Goal: Task Accomplishment & Management: Manage account settings

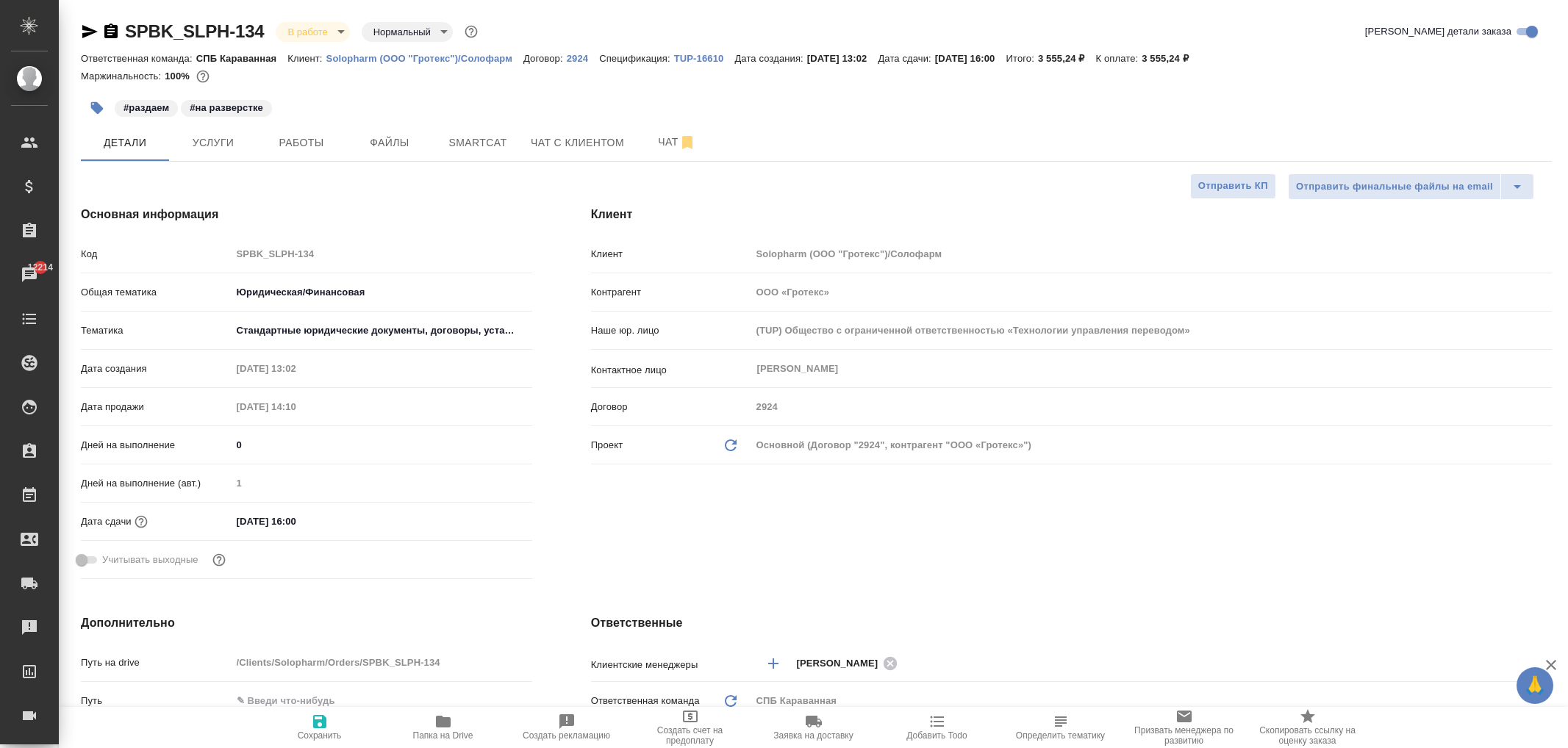
select select "RU"
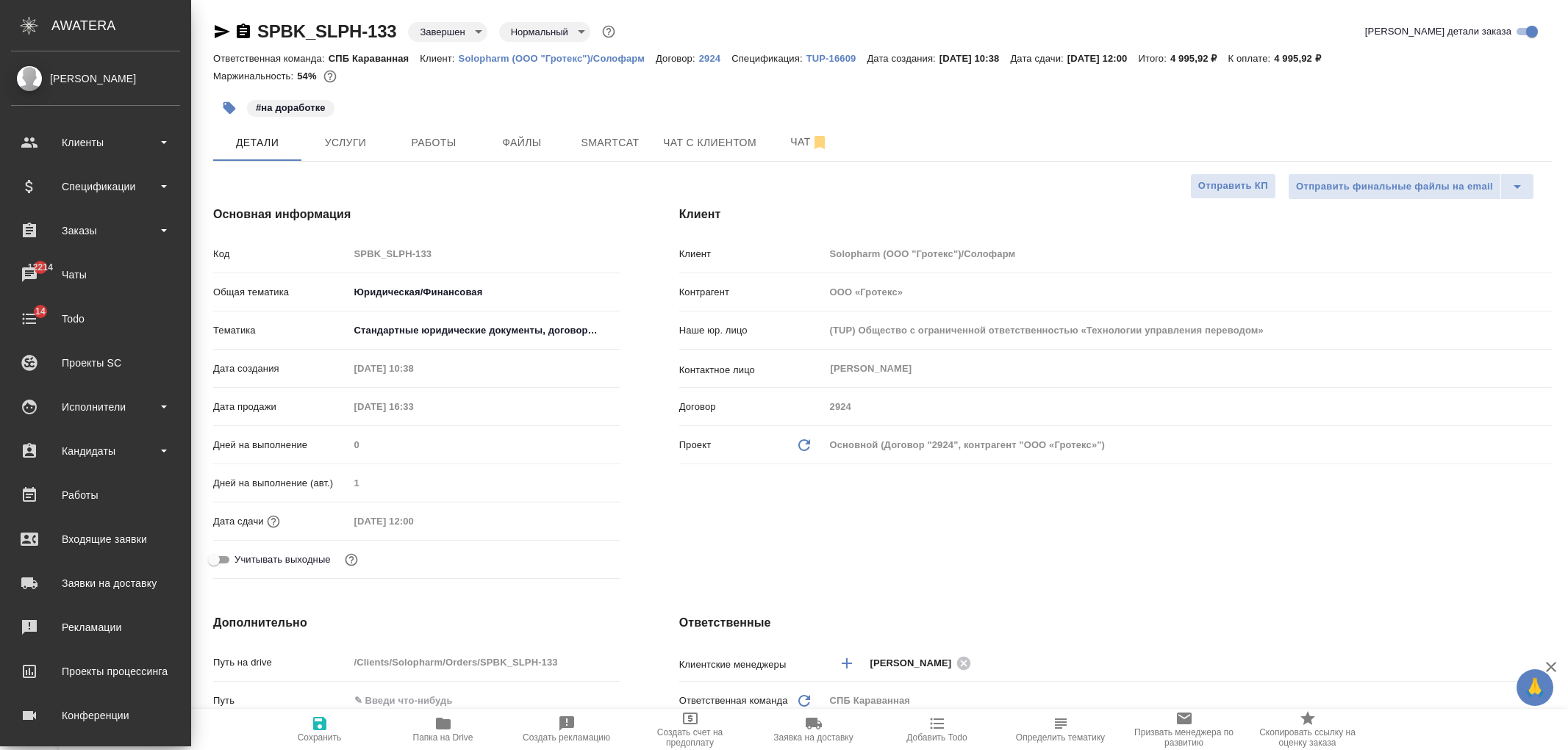
select select "RU"
click at [126, 216] on div "Заказы" at bounding box center [95, 230] width 184 height 37
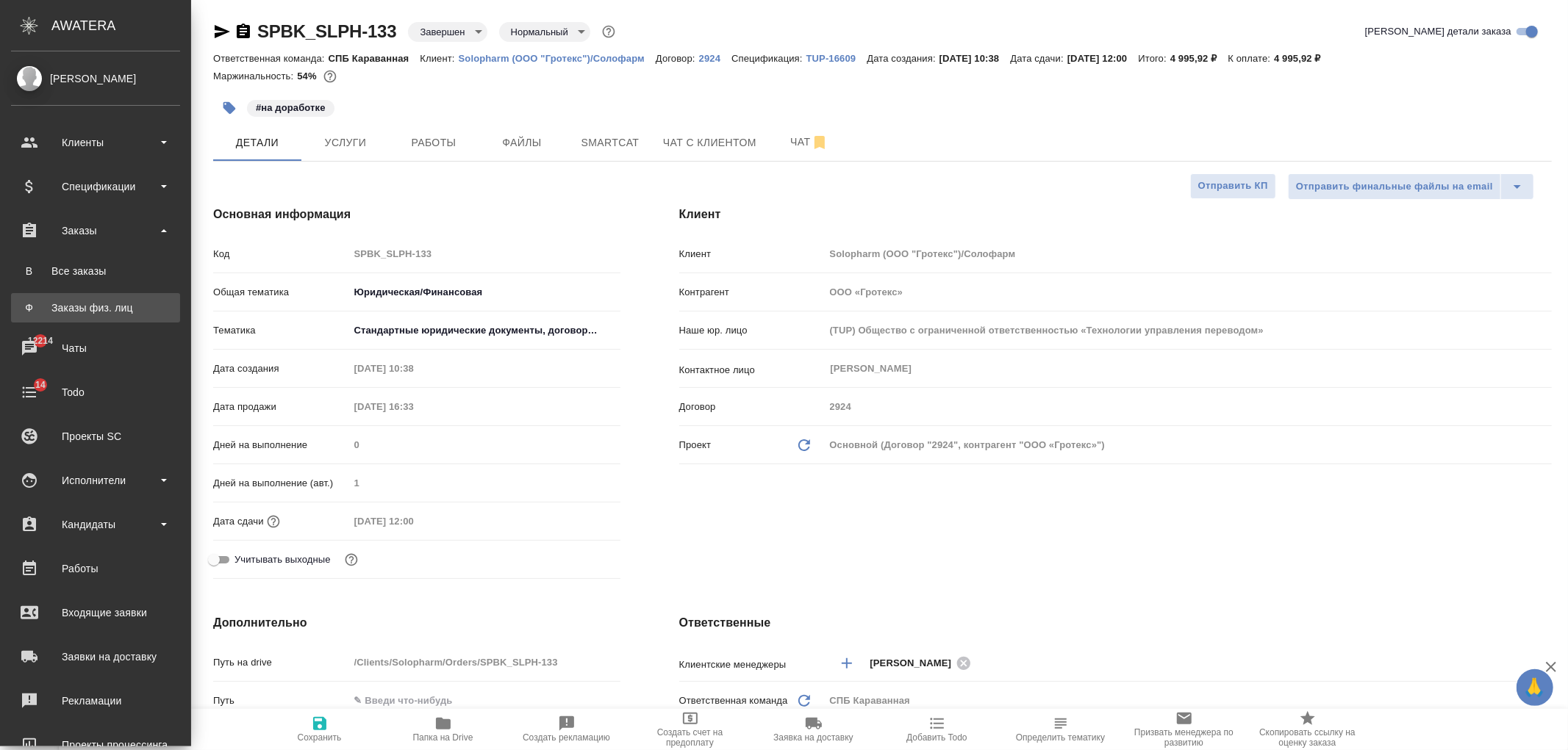
click at [123, 296] on link "Ф Заказы физ. лиц" at bounding box center [96, 307] width 169 height 29
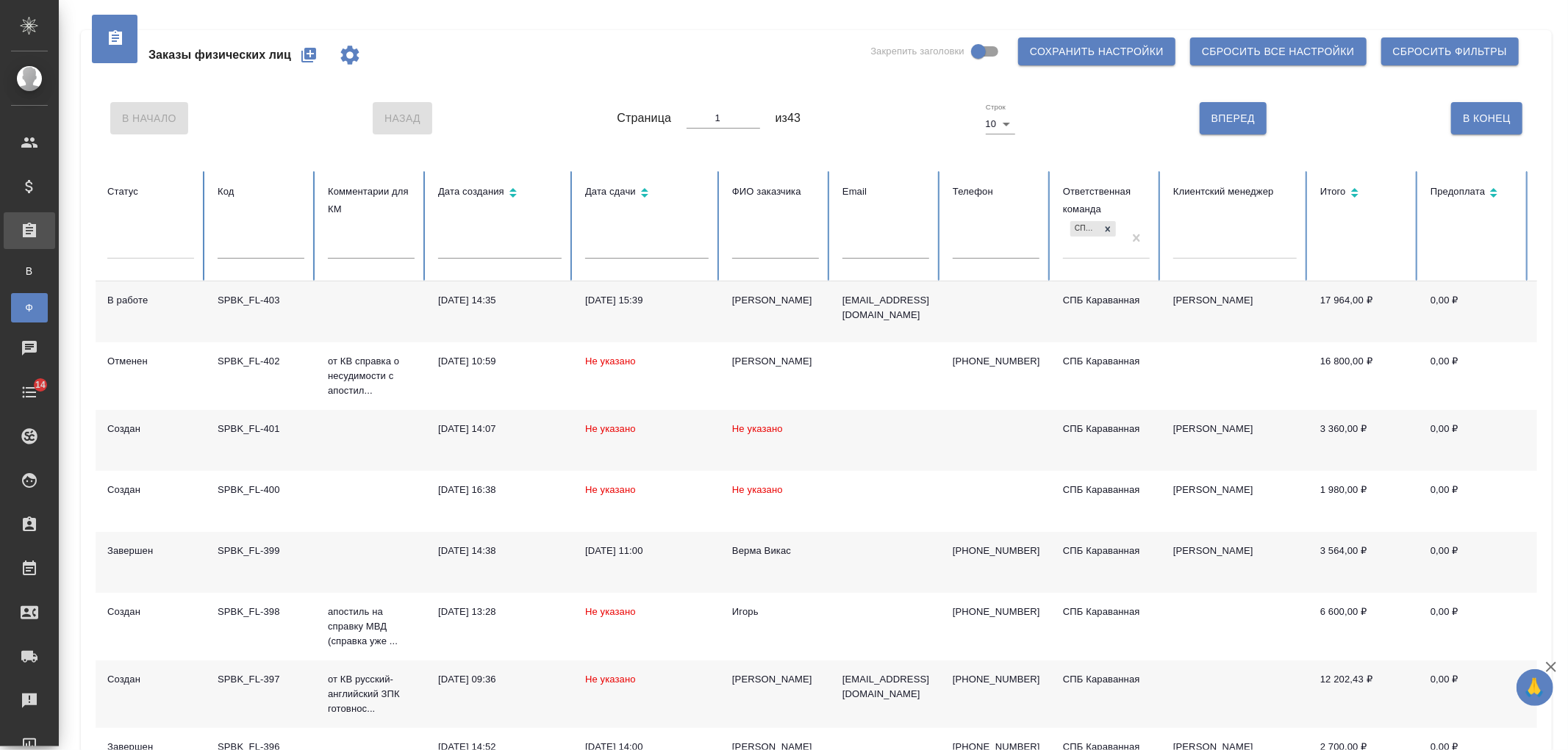
click at [1567, 173] on div "Заказы физических лиц Закрепить заголовки Сохранить настройки Сбросить все наст…" at bounding box center [813, 494] width 1509 height 988
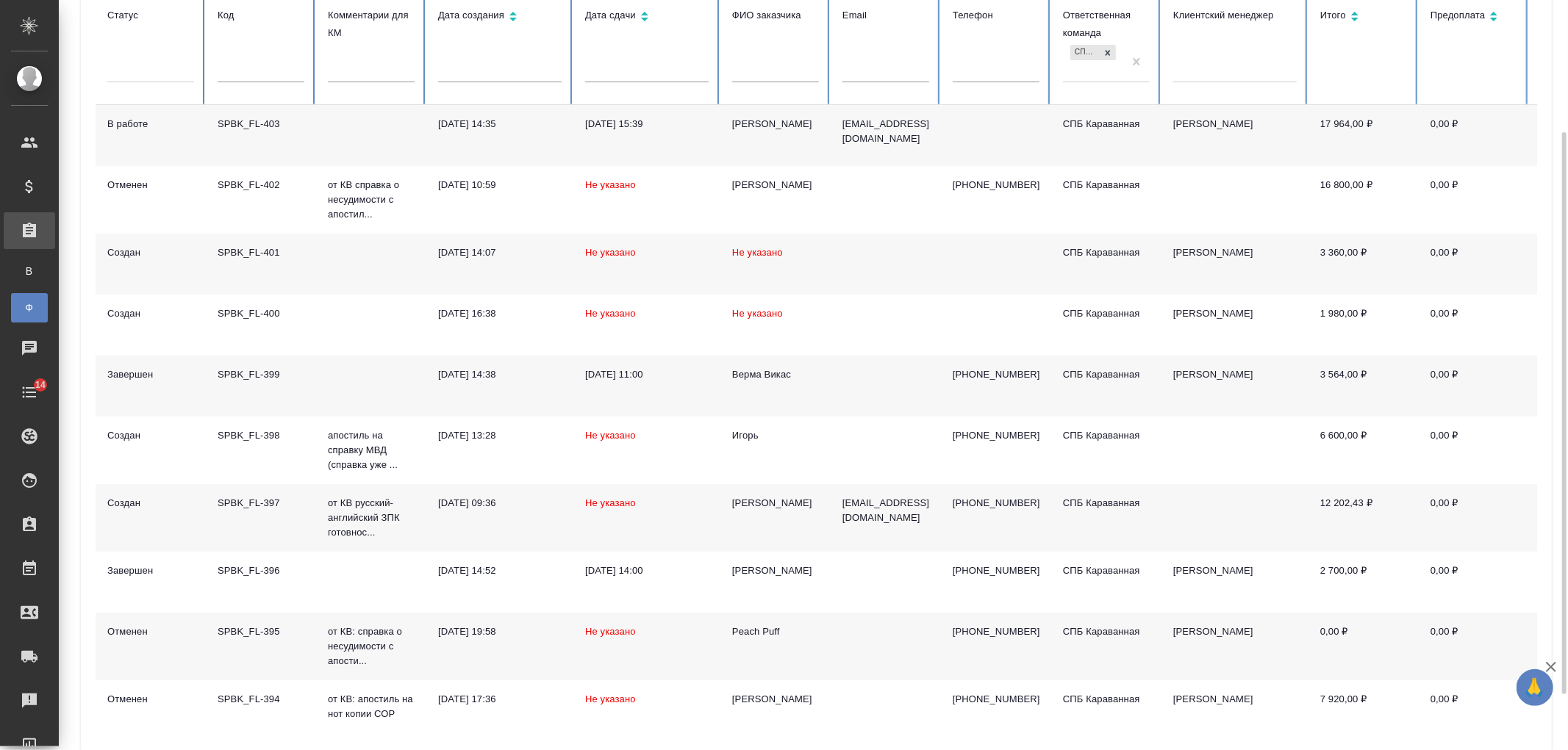
scroll to position [250, 0]
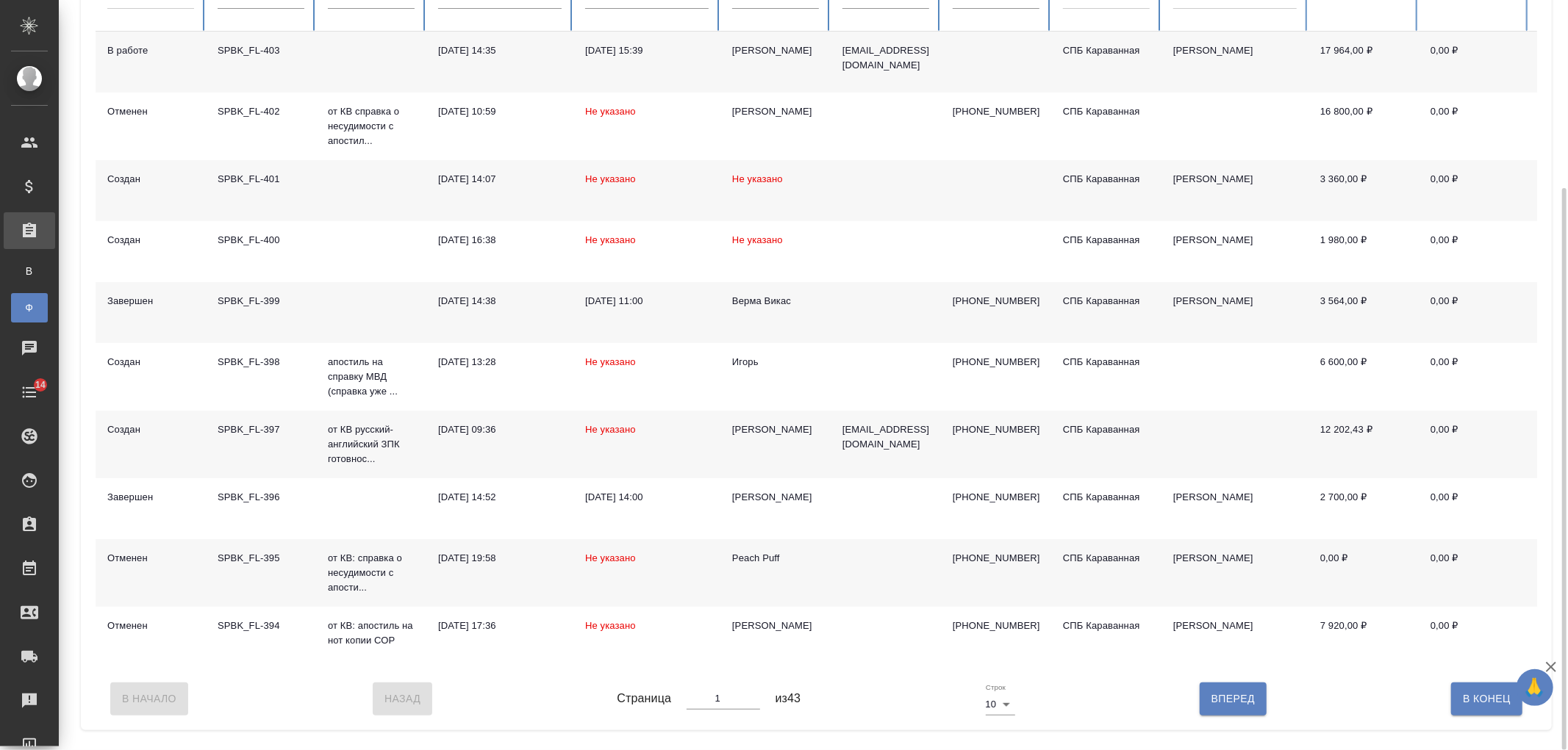
click at [1239, 708] on span "Вперед" at bounding box center [1232, 699] width 43 height 18
type input "2"
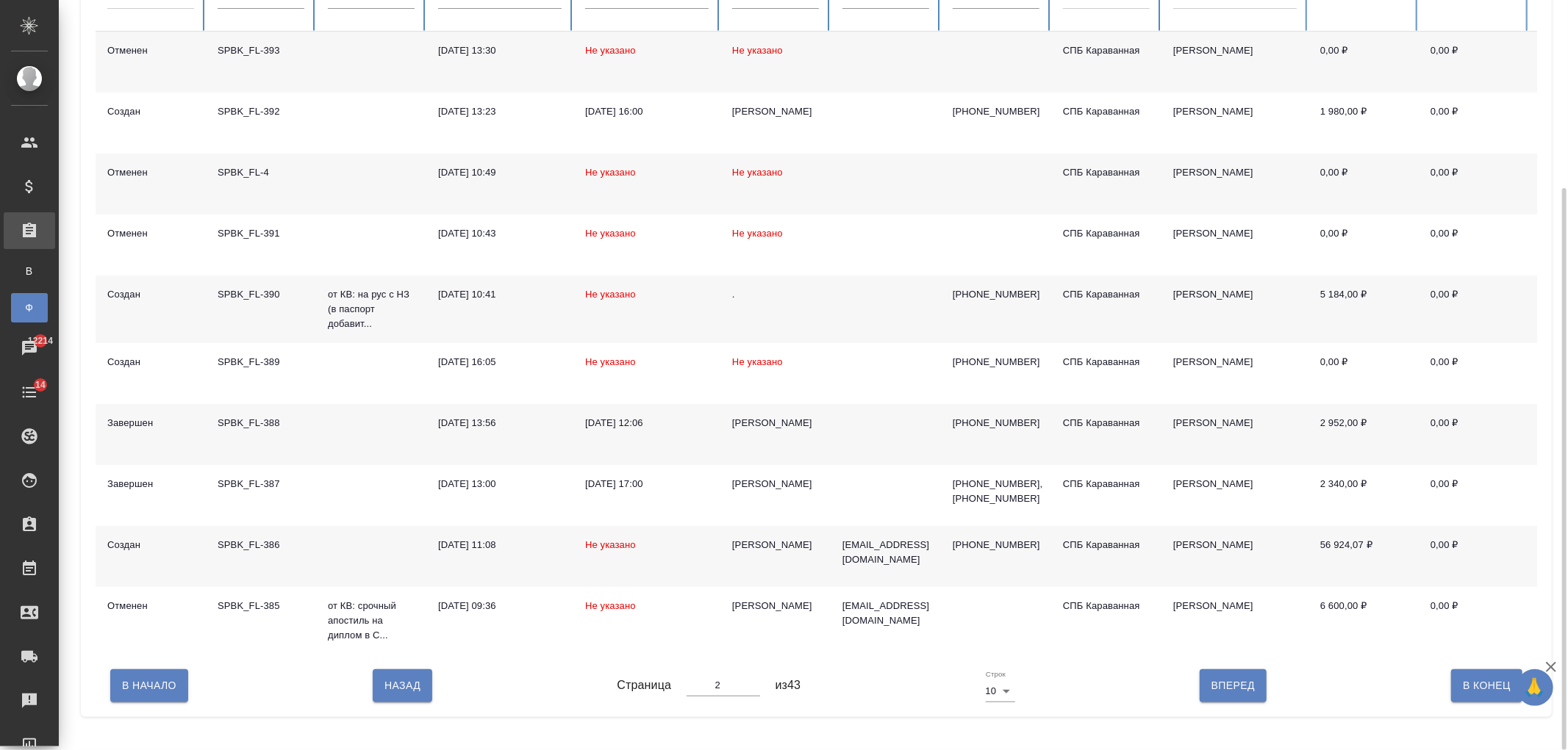
click at [1229, 695] on span "Вперед" at bounding box center [1232, 686] width 43 height 18
type input "3"
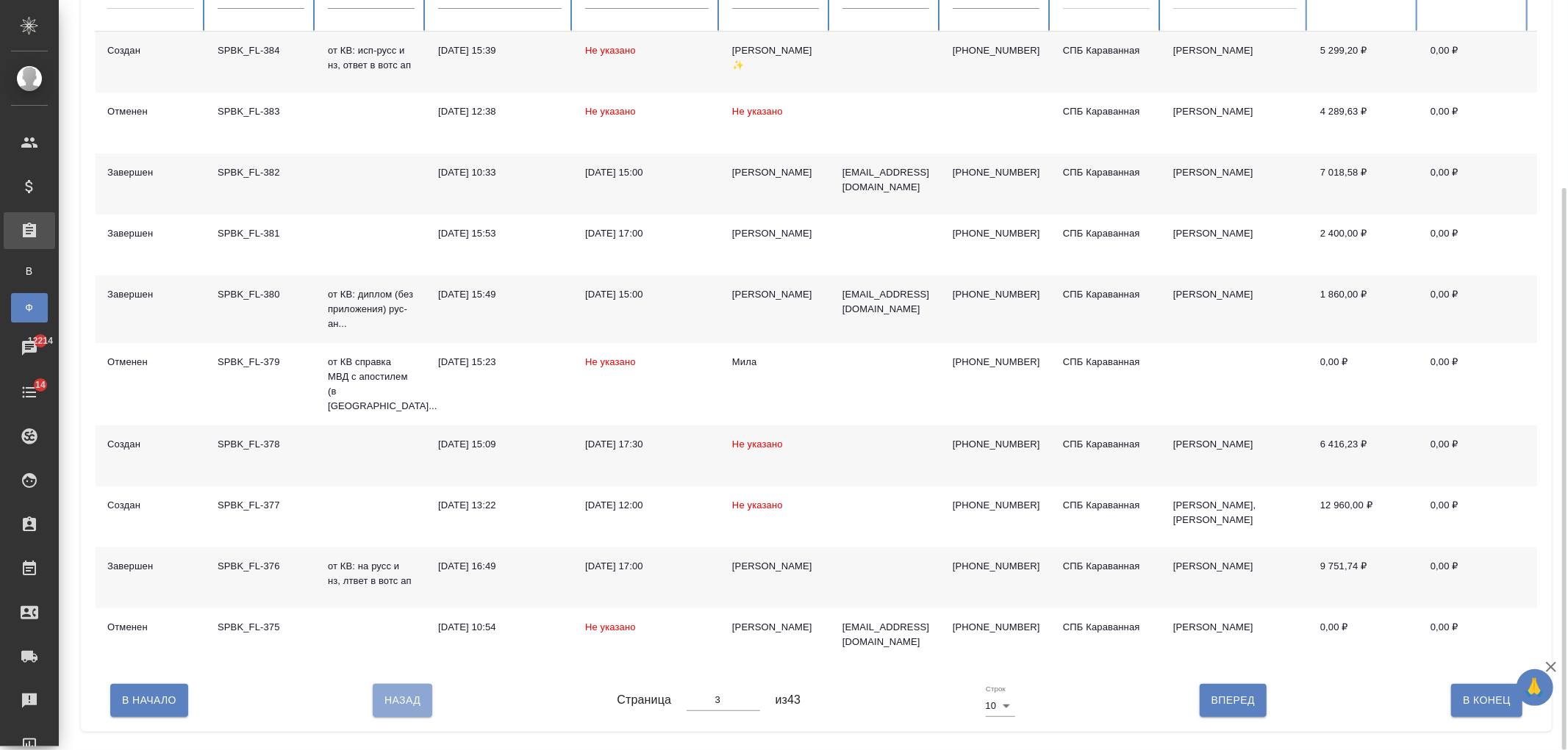
click at [415, 704] on span "Назад" at bounding box center [403, 700] width 36 height 18
type input "2"
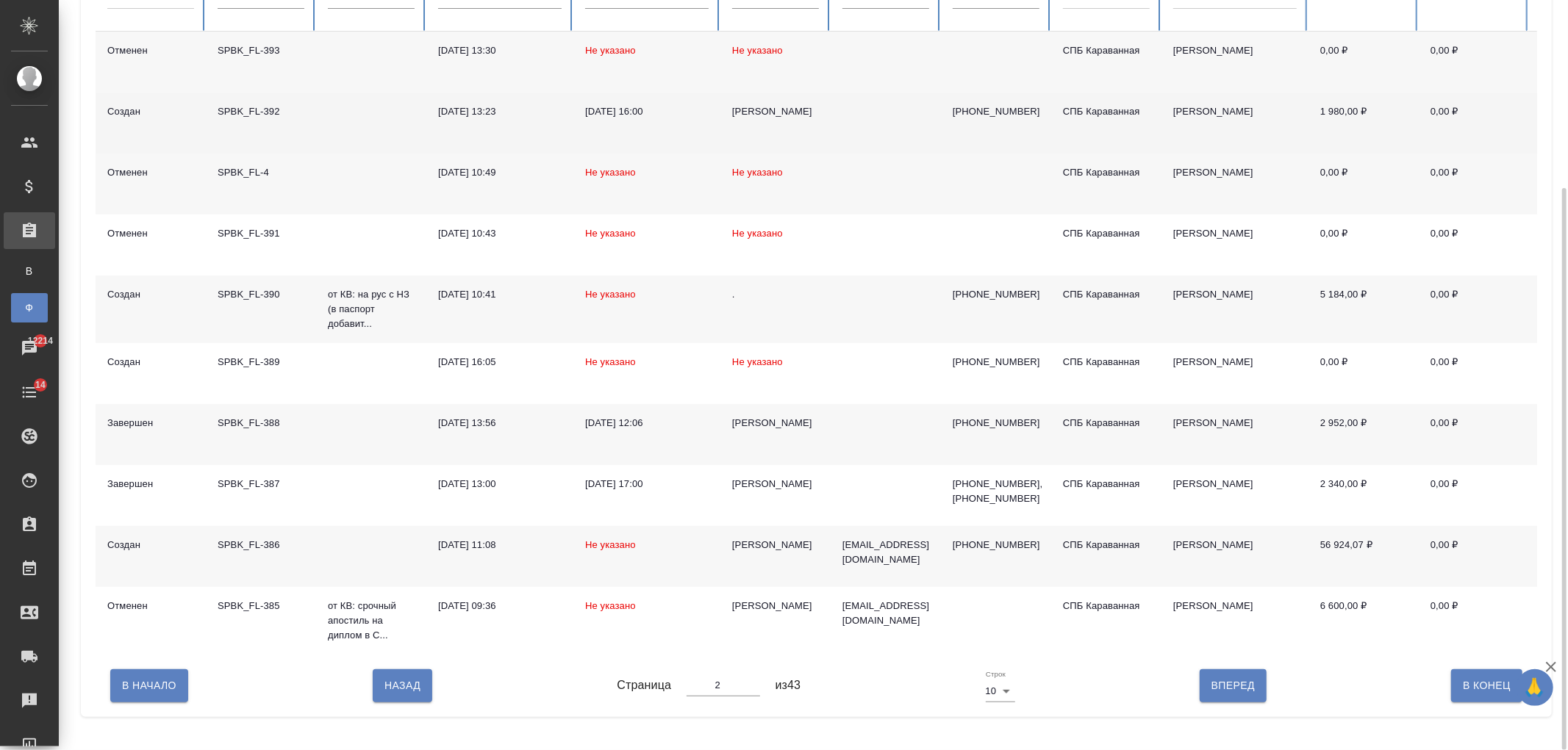
click at [472, 134] on td "[DATE] 13:23" at bounding box center [499, 123] width 147 height 61
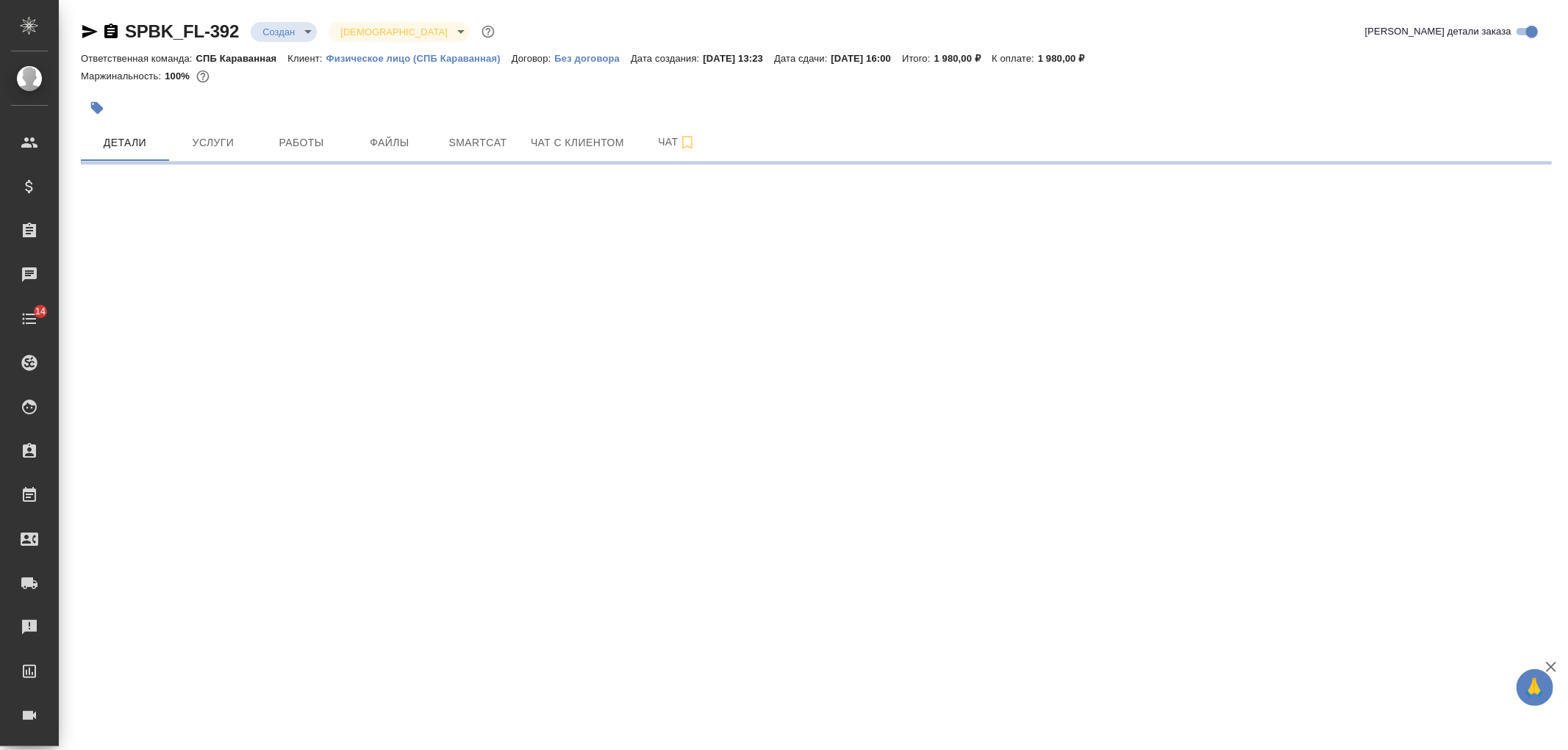
select select "RU"
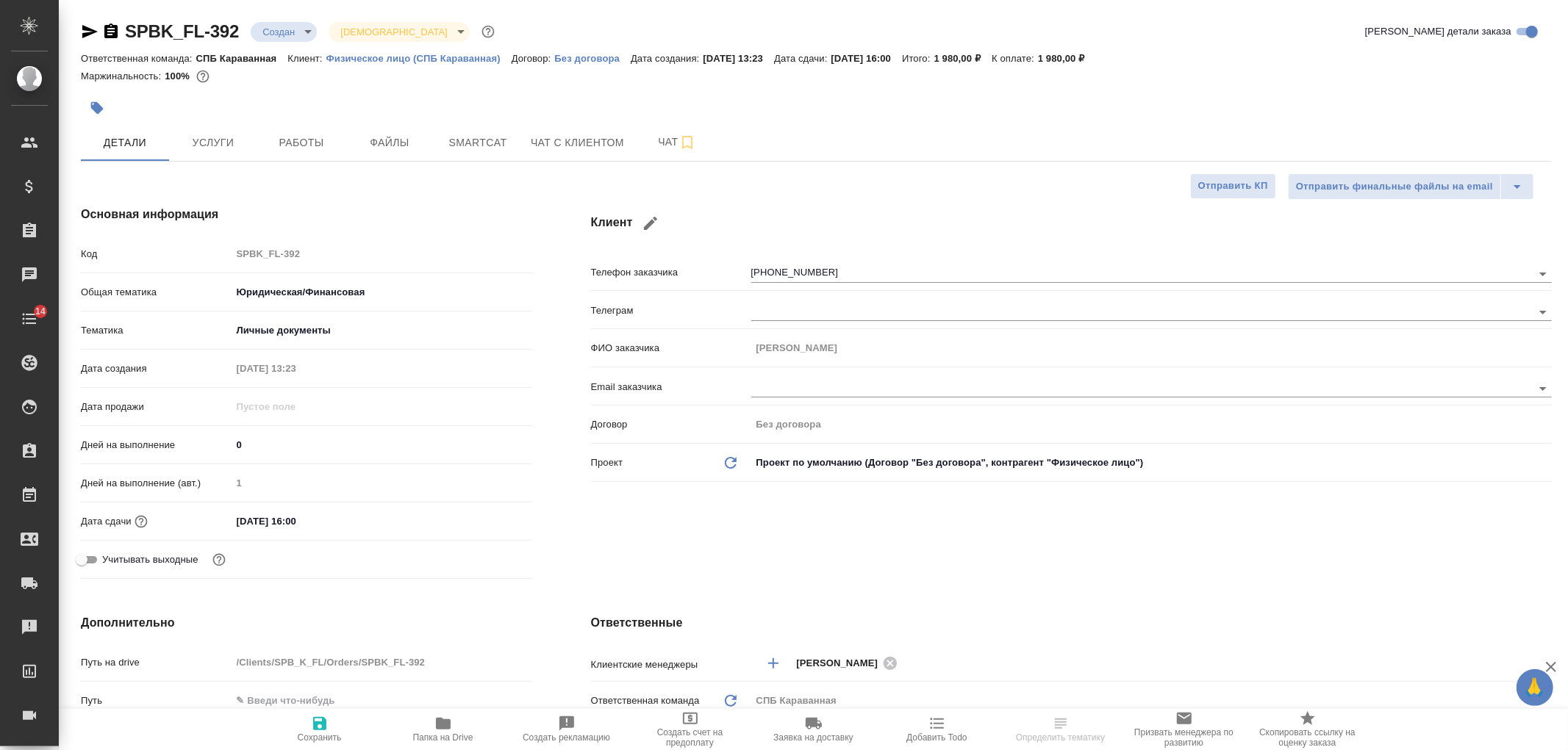
type textarea "x"
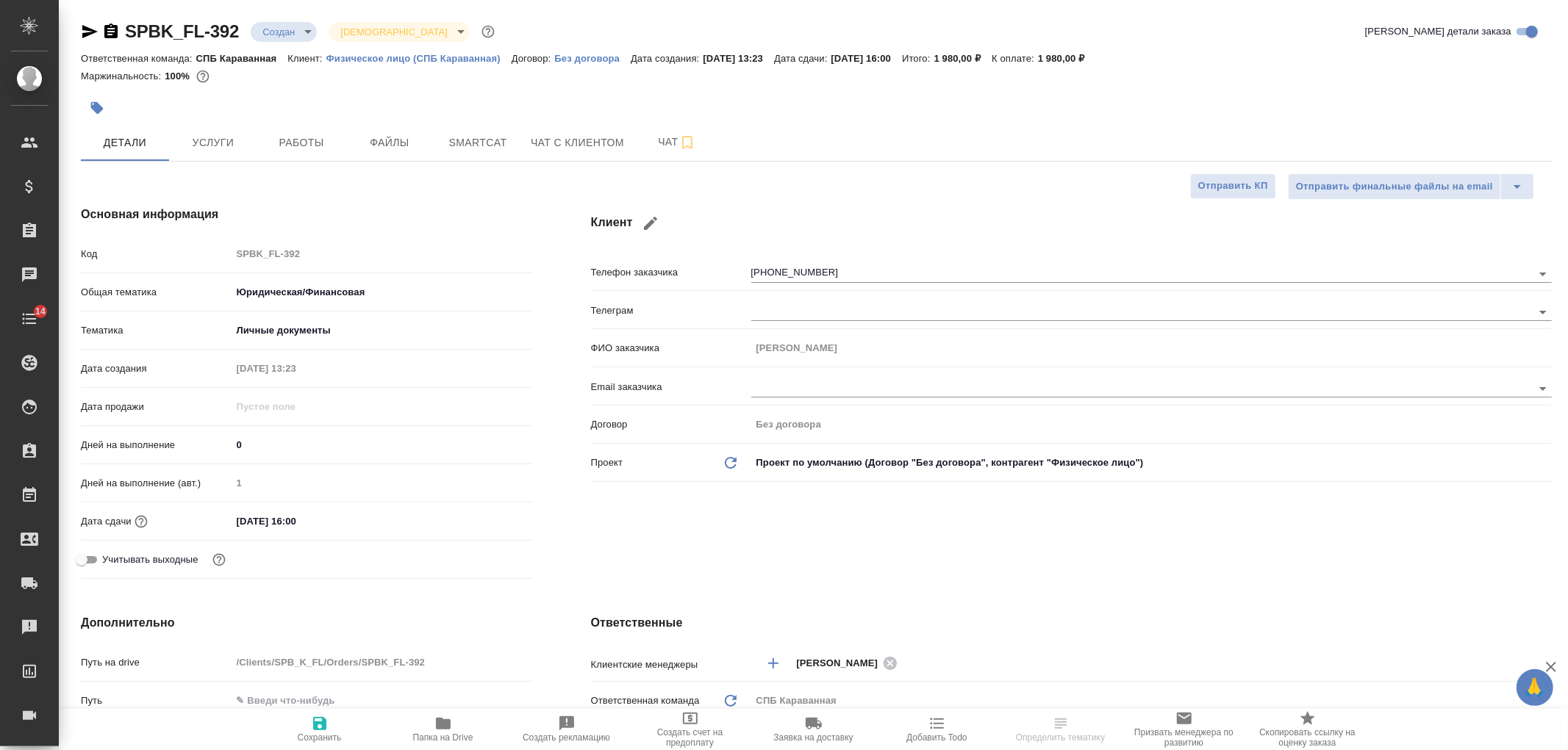
type textarea "x"
select select "RU"
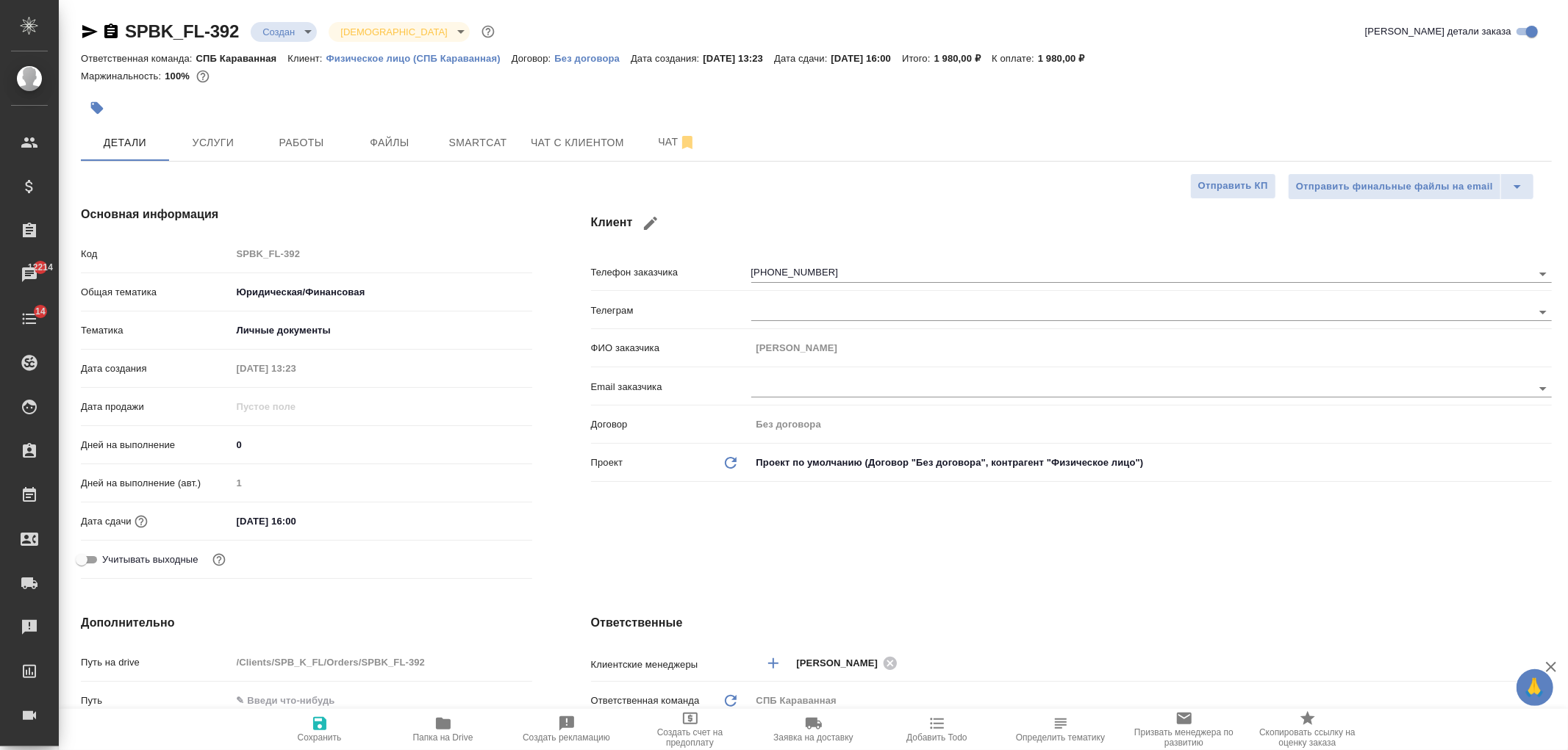
type textarea "x"
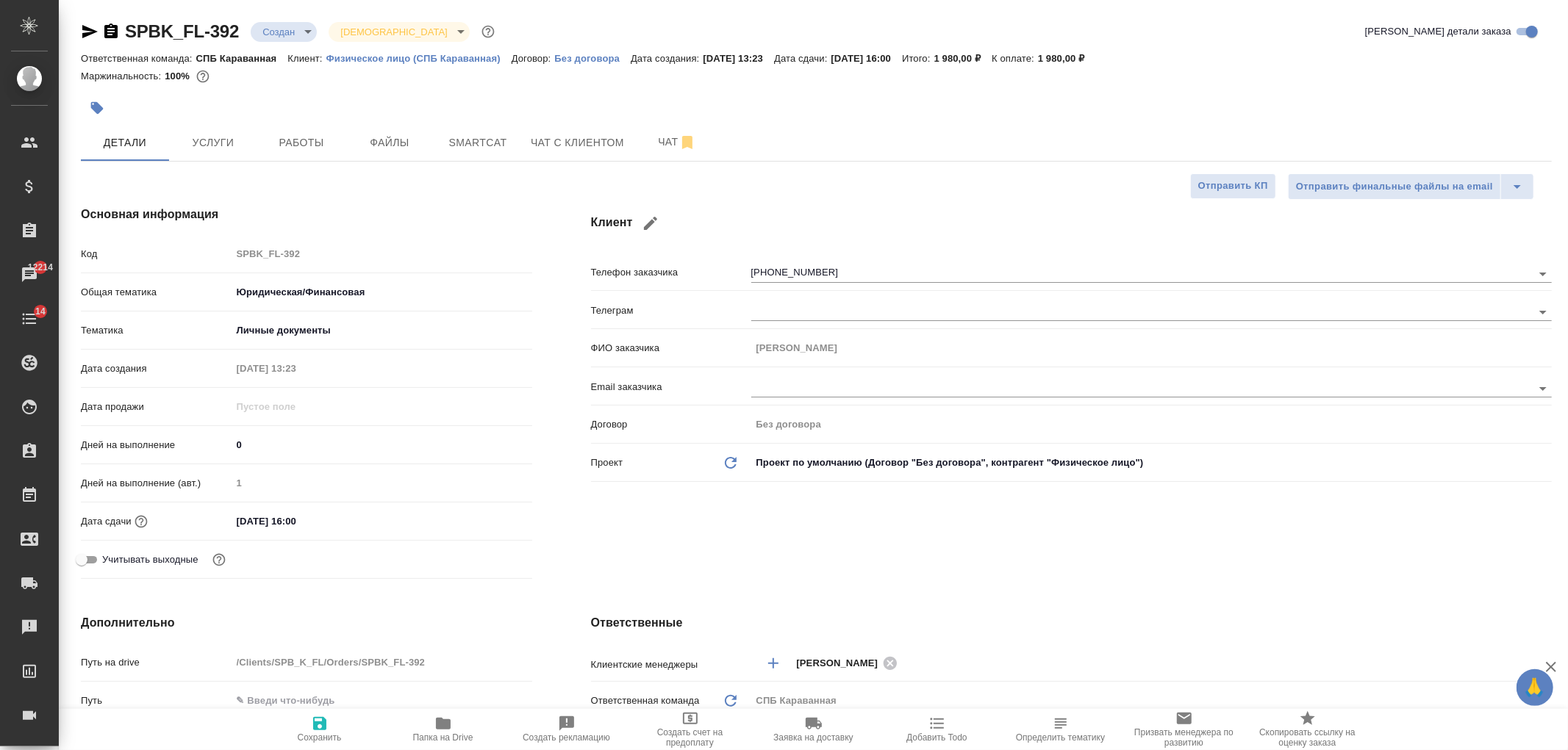
type textarea "x"
click at [980, 73] on div "Маржинальность: 100%" at bounding box center [816, 76] width 1471 height 19
drag, startPoint x: 979, startPoint y: 66, endPoint x: 1025, endPoint y: 63, distance: 46.1
click at [1025, 63] on div "SPBK_FL-392 Создан new Святая троица holyTrinity Кратко детали заказа Ответстве…" at bounding box center [816, 55] width 1471 height 72
click at [216, 138] on span "Услуги" at bounding box center [212, 143] width 70 height 18
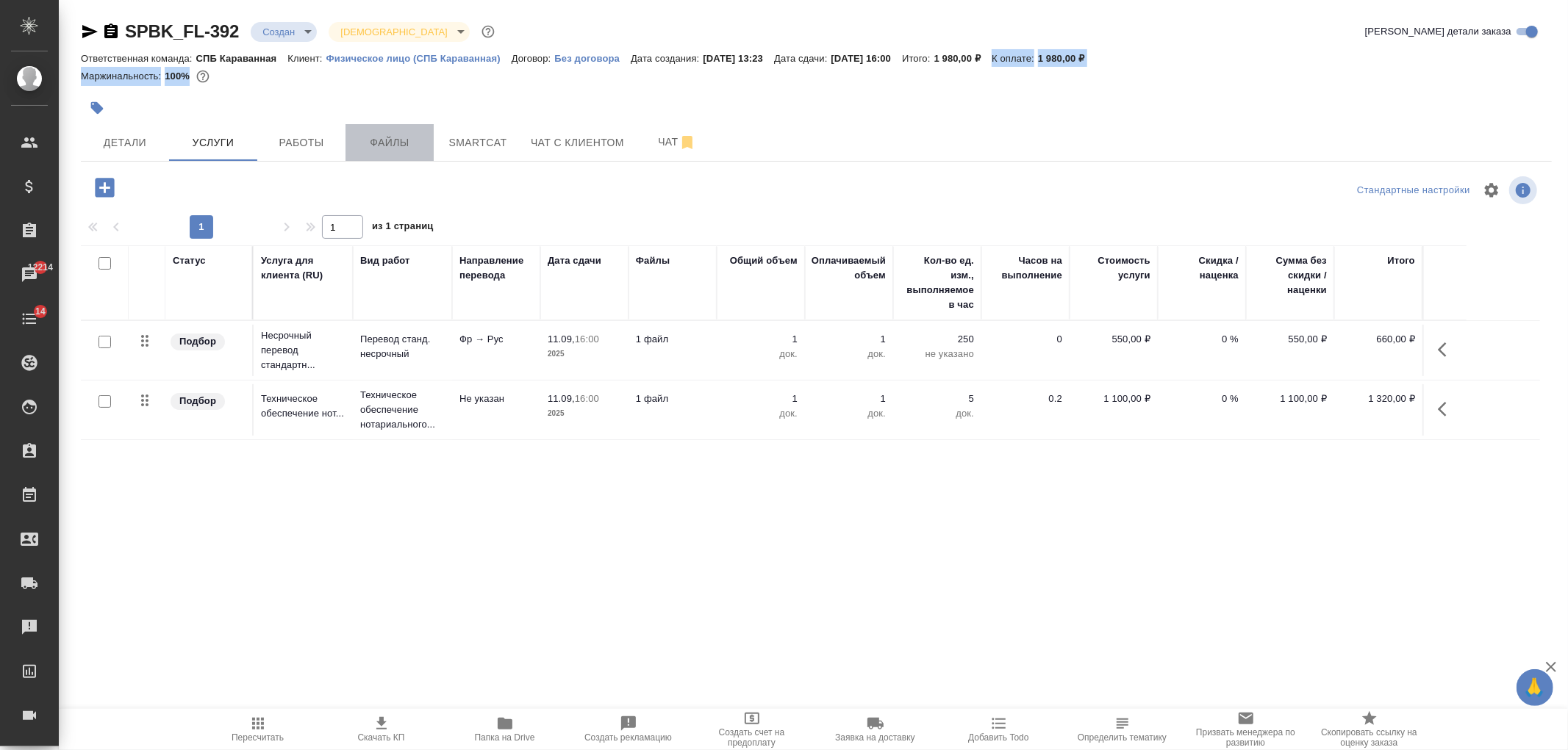
click at [397, 151] on button "Файлы" at bounding box center [389, 142] width 88 height 37
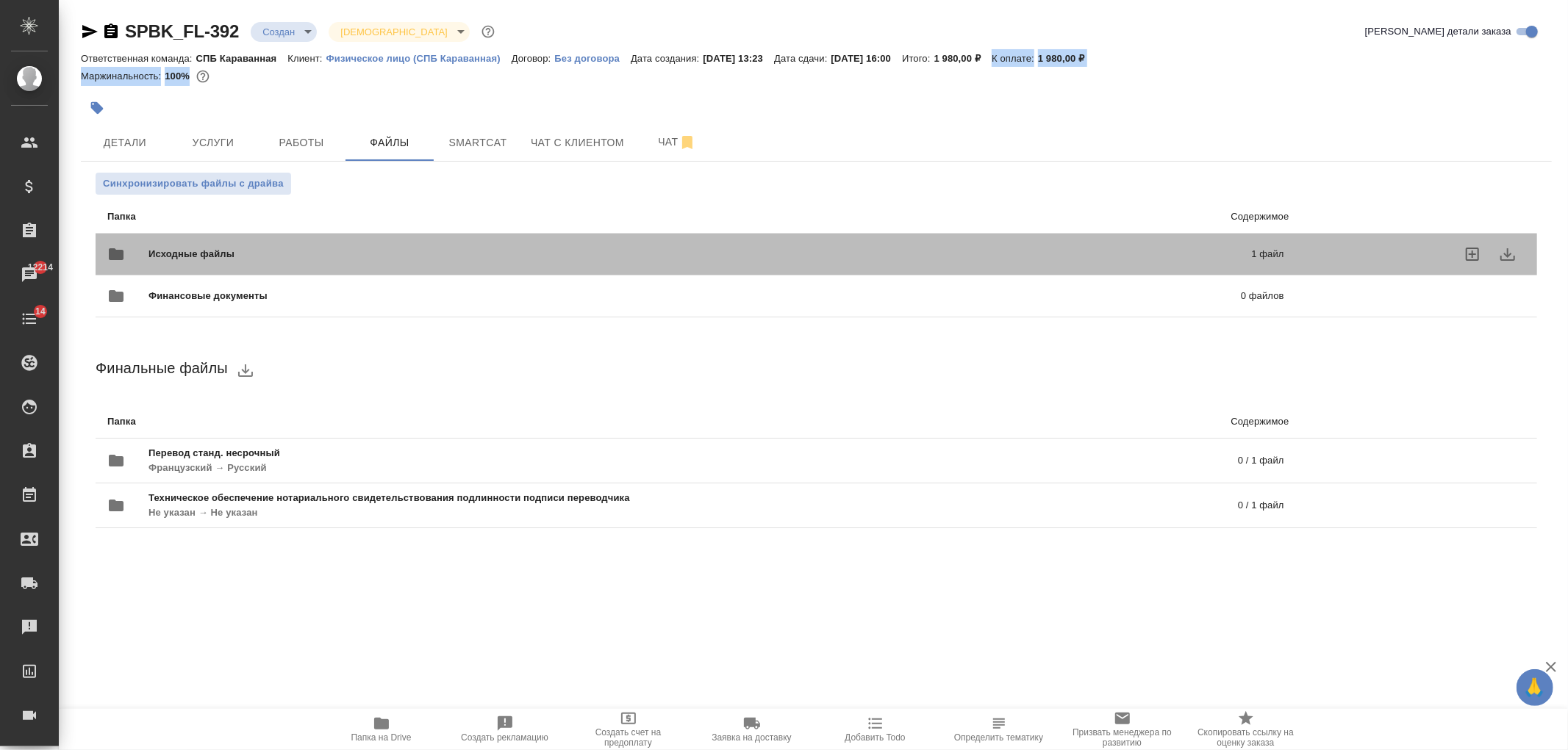
click at [311, 248] on span "Исходные файлы" at bounding box center [445, 254] width 595 height 14
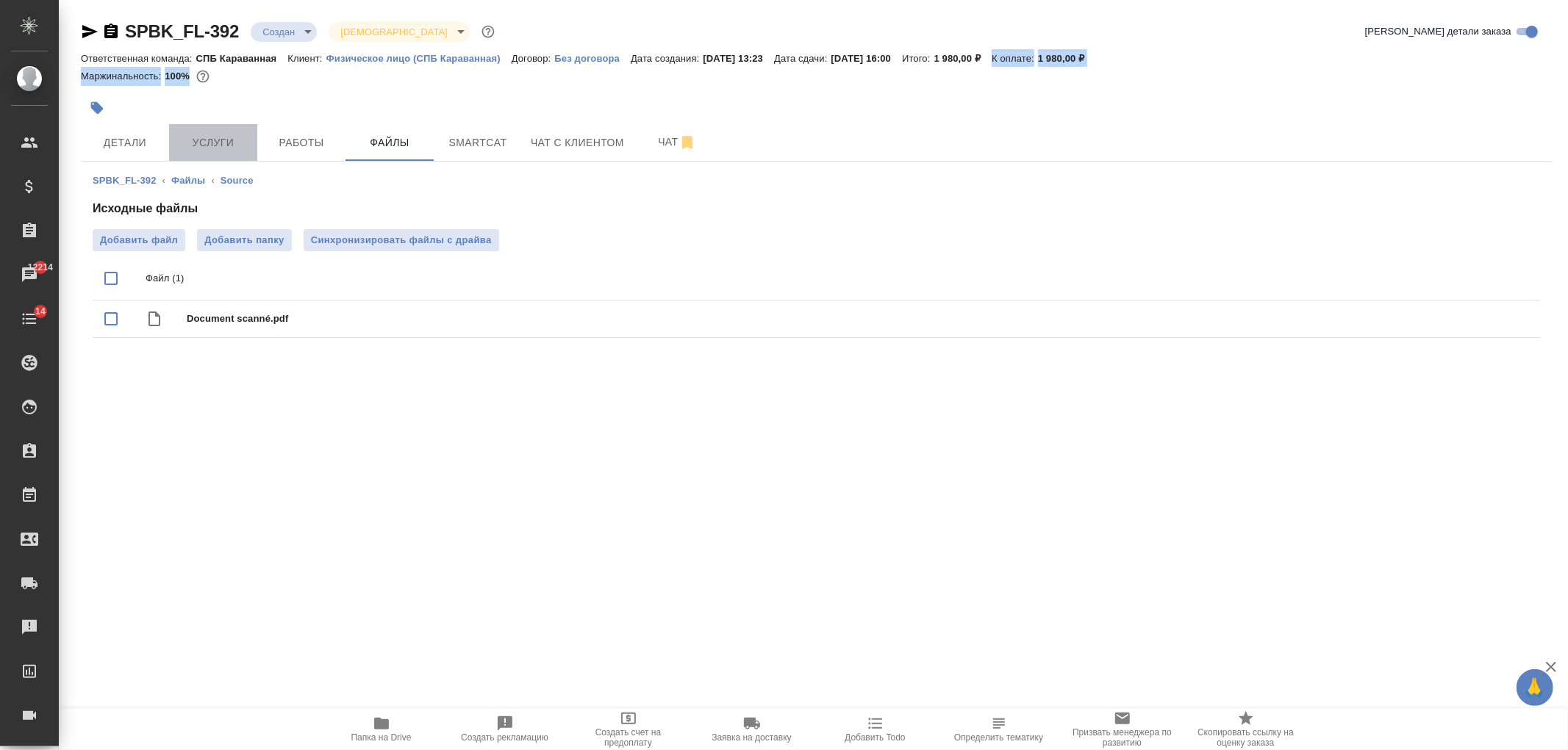
click at [224, 150] on span "Услуги" at bounding box center [212, 143] width 70 height 18
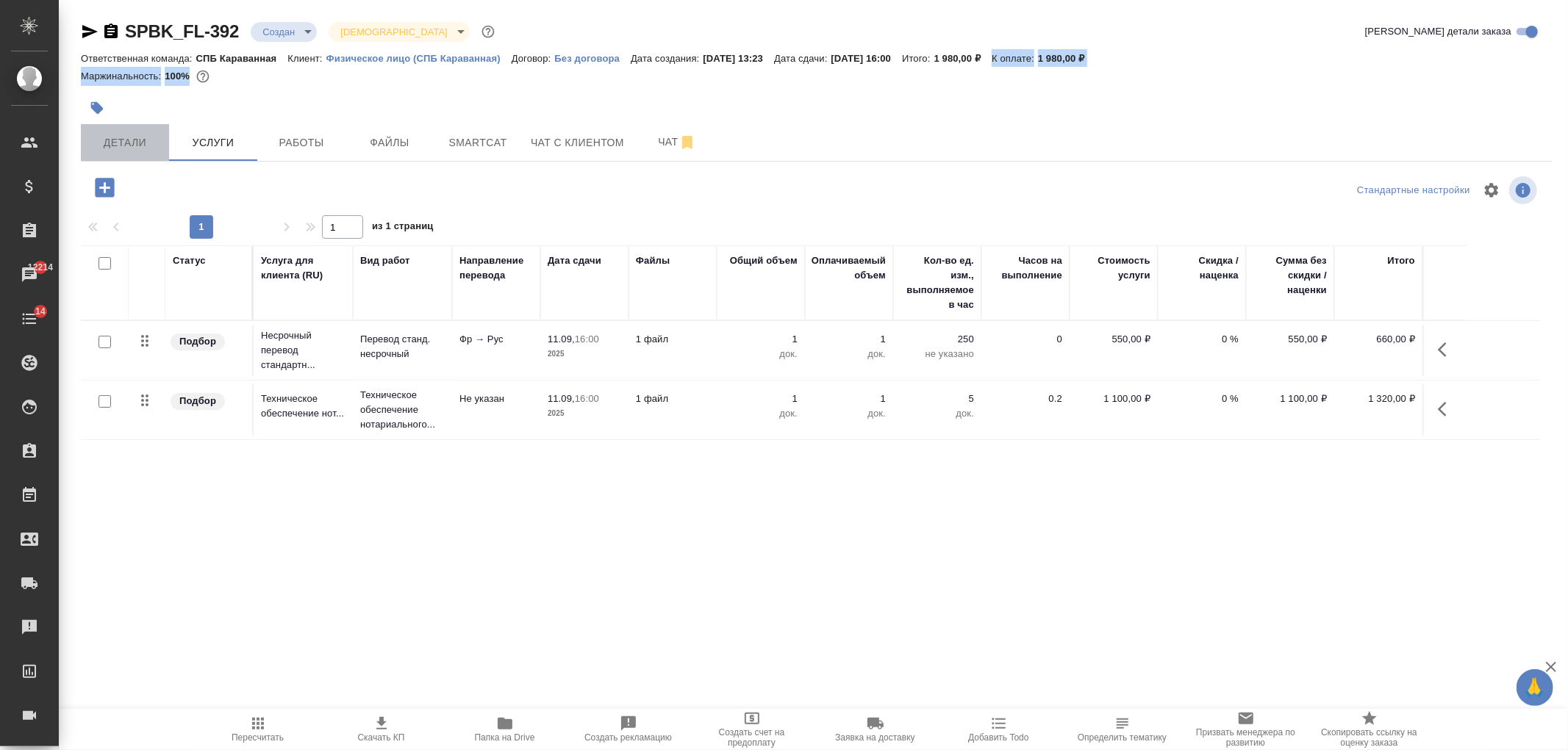
click at [144, 149] on span "Детали" at bounding box center [125, 143] width 70 height 18
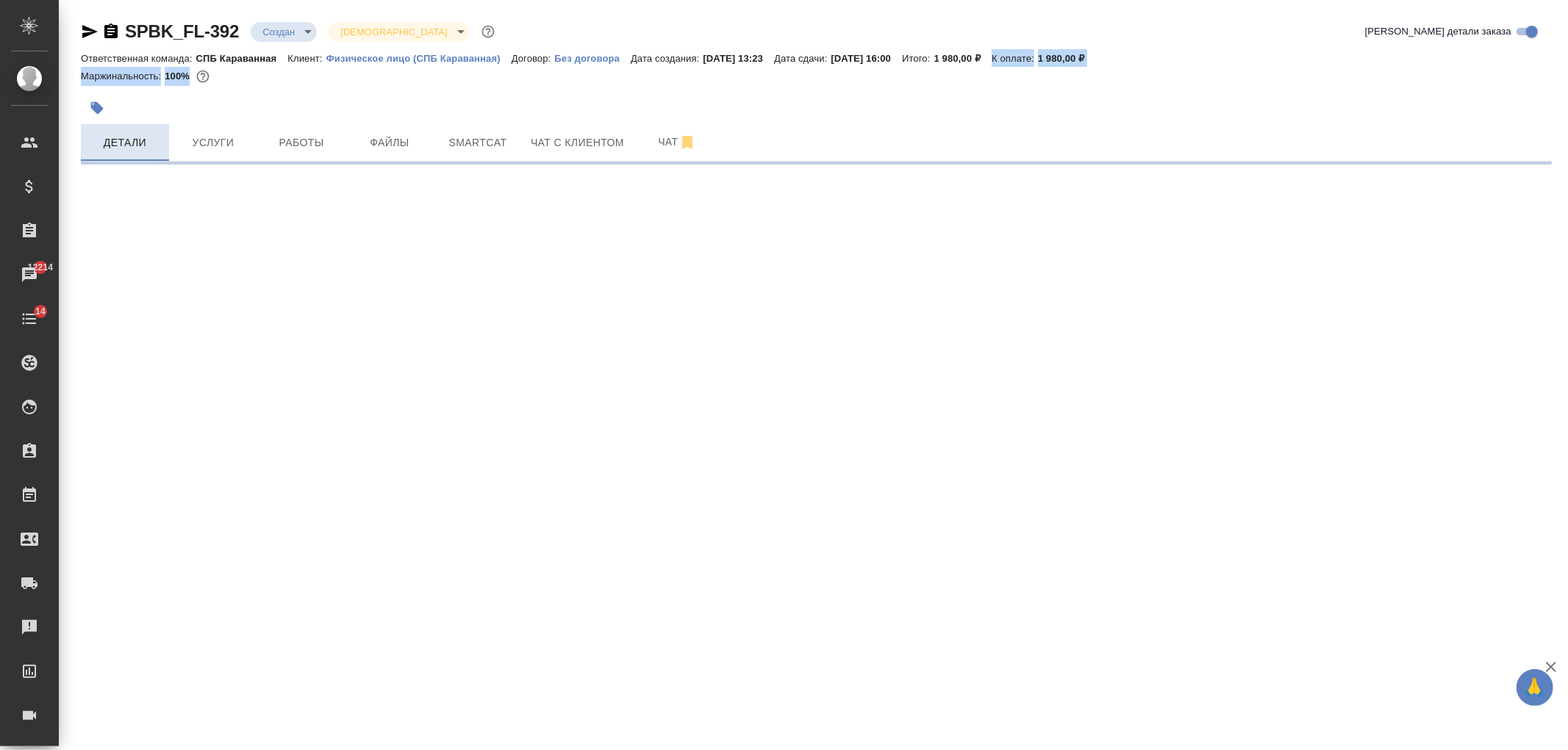
select select "RU"
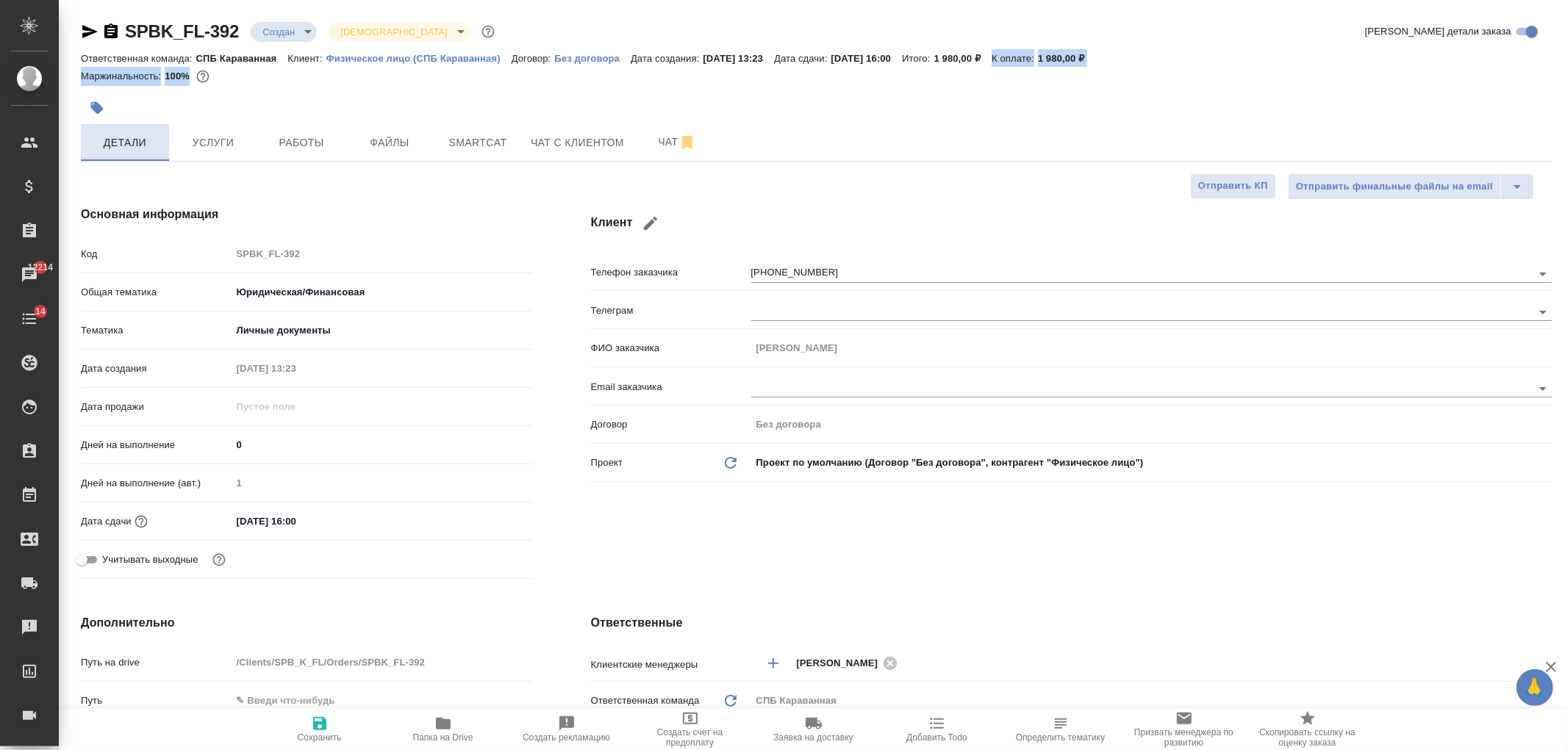
type textarea "x"
click at [376, 100] on div at bounding box center [571, 108] width 981 height 32
type textarea "x"
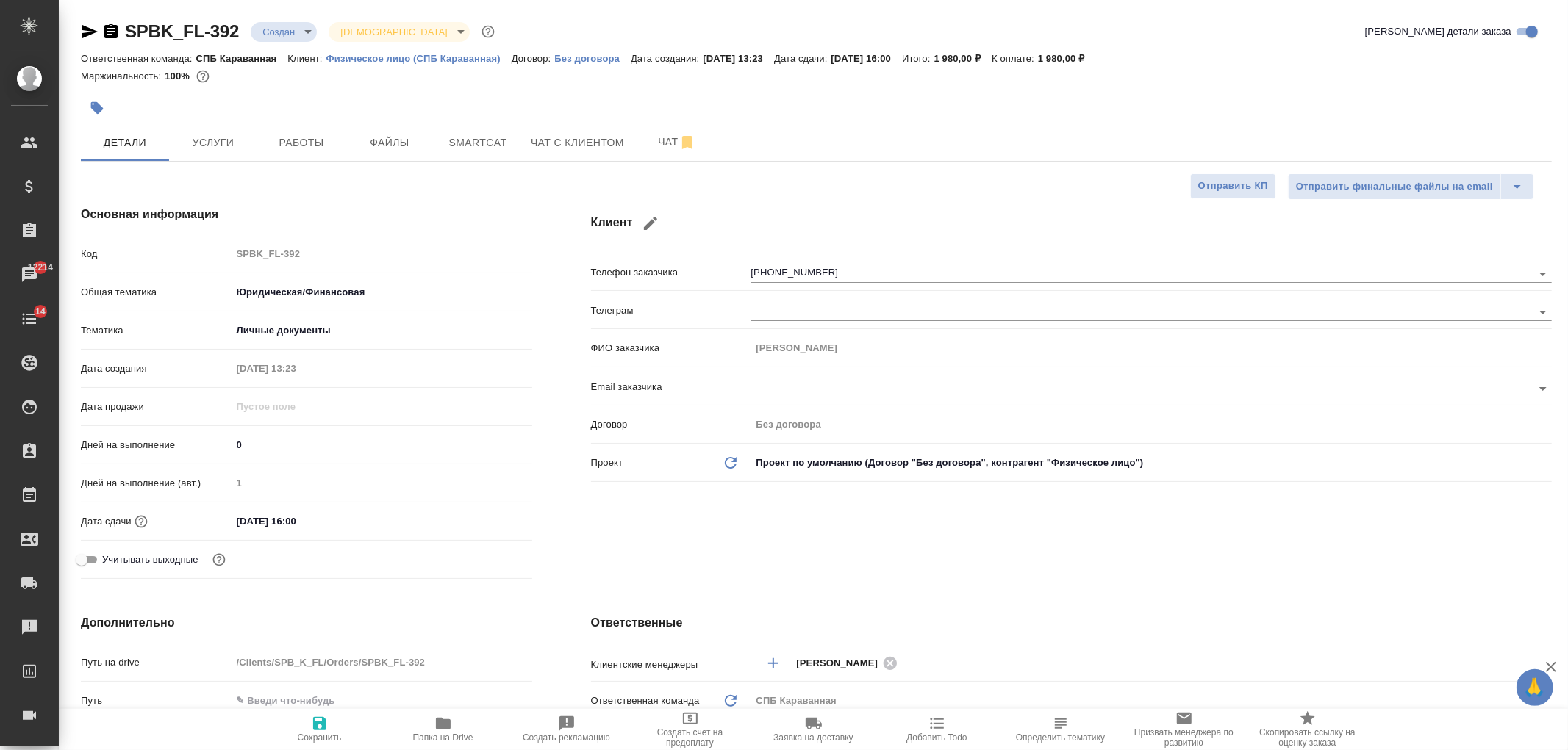
type textarea "x"
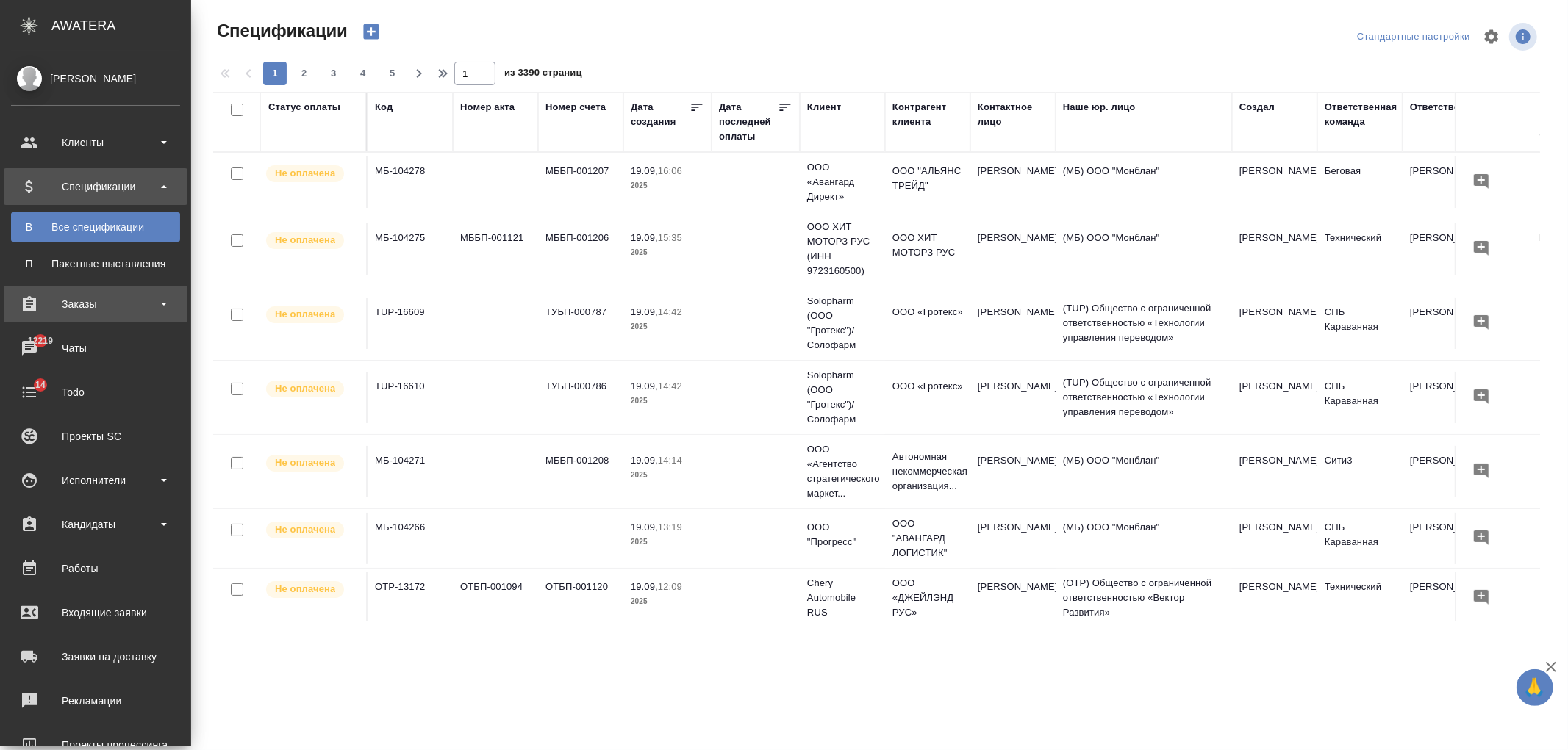
click at [103, 293] on div "Заказы" at bounding box center [96, 304] width 169 height 22
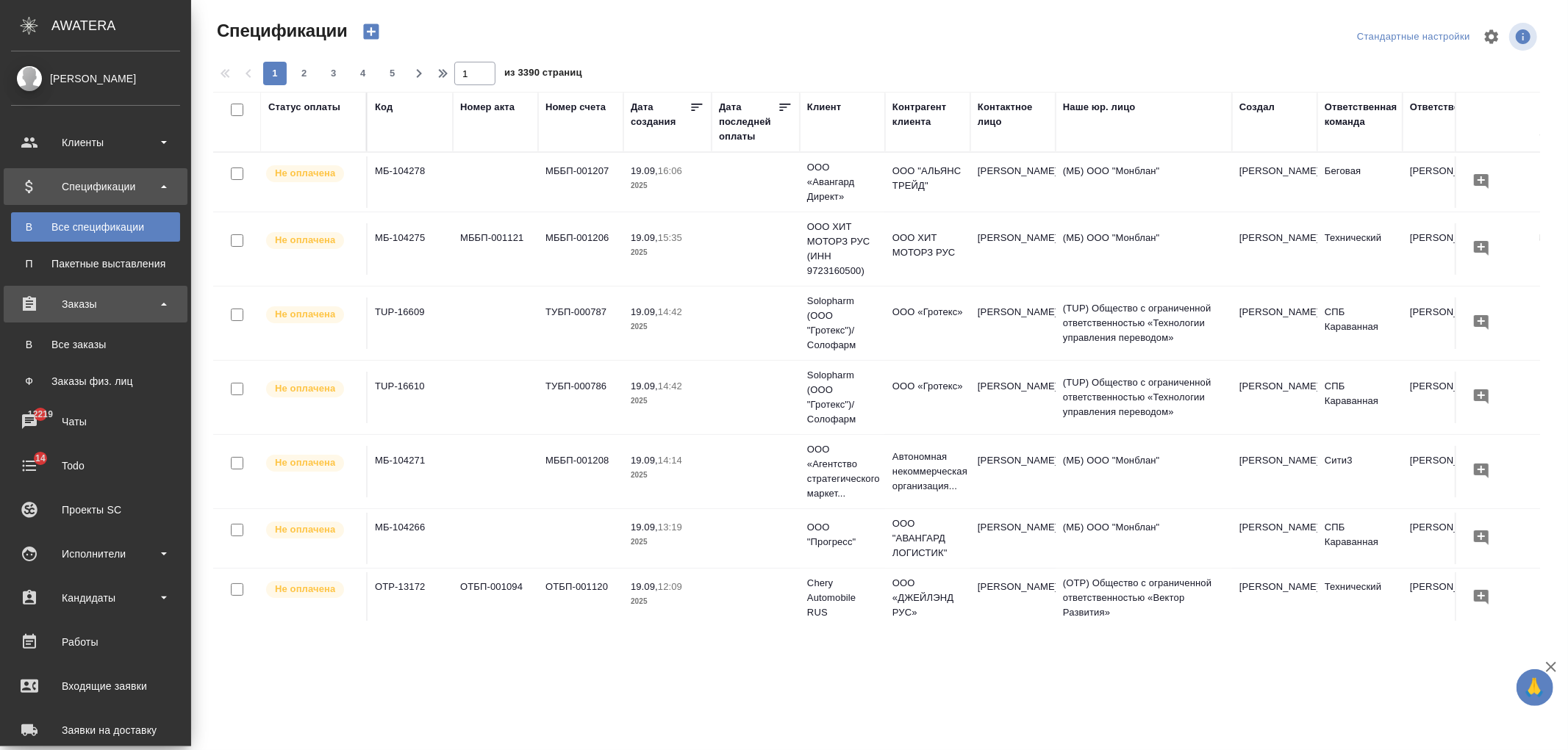
click at [122, 321] on div "Заказы" at bounding box center [95, 304] width 184 height 37
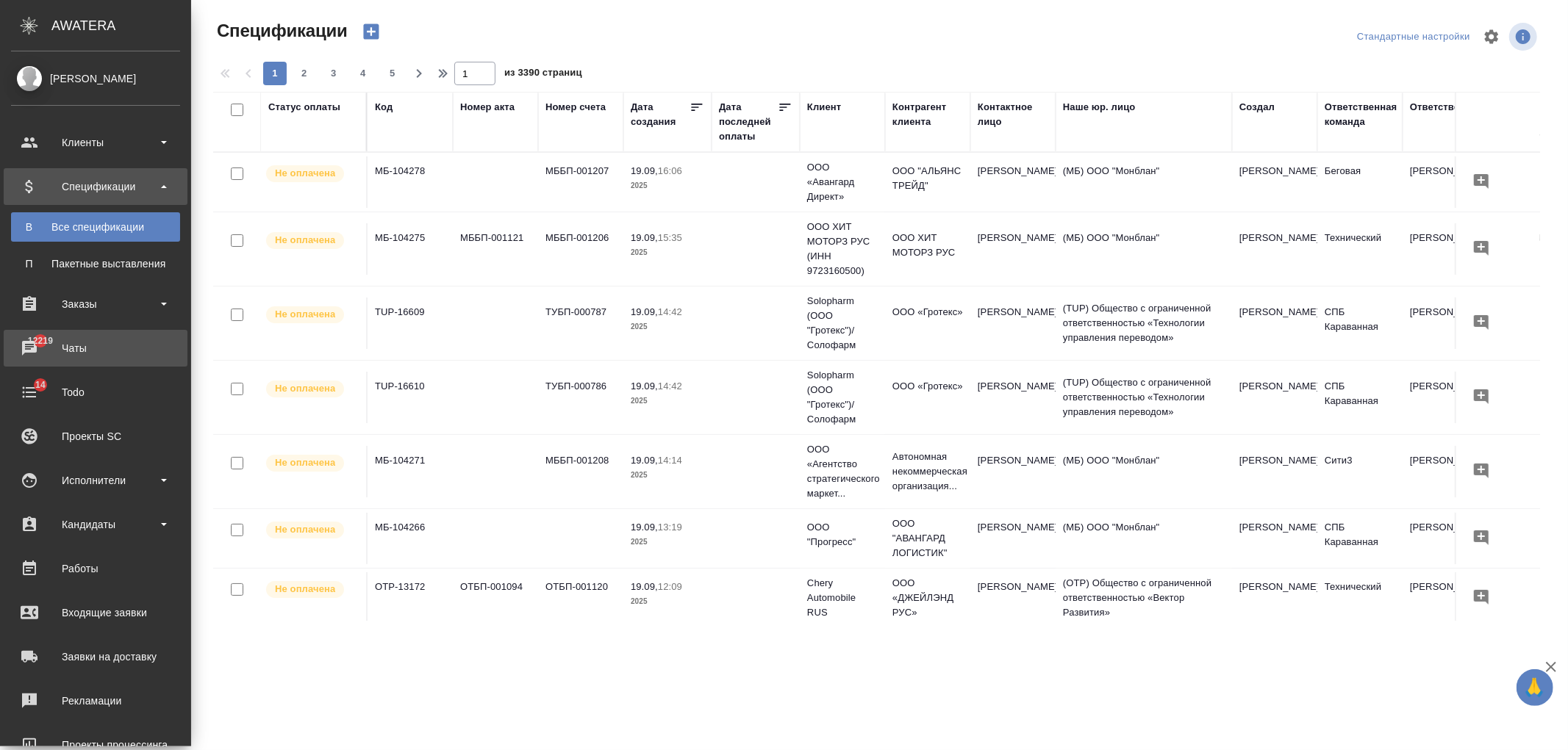
click at [129, 338] on div "Чаты" at bounding box center [96, 347] width 169 height 22
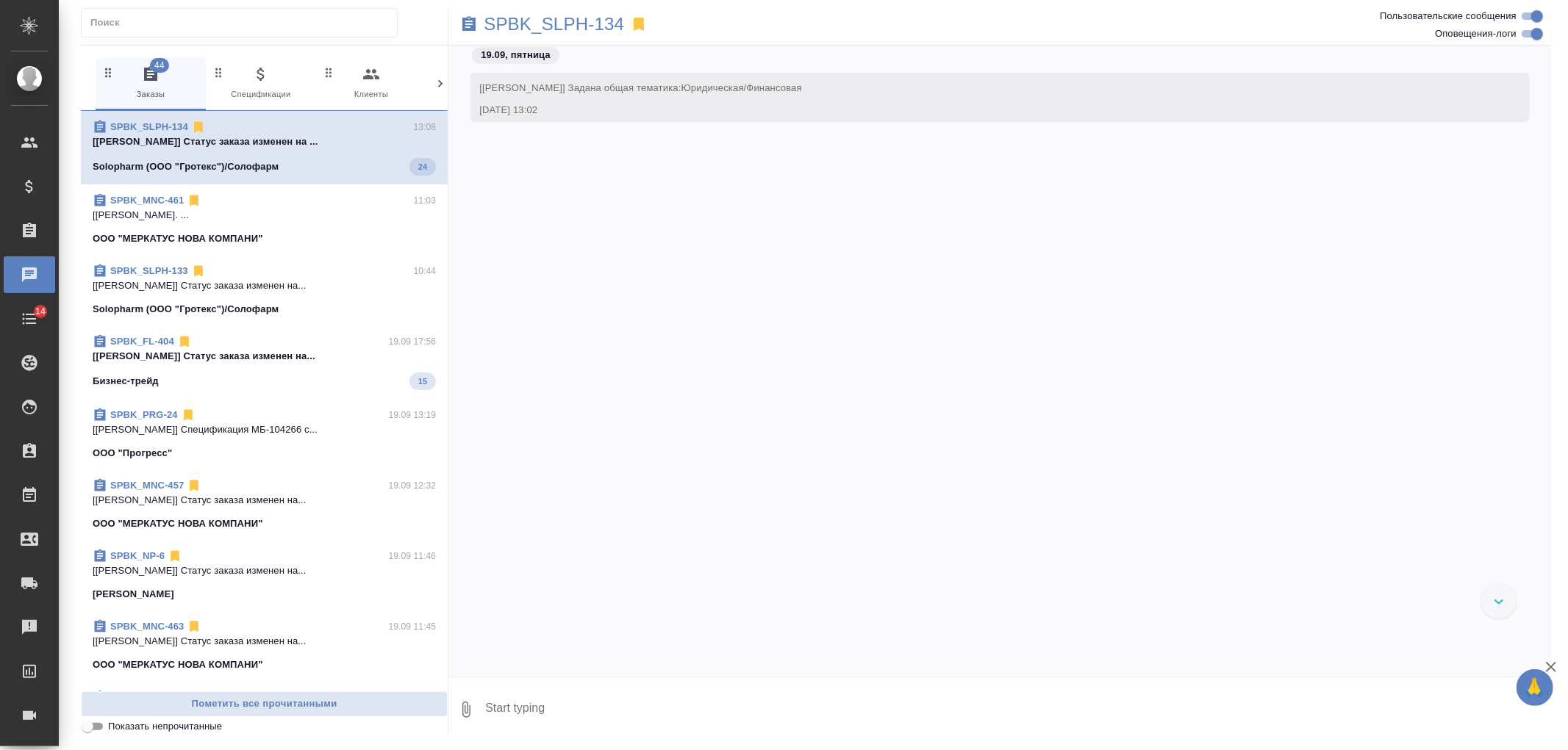
scroll to position [3450, 0]
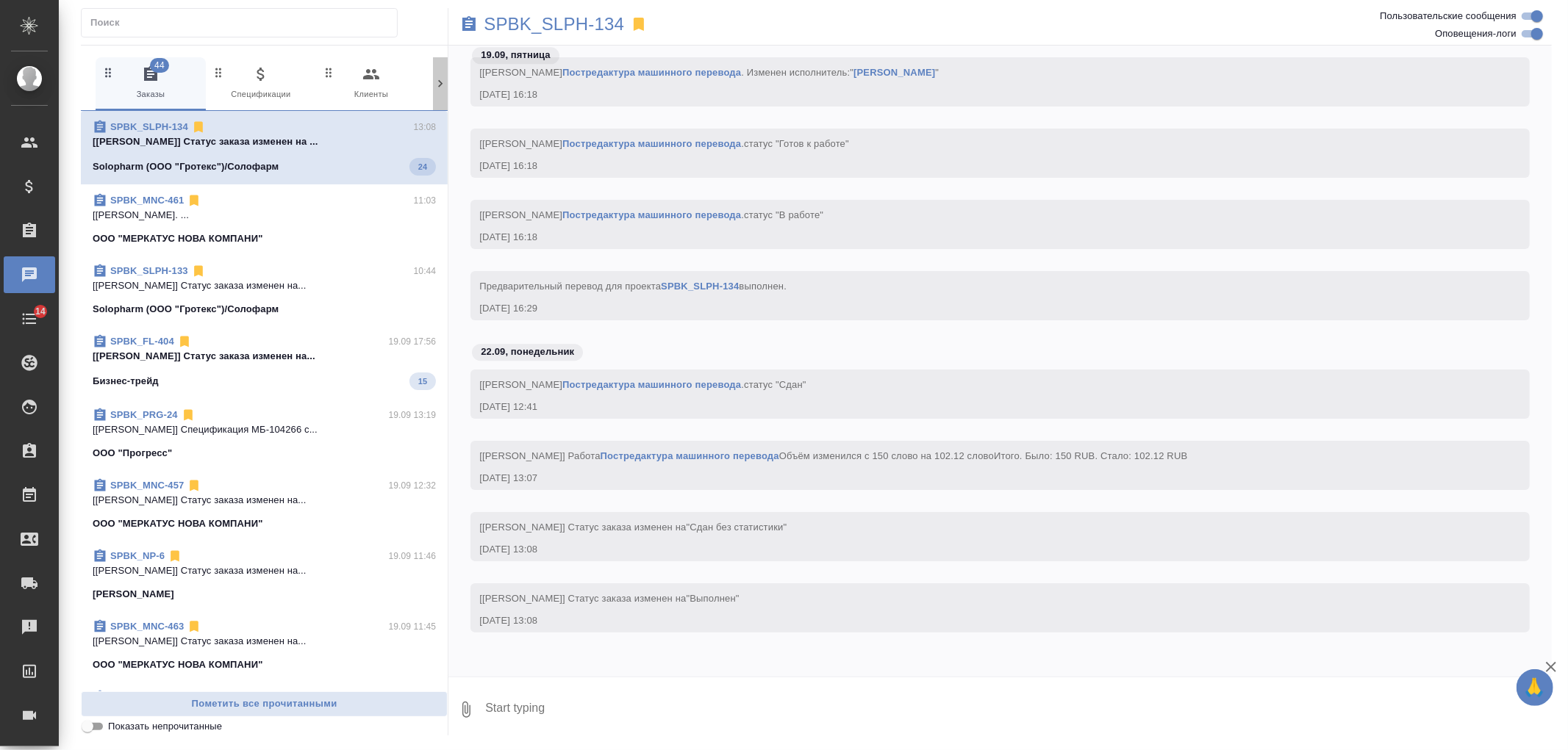
click at [438, 92] on div at bounding box center [440, 84] width 14 height 53
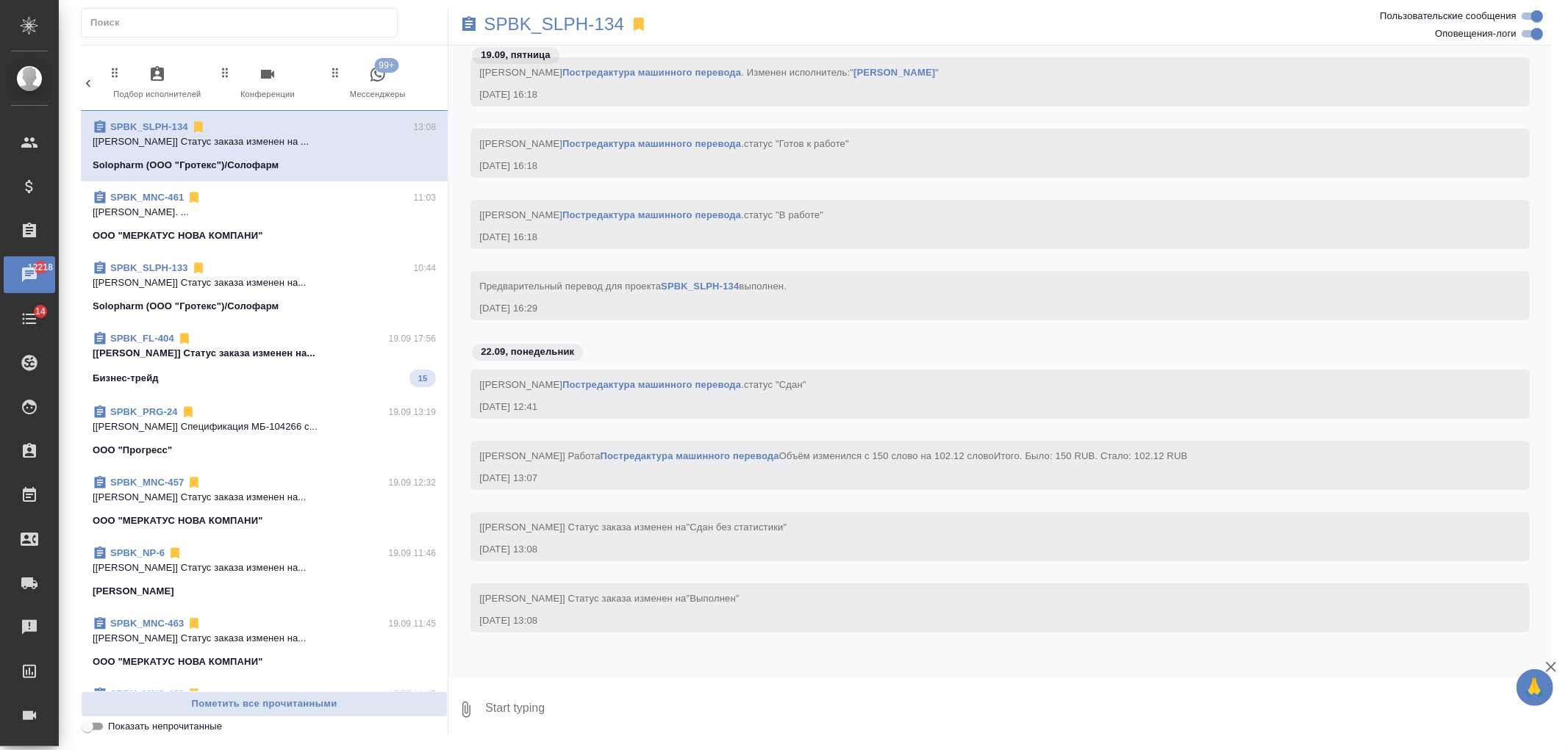
click at [362, 82] on span "99+ Мессенджеры" at bounding box center [378, 84] width 98 height 36
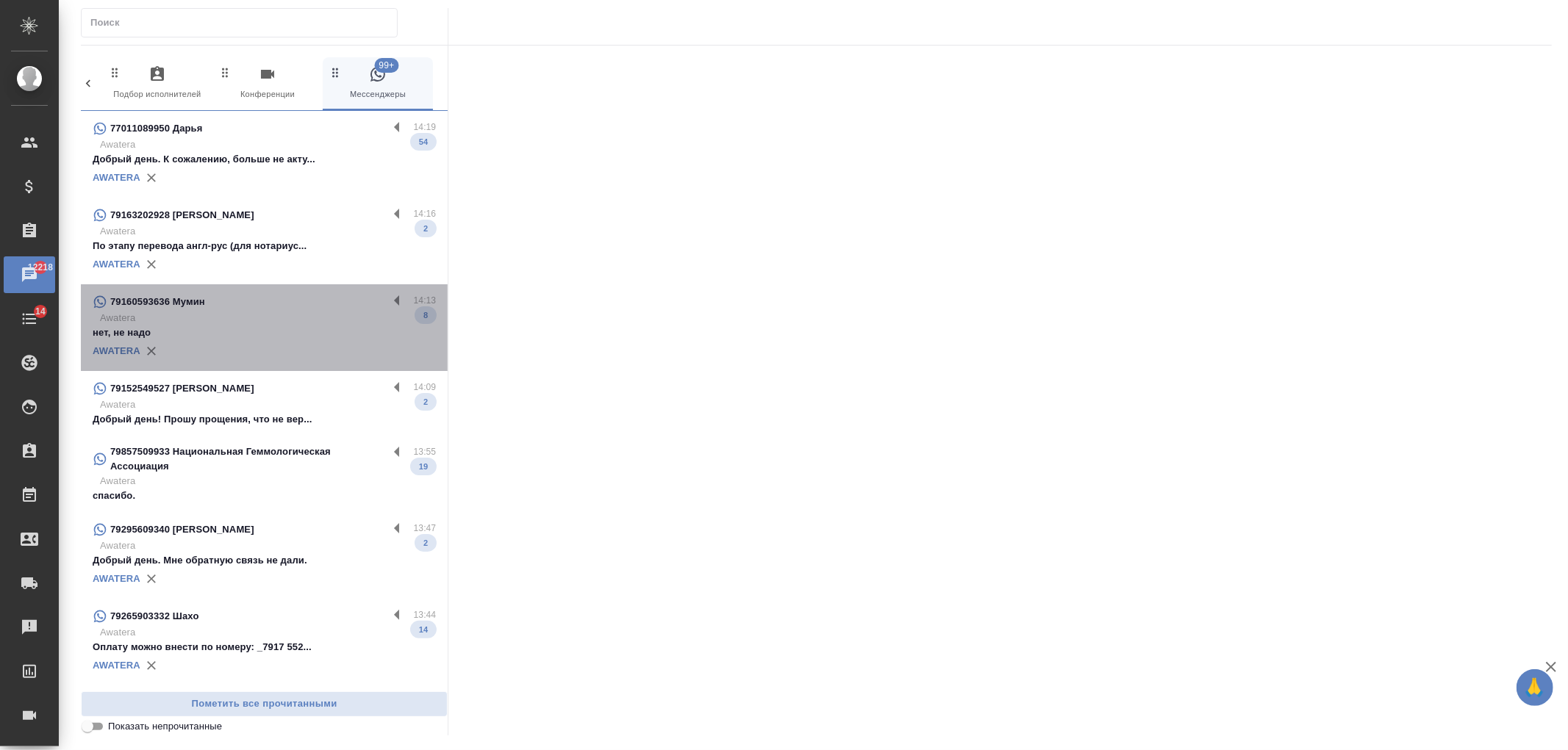
click at [317, 320] on p "Awatera" at bounding box center [268, 317] width 336 height 14
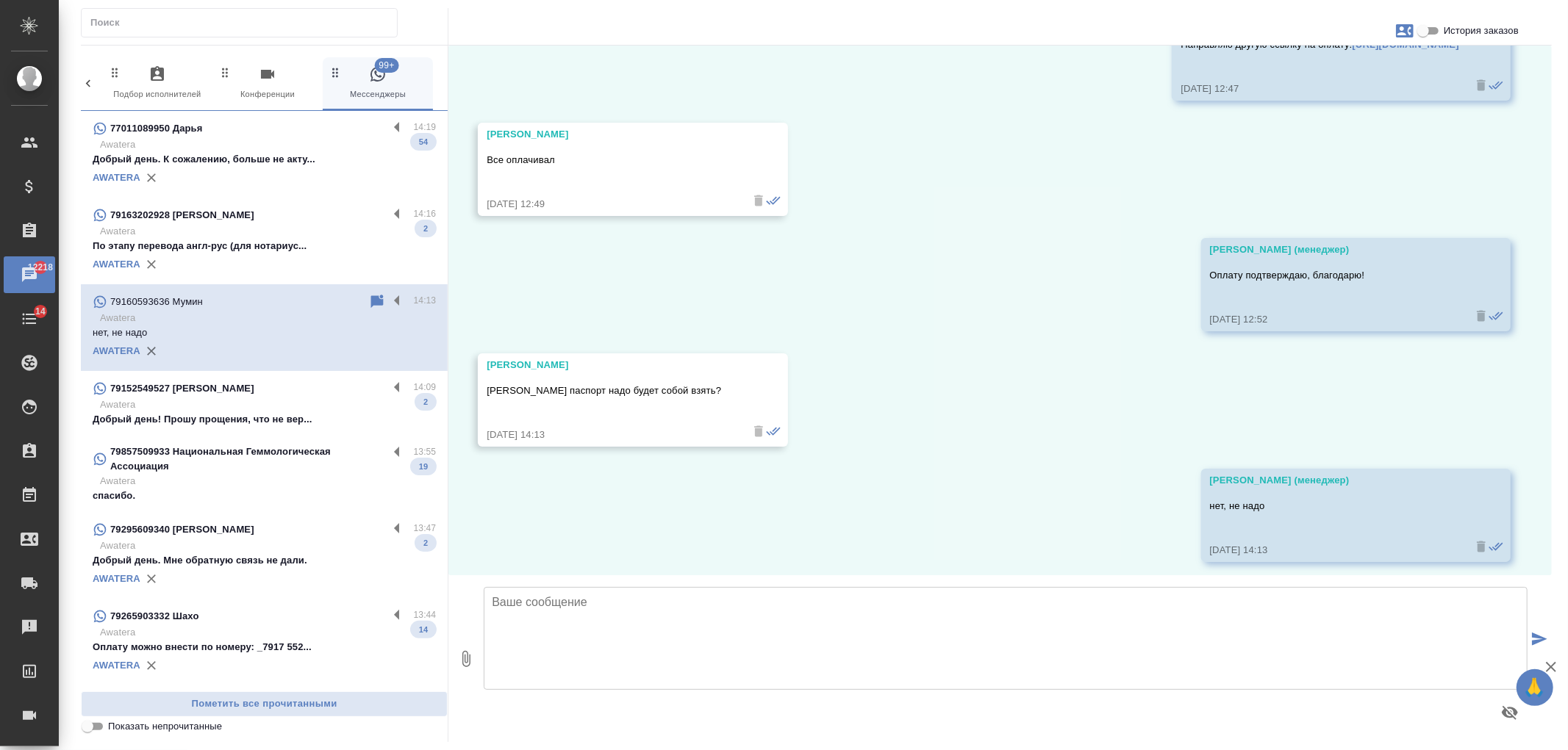
scroll to position [1460, 0]
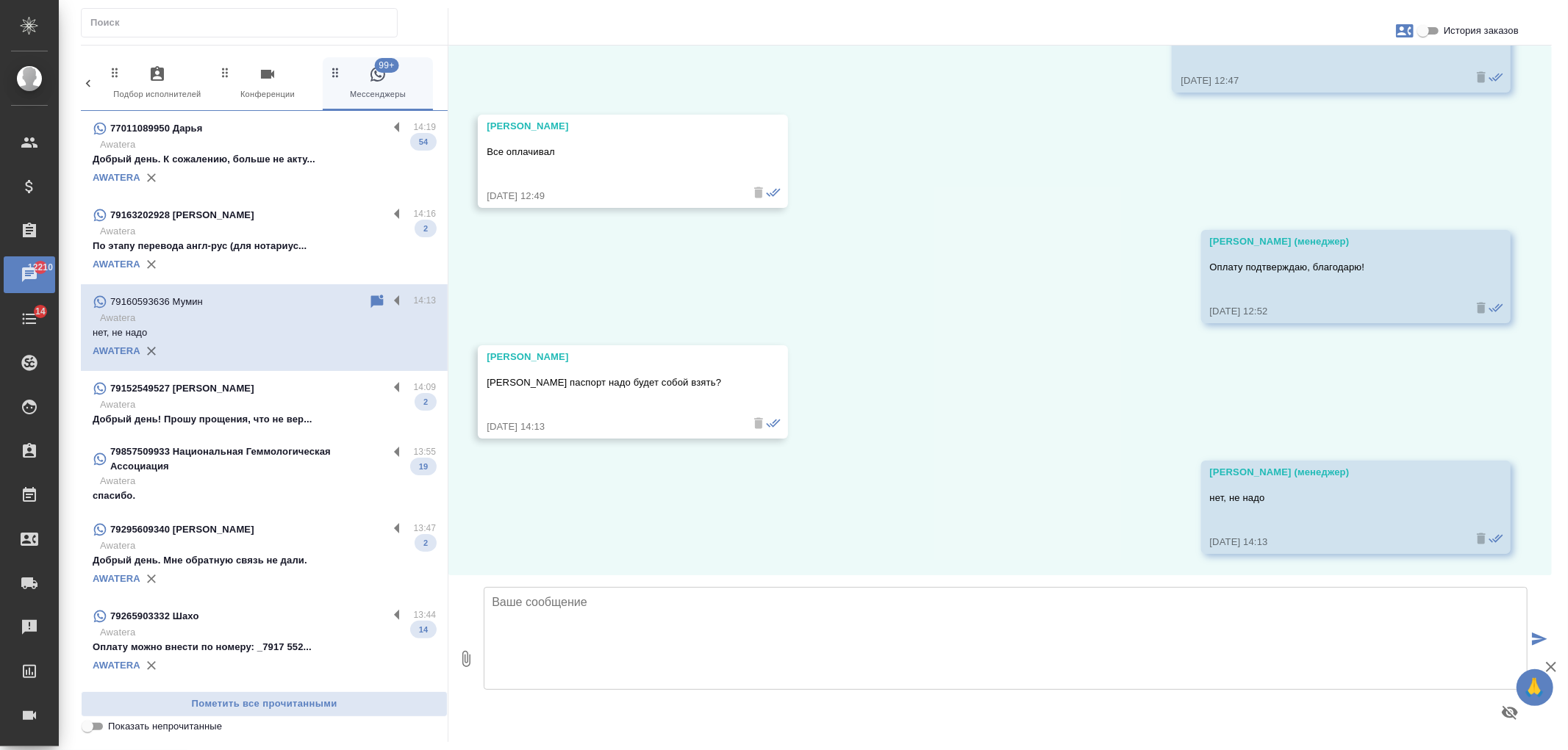
click at [334, 148] on p "Awatera" at bounding box center [268, 144] width 336 height 14
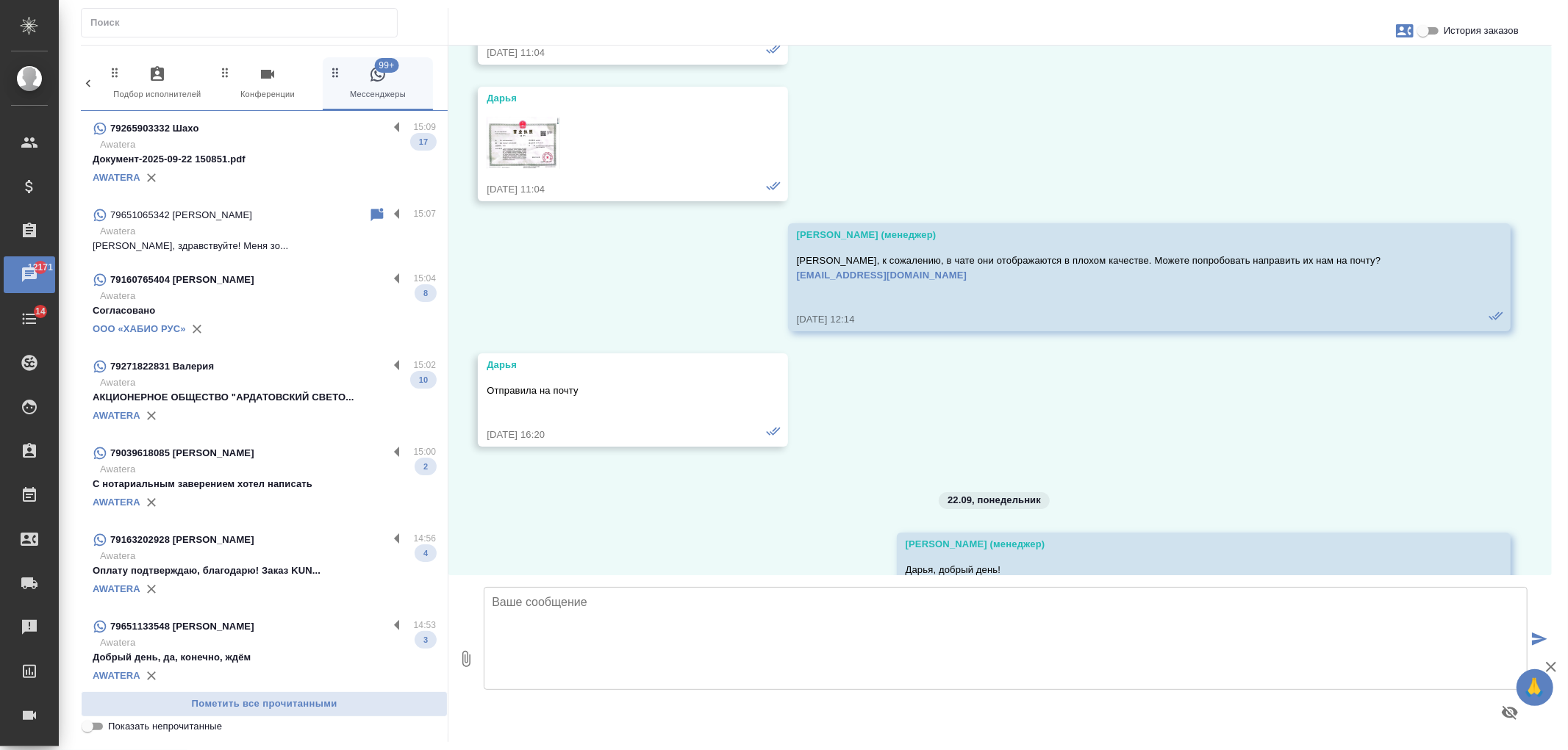
scroll to position [0, 0]
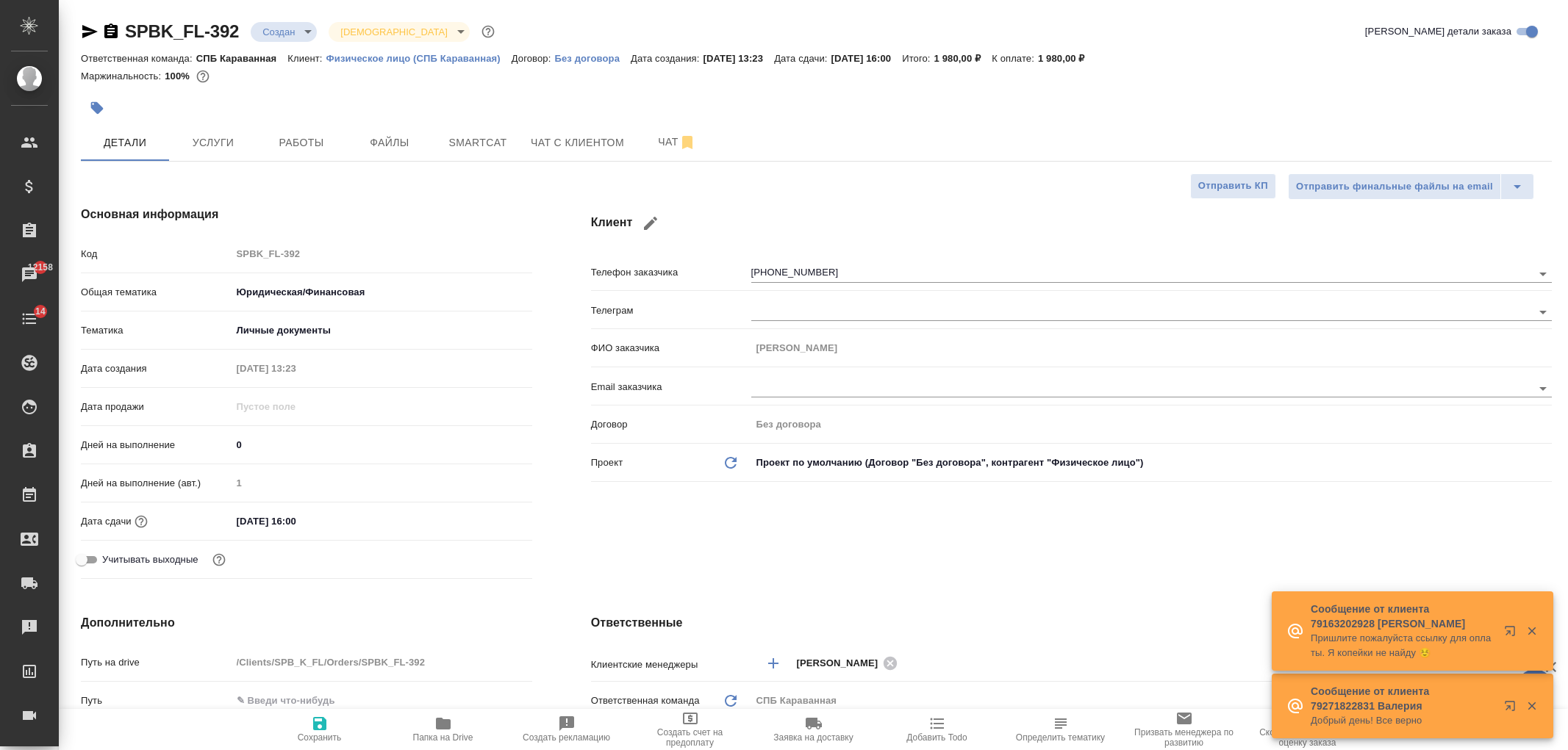
select select "RU"
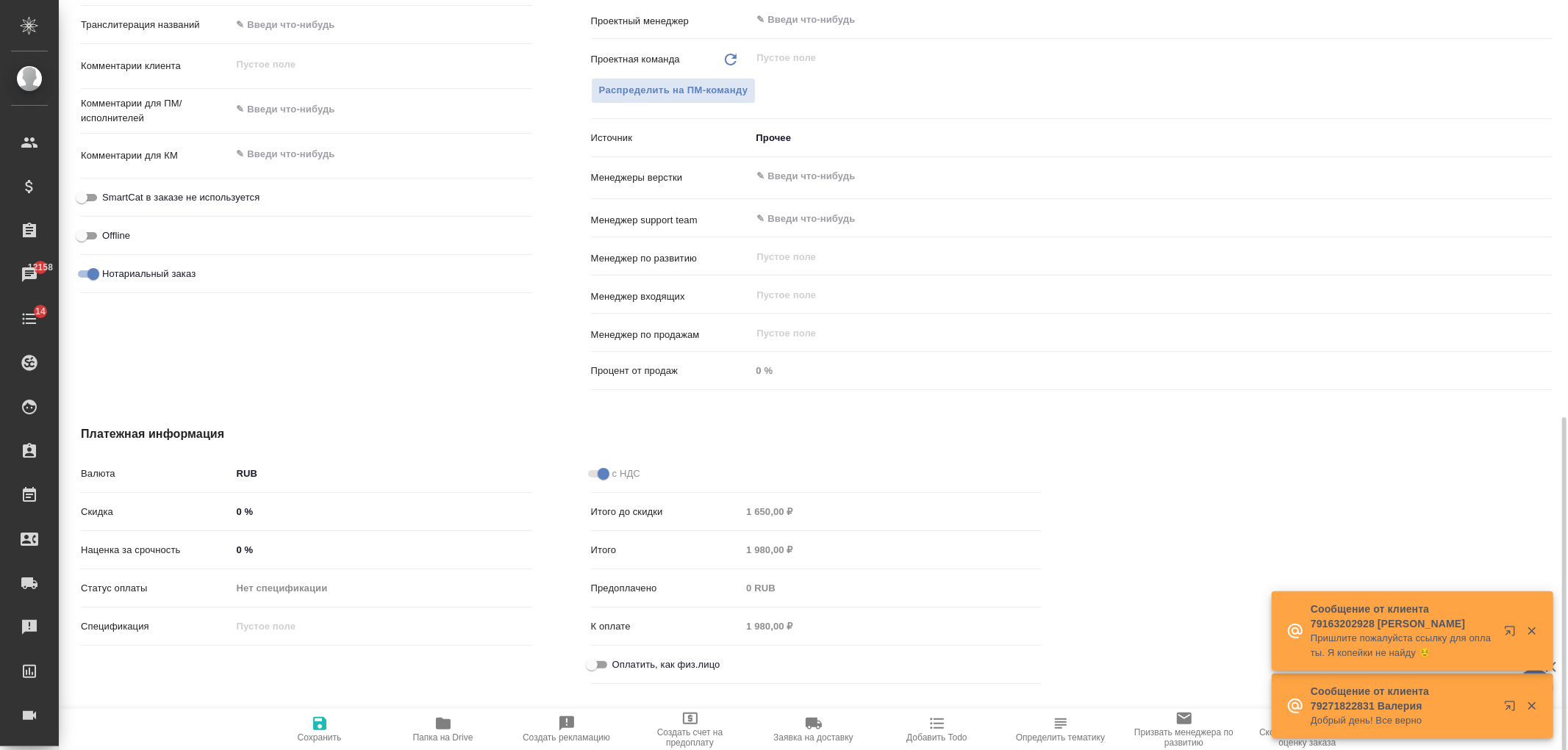
scroll to position [799, 0]
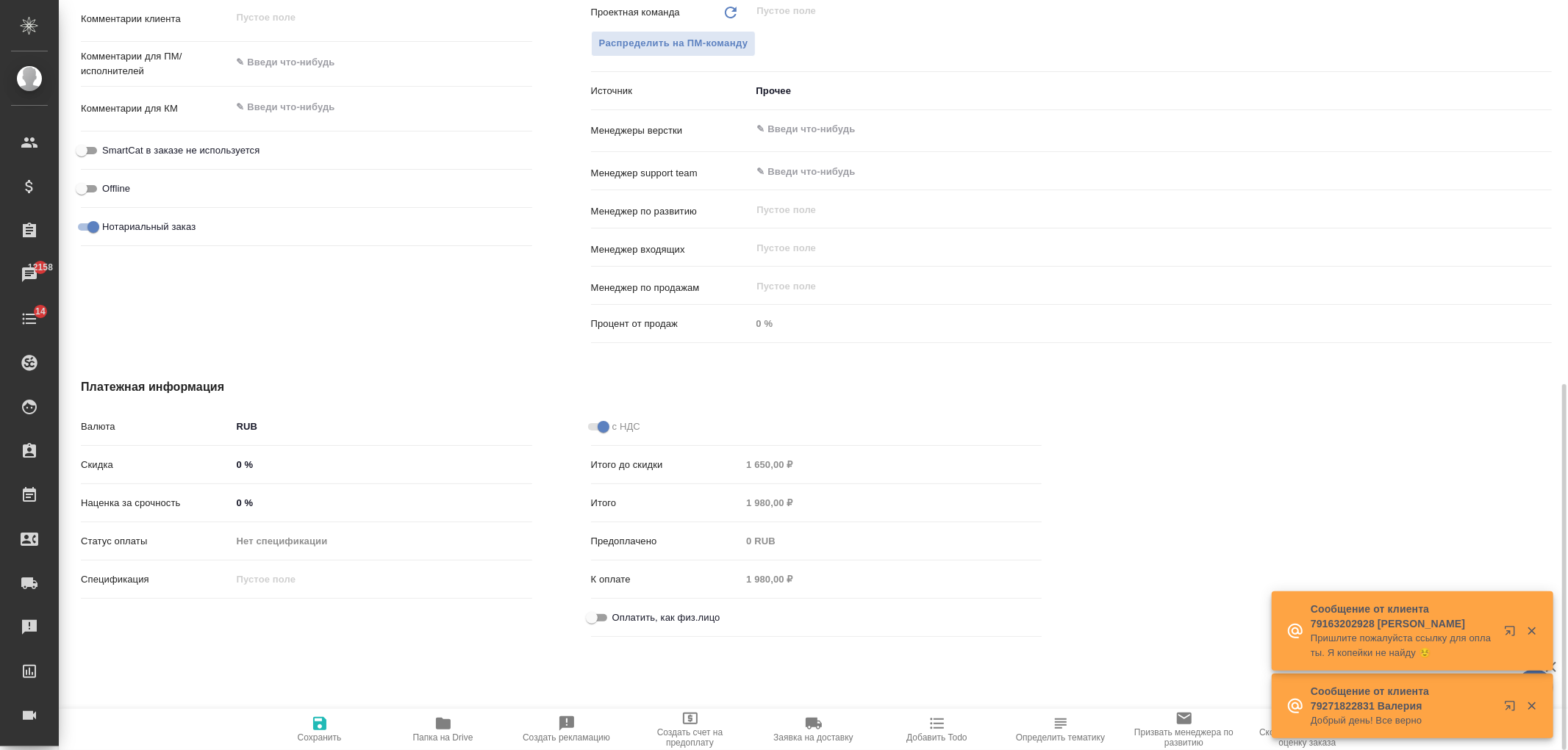
click at [620, 619] on span "Оплатить, как физ.лицо" at bounding box center [666, 617] width 108 height 14
click at [618, 619] on input "Оплатить, как физ.лицо" at bounding box center [592, 617] width 53 height 17
checkbox input "true"
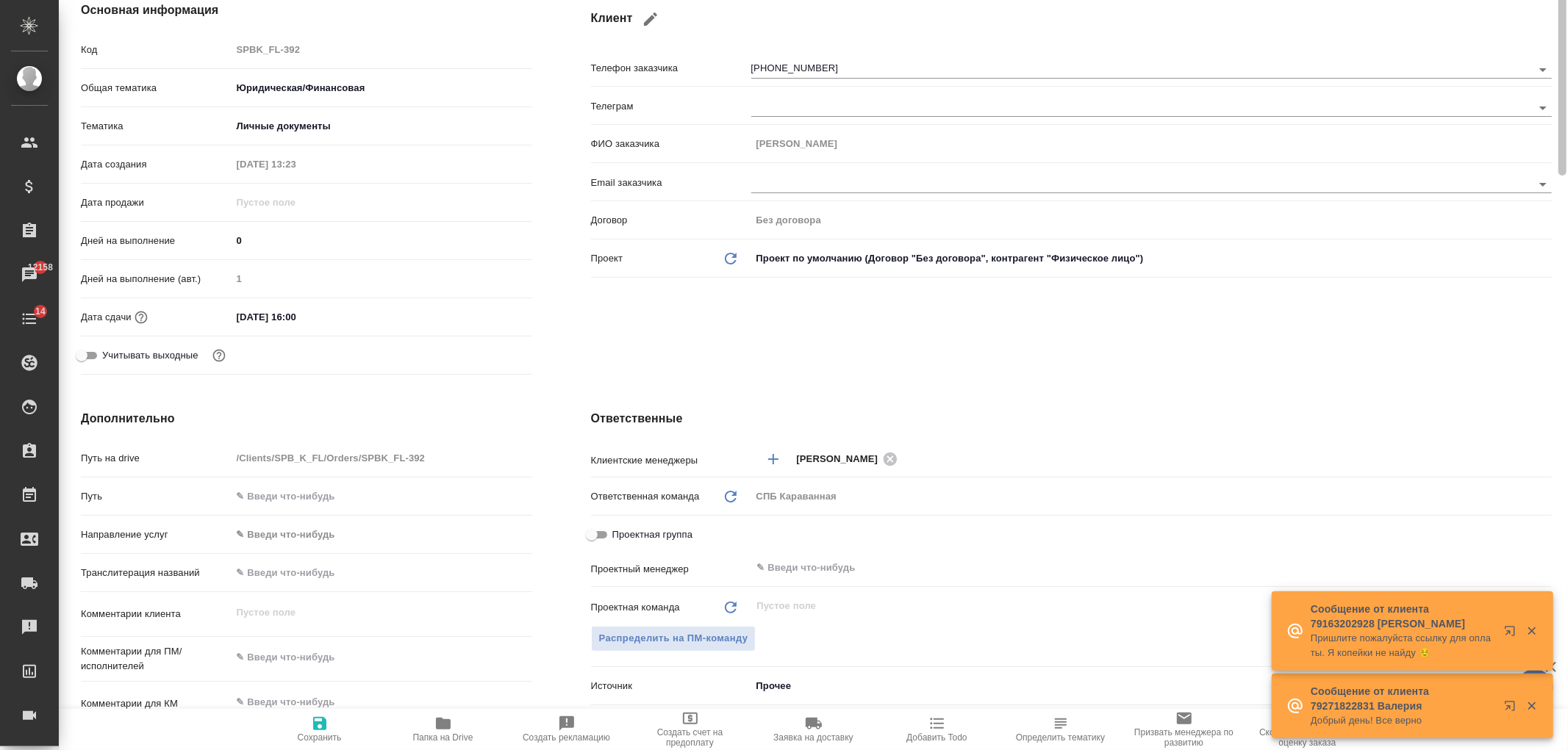
scroll to position [0, 0]
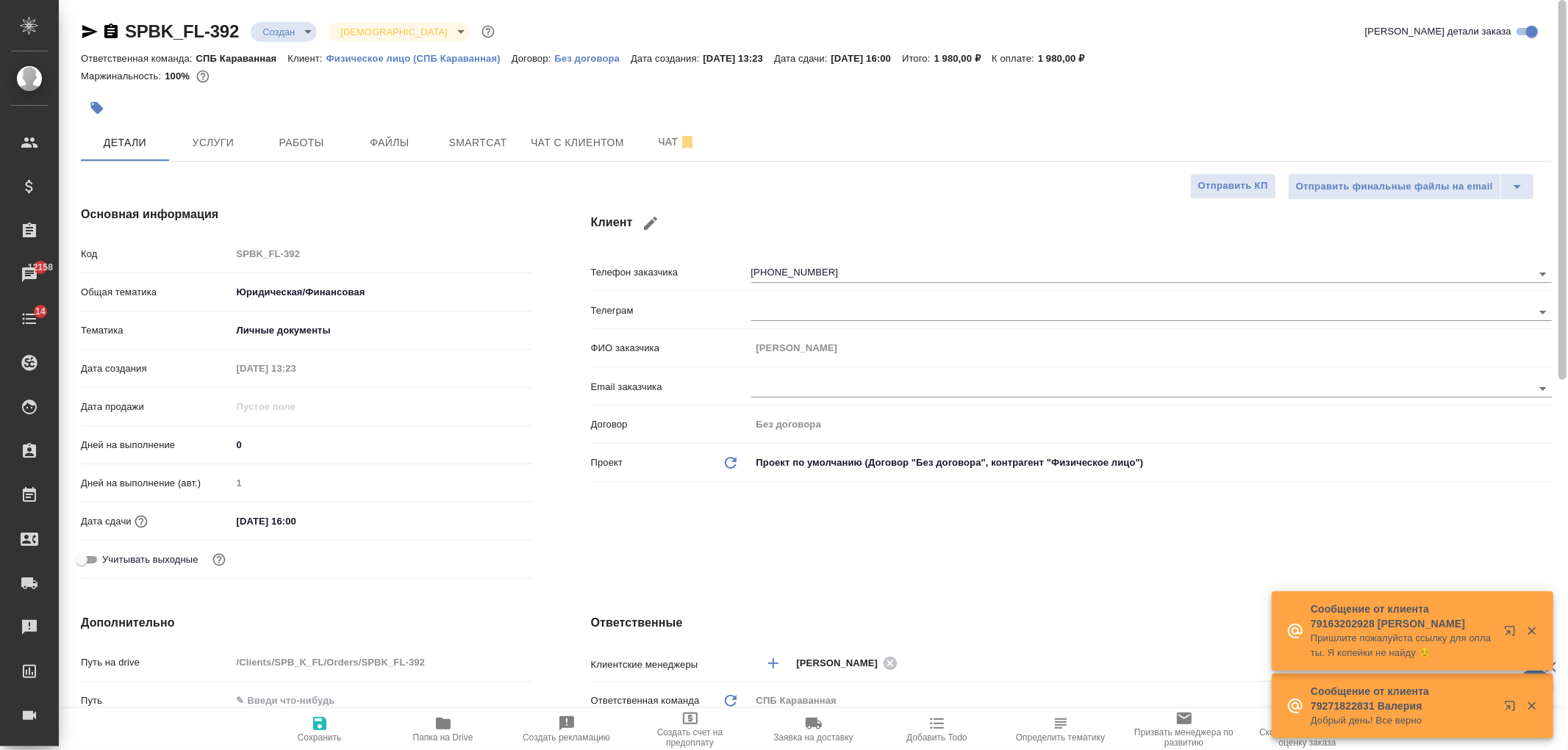
drag, startPoint x: 1552, startPoint y: 508, endPoint x: 1471, endPoint y: -21, distance: 535.2
click at [1471, 0] on html "🙏 .cls-1 fill:#fff; AWATERA Ivanova Arina Клиенты Спецификации Заказы 12158 Чат…" at bounding box center [784, 375] width 1568 height 750
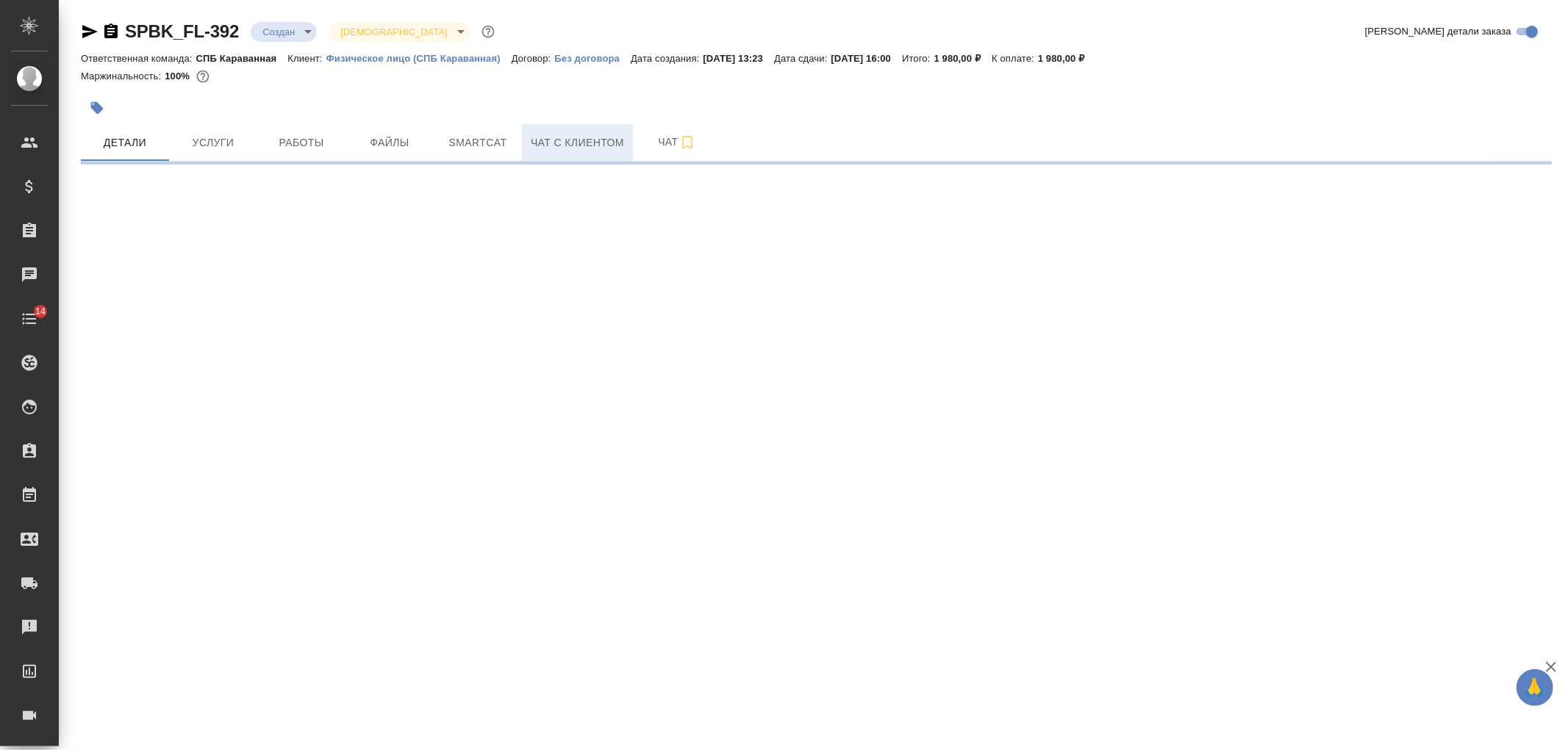
select select "RU"
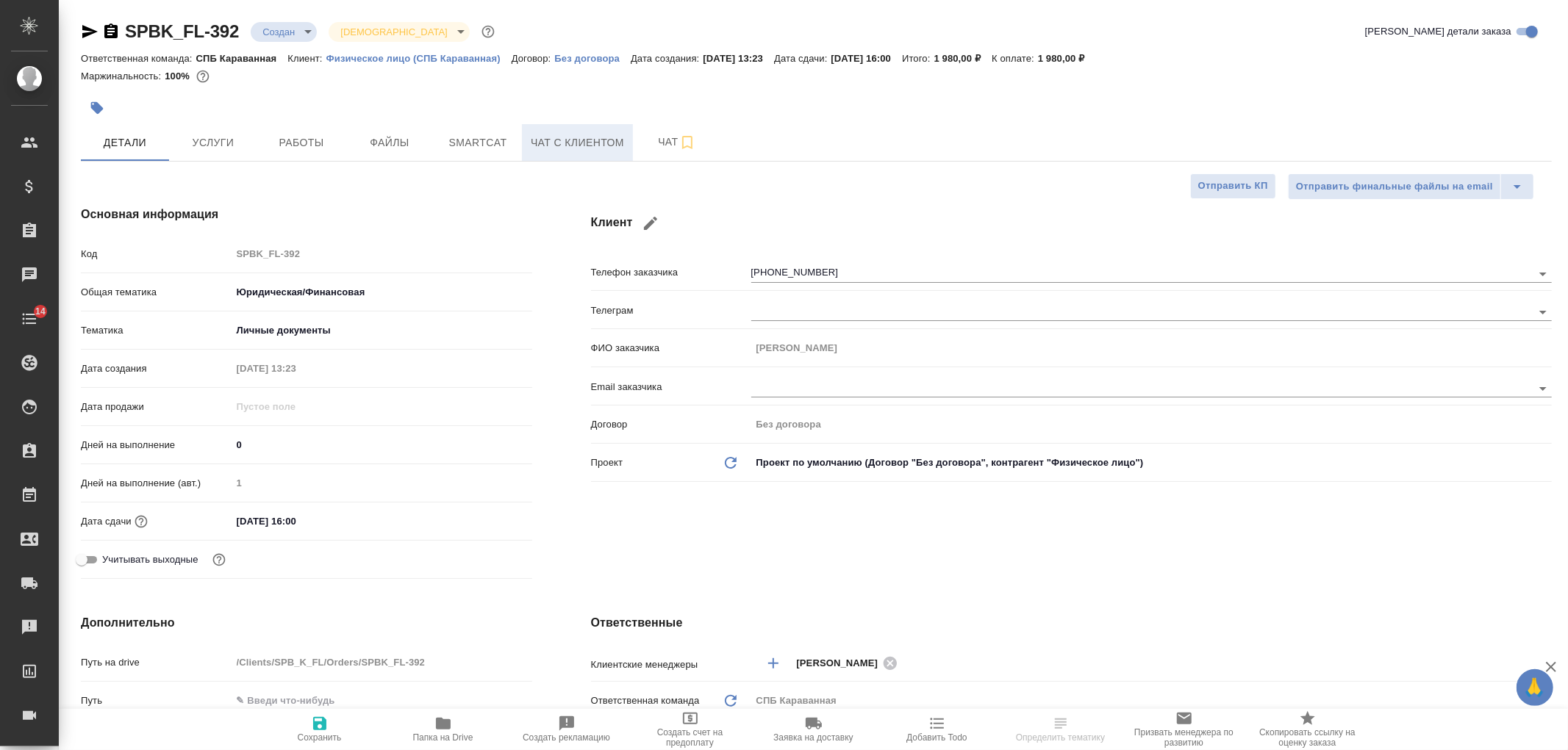
type textarea "x"
click at [606, 137] on span "Чат с клиентом" at bounding box center [577, 143] width 94 height 18
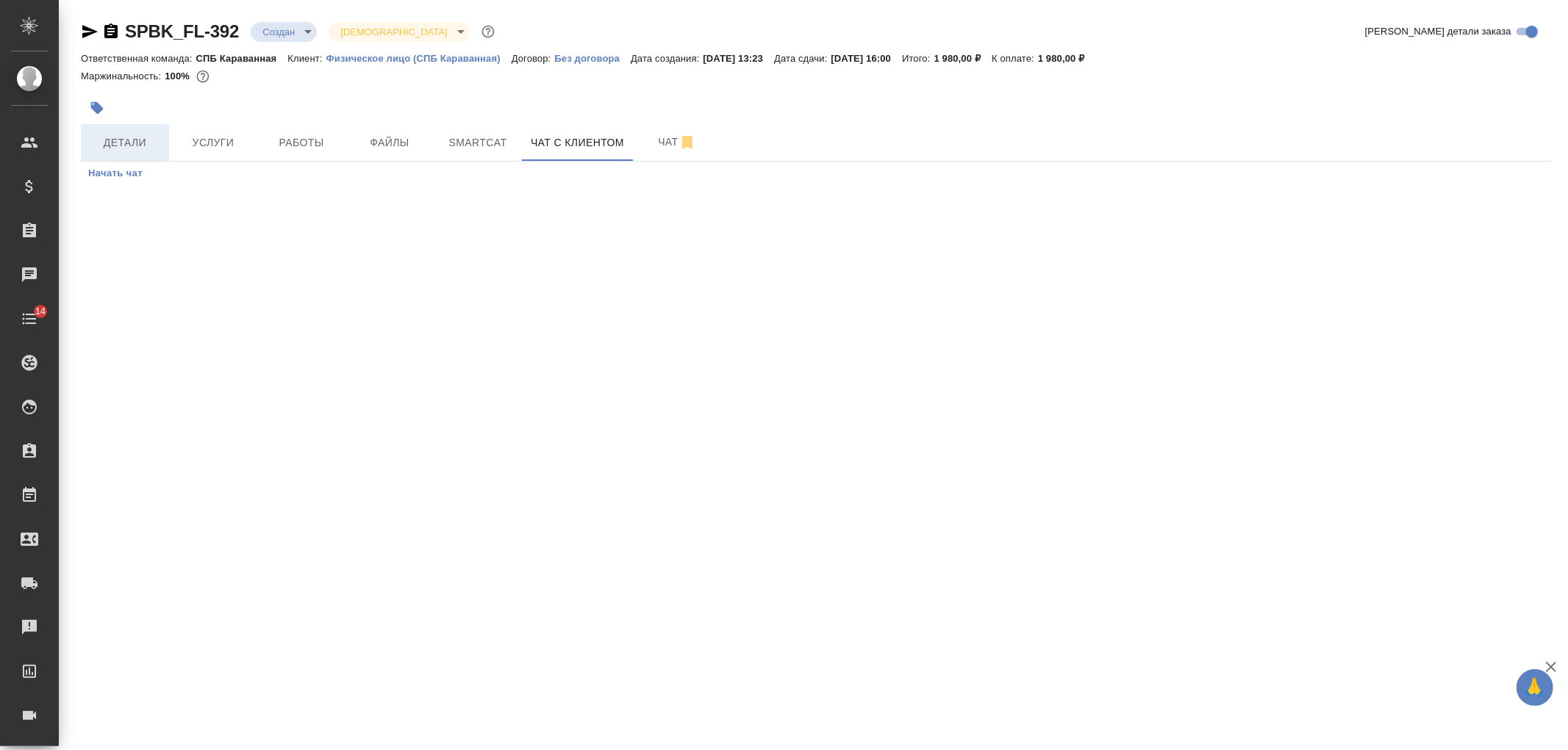
click at [106, 140] on span "Детали" at bounding box center [125, 143] width 70 height 18
select select "RU"
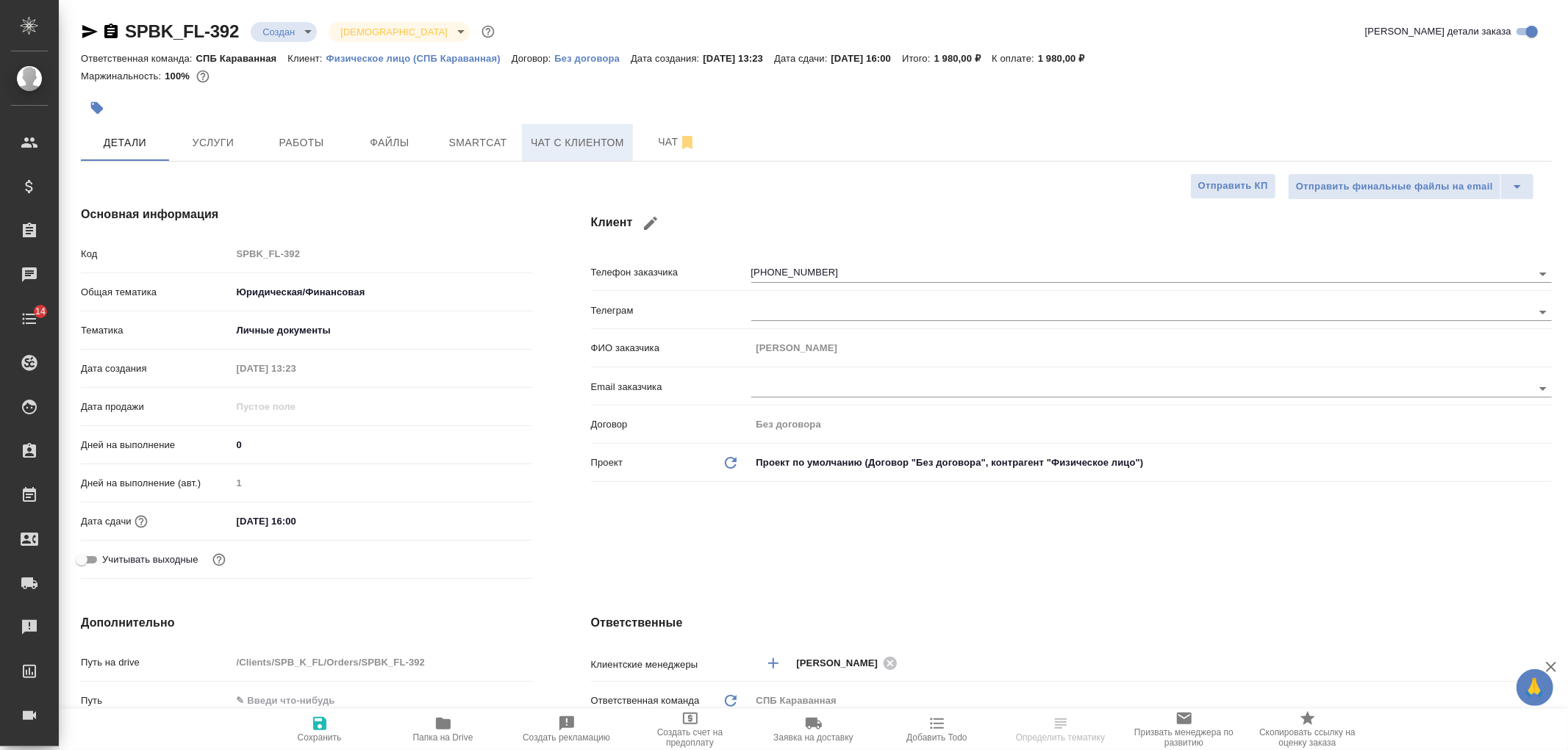
type textarea "x"
click at [1211, 559] on div "Клиент Телефон заказчика +79119518438 Телеграм ФИО заказчика Цепелева Дарья Ema…" at bounding box center [1071, 395] width 1019 height 438
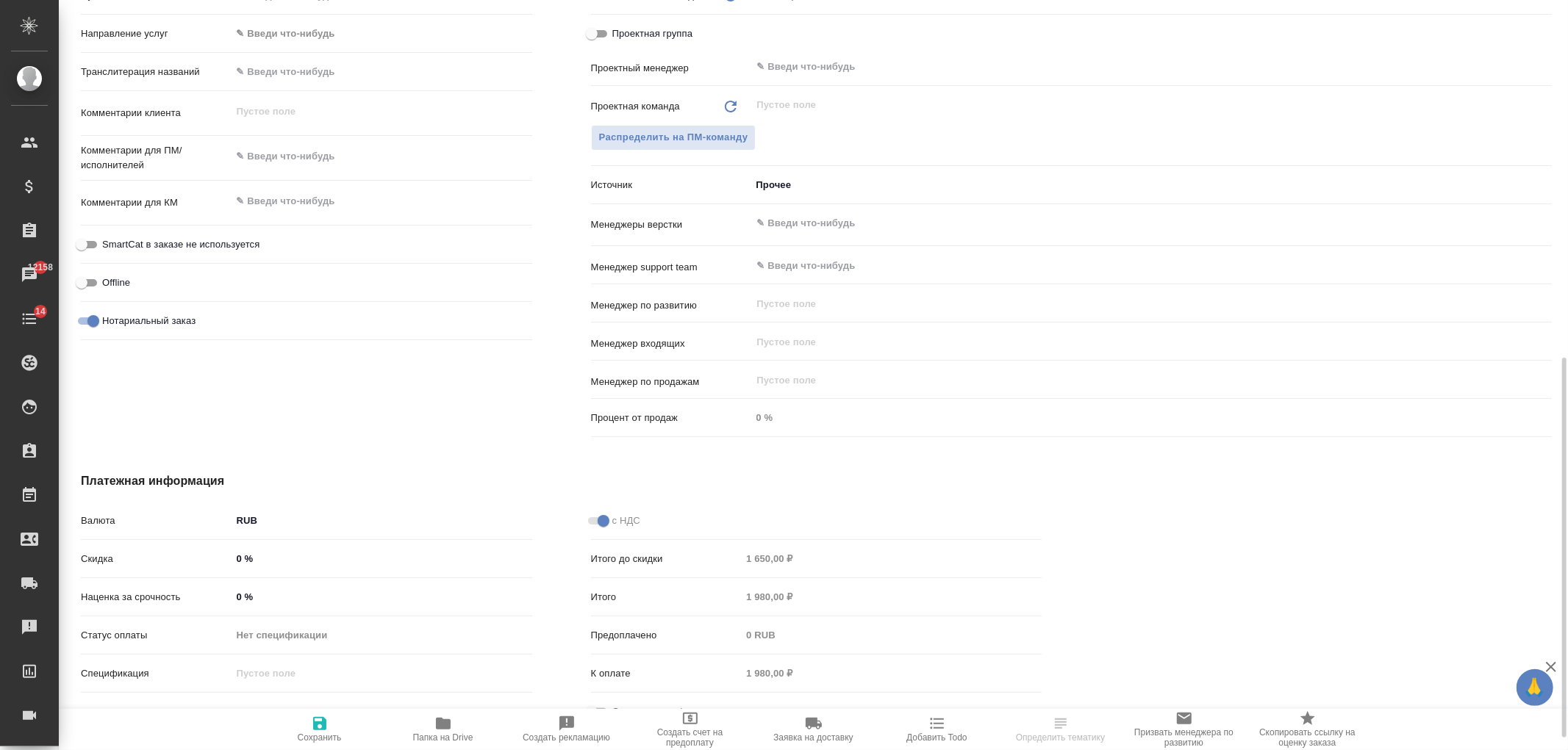
scroll to position [729, 0]
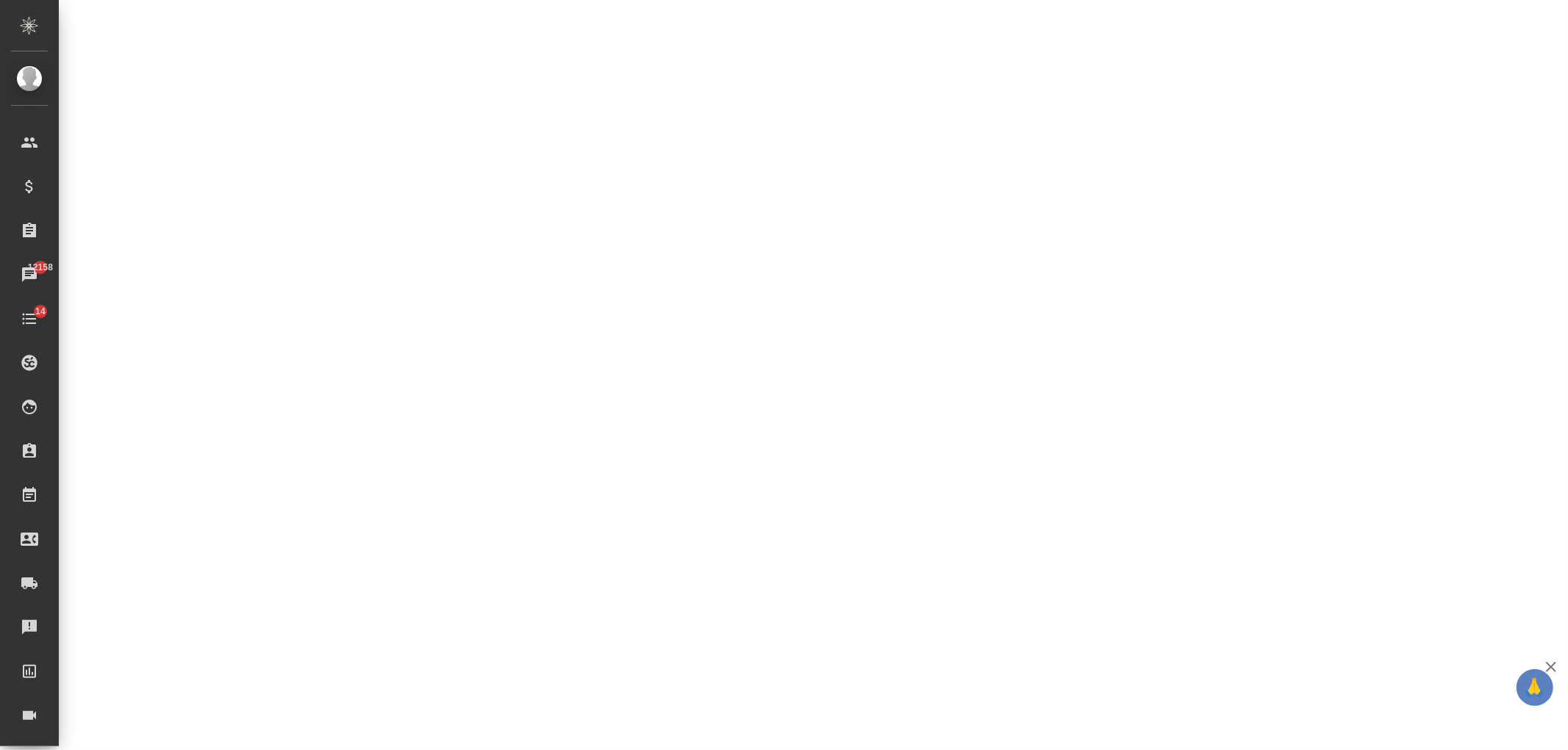
select select "RU"
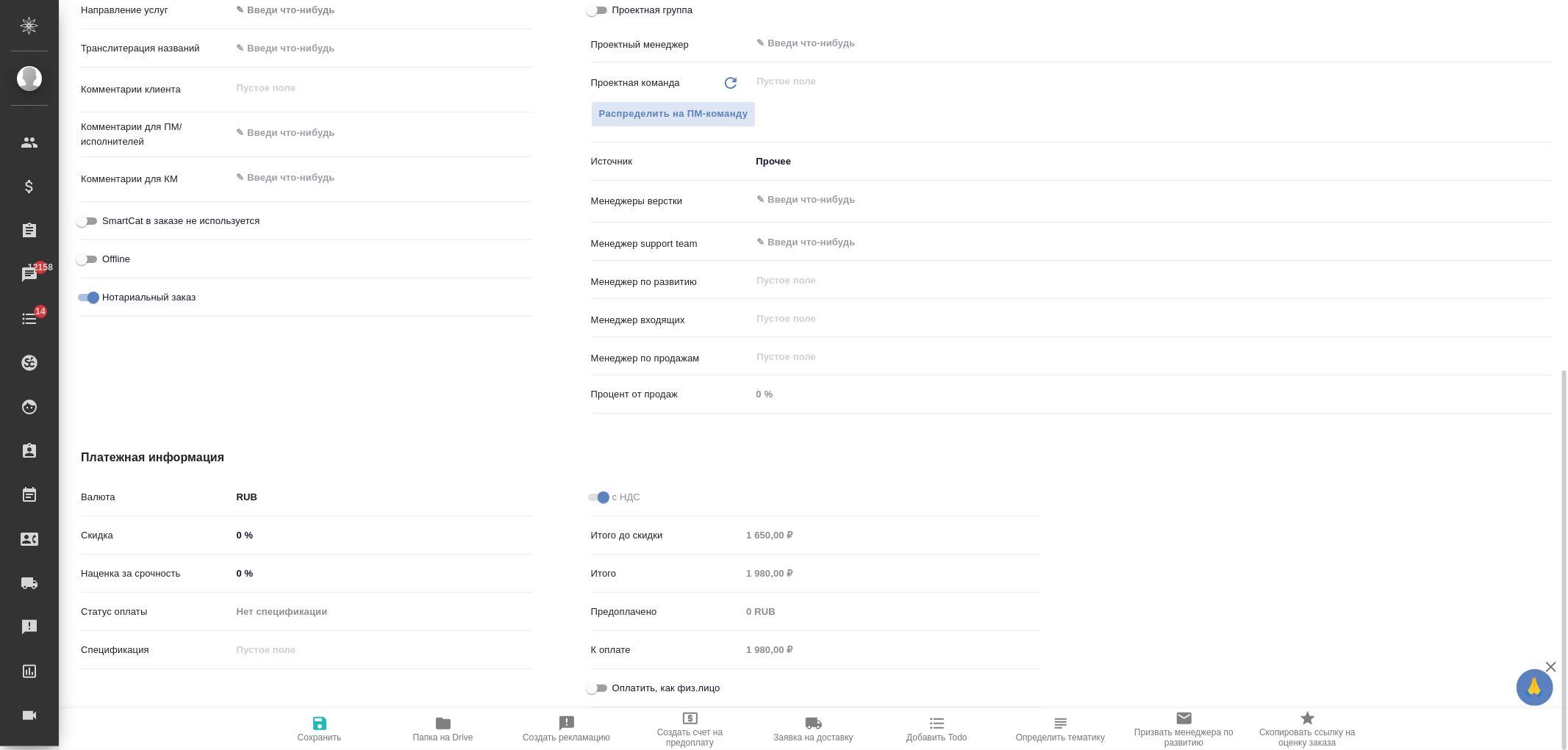
type textarea "x"
click at [599, 687] on input "Оплатить, как физ.лицо" at bounding box center [592, 688] width 53 height 17
checkbox input "true"
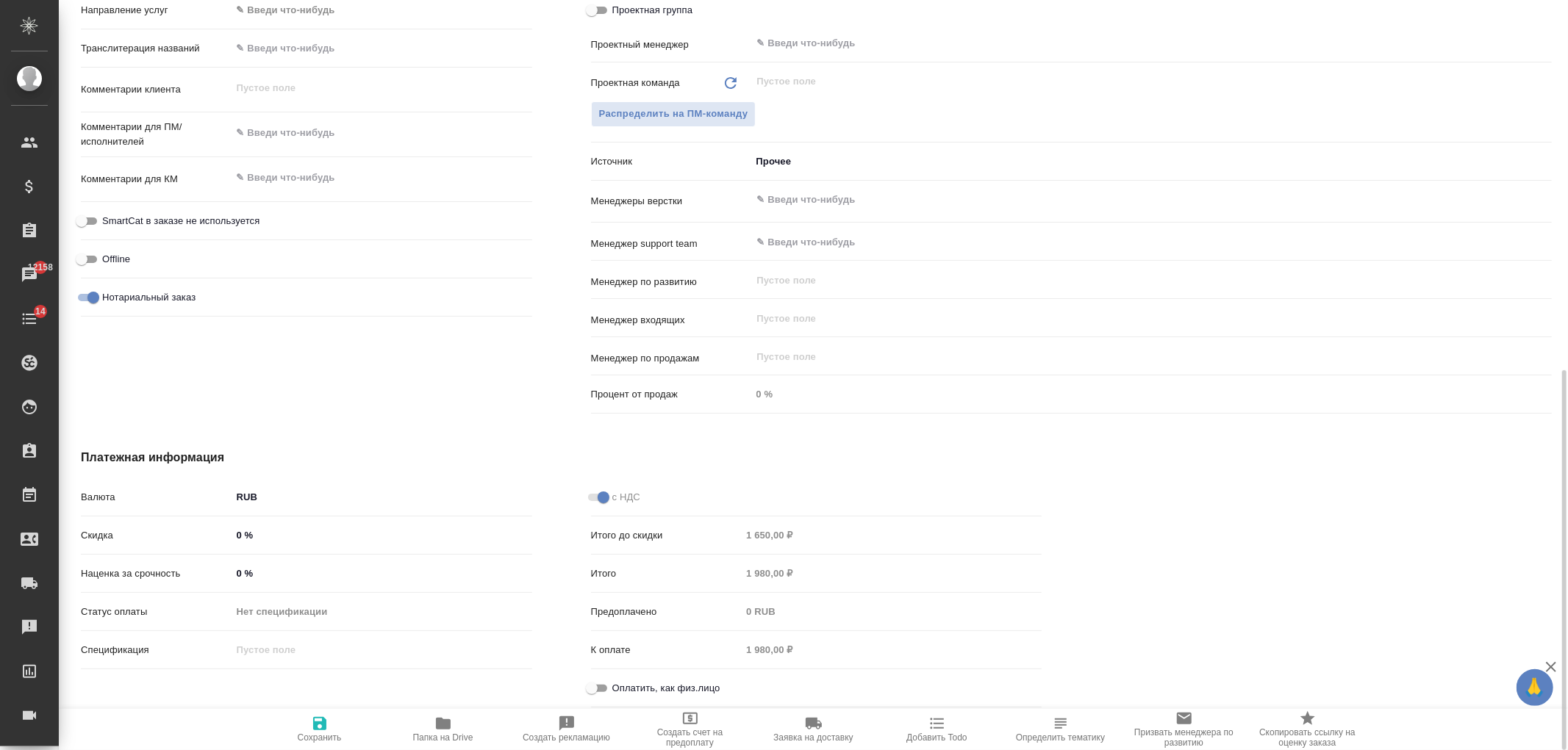
type textarea "x"
click at [320, 729] on icon "button" at bounding box center [319, 723] width 17 height 17
type textarea "x"
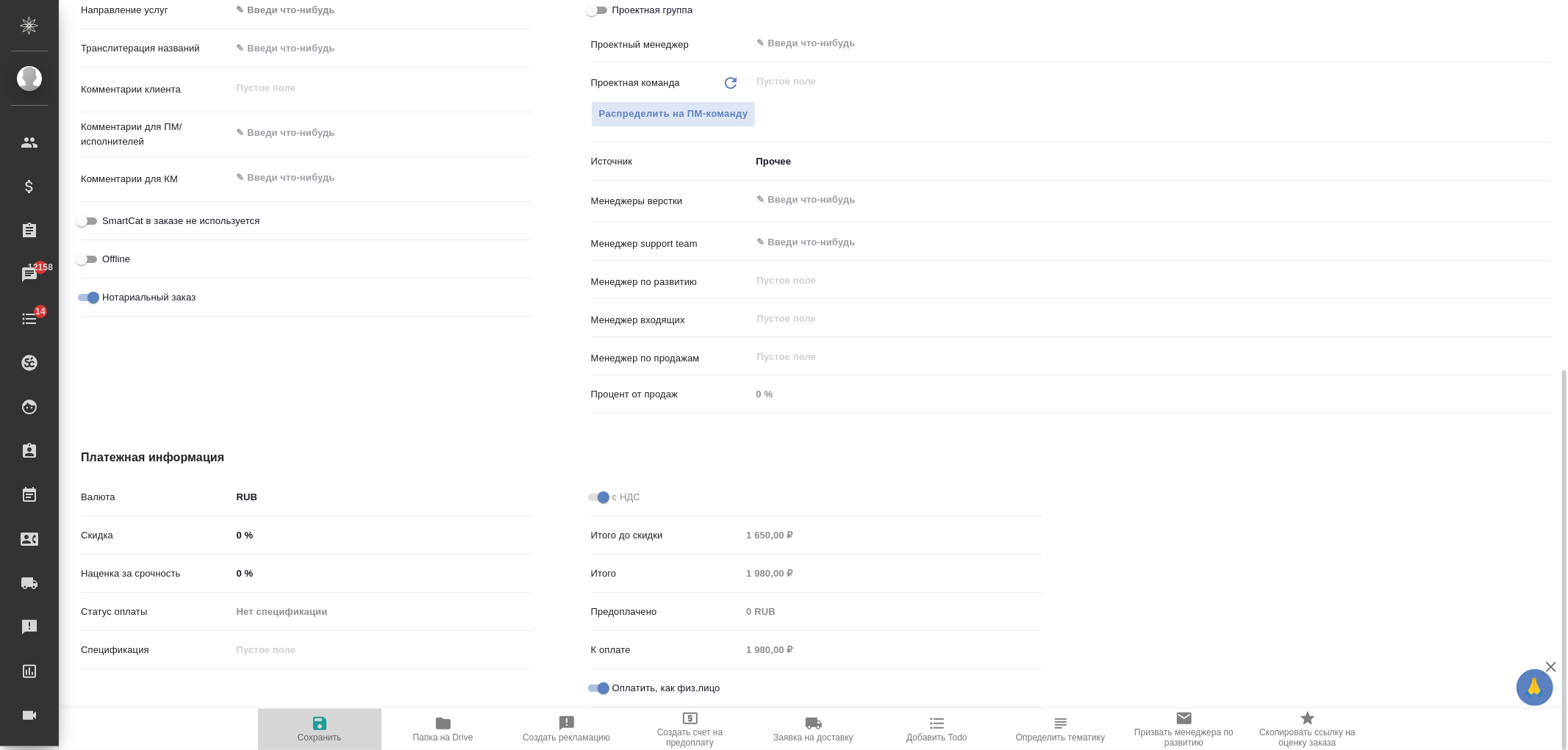
type textarea "x"
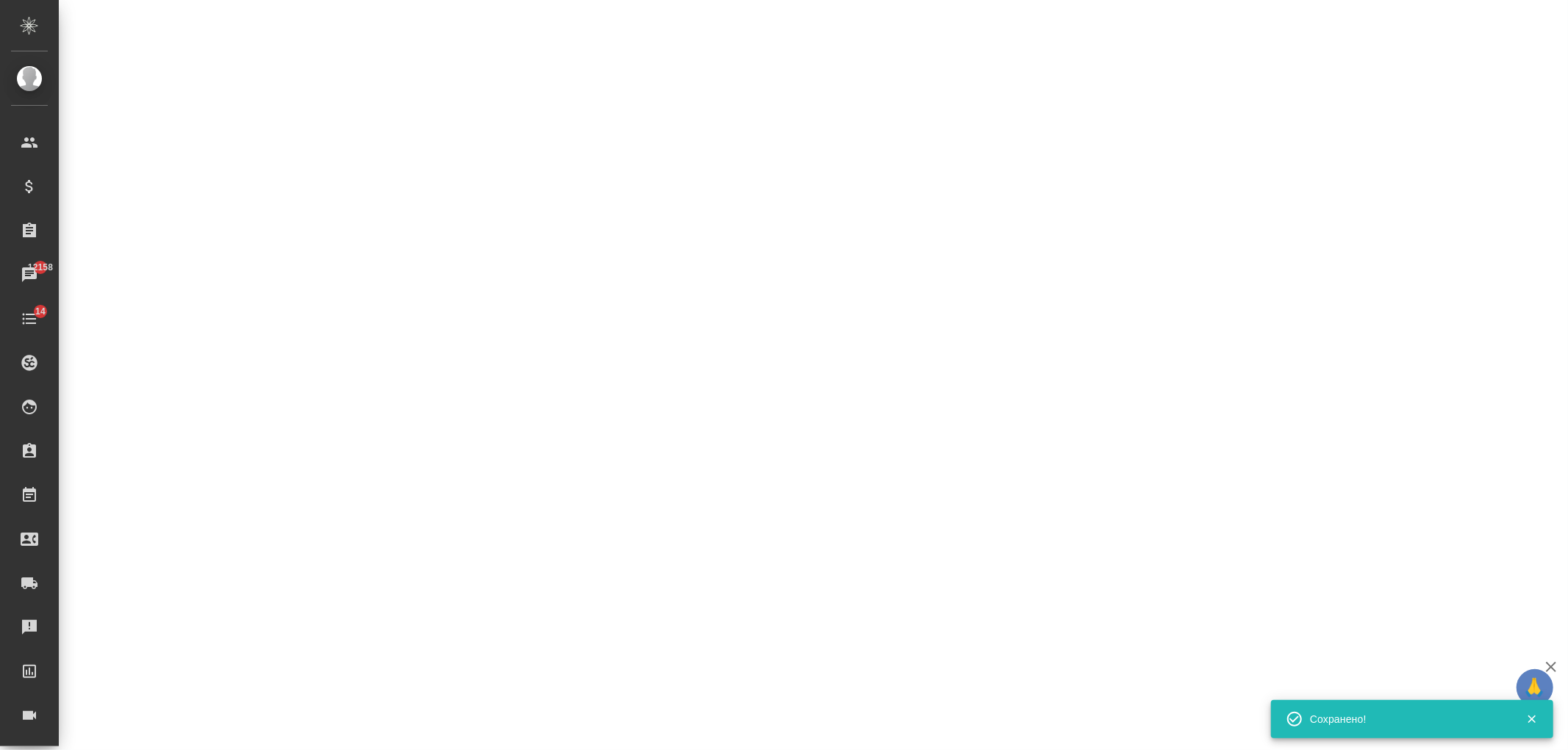
select select "RU"
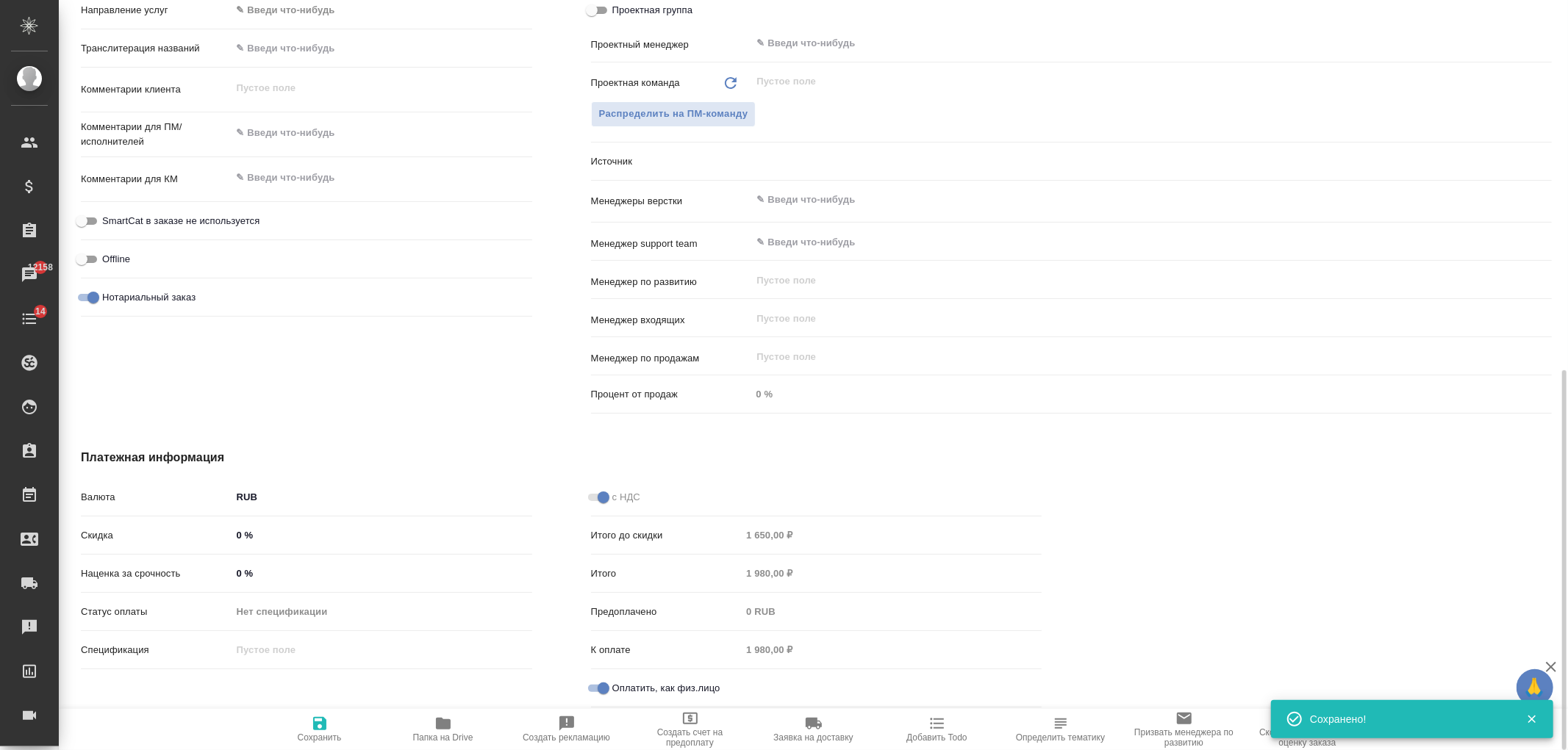
type textarea "x"
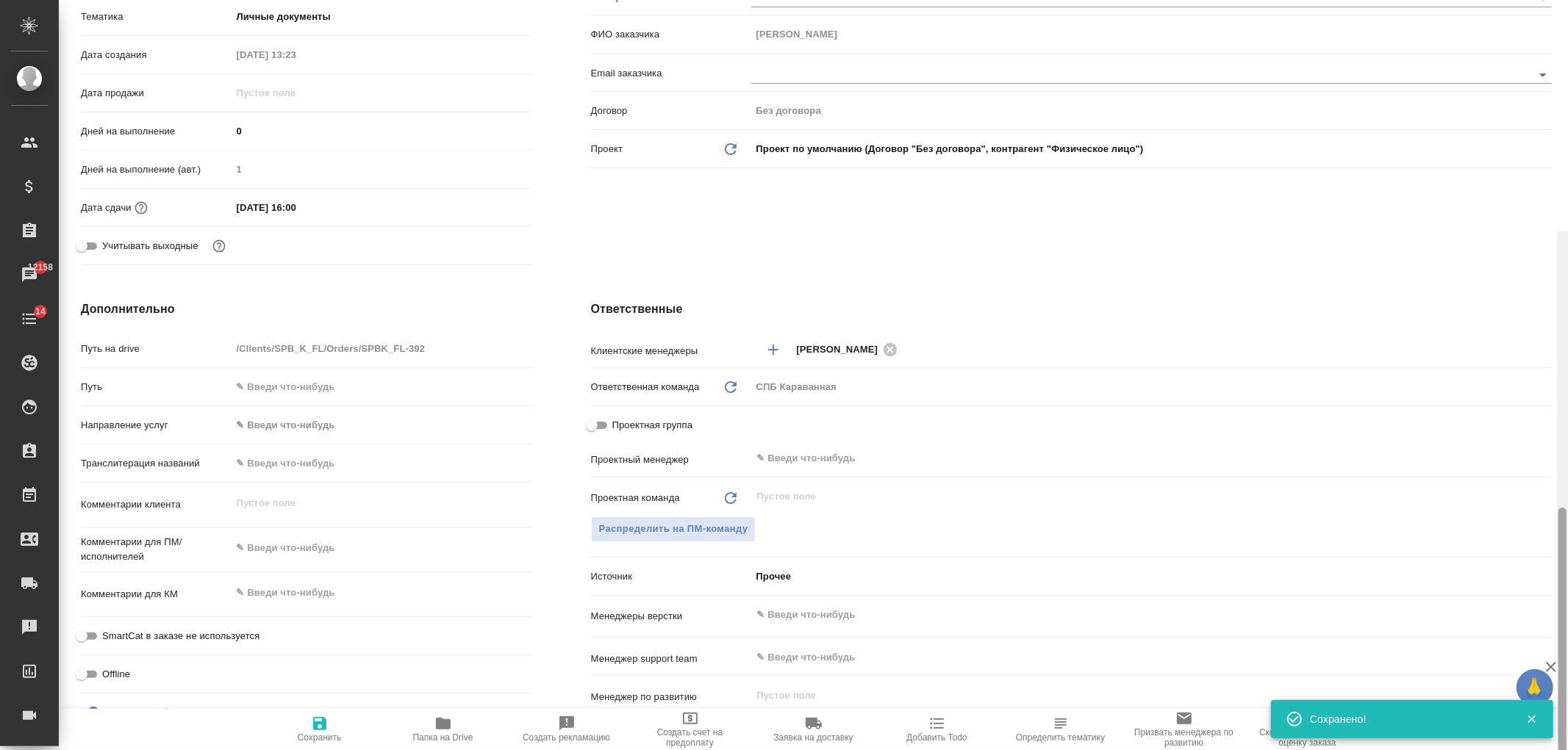
scroll to position [0, 0]
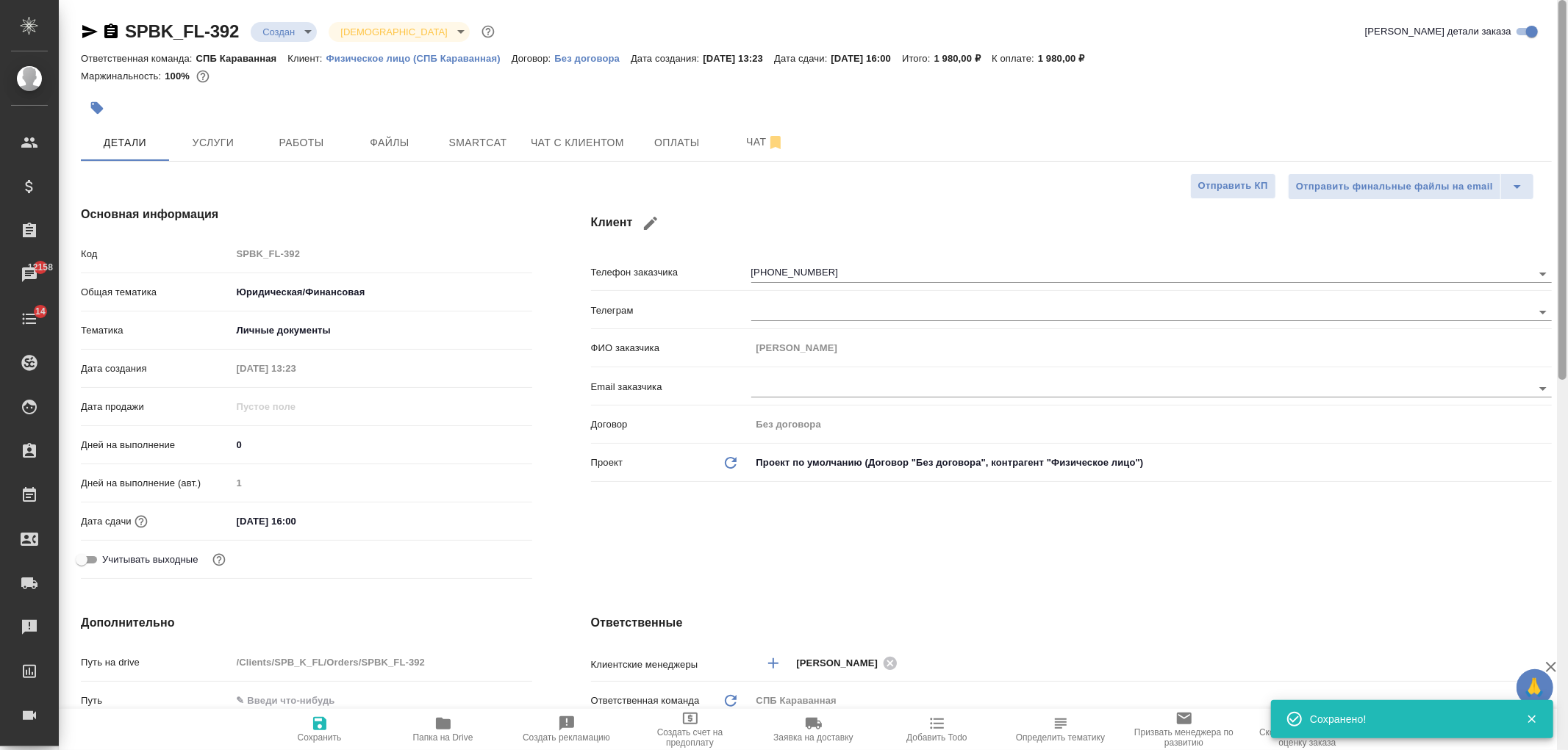
drag, startPoint x: 1558, startPoint y: 517, endPoint x: 1508, endPoint y: 6, distance: 513.4
click at [1548, 27] on div "SPBK_FL-392 Создан new Святая троица holyTrinity Кратко детали заказа Ответстве…" at bounding box center [813, 375] width 1509 height 750
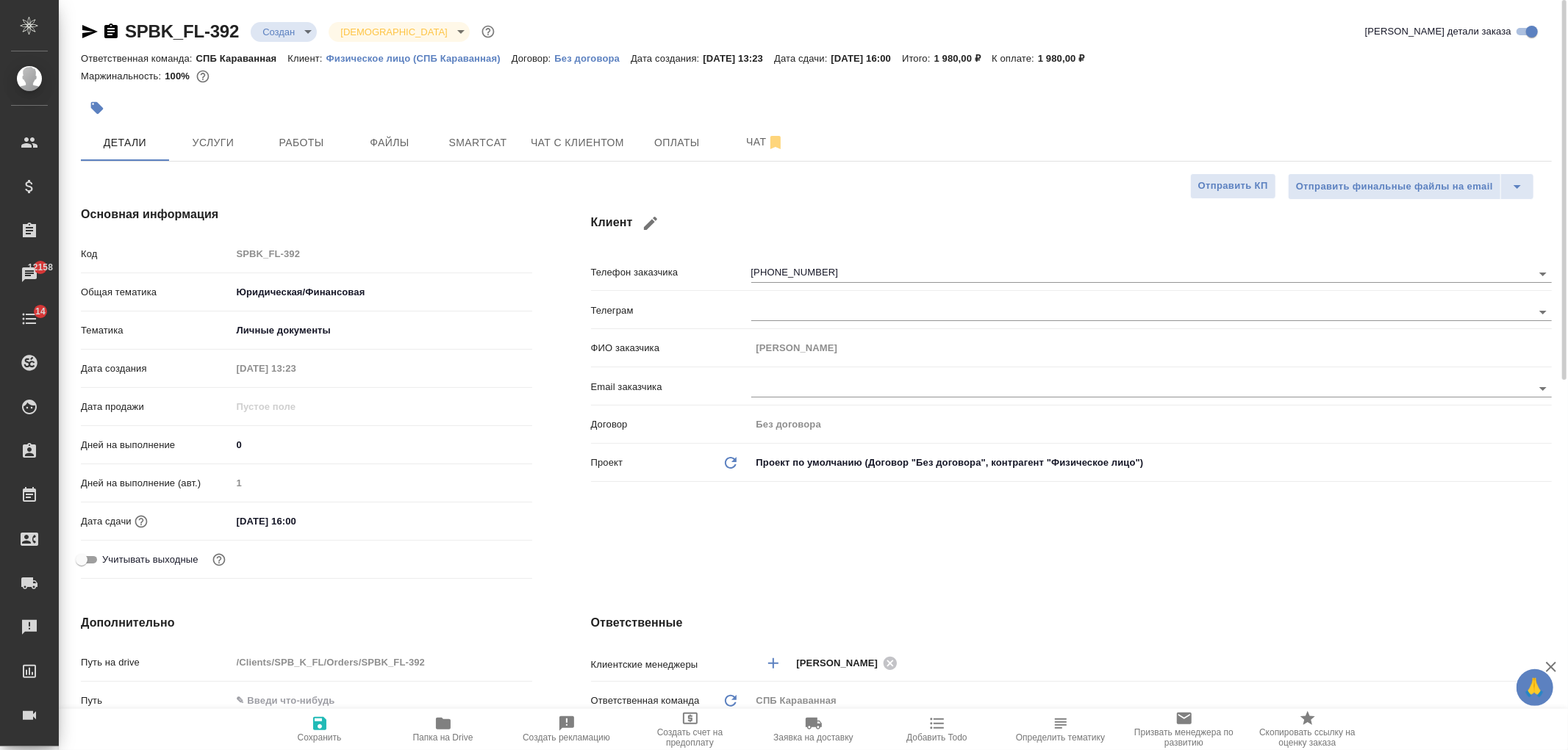
click at [716, 163] on div "SPBK_FL-392 Создан new Святая троица holyTrinity Кратко детали заказа Ответстве…" at bounding box center [816, 739] width 1487 height 1480
click at [689, 140] on span "Оплаты" at bounding box center [676, 143] width 70 height 18
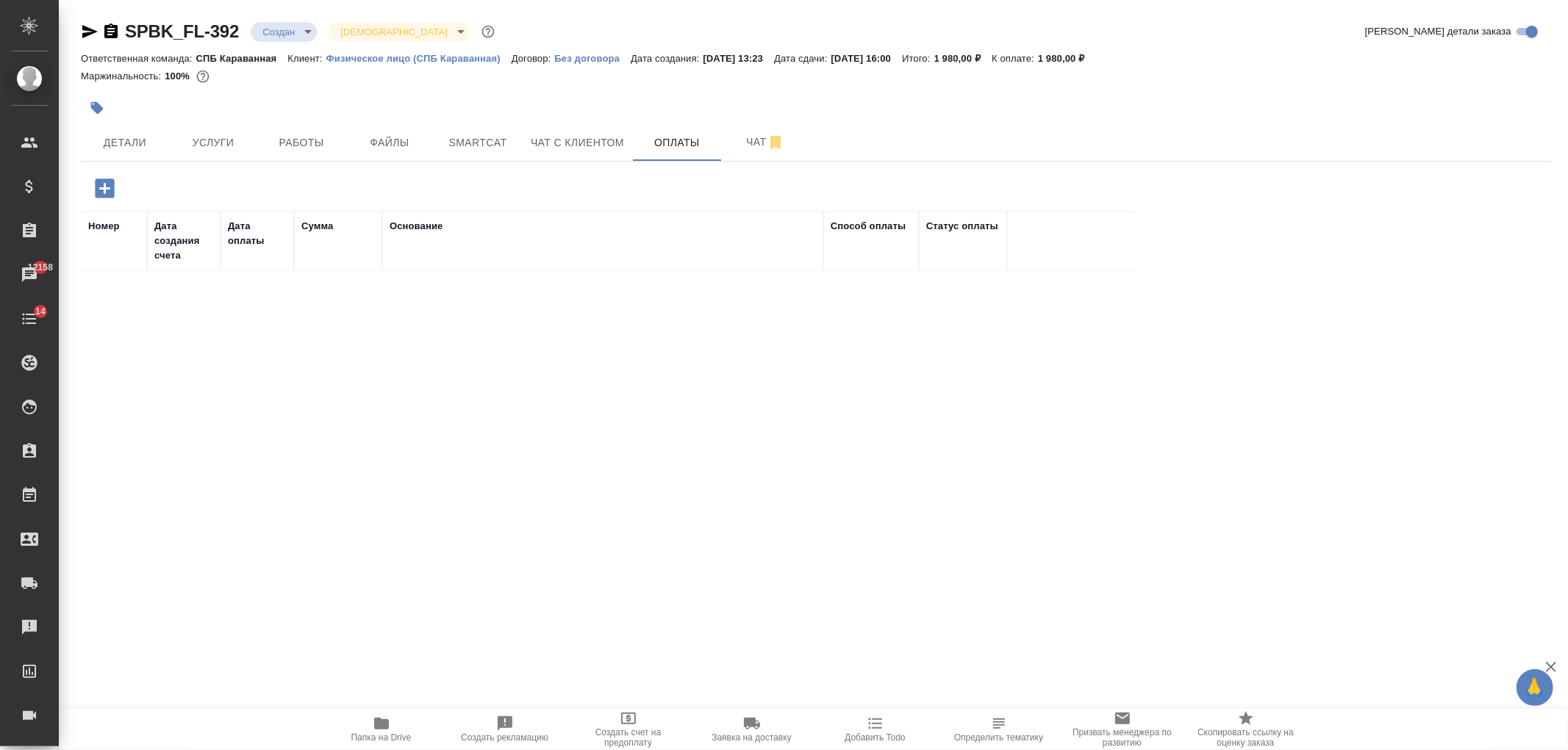
click at [106, 188] on icon "button" at bounding box center [105, 188] width 26 height 26
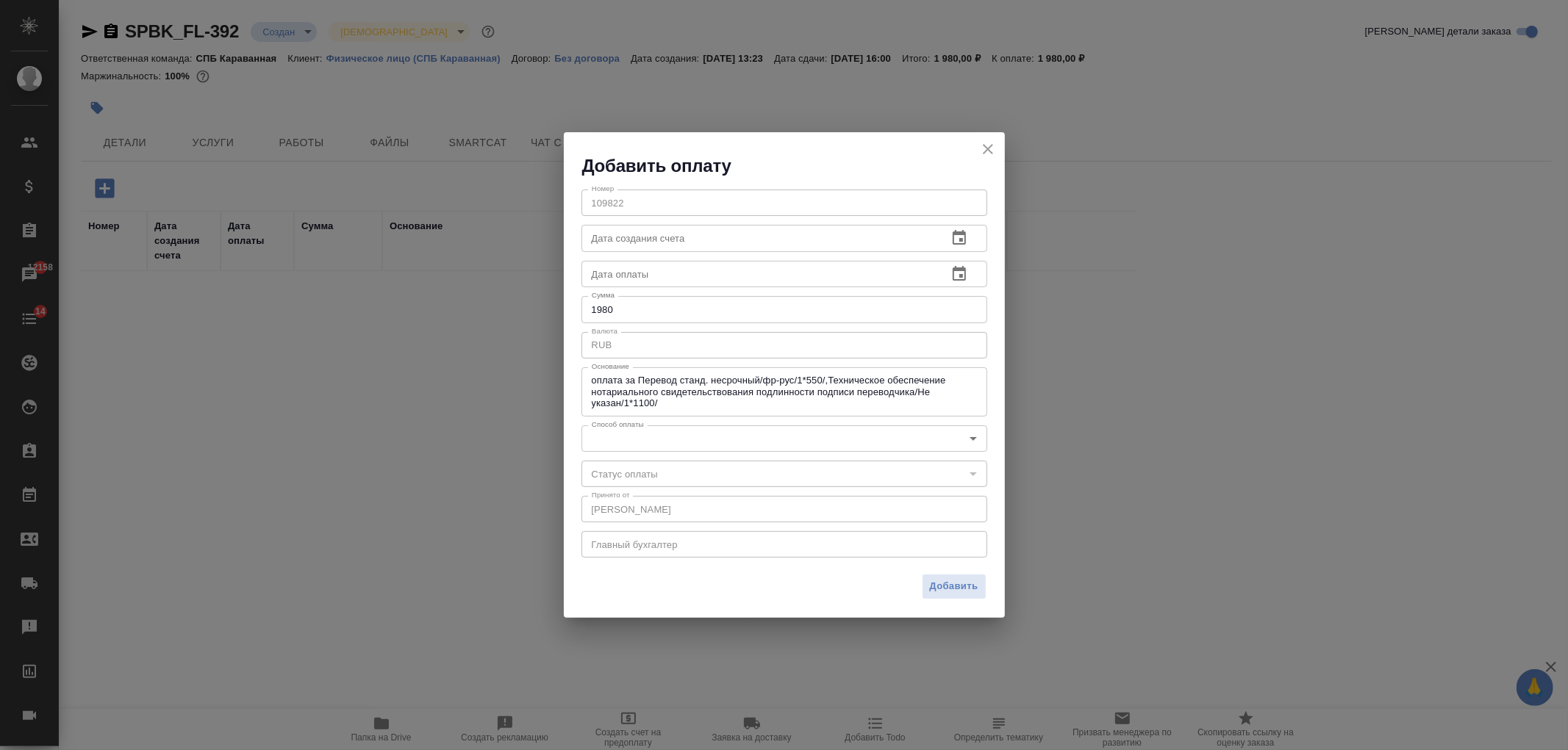
click at [775, 439] on body "🙏 .cls-1 fill:#fff; AWATERA Ivanova Arina Клиенты Спецификации Заказы 12158 Чат…" at bounding box center [784, 375] width 1568 height 750
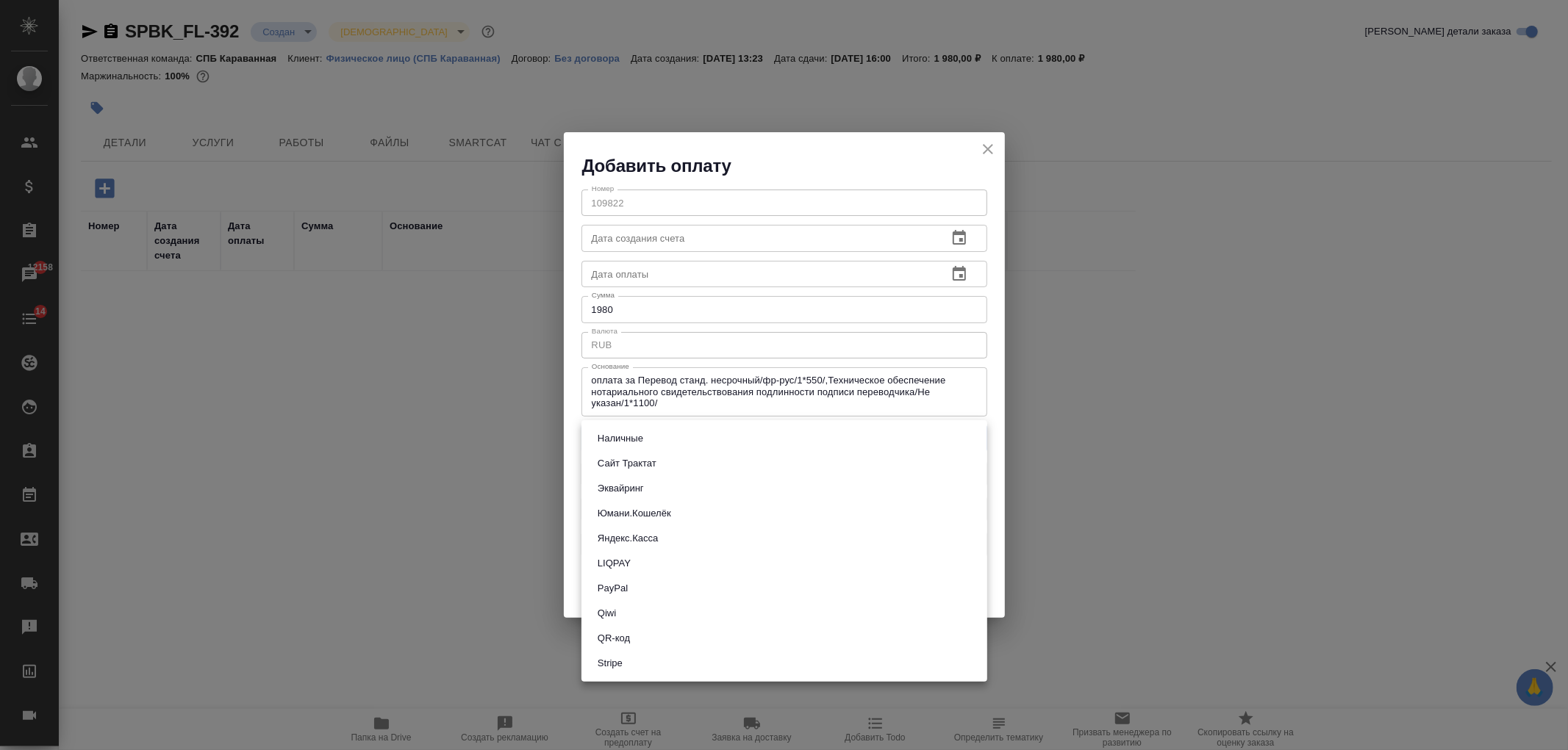
click at [685, 533] on li "Яндекс.Касса" at bounding box center [784, 538] width 406 height 25
type input "yandex-kassa"
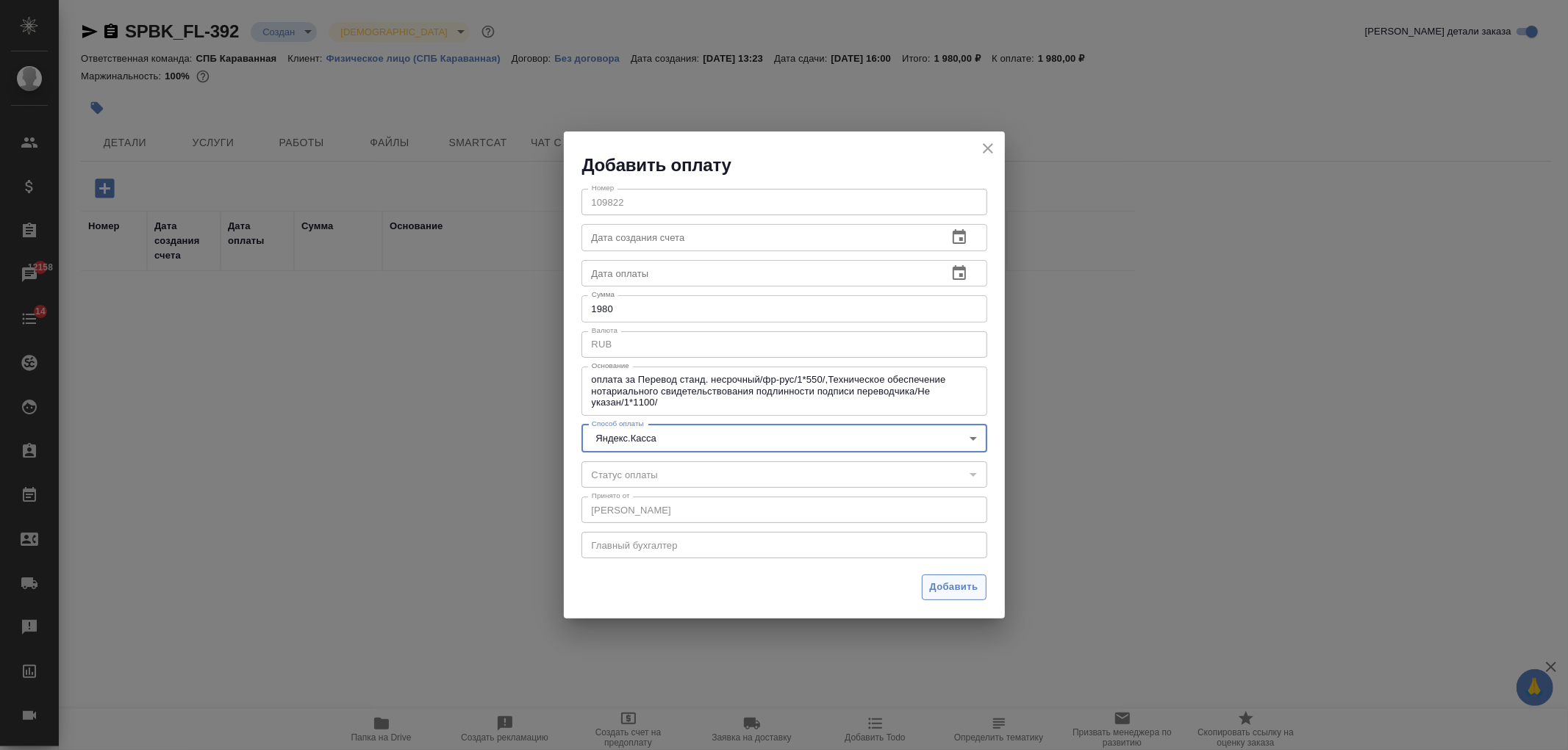
click at [953, 595] on span "Добавить" at bounding box center [954, 588] width 48 height 17
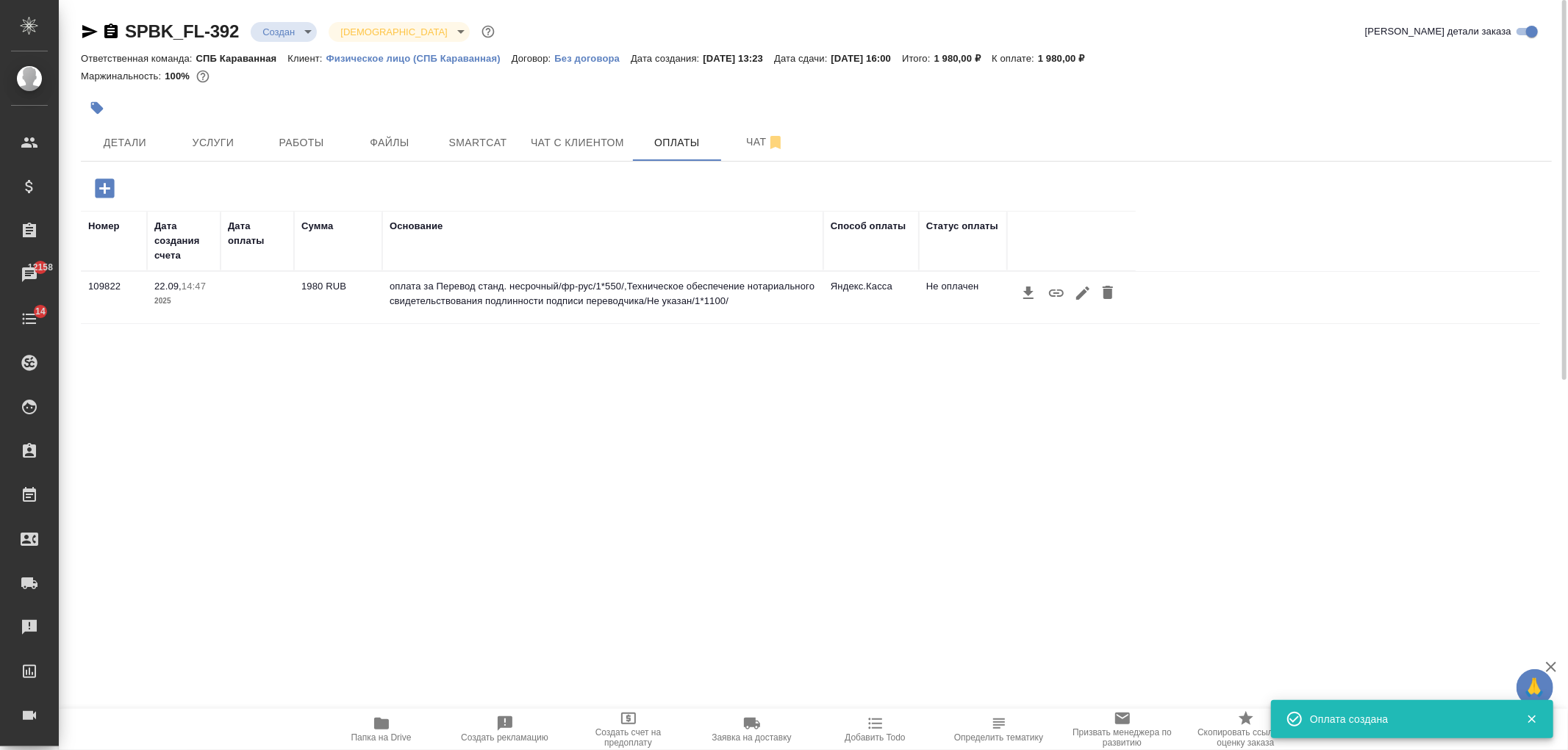
click at [1053, 295] on icon "button" at bounding box center [1056, 292] width 17 height 17
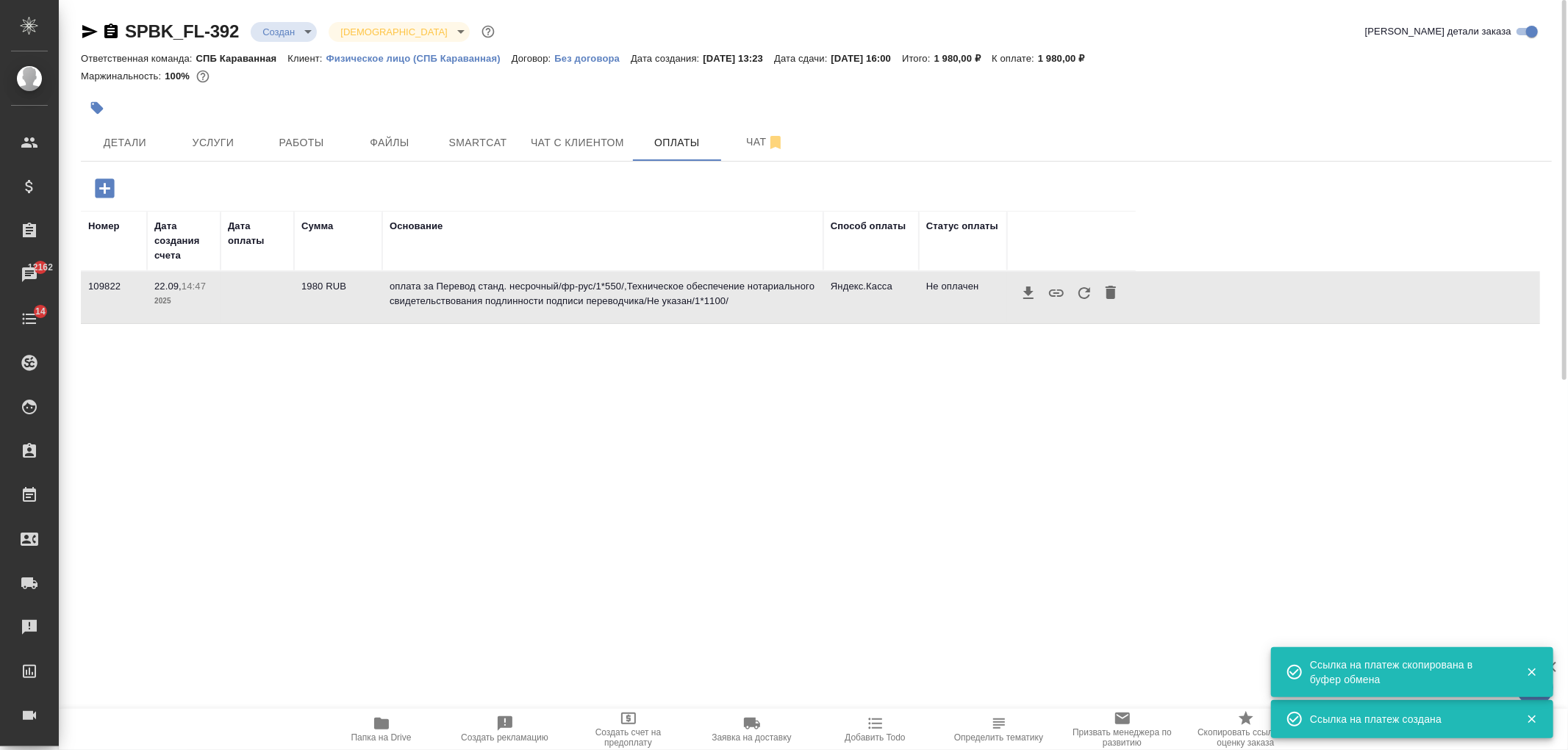
click at [1091, 302] on icon "button" at bounding box center [1084, 292] width 17 height 17
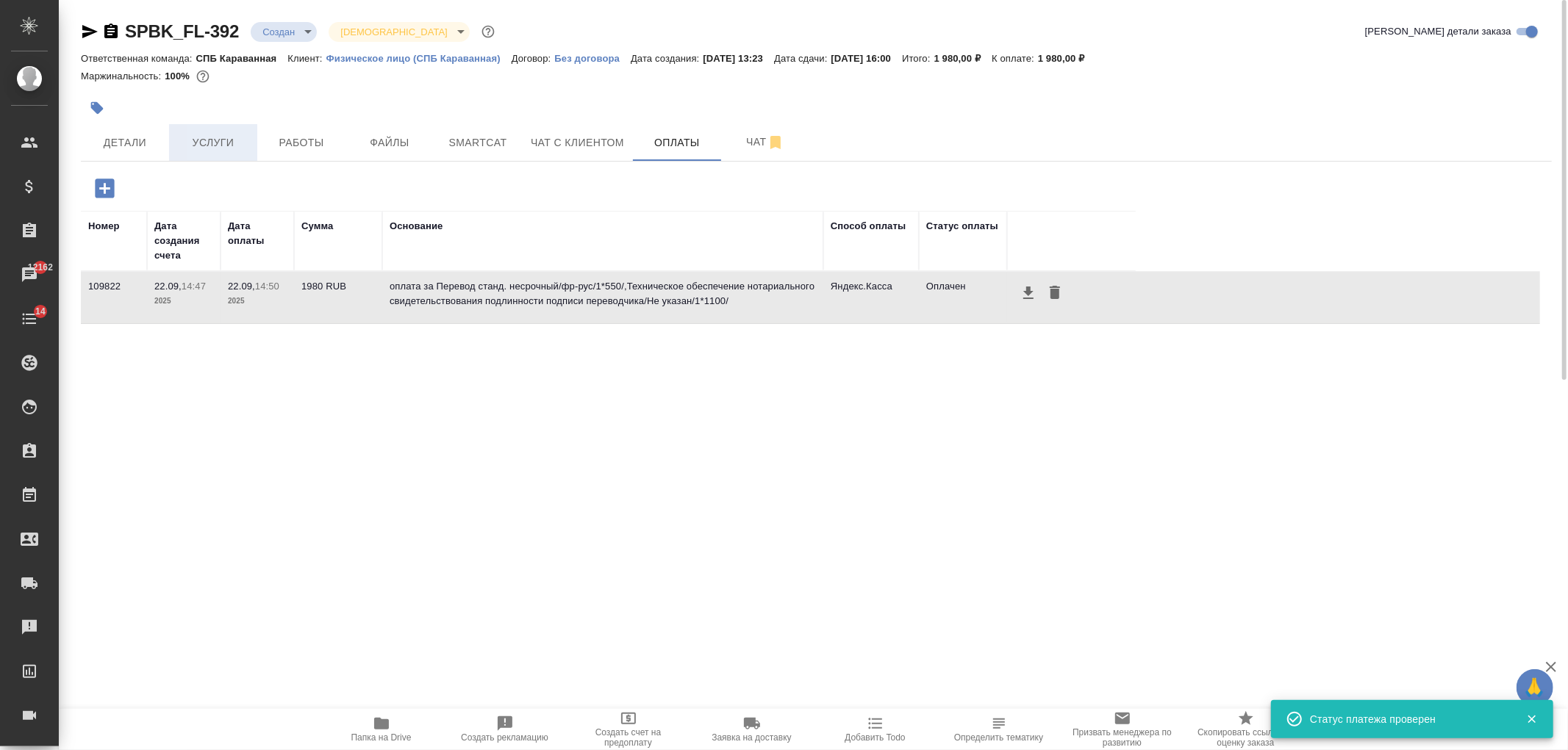
click at [196, 148] on span "Услуги" at bounding box center [212, 143] width 70 height 18
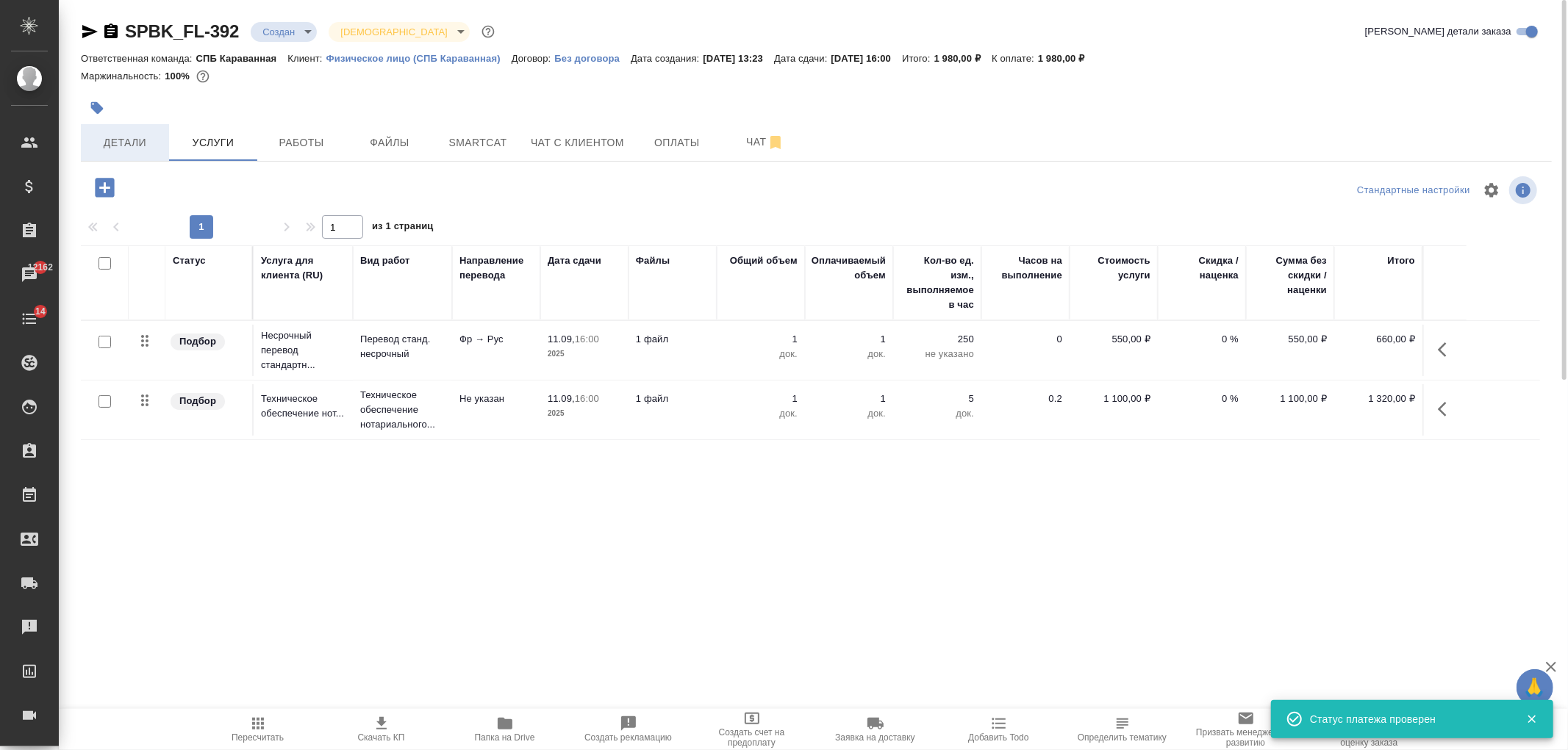
click at [125, 149] on span "Детали" at bounding box center [125, 143] width 70 height 18
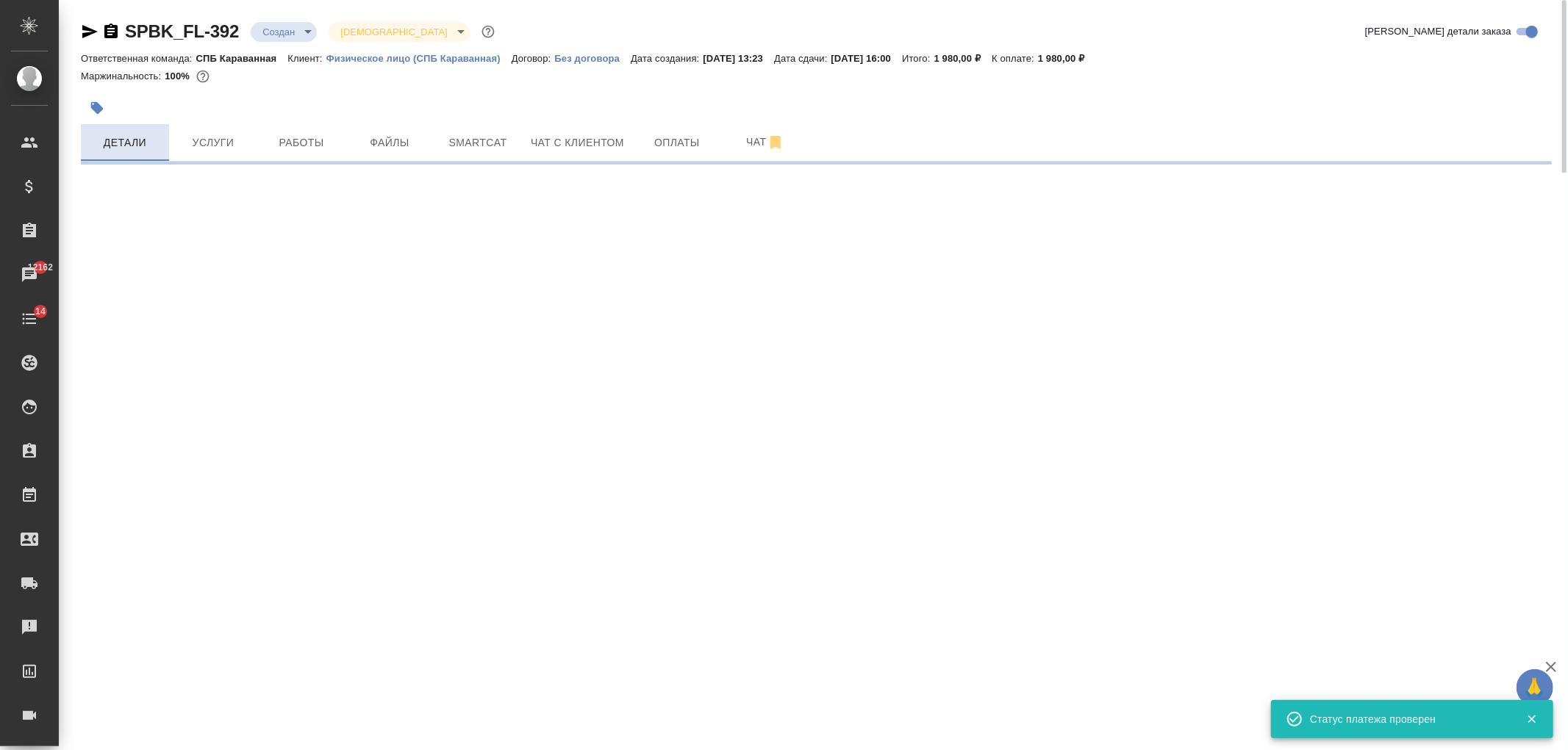
select select "RU"
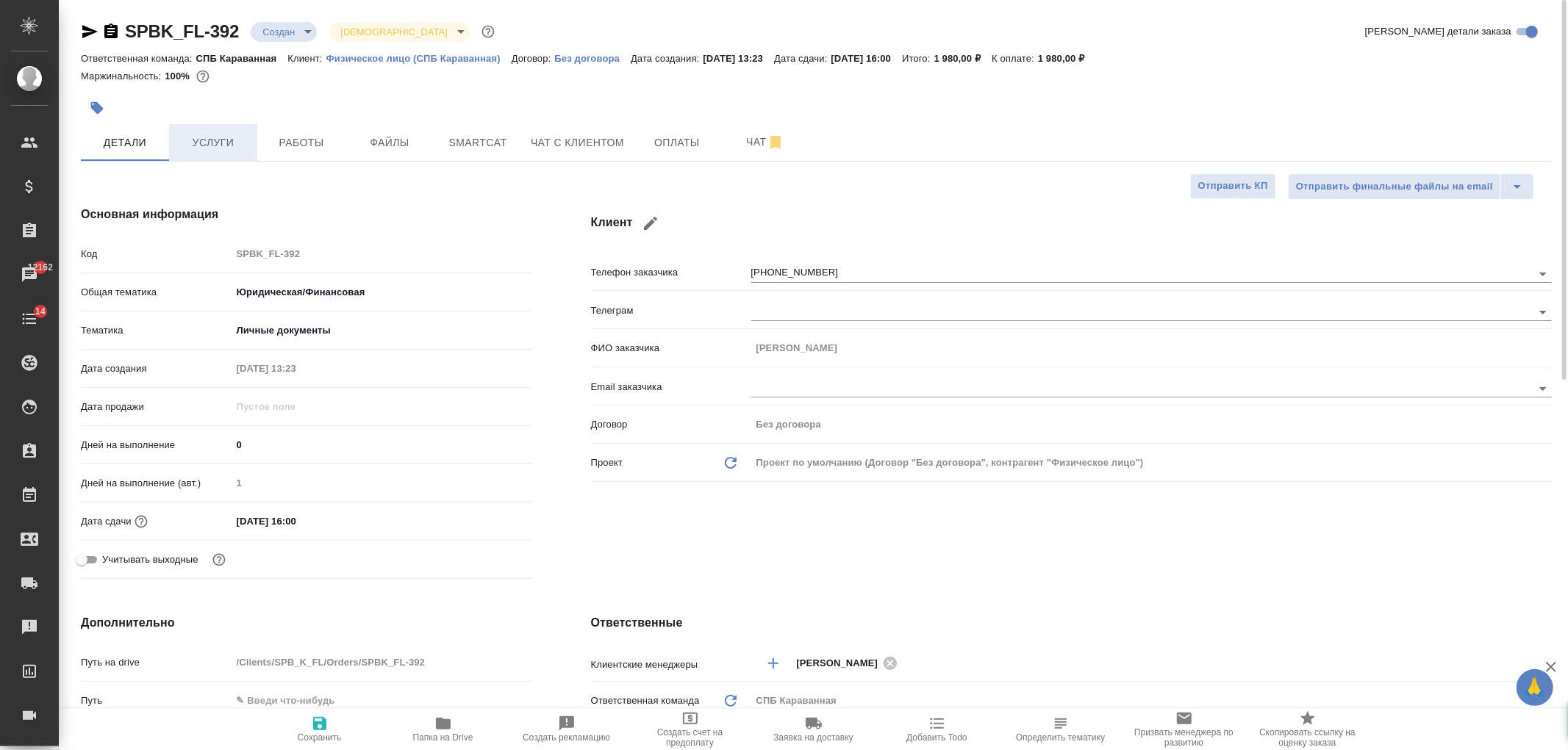
type textarea "x"
click at [197, 145] on span "Услуги" at bounding box center [212, 143] width 70 height 18
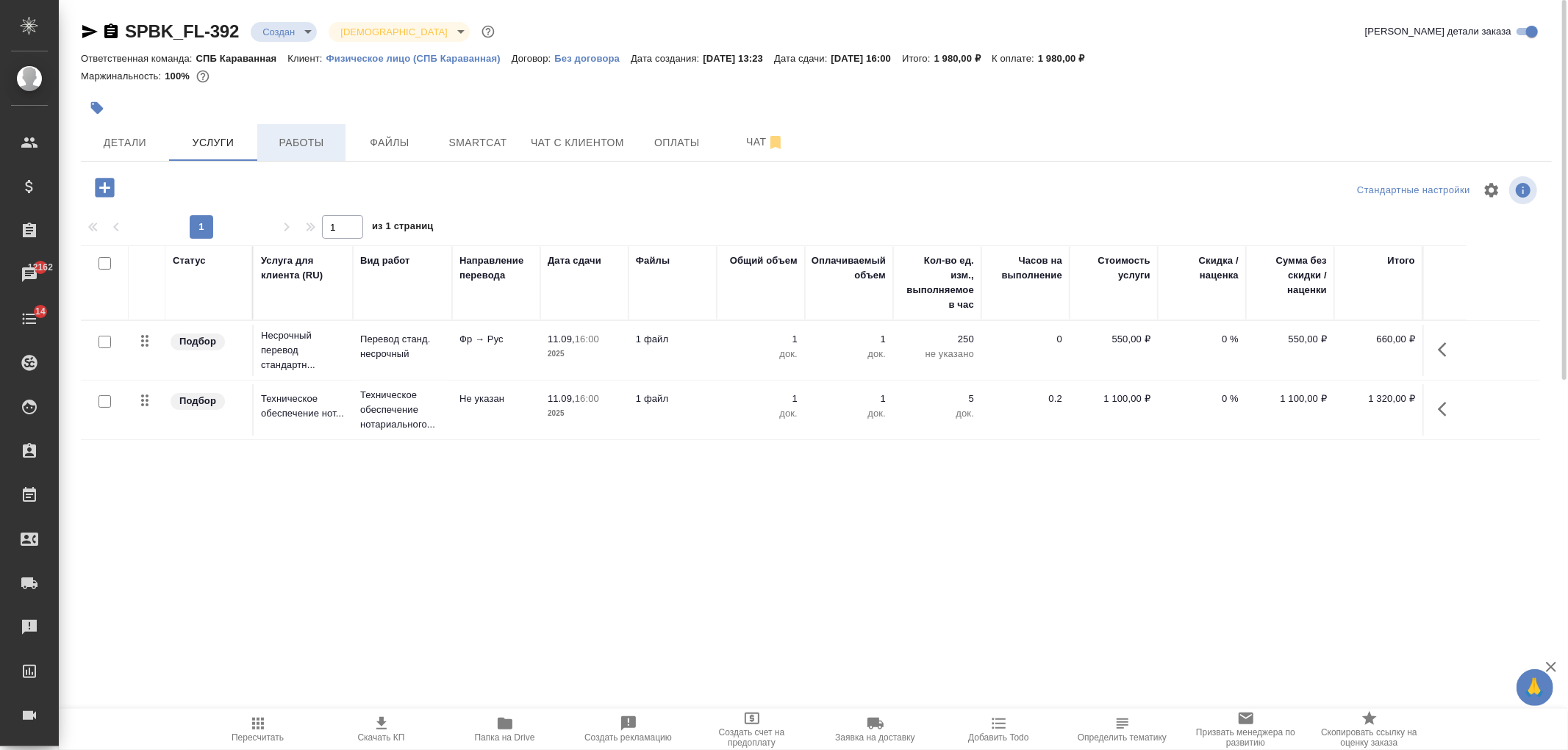
click at [310, 148] on span "Работы" at bounding box center [301, 143] width 70 height 18
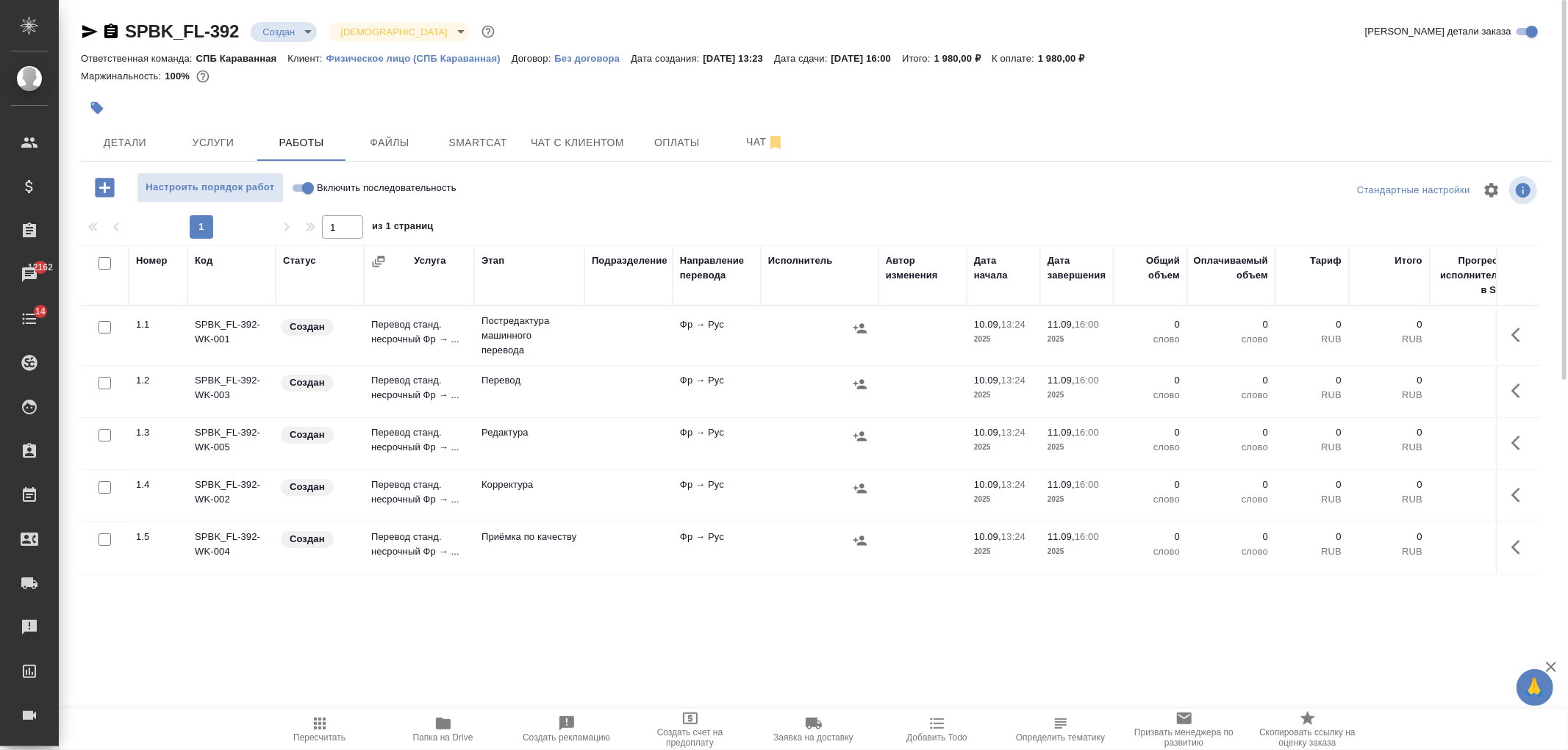
click at [105, 329] on input "checkbox" at bounding box center [104, 327] width 13 height 13
checkbox input "true"
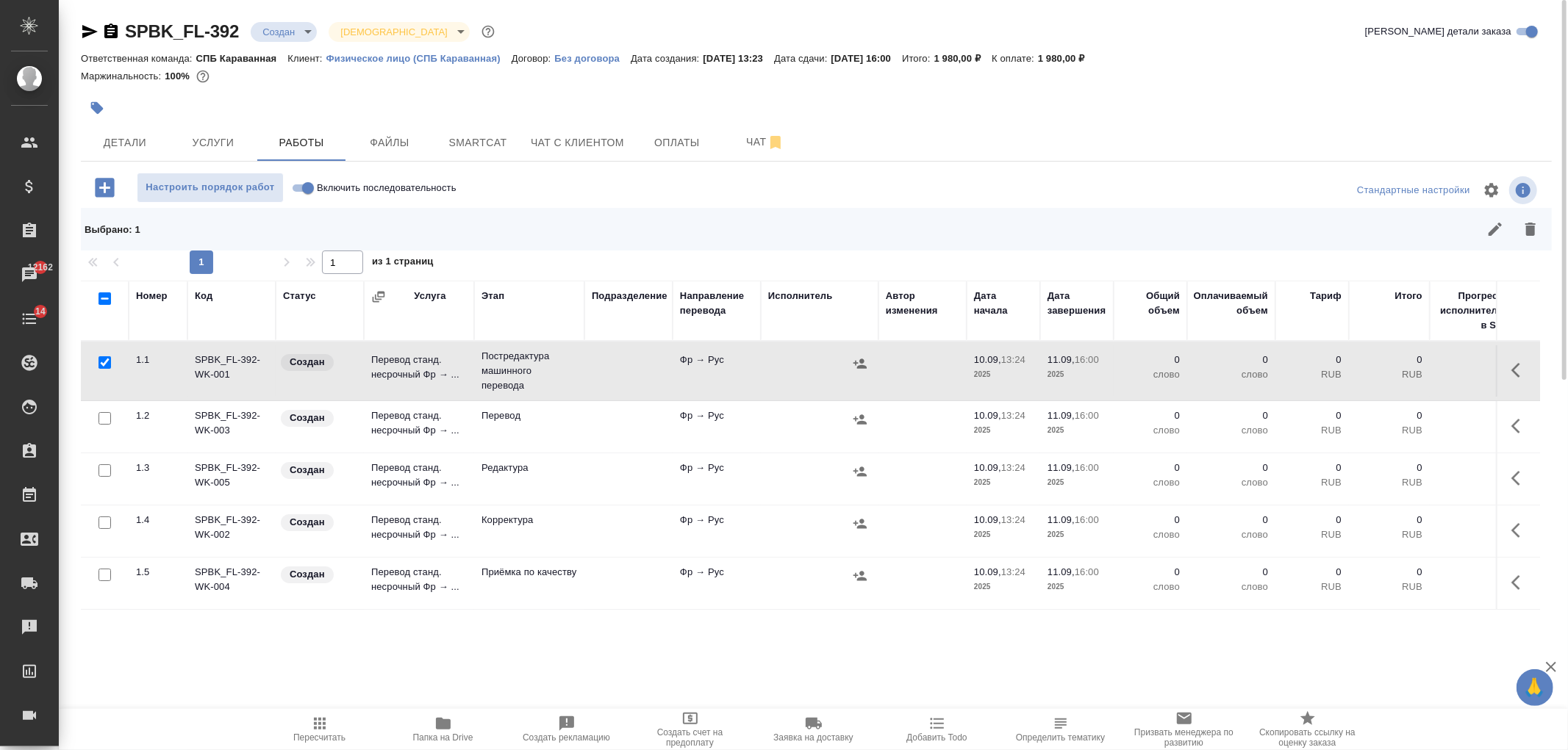
click at [104, 469] on input "checkbox" at bounding box center [104, 471] width 13 height 13
checkbox input "true"
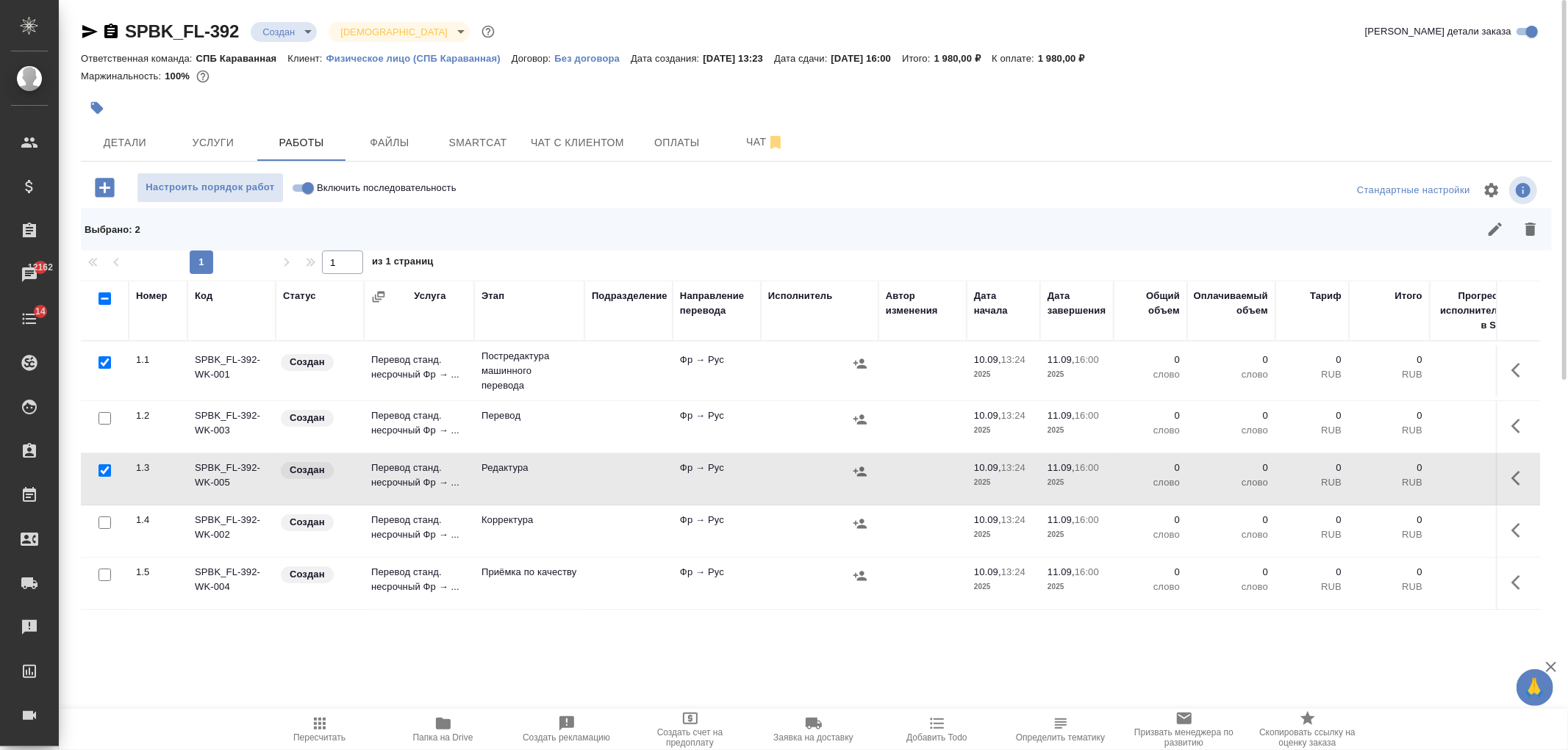
click at [108, 522] on input "checkbox" at bounding box center [104, 523] width 13 height 13
checkbox input "true"
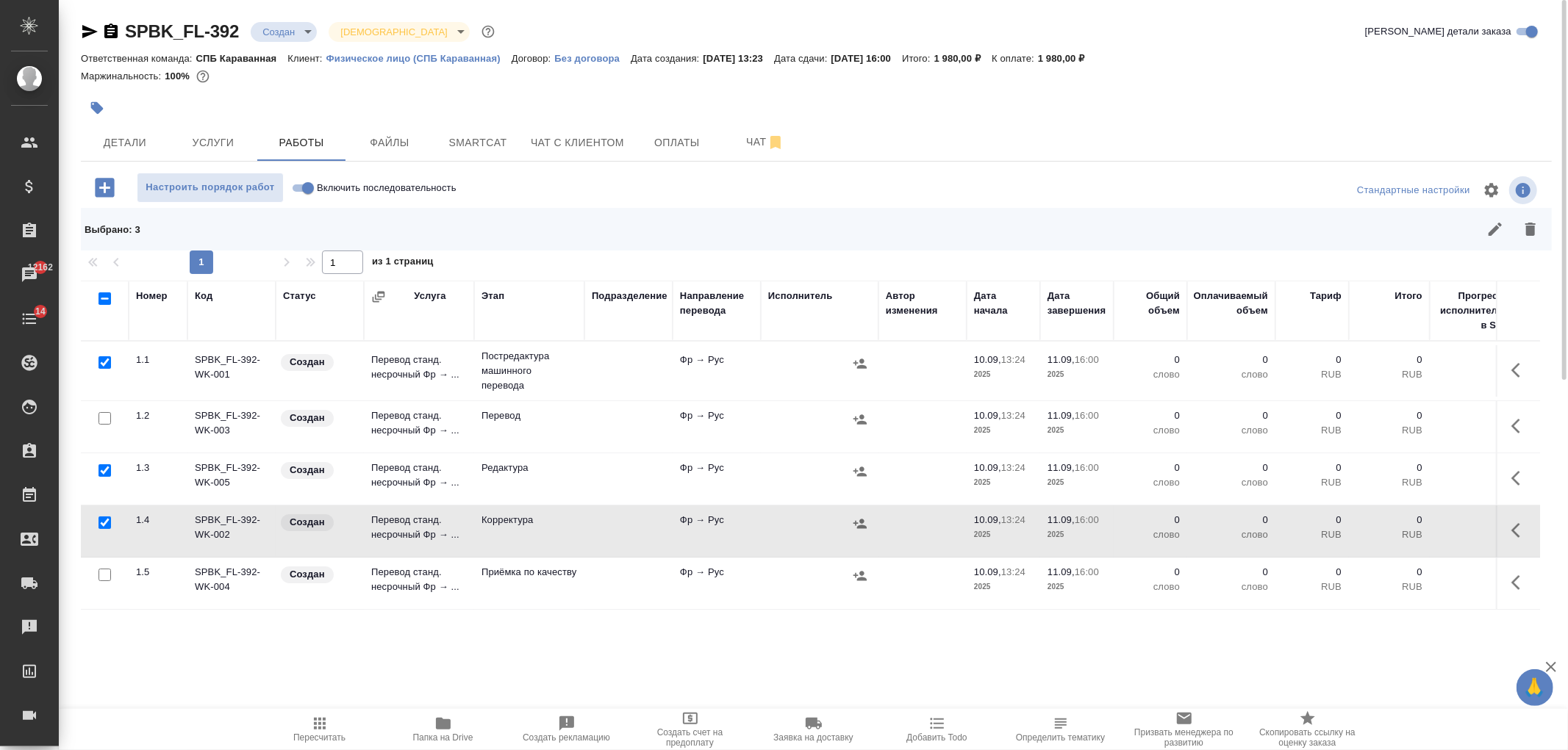
scroll to position [70, 0]
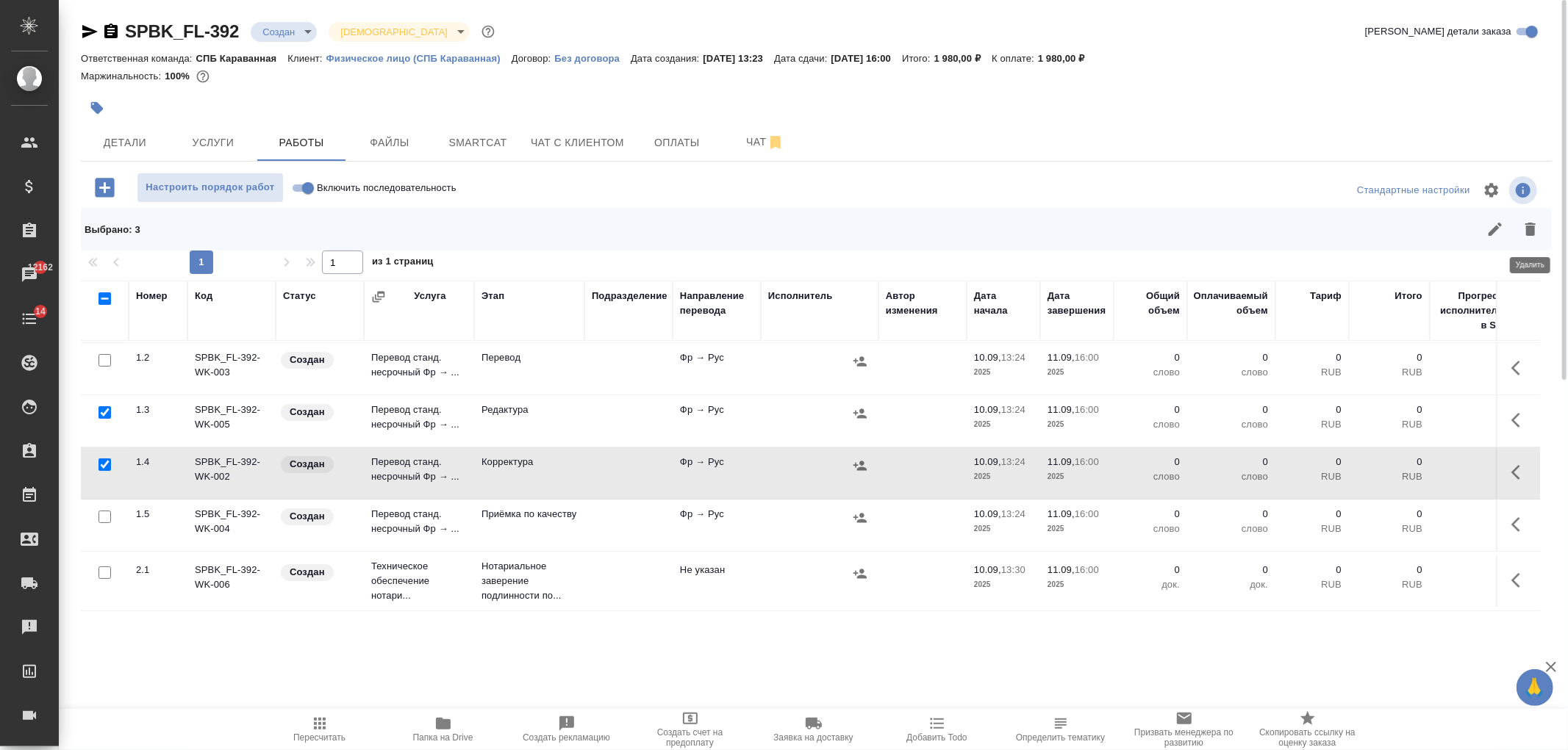
click at [1534, 229] on icon "button" at bounding box center [1530, 230] width 11 height 14
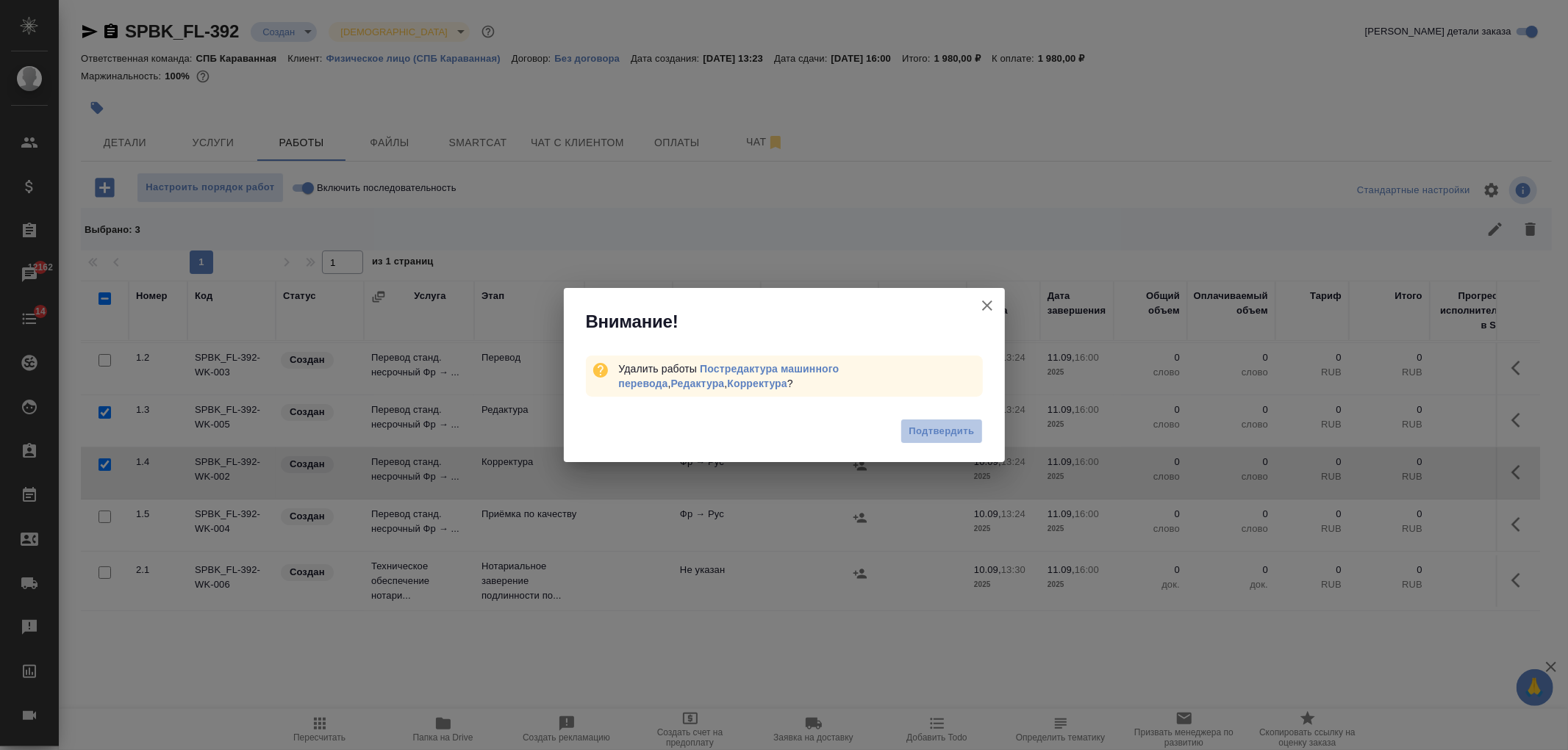
click at [932, 436] on span "Подтвердить" at bounding box center [941, 431] width 66 height 17
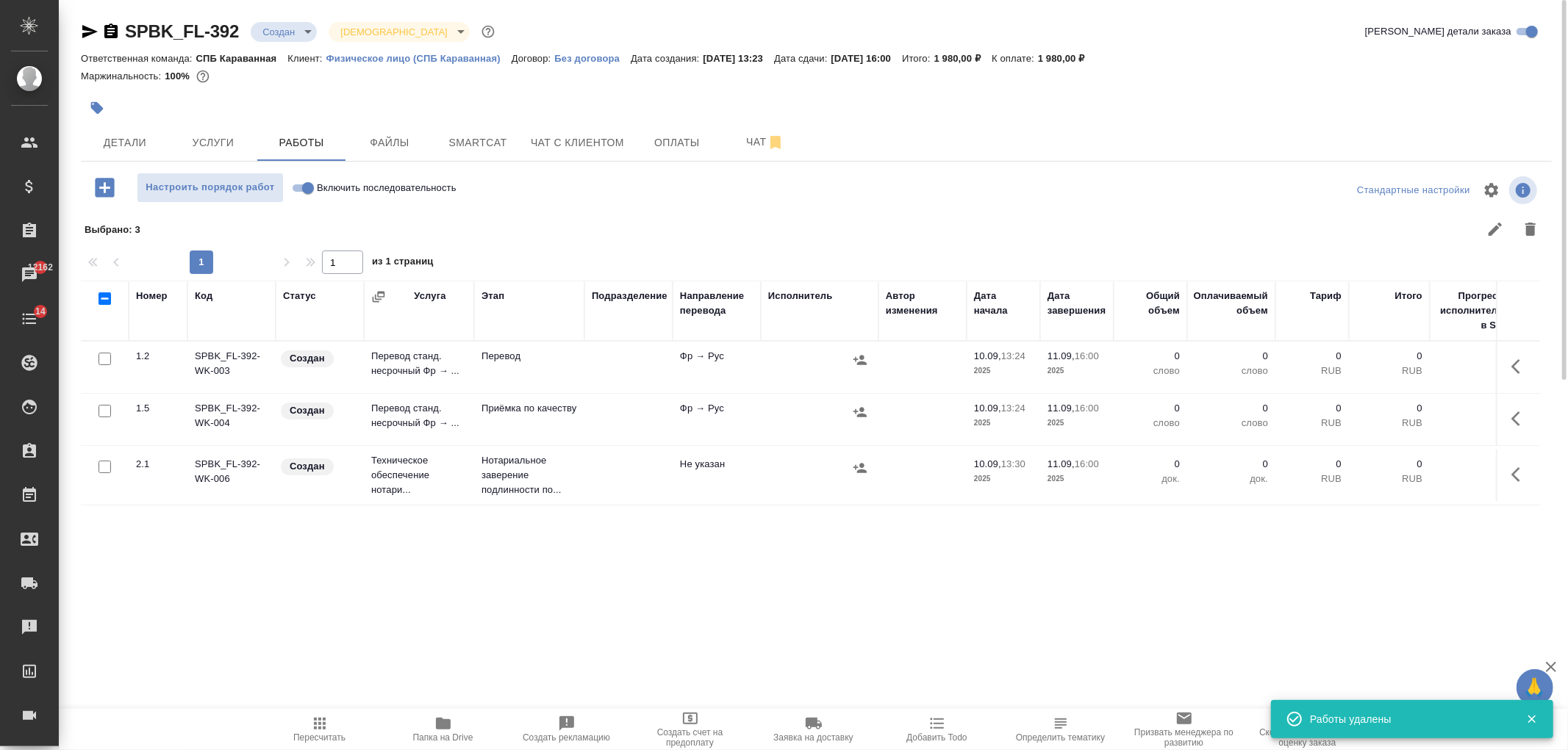
scroll to position [0, 0]
click at [1523, 362] on icon "button" at bounding box center [1520, 366] width 17 height 17
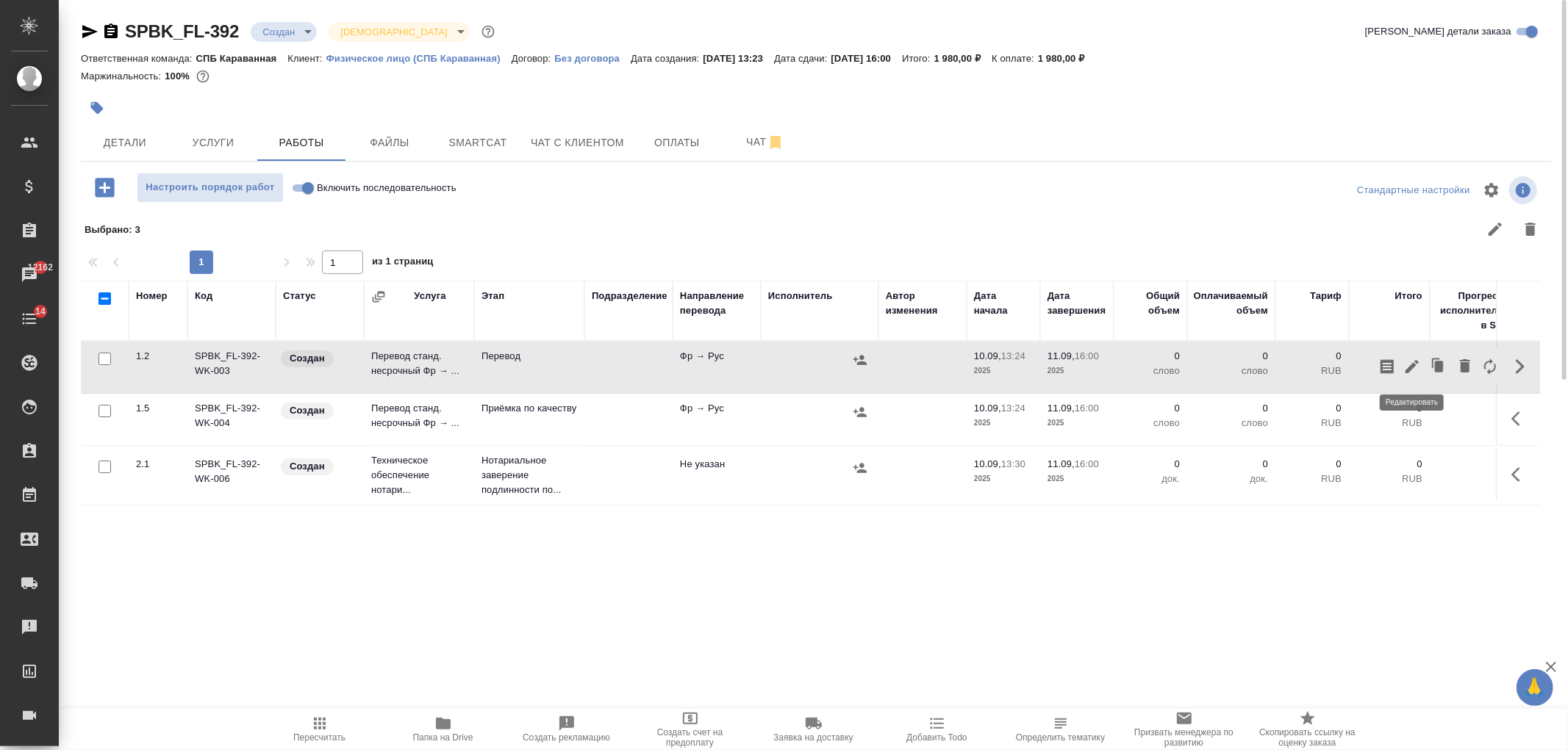
click at [1413, 375] on icon "button" at bounding box center [1412, 366] width 17 height 17
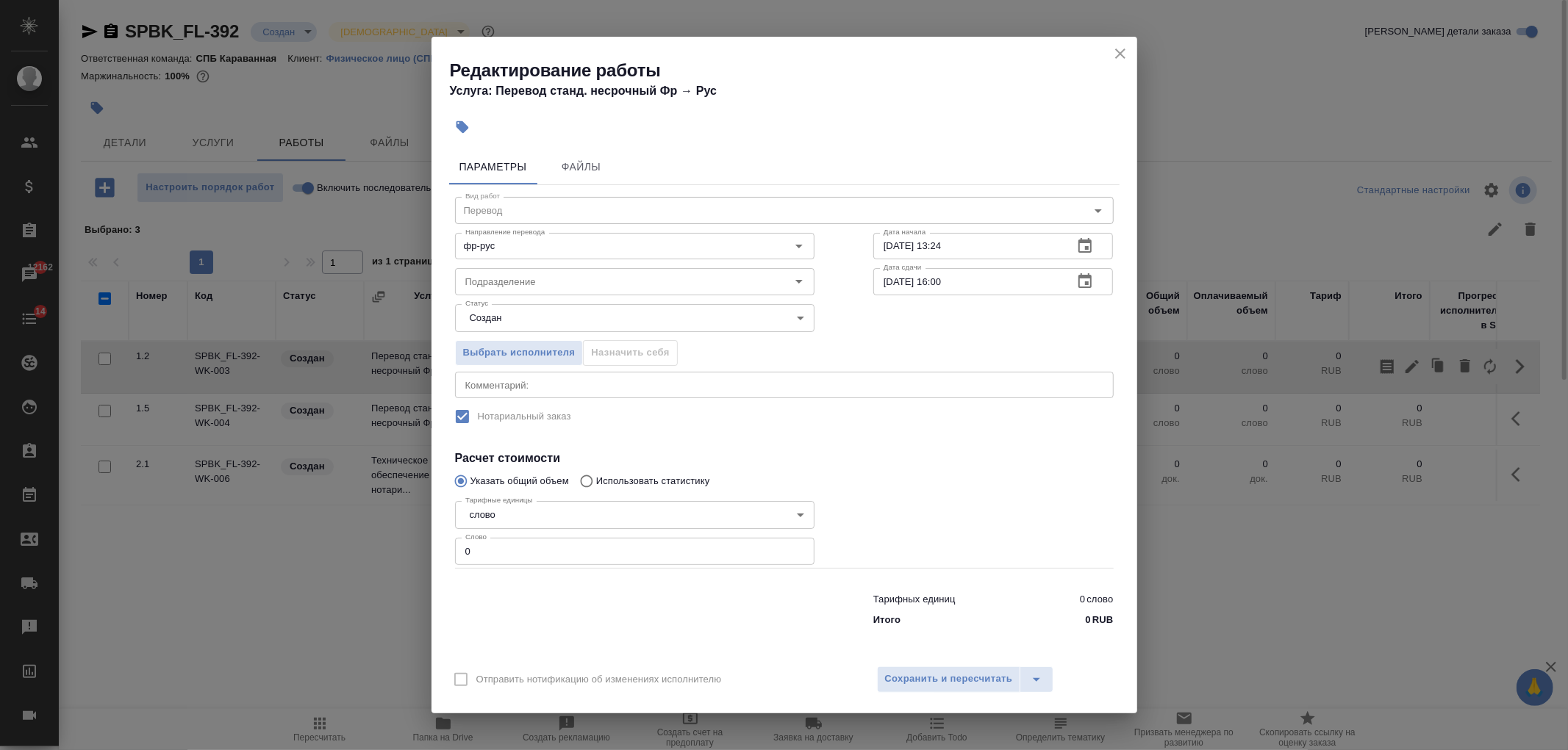
click at [494, 548] on input "0" at bounding box center [635, 551] width 360 height 26
type input "1"
click at [979, 684] on span "Сохранить и пересчитать" at bounding box center [948, 679] width 128 height 17
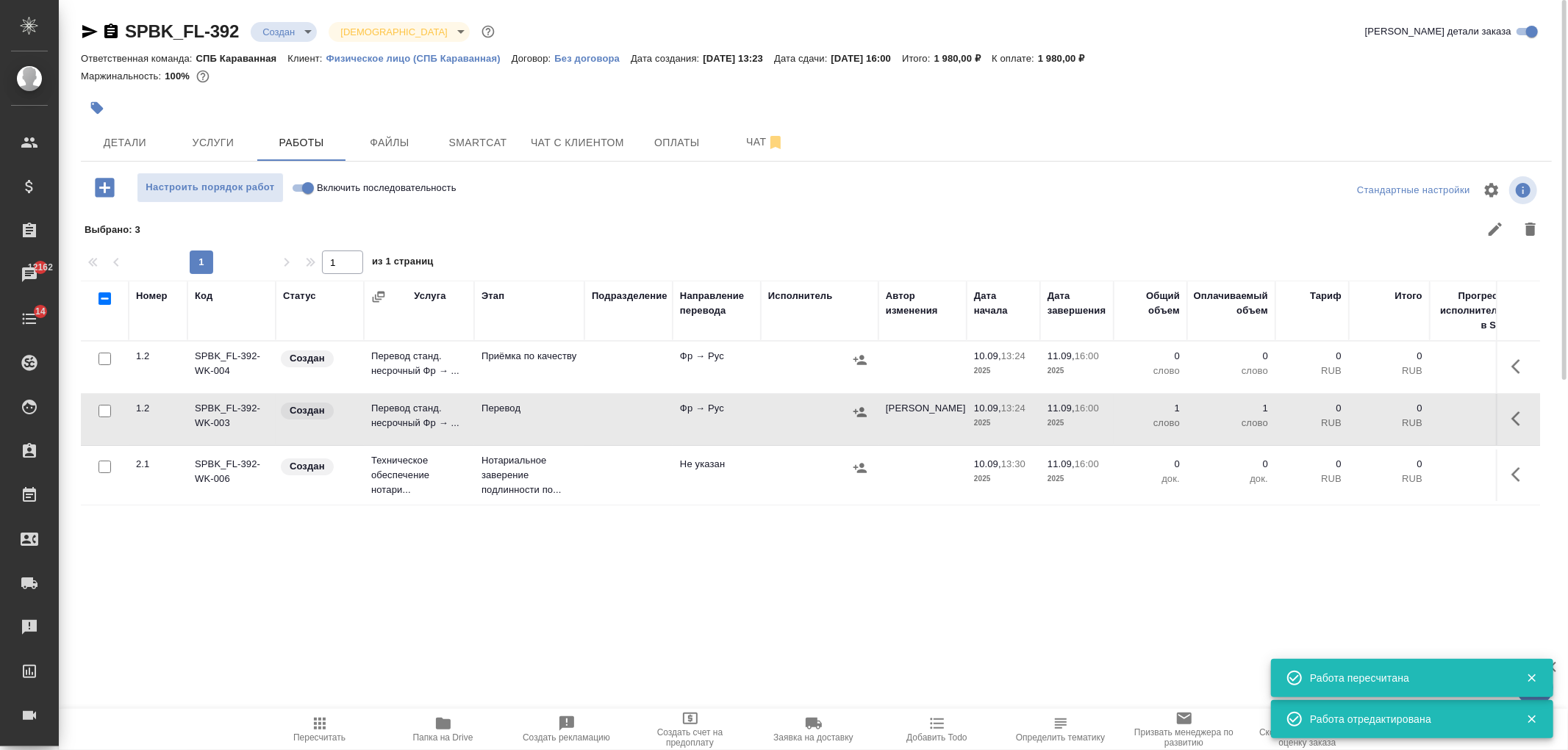
click at [1520, 364] on icon "button" at bounding box center [1520, 366] width 17 height 17
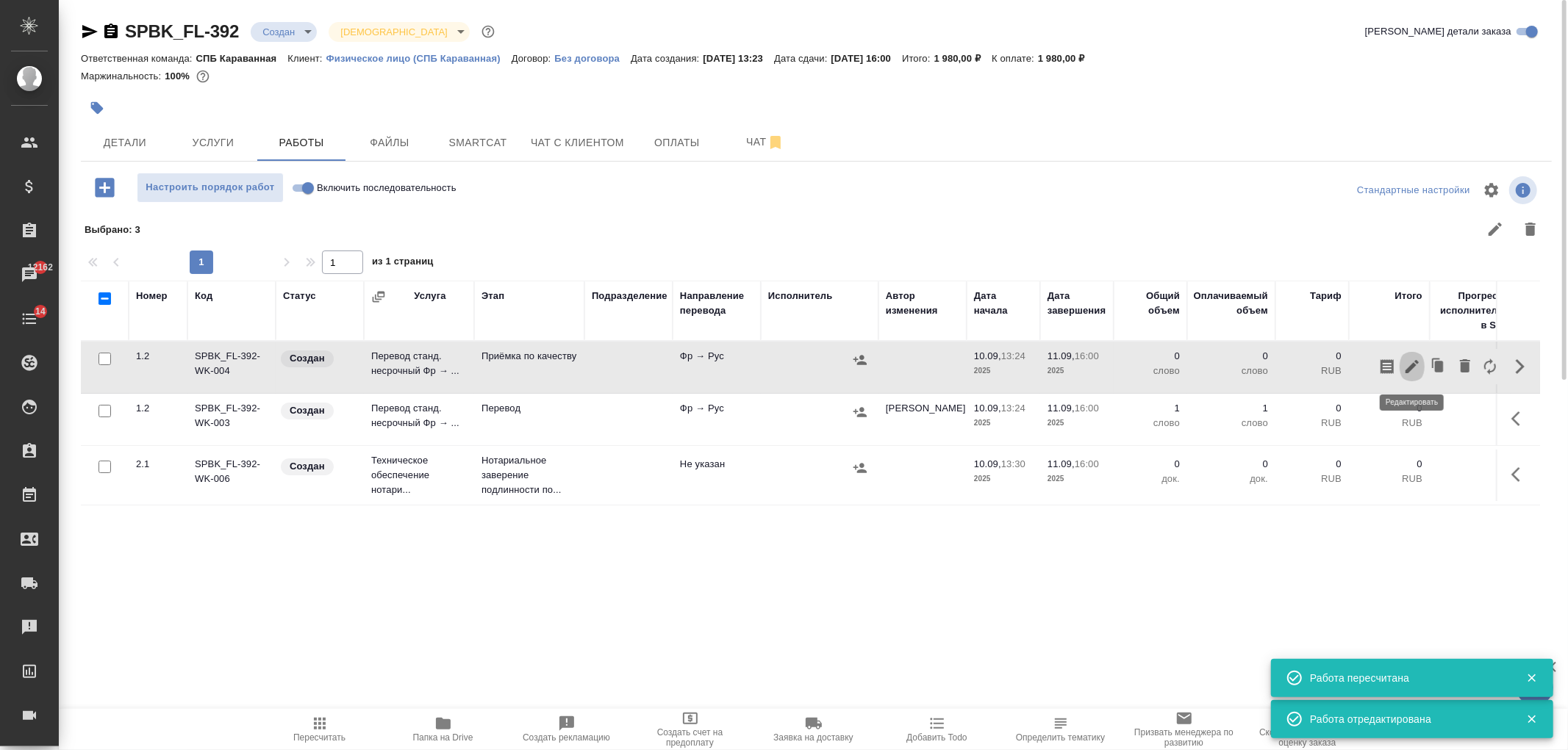
click at [1412, 368] on icon "button" at bounding box center [1412, 366] width 17 height 17
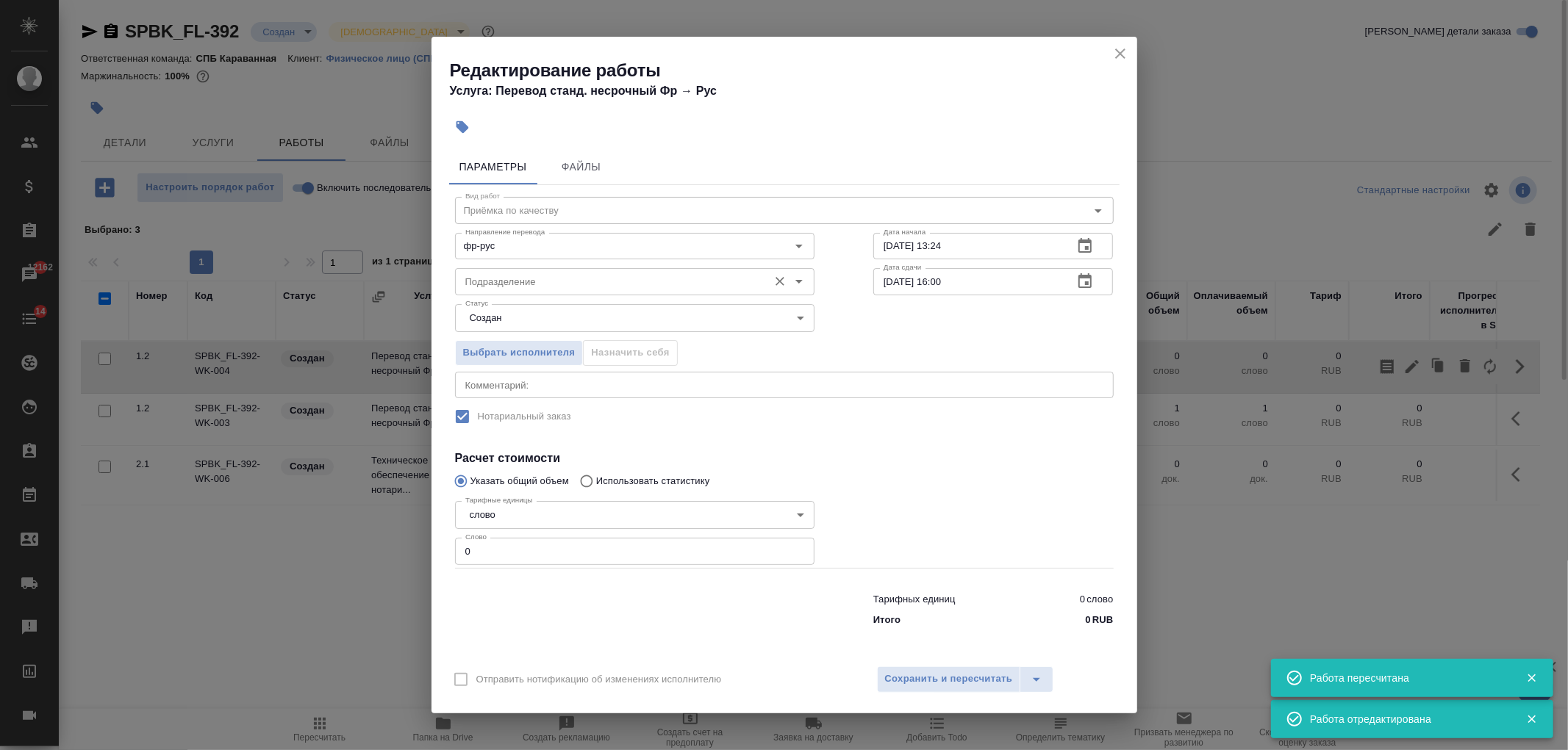
click at [538, 277] on input "Подразделение" at bounding box center [610, 281] width 302 height 17
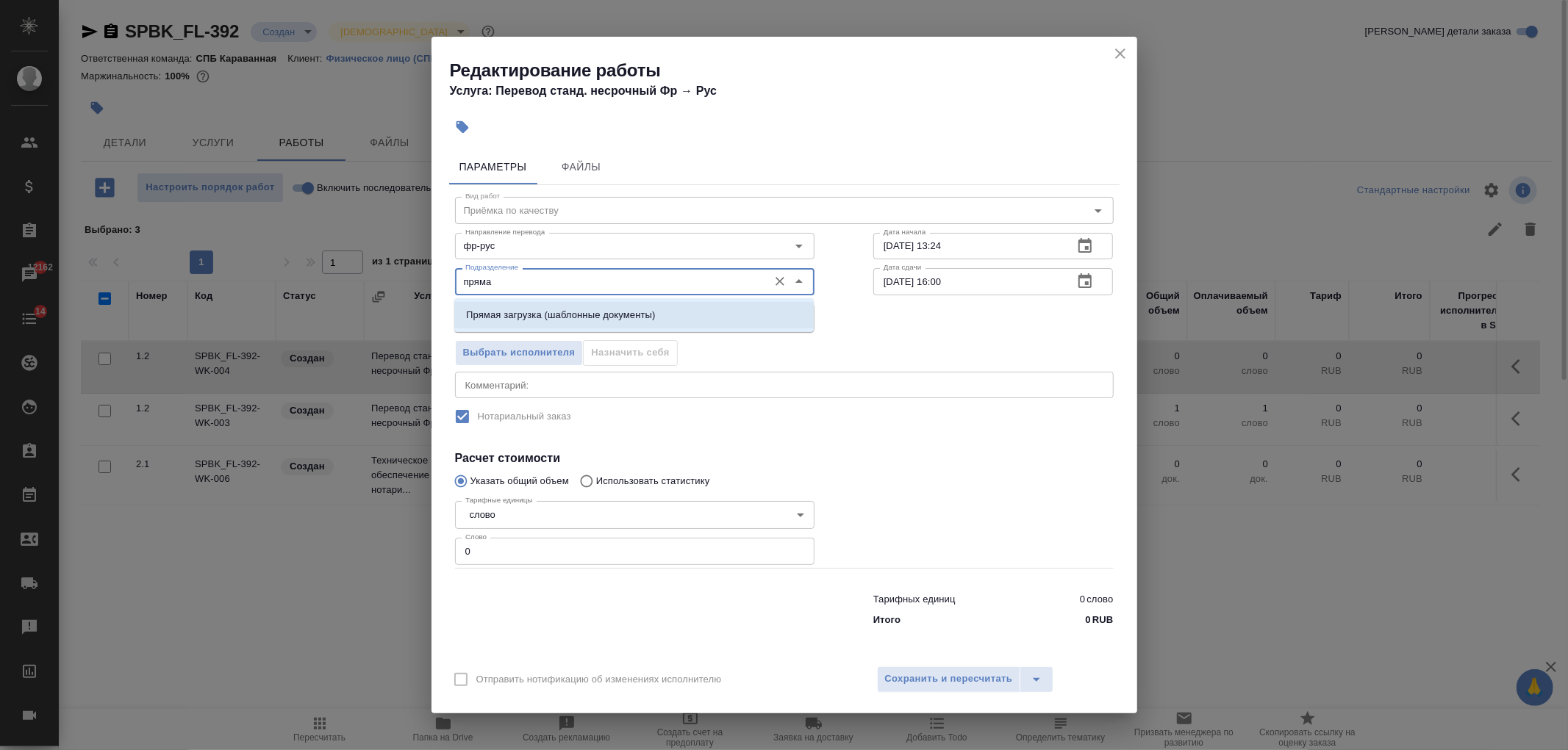
click at [583, 313] on p "Прямая загрузка (шаблонные документы)" at bounding box center [561, 315] width 189 height 14
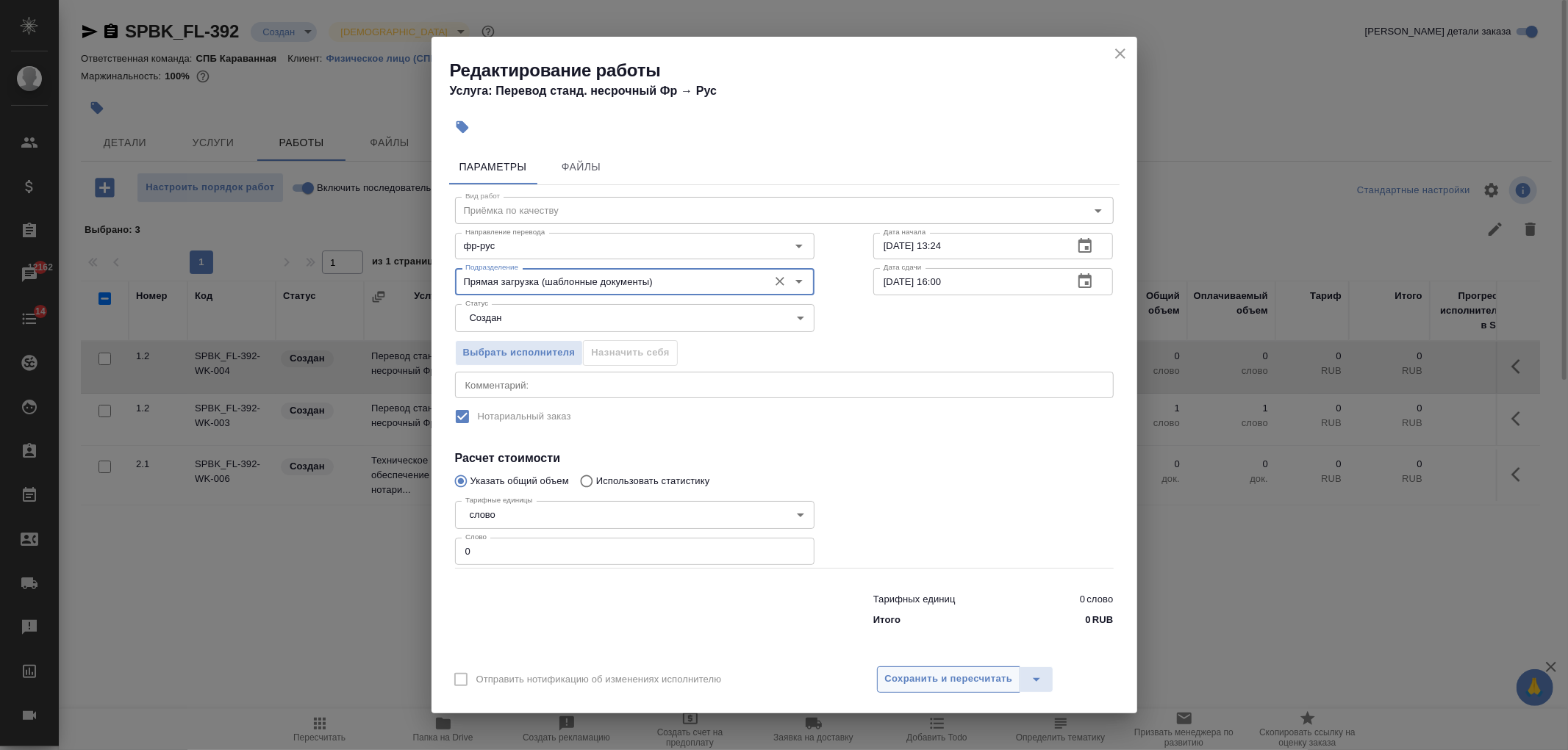
type input "Прямая загрузка (шаблонные документы)"
click at [973, 671] on span "Сохранить и пересчитать" at bounding box center [948, 679] width 128 height 17
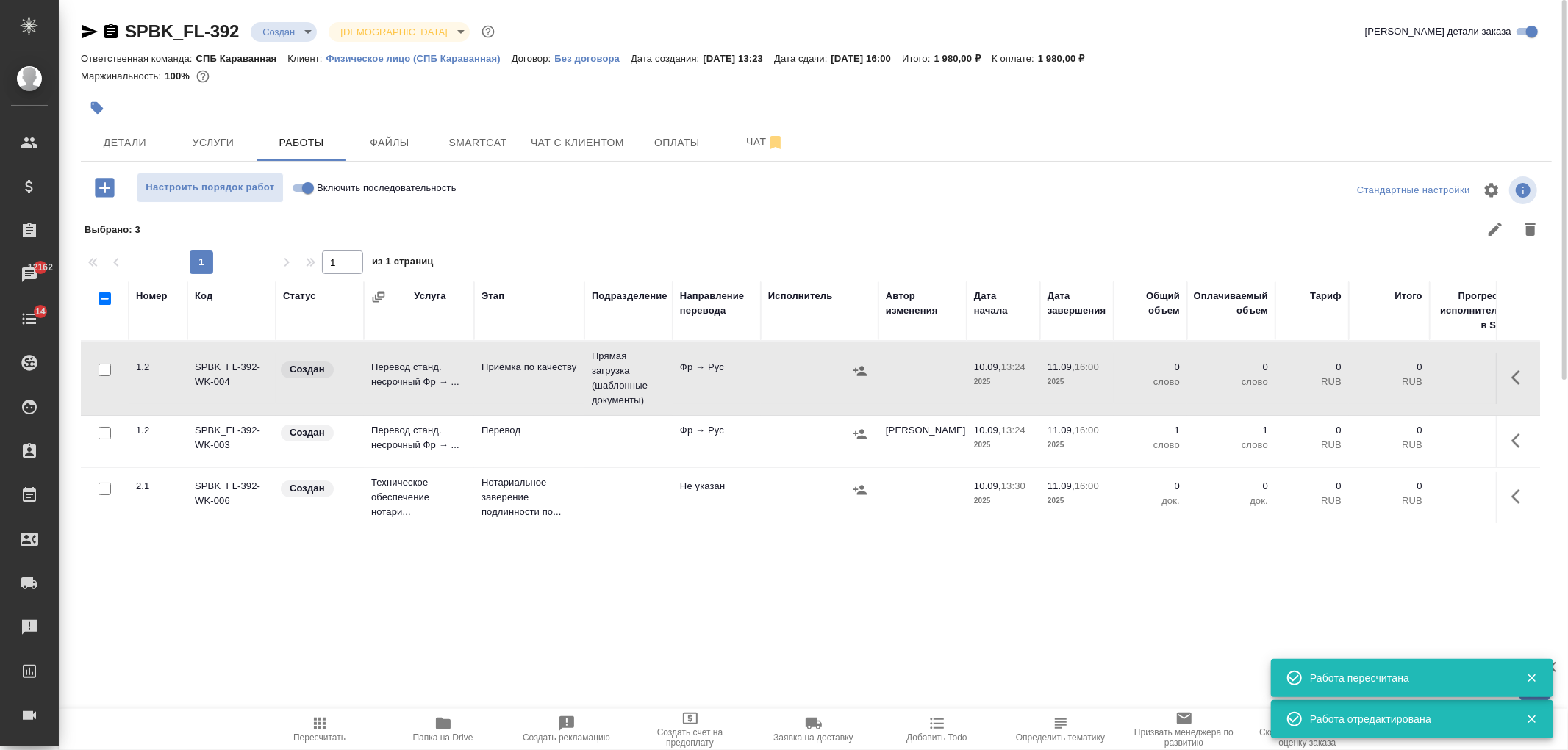
click at [1522, 421] on td at bounding box center [1518, 442] width 44 height 51
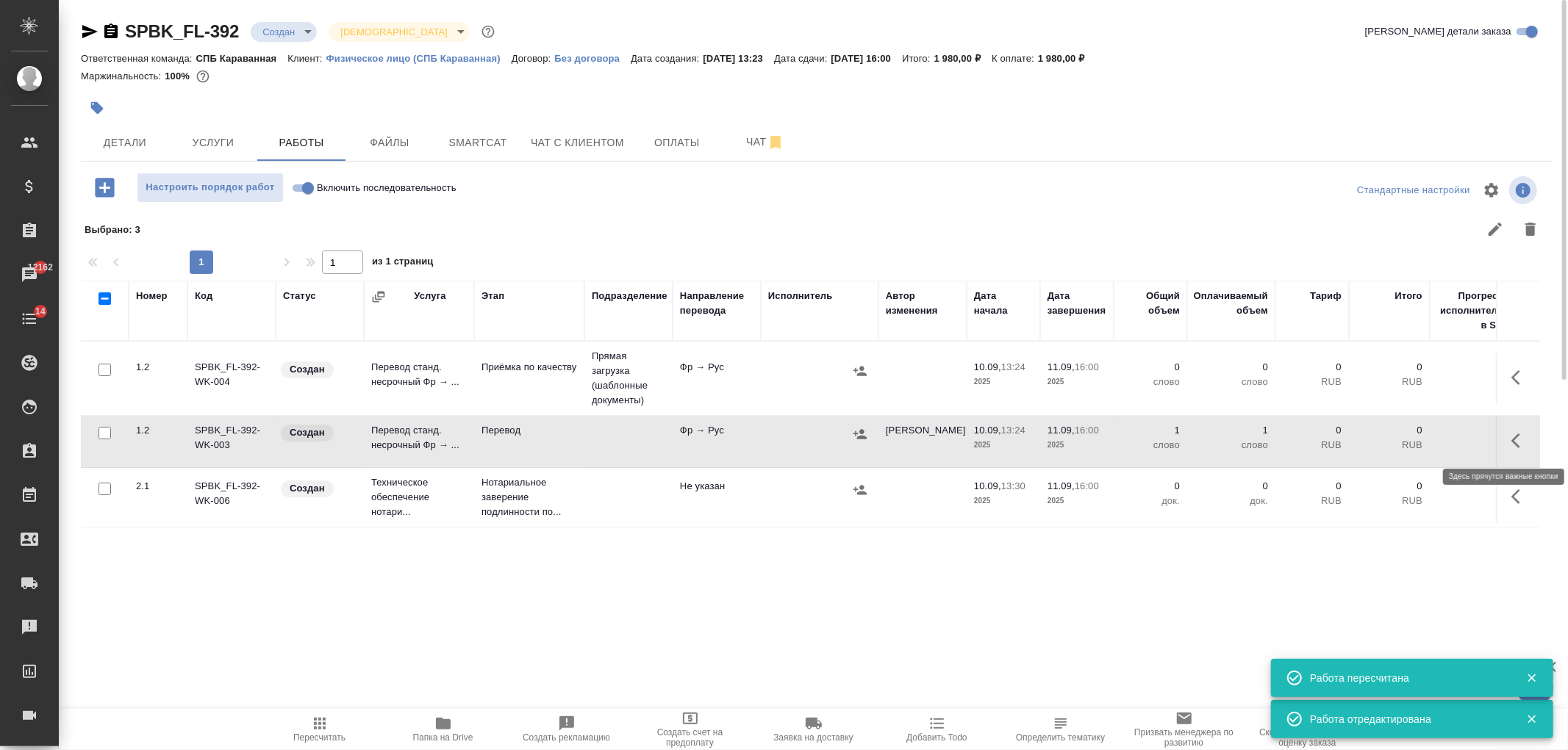
click at [1526, 445] on icon "button" at bounding box center [1520, 440] width 17 height 17
click at [1406, 441] on icon "button" at bounding box center [1412, 440] width 17 height 17
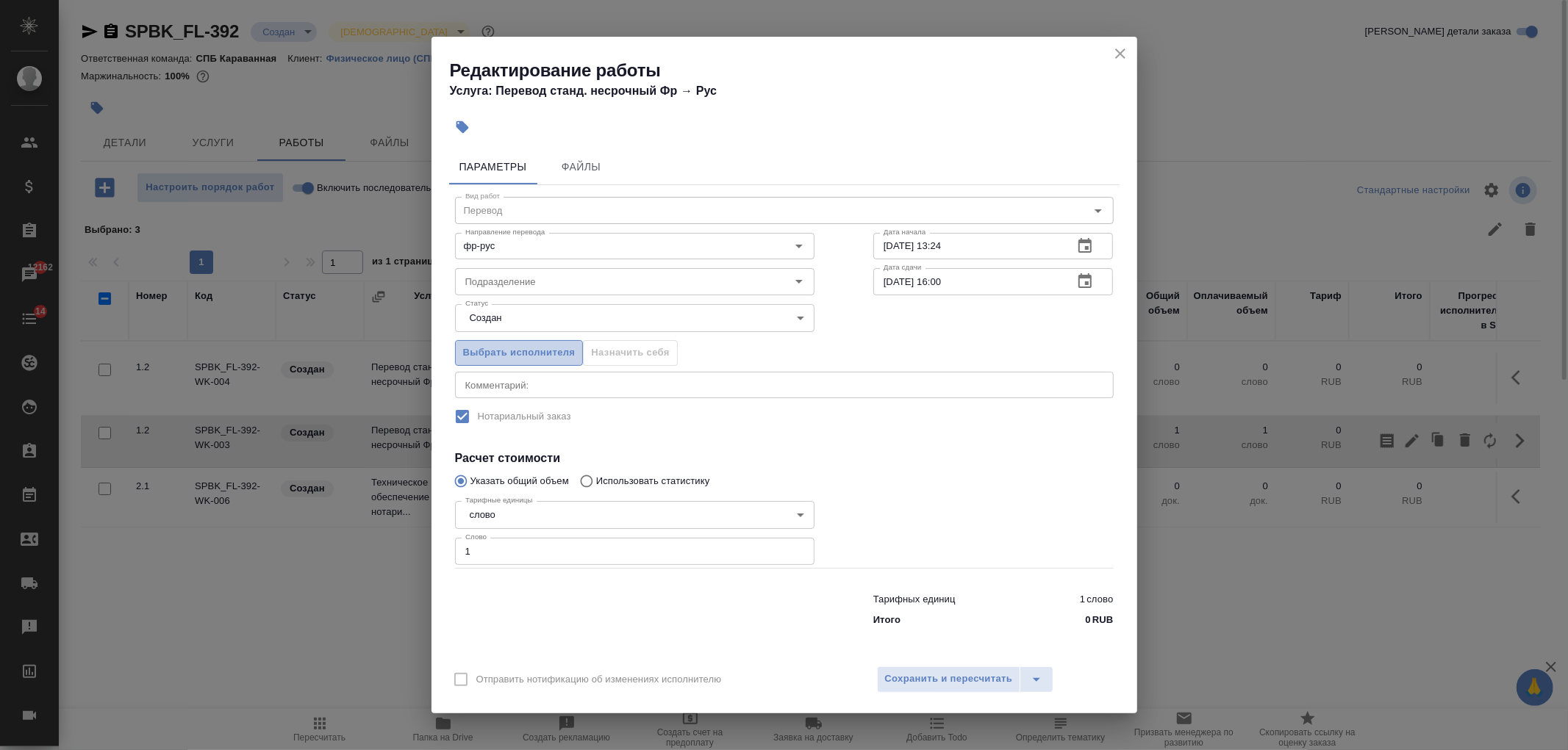
click at [557, 357] on span "Выбрать исполнителя" at bounding box center [519, 353] width 113 height 17
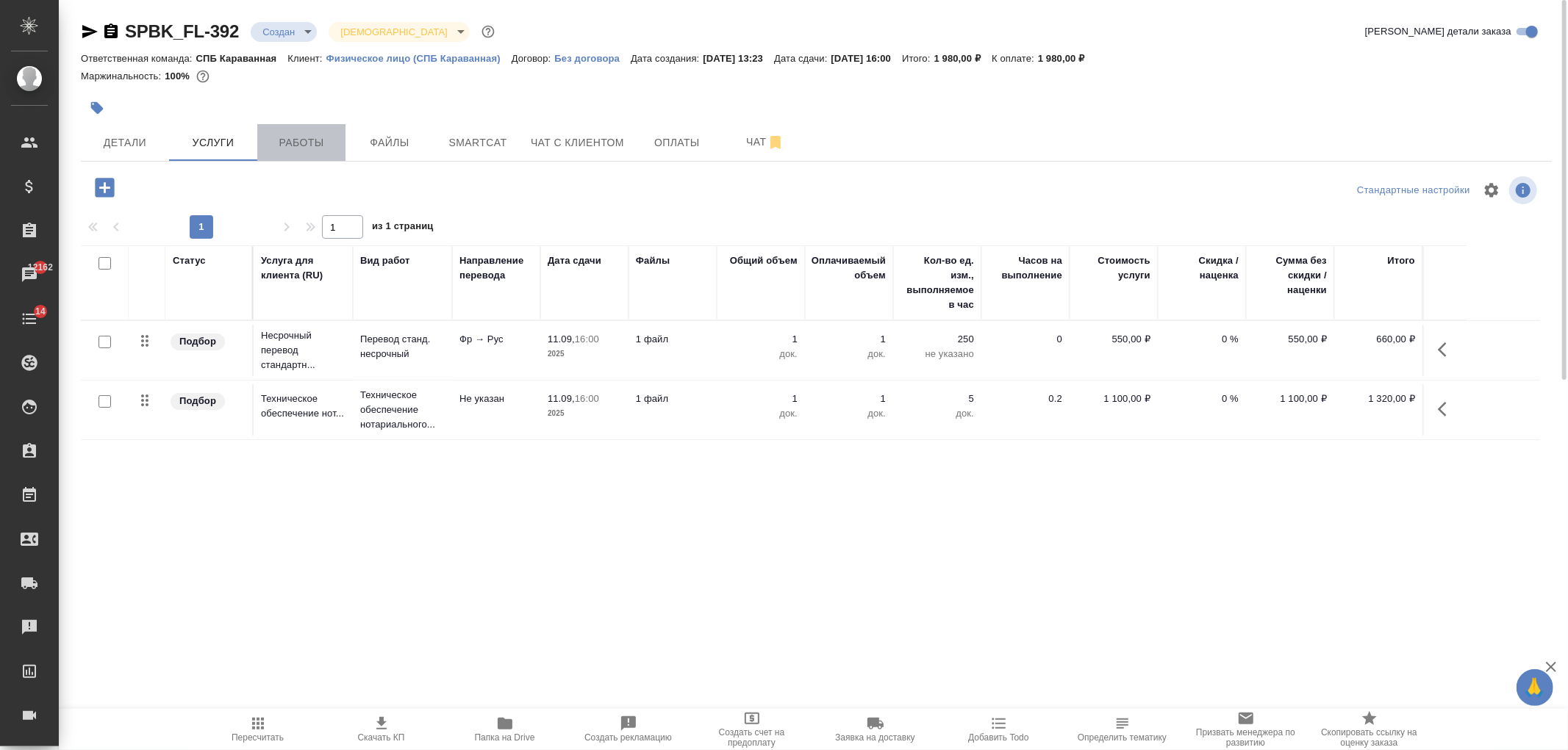
click at [307, 134] on span "Работы" at bounding box center [301, 143] width 70 height 18
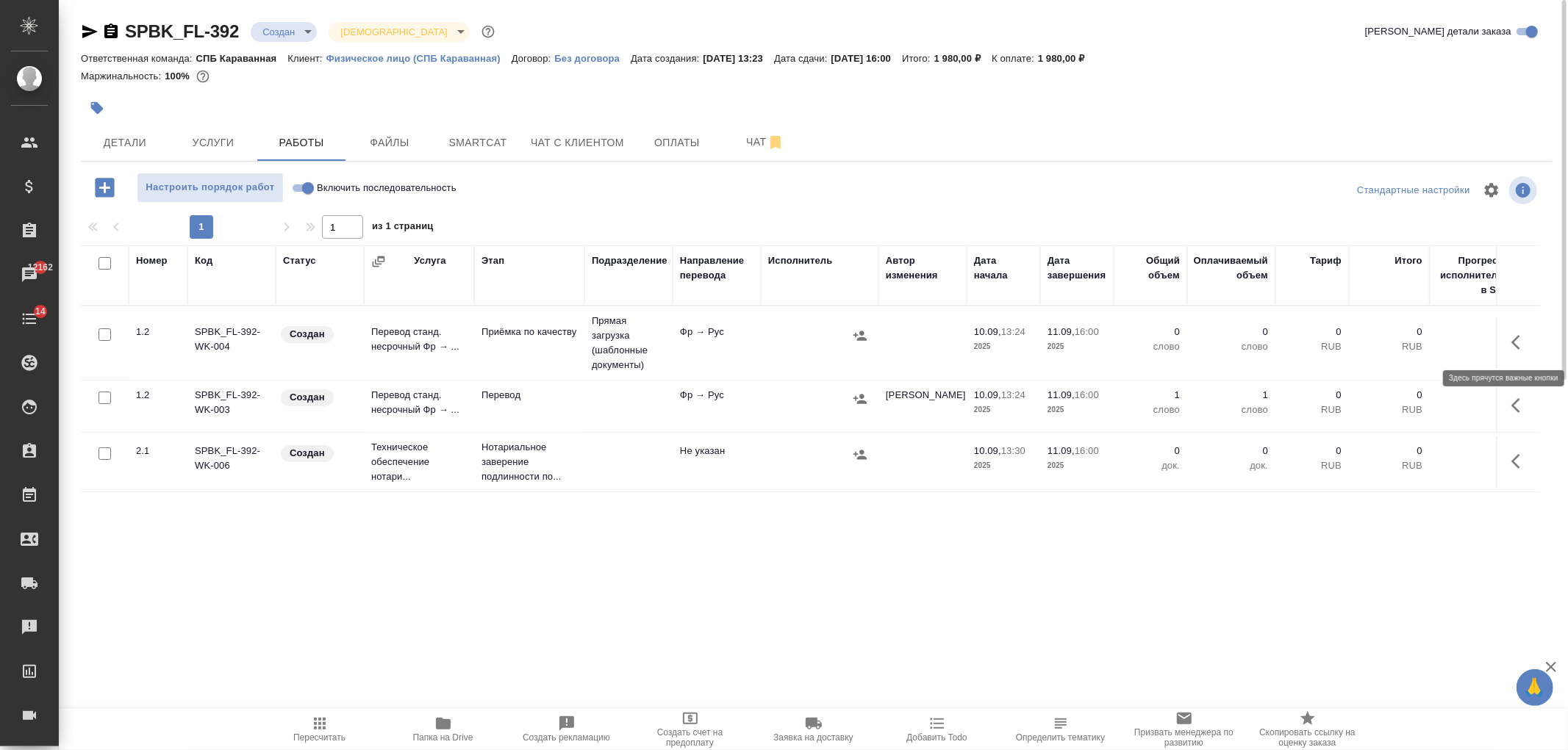
click at [1520, 350] on icon "button" at bounding box center [1520, 342] width 17 height 17
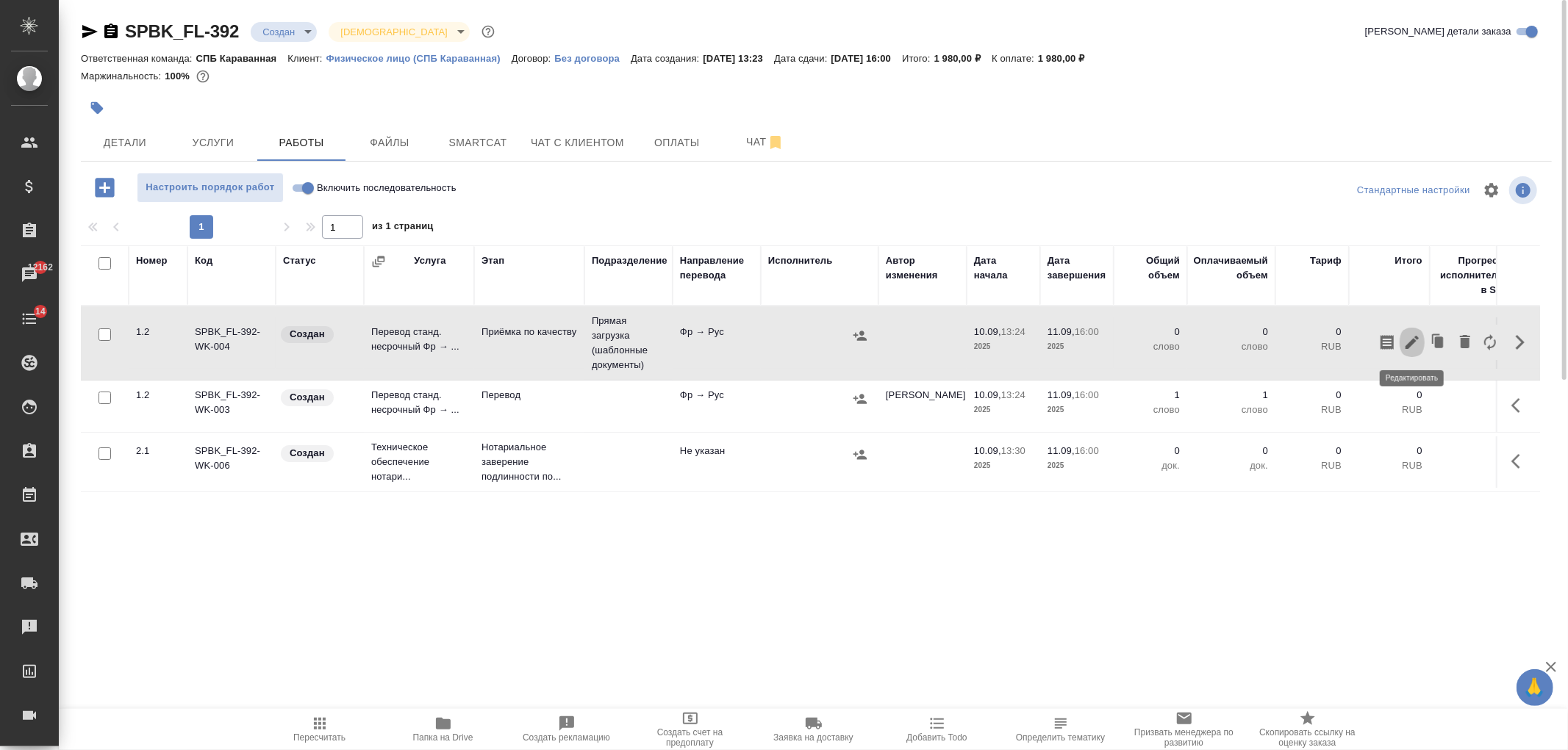
click at [1409, 343] on icon "button" at bounding box center [1412, 343] width 14 height 14
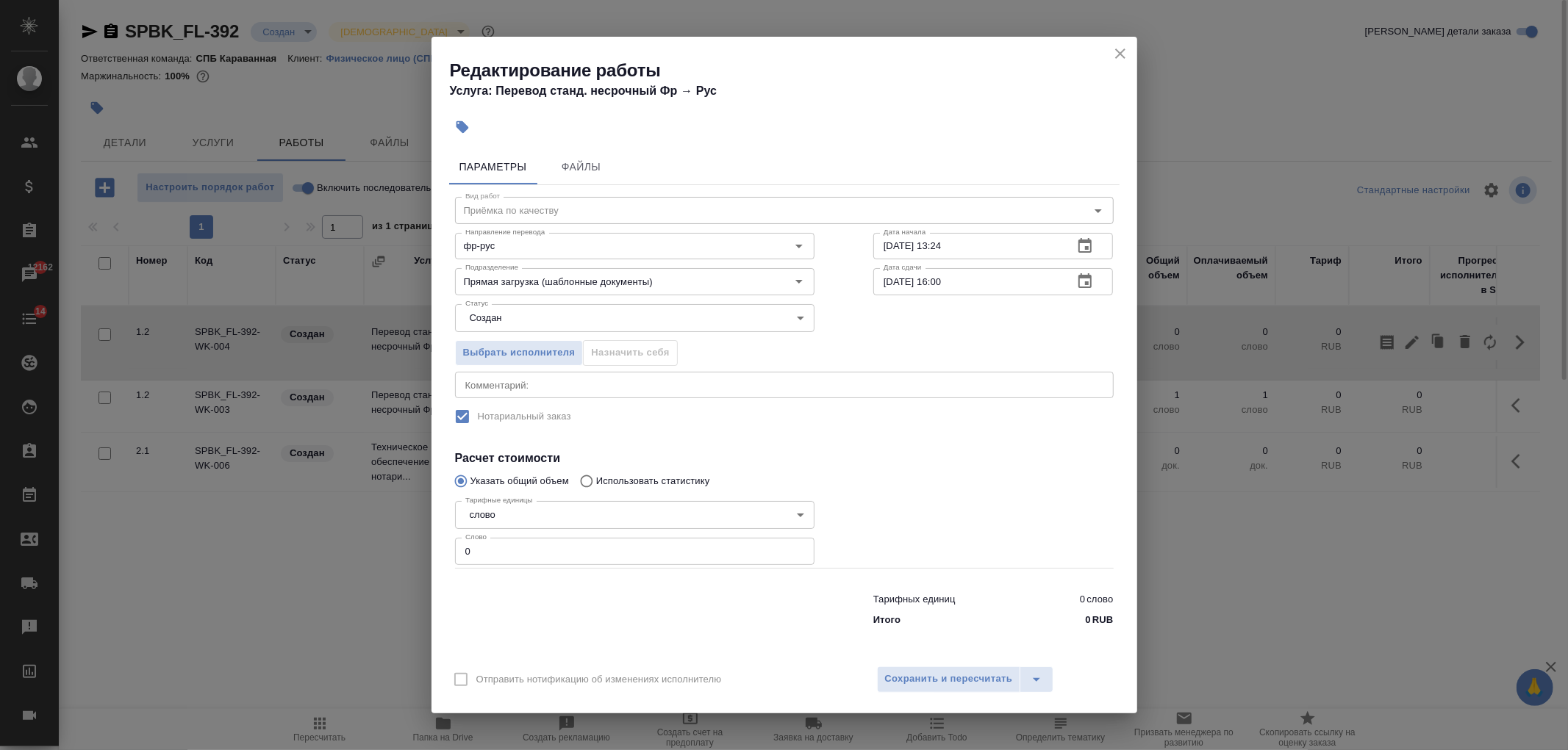
click at [539, 561] on input "0" at bounding box center [635, 551] width 360 height 26
type input "1"
click at [937, 677] on span "Сохранить и пересчитать" at bounding box center [948, 679] width 128 height 17
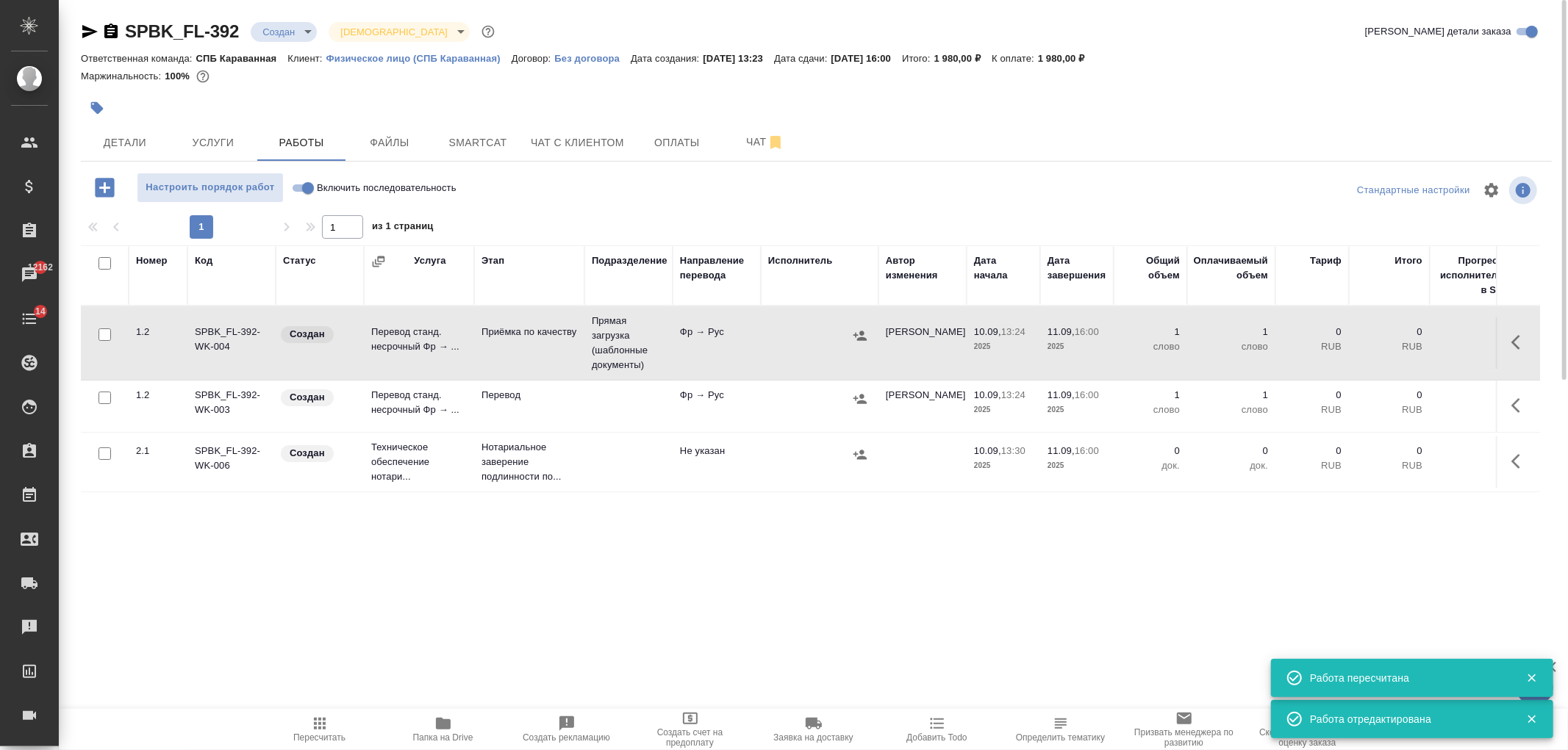
click at [1517, 413] on icon "button" at bounding box center [1520, 405] width 17 height 17
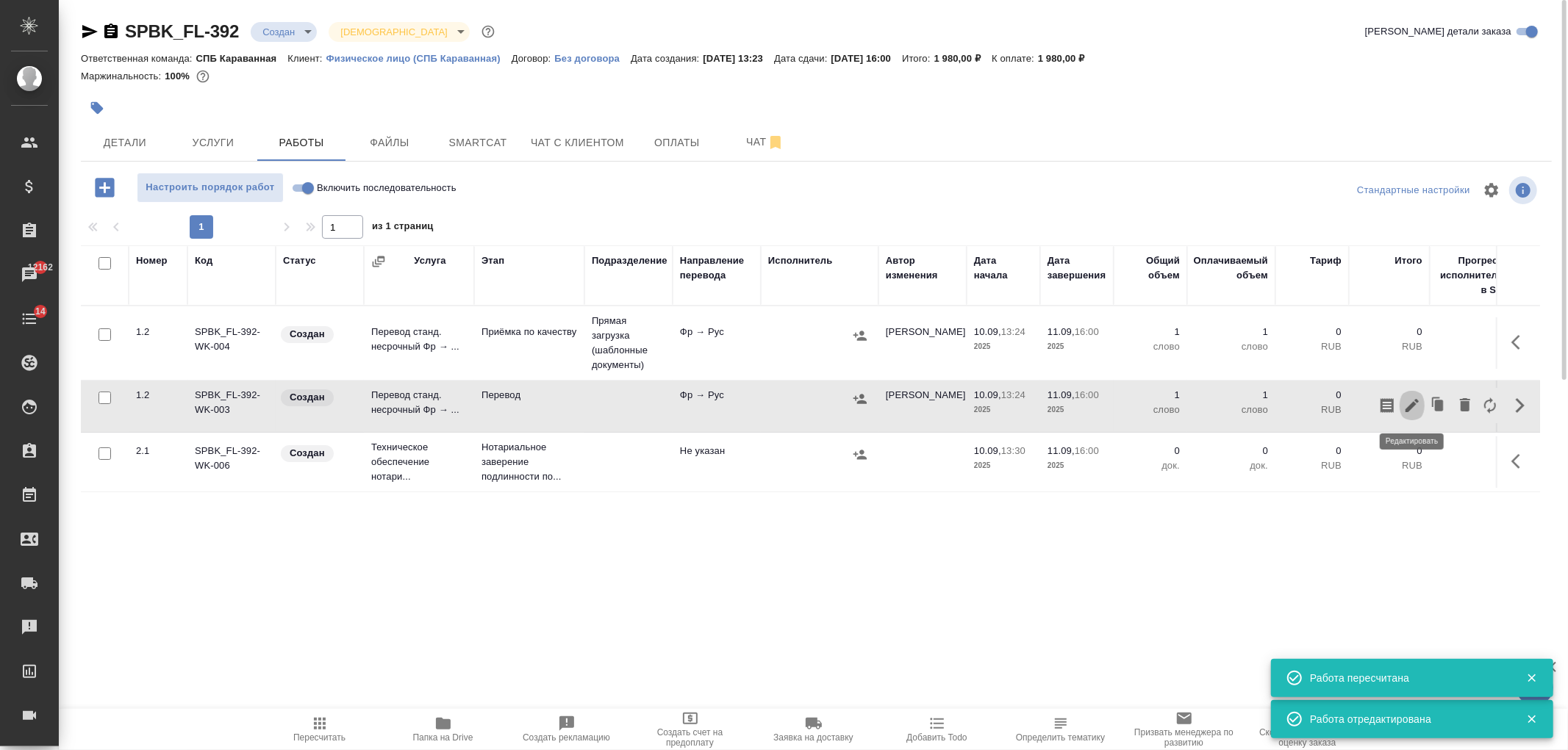
click at [1409, 408] on icon "button" at bounding box center [1412, 406] width 14 height 14
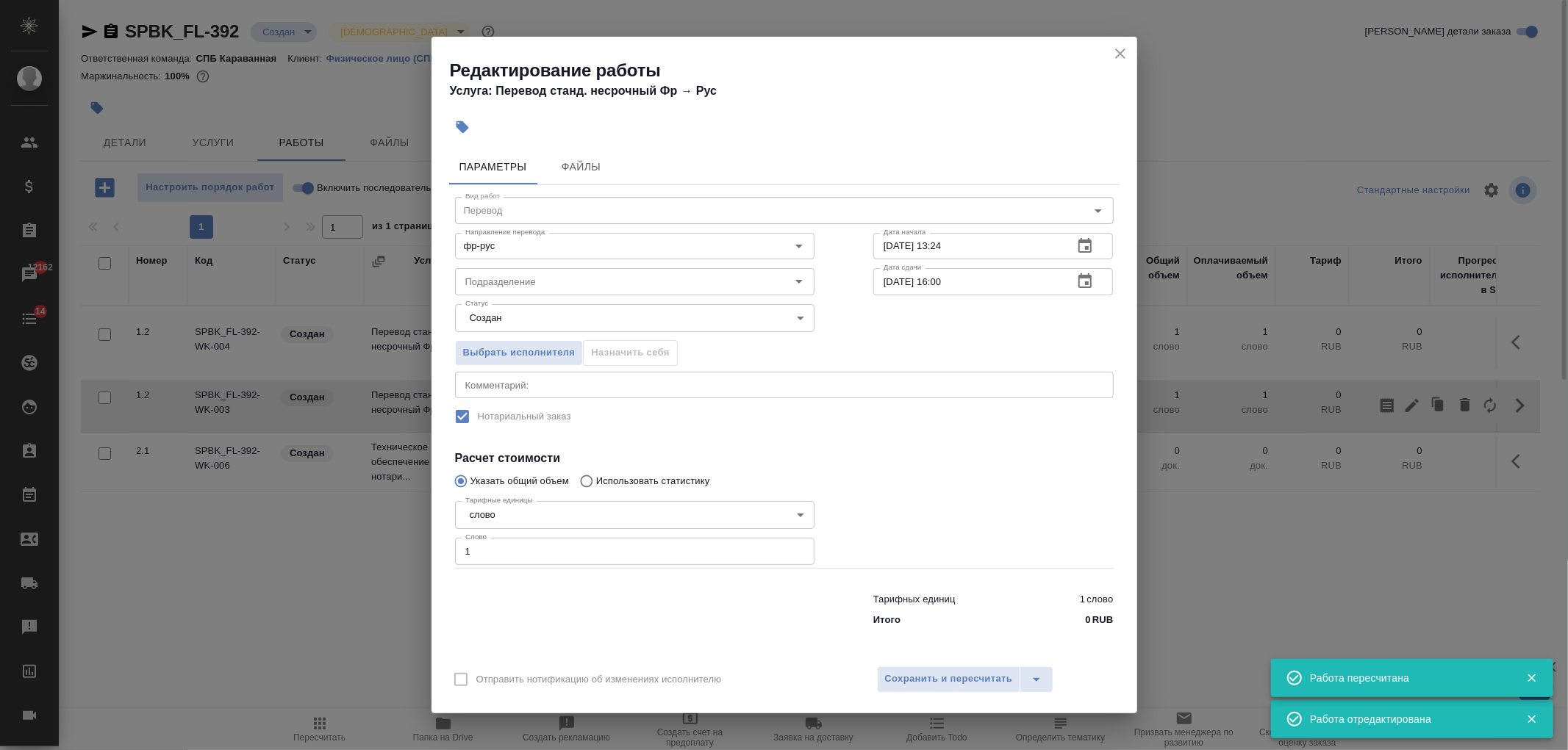
click at [537, 383] on textarea at bounding box center [784, 384] width 638 height 11
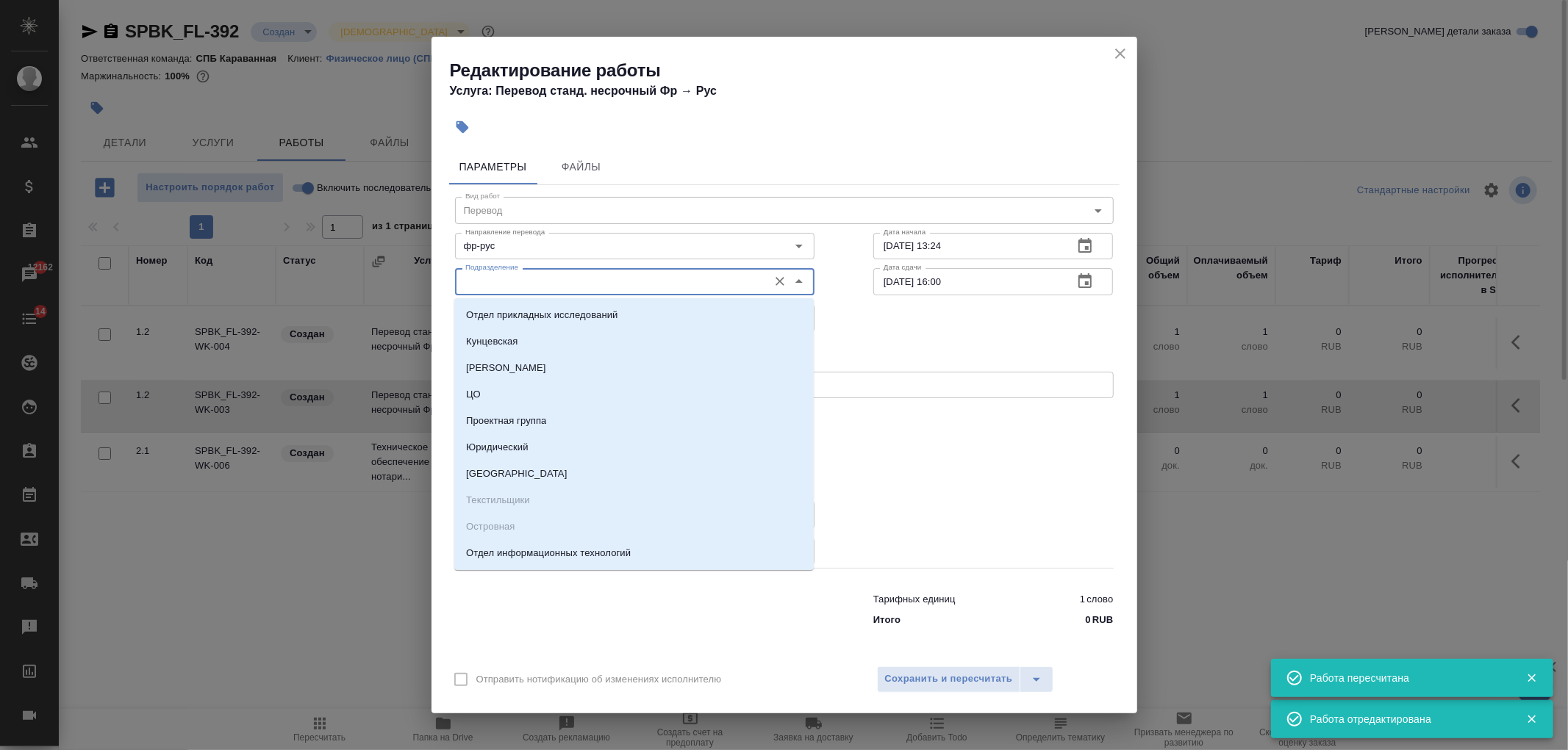
click at [552, 283] on input "Подразделение" at bounding box center [610, 281] width 302 height 17
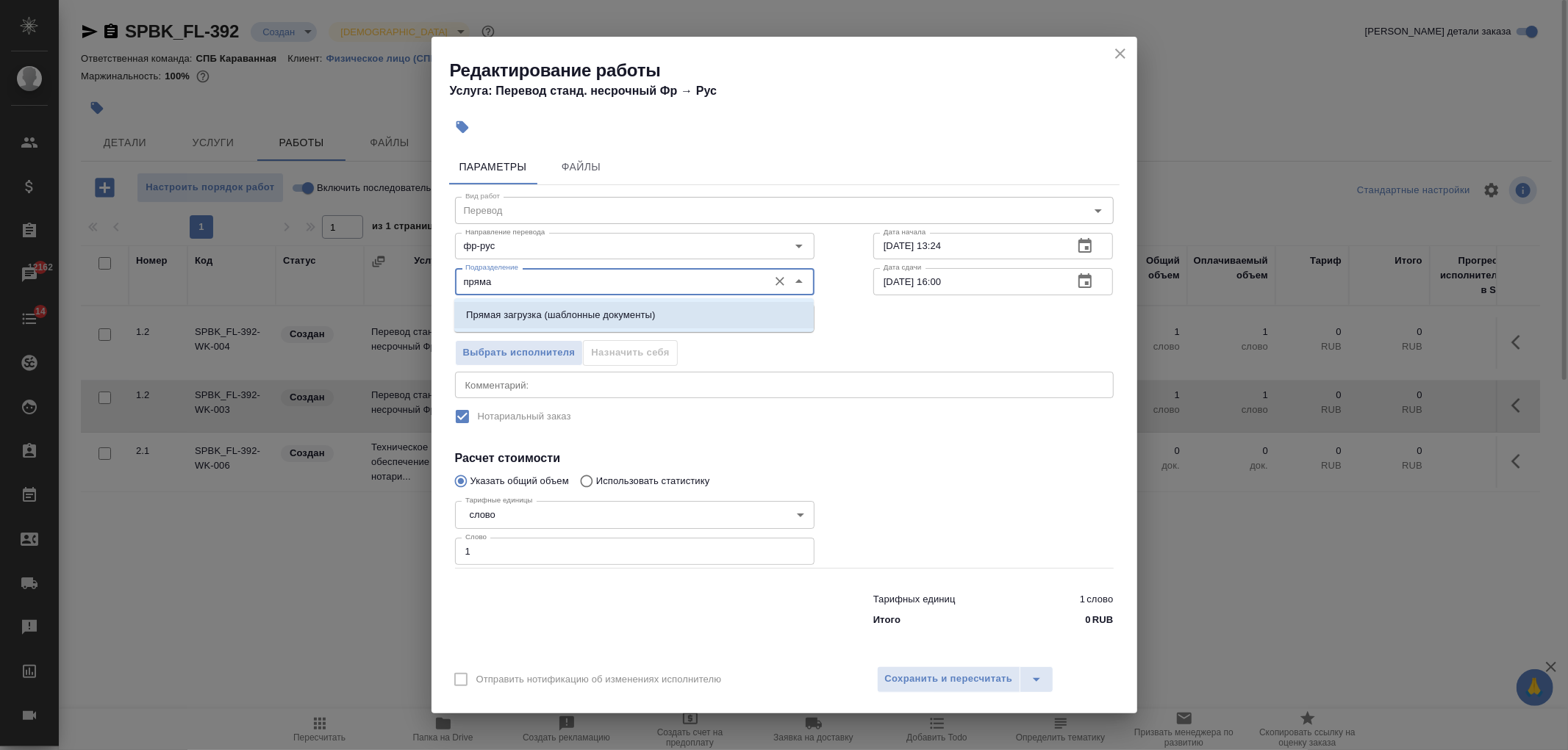
click at [586, 319] on p "Прямая загрузка (шаблонные документы)" at bounding box center [561, 315] width 189 height 14
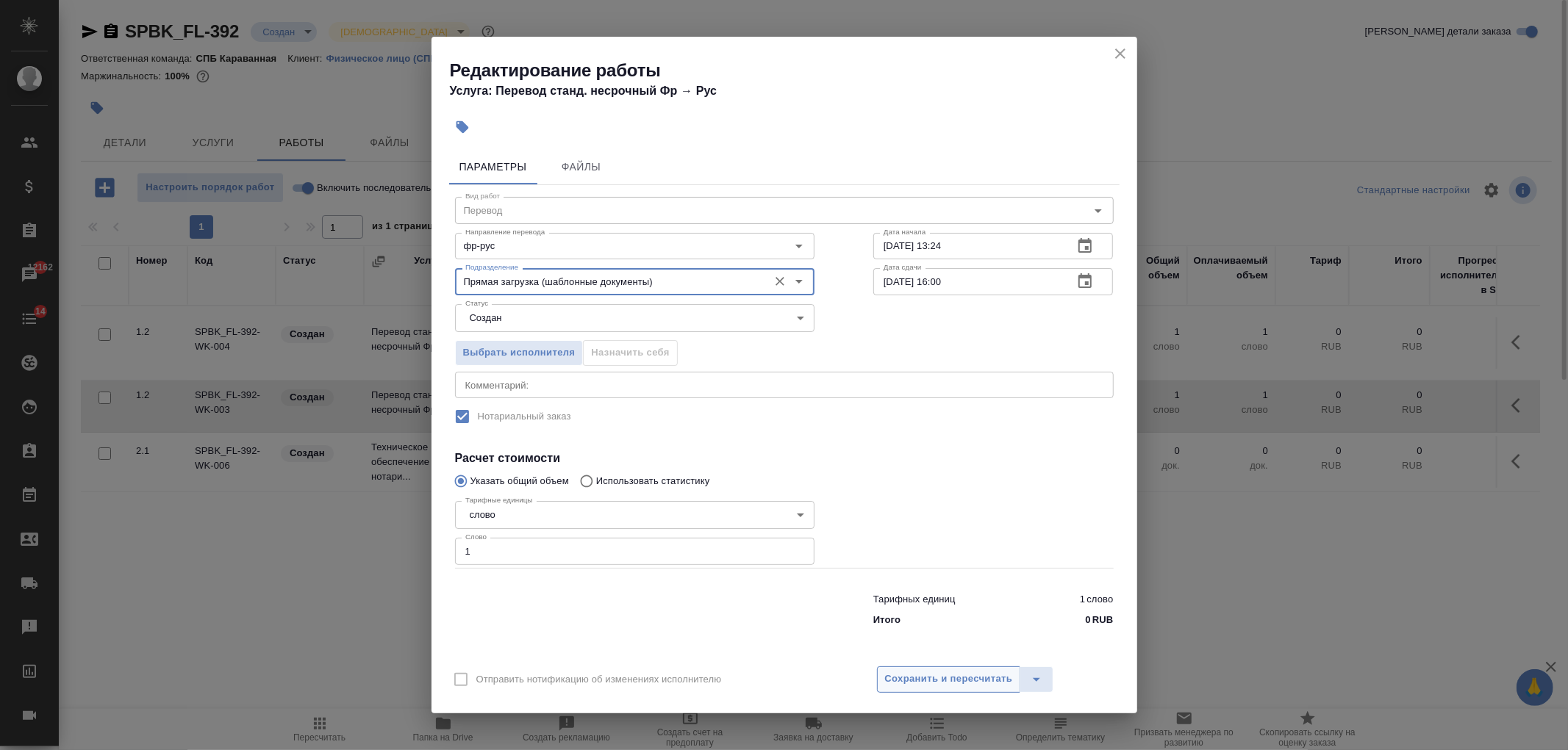
type input "Прямая загрузка (шаблонные документы)"
click at [957, 666] on button "Сохранить и пересчитать" at bounding box center [948, 679] width 144 height 26
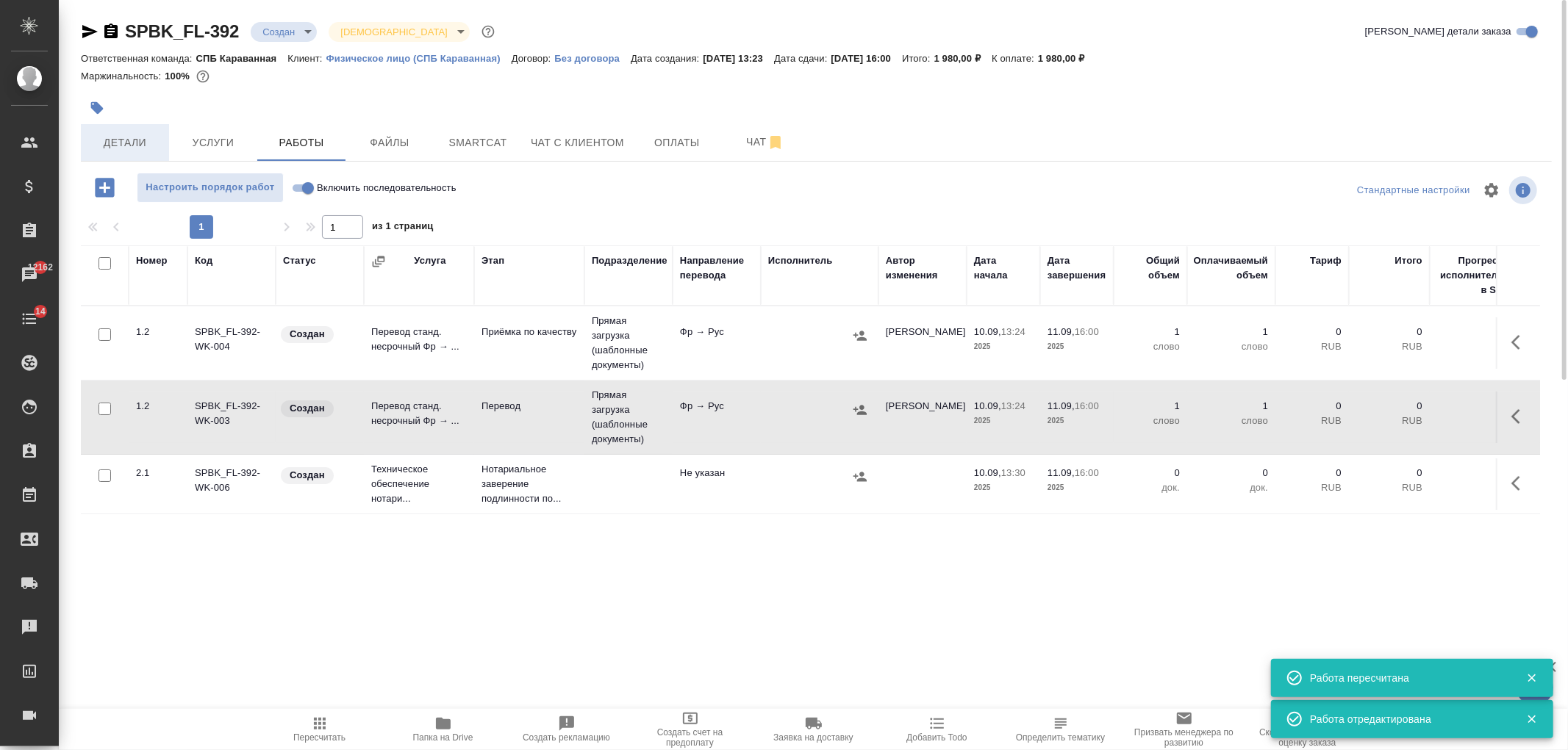
click at [131, 137] on span "Детали" at bounding box center [125, 143] width 70 height 18
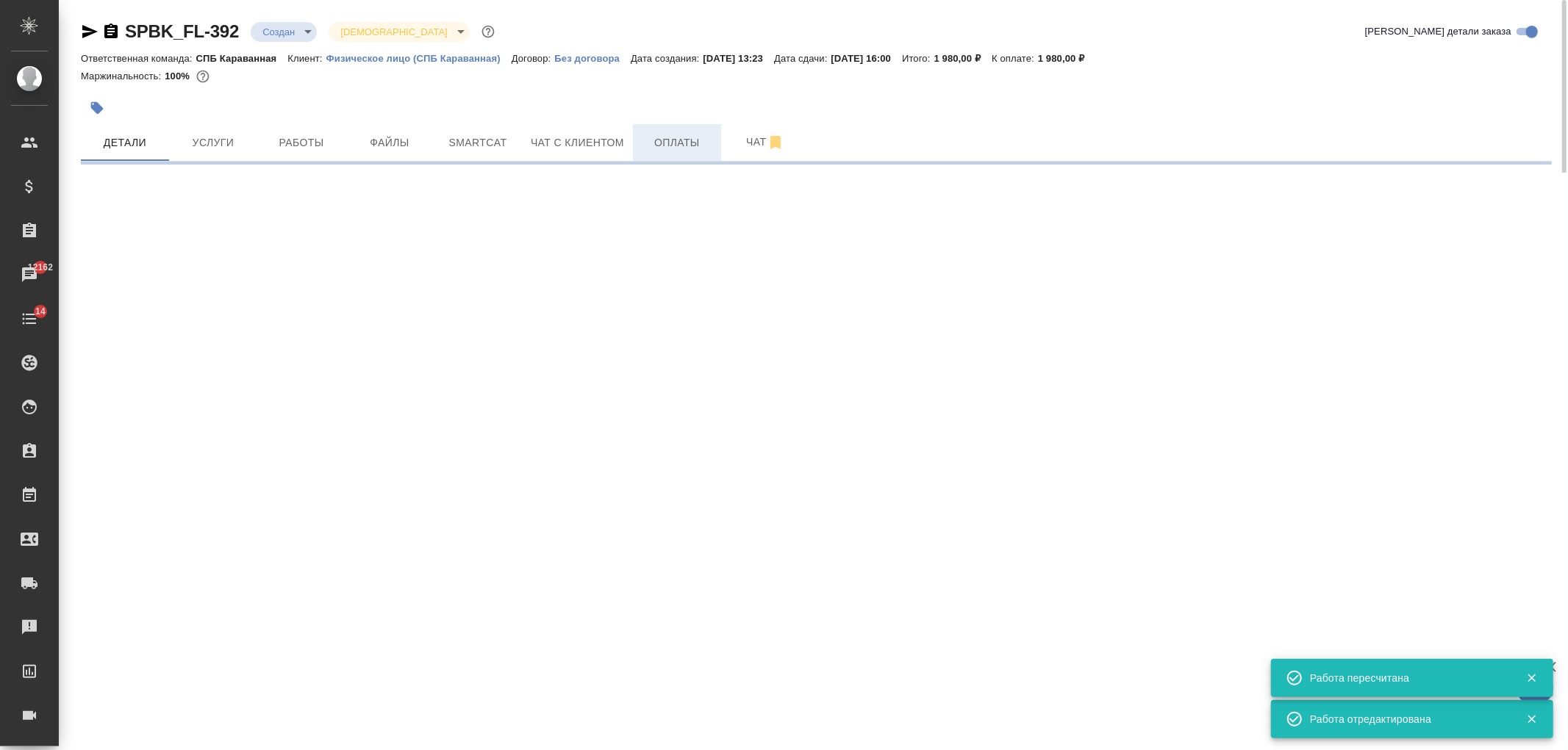
select select "RU"
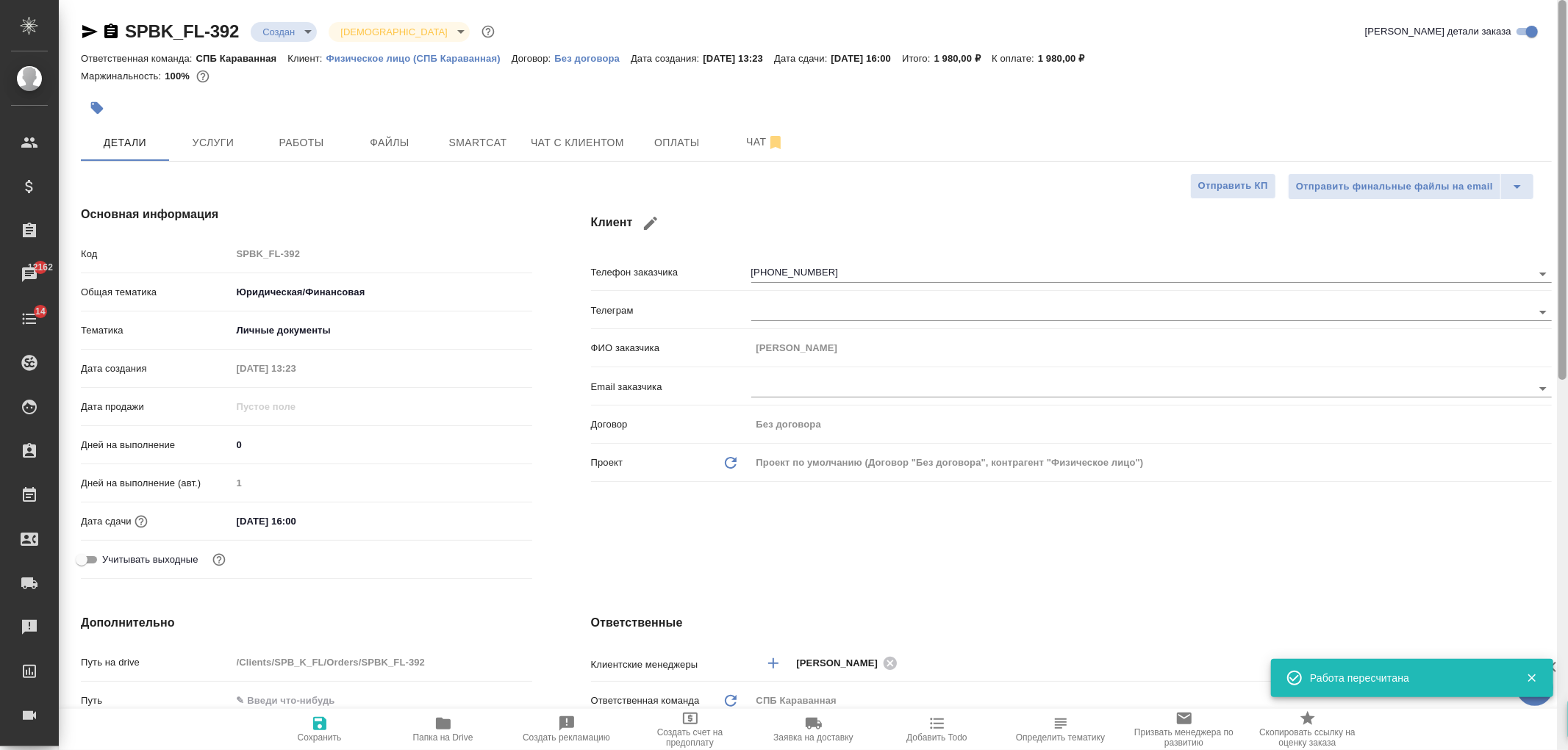
type textarea "x"
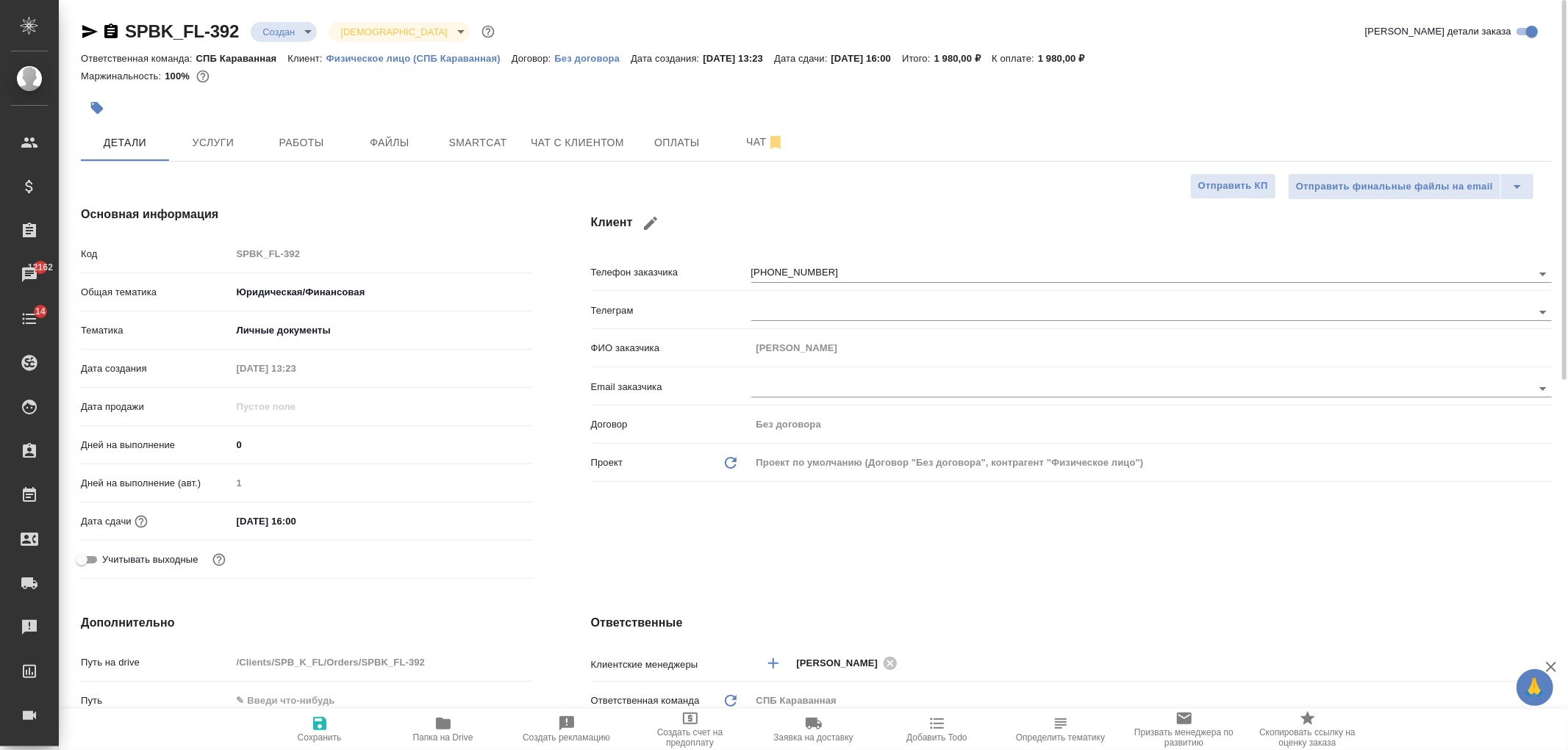
click at [1026, 564] on div "Клиент Телефон заказчика +79119518438 Телеграм ФИО заказчика Цепелева Дарья Ema…" at bounding box center [1071, 395] width 1019 height 438
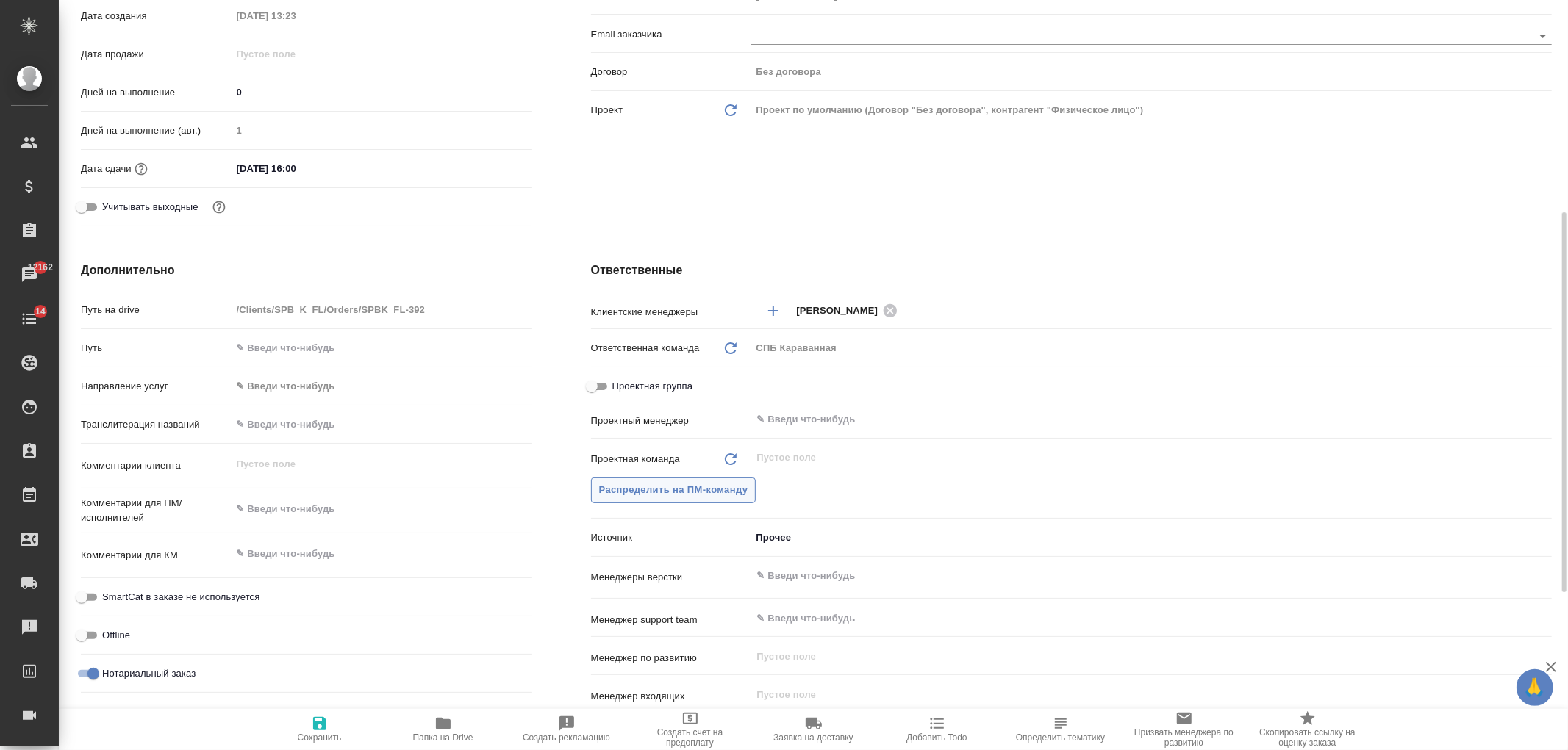
scroll to position [375, 0]
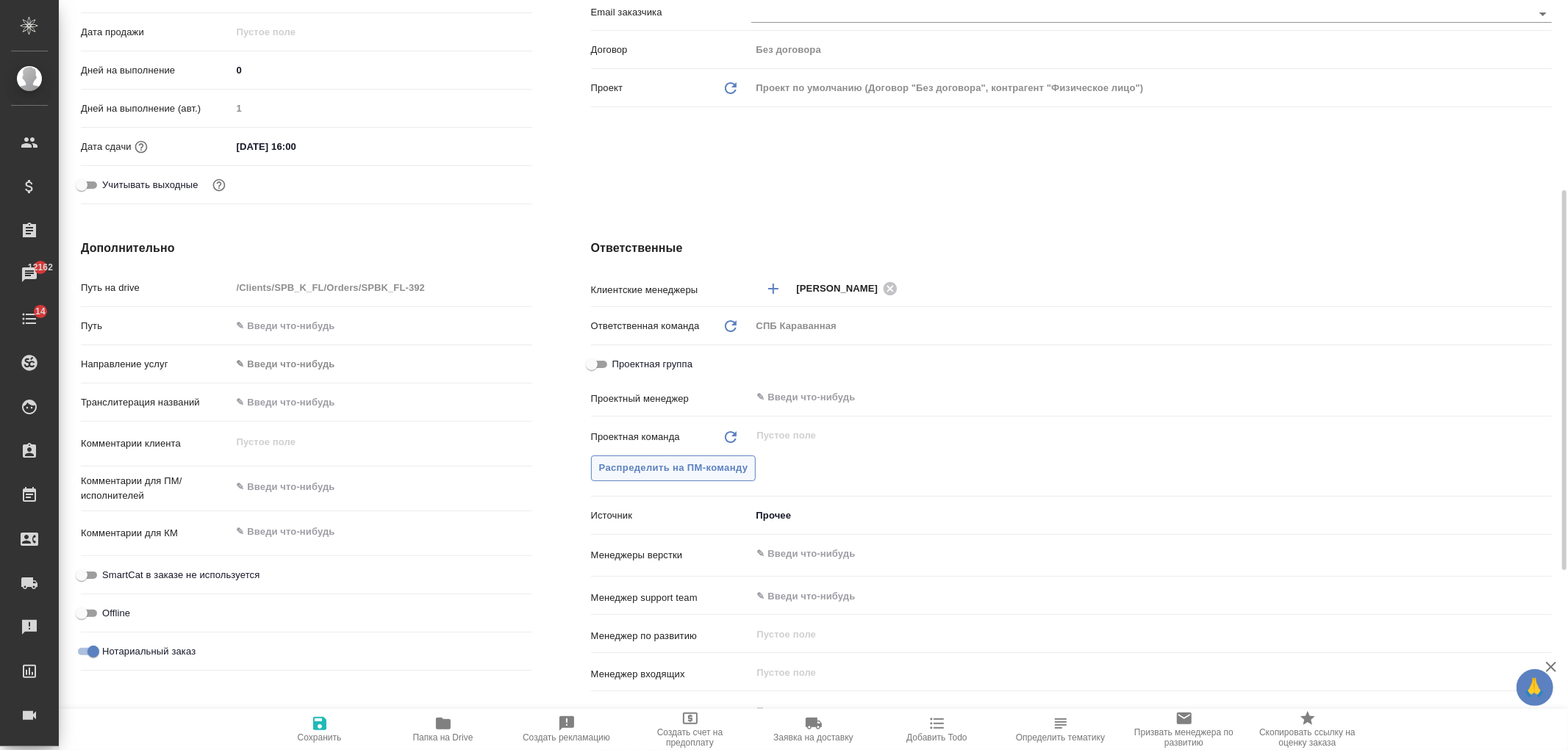
click at [711, 466] on span "Распределить на ПМ-команду" at bounding box center [673, 468] width 149 height 17
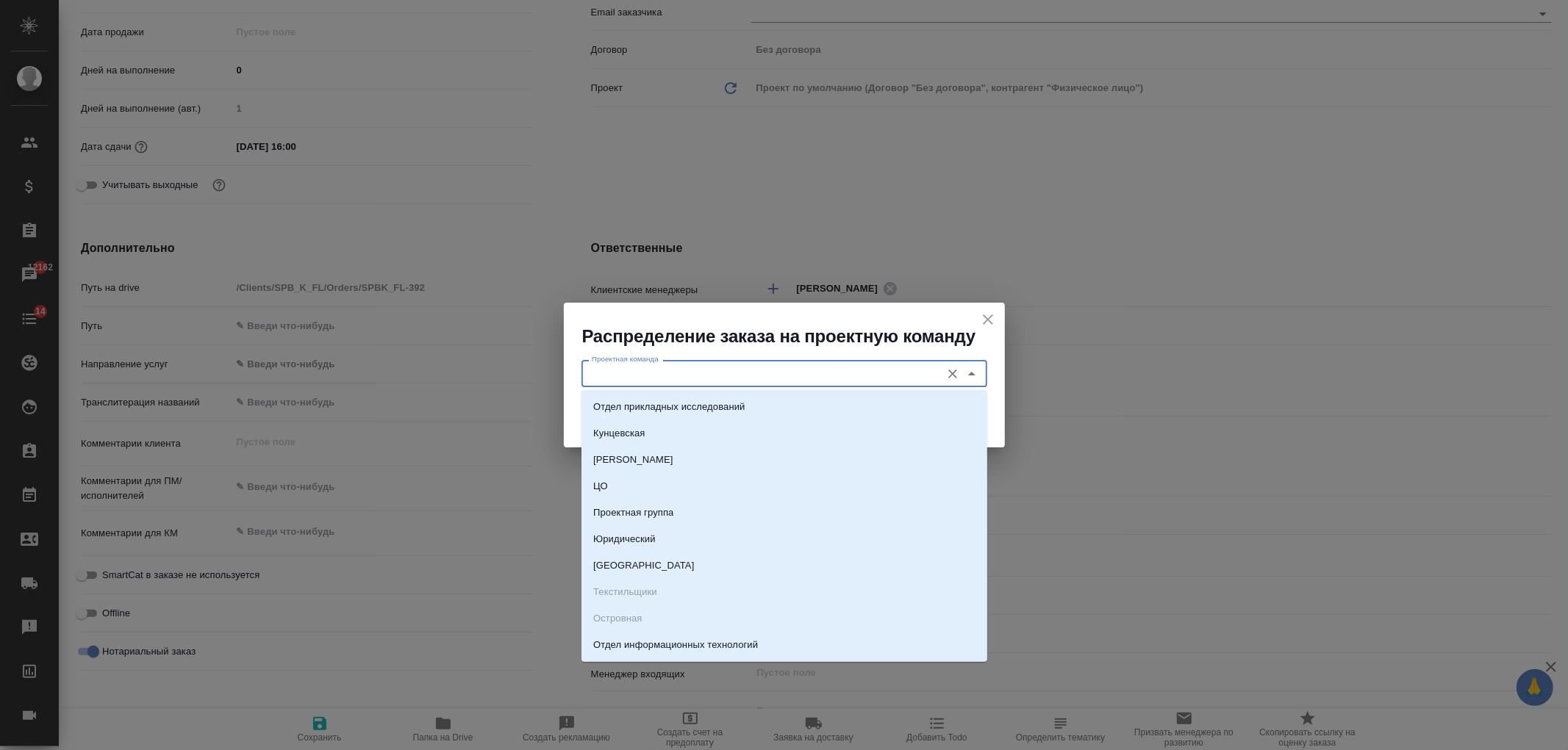
click at [654, 371] on input "Проектная команда" at bounding box center [759, 372] width 348 height 17
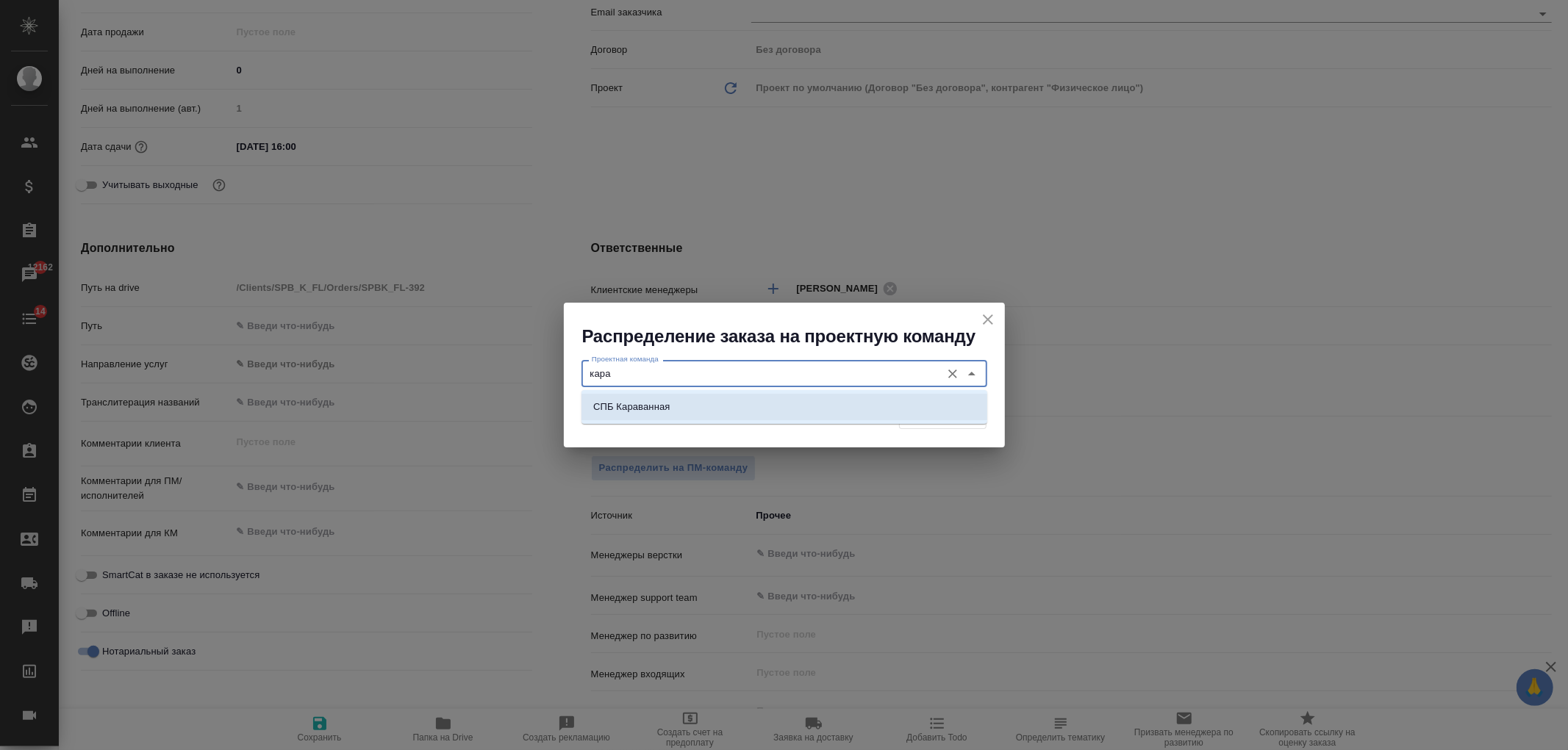
drag, startPoint x: 707, startPoint y: 414, endPoint x: 726, endPoint y: 416, distance: 19.1
click at [707, 415] on li "СПБ Караванная" at bounding box center [784, 406] width 406 height 26
type input "СПБ Караванная"
click at [957, 406] on button "Распределить" at bounding box center [943, 416] width 88 height 26
type textarea "x"
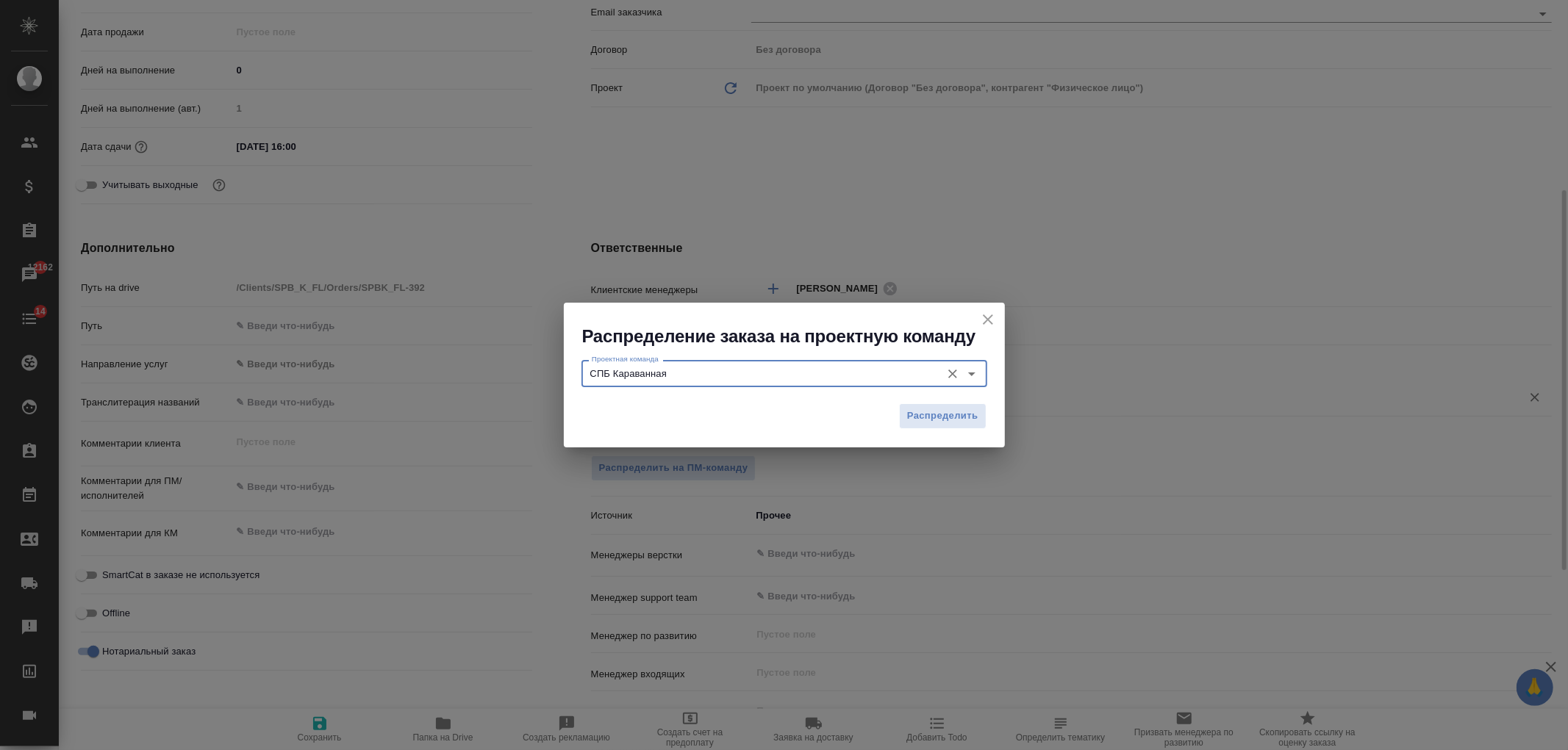
type textarea "x"
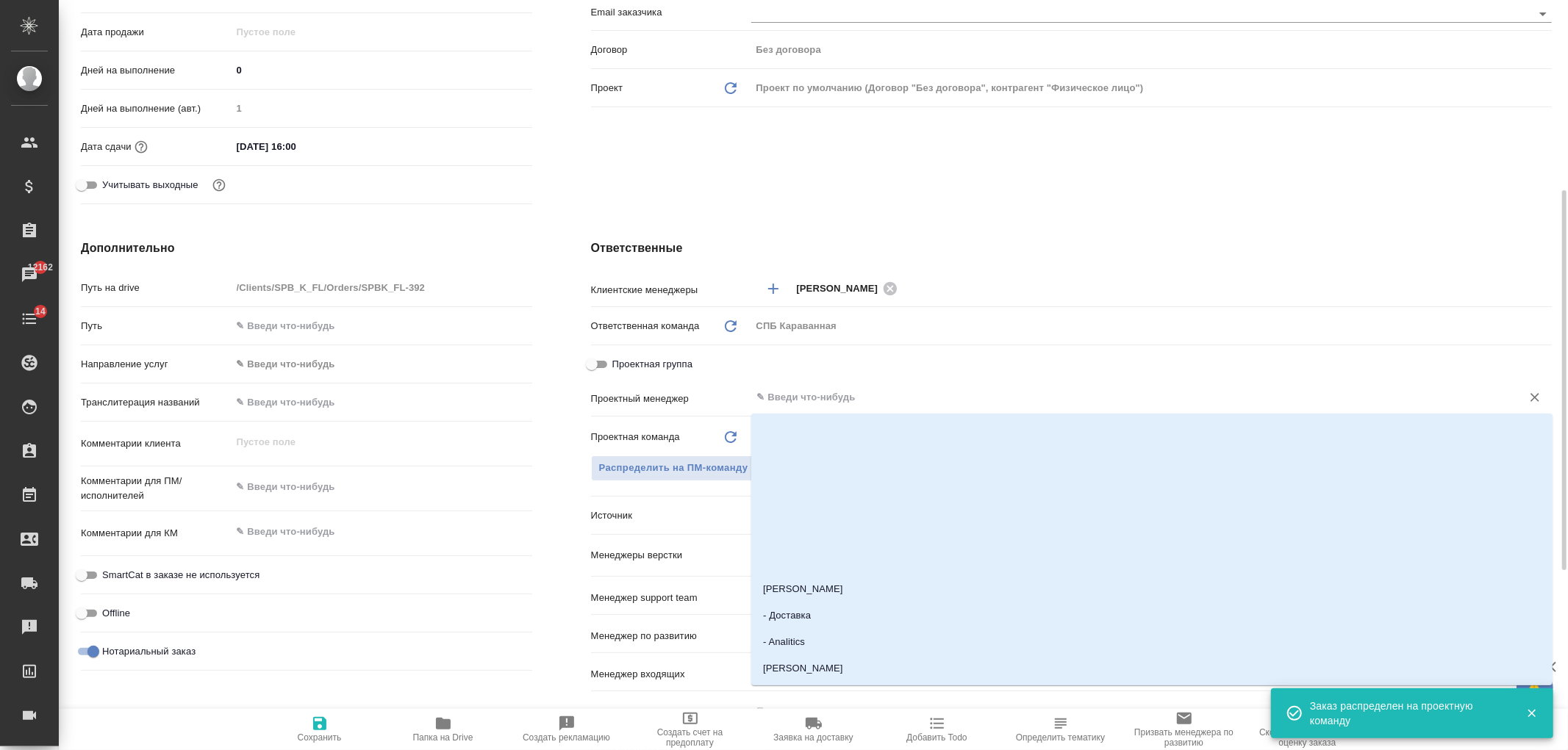
click at [790, 400] on input "text" at bounding box center [1127, 397] width 742 height 17
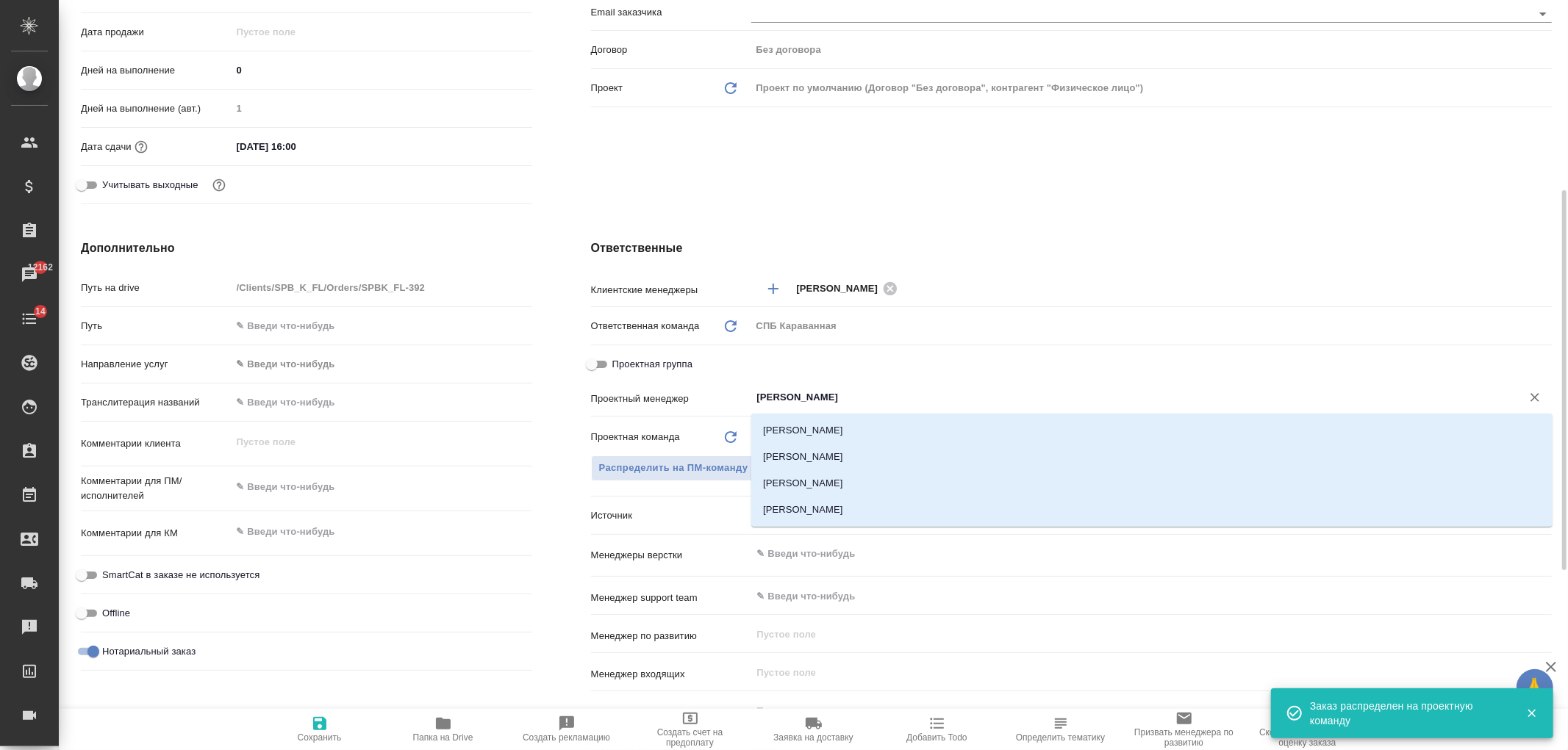
type input "Ивано"
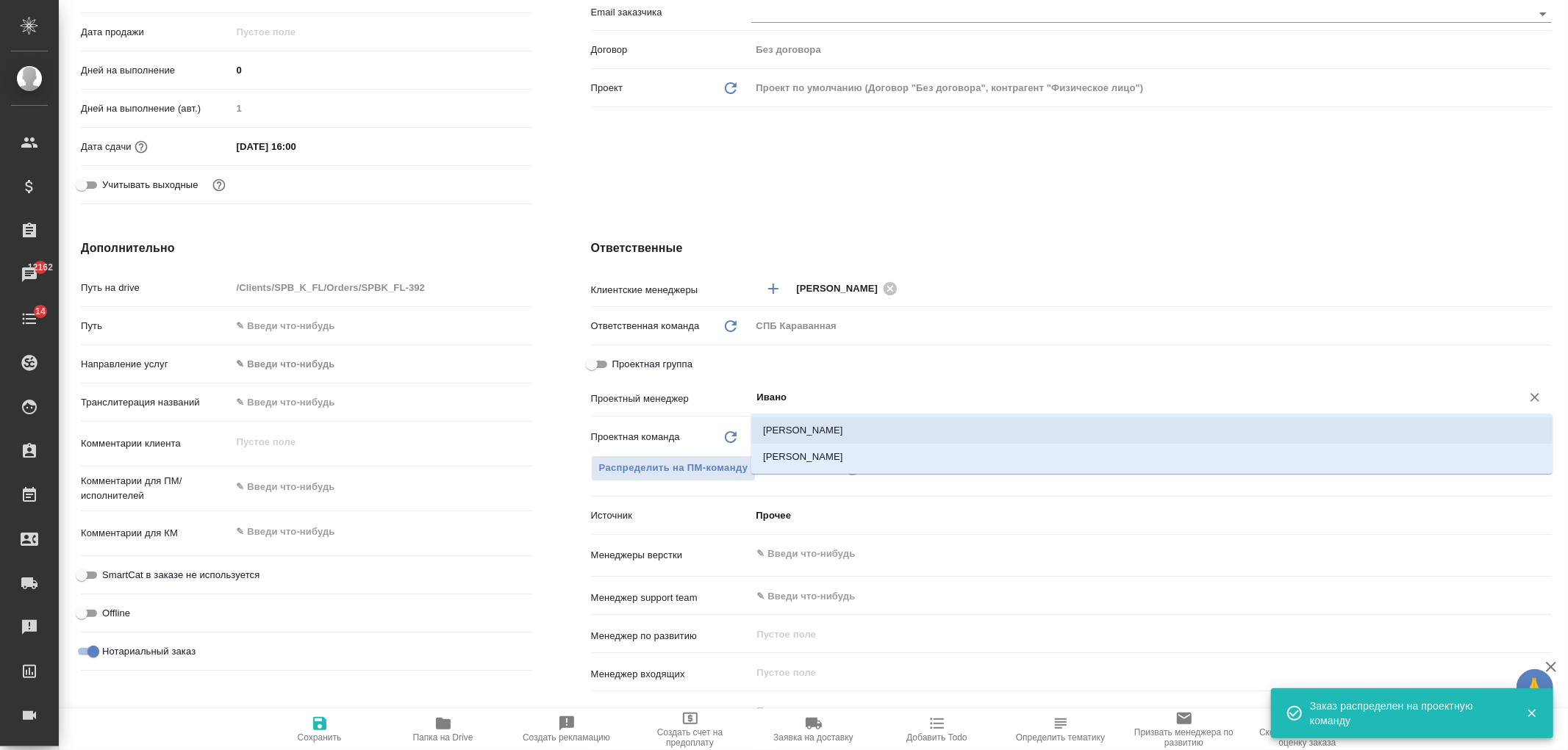
click at [858, 426] on li "[PERSON_NAME]" at bounding box center [1152, 431] width 801 height 26
type textarea "x"
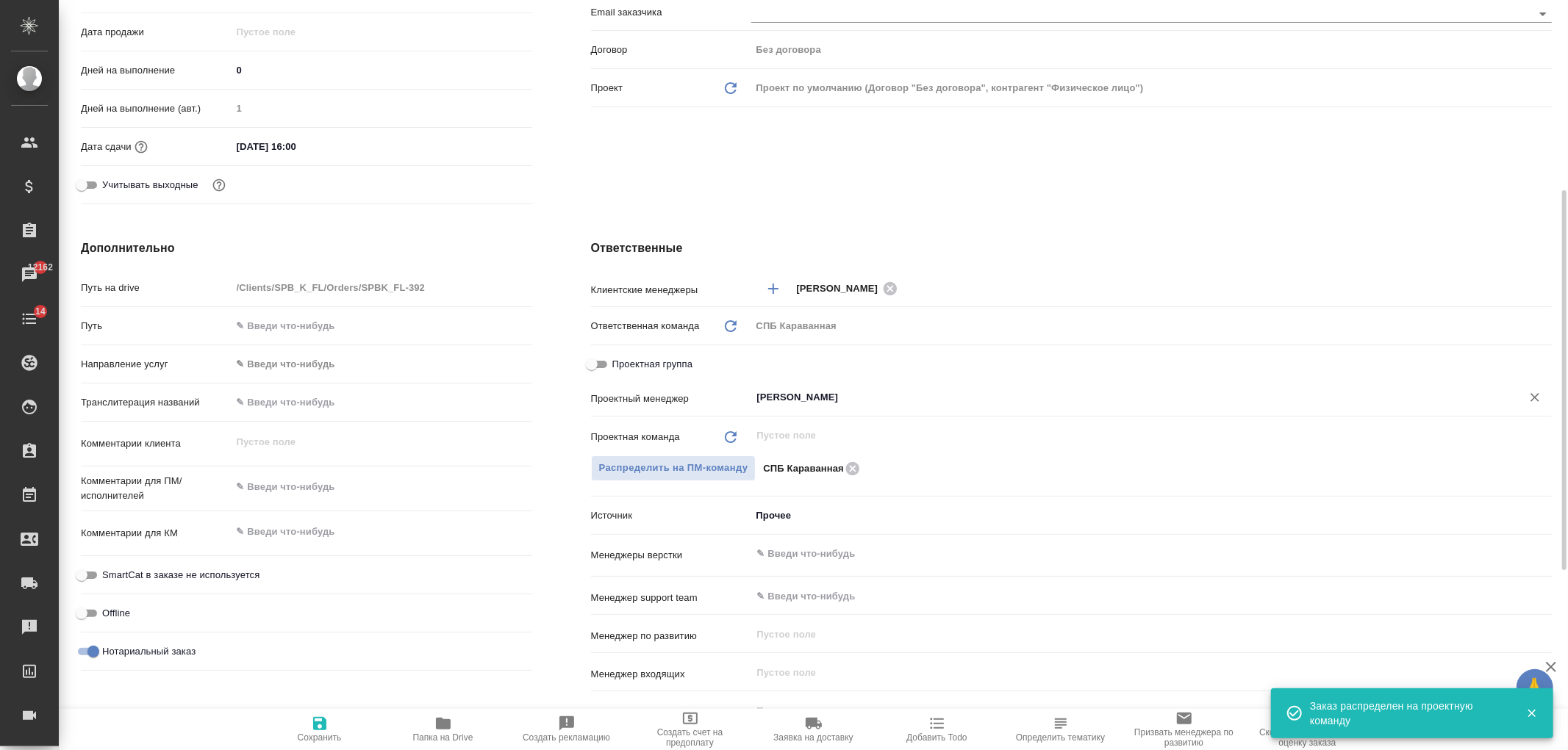
type input "[PERSON_NAME]"
click at [303, 724] on span "Сохранить" at bounding box center [320, 728] width 106 height 28
type textarea "x"
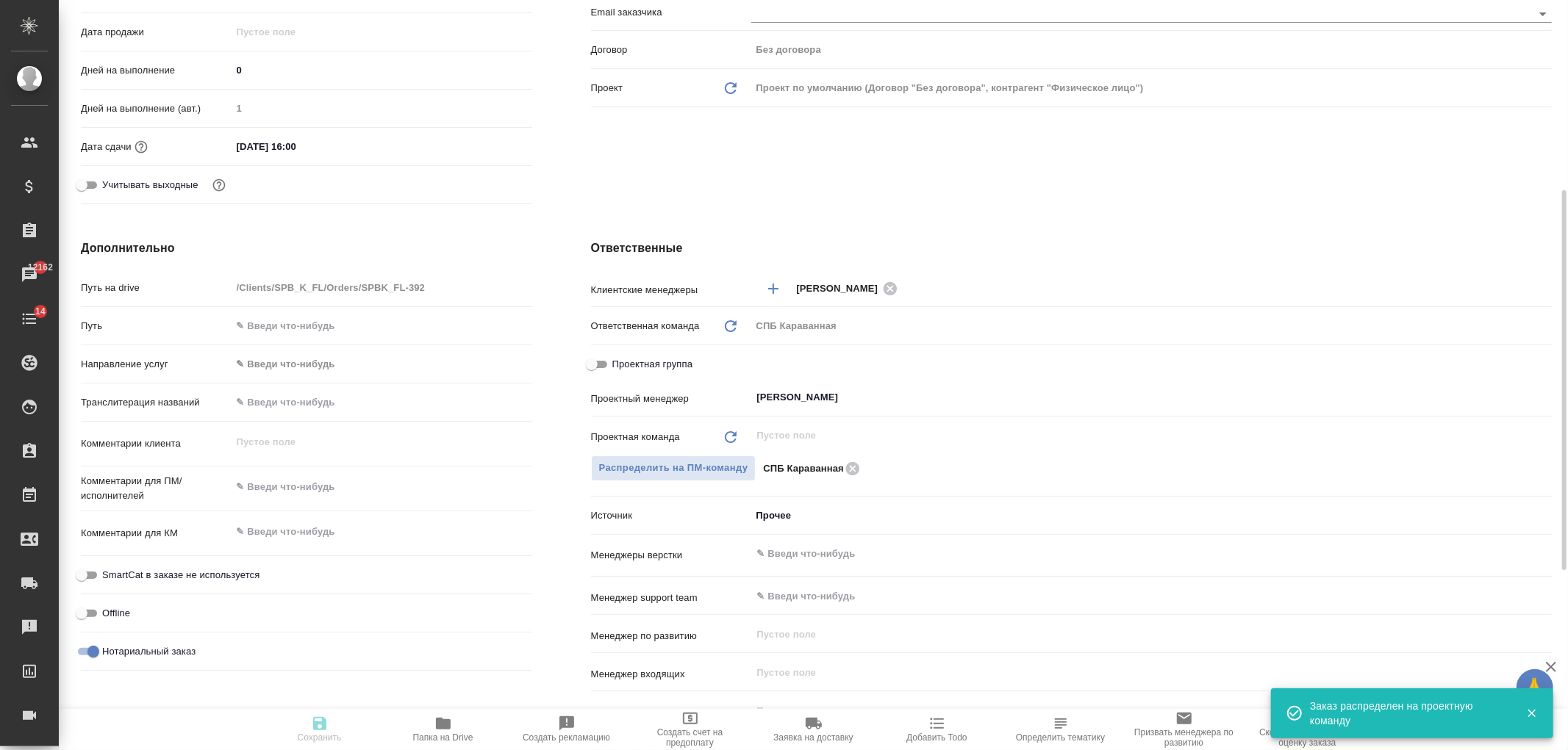
type textarea "x"
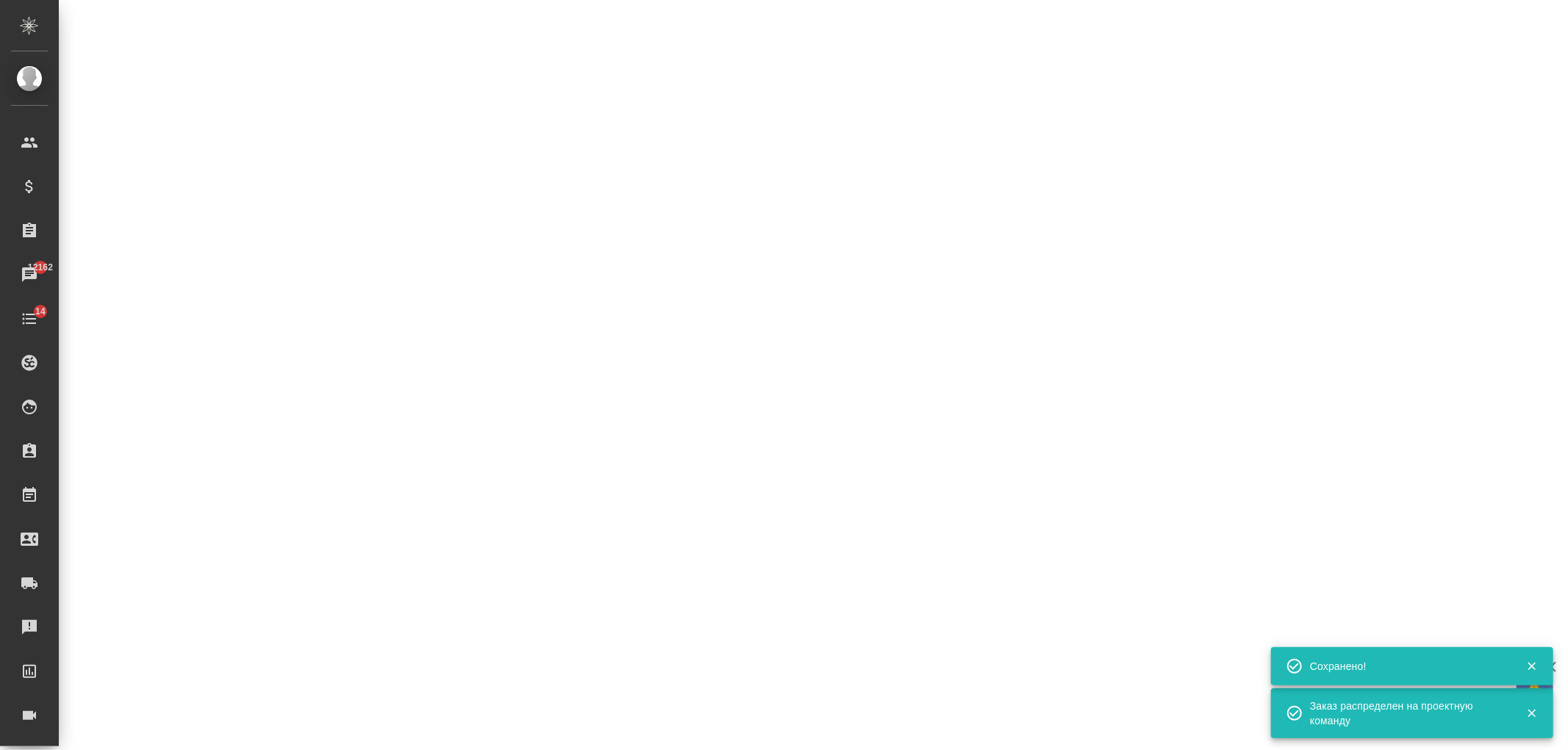
select select "RU"
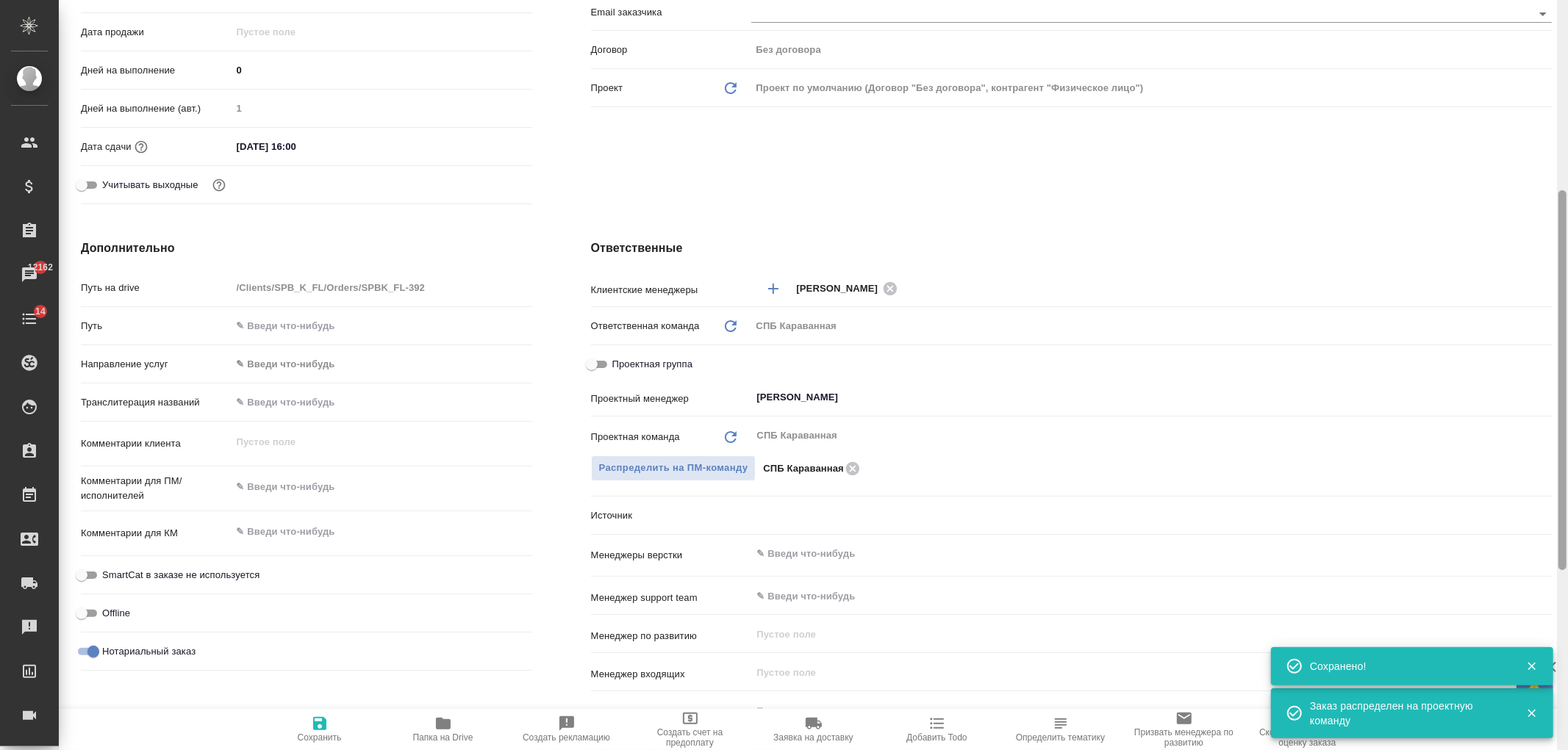
type textarea "x"
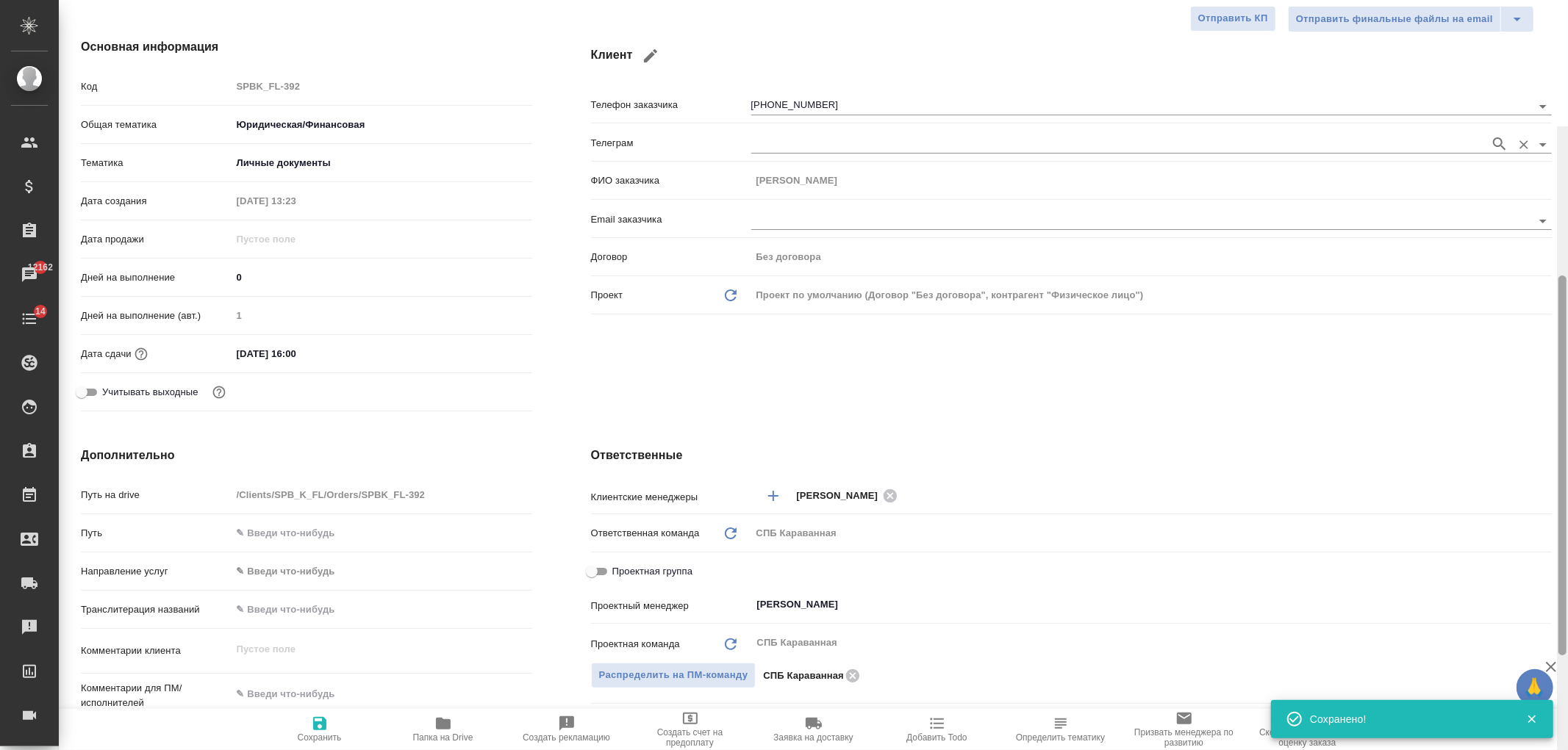
scroll to position [0, 0]
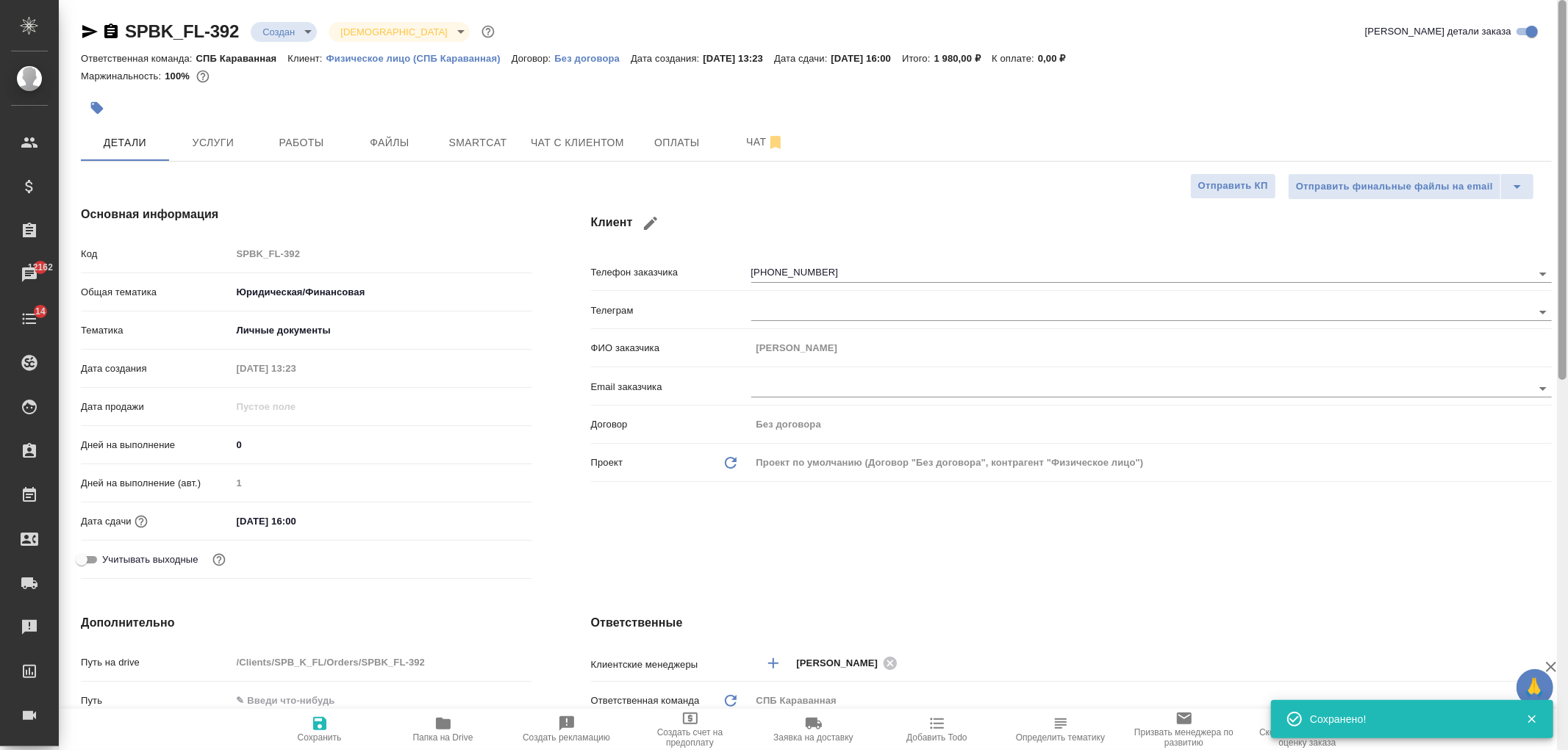
drag, startPoint x: 1562, startPoint y: 544, endPoint x: 1554, endPoint y: 292, distance: 252.1
click at [1554, 295] on div "SPBK_FL-392 Создан new Святая троица holyTrinity Кратко детали заказа Ответстве…" at bounding box center [813, 375] width 1509 height 750
click at [340, 516] on input "11.09.2025 16:00" at bounding box center [295, 521] width 128 height 21
click at [488, 515] on icon "button" at bounding box center [490, 520] width 14 height 14
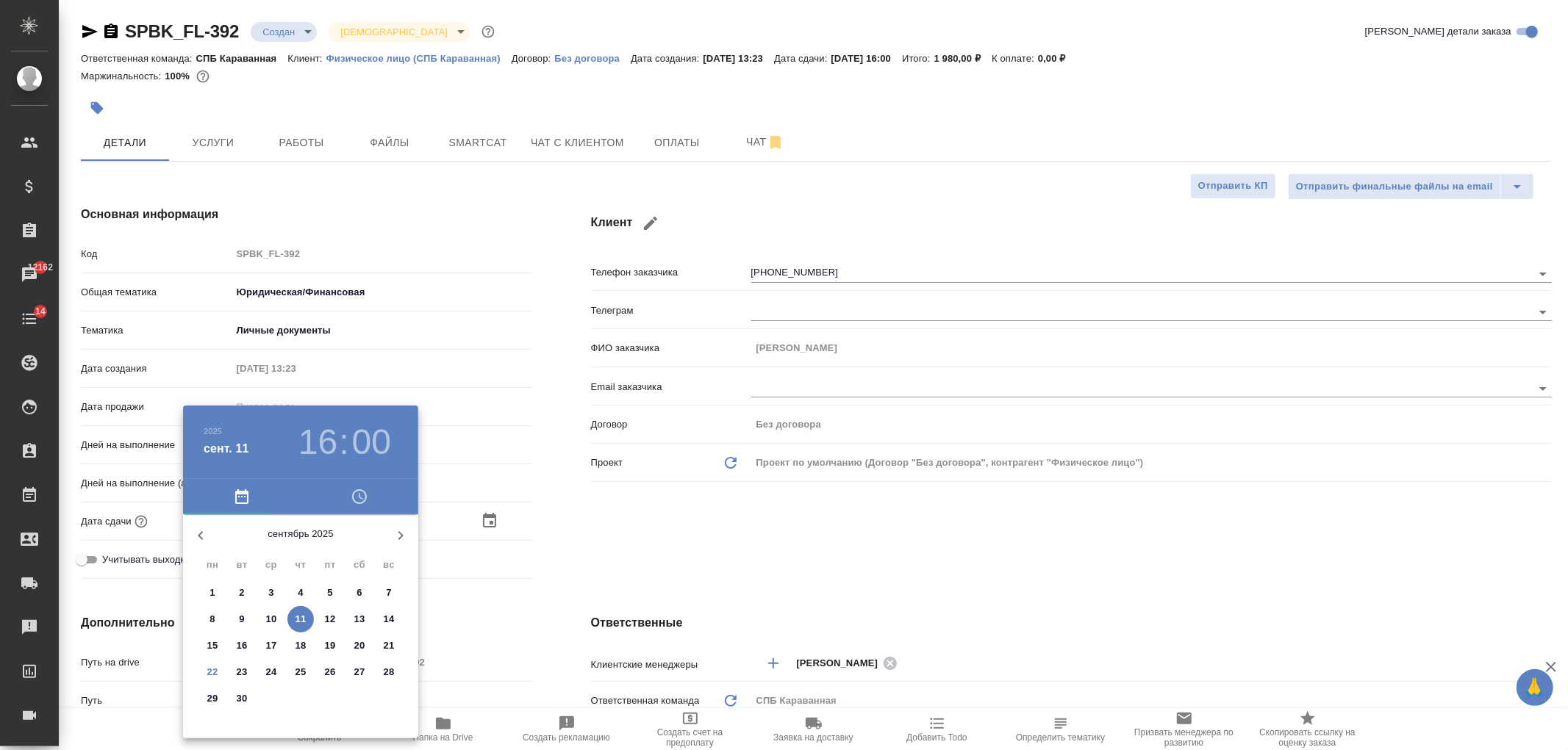
click at [241, 671] on p "23" at bounding box center [242, 671] width 11 height 14
type input "23.09.2025 16:00"
type textarea "x"
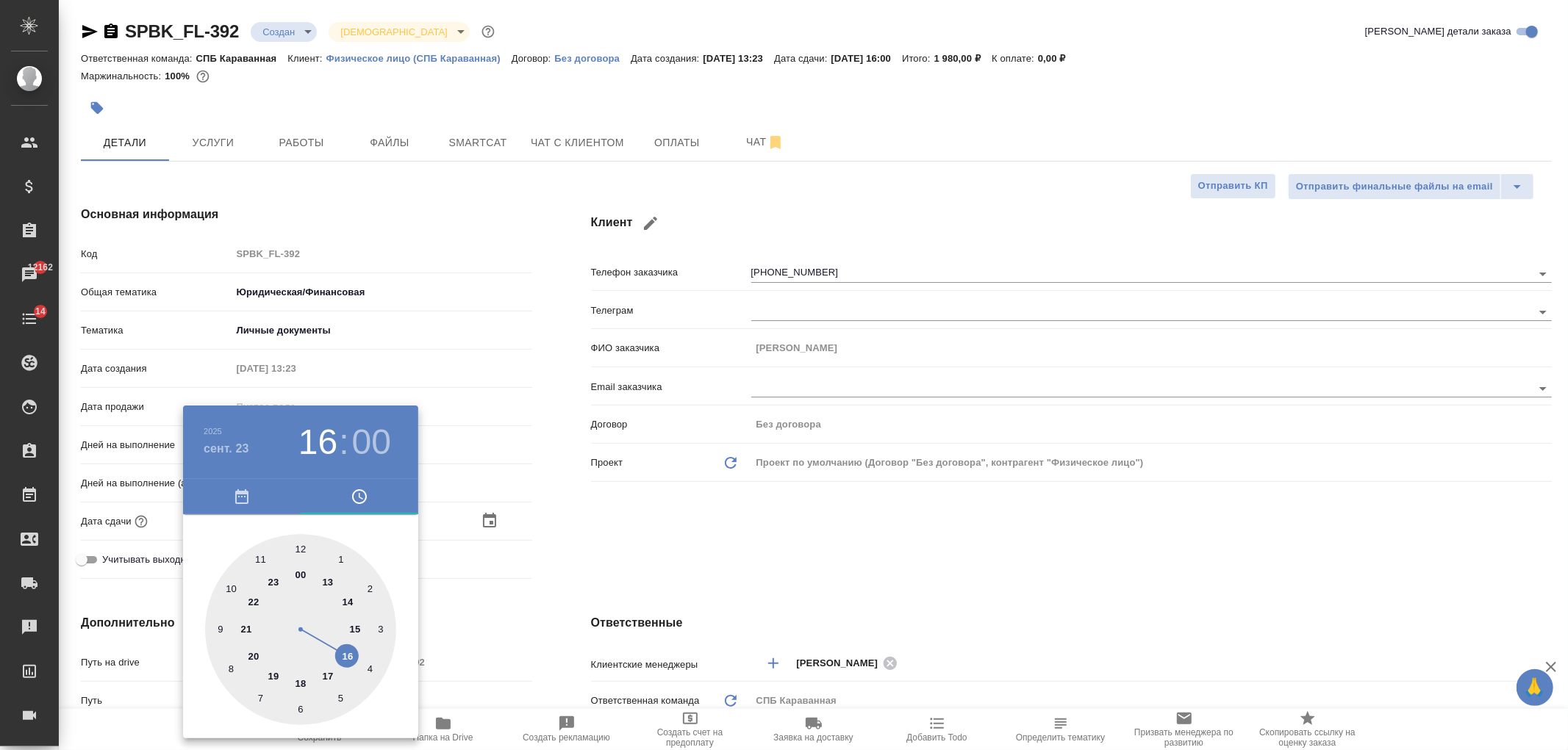
click at [325, 583] on div at bounding box center [300, 629] width 191 height 191
type input "23.09.2025 13:00"
type textarea "x"
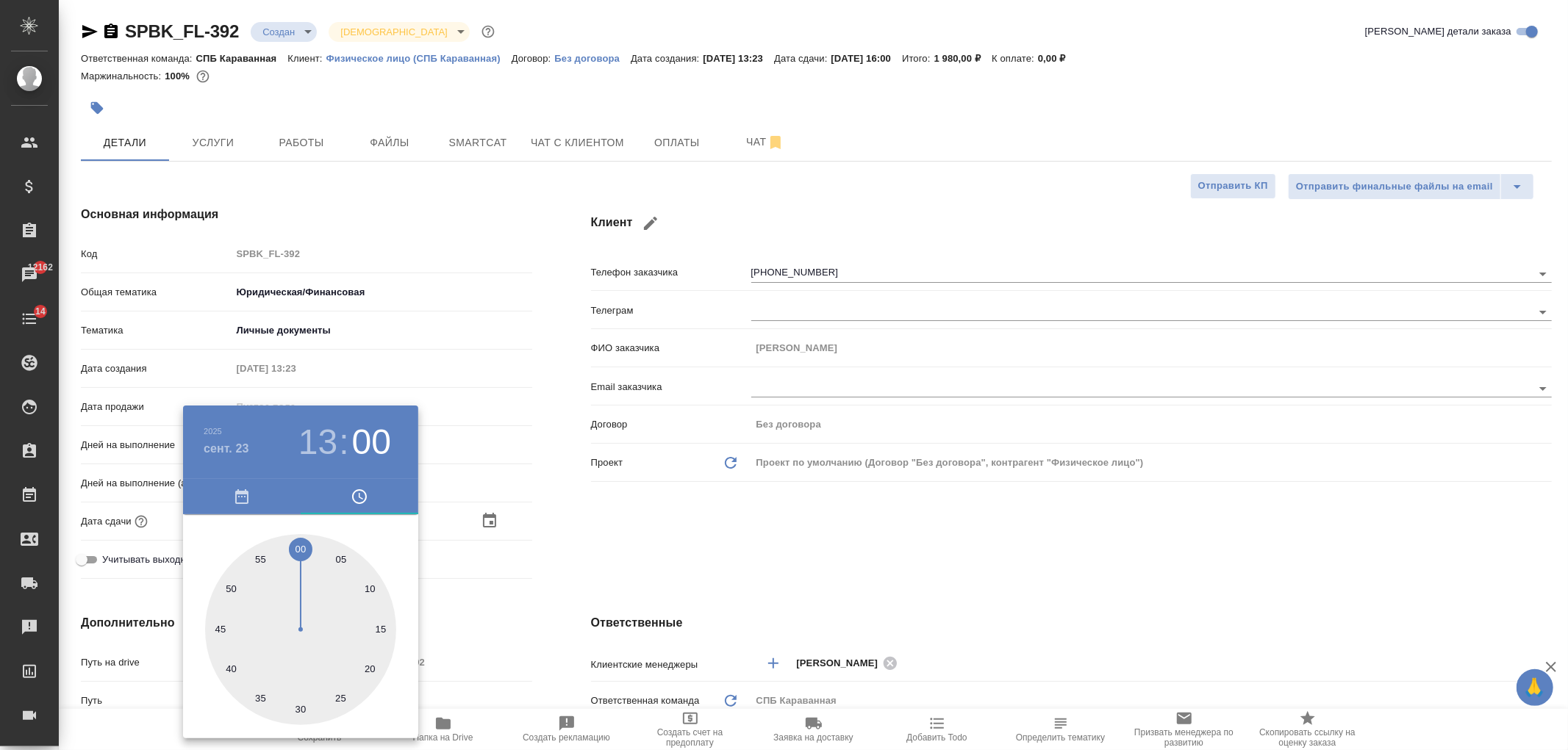
click at [324, 439] on h3 "13" at bounding box center [318, 442] width 39 height 41
click at [345, 598] on div at bounding box center [300, 629] width 191 height 191
type input "23.09.2025 14:00"
type textarea "x"
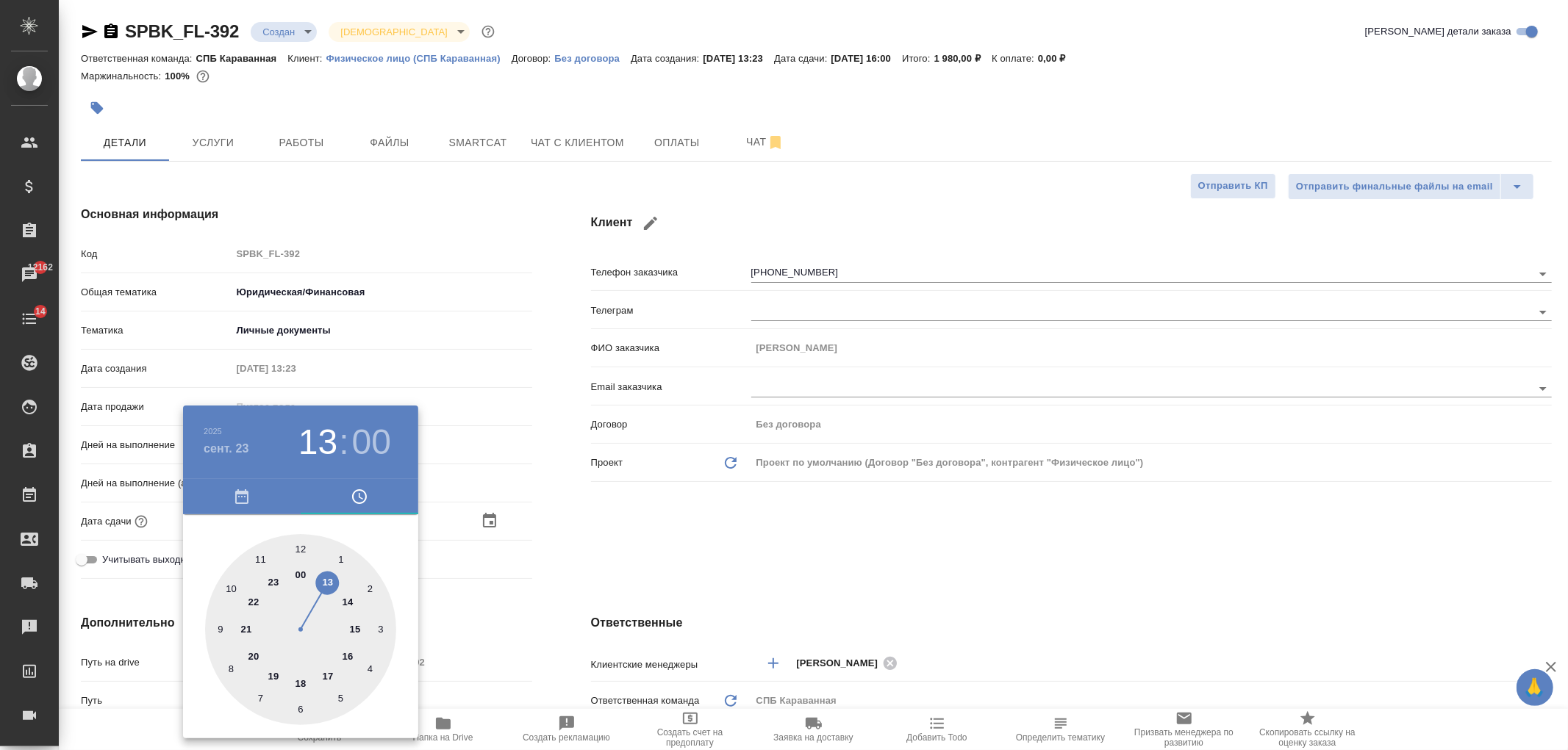
type textarea "x"
click at [588, 529] on div at bounding box center [784, 375] width 1568 height 750
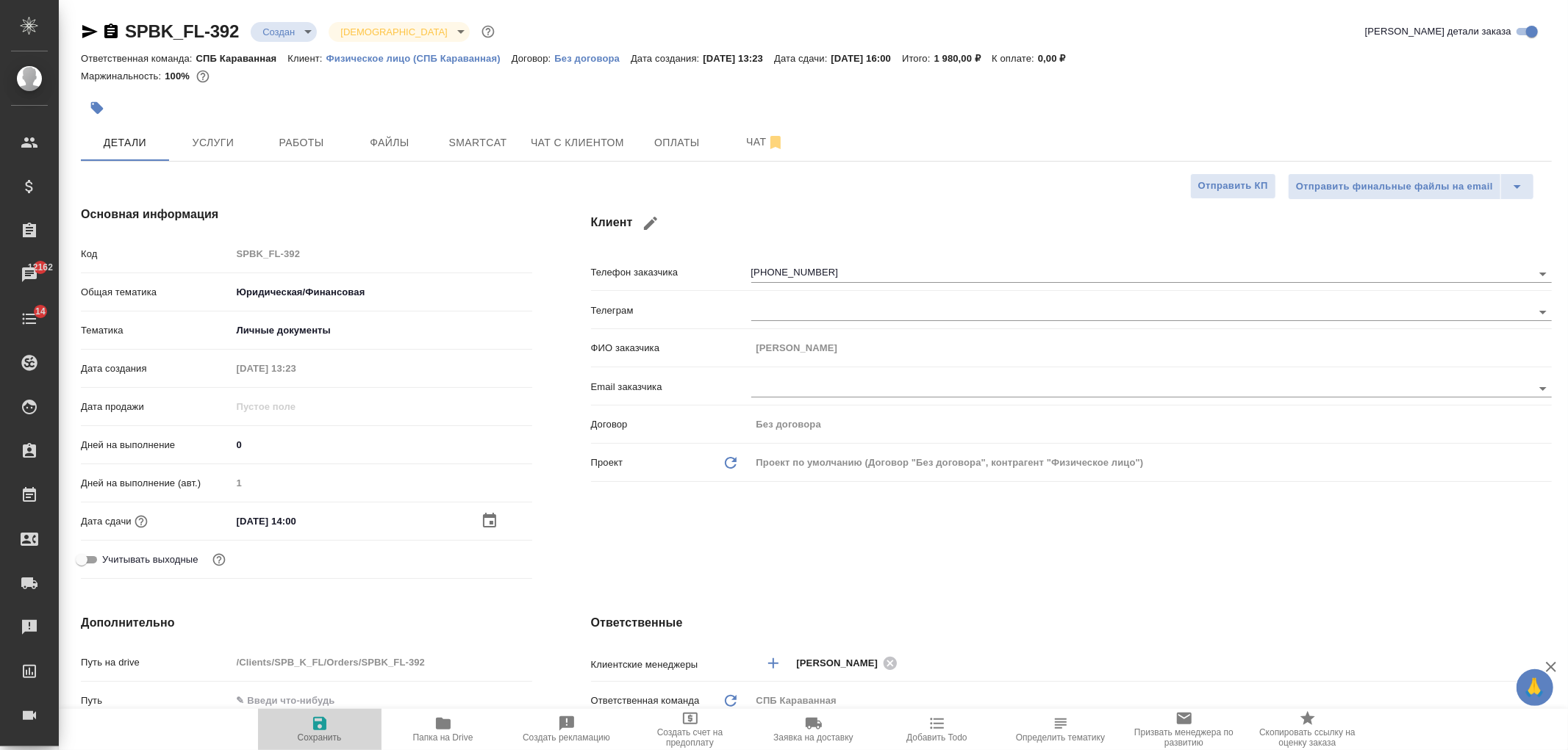
click at [329, 715] on span "Сохранить" at bounding box center [320, 728] width 106 height 28
type textarea "x"
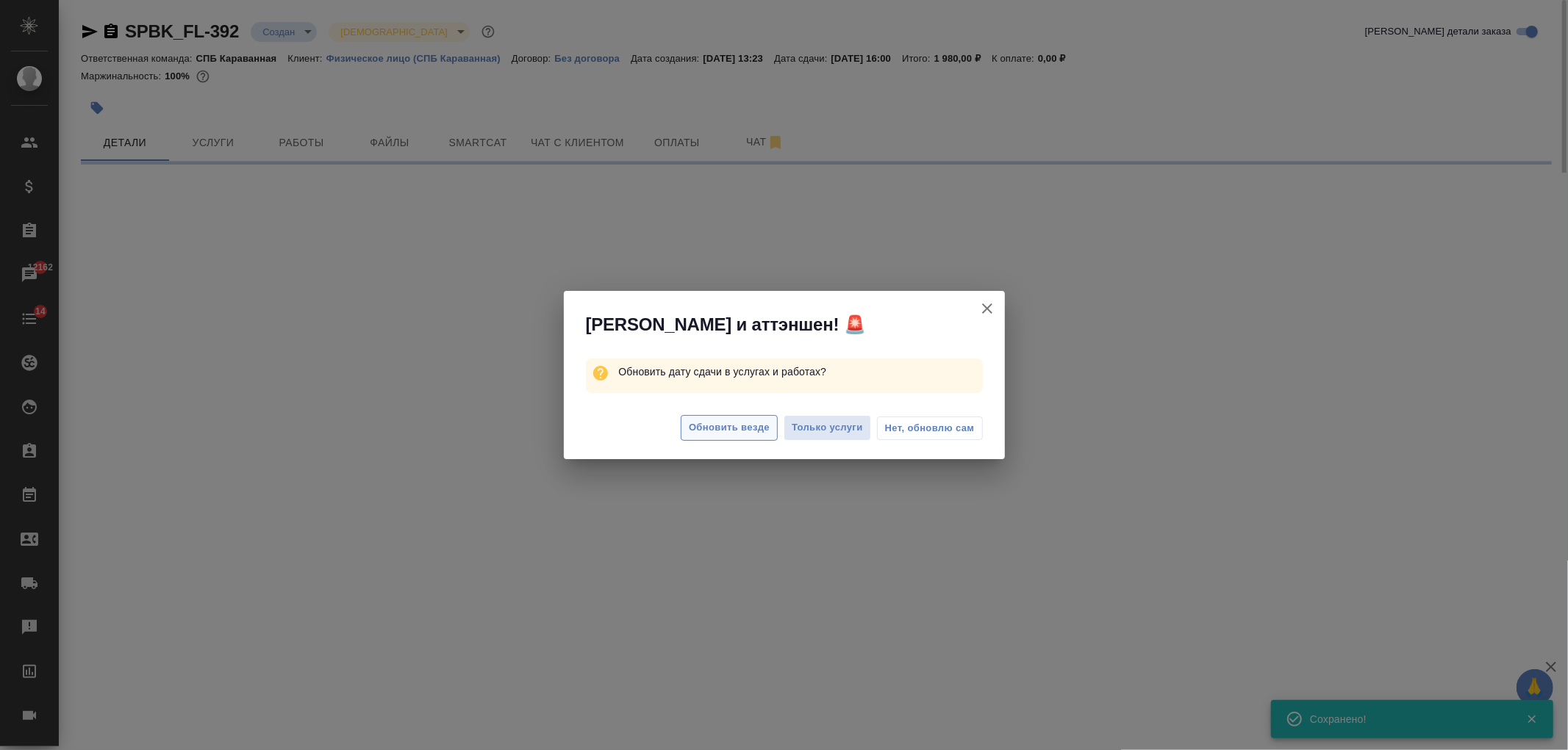
select select "RU"
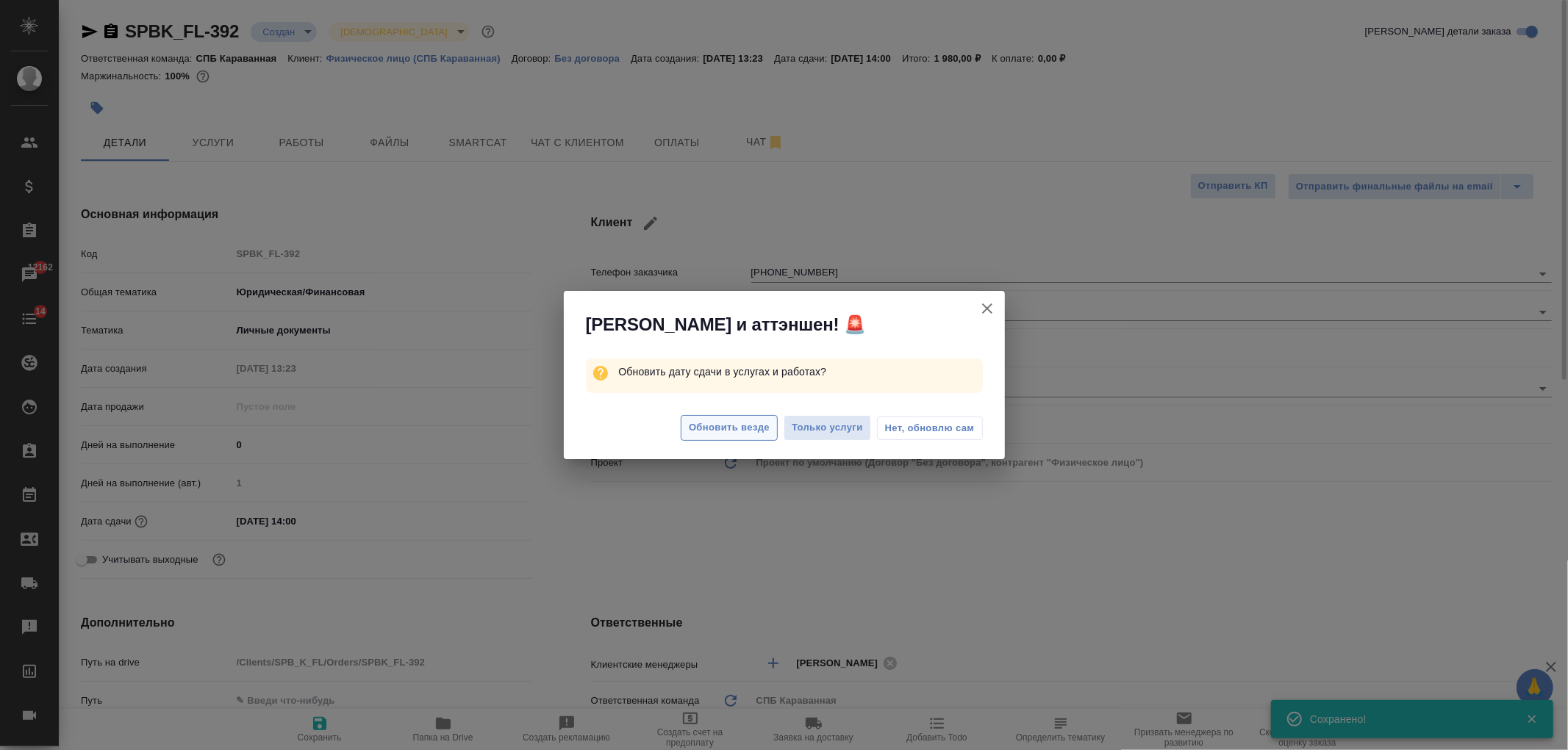
type textarea "x"
click at [743, 424] on span "Обновить везде" at bounding box center [728, 427] width 81 height 17
type textarea "x"
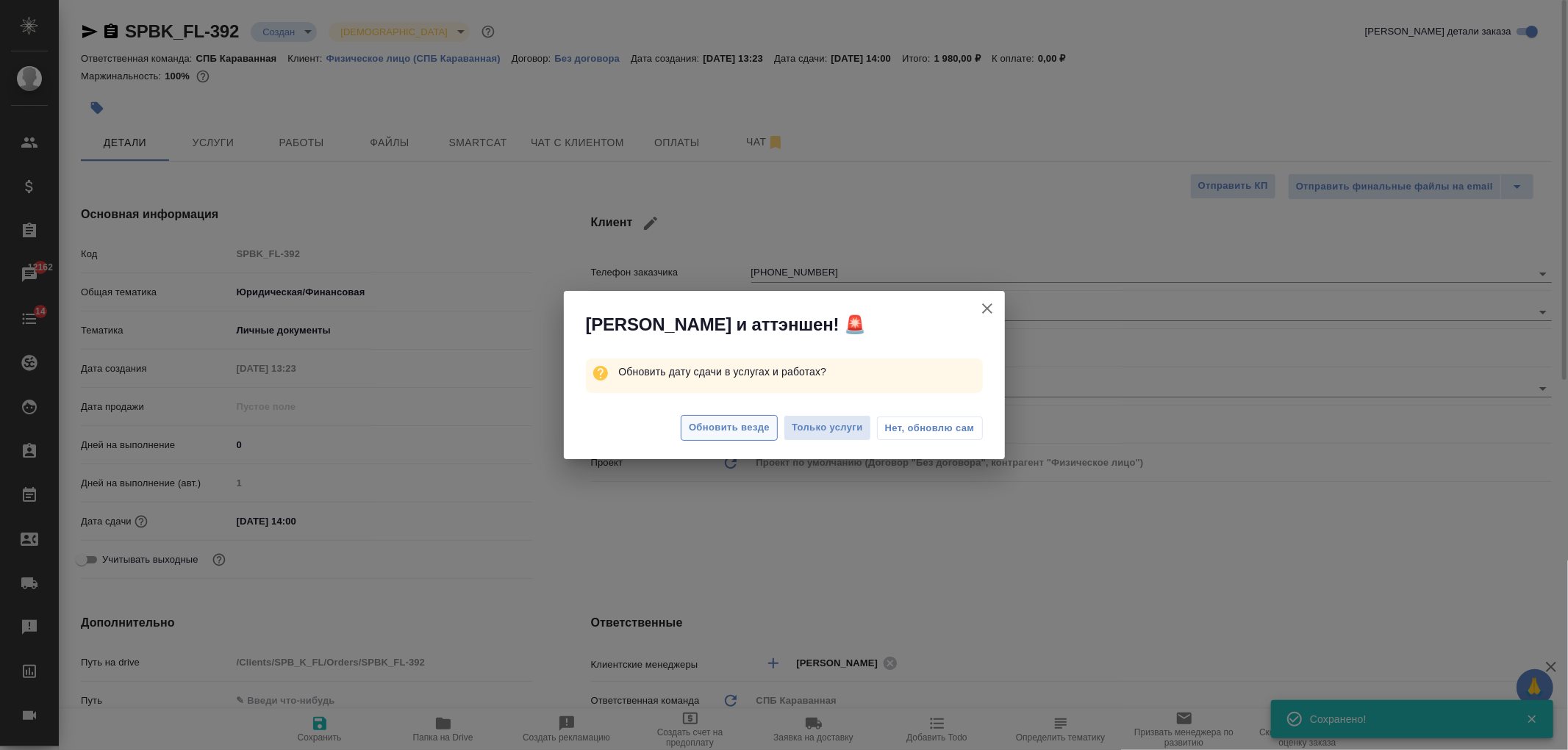
type textarea "x"
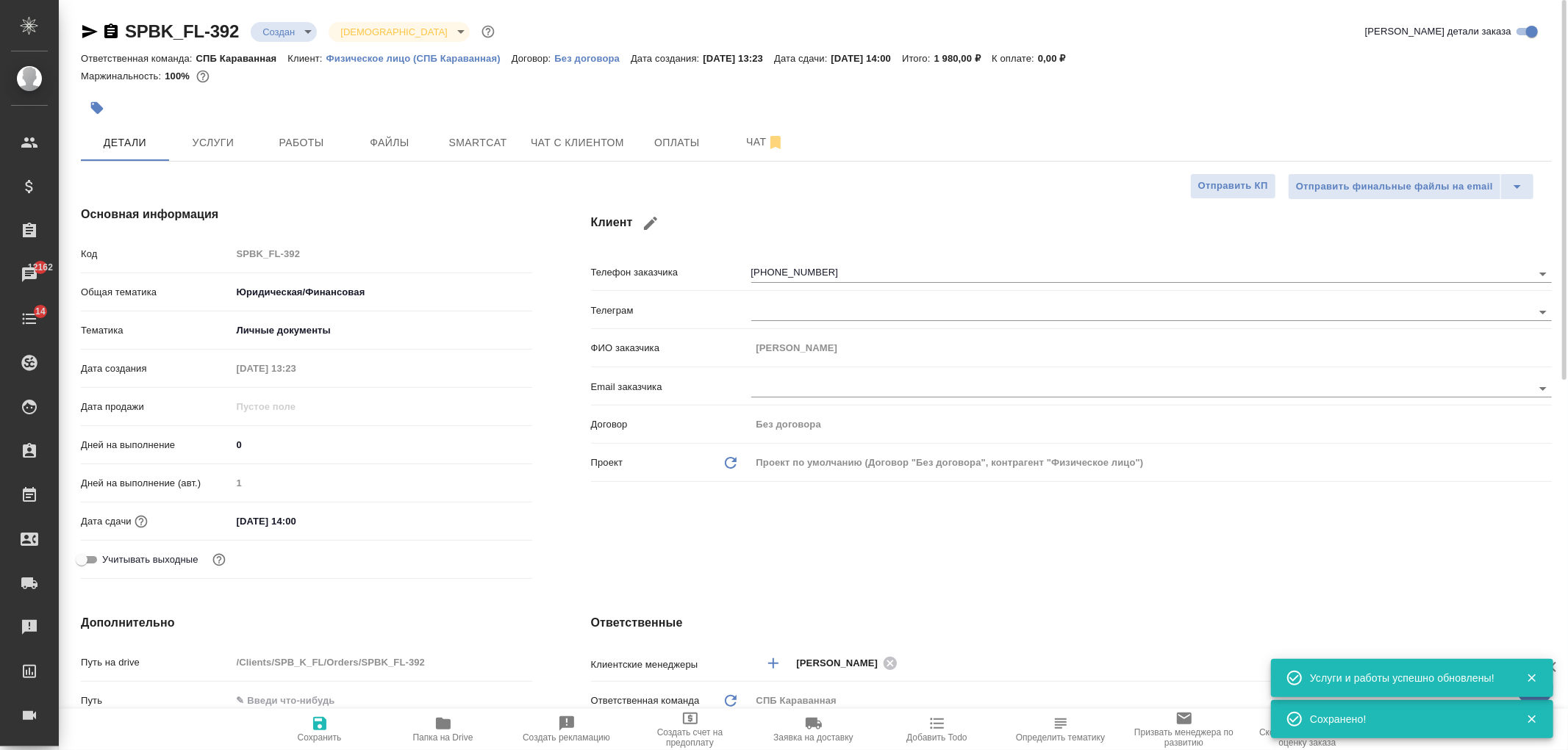
click at [298, 20] on body "🙏 .cls-1 fill:#fff; AWATERA Ivanova Arina Клиенты Спецификации Заказы 12162 Чат…" at bounding box center [784, 375] width 1568 height 750
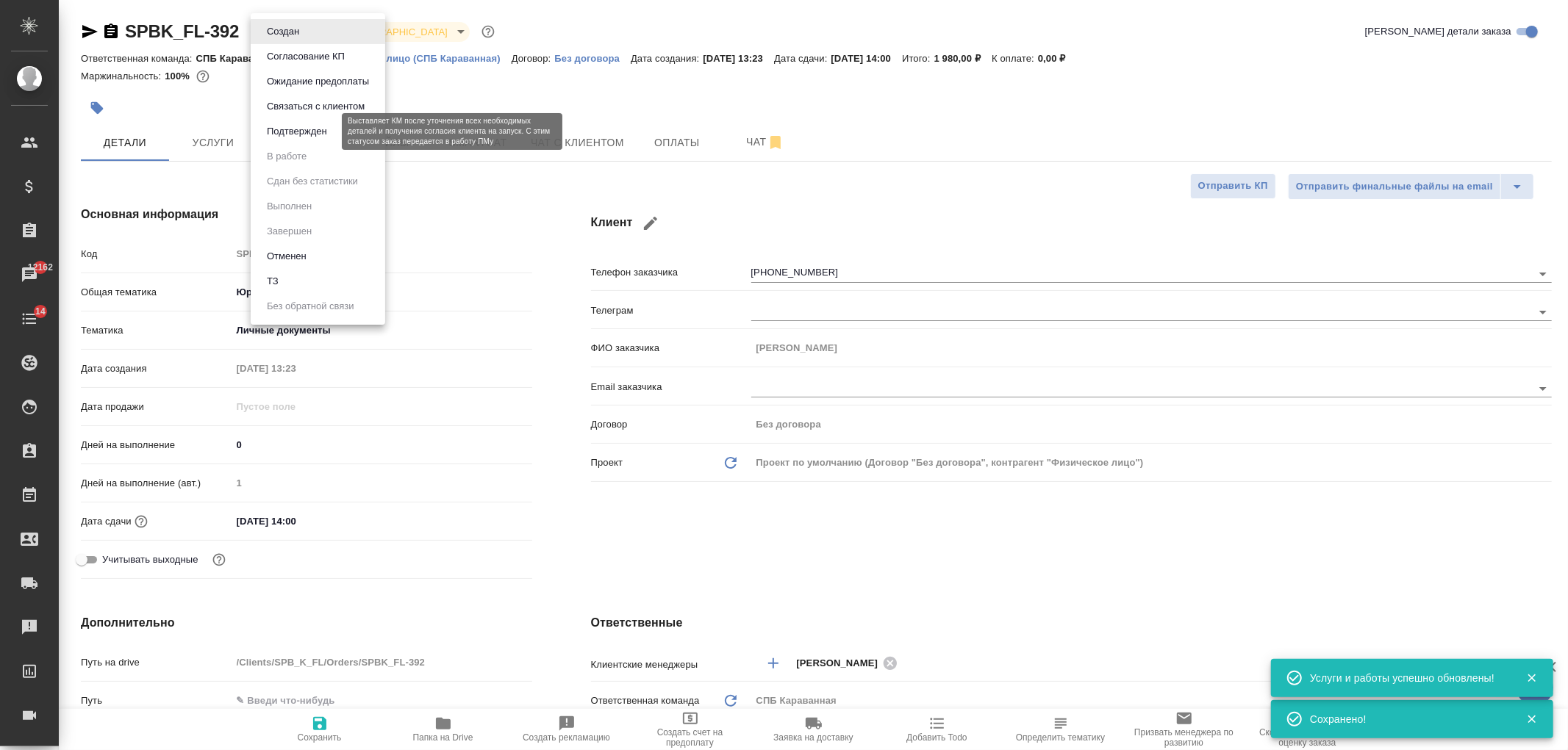
click at [314, 134] on button "Подтвержден" at bounding box center [296, 131] width 69 height 16
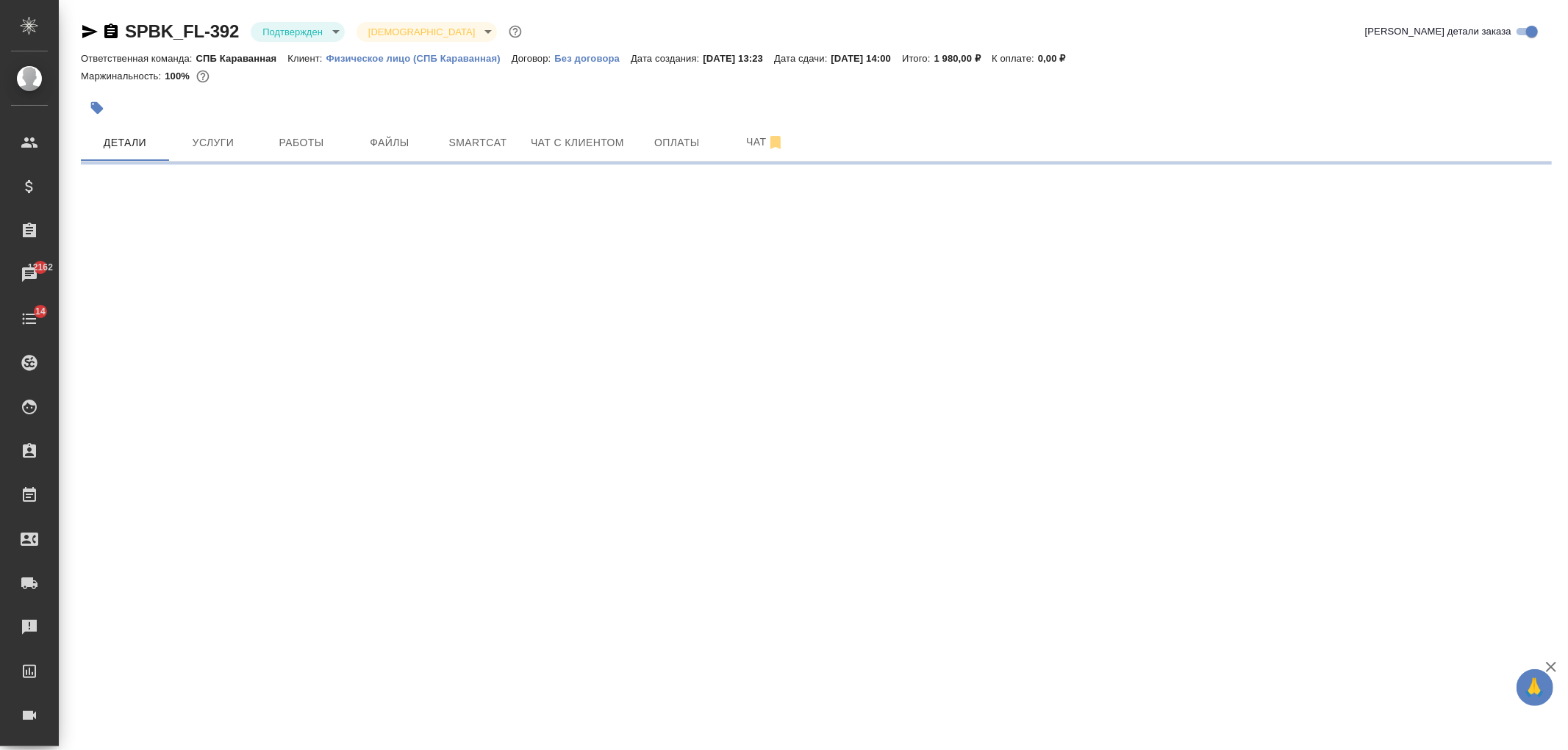
select select "RU"
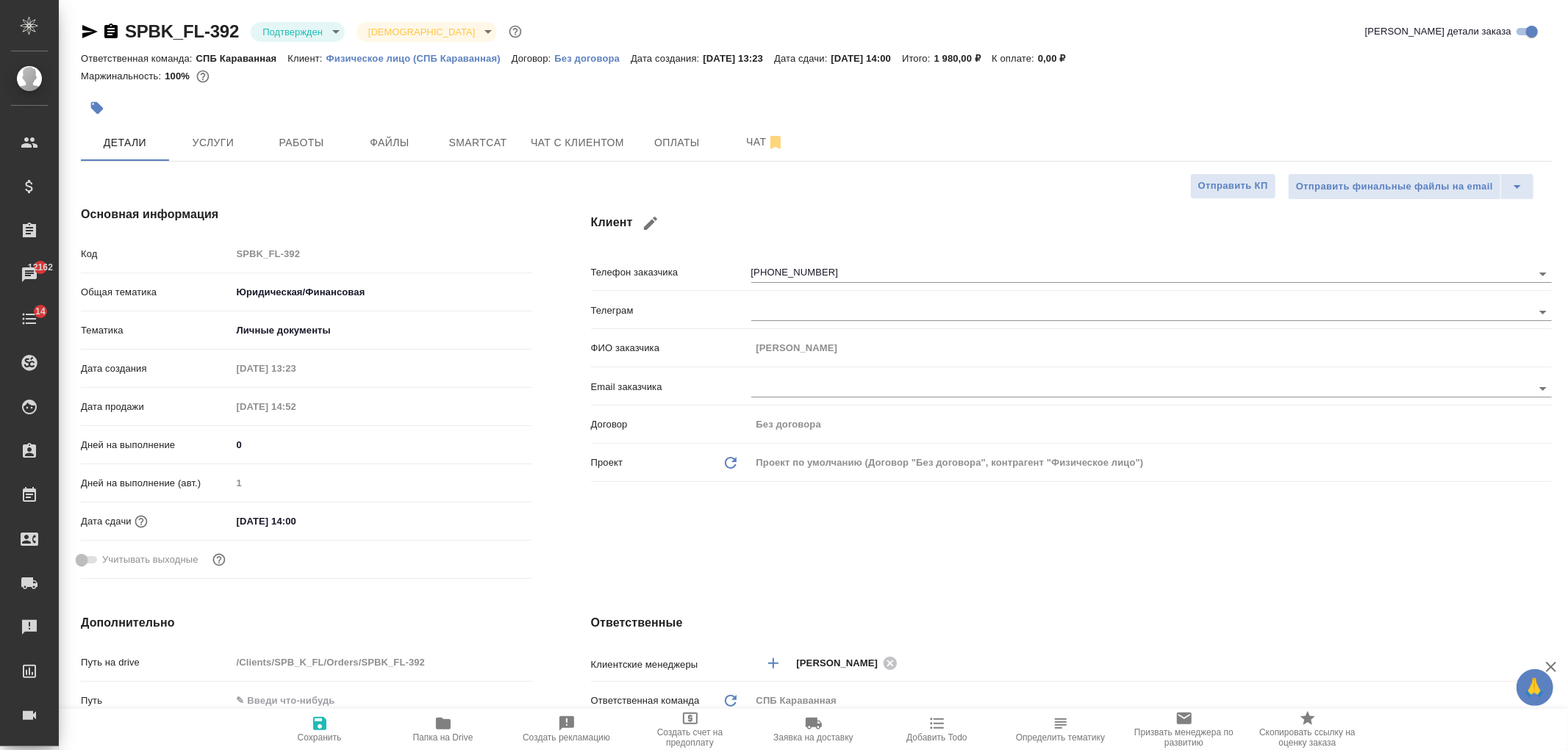
type textarea "x"
click at [667, 137] on span "Оплаты" at bounding box center [676, 143] width 70 height 18
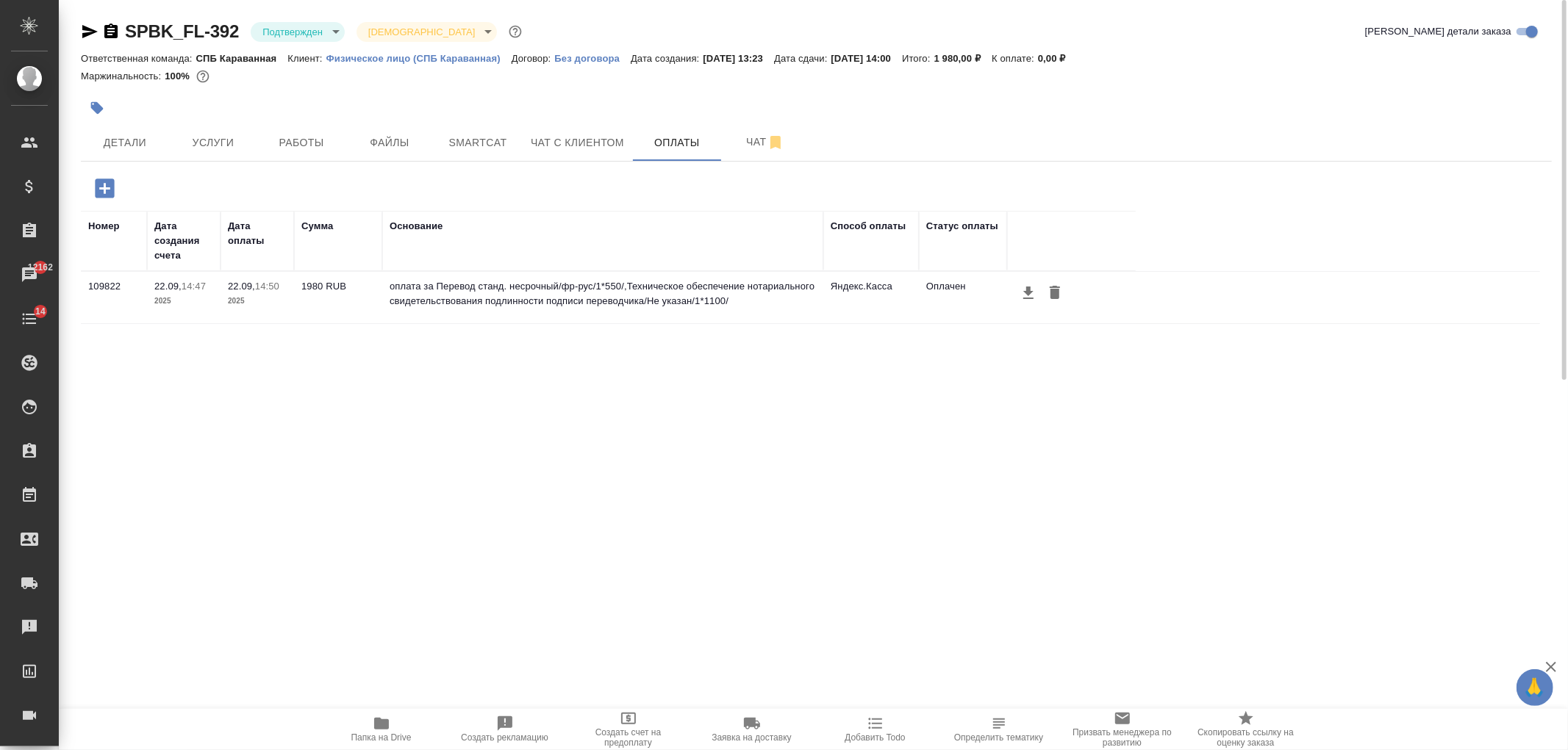
click at [621, 408] on div "Номер Дата создания счета Дата оплаты Сумма Основание Способ оплаты Статус опла…" at bounding box center [810, 431] width 1459 height 441
click at [129, 144] on span "Детали" at bounding box center [125, 143] width 70 height 18
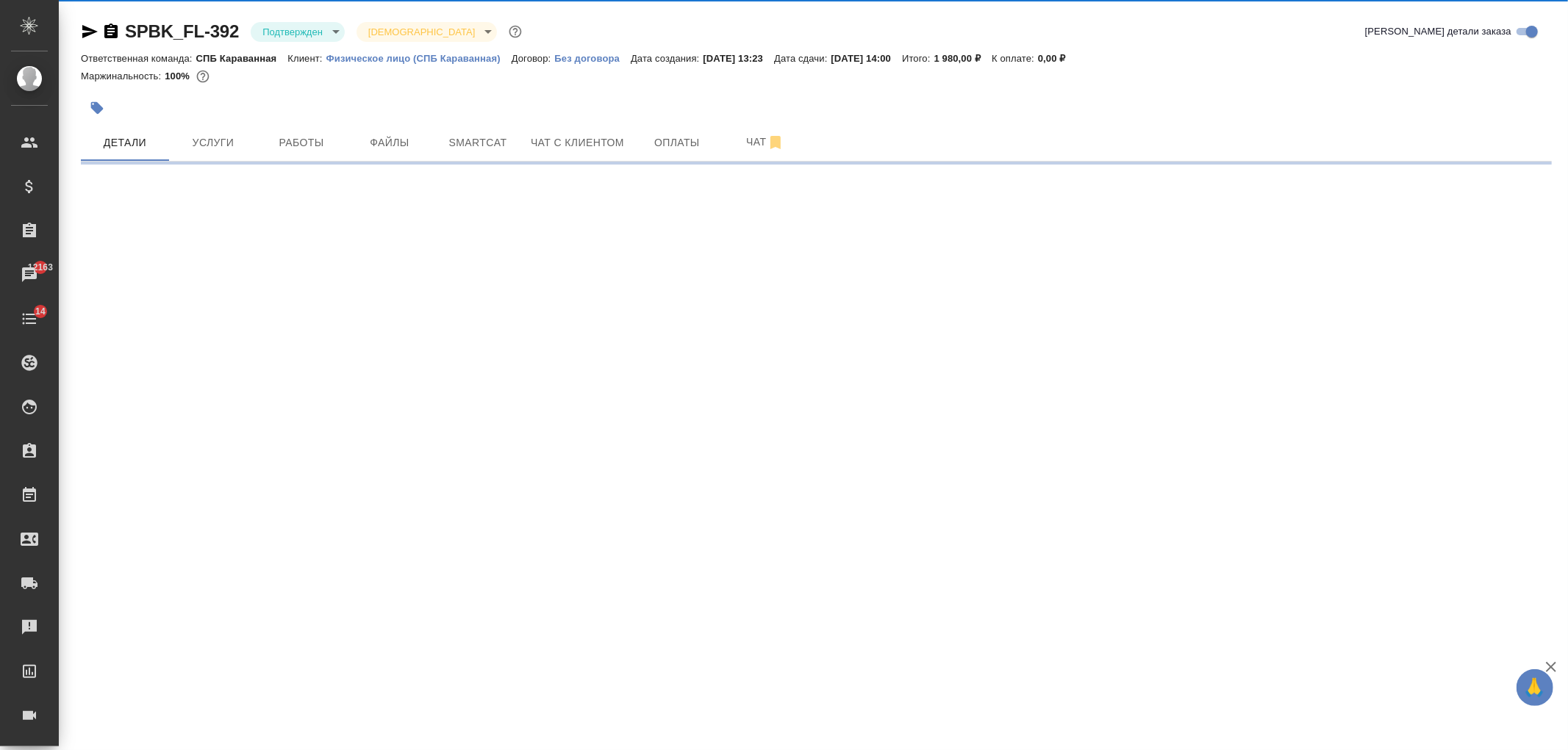
select select "RU"
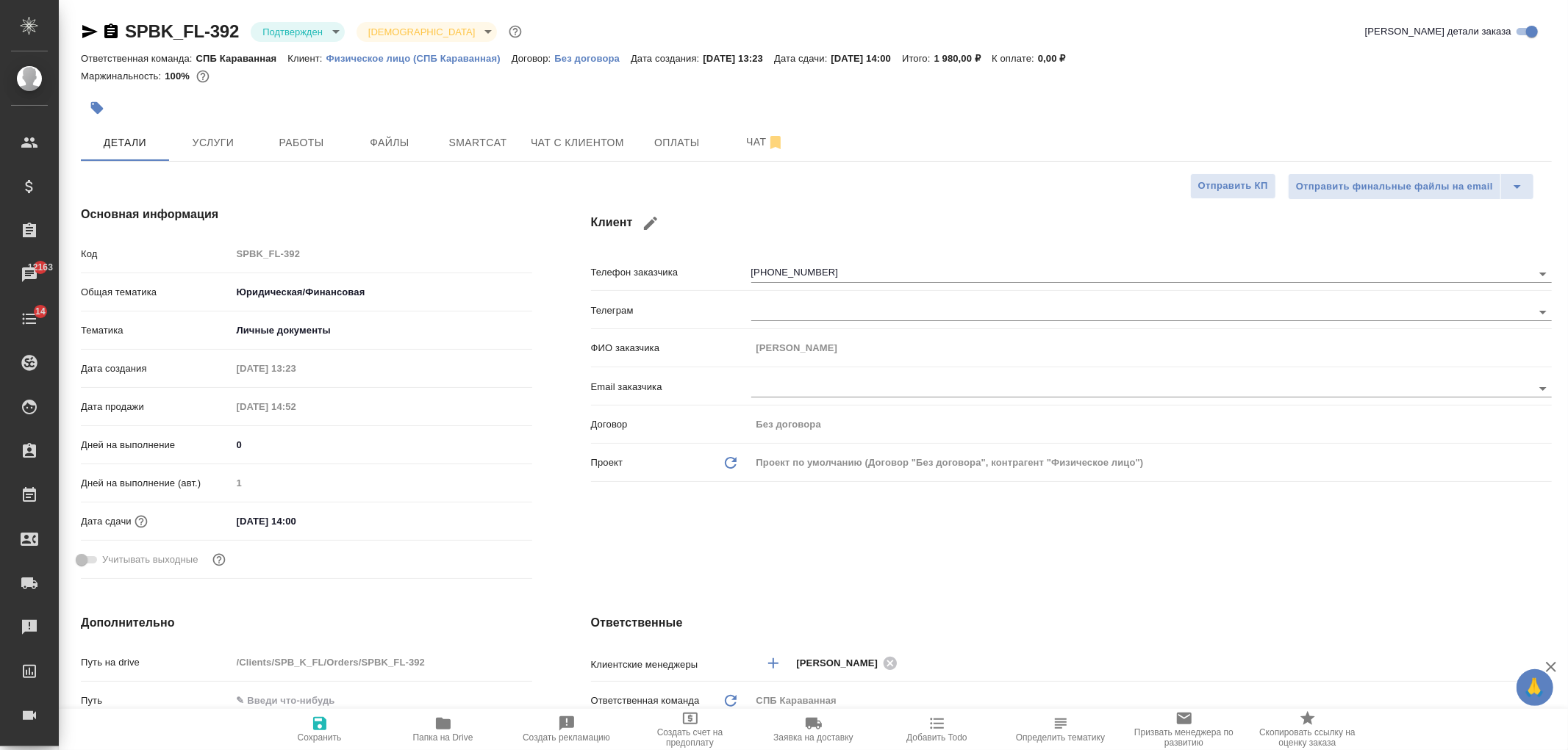
type textarea "x"
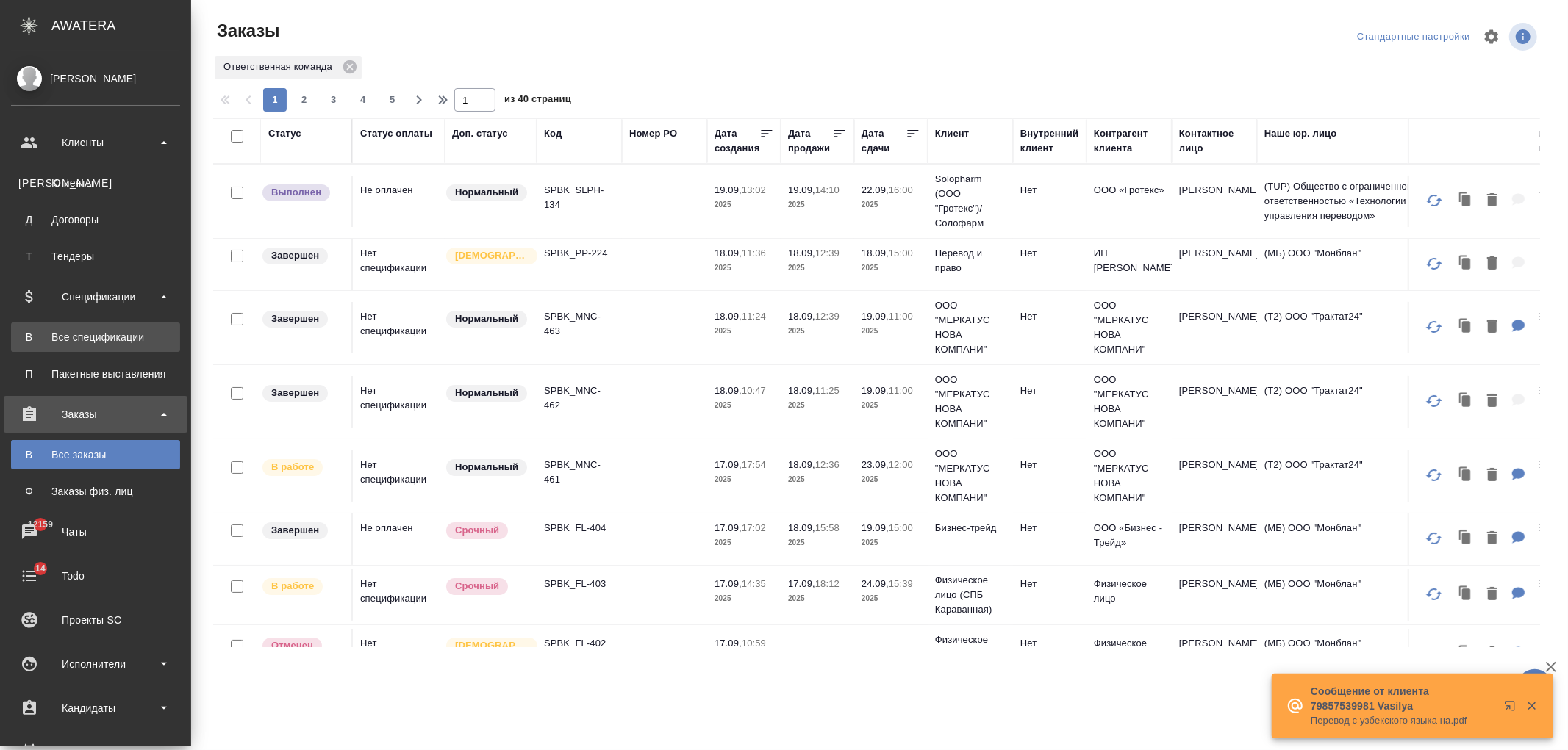
click at [106, 336] on div "Все спецификации" at bounding box center [95, 337] width 154 height 14
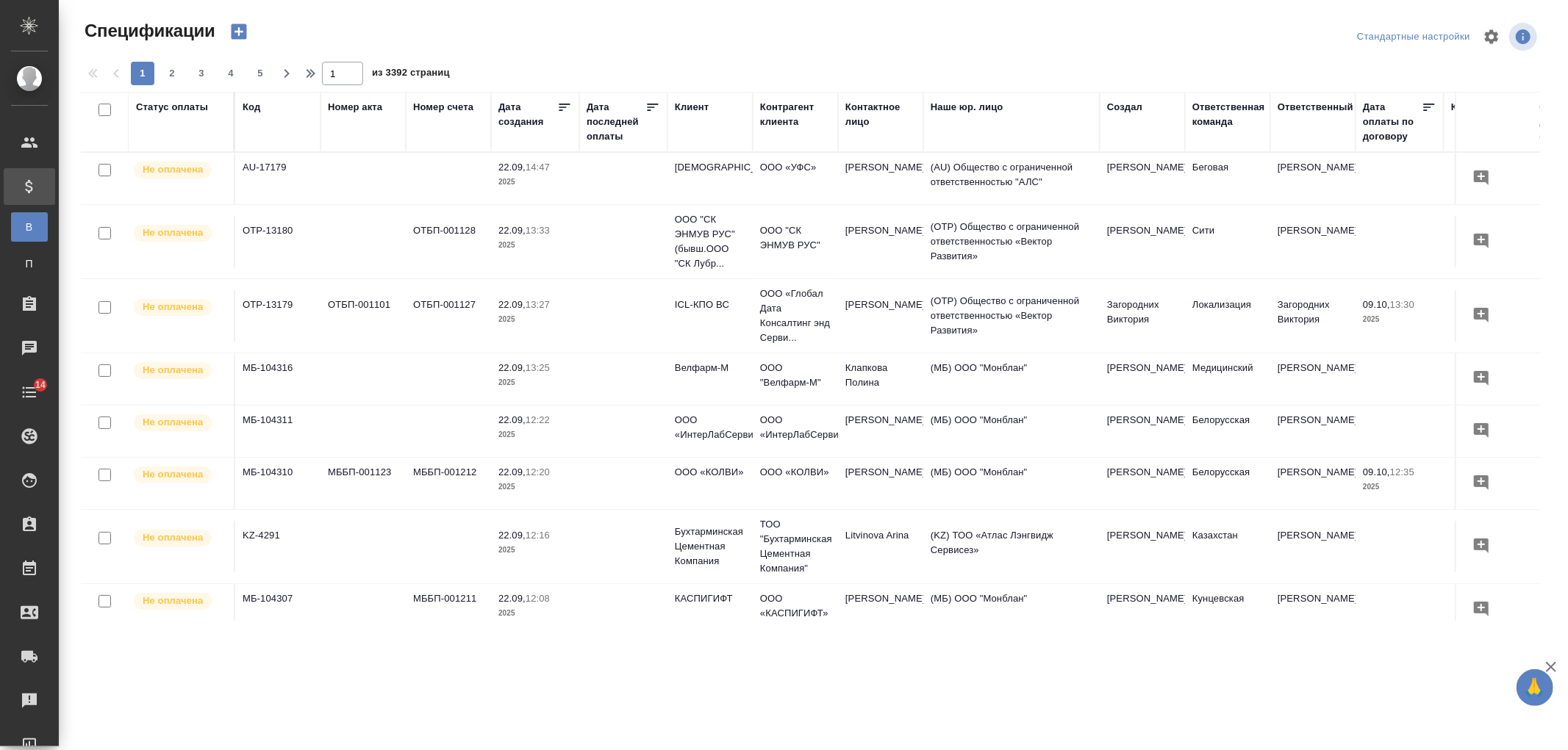
click at [691, 100] on div "Клиент" at bounding box center [691, 106] width 34 height 14
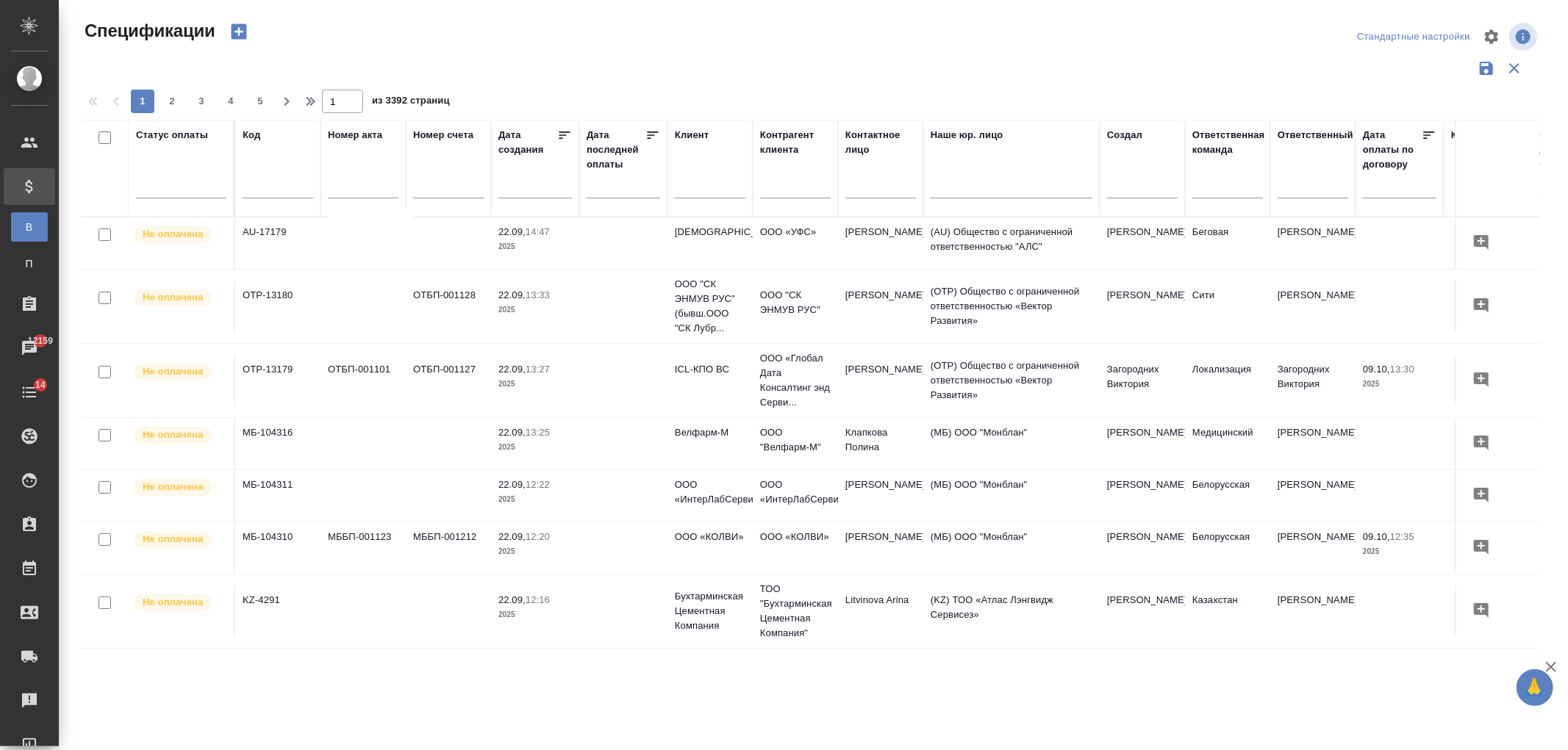
click at [687, 185] on input "text" at bounding box center [710, 188] width 70 height 18
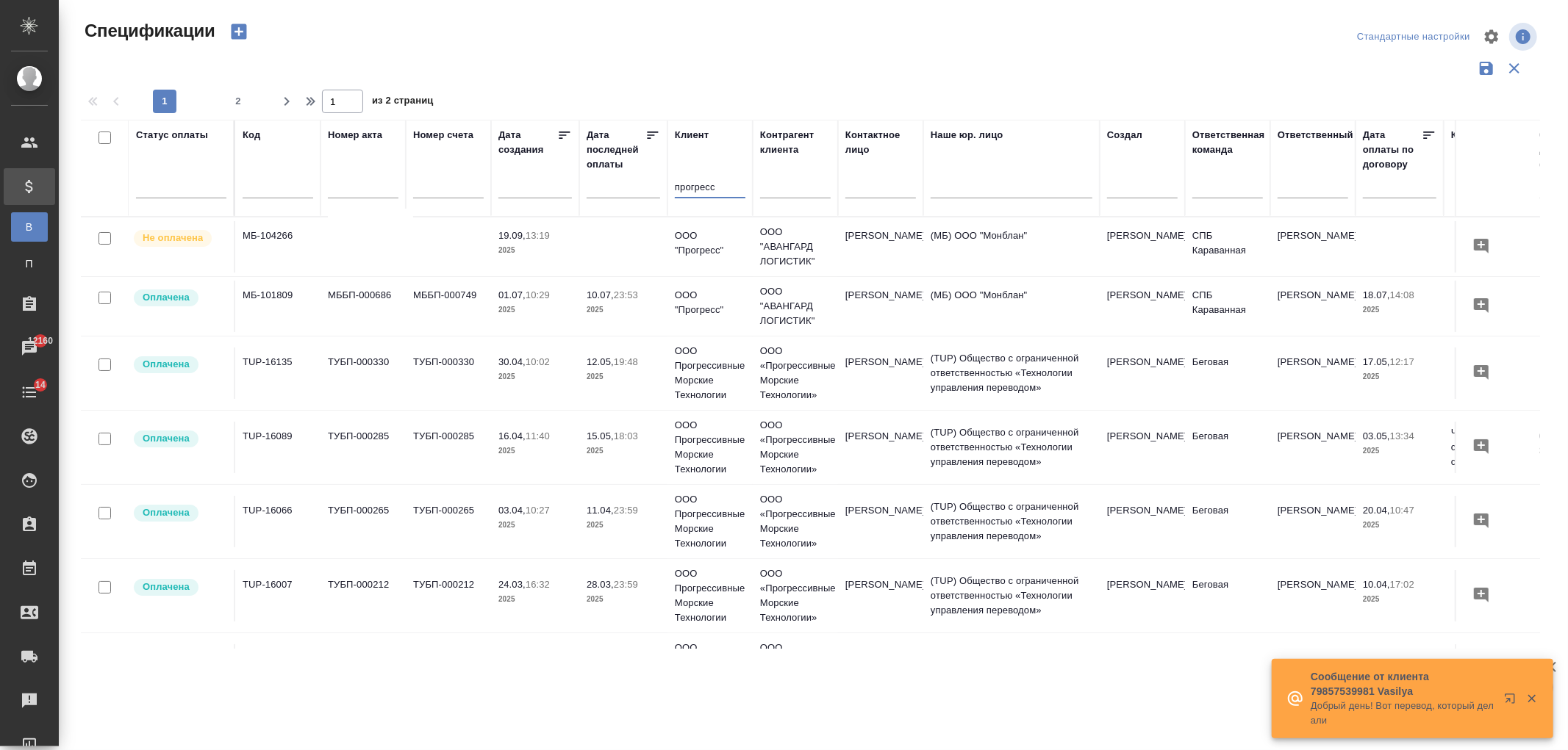
type input "прогресс"
click at [608, 241] on td at bounding box center [623, 247] width 88 height 51
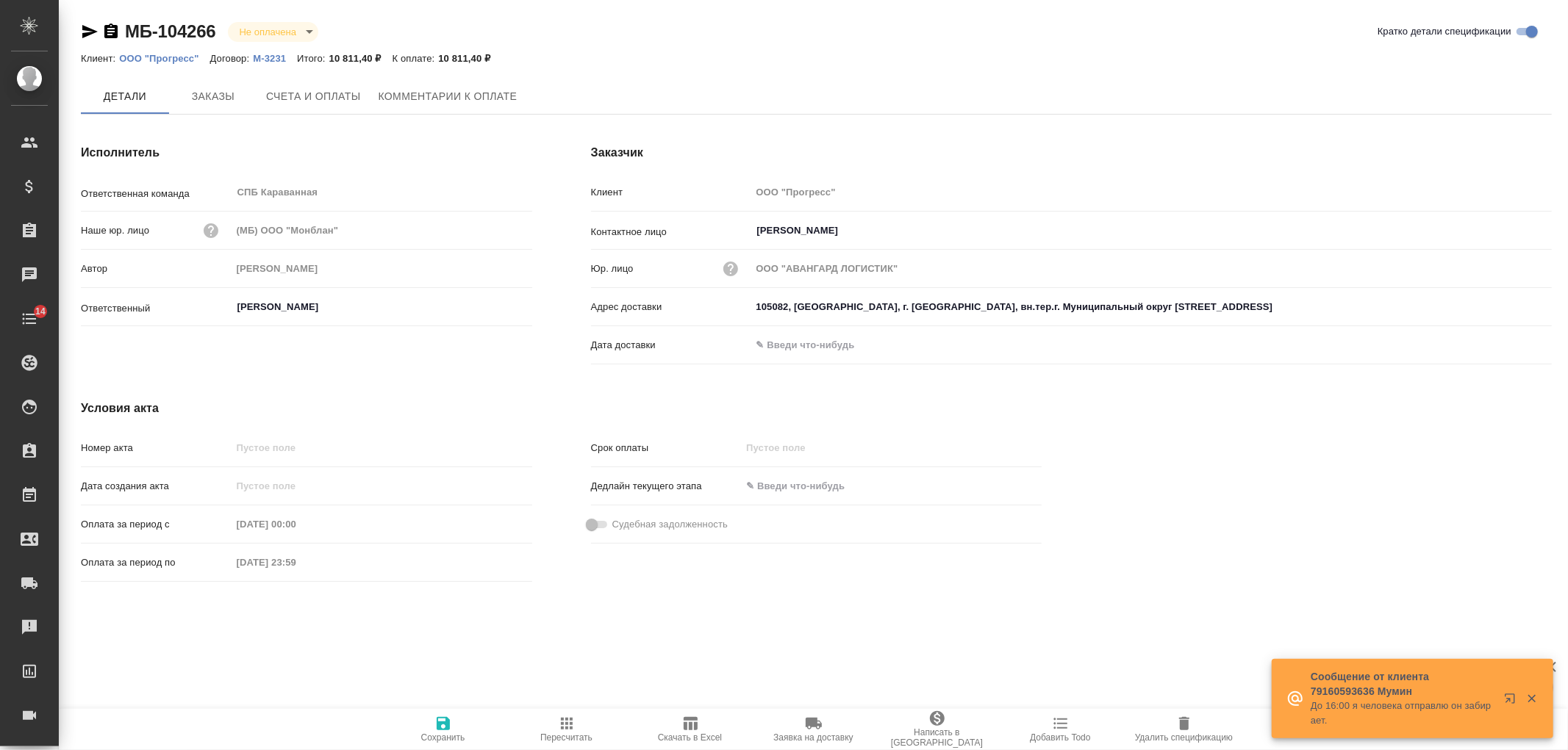
click at [344, 94] on span "Счета и оплаты" at bounding box center [313, 97] width 94 height 18
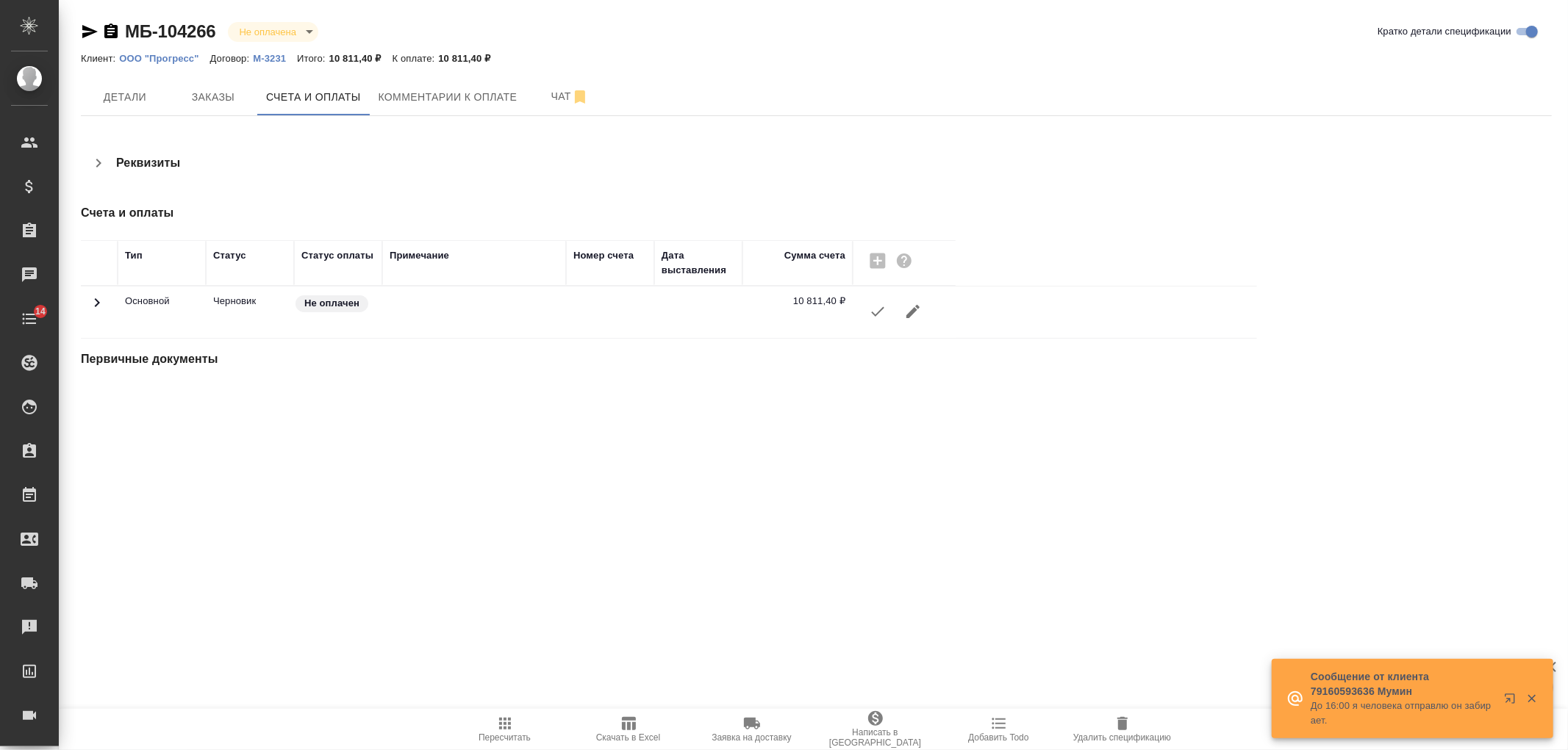
click at [882, 318] on icon "button" at bounding box center [877, 311] width 17 height 17
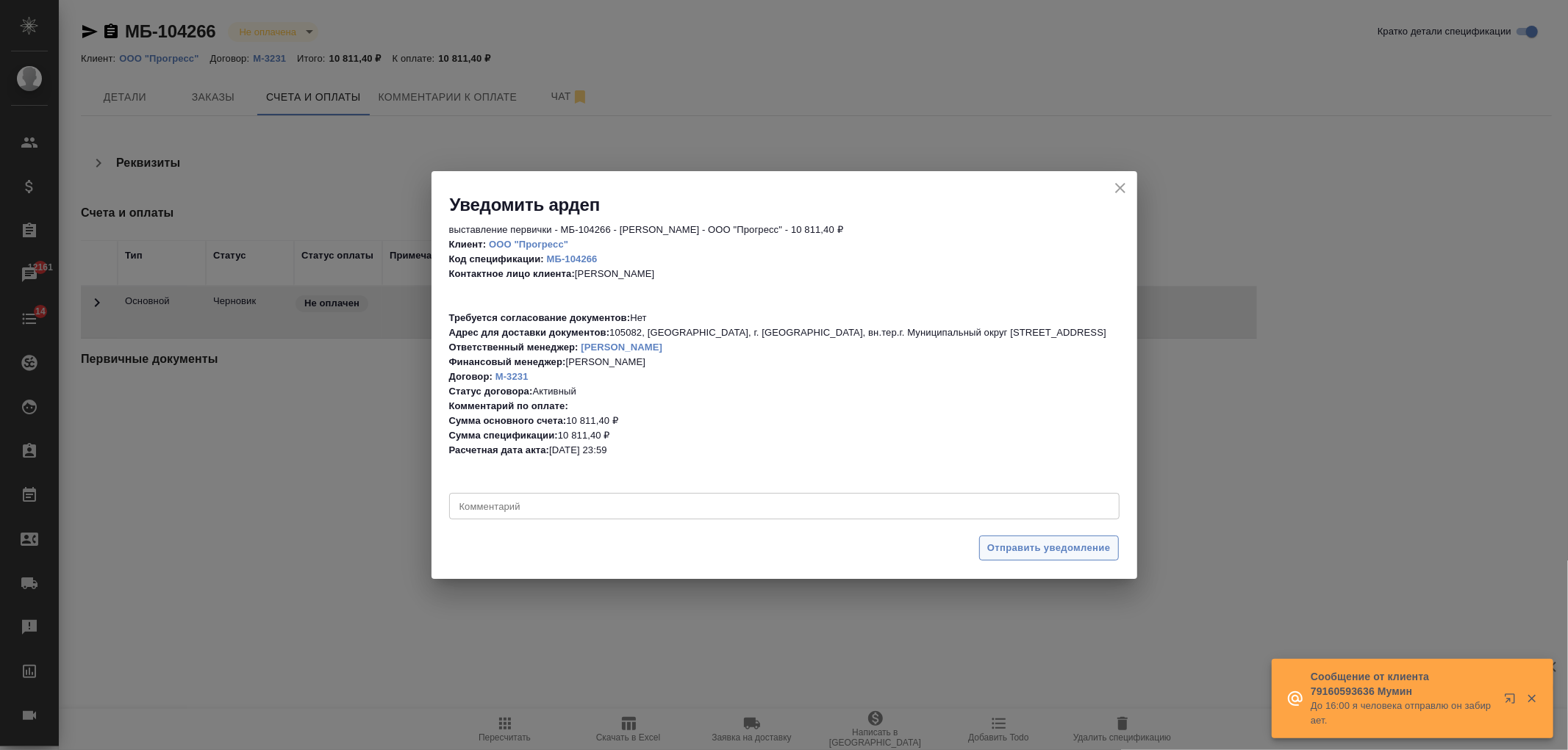
click at [1074, 548] on span "Отправить уведомление" at bounding box center [1048, 548] width 123 height 17
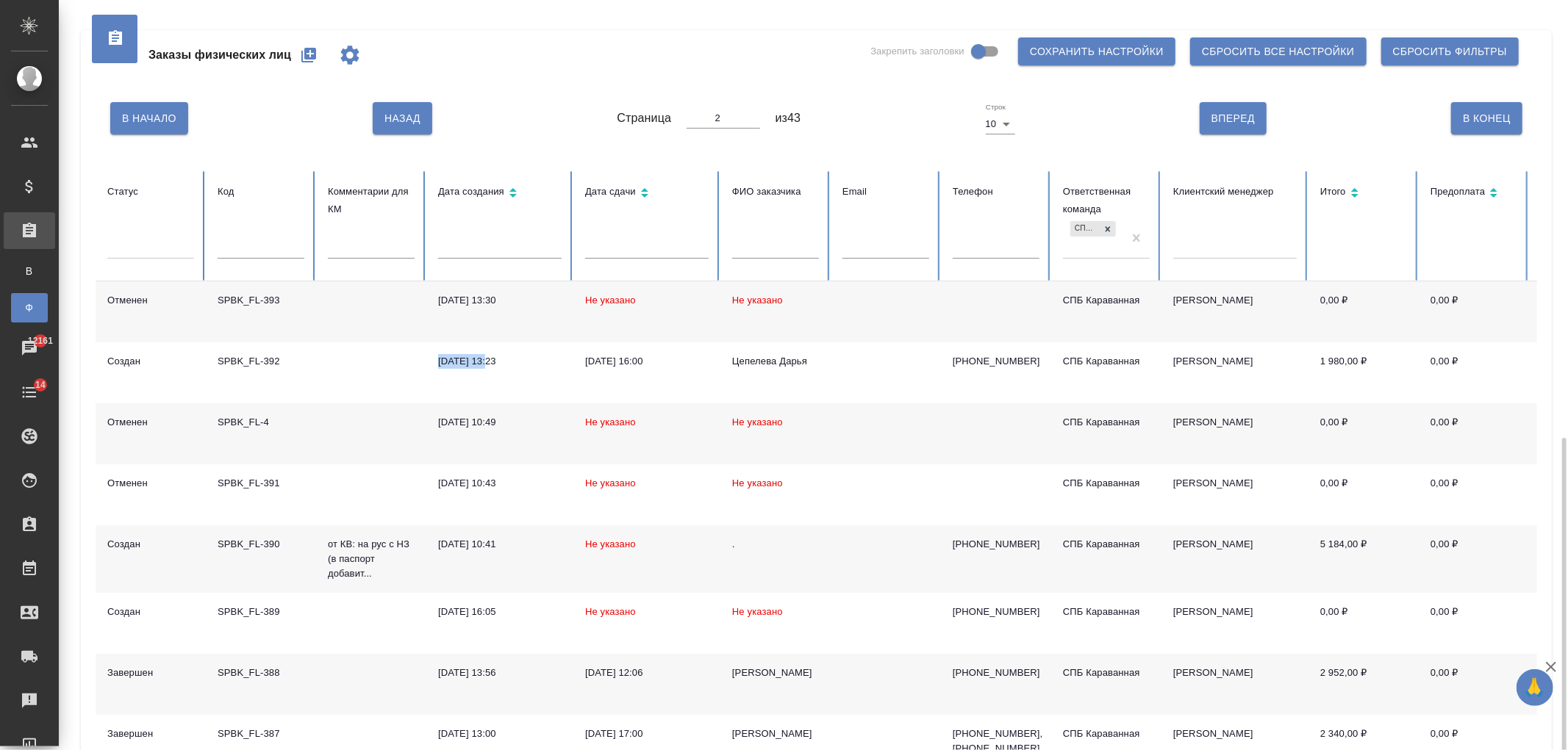
scroll to position [250, 0]
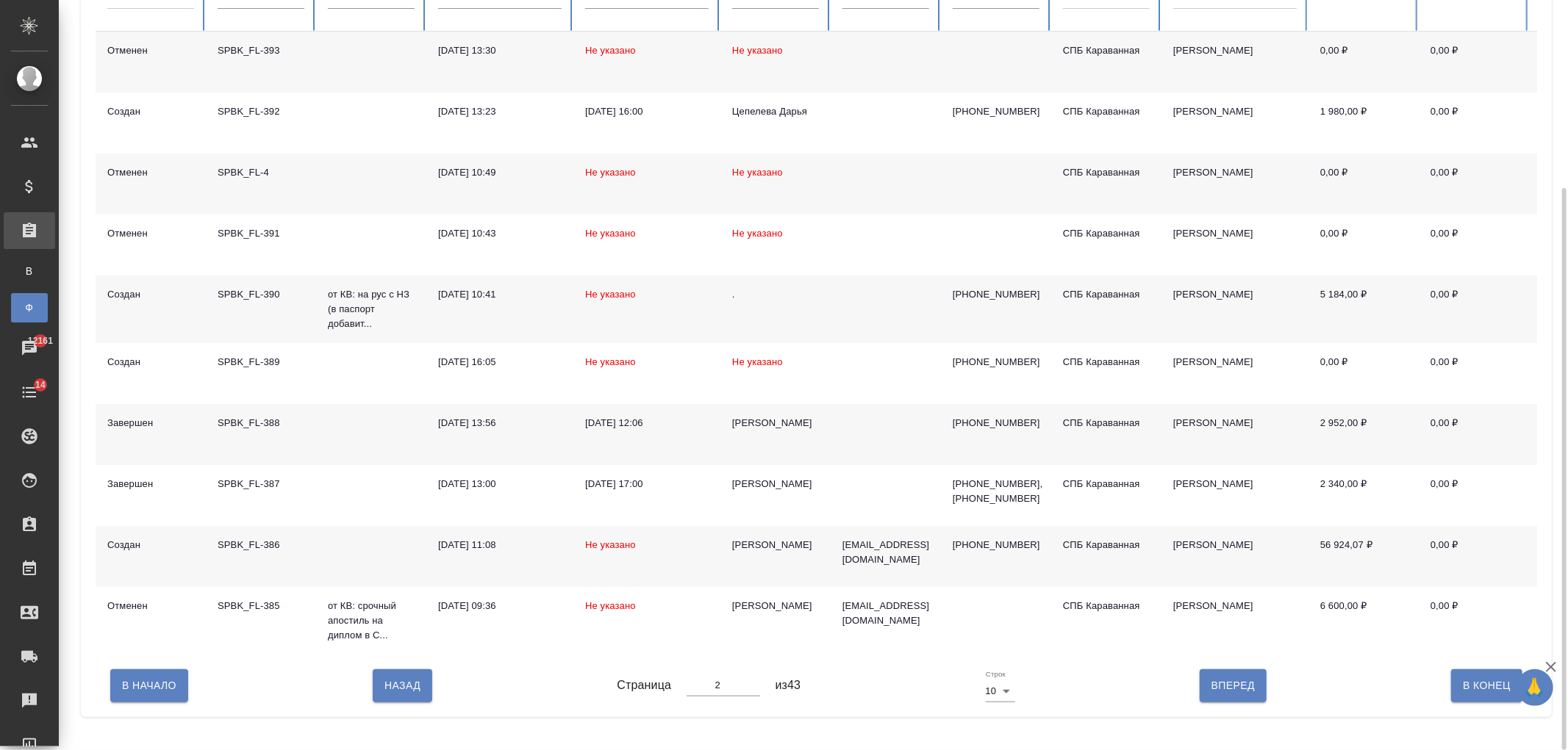
click at [814, 559] on td "[PERSON_NAME]" at bounding box center [775, 556] width 110 height 61
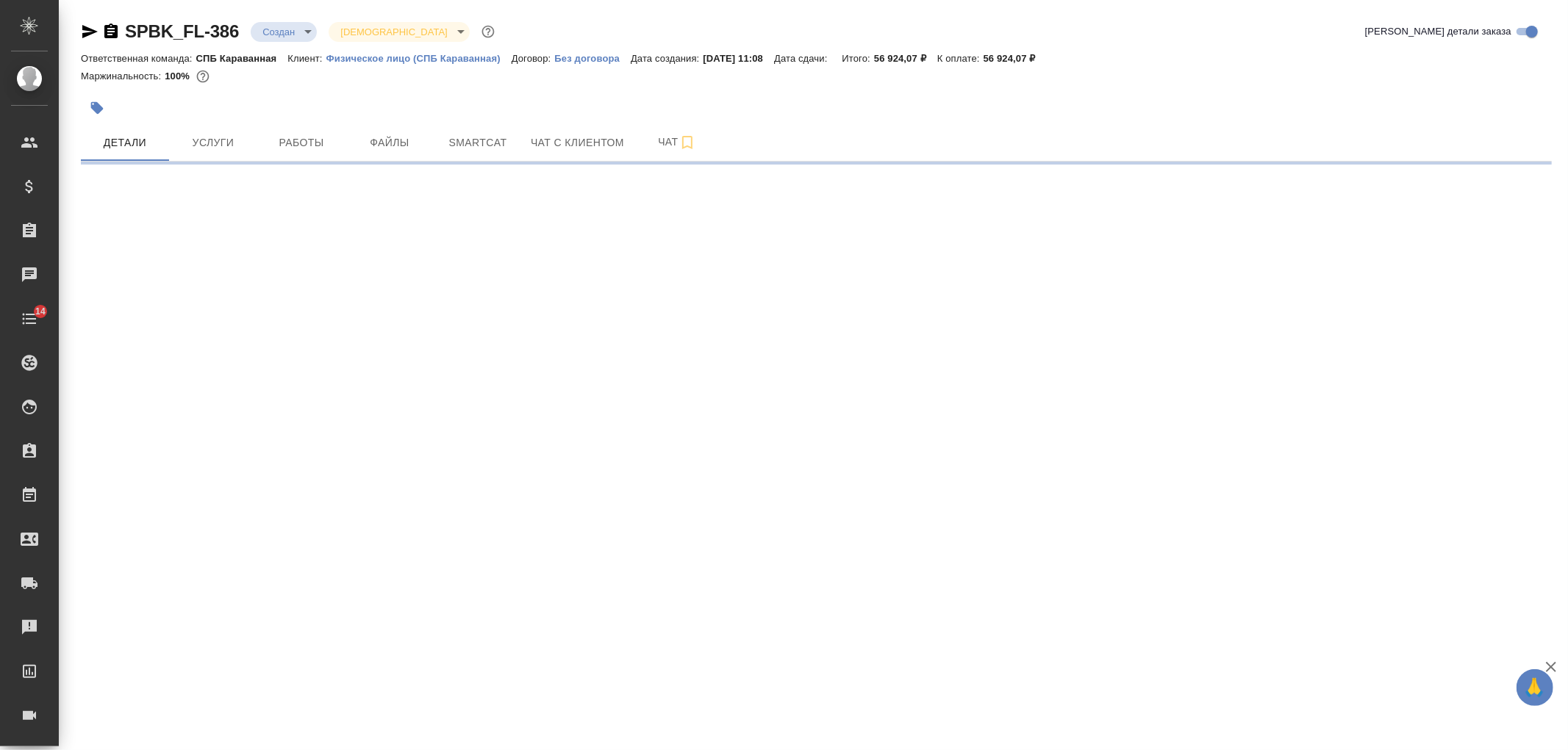
click at [273, 18] on div "SPBK_FL-386 Создан new Святая троица holyTrinity Кратко детали заказа Ответстве…" at bounding box center [816, 86] width 1487 height 173
select select "RU"
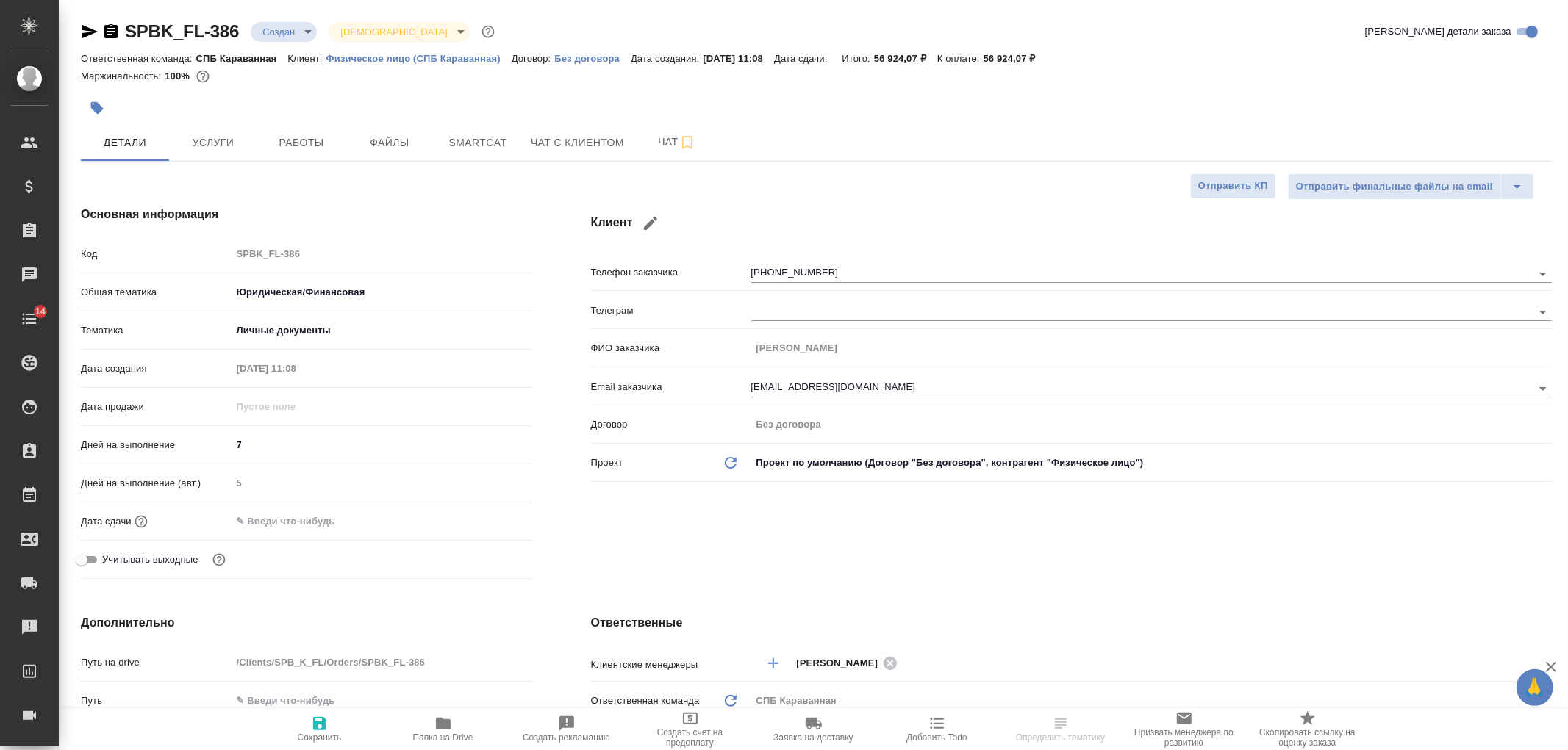
type textarea "x"
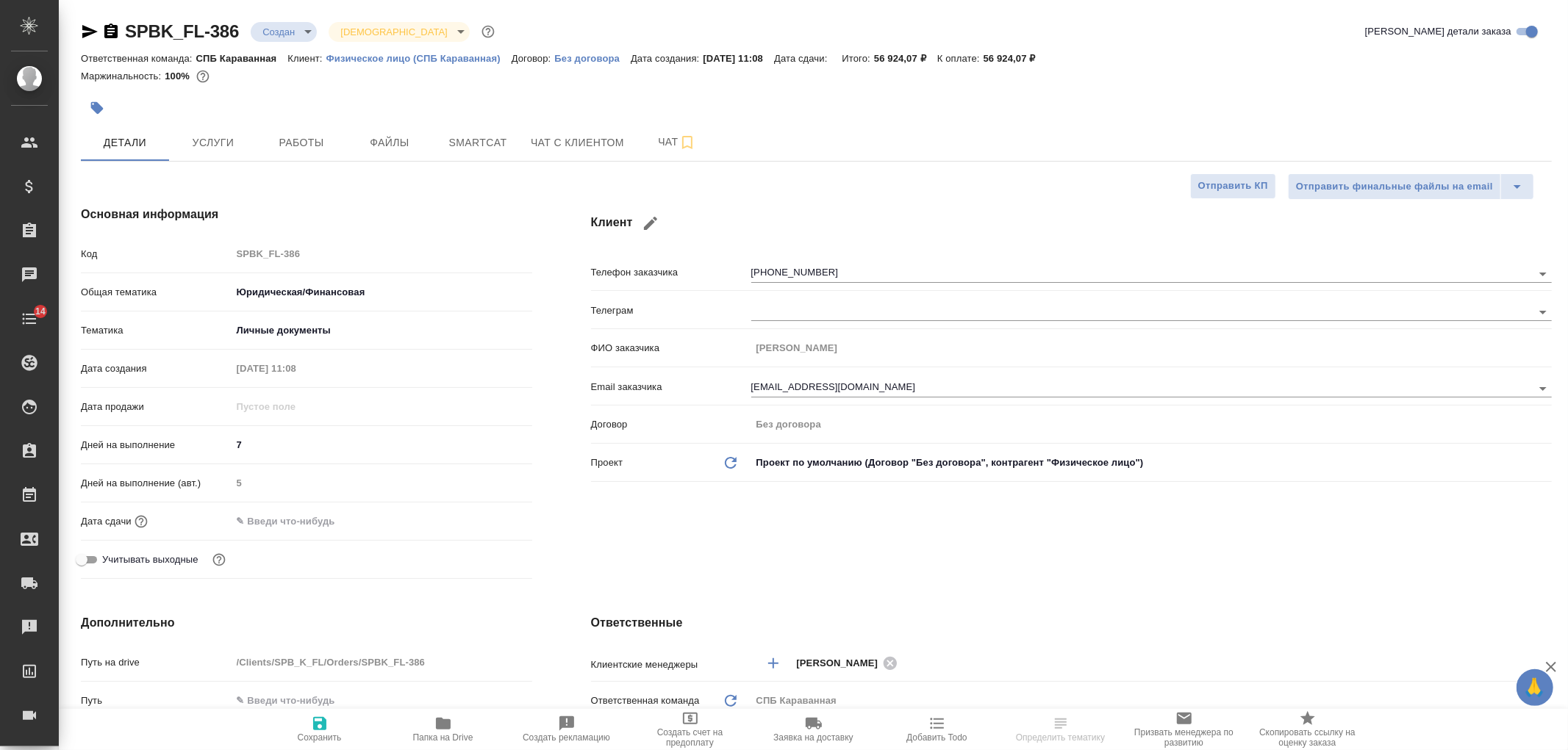
type textarea "x"
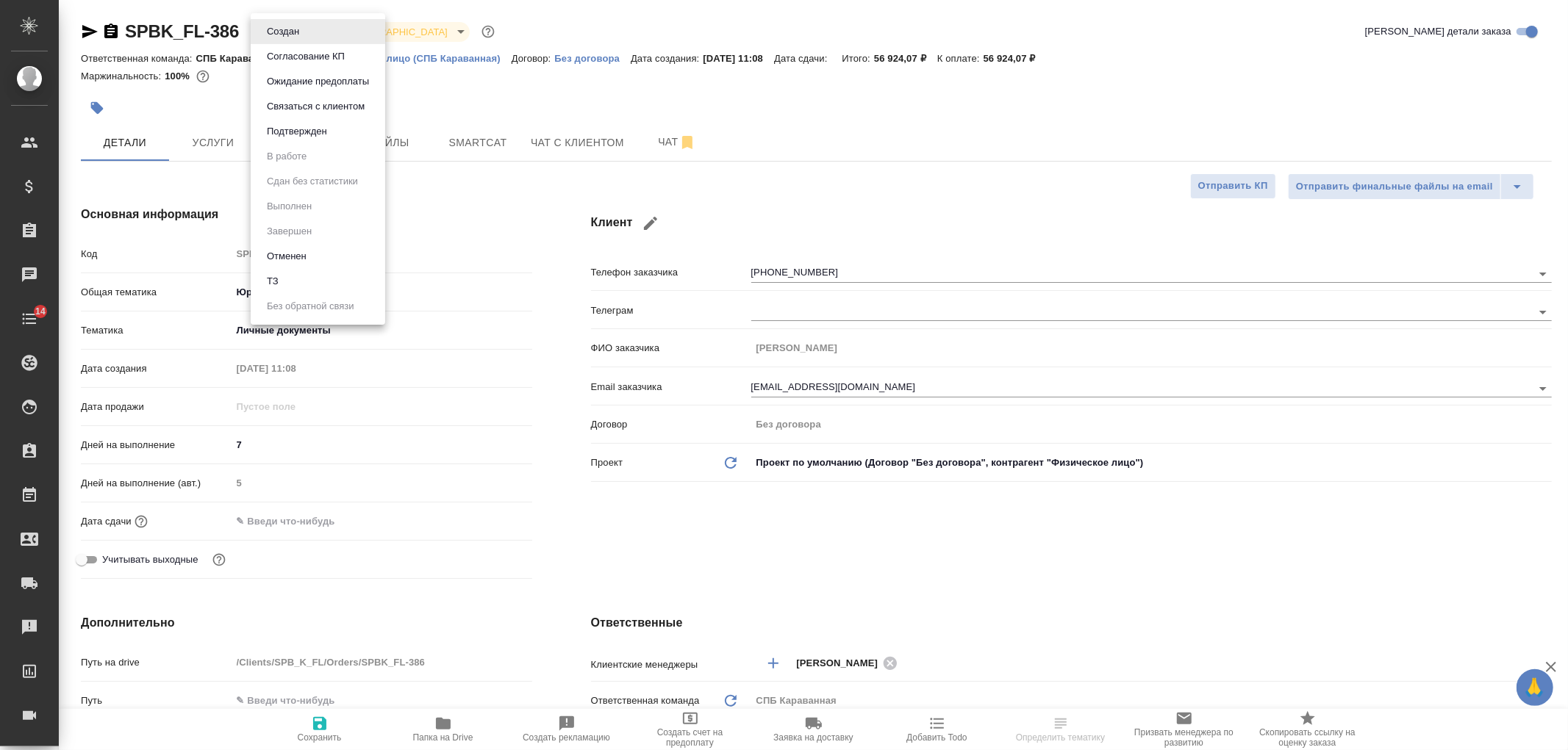
click at [280, 30] on body "🙏 .cls-1 fill:#fff; AWATERA [PERSON_NAME] Спецификации Заказы Чаты 14 Todo Прое…" at bounding box center [784, 375] width 1568 height 750
click at [342, 260] on li "Отменен" at bounding box center [318, 256] width 135 height 25
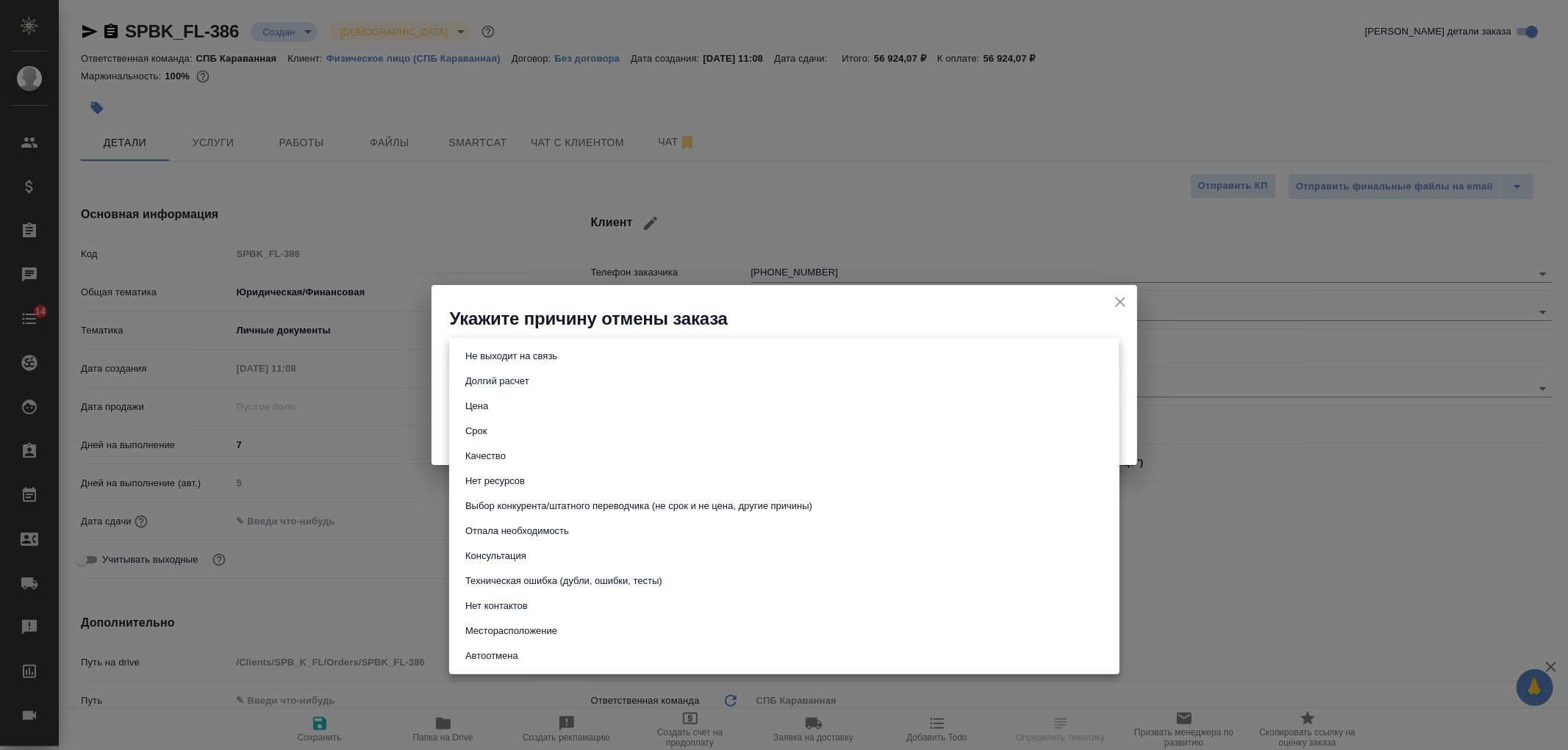
click at [651, 361] on body "🙏 .cls-1 fill:#fff; AWATERA [PERSON_NAME] Спецификации Заказы Чаты 14 Todo Прое…" at bounding box center [784, 375] width 1568 height 750
click at [484, 407] on button "Цена" at bounding box center [477, 406] width 32 height 16
type input "price"
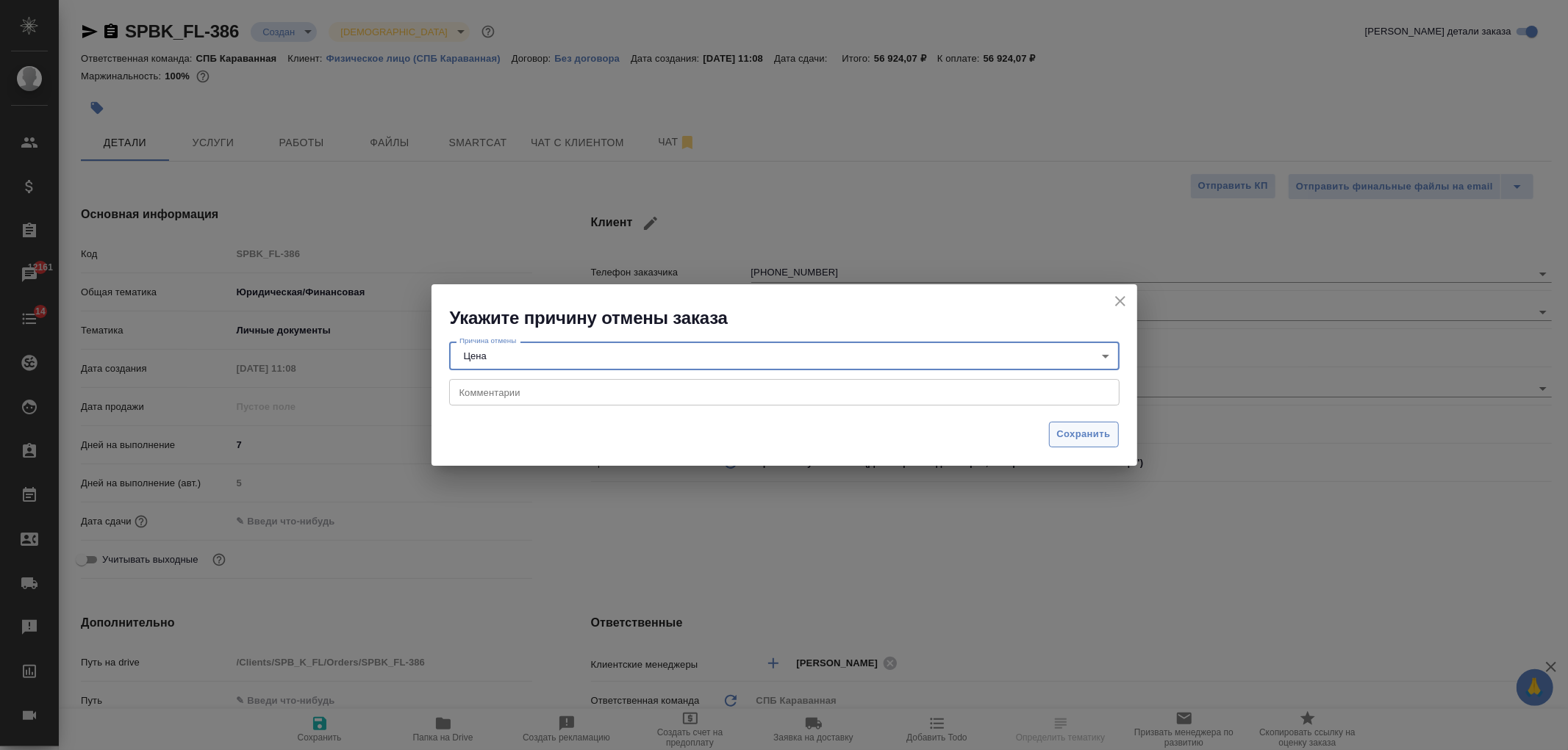
click at [1093, 444] on button "Сохранить" at bounding box center [1084, 434] width 70 height 26
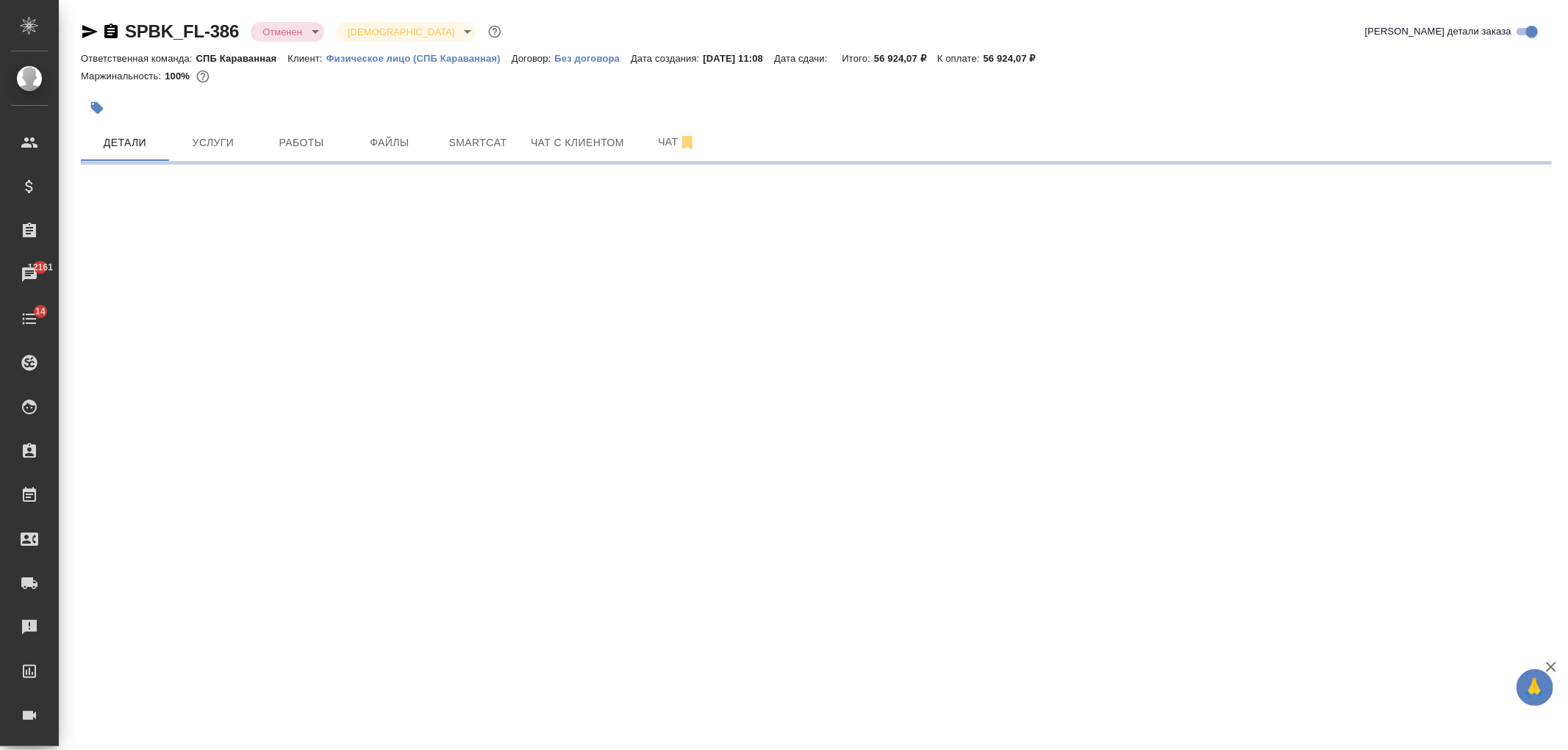
select select "RU"
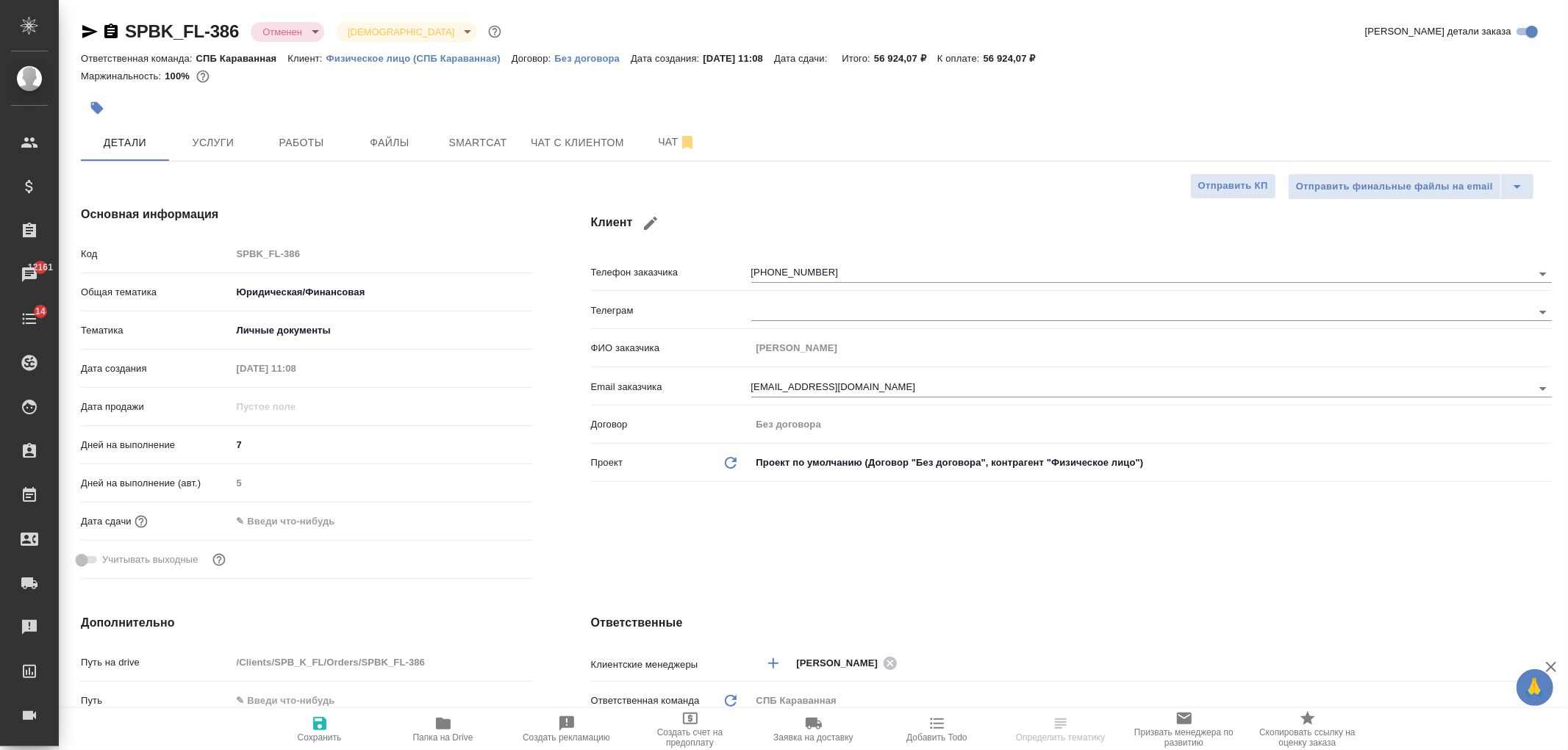
type textarea "x"
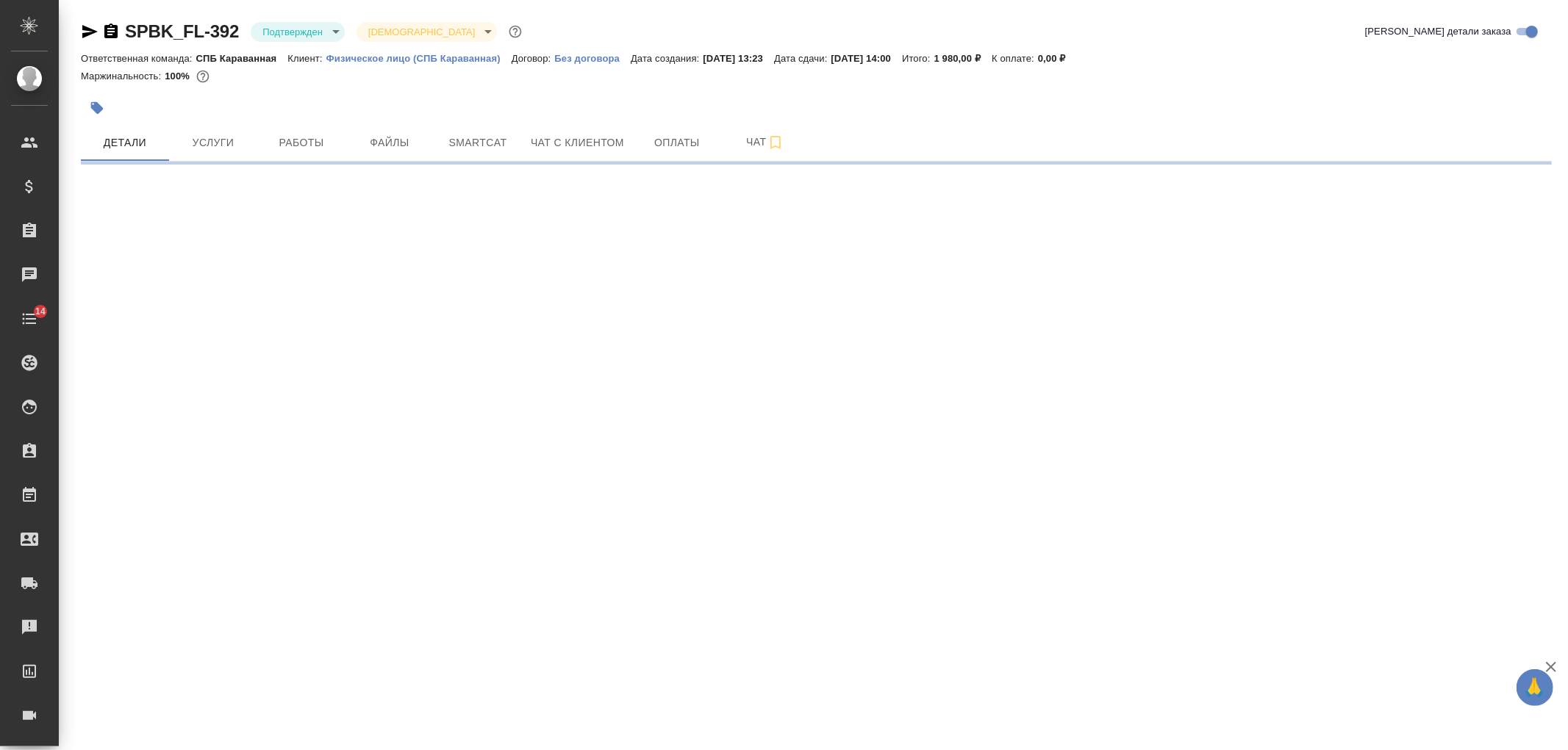
select select "RU"
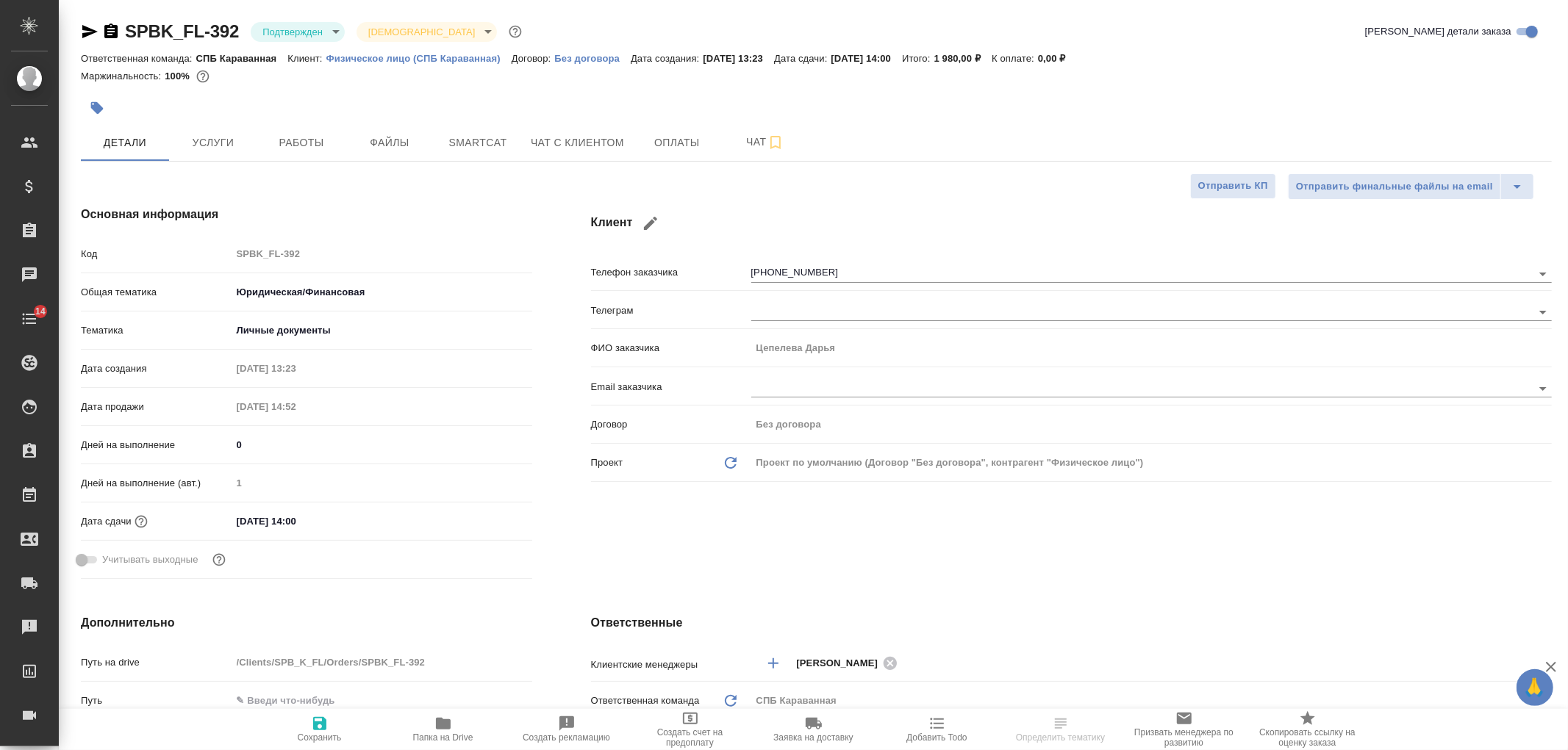
type textarea "x"
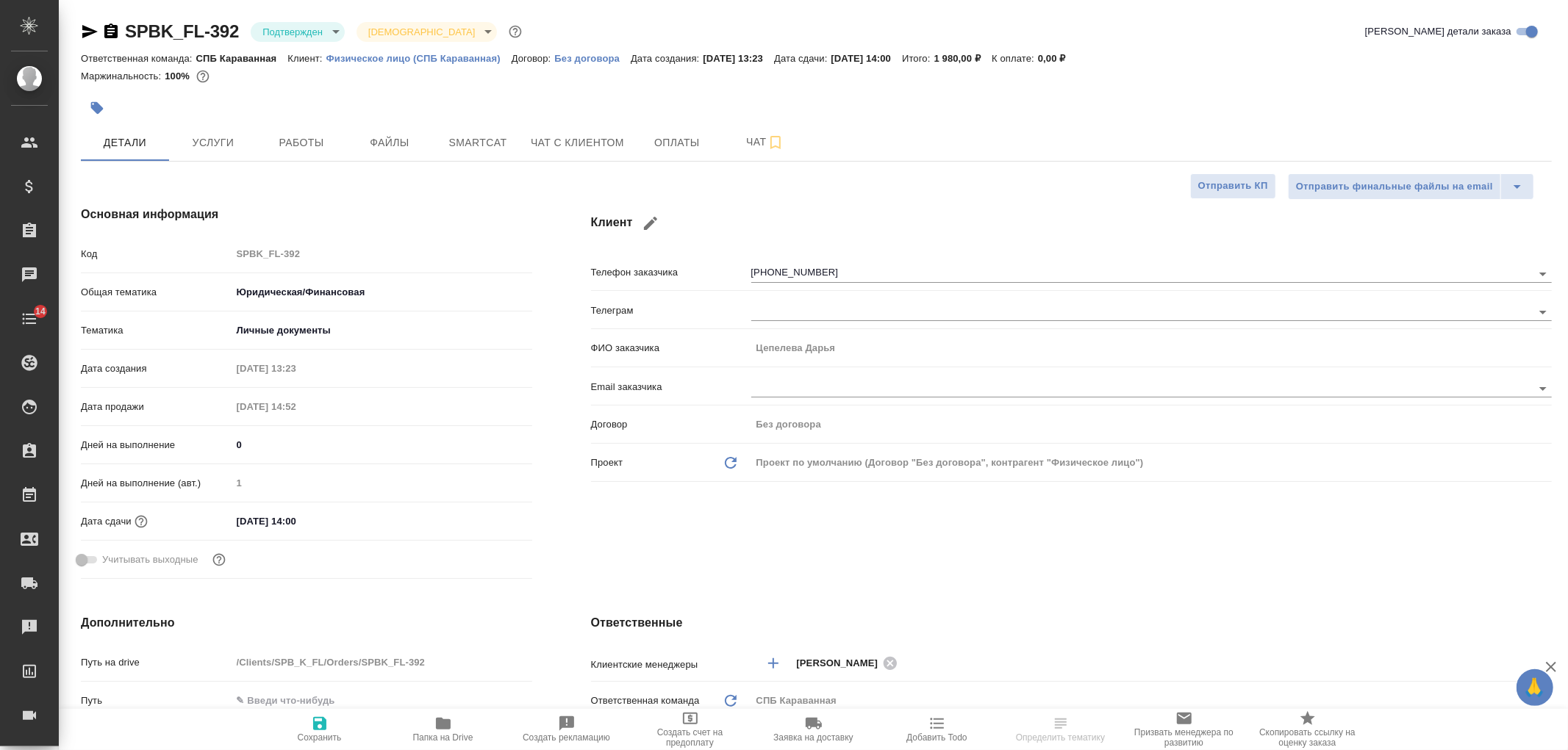
type textarea "x"
click at [776, 560] on div "Клиент Телефон заказчика [PHONE_NUMBER] Телеграм ФИО заказчика [PERSON_NAME] Em…" at bounding box center [1071, 395] width 1019 height 438
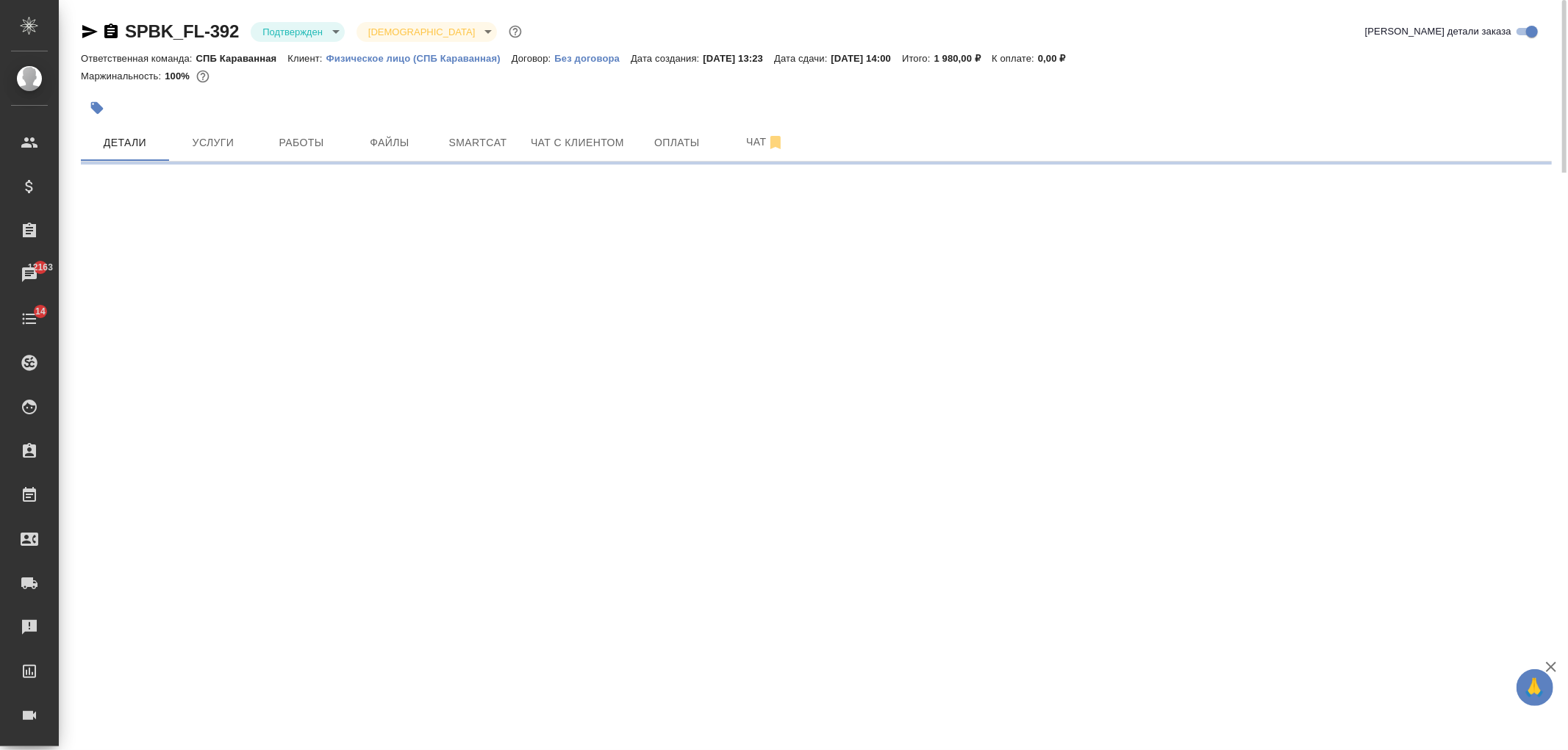
select select "RU"
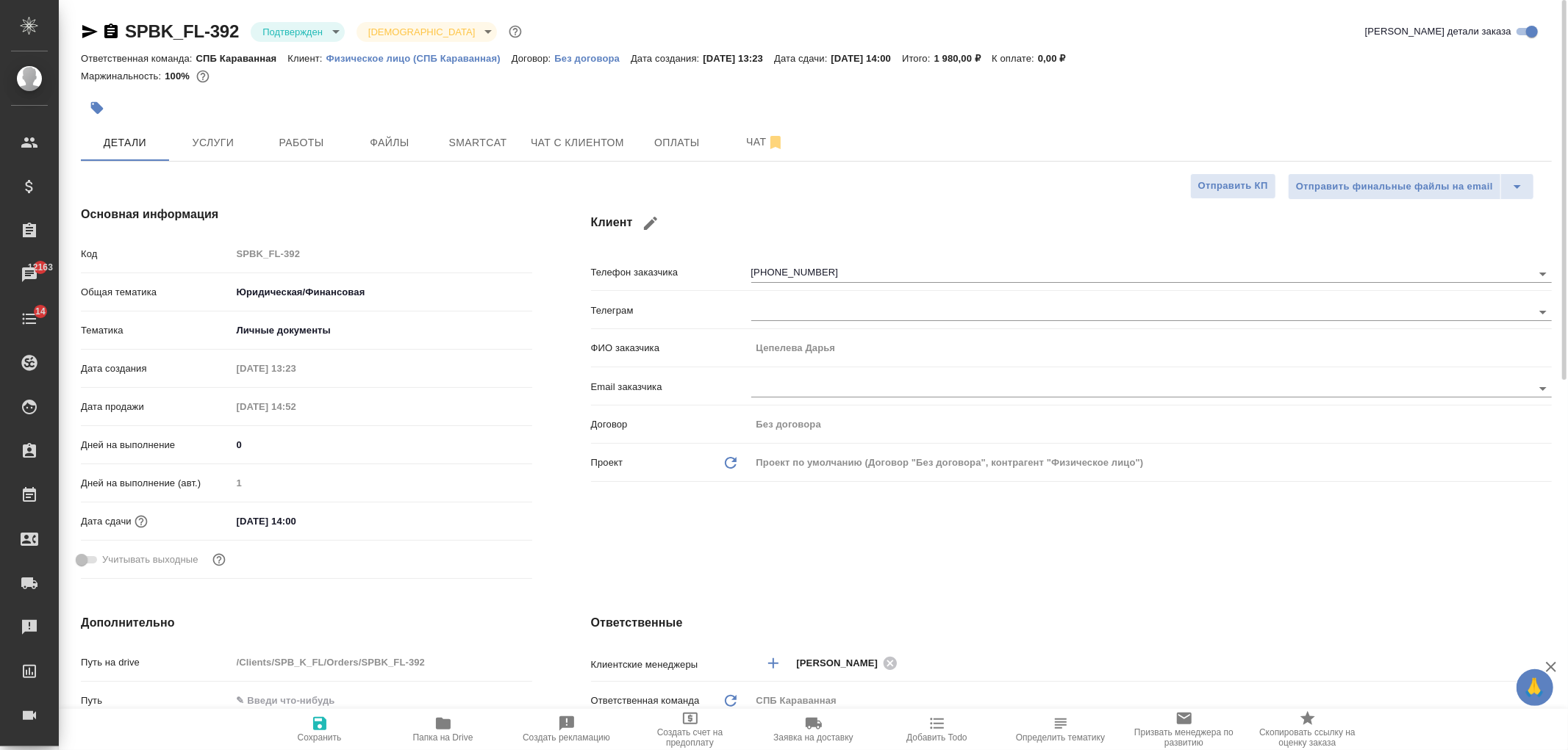
type textarea "x"
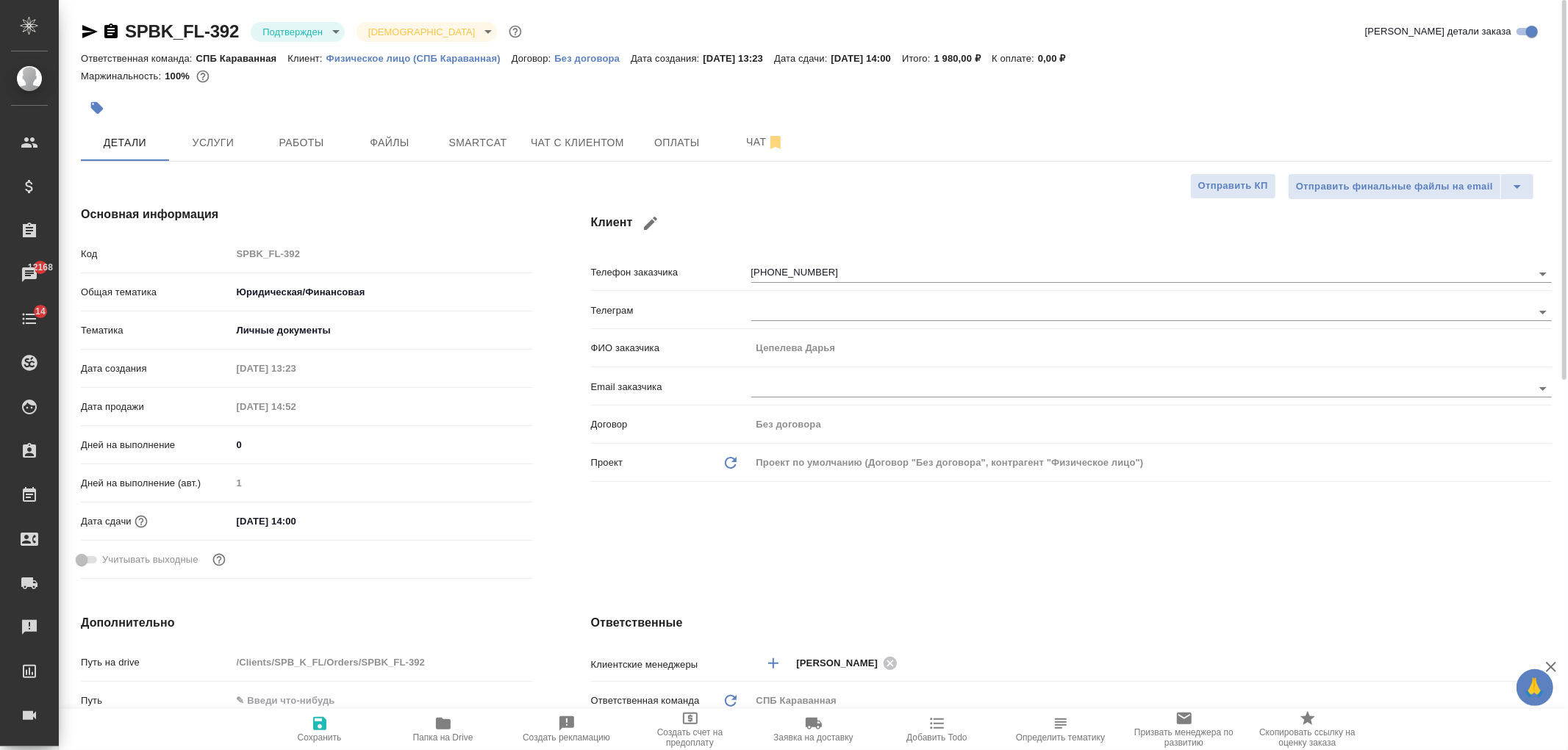
type textarea "x"
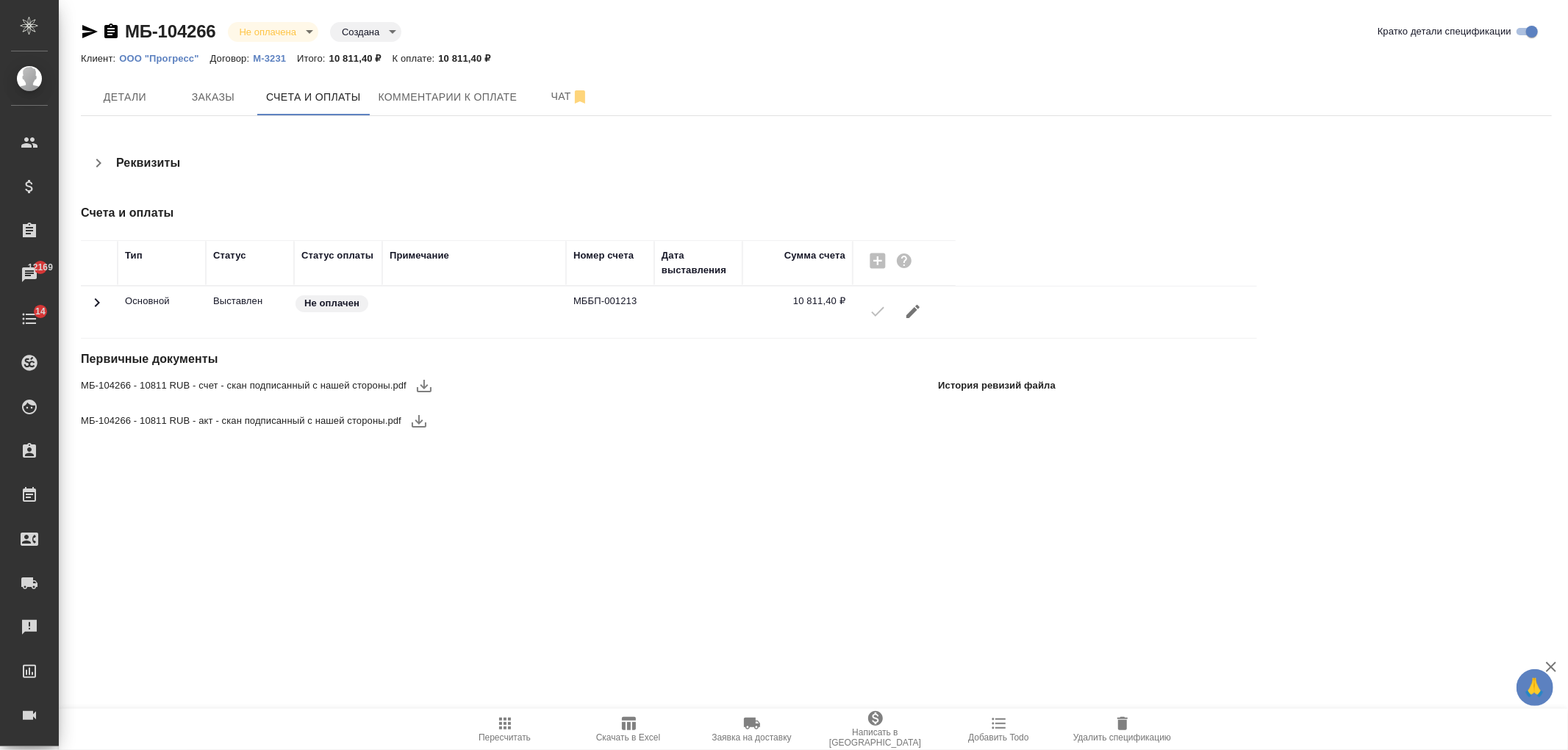
click at [422, 391] on icon "button" at bounding box center [424, 386] width 14 height 13
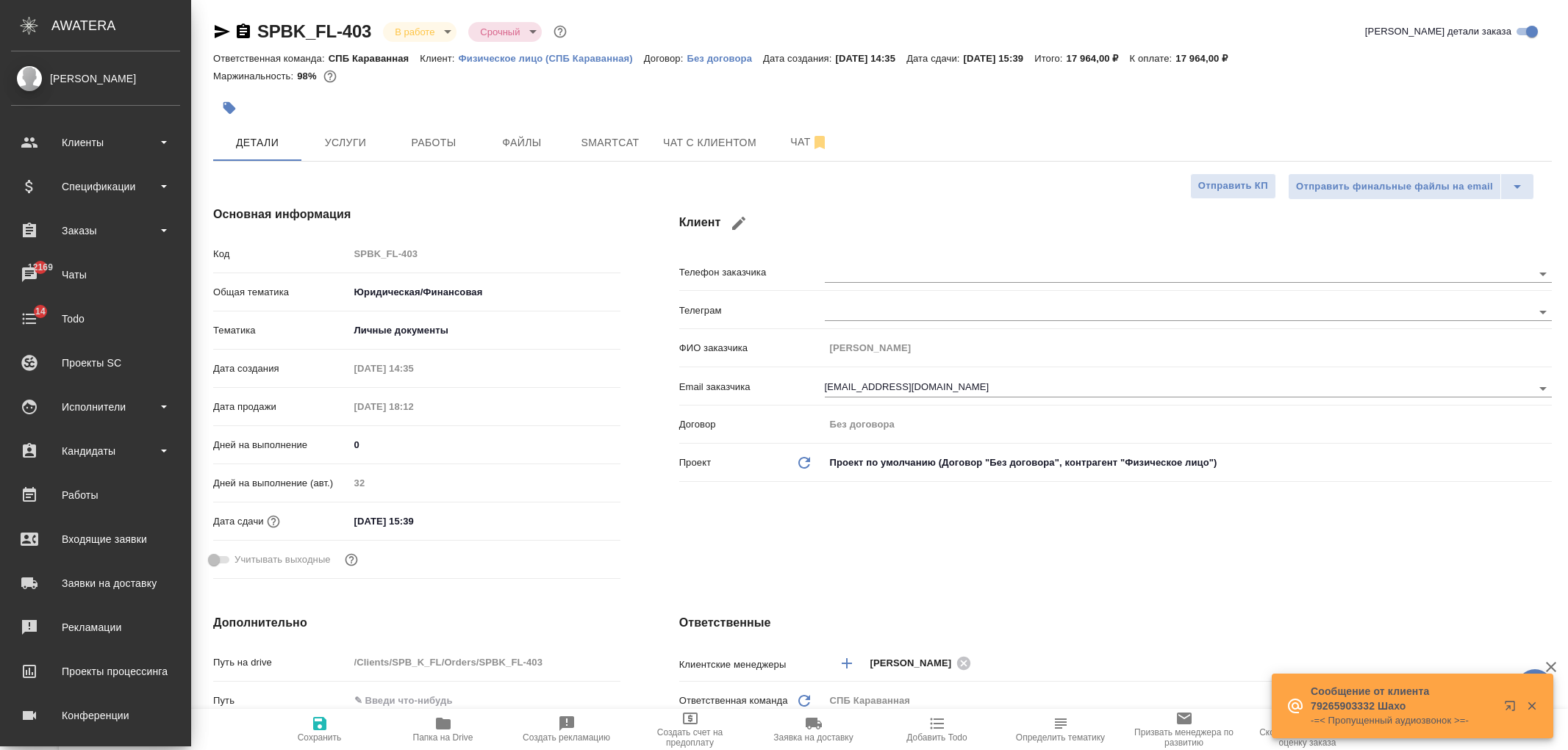
select select "RU"
click at [137, 225] on div "Заказы" at bounding box center [96, 230] width 169 height 22
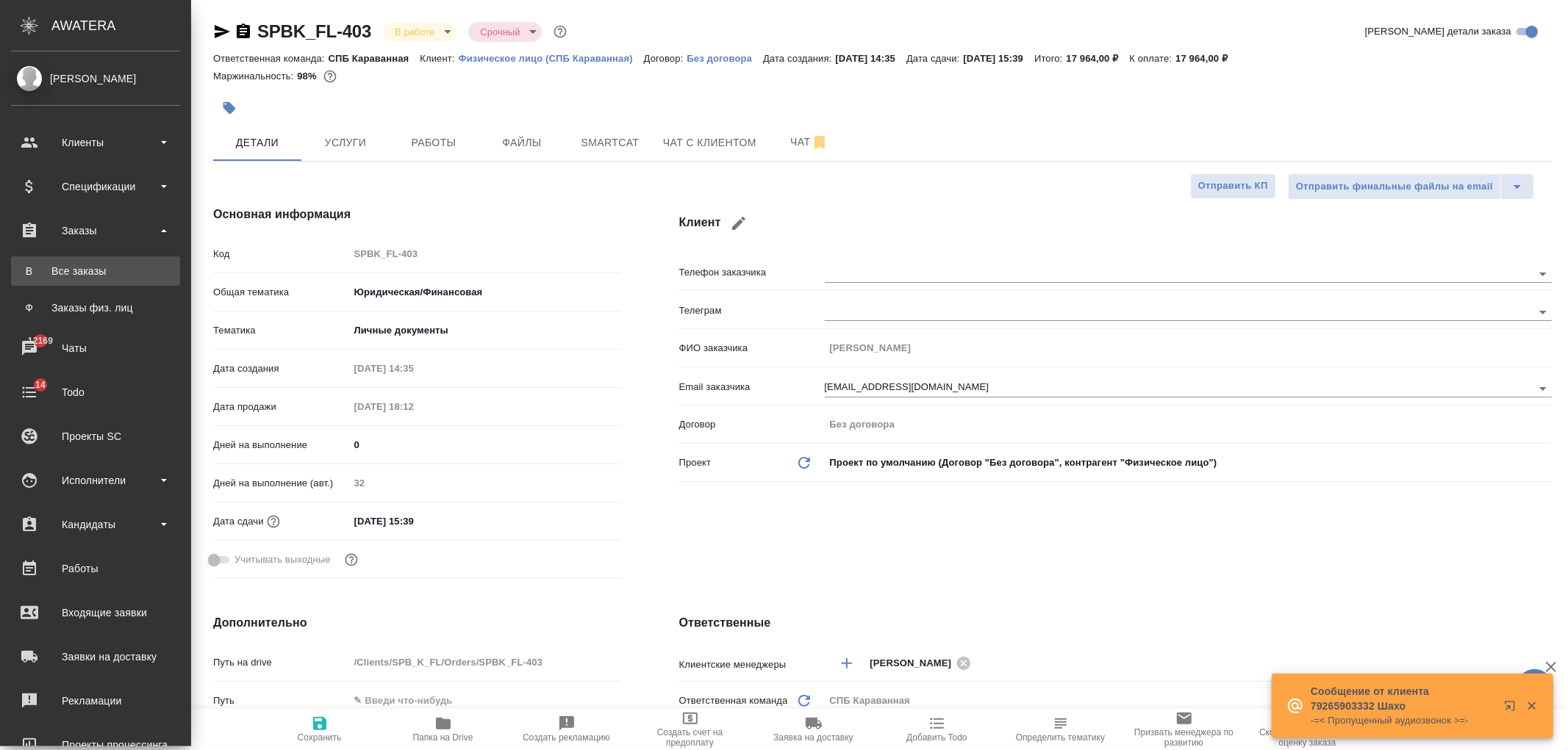
click at [122, 264] on div "Все заказы" at bounding box center [95, 270] width 154 height 14
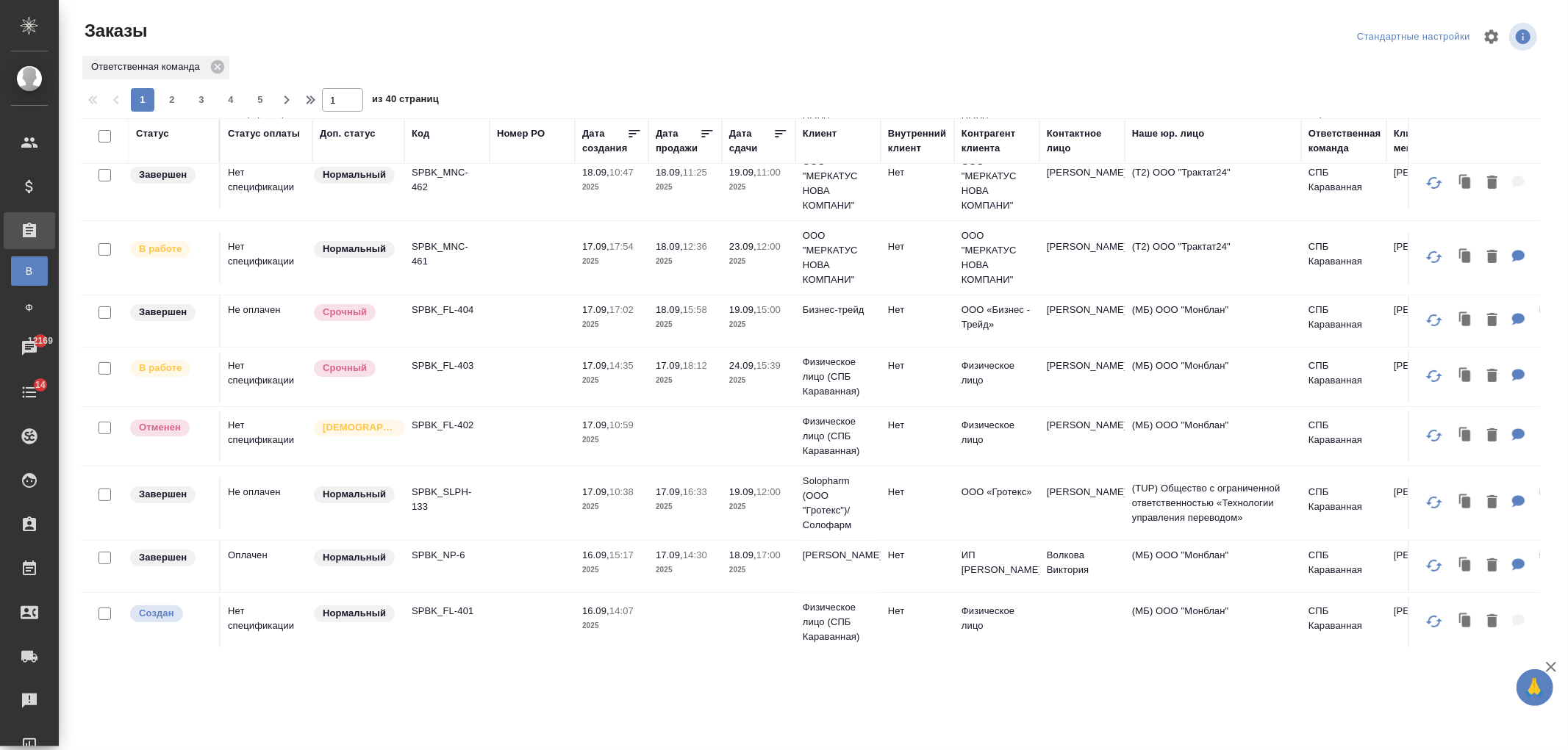
scroll to position [329, 0]
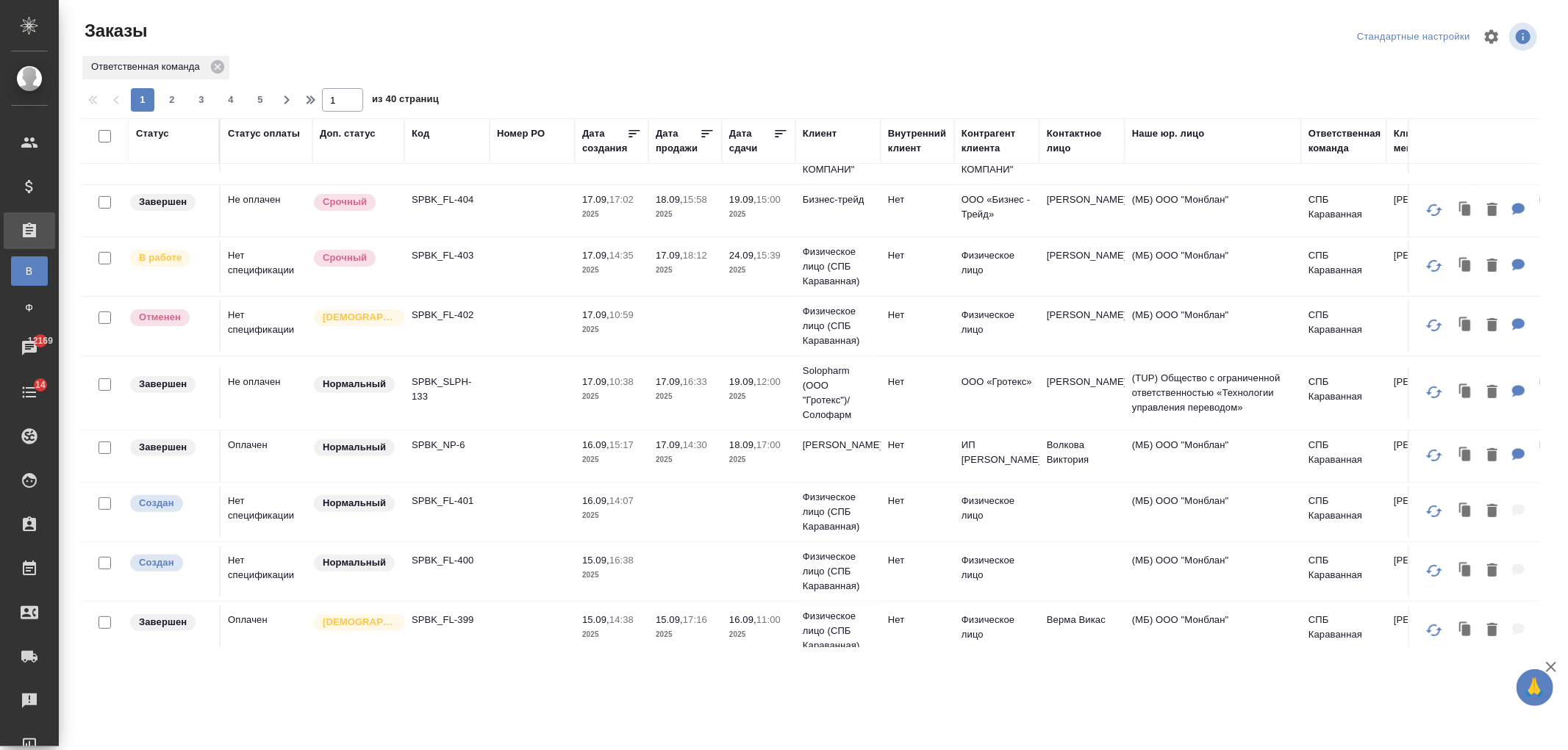
click at [502, 390] on td at bounding box center [532, 393] width 85 height 51
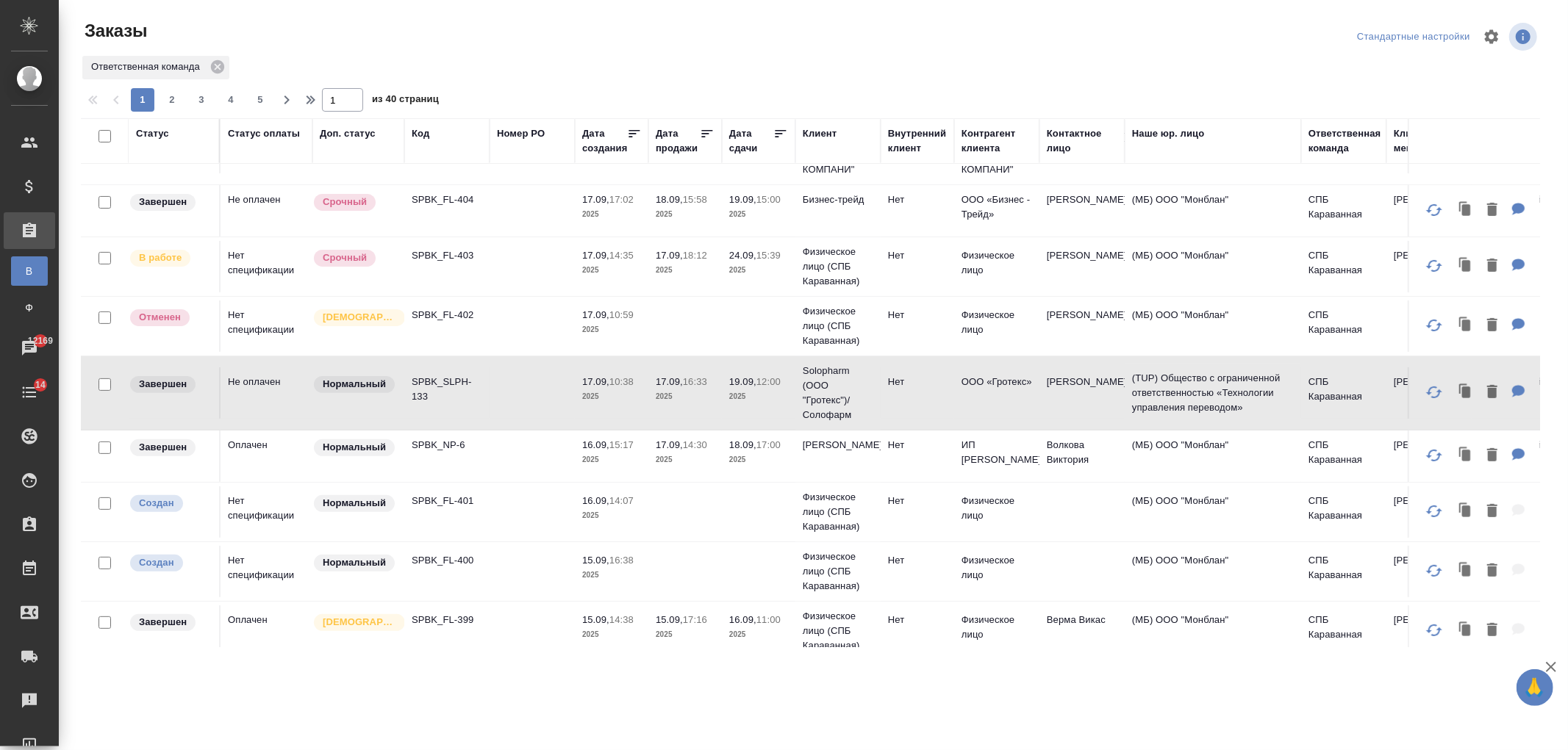
scroll to position [0, 0]
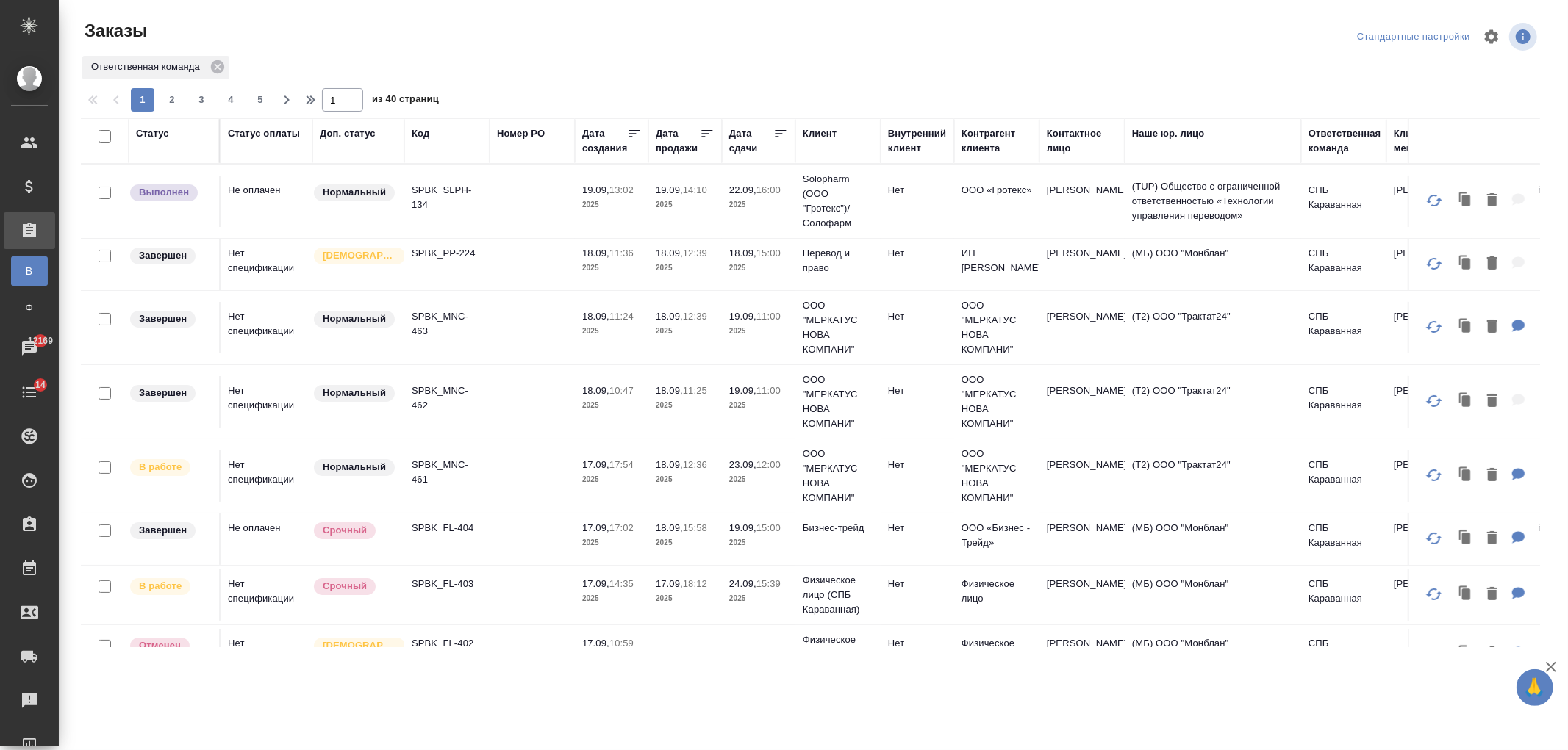
click at [494, 202] on td at bounding box center [532, 201] width 85 height 51
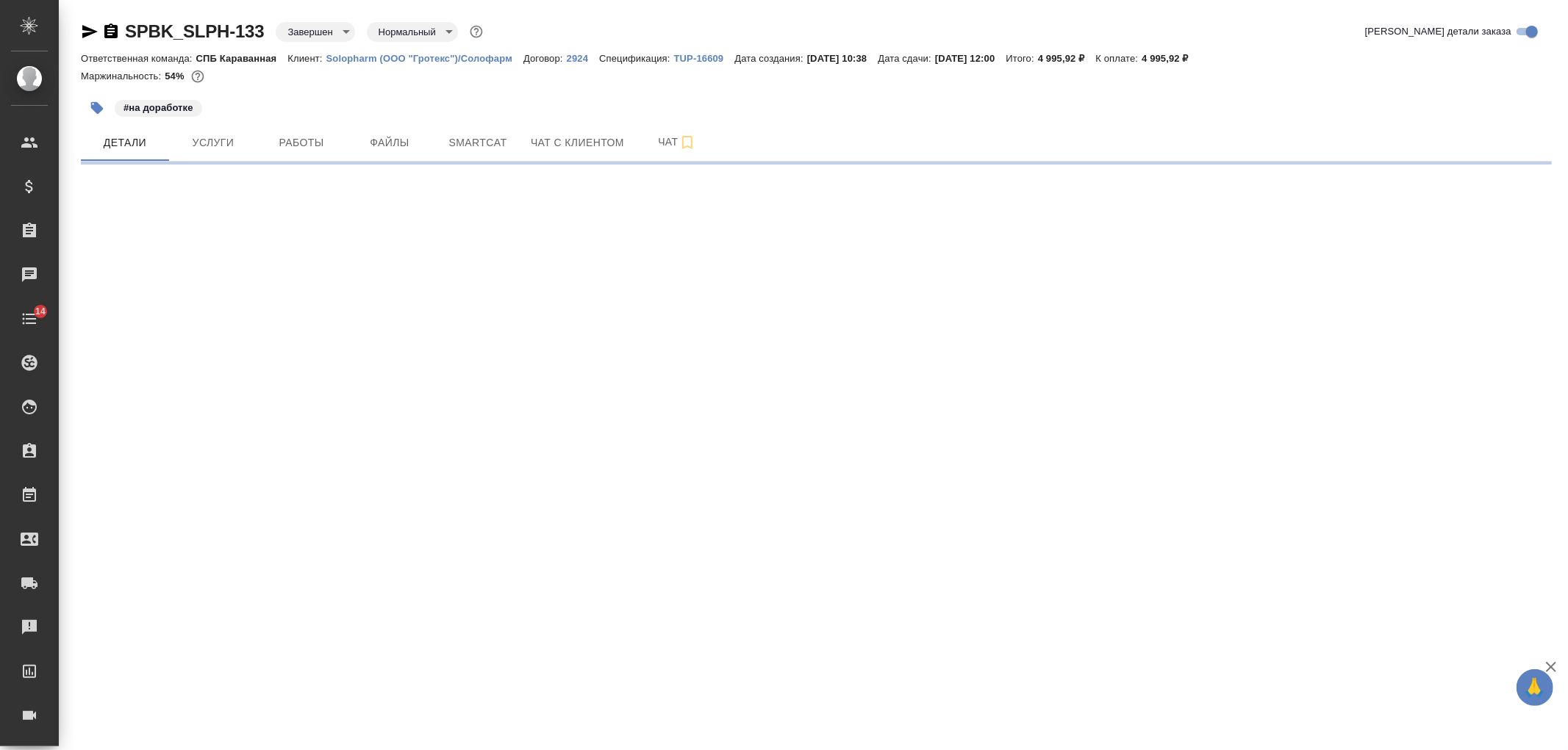
select select "RU"
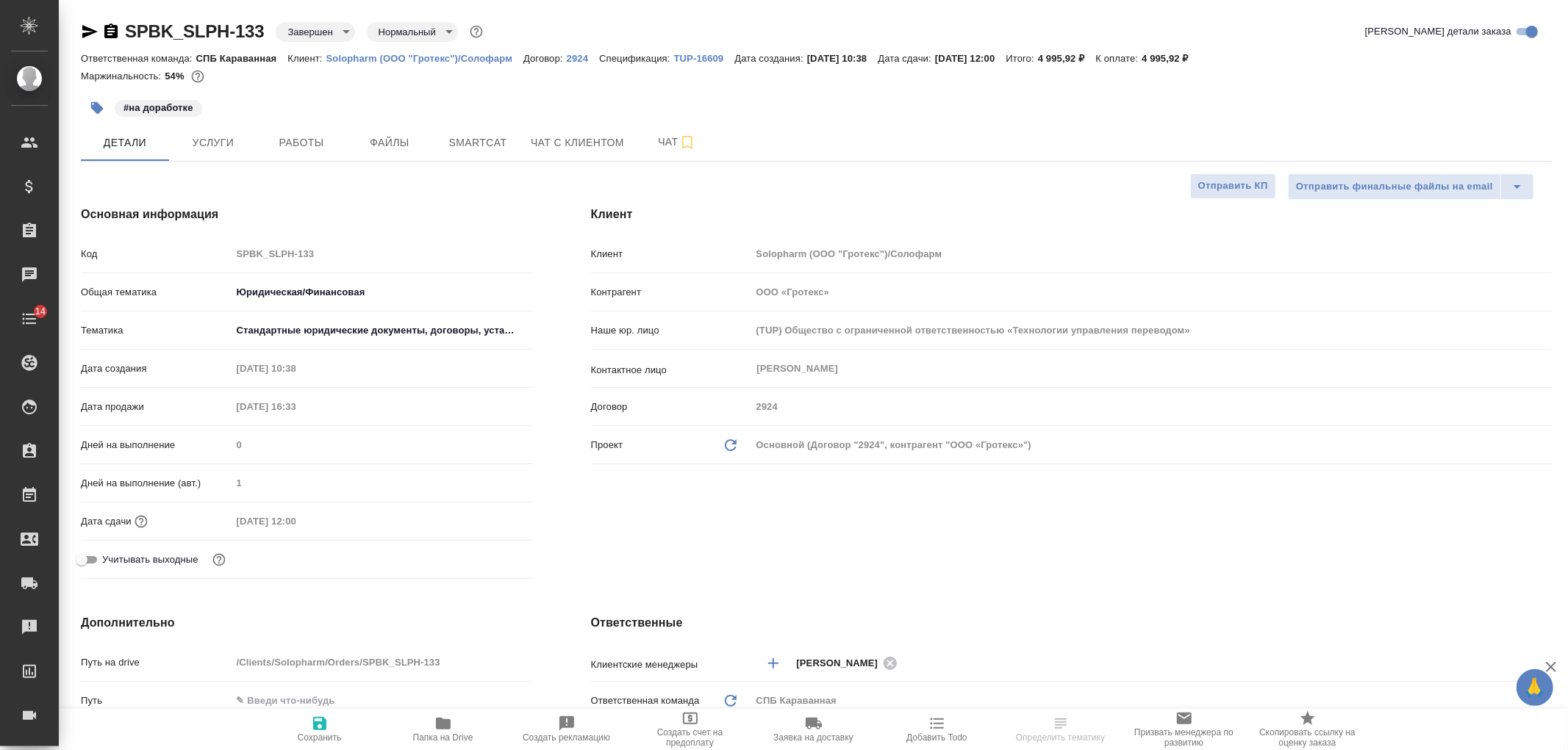
type textarea "x"
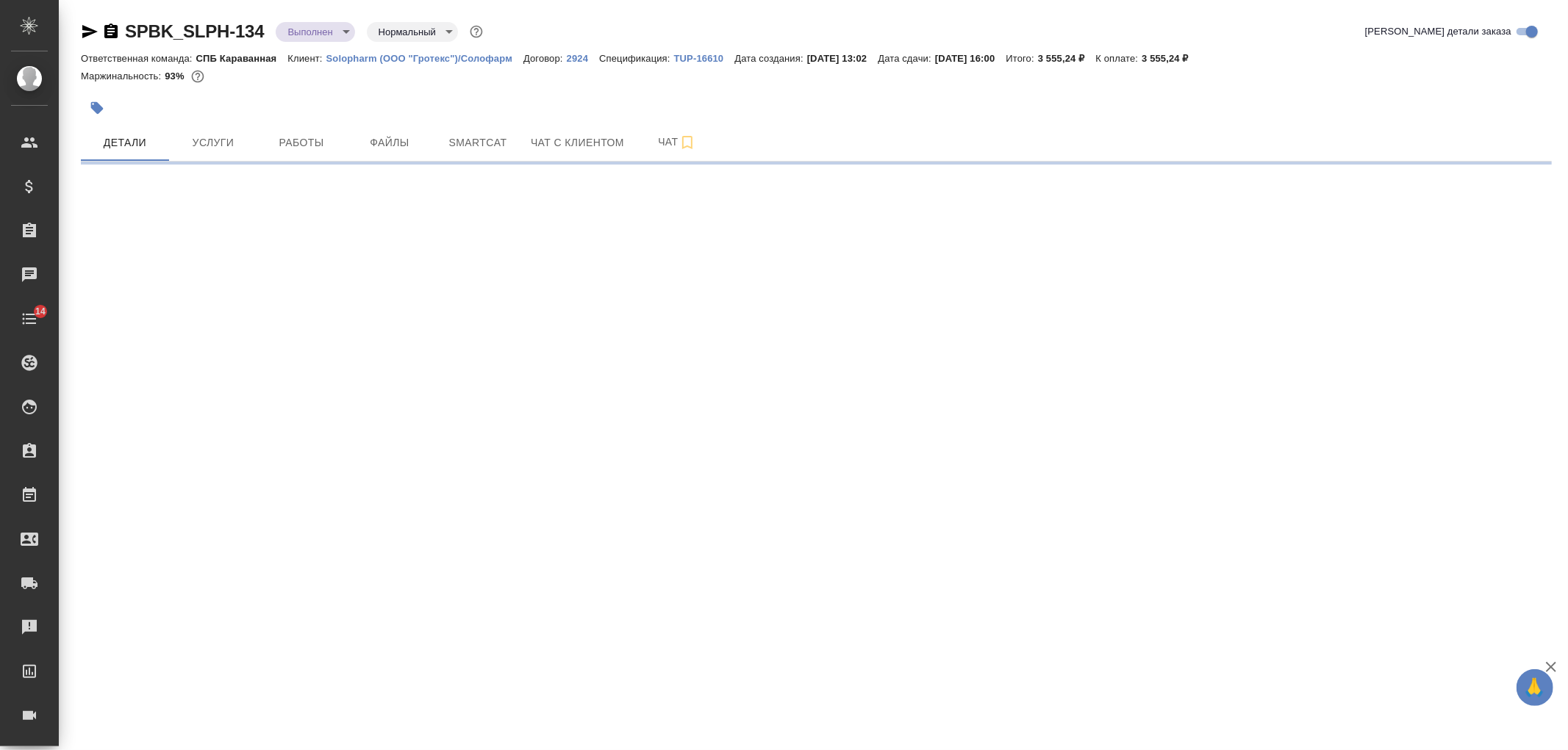
select select "RU"
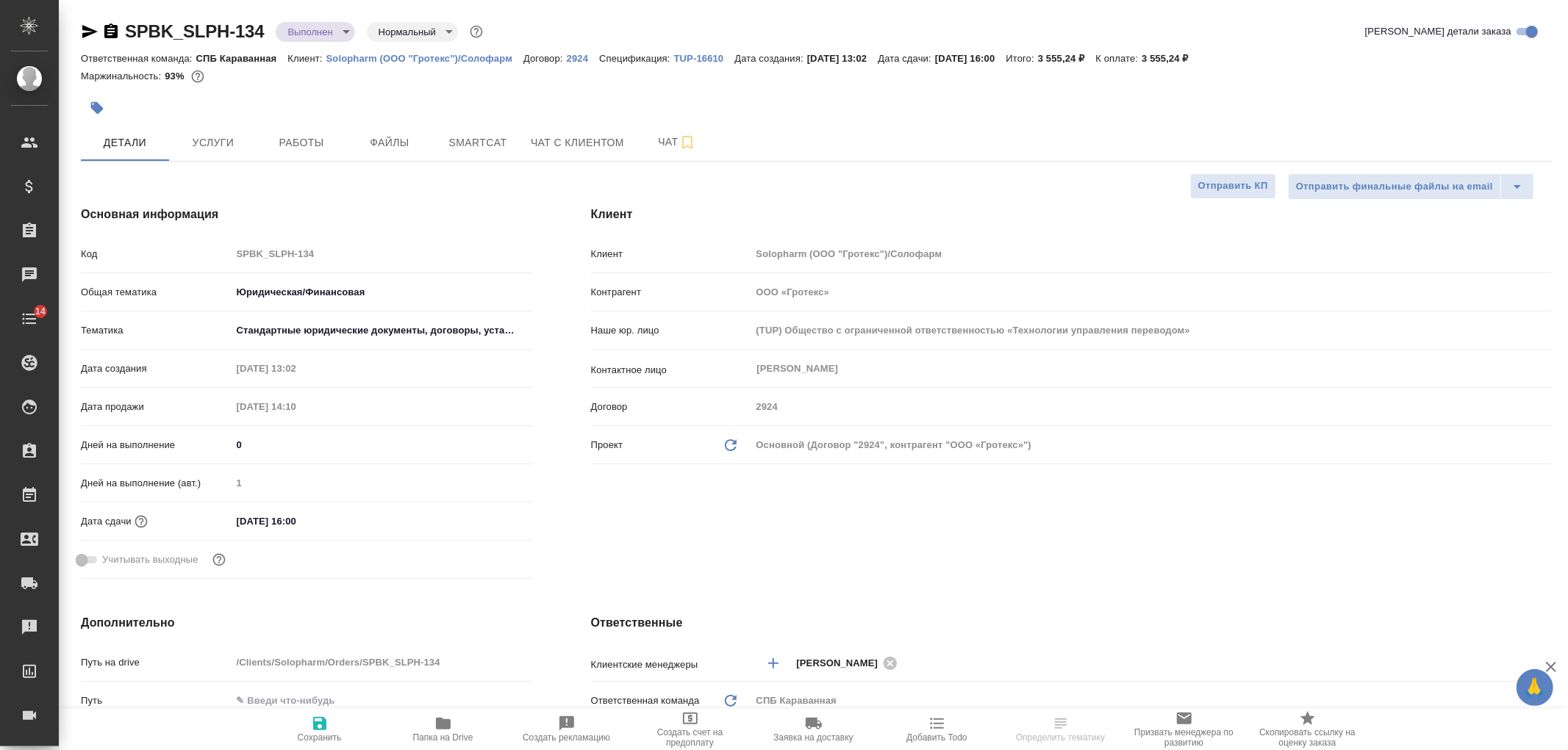
type textarea "x"
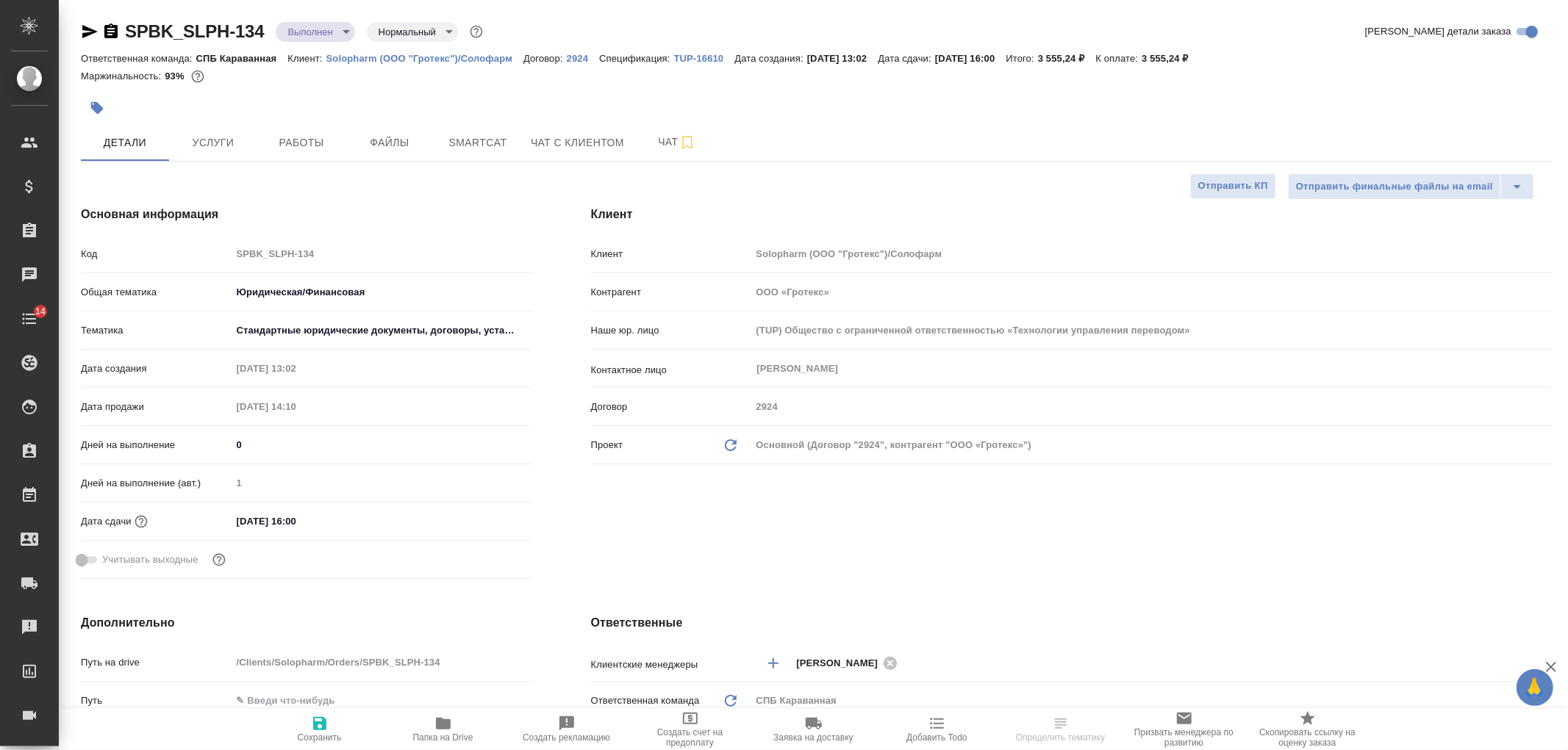
type textarea "x"
click at [445, 723] on icon "button" at bounding box center [443, 724] width 14 height 12
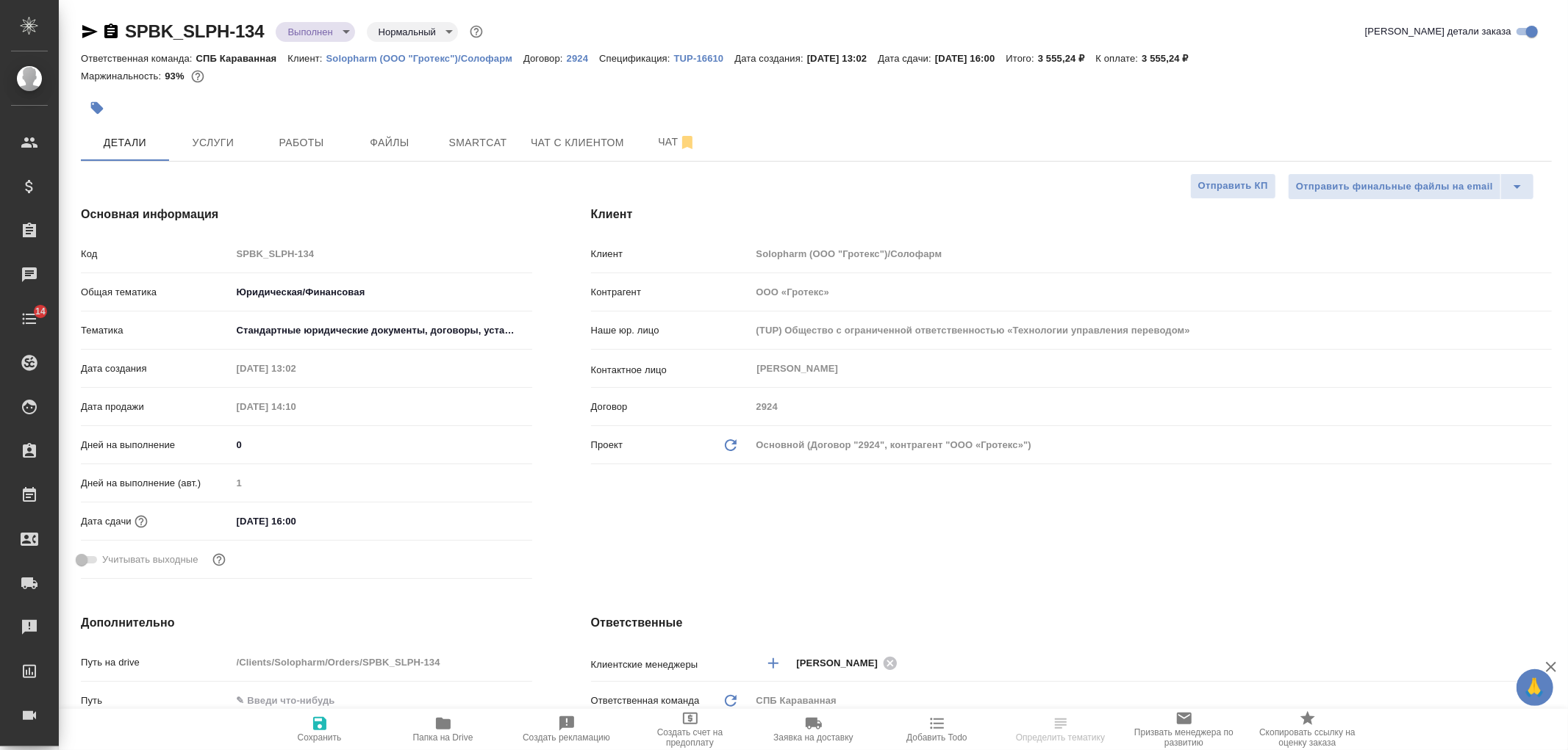
type textarea "x"
select select "RU"
type textarea "x"
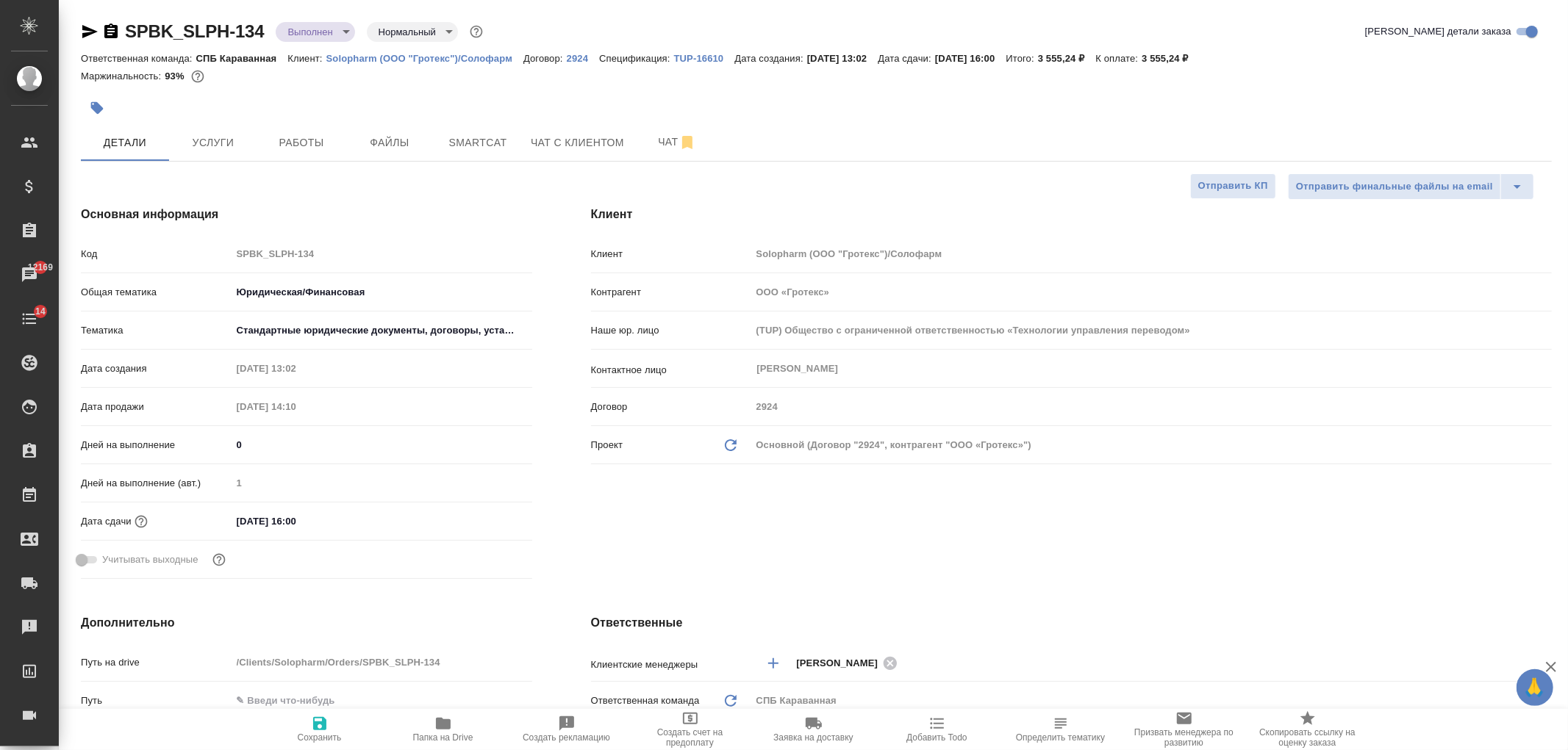
type textarea "x"
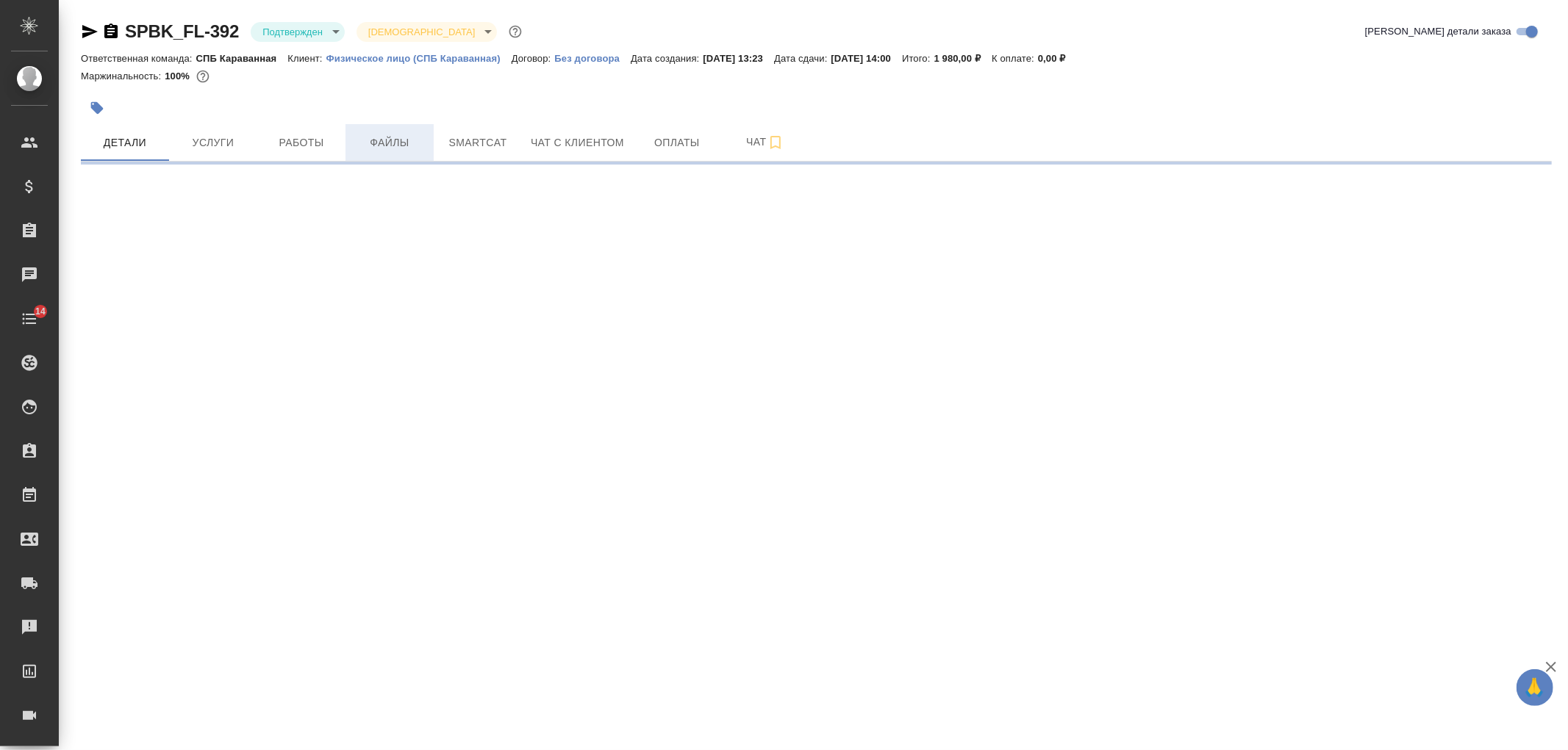
select select "RU"
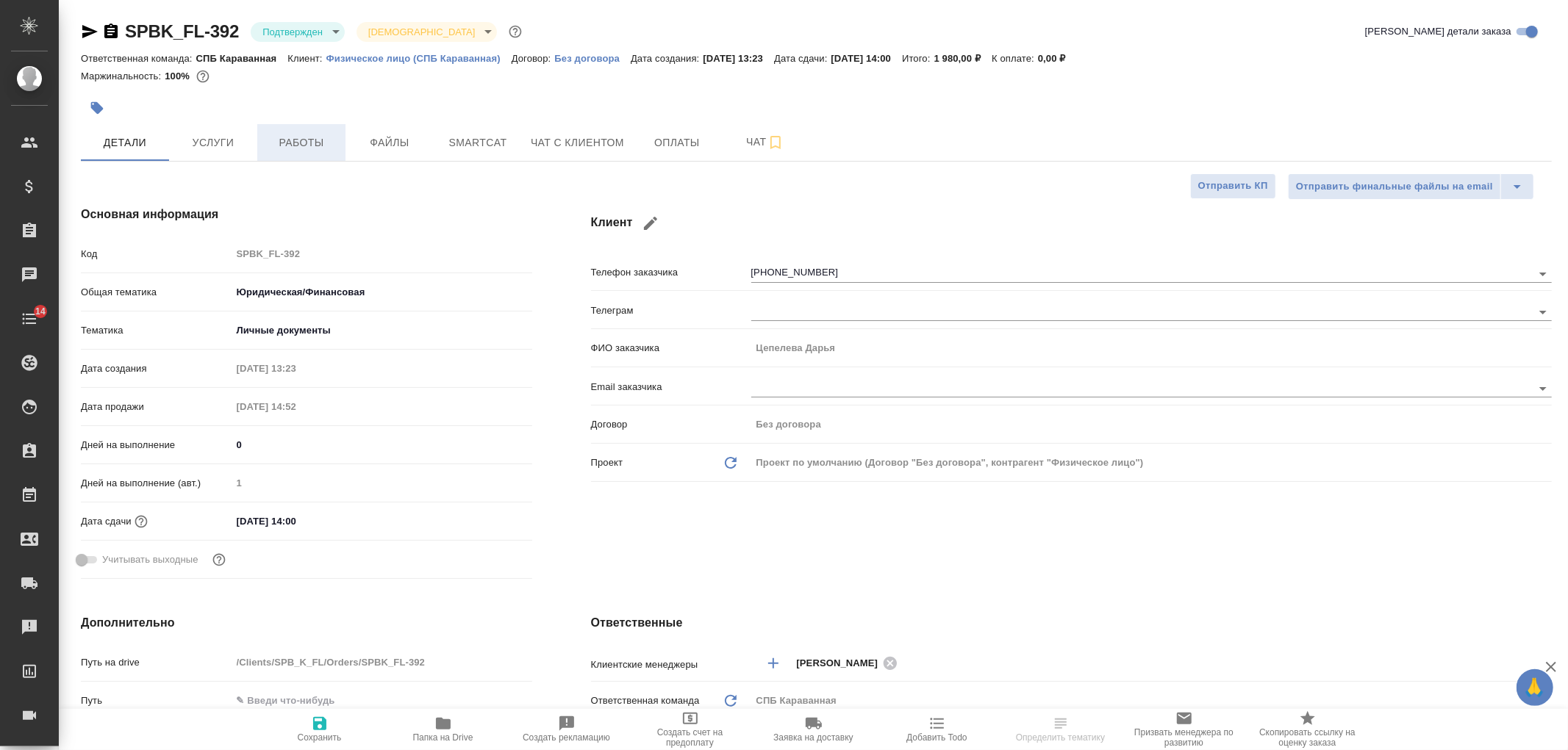
type textarea "x"
click at [319, 145] on span "Работы" at bounding box center [301, 143] width 70 height 18
type textarea "x"
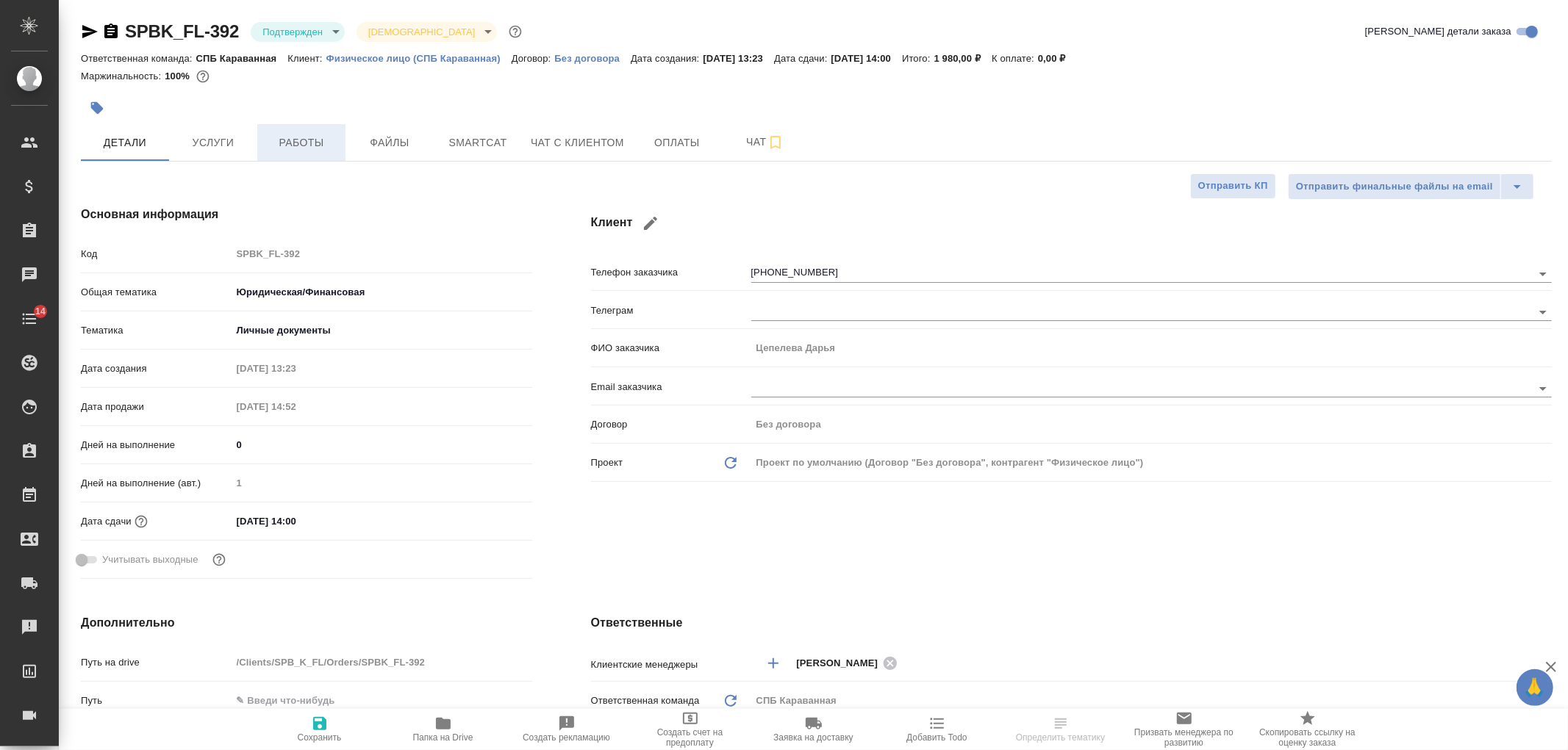
type textarea "x"
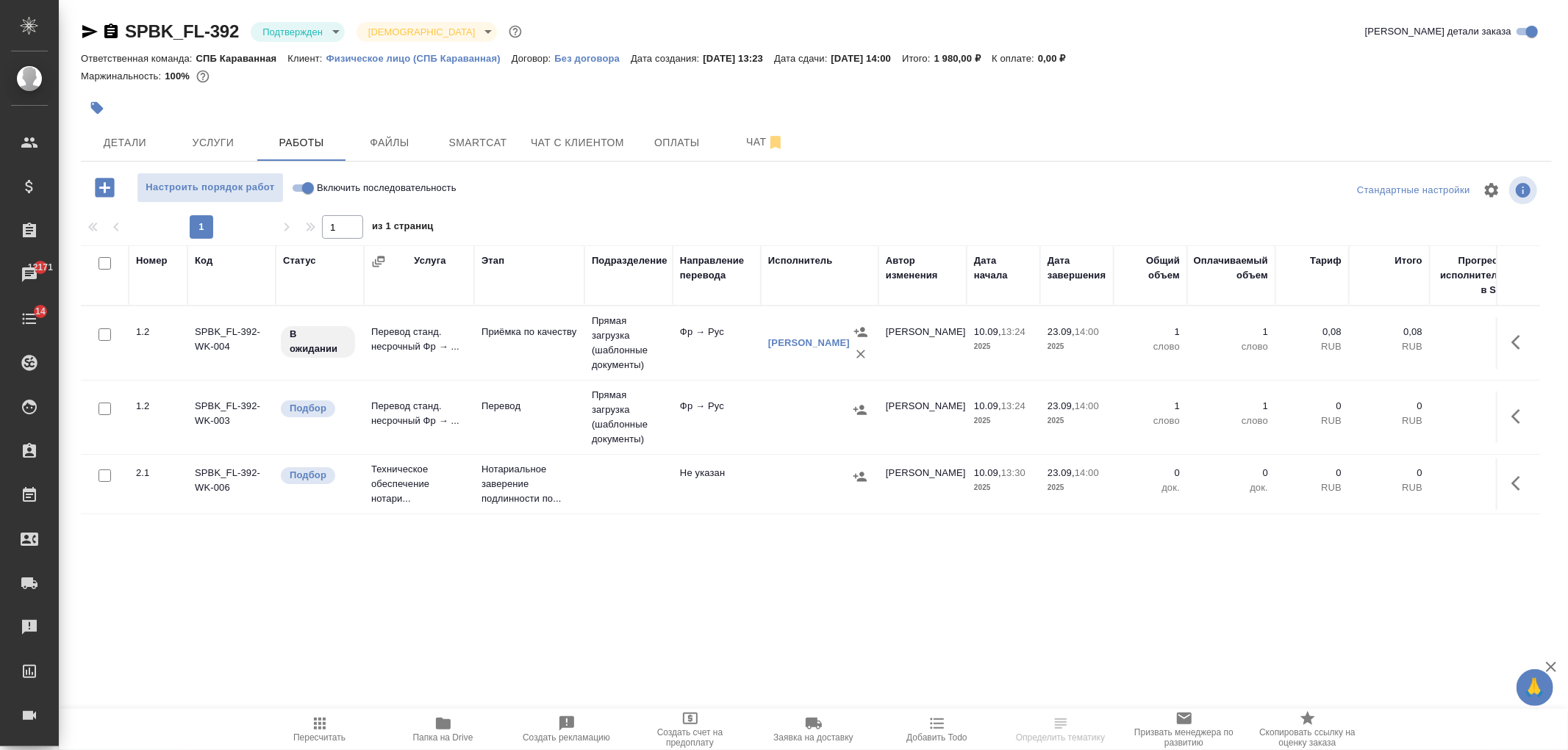
click at [81, 38] on icon "button" at bounding box center [89, 31] width 17 height 17
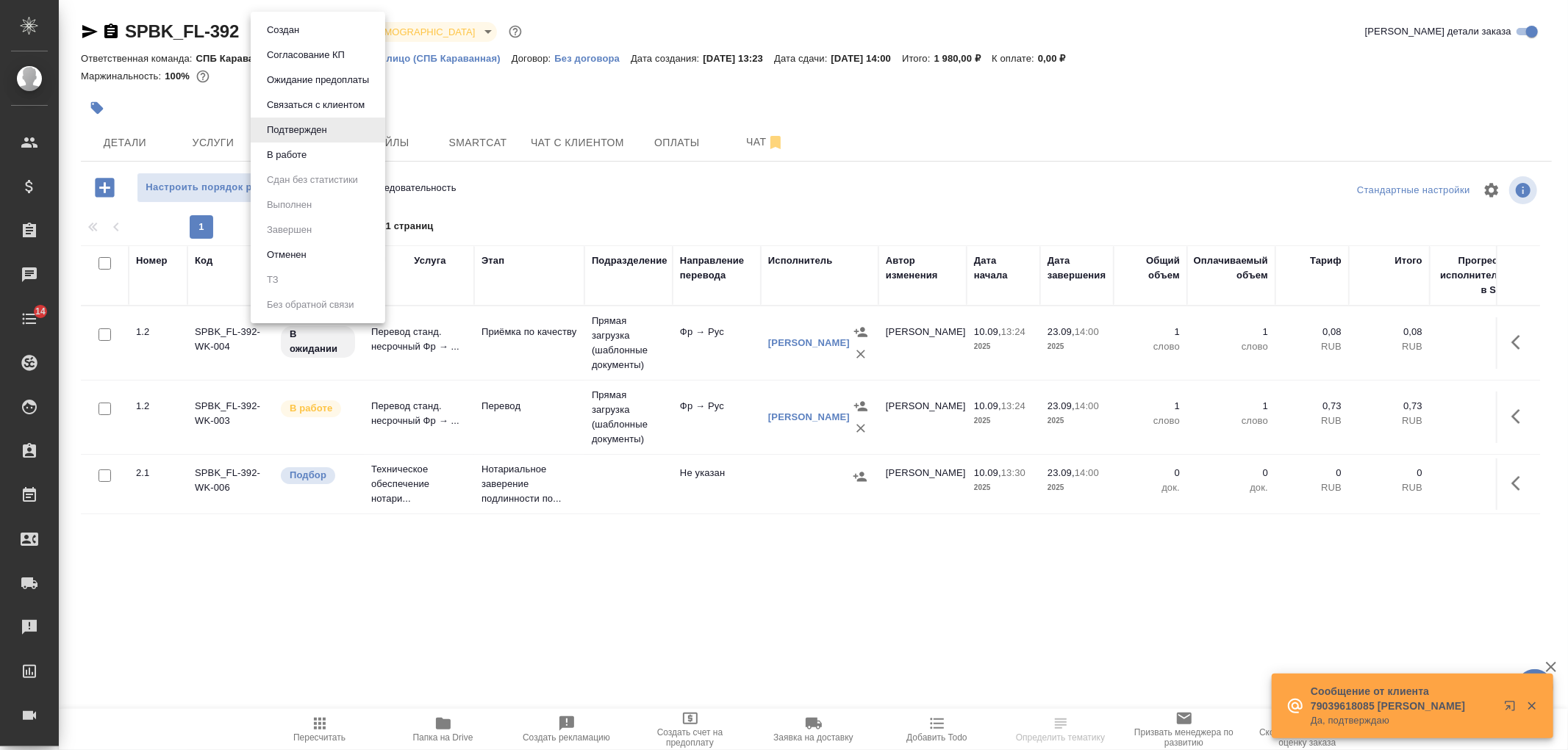
click at [288, 37] on body "🙏 .cls-1 fill:#fff; AWATERA Ivanova Arina Клиенты Спецификации Заказы Чаты 14 T…" at bounding box center [784, 375] width 1568 height 750
click at [336, 158] on li "В работе" at bounding box center [318, 155] width 135 height 25
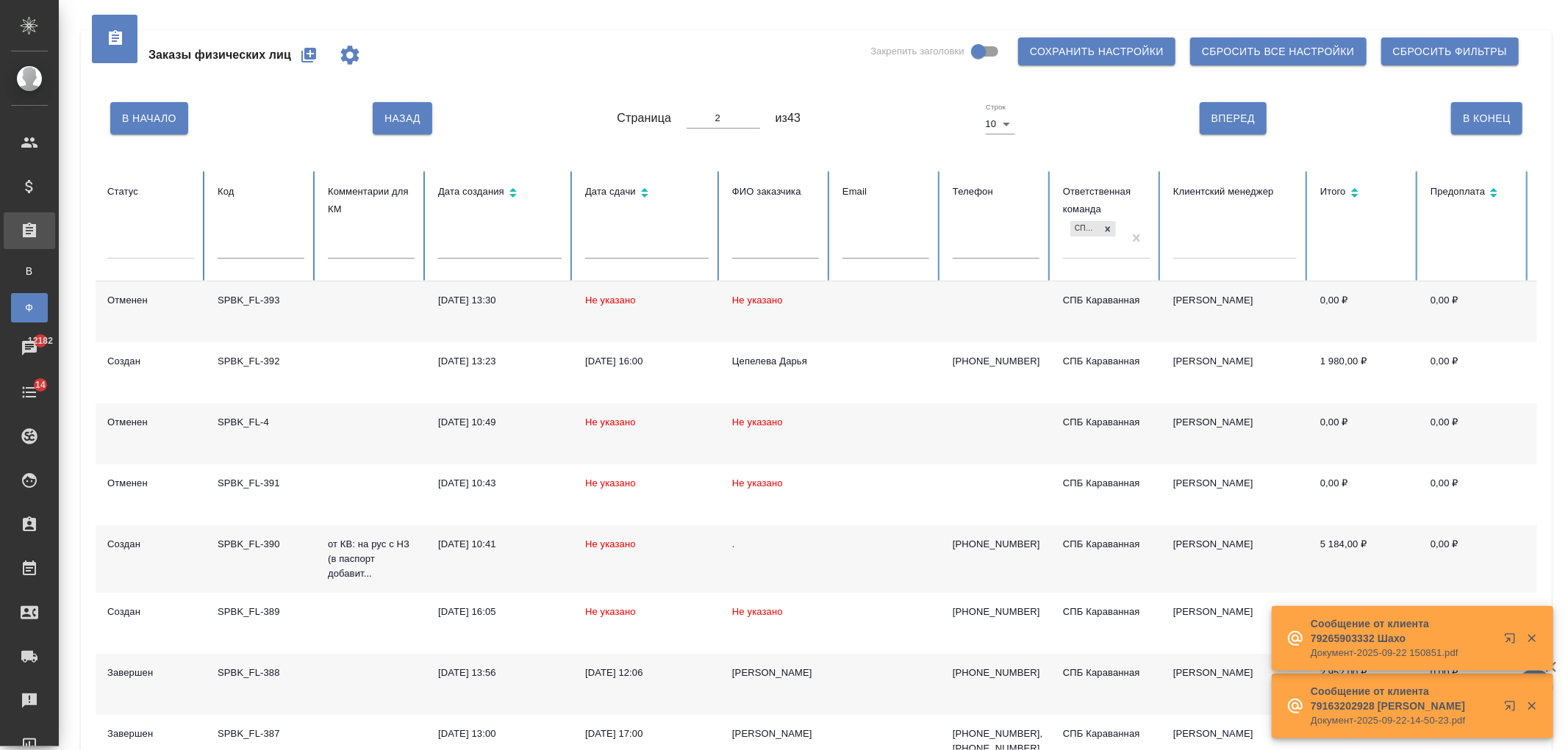
scroll to position [250, 0]
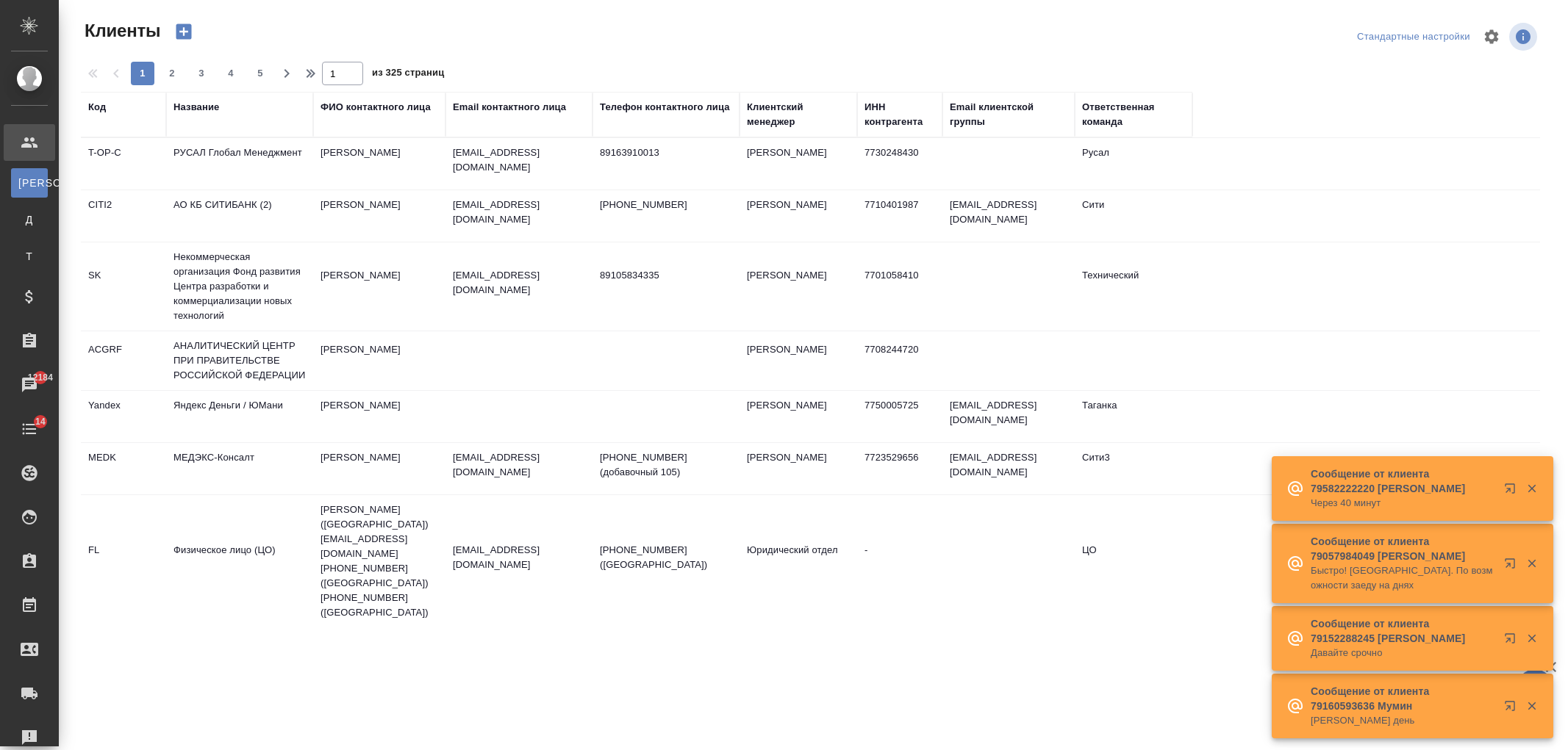
select select "RU"
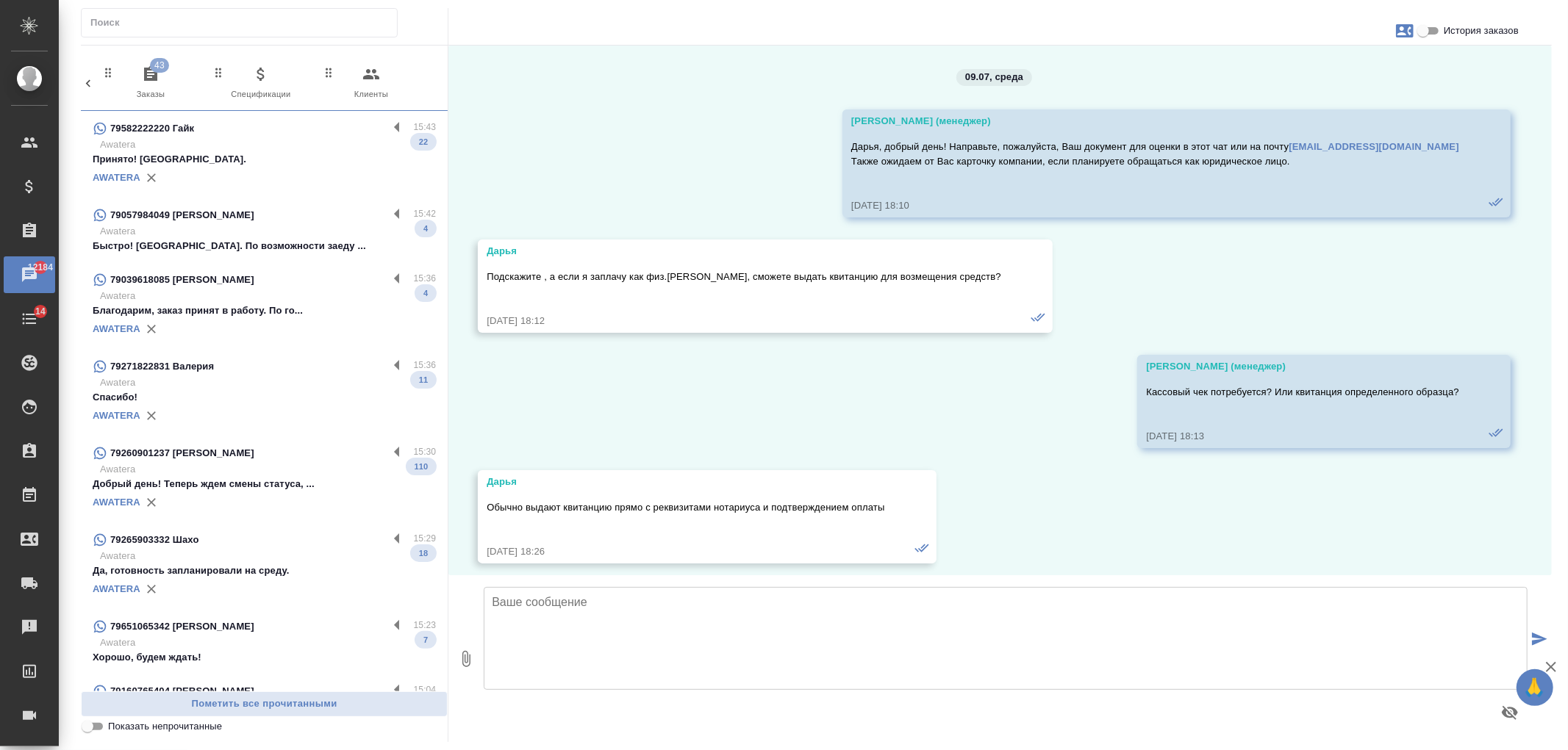
scroll to position [13168, 0]
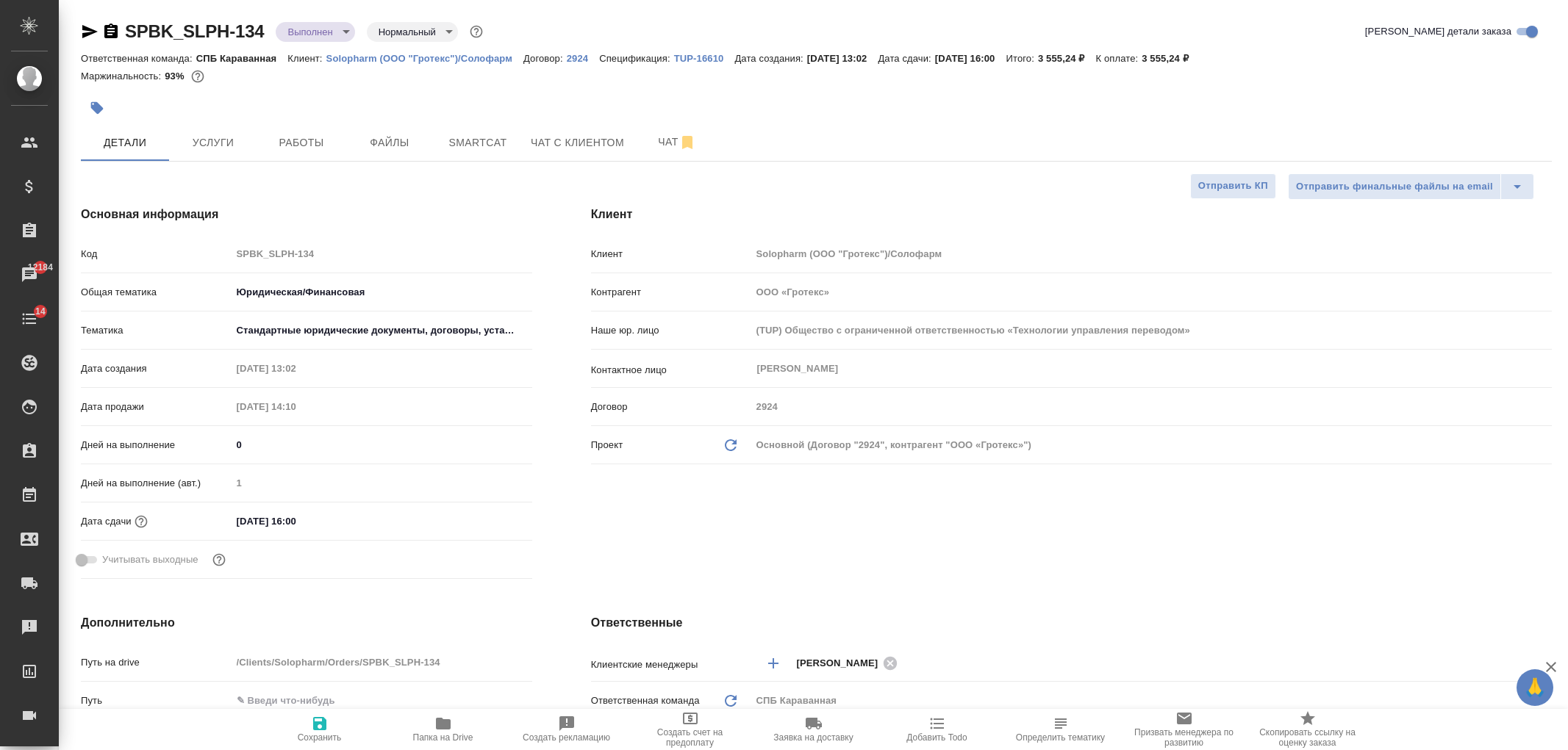
select select "RU"
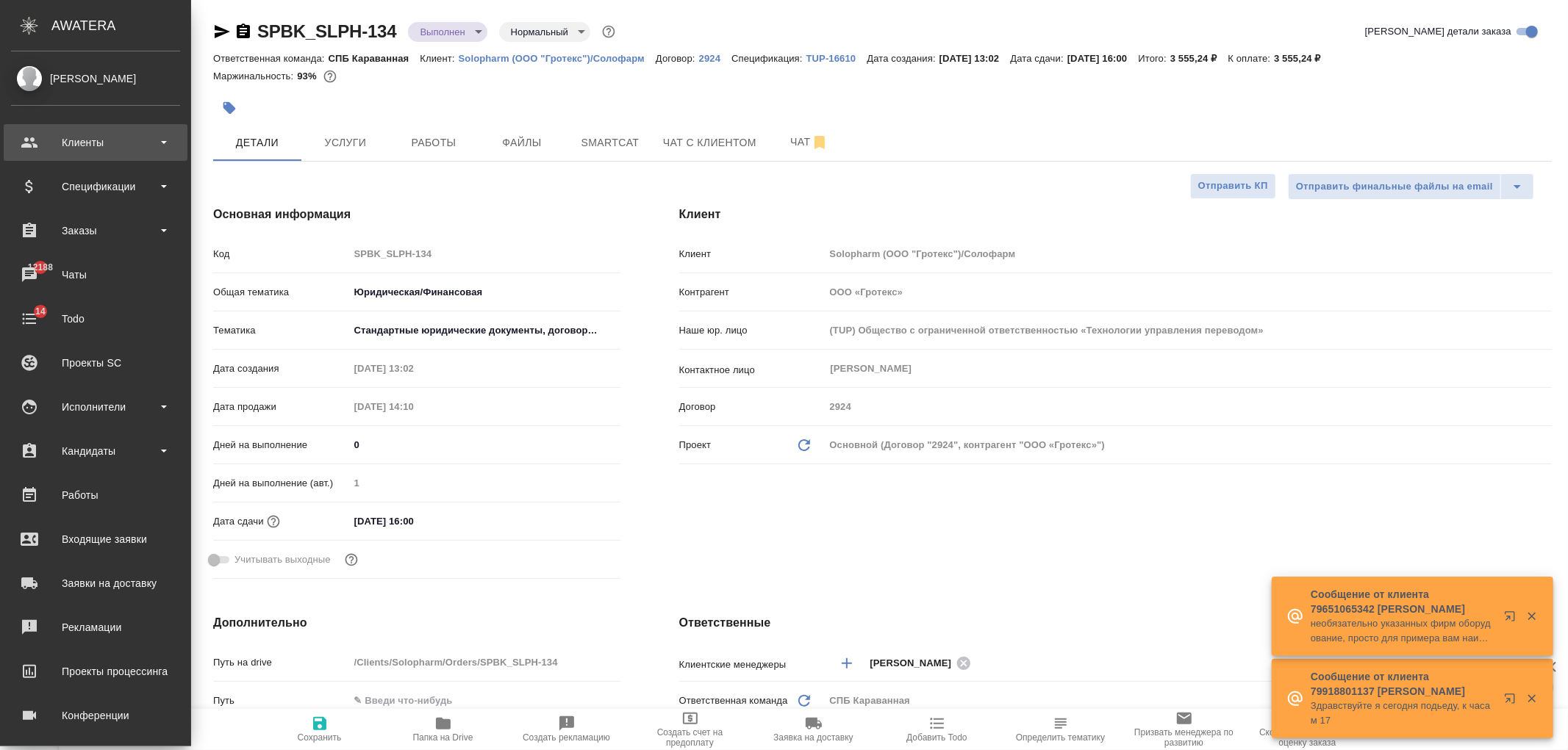
click at [129, 132] on div "Клиенты" at bounding box center [96, 142] width 169 height 22
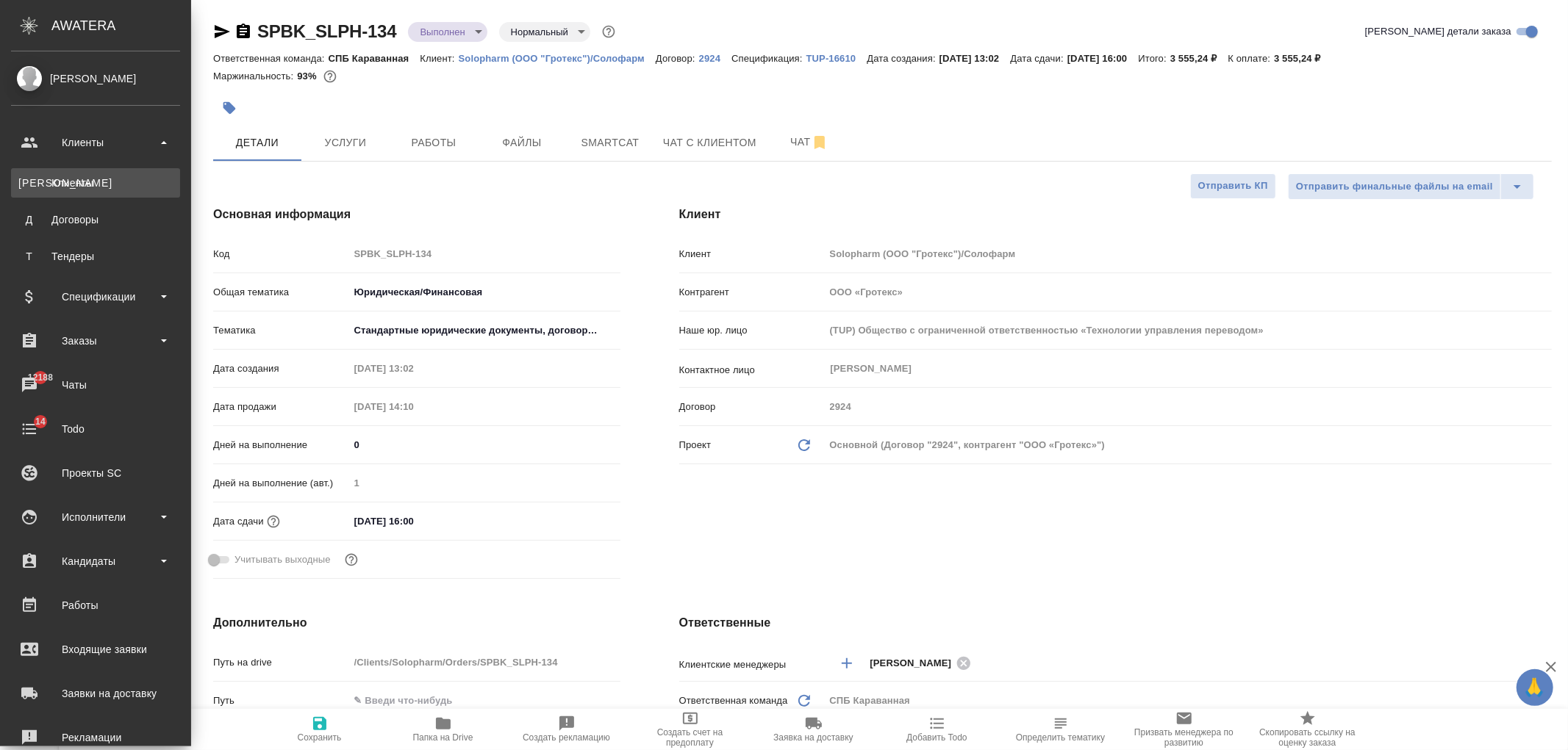
click at [110, 170] on link "К Клиенты" at bounding box center [96, 183] width 169 height 29
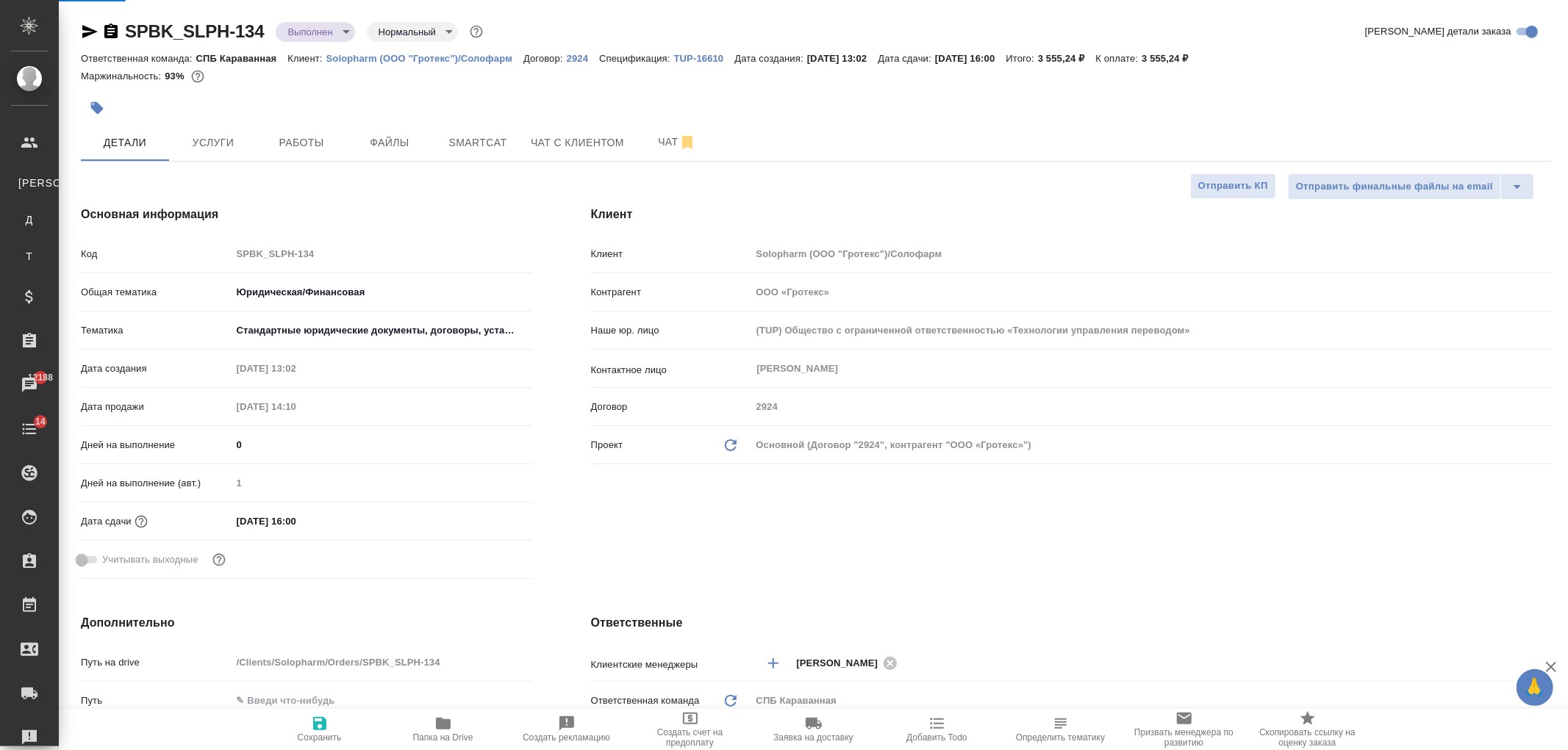
select select "RU"
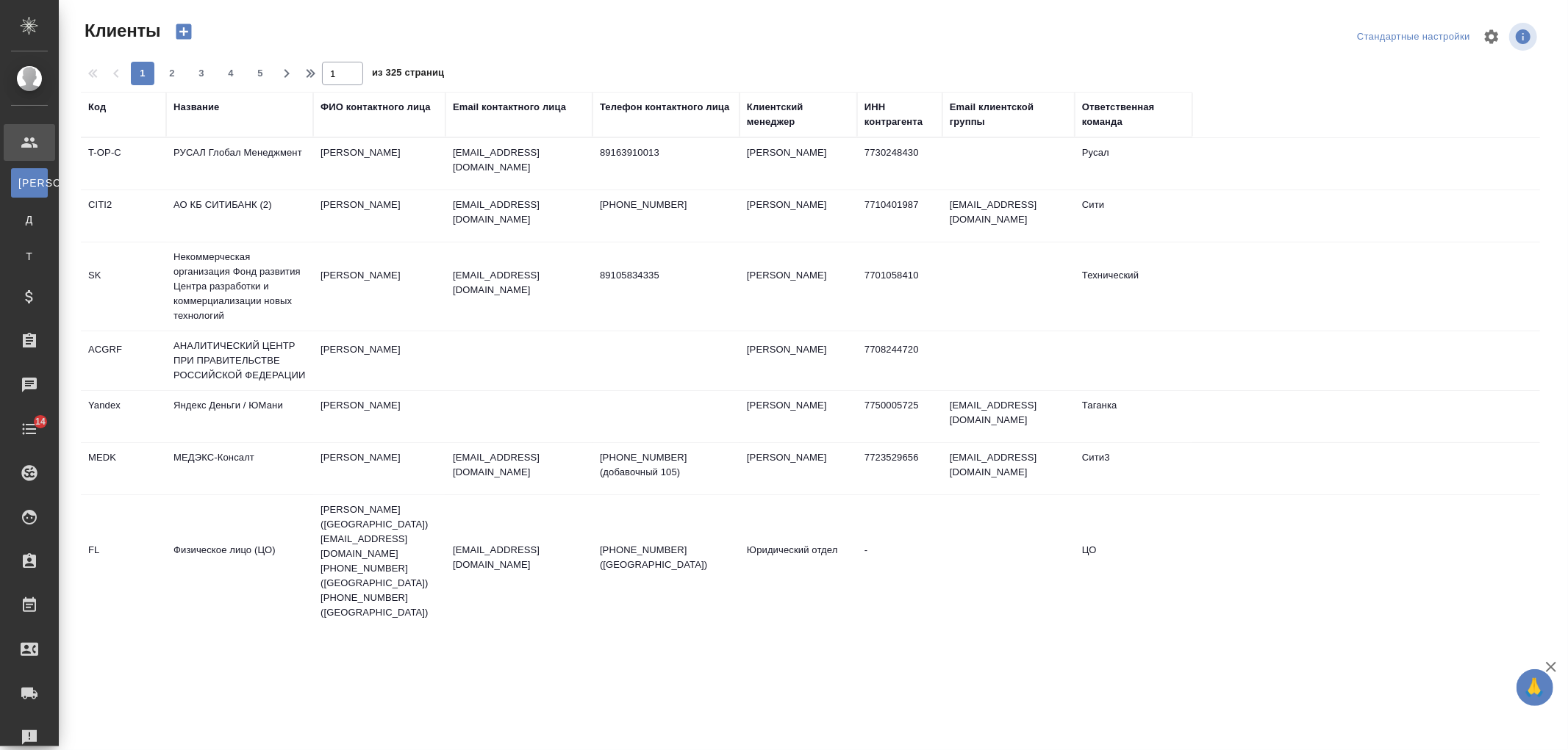
click at [217, 107] on div "Название" at bounding box center [196, 106] width 45 height 14
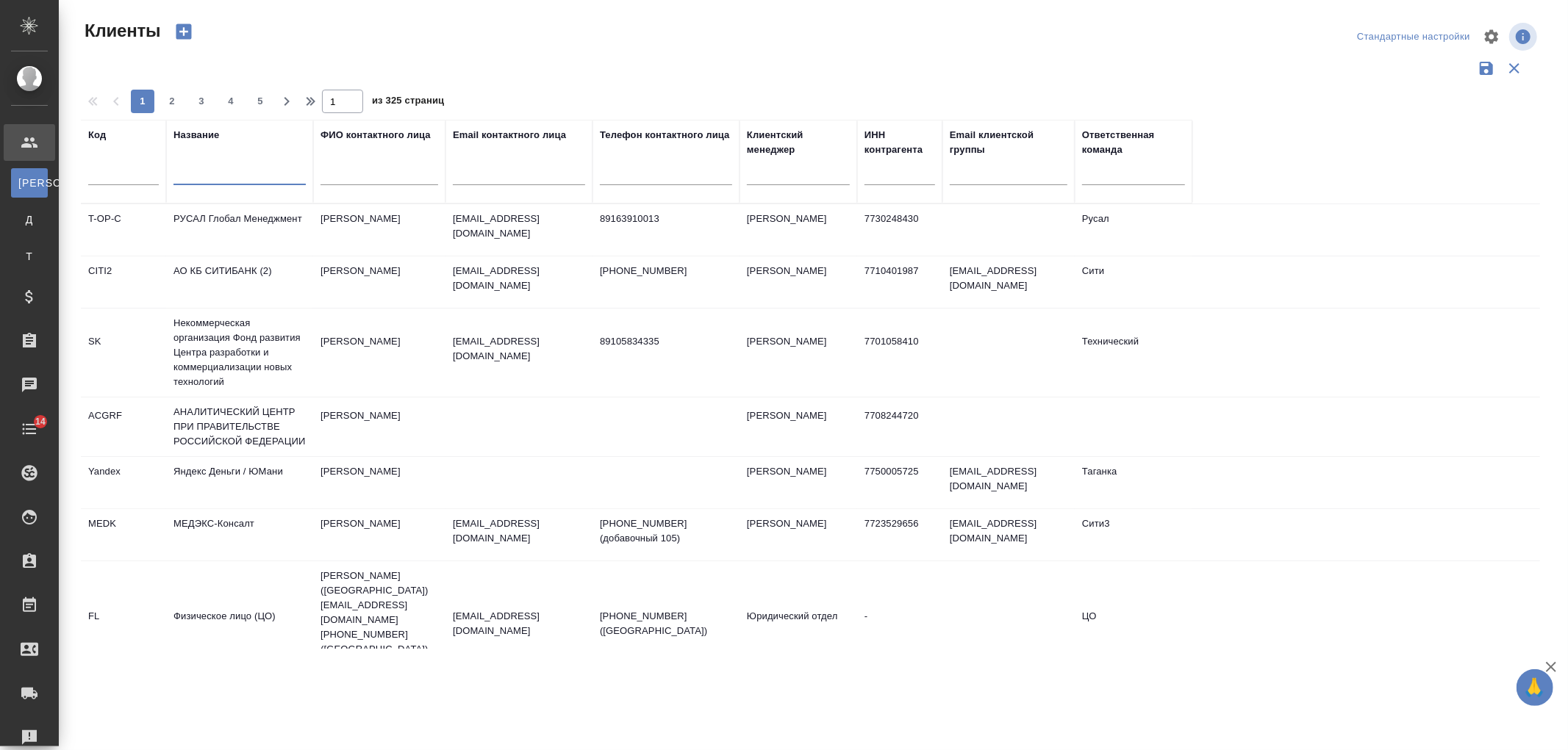
click at [218, 176] on input "text" at bounding box center [240, 176] width 132 height 18
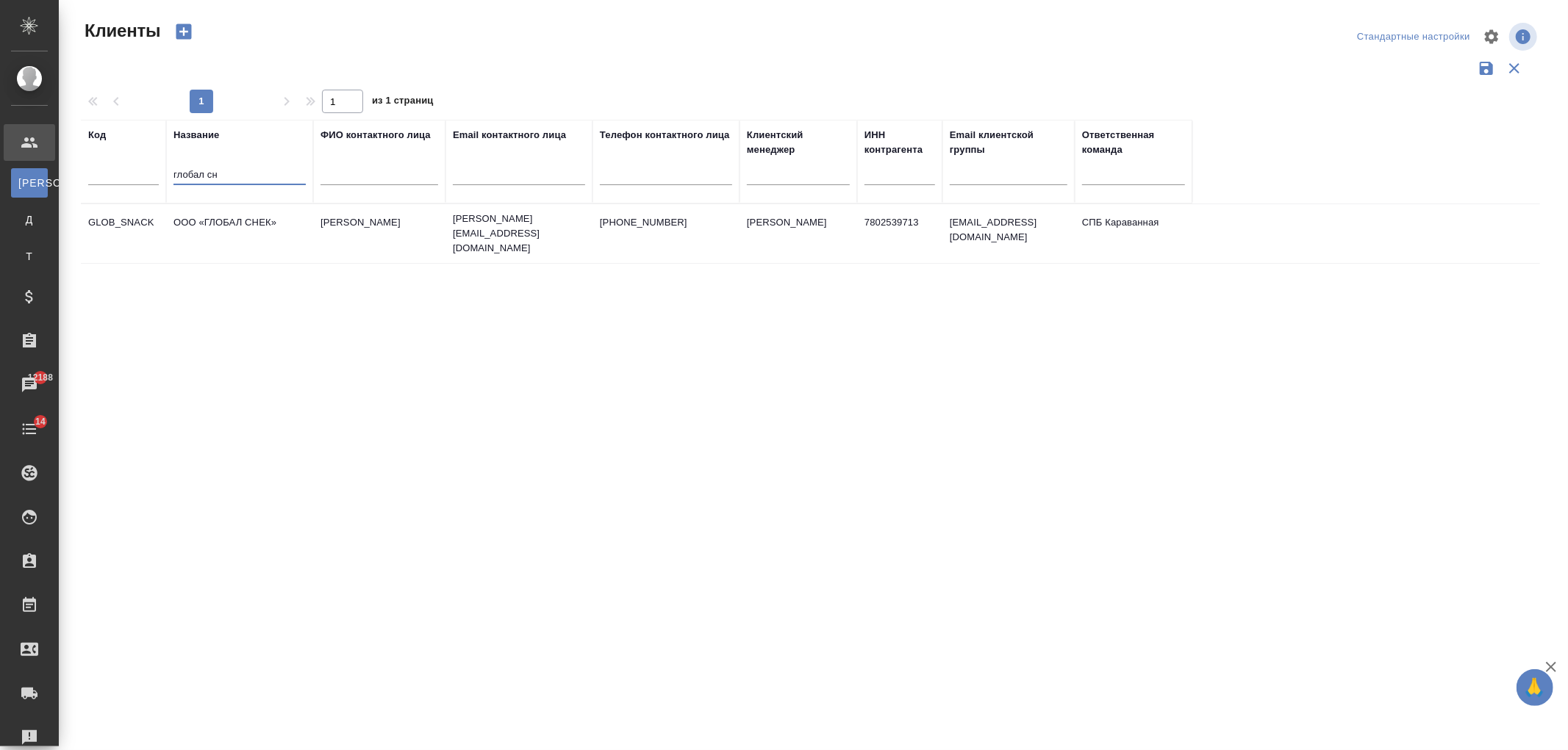
type input "глобал сн"
click at [316, 233] on td "[PERSON_NAME]" at bounding box center [379, 233] width 132 height 51
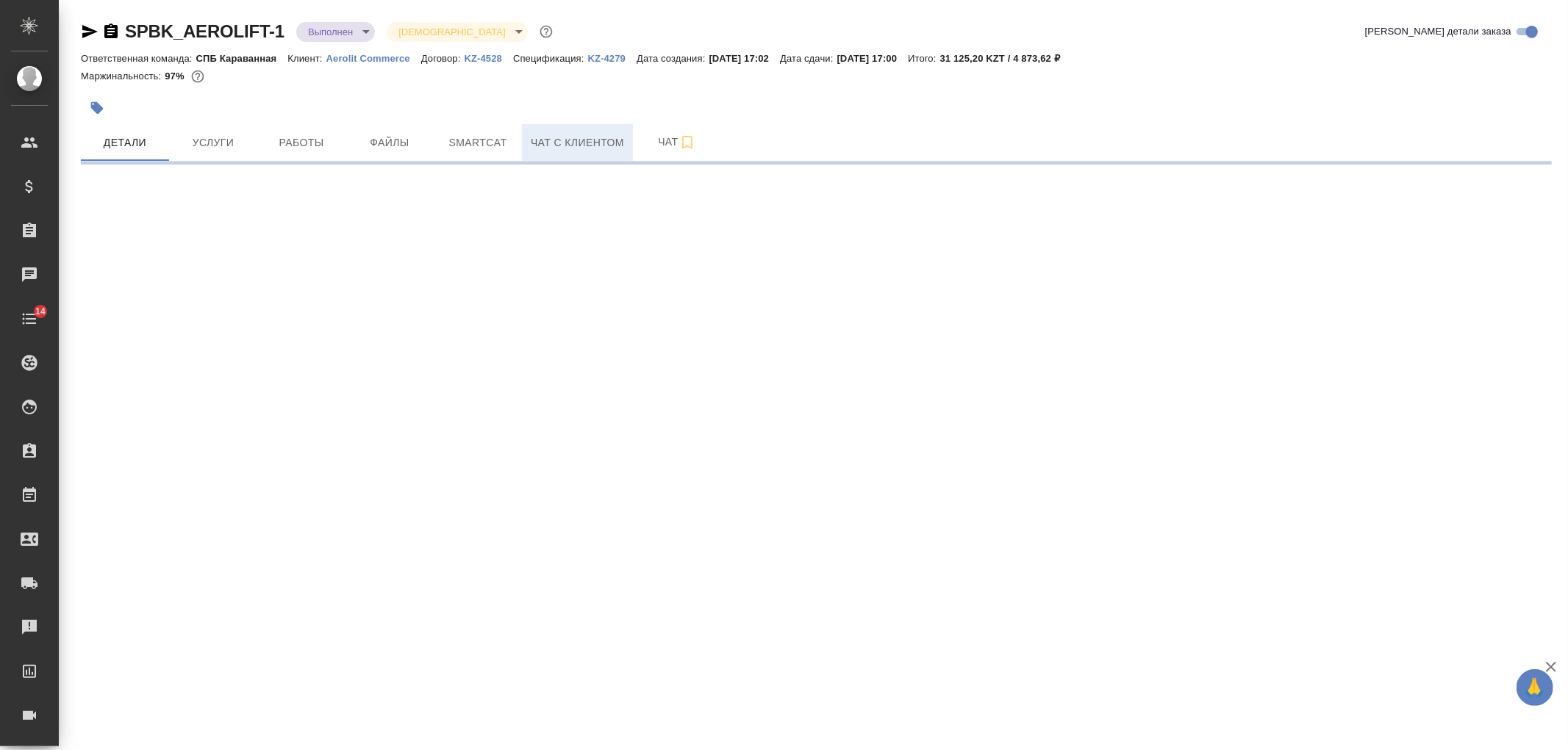
select select "RU"
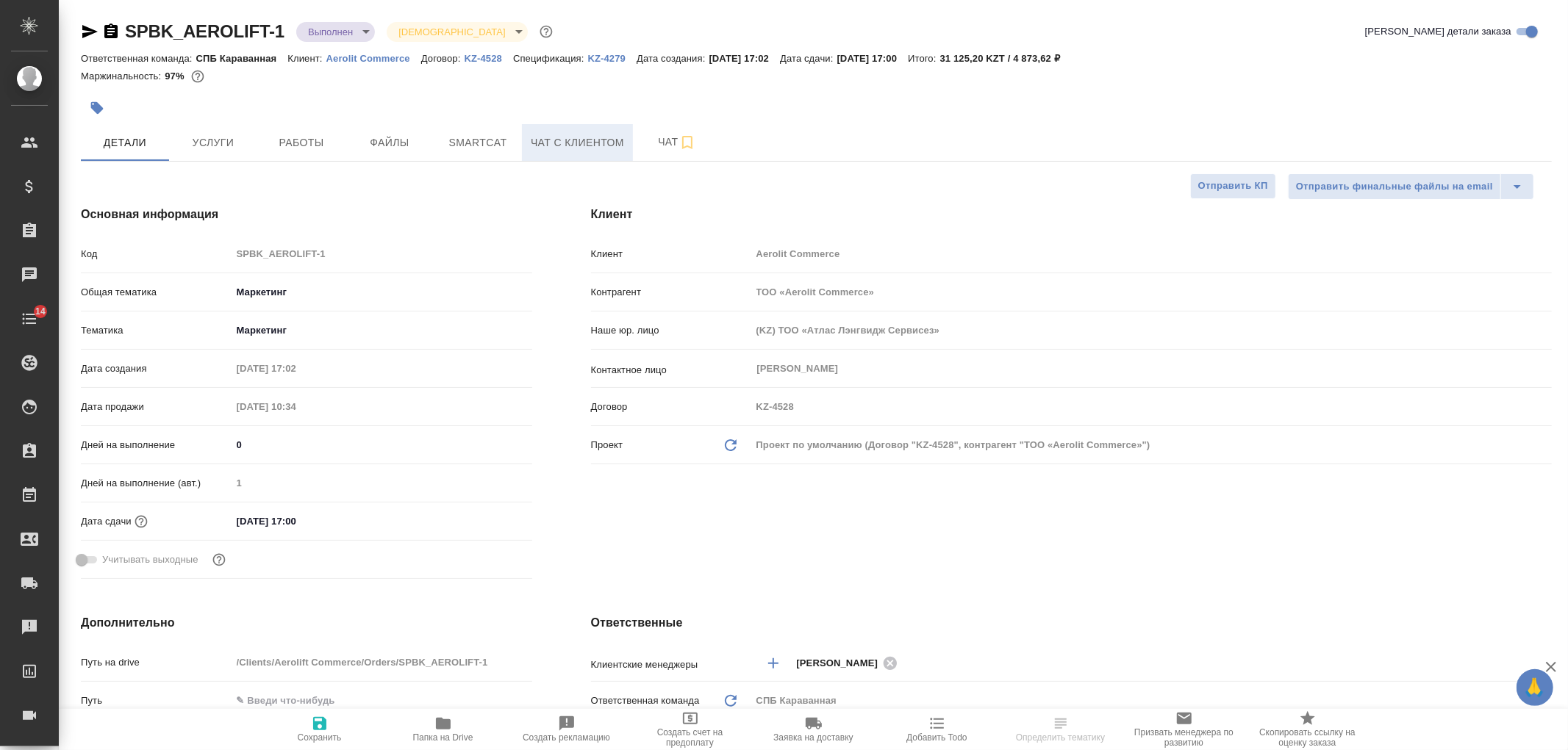
type textarea "x"
click at [545, 143] on span "Чат с клиентом" at bounding box center [577, 143] width 94 height 18
type textarea "x"
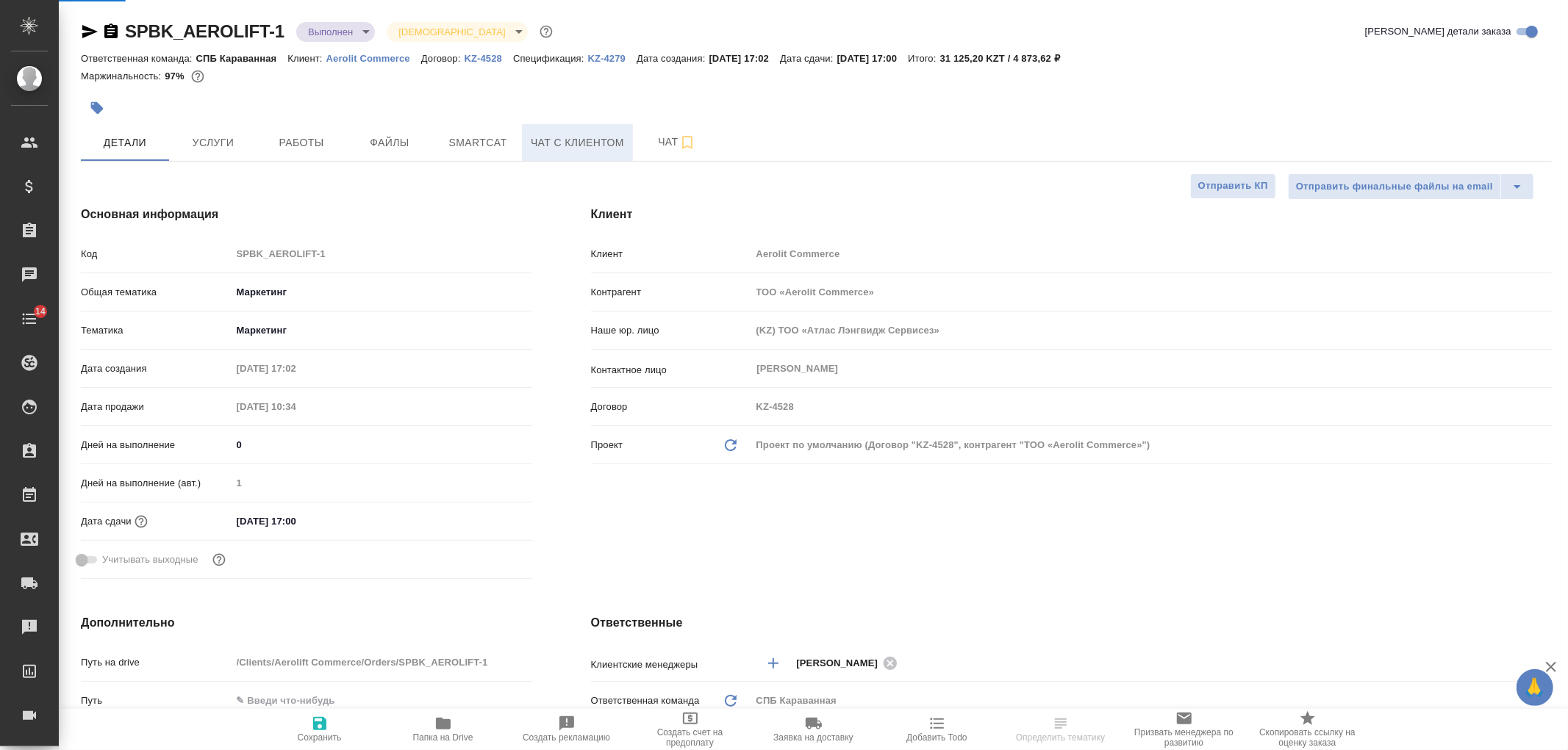
type textarea "x"
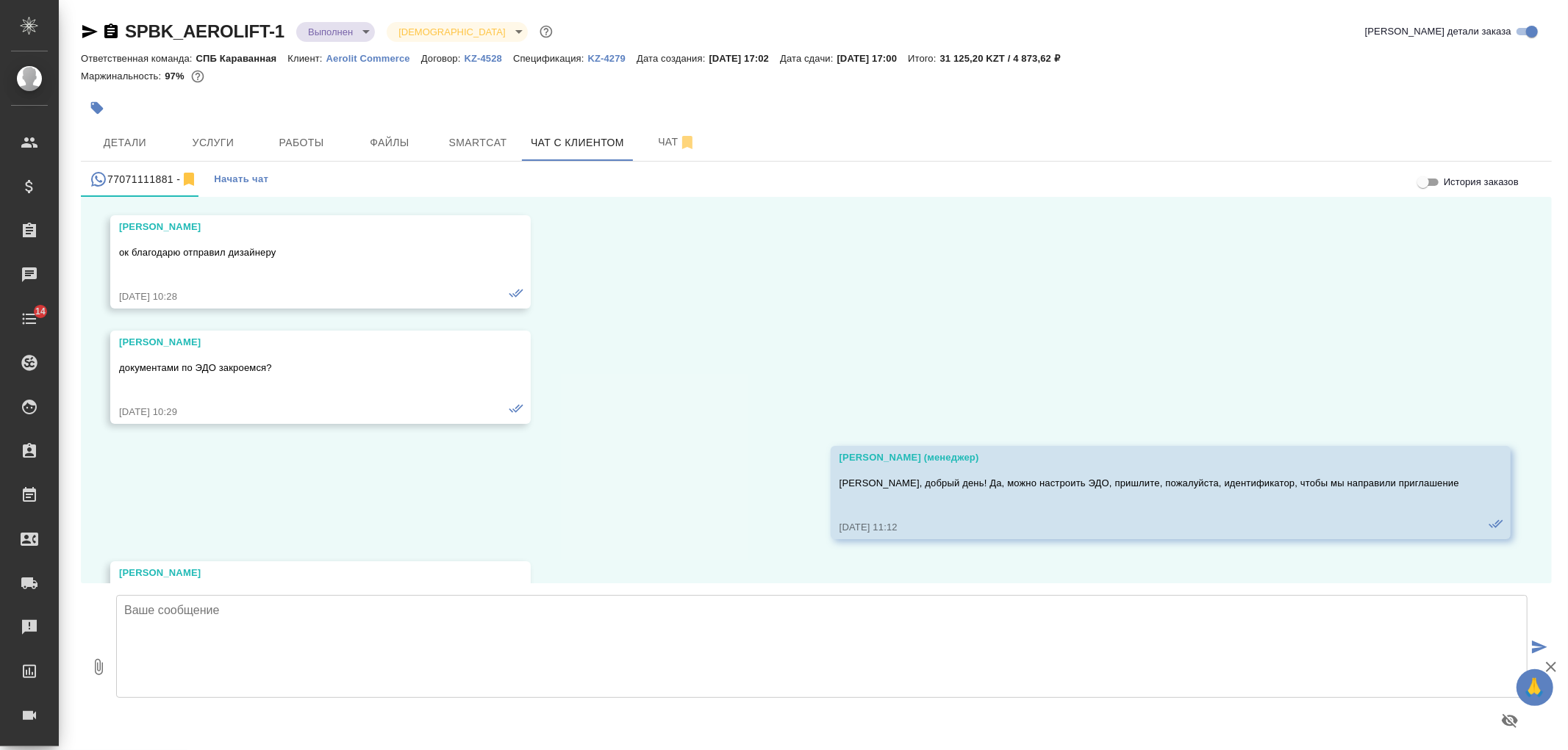
scroll to position [9601, 0]
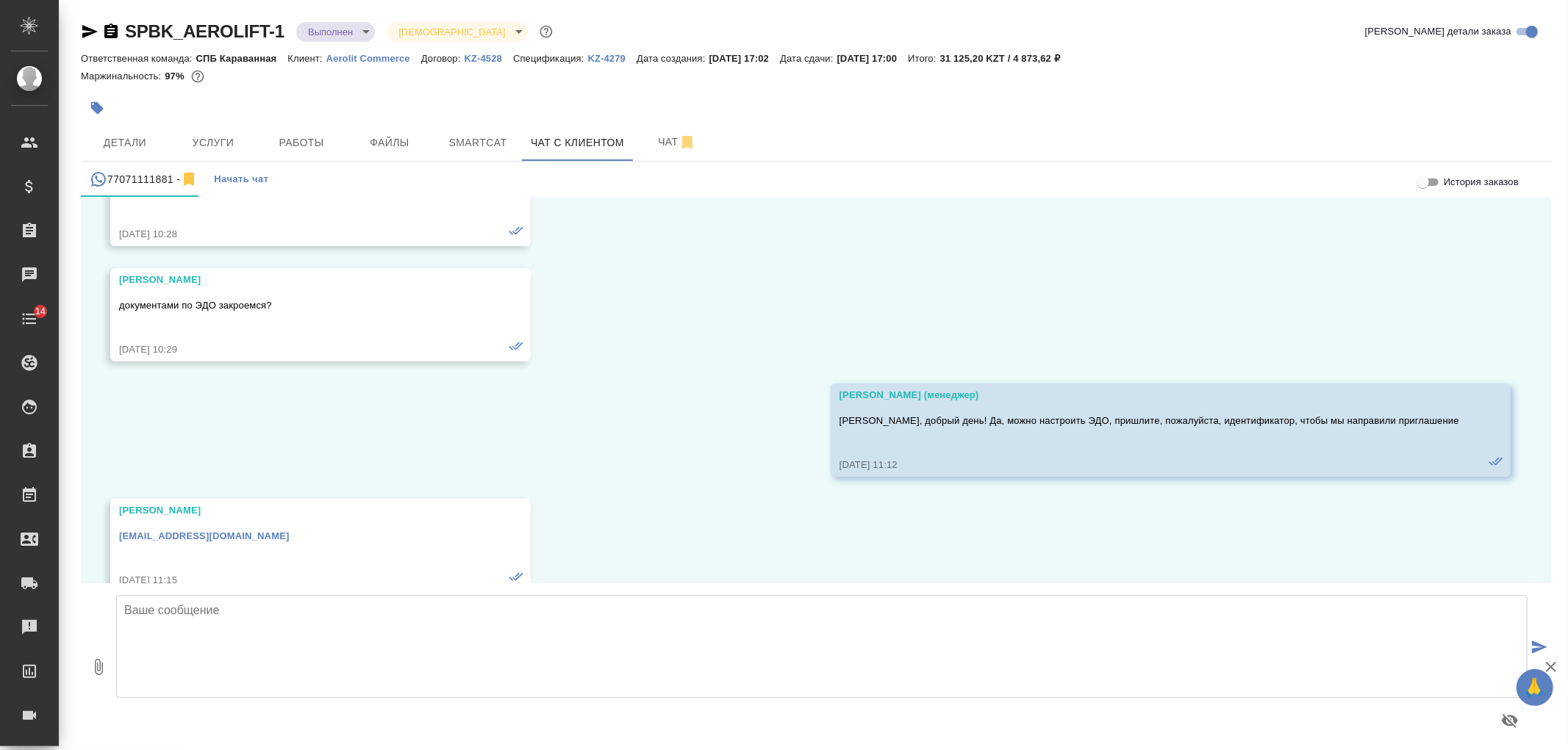
click at [471, 651] on textarea at bounding box center [822, 647] width 1412 height 103
click at [902, 635] on textarea "[PERSON_NAME], добрый день! Пришлите, пожалуйста, номер в системе ЭДО, у нас ес…" at bounding box center [822, 647] width 1412 height 103
type textarea "[PERSON_NAME], добрый день! Пришлите, пожалуйста, номер в системе ЭДО, у нас ес…"
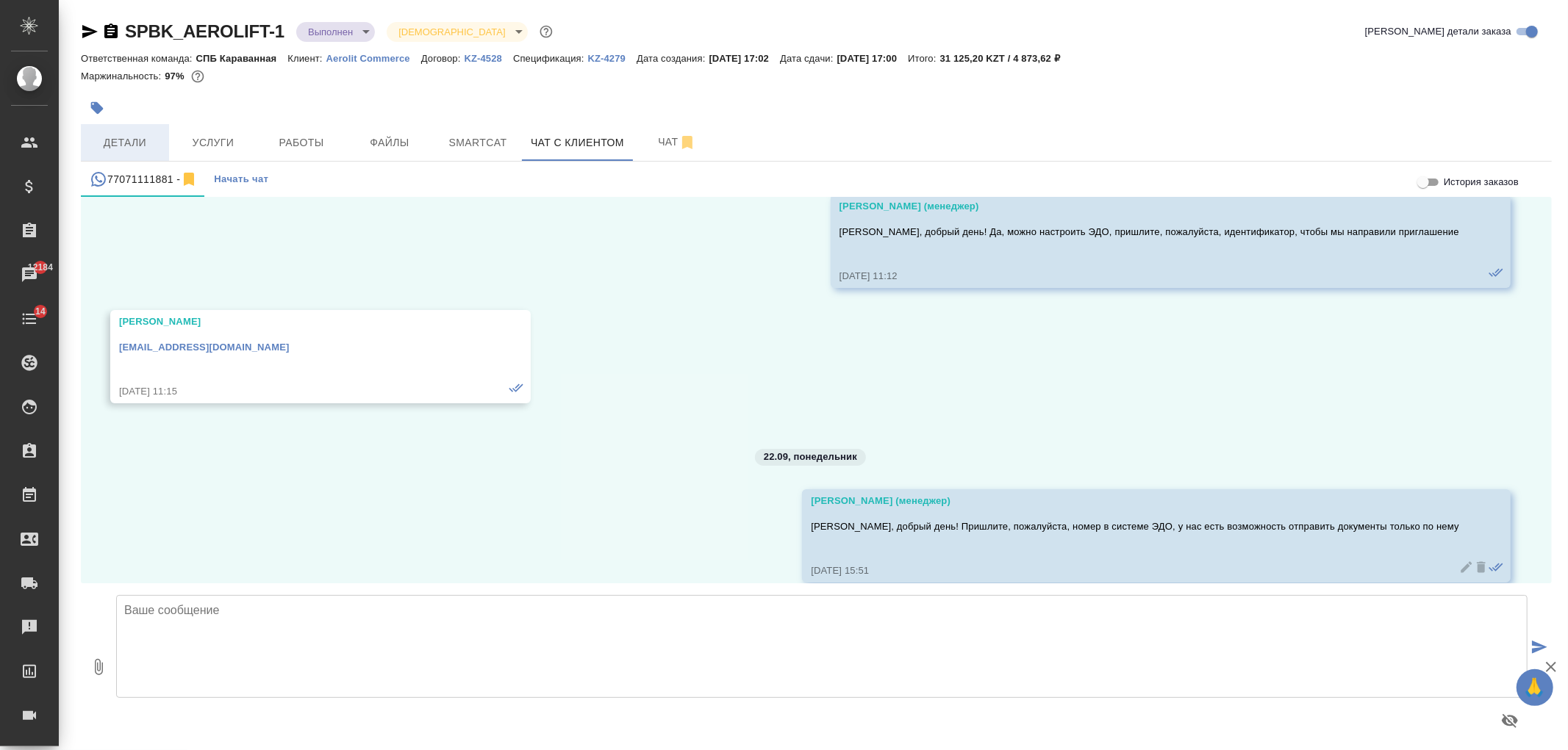
scroll to position [9792, 0]
click at [126, 129] on button "Детали" at bounding box center [125, 142] width 88 height 37
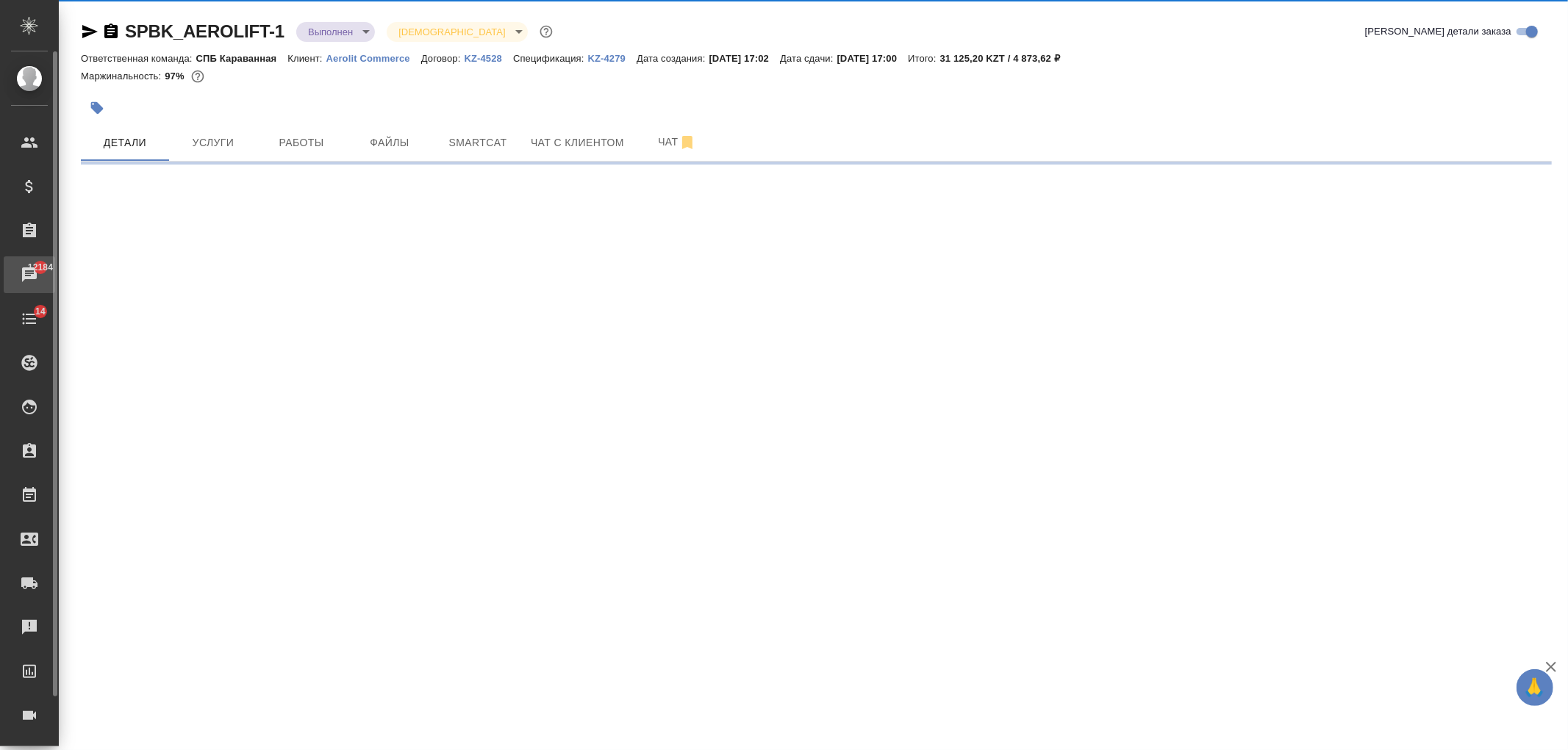
select select "RU"
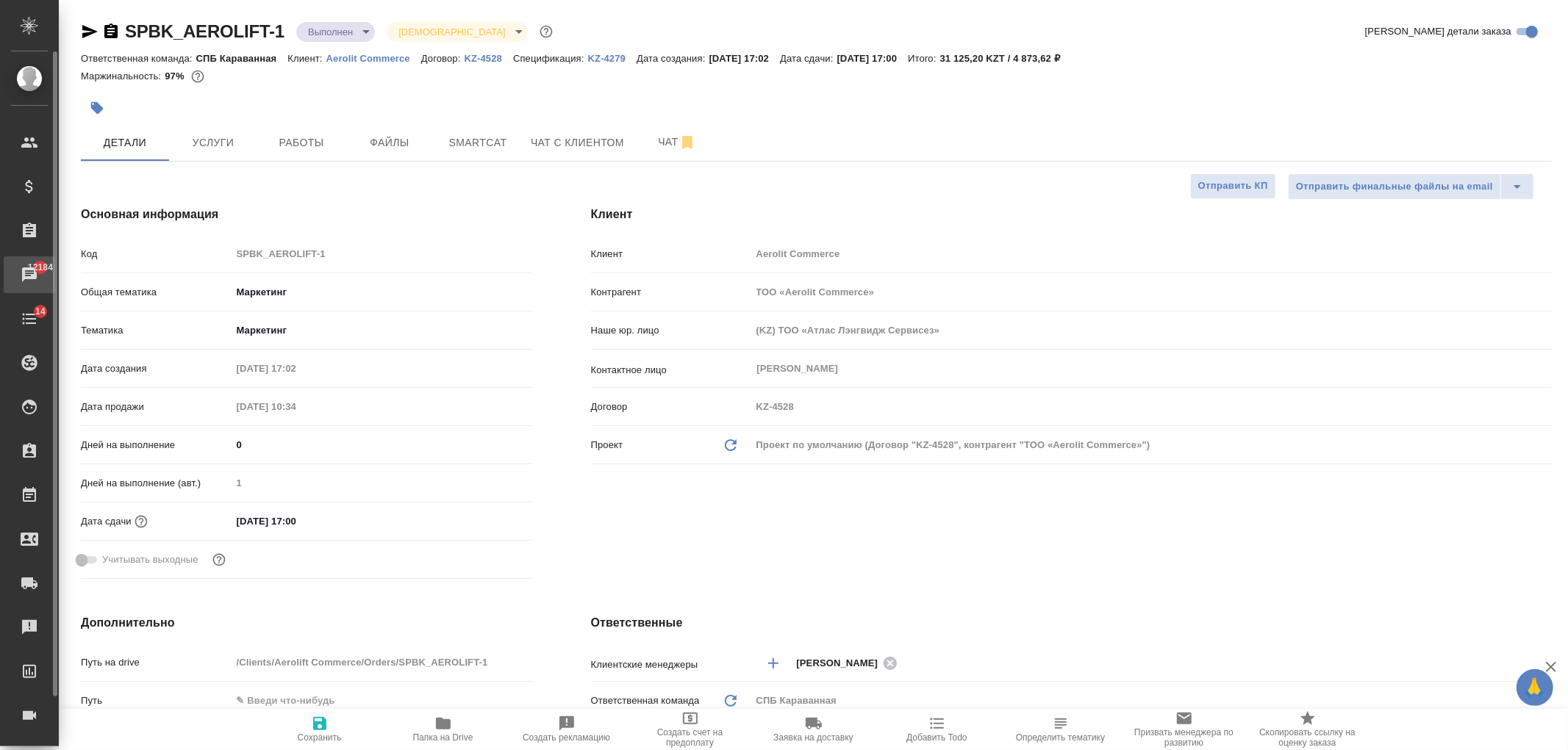
click at [28, 270] on div "Чаты" at bounding box center [11, 274] width 37 height 22
type textarea "x"
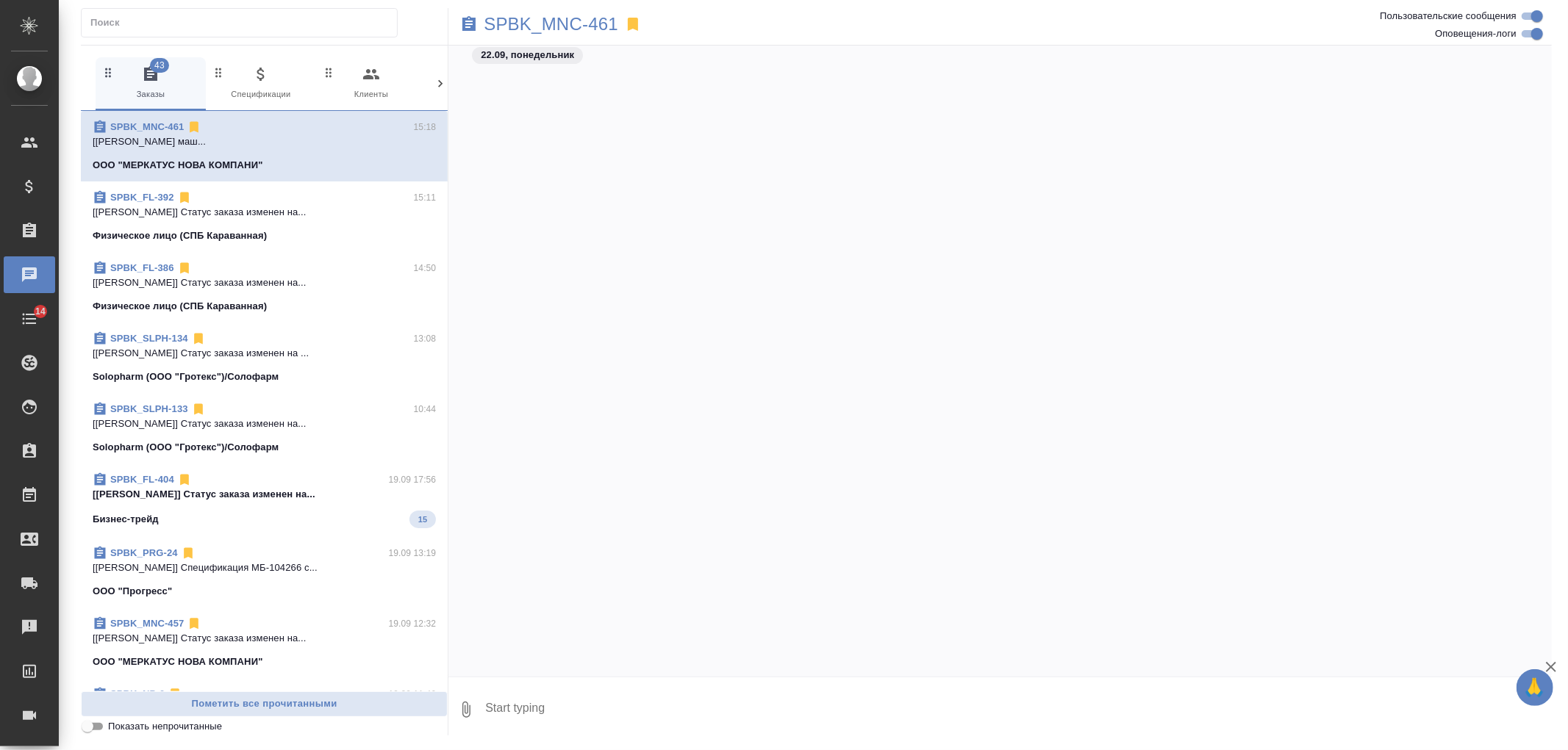
scroll to position [9341, 0]
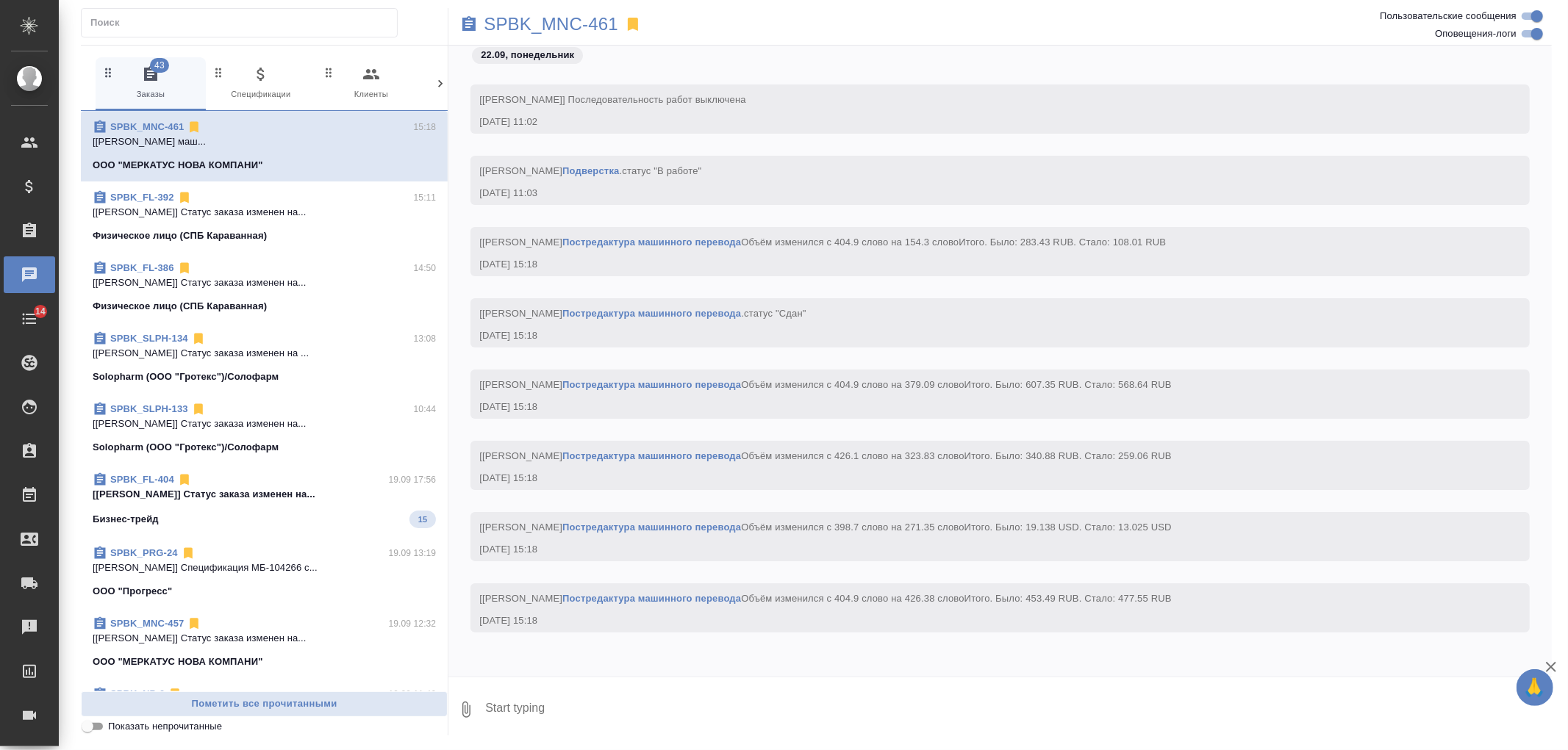
click at [429, 84] on button "0 Входящие" at bounding box center [481, 84] width 110 height 53
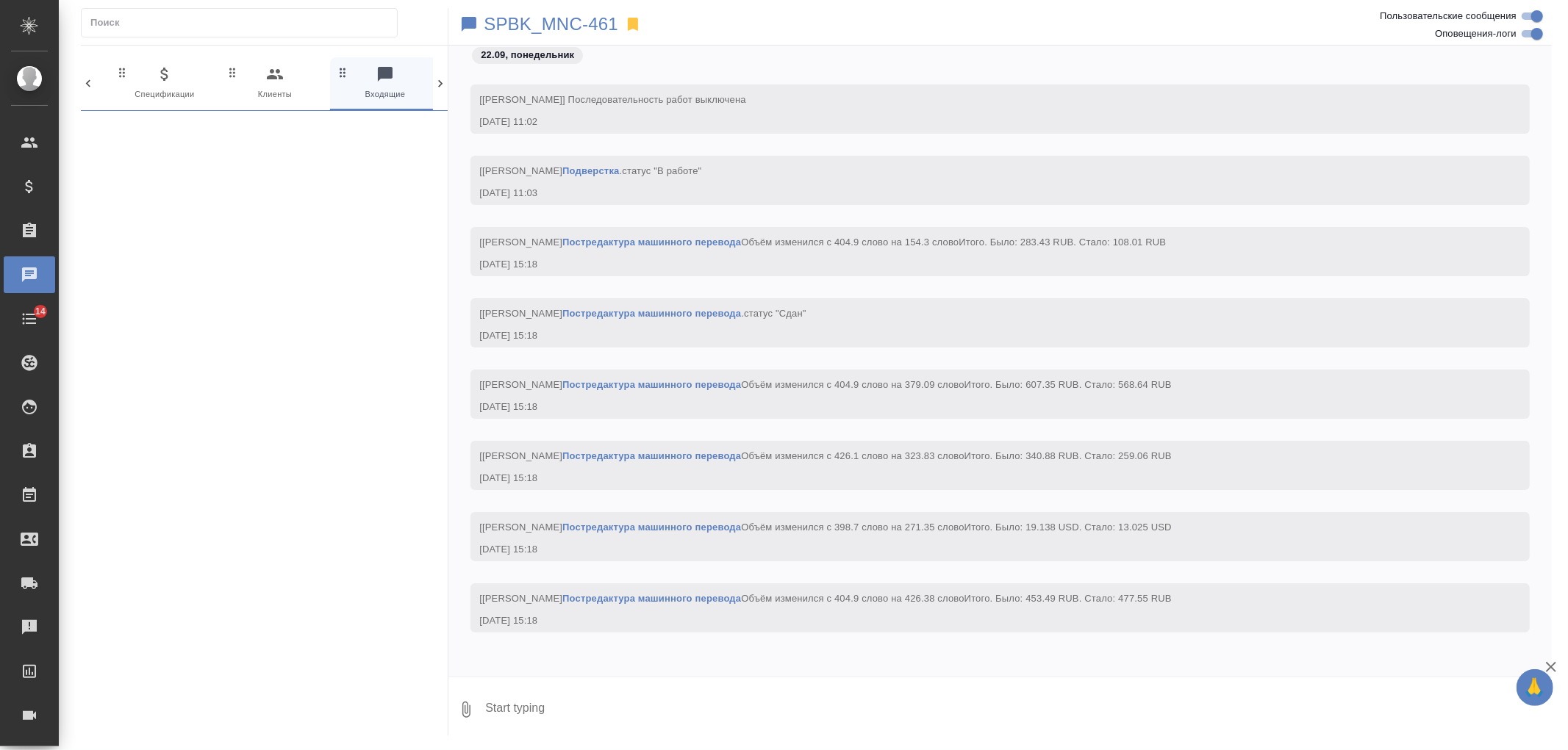
click at [429, 84] on button "0 Входящие" at bounding box center [385, 84] width 110 height 53
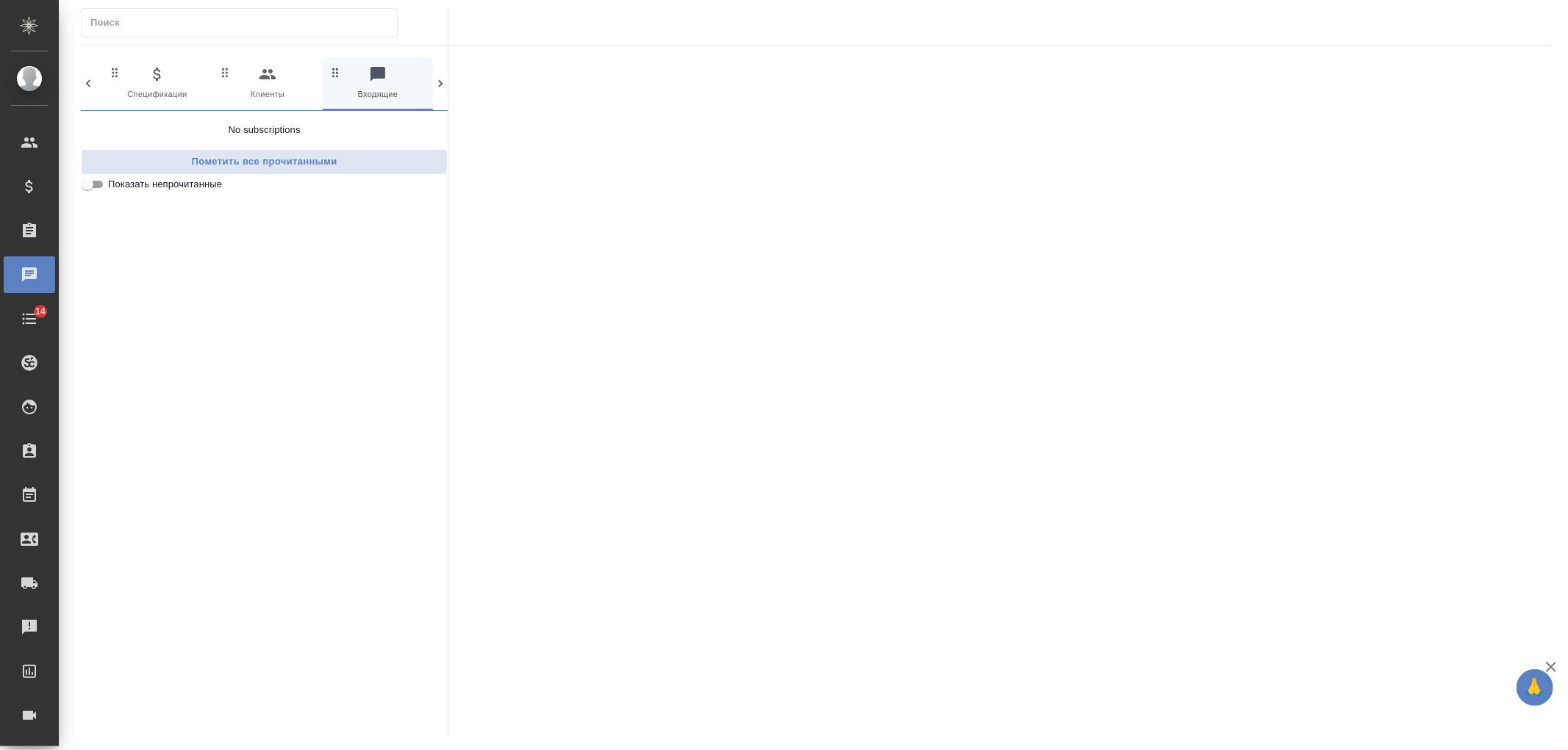
click at [440, 85] on icon at bounding box center [441, 84] width 5 height 8
click at [394, 94] on span "0 Подбор исполнителей" at bounding box center [371, 84] width 98 height 36
click at [445, 91] on icon at bounding box center [440, 83] width 14 height 14
click at [391, 81] on span "99+ Мессенджеры" at bounding box center [378, 84] width 98 height 36
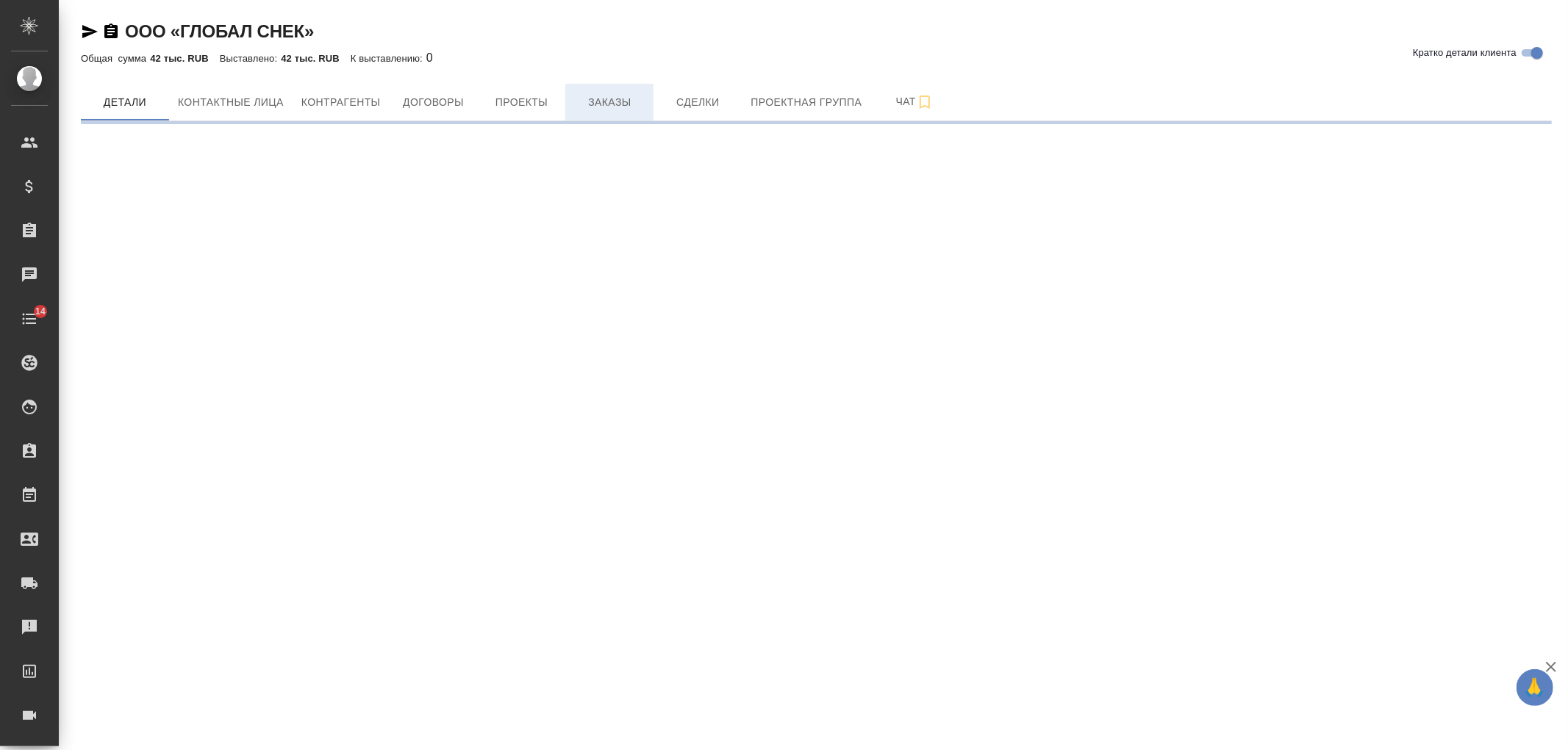
click at [582, 96] on span "Заказы" at bounding box center [609, 103] width 70 height 18
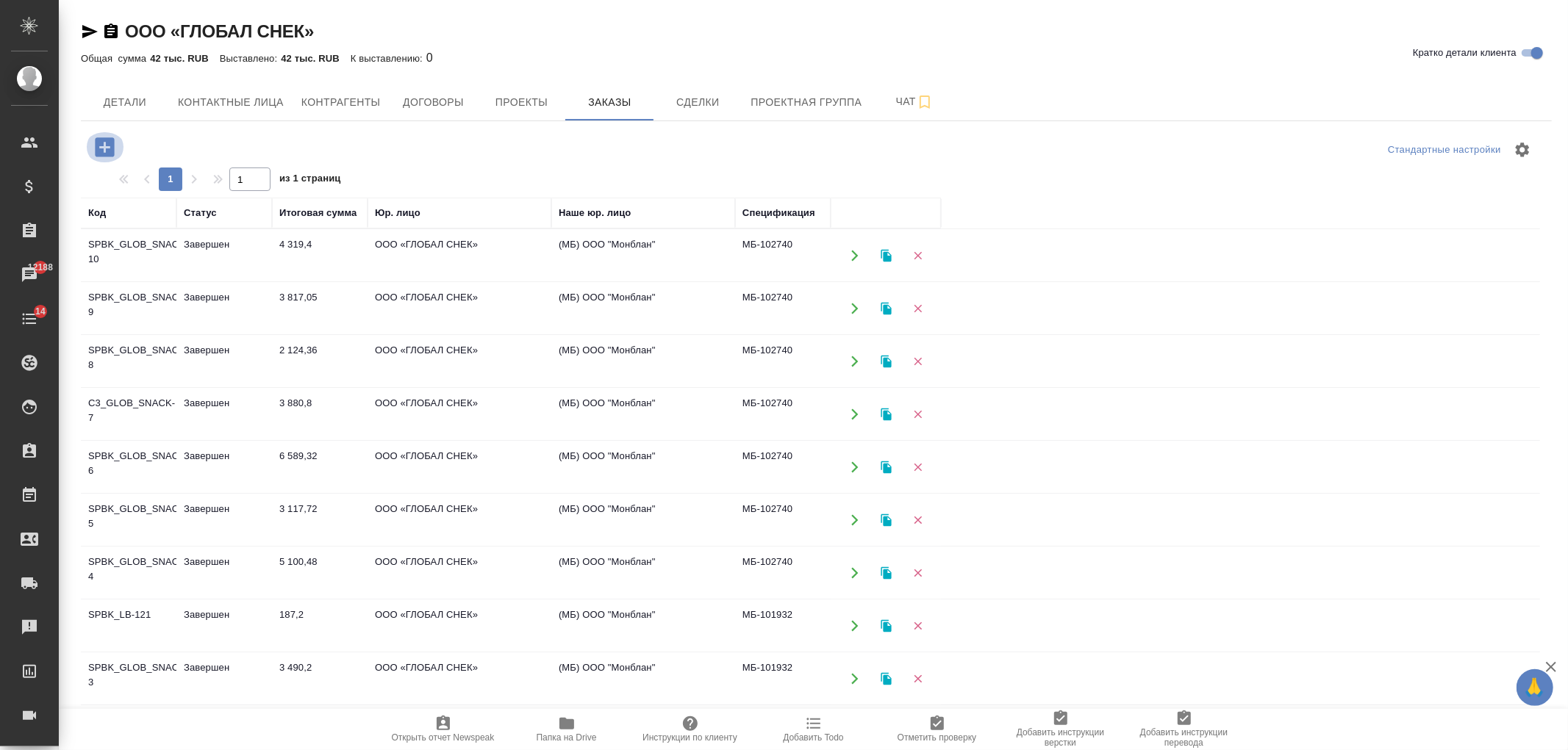
click at [106, 156] on icon "button" at bounding box center [104, 147] width 19 height 19
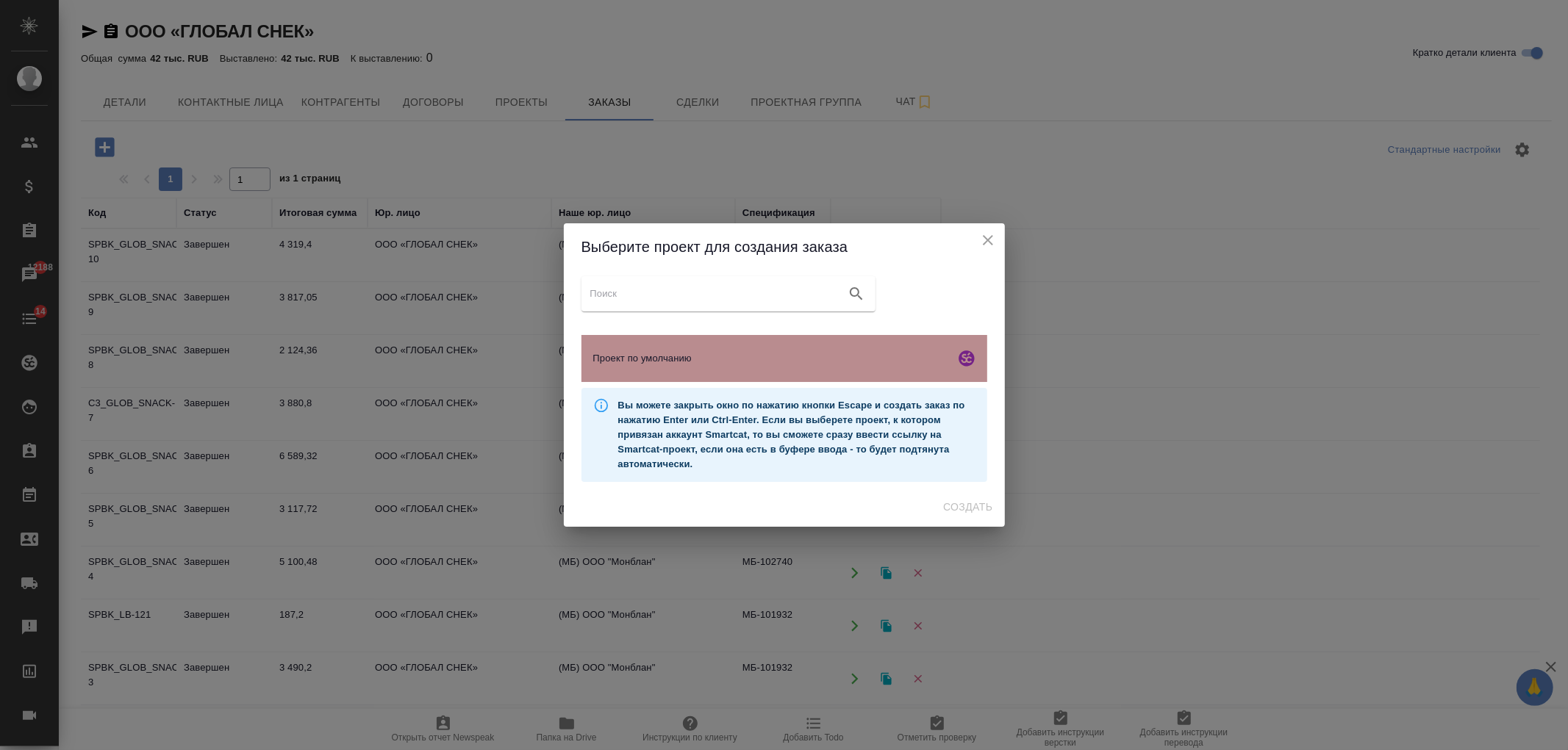
drag, startPoint x: 785, startPoint y: 344, endPoint x: 788, endPoint y: 365, distance: 21.2
click at [785, 345] on div "Проект по умолчанию" at bounding box center [784, 359] width 406 height 47
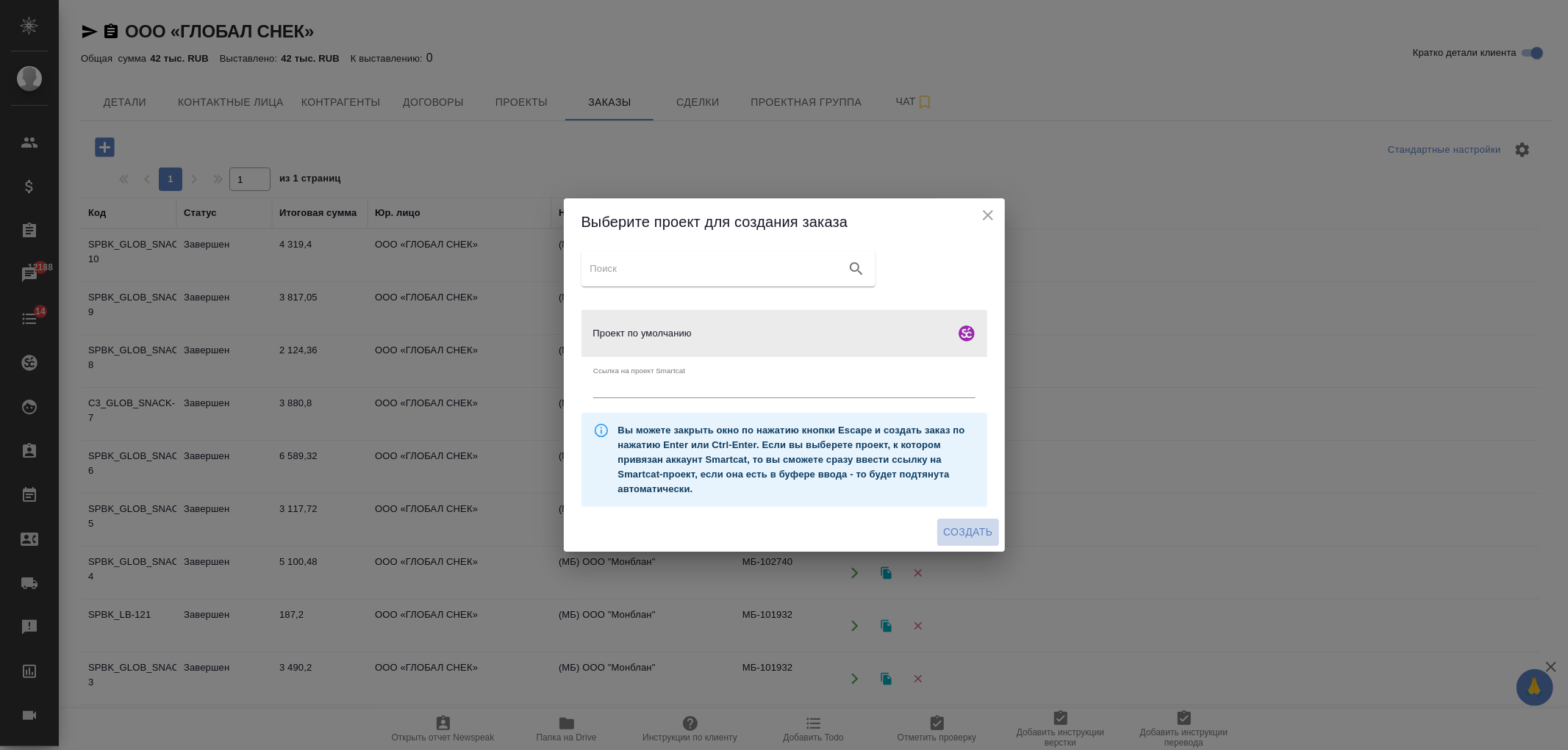
click at [965, 537] on span "Создать" at bounding box center [967, 532] width 49 height 18
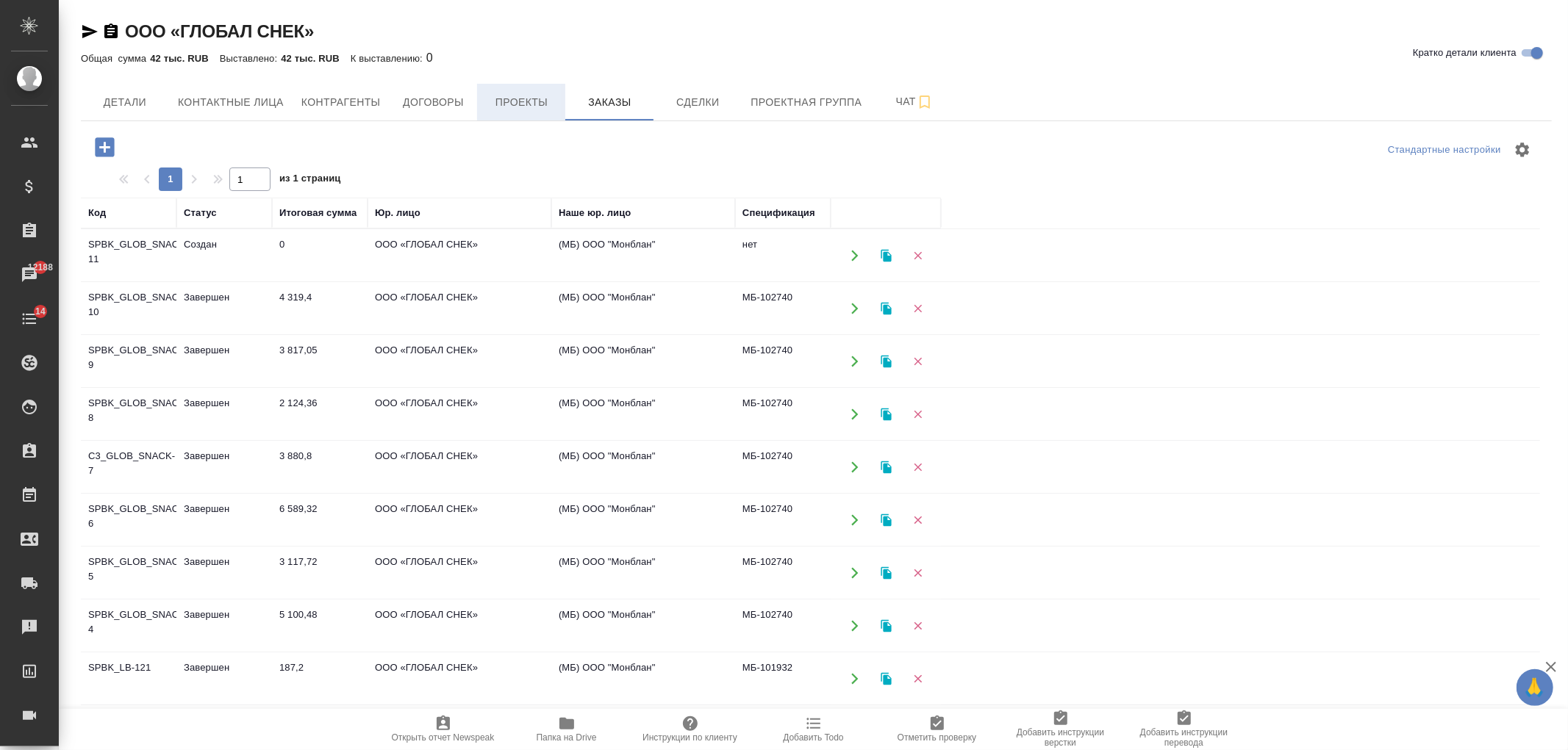
click at [527, 90] on button "Проекты" at bounding box center [521, 102] width 88 height 37
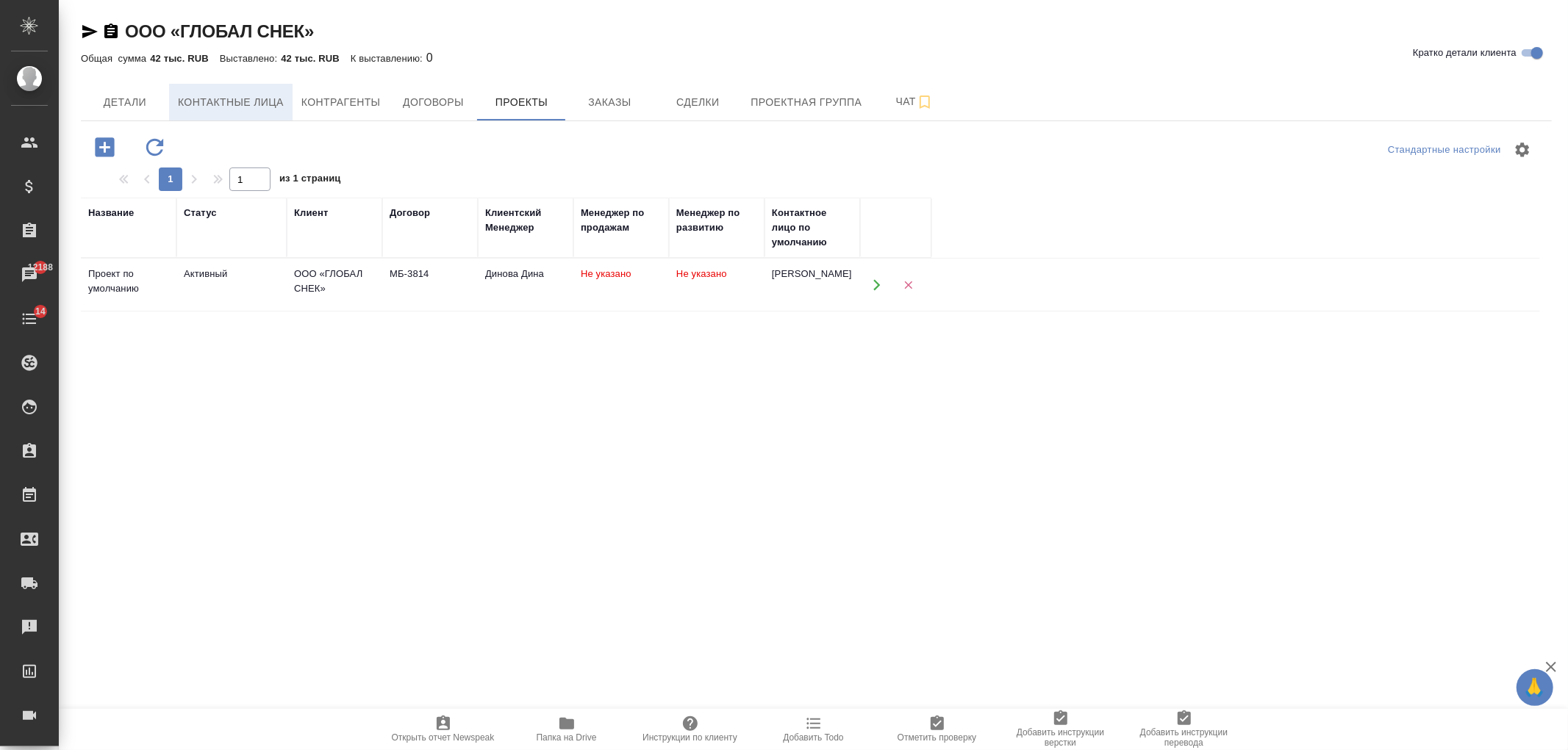
click at [259, 103] on span "Контактные лица" at bounding box center [230, 103] width 106 height 18
select select "RU"
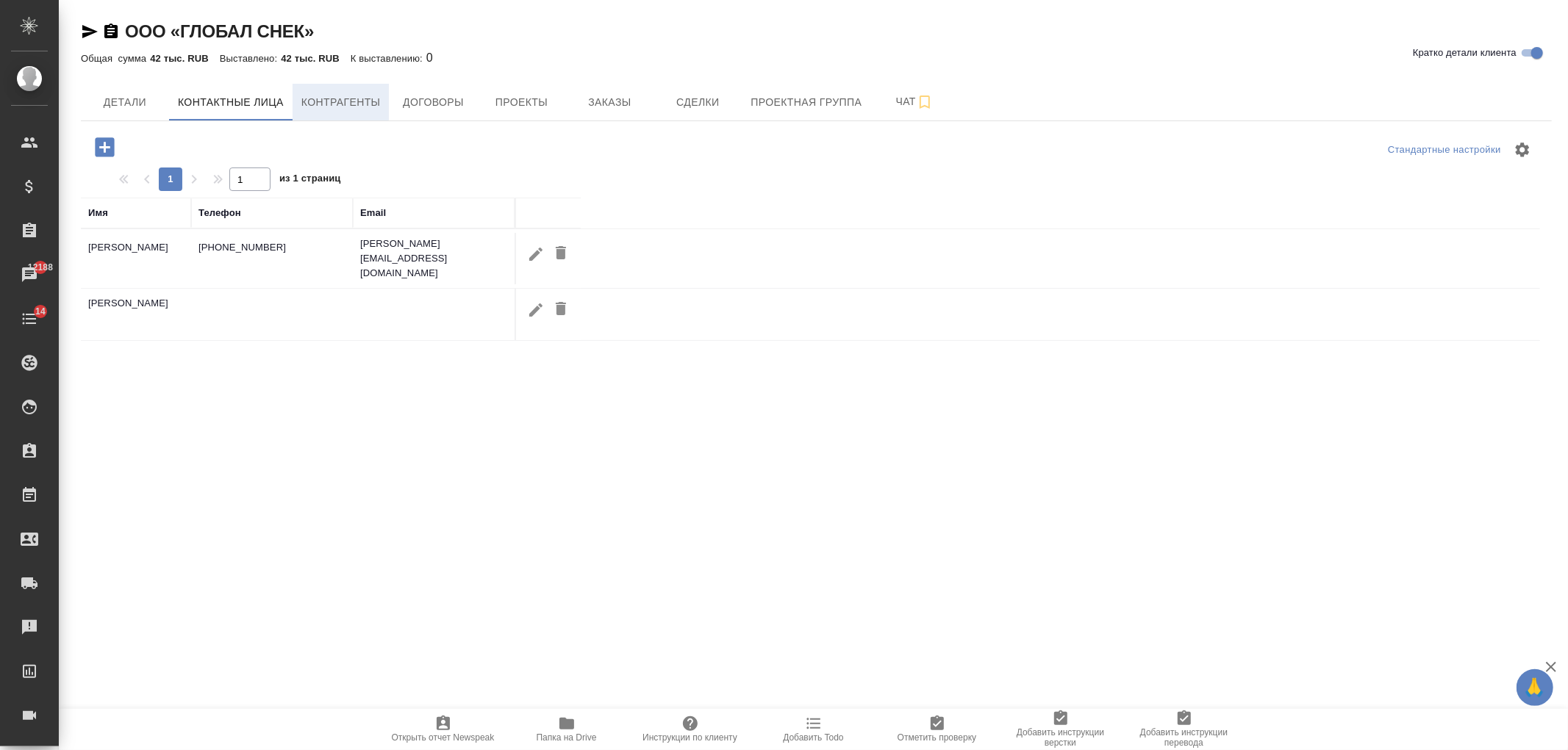
click at [340, 103] on span "Контрагенты" at bounding box center [341, 103] width 79 height 18
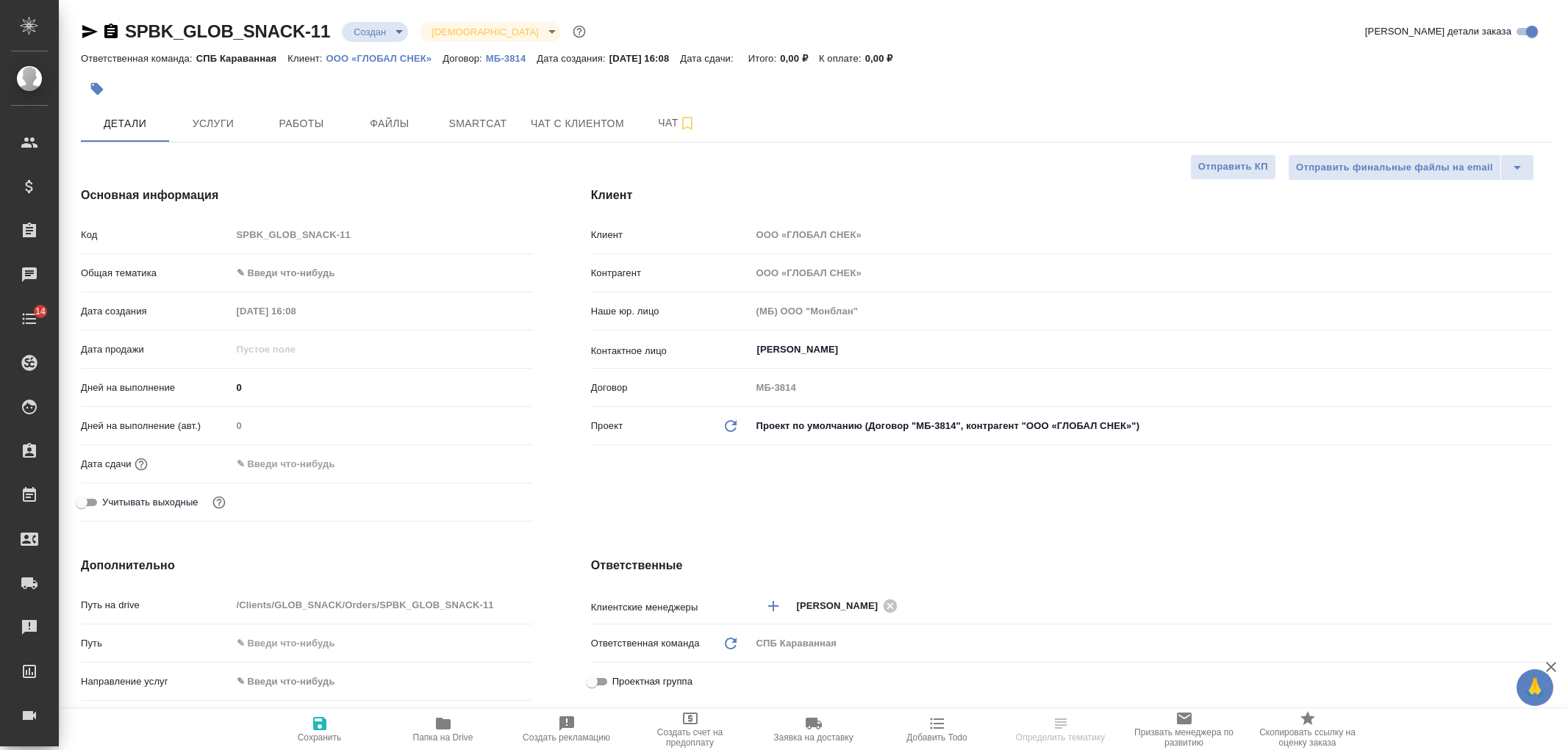
select select "RU"
type textarea "x"
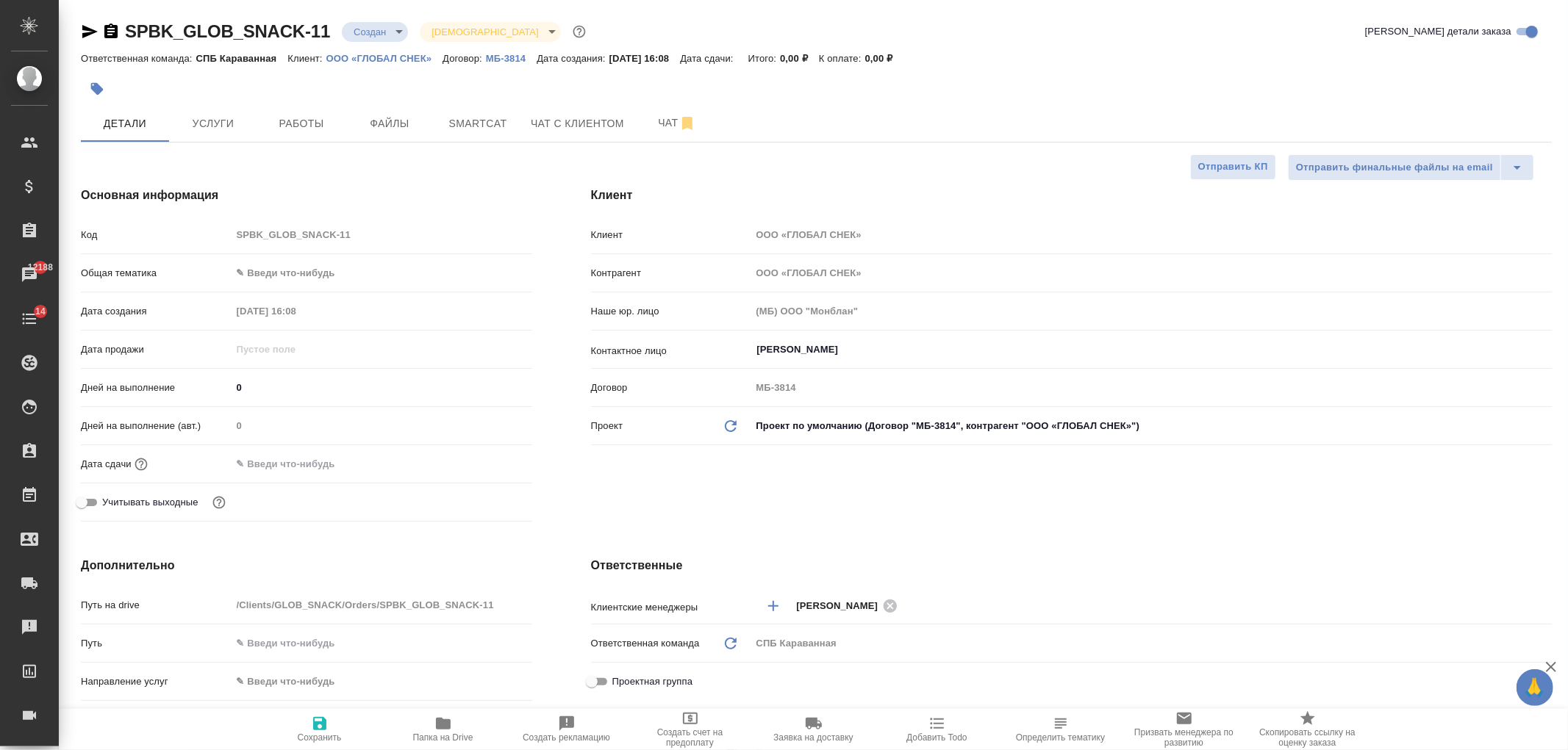
type textarea "x"
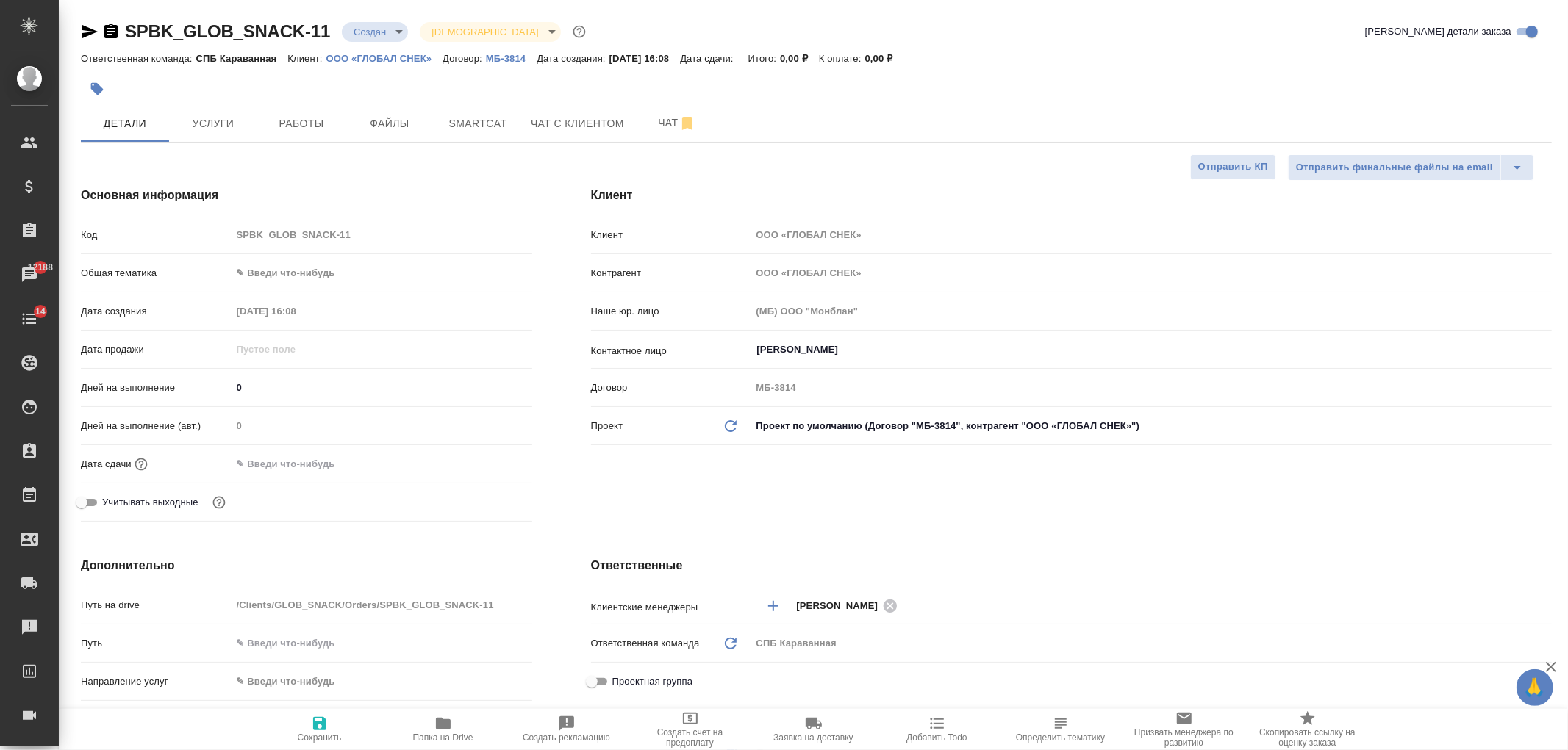
click at [921, 524] on div "Клиент Клиент ООО «ГЛОБАЛ СНЕК» Контрагент ООО «ГЛОБАЛ СНЕК» Наше юр. лицо (МБ)…" at bounding box center [1071, 356] width 1019 height 400
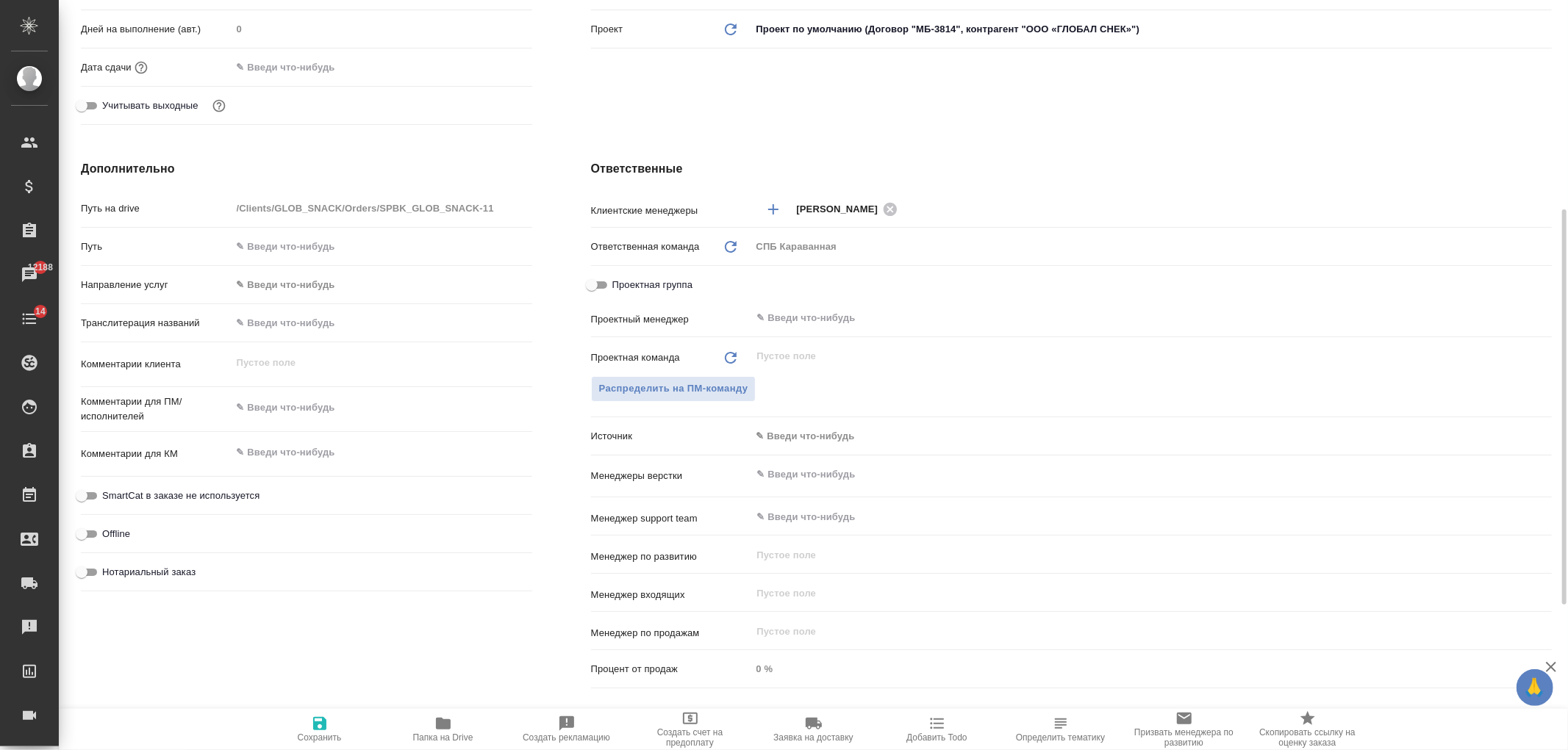
scroll to position [441, 0]
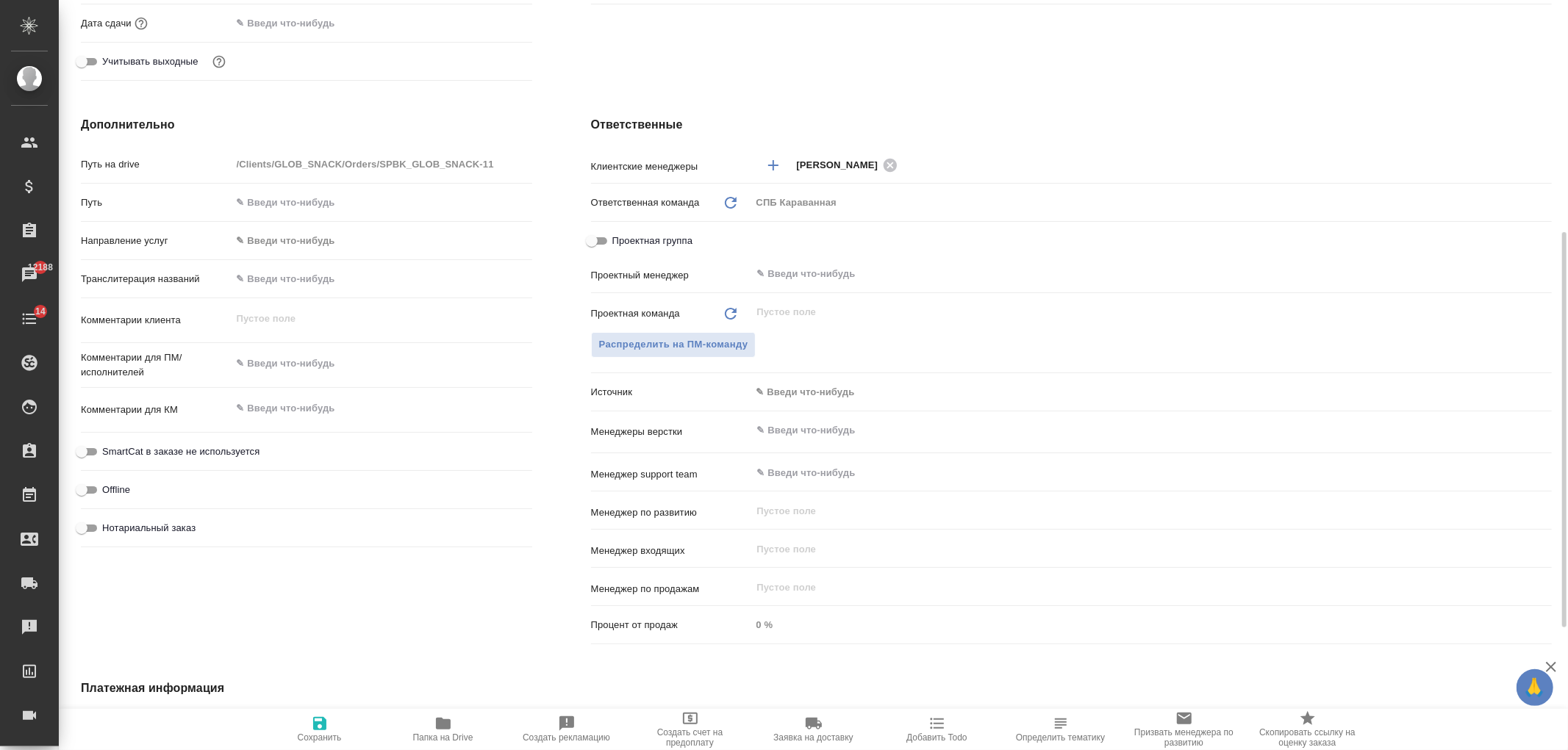
type textarea "x"
click at [341, 403] on textarea at bounding box center [382, 409] width 299 height 25
type textarea "н"
type textarea "x"
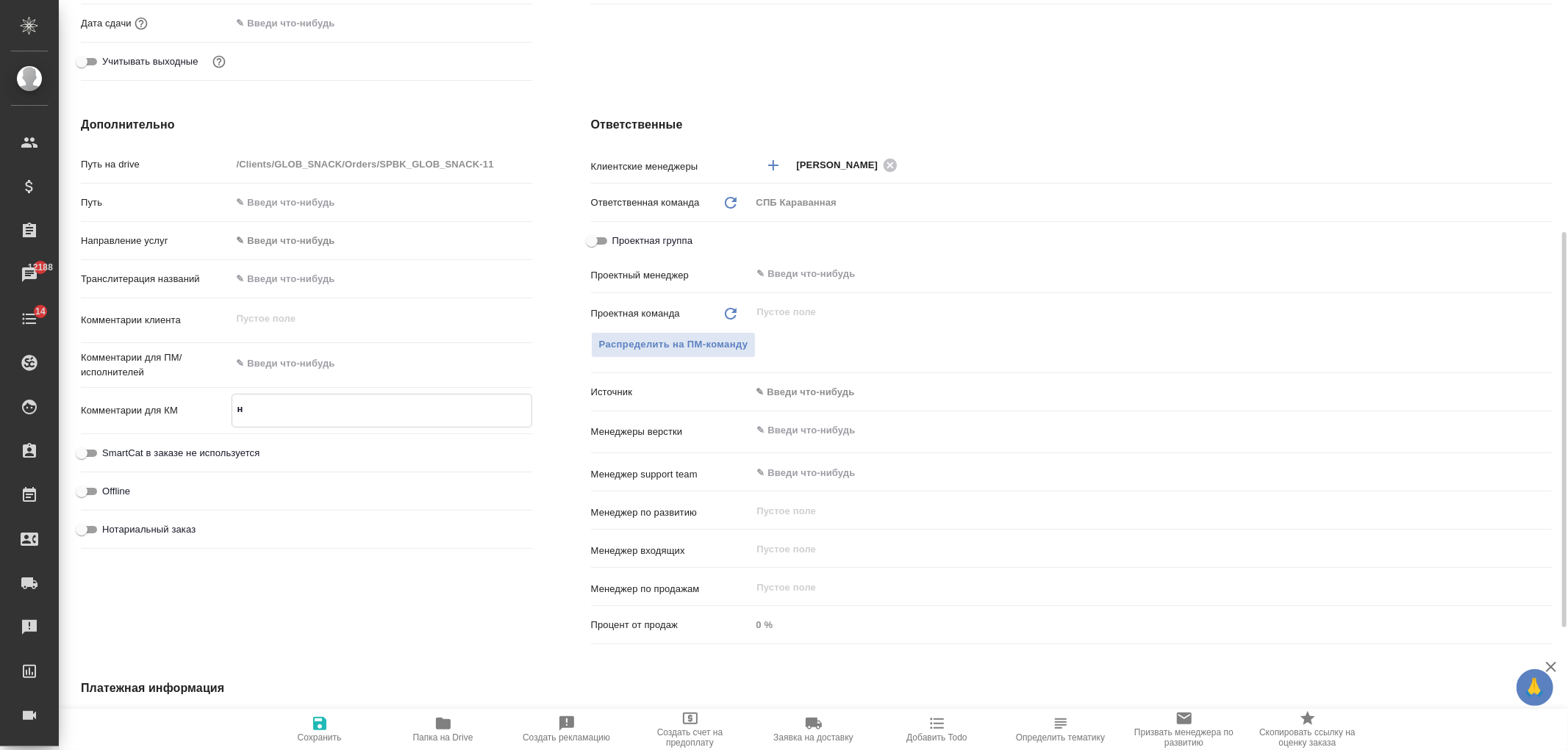
type textarea "x"
type textarea "на"
type textarea "x"
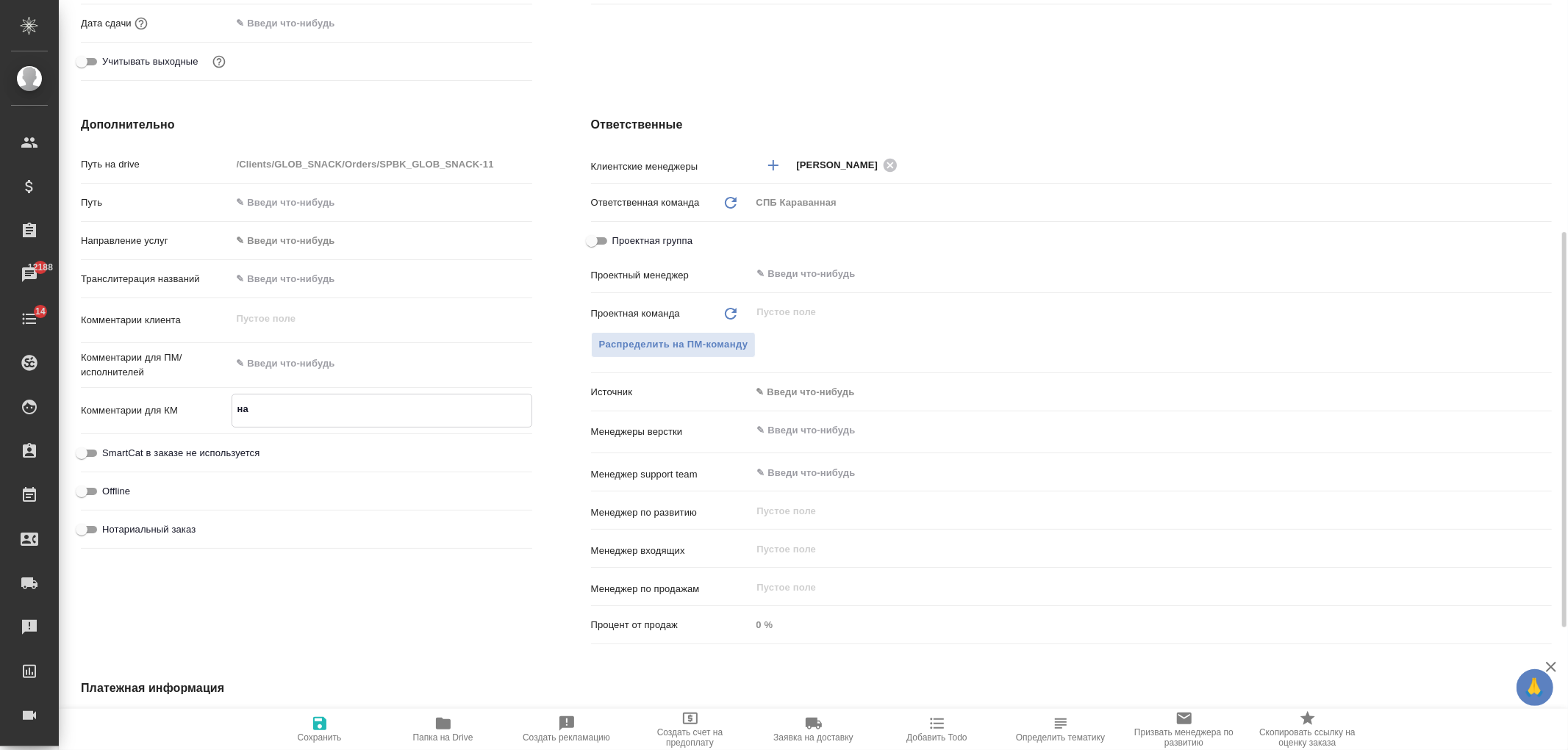
type textarea "на"
type textarea "x"
type textarea "на [PERSON_NAME]"
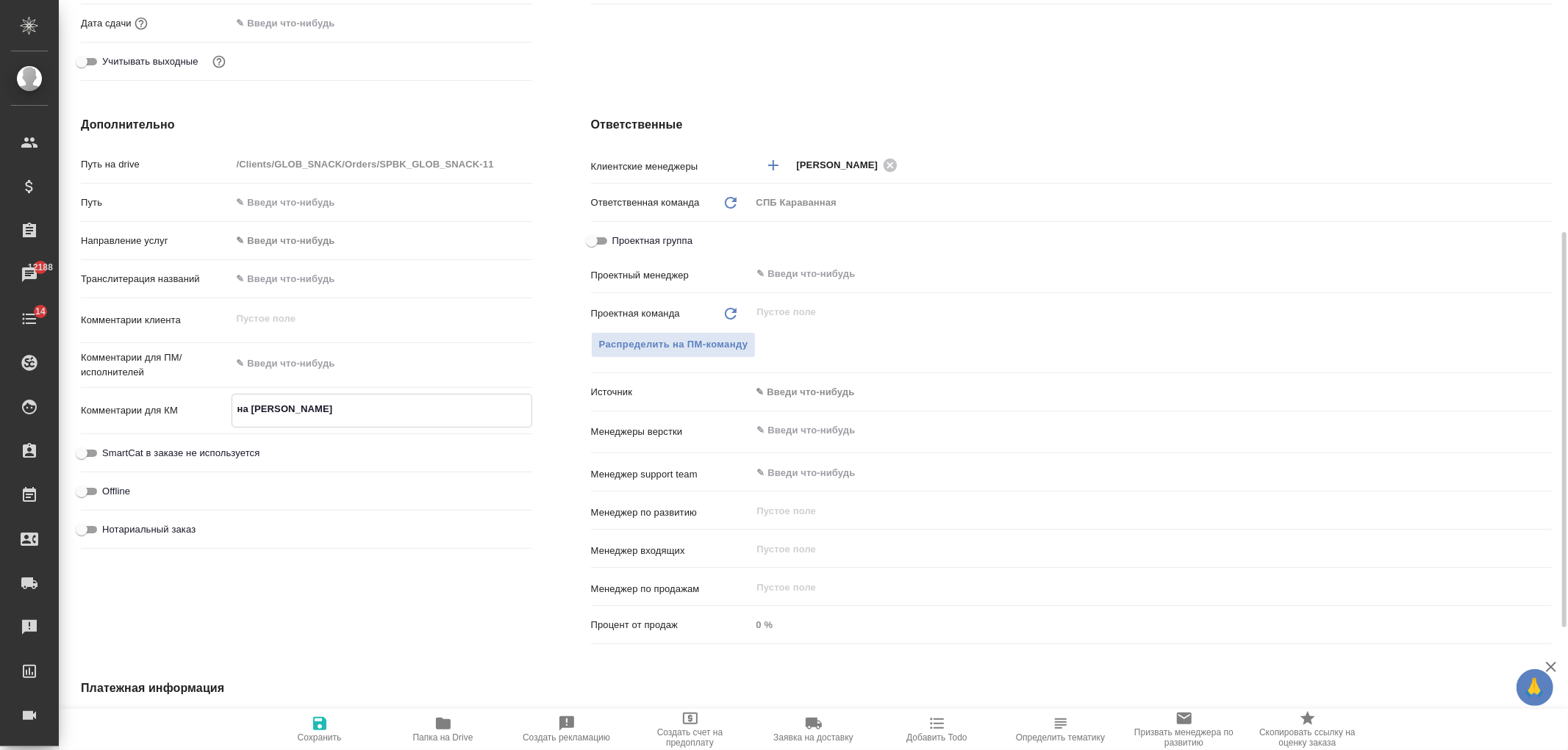
type textarea "x"
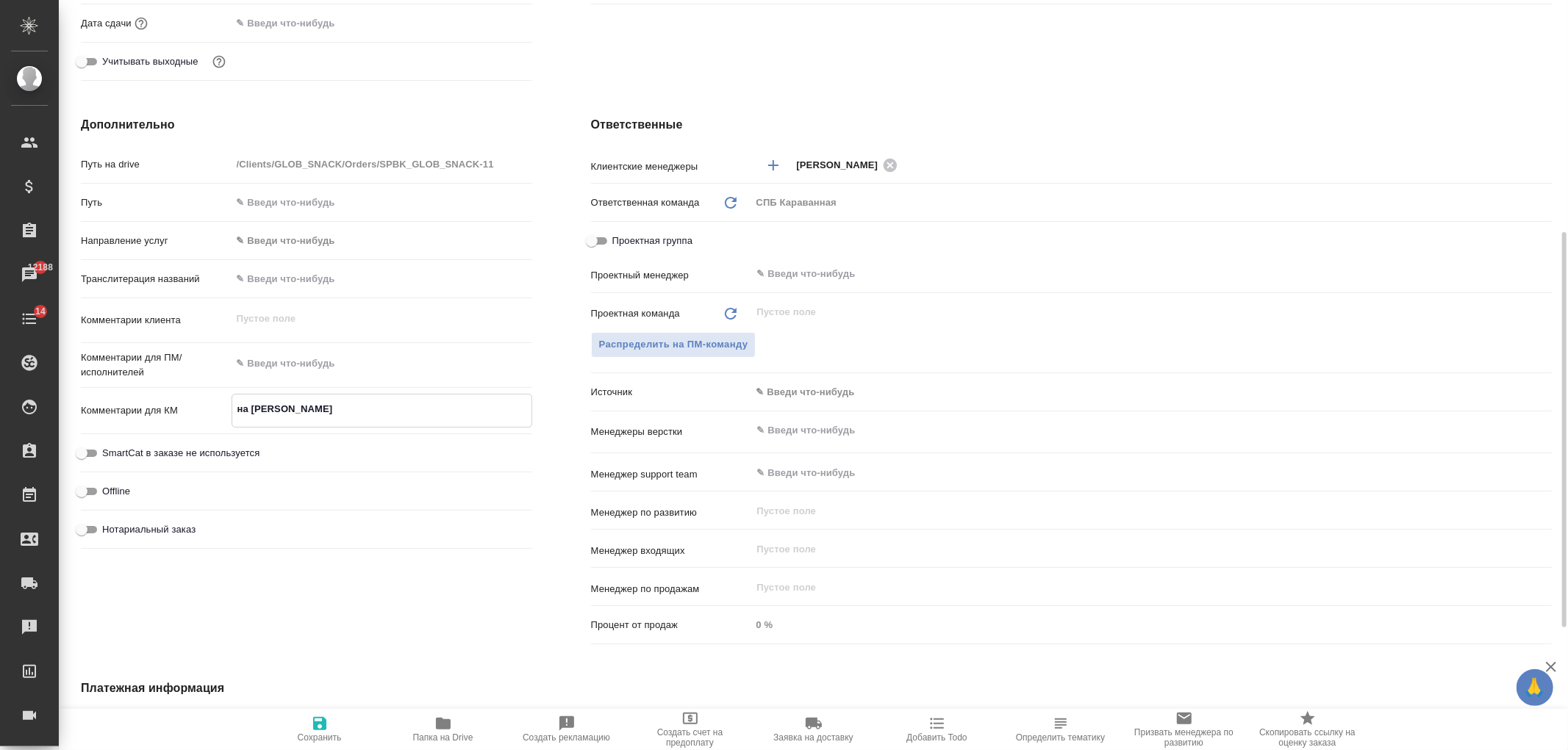
type textarea "на ОП"
type textarea "x"
type textarea "на ОП"
type textarea "x"
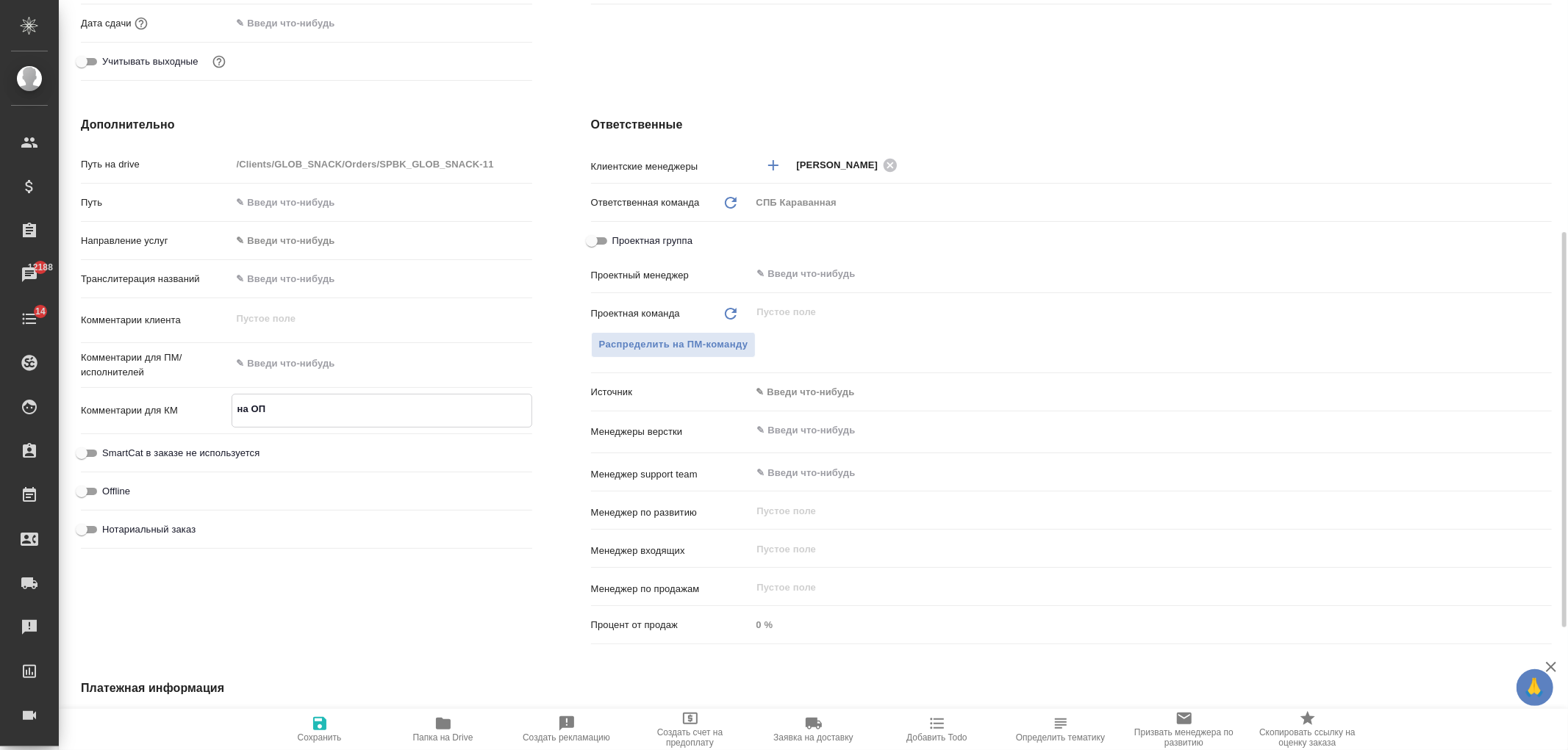
type textarea "x"
type textarea "на ОП Э"
type textarea "x"
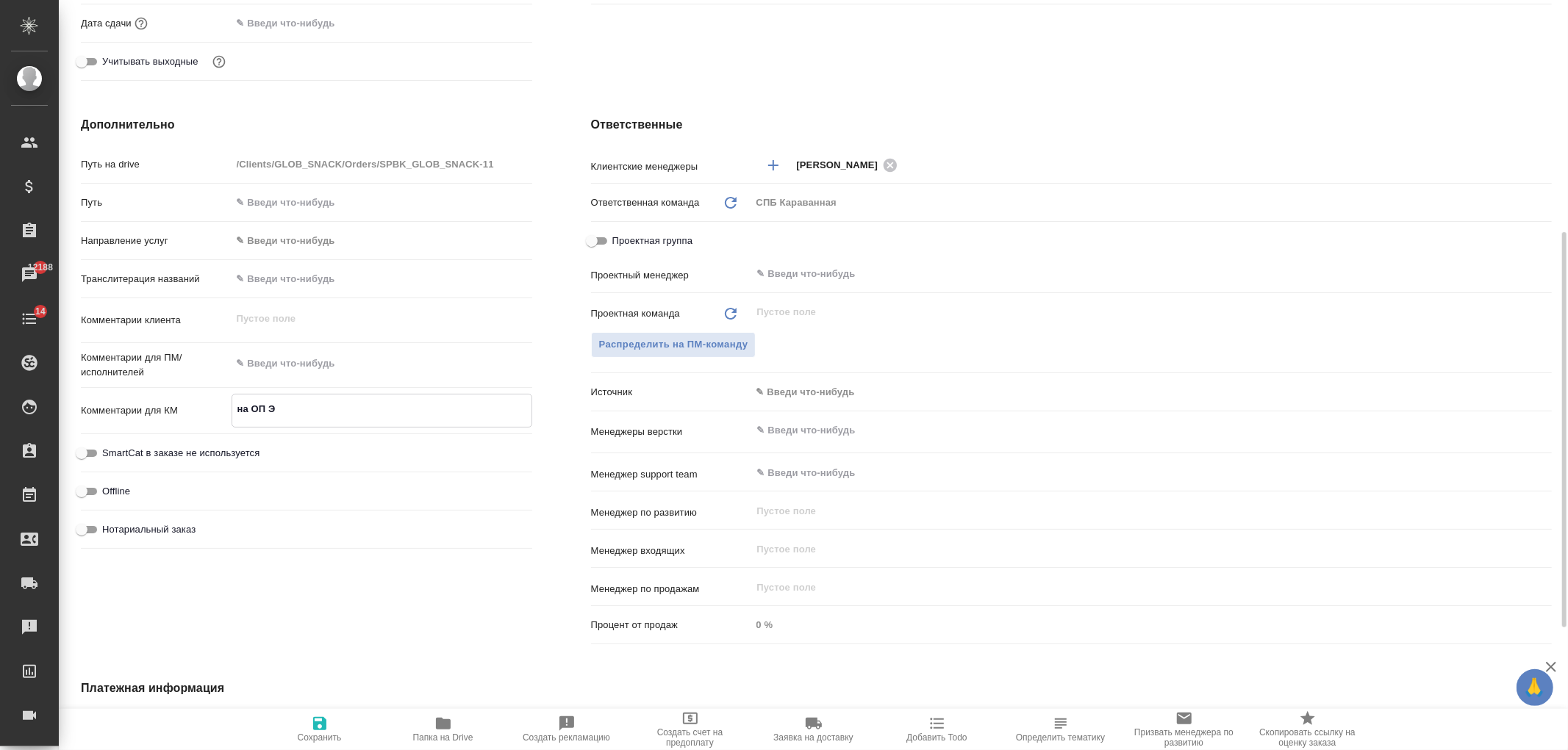
type textarea "на ОП Эл"
type textarea "x"
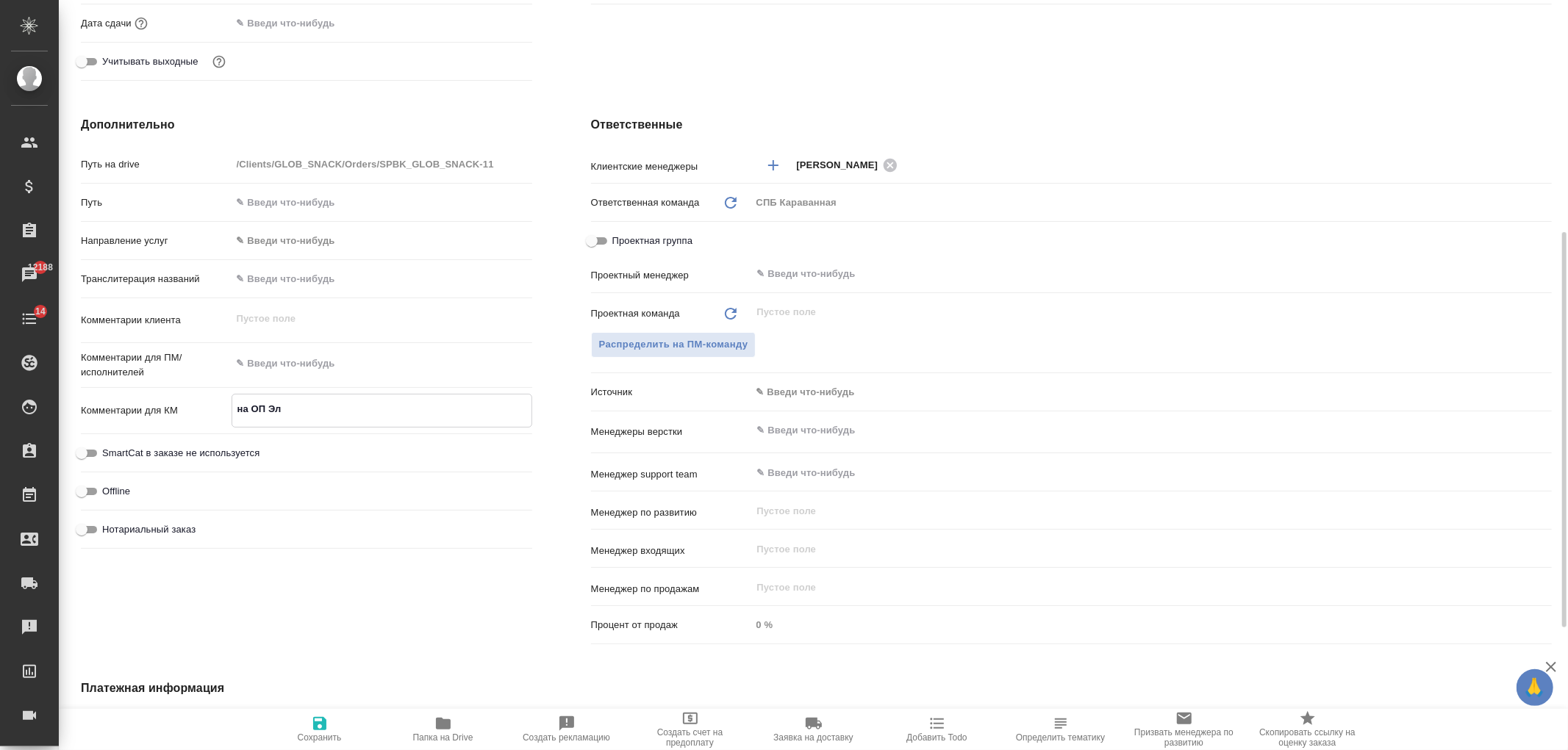
type textarea "x"
type textarea "на ОП Эле"
type textarea "x"
type textarea "на ОП Элек"
type textarea "x"
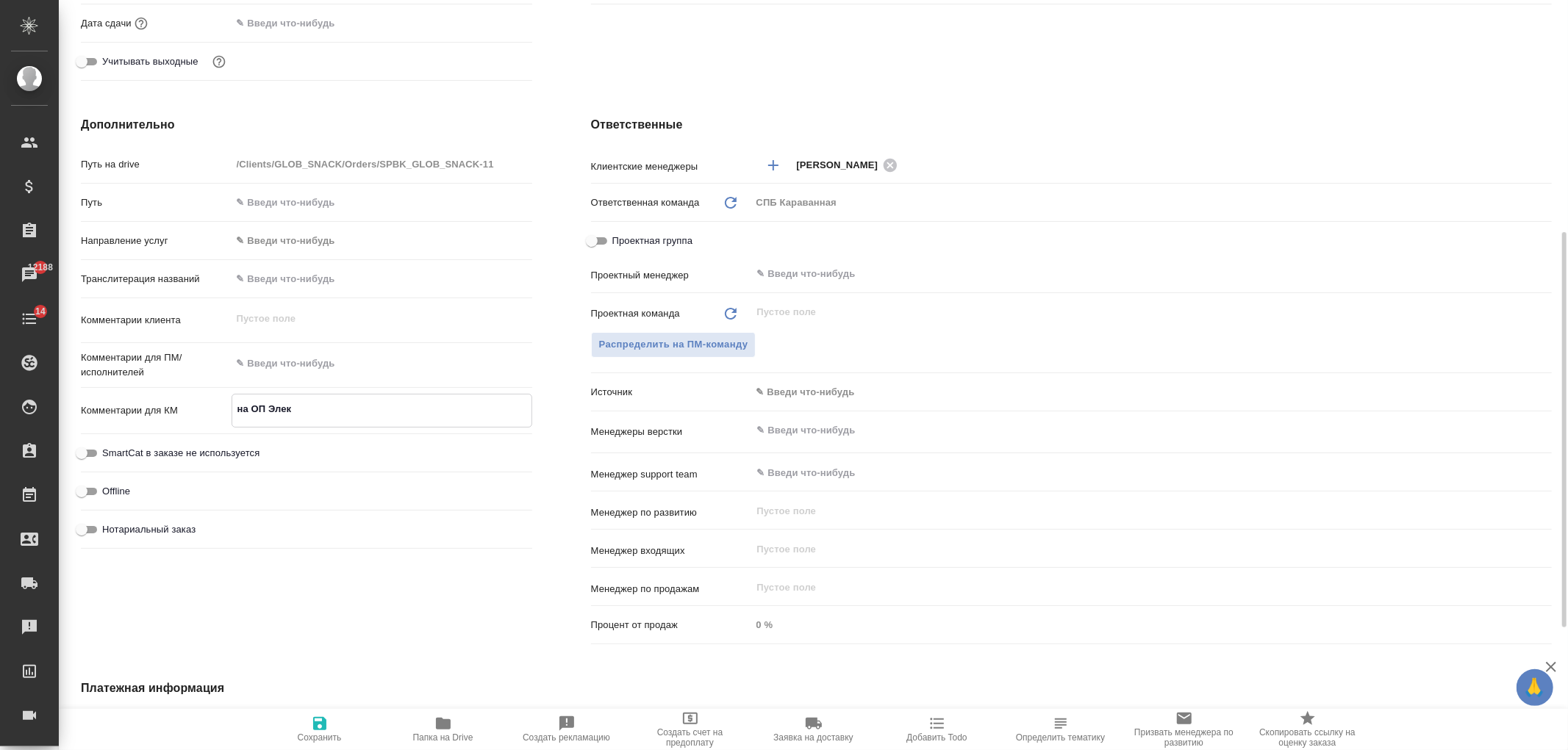
type textarea "x"
type textarea "на ОП Элект"
type textarea "x"
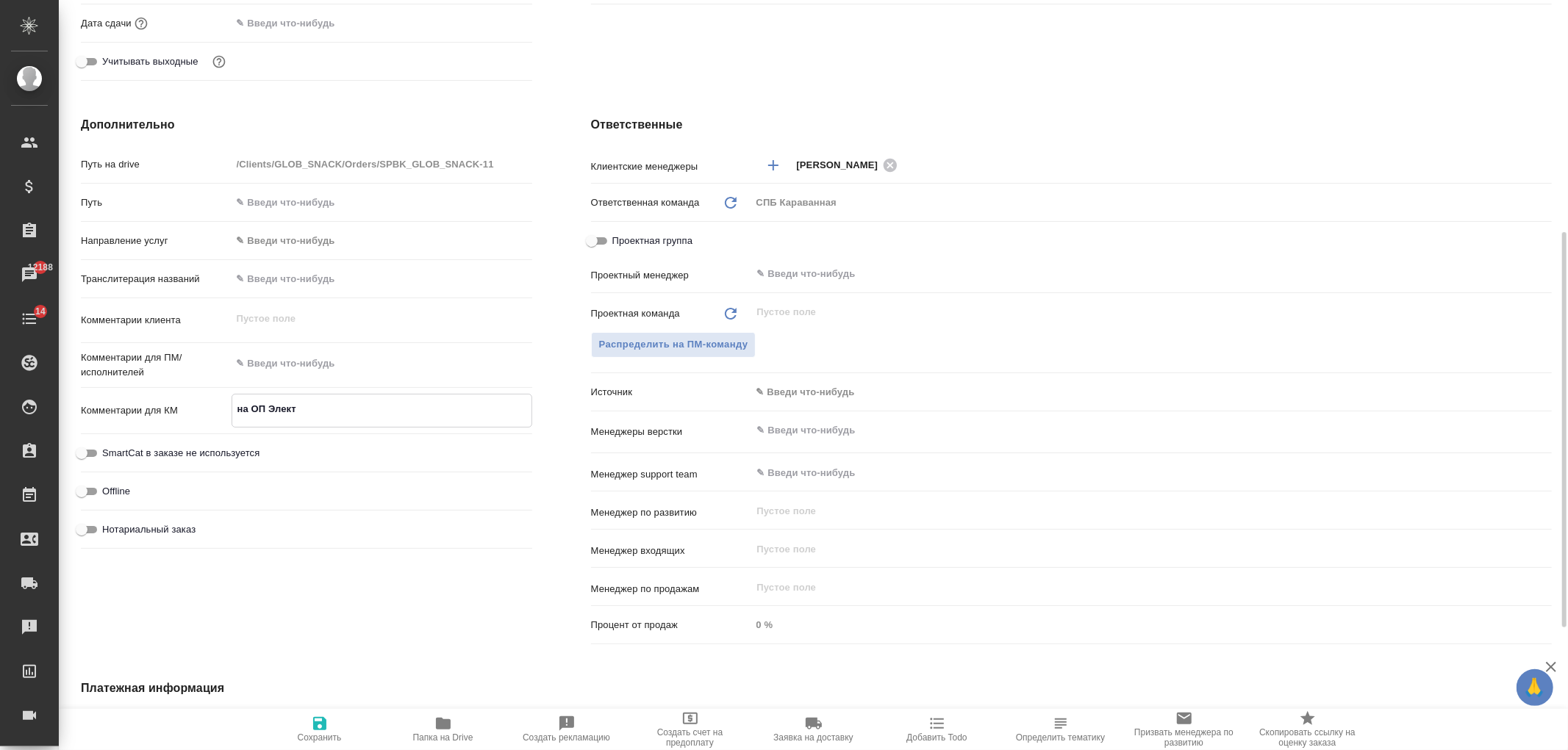
type textarea "x"
type textarea "на ОП Электро"
type textarea "x"
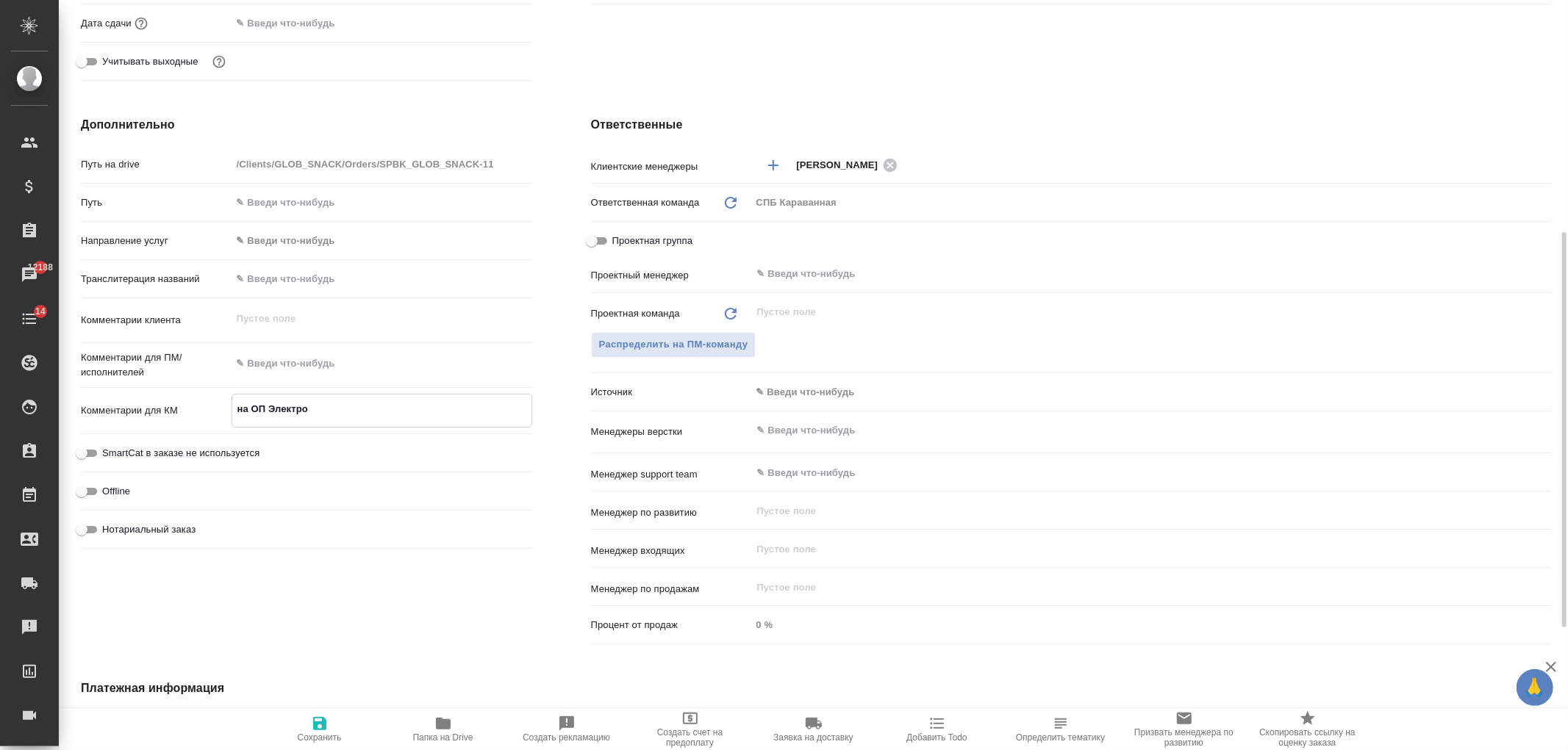
type textarea "x"
type textarea "на ОП Электрос"
type textarea "x"
type textarea "на ОП Электрост"
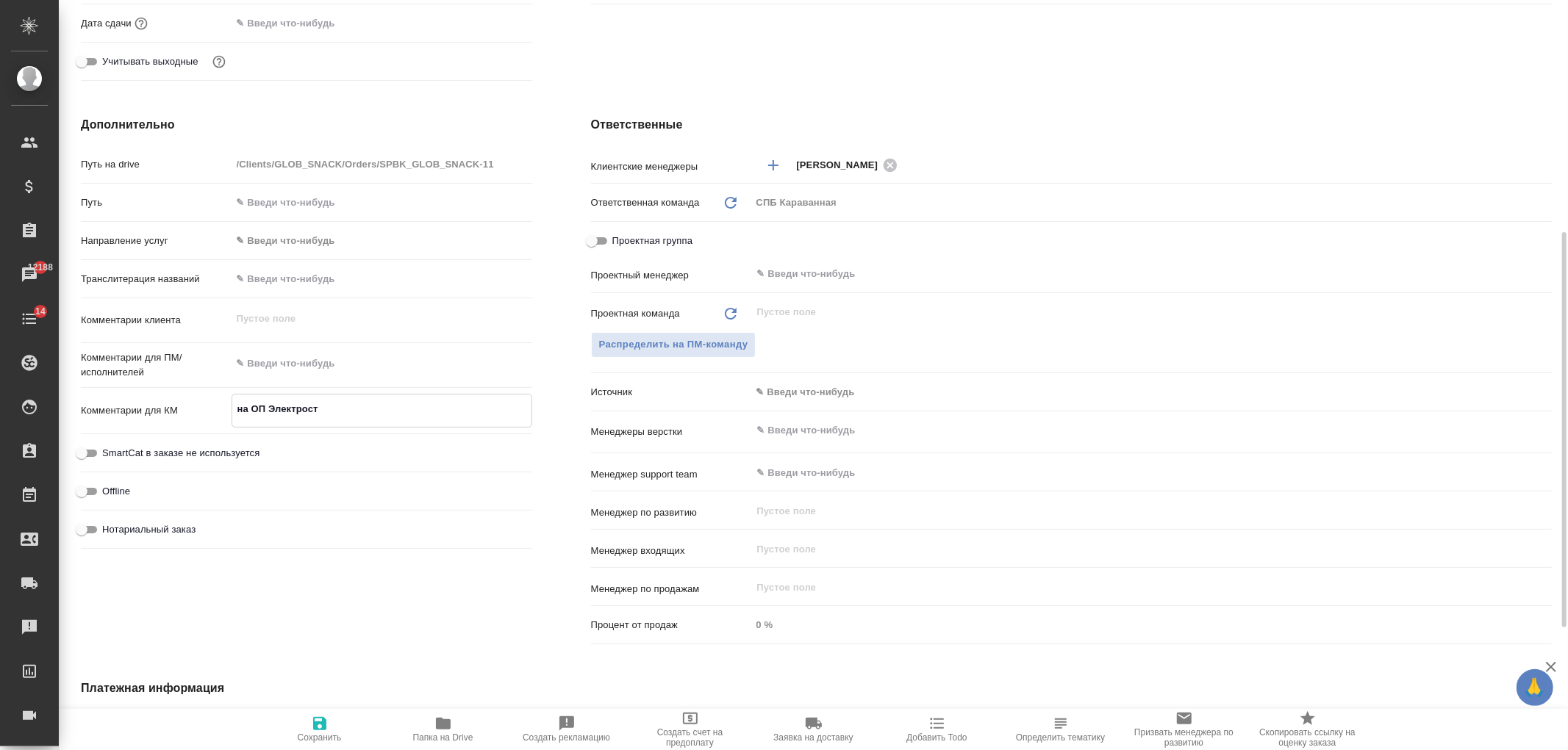
type textarea "x"
type textarea "на ОП Электроста"
type textarea "x"
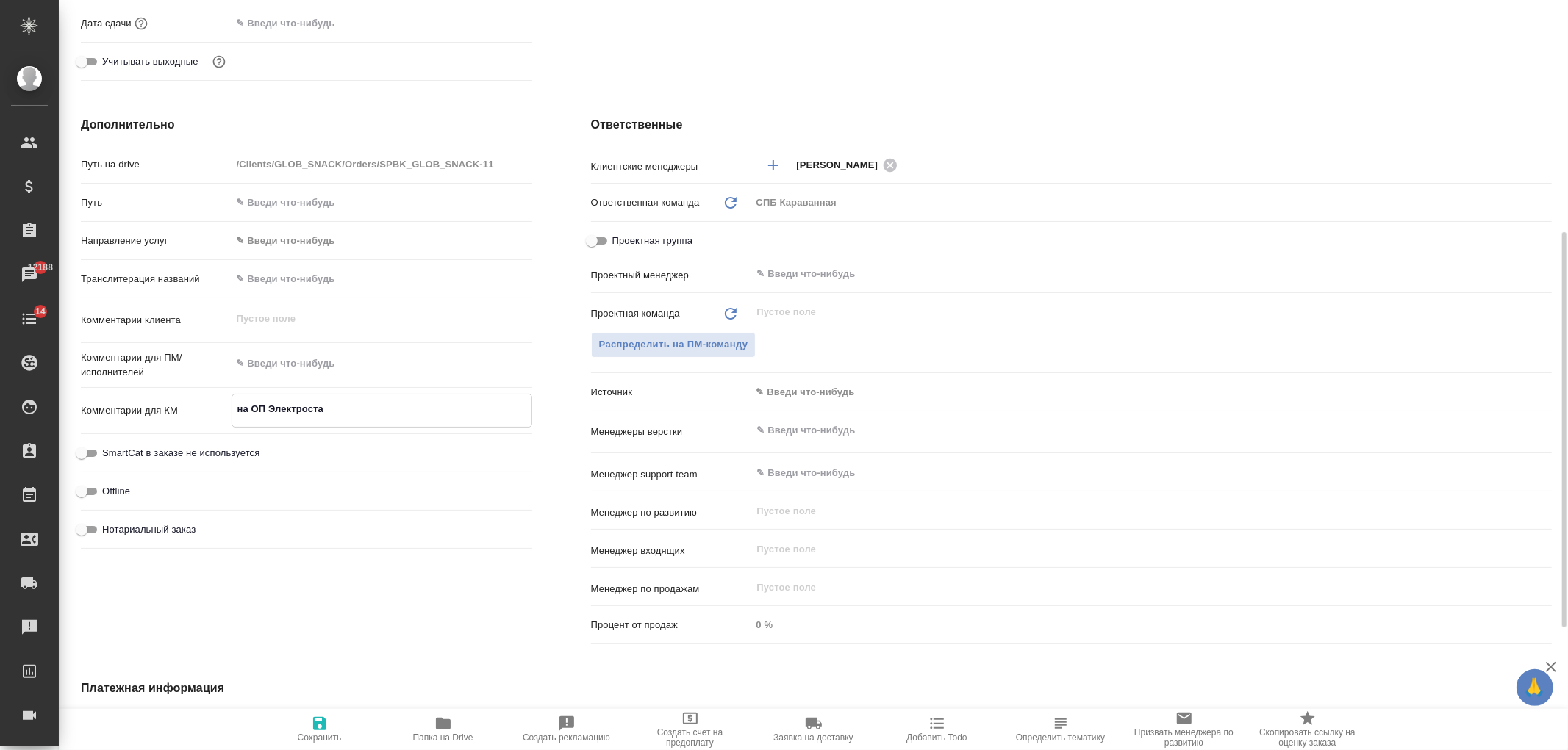
type textarea "x"
type textarea "на ОП Электростал"
type textarea "x"
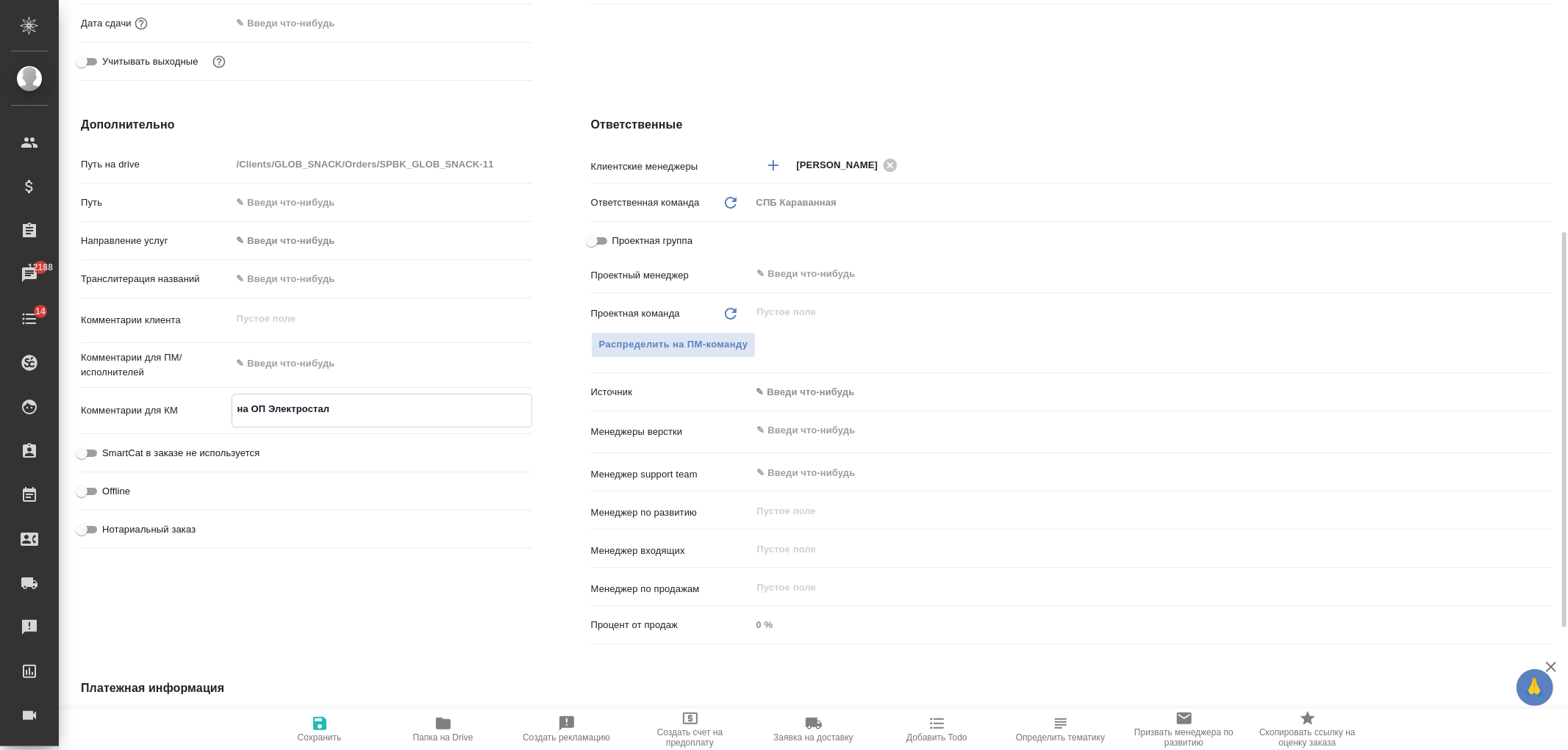
type textarea "x"
type textarea "на ОП Электросталь"
type textarea "x"
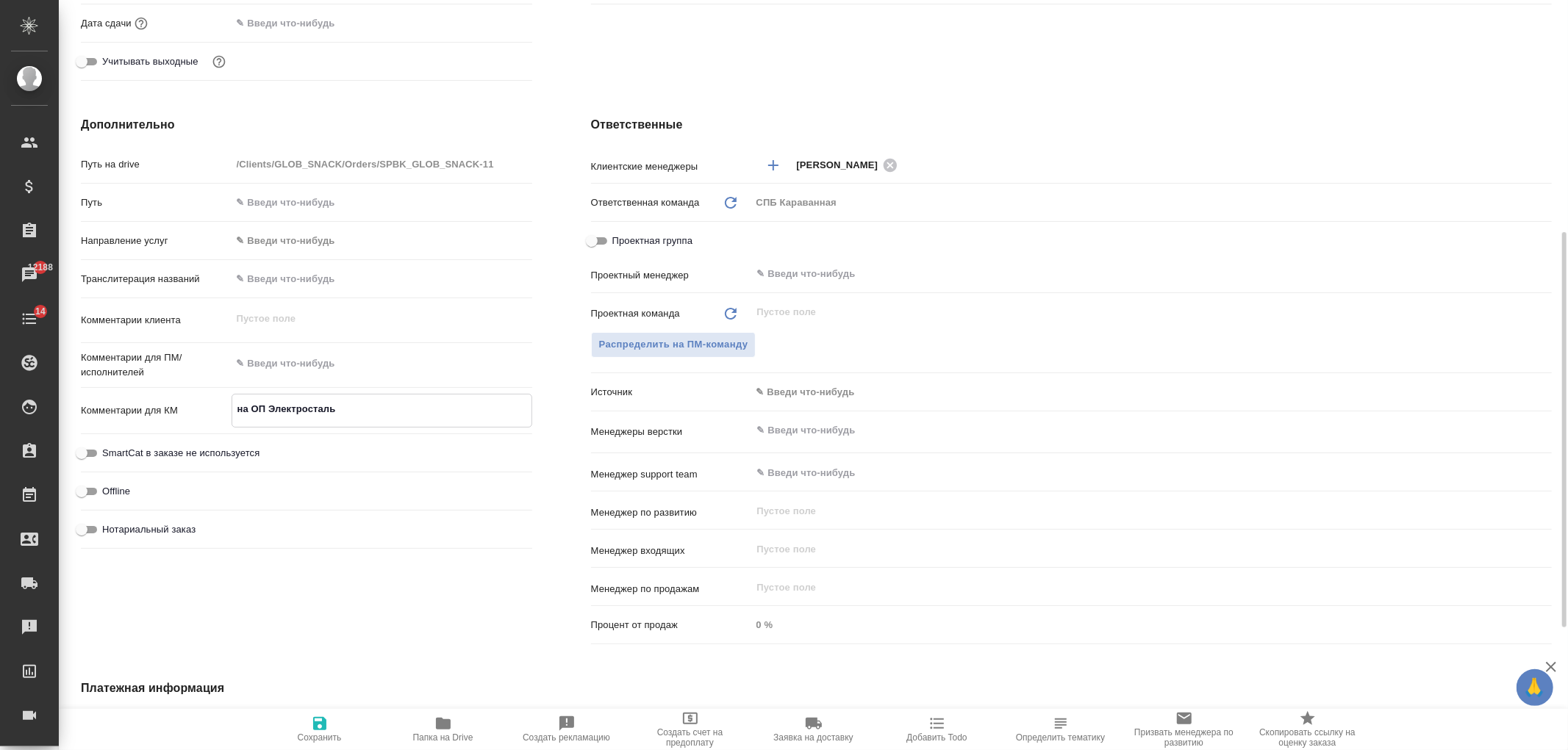
type textarea "на ОП Электросталь"
type textarea "x"
click at [340, 370] on textarea at bounding box center [382, 363] width 301 height 25
paste textarea "2. Loremi 0 (dolorsitamet) – consectet ad elitseddo (eiusm tem incidid utlabore…"
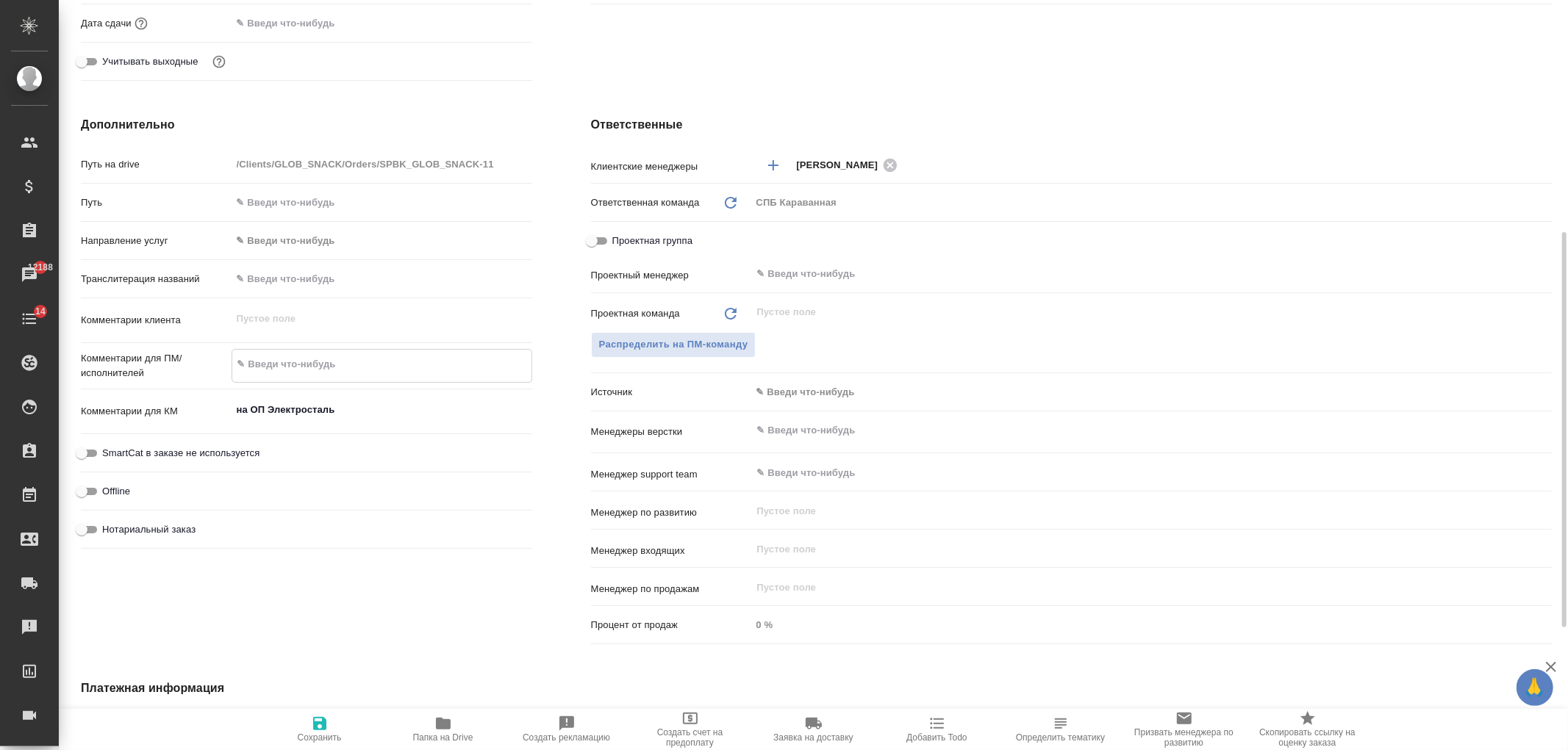
type textarea "2. Loremi 0 (dolorsitamet) – consectet ad elitseddo (eiusm tem incidid utlabore…"
type textarea "x"
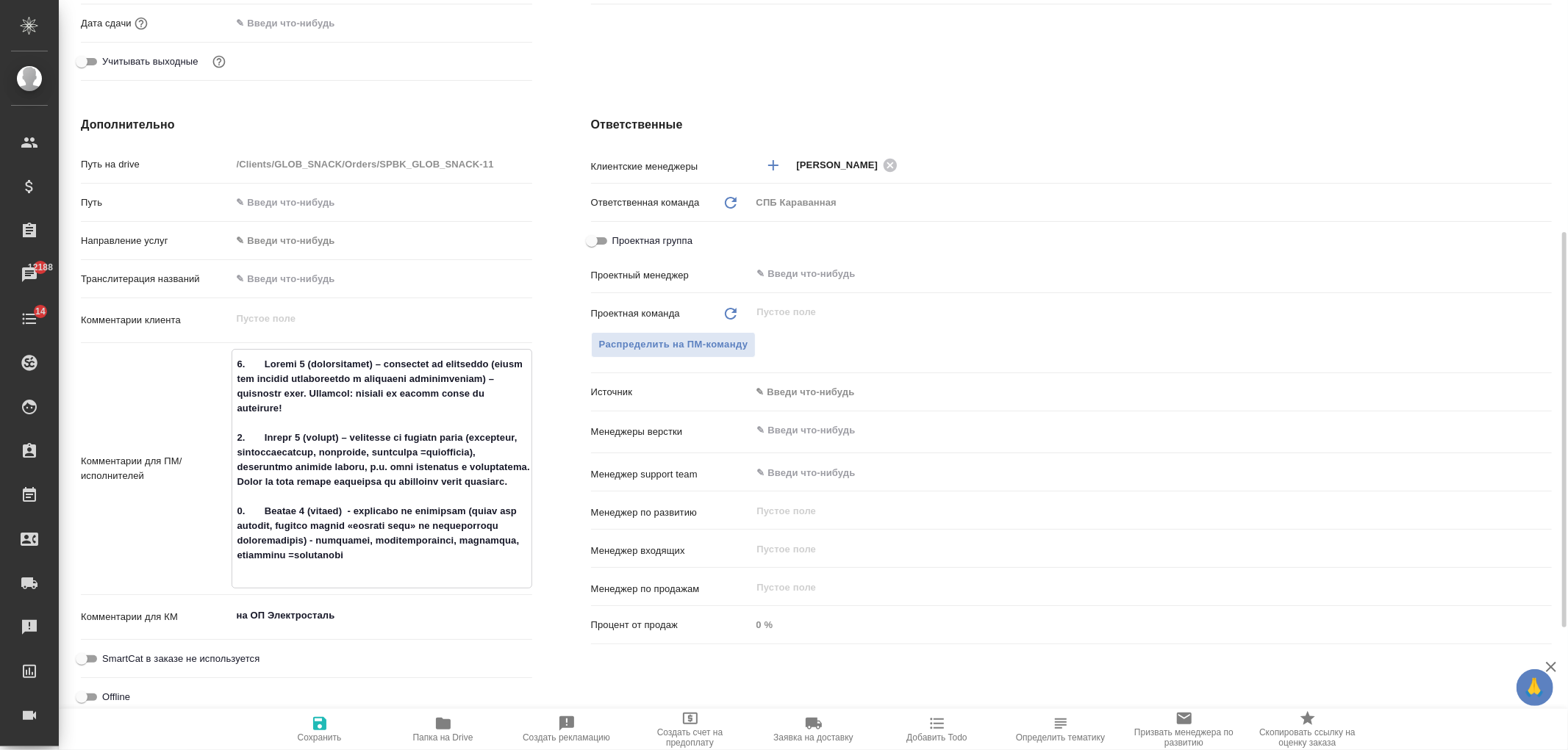
type textarea "2. Loremi 0 (dolorsitamet) – consectet ad elitseddo (eiusm tem incidid utlabore…"
type textarea "x"
click at [329, 711] on button "Сохранить" at bounding box center [319, 730] width 123 height 41
type textarea "x"
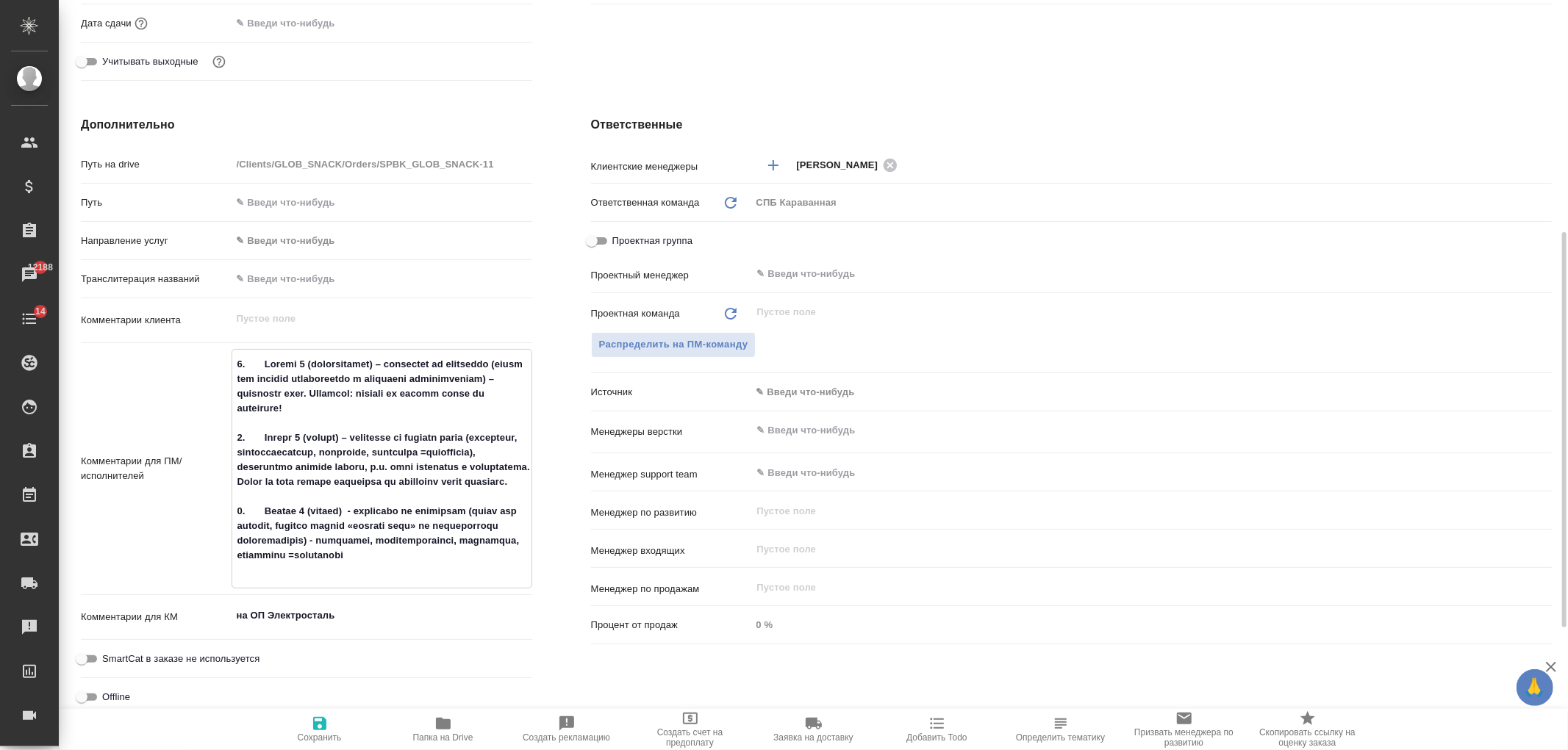
type textarea "x"
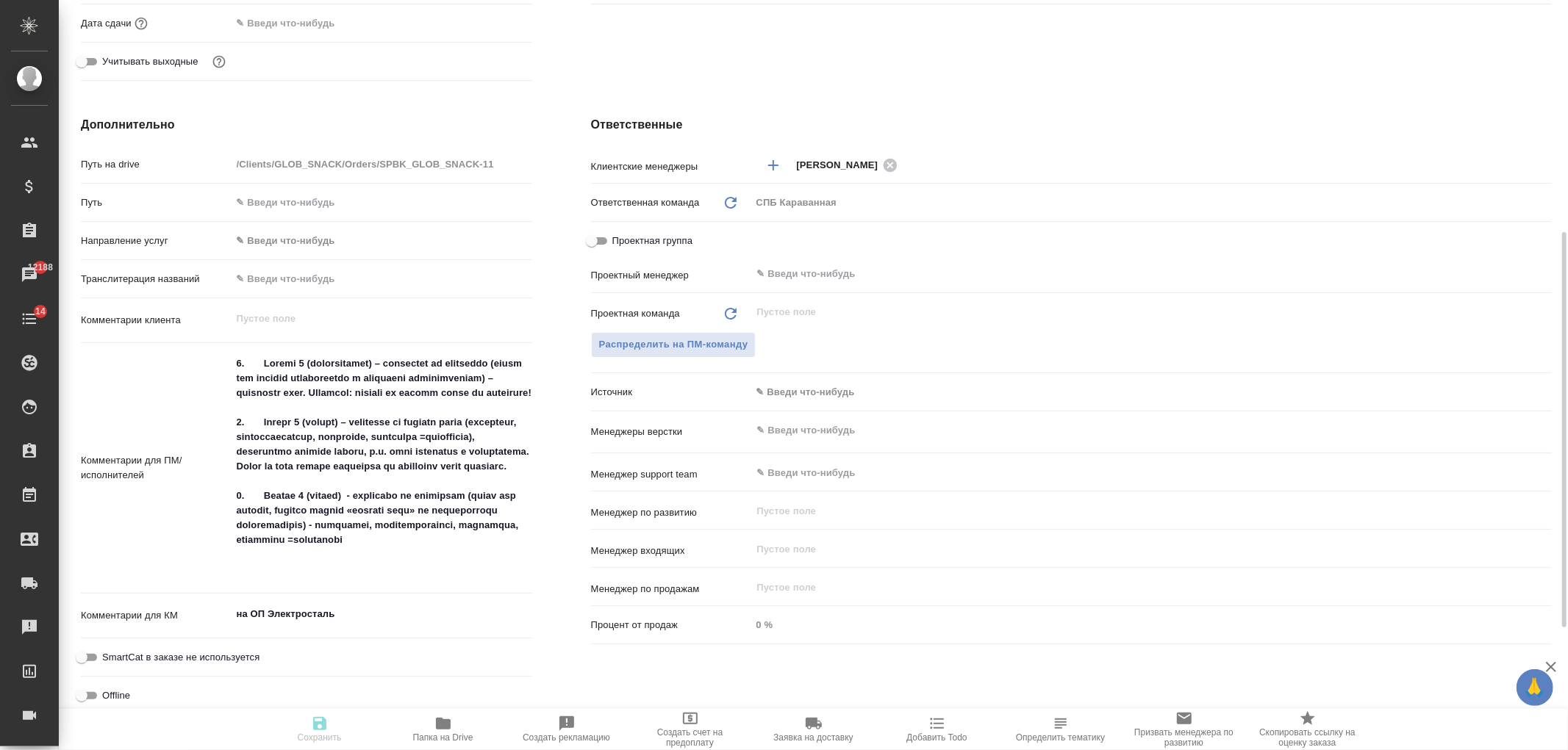
type textarea "x"
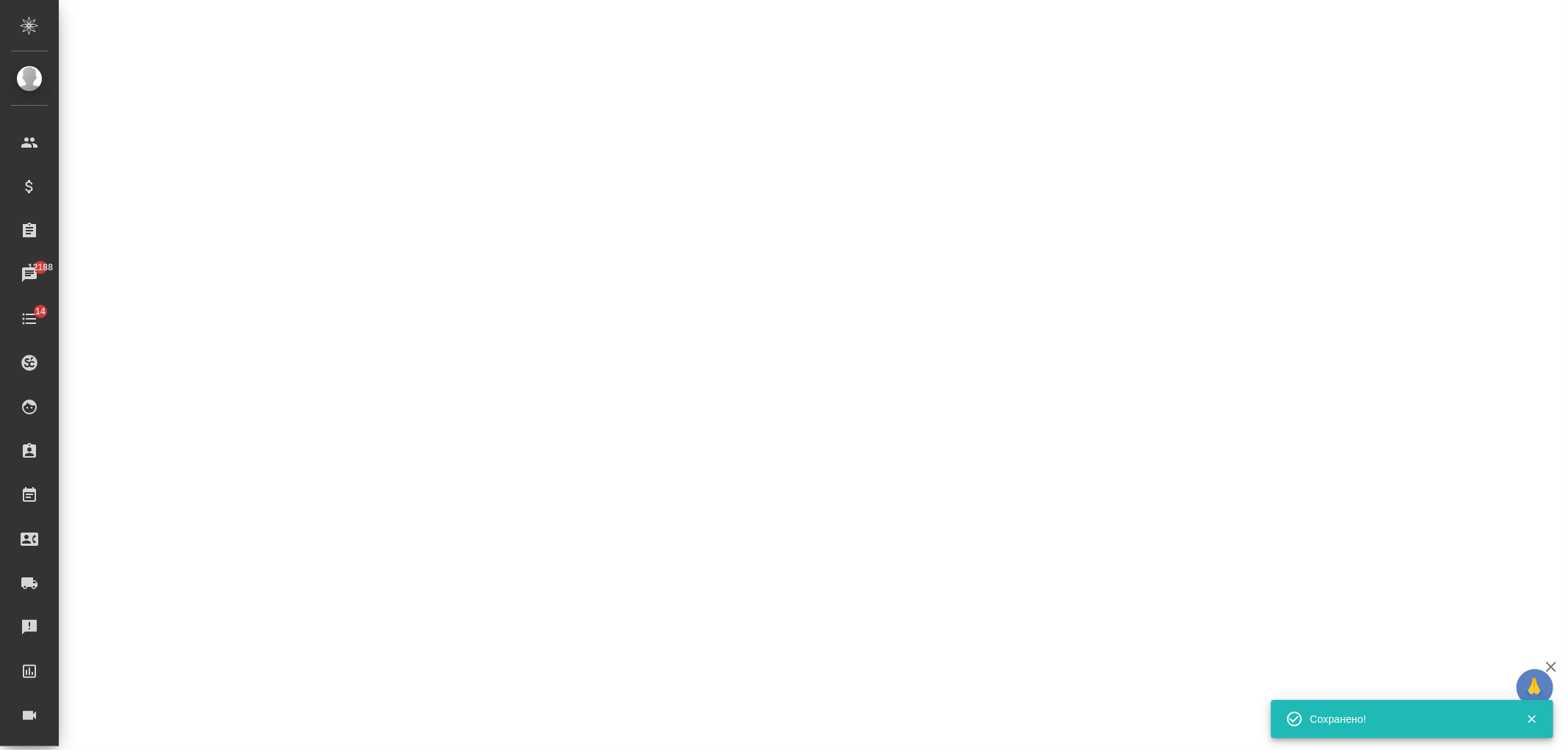
select select "RU"
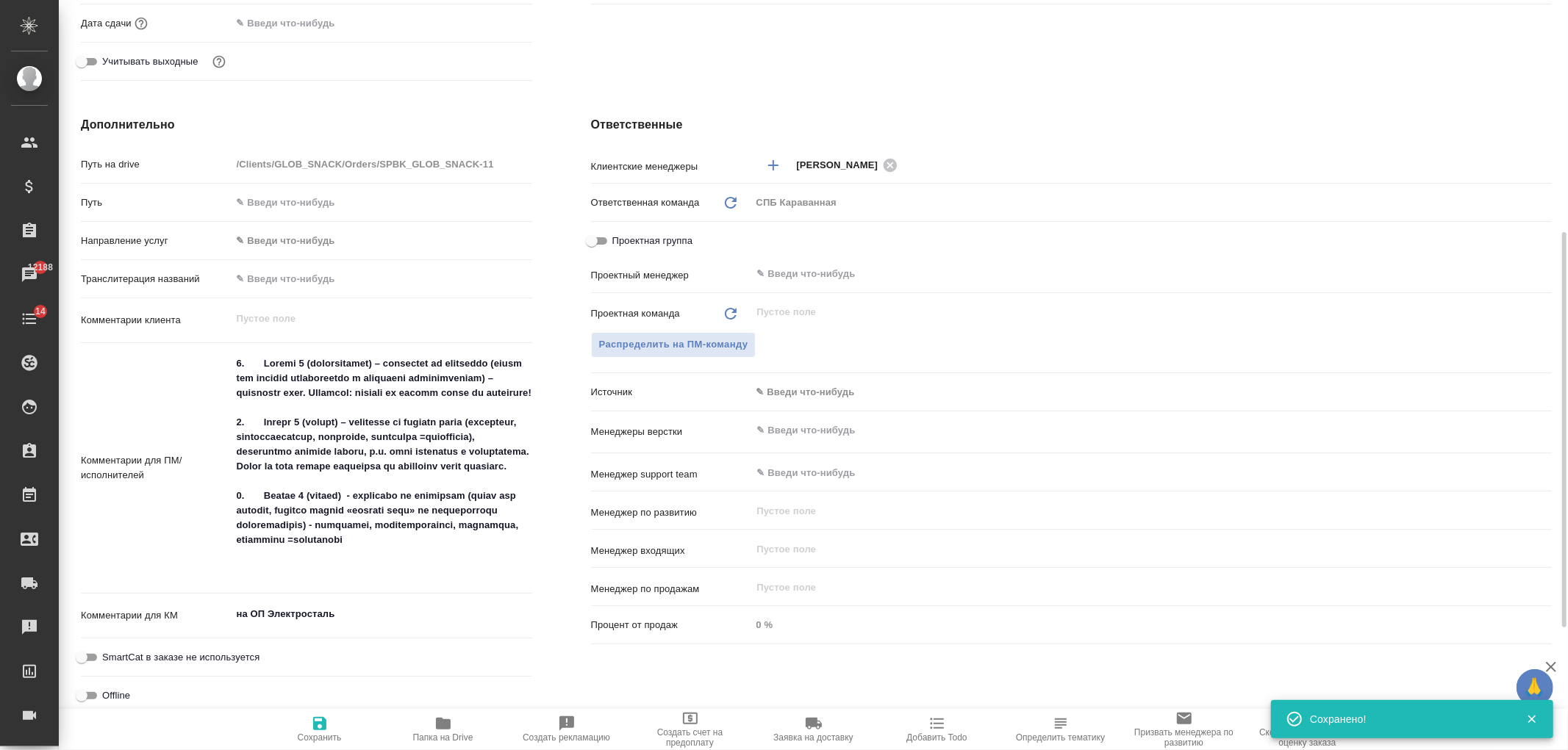
type textarea "x"
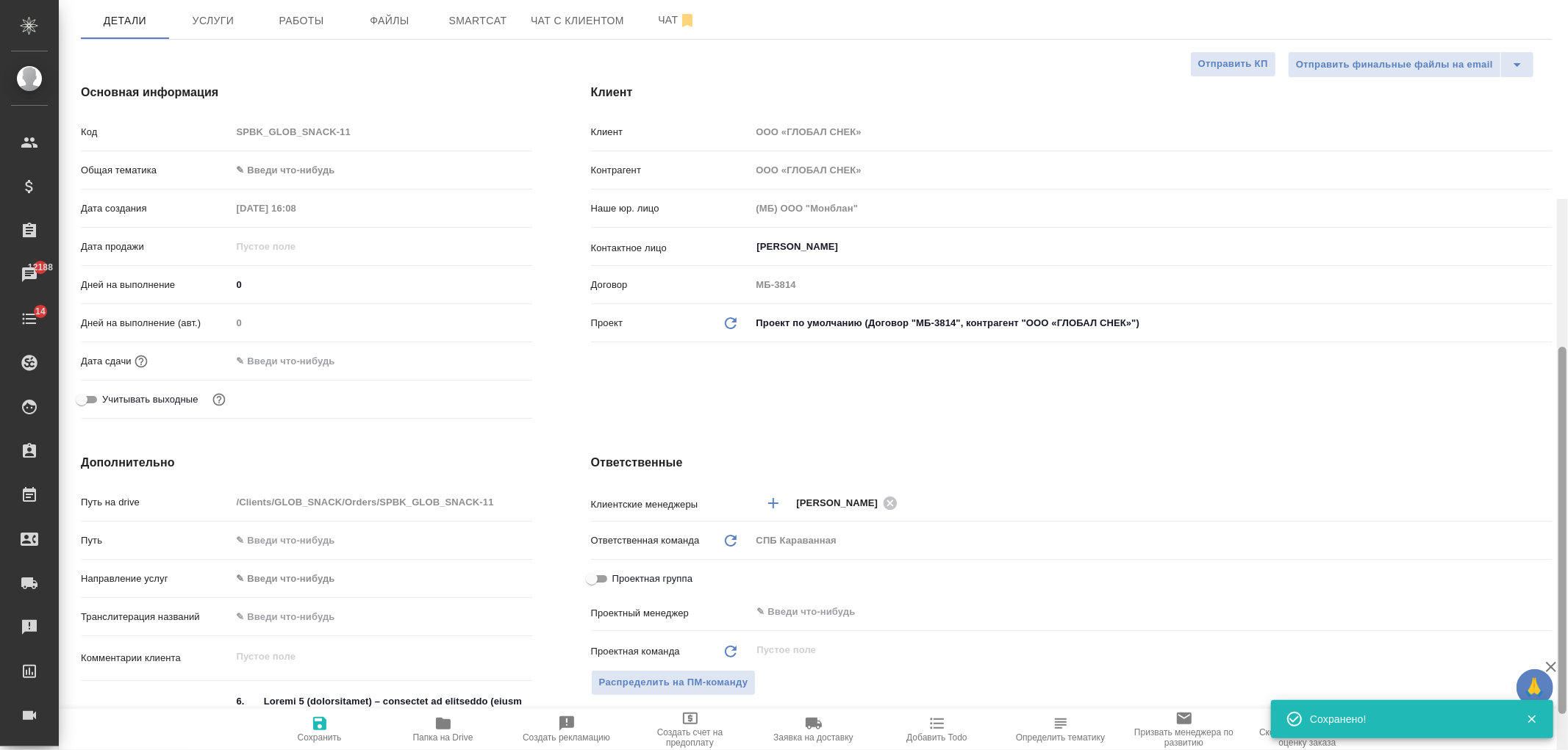
scroll to position [0, 0]
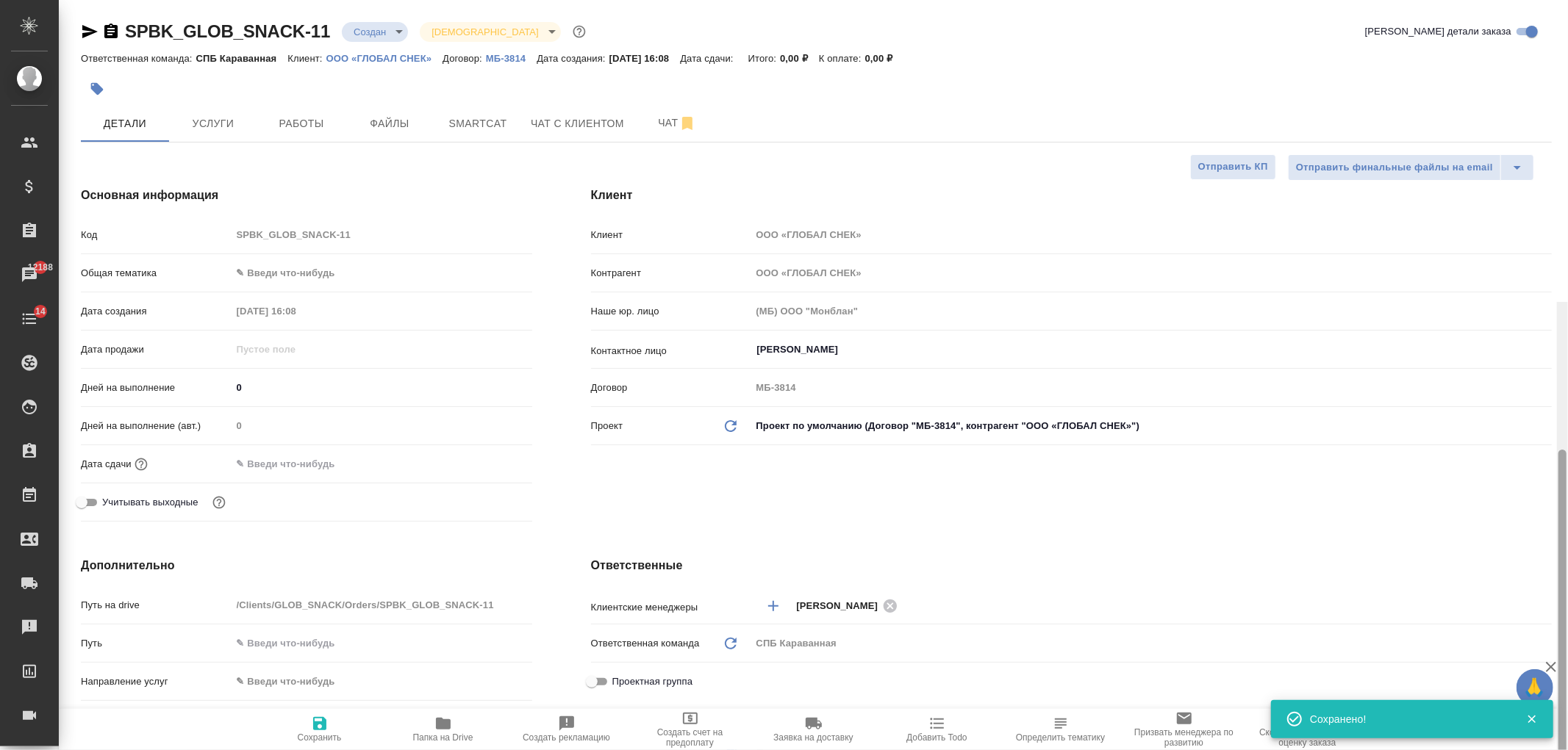
drag, startPoint x: 1561, startPoint y: 599, endPoint x: 1548, endPoint y: 171, distance: 428.2
click at [1558, 449] on div at bounding box center [1562, 633] width 8 height 367
click at [375, 133] on button "Файлы" at bounding box center [389, 123] width 88 height 37
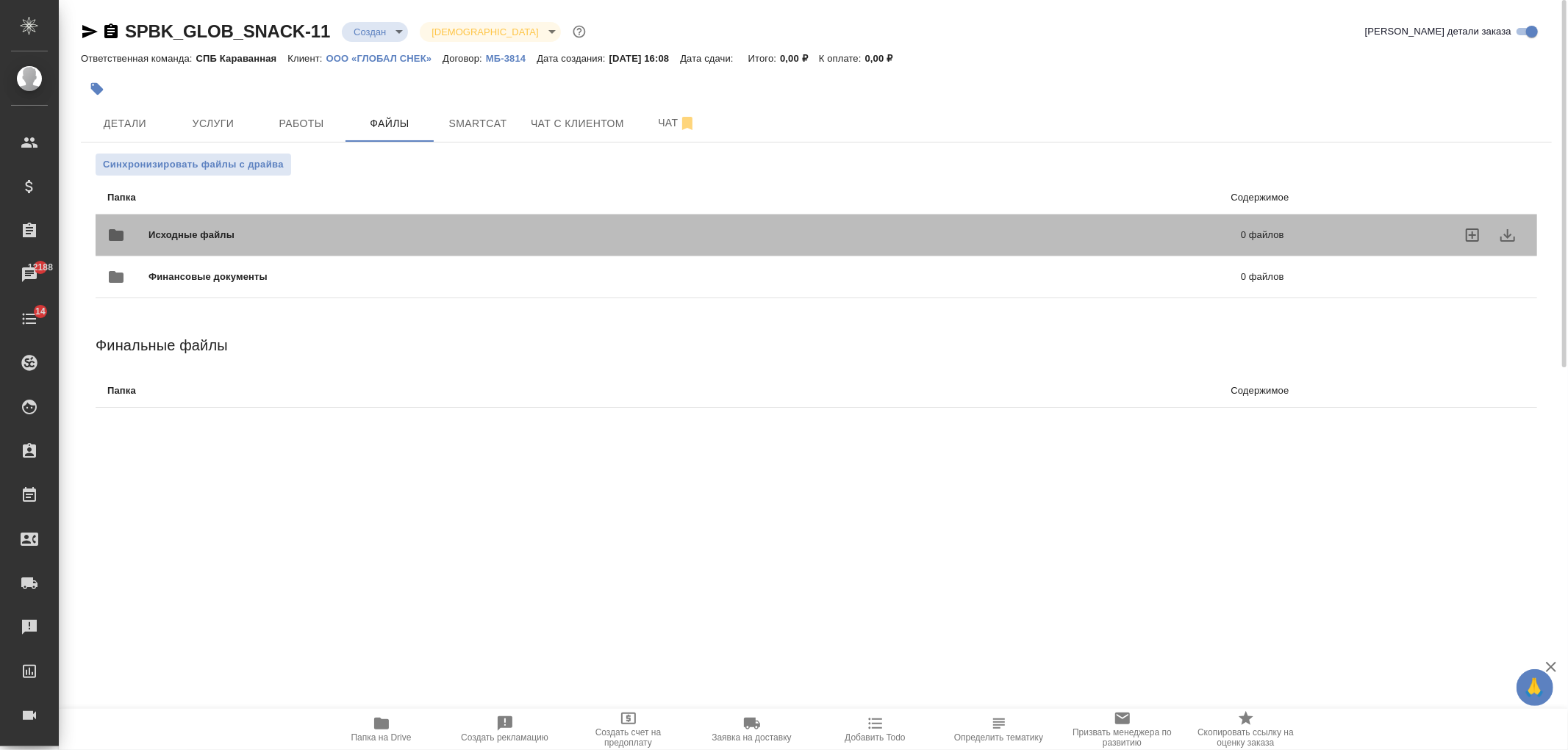
click at [307, 240] on span "Исходные файлы" at bounding box center [443, 235] width 589 height 14
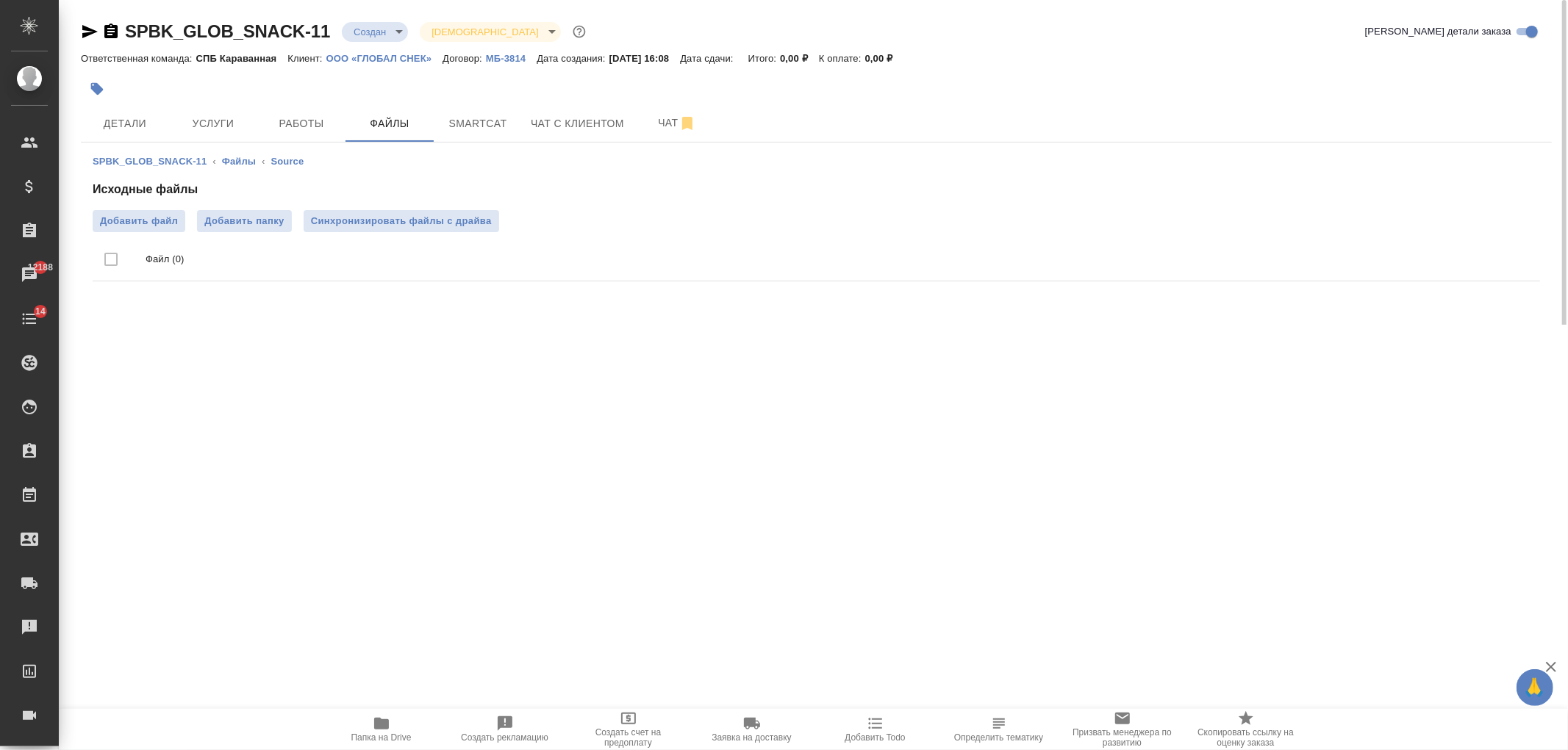
click at [162, 238] on li "Файл (0)" at bounding box center [816, 259] width 1447 height 43
click at [172, 218] on span "Добавить файл" at bounding box center [138, 221] width 78 height 14
click at [0, 0] on input "Добавить файл" at bounding box center [0, 0] width 0 height 0
click at [148, 219] on span "Добавить файл" at bounding box center [138, 221] width 78 height 14
click at [0, 0] on input "Добавить файл" at bounding box center [0, 0] width 0 height 0
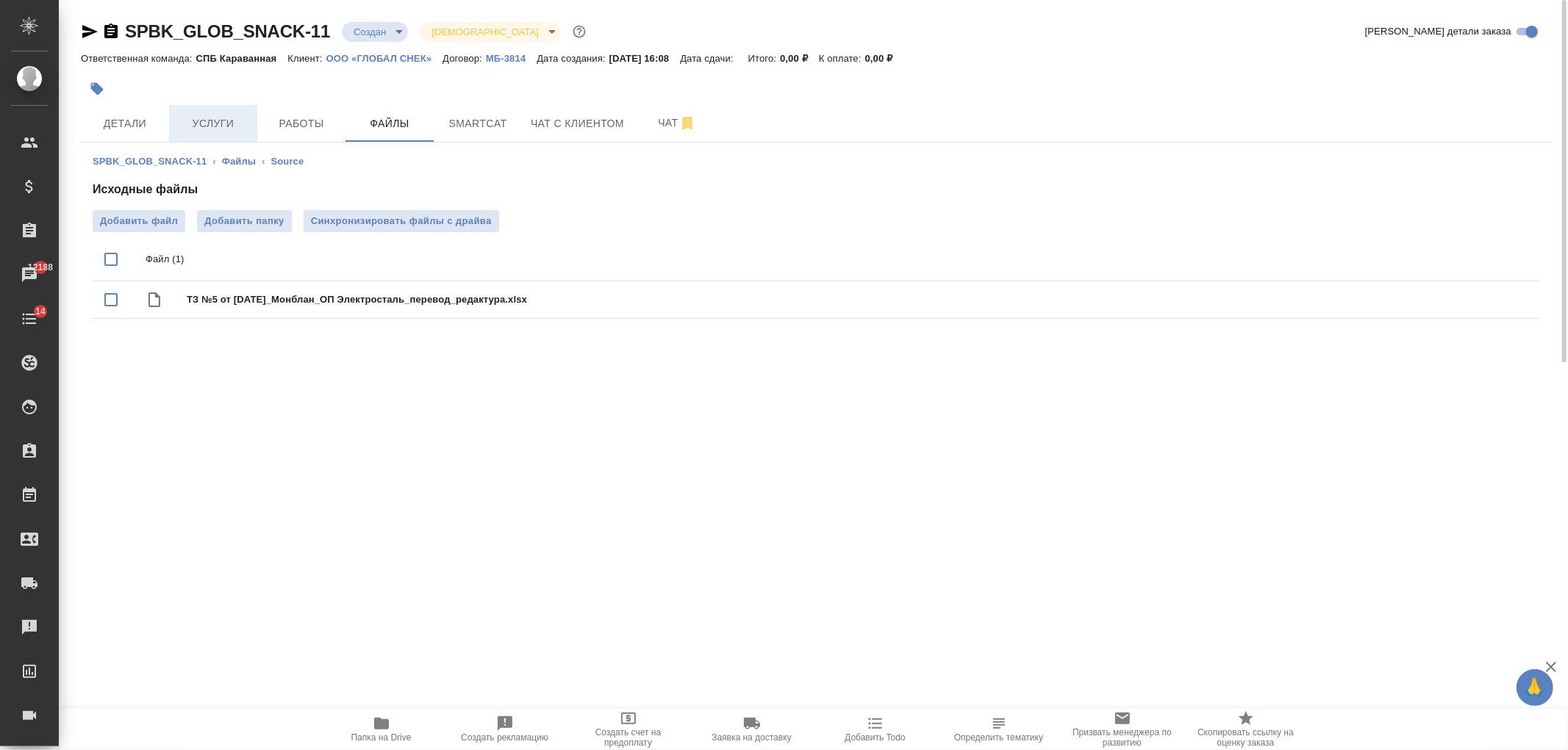
click at [217, 136] on button "Услуги" at bounding box center [213, 123] width 88 height 37
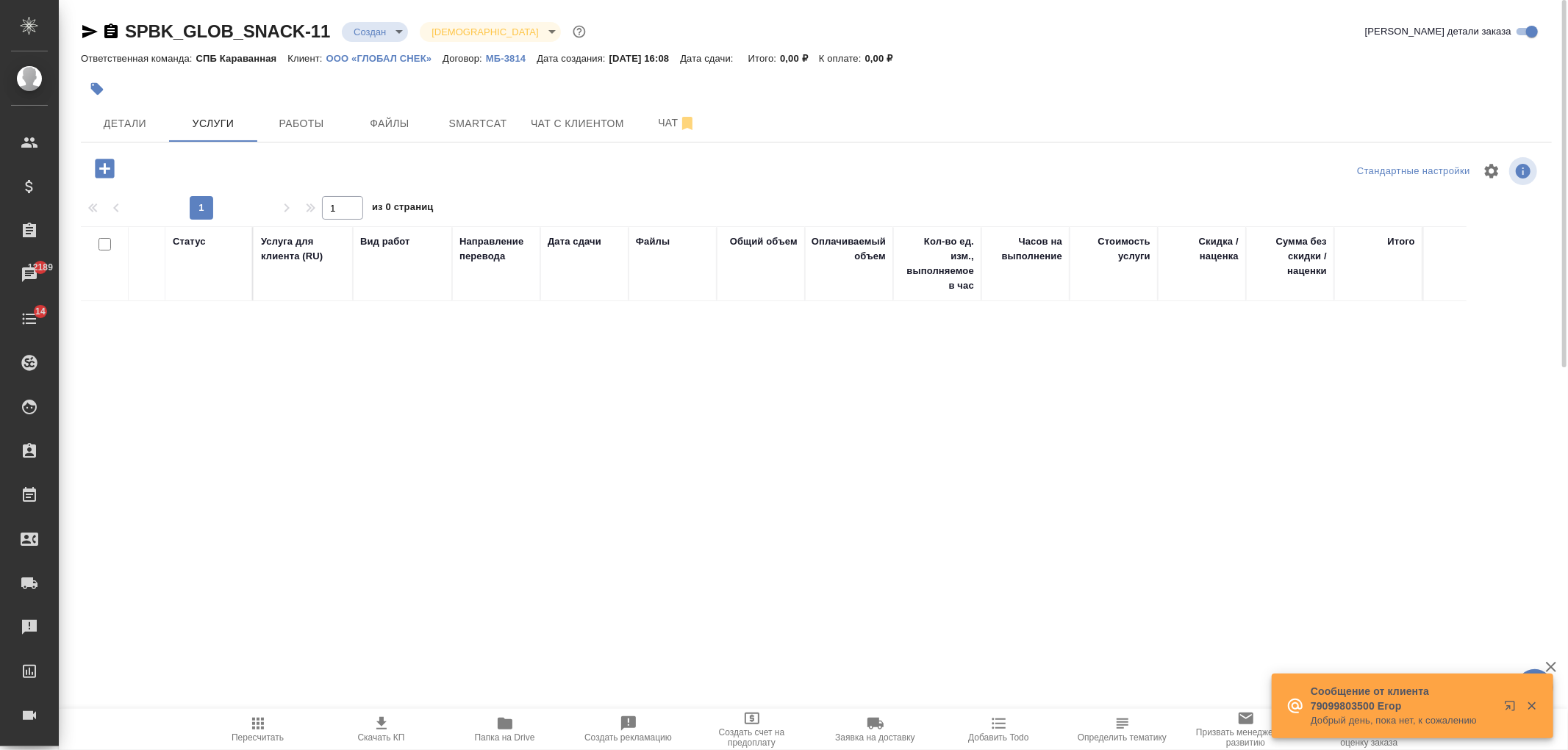
click at [103, 170] on icon "button" at bounding box center [104, 168] width 19 height 19
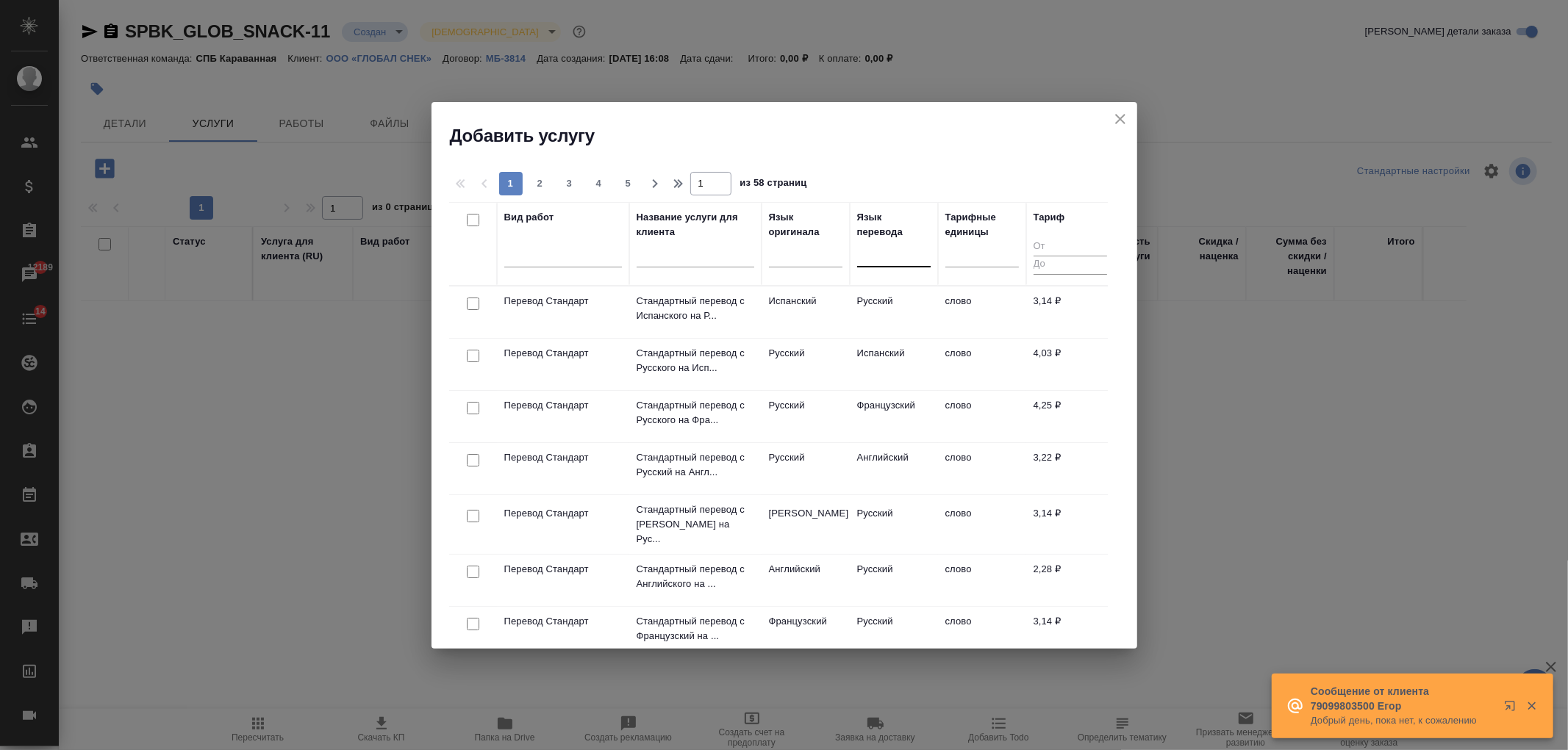
click at [929, 258] on div at bounding box center [893, 252] width 73 height 21
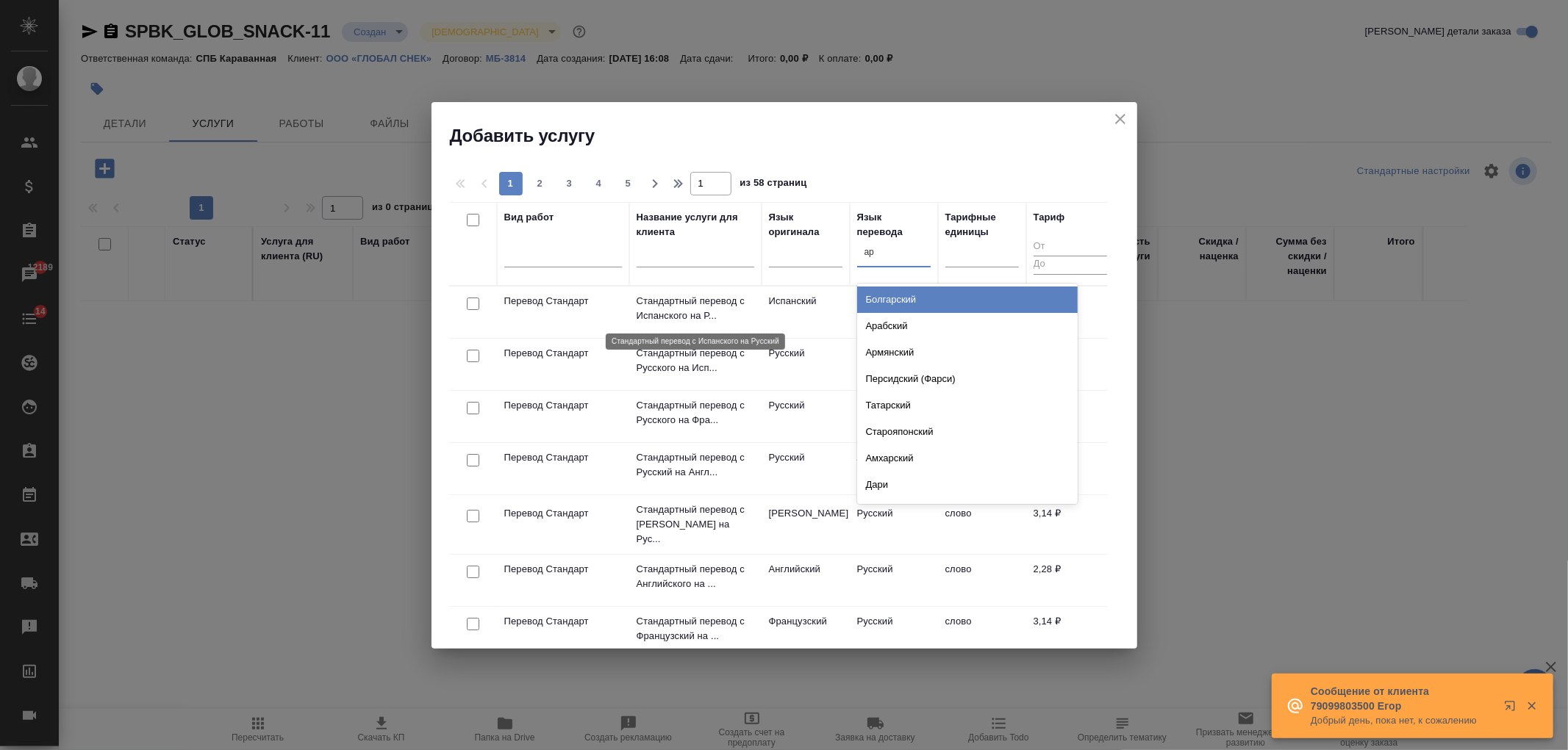
type input "арм"
click at [903, 304] on div "Армянский" at bounding box center [967, 299] width 221 height 26
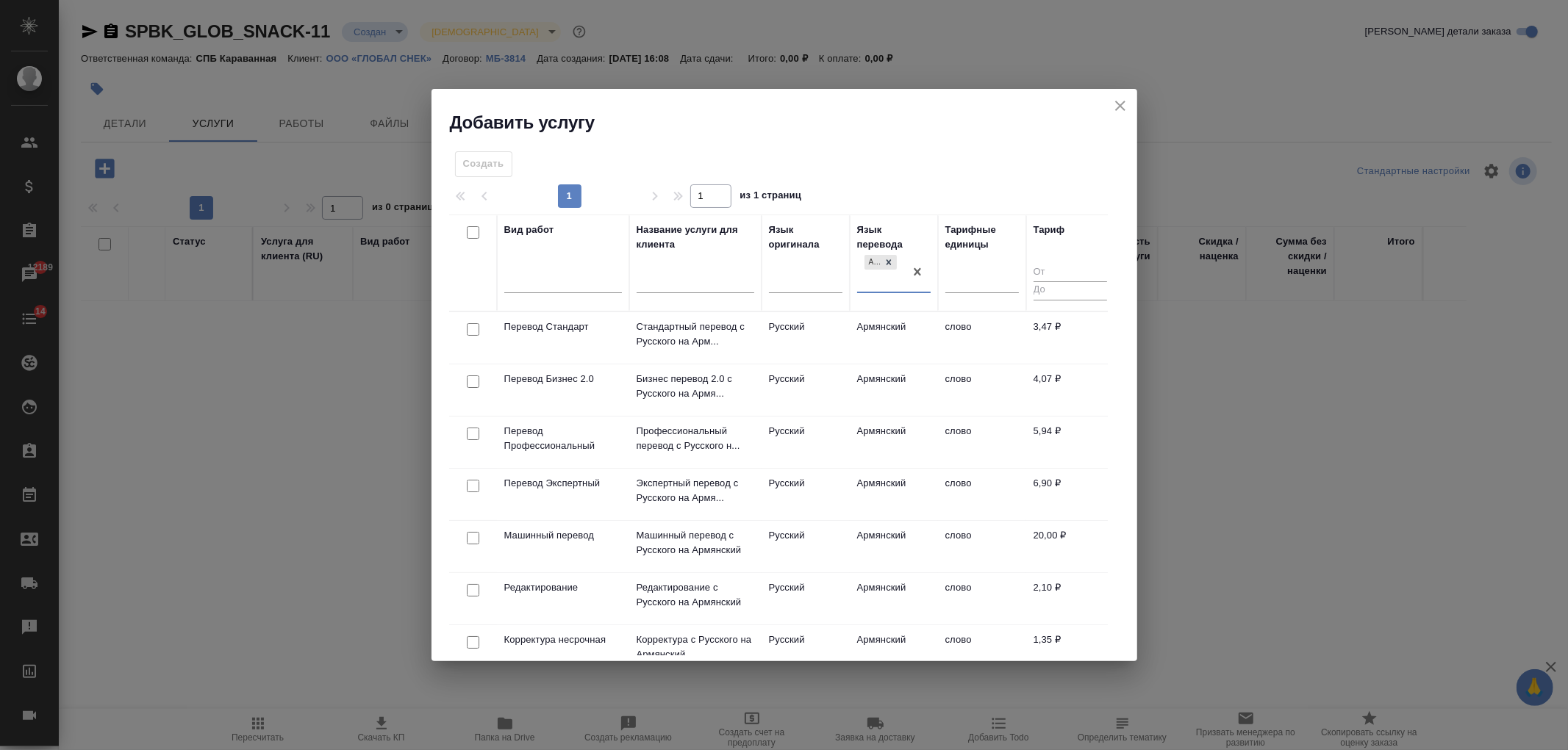
click at [471, 588] on input "checkbox" at bounding box center [473, 590] width 13 height 13
checkbox input "true"
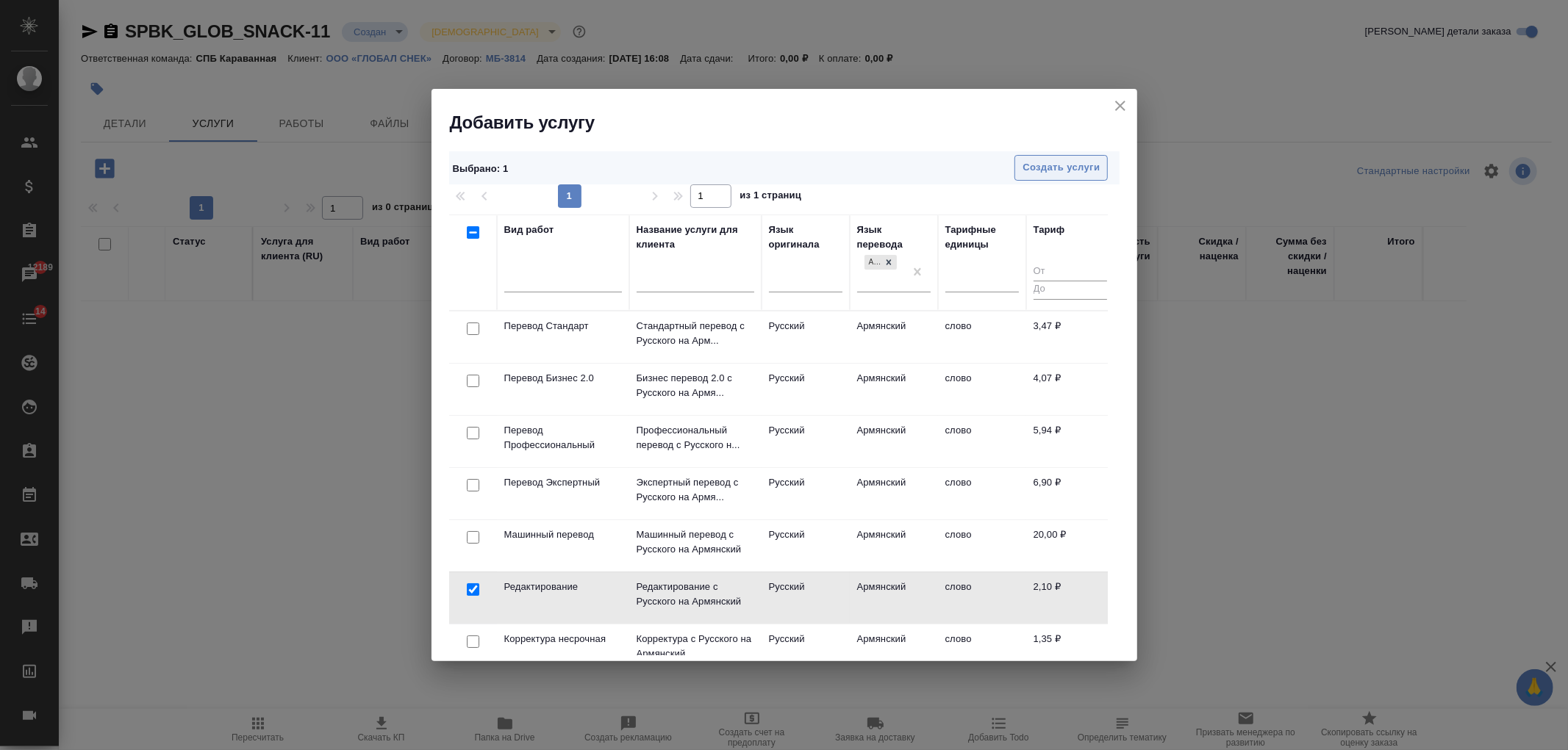
click at [1047, 165] on span "Создать услуги" at bounding box center [1061, 168] width 77 height 17
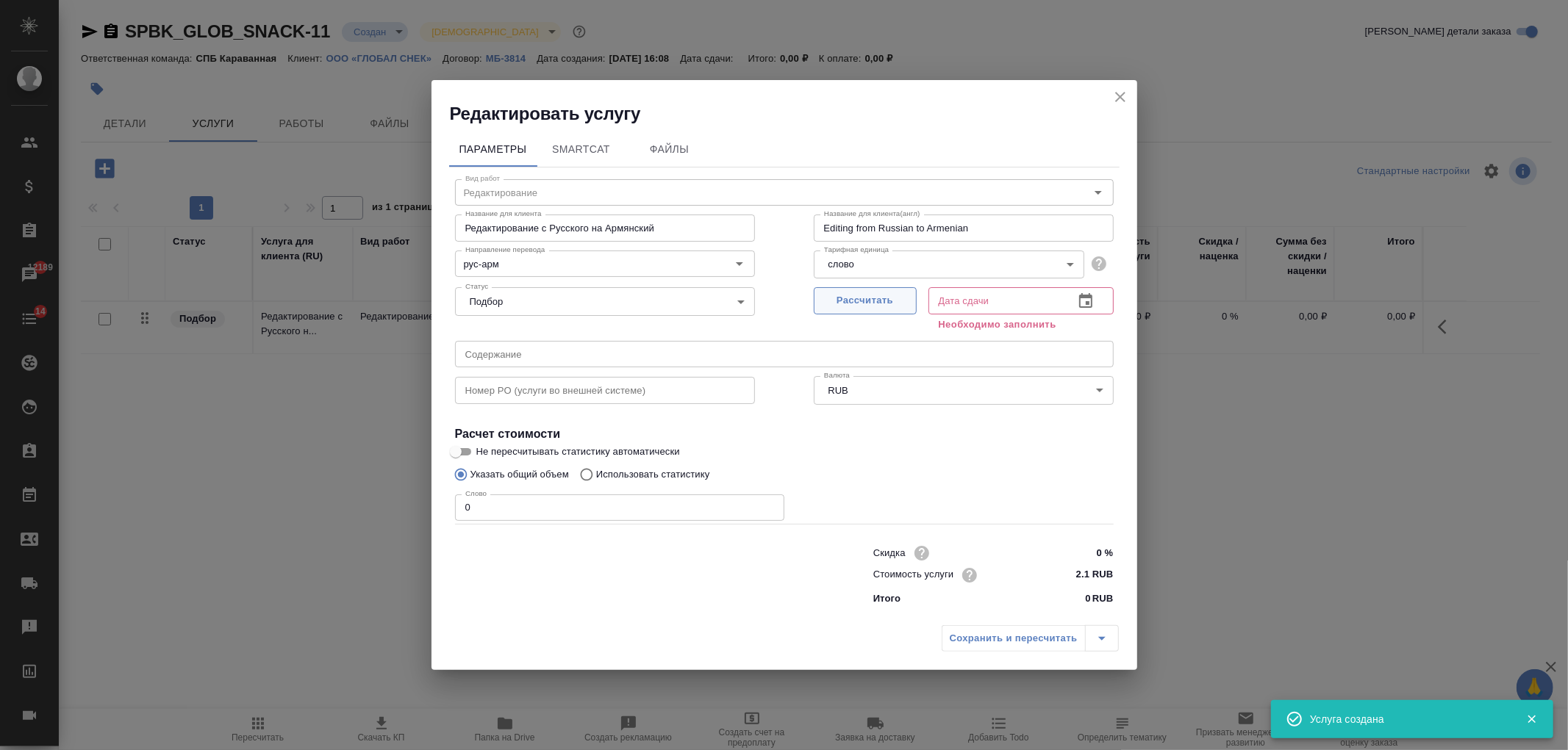
click at [852, 291] on button "Рассчитать" at bounding box center [865, 301] width 103 height 27
type input "[DATE] 16:12"
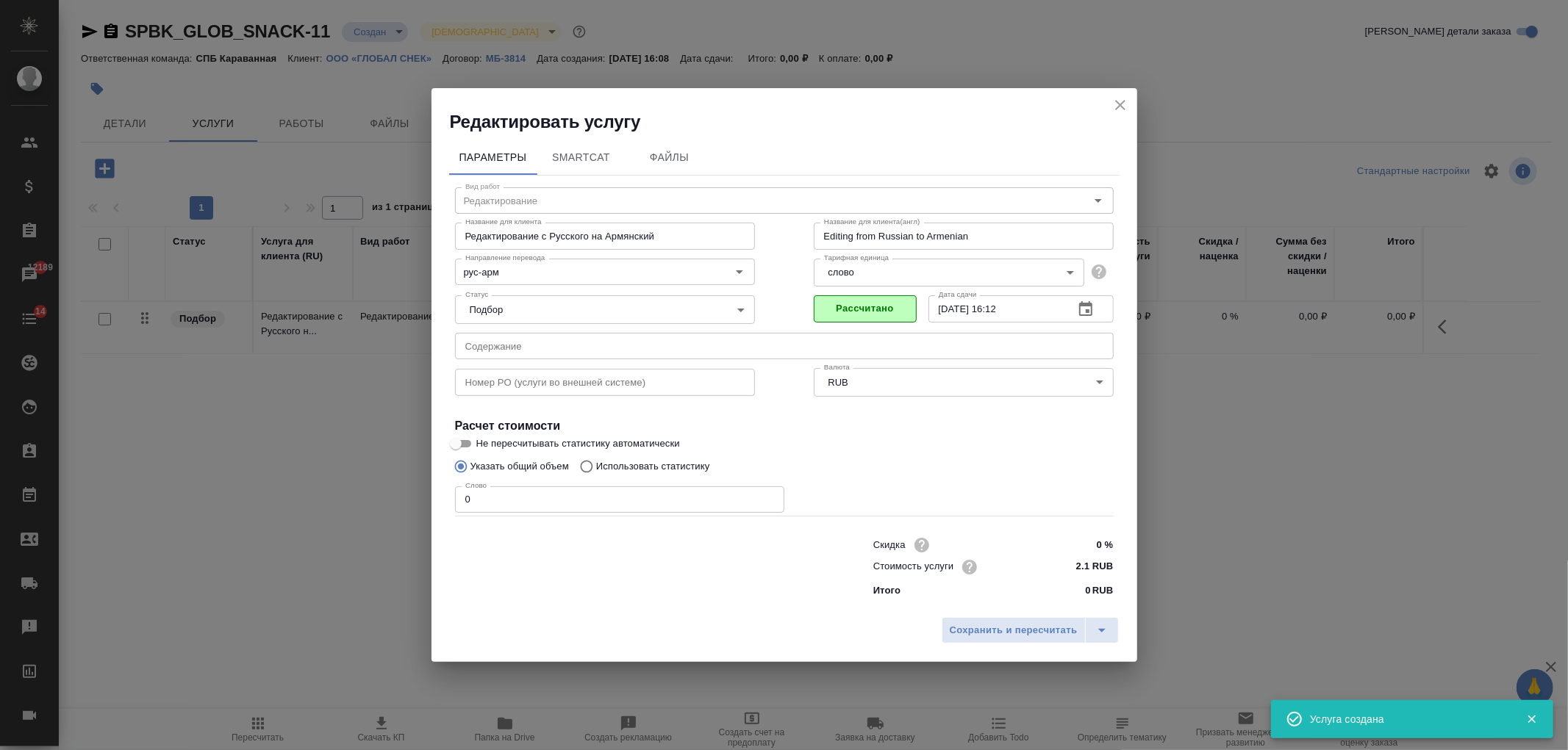
click at [480, 498] on input "0" at bounding box center [620, 499] width 329 height 26
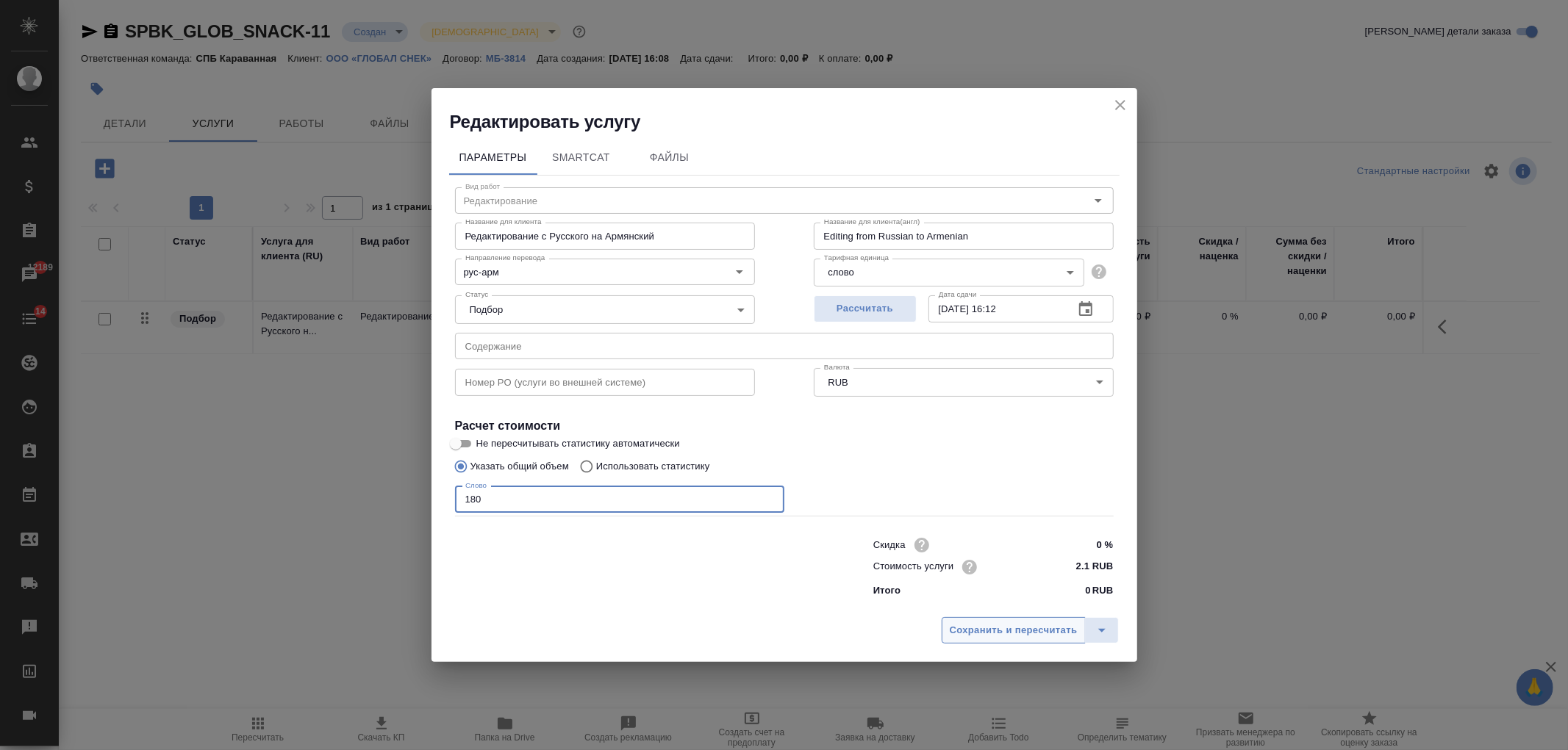
type input "180"
click at [1016, 642] on button "Сохранить и пересчитать" at bounding box center [1013, 630] width 144 height 26
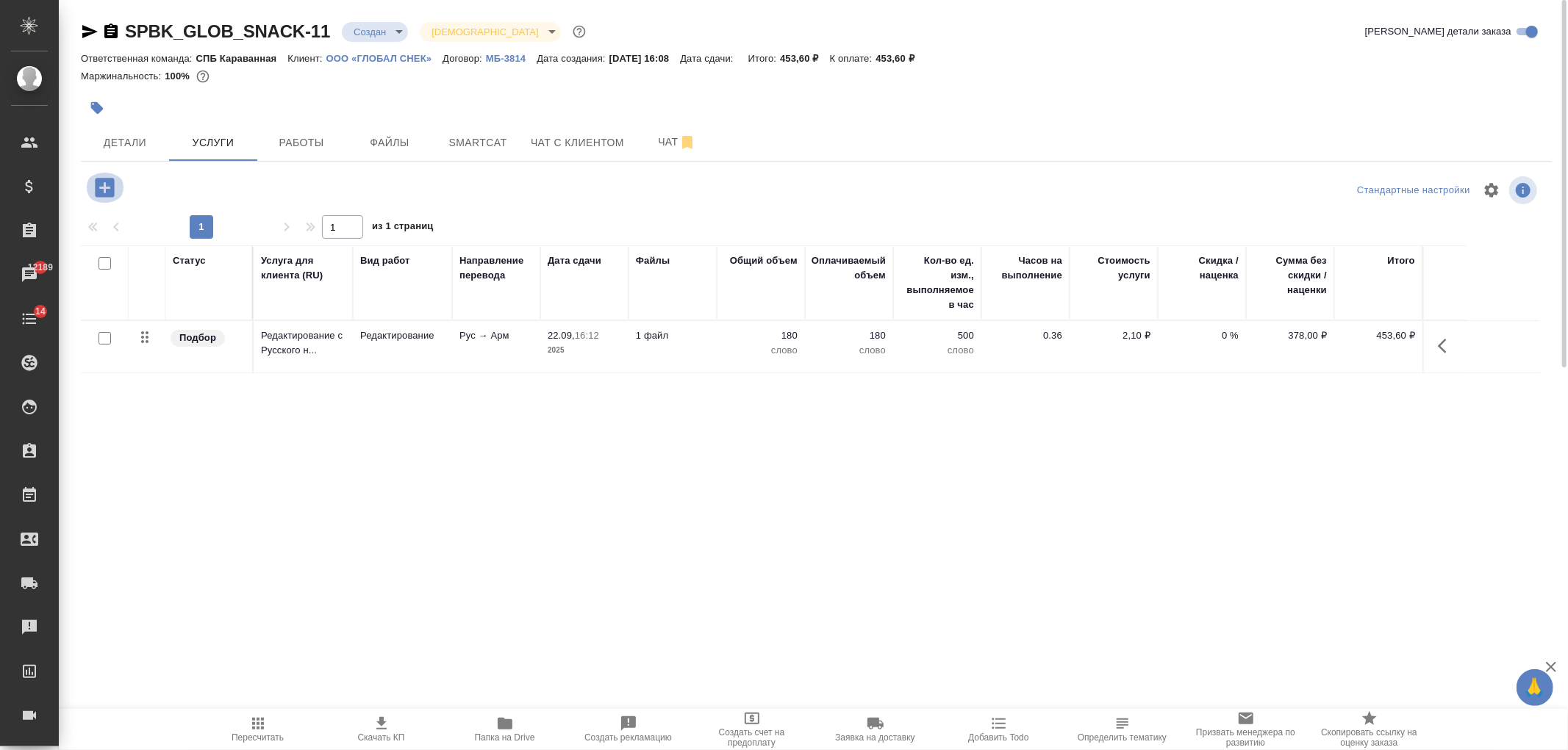
click at [101, 187] on icon "button" at bounding box center [105, 188] width 26 height 26
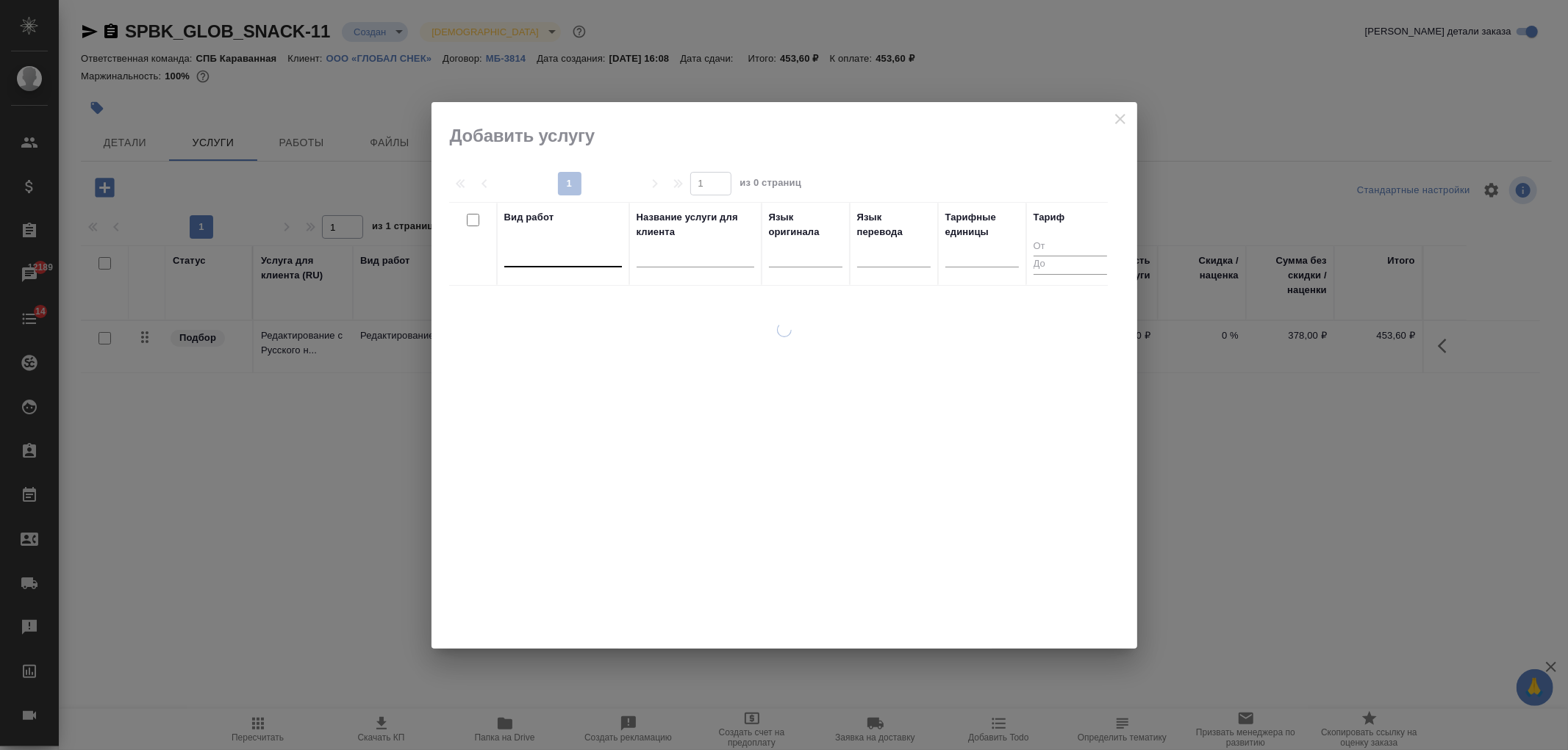
click at [581, 258] on div at bounding box center [563, 252] width 118 height 21
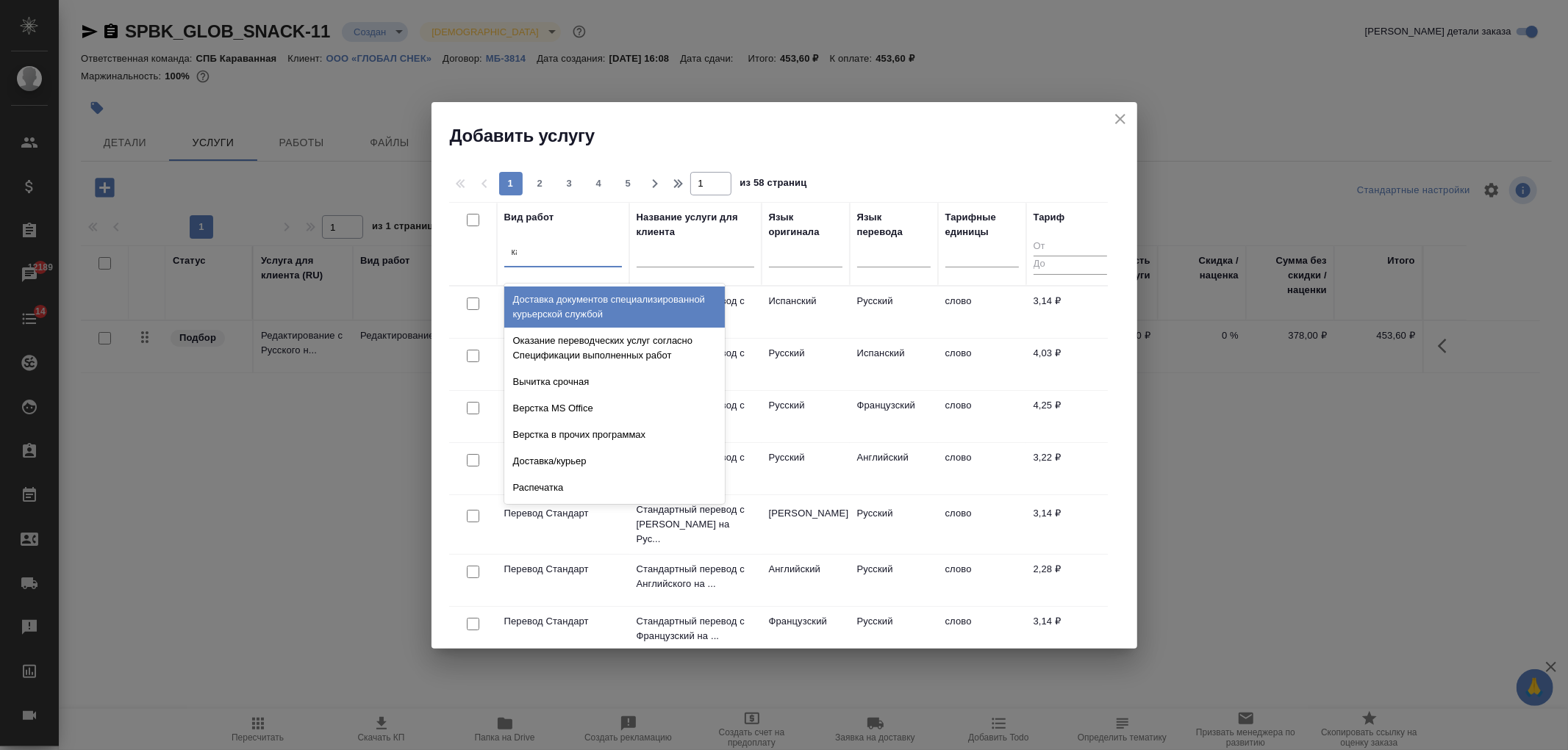
type input "к"
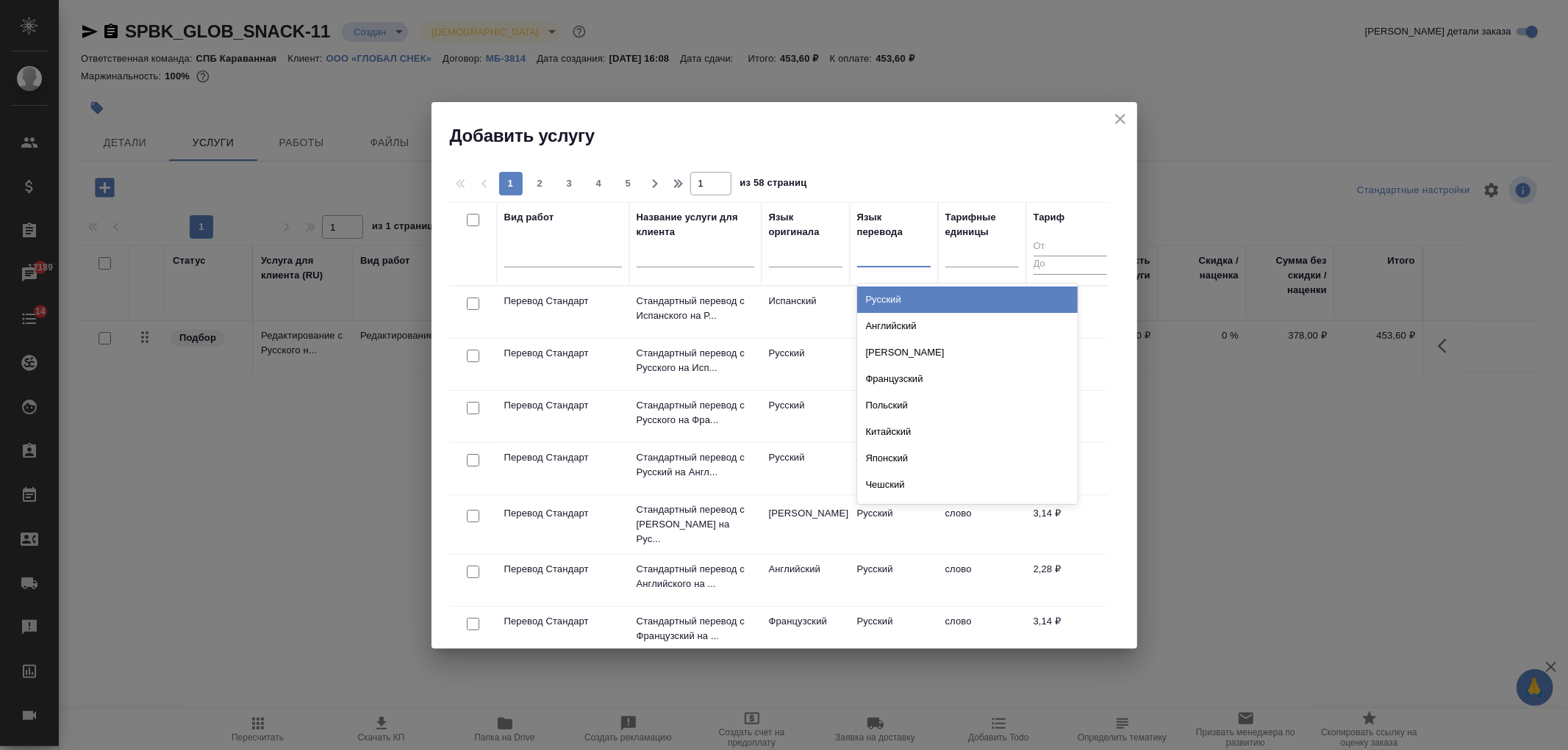
click at [897, 257] on div at bounding box center [893, 252] width 73 height 21
click at [877, 251] on div at bounding box center [893, 252] width 73 height 21
type input "каз"
click at [899, 304] on div "Казахский" at bounding box center [967, 299] width 221 height 26
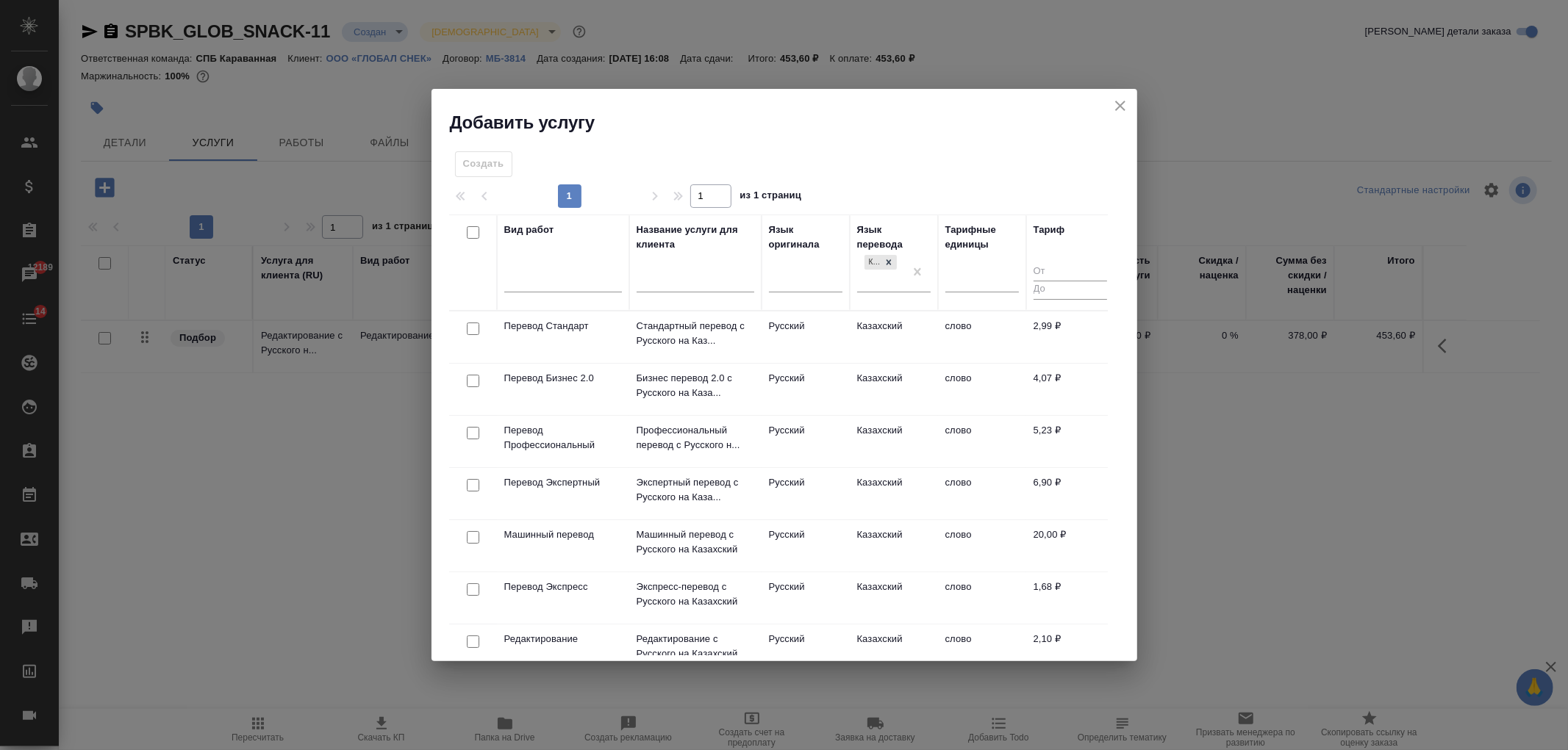
scroll to position [191, 0]
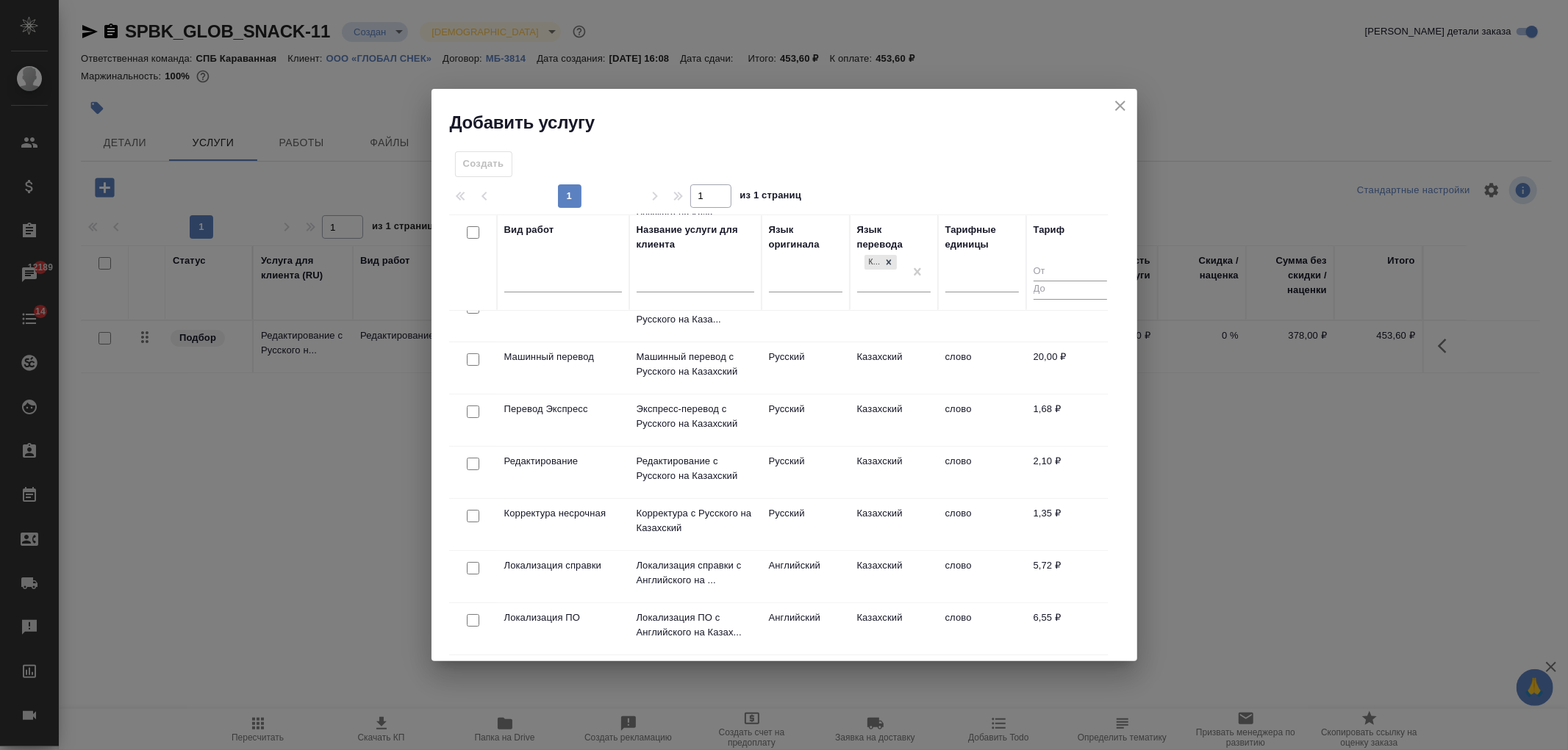
click at [472, 458] on input "checkbox" at bounding box center [473, 464] width 13 height 13
checkbox input "true"
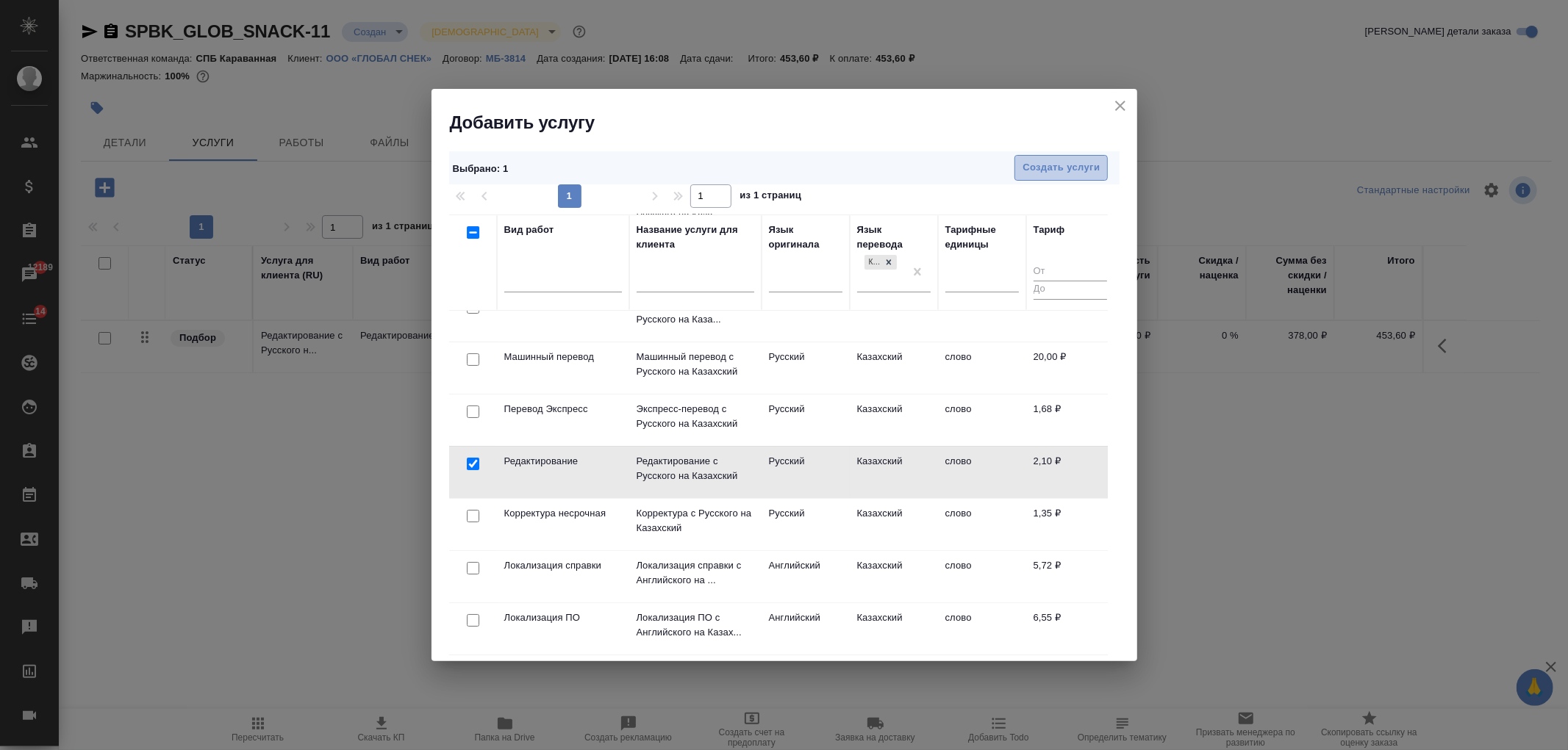
click at [1065, 165] on span "Создать услуги" at bounding box center [1061, 168] width 77 height 17
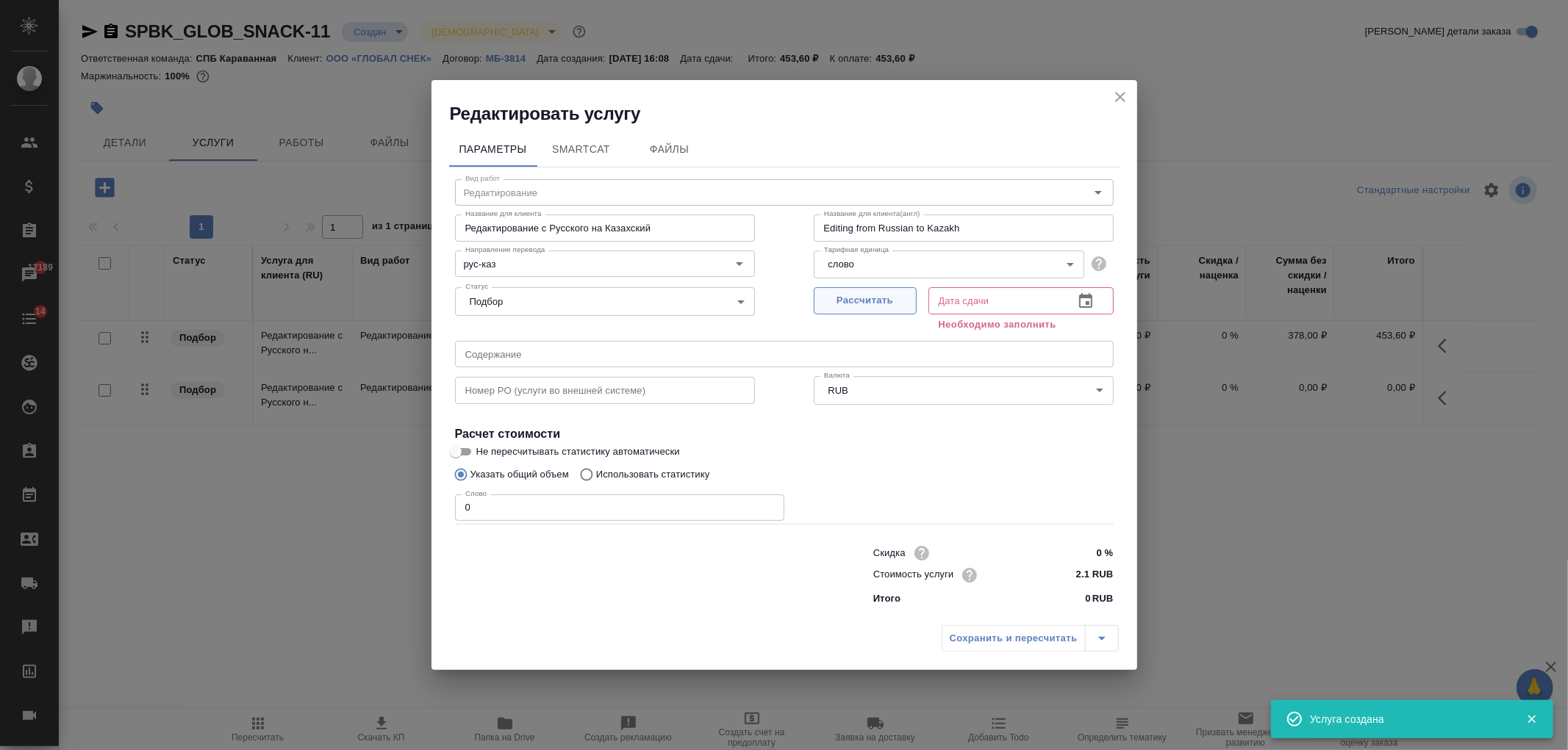
click at [844, 298] on span "Рассчитать" at bounding box center [865, 301] width 87 height 17
type input "[DATE] 16:14"
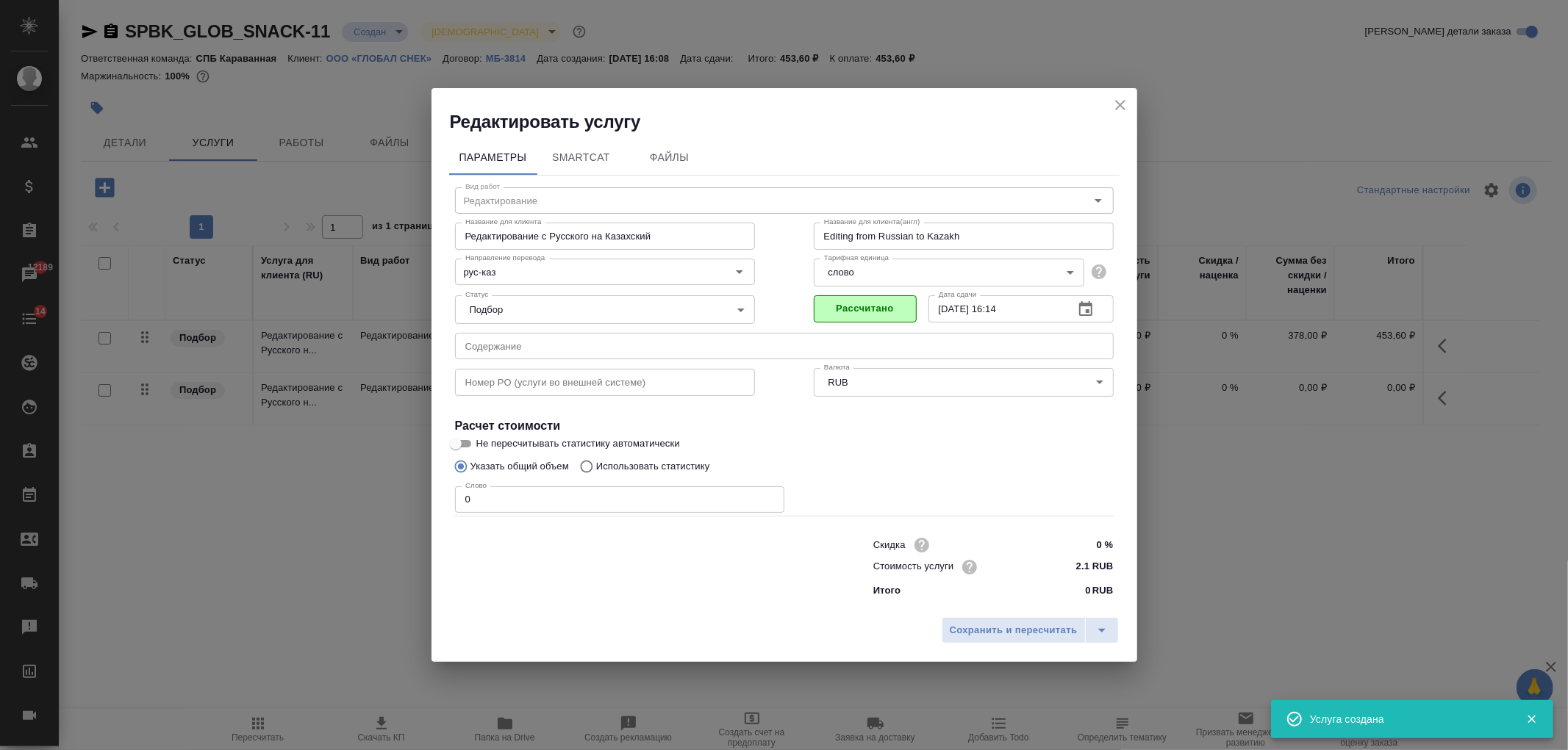
click at [483, 509] on input "0" at bounding box center [620, 499] width 329 height 26
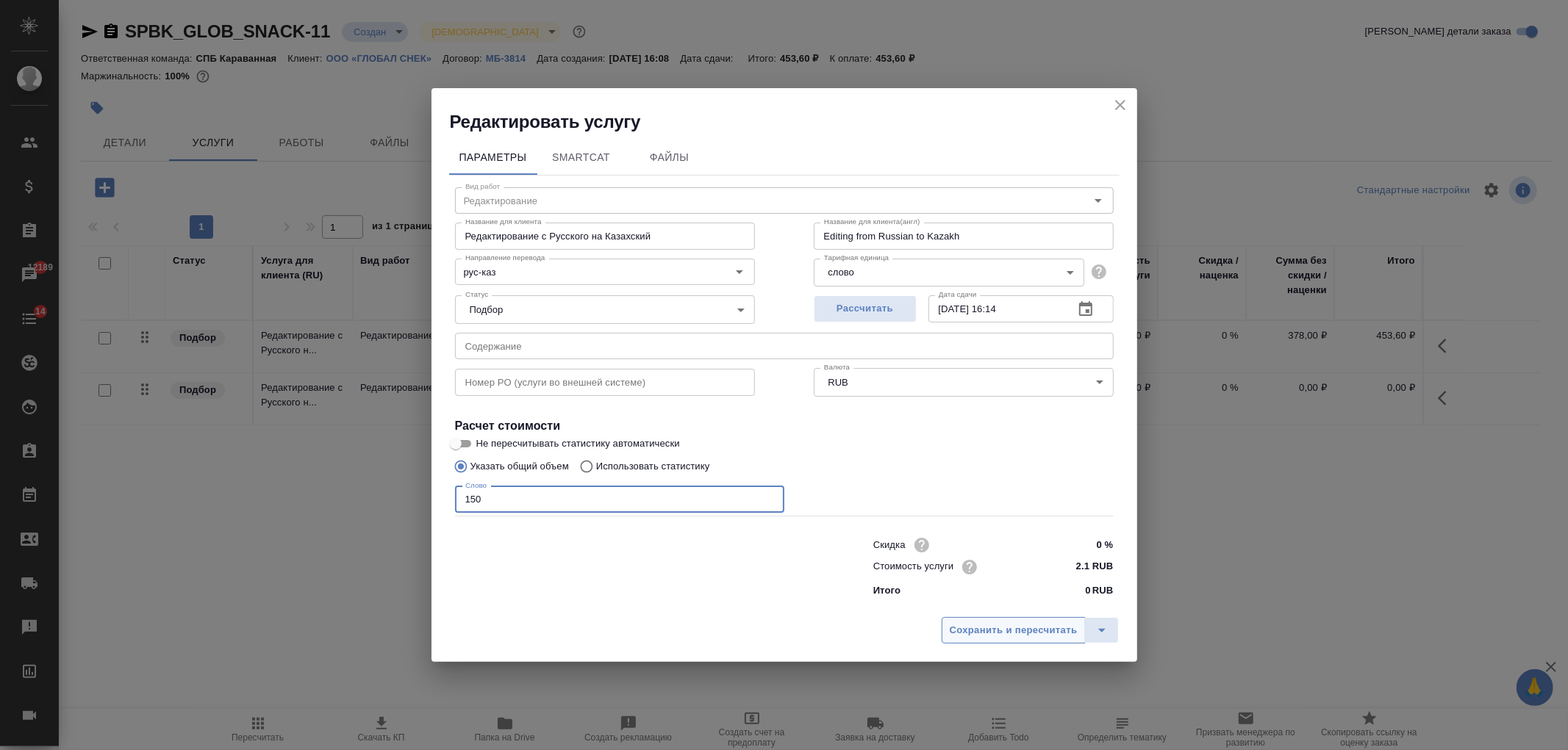
type input "150"
click at [1007, 630] on span "Сохранить и пересчитать" at bounding box center [1013, 631] width 128 height 17
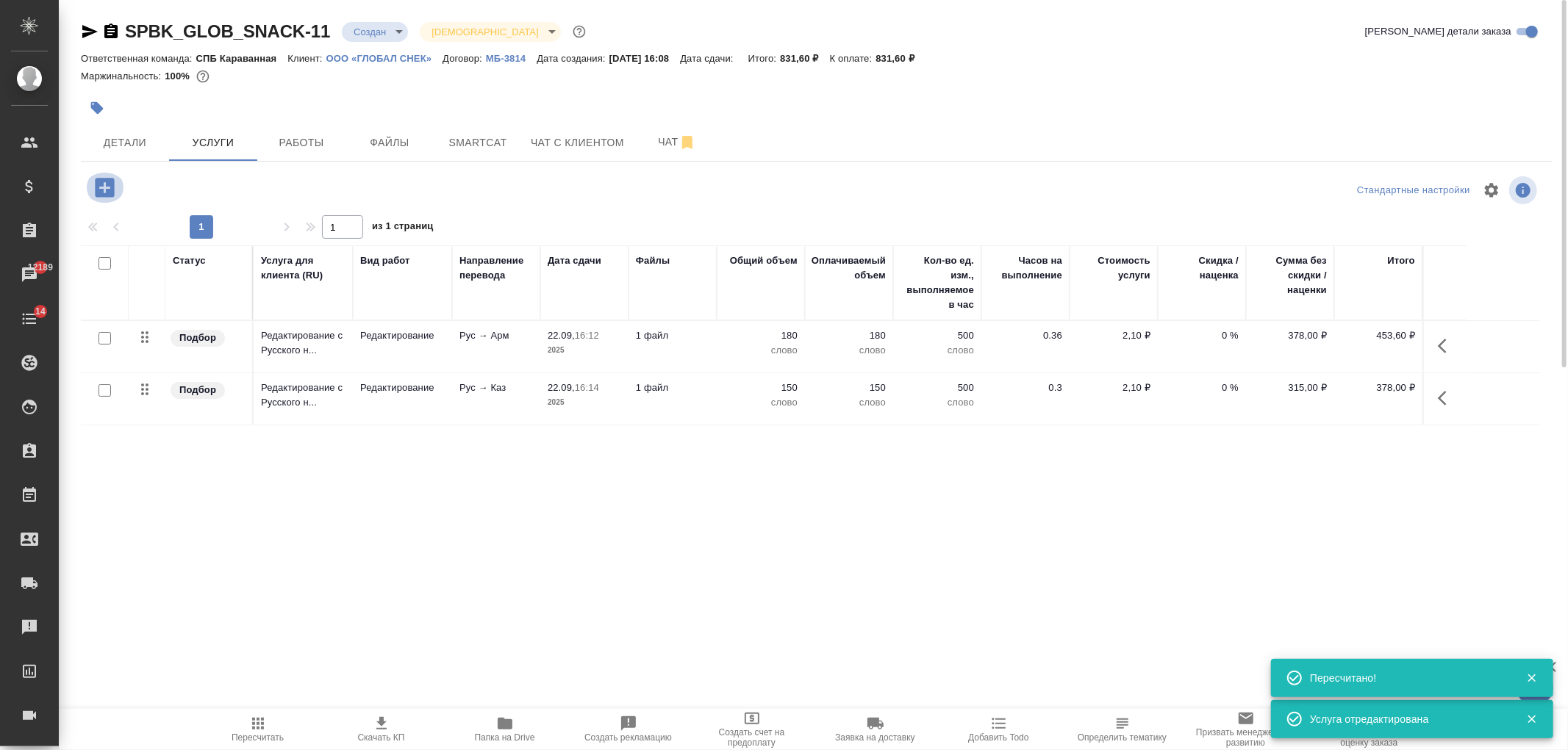
click at [96, 192] on icon "button" at bounding box center [104, 187] width 19 height 19
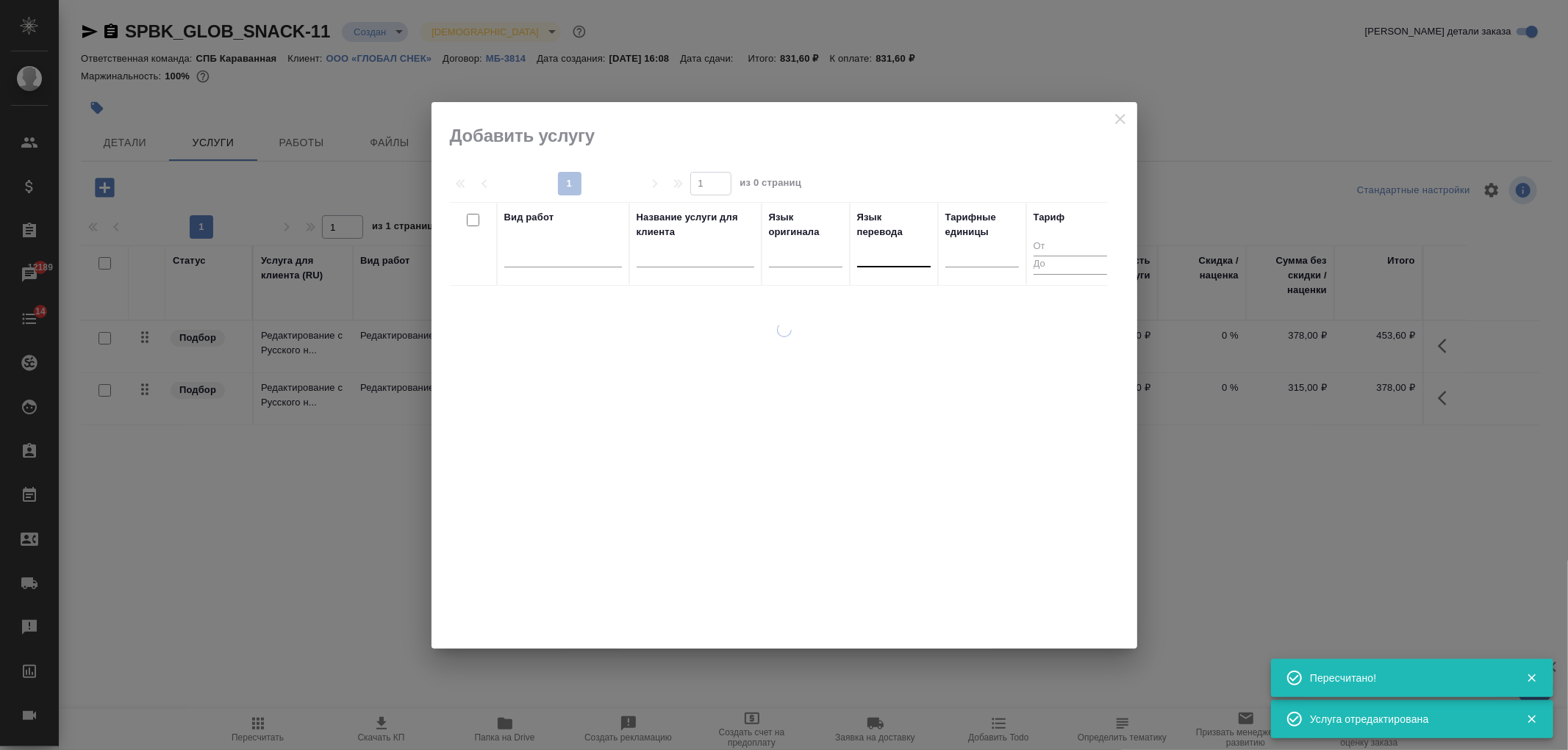
click at [901, 252] on div at bounding box center [893, 252] width 73 height 21
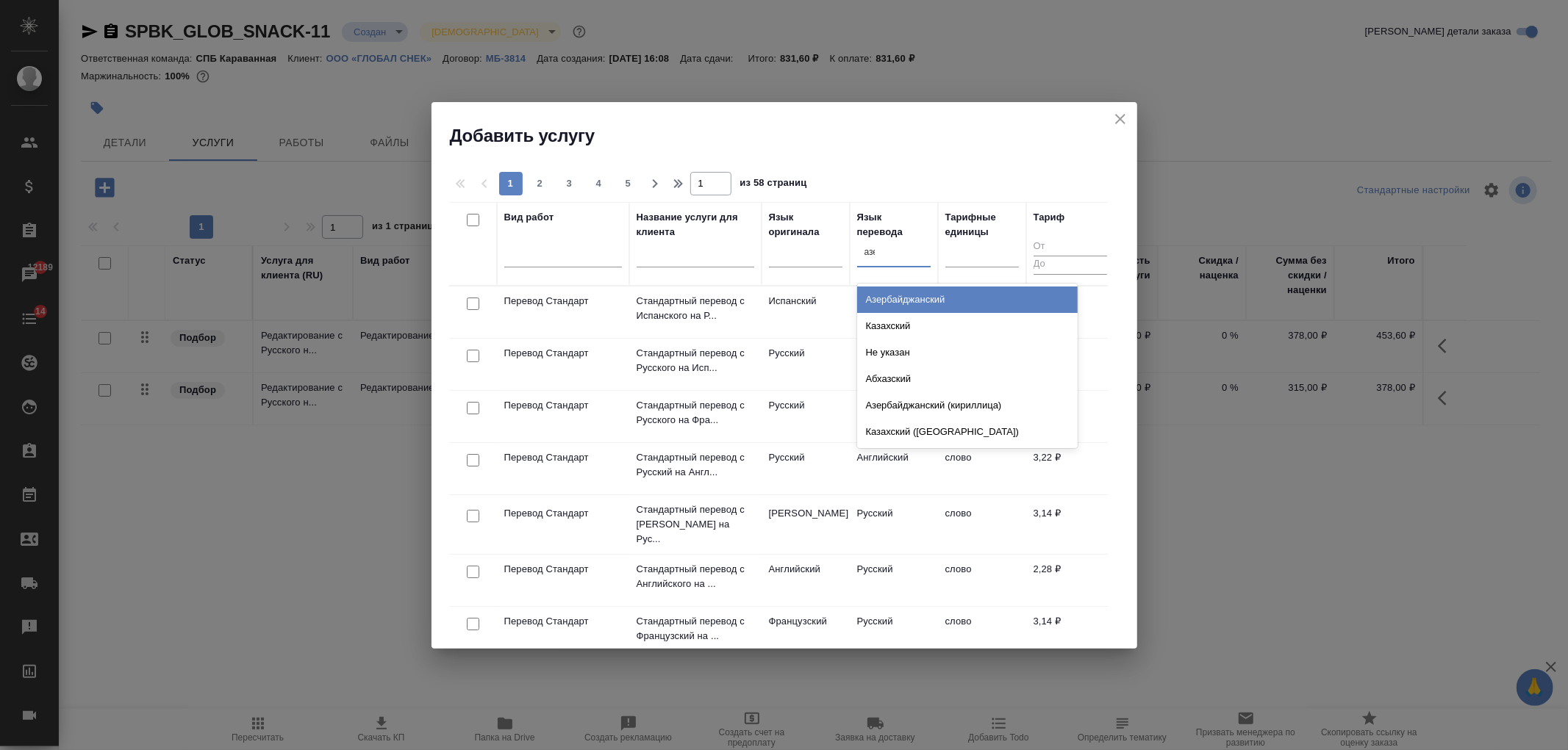
type input "азер"
click at [898, 306] on div "Азербайджанский" at bounding box center [967, 299] width 221 height 26
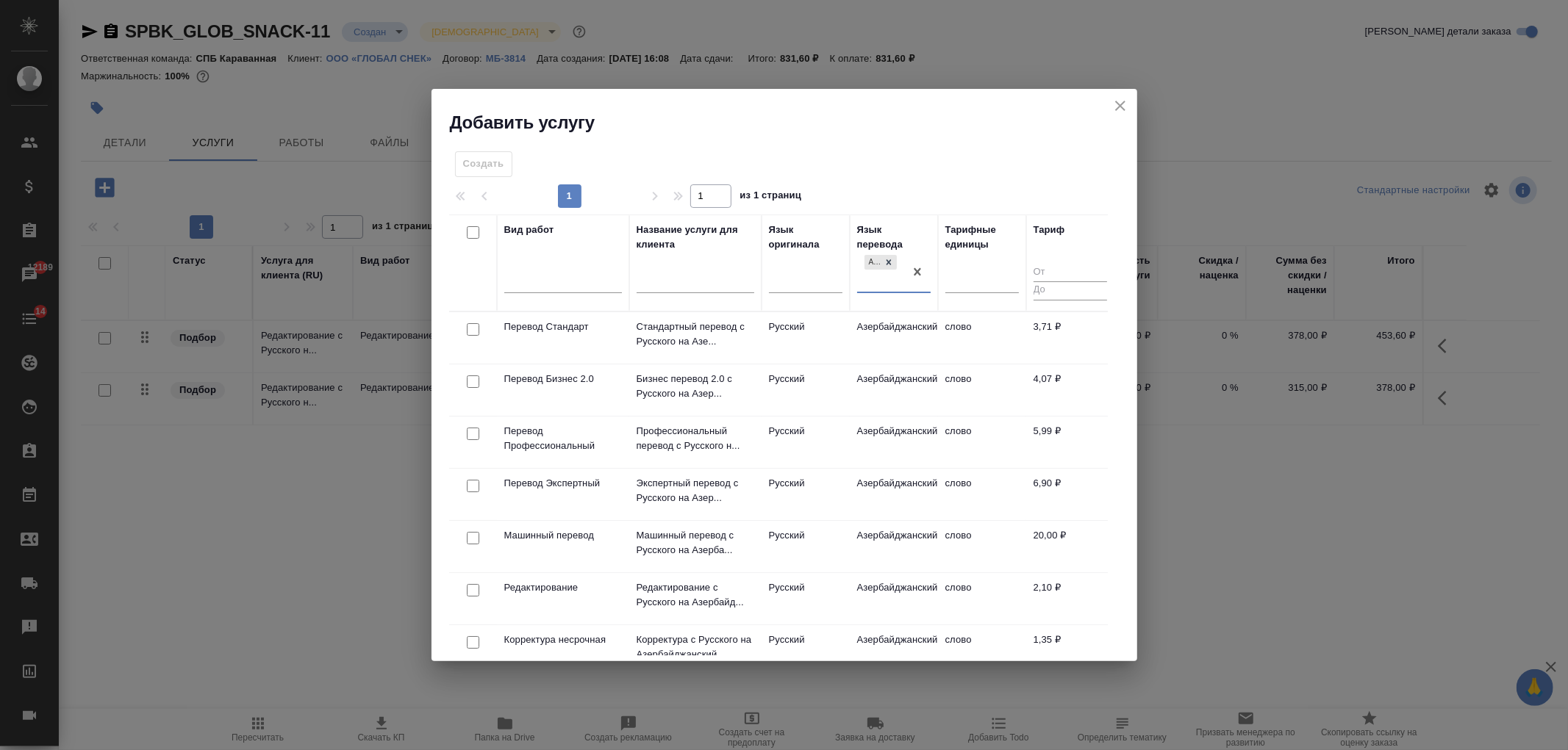
click at [472, 590] on input "checkbox" at bounding box center [473, 590] width 13 height 13
checkbox input "true"
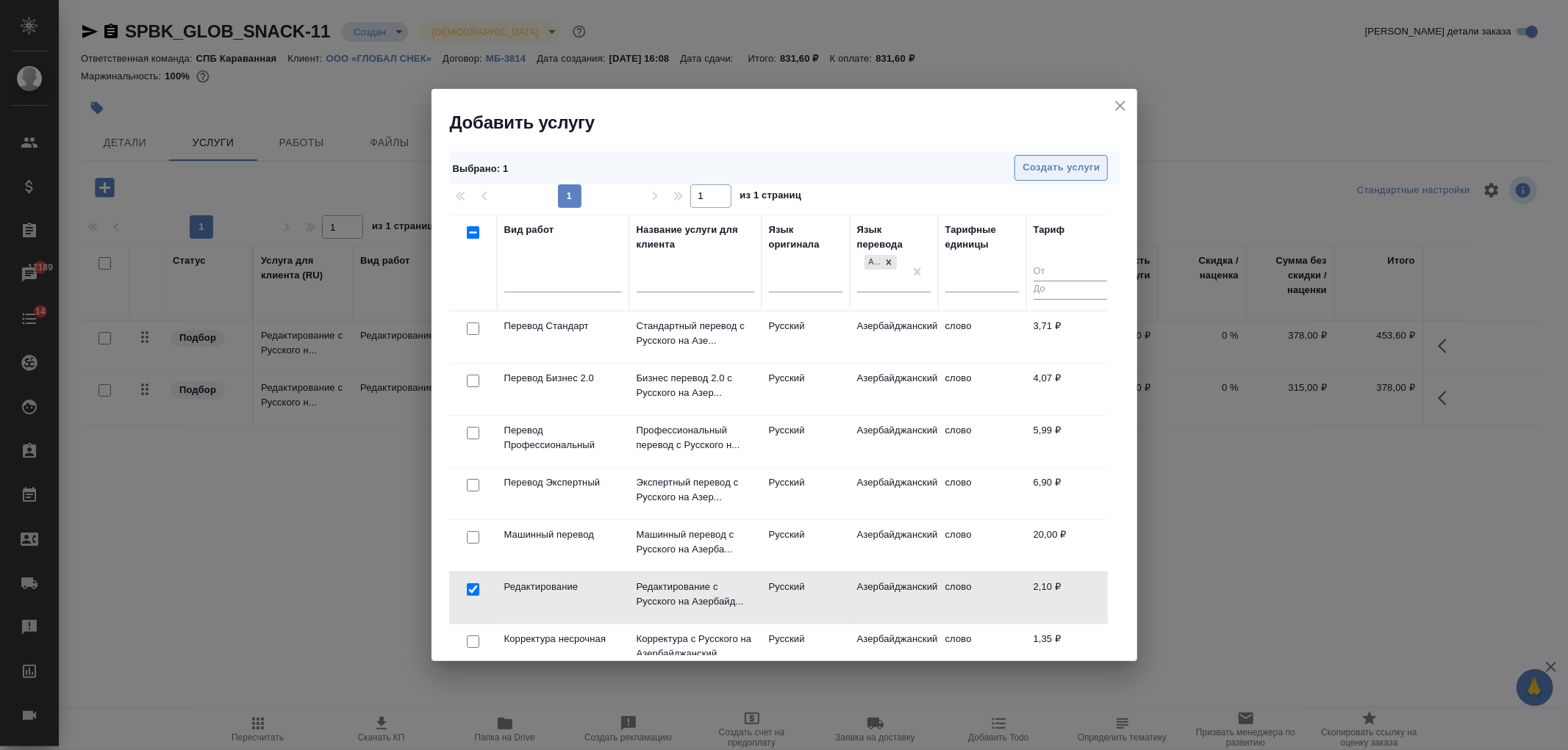
click at [1064, 156] on button "Создать услуги" at bounding box center [1061, 168] width 94 height 26
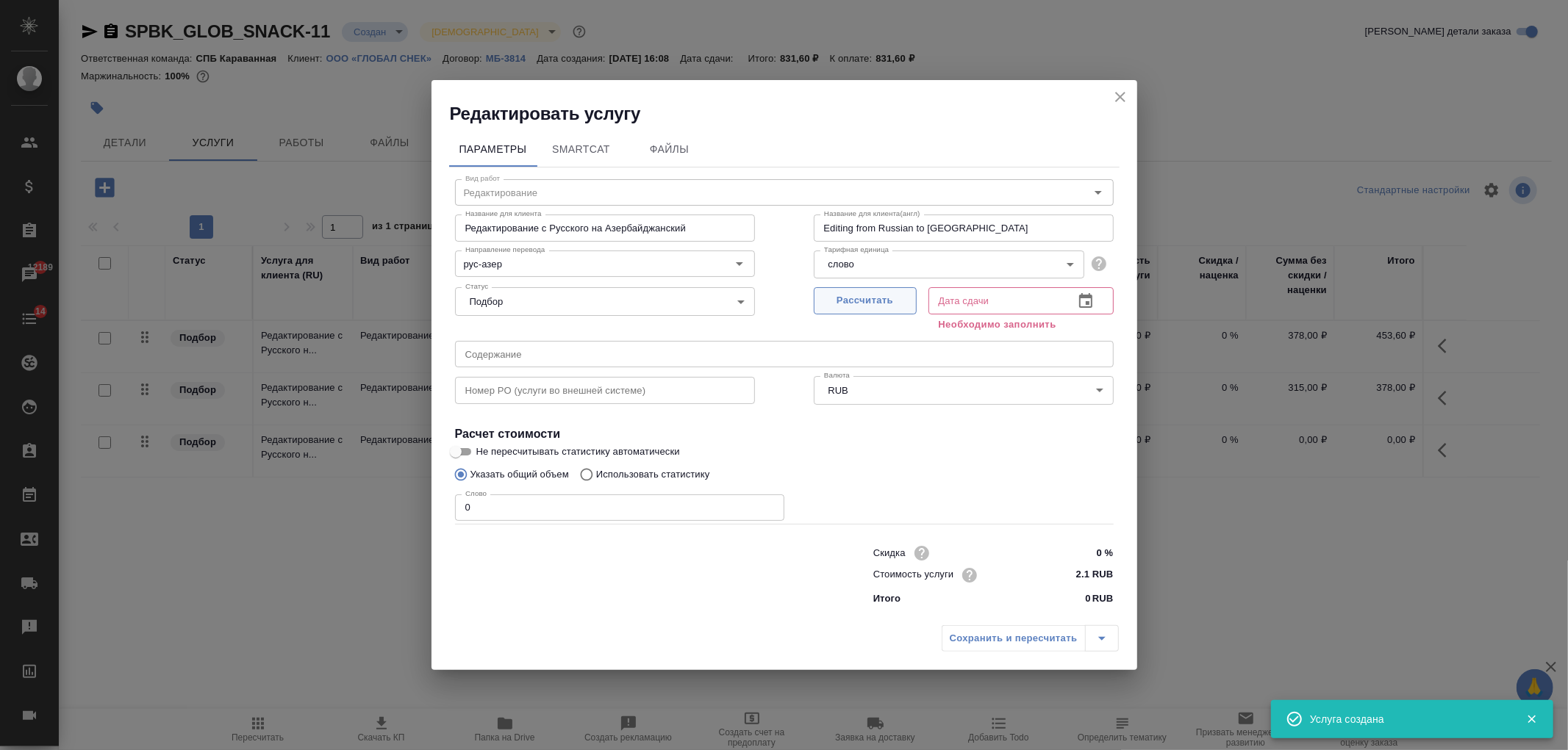
click at [856, 295] on span "Рассчитать" at bounding box center [865, 301] width 87 height 17
type input "22.09.2025 16:14"
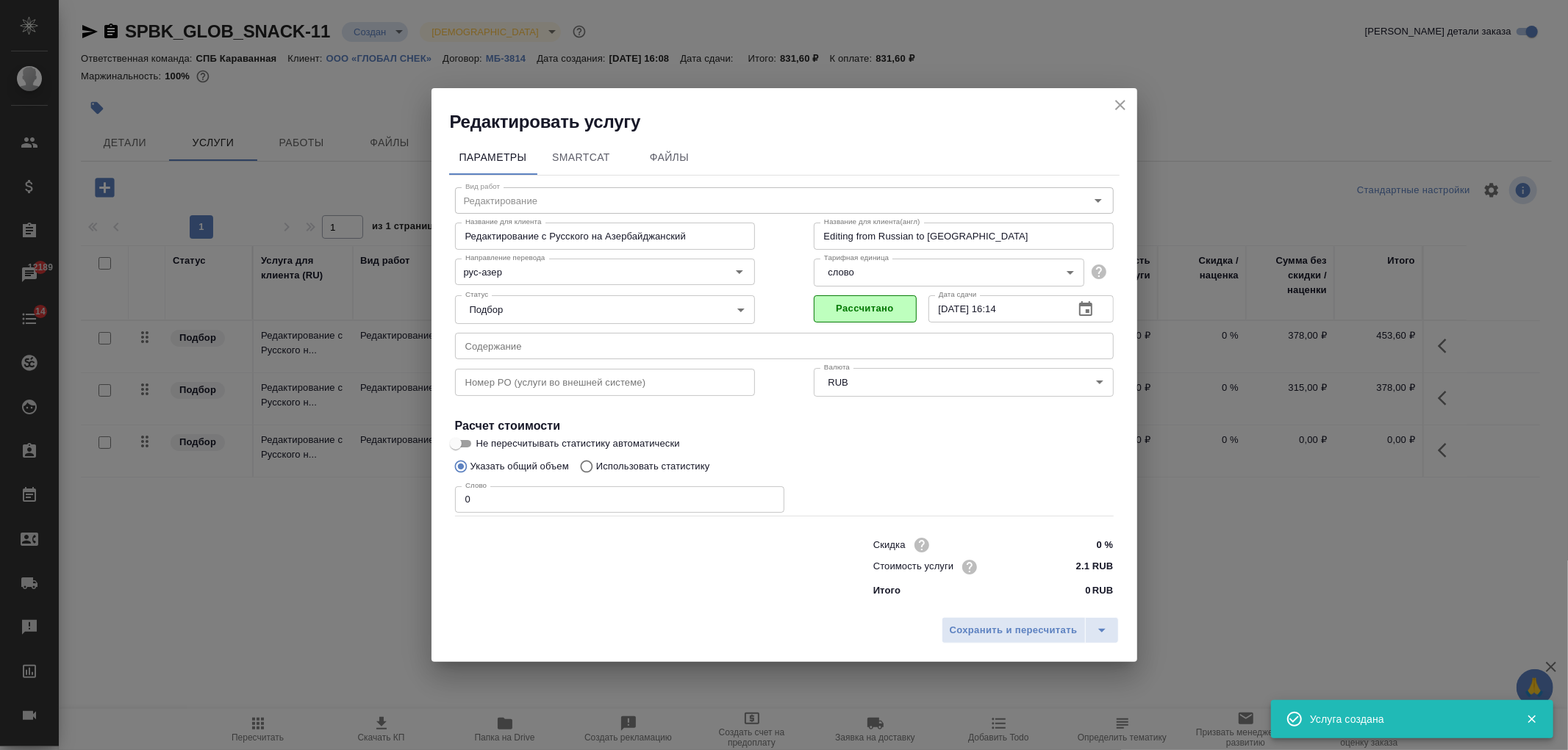
click at [512, 496] on input "0" at bounding box center [620, 499] width 329 height 26
type input "150"
click at [985, 636] on span "Сохранить и пересчитать" at bounding box center [1013, 631] width 128 height 17
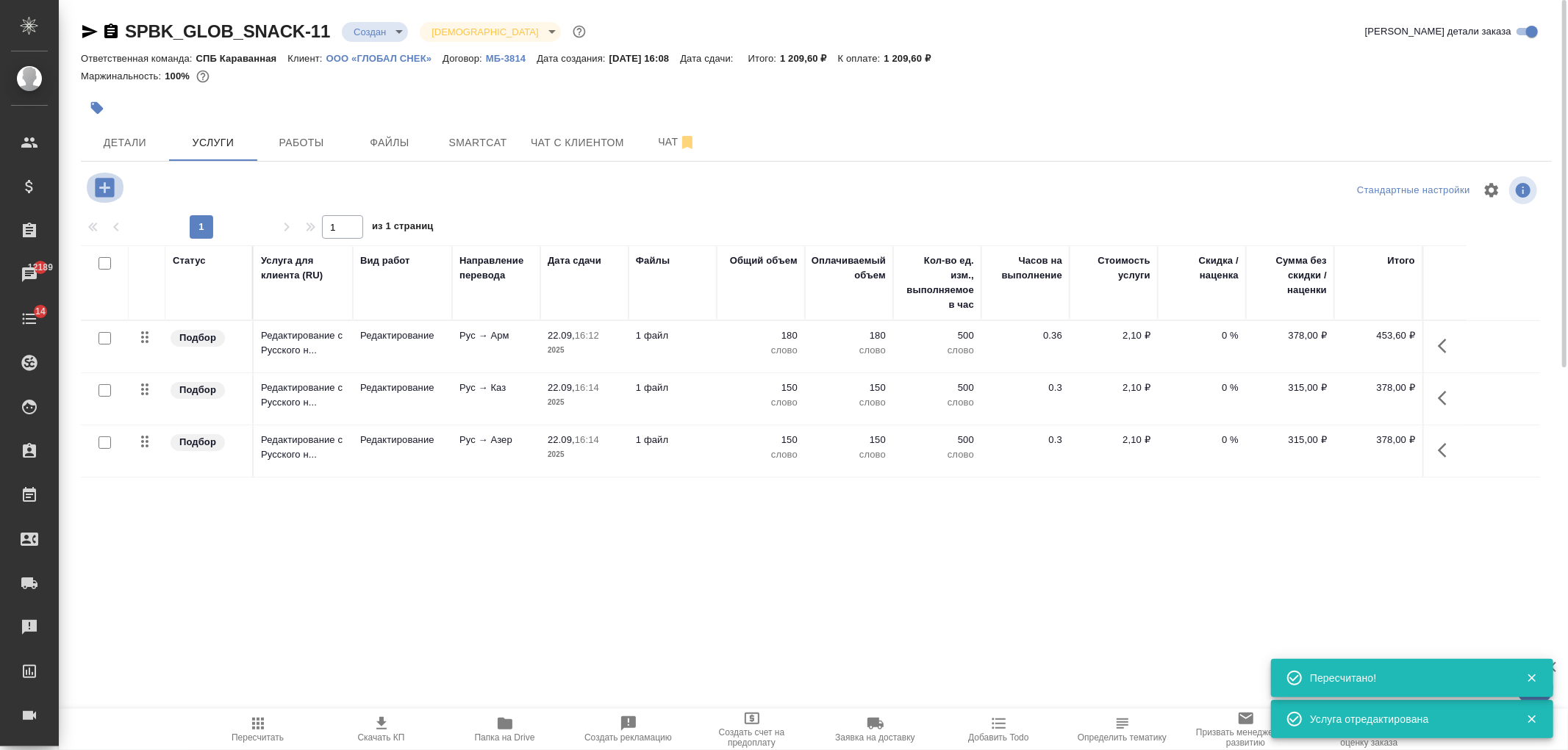
click at [96, 189] on icon "button" at bounding box center [104, 187] width 19 height 19
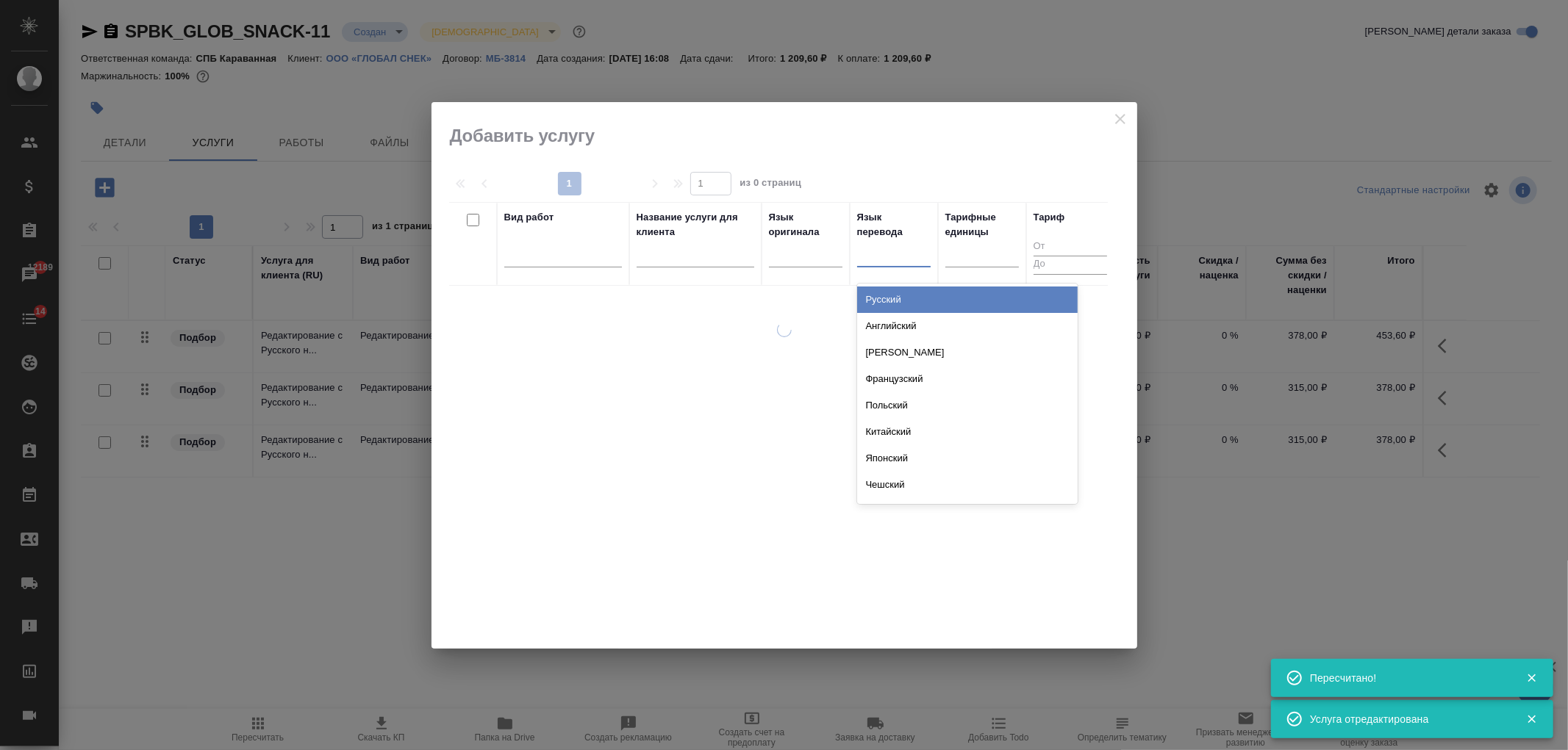
click at [906, 252] on div at bounding box center [893, 252] width 73 height 21
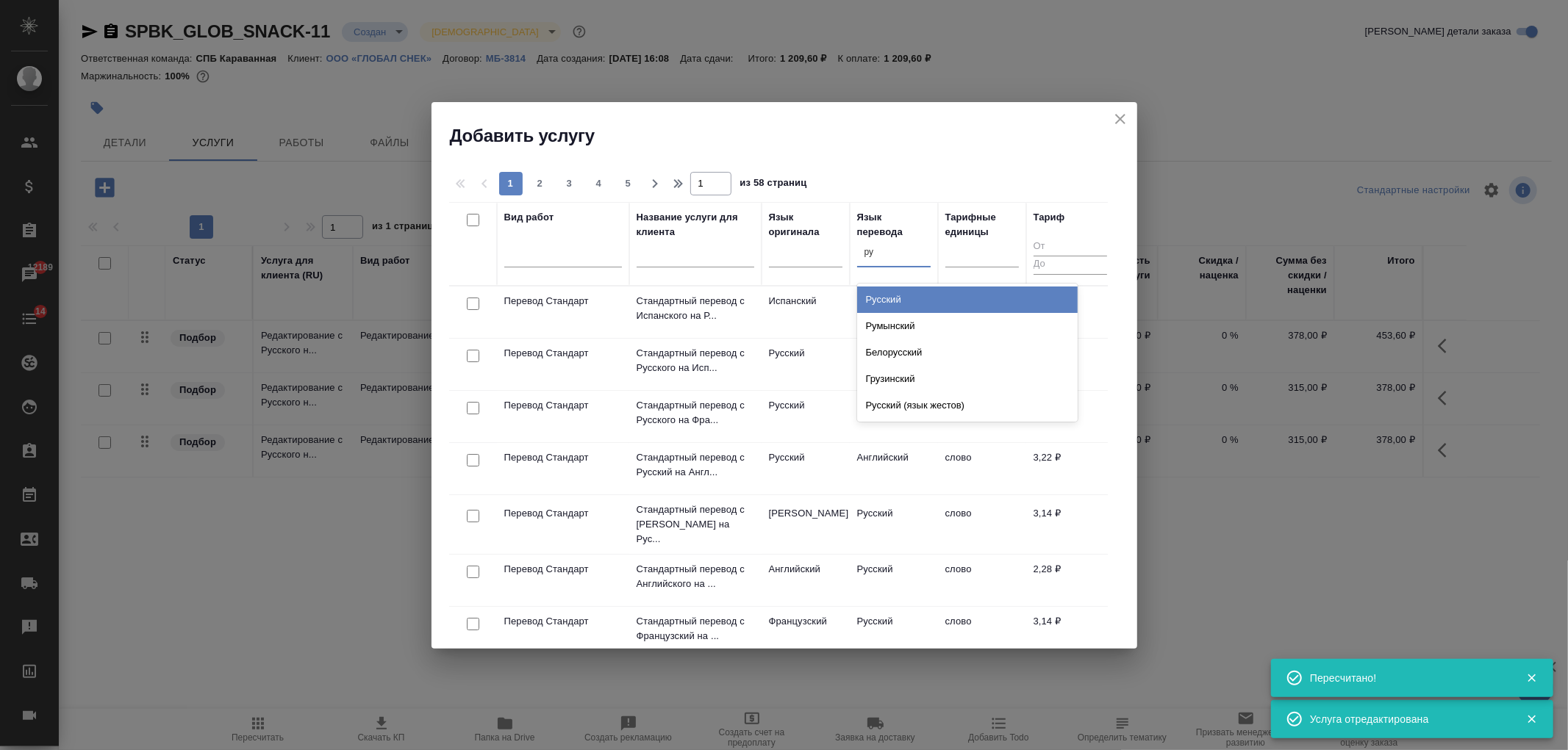
type input "рум"
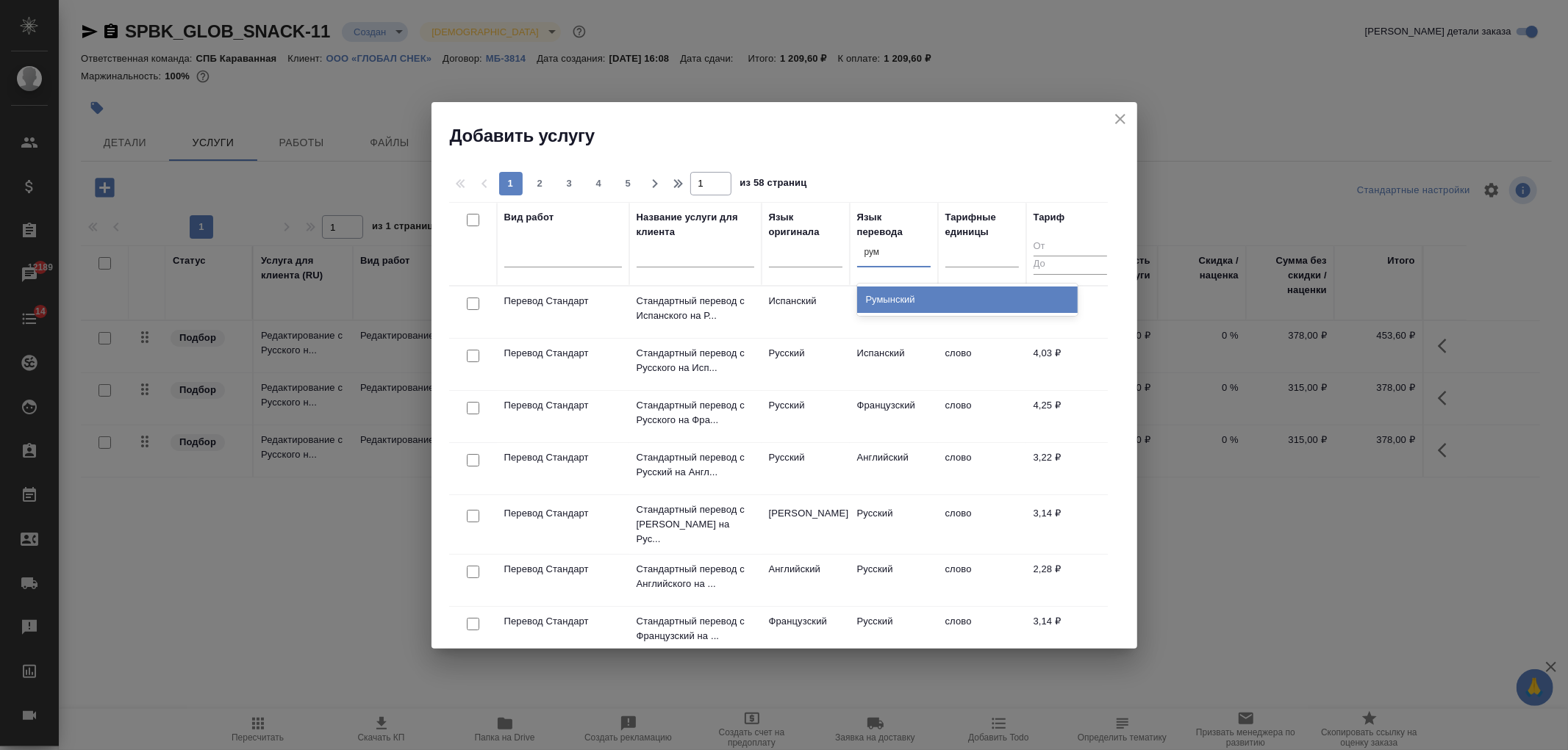
click at [903, 298] on div "Румынский" at bounding box center [967, 299] width 221 height 26
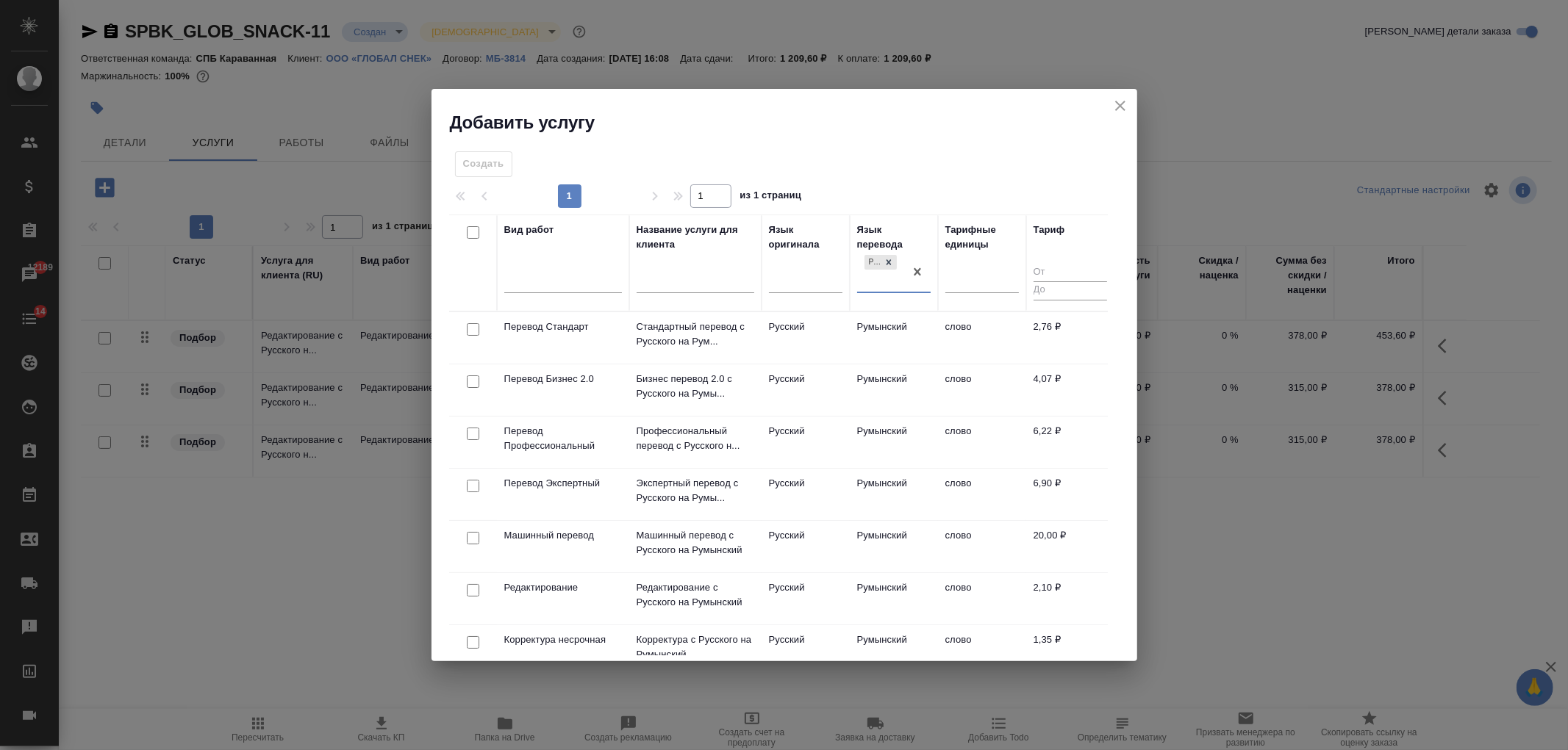
click at [473, 588] on input "checkbox" at bounding box center [473, 590] width 13 height 13
checkbox input "true"
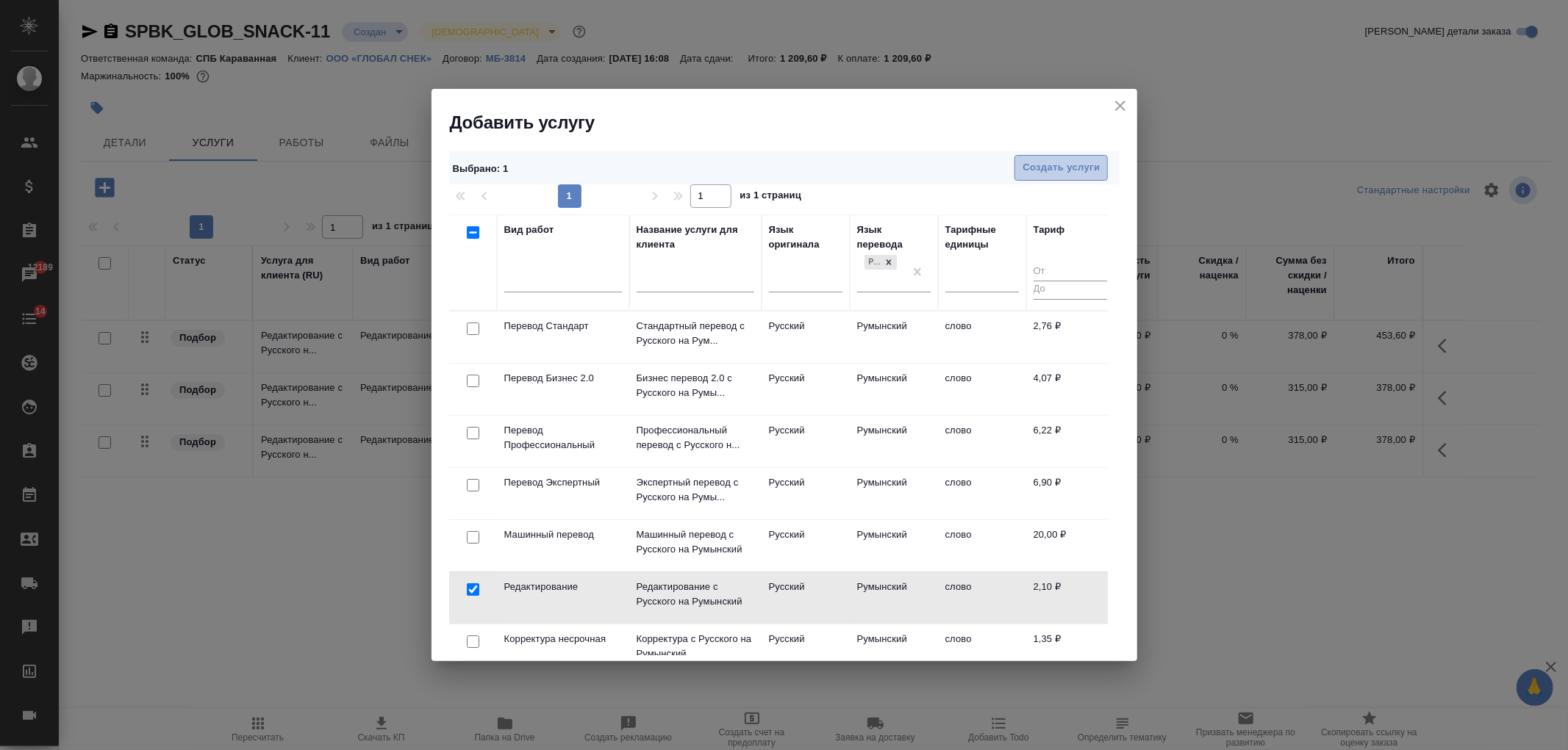
click at [1087, 177] on button "Создать услуги" at bounding box center [1061, 168] width 94 height 26
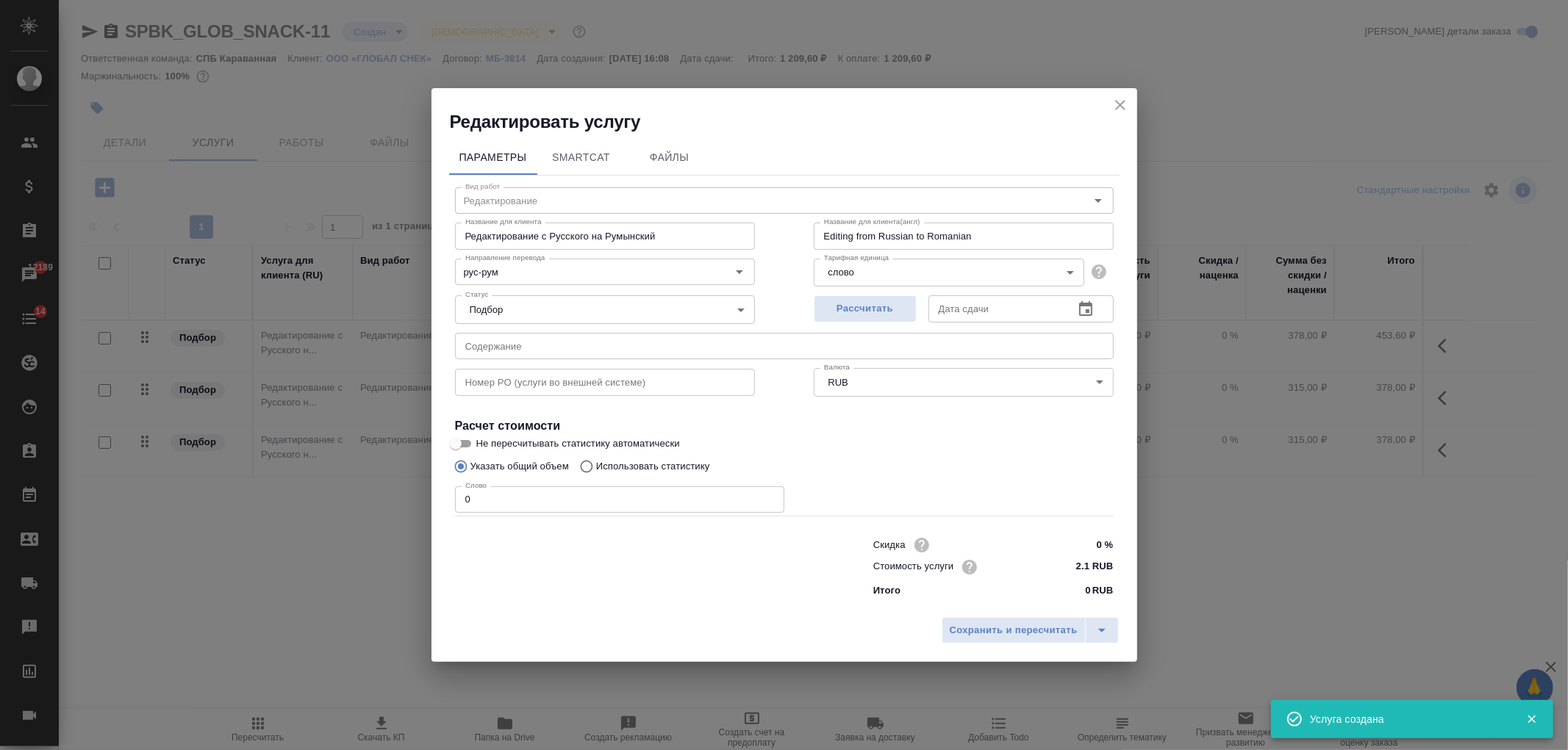
click at [857, 305] on span "Рассчитать" at bounding box center [865, 309] width 87 height 17
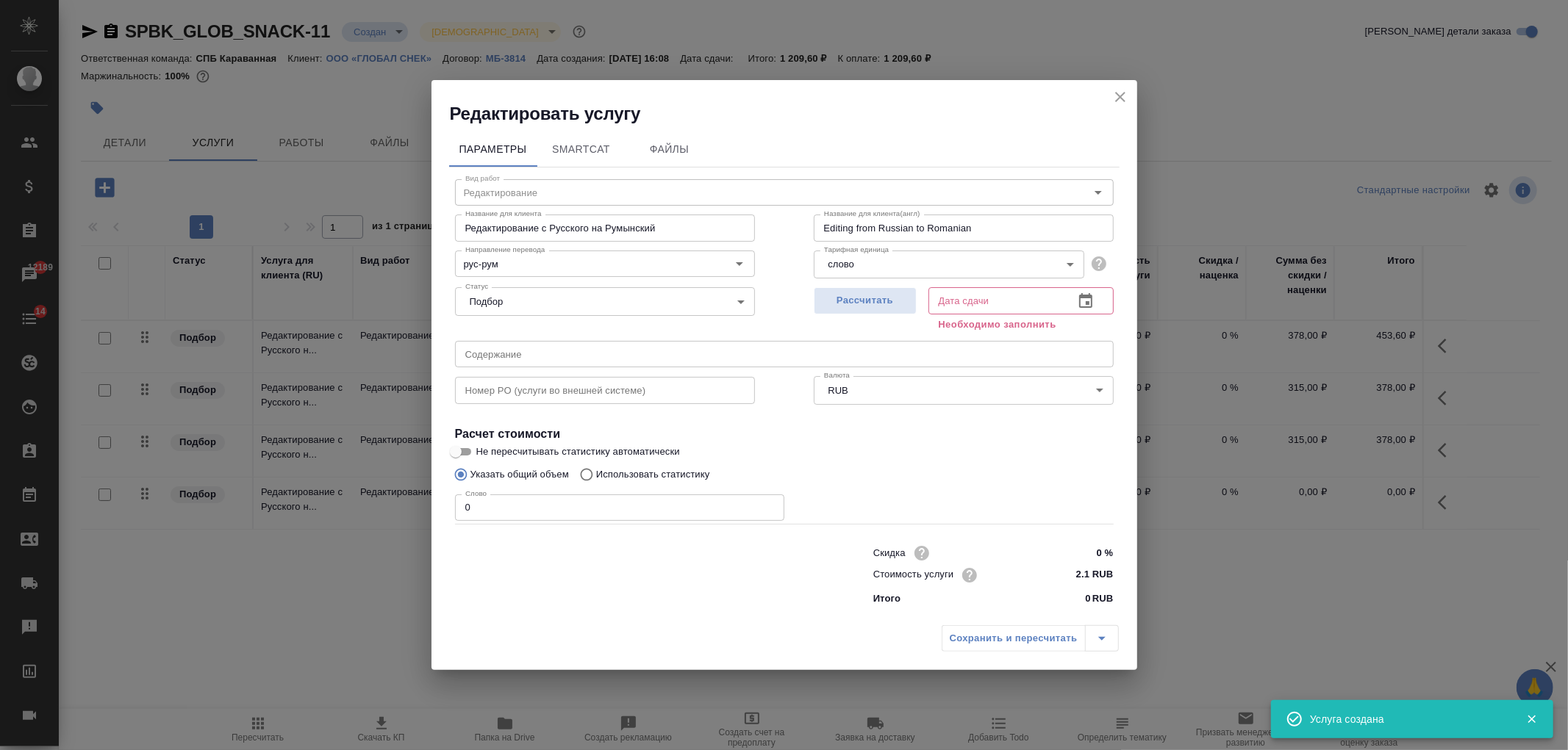
type input "22.09.2025 16:15"
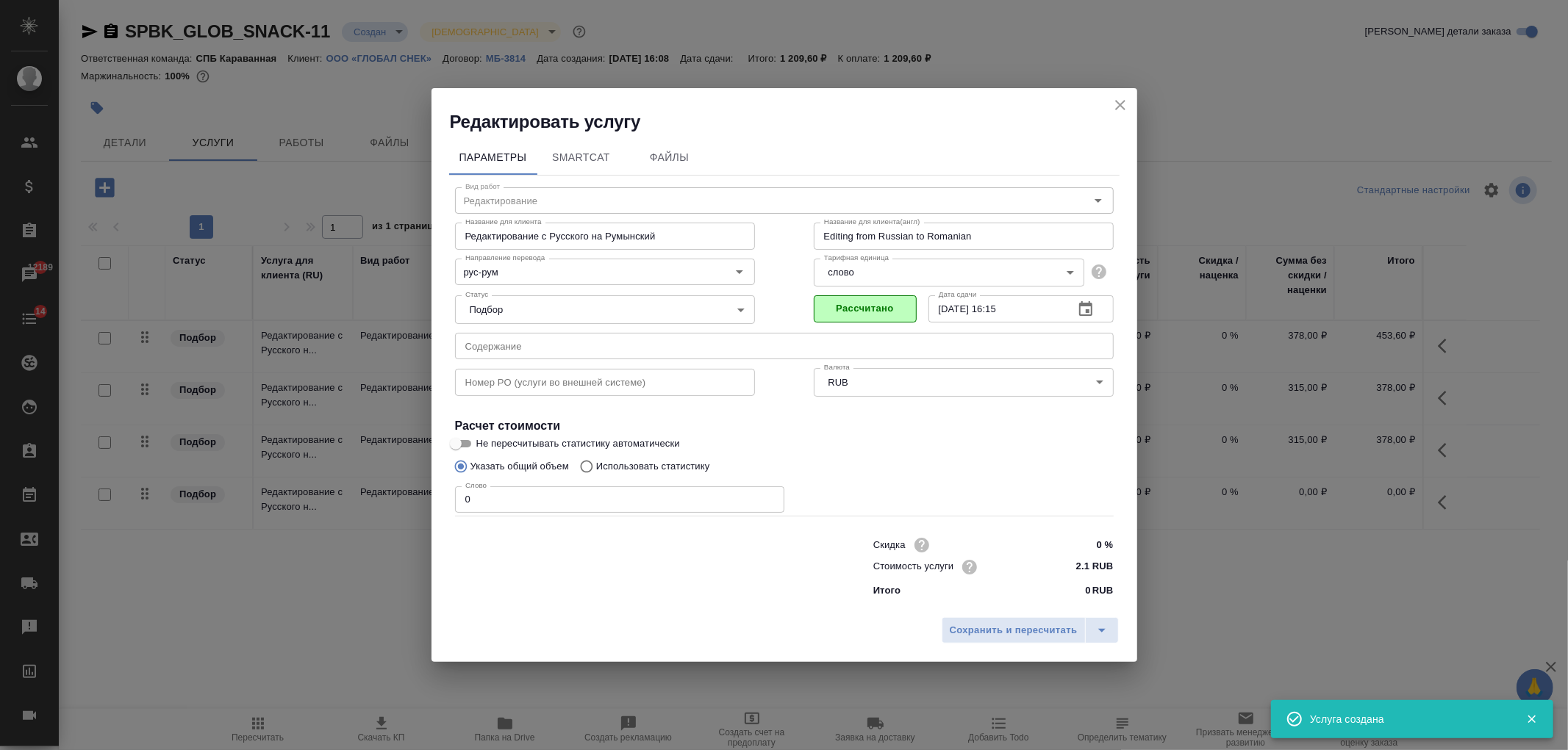
click at [479, 504] on input "0" at bounding box center [620, 499] width 329 height 26
click at [459, 505] on input "0" at bounding box center [620, 499] width 329 height 26
type input "150"
click at [1007, 634] on span "Сохранить и пересчитать" at bounding box center [1013, 631] width 128 height 17
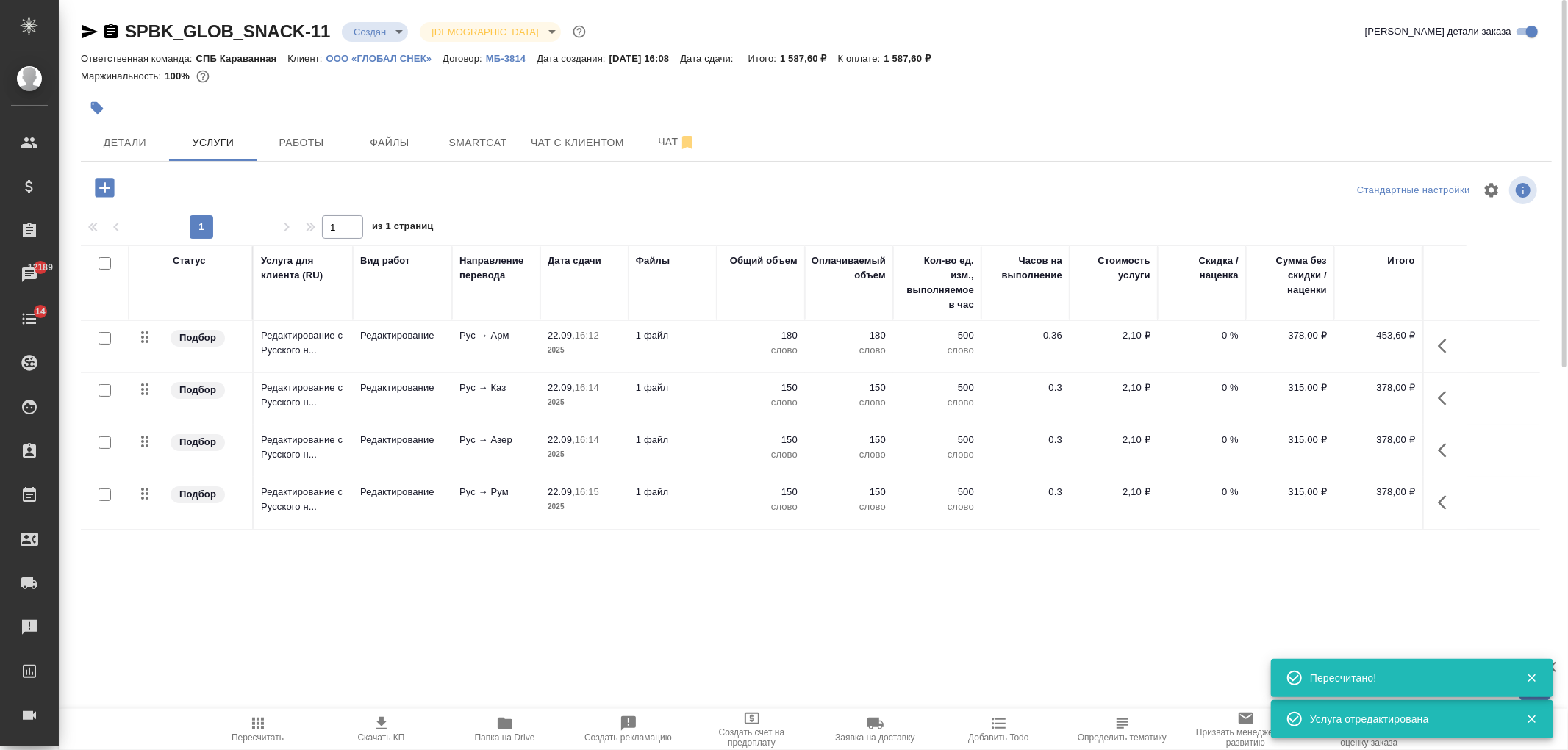
click at [407, 570] on div "SPBK_GLOB_SNACK-11 Создан new Святая троица holyTrinity Кратко детали заказа От…" at bounding box center [816, 299] width 1487 height 599
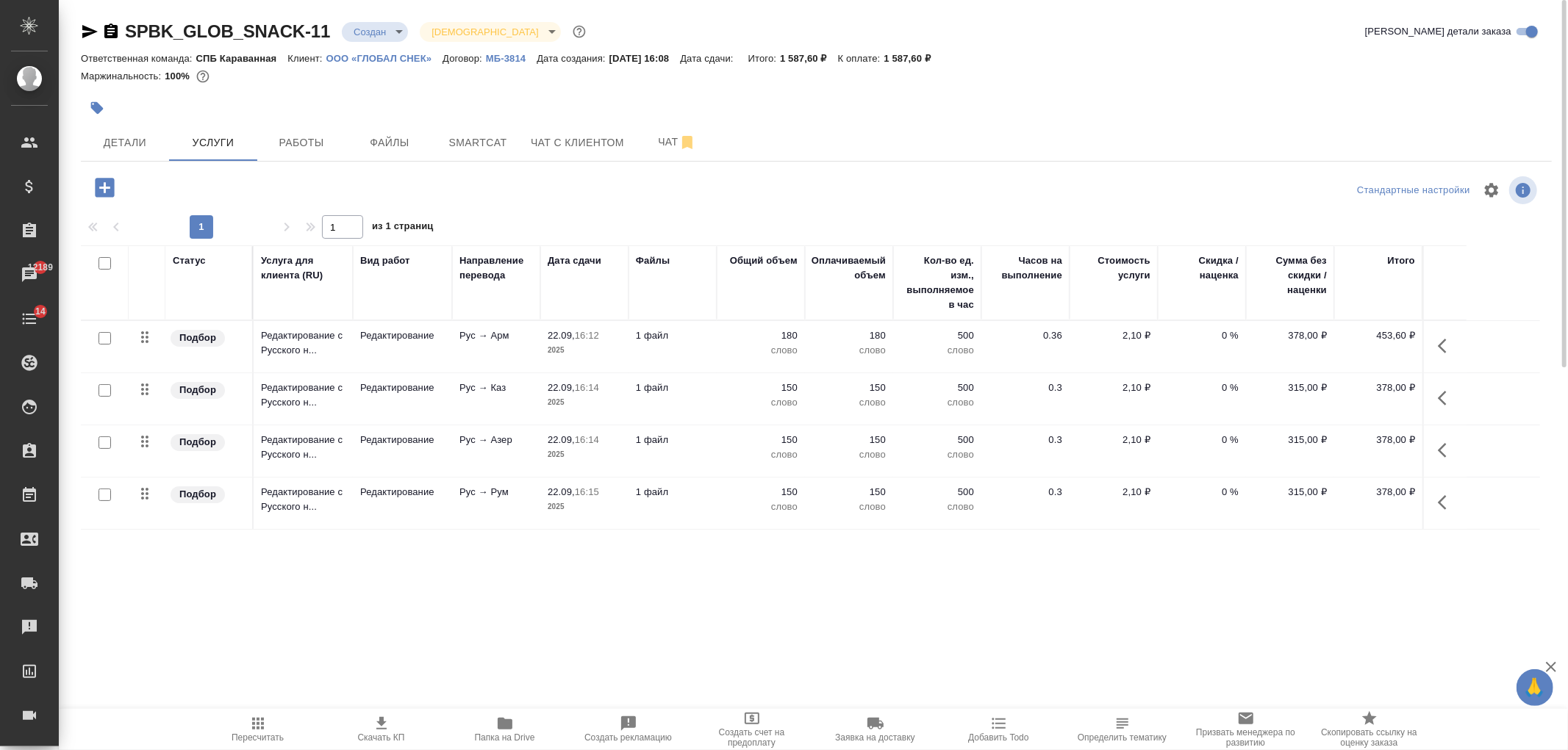
click at [101, 192] on icon "button" at bounding box center [104, 187] width 19 height 19
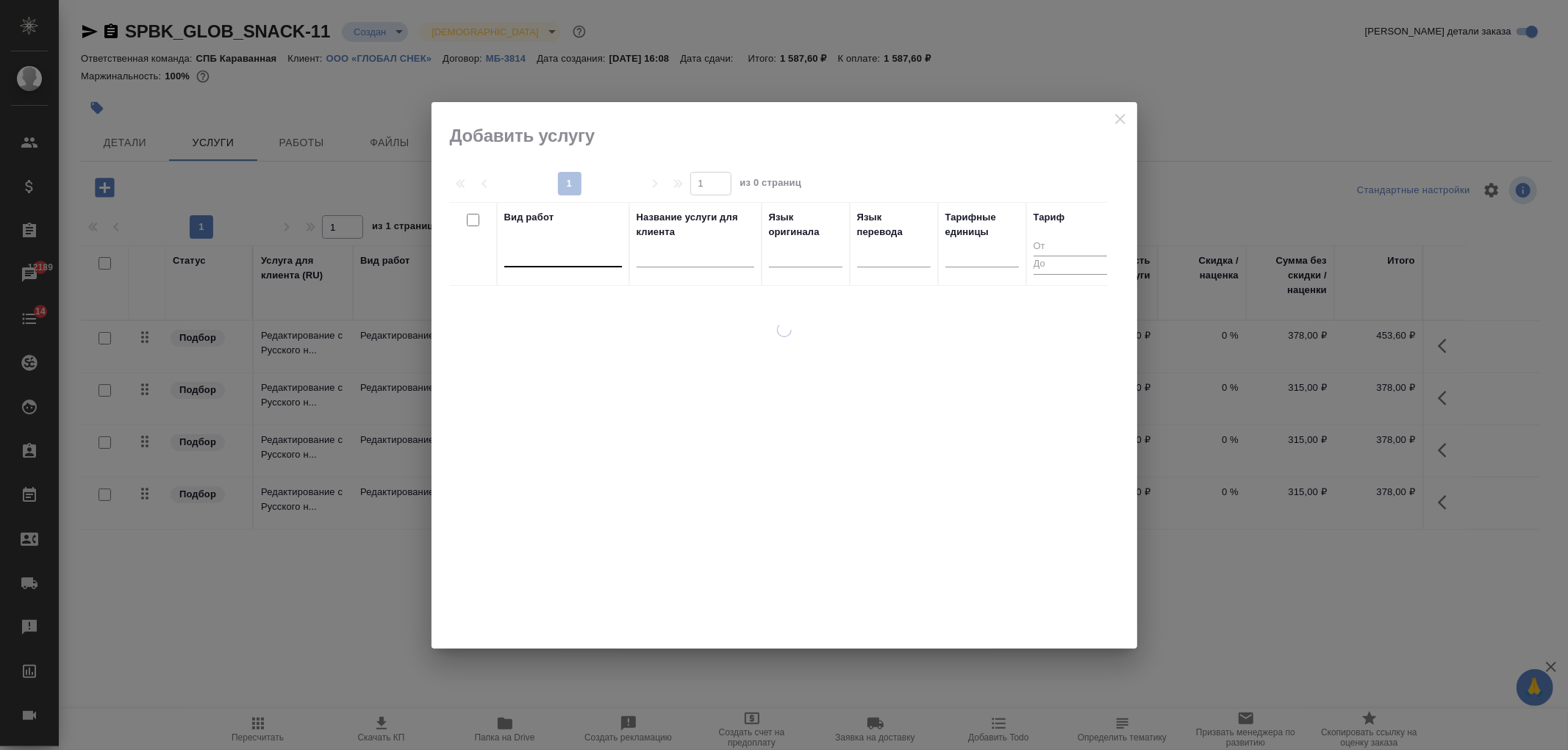
click at [547, 260] on div at bounding box center [563, 252] width 118 height 21
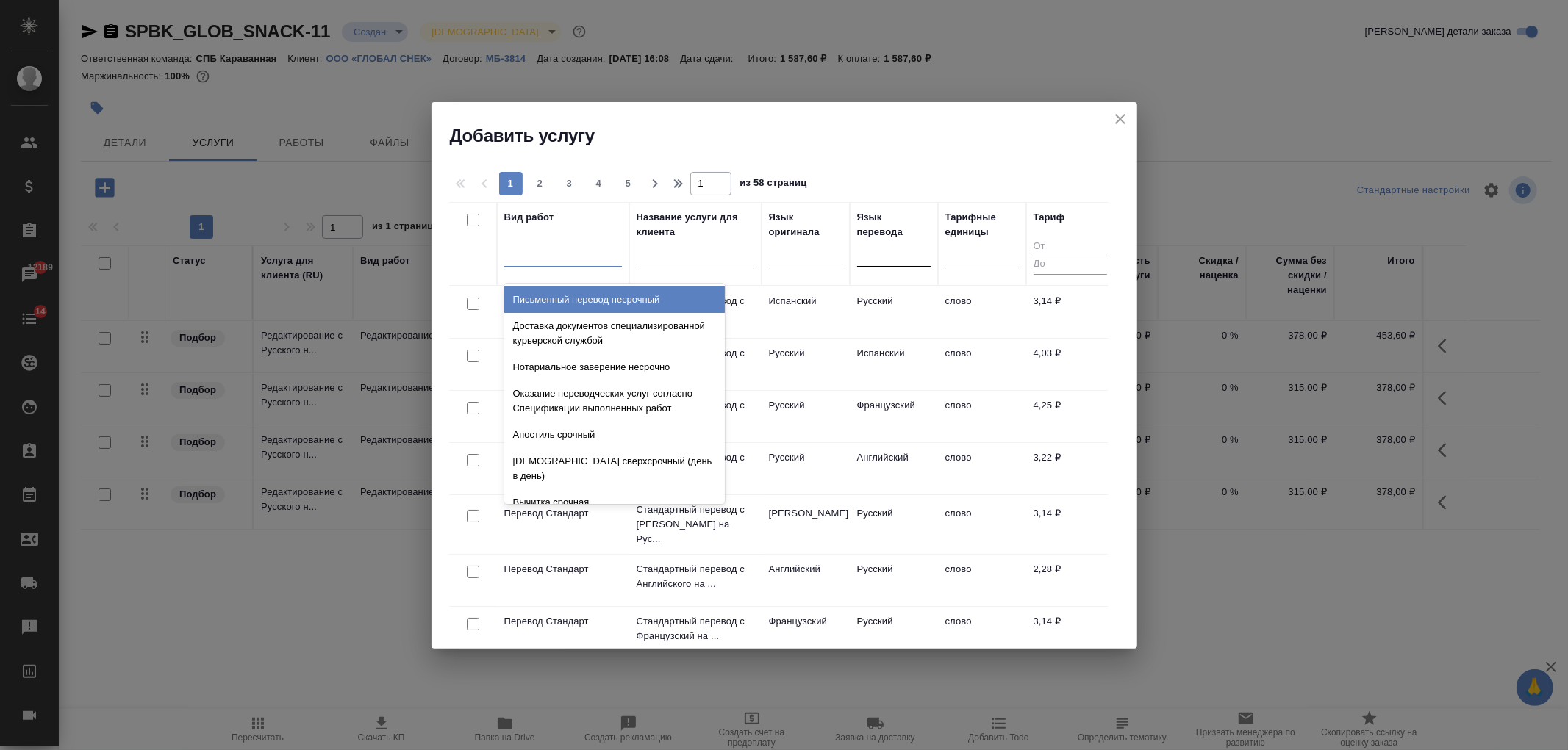
click at [910, 260] on div at bounding box center [893, 252] width 73 height 21
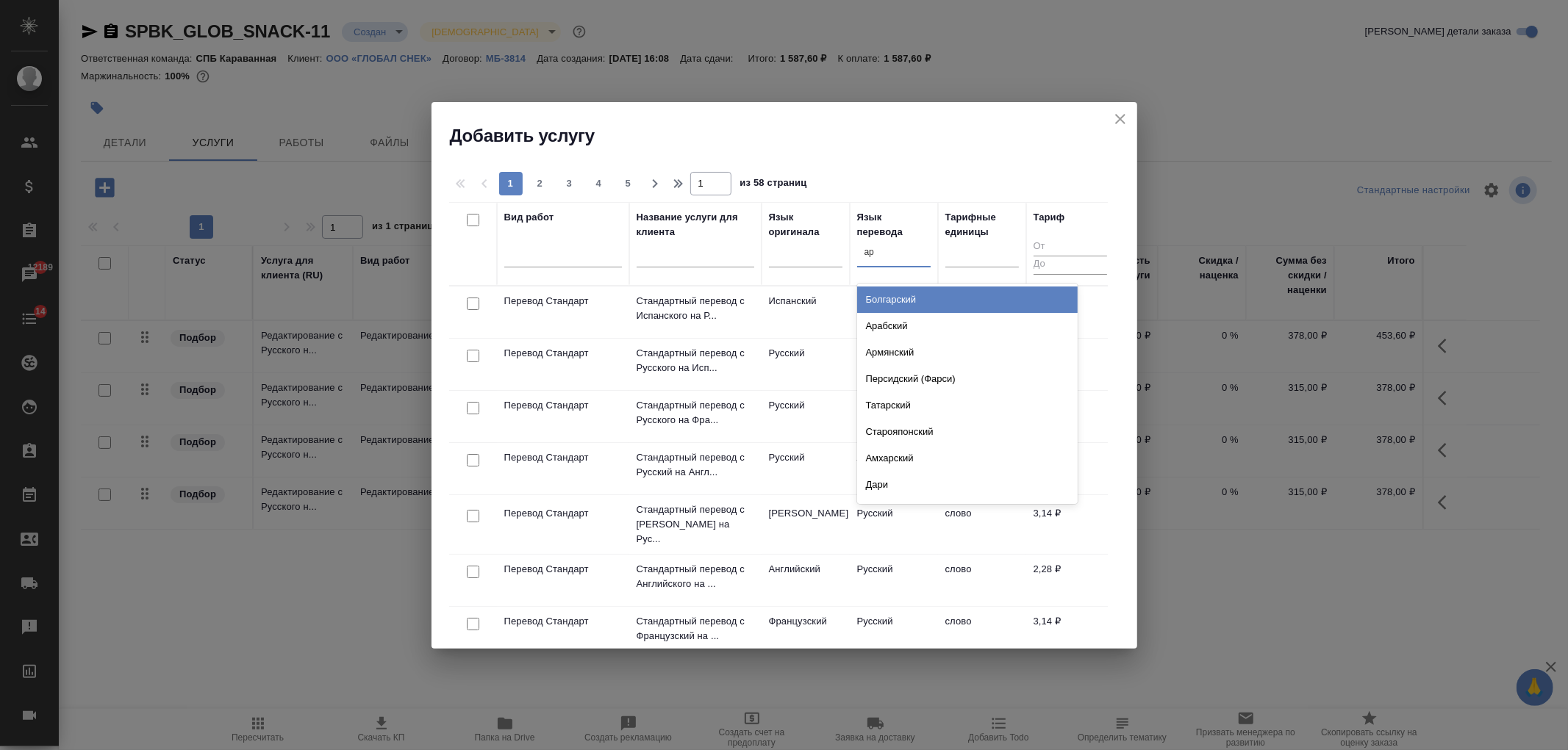
type input "арм"
click at [902, 290] on div "Армянский" at bounding box center [967, 299] width 221 height 26
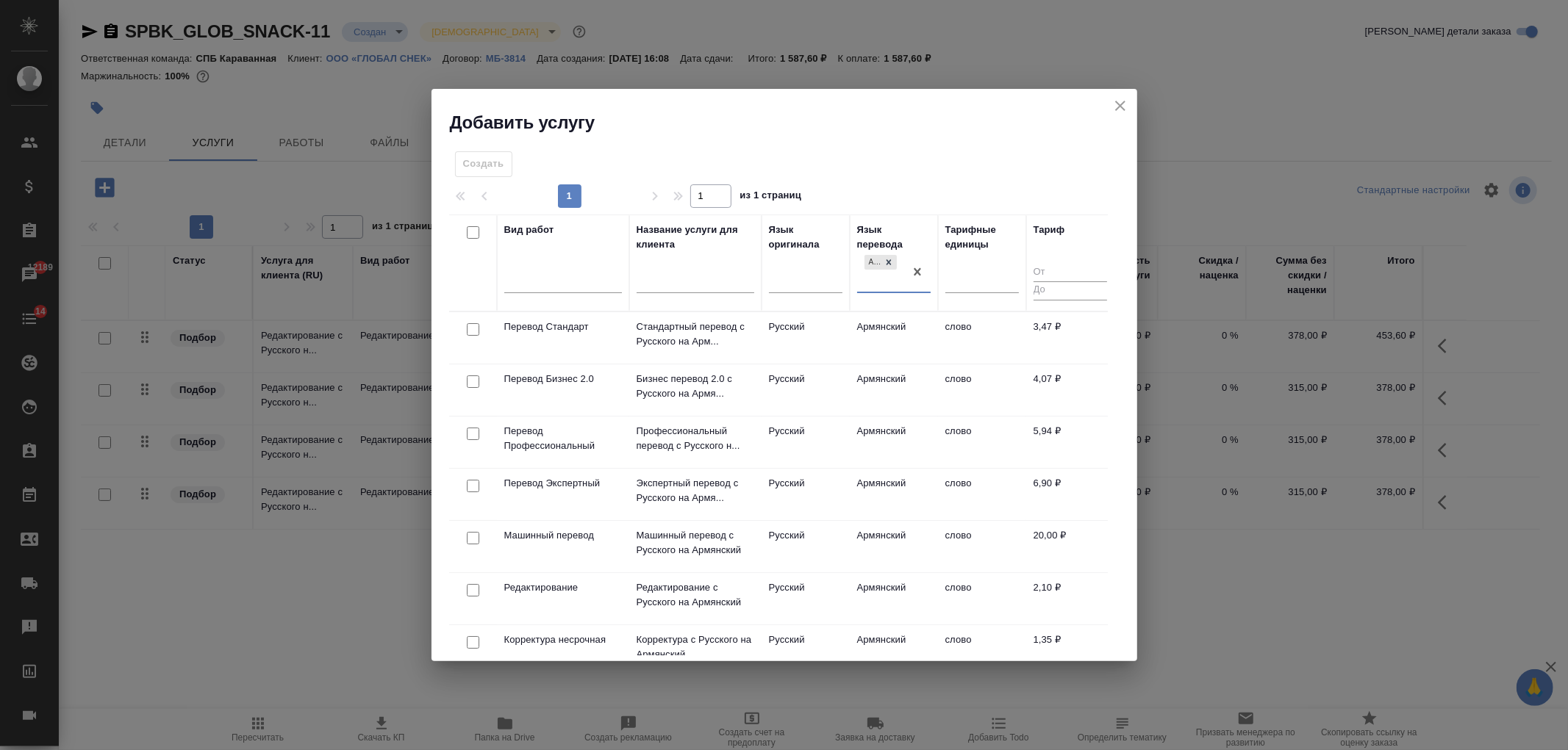
click at [469, 329] on input "checkbox" at bounding box center [473, 329] width 13 height 13
checkbox input "true"
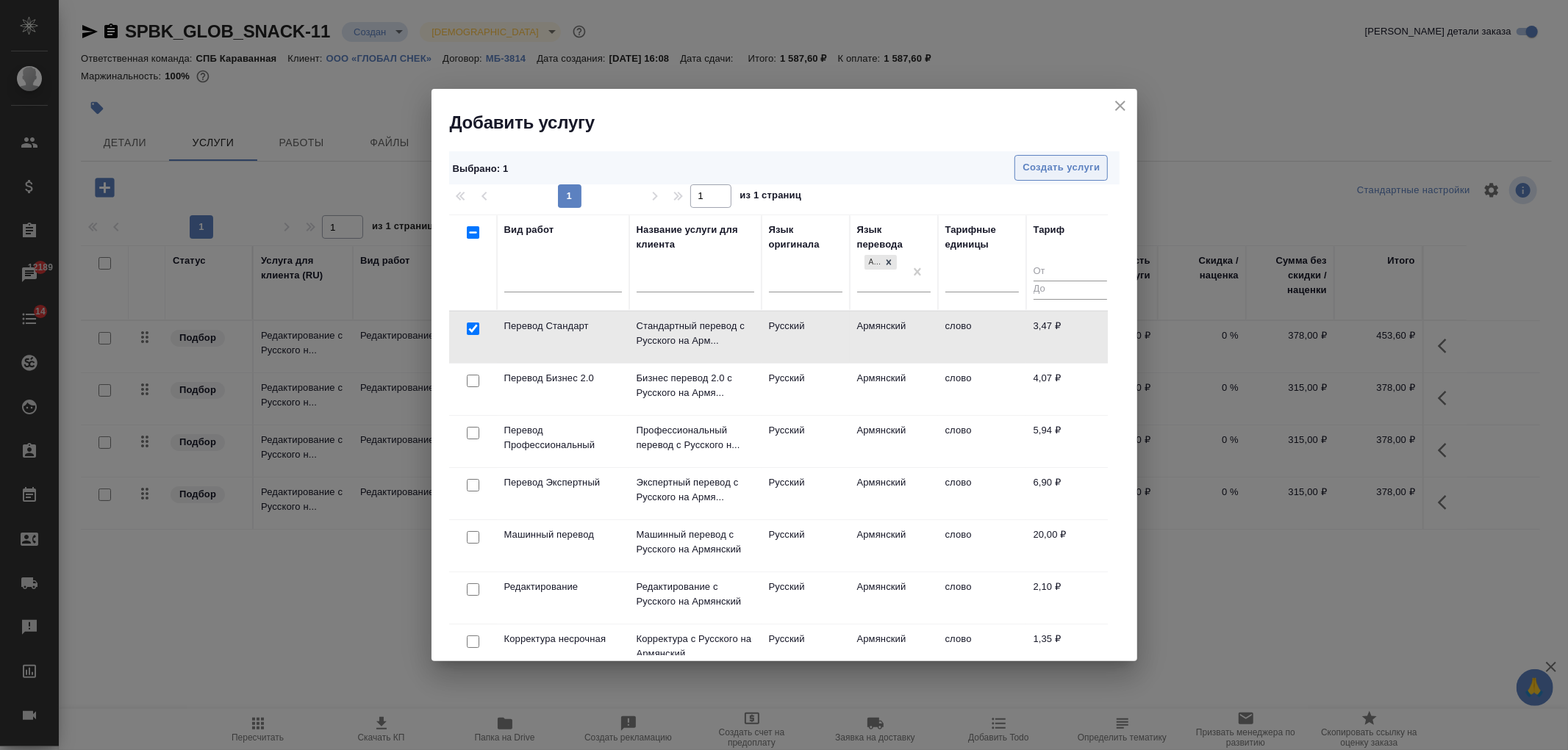
click at [1073, 162] on span "Создать услуги" at bounding box center [1061, 168] width 77 height 17
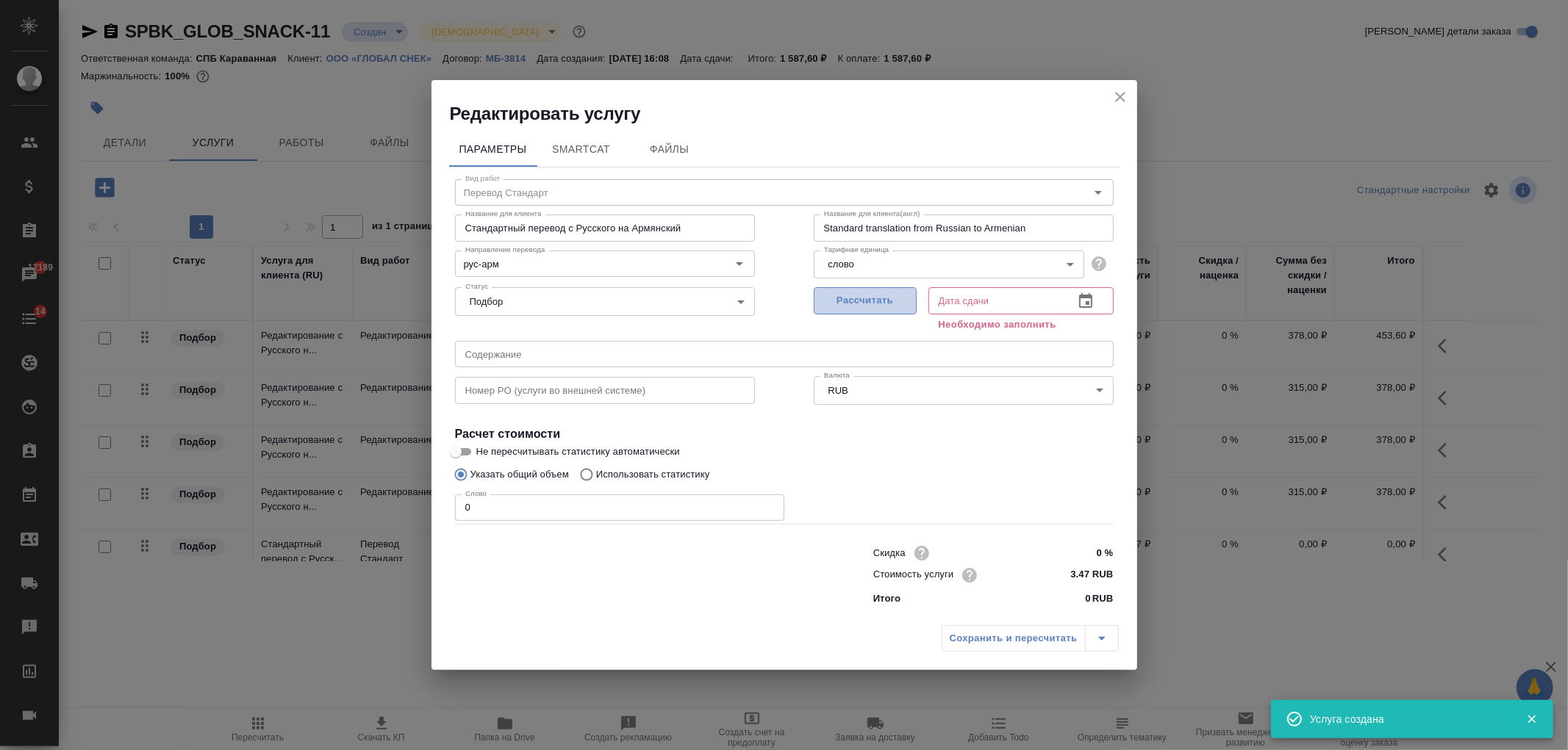
click at [846, 304] on span "Рассчитать" at bounding box center [865, 301] width 87 height 17
type input "[DATE] 16:15"
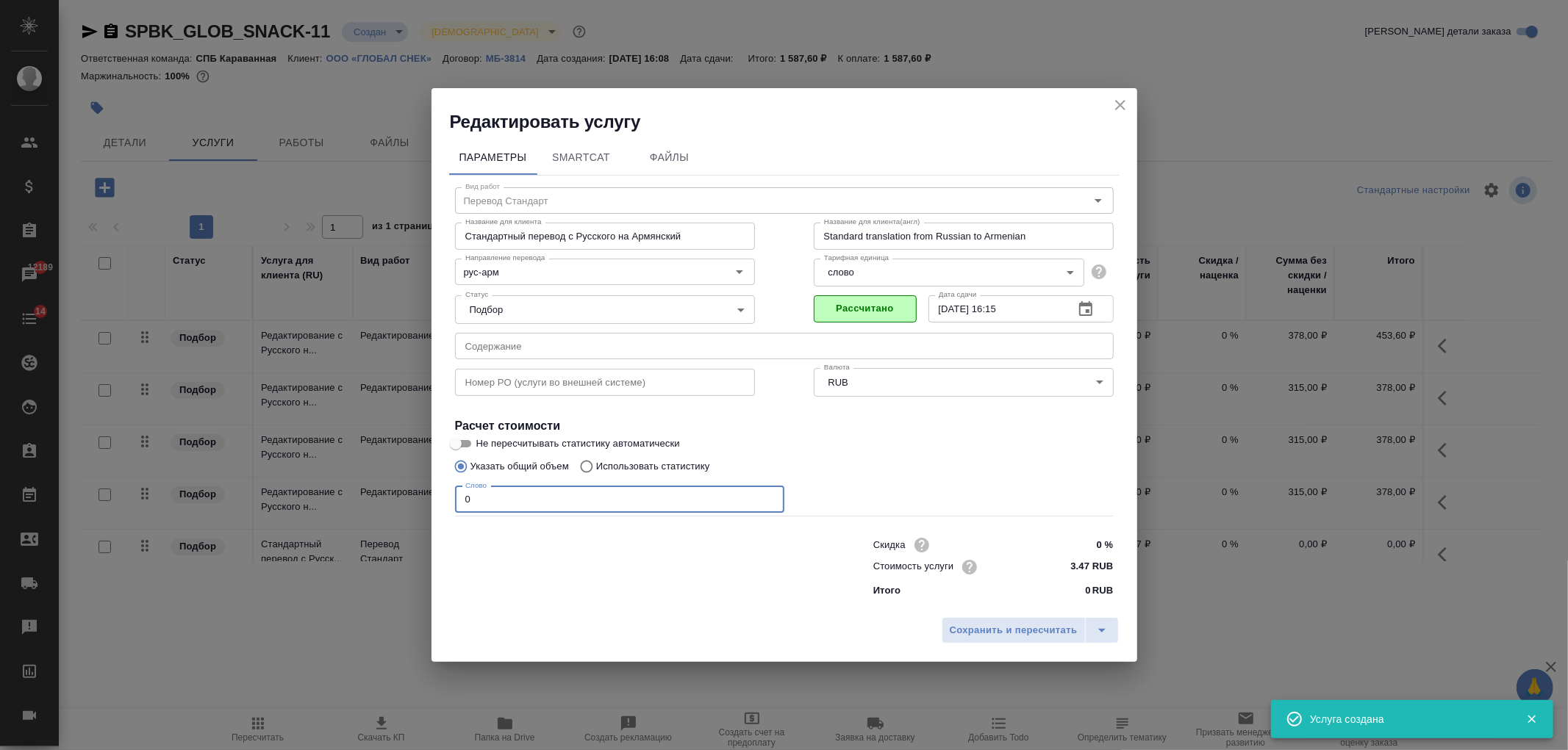
click at [495, 502] on input "0" at bounding box center [620, 499] width 329 height 26
type input "150"
click at [995, 619] on button "Сохранить и пересчитать" at bounding box center [1013, 630] width 144 height 26
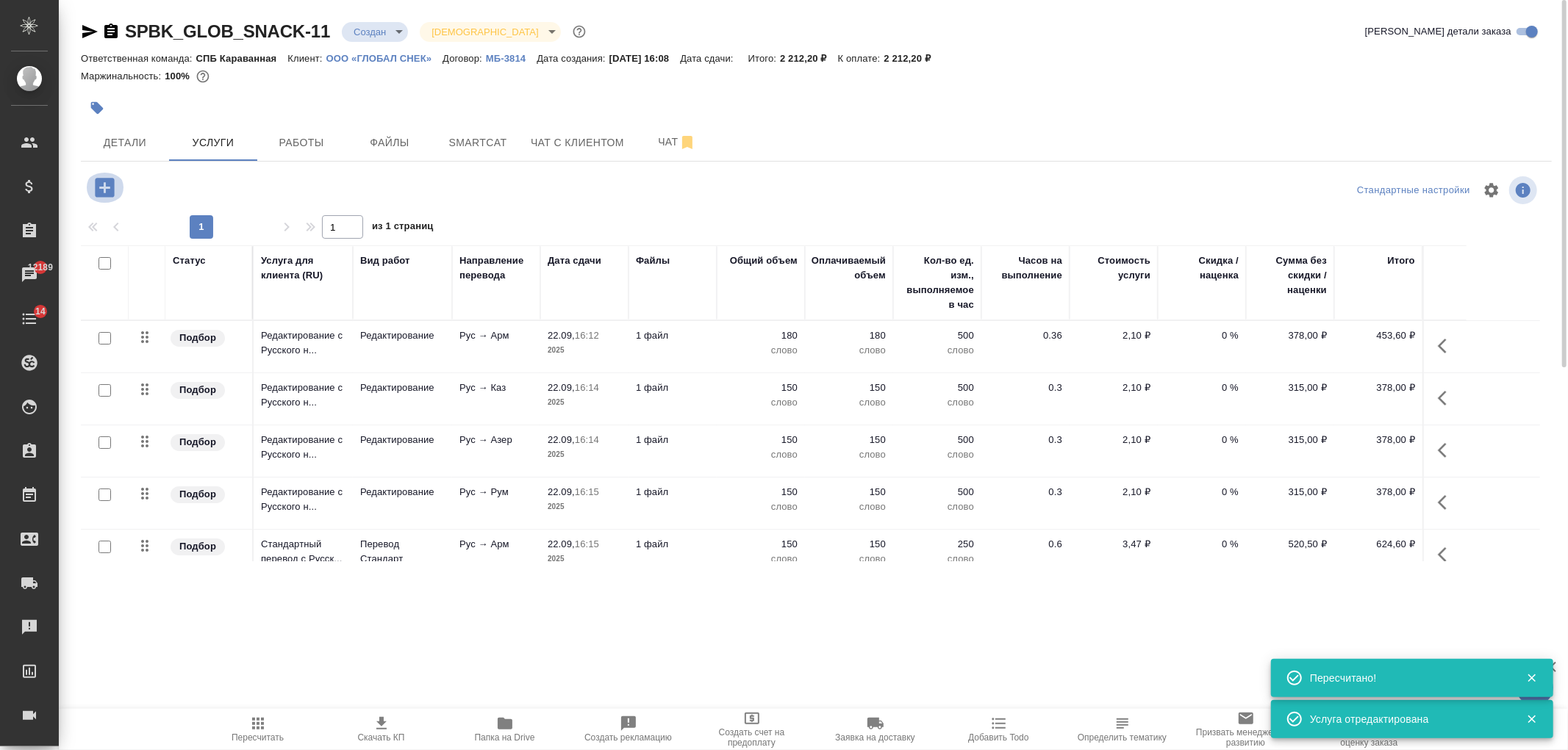
click at [98, 186] on icon "button" at bounding box center [104, 187] width 19 height 19
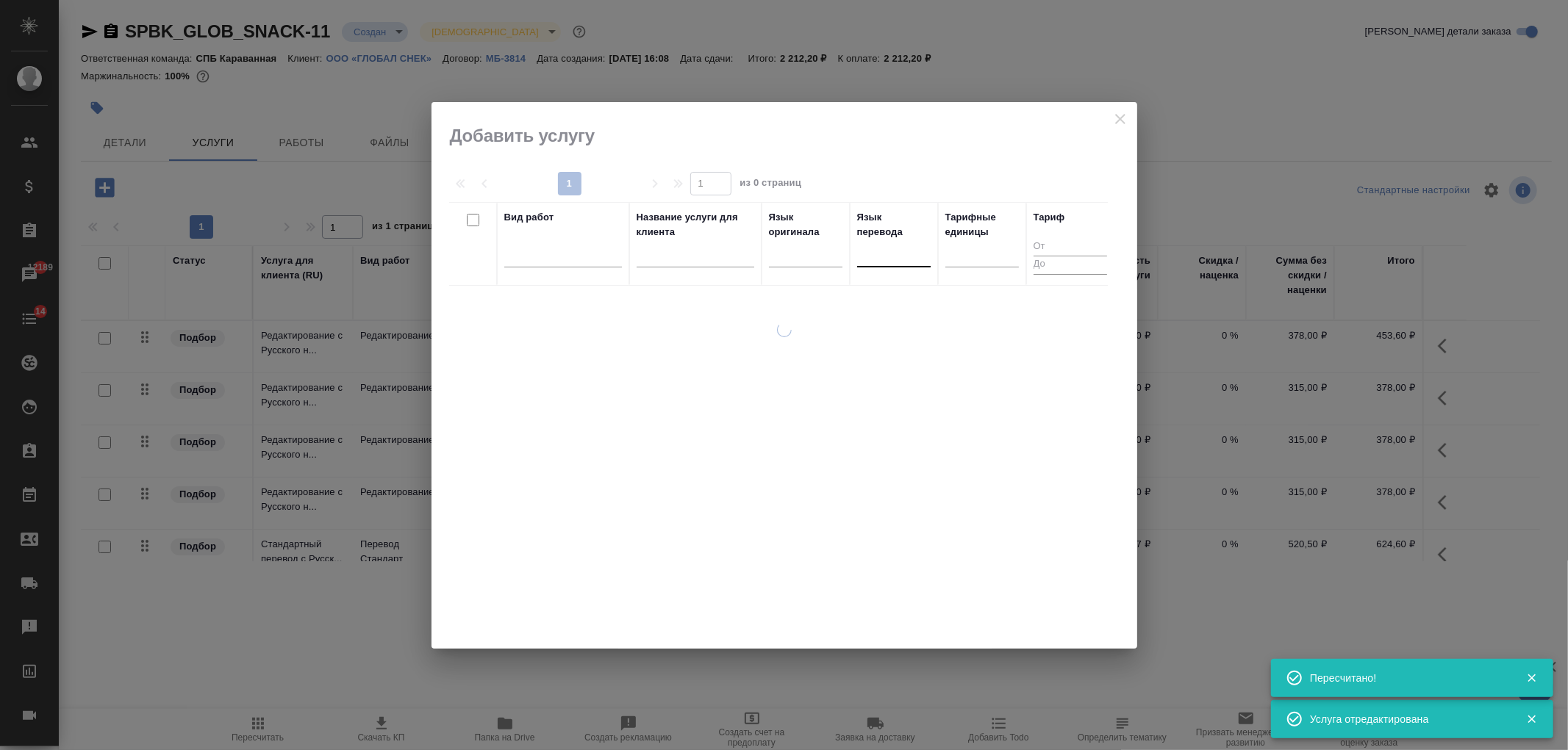
click at [885, 258] on div at bounding box center [893, 252] width 73 height 21
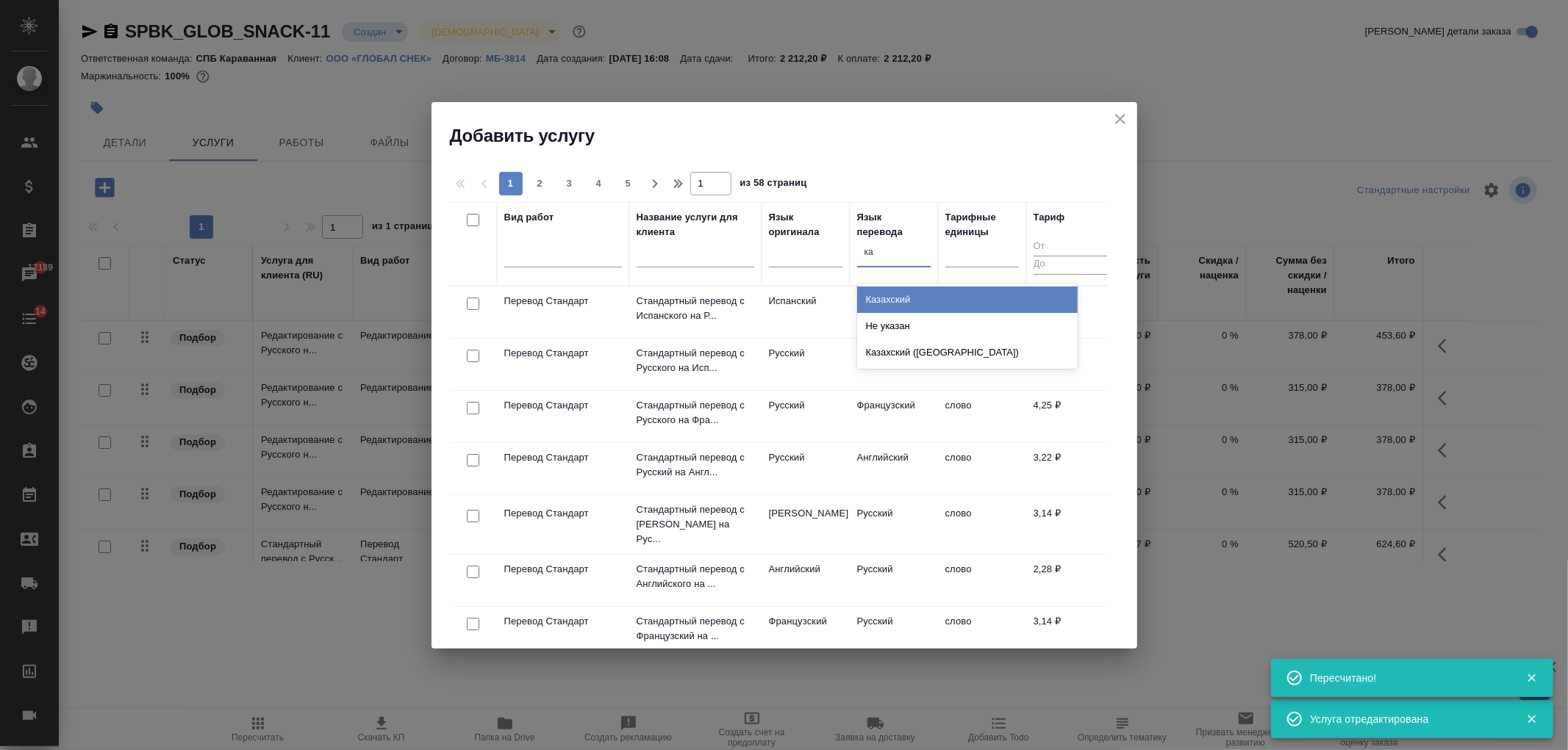
type input "каз"
click at [899, 304] on div "Казахский" at bounding box center [967, 299] width 221 height 26
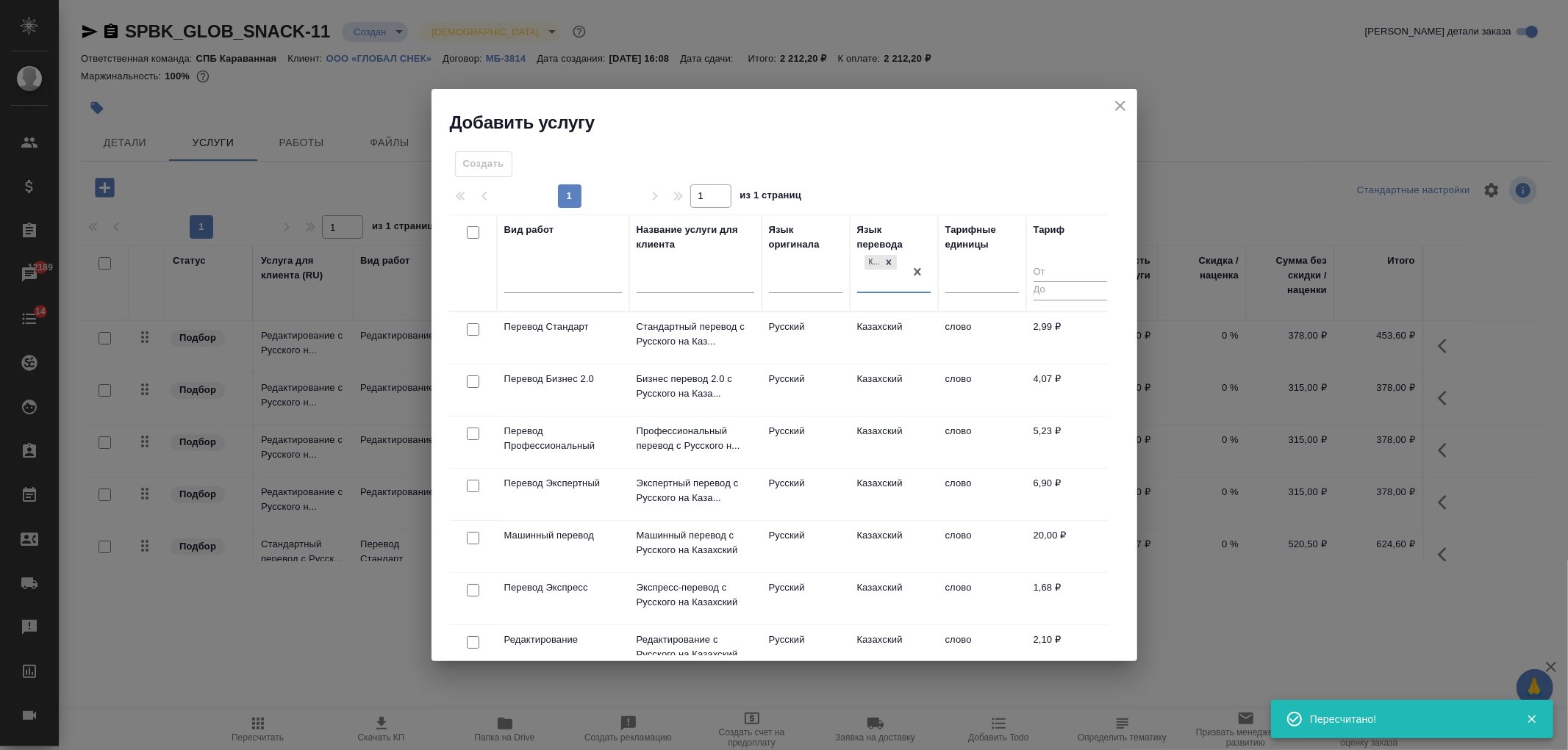
click at [472, 331] on input "checkbox" at bounding box center [473, 329] width 13 height 13
checkbox input "true"
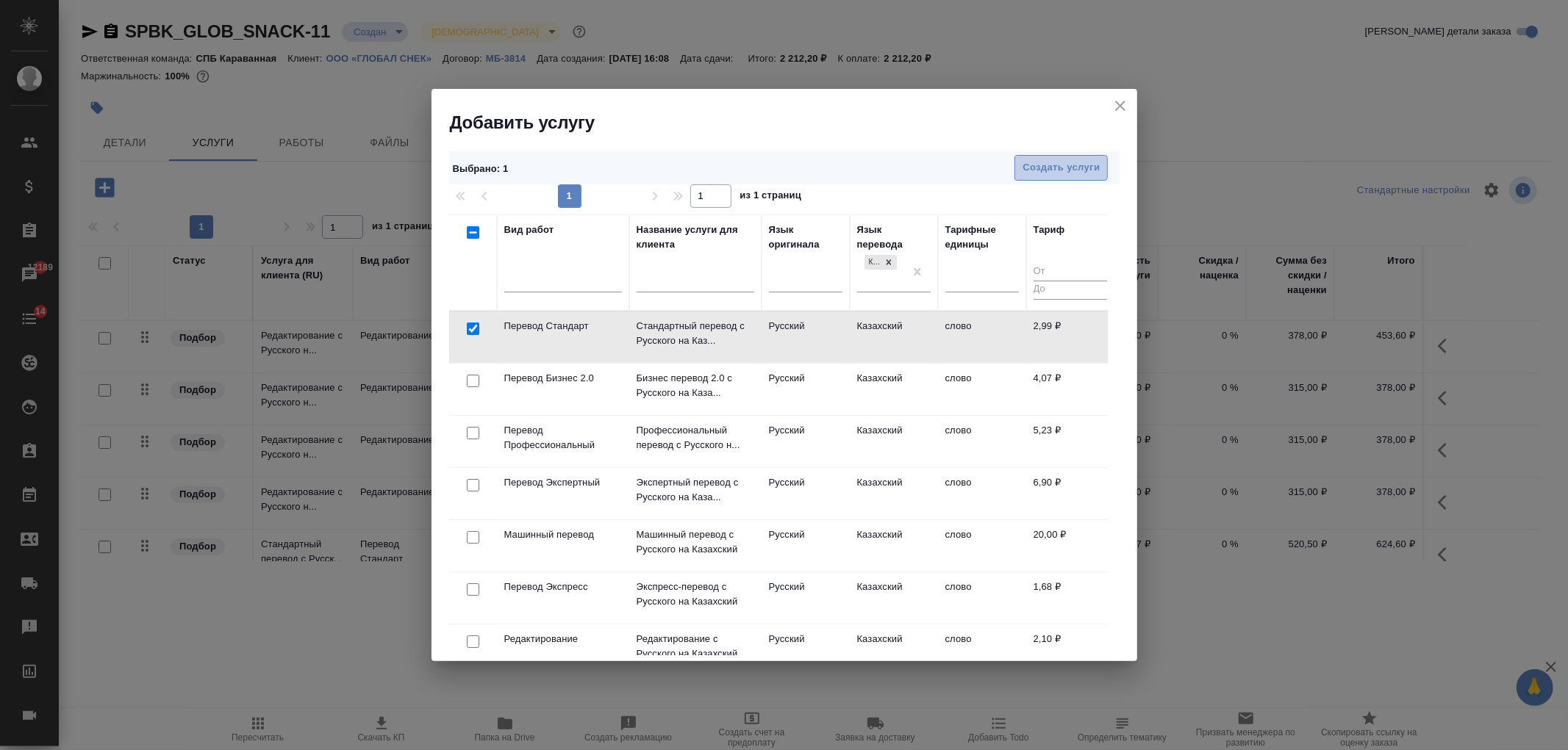
click at [1090, 166] on span "Создать услуги" at bounding box center [1061, 168] width 77 height 17
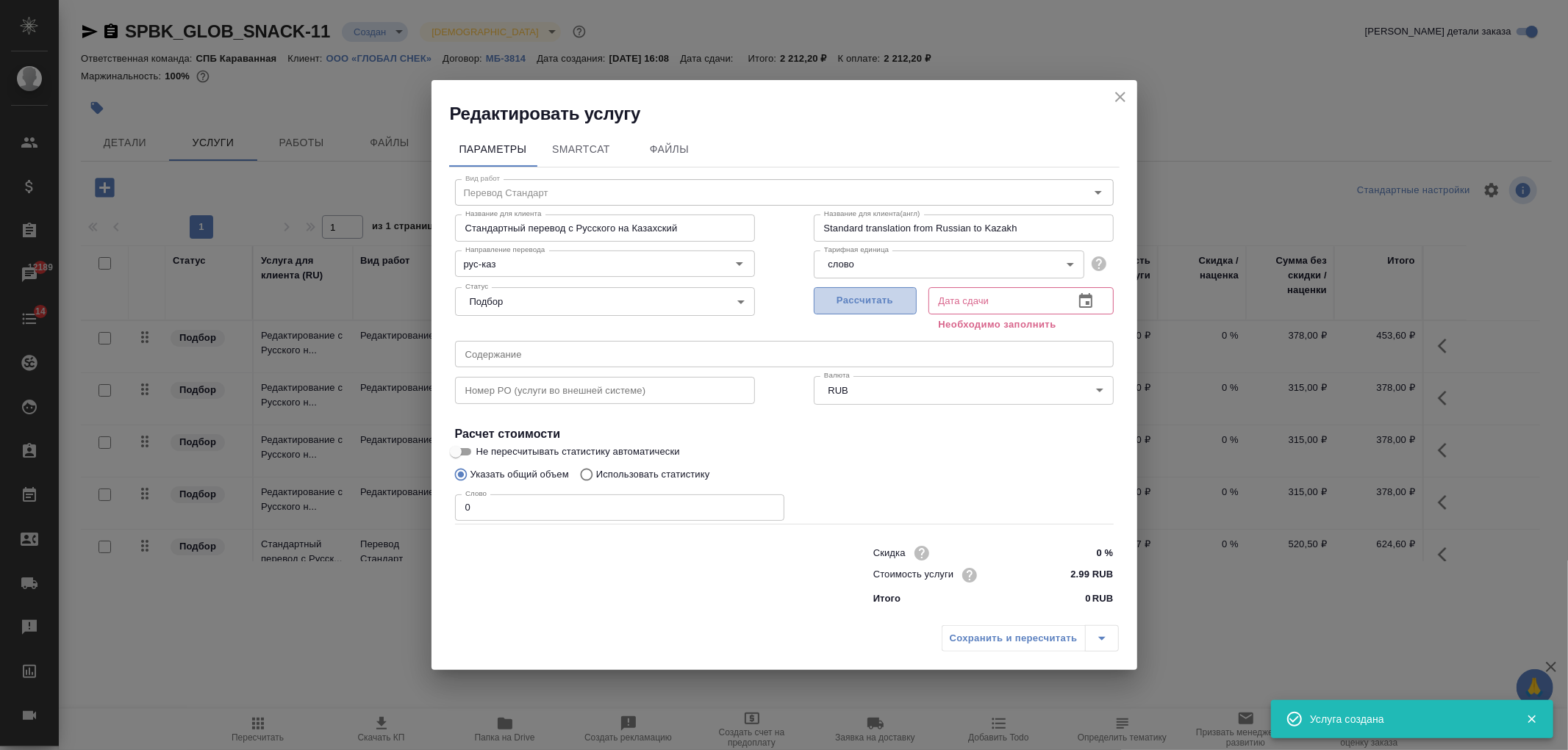
click at [855, 306] on span "Рассчитать" at bounding box center [865, 301] width 87 height 17
type input "22.09.2025 16:16"
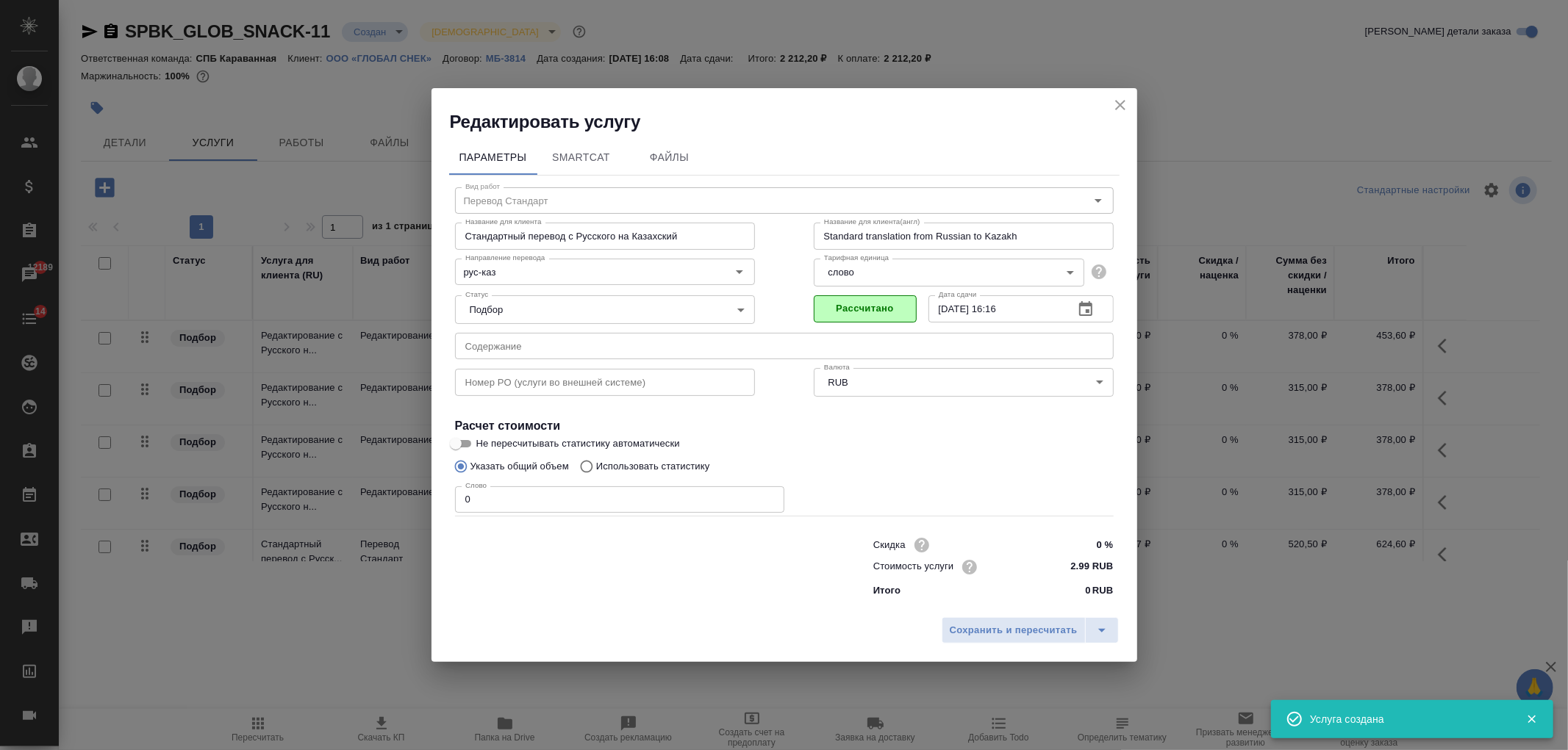
click at [465, 497] on input "0" at bounding box center [620, 499] width 329 height 26
type input "150"
click at [994, 634] on span "Сохранить и пересчитать" at bounding box center [1013, 631] width 128 height 17
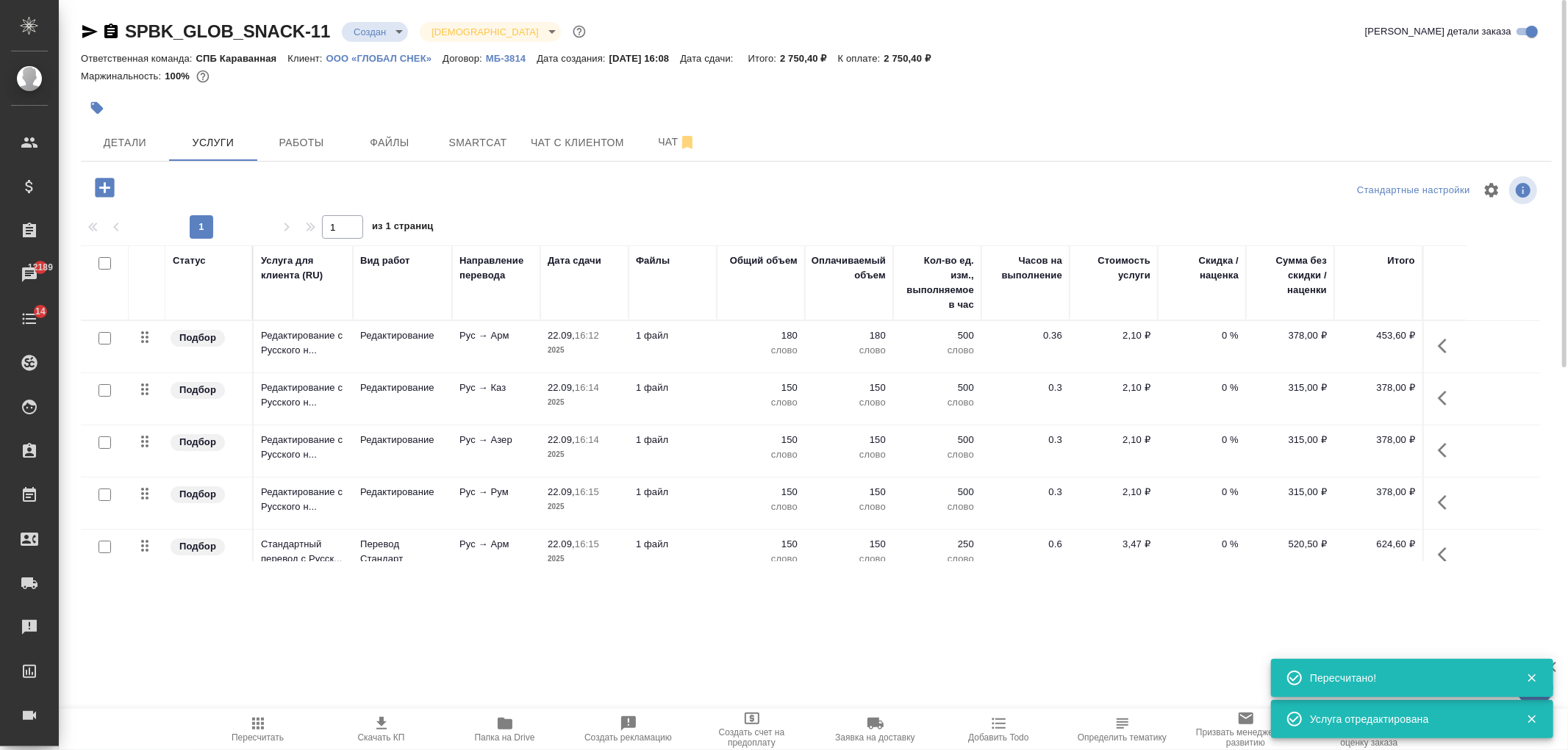
click at [112, 195] on icon "button" at bounding box center [104, 187] width 19 height 19
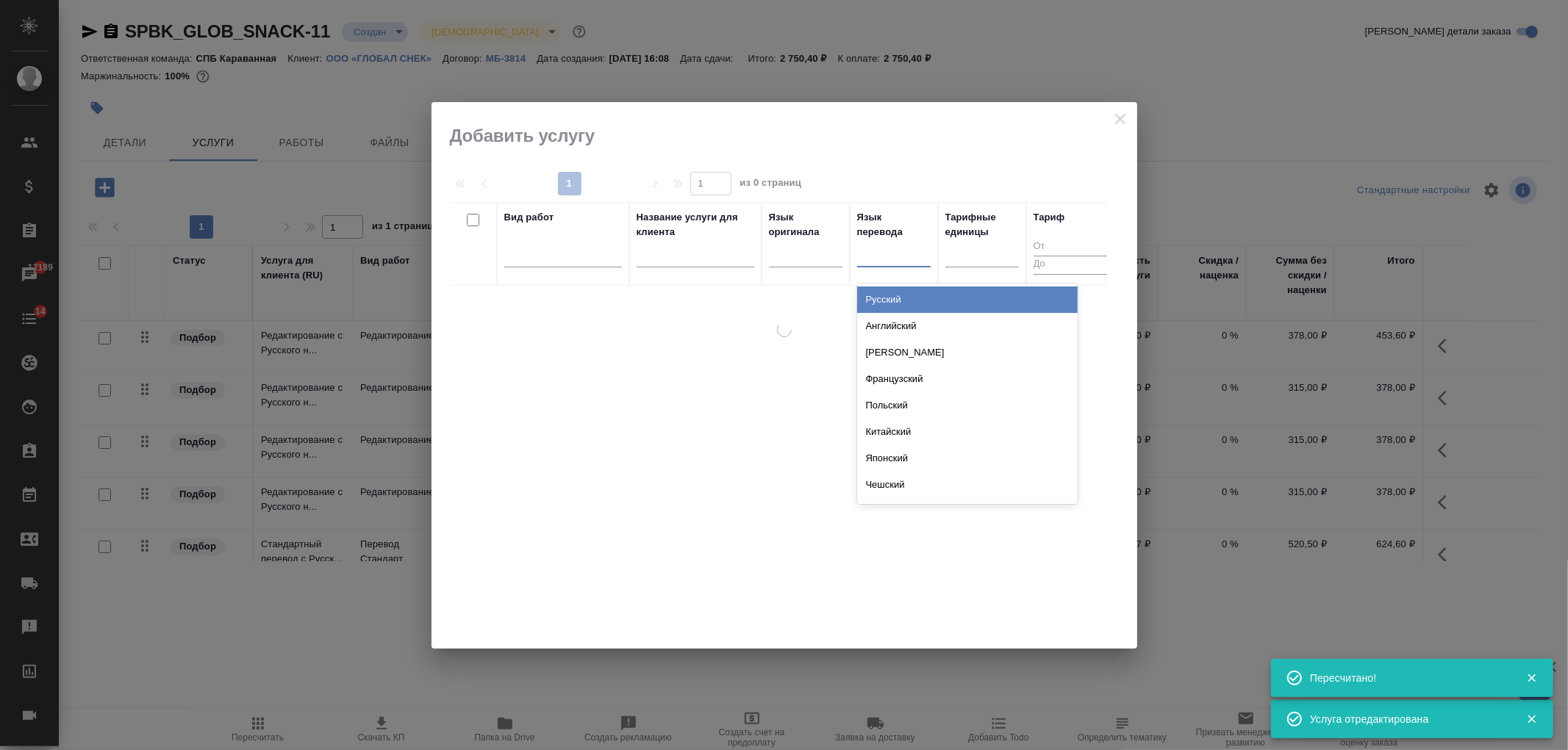
click at [905, 258] on div at bounding box center [893, 252] width 73 height 21
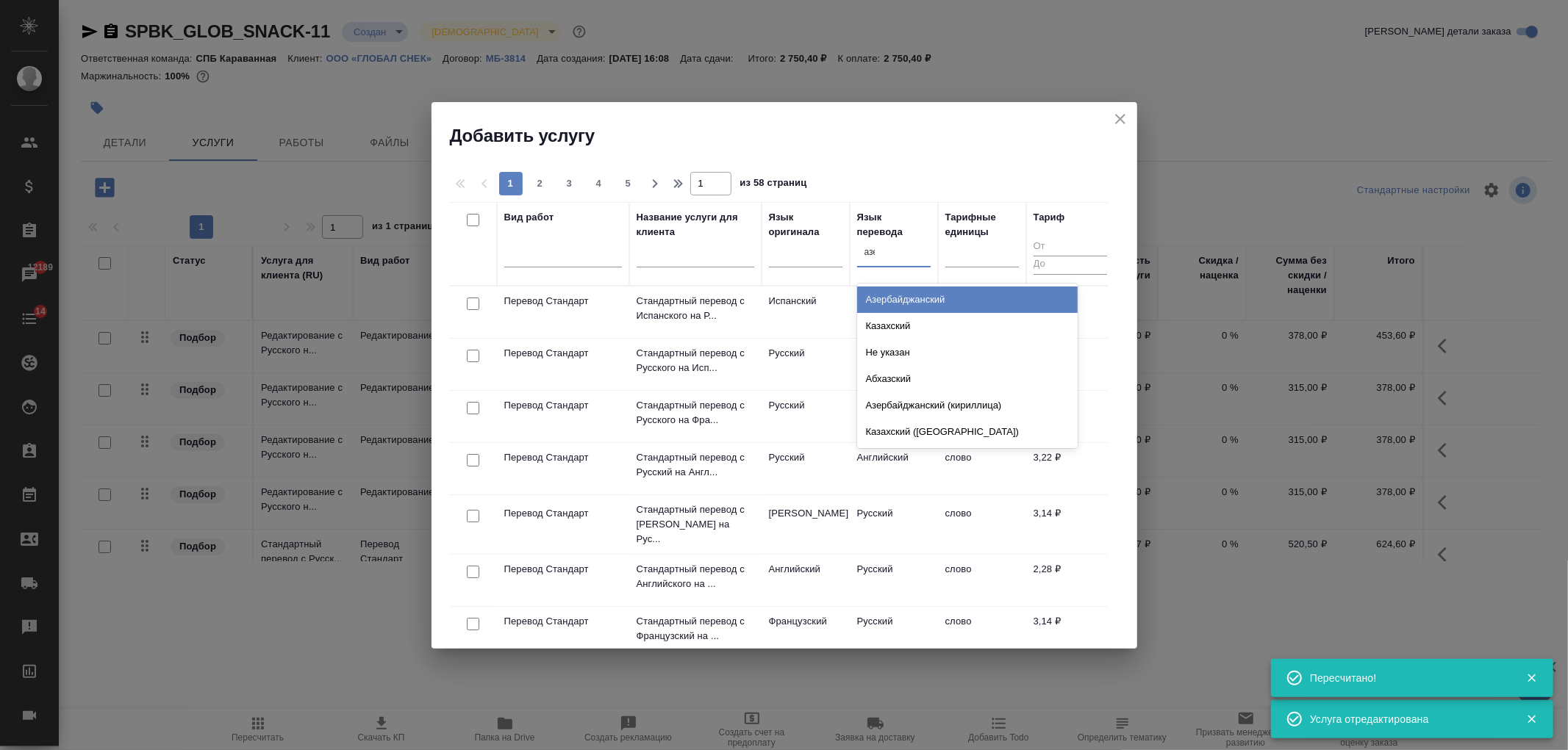
type input "азер"
click at [935, 304] on div "Азербайджанский" at bounding box center [967, 299] width 221 height 26
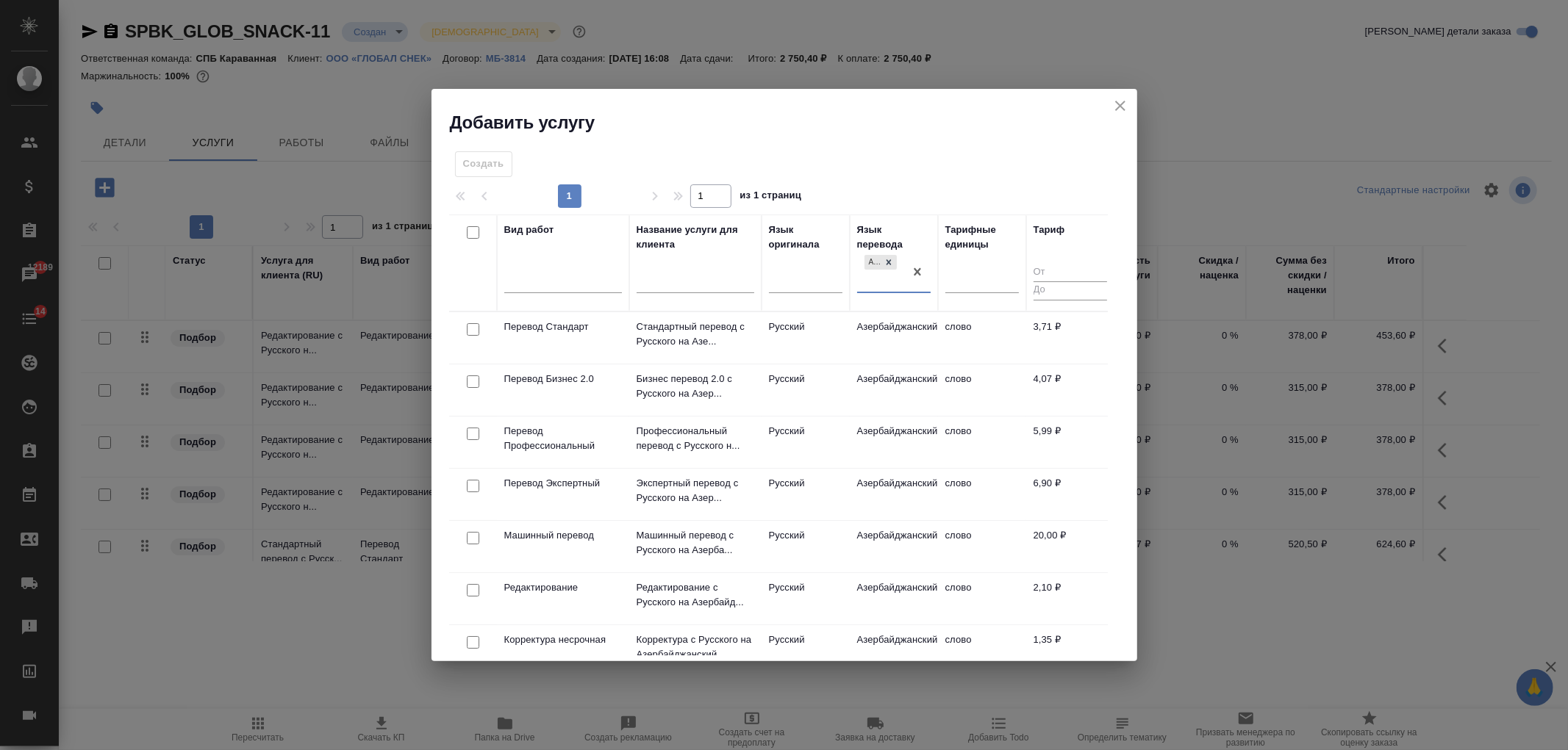
click at [473, 325] on input "checkbox" at bounding box center [473, 329] width 13 height 13
checkbox input "true"
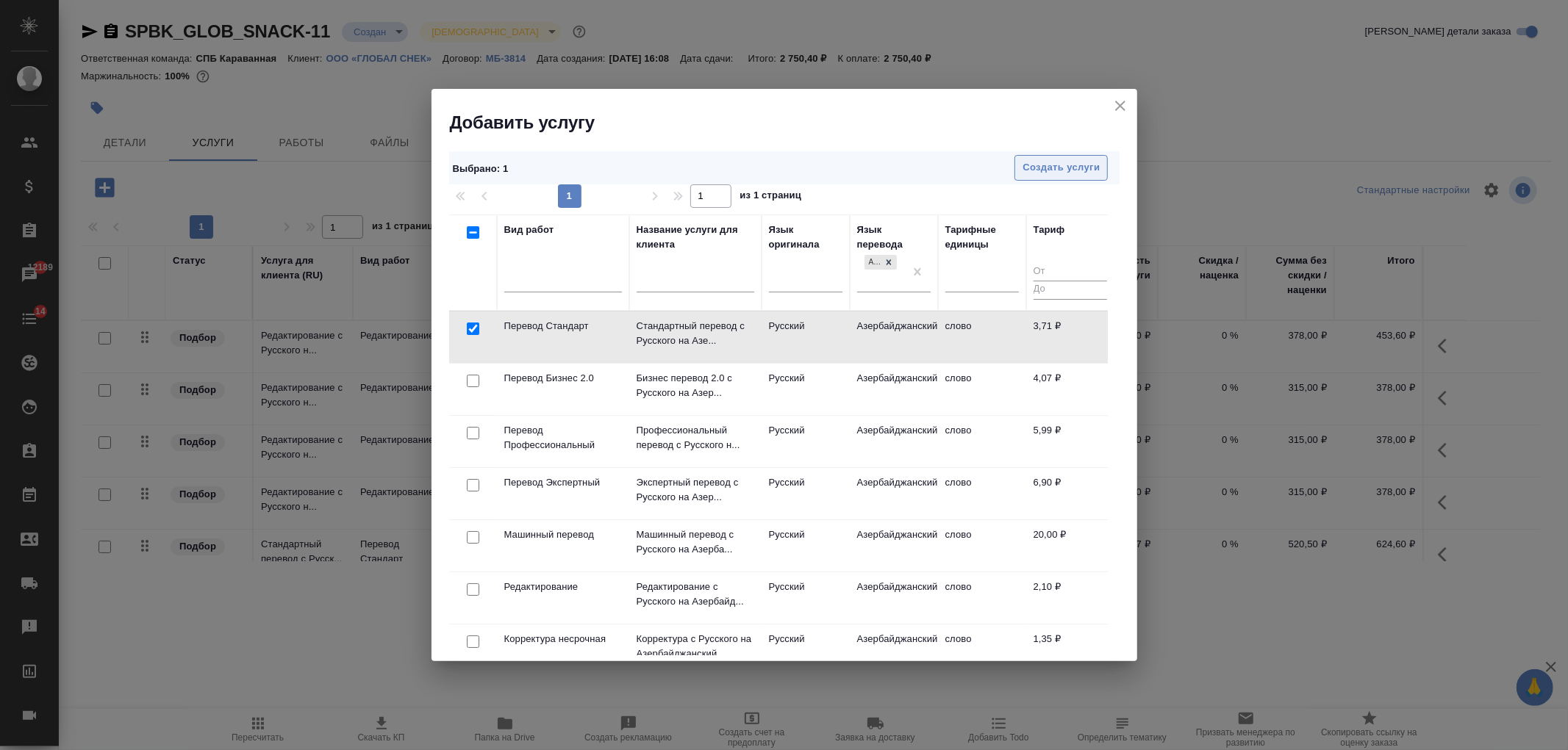
click at [1070, 180] on button "Создать услуги" at bounding box center [1061, 168] width 94 height 26
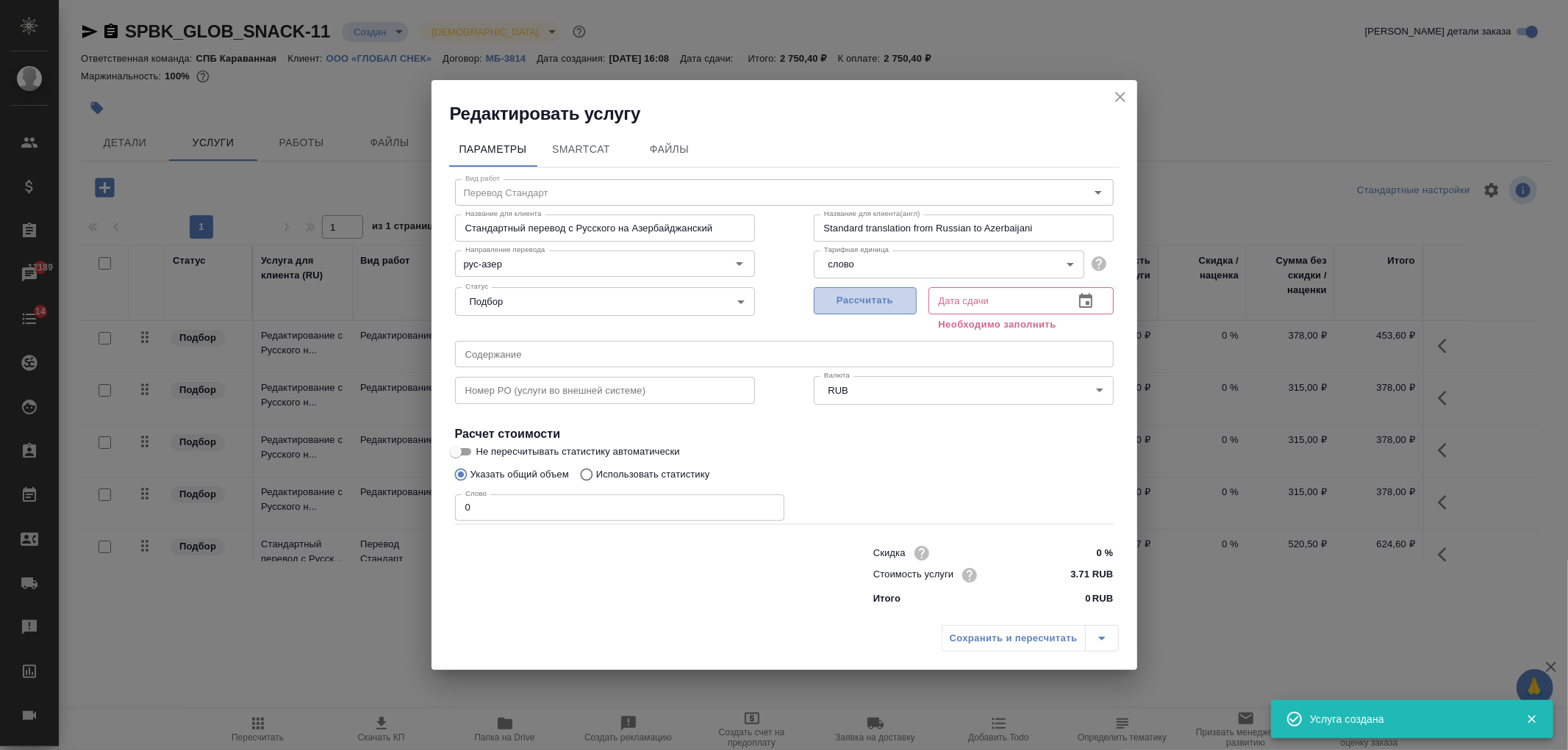
click at [851, 302] on span "Рассчитать" at bounding box center [865, 301] width 87 height 17
type input "22.09.2025 16:16"
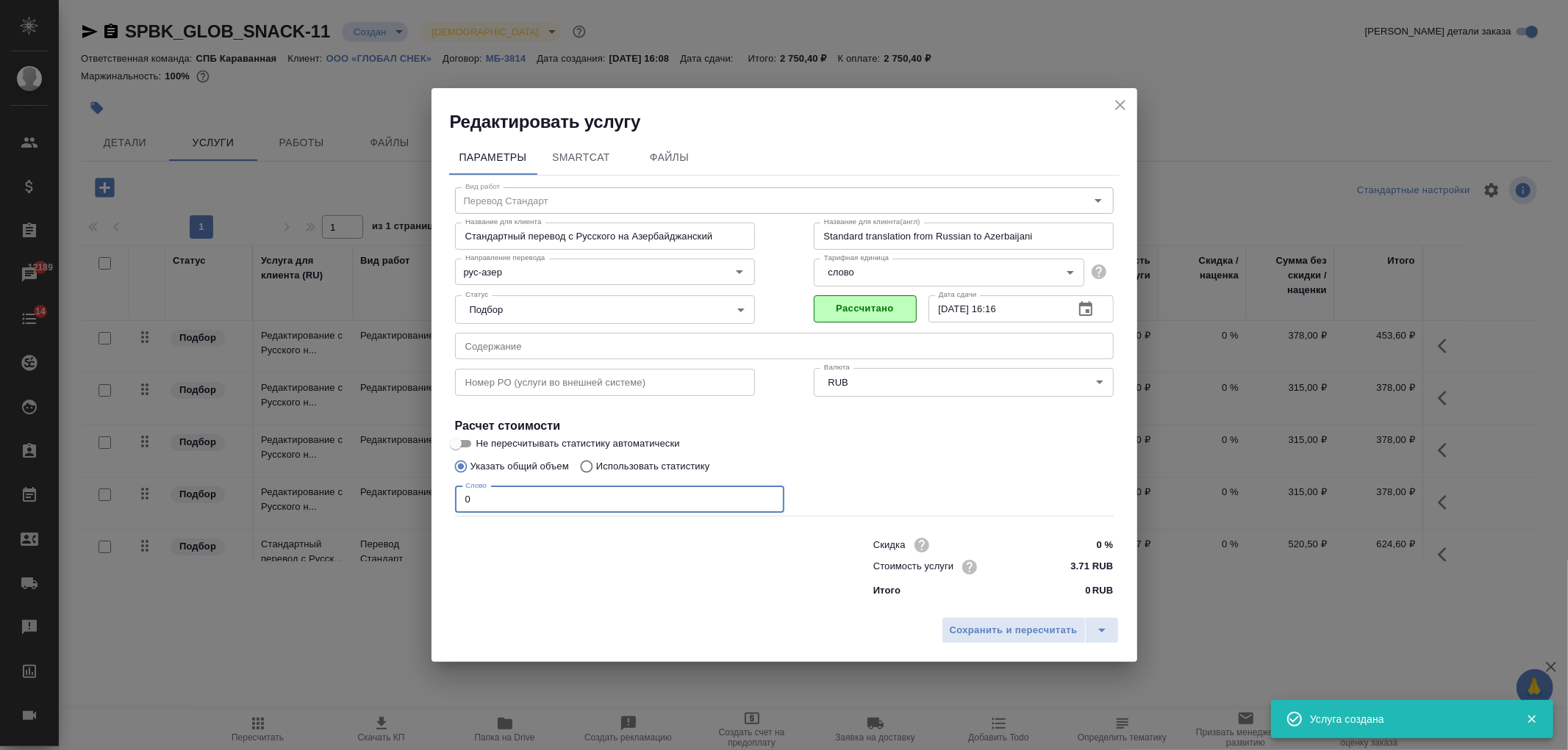
click at [459, 500] on input "0" at bounding box center [620, 499] width 329 height 26
type input "150"
click at [1018, 632] on span "Сохранить и пересчитать" at bounding box center [1013, 631] width 128 height 17
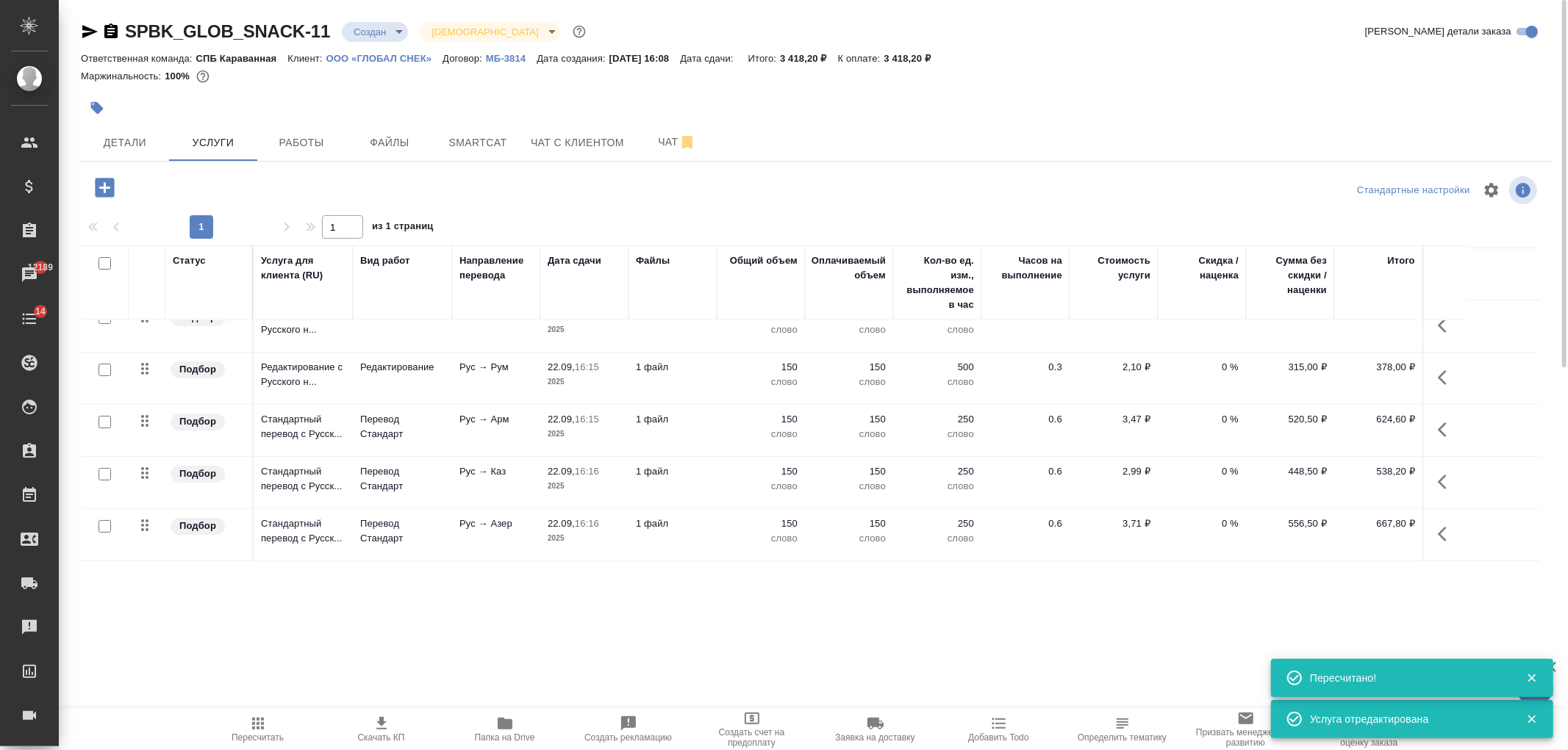
scroll to position [0, 0]
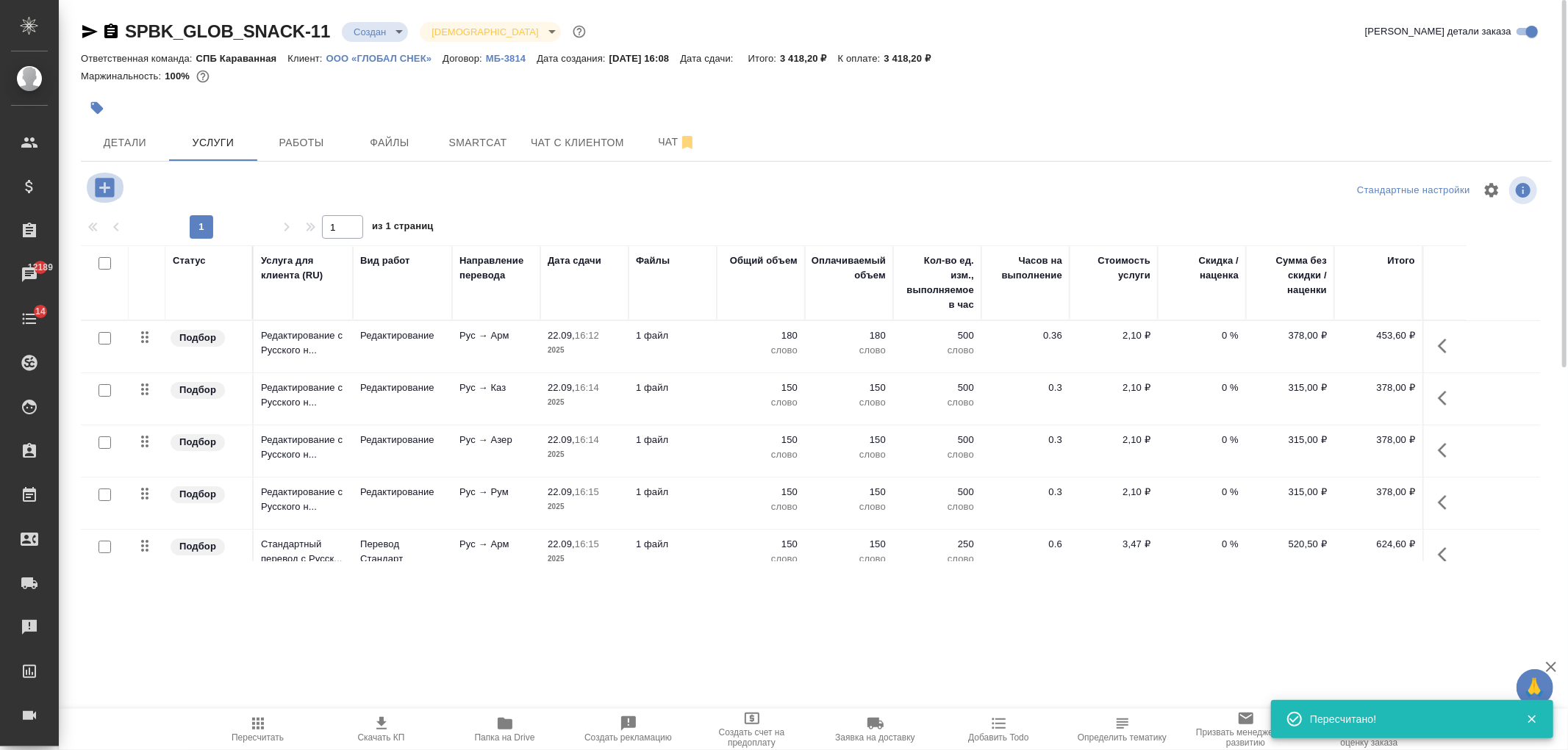
click at [94, 187] on icon "button" at bounding box center [105, 188] width 26 height 26
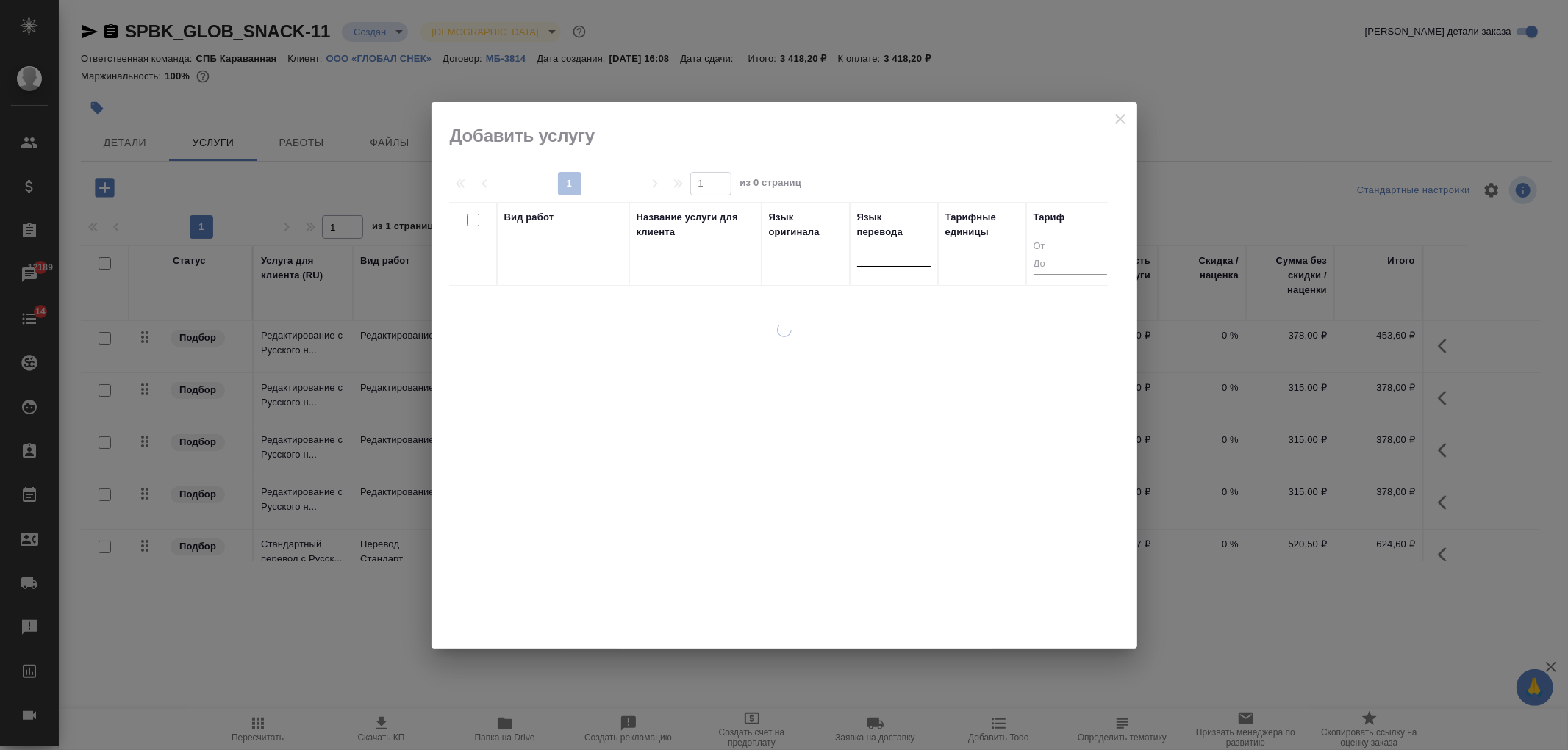
click at [877, 252] on div at bounding box center [893, 252] width 73 height 21
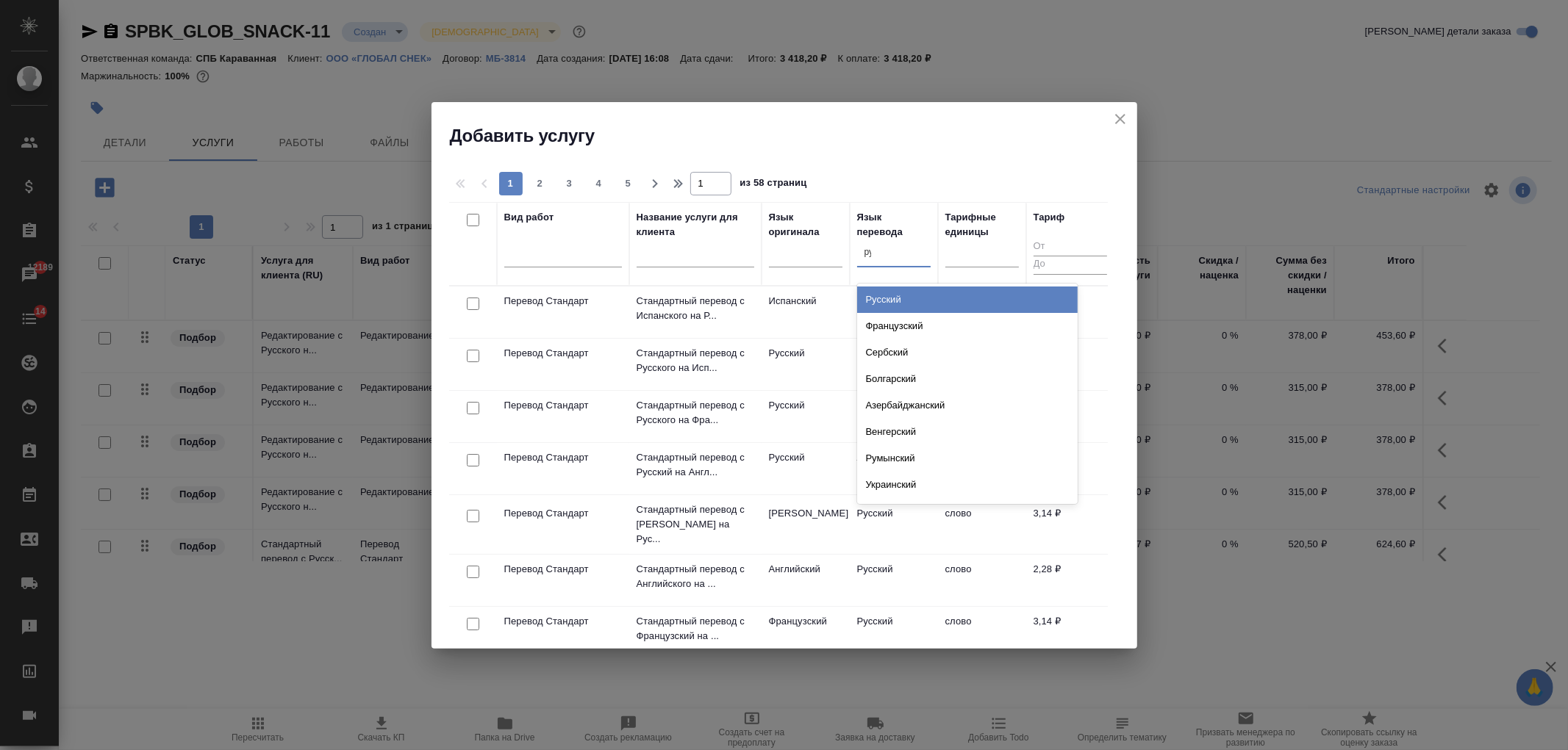
type input "рум"
click at [877, 290] on div "Румынский" at bounding box center [967, 299] width 221 height 26
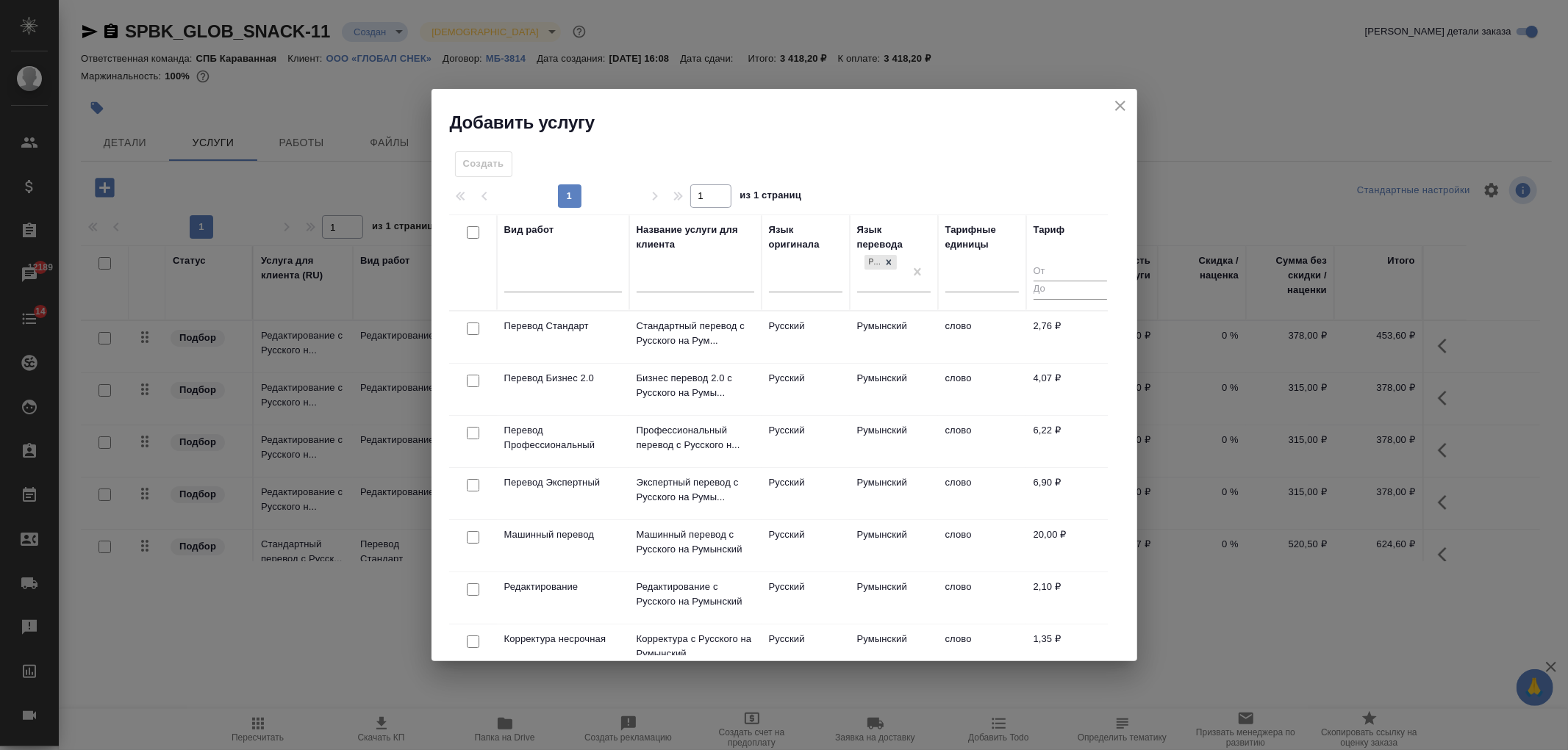
click at [469, 332] on input "checkbox" at bounding box center [473, 329] width 13 height 13
checkbox input "true"
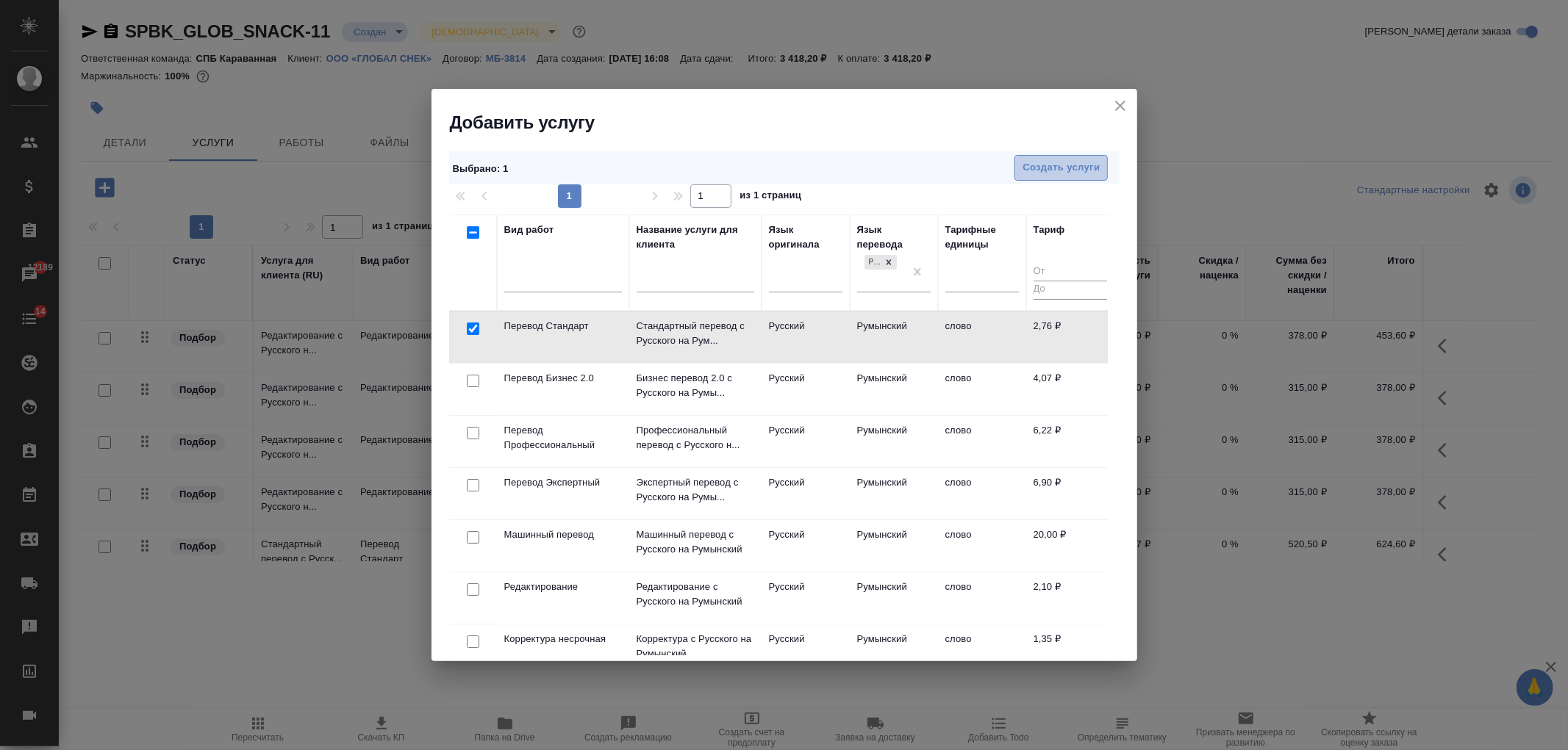
click at [1062, 160] on span "Создать услуги" at bounding box center [1061, 168] width 77 height 17
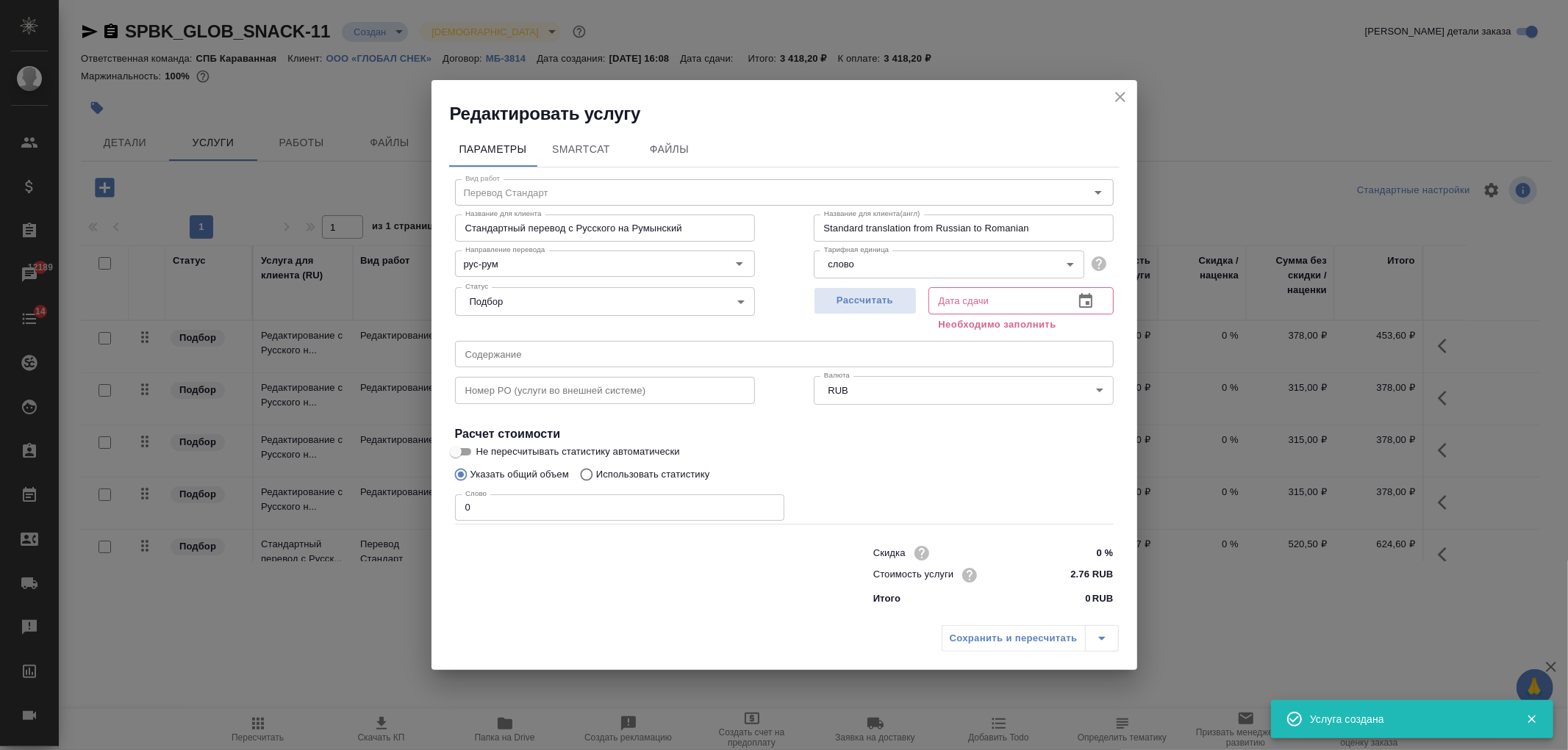
drag, startPoint x: 883, startPoint y: 300, endPoint x: 812, endPoint y: 338, distance: 80.5
click at [883, 301] on span "Рассчитать" at bounding box center [865, 301] width 87 height 17
type input "22.09.2025 16:16"
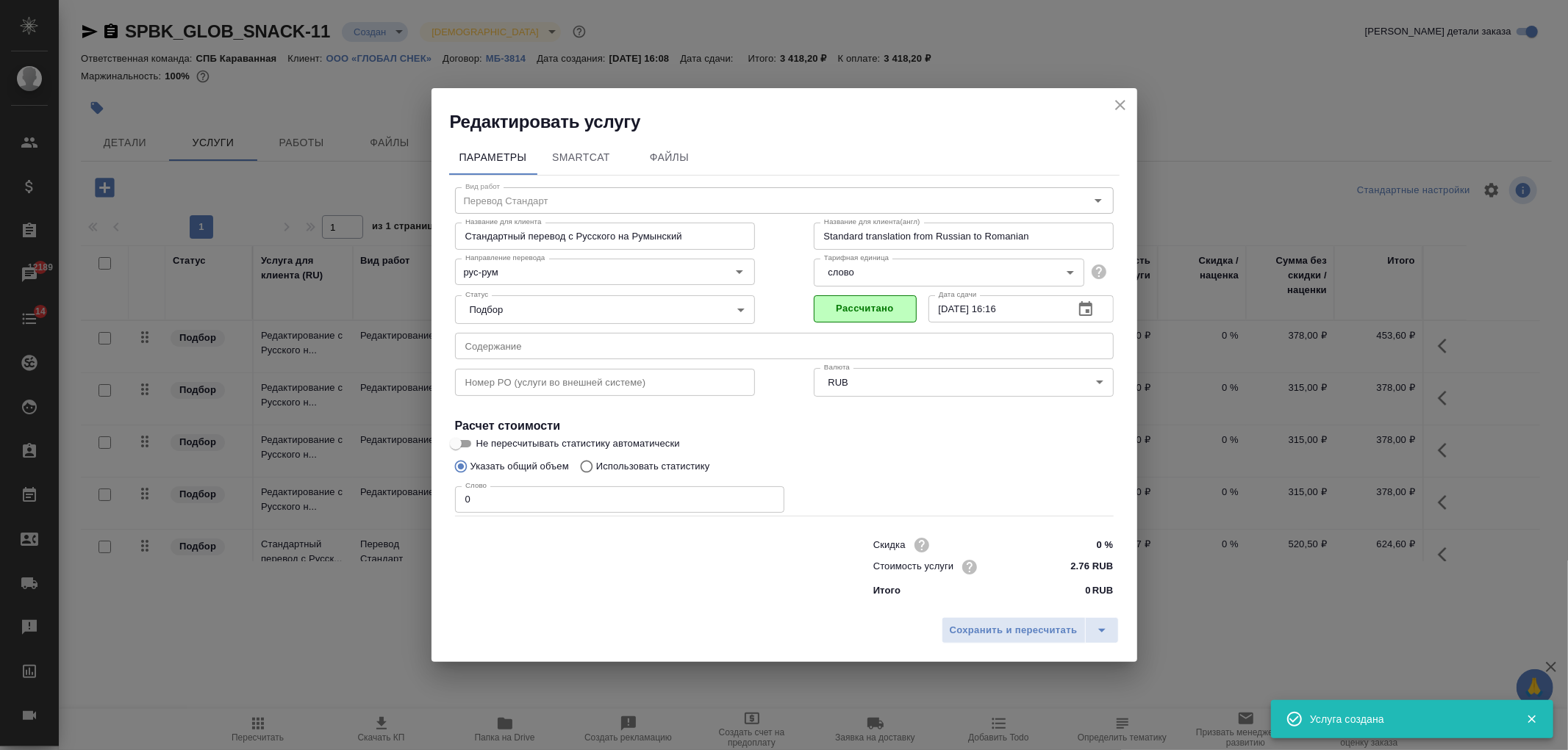
click at [465, 502] on input "0" at bounding box center [620, 499] width 329 height 26
type input "150"
click at [1026, 635] on span "Сохранить и пересчитать" at bounding box center [1013, 631] width 128 height 17
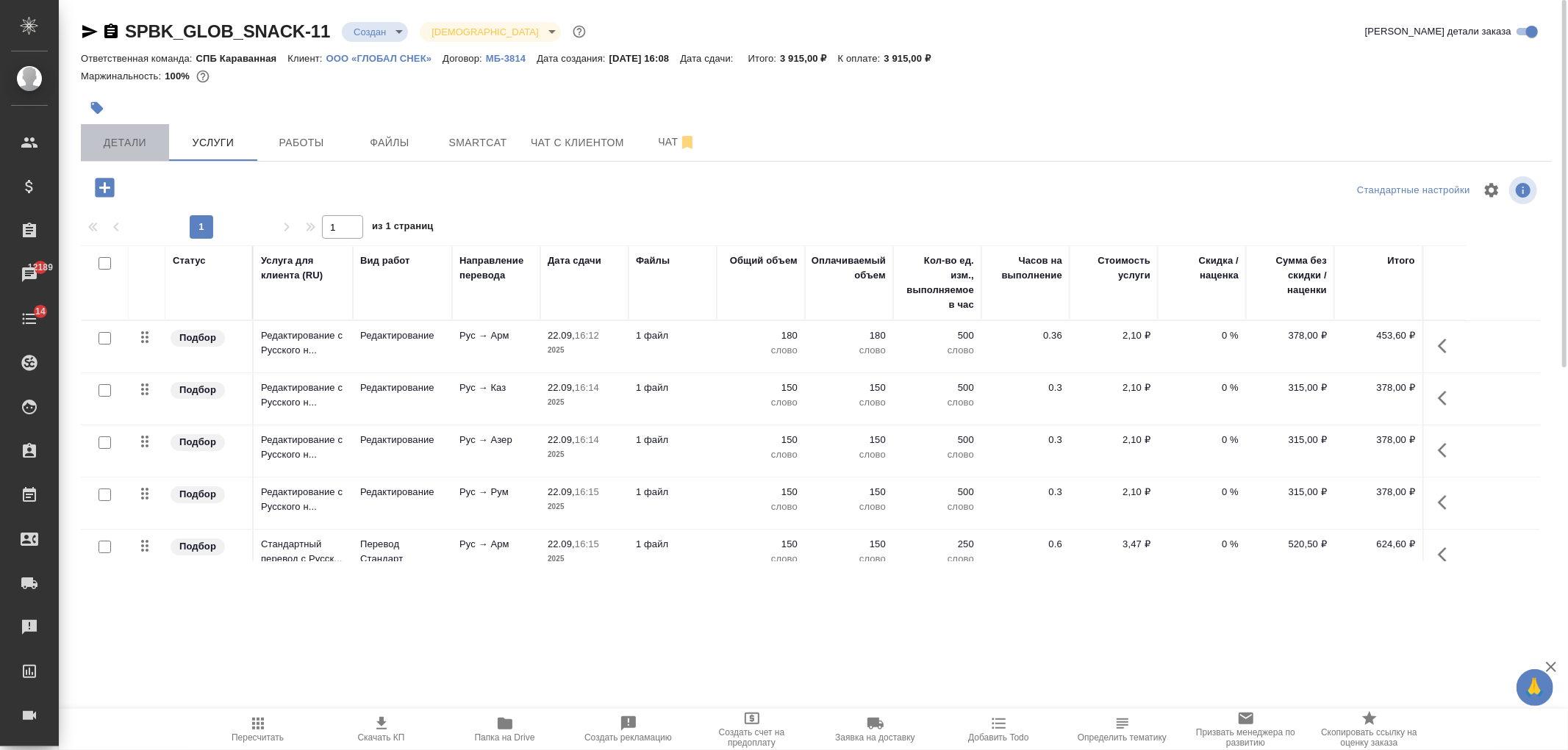
click at [130, 153] on button "Детали" at bounding box center [125, 142] width 88 height 37
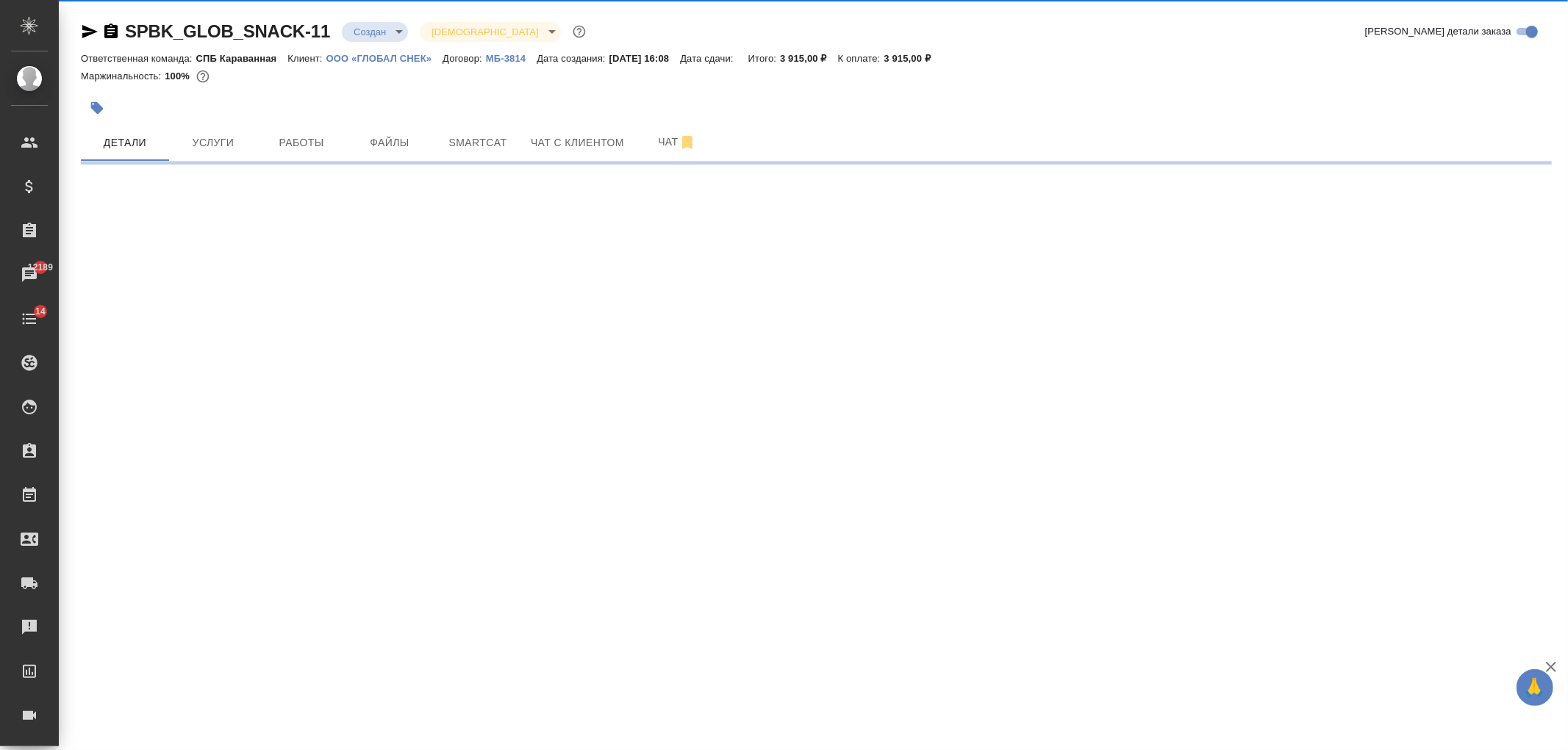
select select "RU"
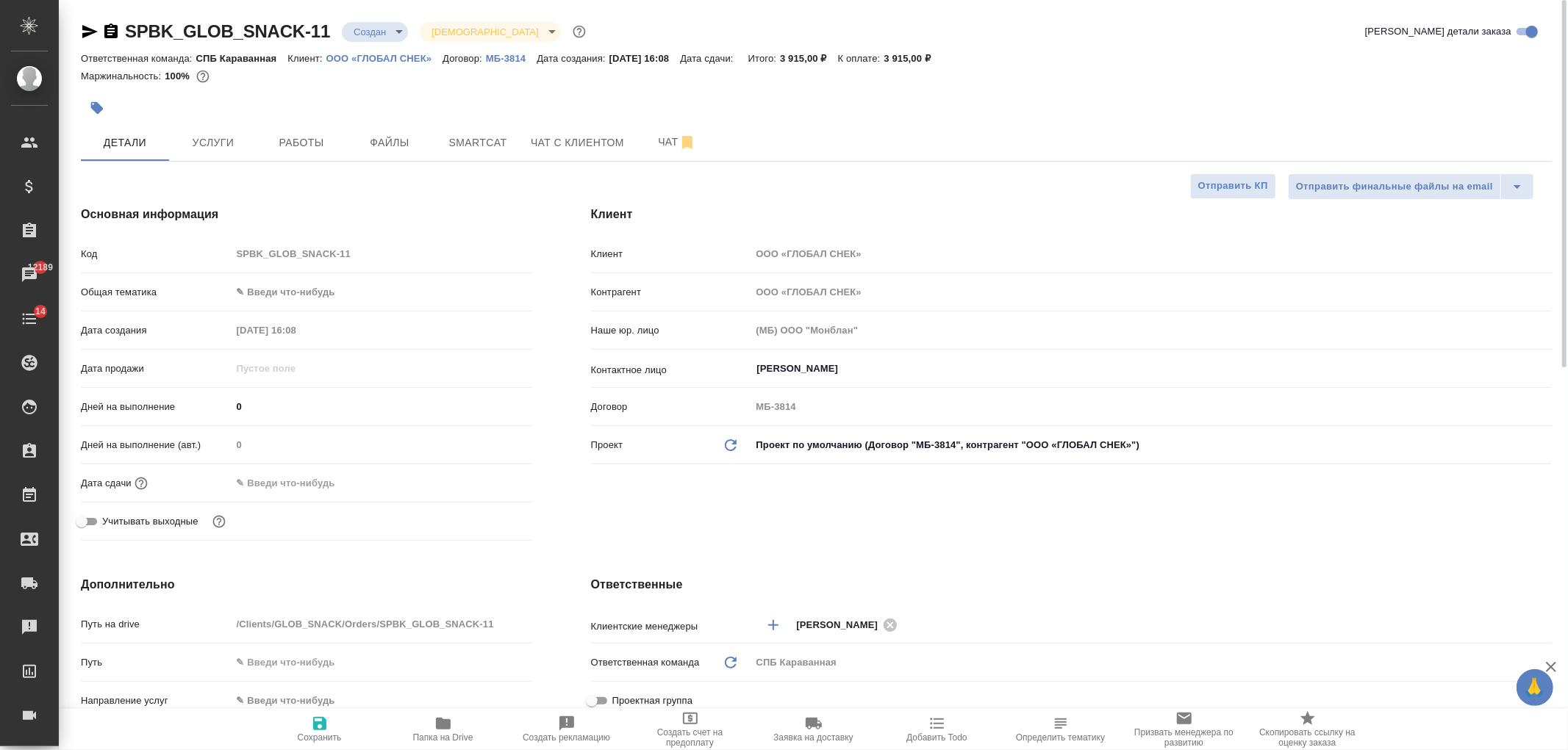
type textarea "x"
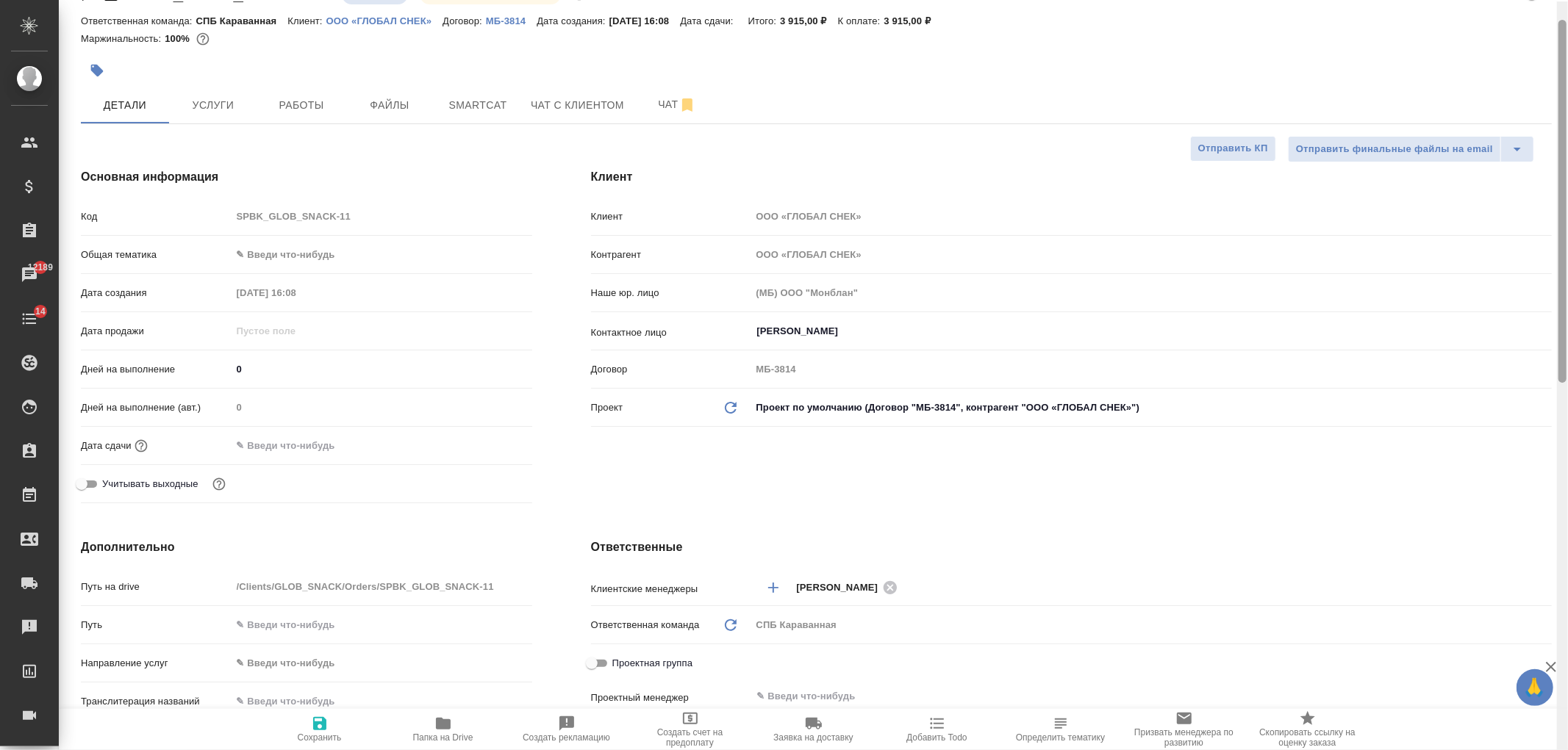
scroll to position [39, 0]
drag, startPoint x: 1561, startPoint y: 109, endPoint x: 1563, endPoint y: 128, distance: 19.1
click at [1563, 128] on div at bounding box center [1562, 199] width 8 height 363
click at [787, 316] on div "Гришина Юлия ​" at bounding box center [1151, 329] width 800 height 26
click at [806, 340] on div "Гришина Юлия ​" at bounding box center [1151, 329] width 800 height 26
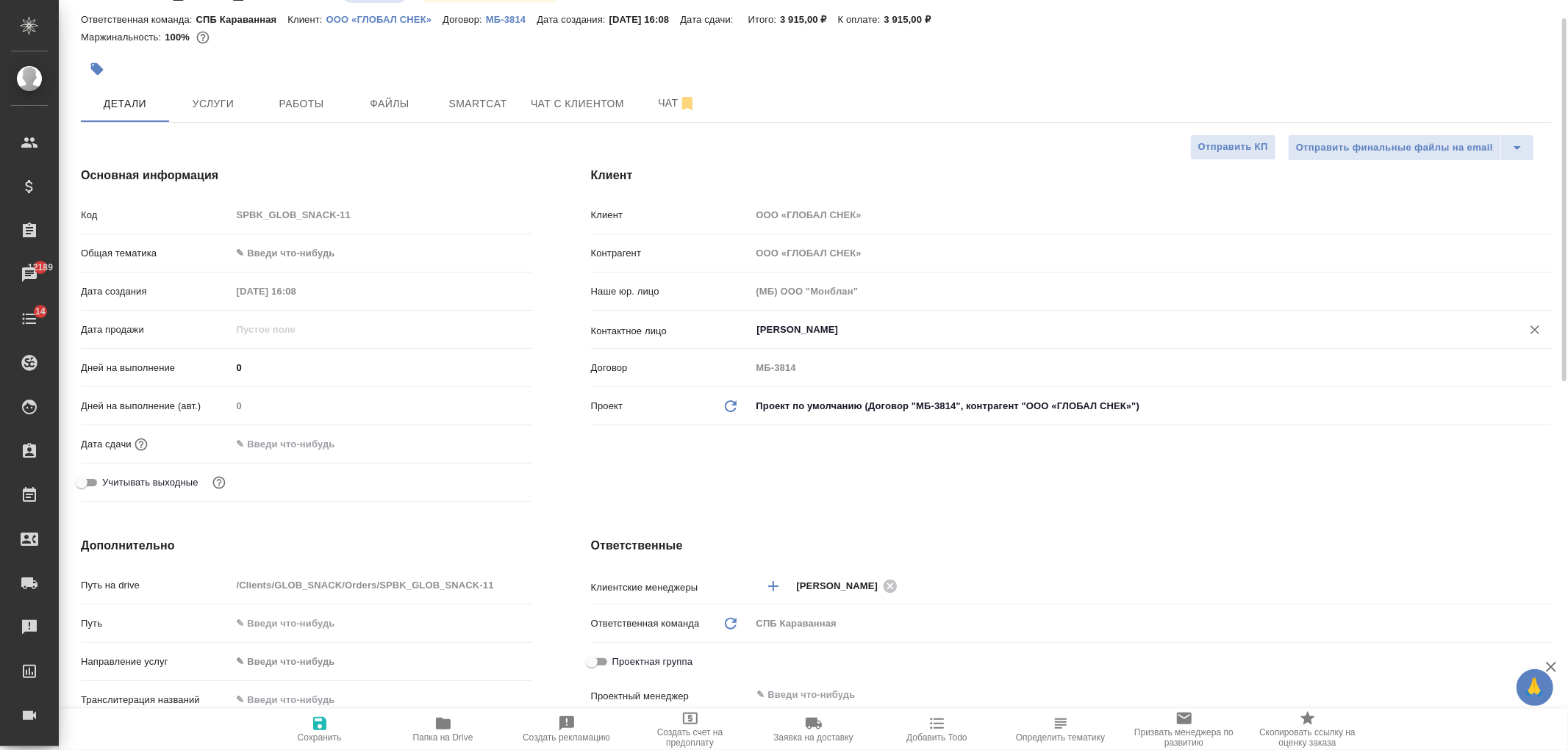
click at [854, 337] on input "Гришина Юлия" at bounding box center [1127, 329] width 742 height 17
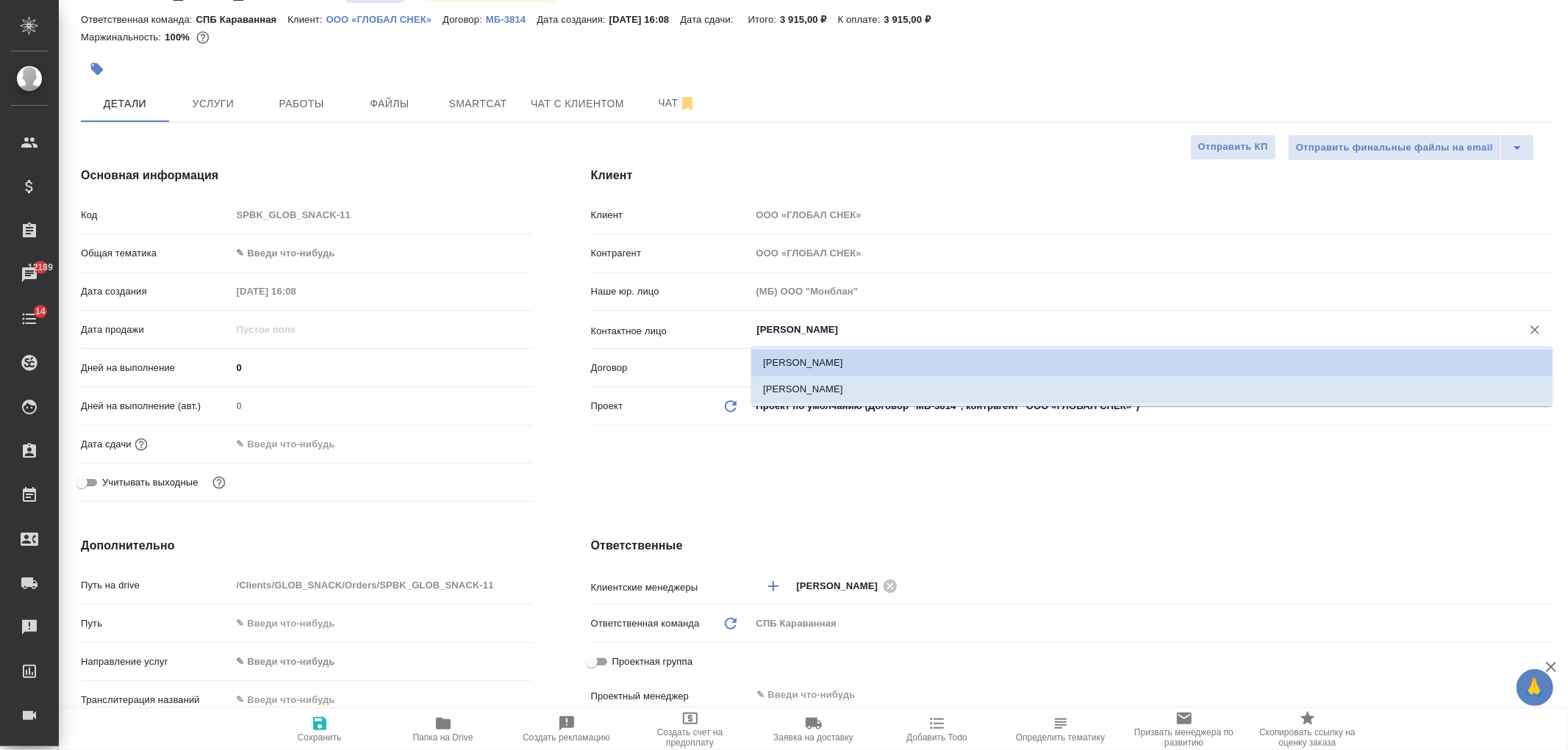
click at [847, 388] on li "[PERSON_NAME]" at bounding box center [1152, 389] width 801 height 26
type input "[PERSON_NAME]"
type textarea "x"
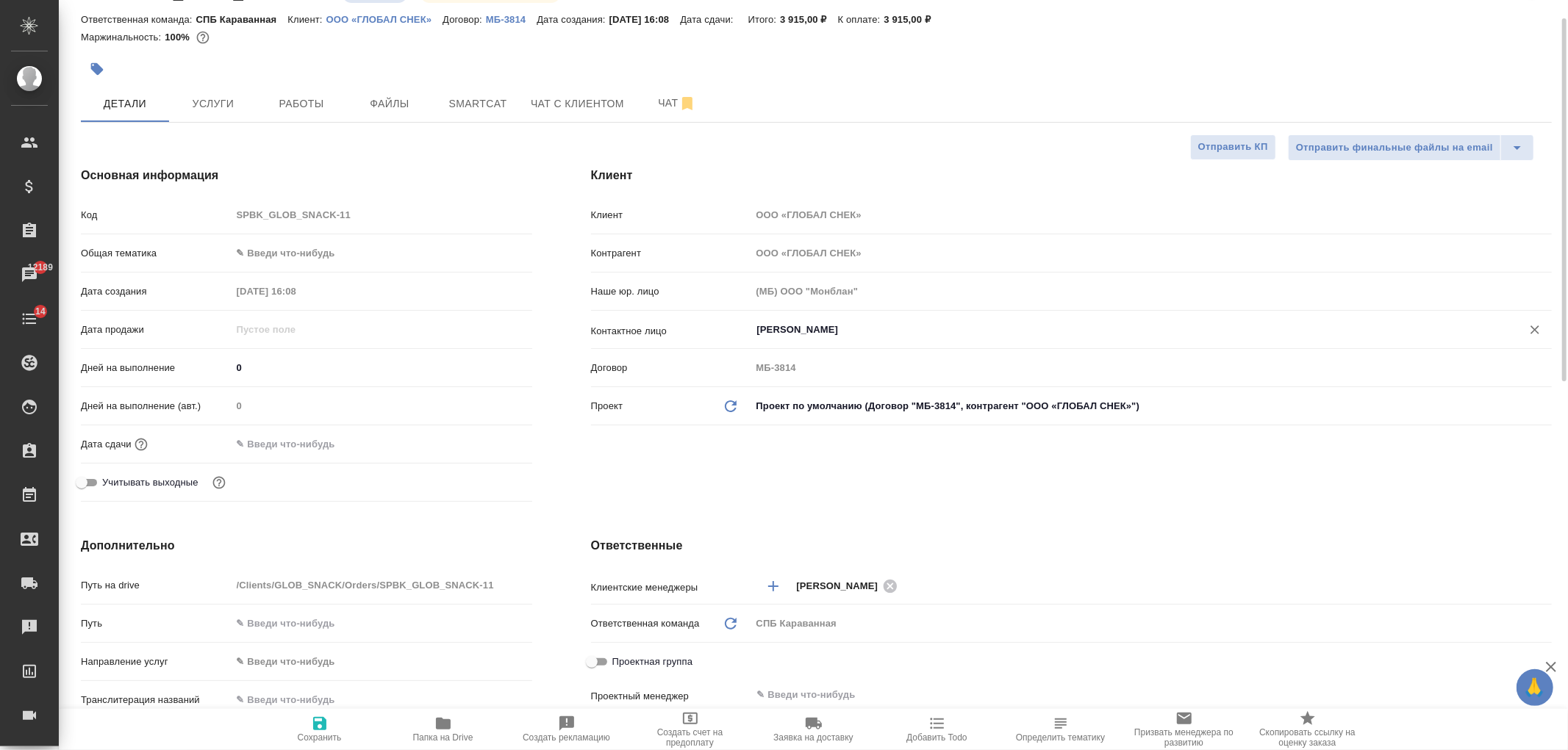
click at [318, 741] on span "Сохранить" at bounding box center [320, 738] width 44 height 11
type textarea "x"
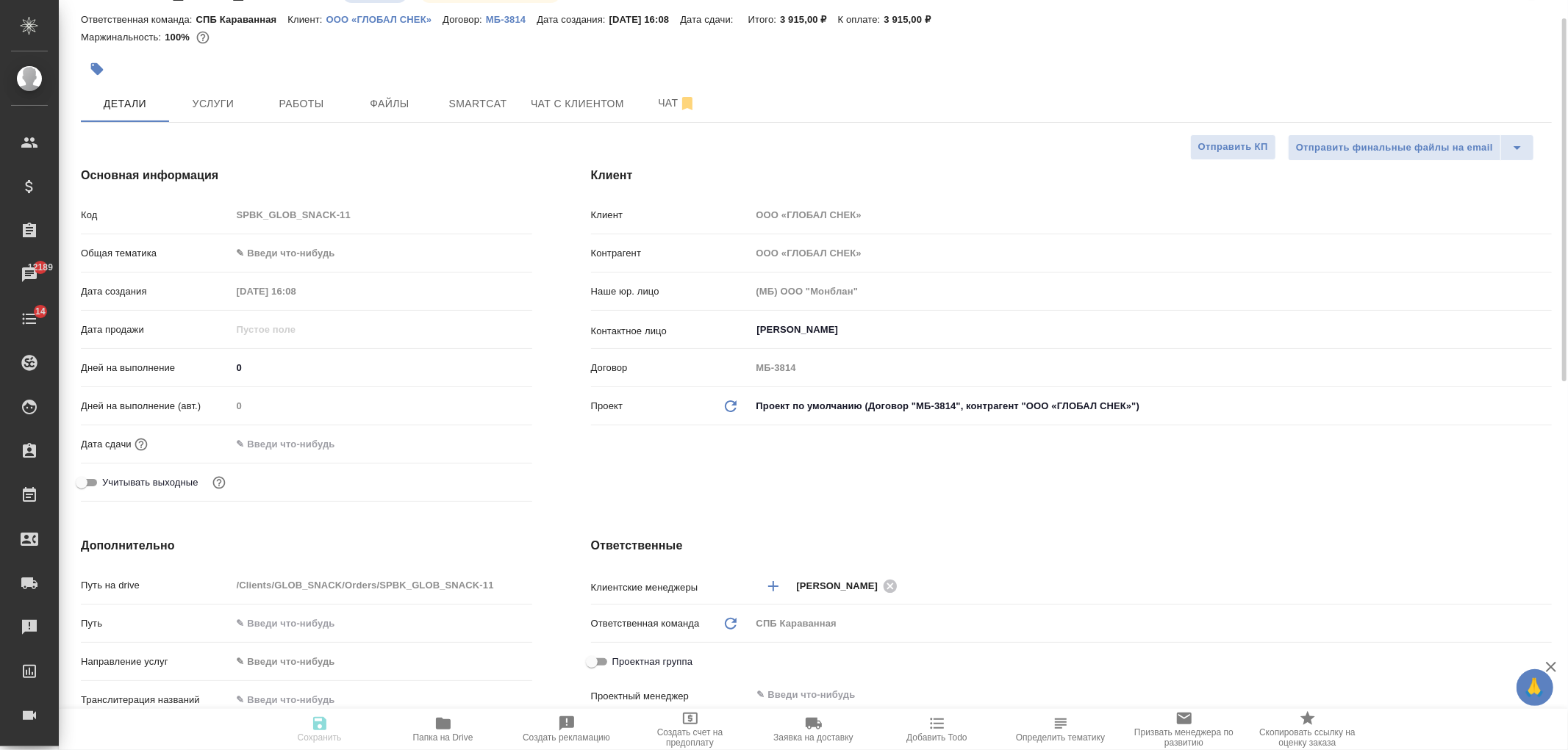
type textarea "x"
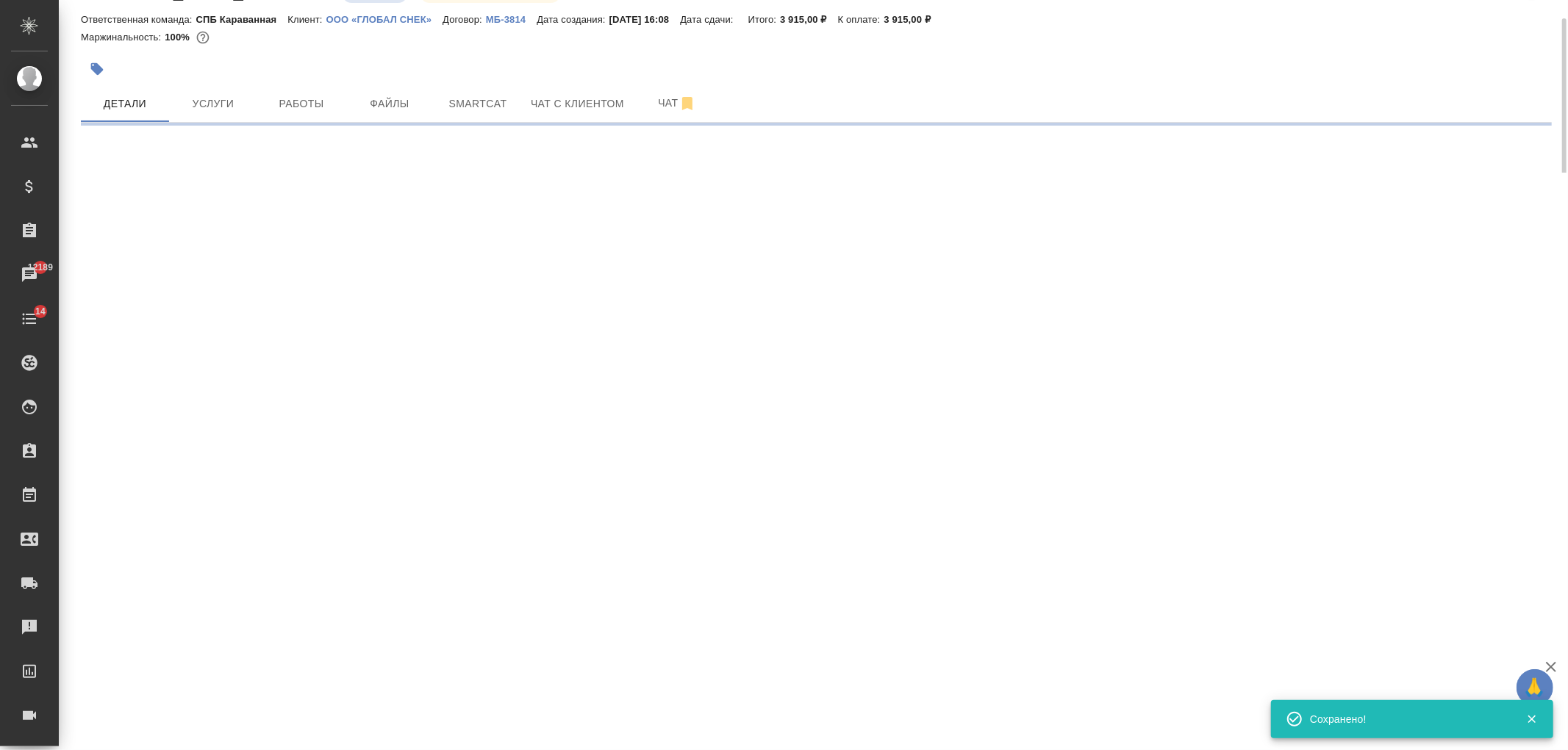
select select "RU"
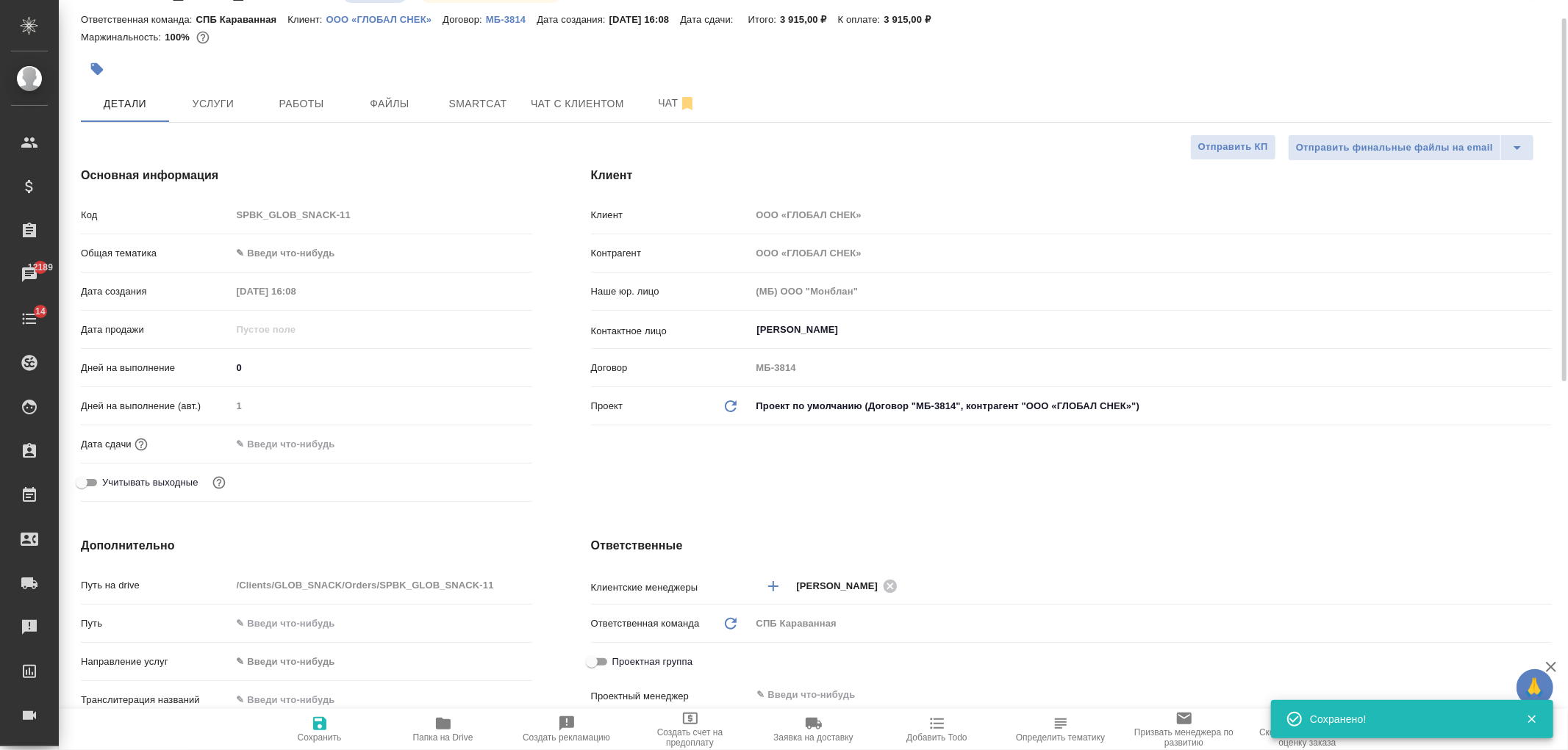
type textarea "x"
click at [806, 489] on div "Клиент Клиент ООО «ГЛОБАЛ СНЕК» Контрагент ООО «ГЛОБАЛ СНЕК» Наше юр. лицо (МБ)…" at bounding box center [1071, 337] width 1019 height 400
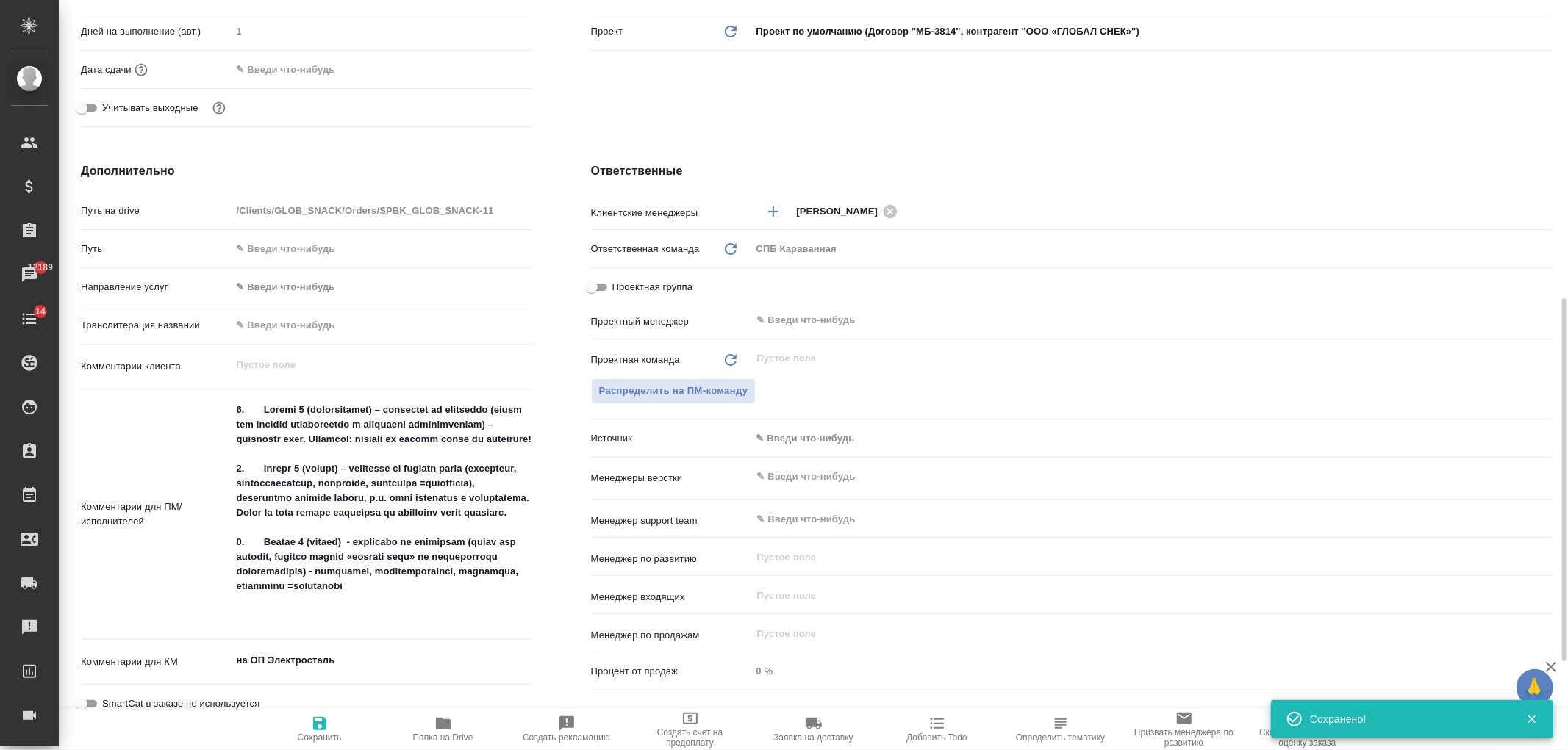
scroll to position [524, 0]
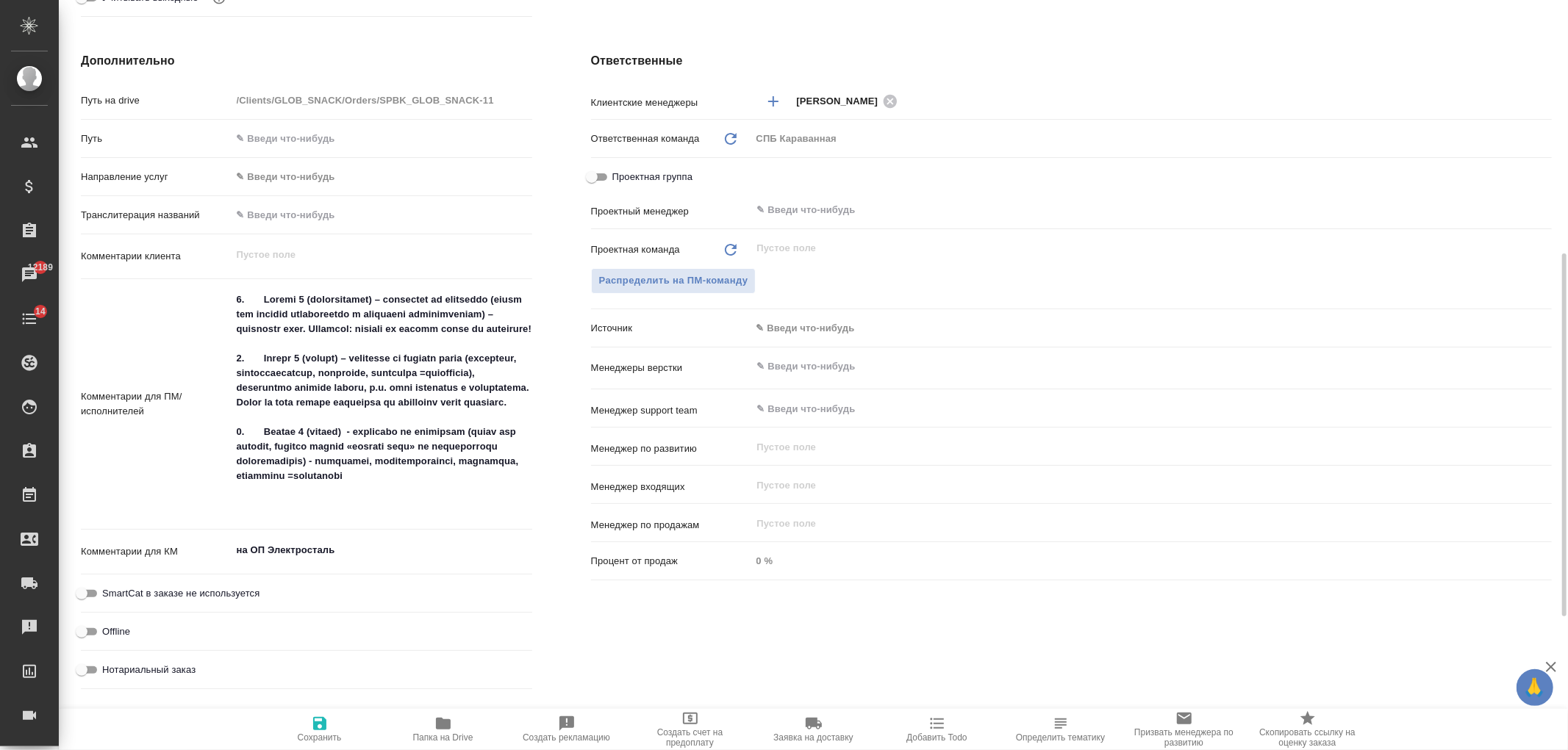
type textarea "x"
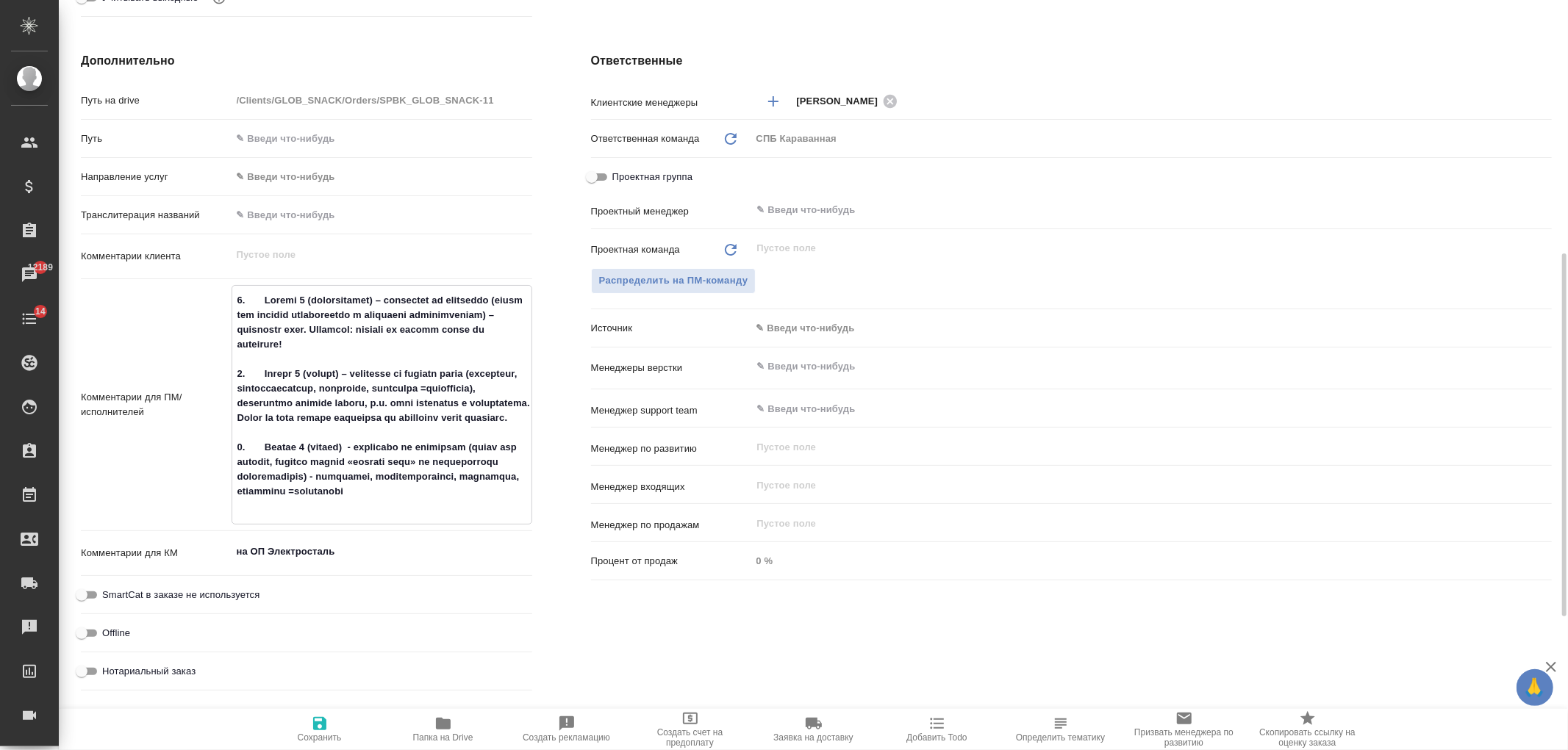
click at [517, 504] on textarea at bounding box center [382, 403] width 299 height 230
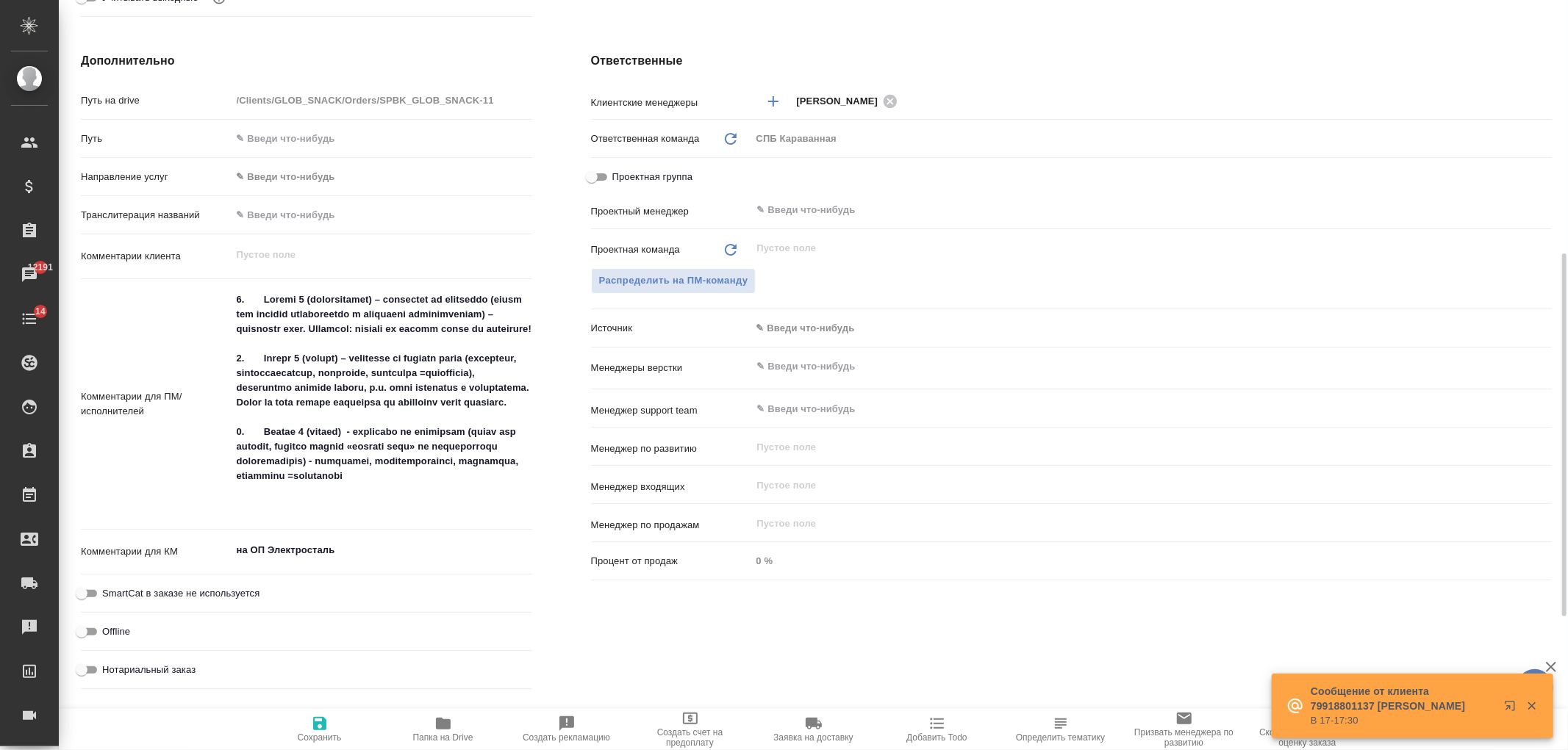
type textarea "x"
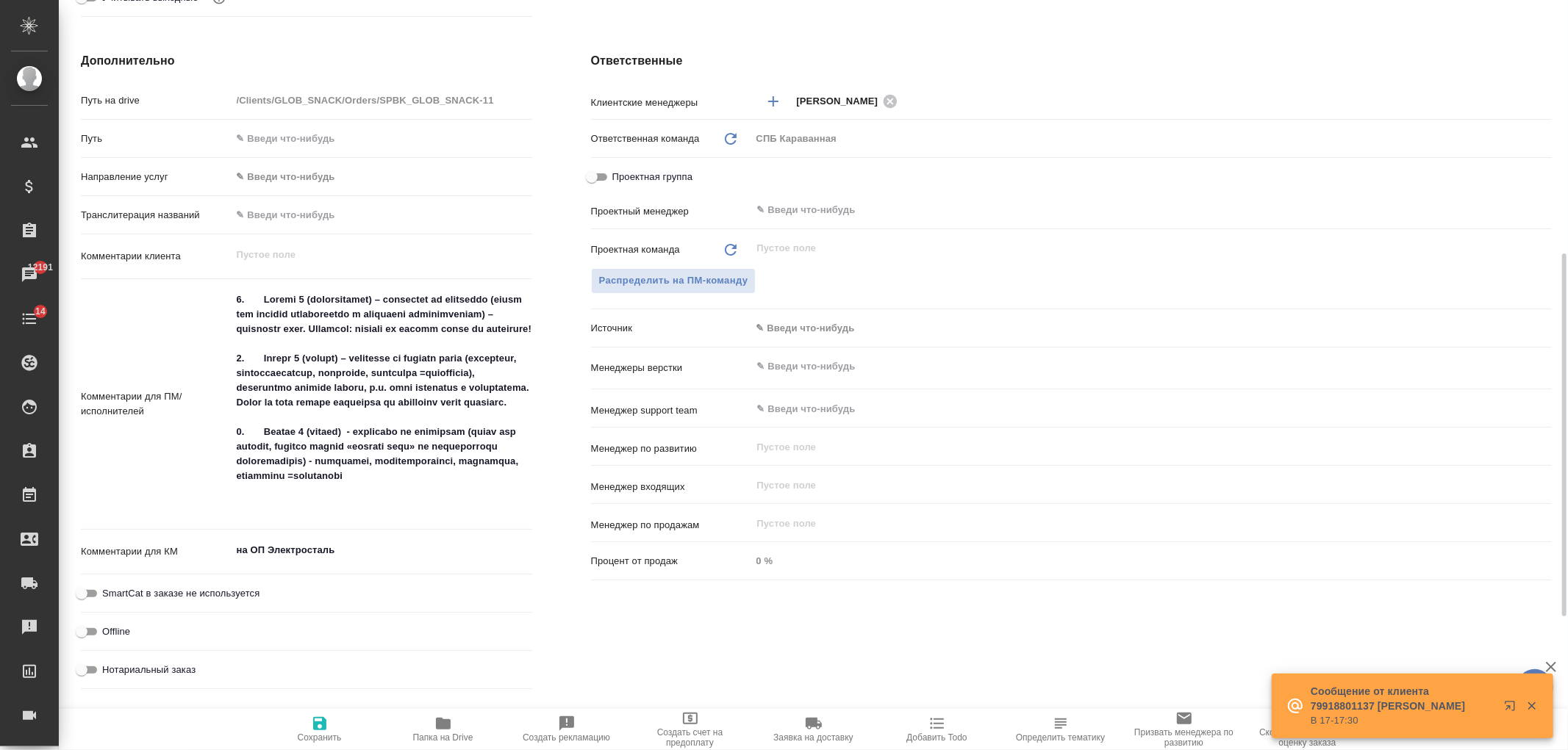
type textarea "x"
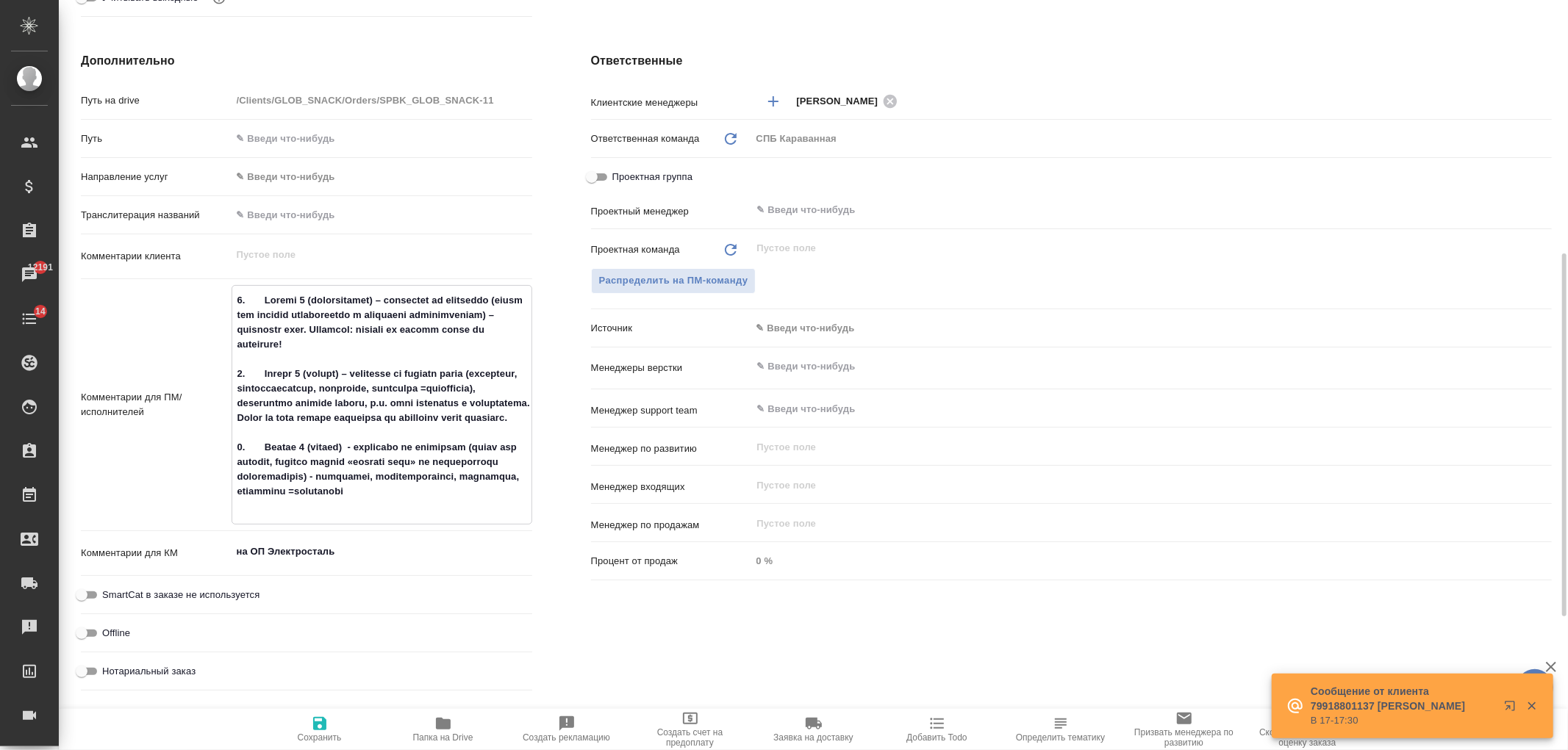
click at [240, 294] on textarea at bounding box center [382, 403] width 299 height 230
click at [236, 298] on textarea at bounding box center [382, 403] width 299 height 230
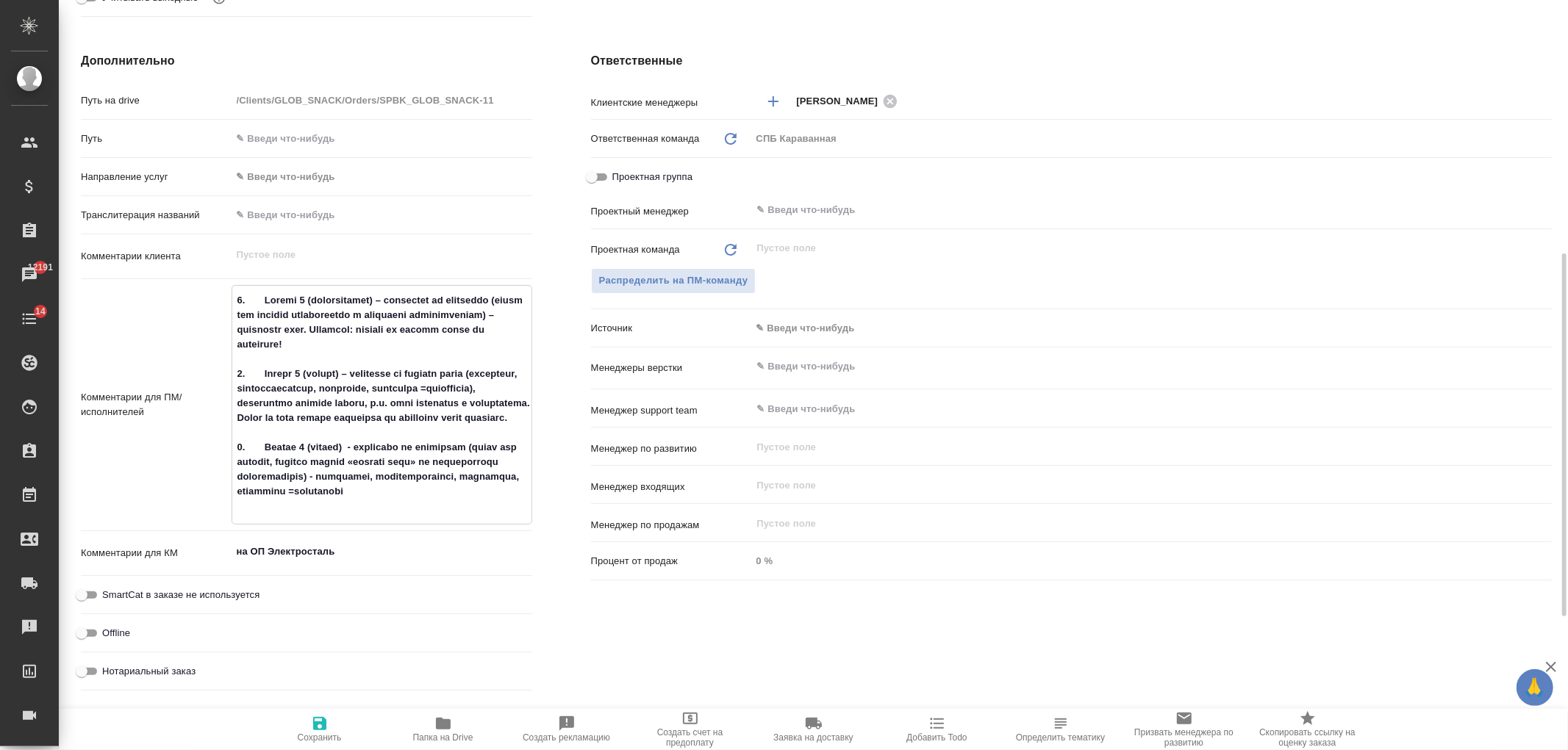
type textarea "1. Строка 6 (наименование) – направить на редактуру (ранее был перевод предоста…"
type textarea "x"
click at [237, 298] on textarea at bounding box center [382, 410] width 299 height 245
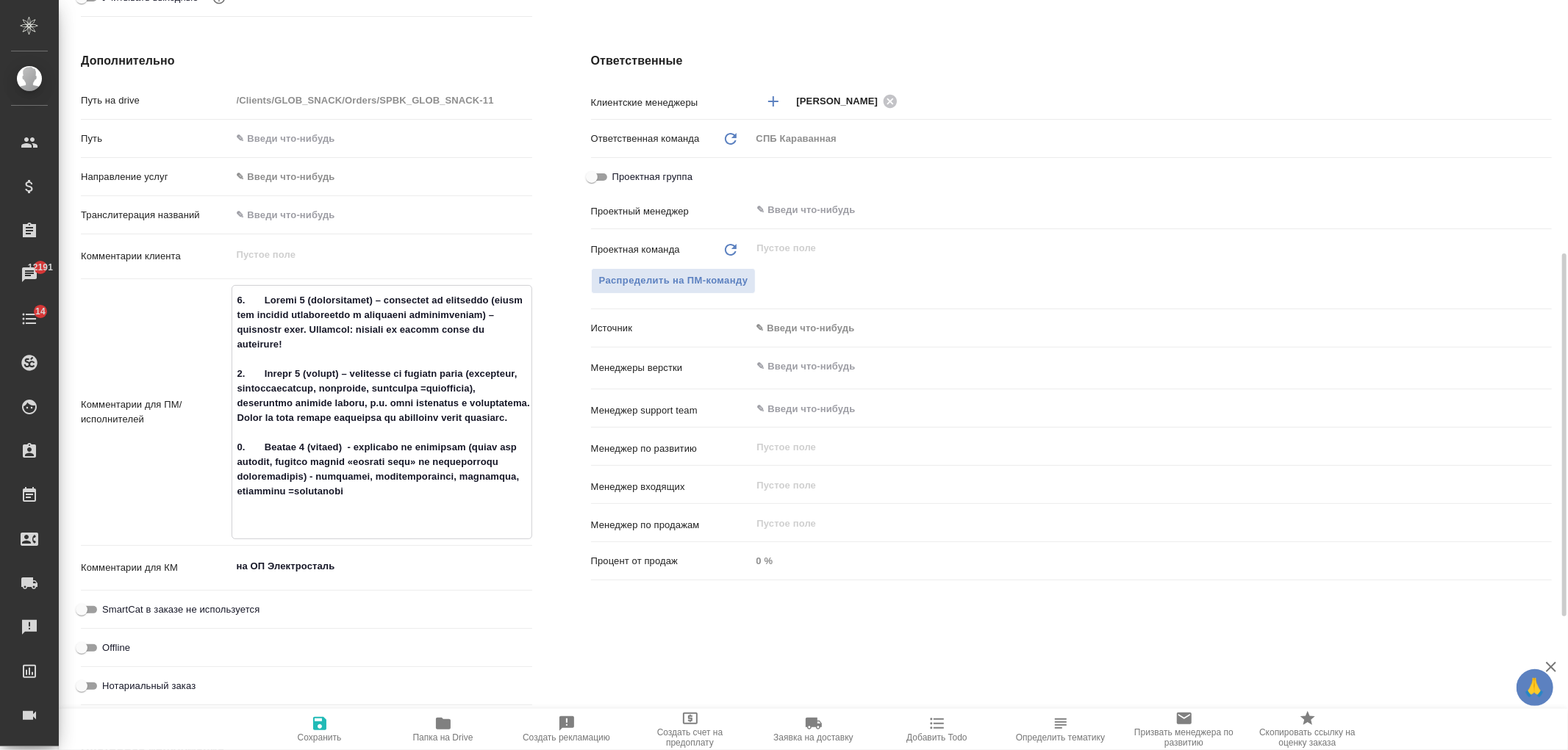
type textarea "п 1. Строка 6 (наименование) – направить на редактуру (ранее был перевод предос…"
type textarea "x"
type textarea "про 1. Строка 6 (наименование) – направить на редактуру (ранее был перевод пред…"
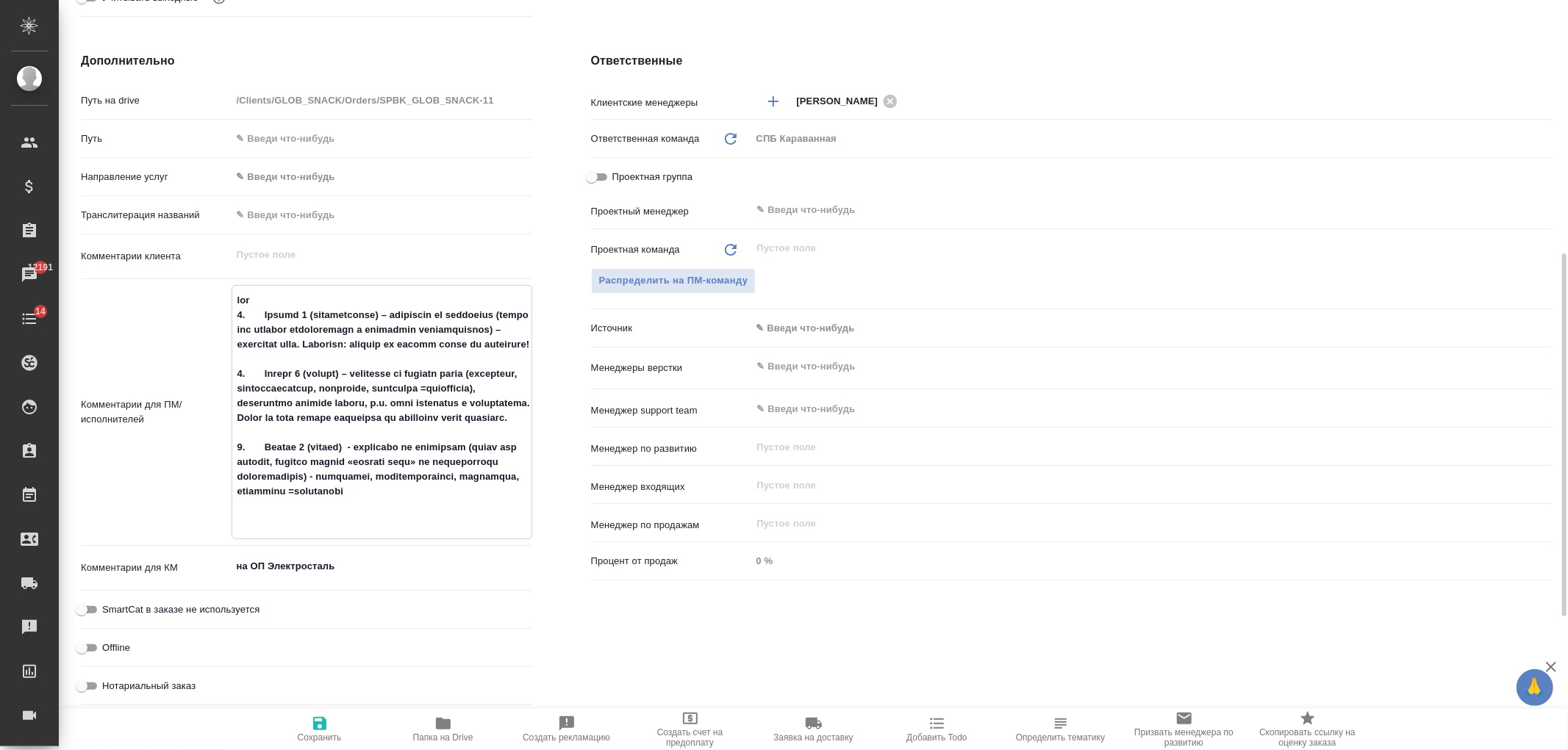
type textarea "x"
type textarea "прошу 1. Строка 6 (наименование) – направить на редактуру (ранее был перевод пр…"
type textarea "x"
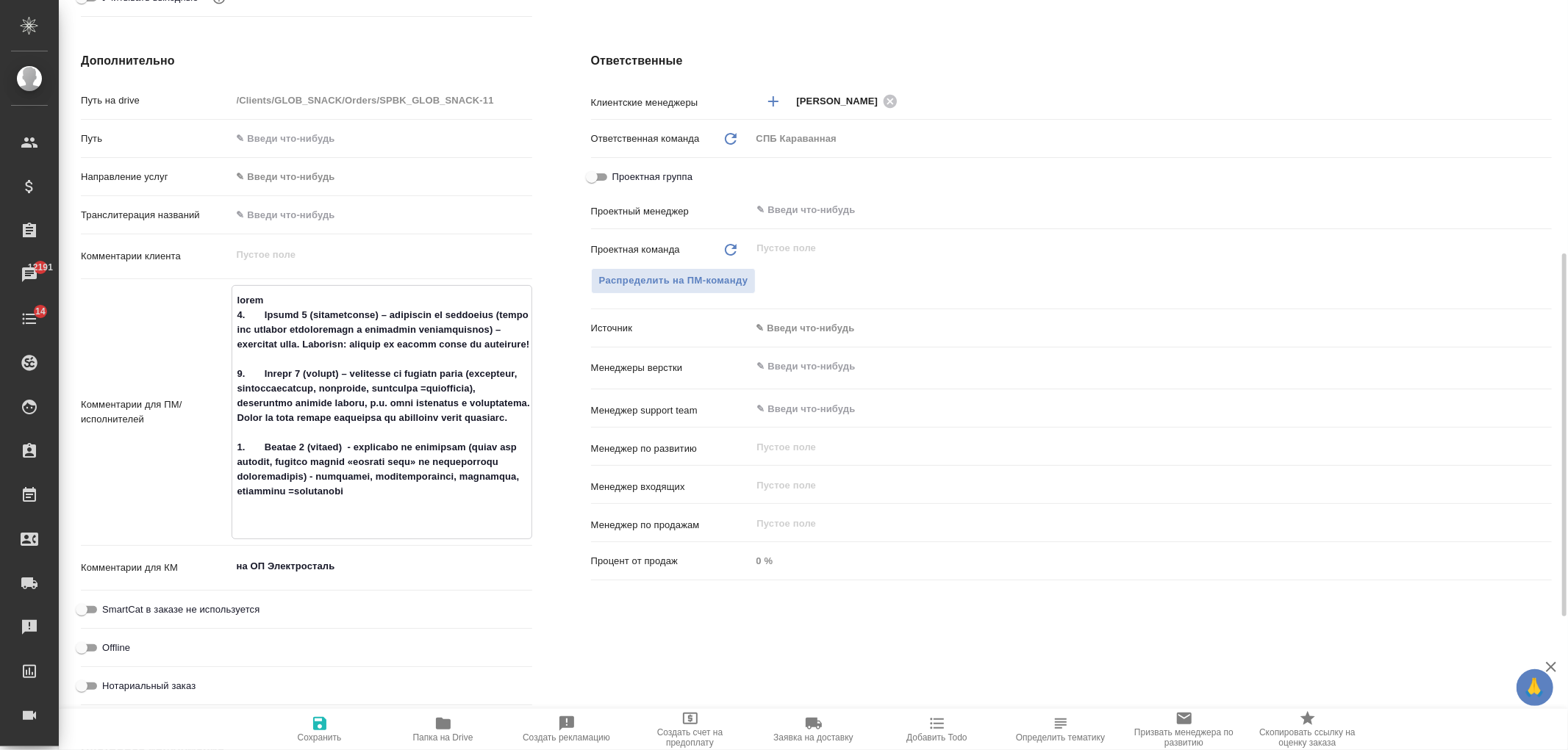
type textarea "x"
type textarea "прошу 1. Строка 6 (наименование) – направить на редактуру (ранее был перевод пр…"
type textarea "x"
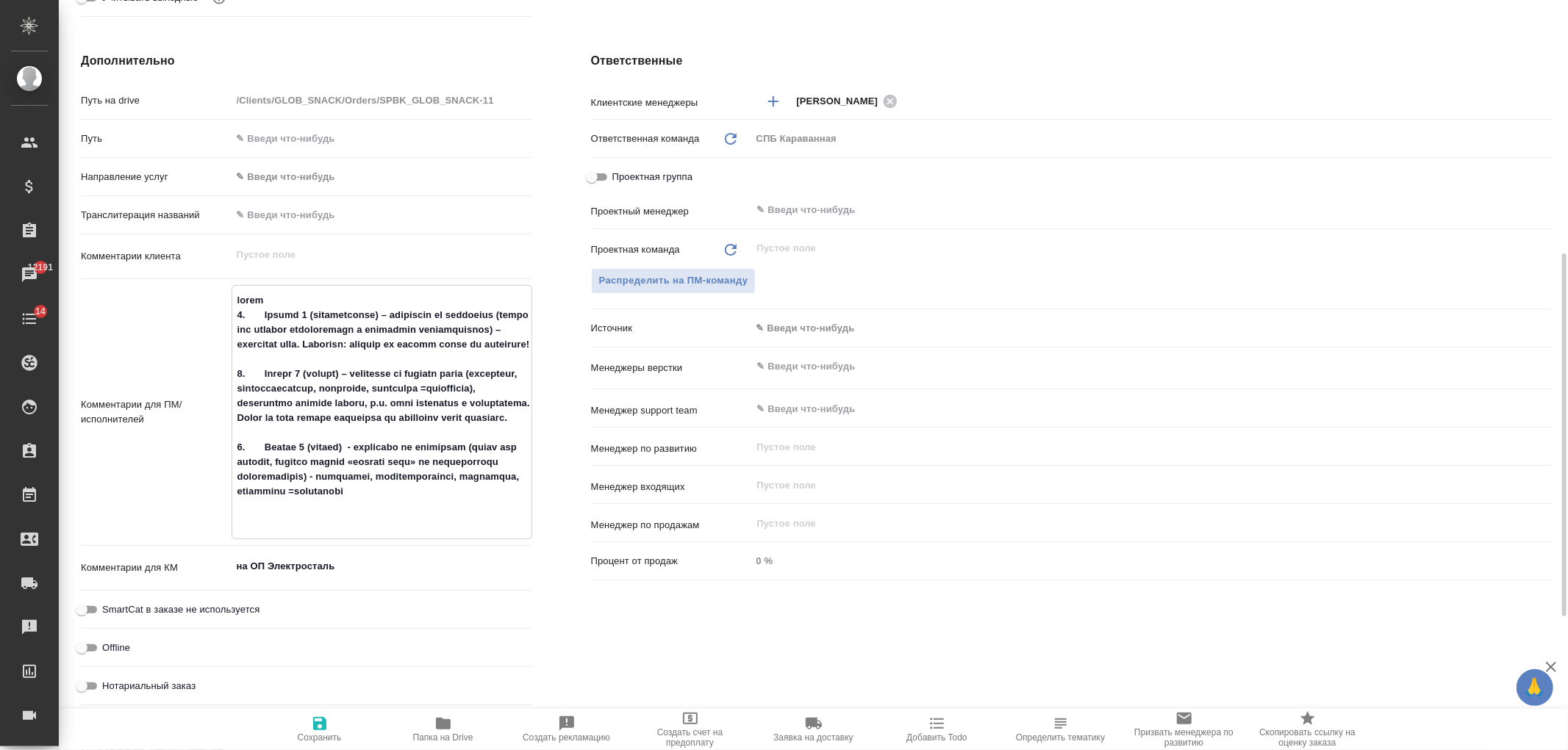
type textarea "x"
type textarea "прошу в 1. Строка 6 (наименование) – направить на редактуру (ранее был перевод …"
type textarea "x"
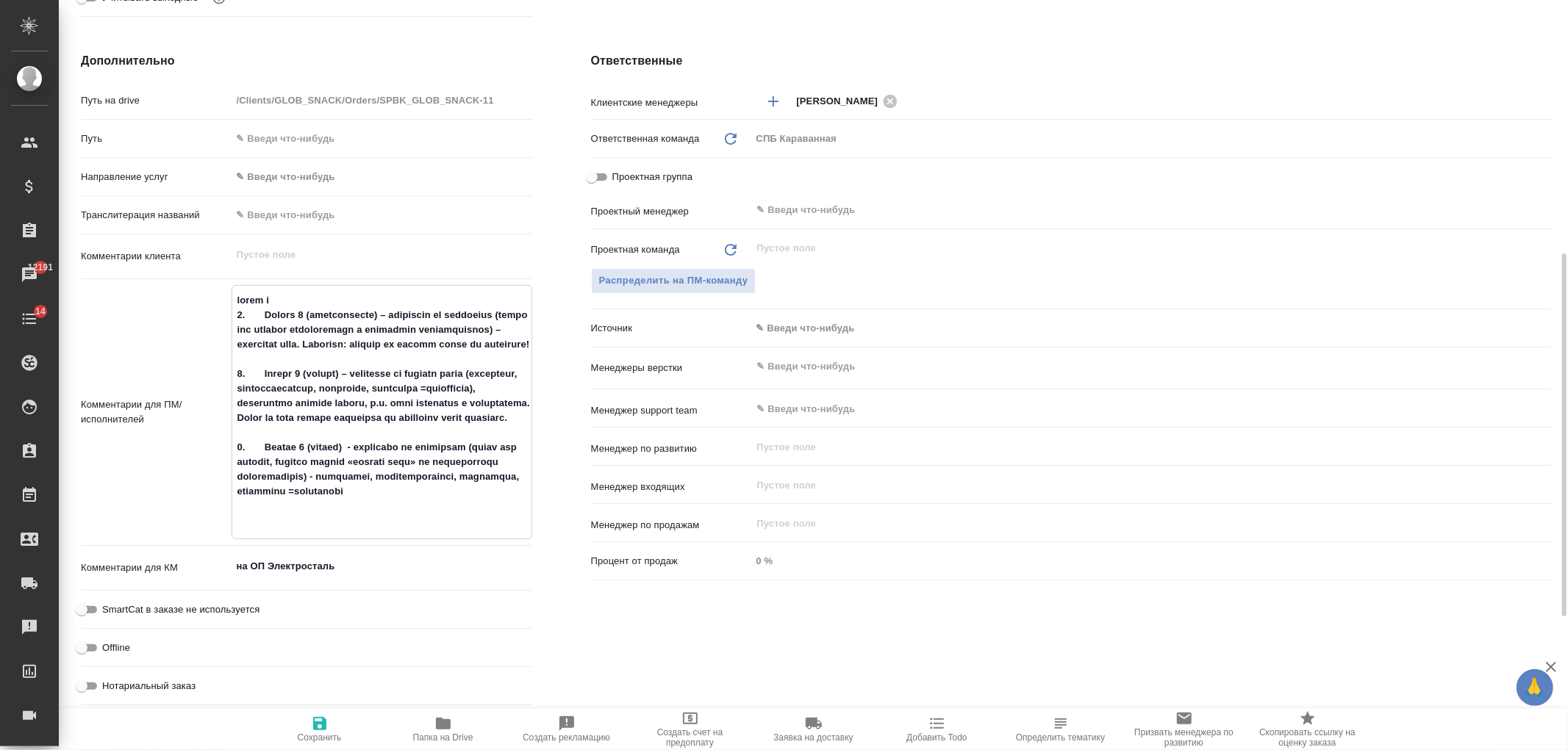
type textarea "прошу вн 1. Строка 6 (наименование) – направить на редактуру (ранее был перевод…"
type textarea "x"
type textarea "прошу вни 1. Строка 6 (наименование) – направить на редактуру (ранее был перево…"
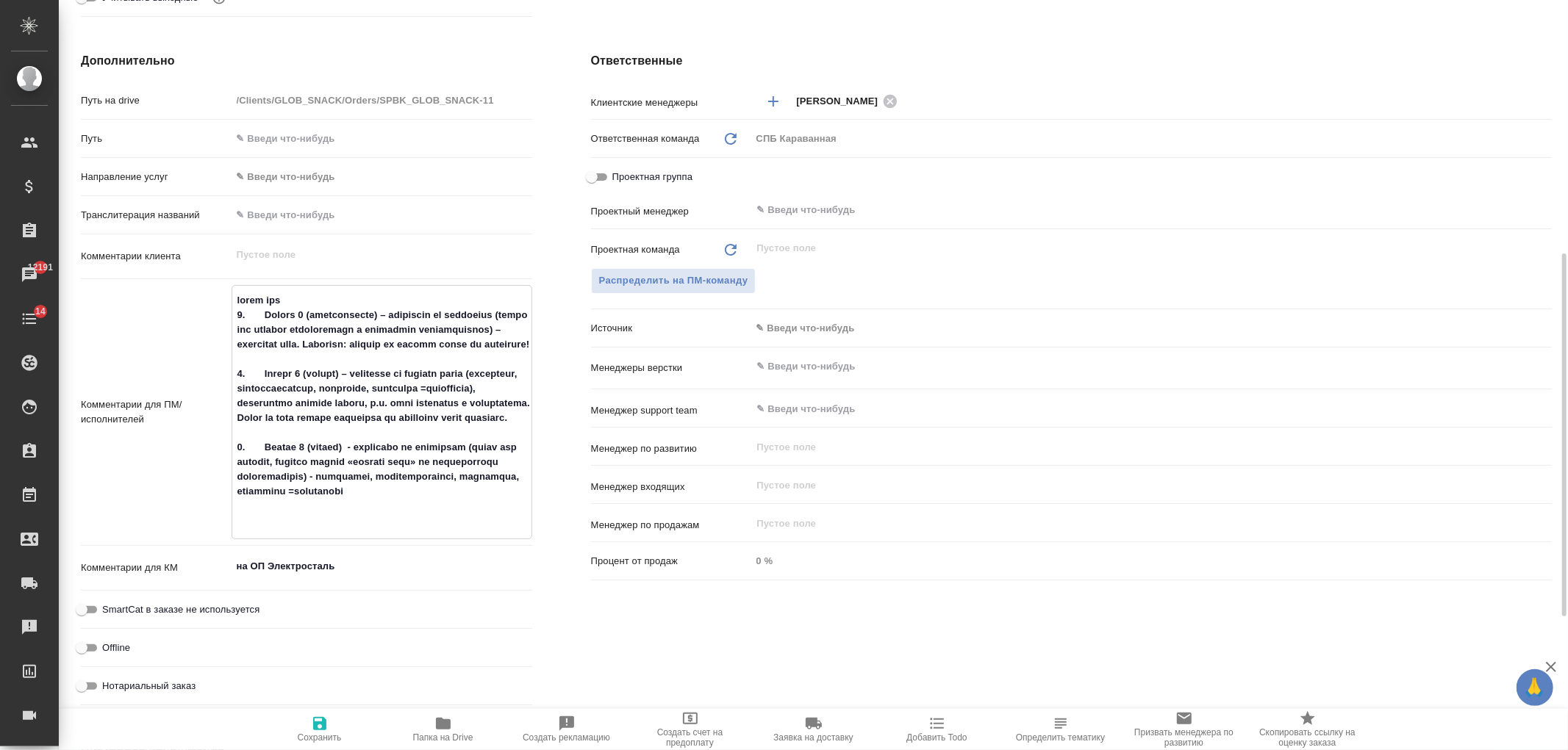
type textarea "x"
type textarea "прошу вним 1. Строка 6 (наименование) – направить на редактуру (ранее был перев…"
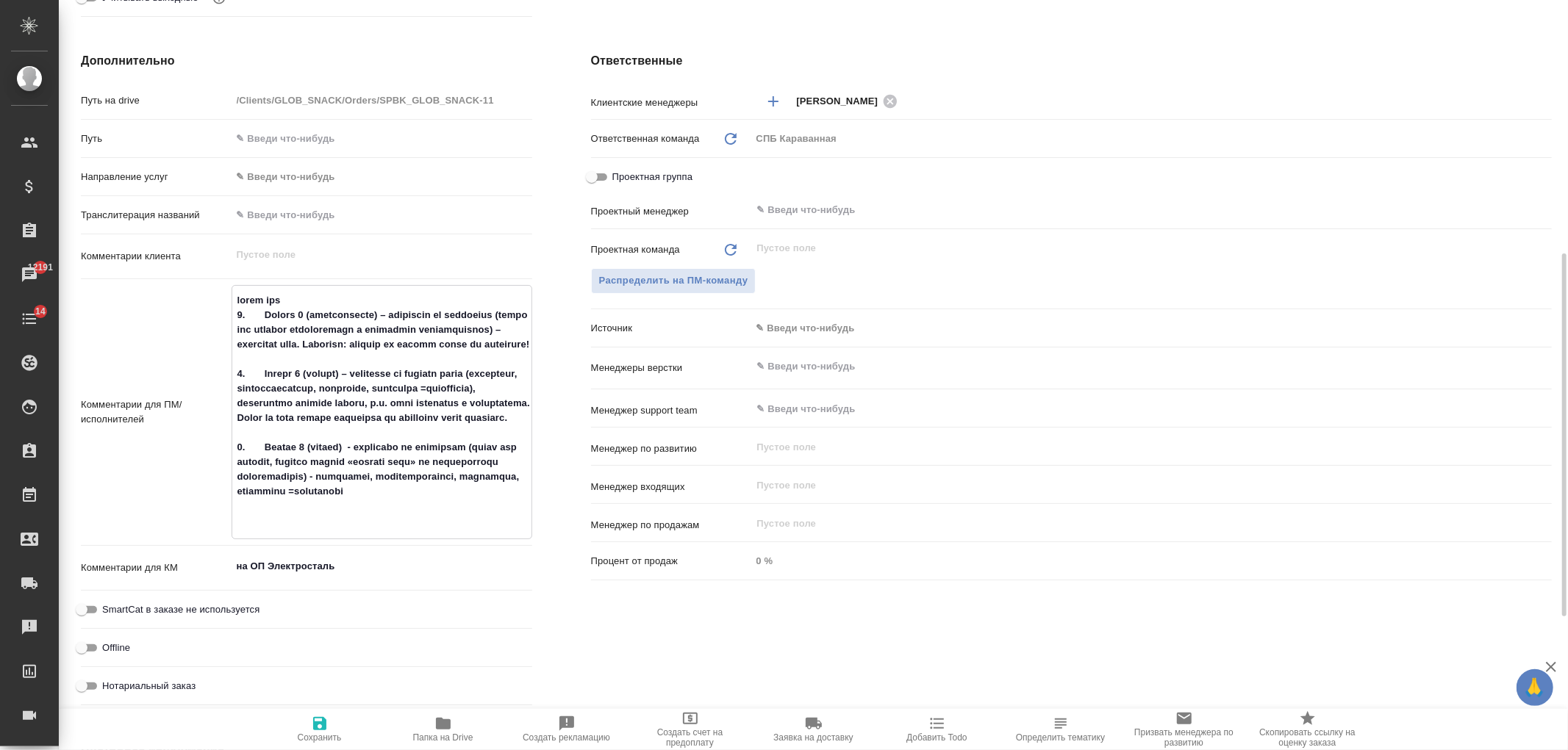
type textarea "x"
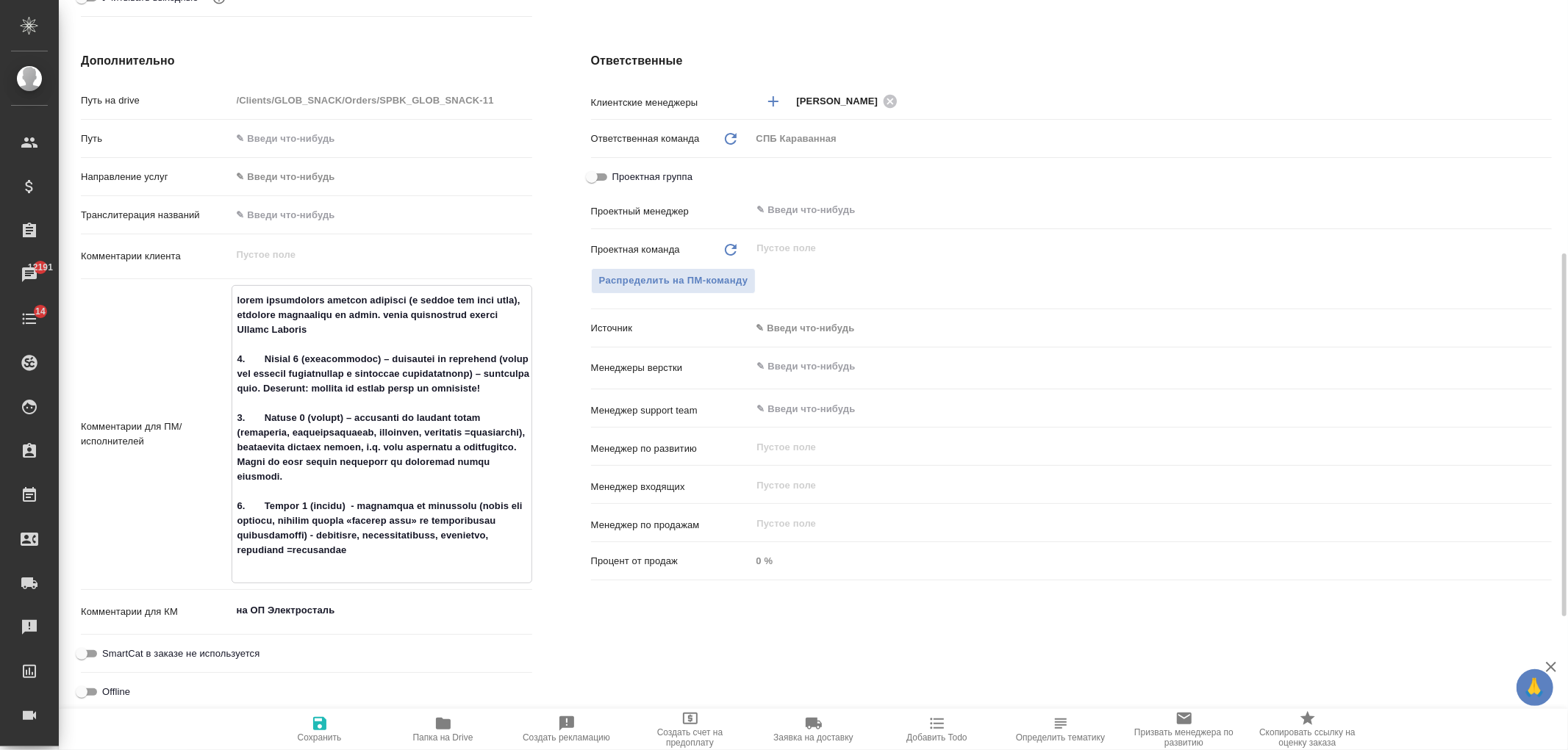
click at [333, 733] on span "Сохранить" at bounding box center [320, 738] width 44 height 11
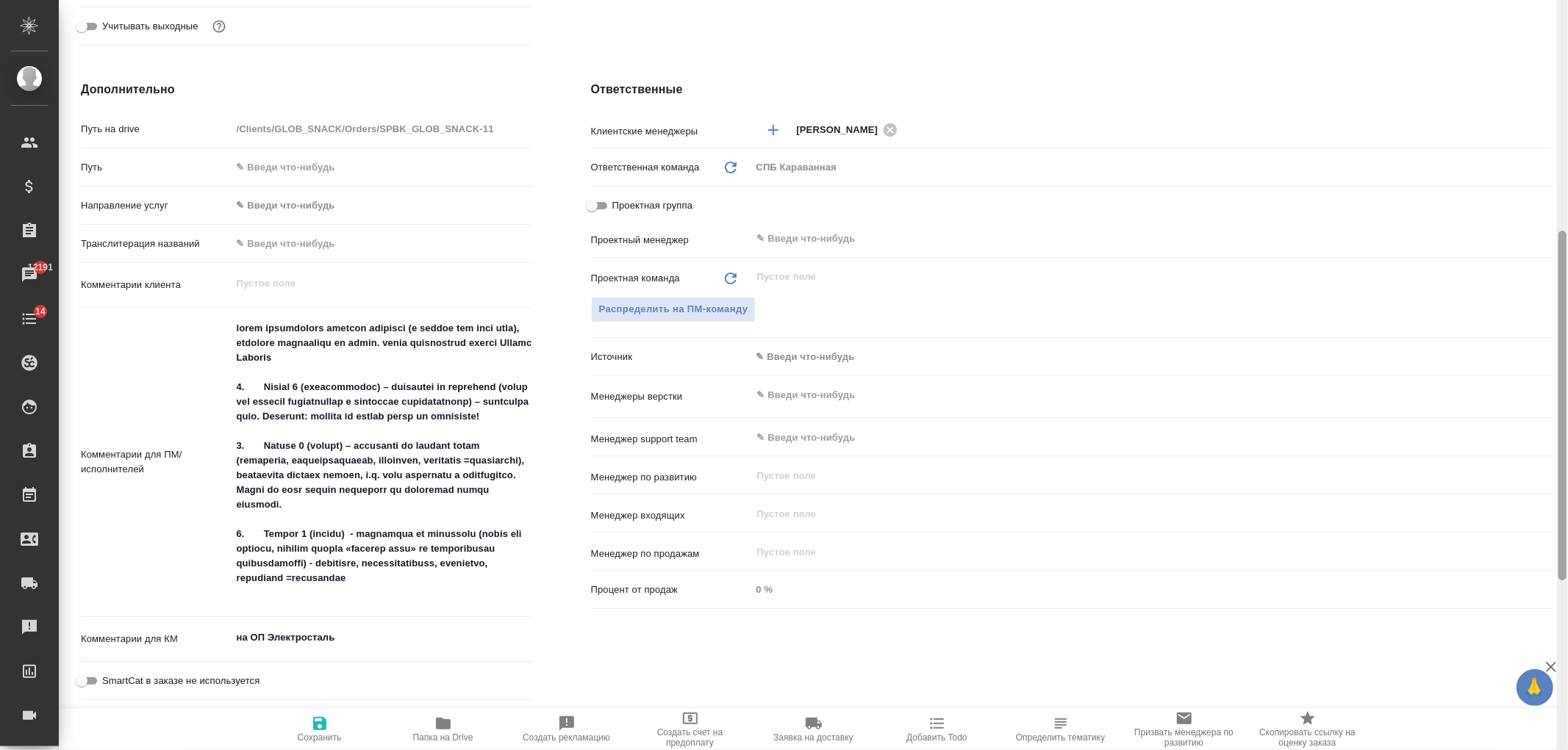
drag, startPoint x: 1559, startPoint y: 529, endPoint x: 1557, endPoint y: 516, distance: 13.2
click at [1557, 516] on div at bounding box center [1562, 375] width 11 height 750
click at [398, 357] on textarea at bounding box center [382, 460] width 301 height 289
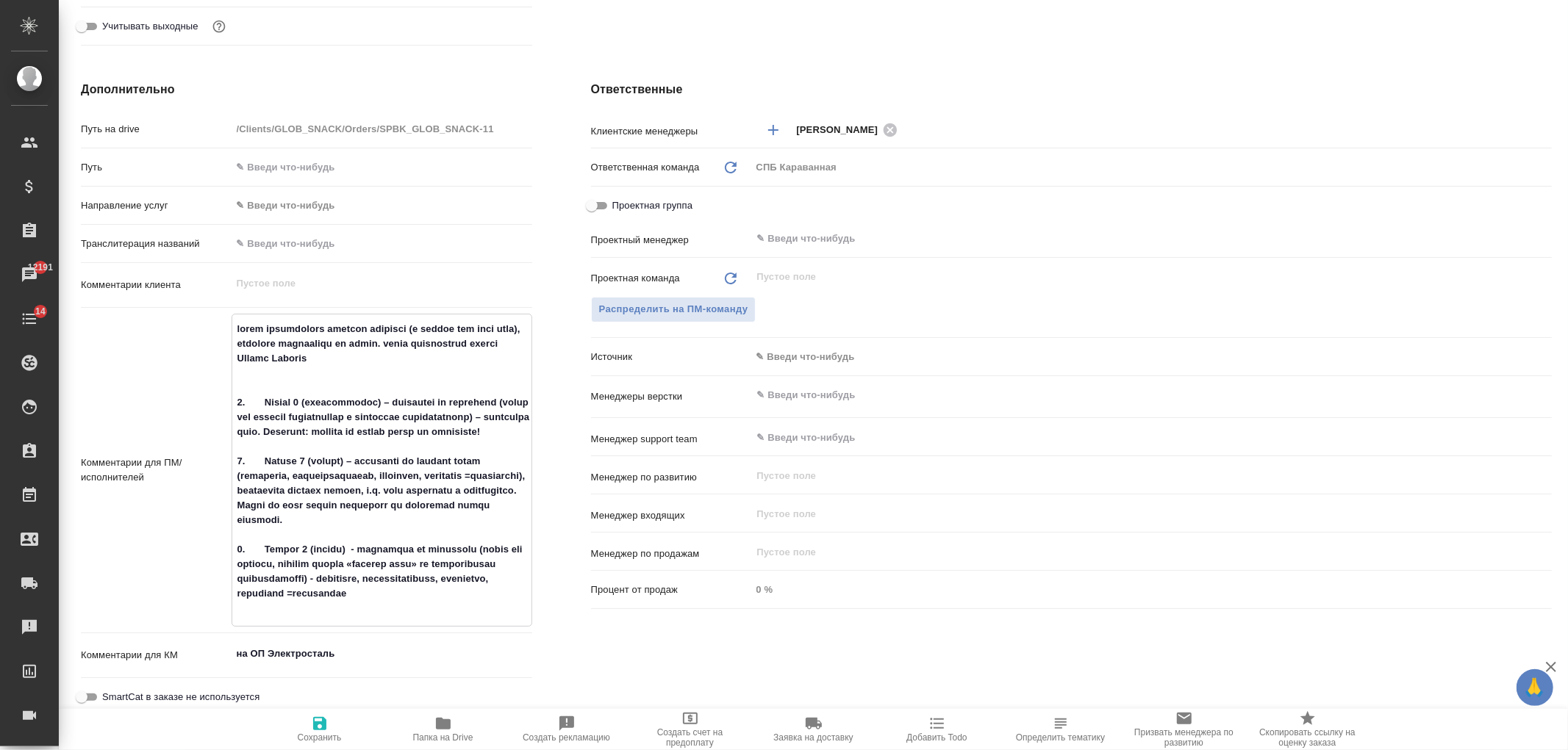
click at [309, 725] on span "Сохранить" at bounding box center [320, 728] width 106 height 28
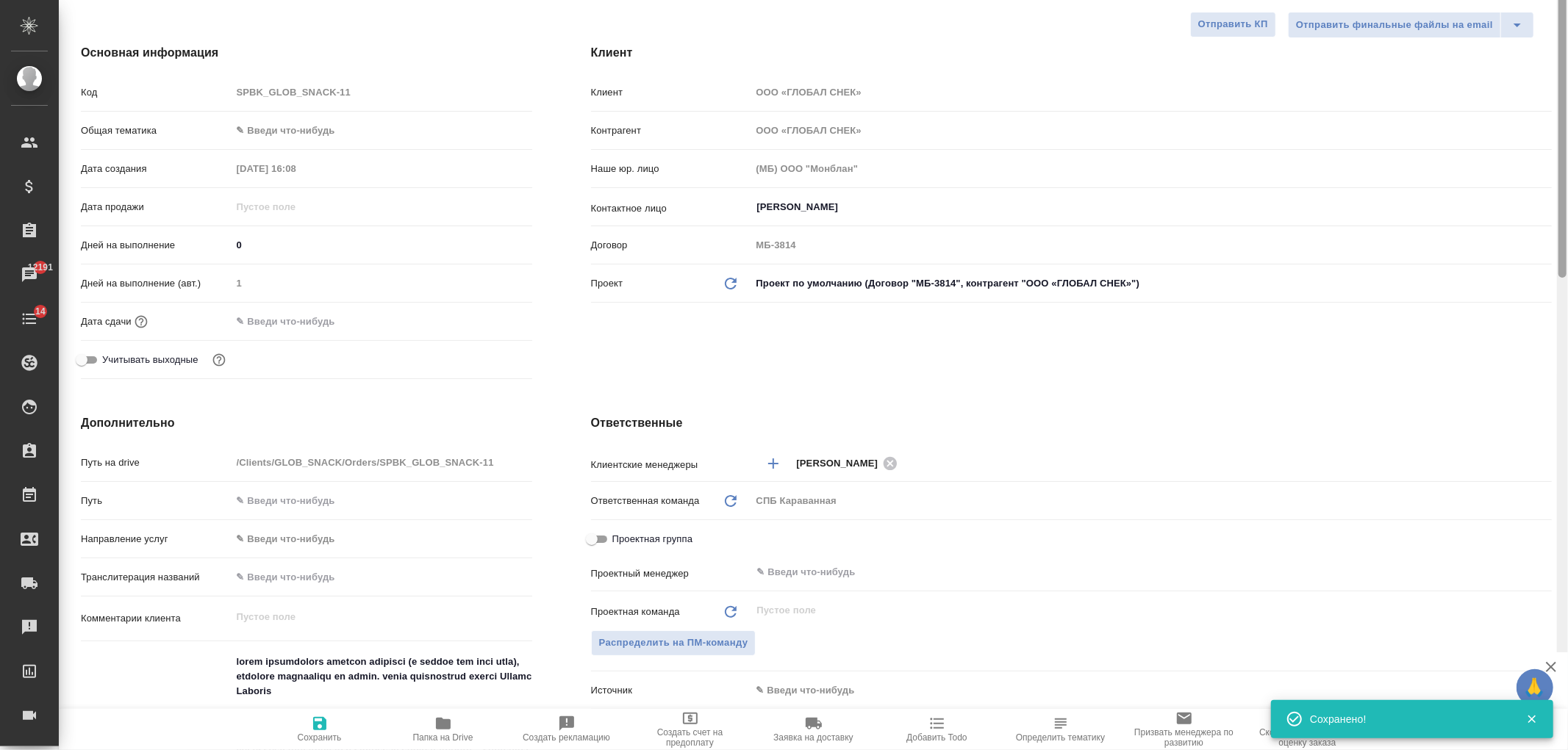
scroll to position [0, 0]
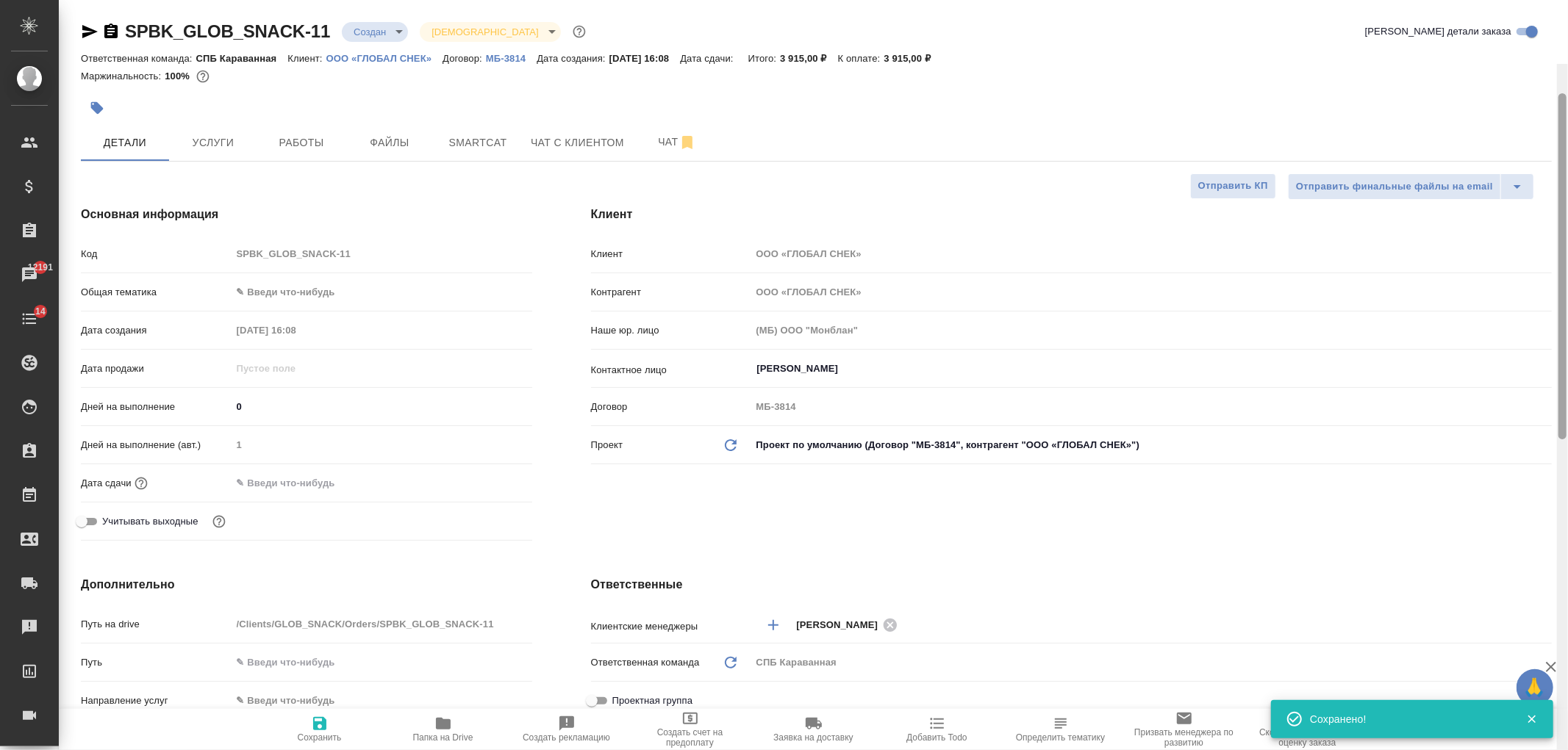
drag, startPoint x: 1560, startPoint y: 496, endPoint x: 1384, endPoint y: 113, distance: 421.5
click at [1567, 180] on div at bounding box center [1562, 439] width 11 height 750
click at [361, 30] on body "🙏 .cls-1 fill:#fff; AWATERA Ivanova Arina Клиенты Спецификации Заказы 12191 Чат…" at bounding box center [784, 375] width 1568 height 750
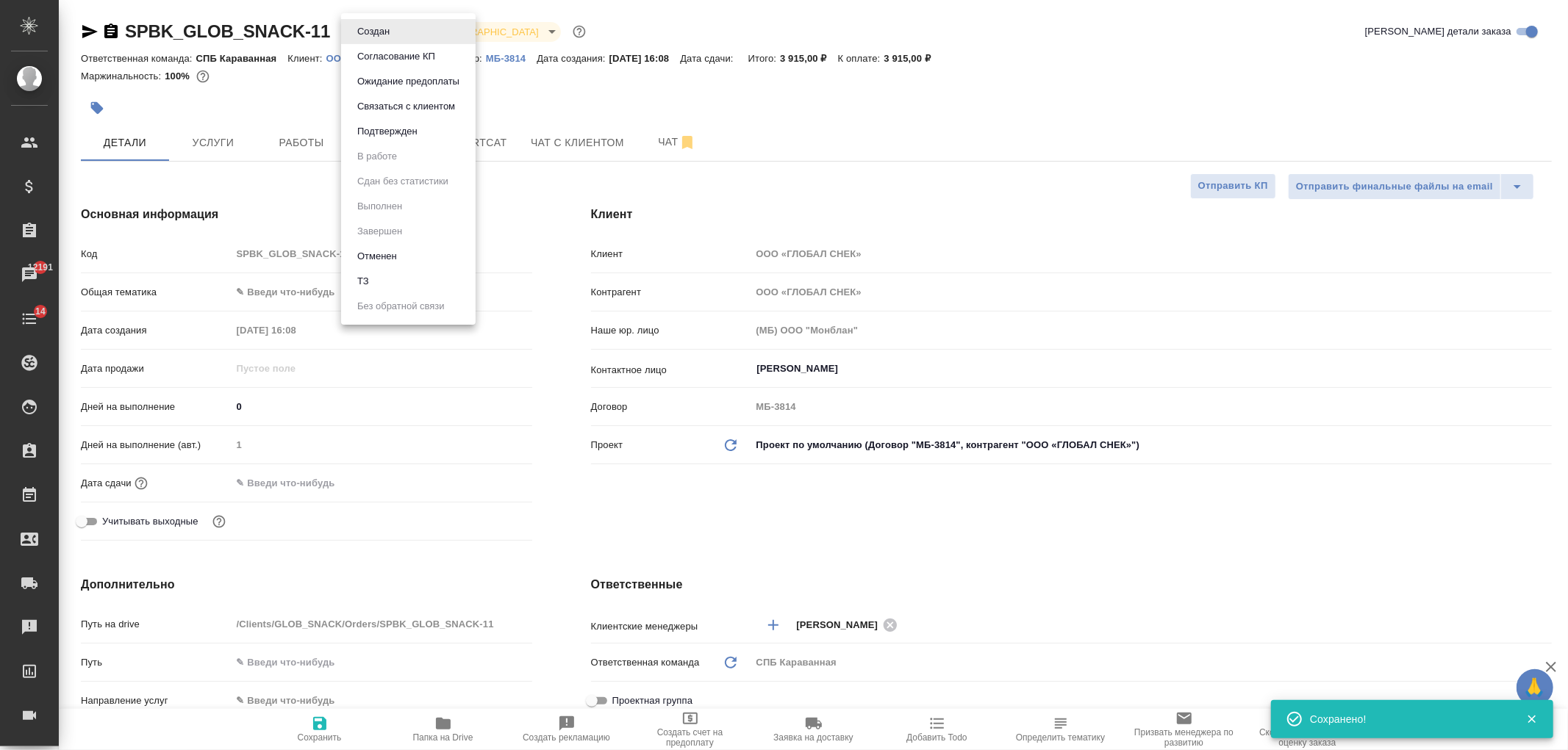
click at [404, 278] on li "ТЗ" at bounding box center [408, 281] width 135 height 25
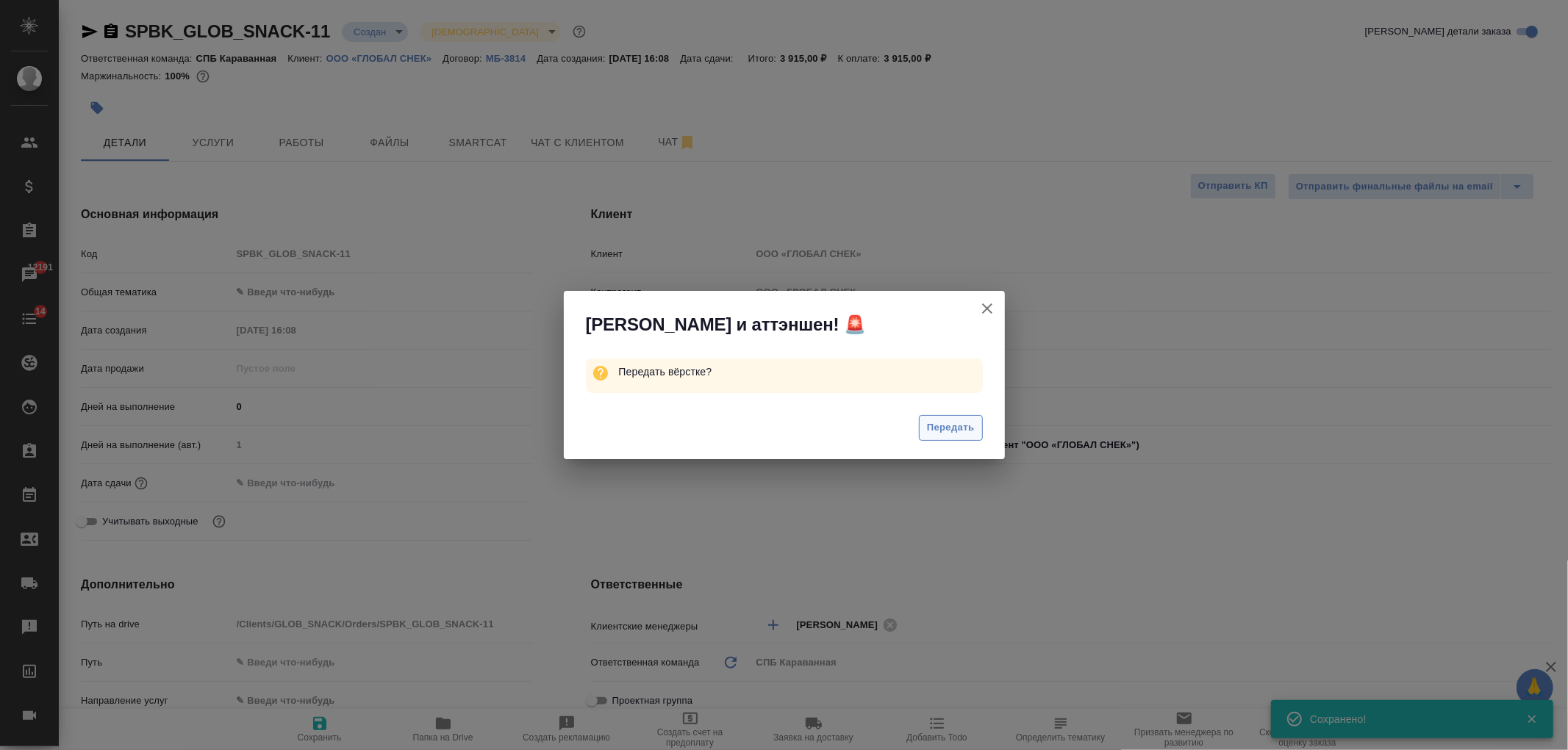
click at [947, 434] on span "Передать" at bounding box center [951, 427] width 48 height 17
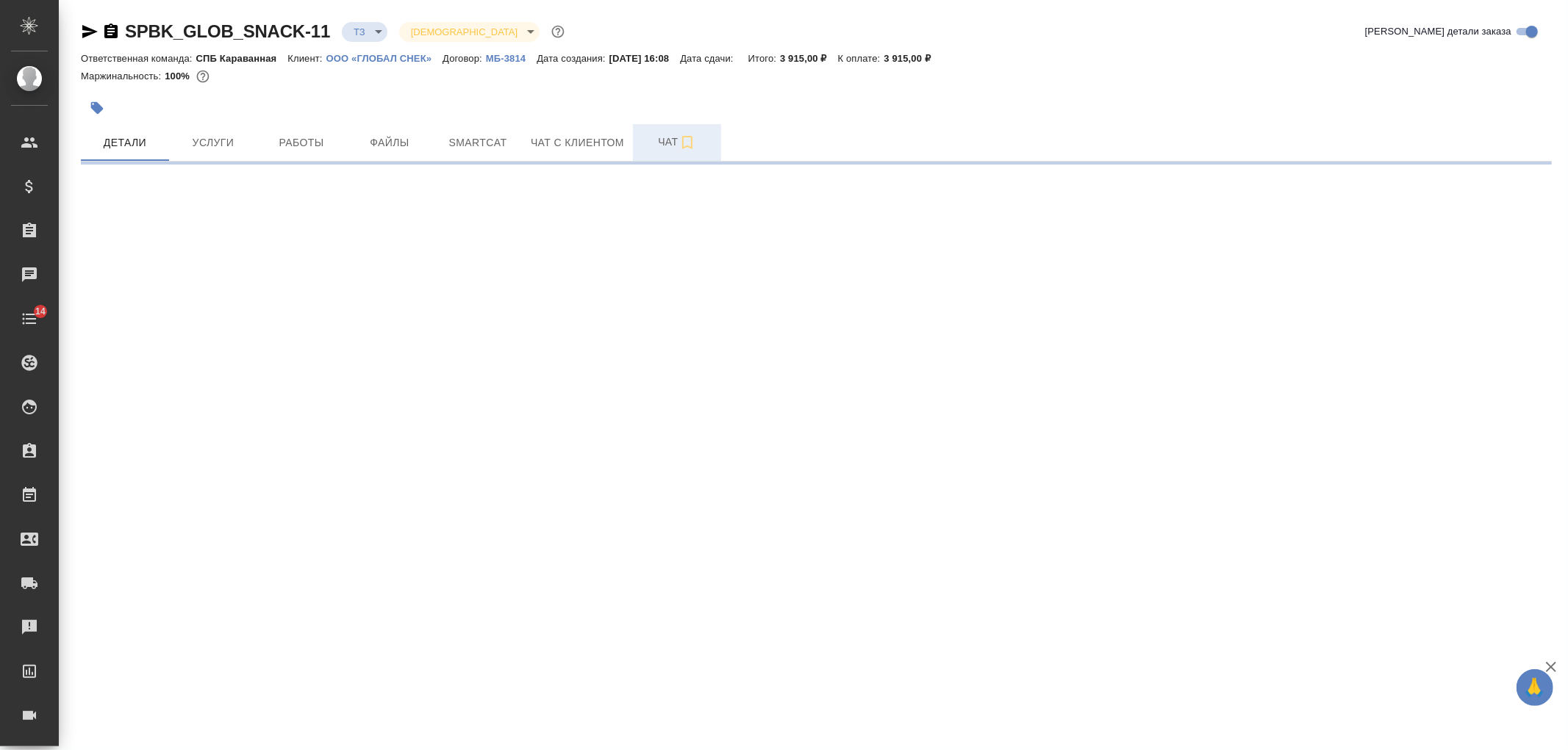
select select "RU"
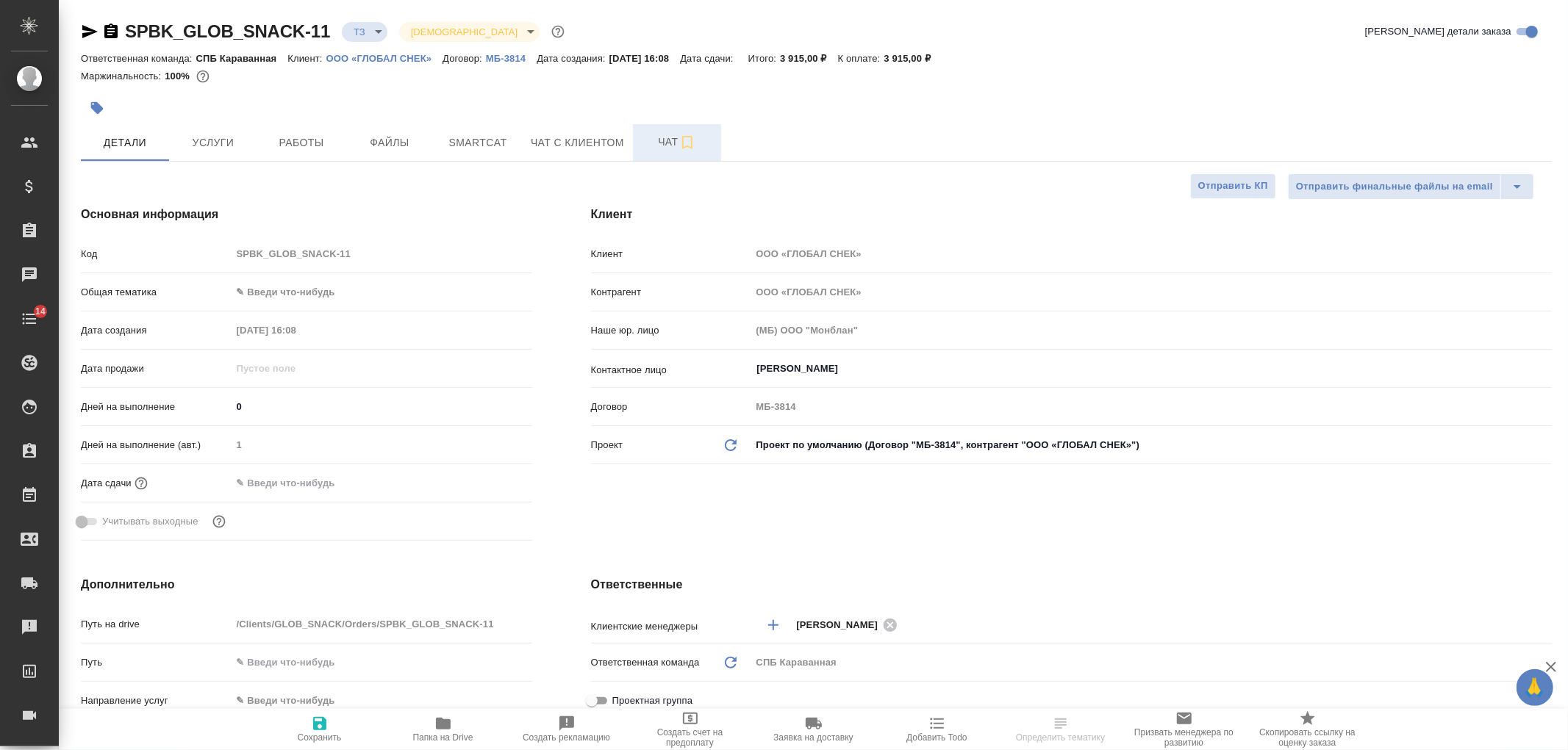
click at [657, 144] on span "Чат" at bounding box center [676, 142] width 70 height 18
type textarea "x"
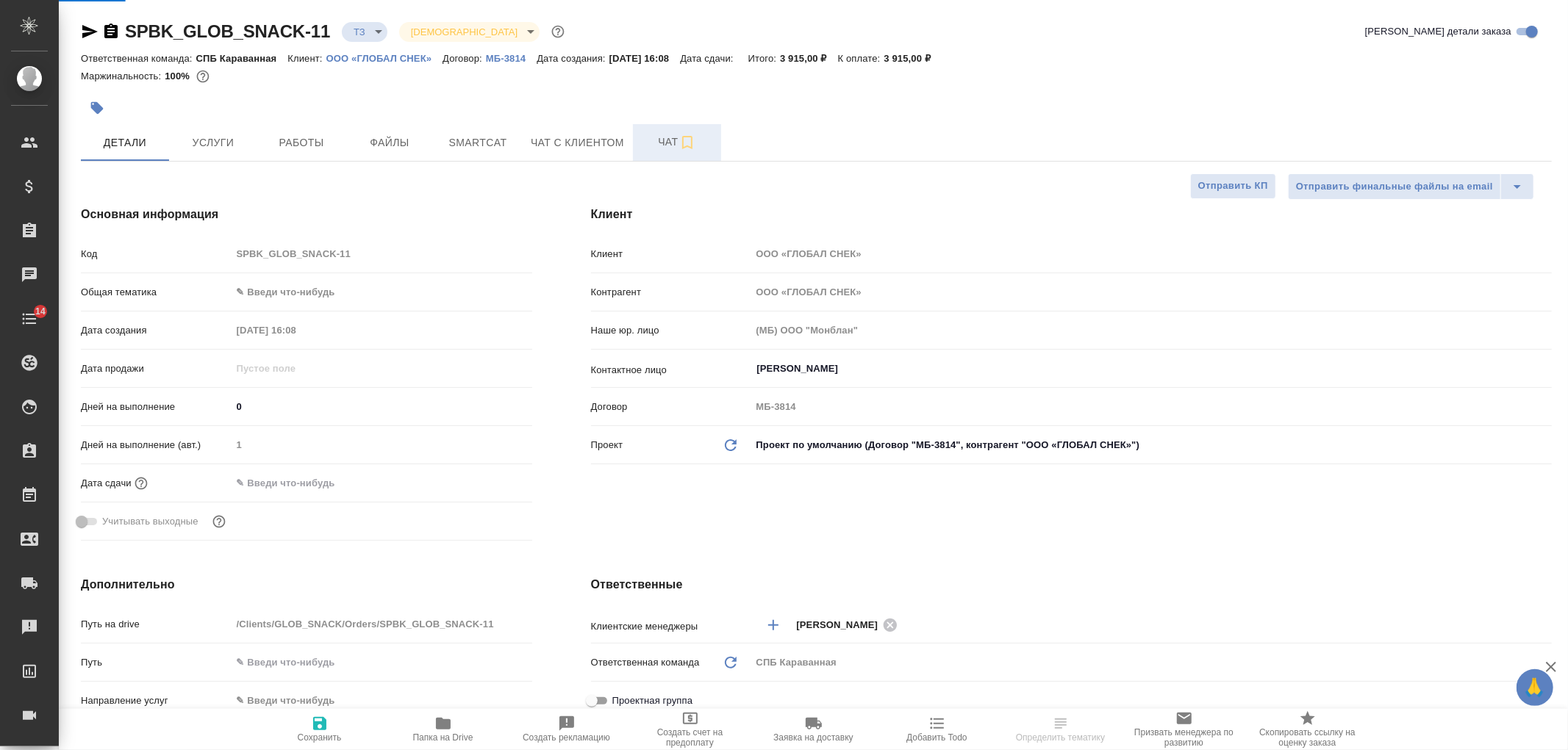
type textarea "x"
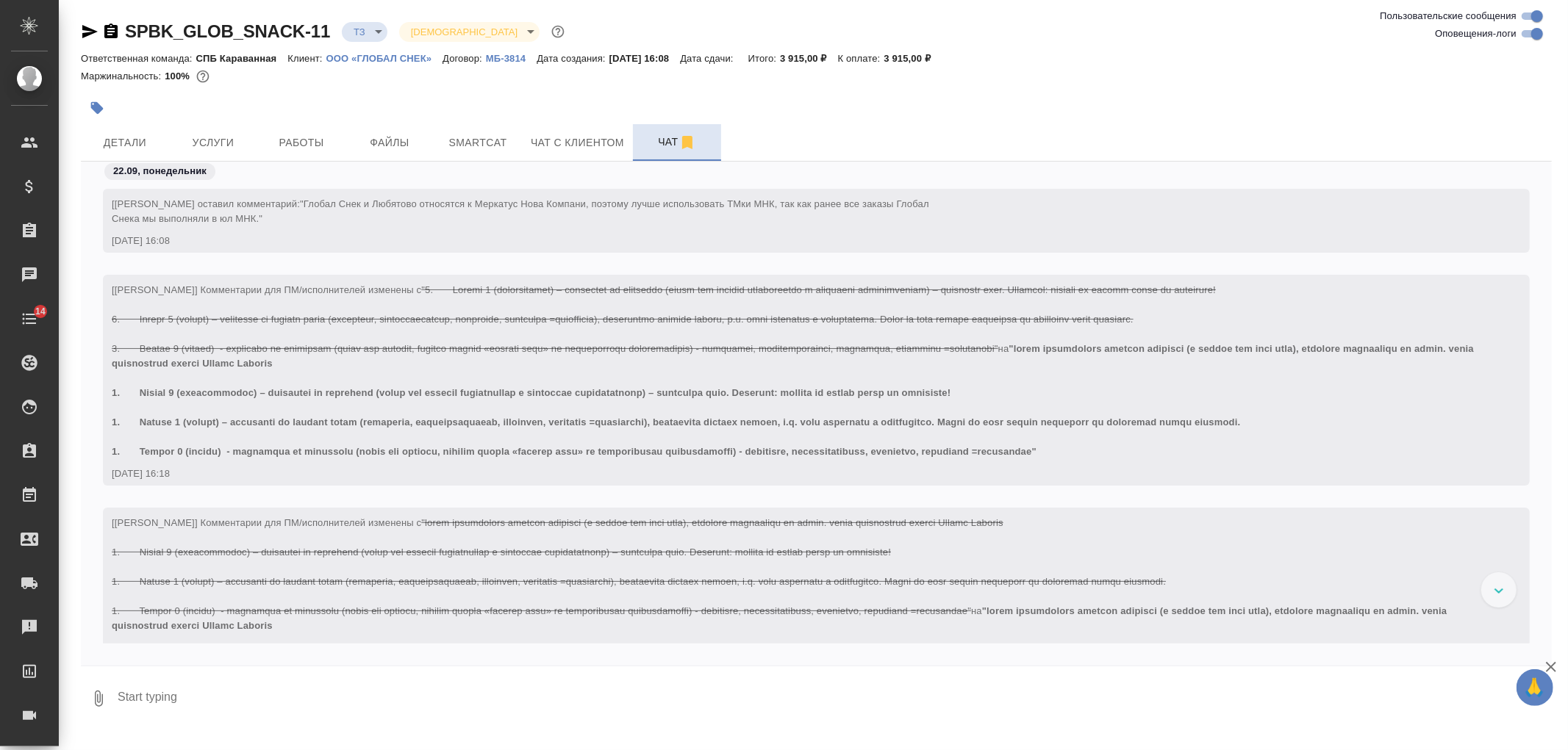
scroll to position [211, 0]
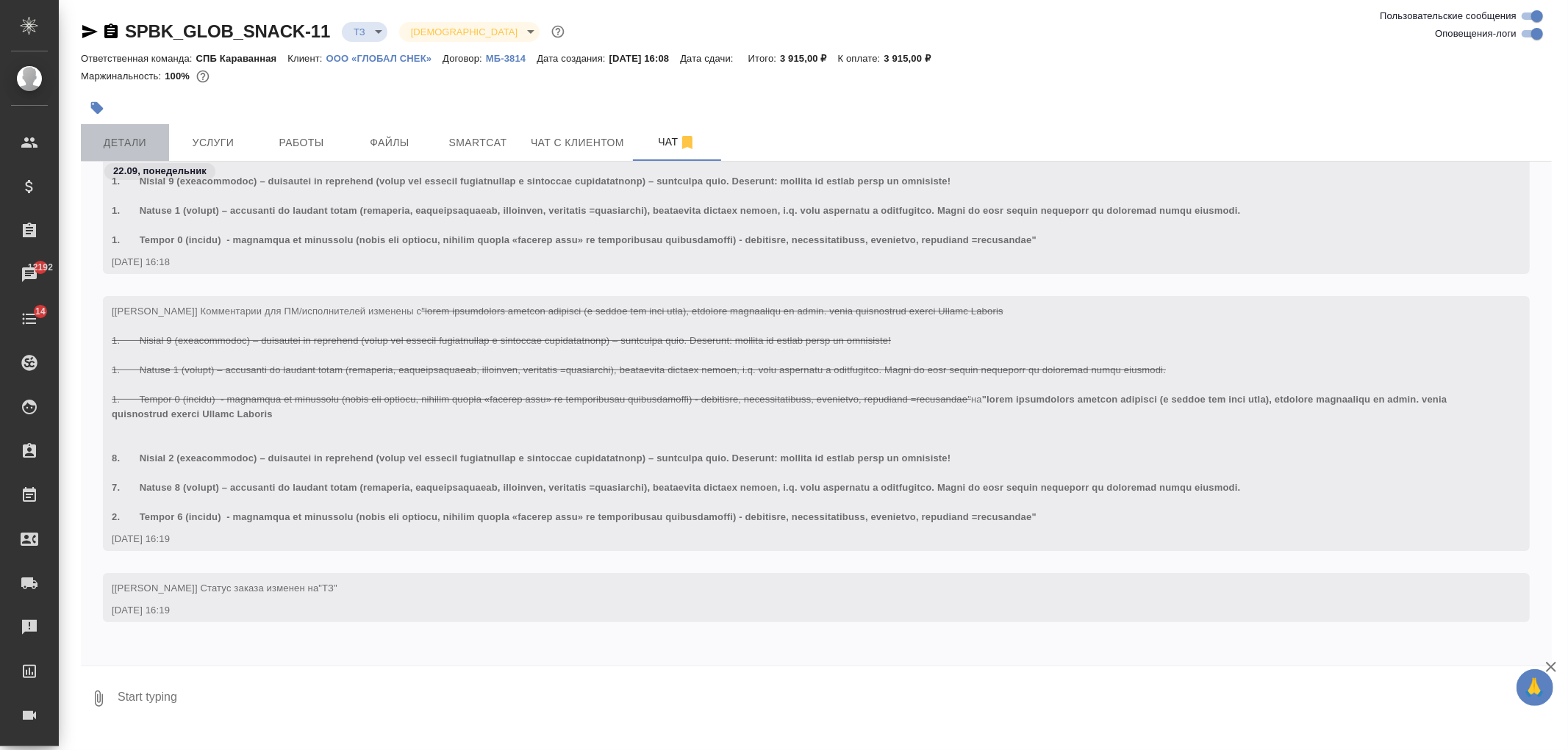
click at [154, 143] on span "Детали" at bounding box center [125, 143] width 70 height 18
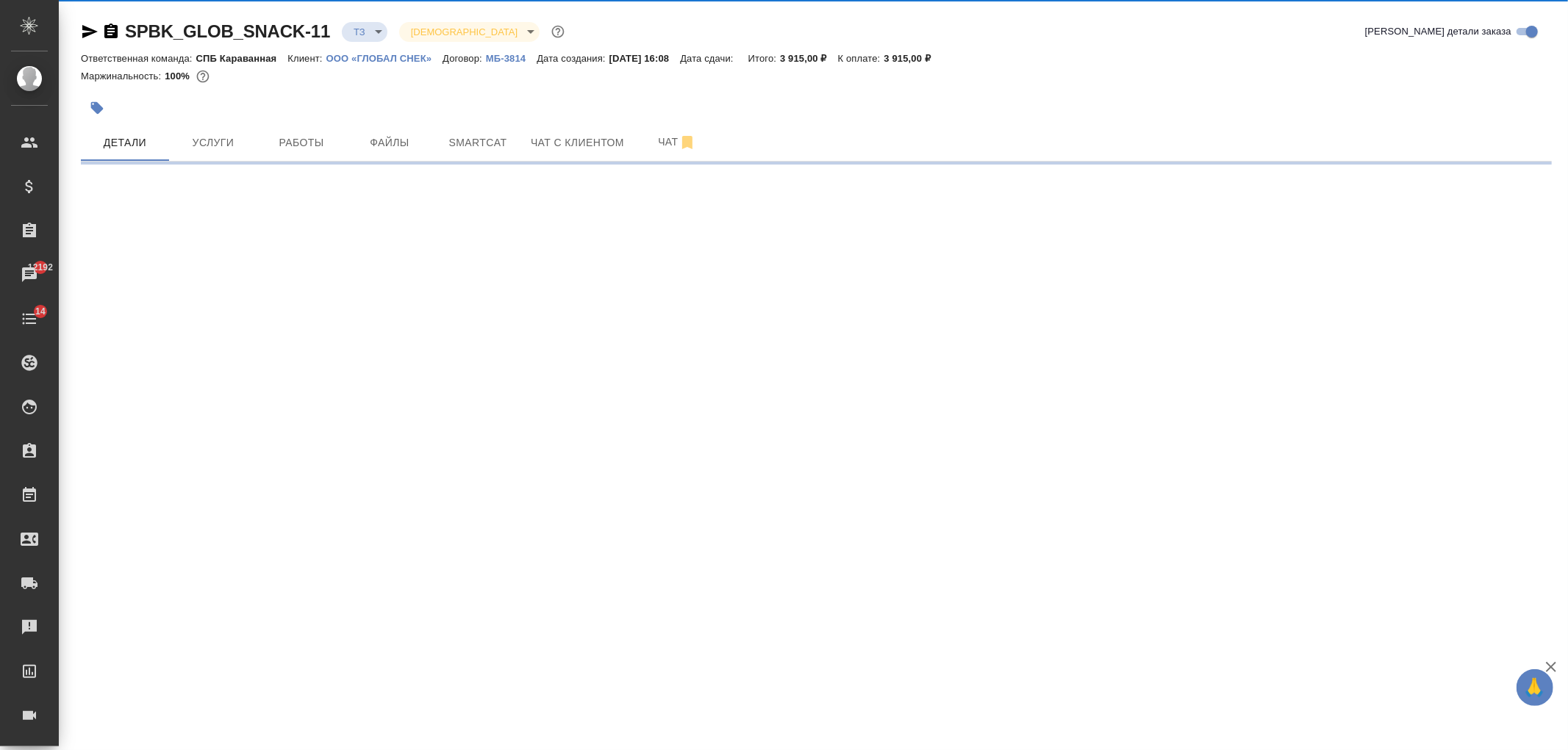
select select "RU"
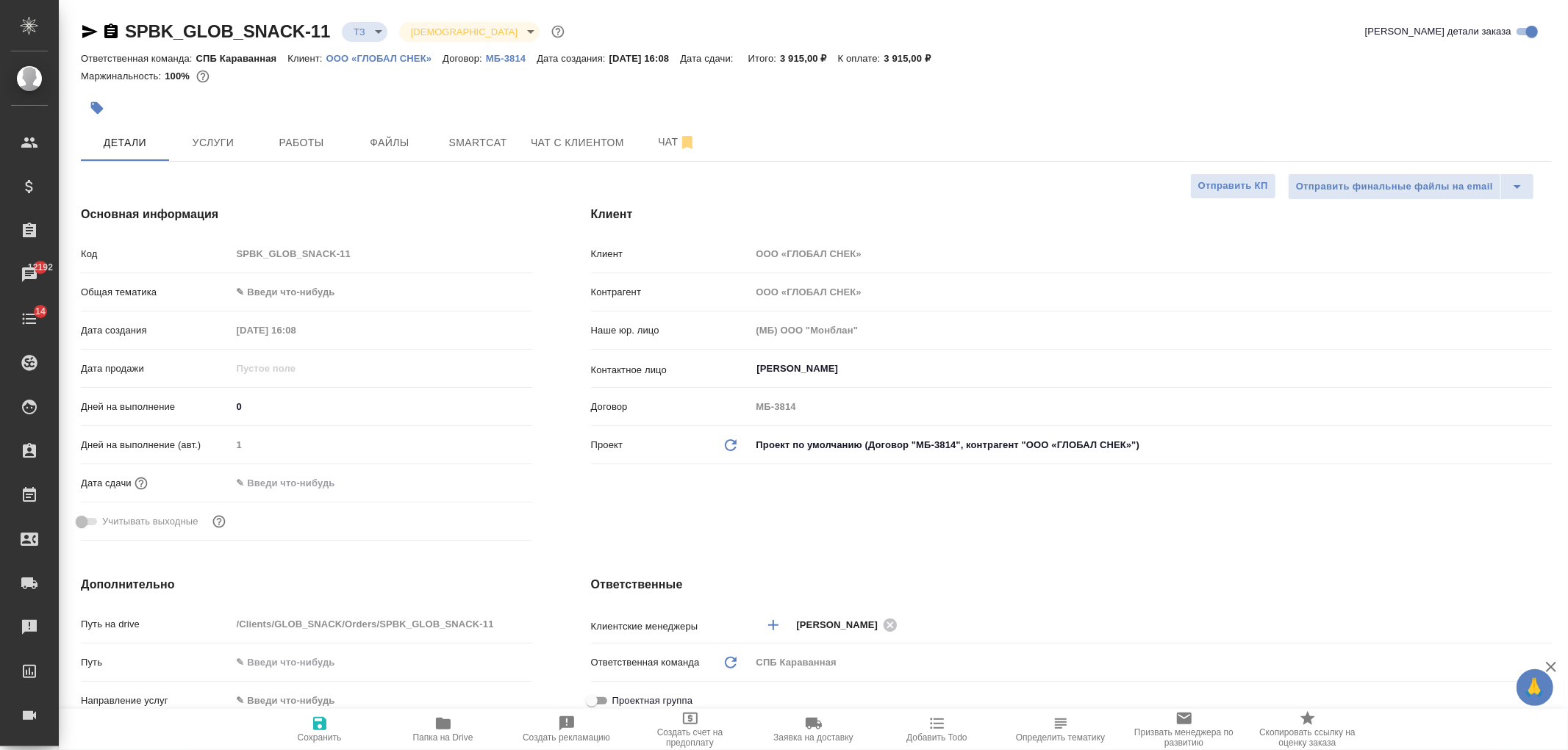
type textarea "x"
click at [660, 144] on span "Чат" at bounding box center [676, 142] width 70 height 18
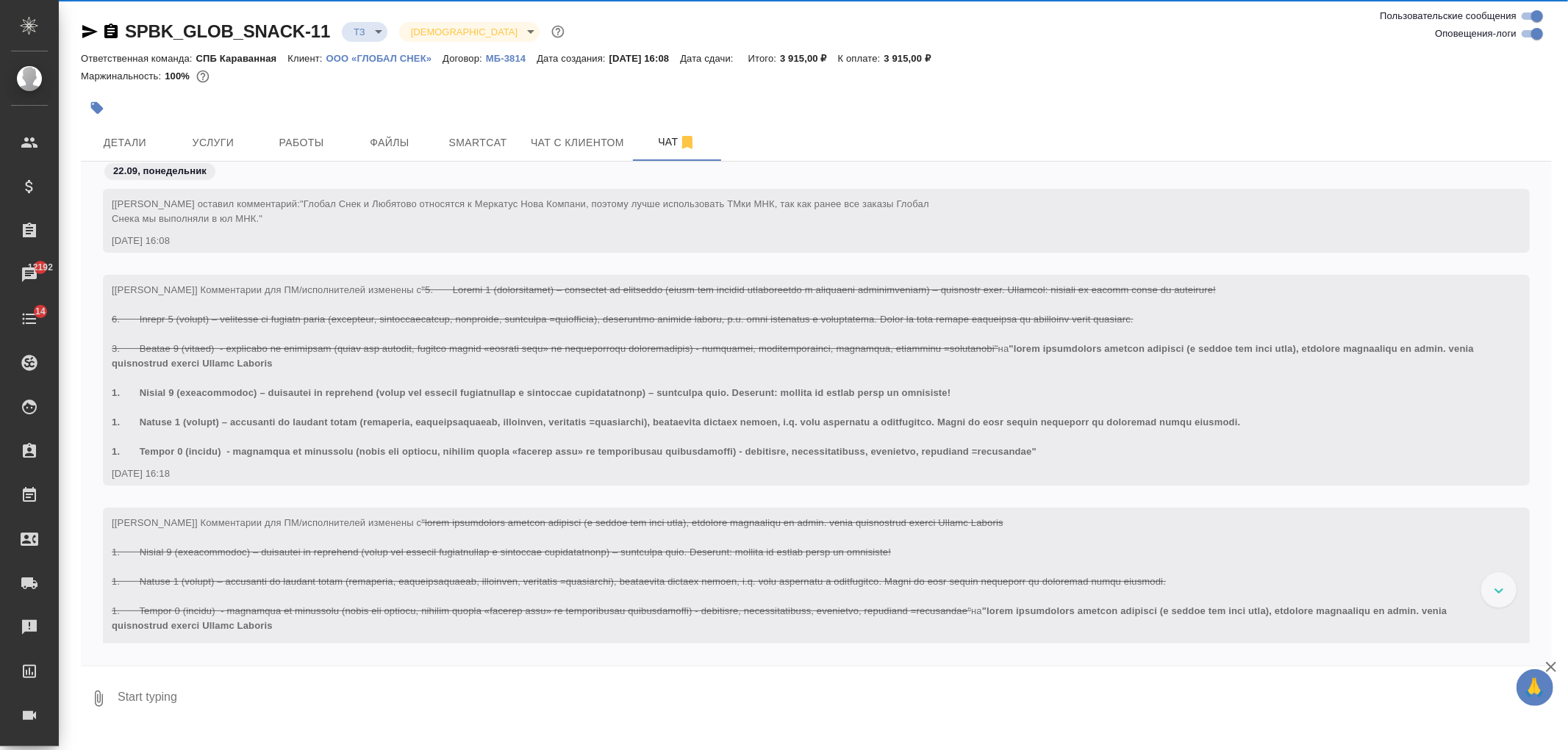
scroll to position [211, 0]
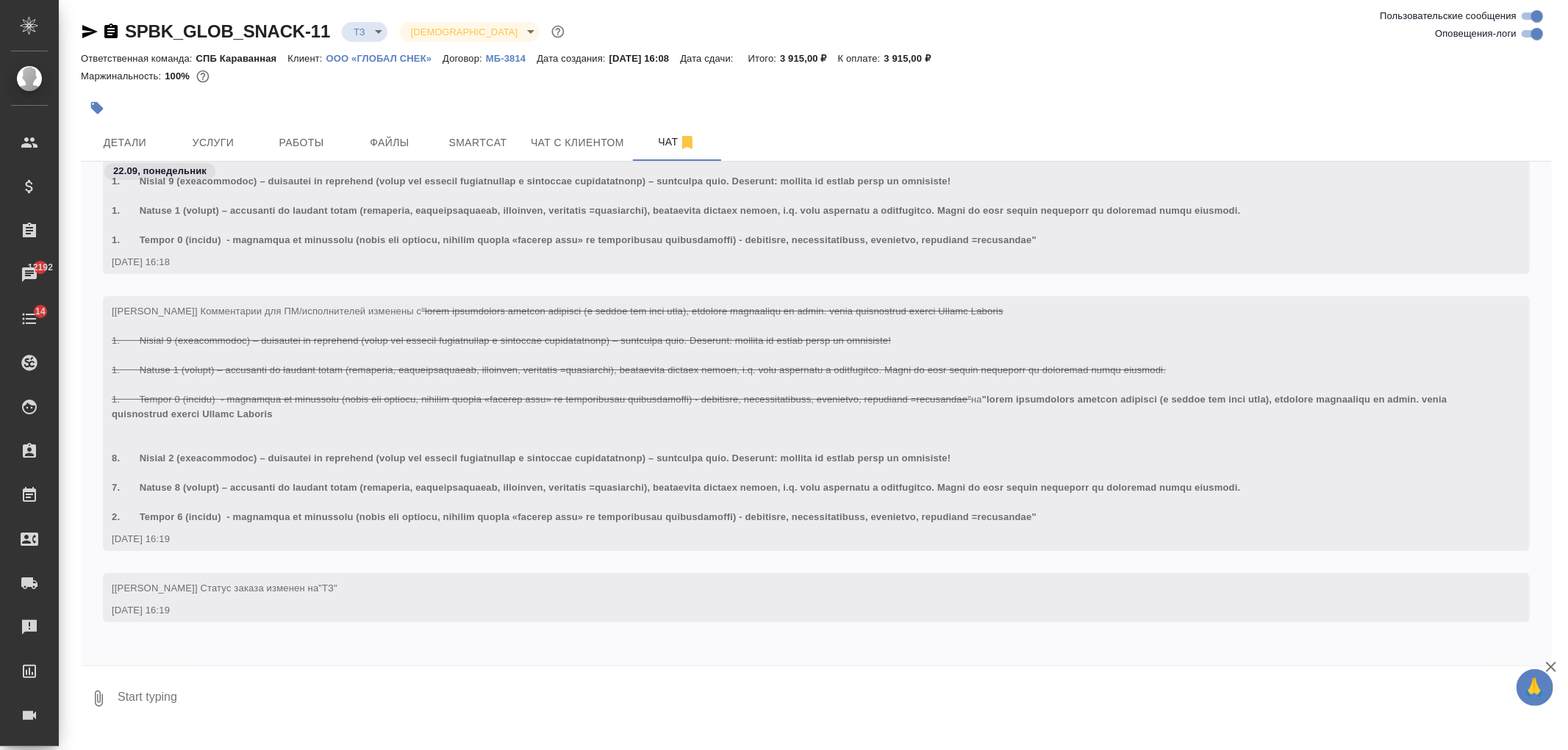
click at [91, 25] on icon "button" at bounding box center [89, 31] width 17 height 17
click at [133, 137] on span "Детали" at bounding box center [125, 143] width 70 height 18
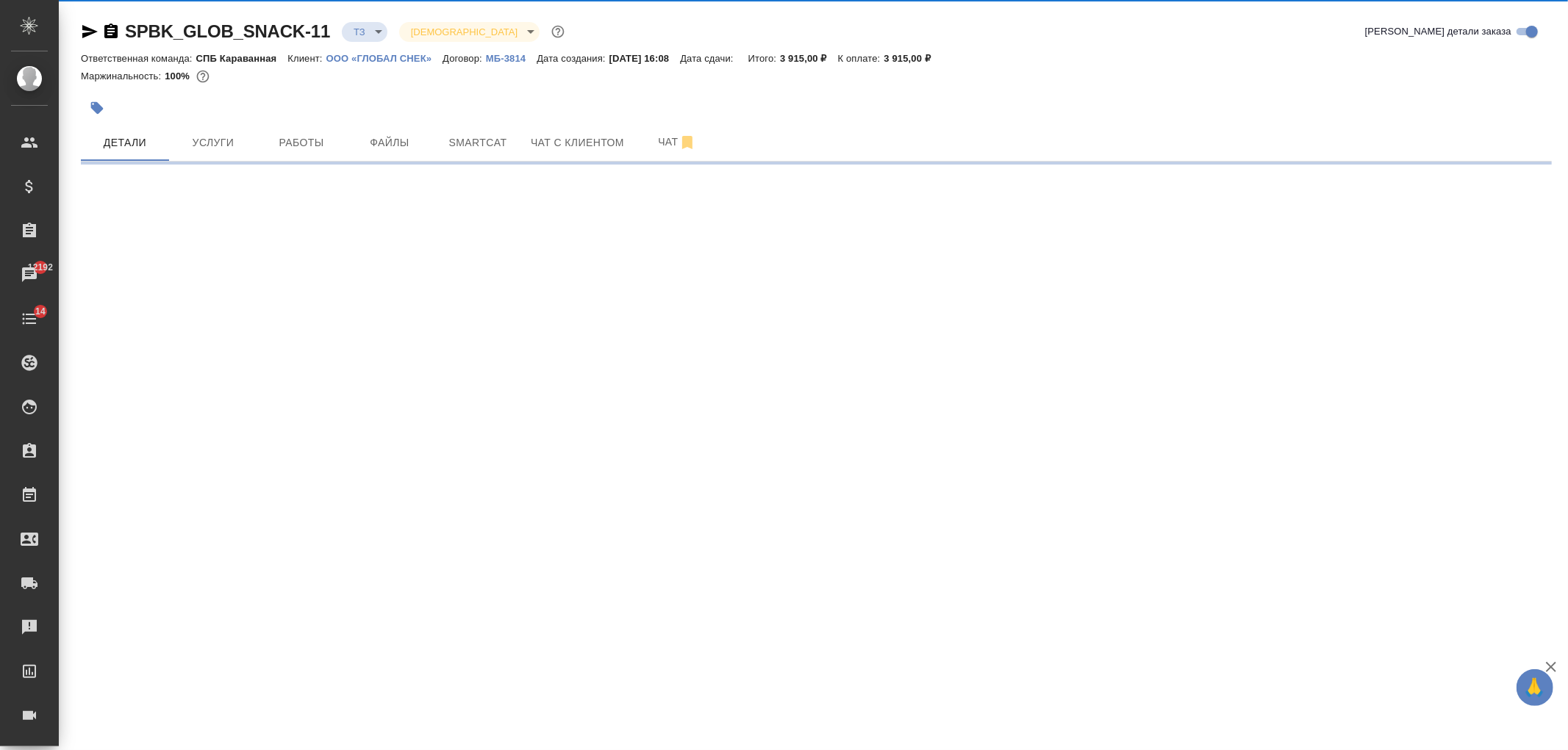
select select "RU"
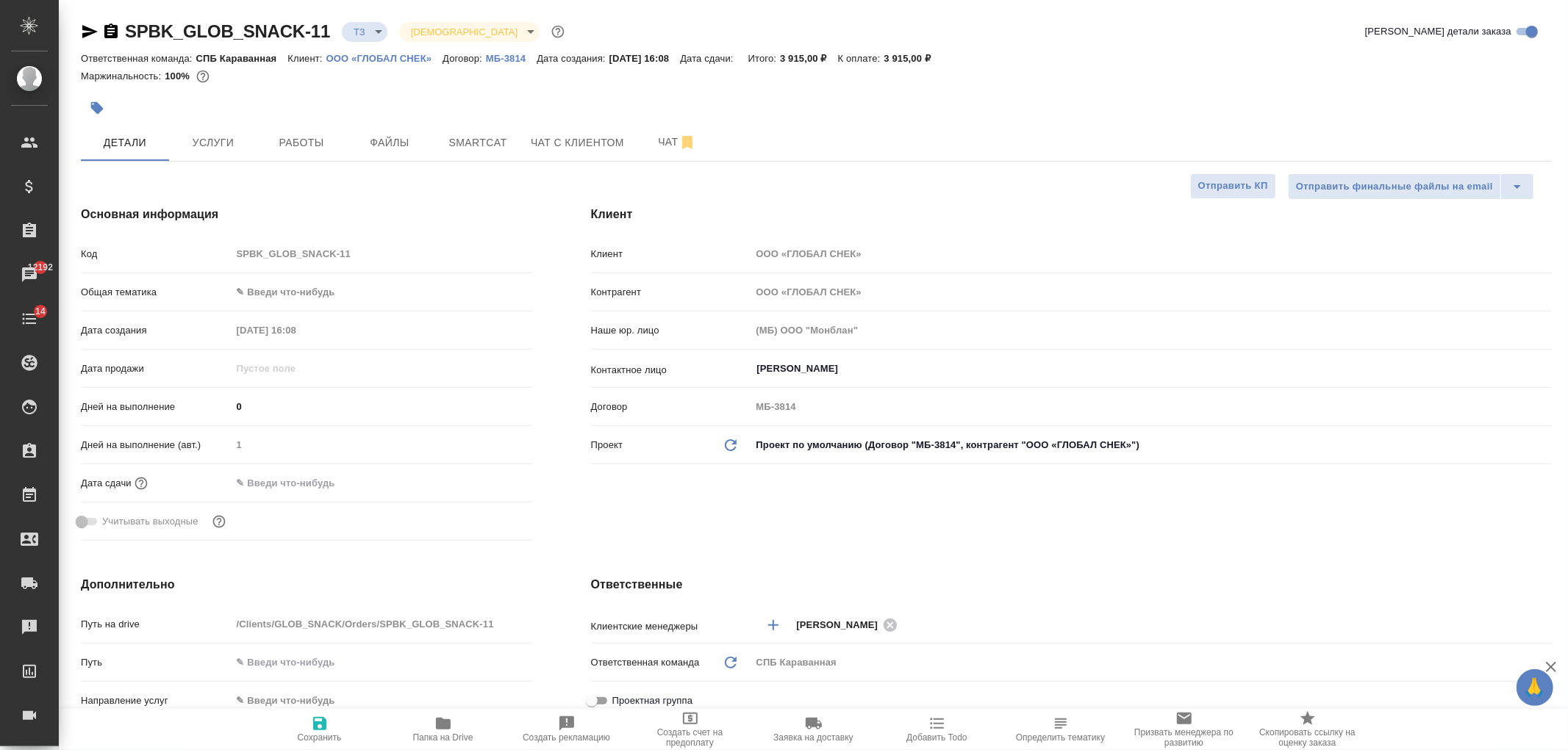
type textarea "x"
click at [85, 32] on icon "button" at bounding box center [90, 32] width 15 height 14
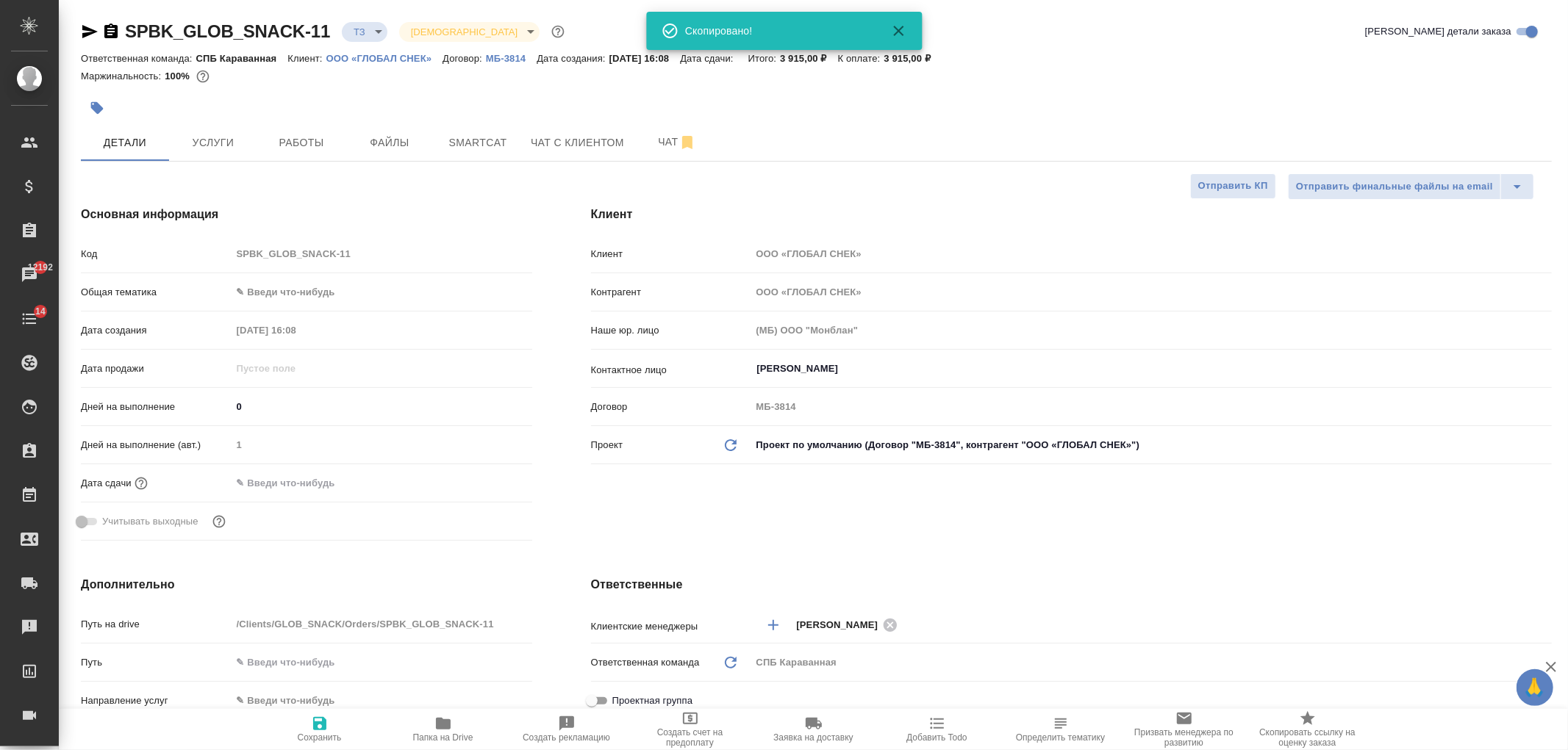
type textarea "x"
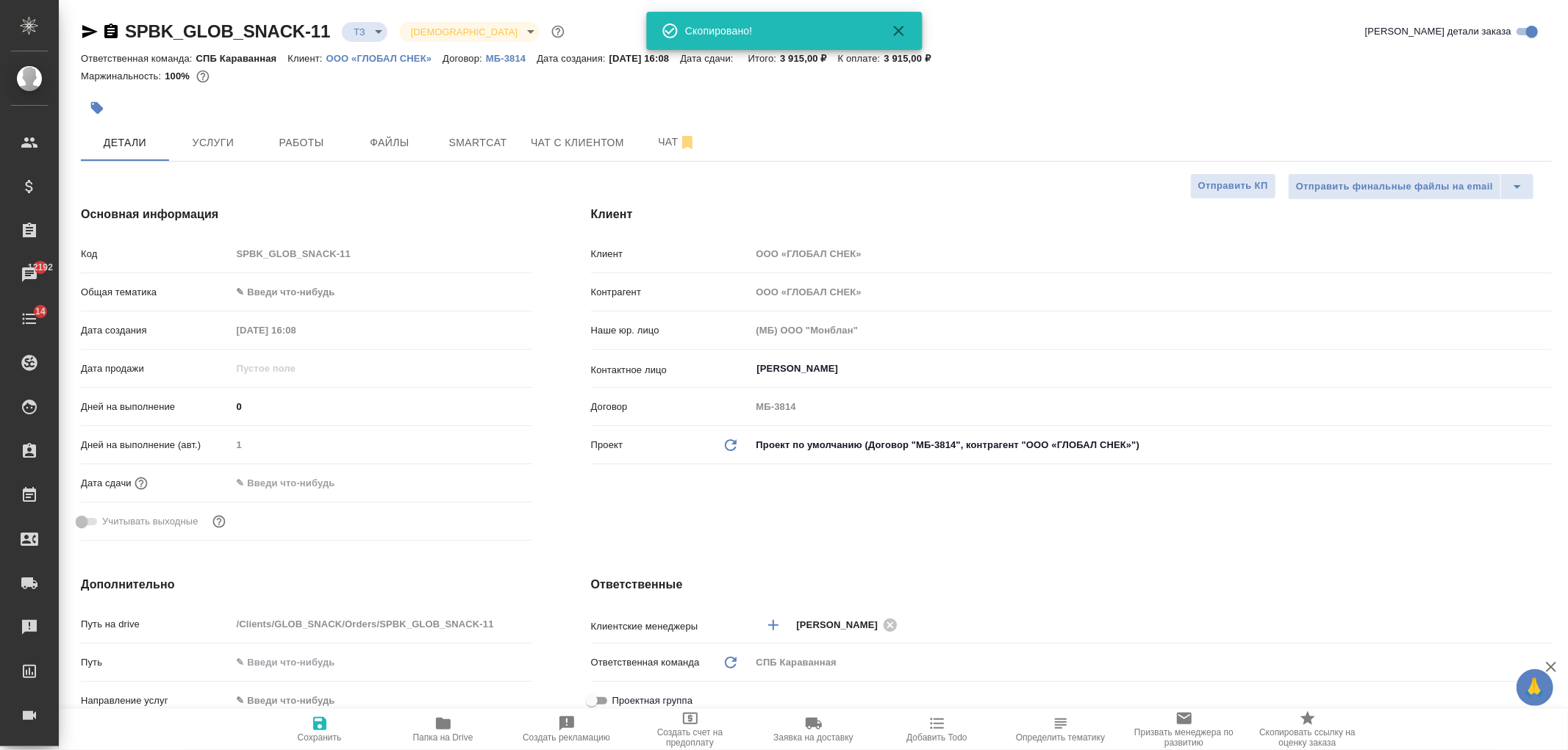
type textarea "x"
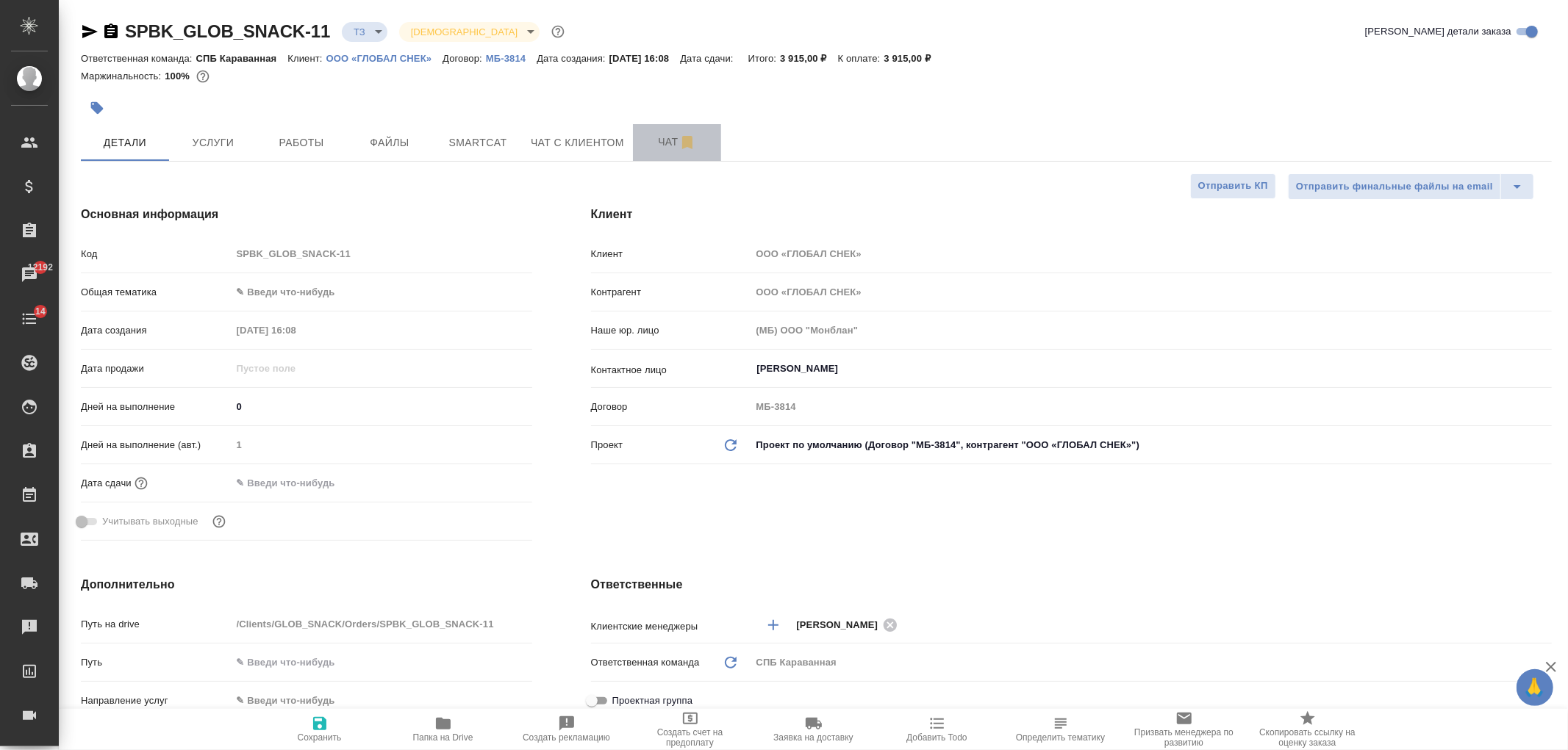
click at [638, 145] on button "Чат" at bounding box center [677, 142] width 88 height 37
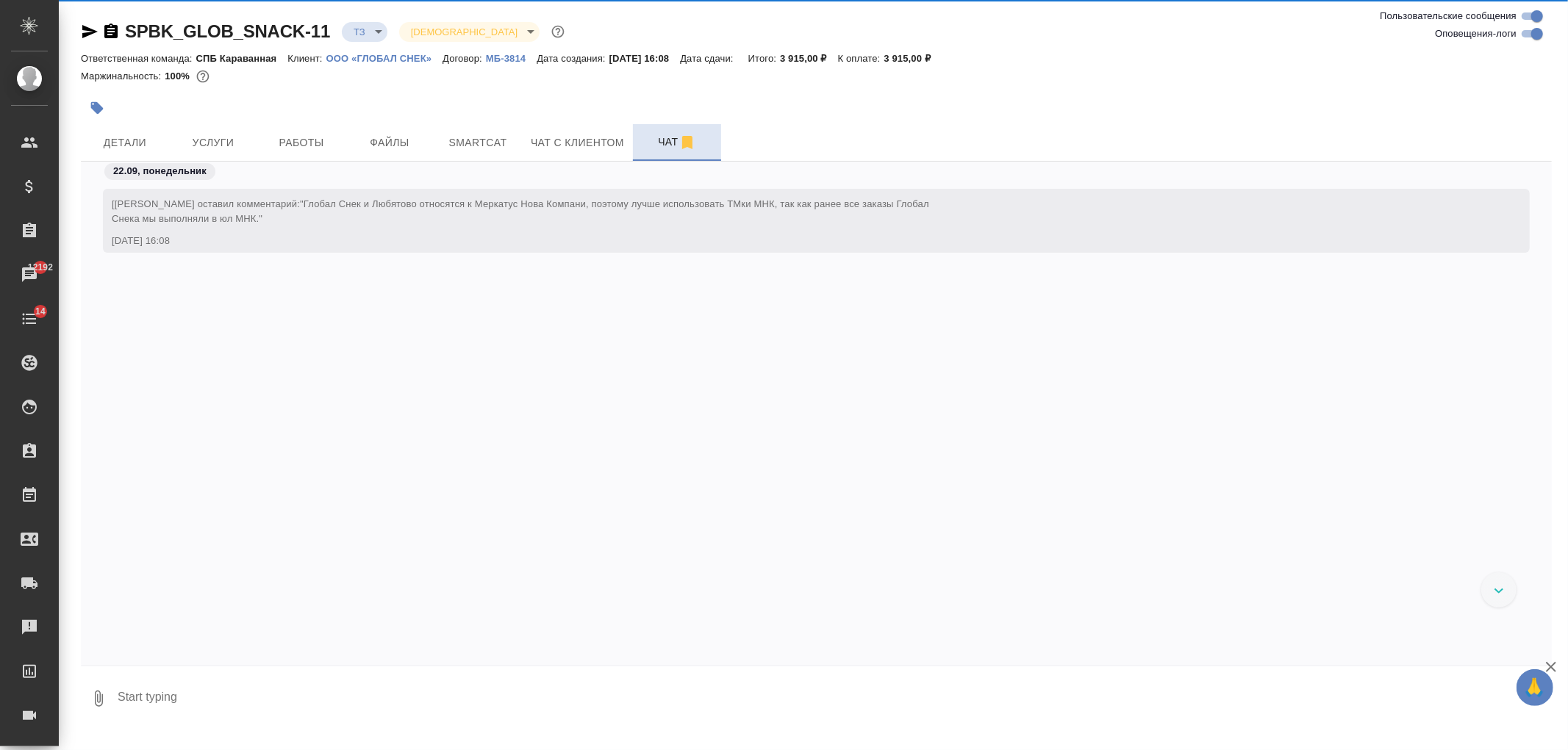
scroll to position [211, 0]
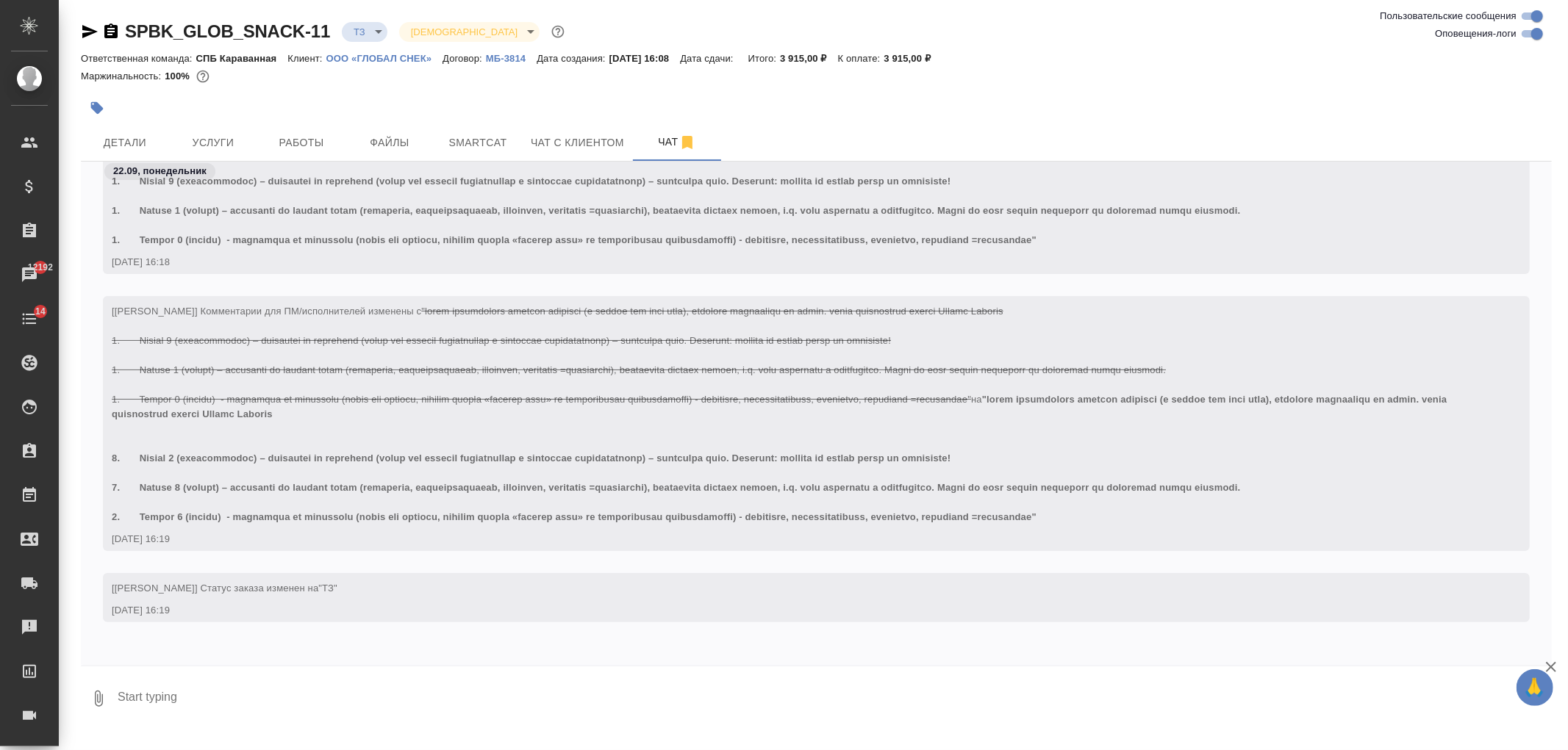
click at [88, 34] on icon "button" at bounding box center [90, 32] width 15 height 14
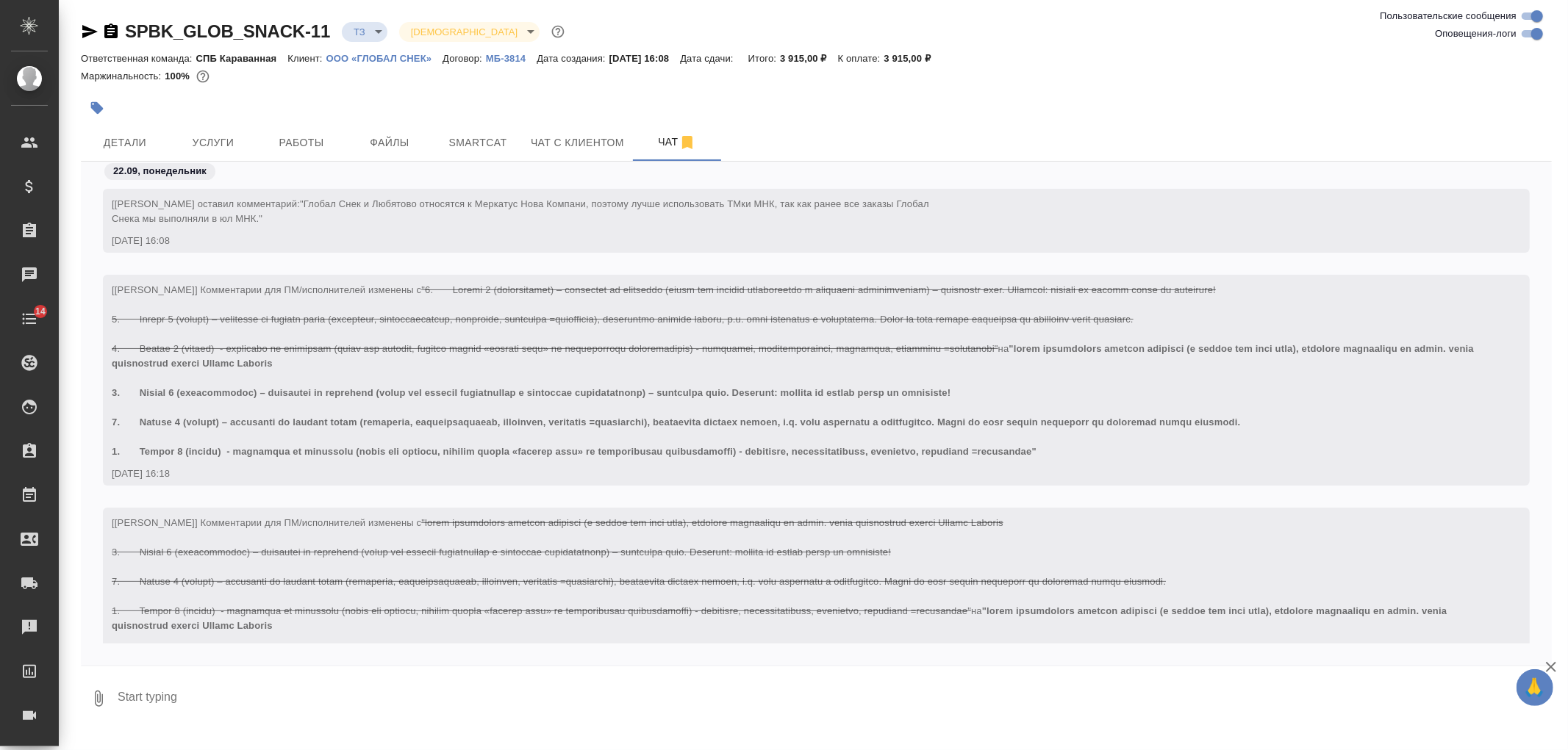
scroll to position [211, 0]
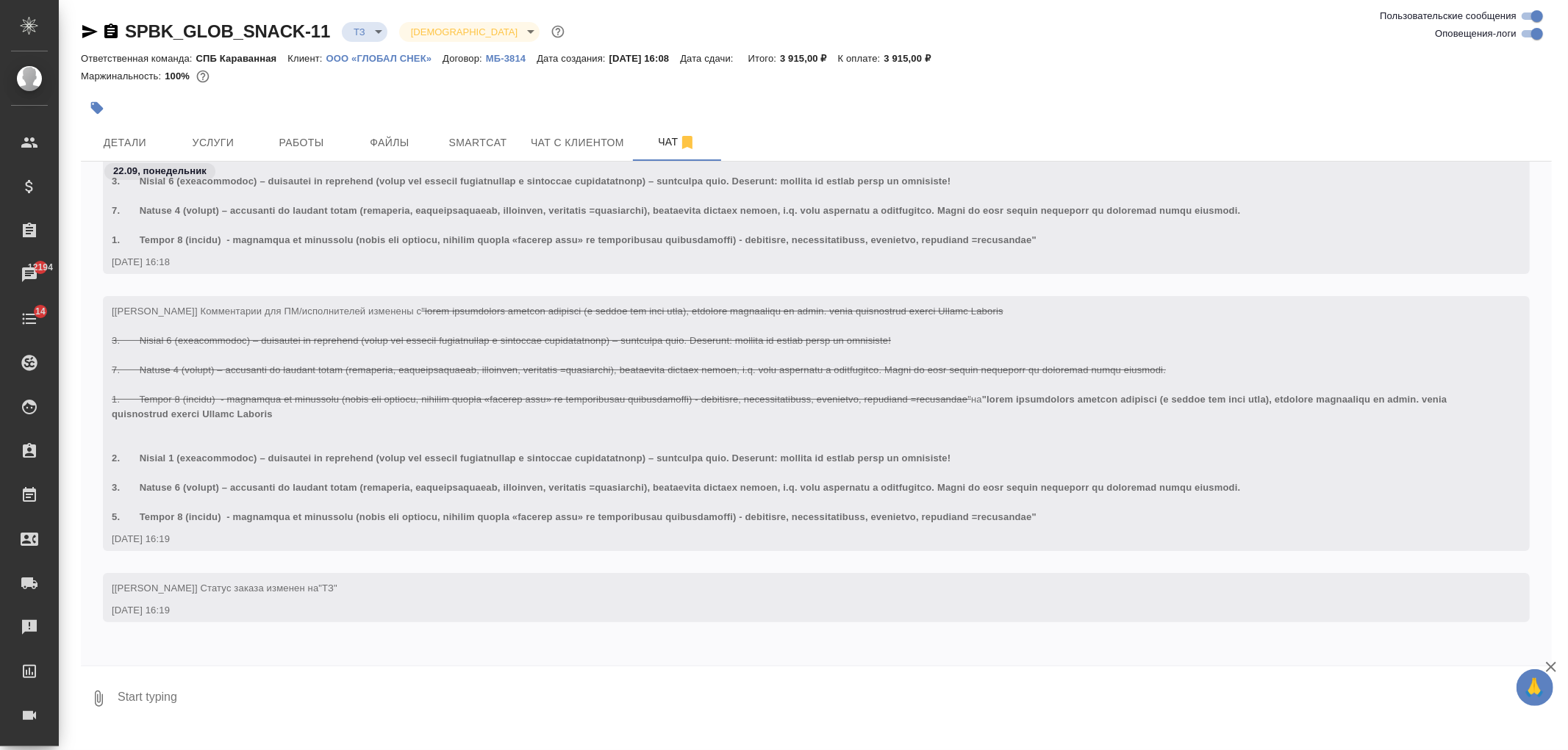
click at [215, 122] on div at bounding box center [571, 108] width 981 height 32
click at [231, 145] on span "Услуги" at bounding box center [212, 143] width 70 height 18
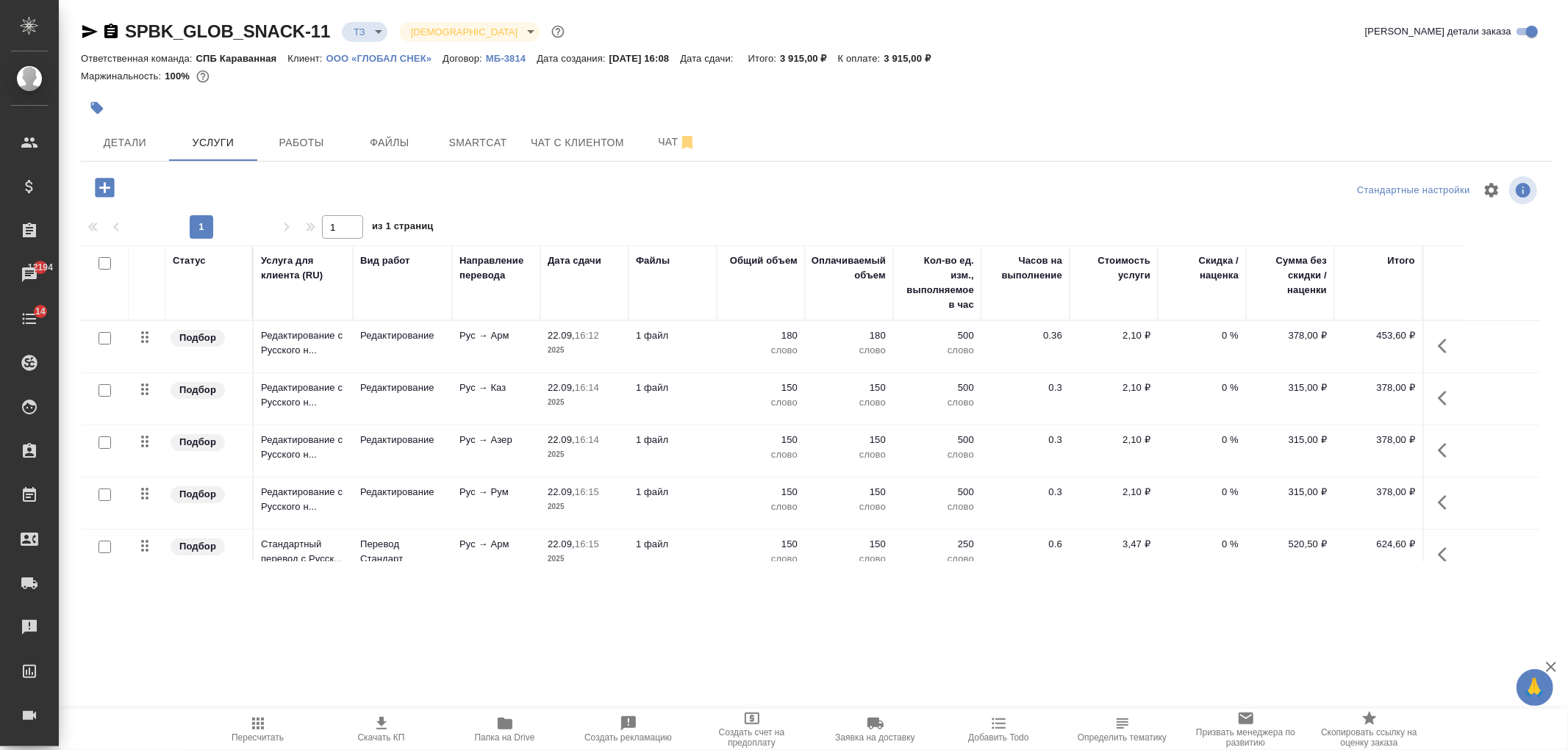
click at [736, 398] on p "слово" at bounding box center [760, 402] width 73 height 14
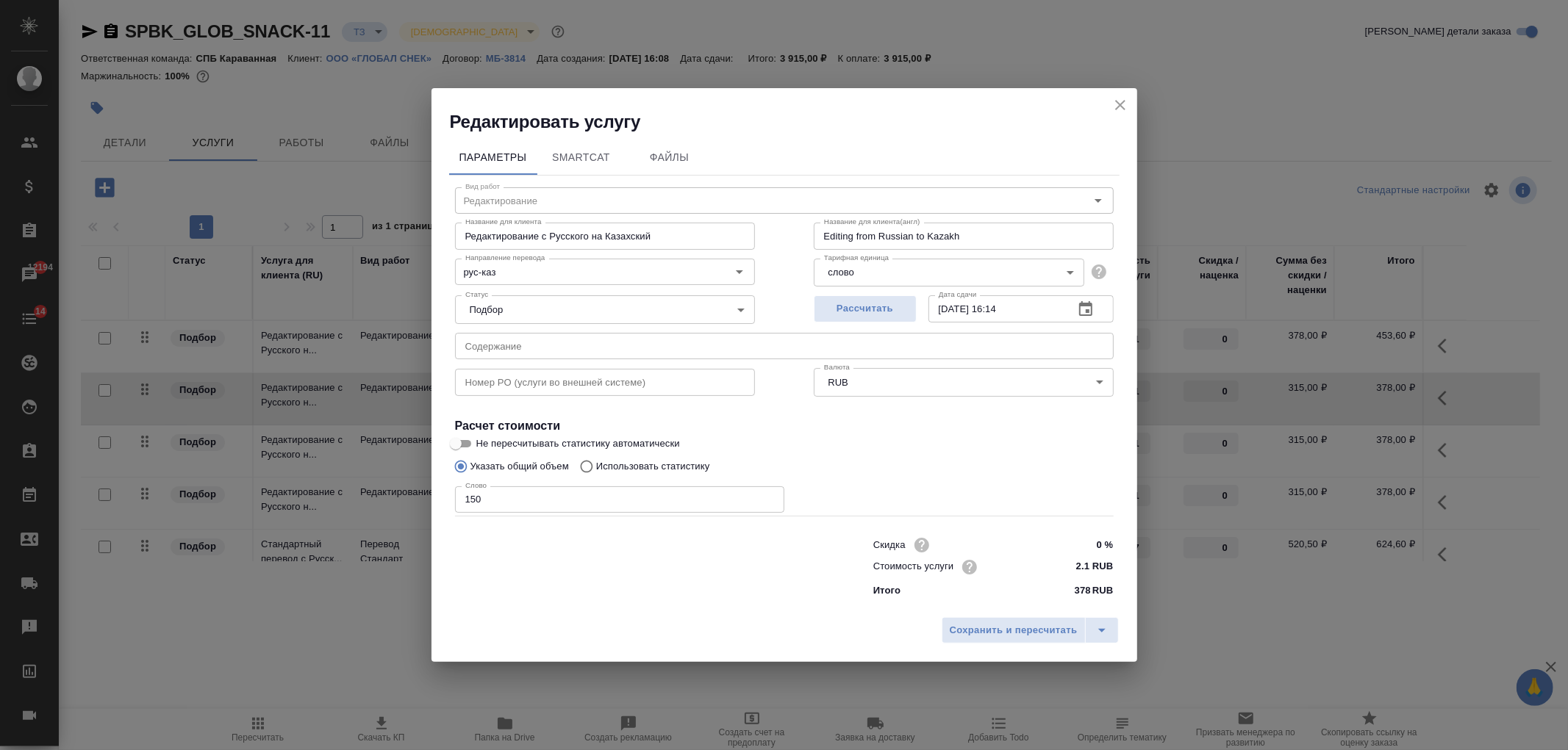
type input "Редактирование"
type input "рус-каз"
click at [476, 502] on input "150" at bounding box center [620, 499] width 329 height 26
type input "160"
click at [1020, 633] on span "Сохранить и пересчитать" at bounding box center [1013, 631] width 128 height 17
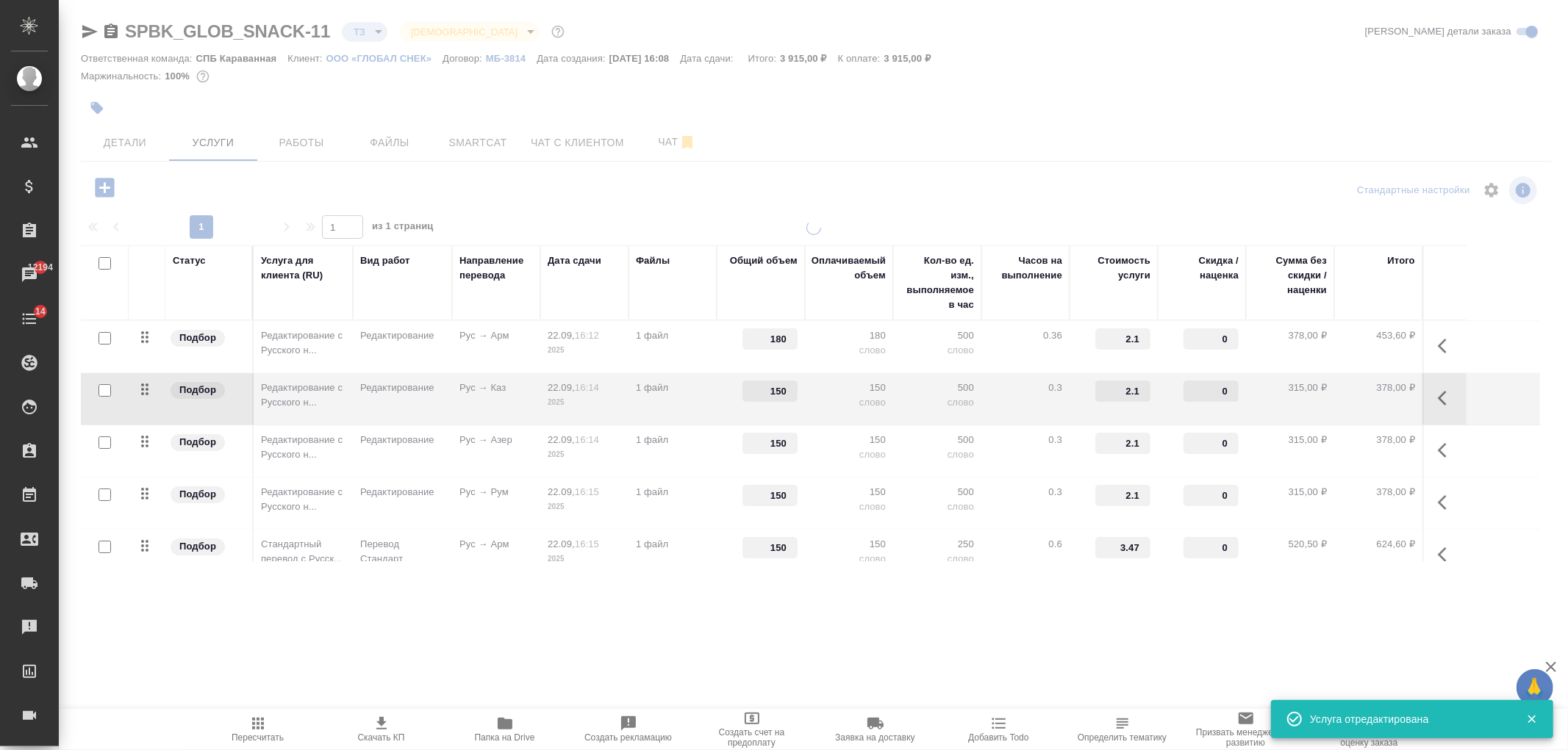
type input "160"
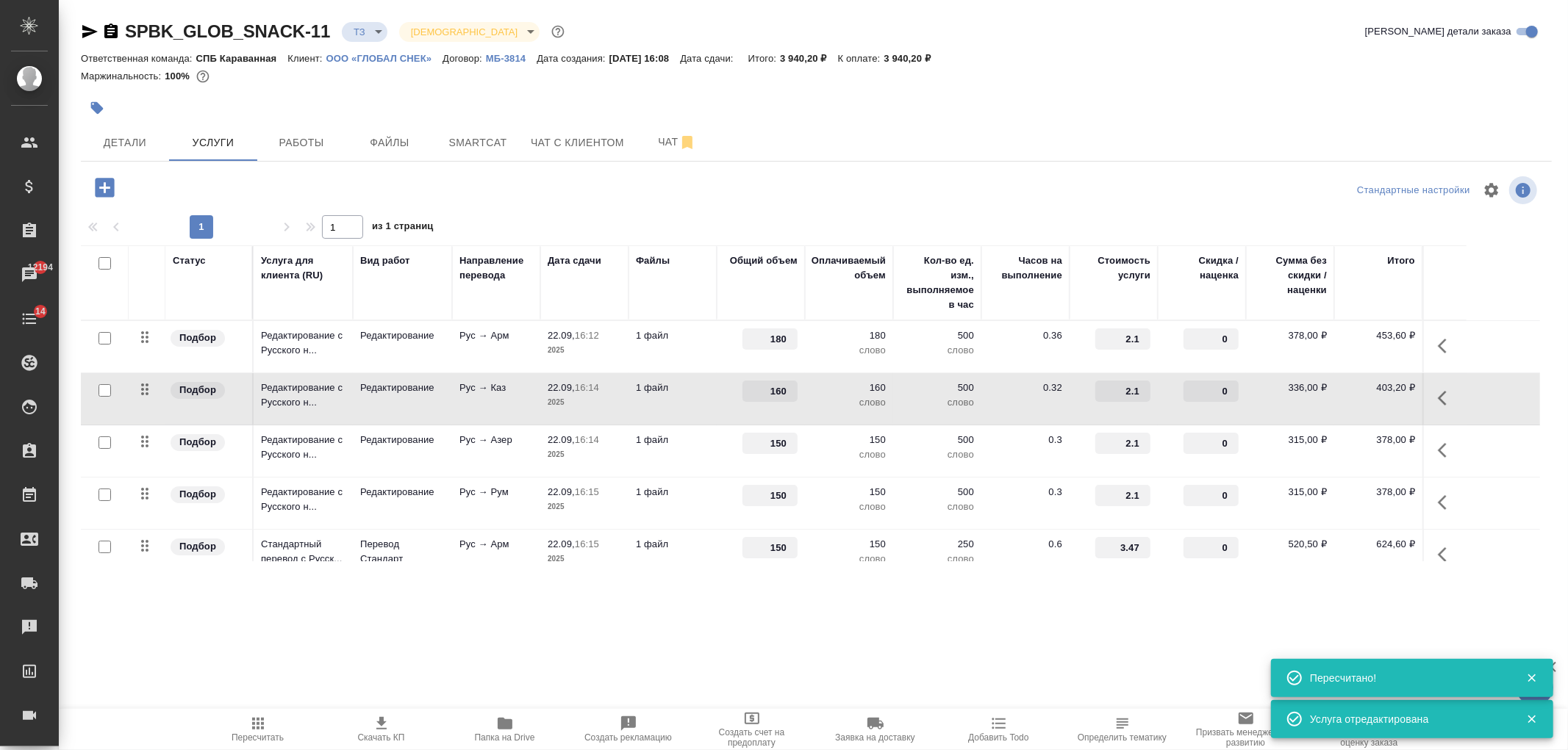
click at [897, 443] on td "500 слово" at bounding box center [937, 451] width 88 height 51
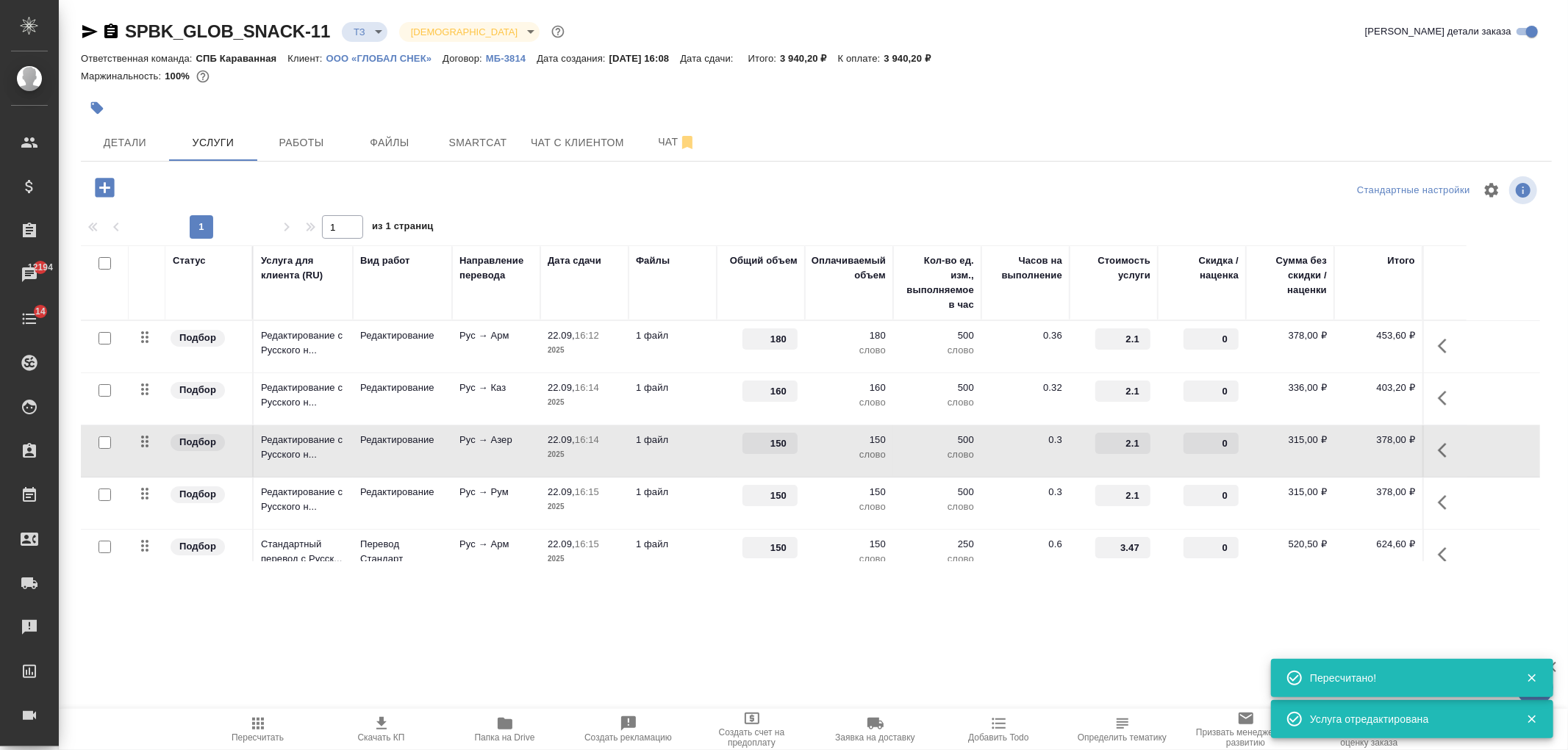
click at [897, 443] on td "500 слово" at bounding box center [937, 451] width 88 height 51
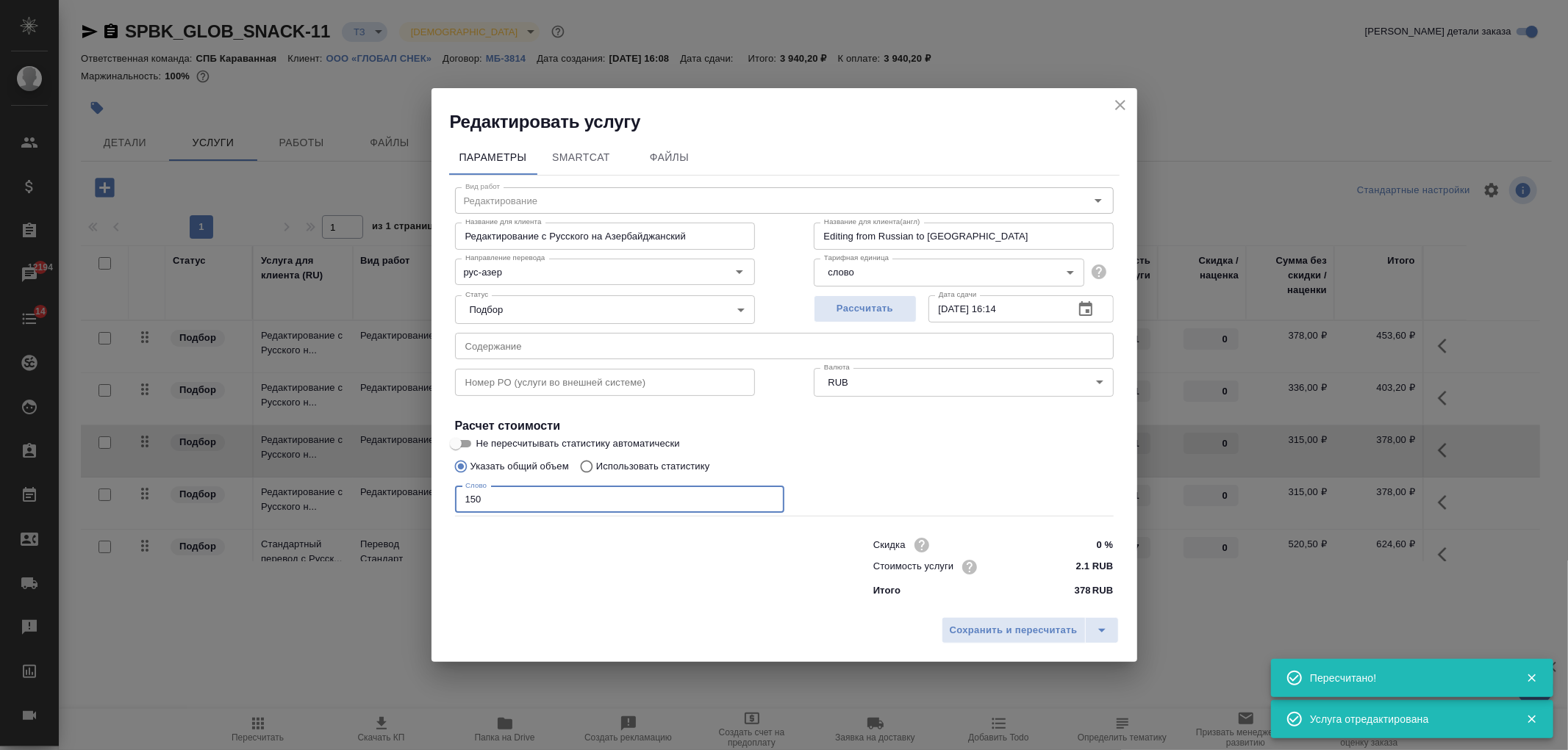
click at [478, 498] on input "150" at bounding box center [620, 499] width 329 height 26
click at [476, 498] on input "150" at bounding box center [620, 499] width 329 height 26
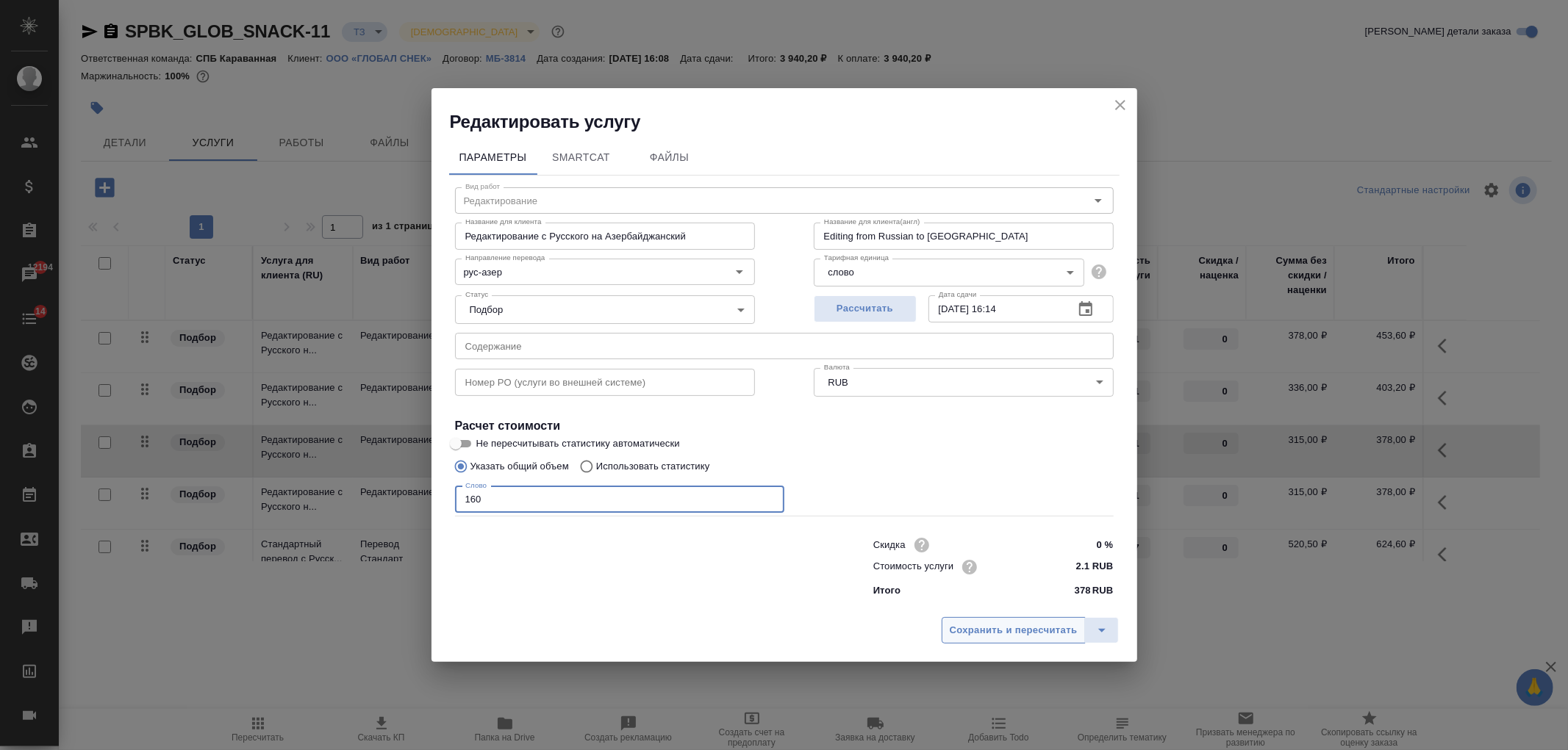
type input "160"
click at [998, 628] on span "Сохранить и пересчитать" at bounding box center [1013, 631] width 128 height 17
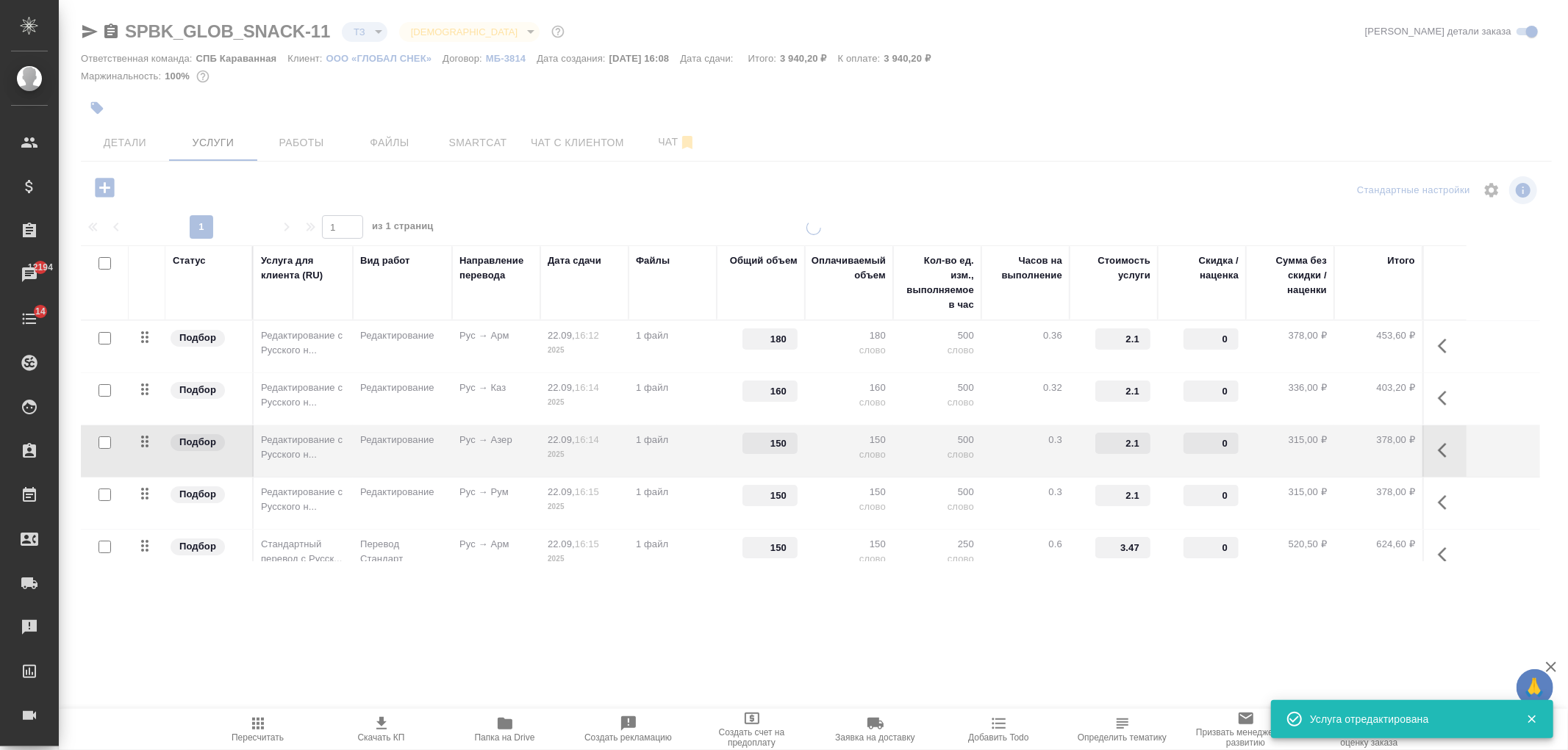
type input "160"
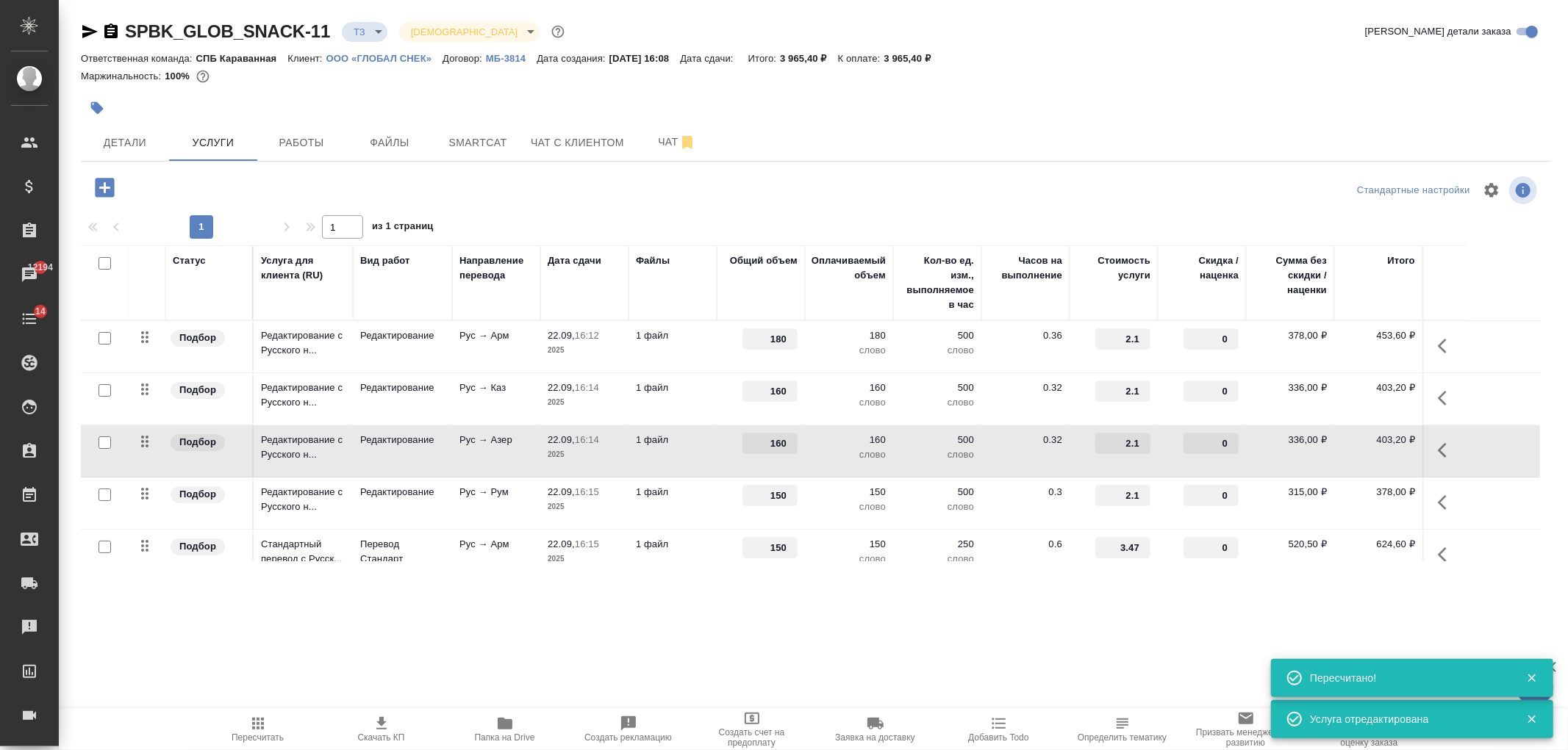
click at [917, 510] on p "слово" at bounding box center [937, 506] width 73 height 14
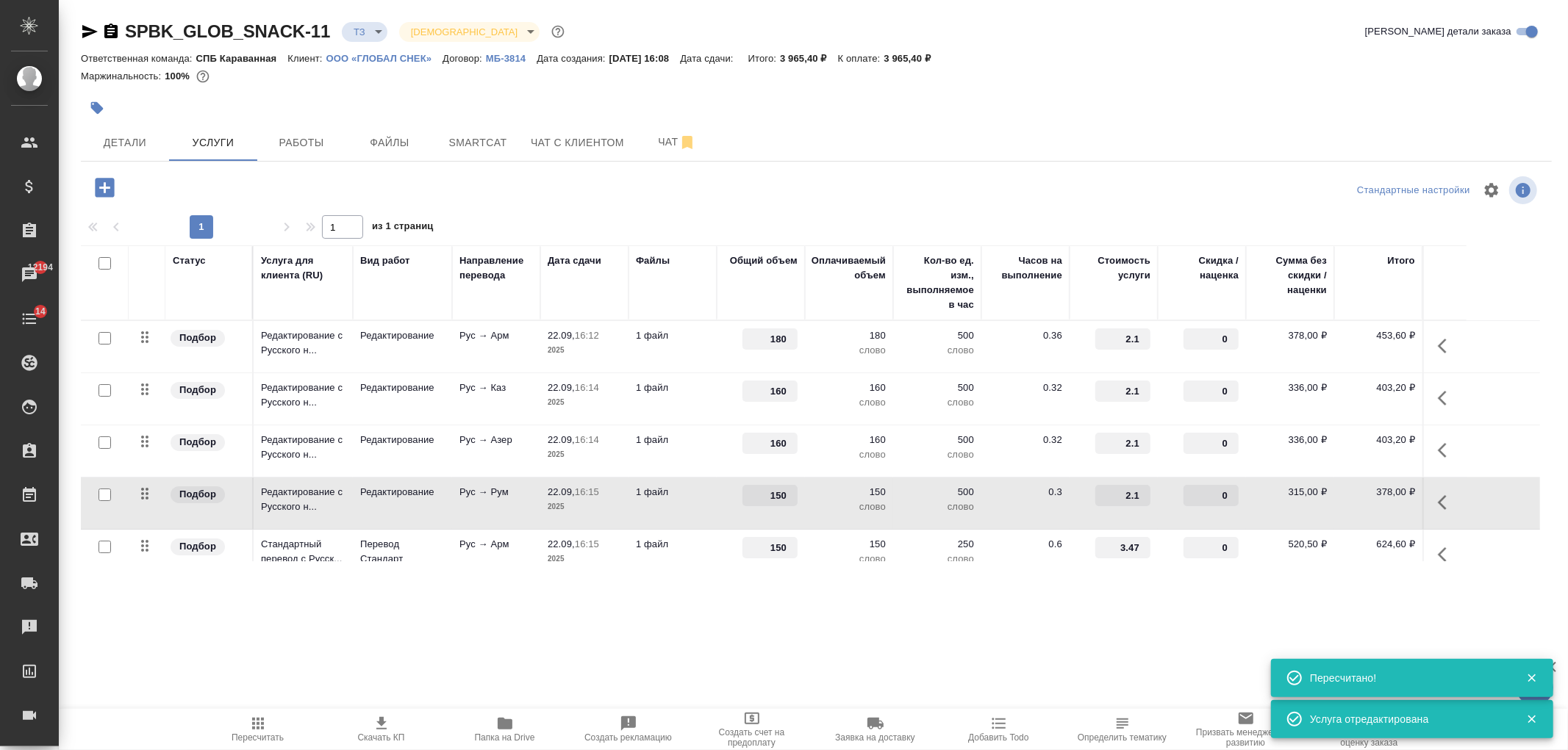
click at [917, 510] on p "слово" at bounding box center [937, 506] width 73 height 14
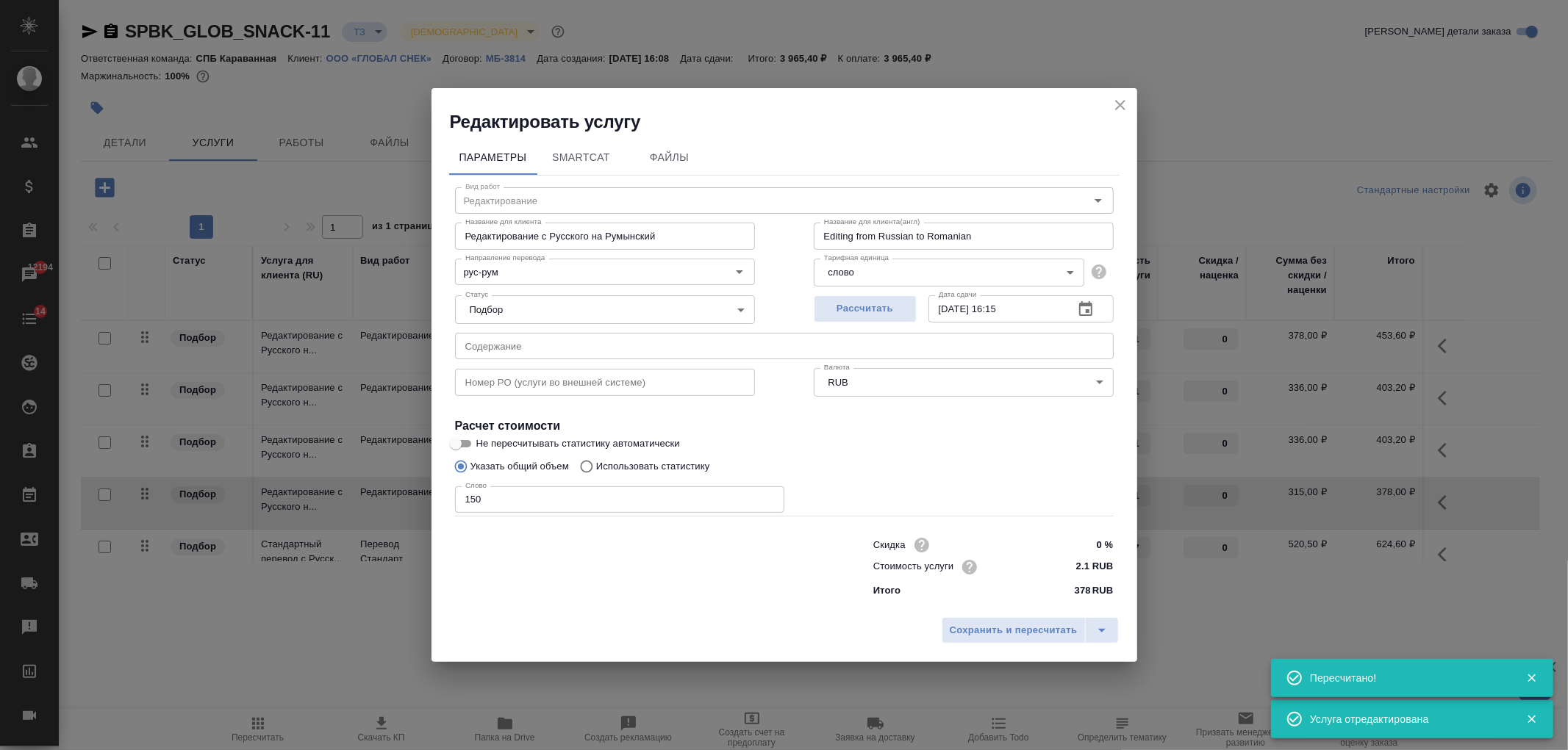
click at [473, 498] on input "150" at bounding box center [620, 499] width 329 height 26
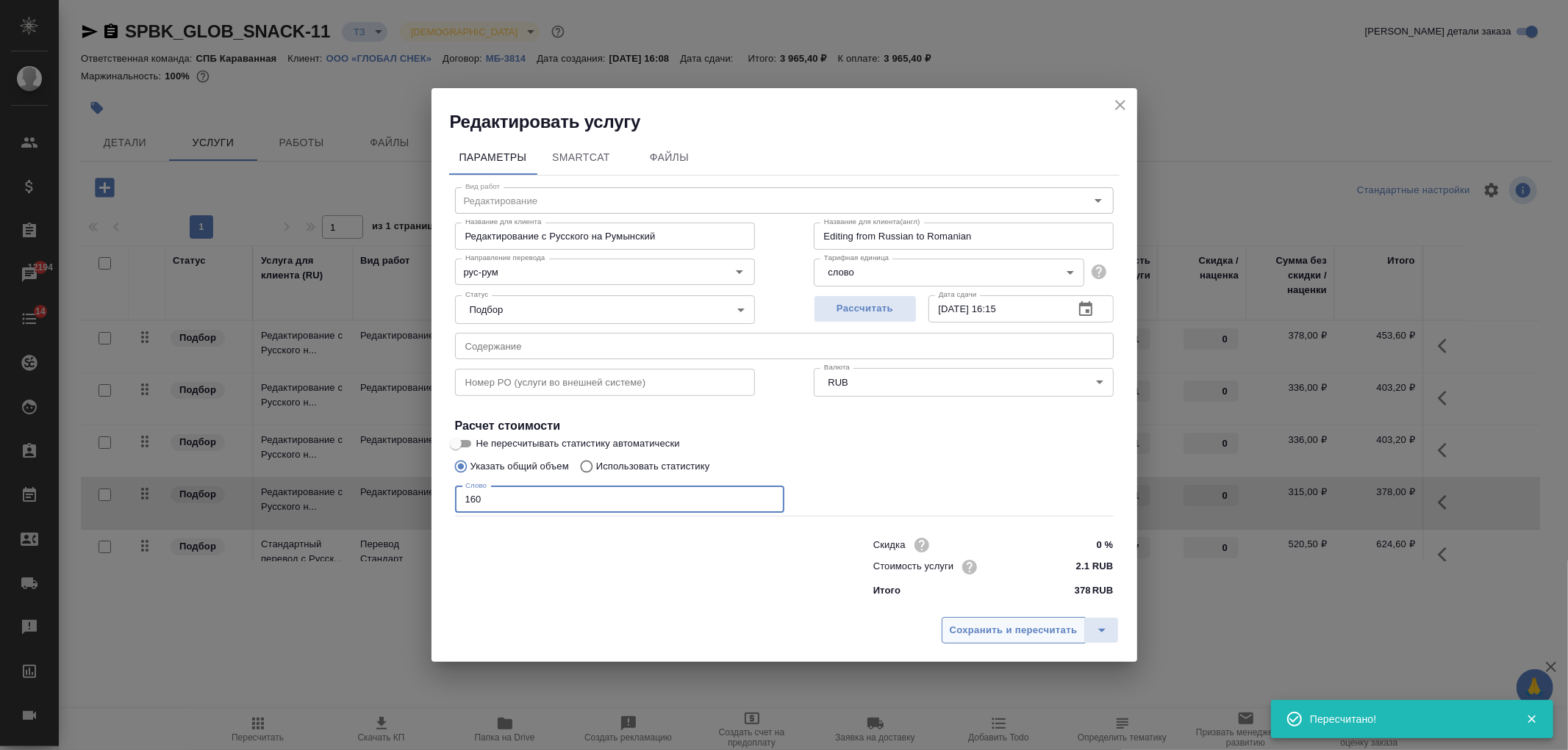
type input "160"
click at [971, 627] on span "Сохранить и пересчитать" at bounding box center [1013, 631] width 128 height 17
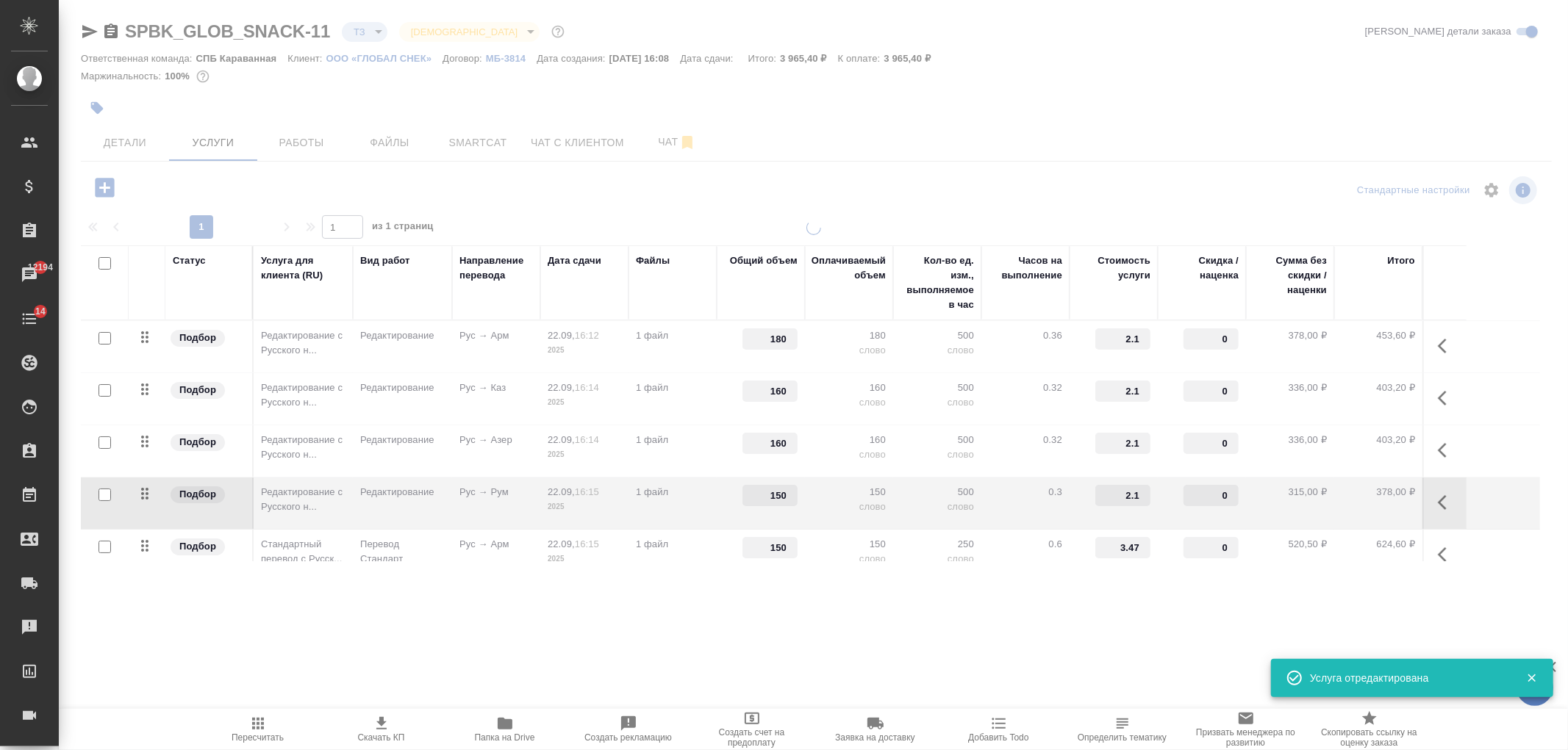
type input "160"
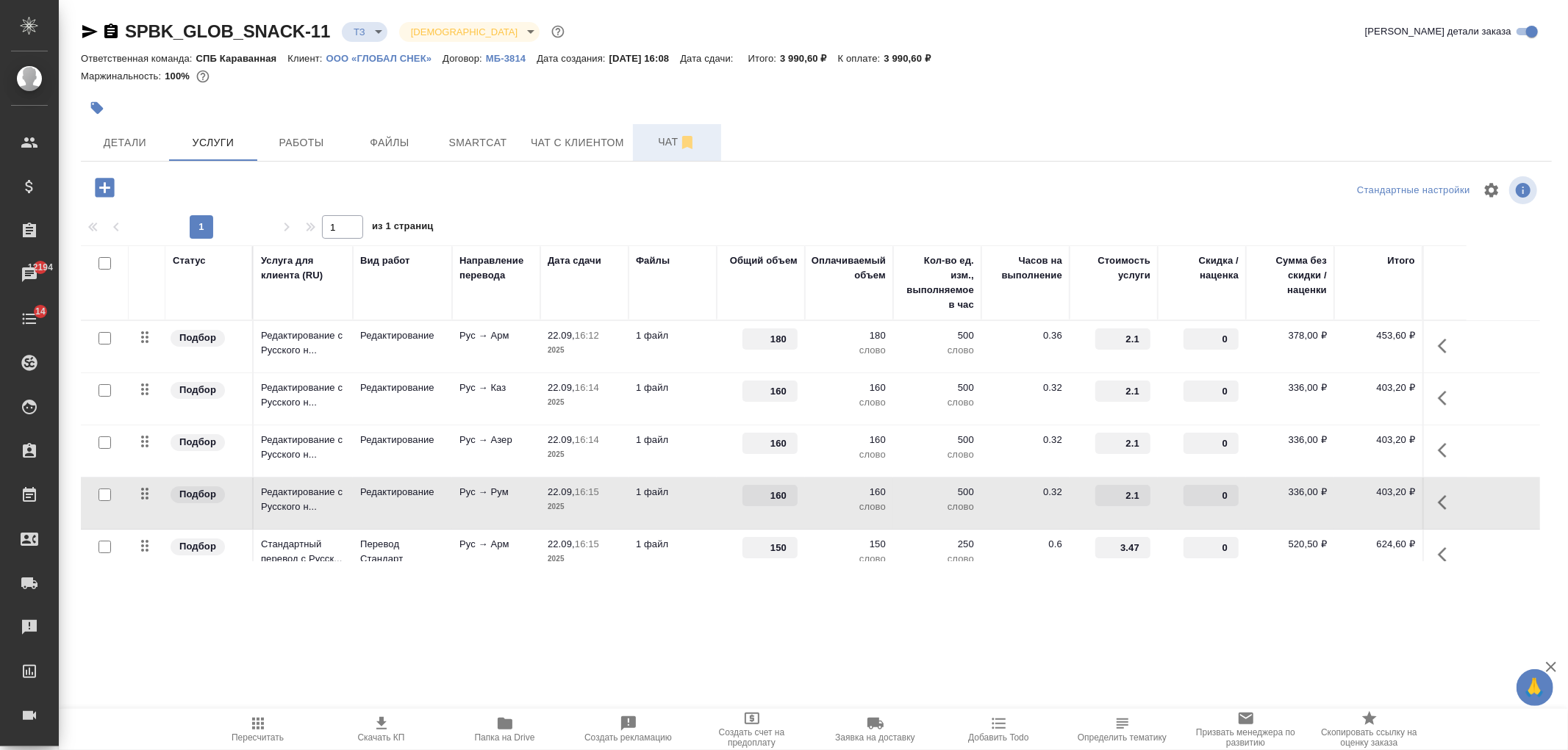
click at [663, 148] on span "Чат" at bounding box center [676, 142] width 70 height 18
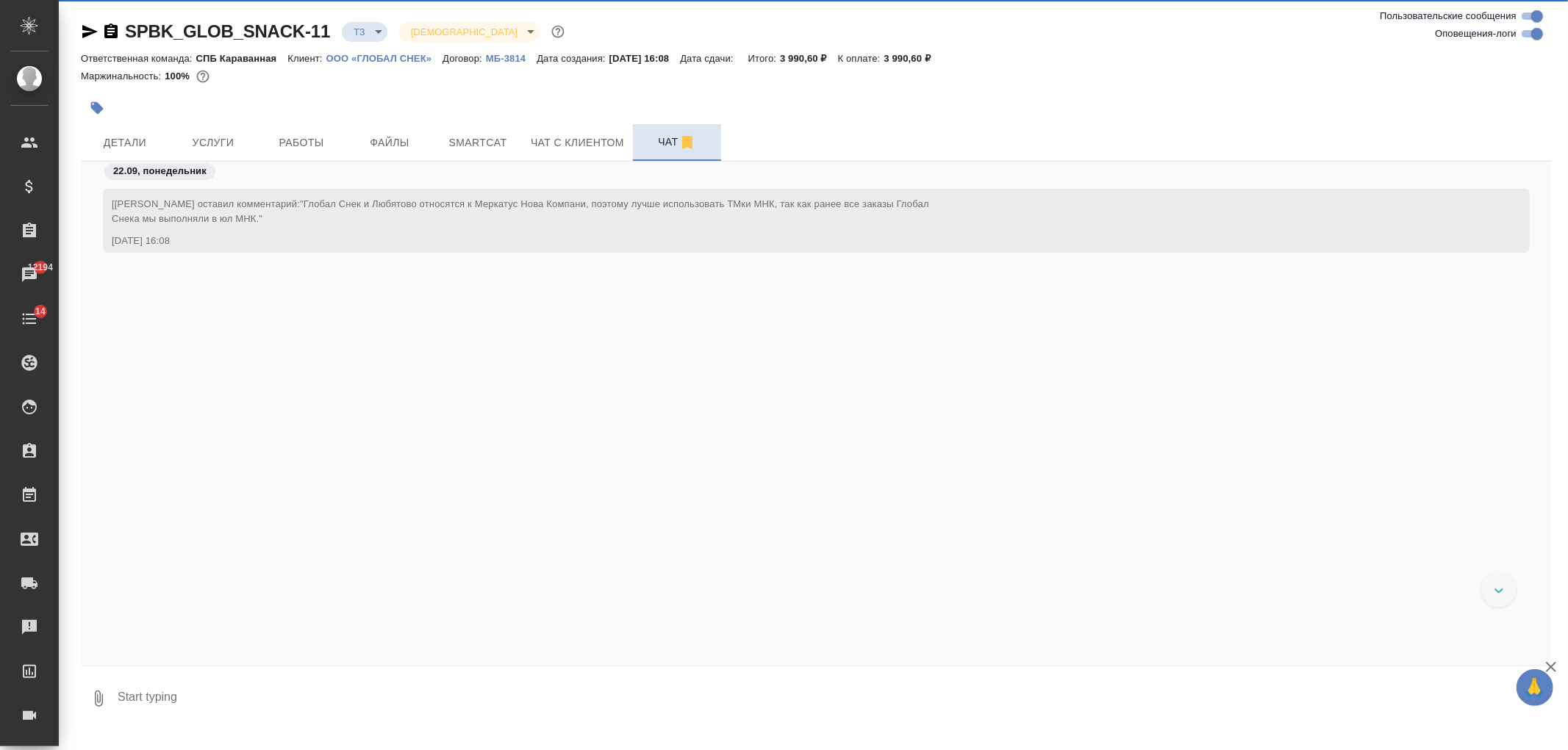
scroll to position [211, 0]
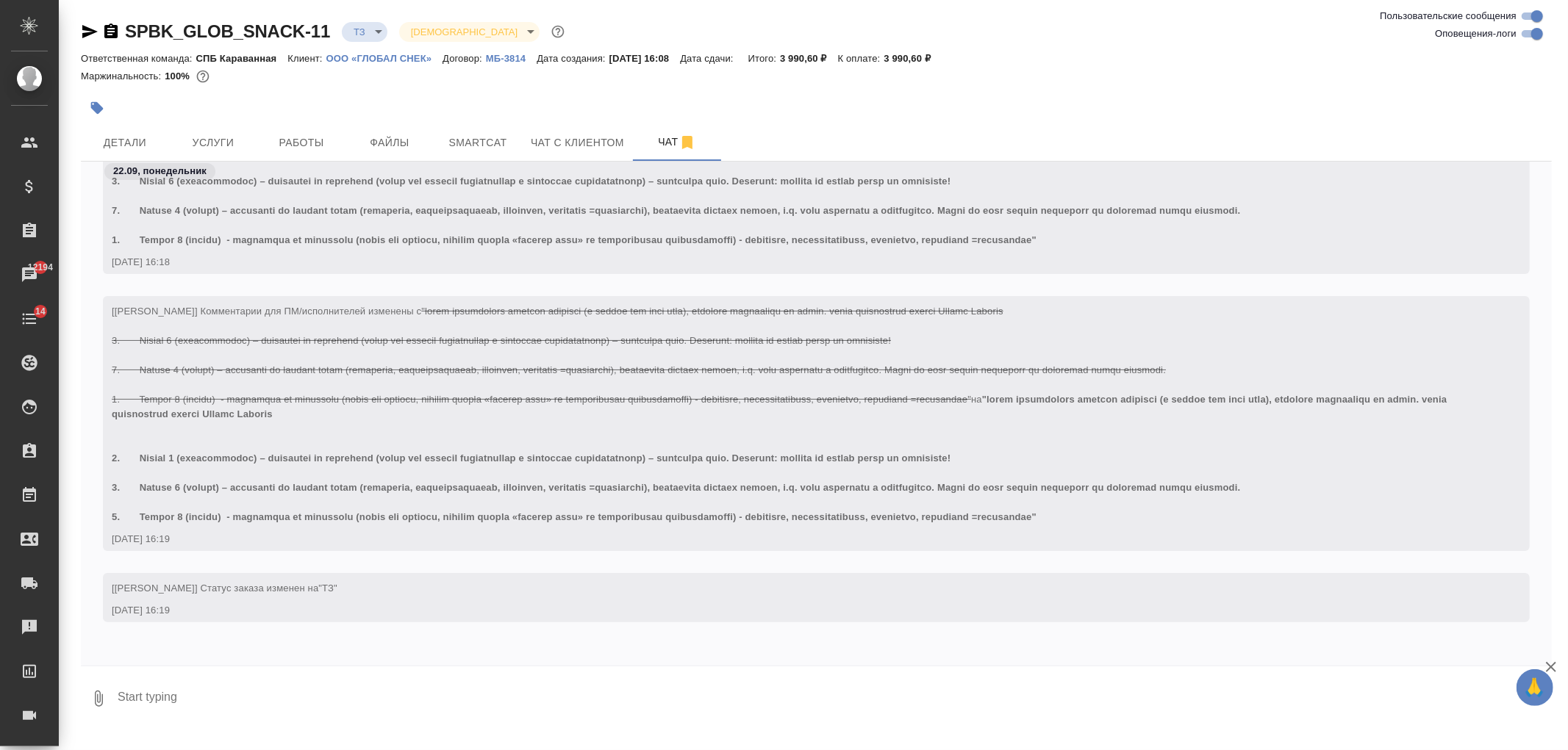
click at [229, 122] on div at bounding box center [571, 108] width 981 height 32
click at [228, 135] on span "Услуги" at bounding box center [212, 143] width 70 height 18
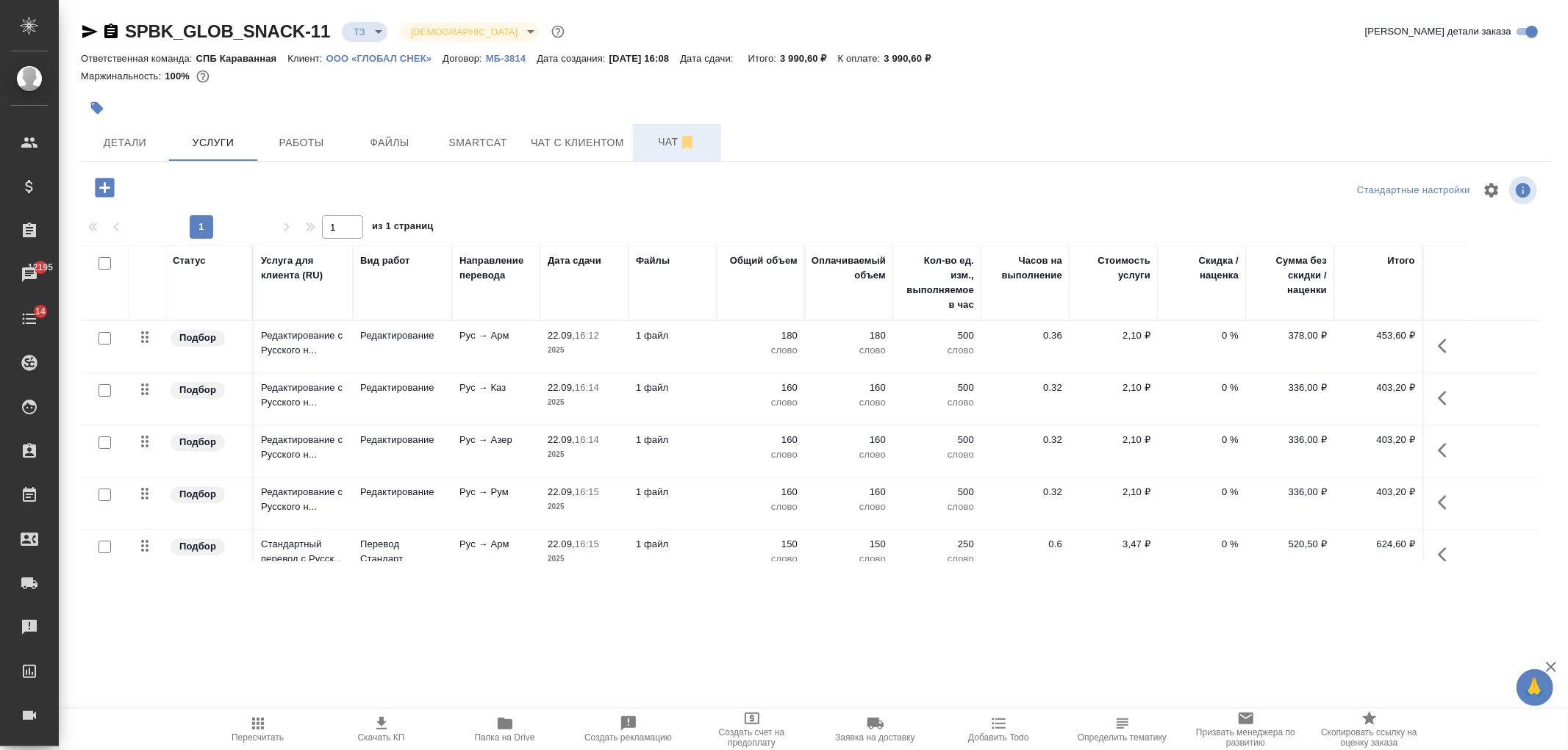
click at [639, 146] on button "Чат" at bounding box center [677, 142] width 88 height 37
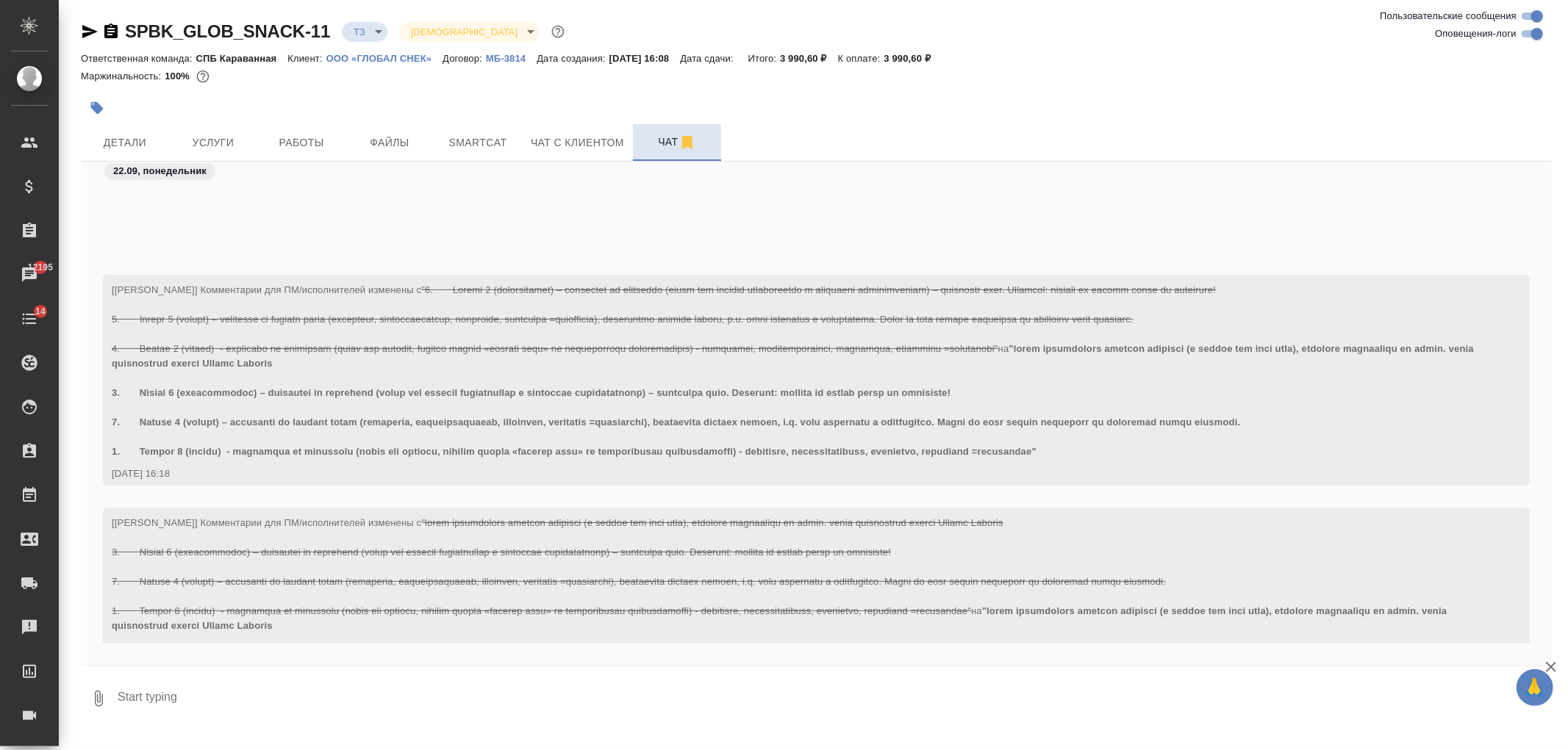
scroll to position [211, 0]
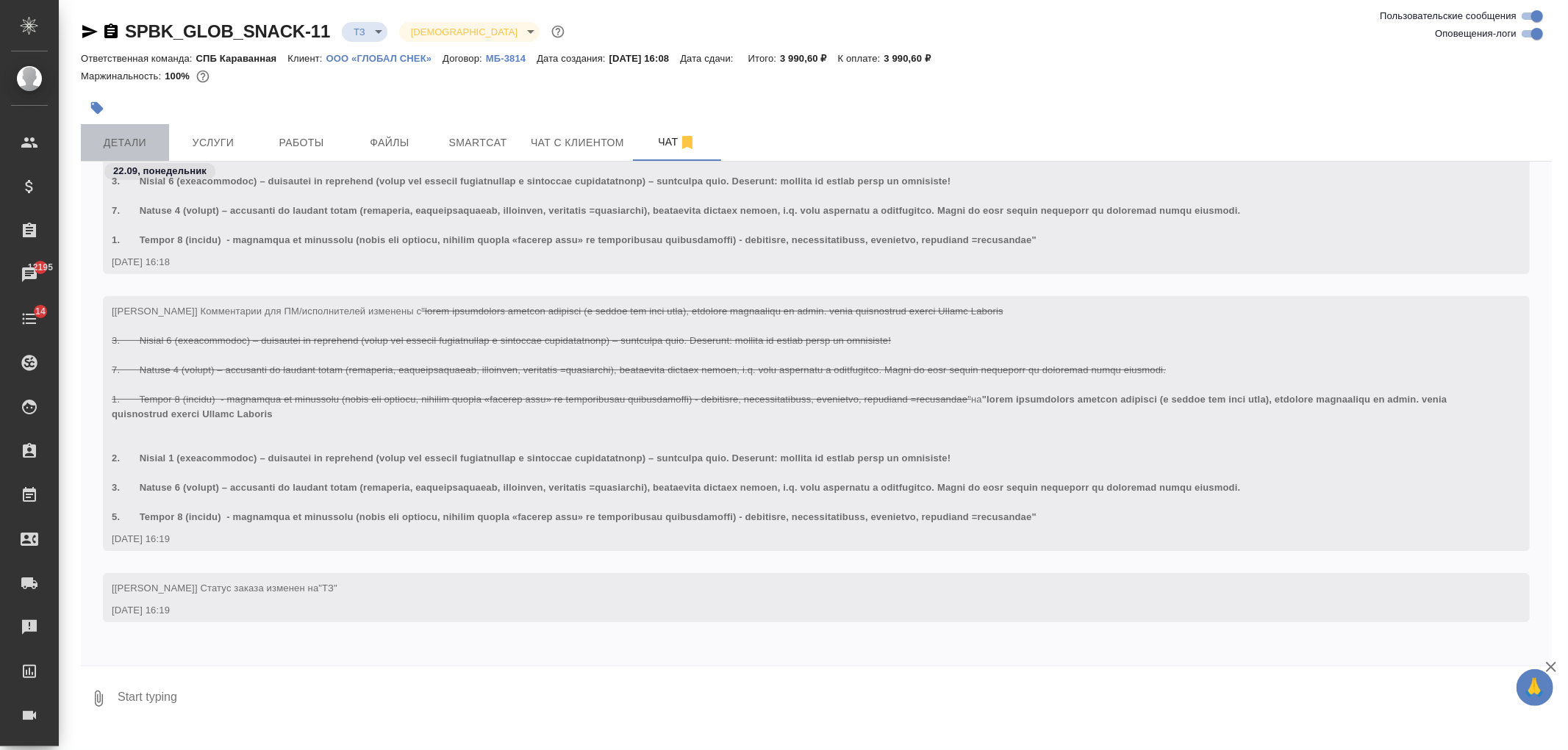
click at [122, 144] on span "Детали" at bounding box center [125, 143] width 70 height 18
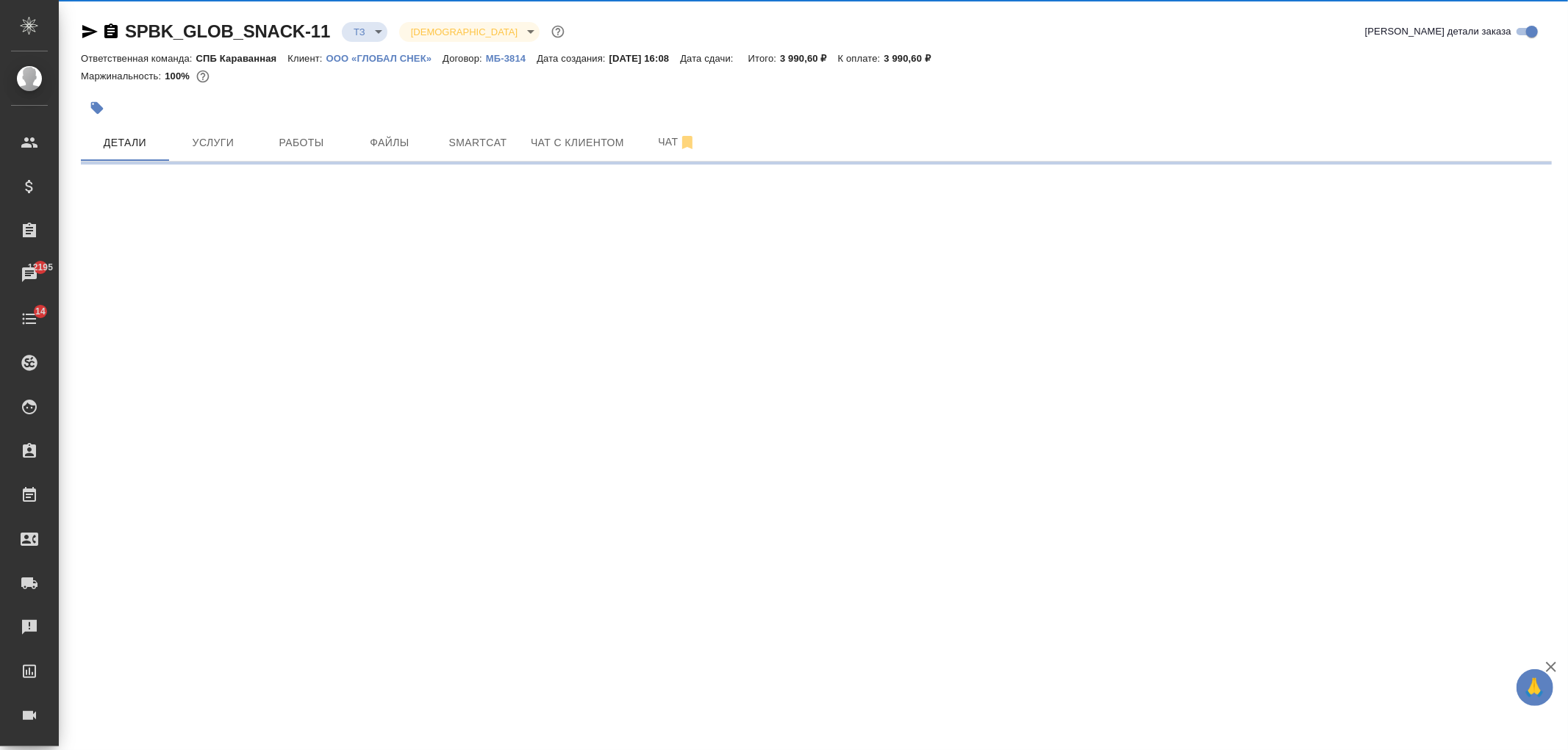
select select "RU"
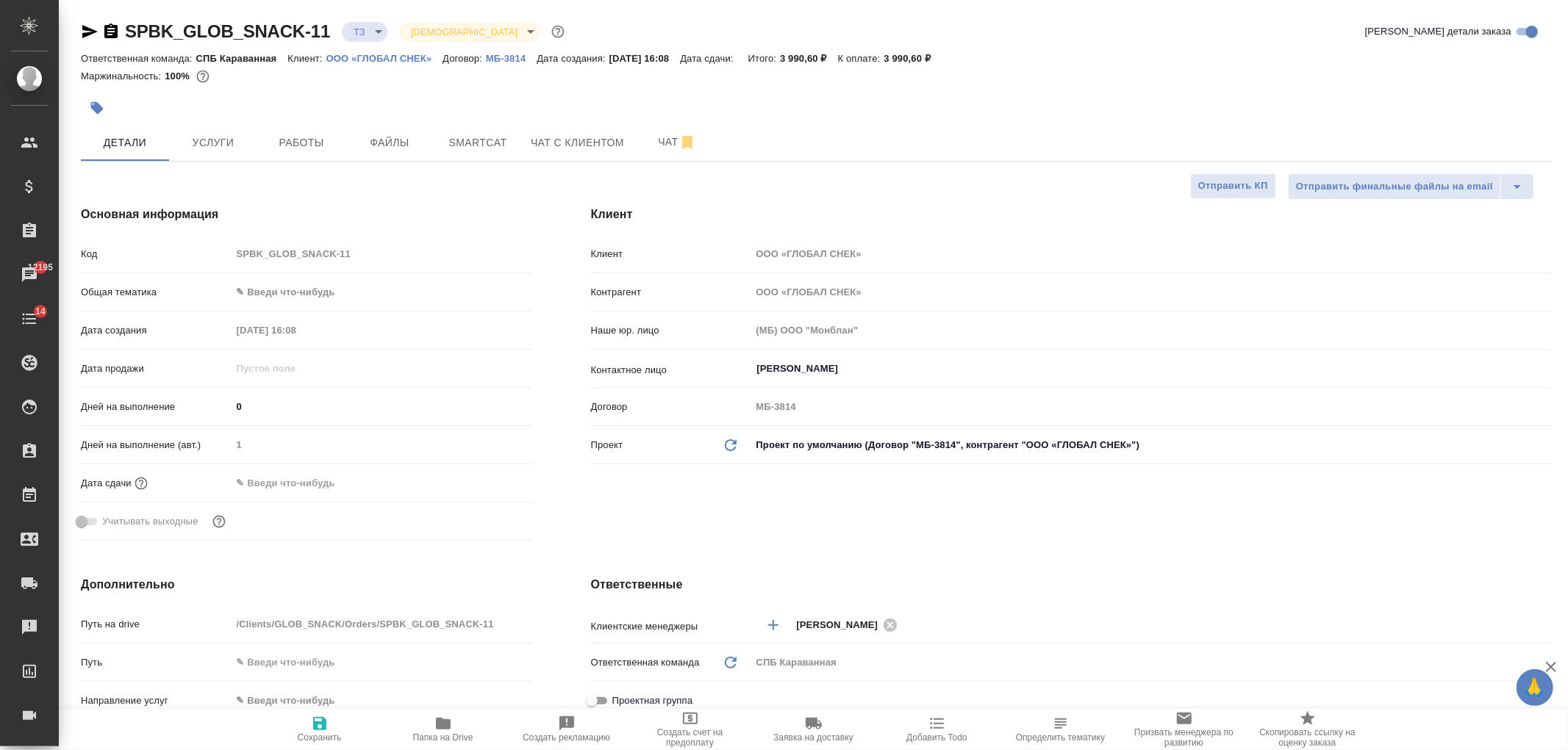
type textarea "x"
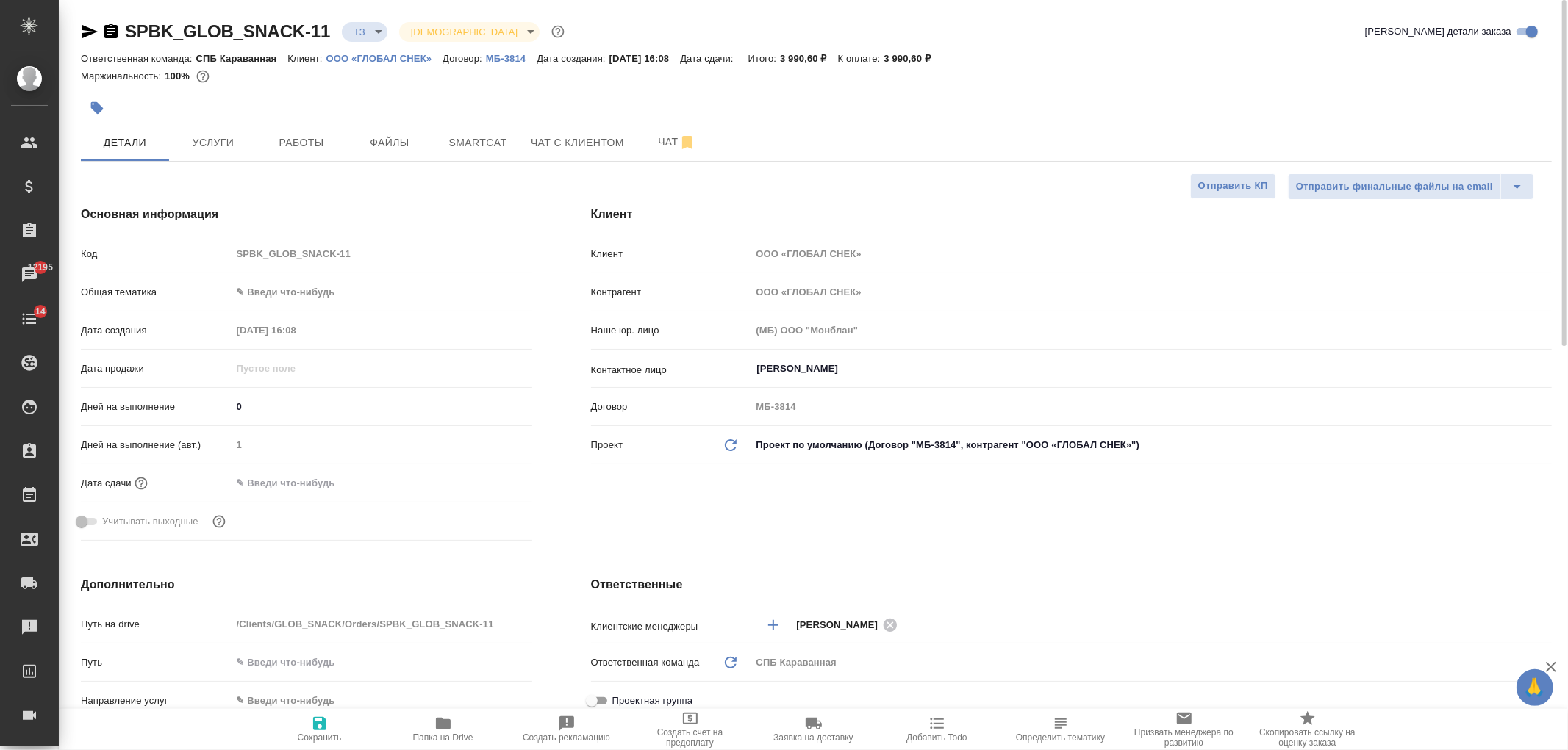
type textarea "x"
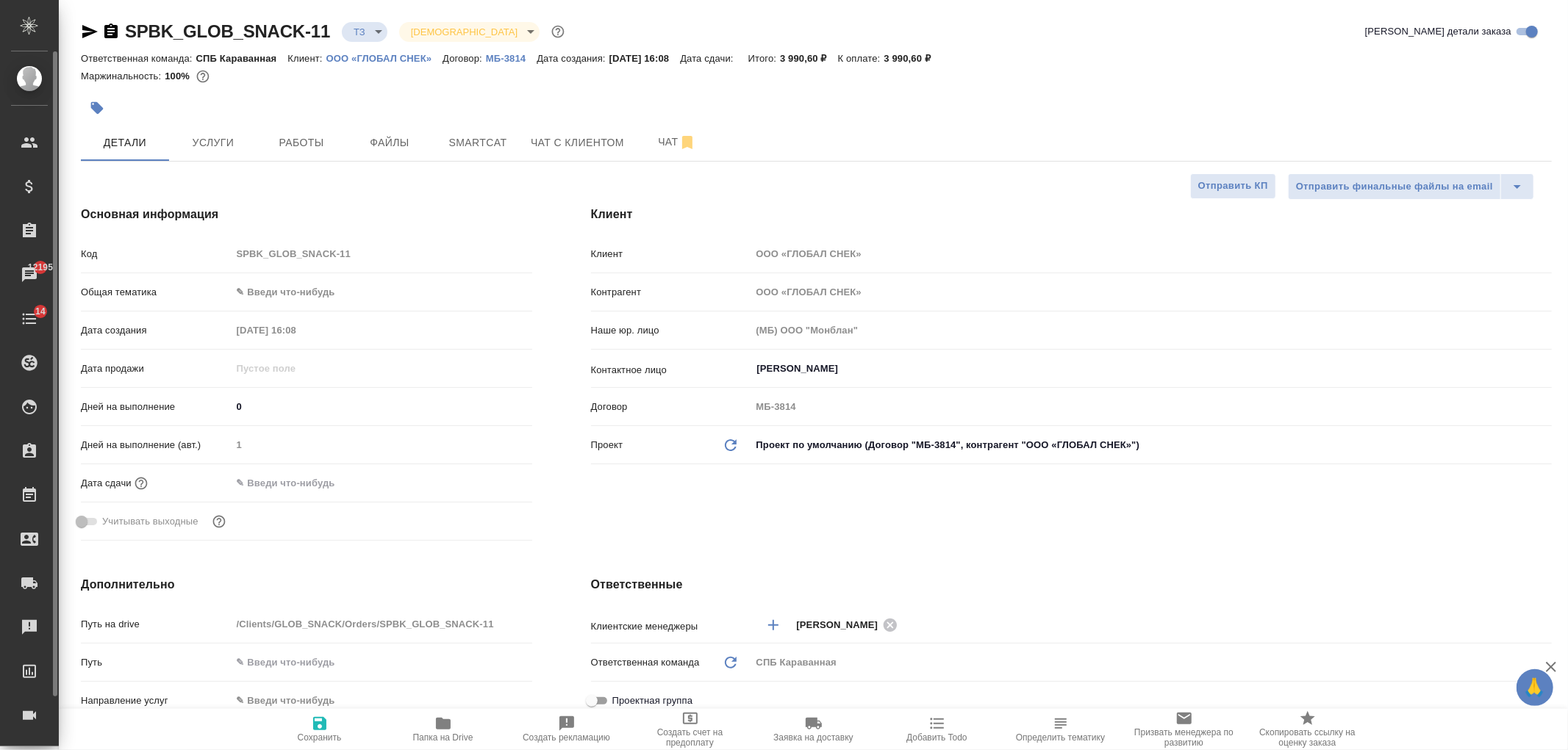
type textarea "x"
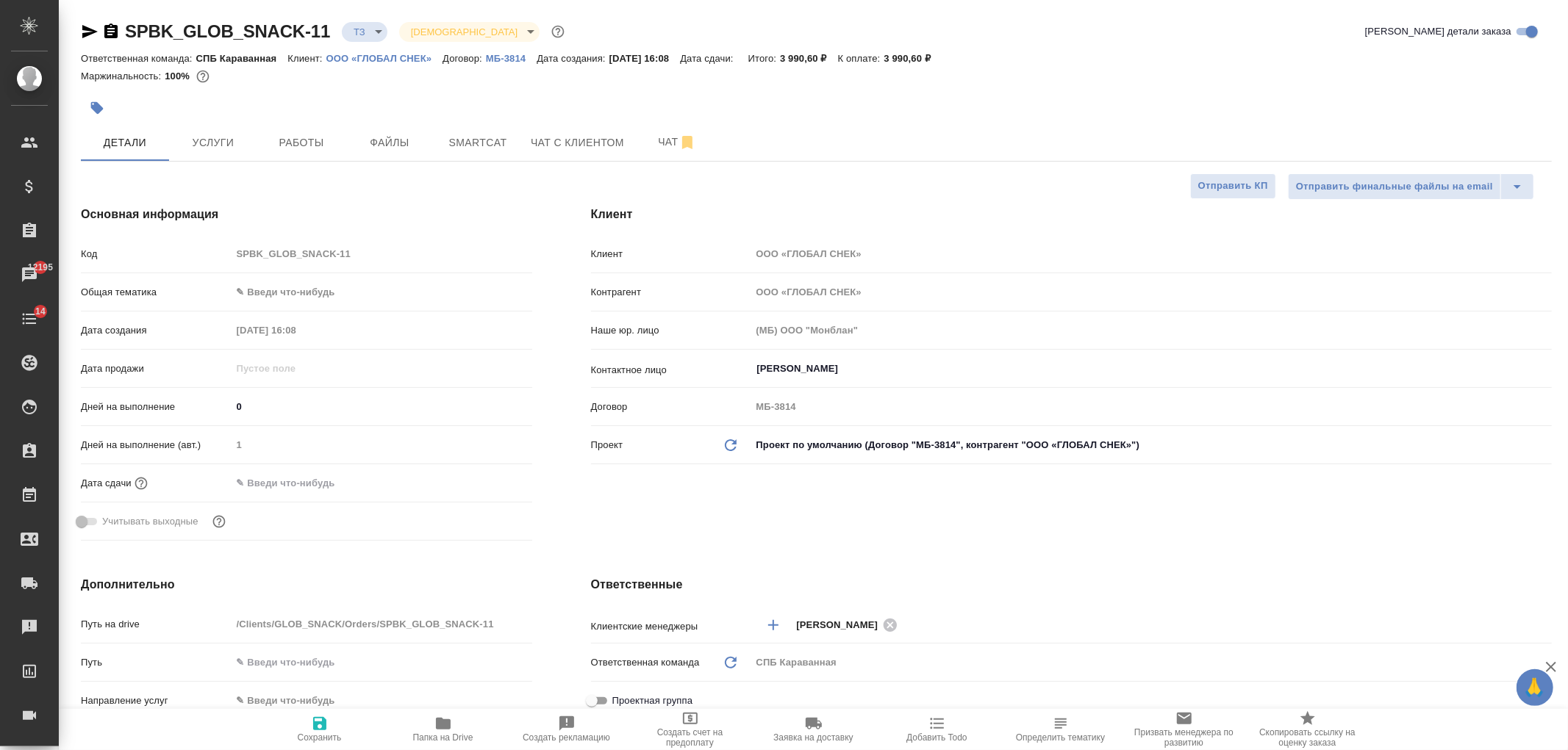
type textarea "x"
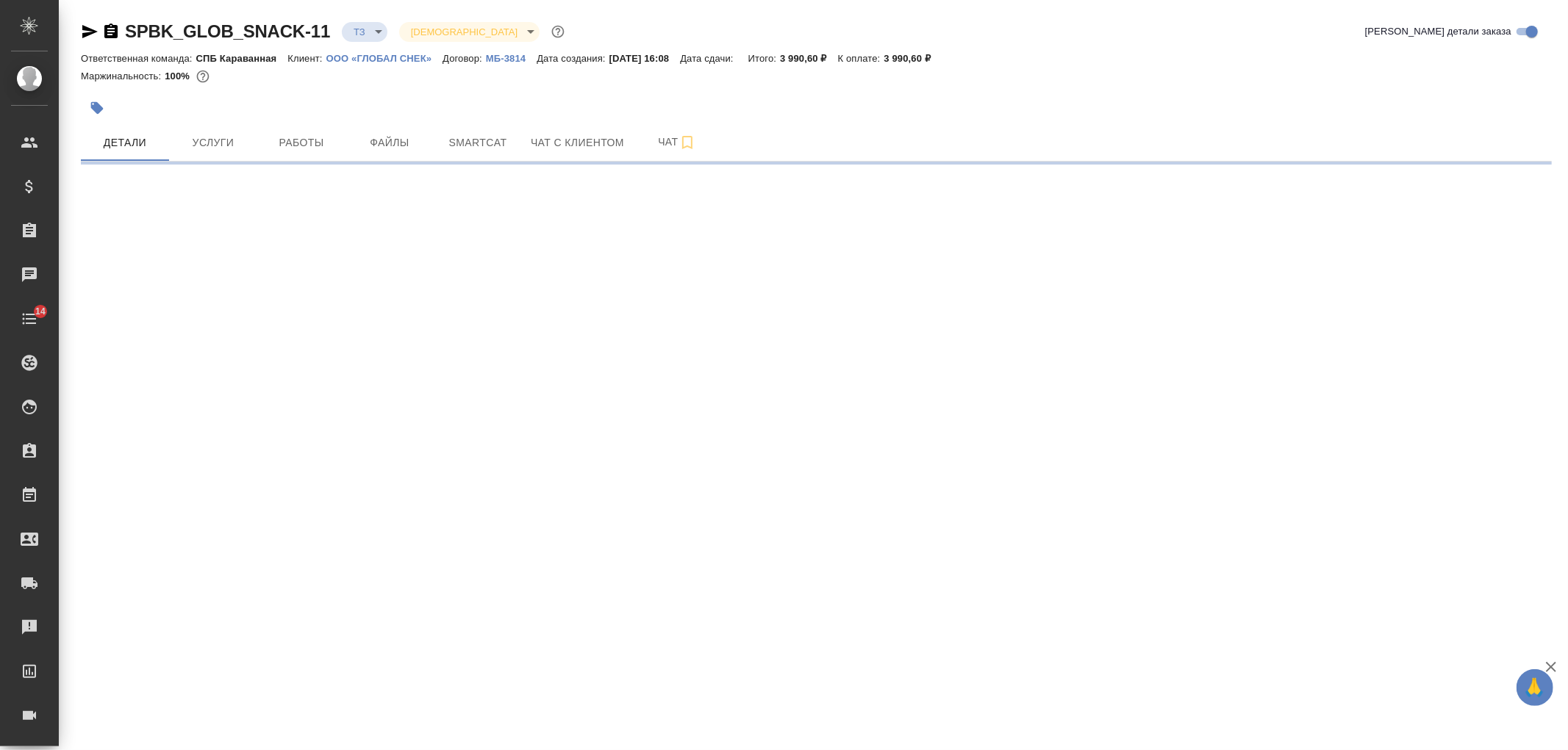
select select "RU"
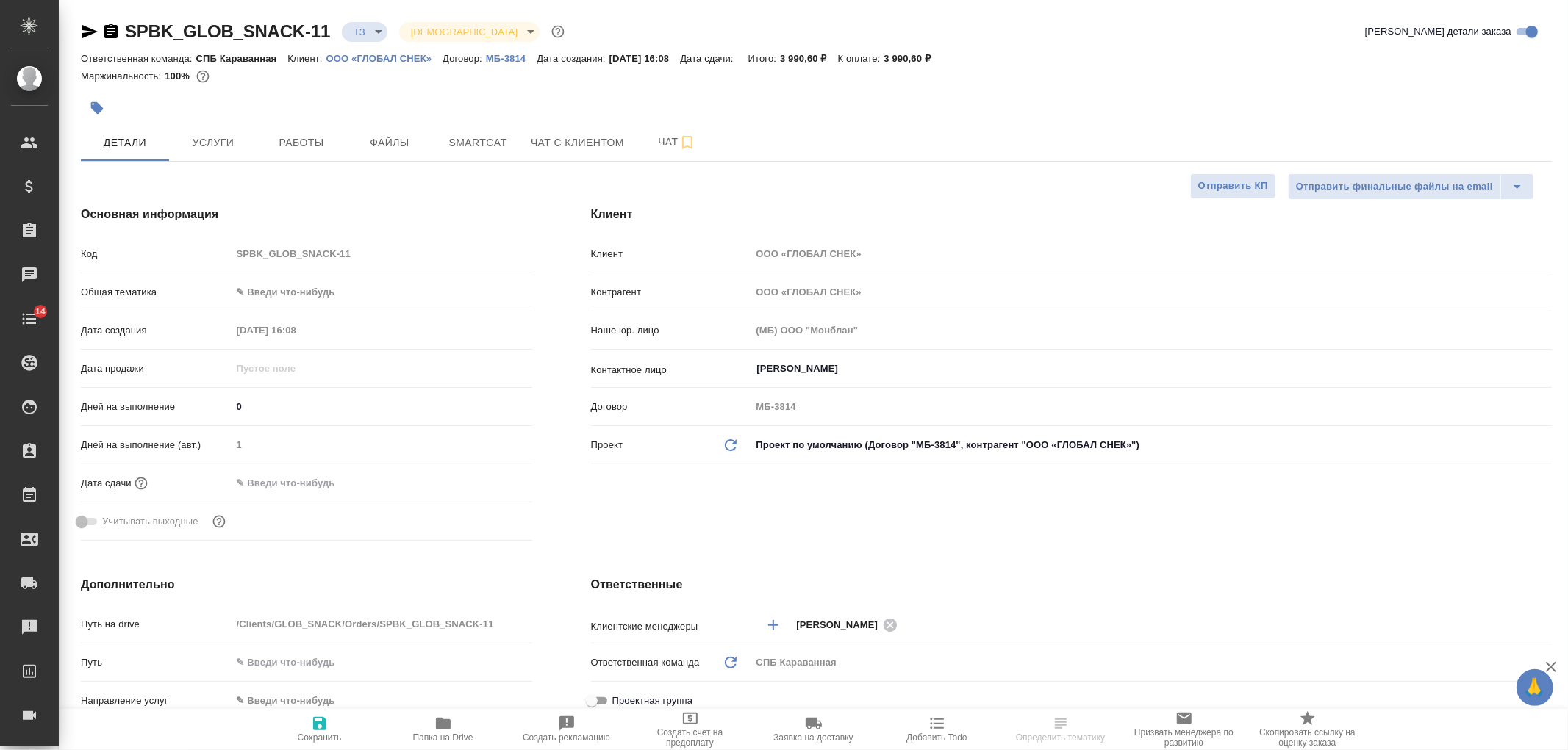
type textarea "x"
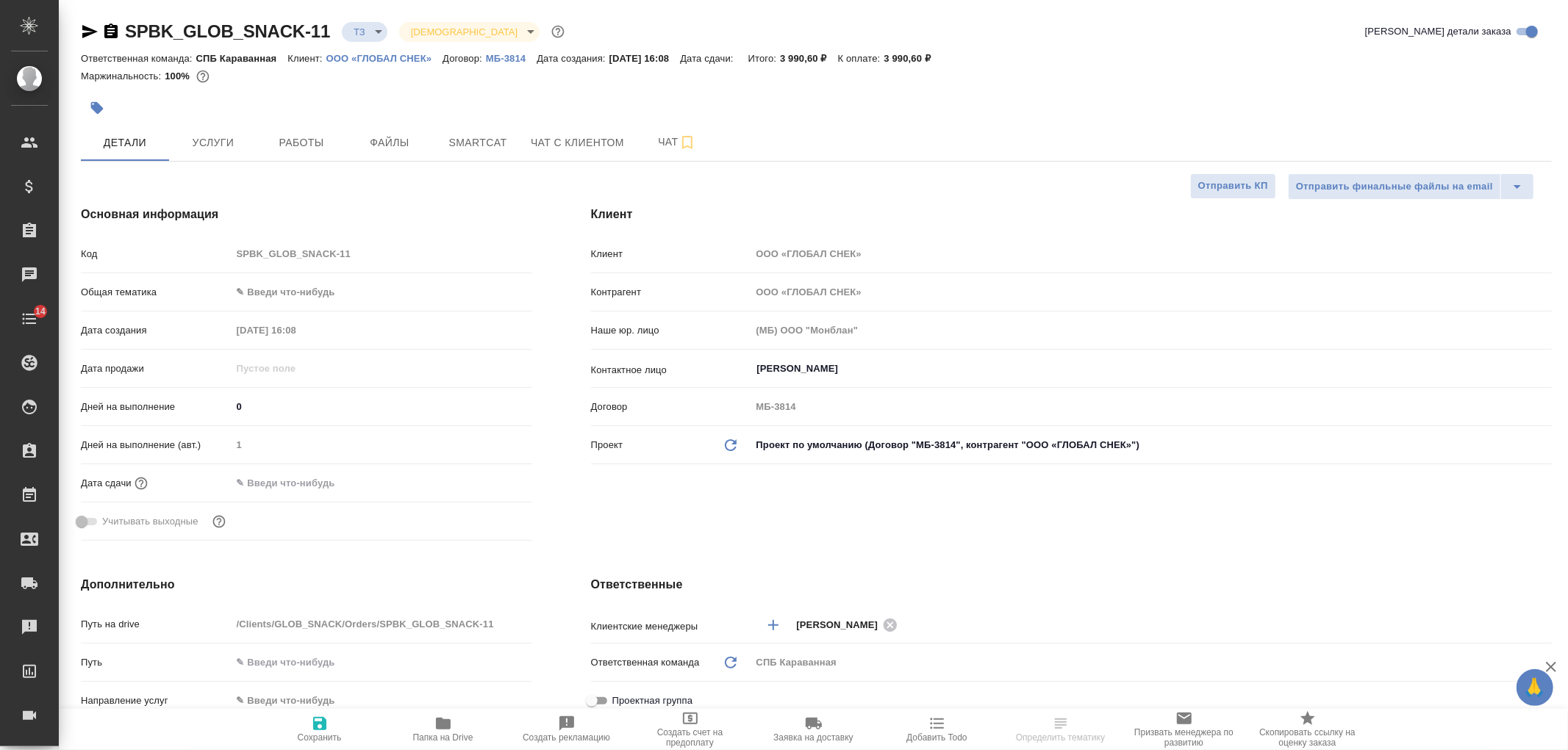
type textarea "x"
click at [840, 582] on h4 "Ответственные" at bounding box center [1071, 585] width 960 height 17
type textarea "x"
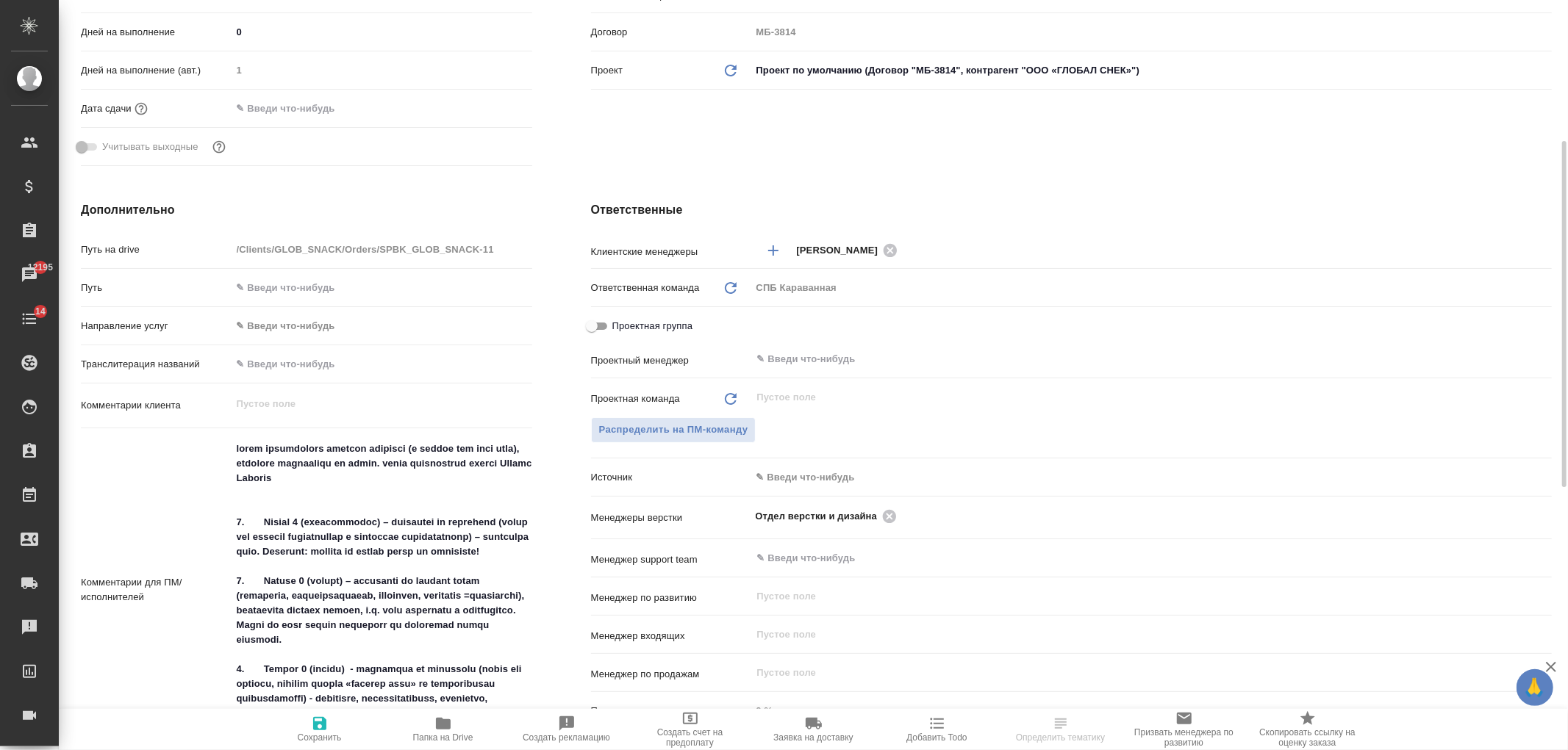
scroll to position [418, 0]
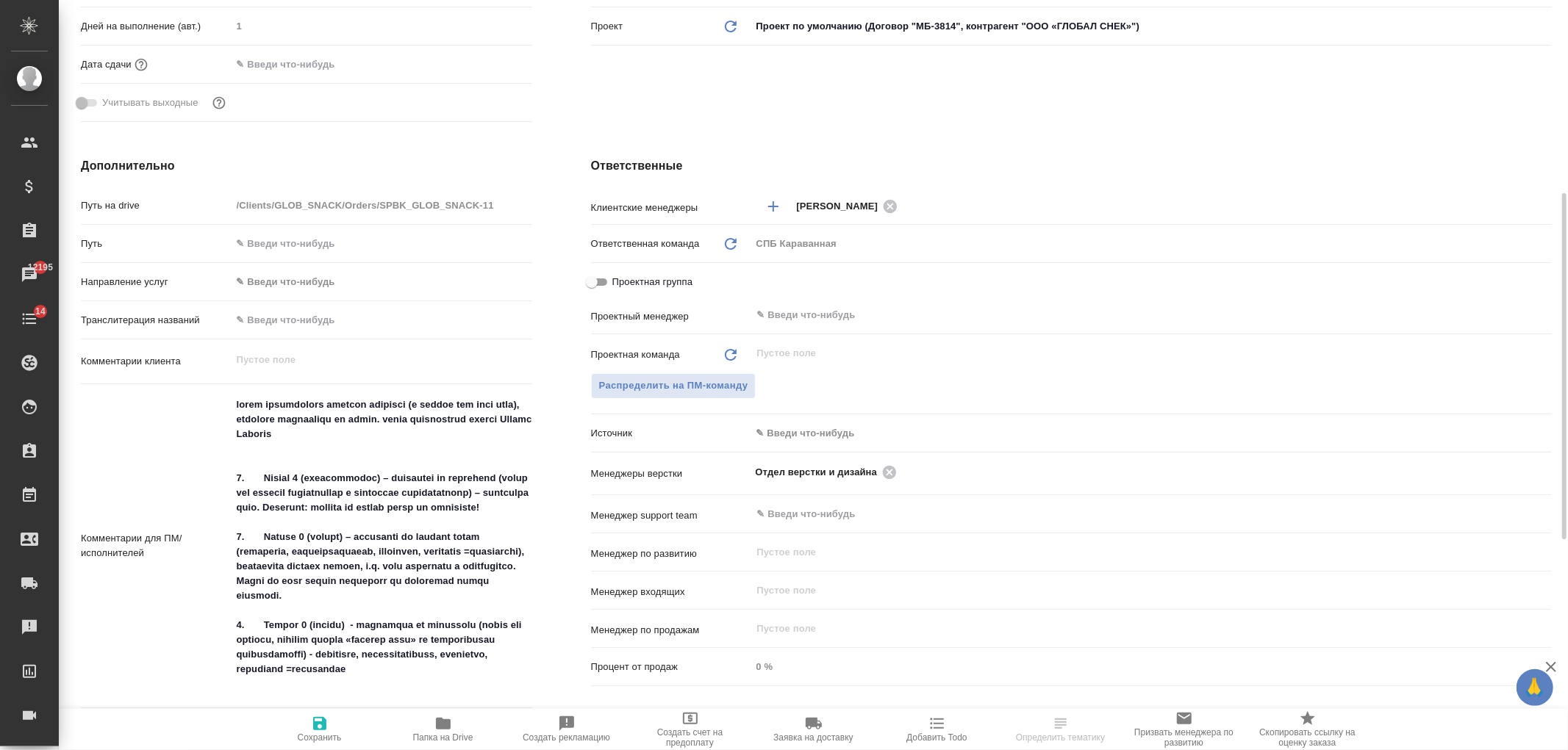
click at [774, 420] on body "🙏 .cls-1 fill:#fff; AWATERA [PERSON_NAME] Спецификации Заказы 12195 Чаты 14 Tod…" at bounding box center [784, 375] width 1568 height 750
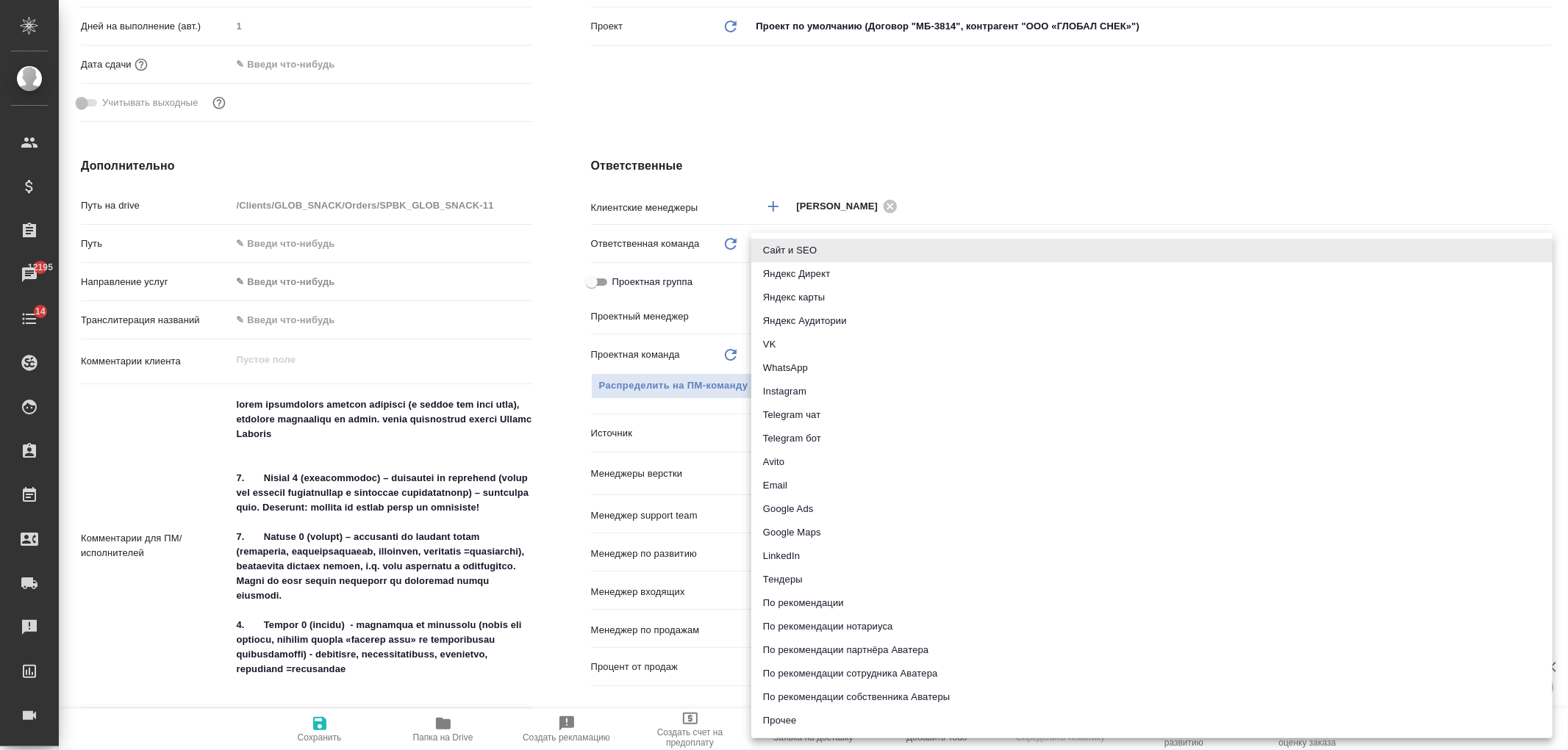
click at [795, 479] on li "Email" at bounding box center [1152, 485] width 801 height 23
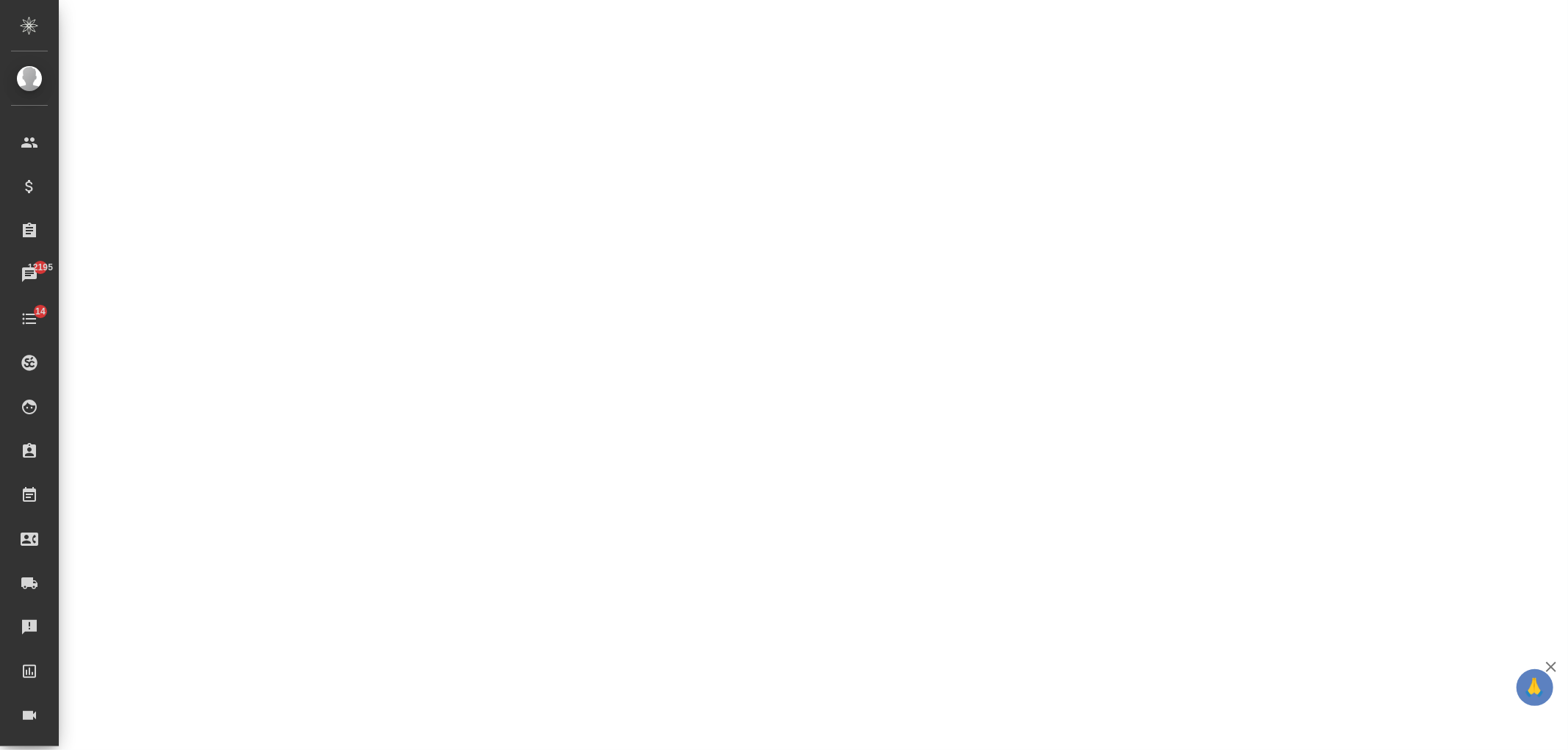
select select "RU"
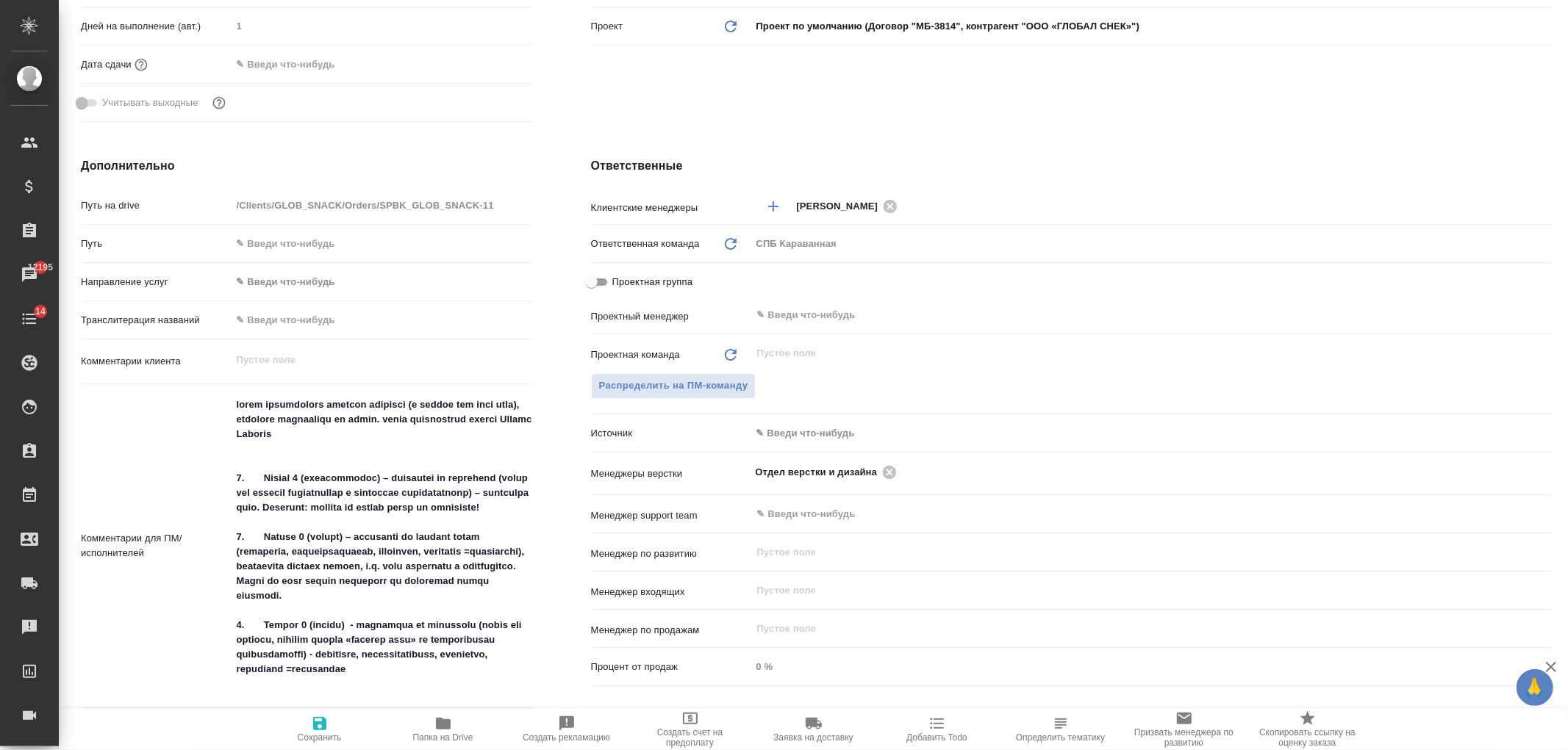
type textarea "x"
click at [828, 412] on div "Проектная команда Обновить ​ Распределить на ПМ-команду" at bounding box center [1071, 380] width 960 height 80
click at [828, 420] on body "🙏 .cls-1 fill:#fff; AWATERA [PERSON_NAME] Спецификации Заказы 12195 Чаты 14 Tod…" at bounding box center [784, 375] width 1568 height 750
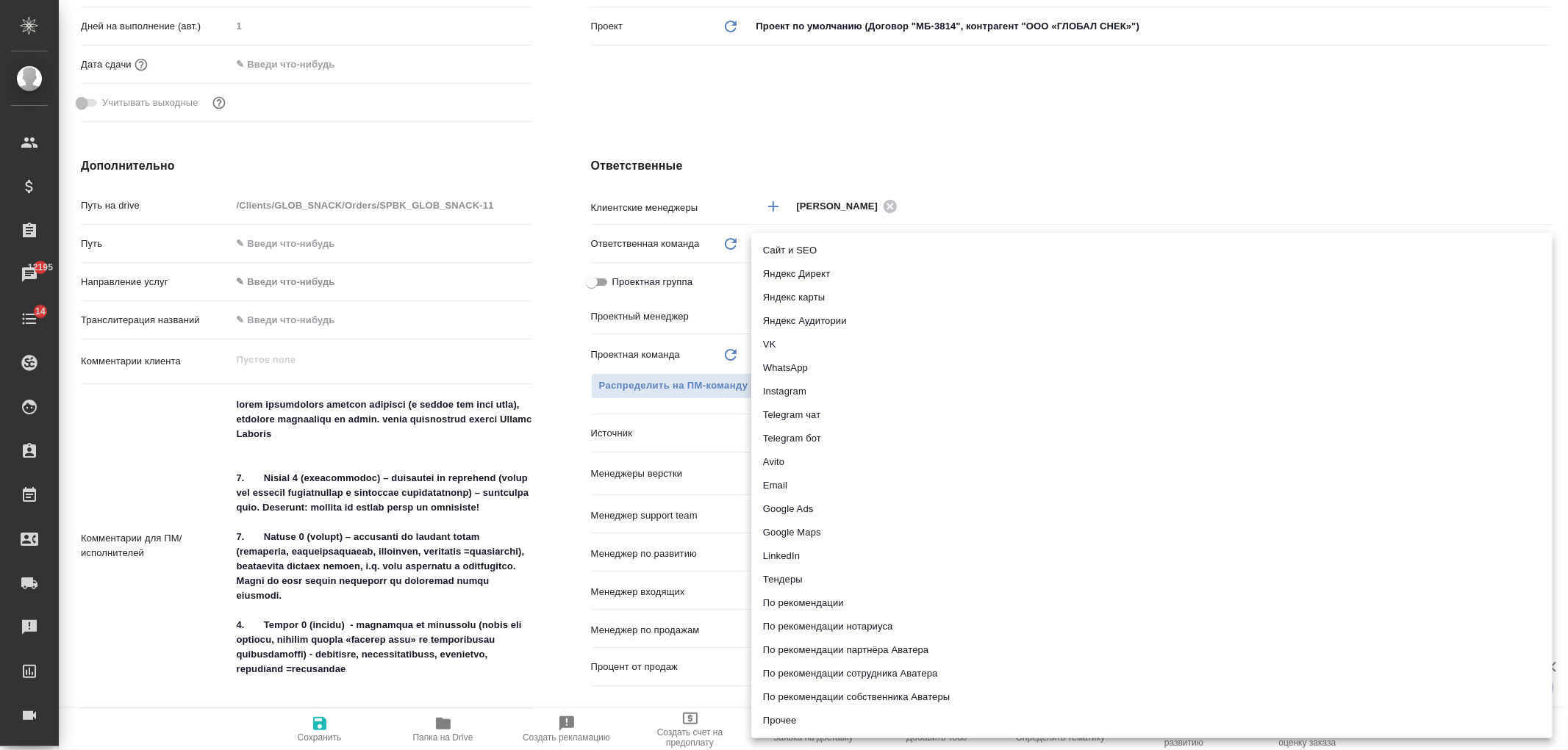
click at [785, 478] on li "Email" at bounding box center [1152, 485] width 801 height 23
type textarea "x"
type input "emailAds"
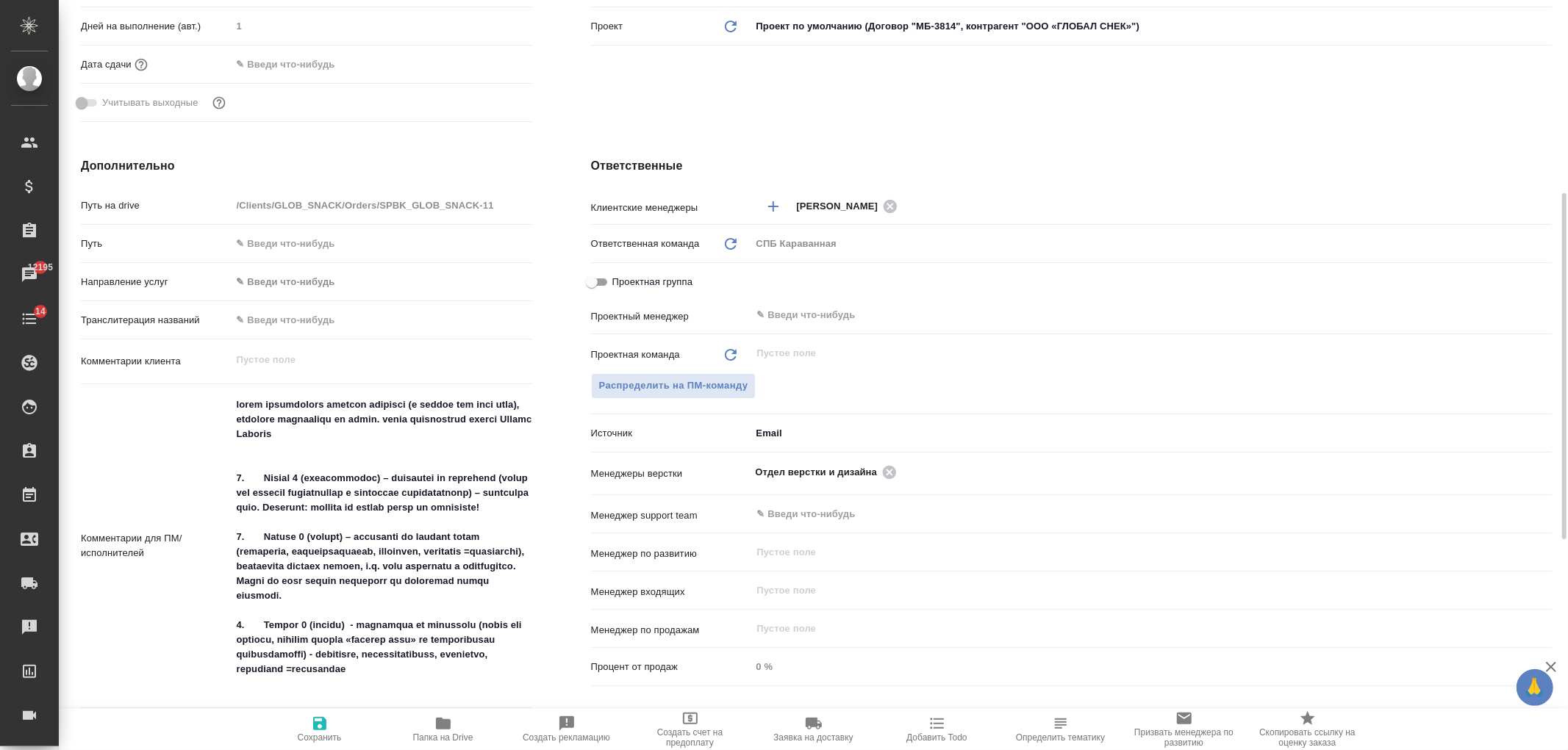
click at [331, 722] on span "Сохранить" at bounding box center [320, 728] width 106 height 28
type textarea "x"
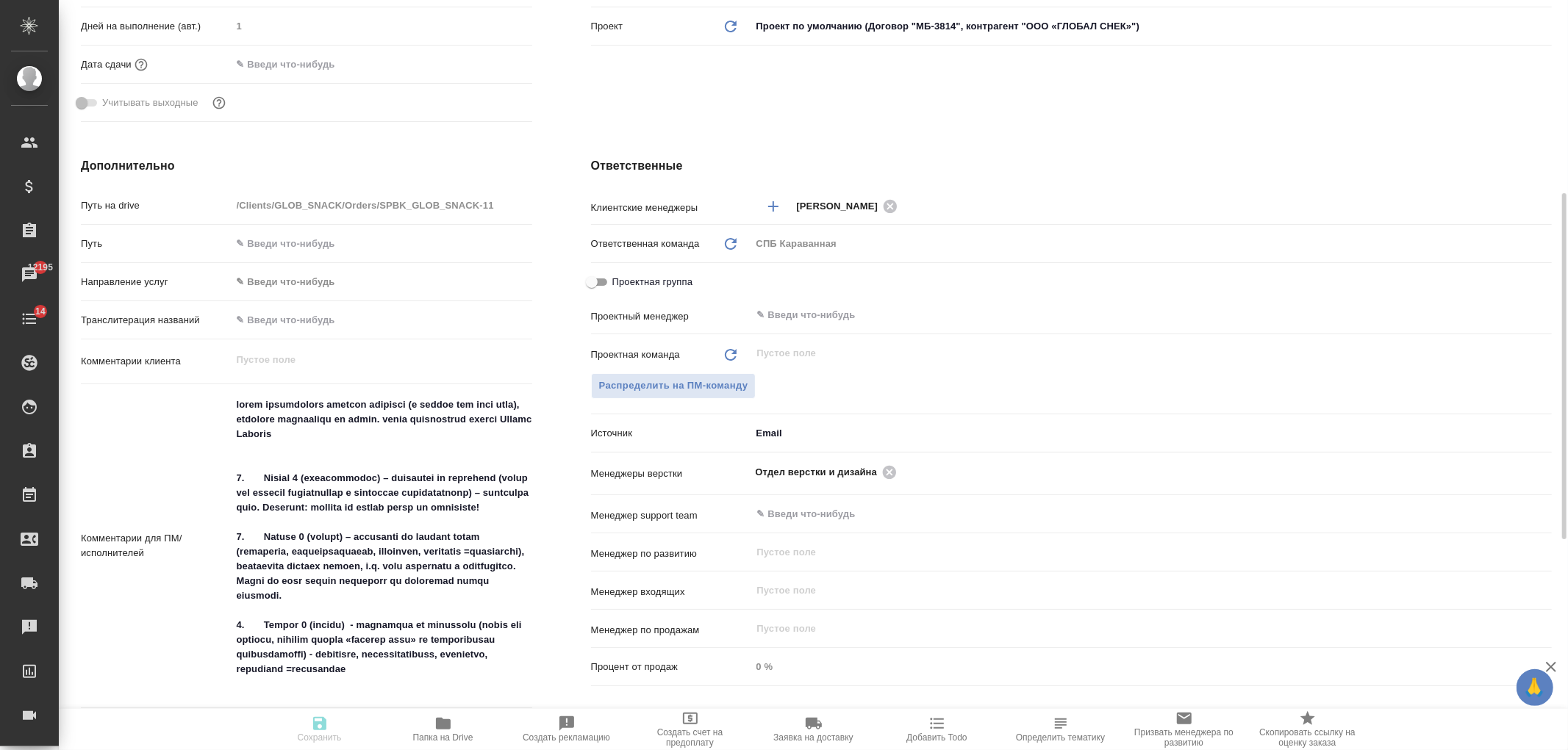
type textarea "x"
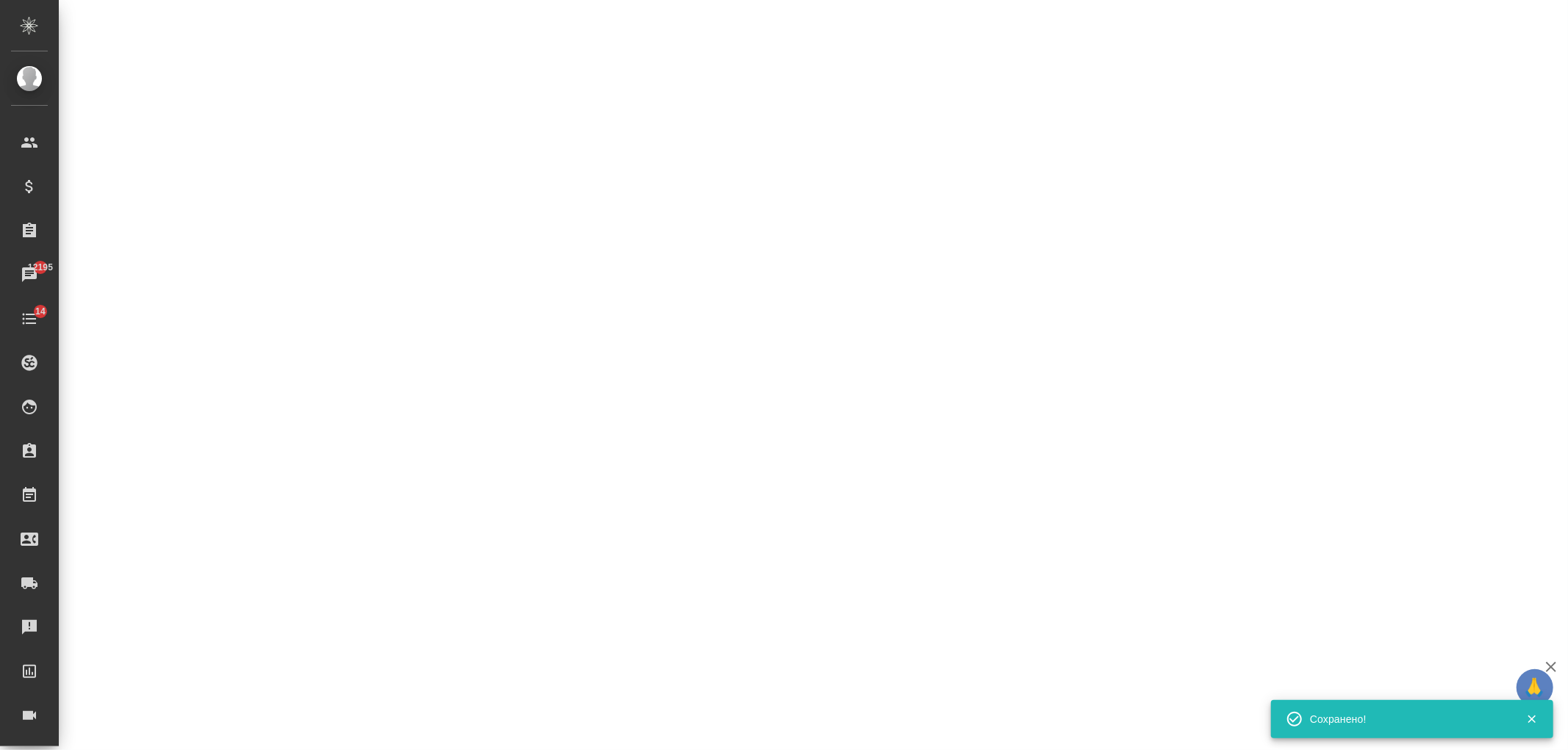
select select "RU"
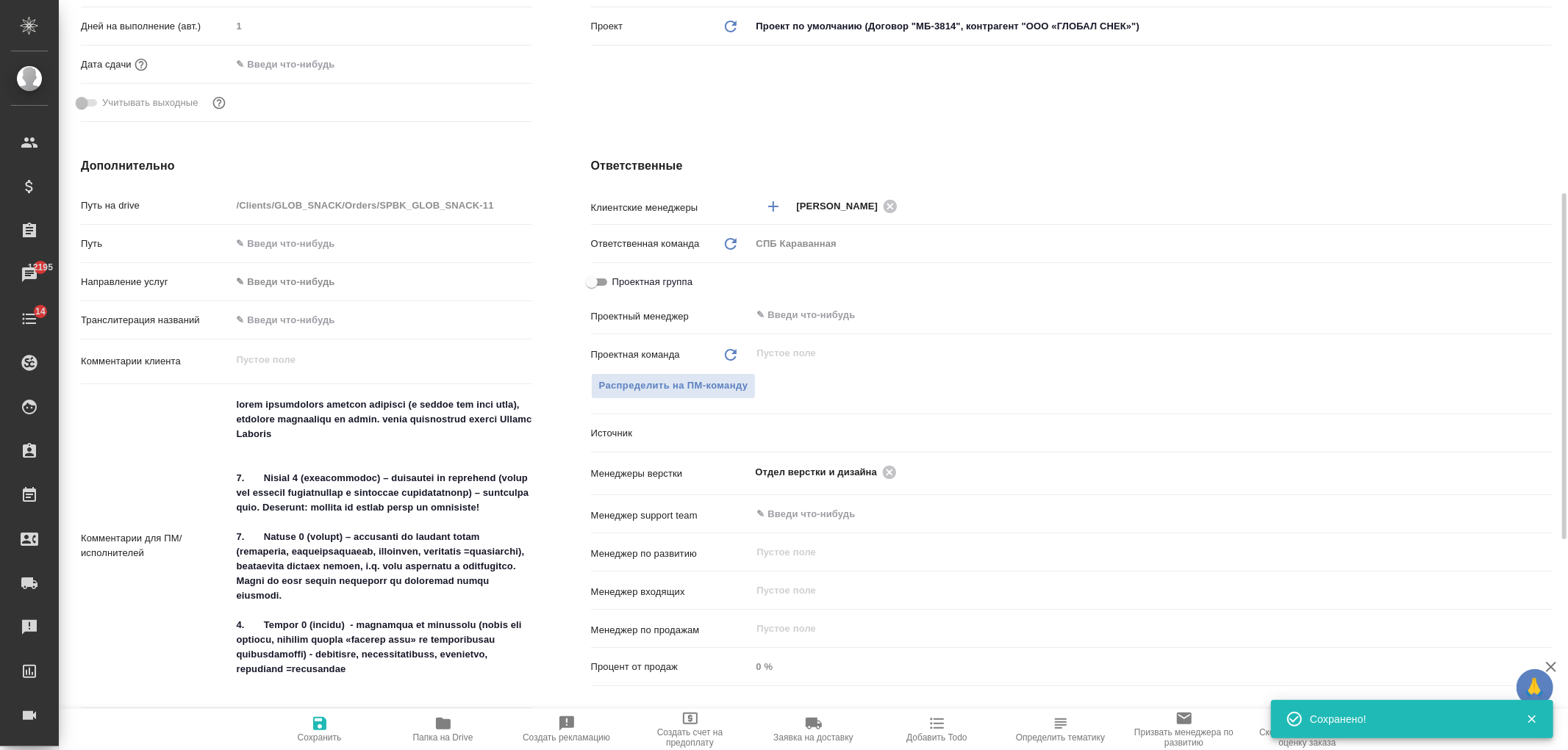
type textarea "x"
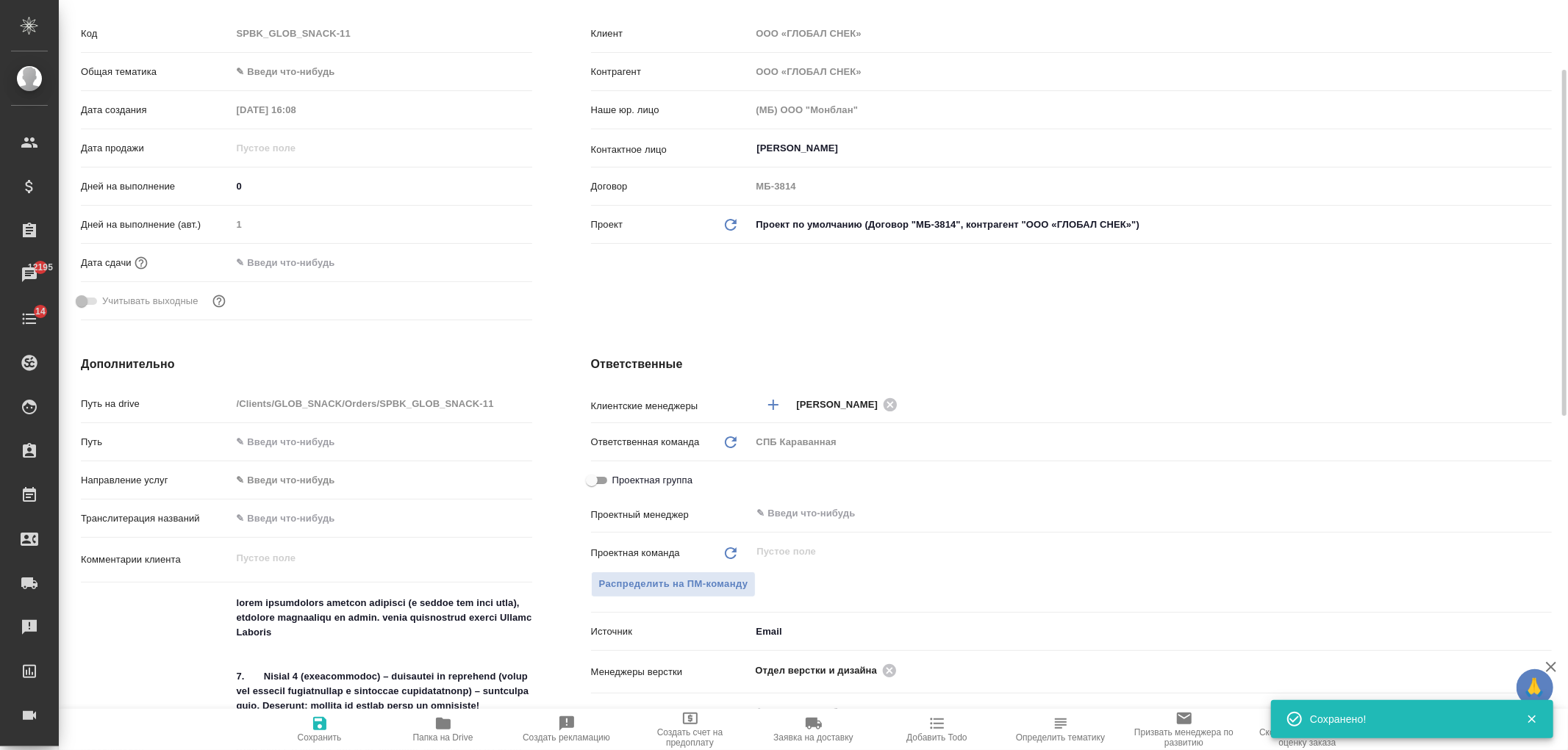
scroll to position [199, 0]
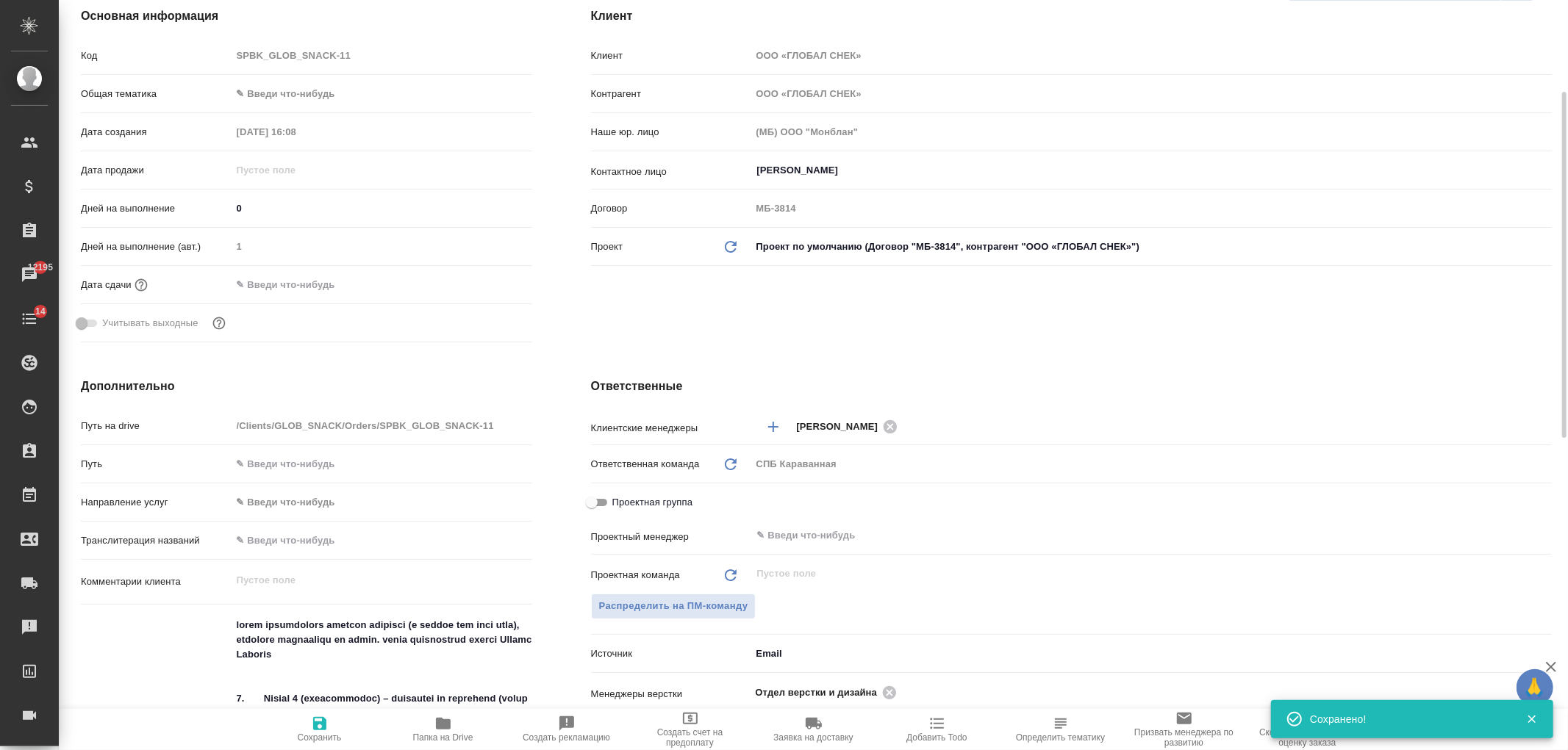
type textarea "x"
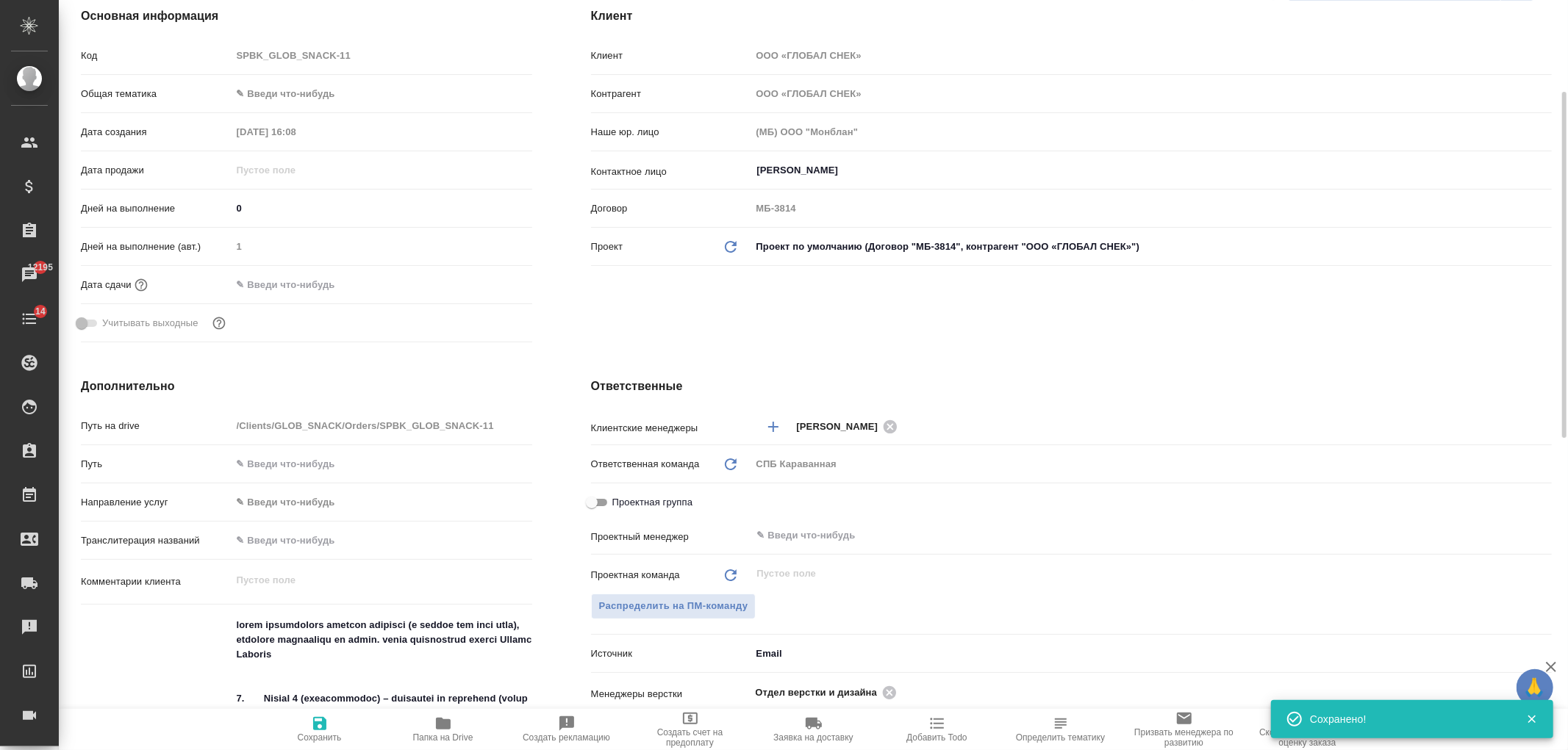
type textarea "x"
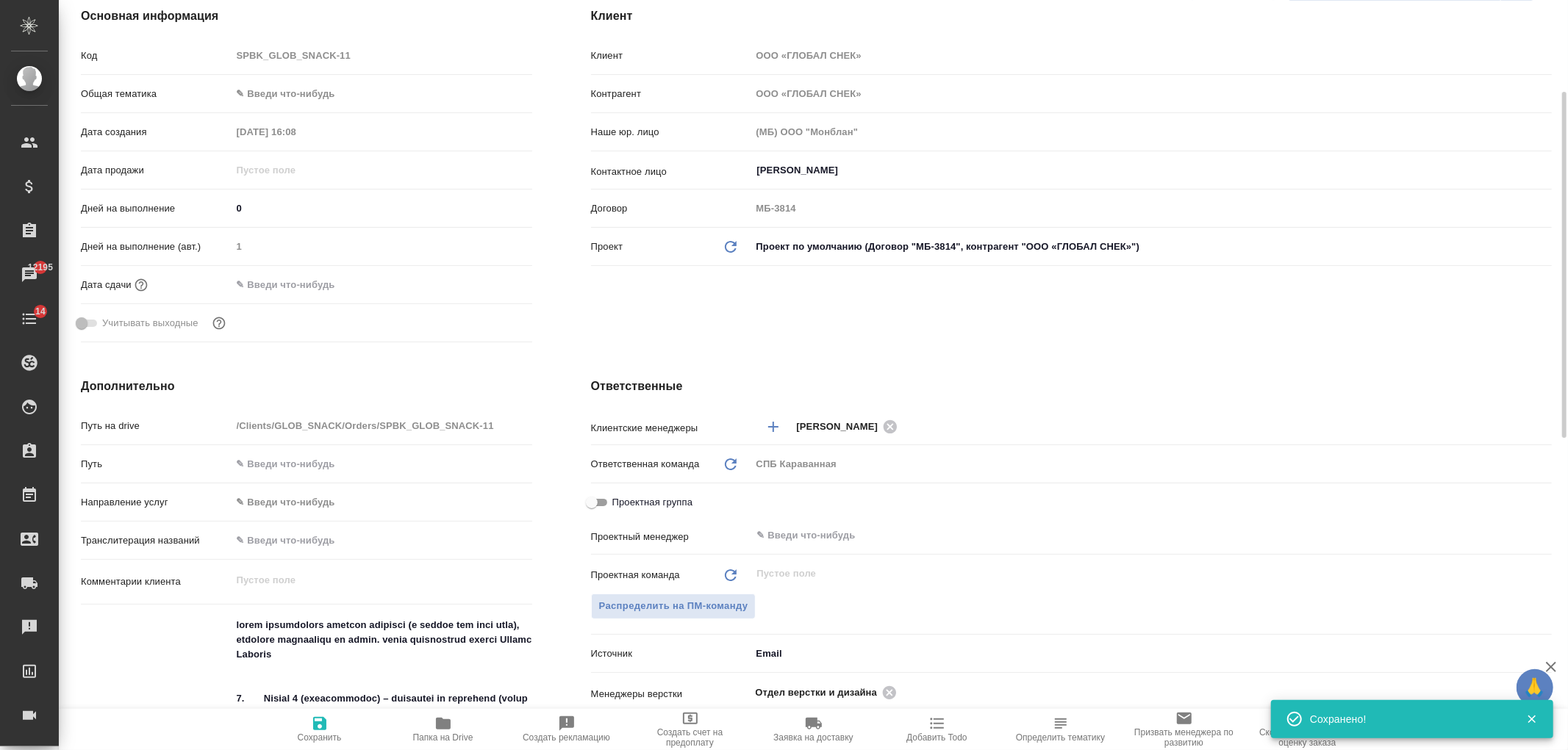
type textarea "x"
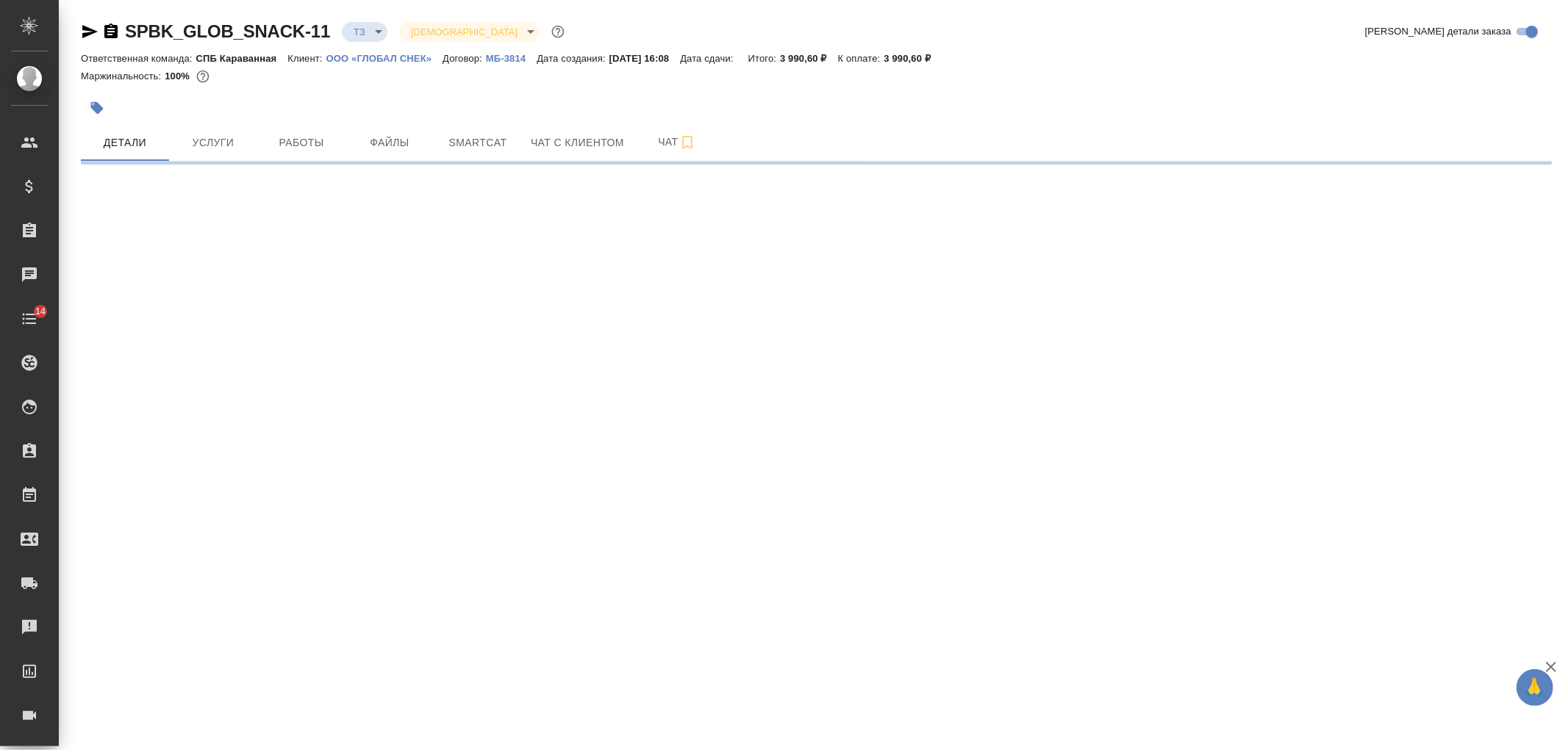
select select "RU"
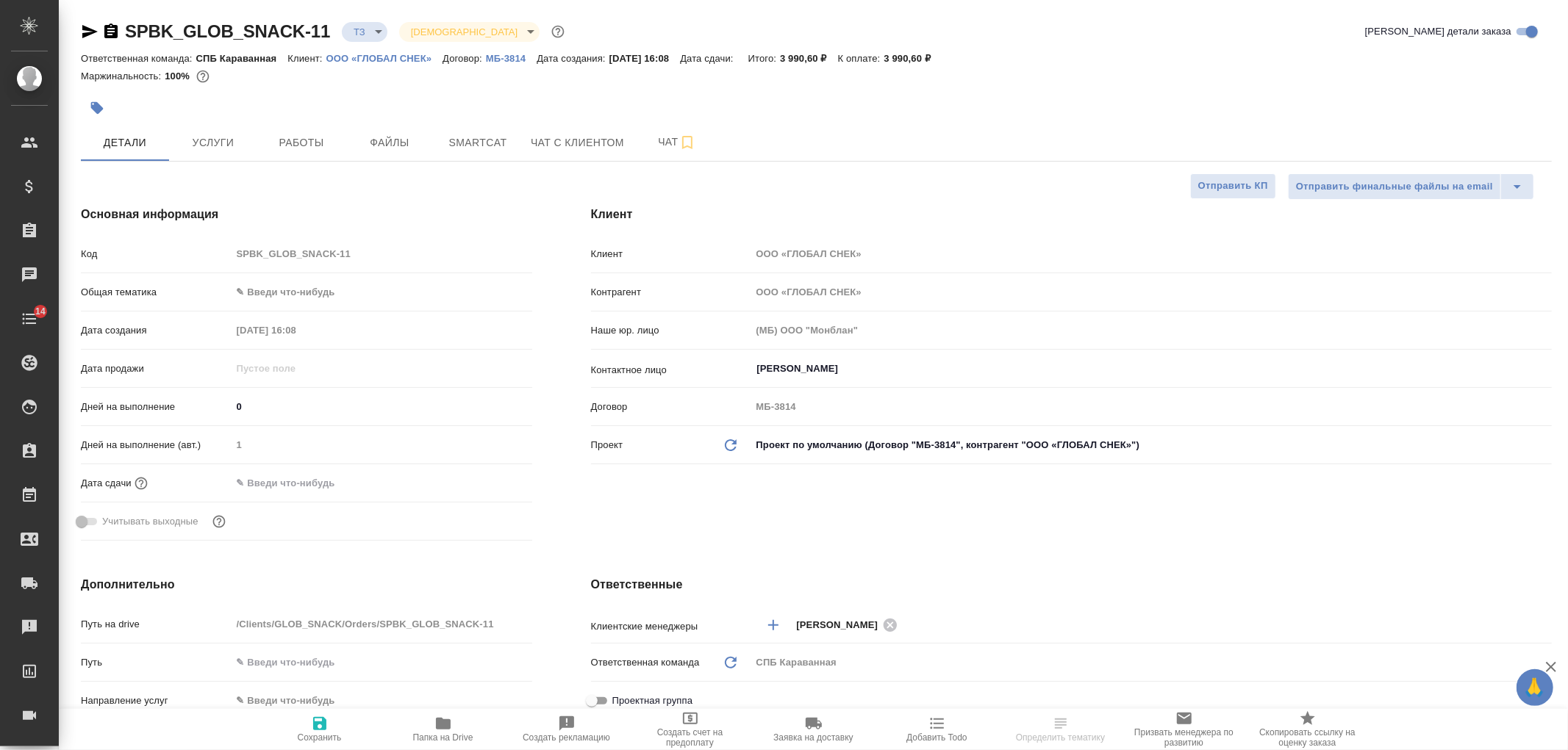
type textarea "x"
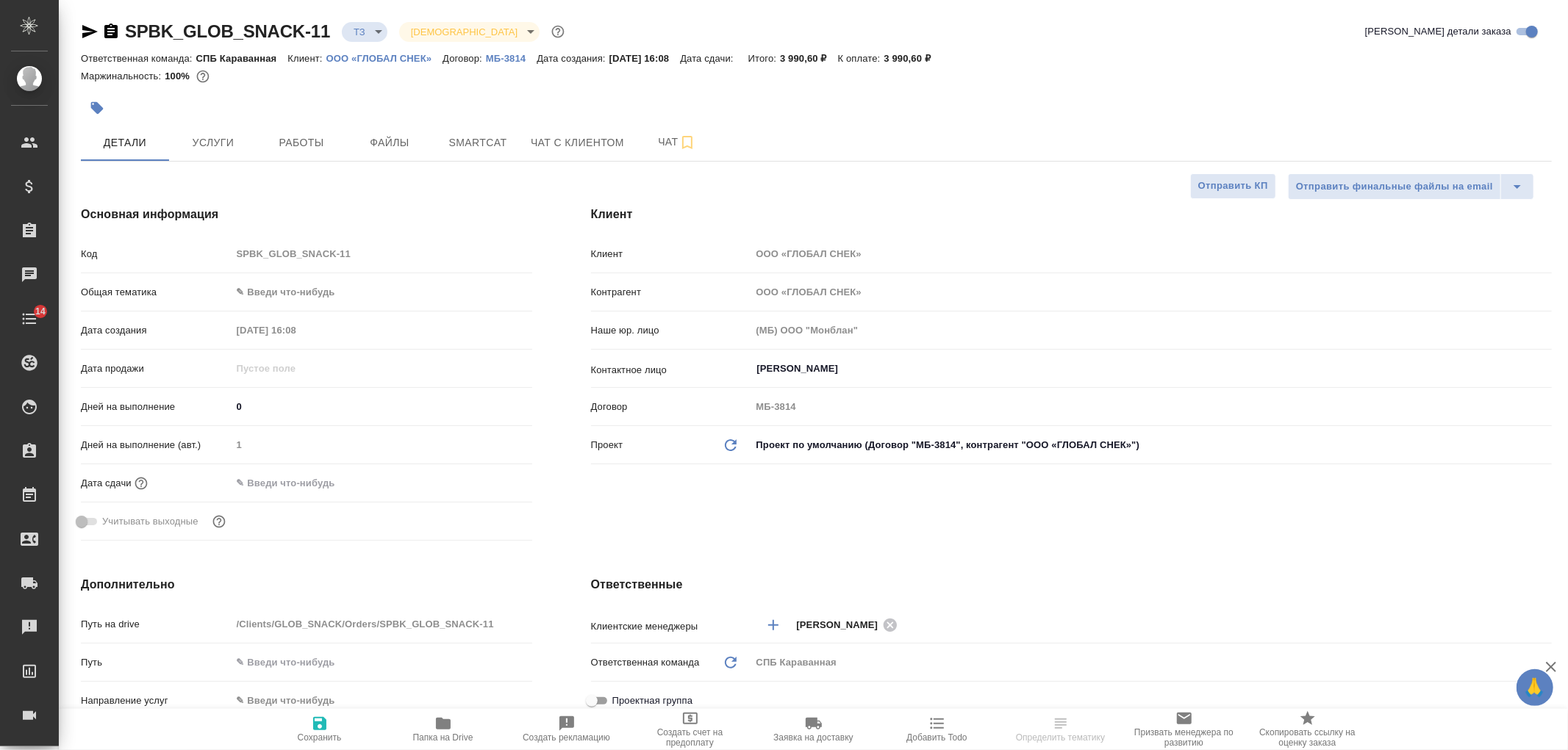
type textarea "x"
click at [753, 519] on div "Клиент Клиент ООО «ГЛОБАЛ СНЕК» Контрагент ООО «ГЛОБАЛ СНЕК» Наше юр. лицо (МБ)…" at bounding box center [1071, 375] width 1019 height 400
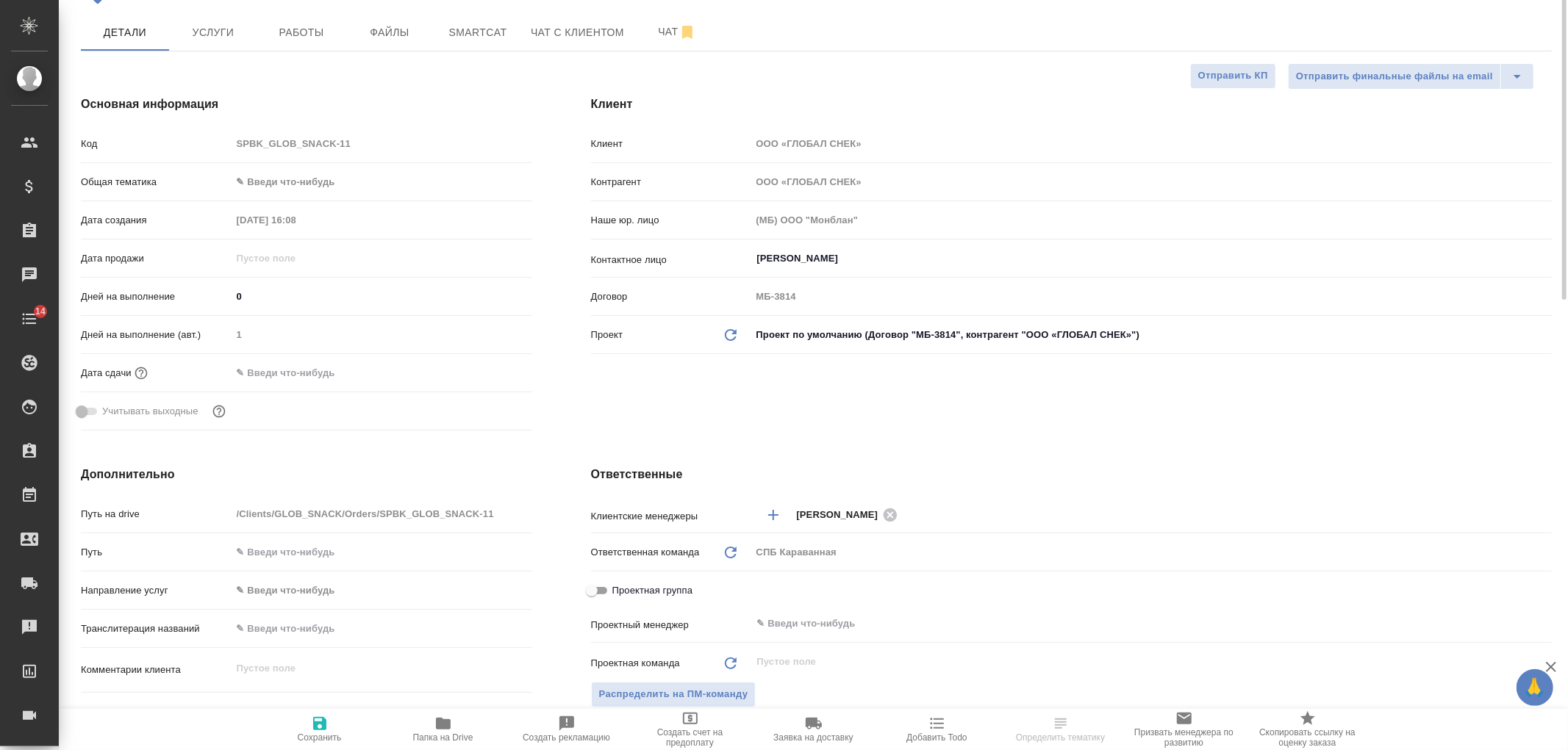
scroll to position [22, 0]
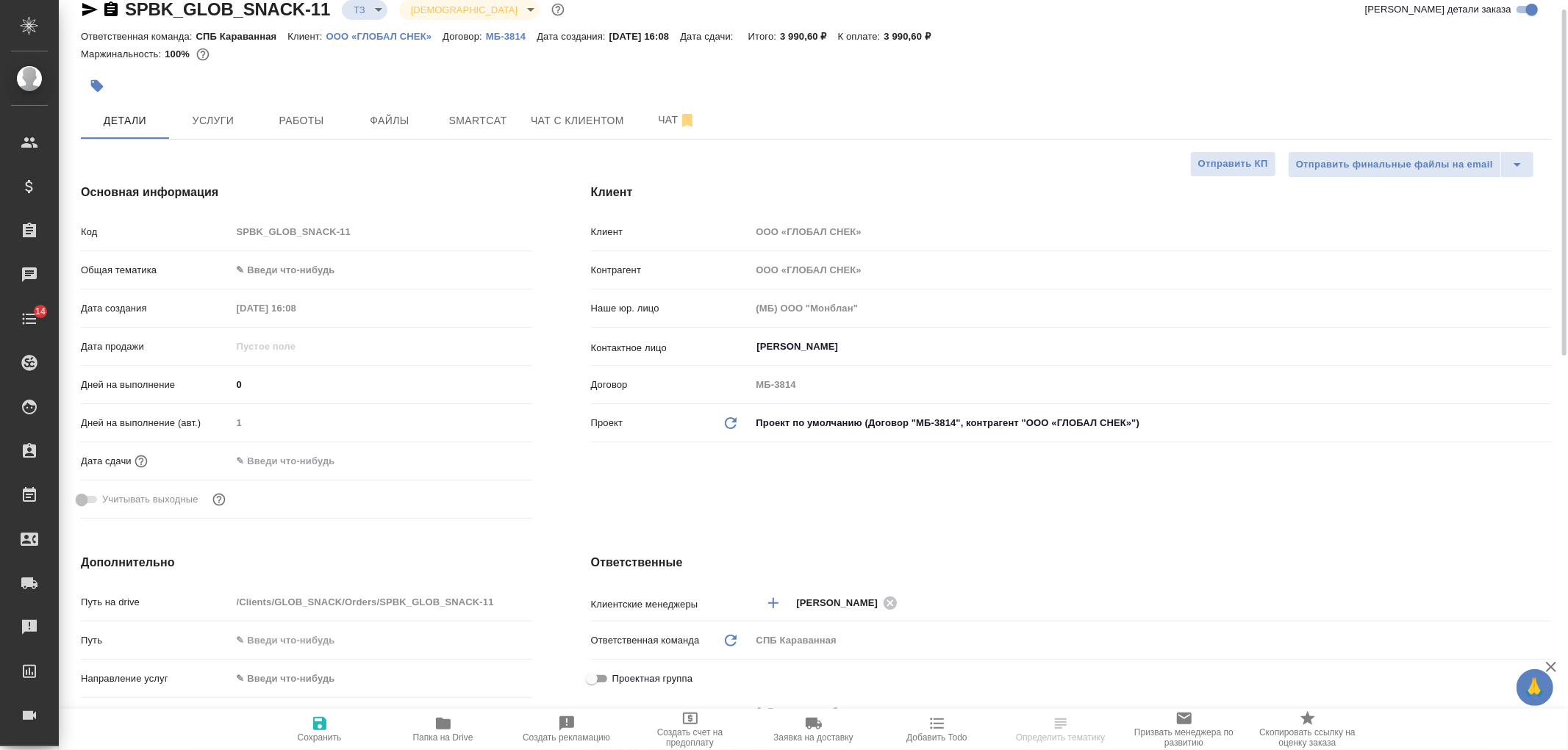
type textarea "x"
select select "RU"
type textarea "x"
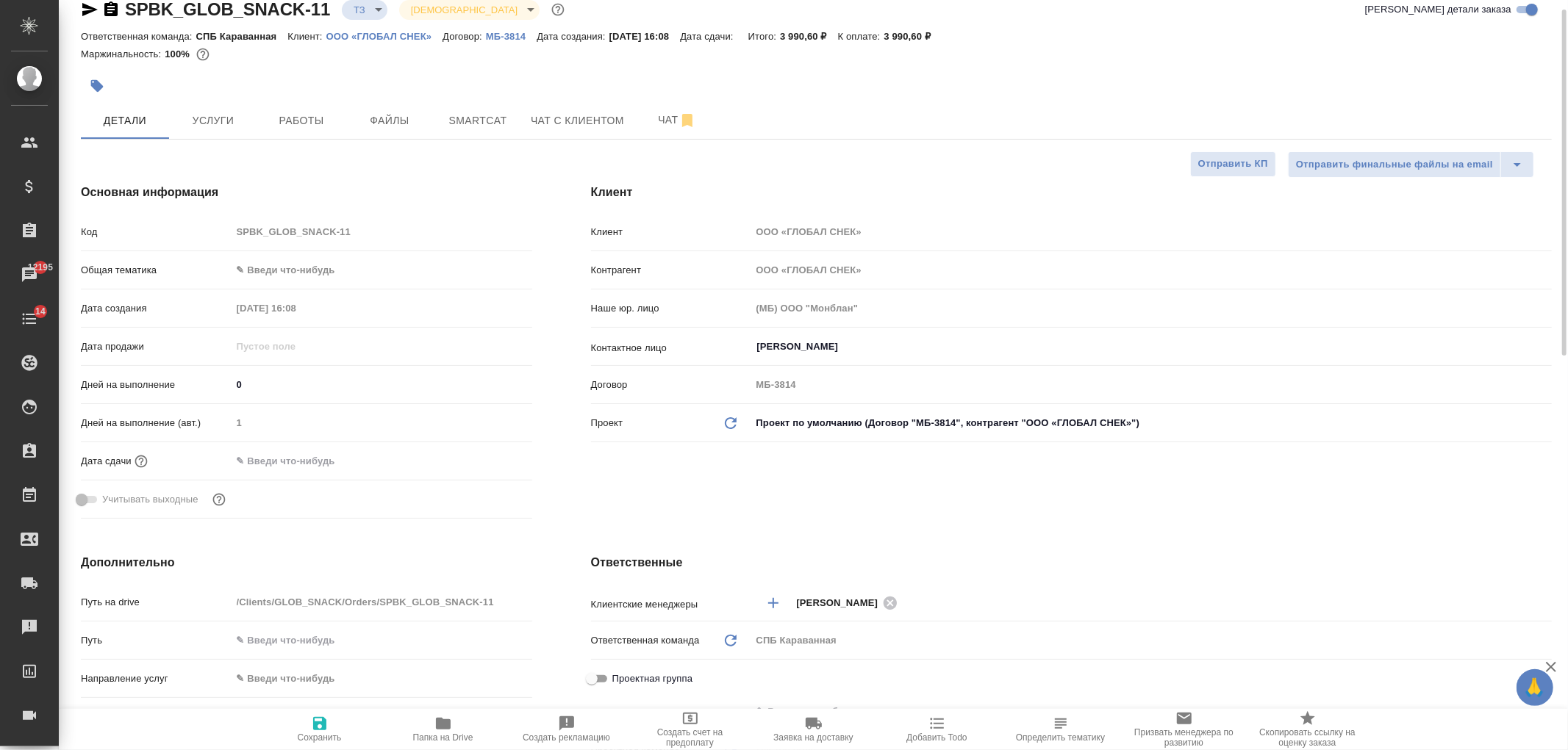
type textarea "x"
click at [654, 129] on button "Чат" at bounding box center [677, 120] width 88 height 37
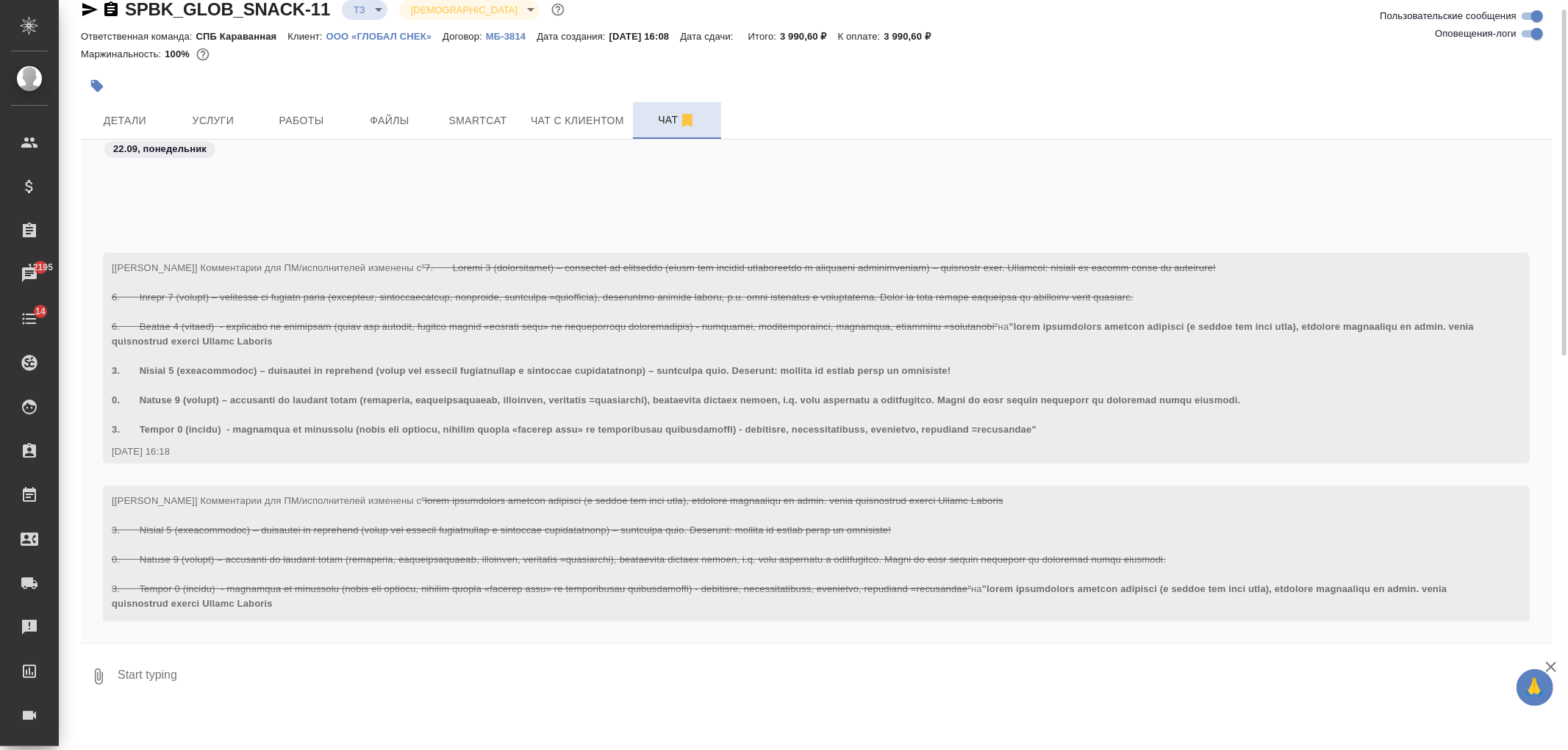
scroll to position [211, 0]
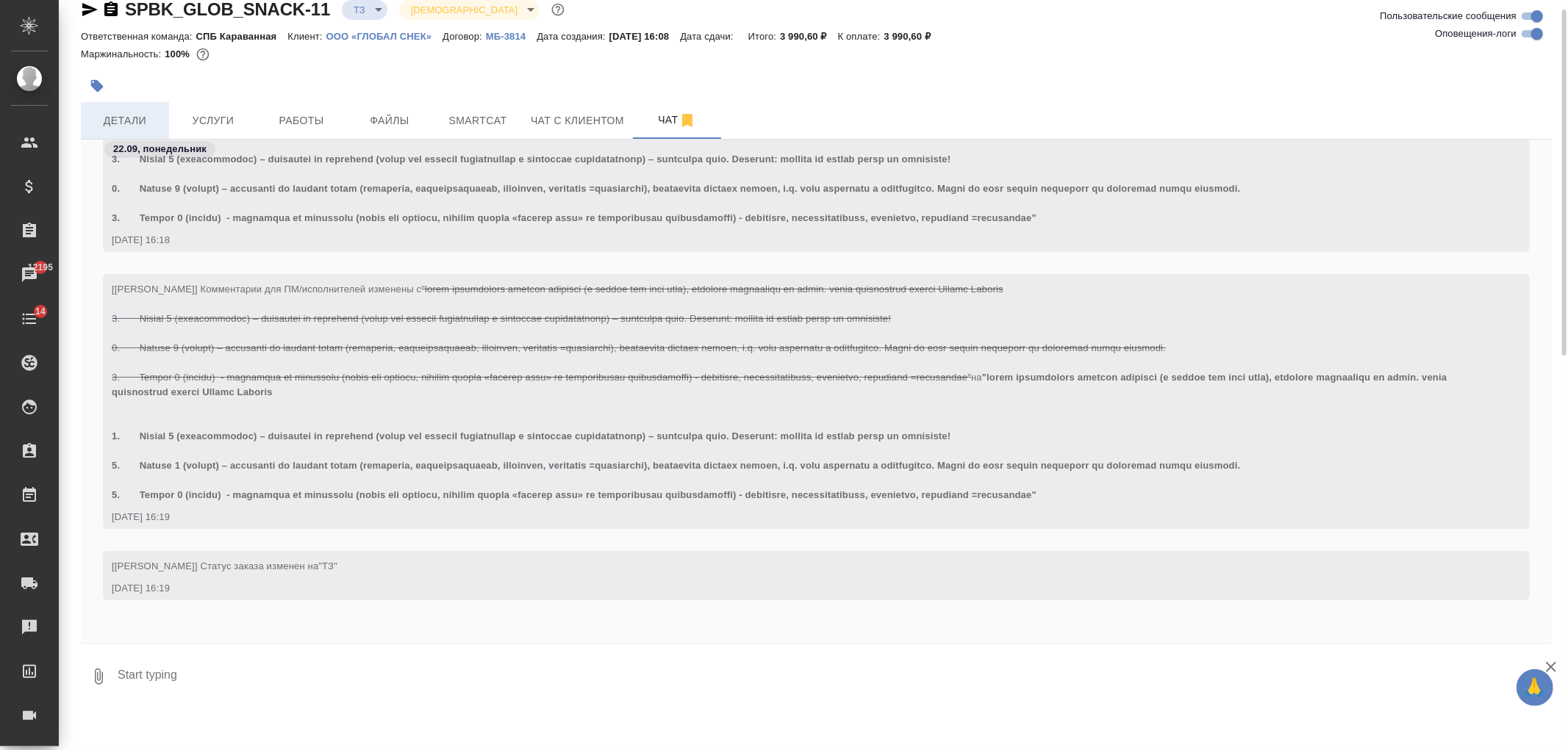
click at [144, 113] on span "Детали" at bounding box center [125, 121] width 70 height 18
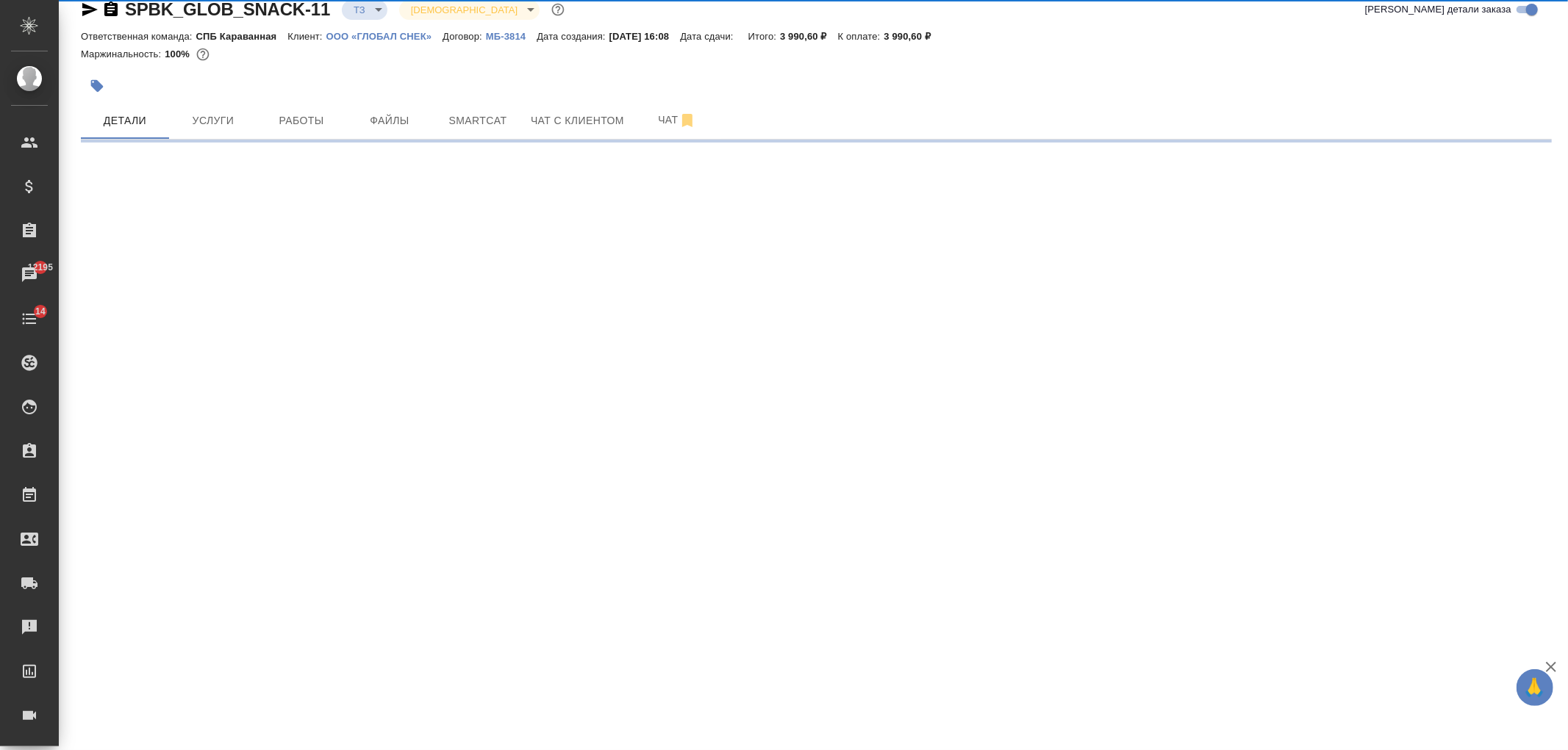
select select "RU"
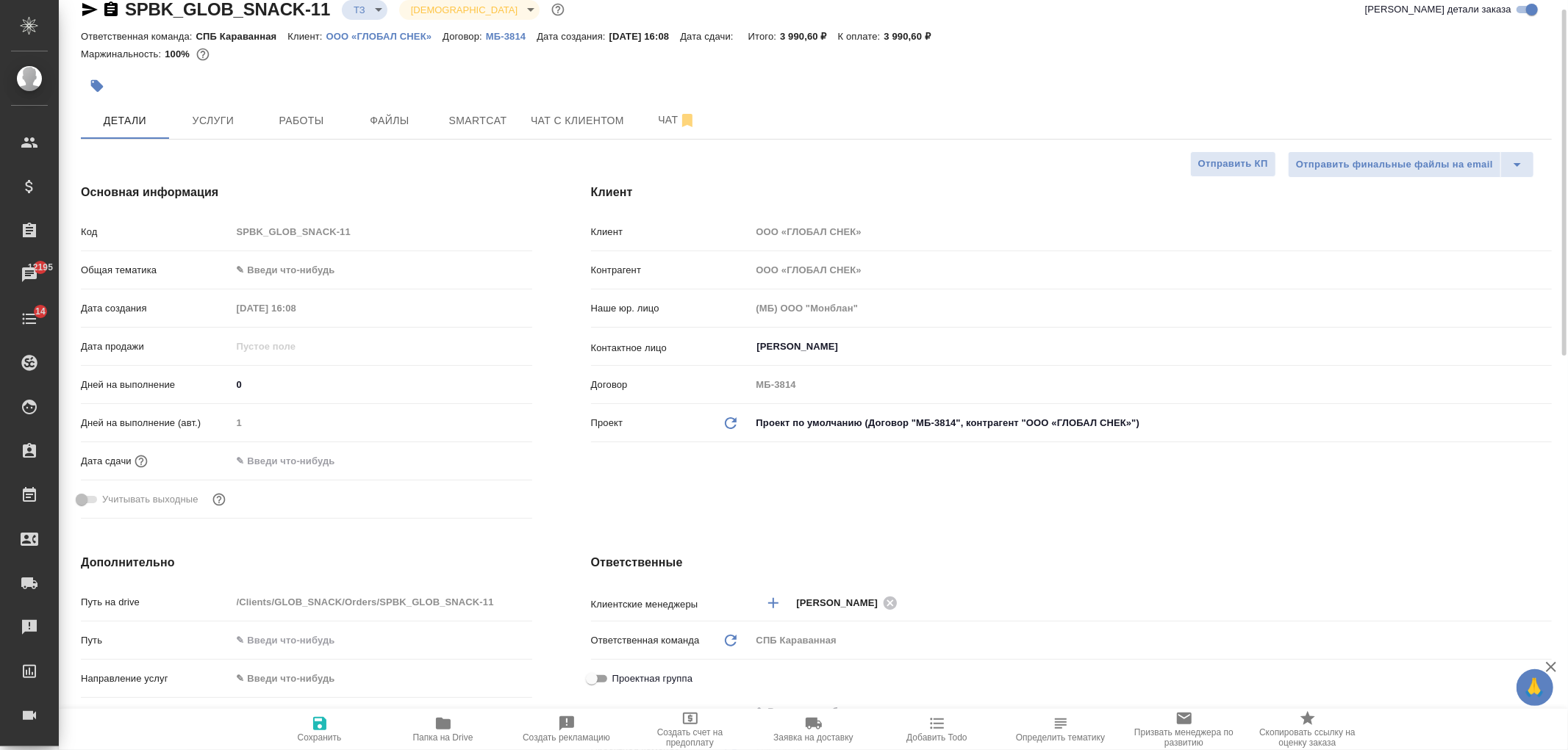
type textarea "x"
click at [817, 523] on div "Клиент Клиент ООО «ГЛОБАЛ СНЕК» Контрагент ООО «ГЛОБАЛ СНЕК» Наше юр. лицо (МБ)…" at bounding box center [1071, 353] width 1019 height 400
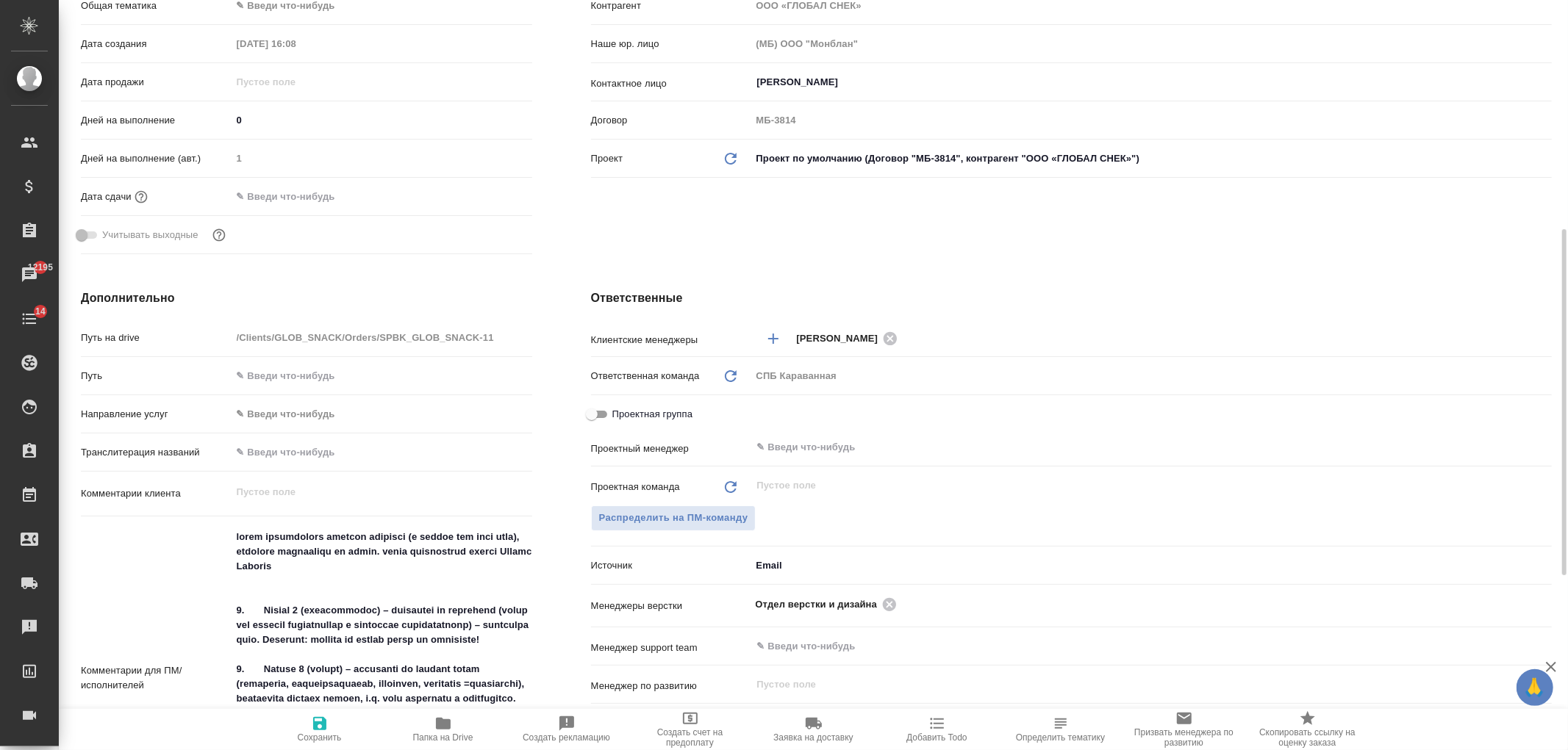
scroll to position [375, 0]
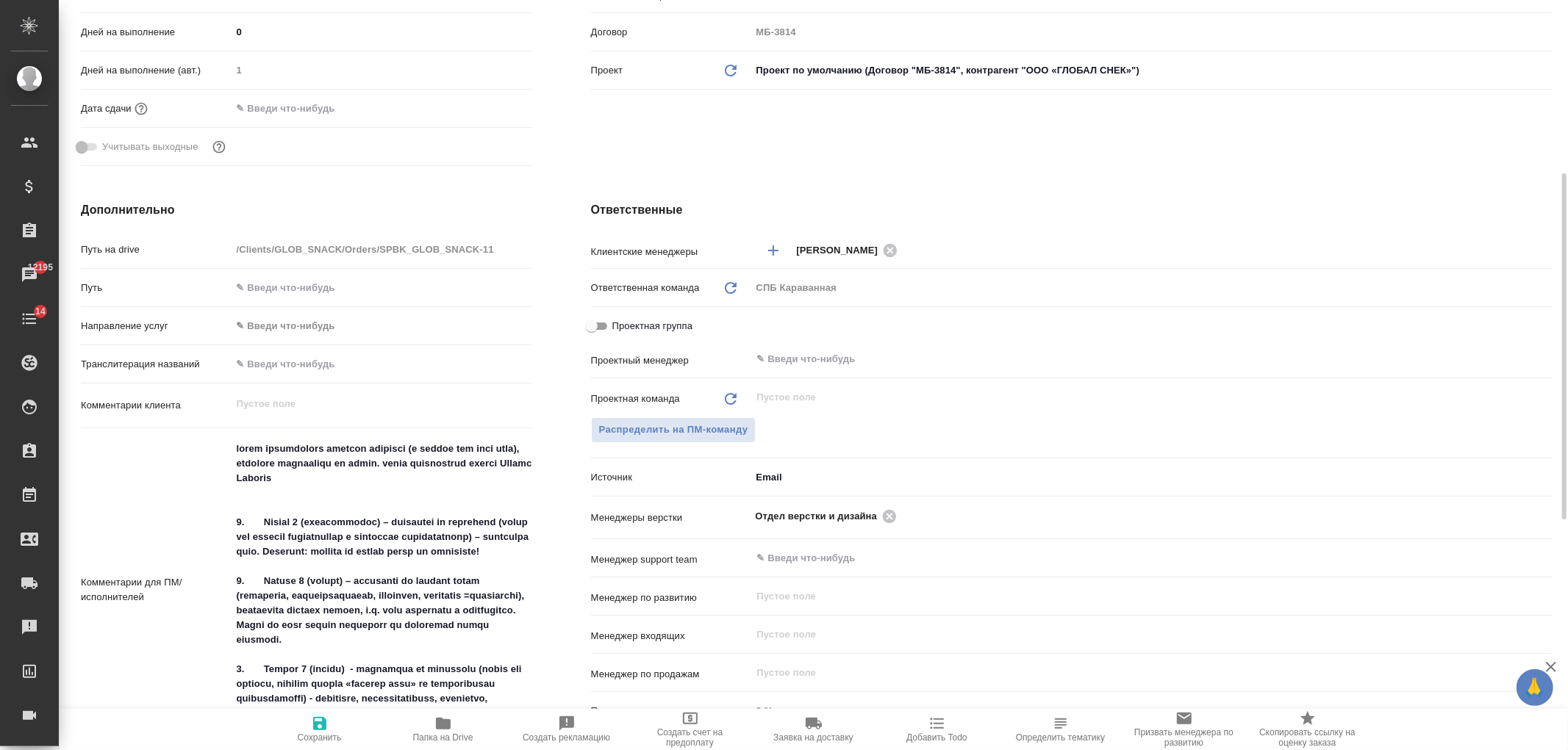
type textarea "x"
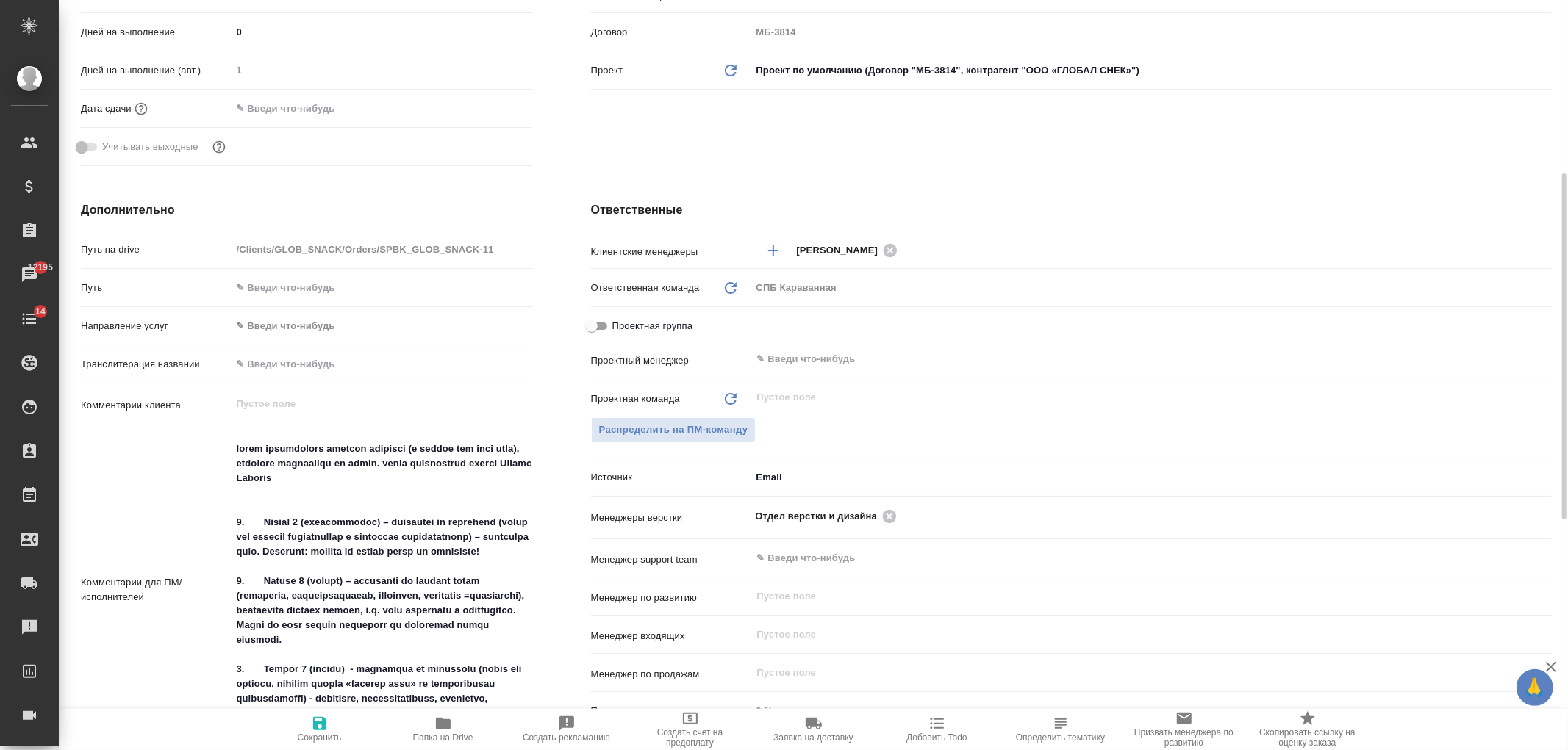
type textarea "x"
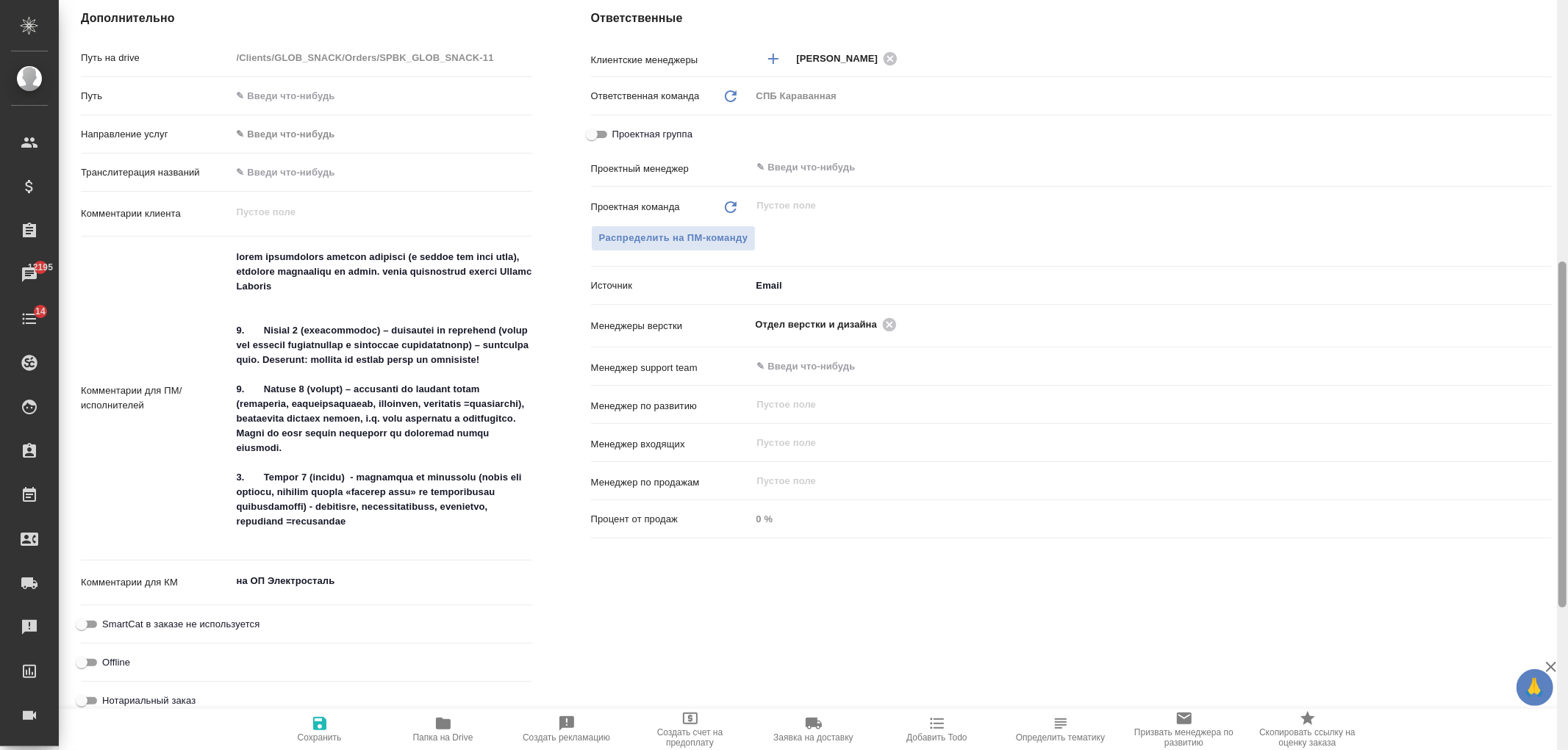
scroll to position [0, 0]
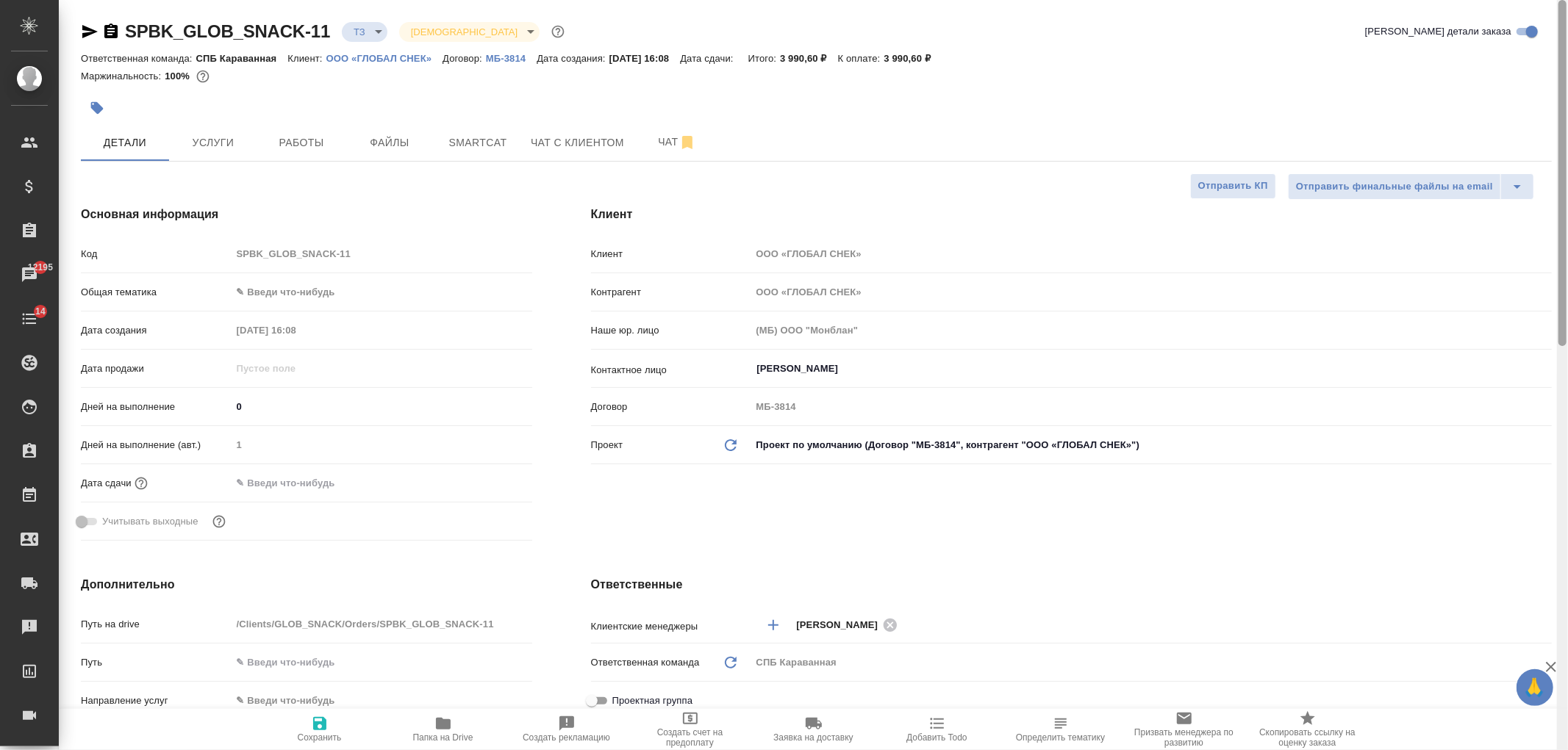
drag, startPoint x: 1561, startPoint y: 508, endPoint x: 1491, endPoint y: 39, distance: 474.2
click at [1563, 60] on div at bounding box center [1562, 173] width 8 height 346
click at [663, 146] on span "Чат" at bounding box center [676, 142] width 70 height 18
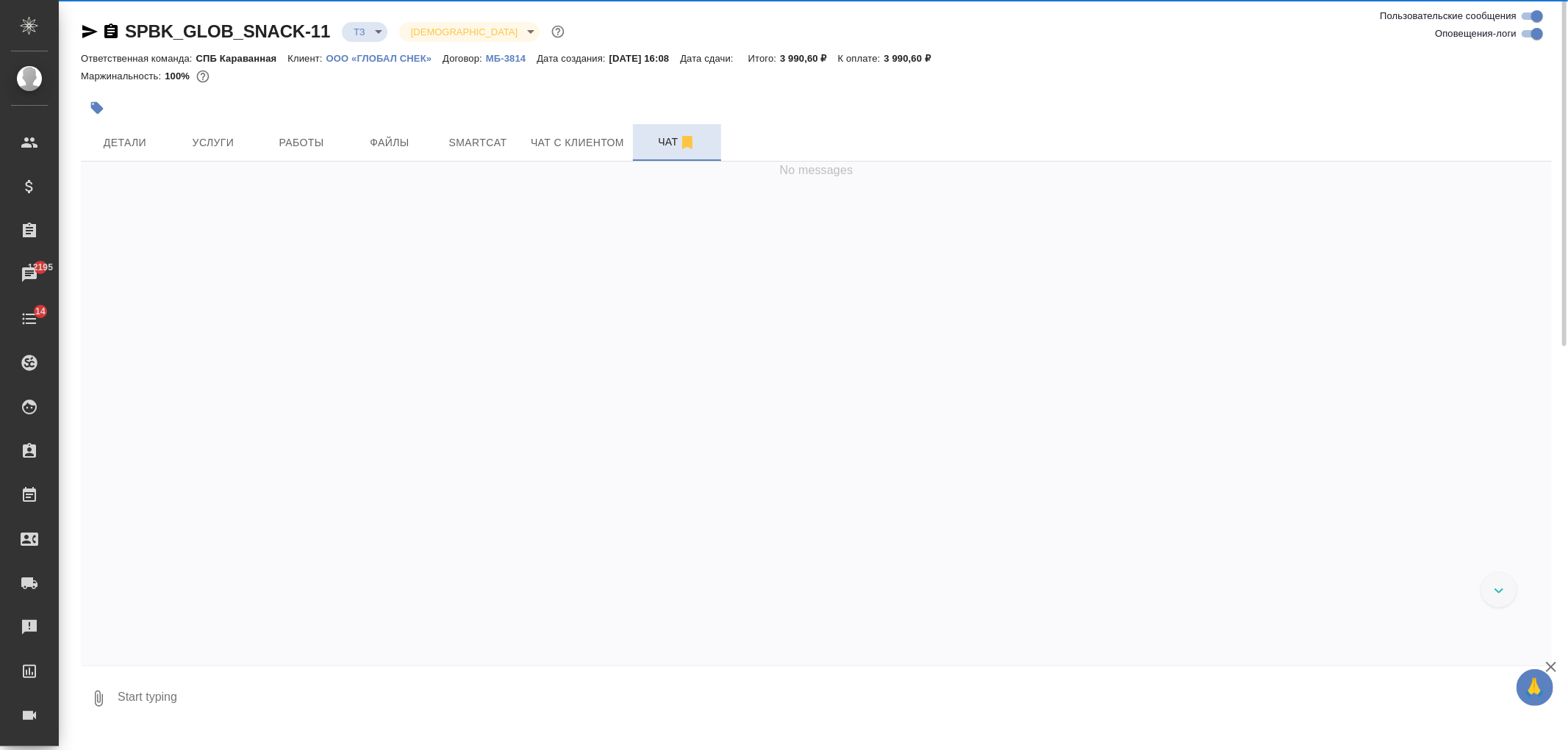
scroll to position [211, 0]
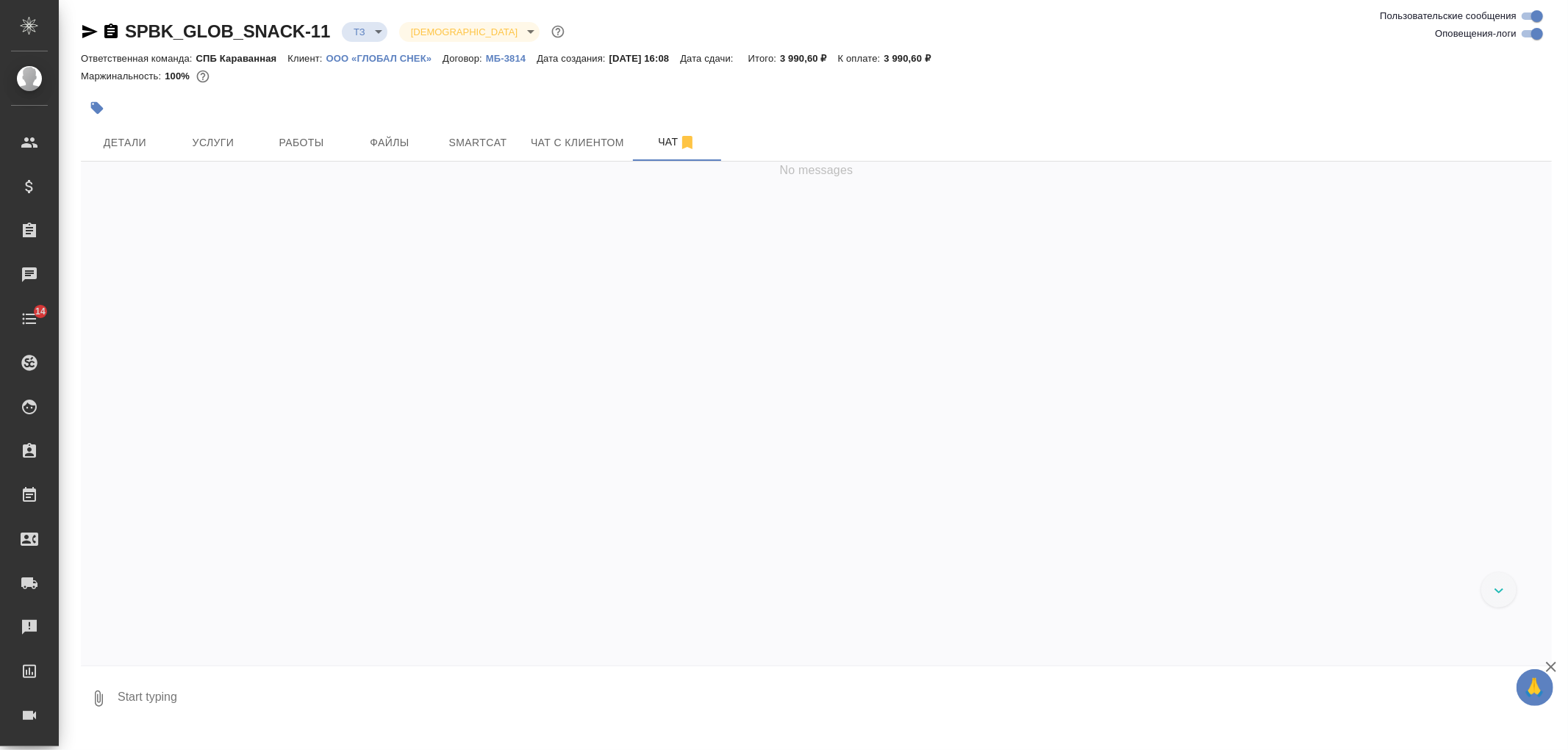
scroll to position [211, 0]
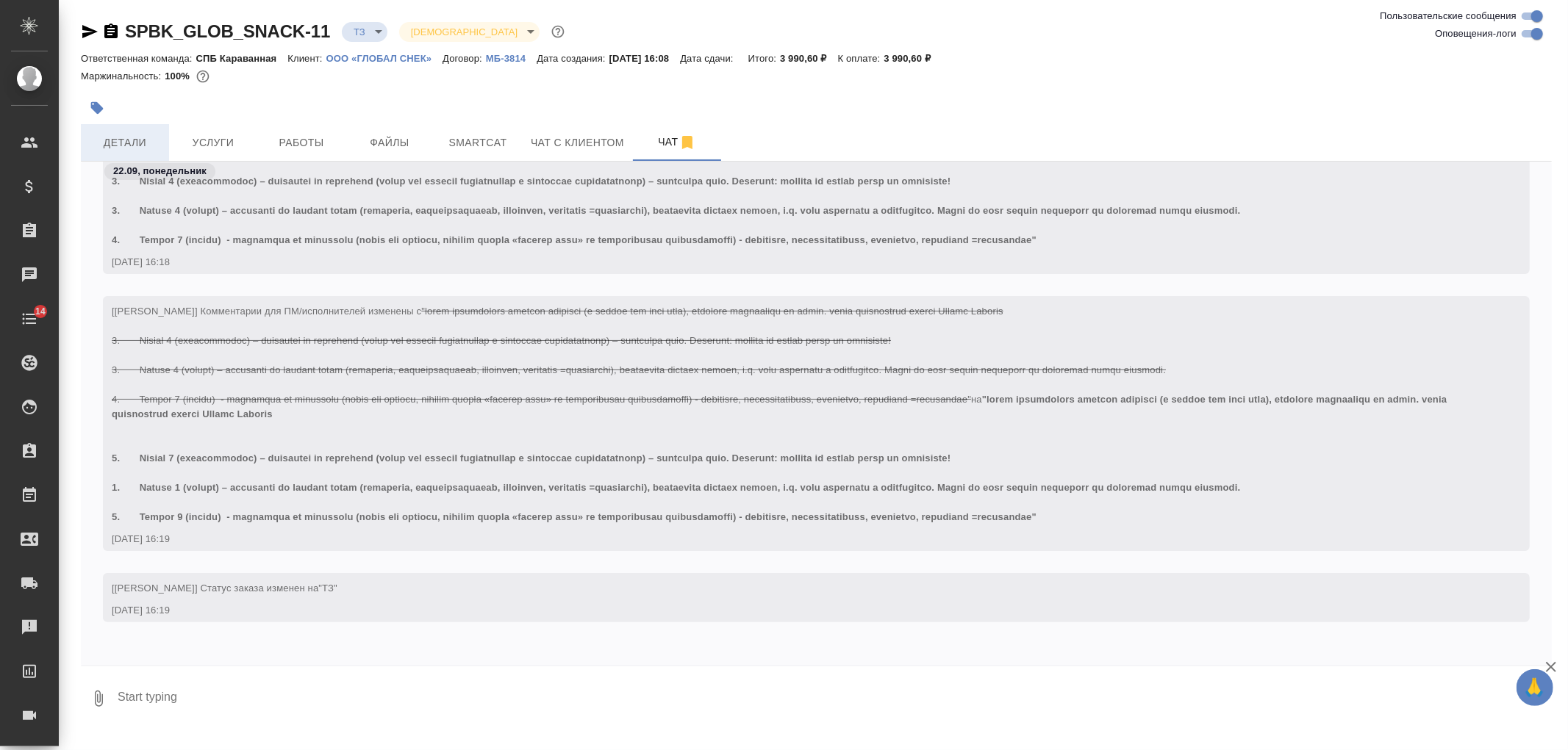
click at [125, 131] on button "Детали" at bounding box center [125, 142] width 88 height 37
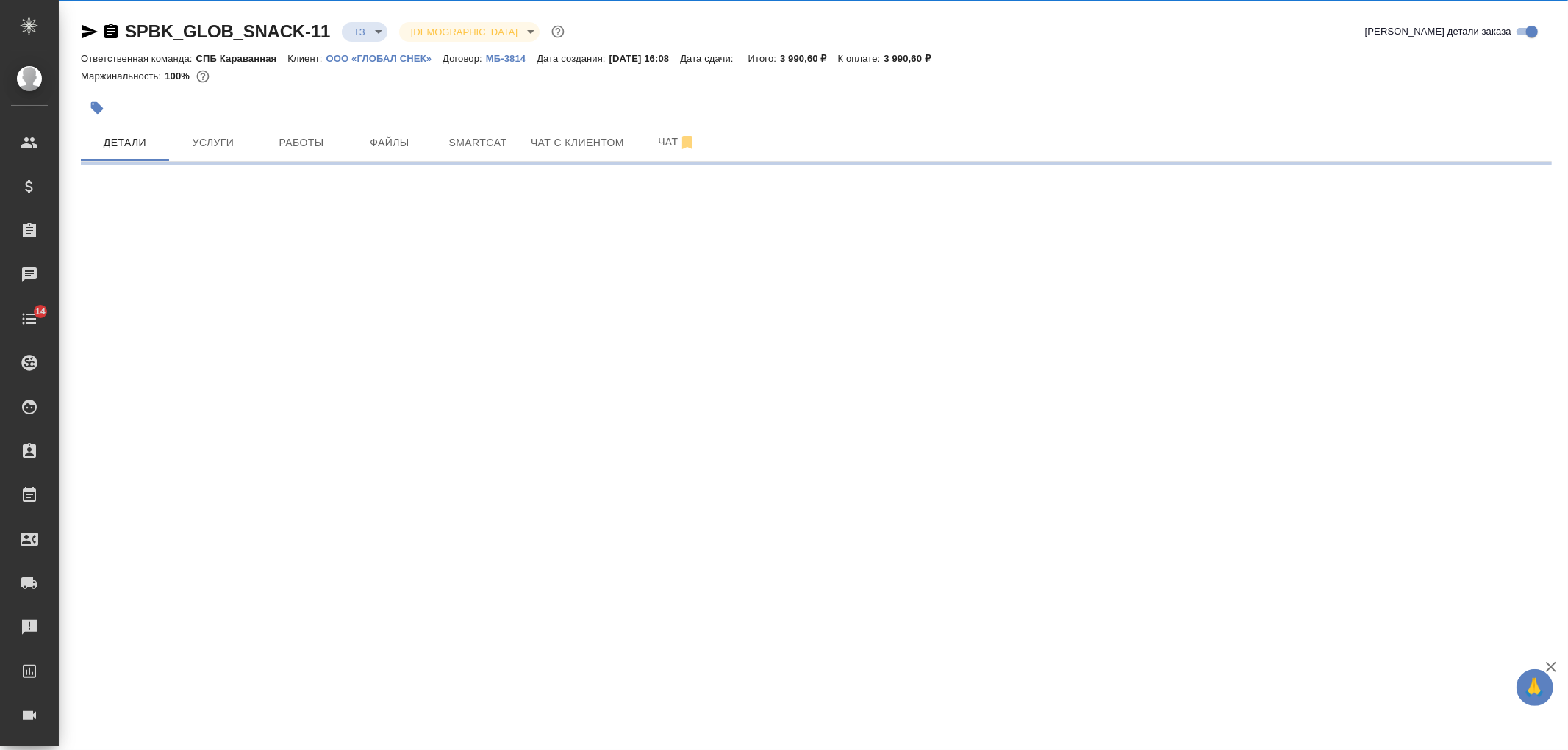
select select "RU"
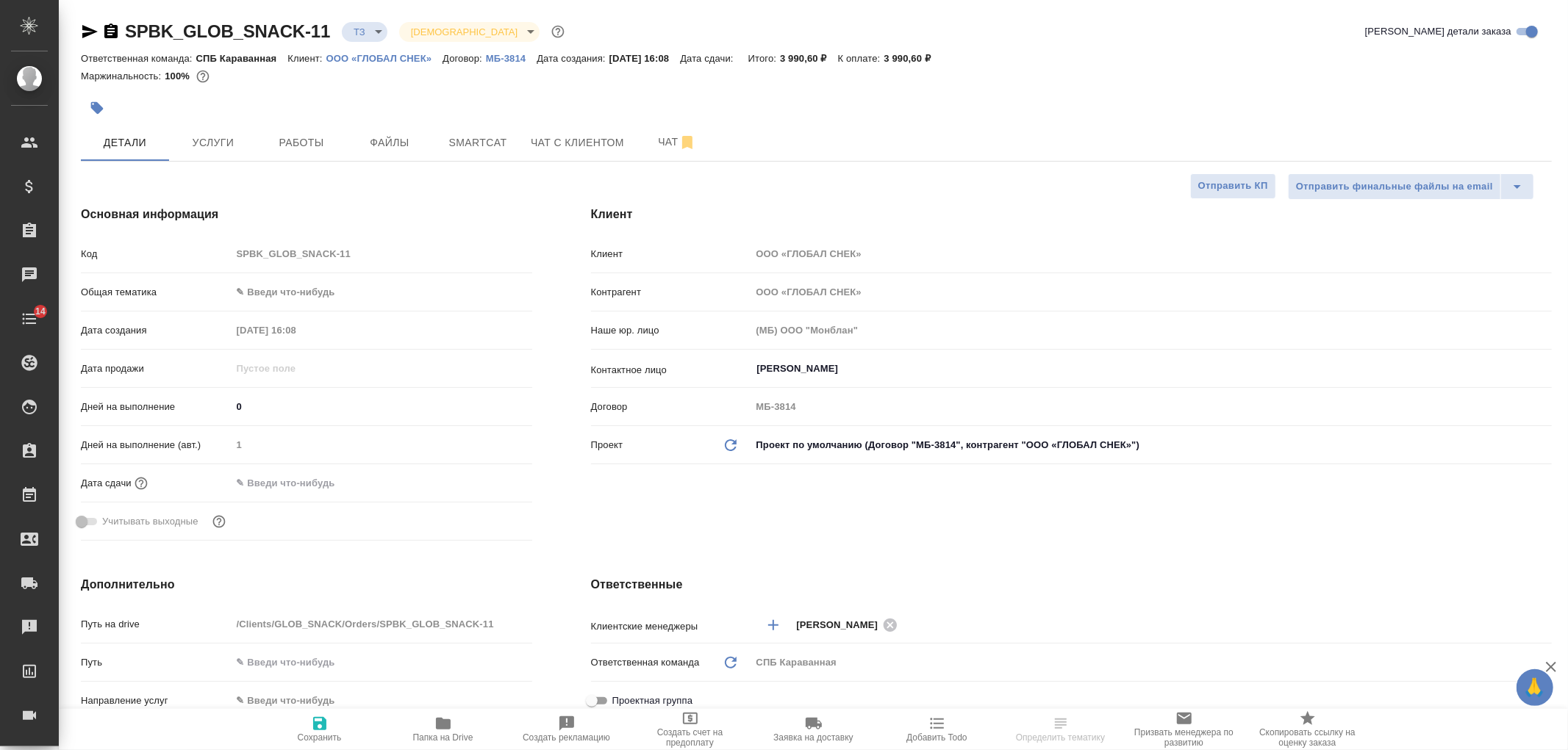
type textarea "x"
click at [976, 530] on div "Клиент Клиент ООО «ГЛОБАЛ СНЕК» Контрагент ООО «ГЛОБАЛ СНЕК» Наше юр. лицо (МБ)…" at bounding box center [1071, 375] width 1019 height 400
click at [223, 132] on button "Услуги" at bounding box center [213, 142] width 88 height 37
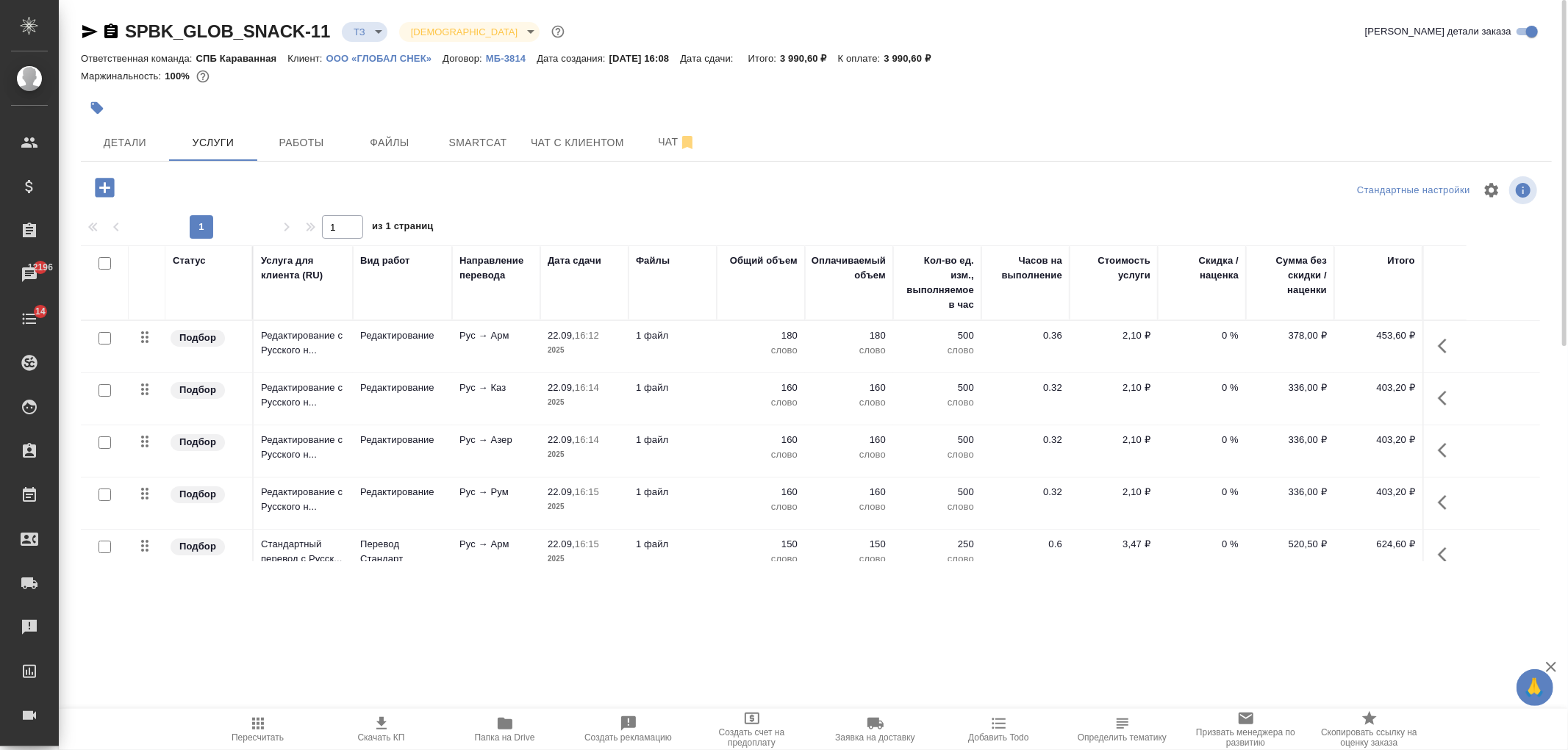
click at [93, 184] on icon "button" at bounding box center [105, 188] width 26 height 26
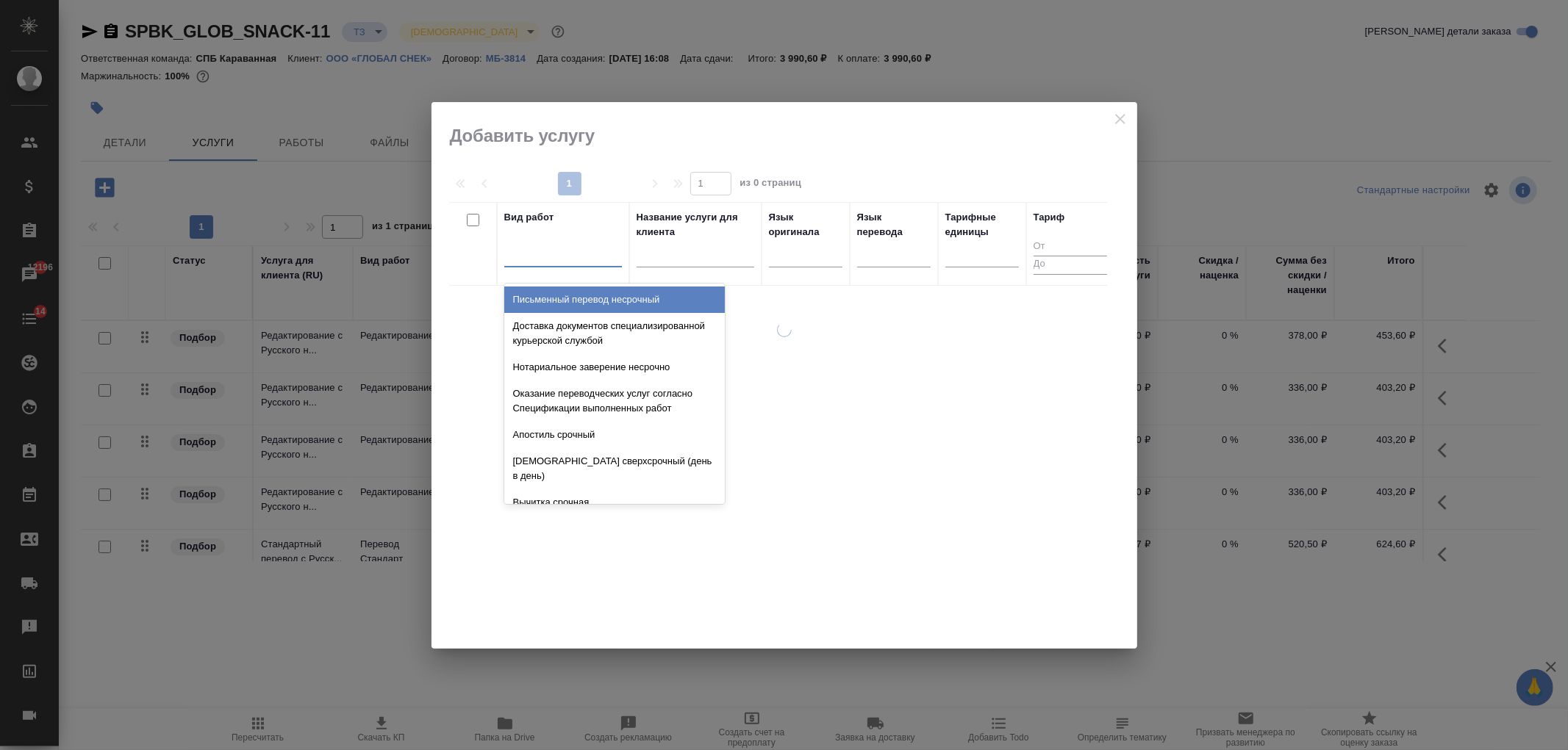
click at [564, 255] on div at bounding box center [563, 252] width 118 height 21
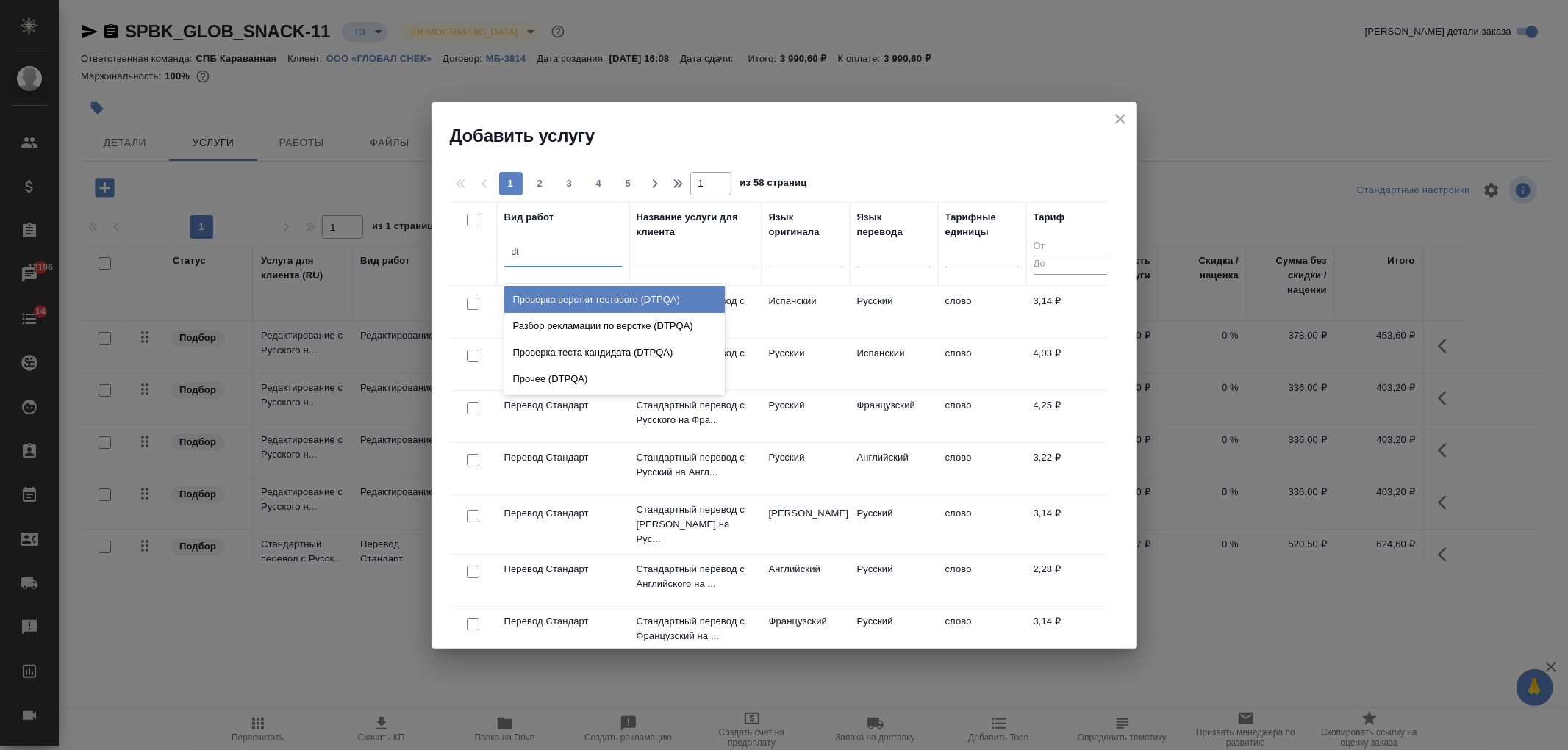
type input "d"
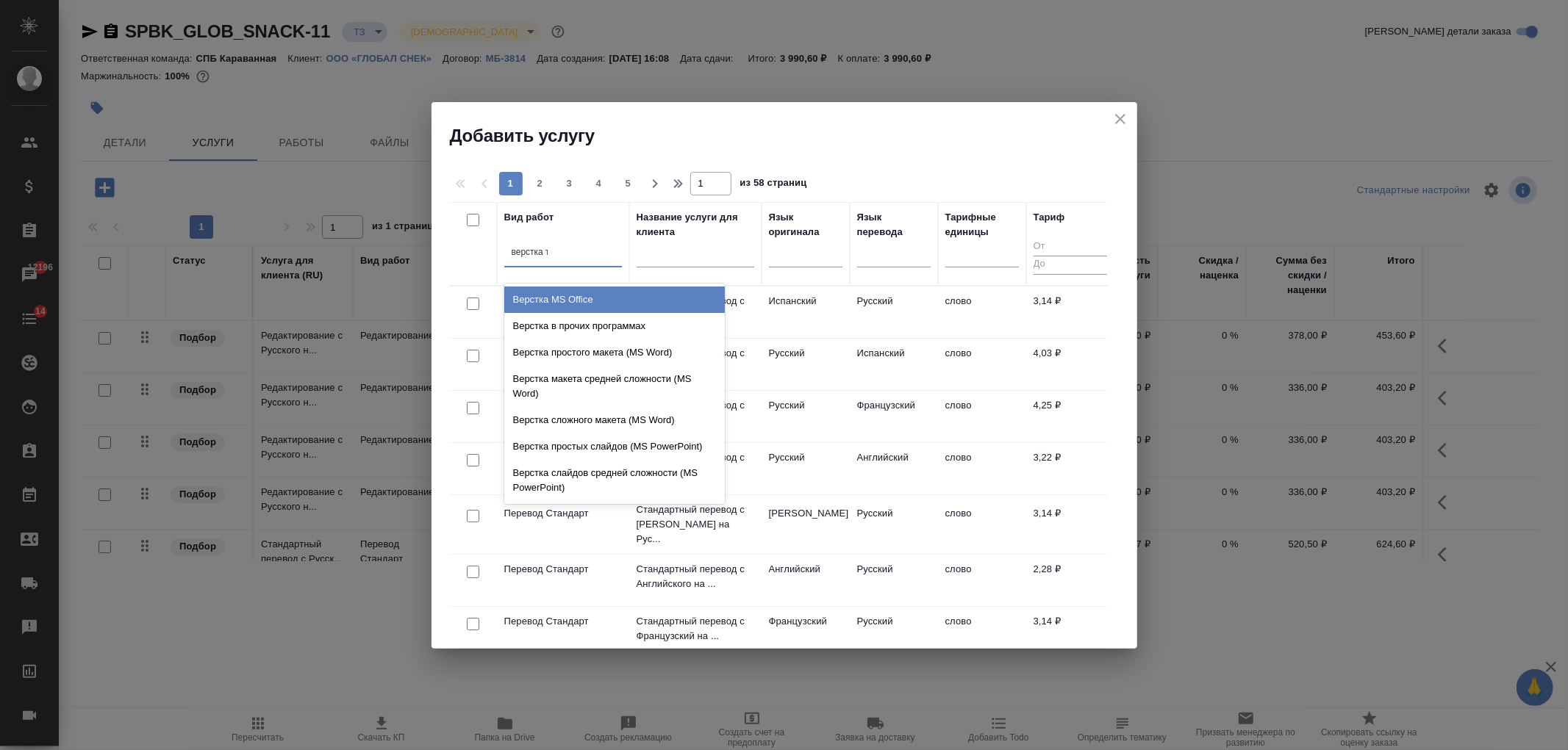
type input "верстка та"
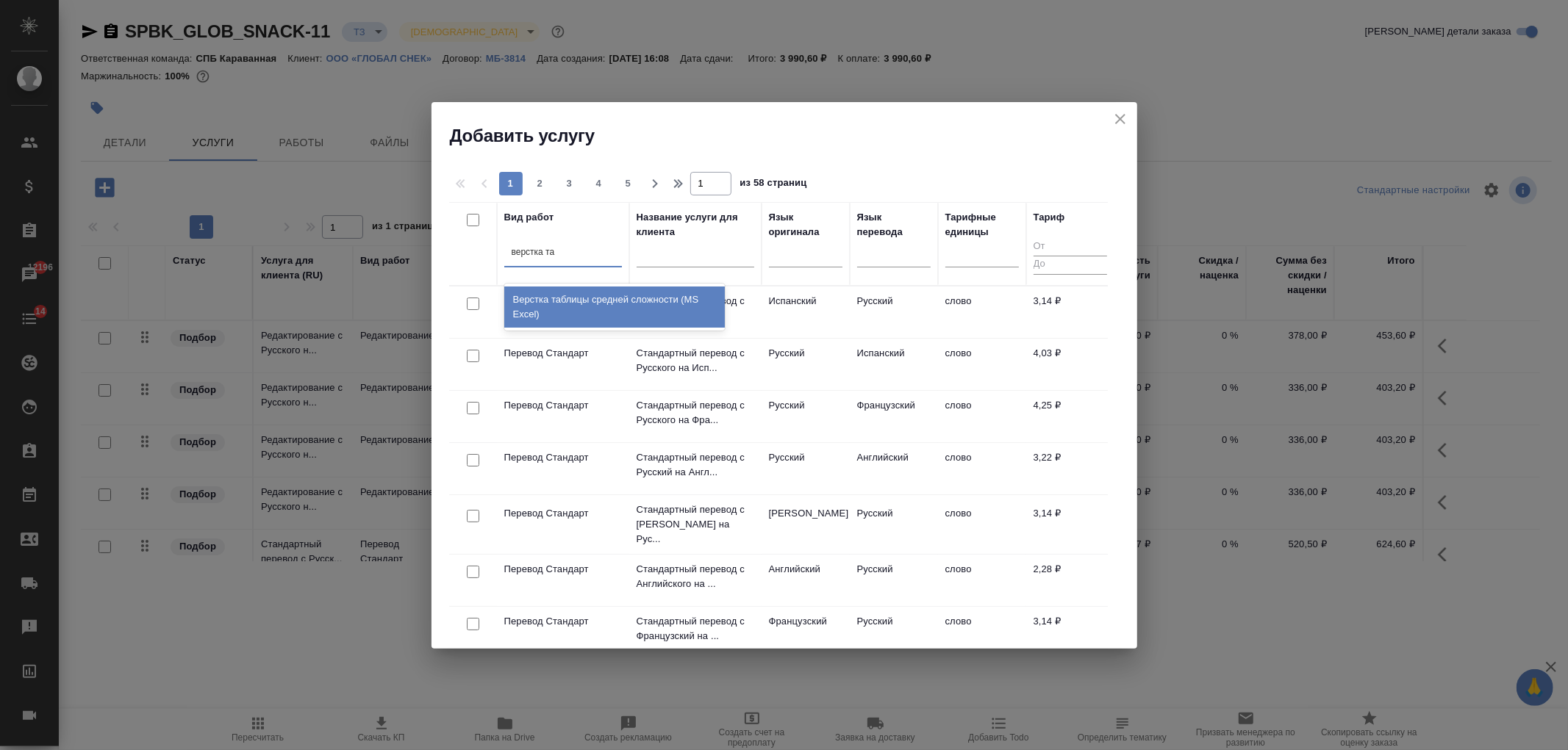
click at [642, 297] on div "Верстка таблицы средней сложности (MS Excel)" at bounding box center [614, 307] width 221 height 41
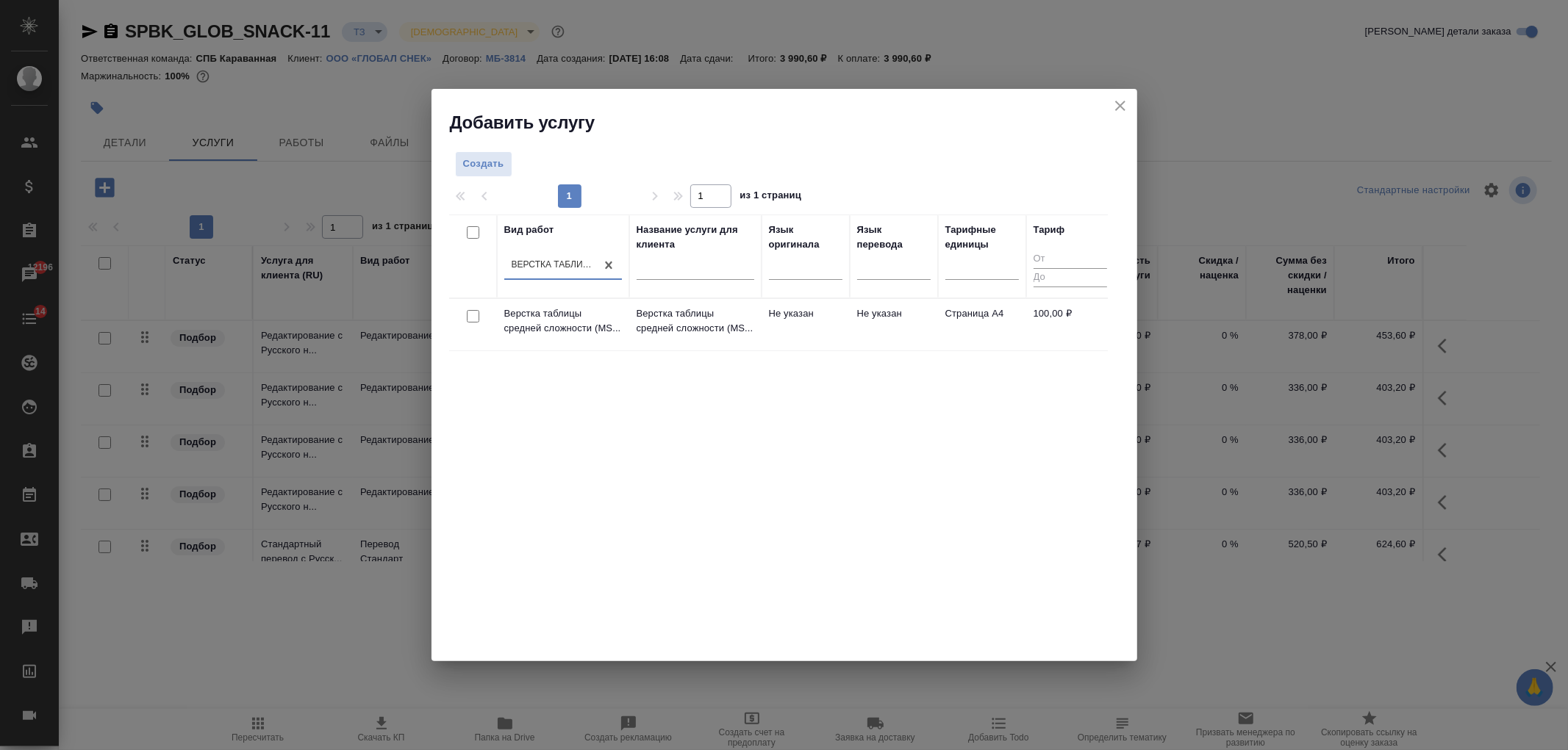
click at [472, 319] on input "checkbox" at bounding box center [473, 316] width 13 height 13
checkbox input "true"
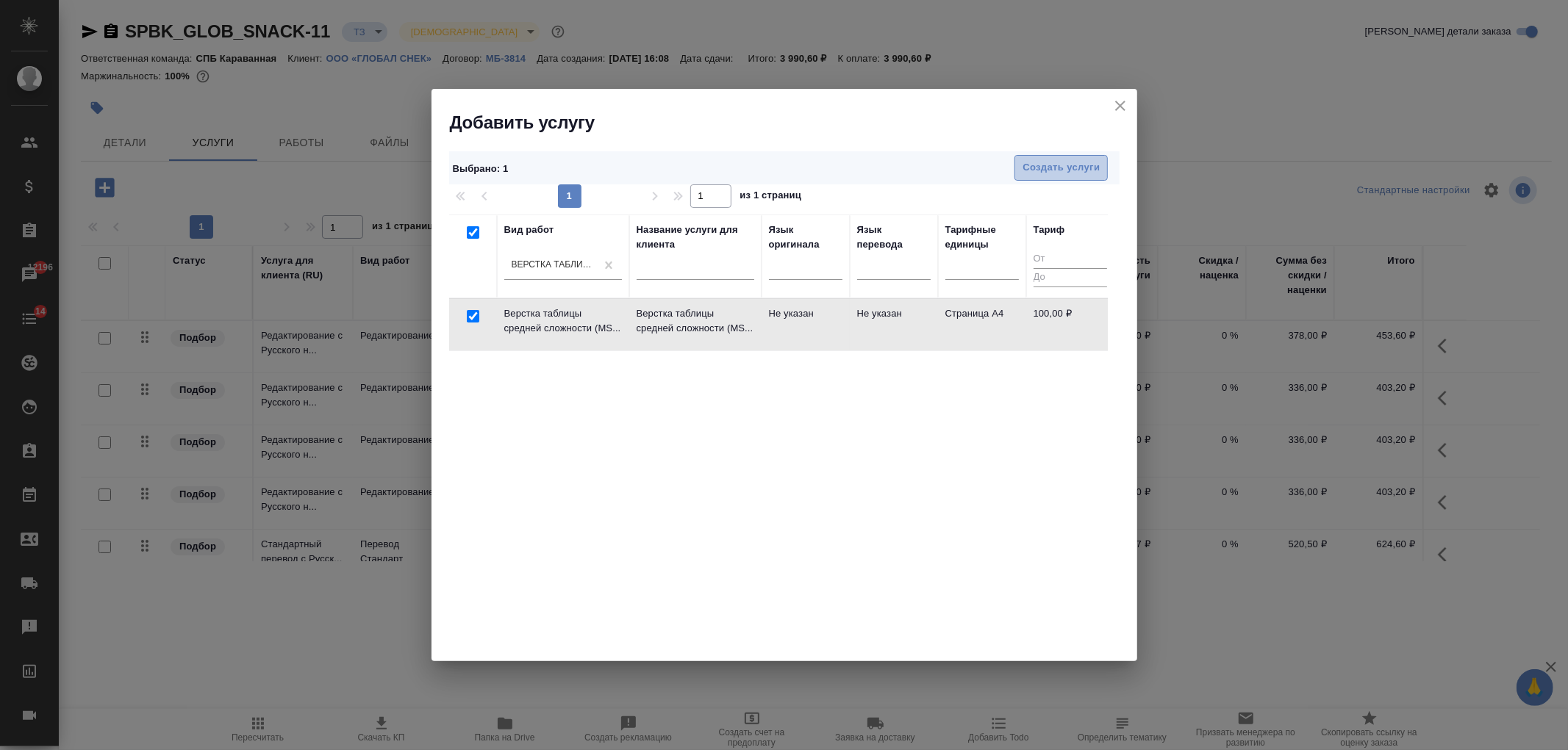
click at [1050, 170] on span "Создать услуги" at bounding box center [1061, 168] width 77 height 17
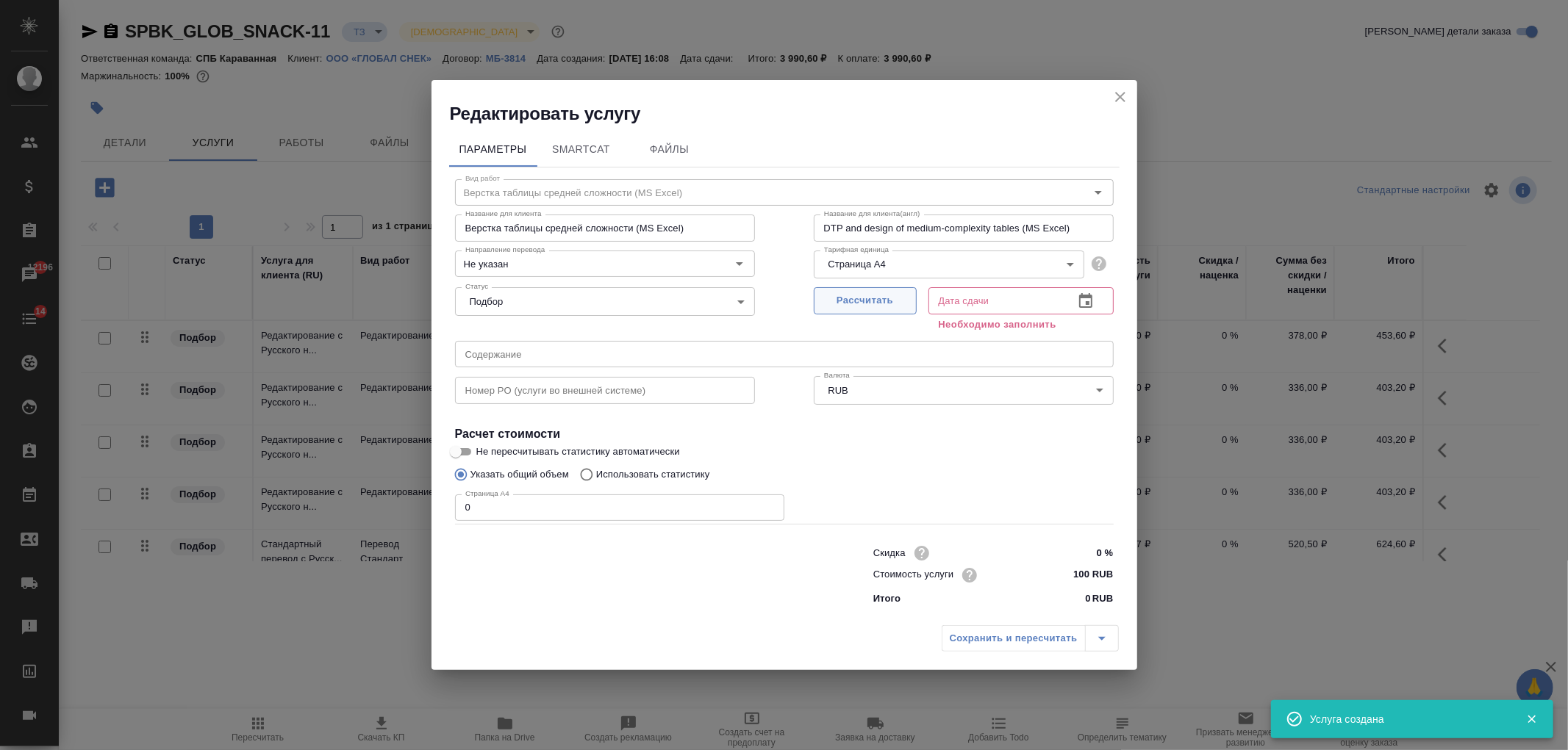
click at [844, 307] on span "Рассчитать" at bounding box center [865, 301] width 87 height 17
type input "[DATE] 16:43"
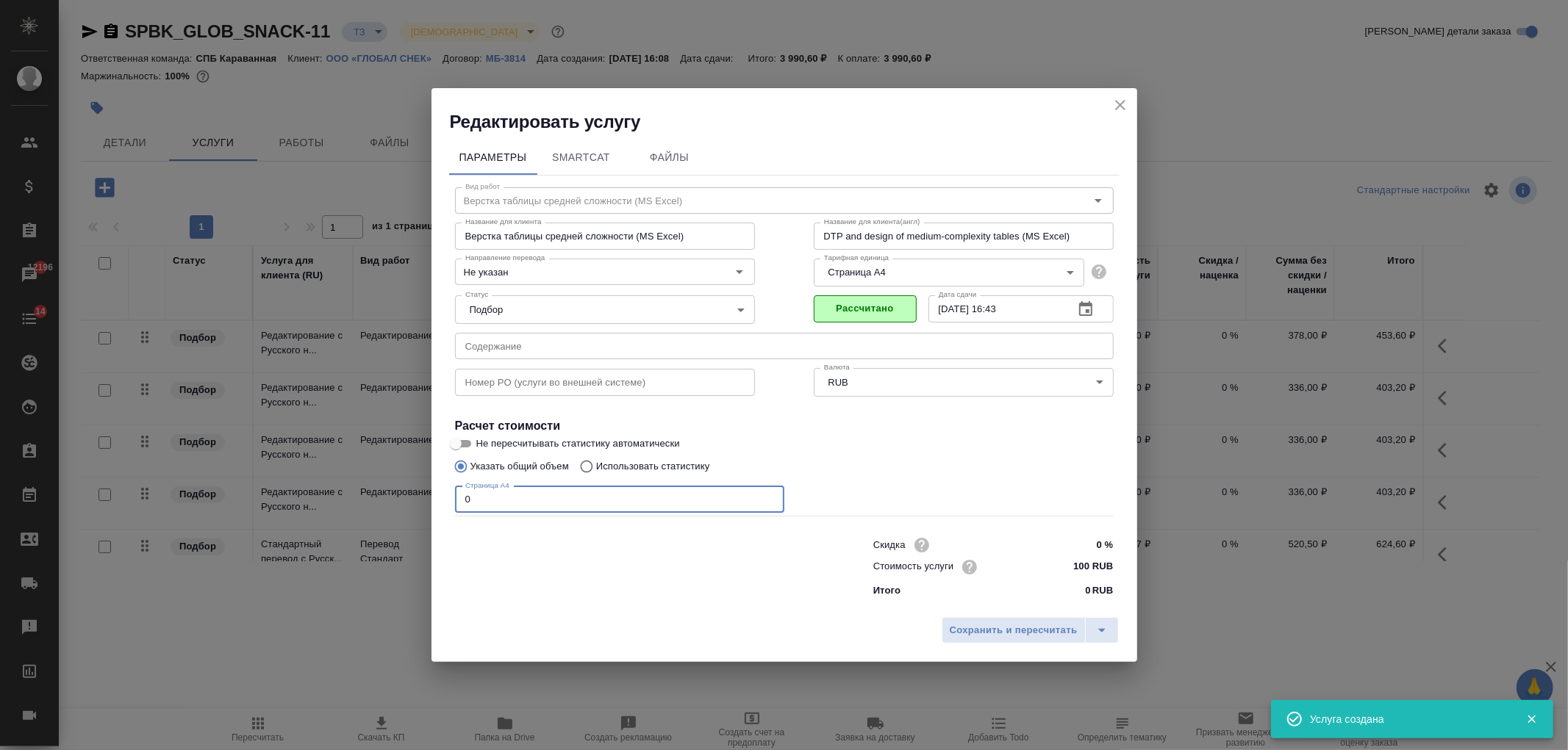
click at [509, 508] on input "0" at bounding box center [620, 499] width 329 height 26
type input "4"
click at [1000, 648] on div "Сохранить и пересчитать" at bounding box center [784, 635] width 706 height 52
click at [993, 634] on span "Сохранить и пересчитать" at bounding box center [1013, 631] width 128 height 17
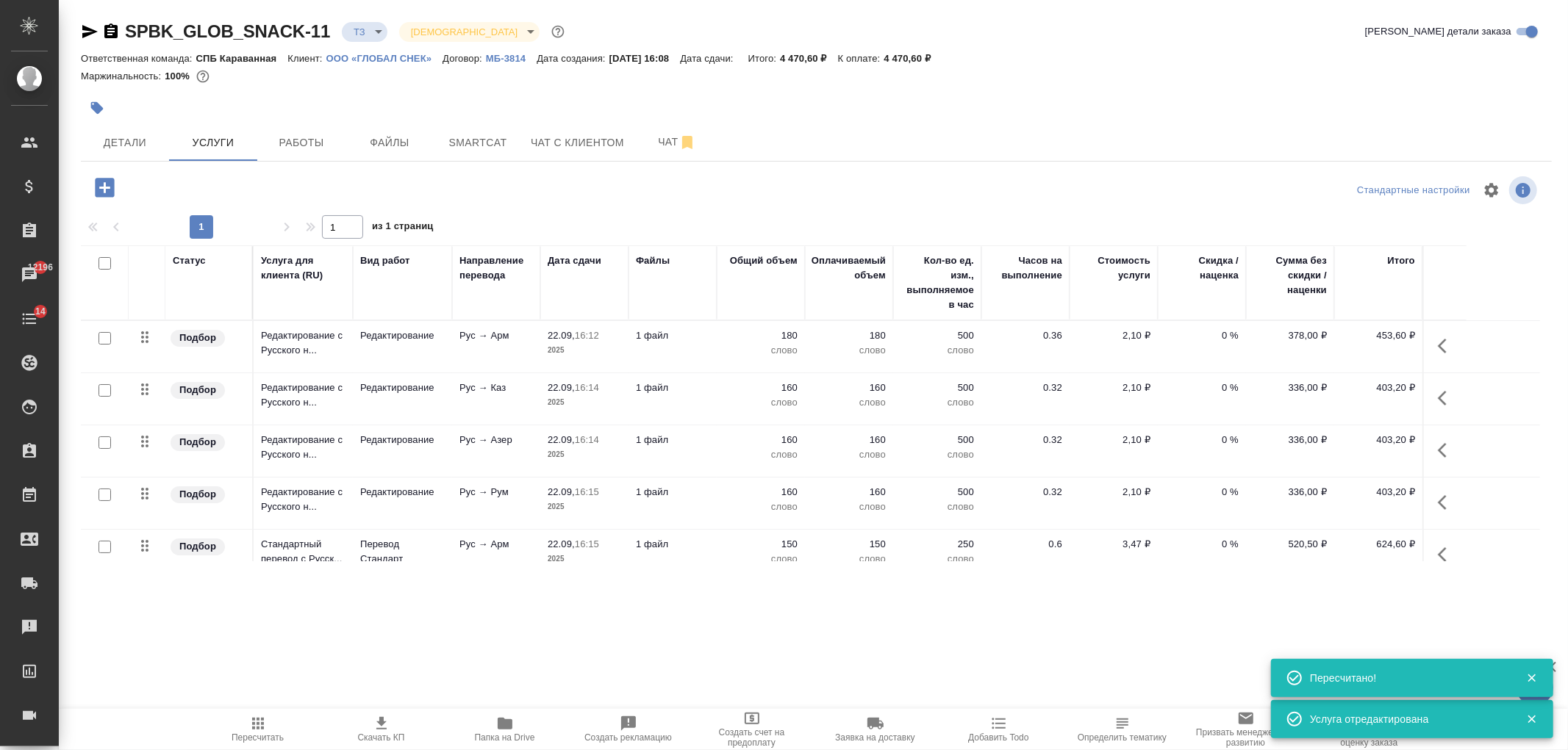
scroll to position [237, 0]
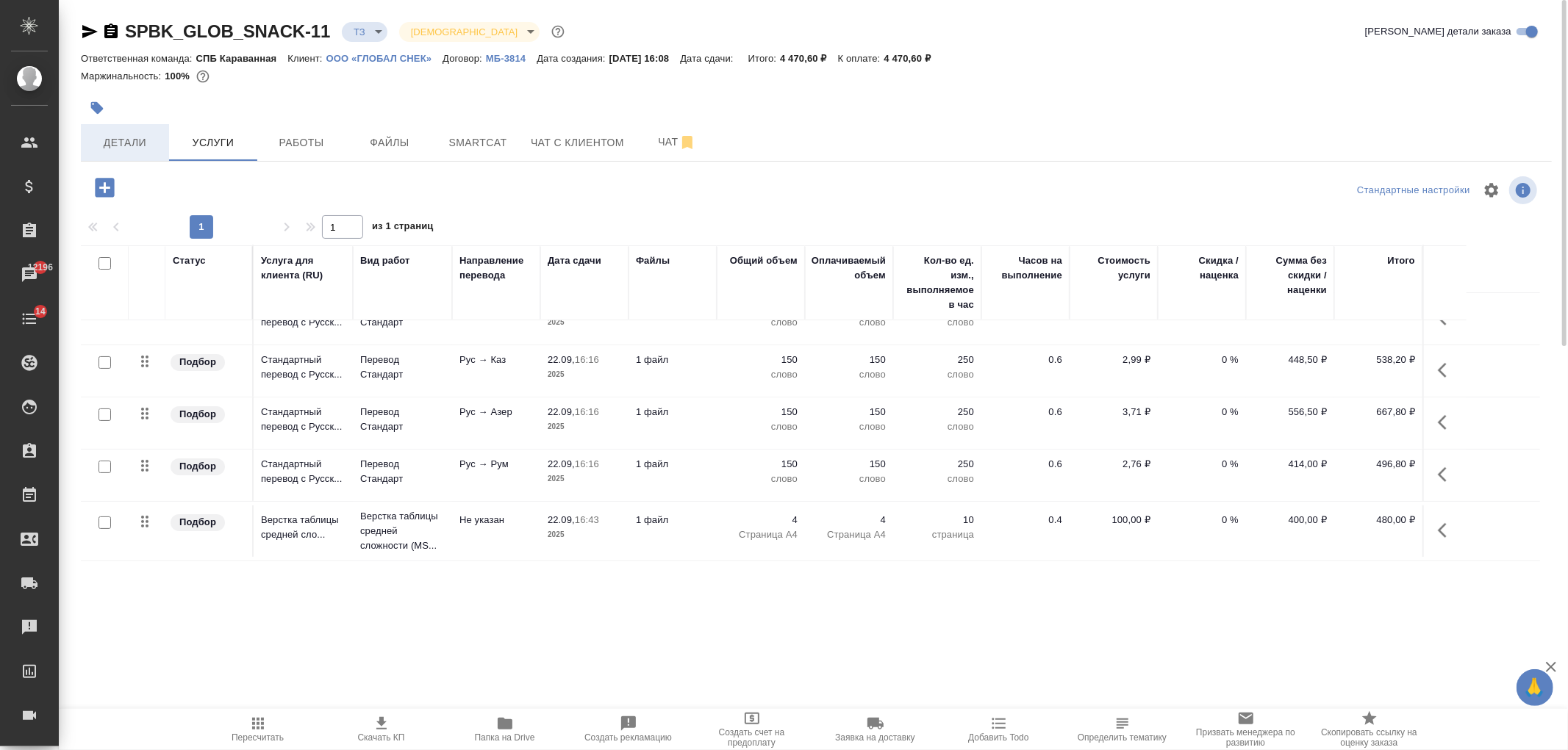
click at [138, 140] on span "Детали" at bounding box center [125, 143] width 70 height 18
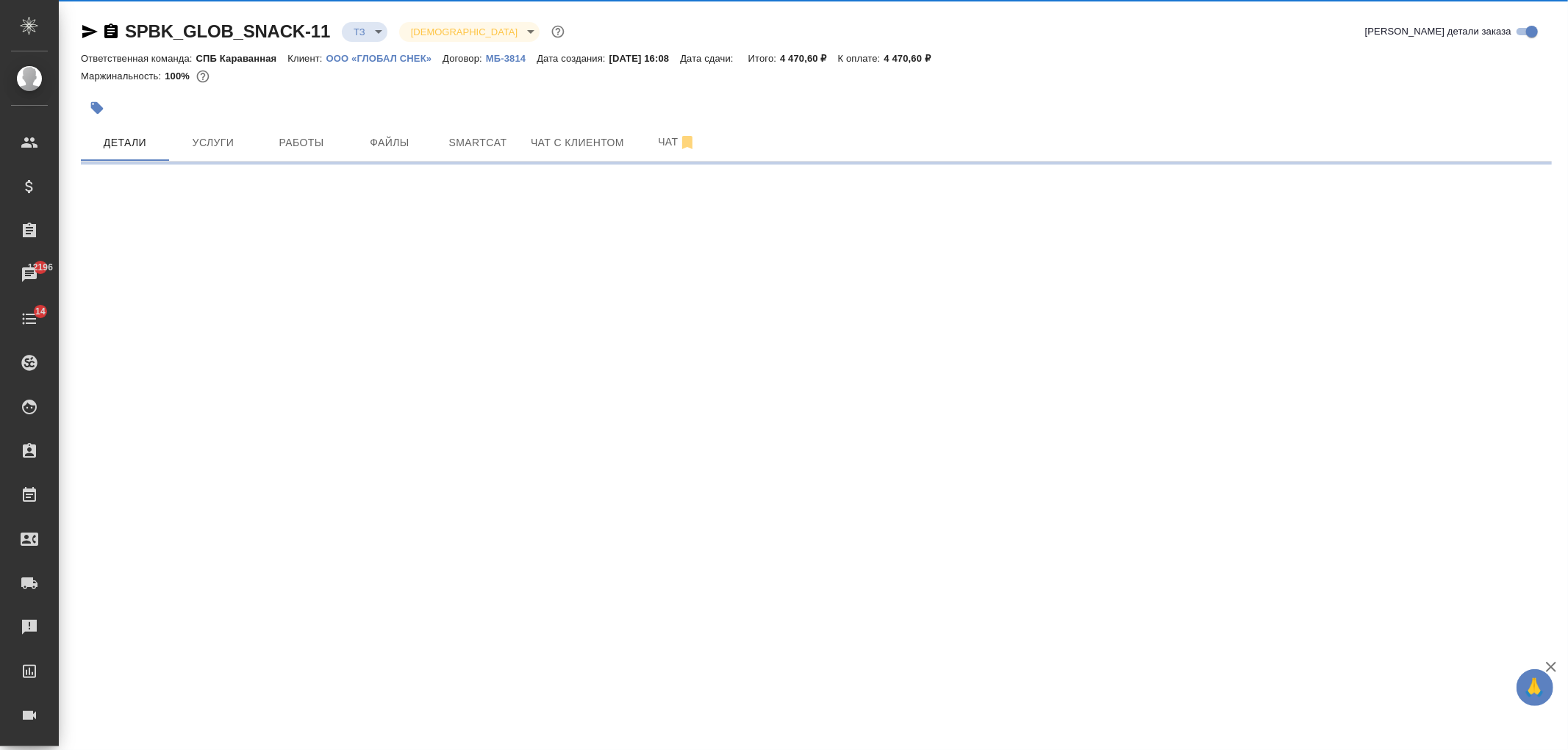
select select "RU"
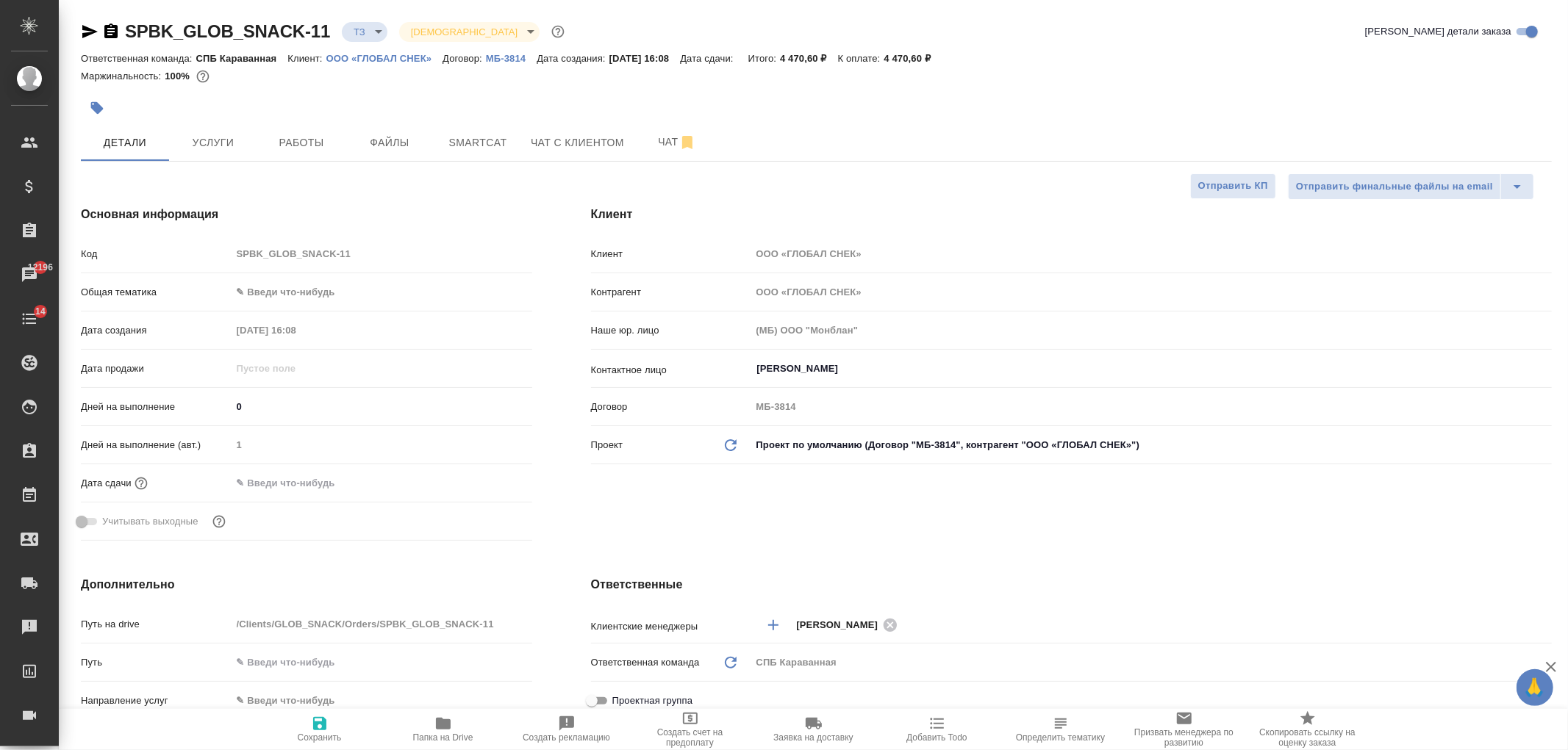
type textarea "x"
click at [251, 284] on body "🙏 .cls-1 fill:#fff; AWATERA [PERSON_NAME] Спецификации Заказы 12196 Чаты 14 Tod…" at bounding box center [784, 375] width 1568 height 750
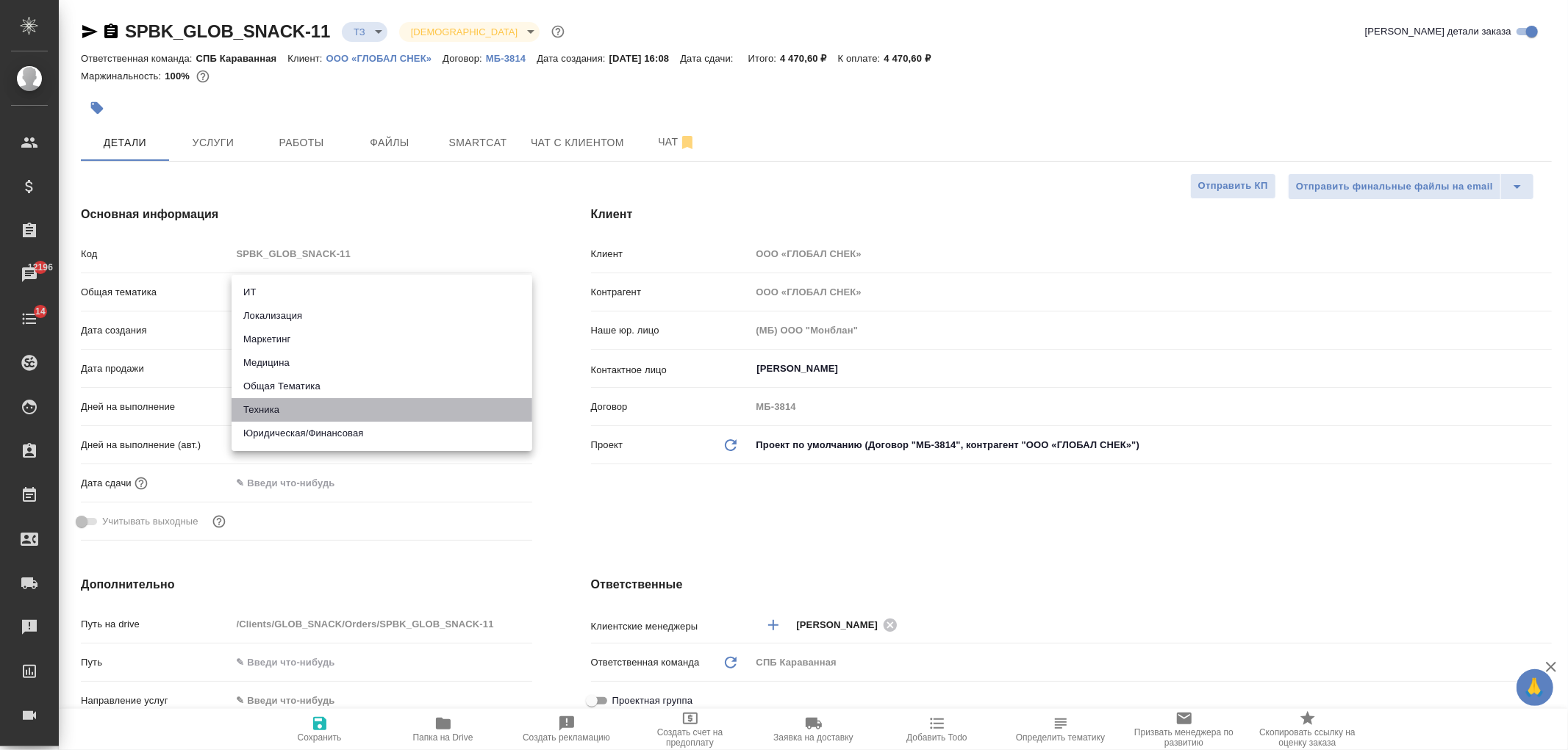
click at [313, 401] on li "Техника" at bounding box center [382, 409] width 301 height 23
type input "tech"
type textarea "x"
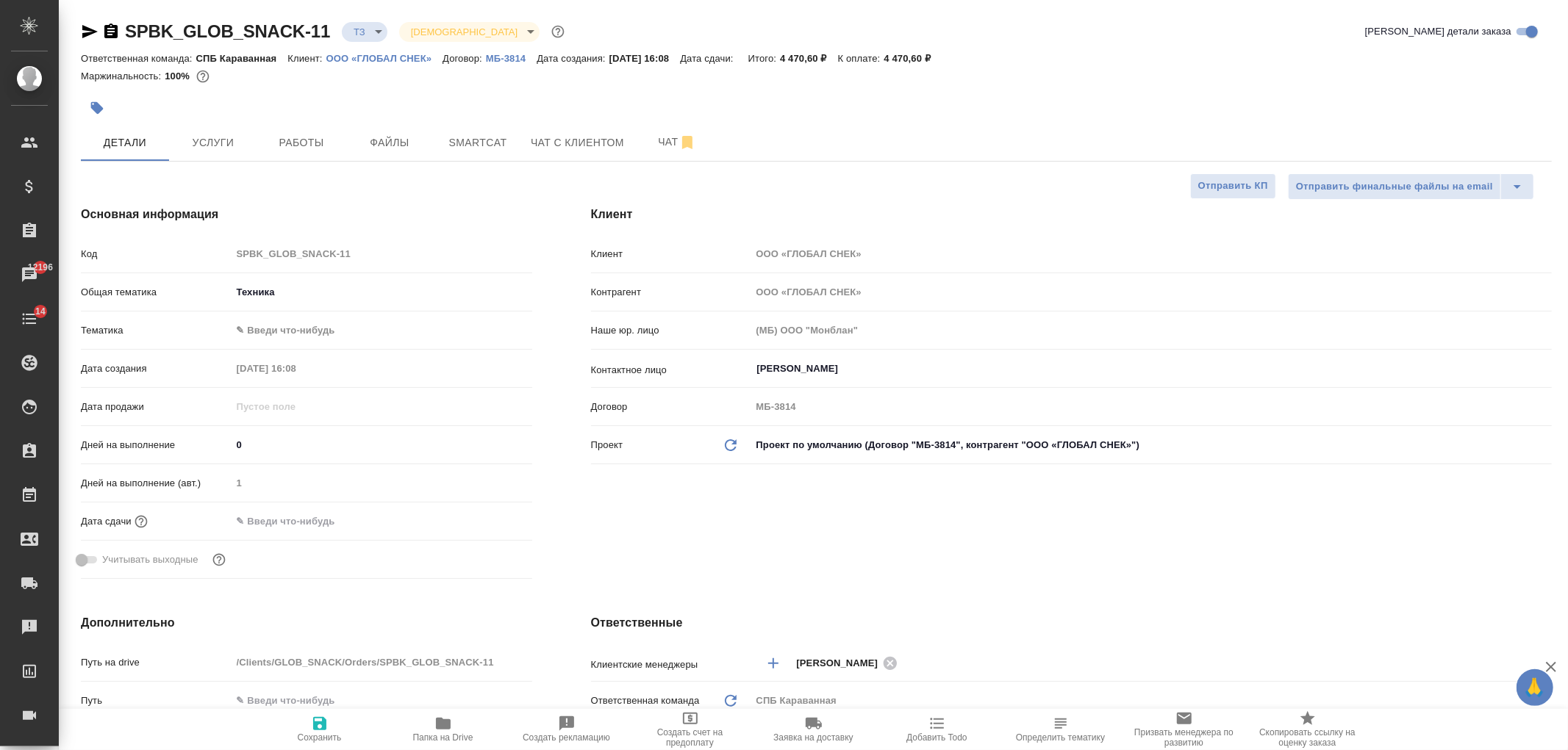
click at [271, 336] on body "🙏 .cls-1 fill:#fff; AWATERA [PERSON_NAME] Спецификации Заказы 12196 Чаты 14 Tod…" at bounding box center [784, 375] width 1568 height 750
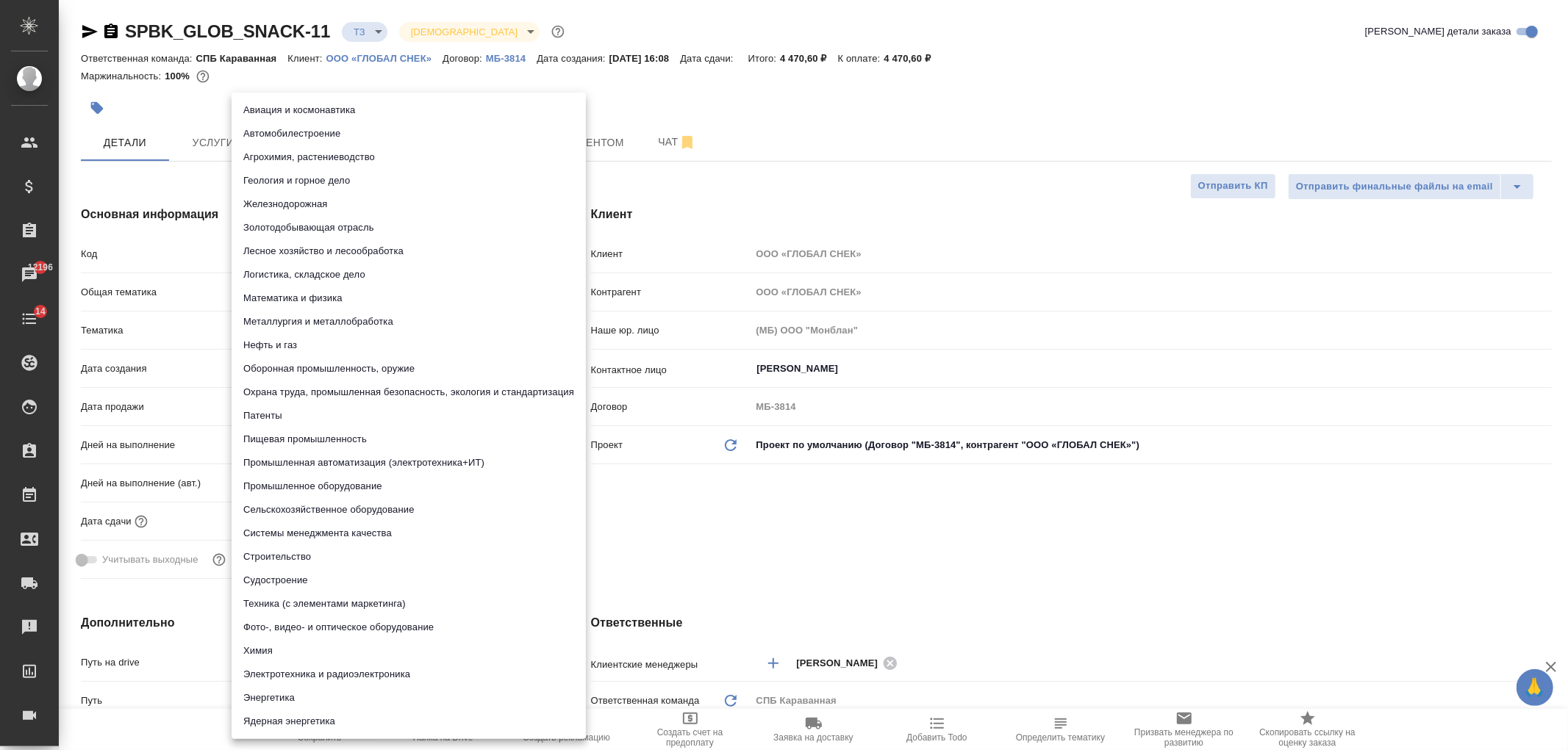
click at [302, 444] on li "Пищевая промышленность" at bounding box center [408, 439] width 354 height 23
type textarea "x"
type input "5a8b8b956a9677013d343d8f"
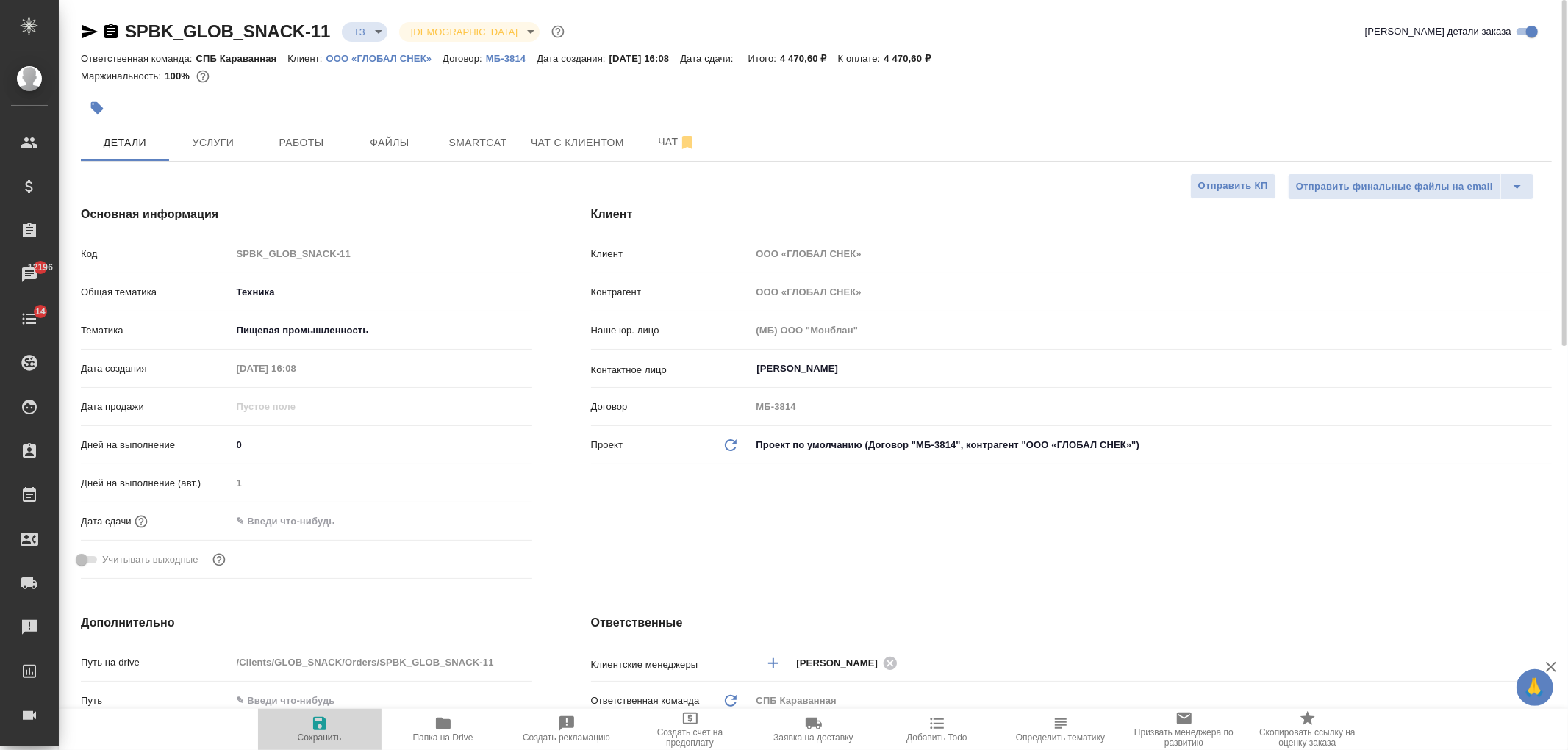
click at [311, 735] on span "Сохранить" at bounding box center [320, 738] width 44 height 11
type textarea "x"
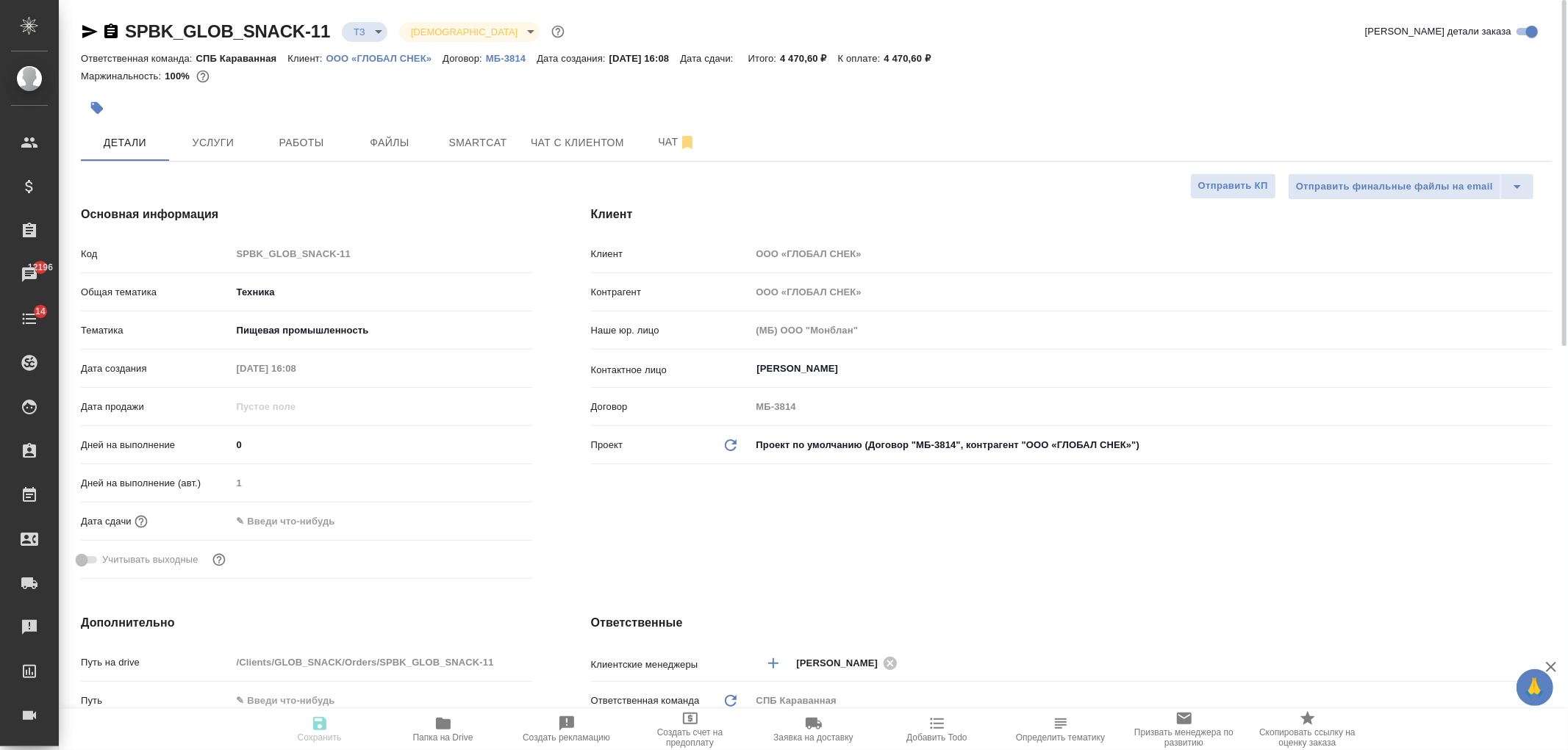
type textarea "x"
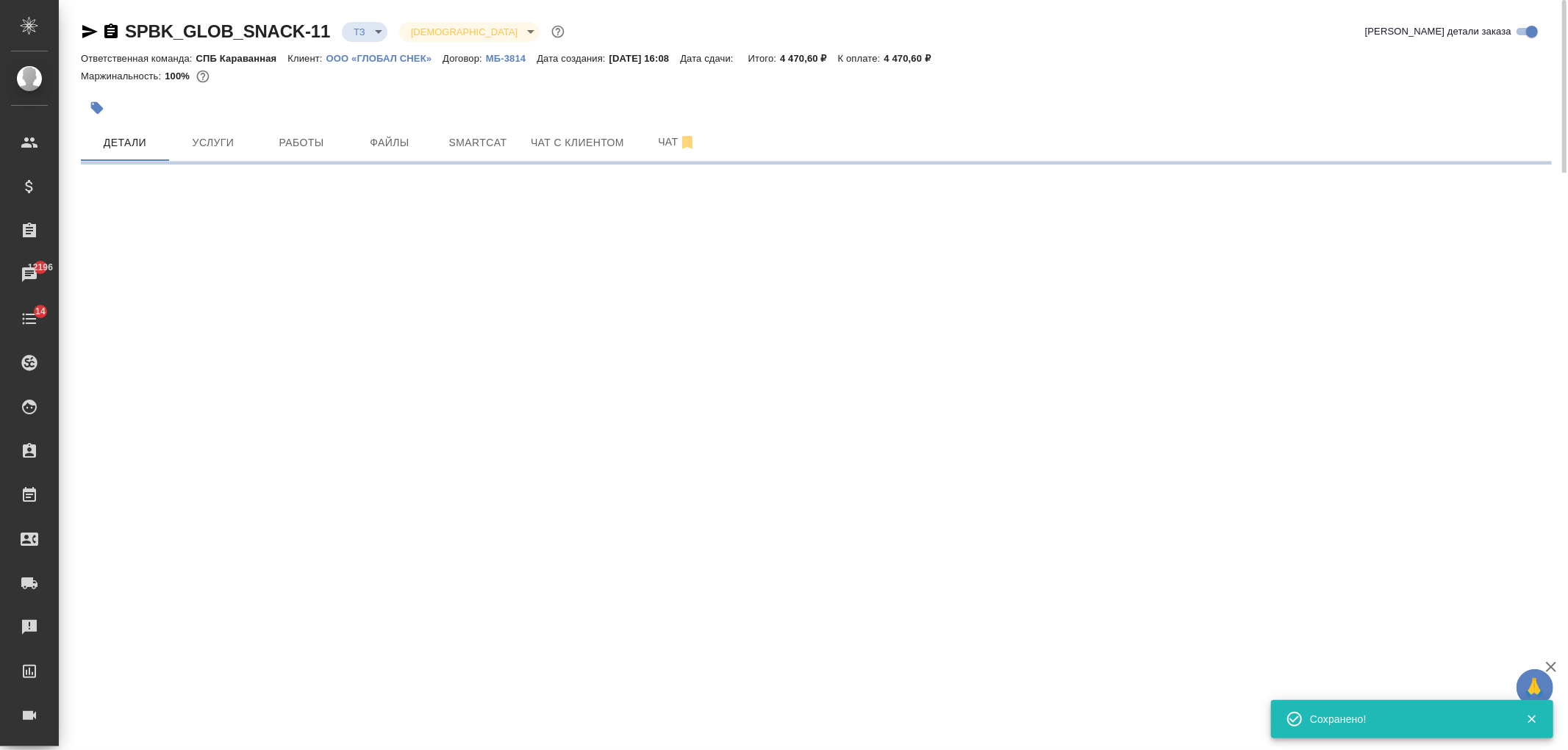
select select "RU"
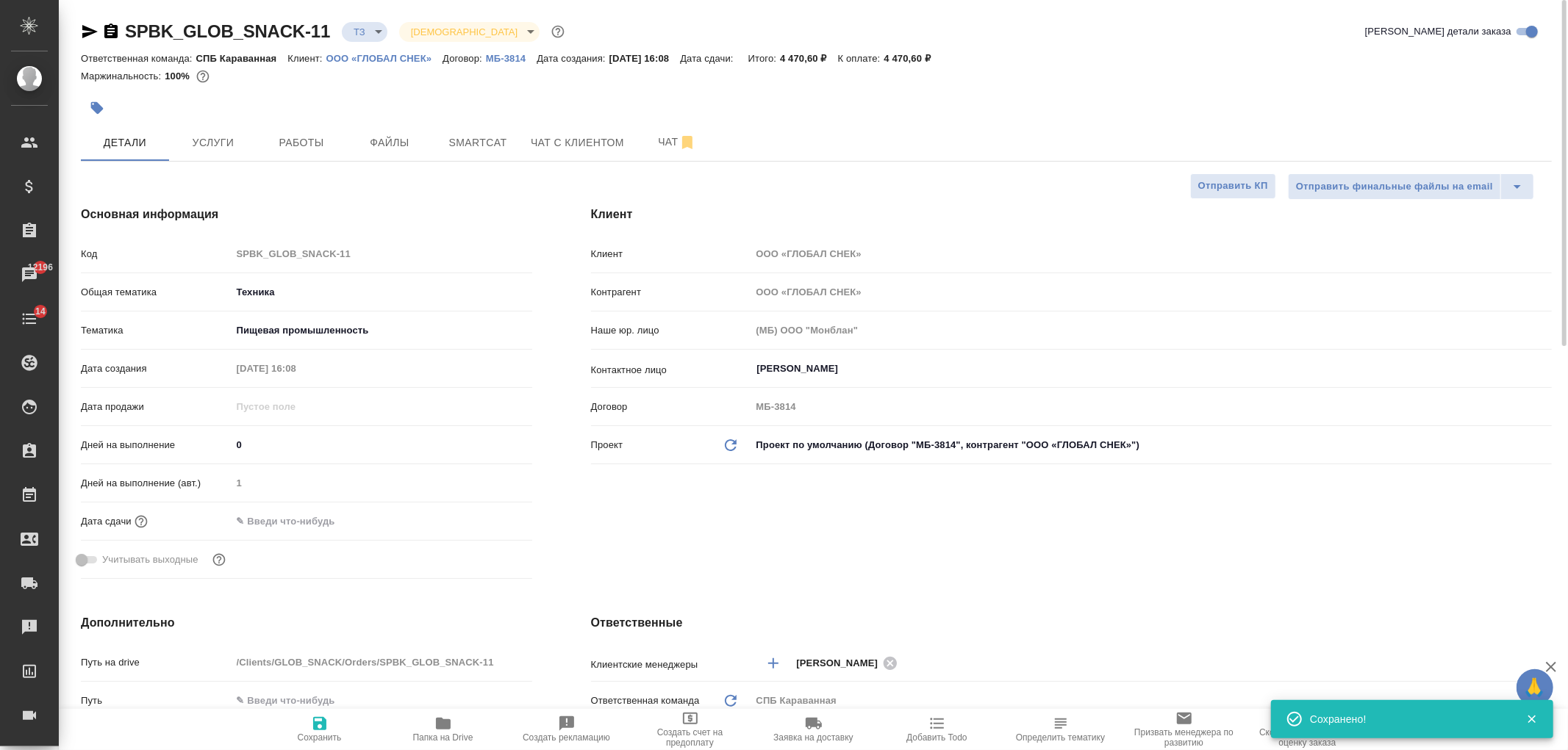
type textarea "x"
click at [292, 515] on input "text" at bounding box center [295, 521] width 128 height 21
click at [499, 511] on div at bounding box center [506, 520] width 51 height 17
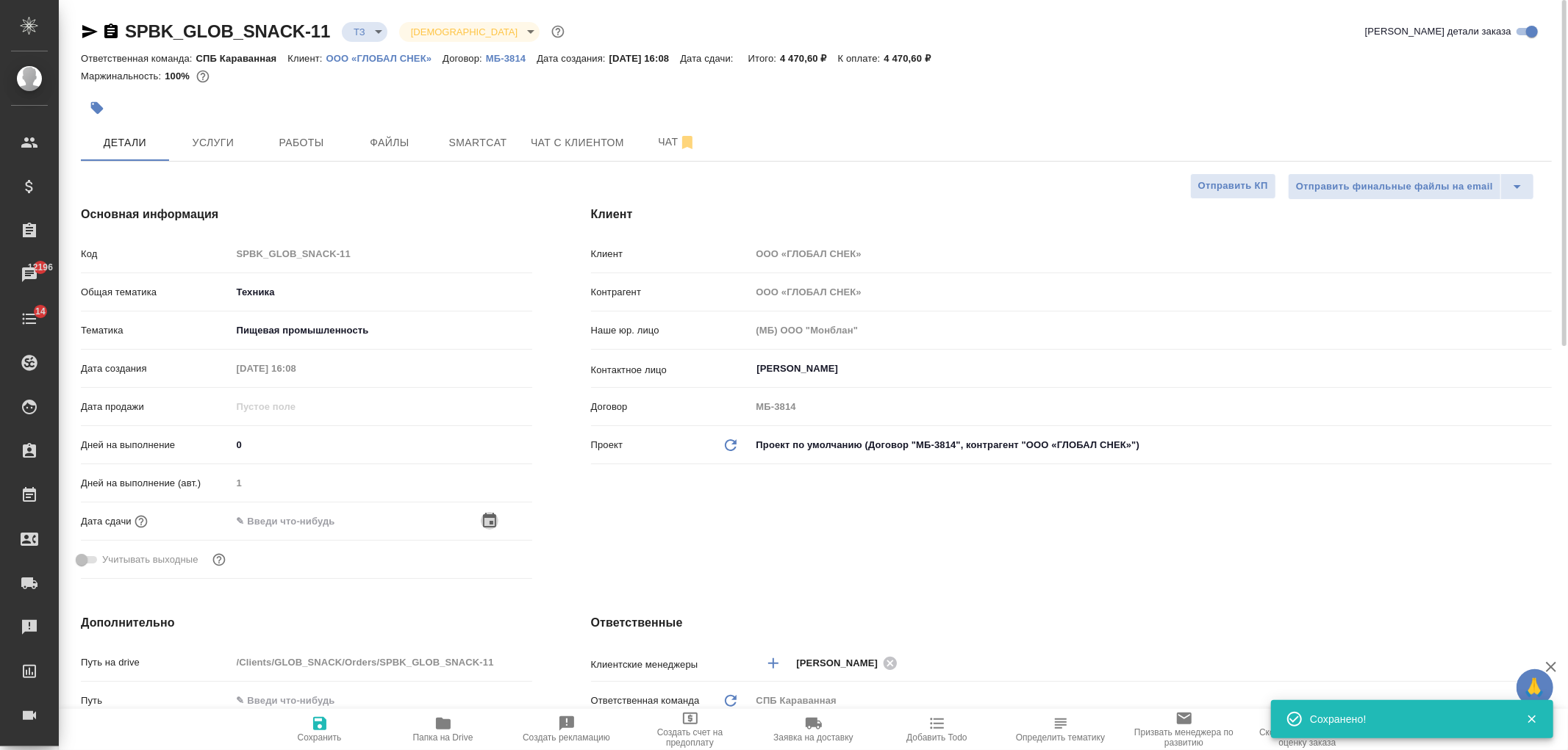
click at [485, 524] on icon "button" at bounding box center [489, 520] width 17 height 17
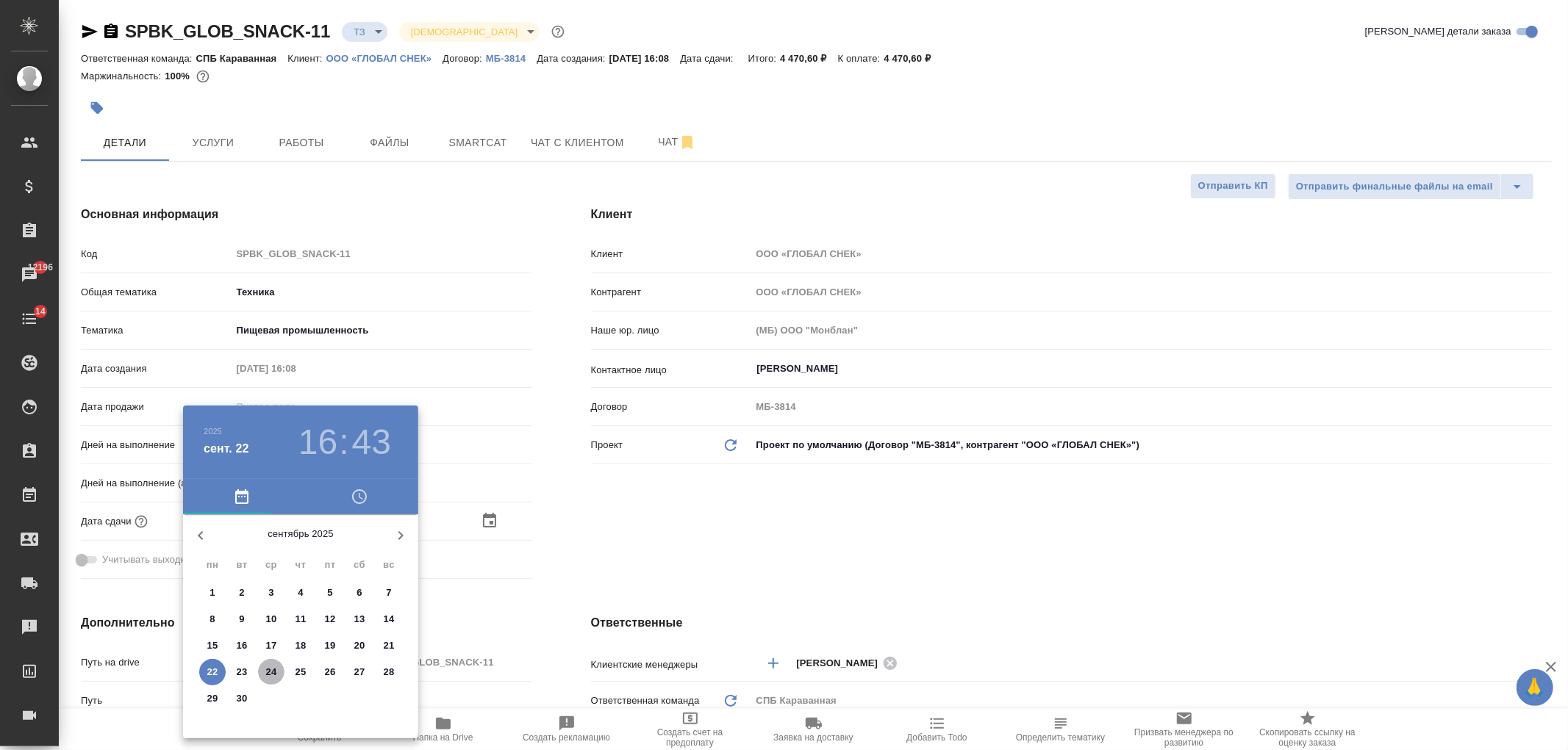
click at [266, 672] on p "24" at bounding box center [271, 671] width 11 height 14
type input "24.09.2025 16:43"
type textarea "x"
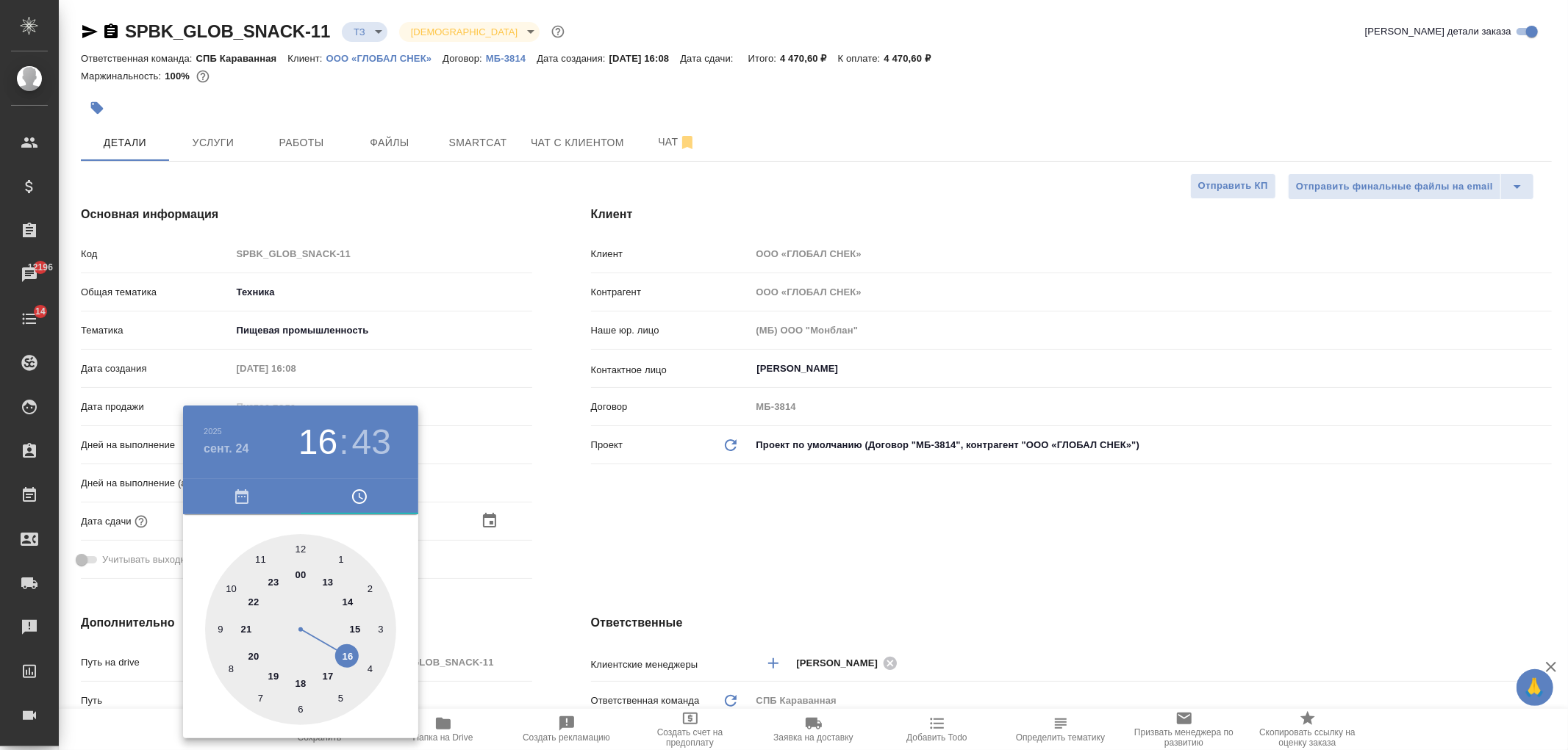
click at [328, 582] on div at bounding box center [300, 629] width 191 height 191
type input "24.09.2025 13:43"
type textarea "x"
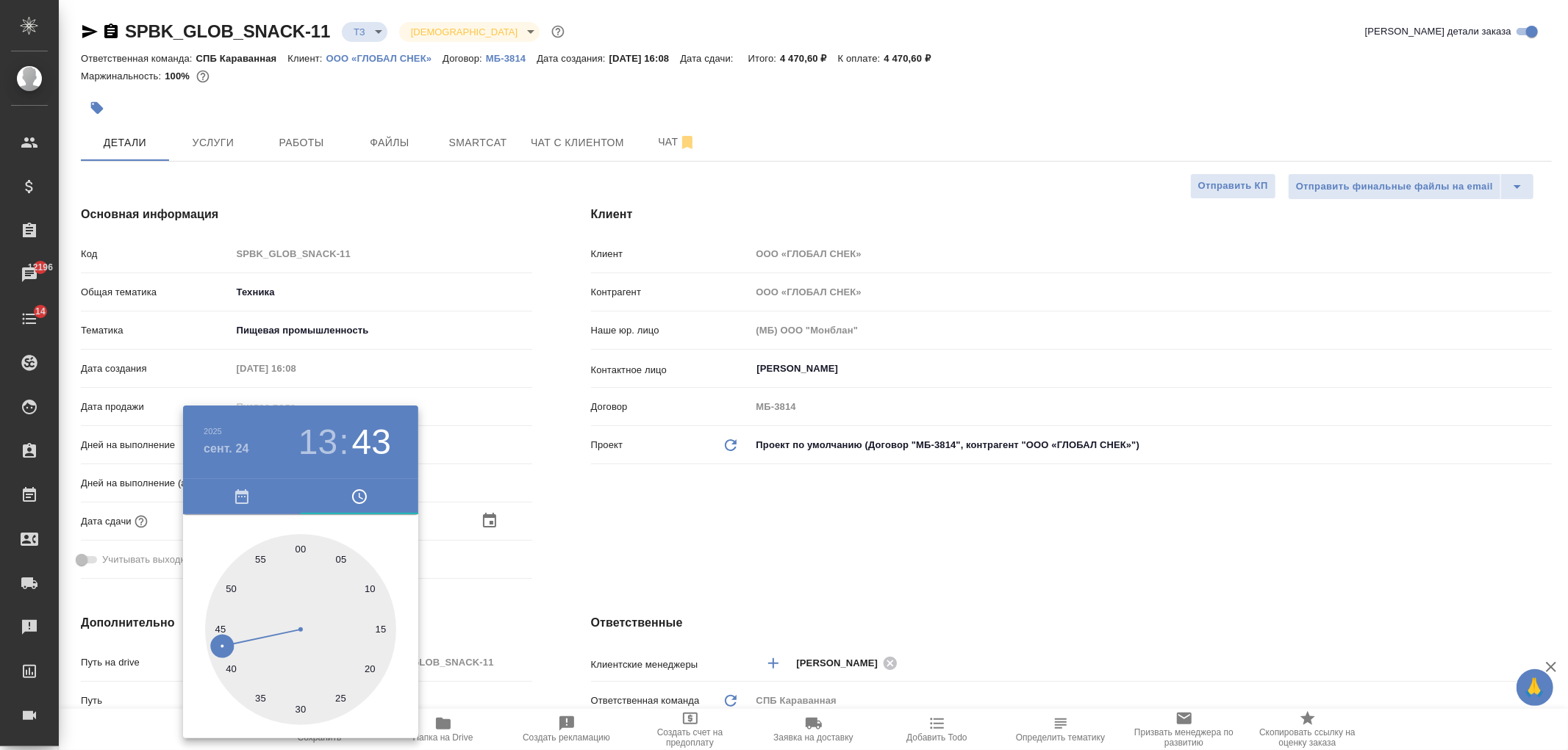
click at [604, 563] on div at bounding box center [784, 375] width 1568 height 750
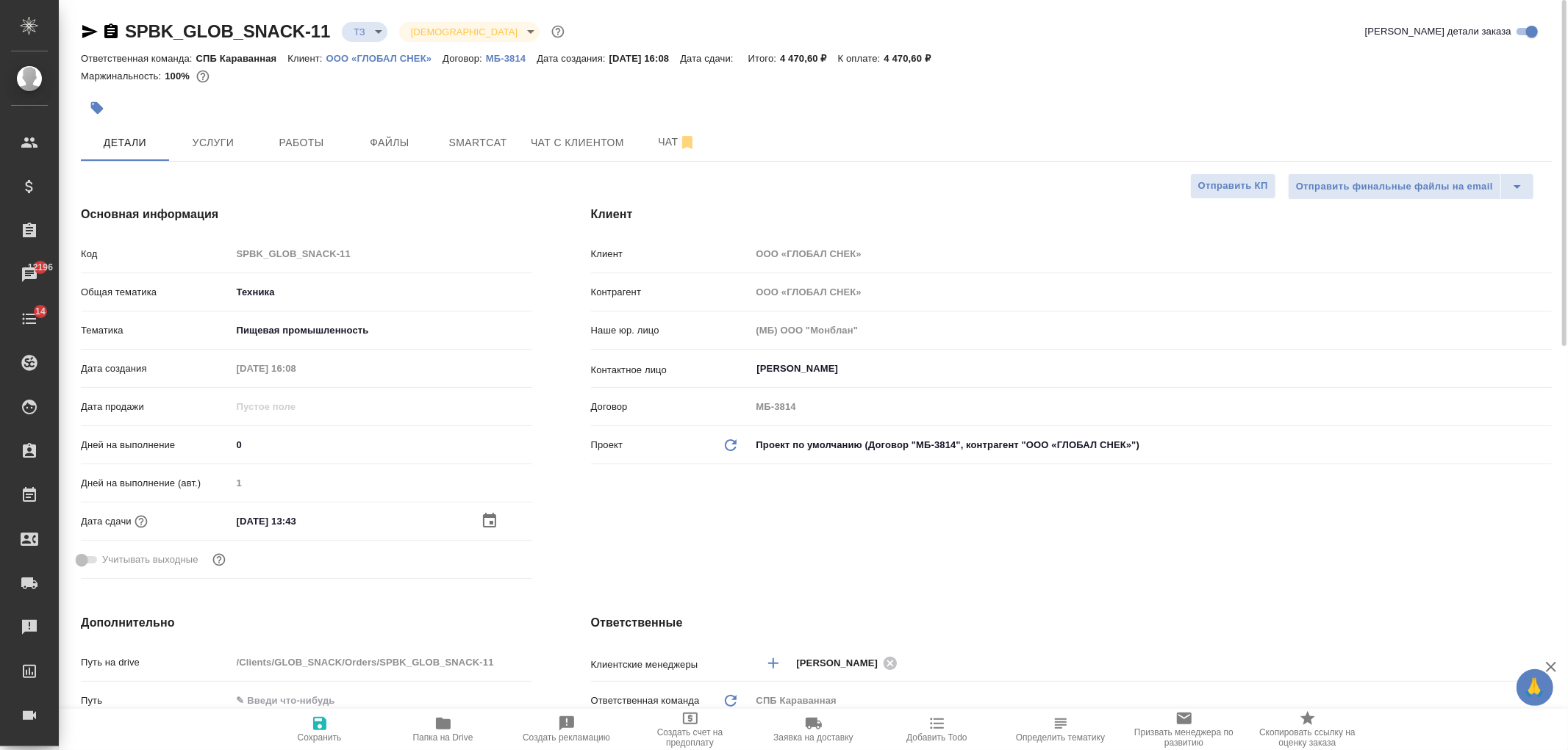
click at [493, 520] on icon "button" at bounding box center [489, 520] width 17 height 17
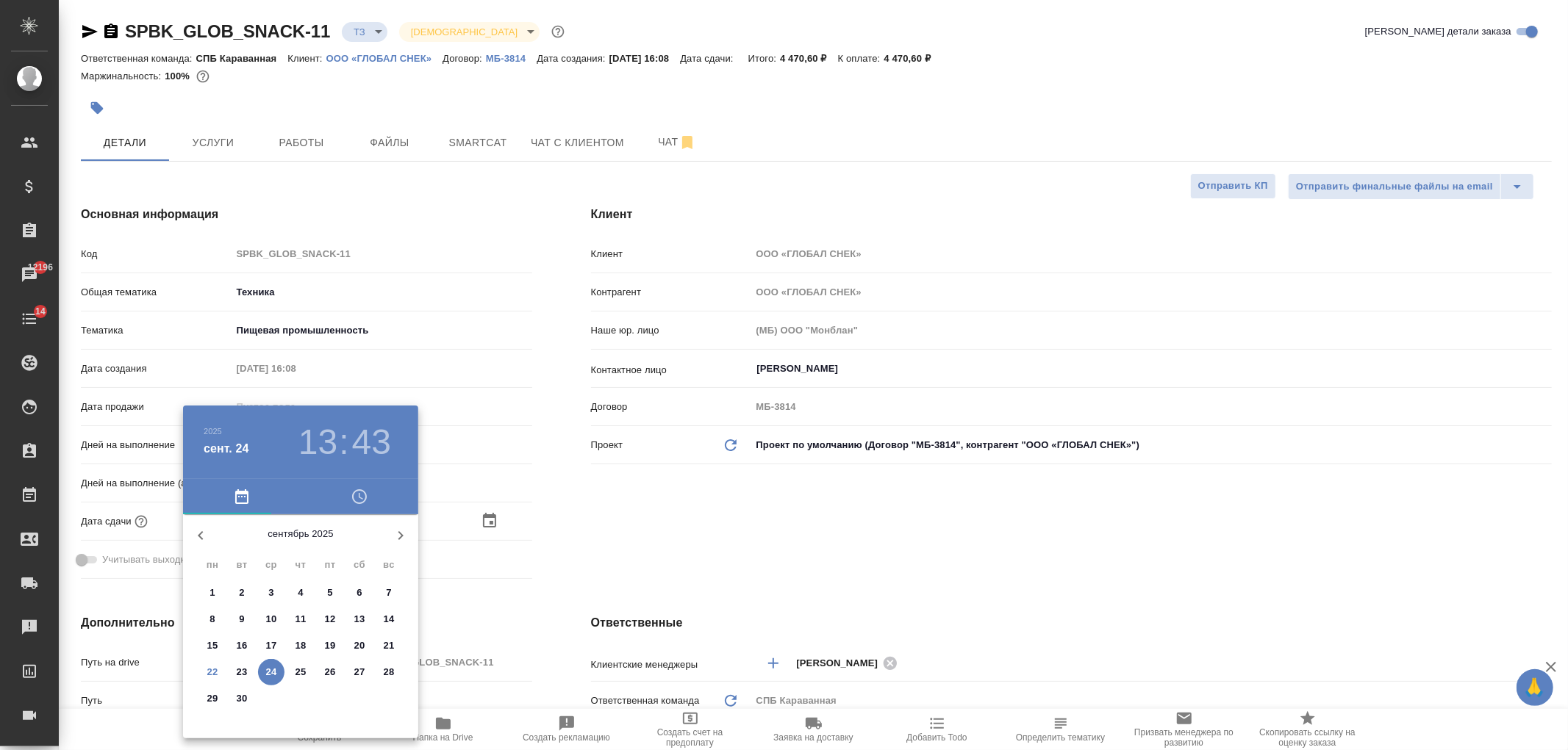
click at [382, 443] on h3 "43" at bounding box center [372, 442] width 39 height 41
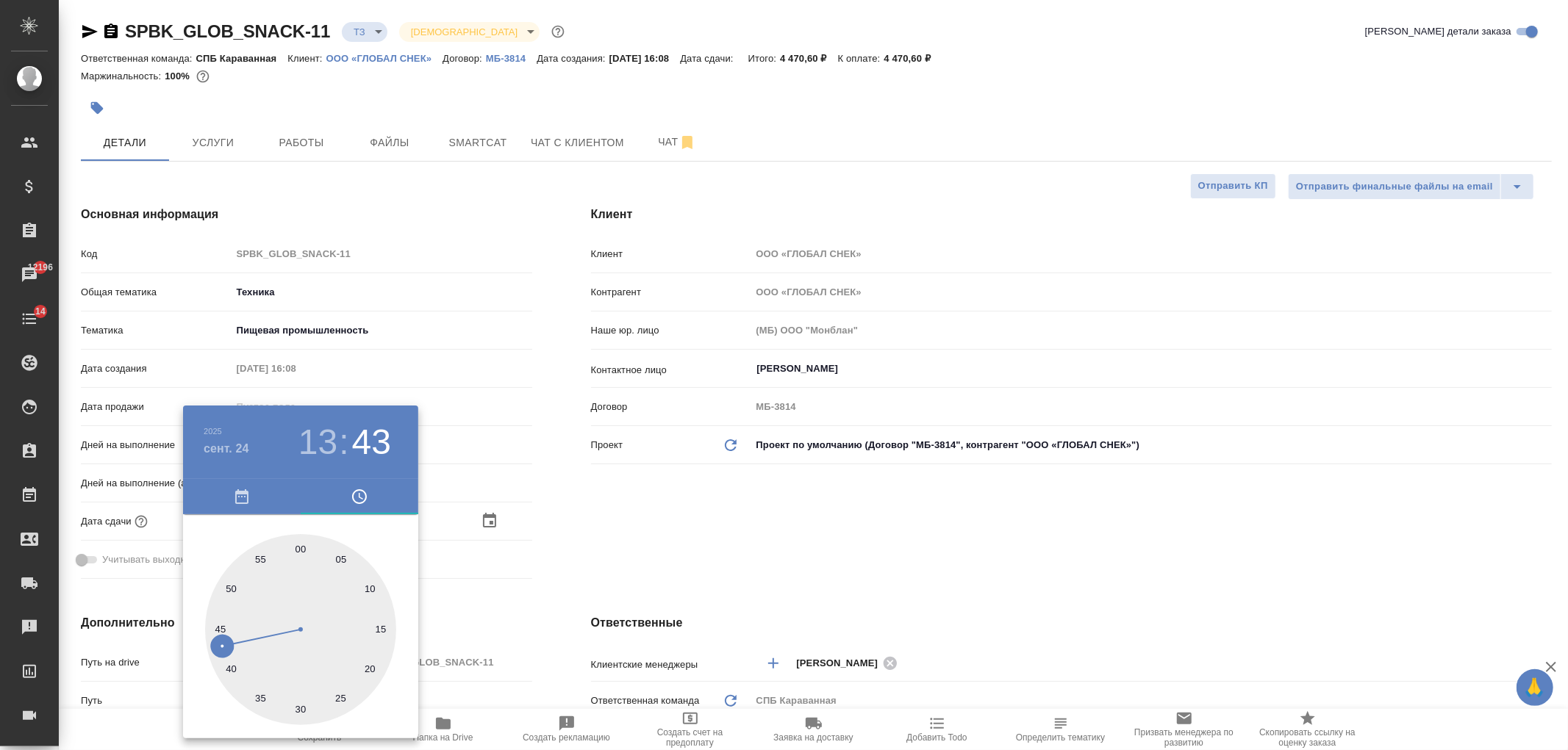
click at [304, 545] on div at bounding box center [300, 629] width 191 height 191
type input "24.09.2025 13:00"
type textarea "x"
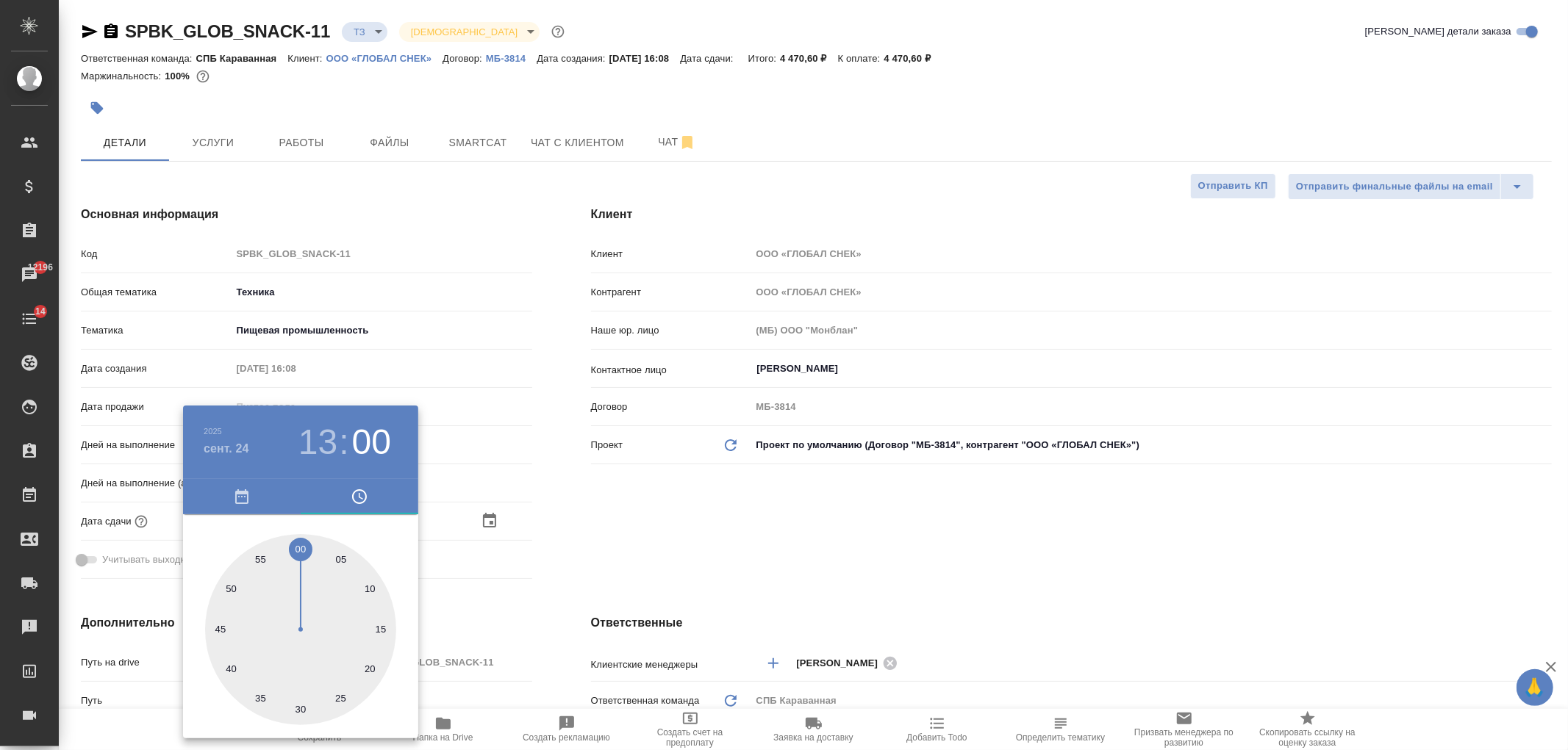
click at [667, 493] on div at bounding box center [784, 375] width 1568 height 750
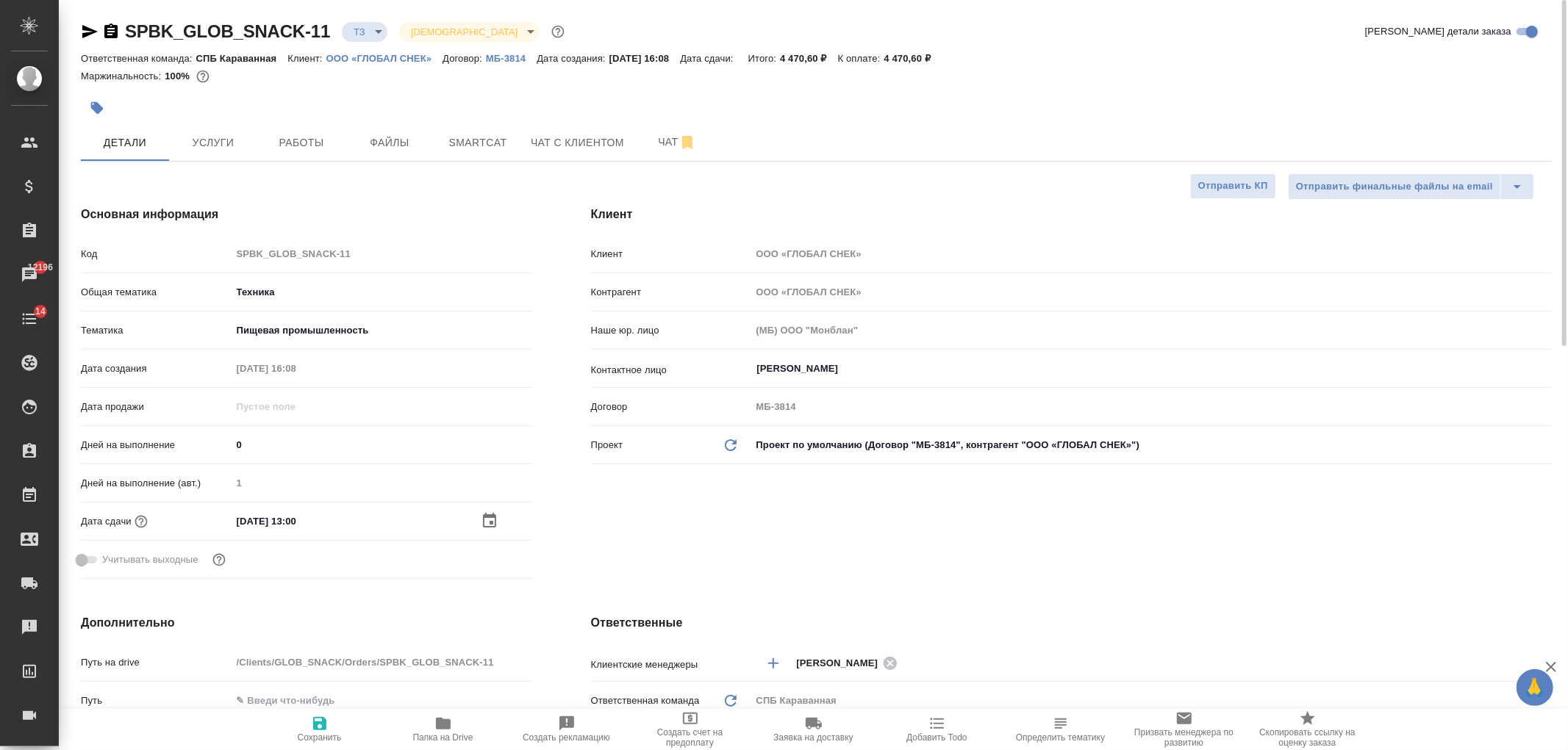
click at [326, 728] on icon "button" at bounding box center [320, 724] width 14 height 14
type textarea "x"
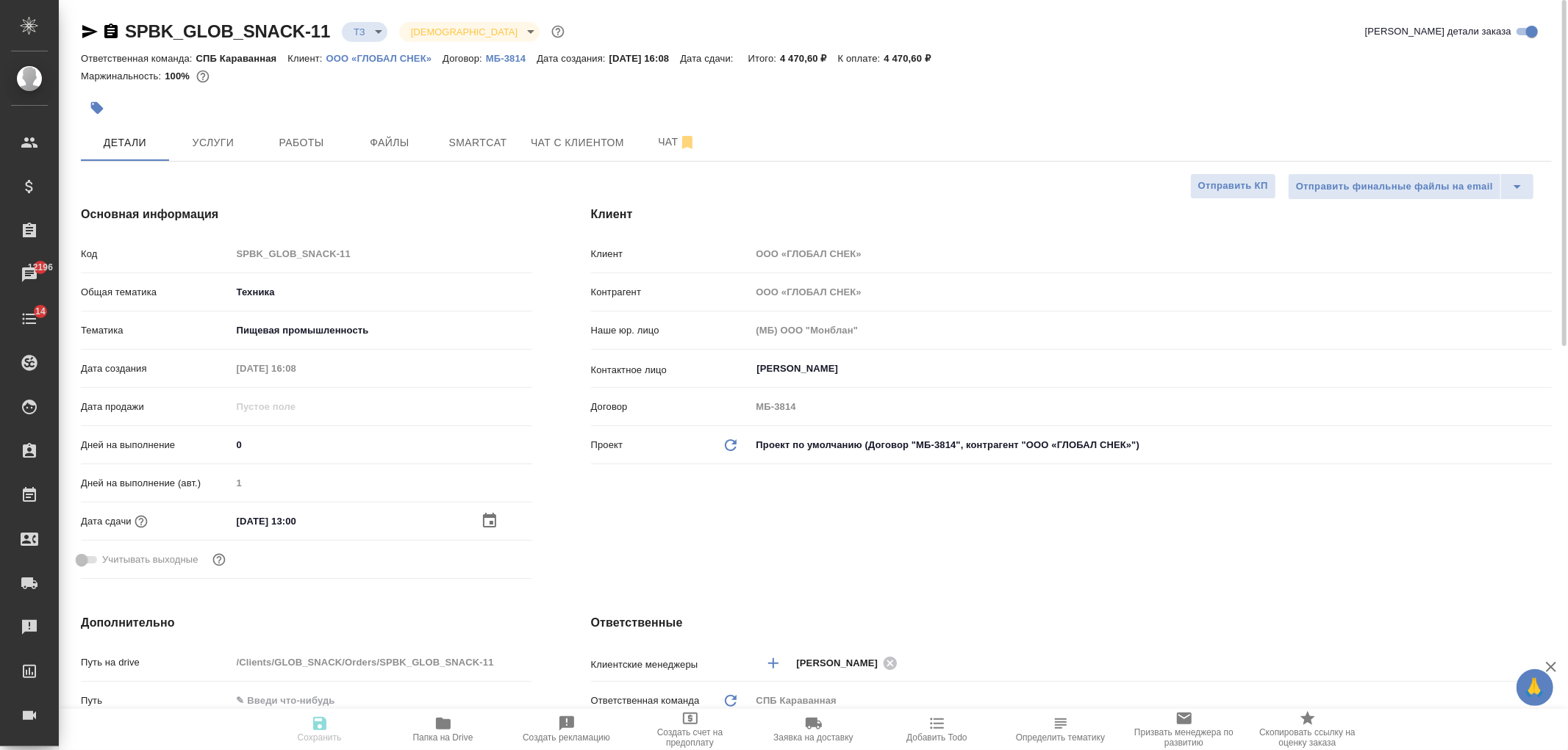
type textarea "x"
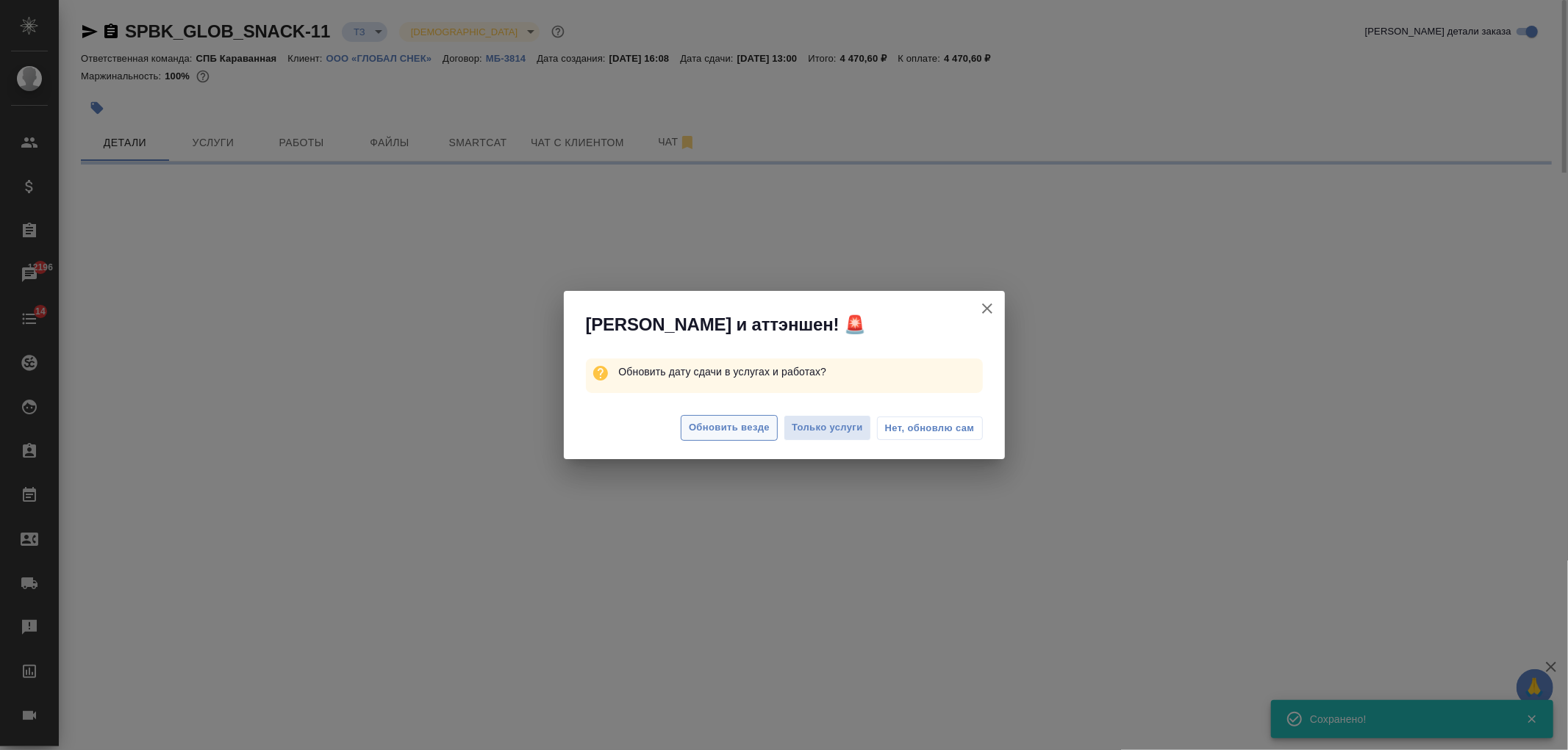
select select "RU"
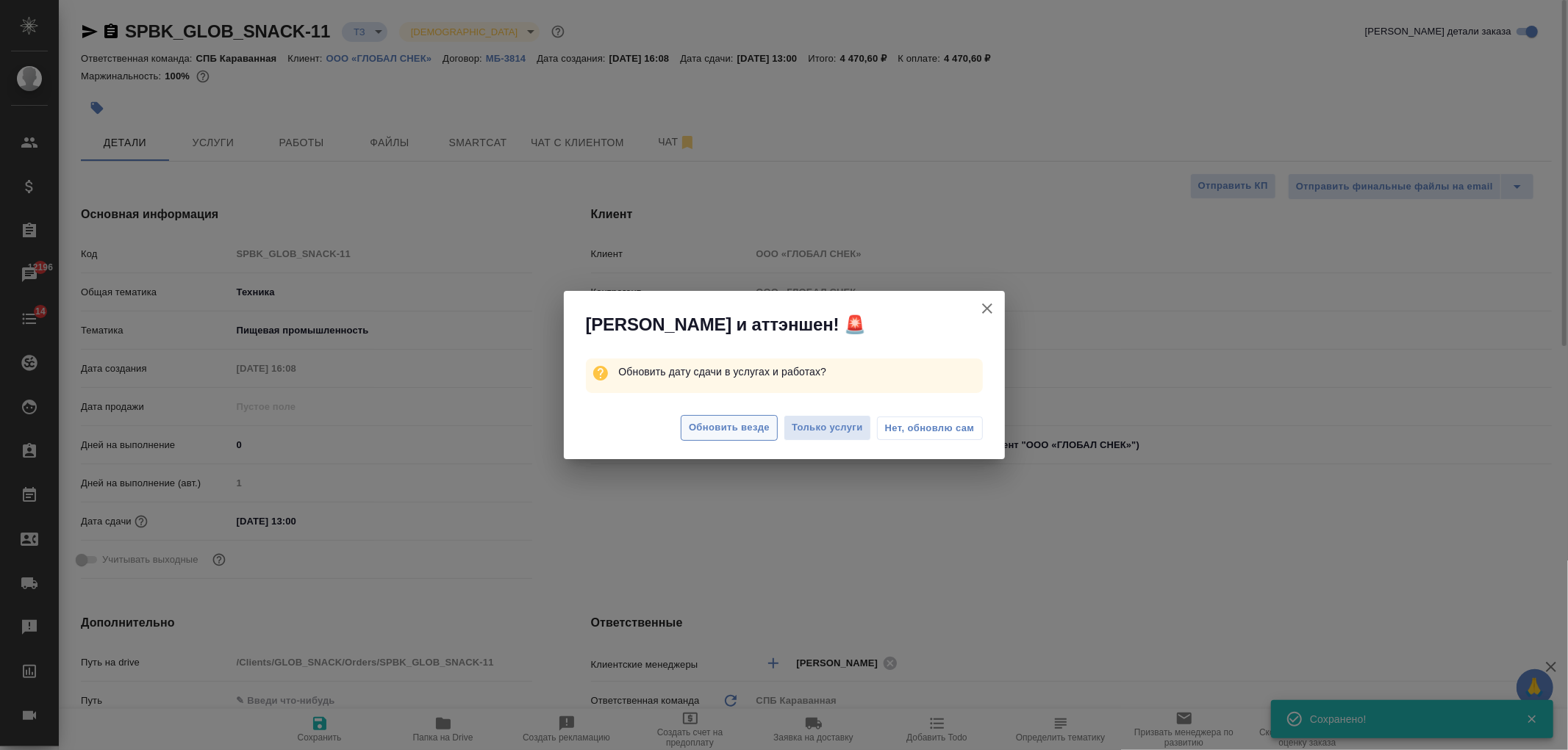
type textarea "x"
click at [731, 434] on span "Обновить везде" at bounding box center [728, 427] width 81 height 17
type textarea "x"
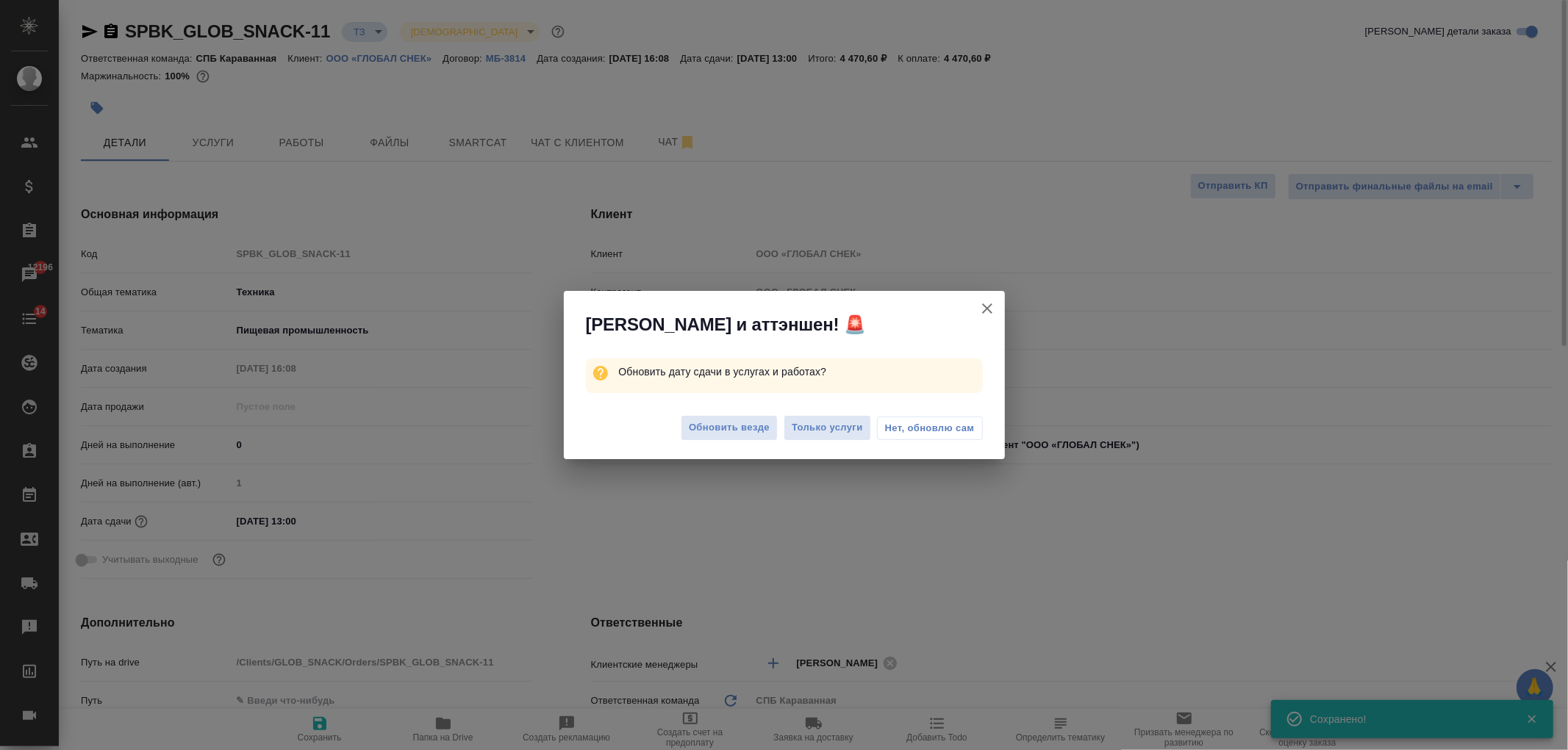
type textarea "x"
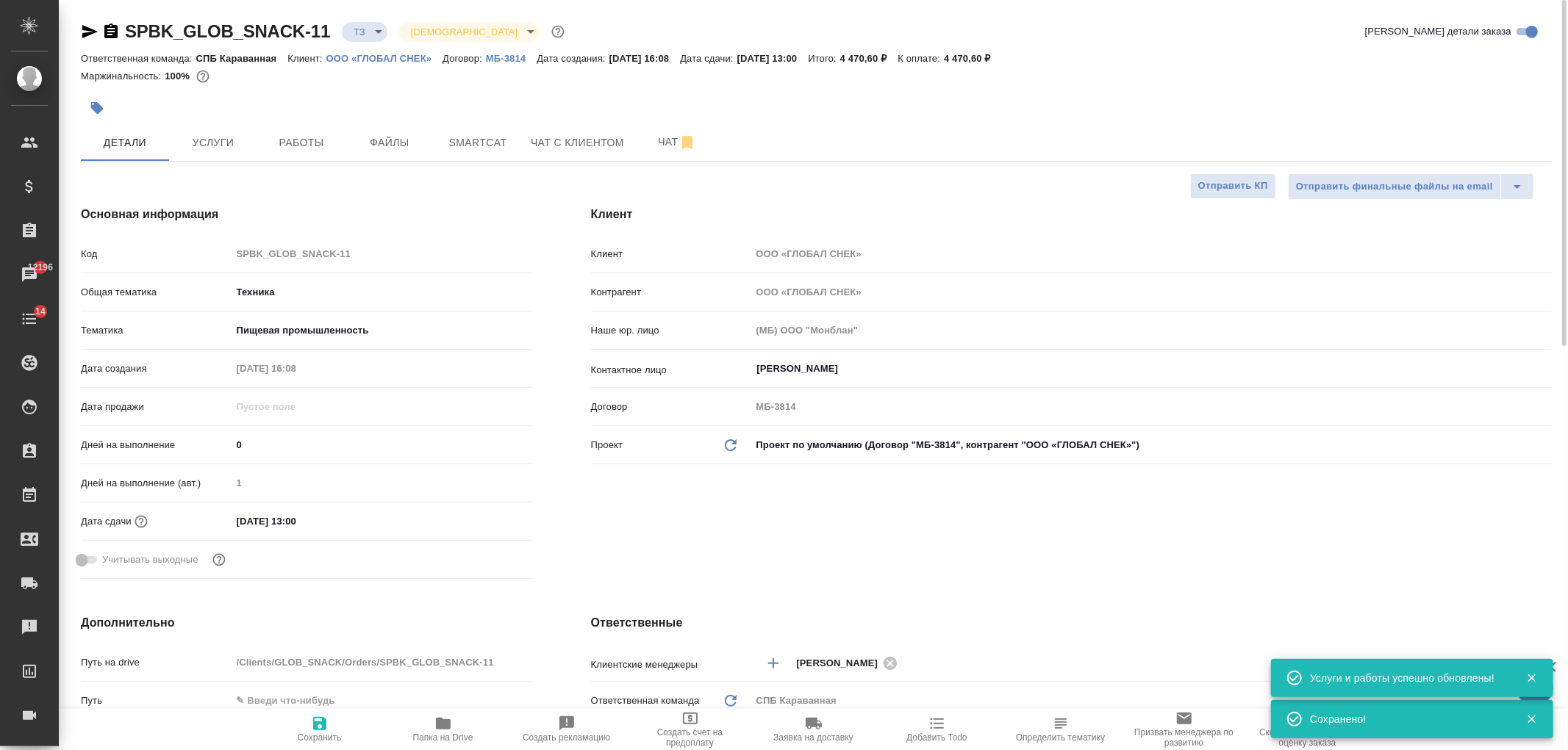
type textarea "x"
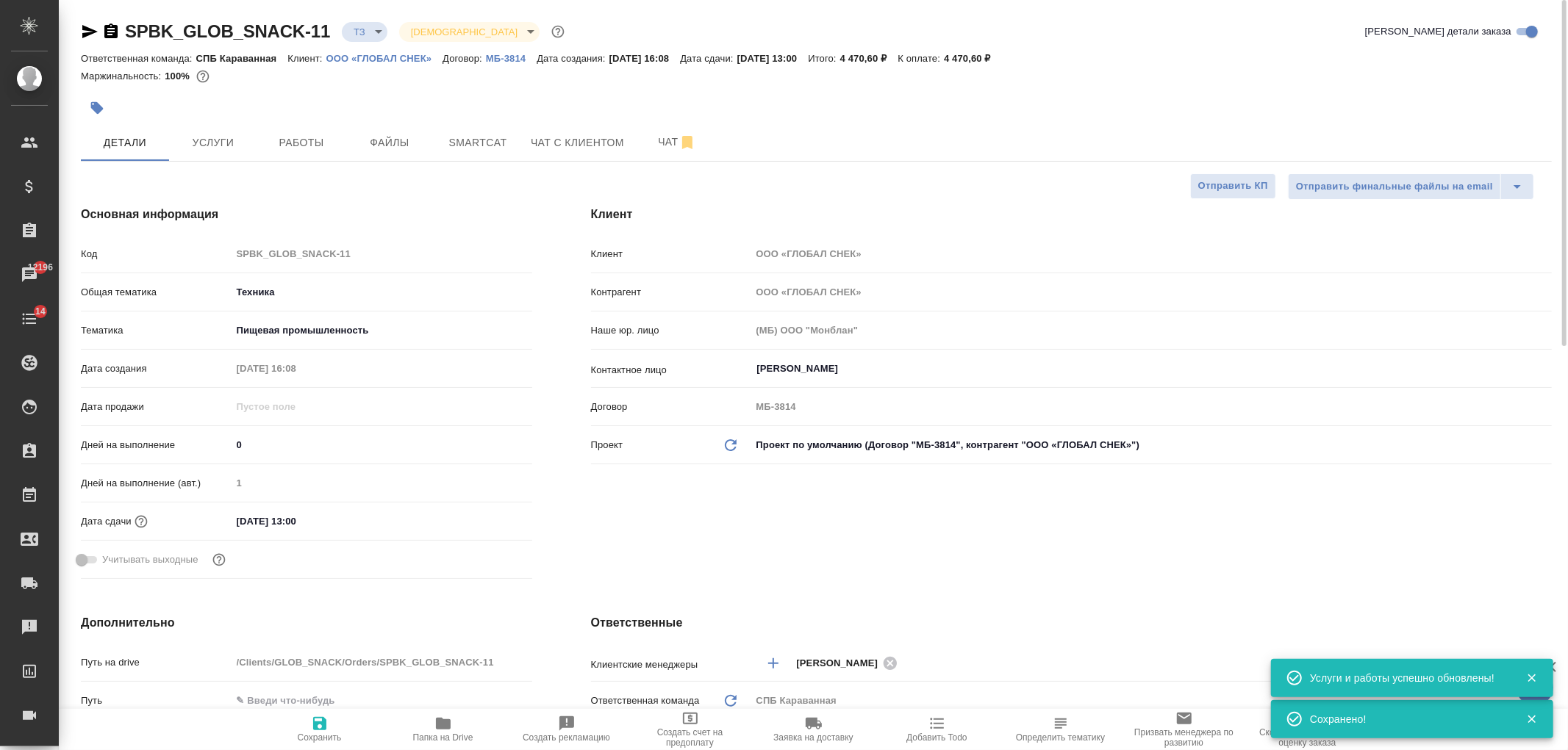
type textarea "x"
click at [651, 151] on button "Чат" at bounding box center [677, 142] width 88 height 37
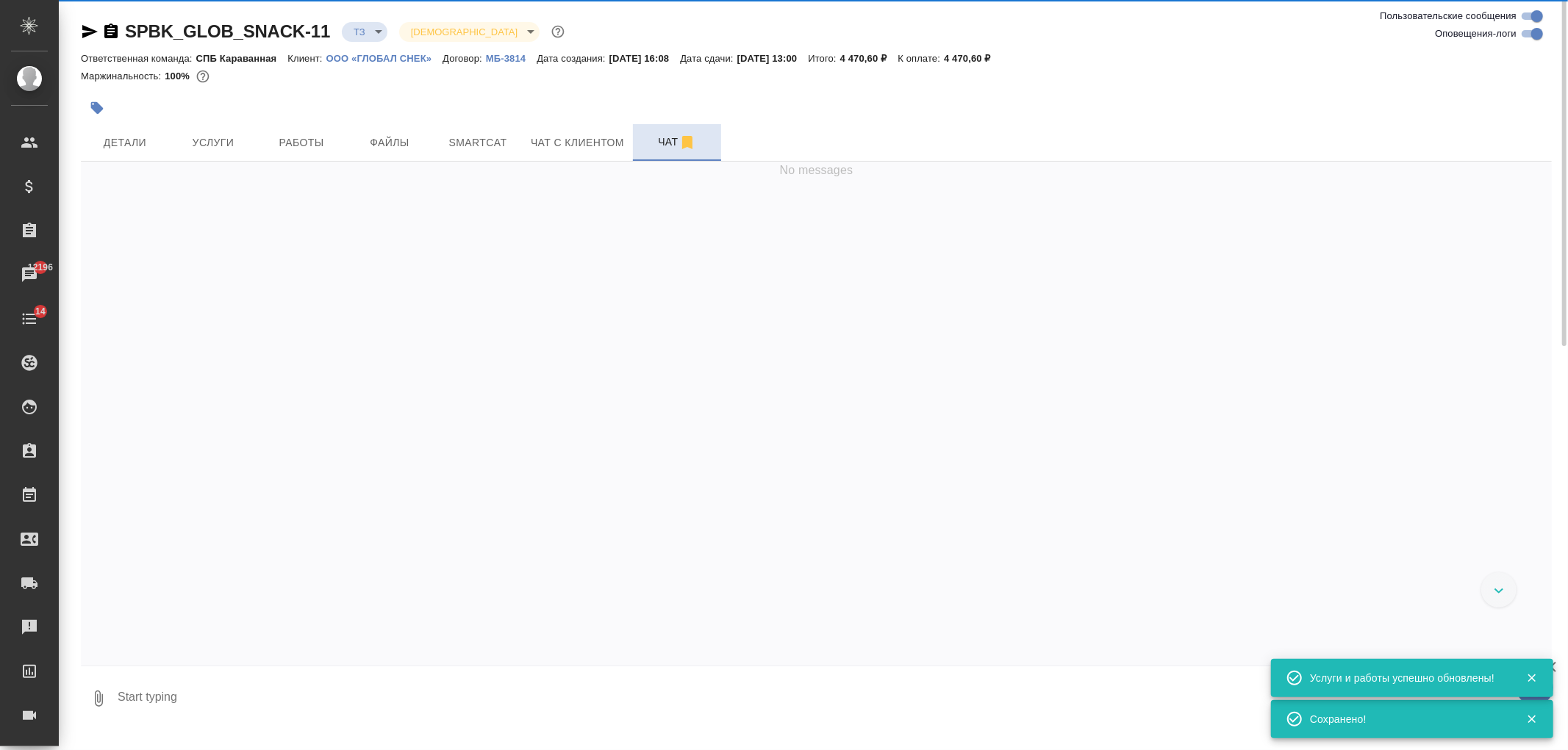
scroll to position [355, 0]
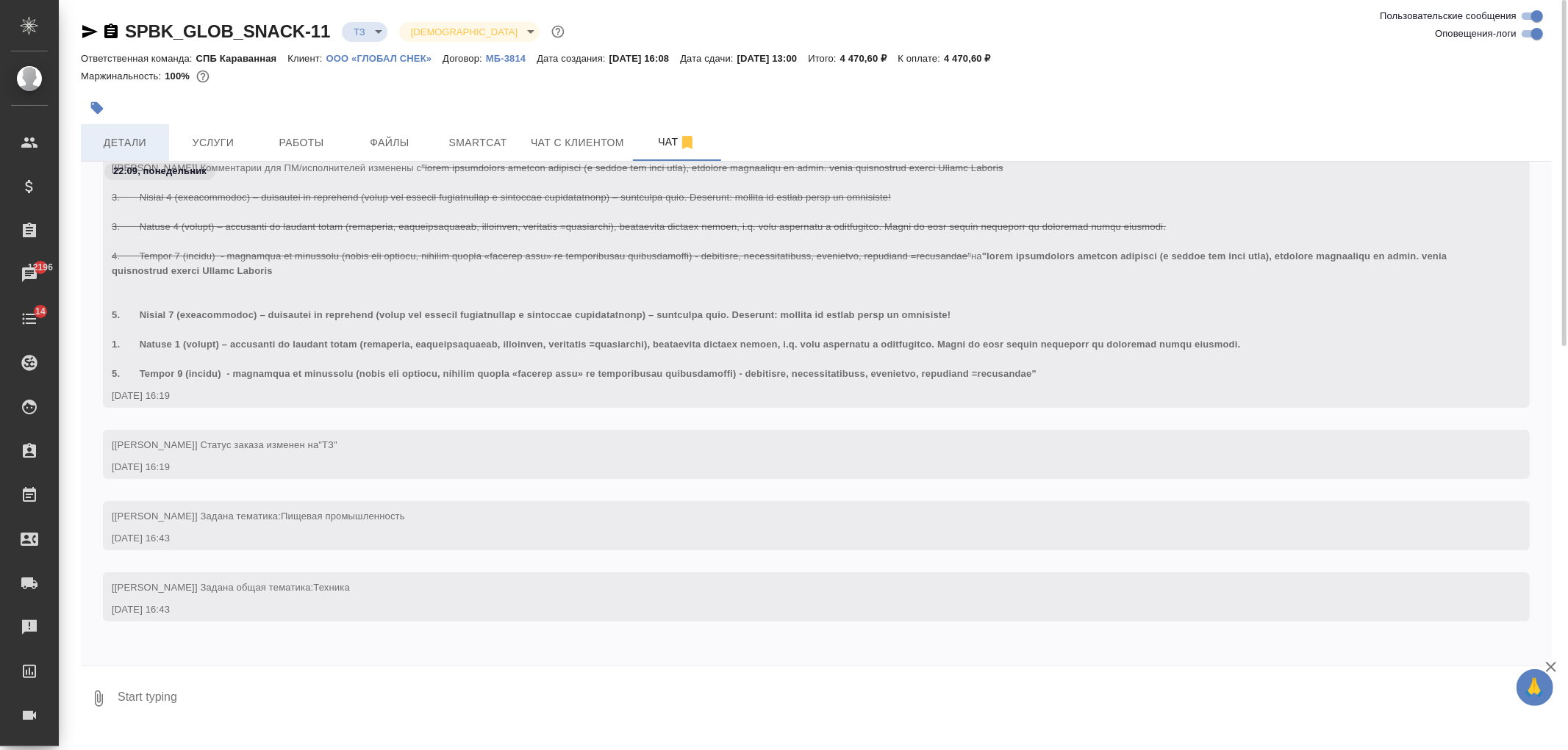
click at [132, 143] on span "Детали" at bounding box center [125, 143] width 70 height 18
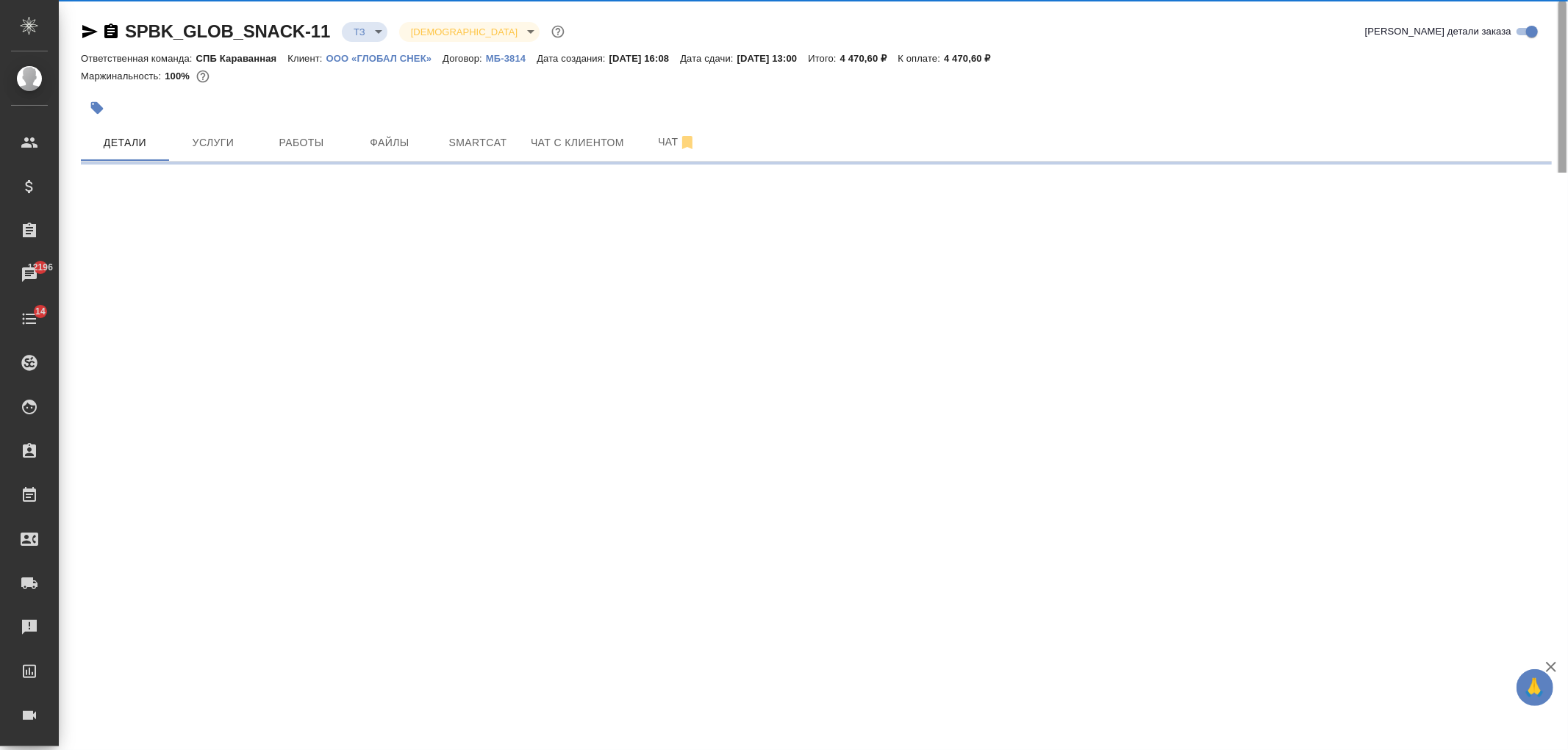
select select "RU"
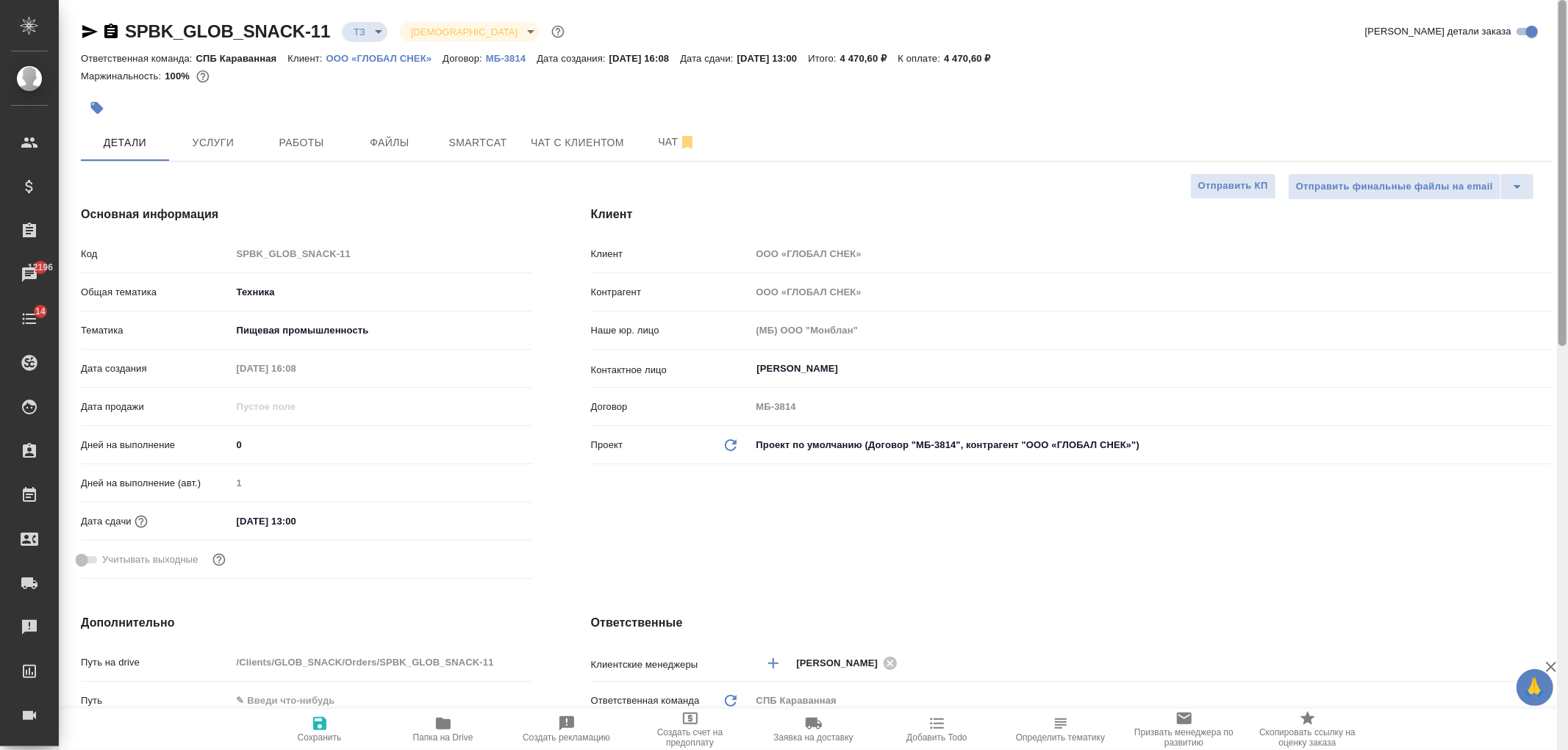
type textarea "x"
click at [973, 563] on div "Клиент Клиент ООО «ГЛОБАЛ СНЕК» Контрагент ООО «ГЛОБАЛ СНЕК» Наше юр. лицо (МБ)…" at bounding box center [1071, 395] width 1019 height 438
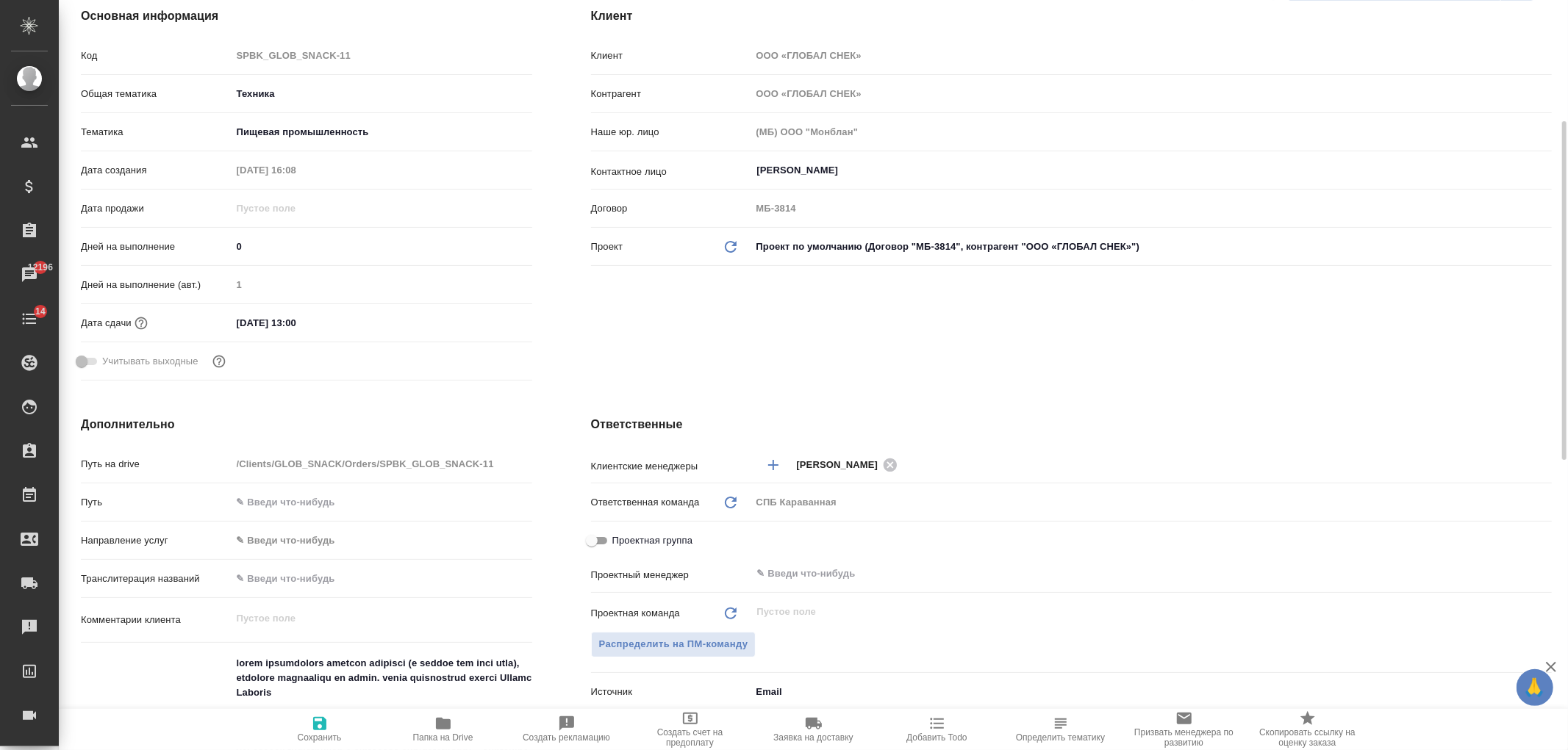
scroll to position [132, 0]
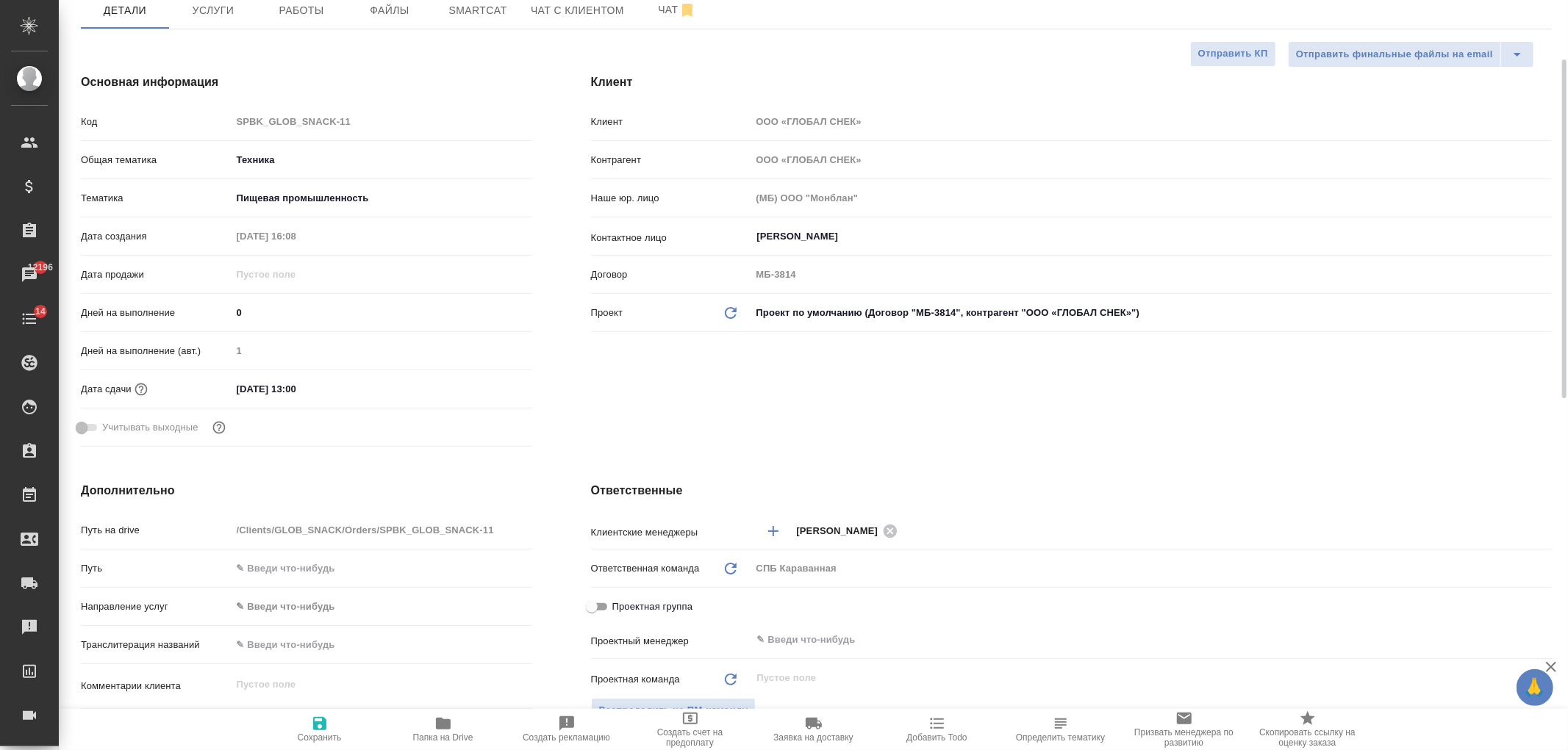
type textarea "x"
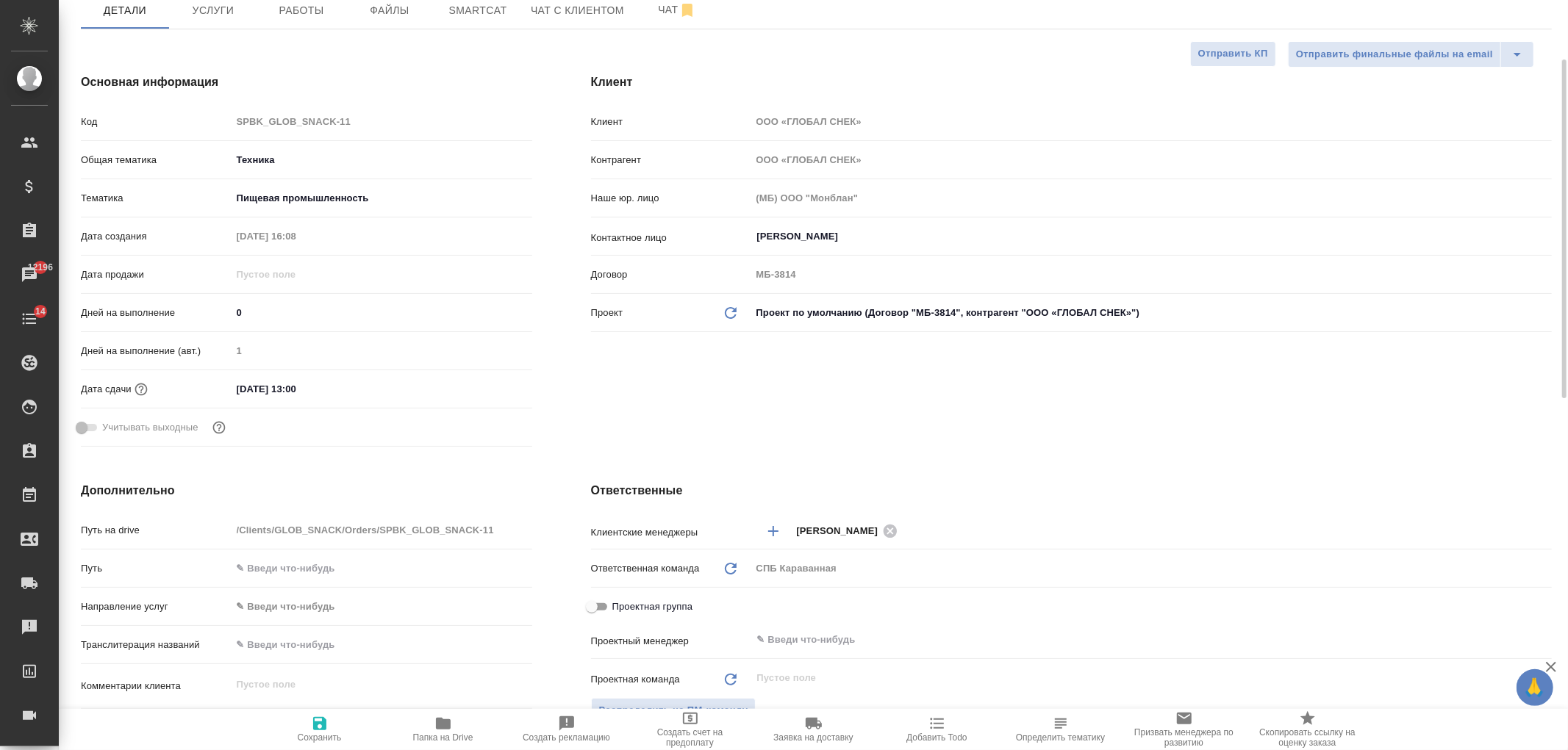
type textarea "x"
click at [865, 421] on div "Клиент Клиент ООО «ГЛОБАЛ СНЕК» Контрагент ООО «ГЛОБАЛ СНЕК» Наше юр. лицо (МБ)…" at bounding box center [1071, 263] width 1019 height 438
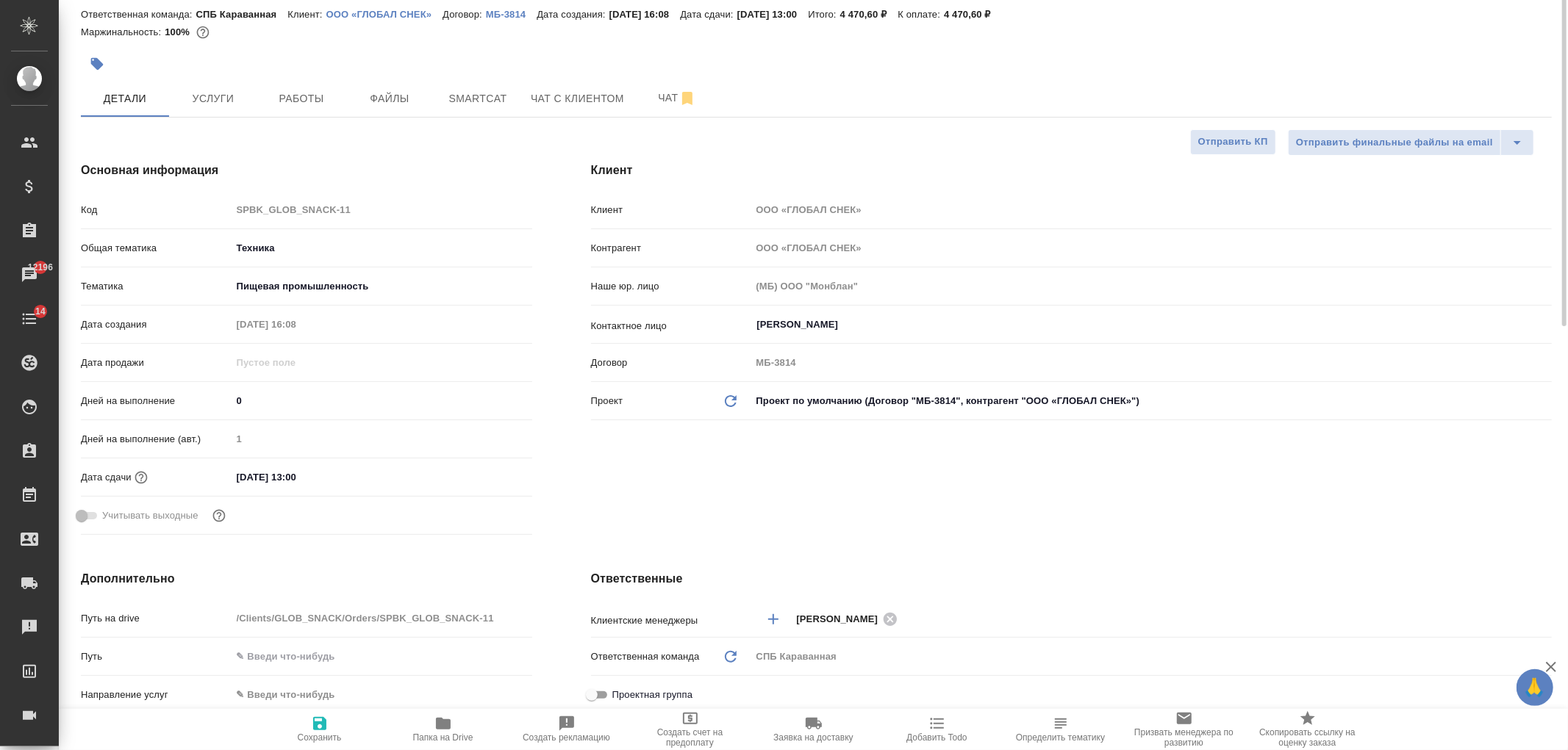
scroll to position [22, 0]
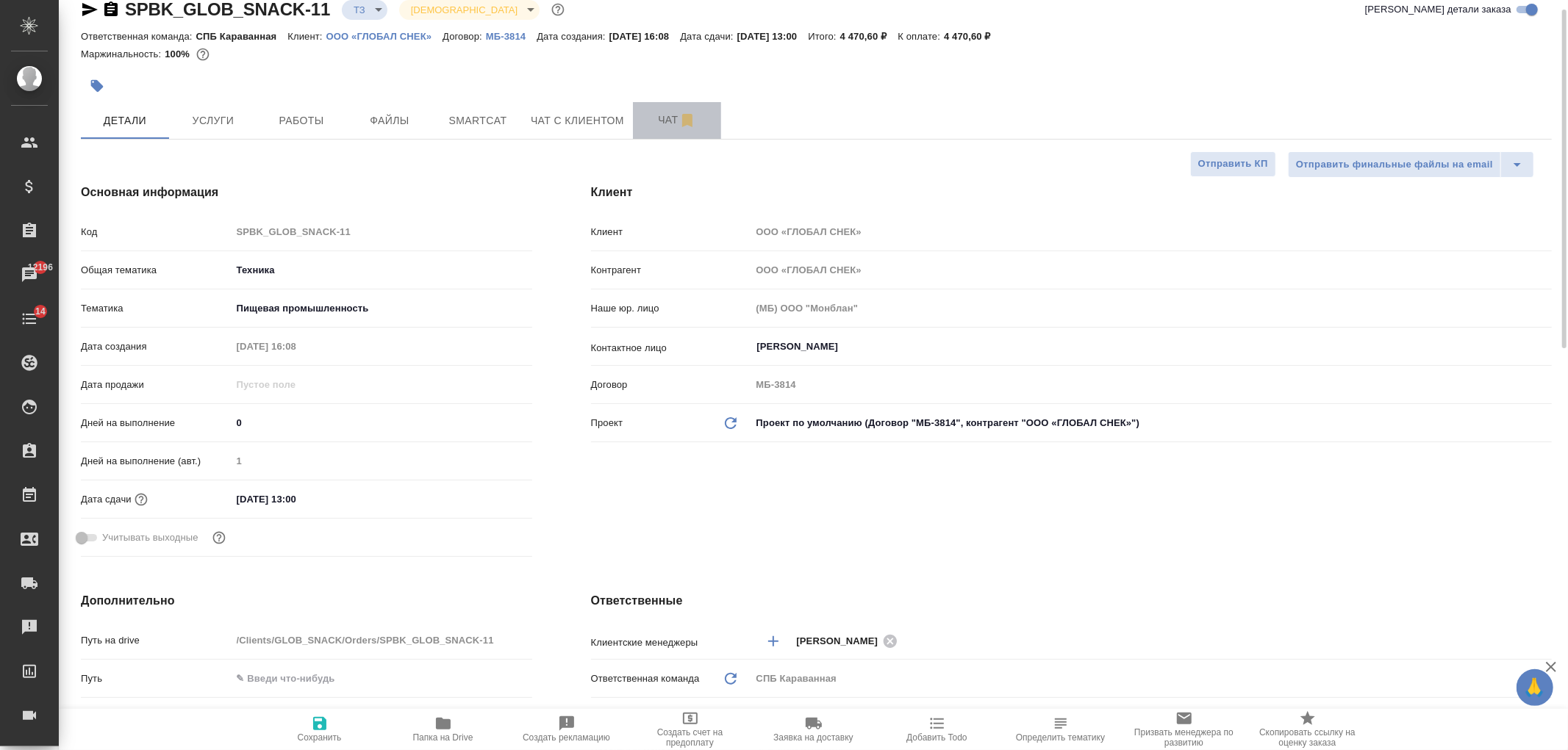
click at [657, 119] on span "Чат" at bounding box center [676, 120] width 70 height 18
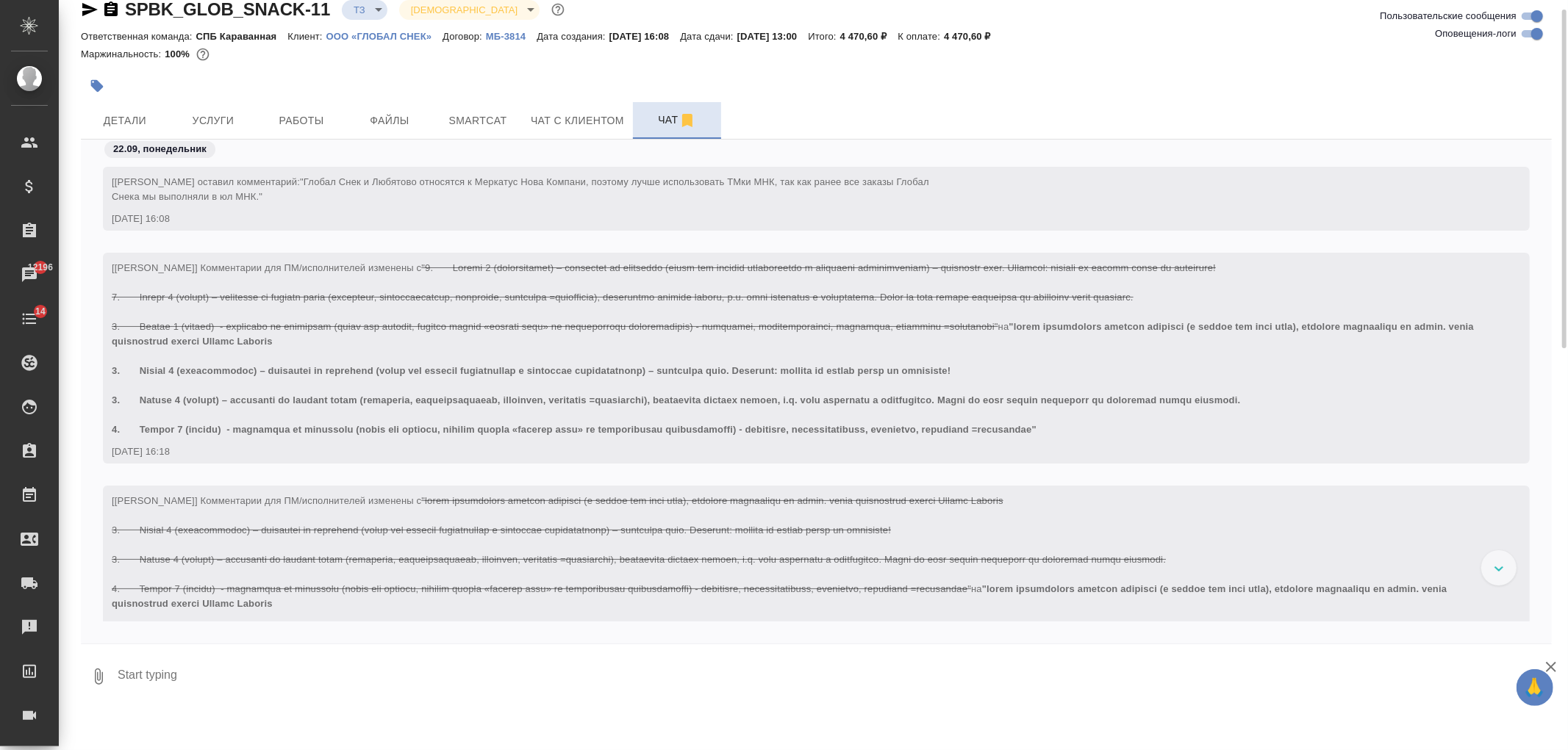
scroll to position [355, 0]
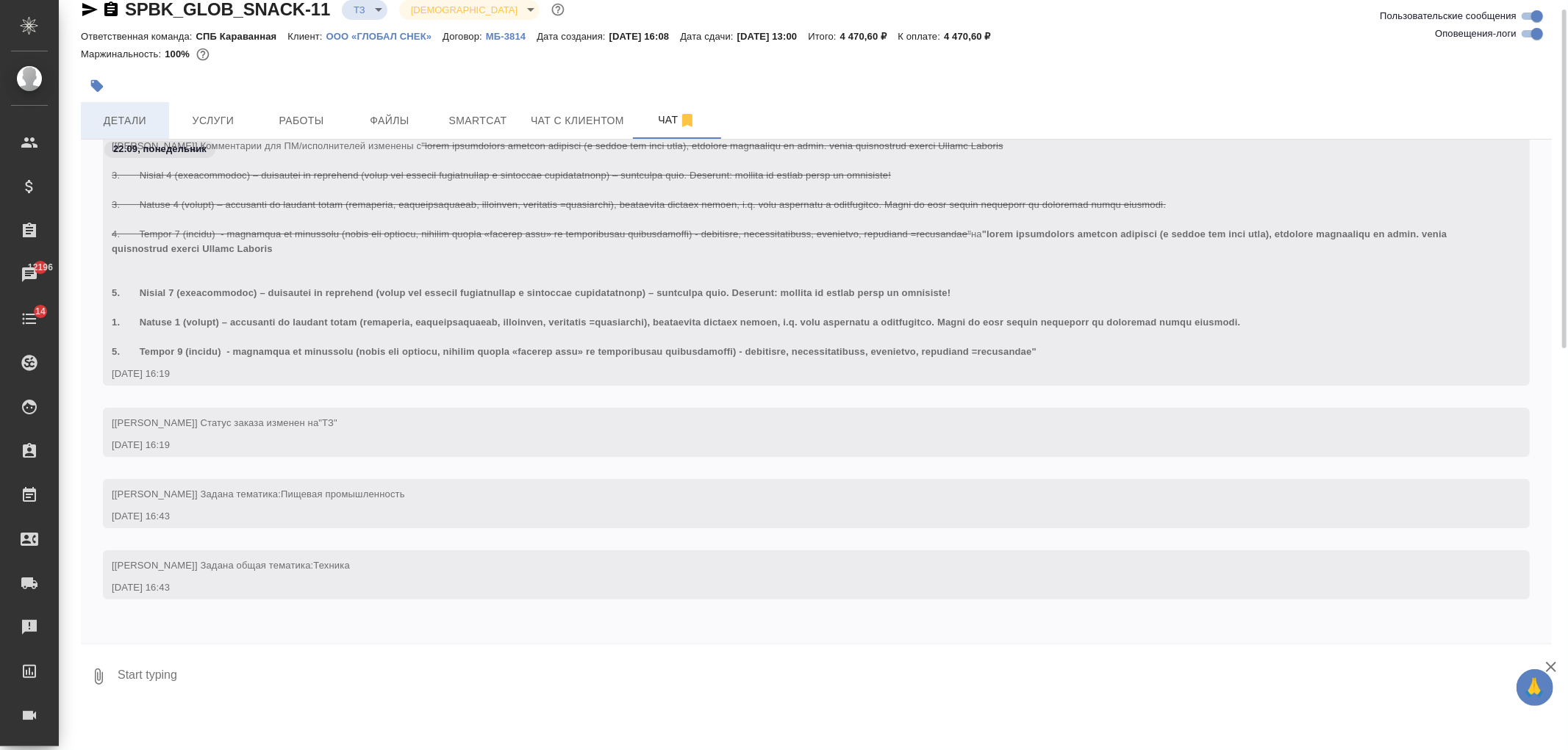
click at [159, 128] on span "Детали" at bounding box center [125, 121] width 70 height 18
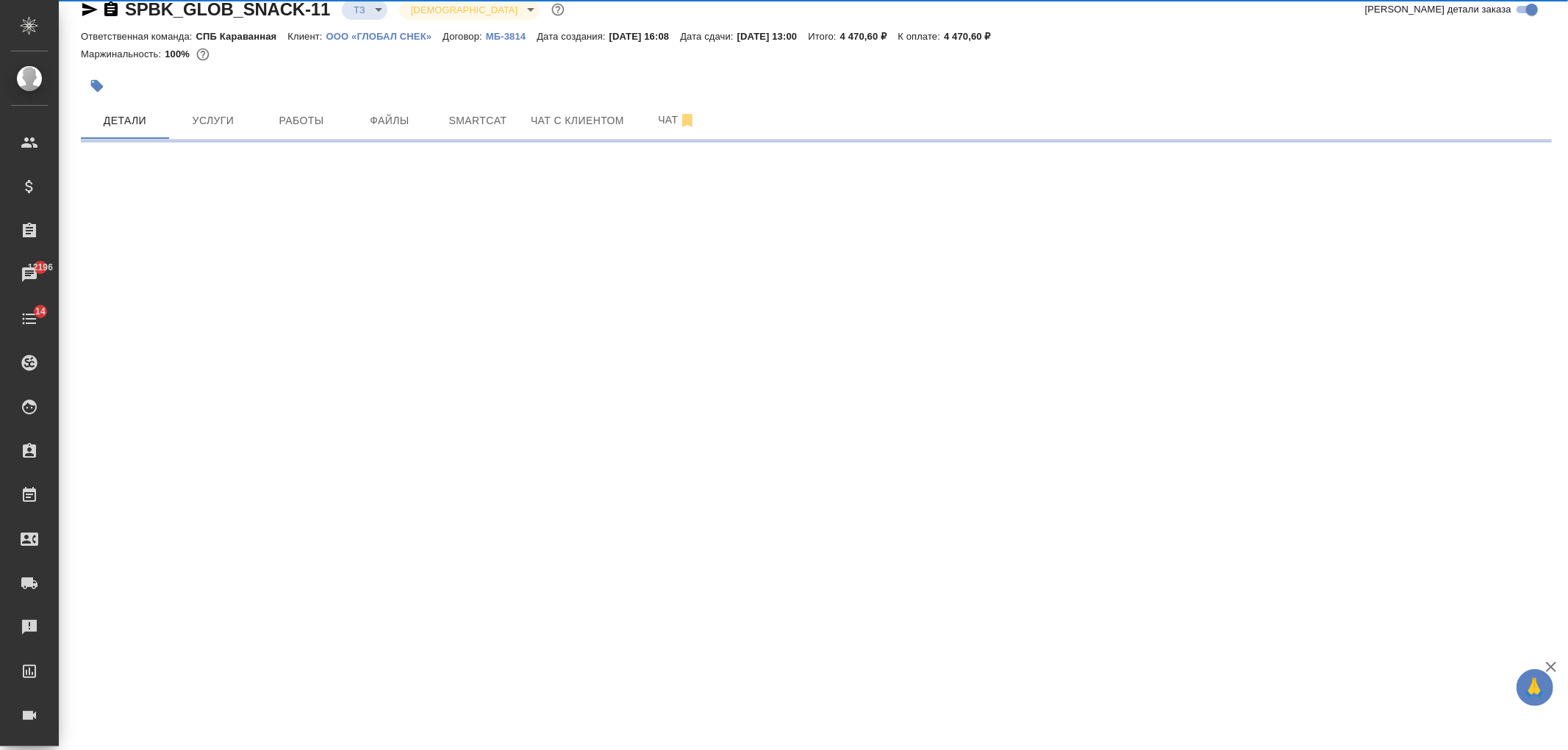
select select "RU"
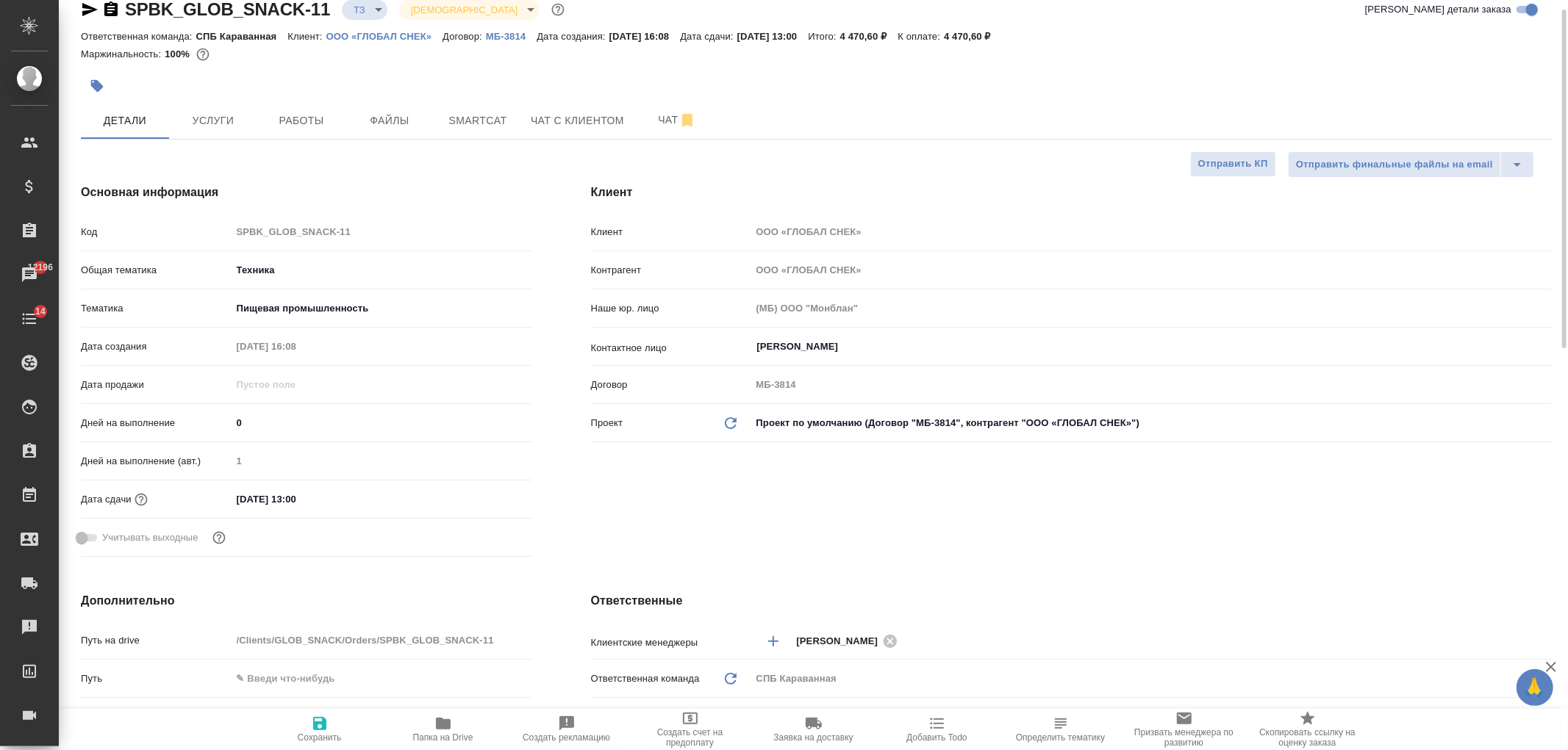
type textarea "x"
click at [875, 507] on div "Клиент Клиент ООО «ГЛОБАЛ СНЕК» Контрагент ООО «ГЛОБАЛ СНЕК» Наше юр. лицо (МБ)…" at bounding box center [1071, 373] width 1019 height 438
click at [243, 127] on span "Услуги" at bounding box center [212, 121] width 70 height 18
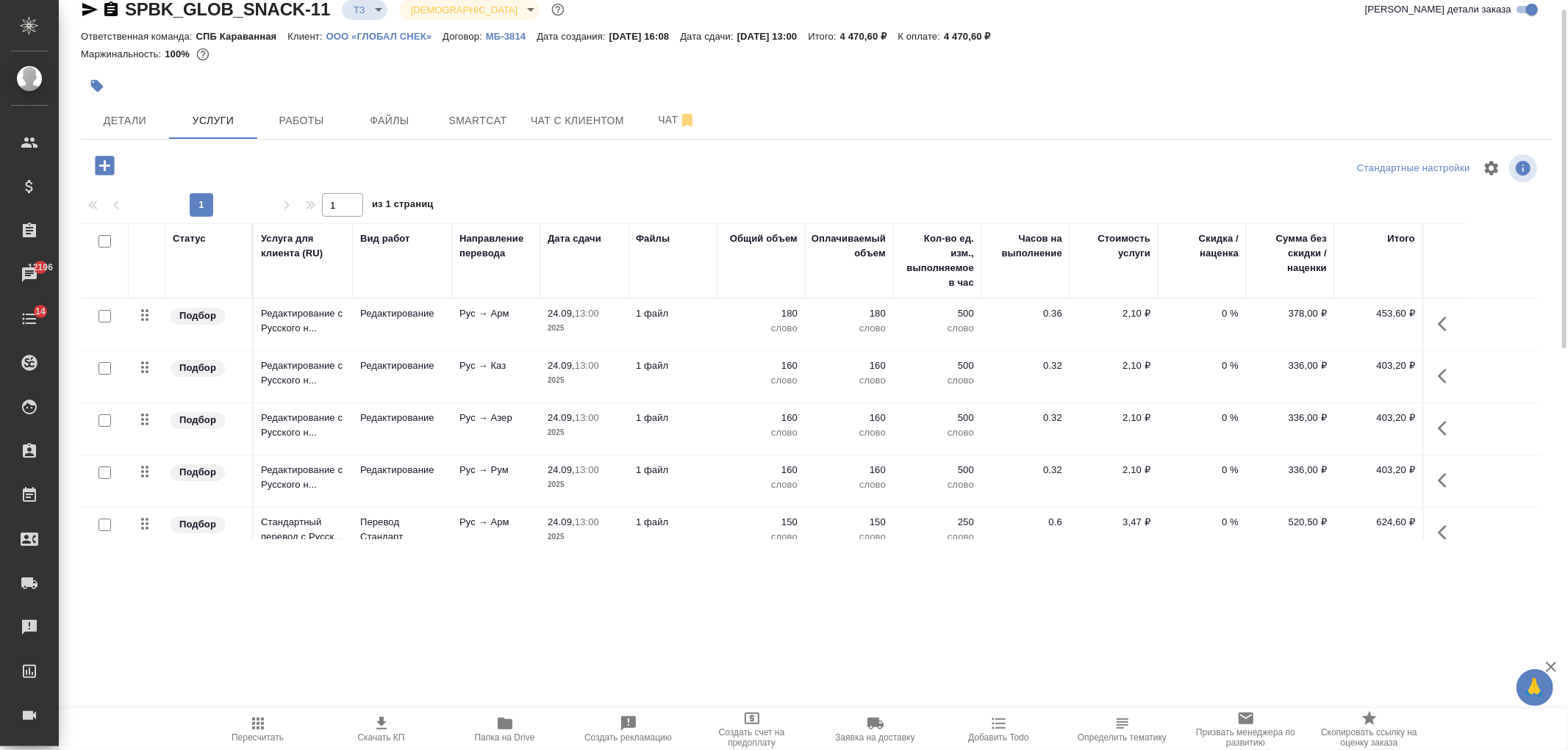
click at [377, 728] on icon "button" at bounding box center [381, 723] width 17 height 17
click at [659, 134] on button "Чат" at bounding box center [677, 120] width 88 height 37
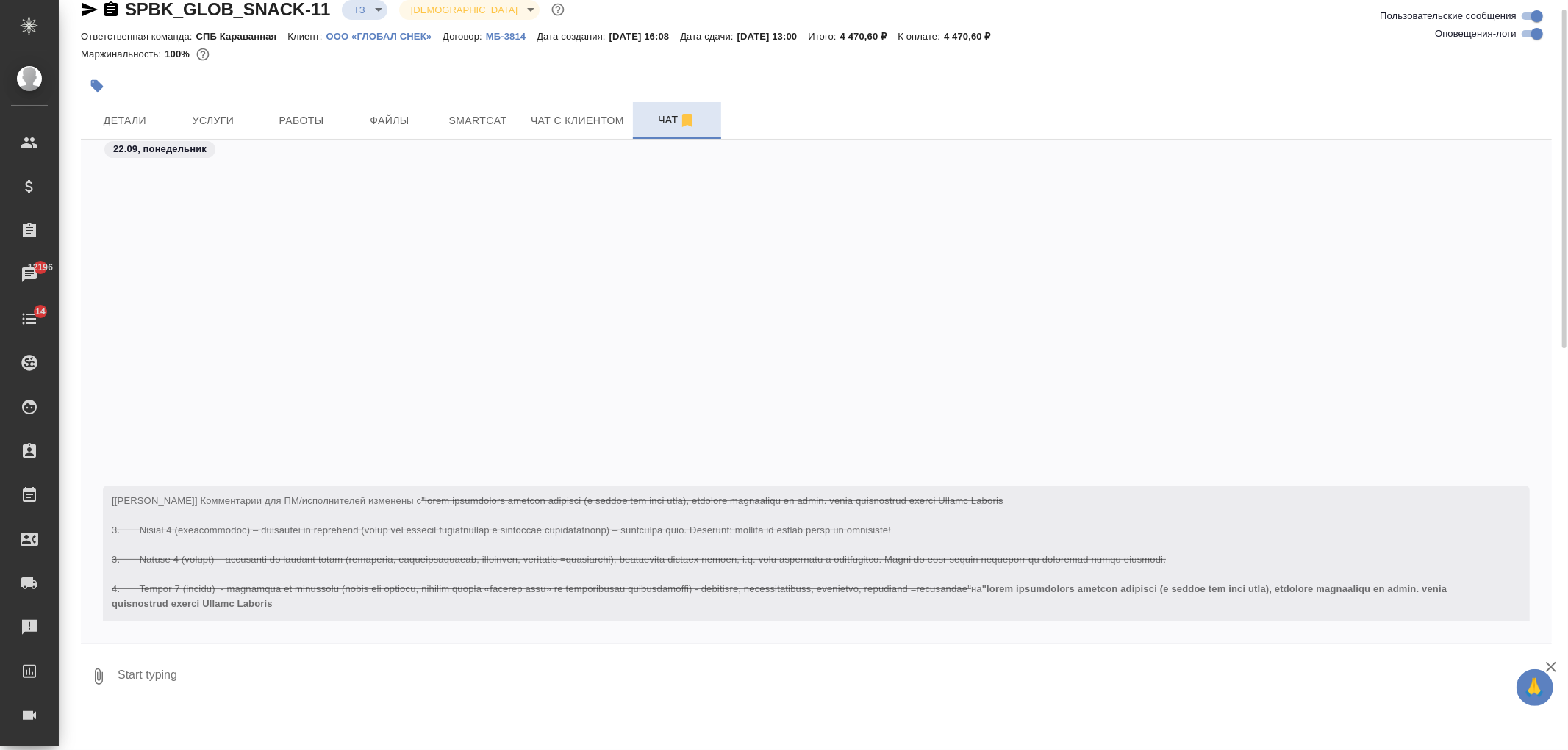
scroll to position [355, 0]
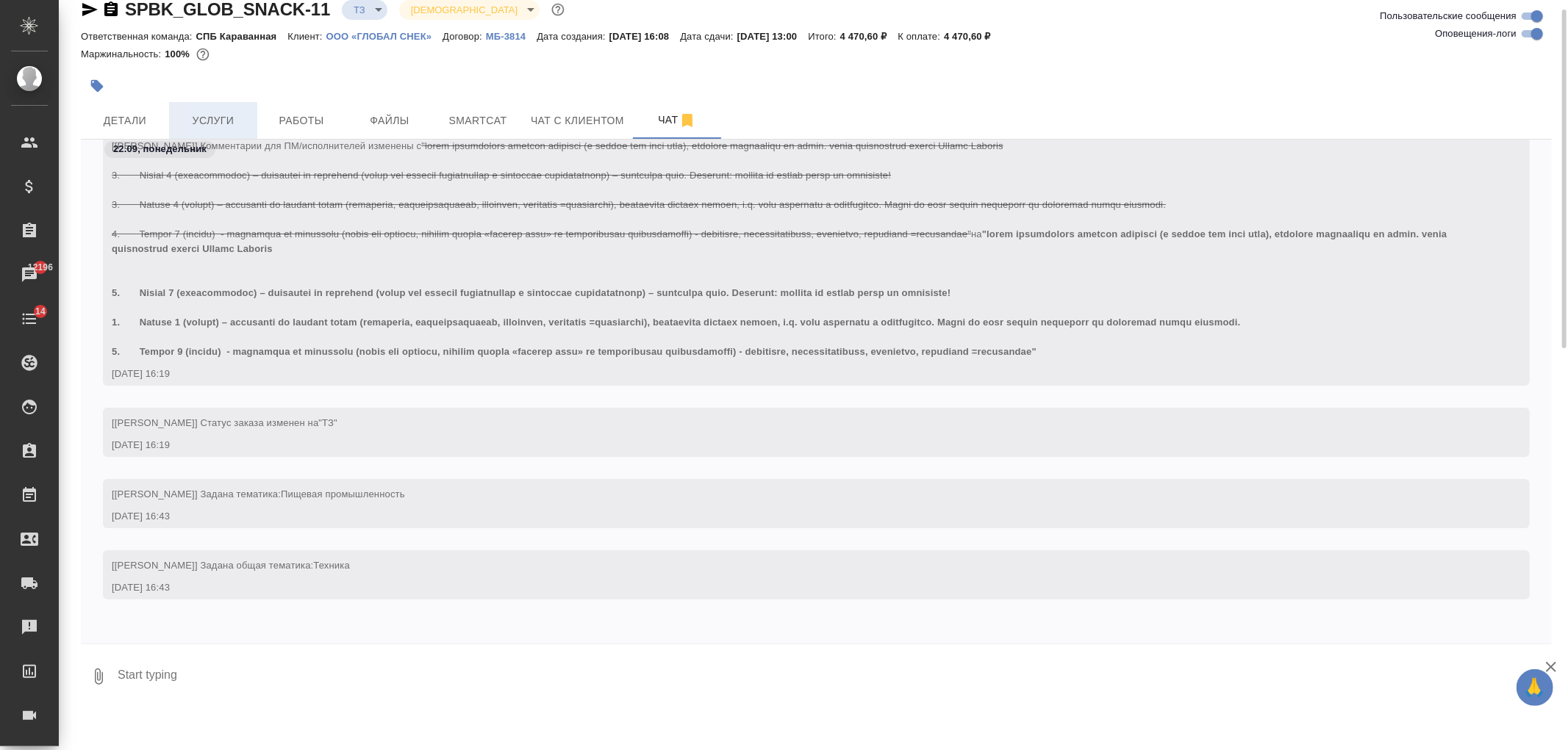
click at [215, 125] on span "Услуги" at bounding box center [212, 121] width 70 height 18
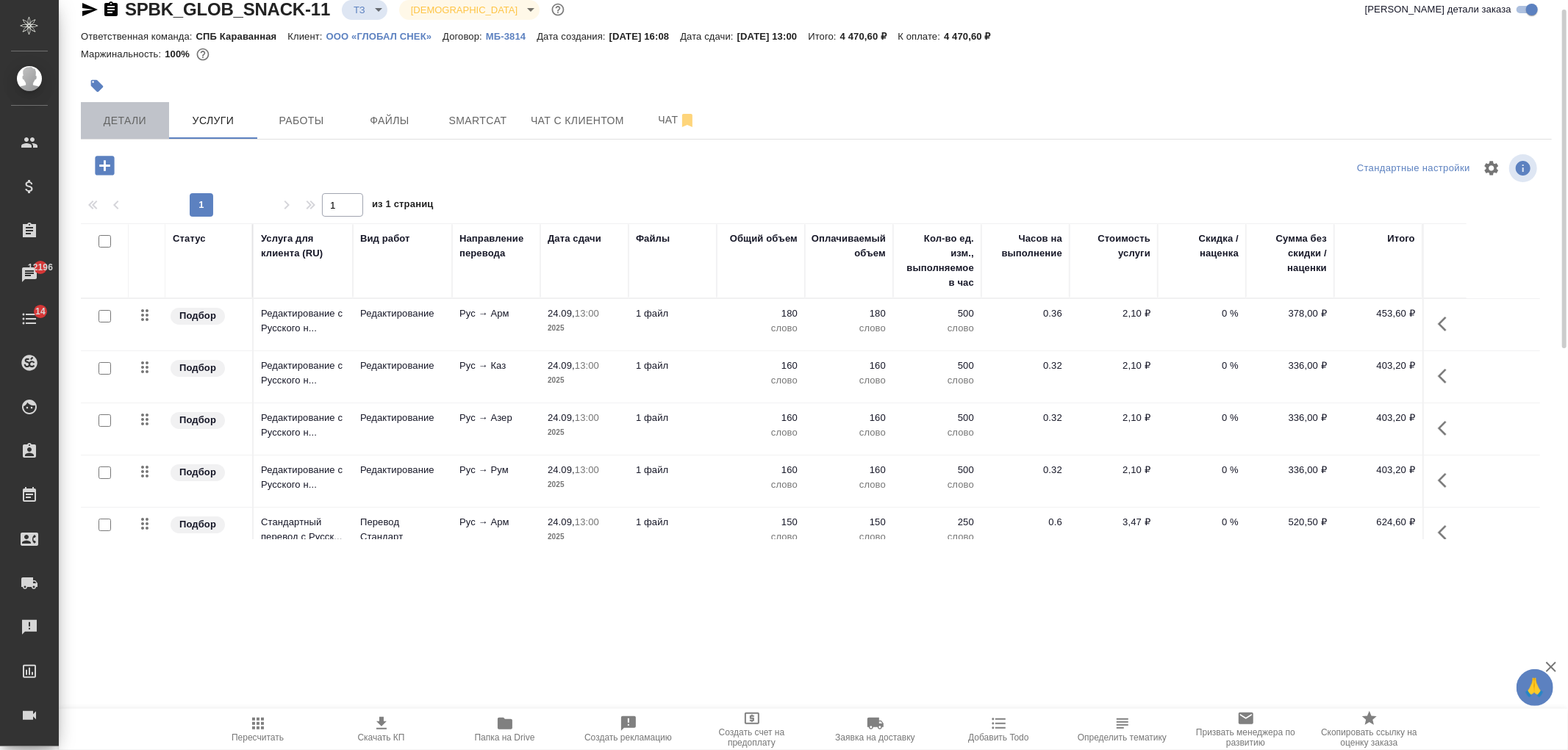
click at [111, 121] on span "Детали" at bounding box center [125, 121] width 70 height 18
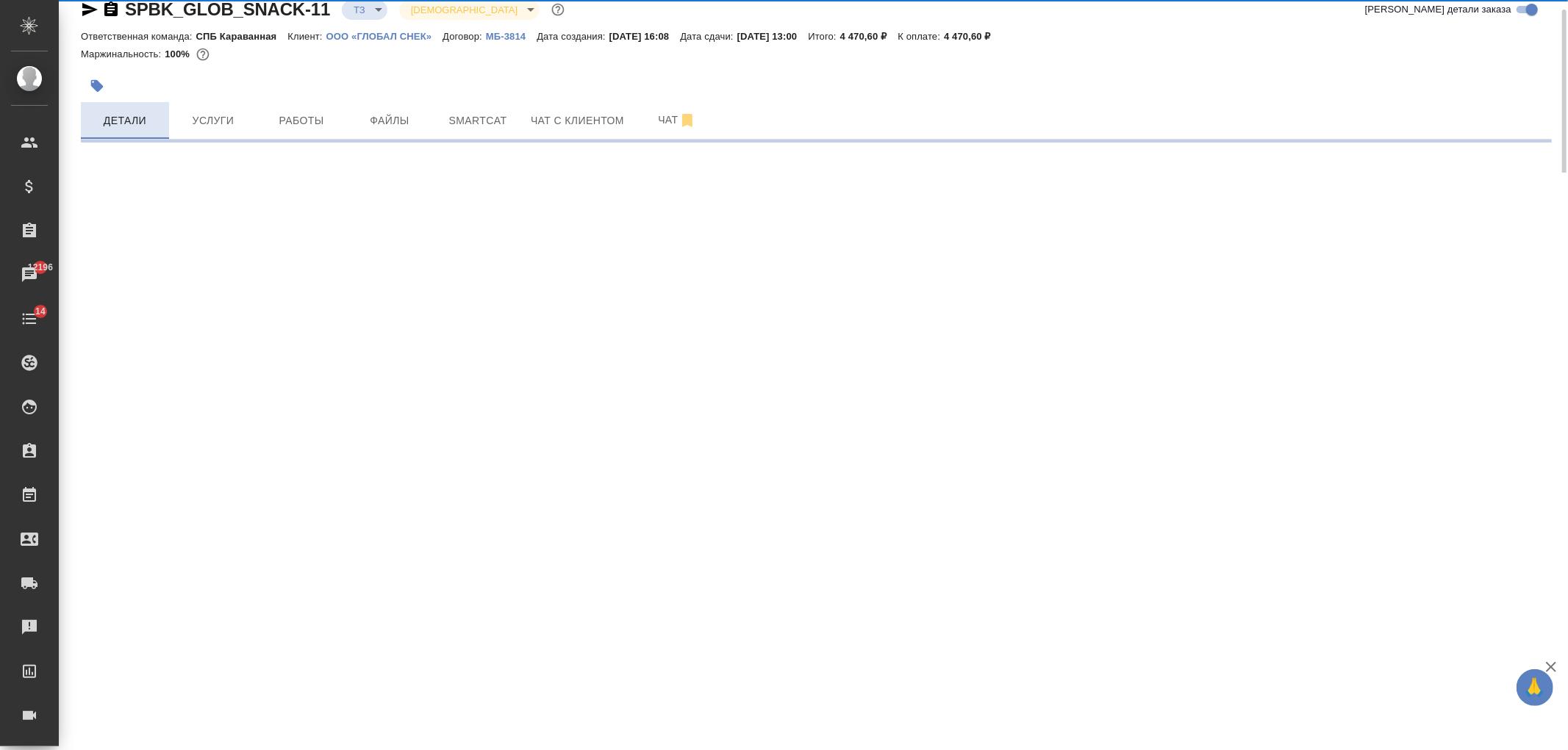
select select "RU"
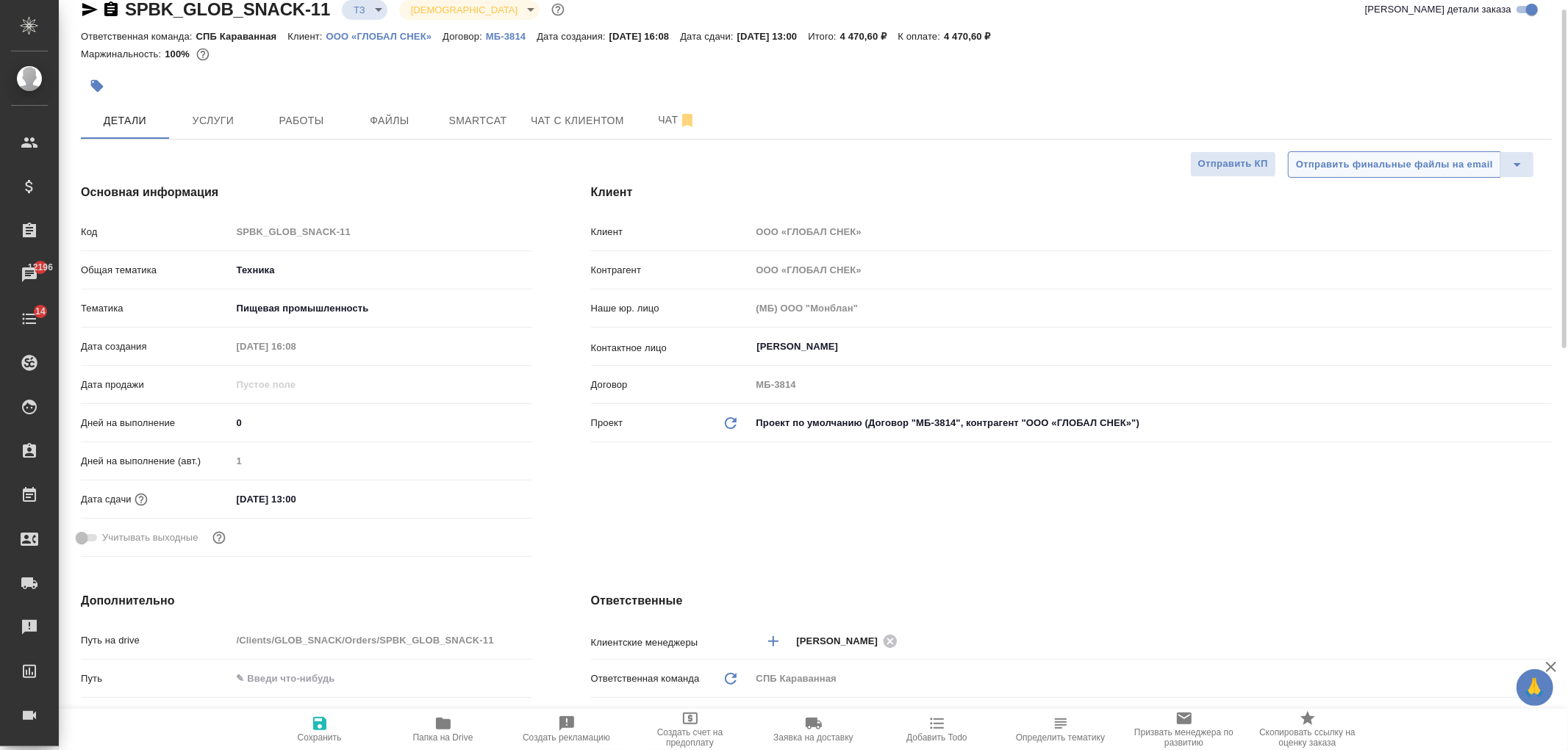
type textarea "x"
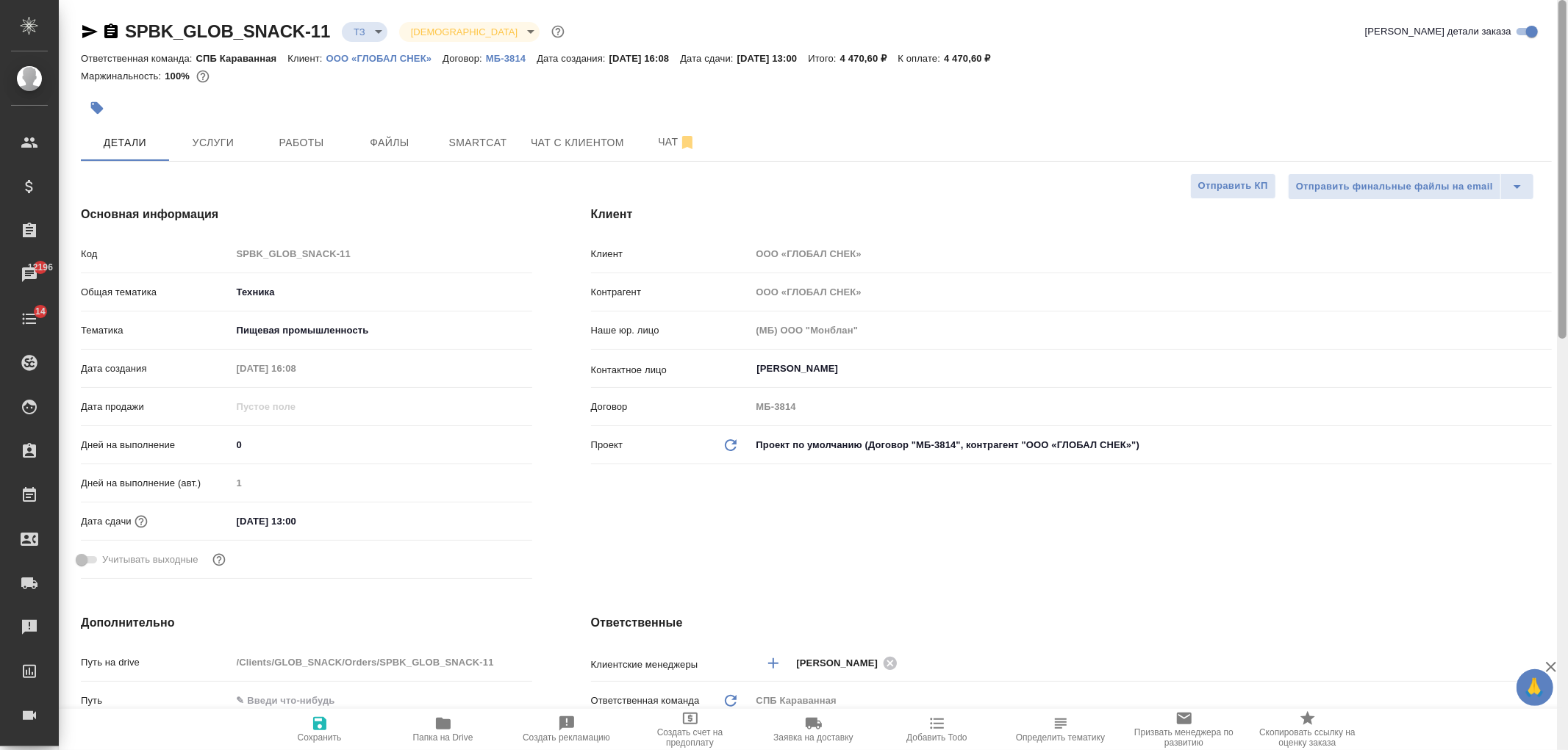
drag, startPoint x: 1563, startPoint y: 179, endPoint x: 381, endPoint y: 93, distance: 1185.1
click at [1560, 23] on div at bounding box center [1562, 169] width 8 height 338
click at [229, 131] on button "Услуги" at bounding box center [213, 142] width 88 height 37
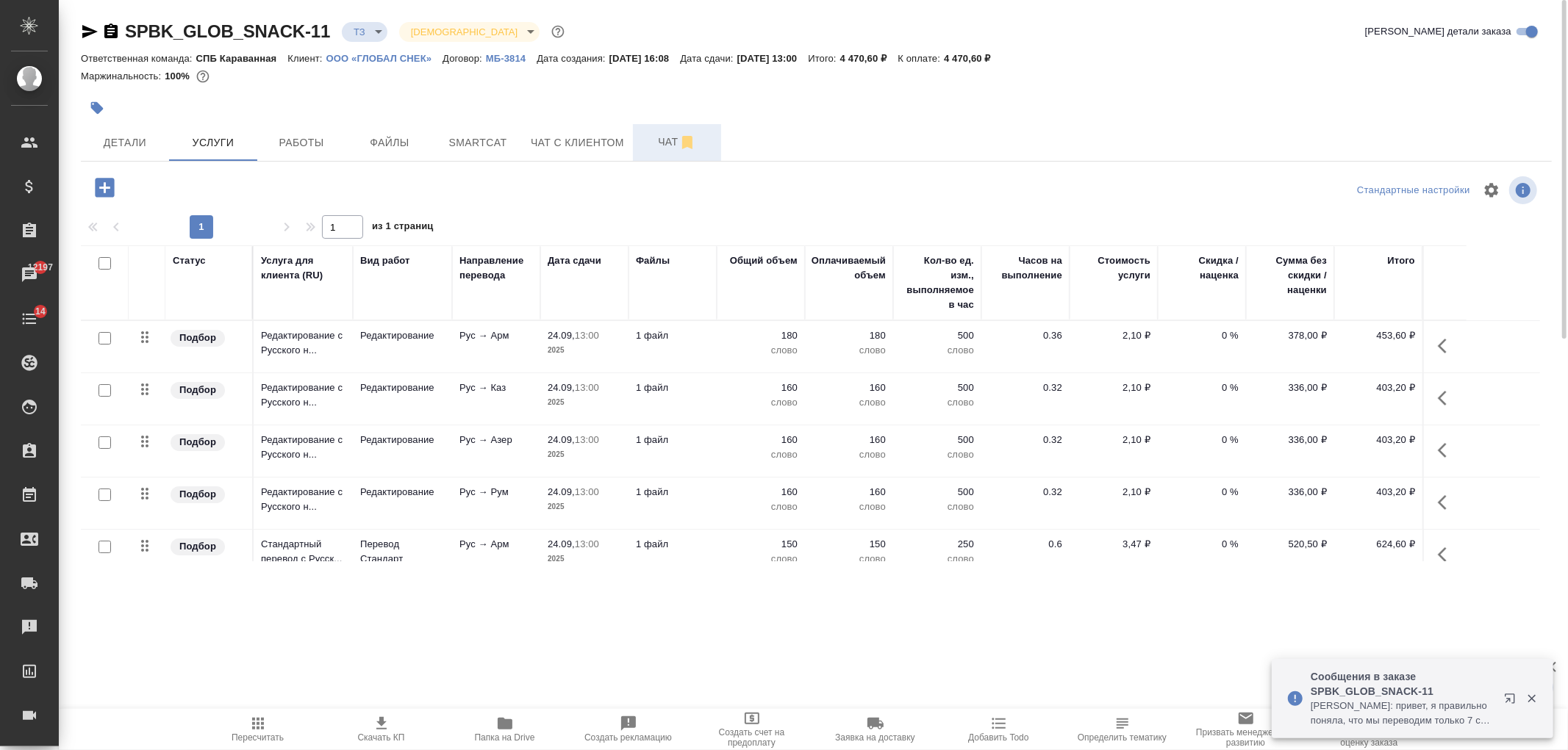
click at [657, 146] on span "Чат" at bounding box center [676, 142] width 70 height 18
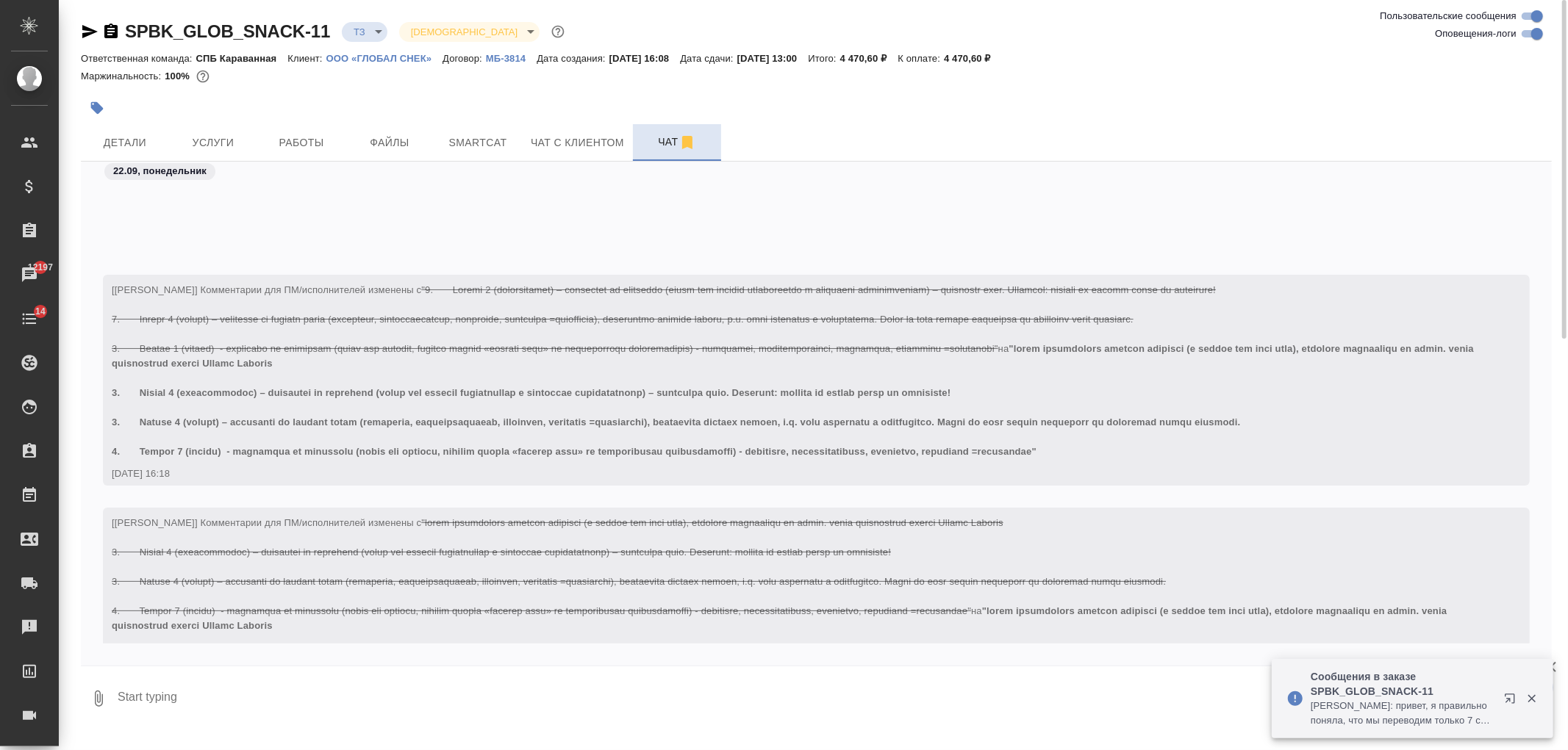
scroll to position [516, 0]
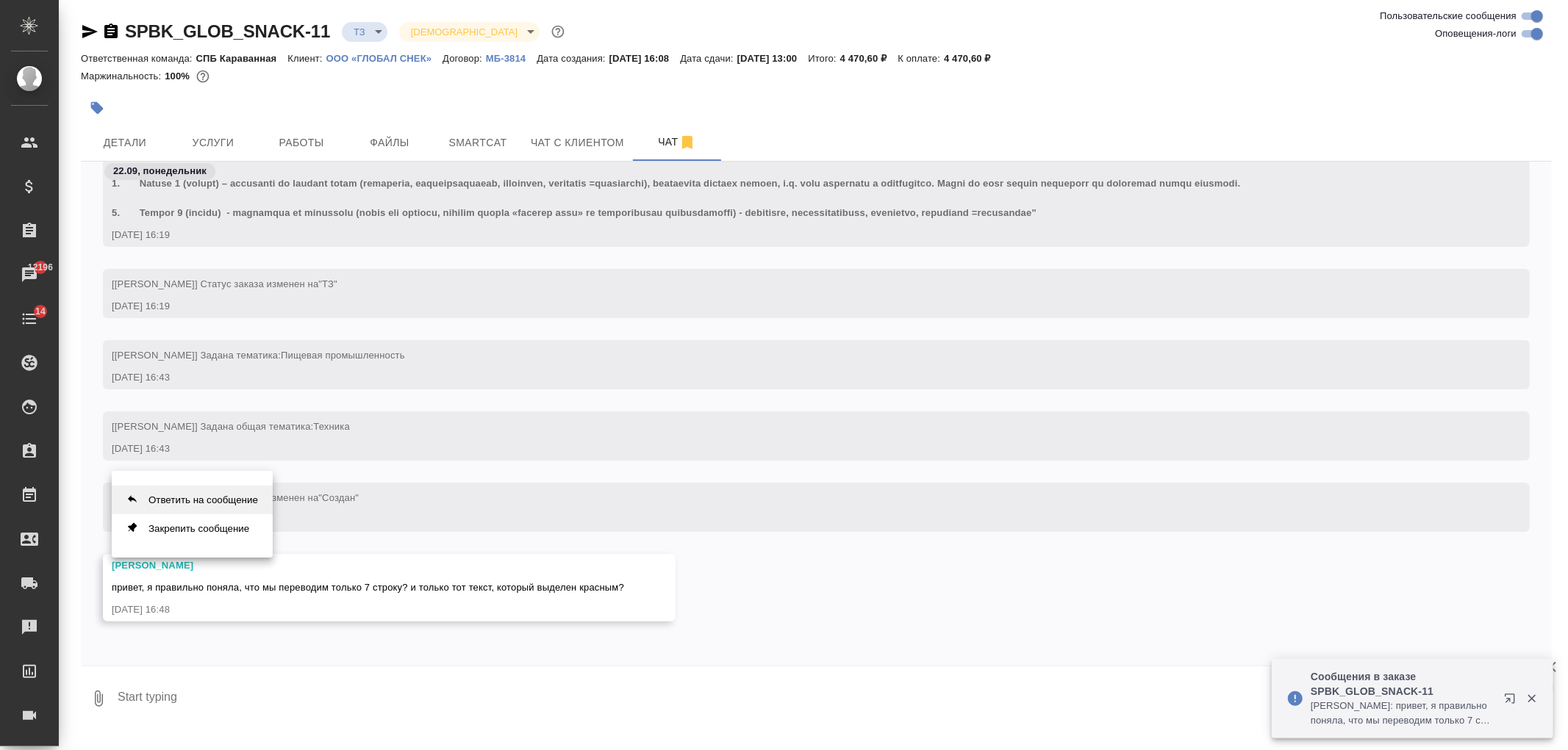
click at [209, 508] on button "Ответить на сообщение" at bounding box center [192, 500] width 161 height 29
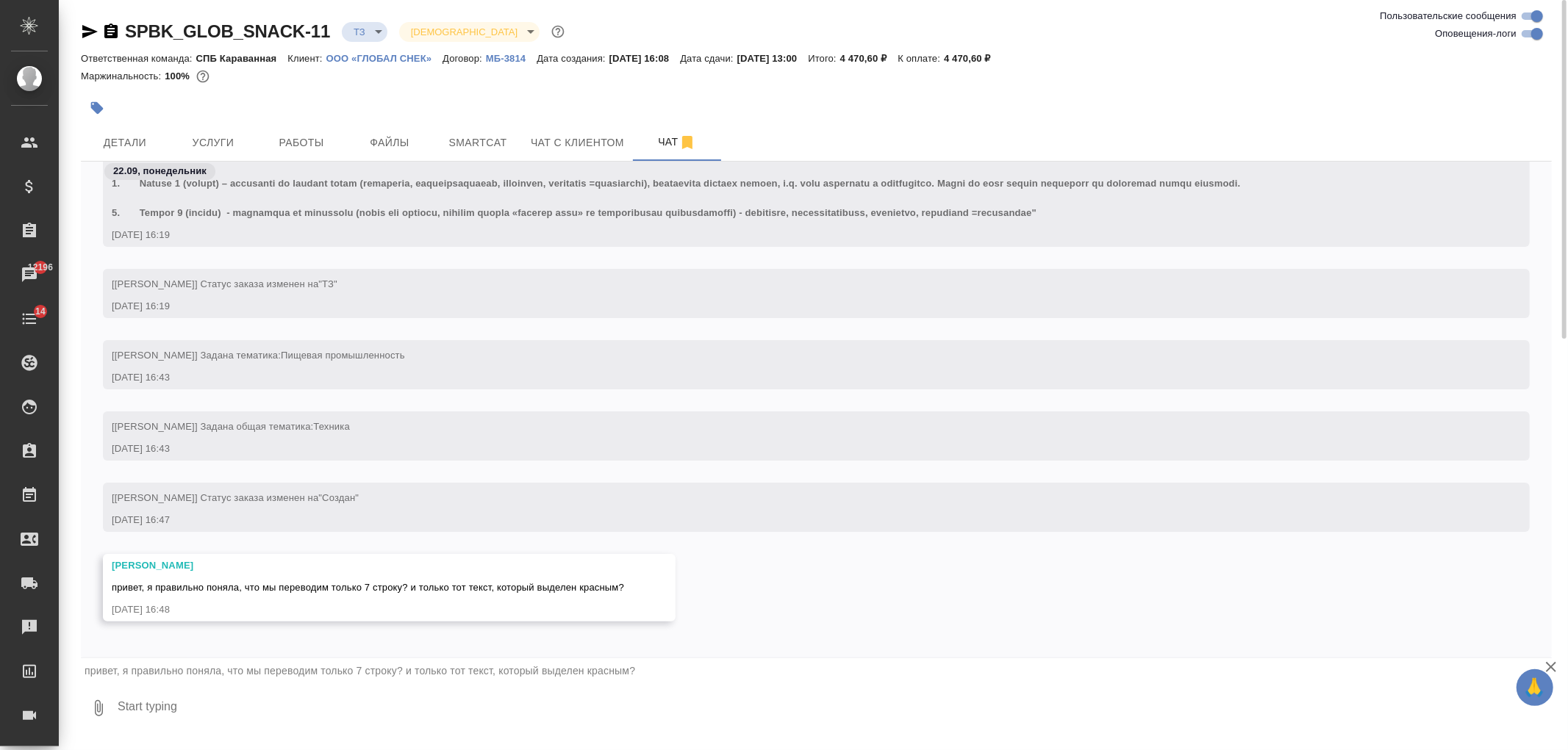
click at [238, 710] on textarea at bounding box center [834, 708] width 1436 height 50
click at [141, 706] on textarea "да, редачим 7 и 8, а для армянского - 6, 7 и 8" at bounding box center [822, 708] width 1412 height 50
click at [140, 708] on textarea "да, редачим 7 и 8, а для армянского - 6, 7 и 8" at bounding box center [822, 708] width 1412 height 50
type textarea "да, и потом редачим 7 и 8, а для армянского - 6, 7 и 8"
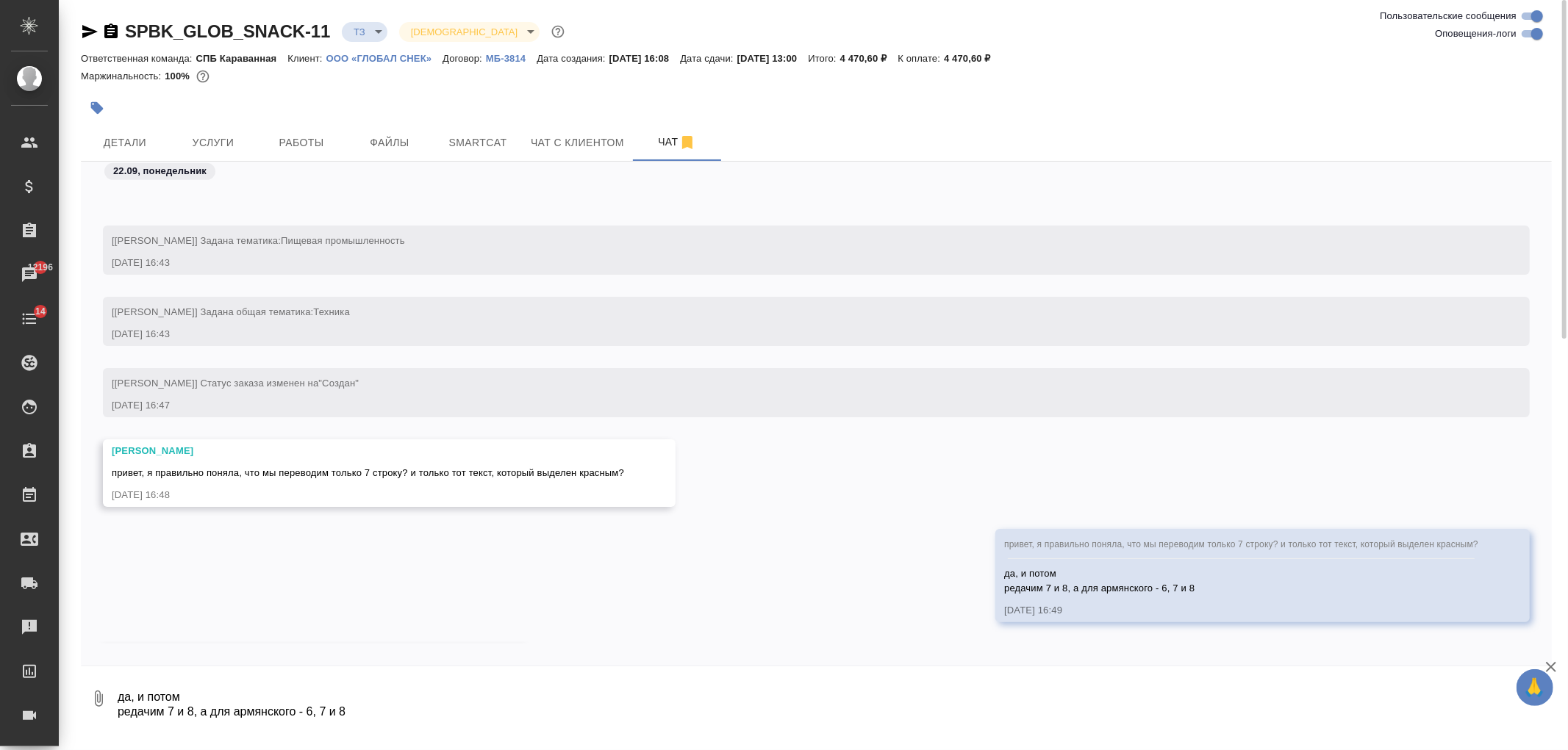
scroll to position [750, 0]
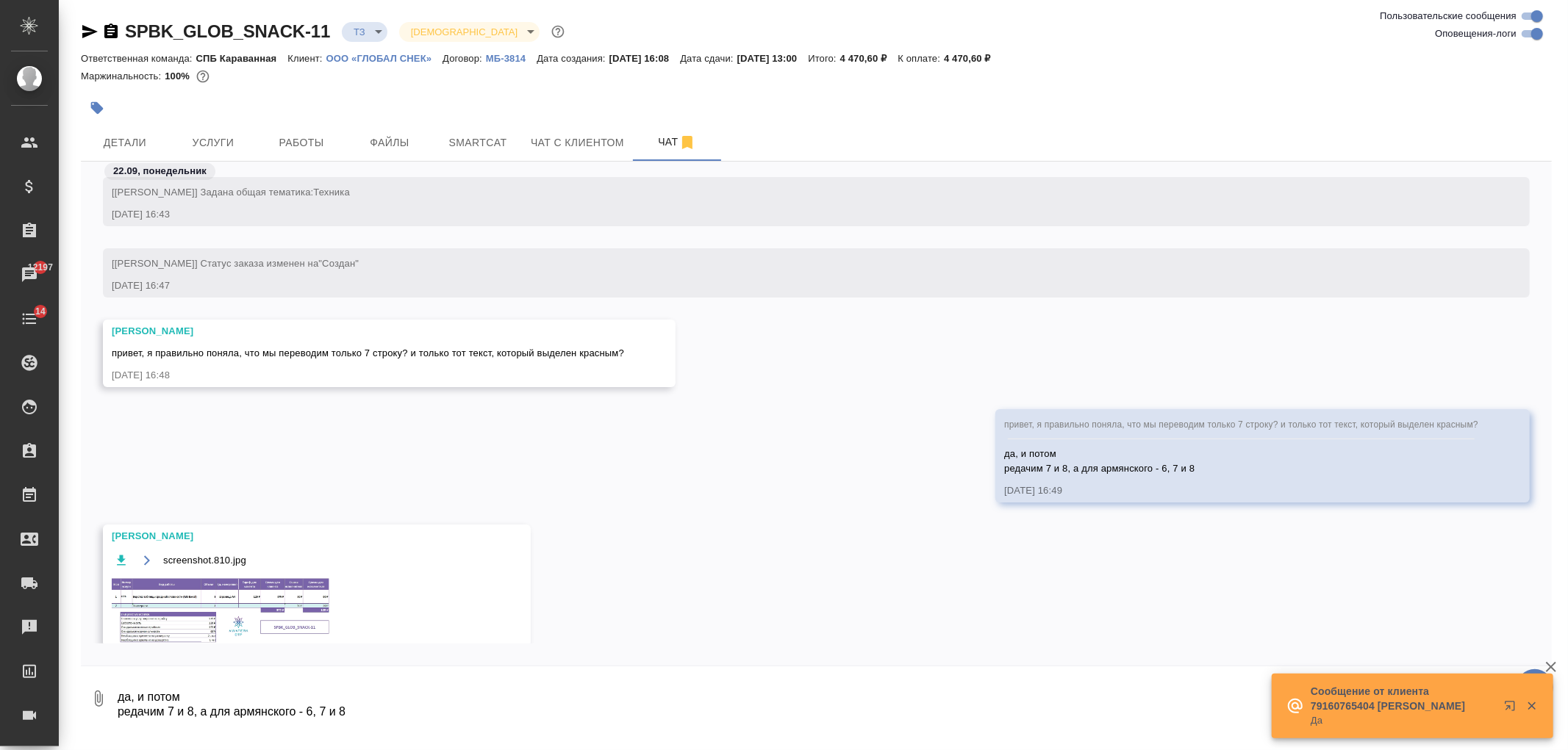
click at [245, 605] on img at bounding box center [222, 611] width 221 height 68
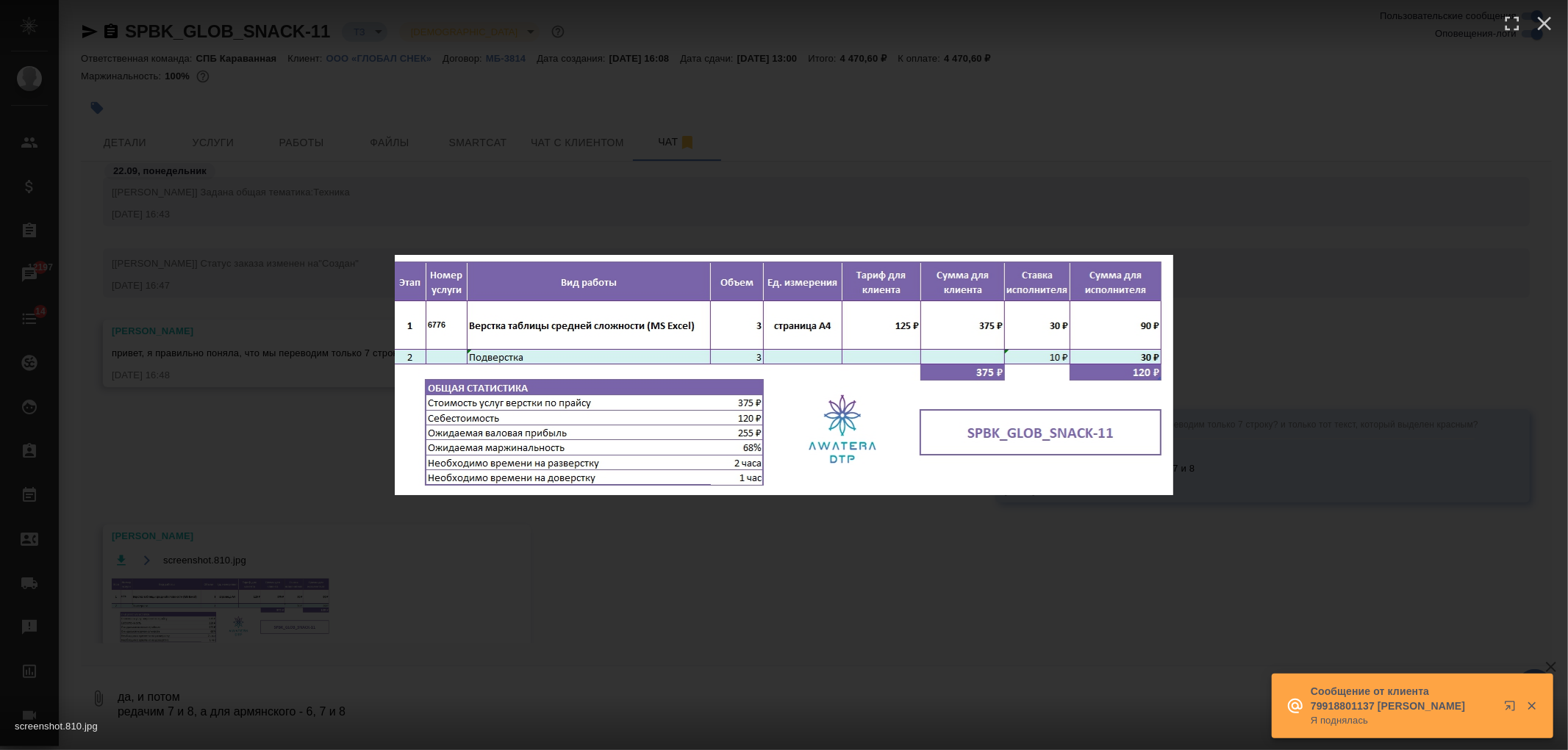
click at [245, 605] on div "screenshot.810.jpg 1 of 1" at bounding box center [784, 375] width 1568 height 750
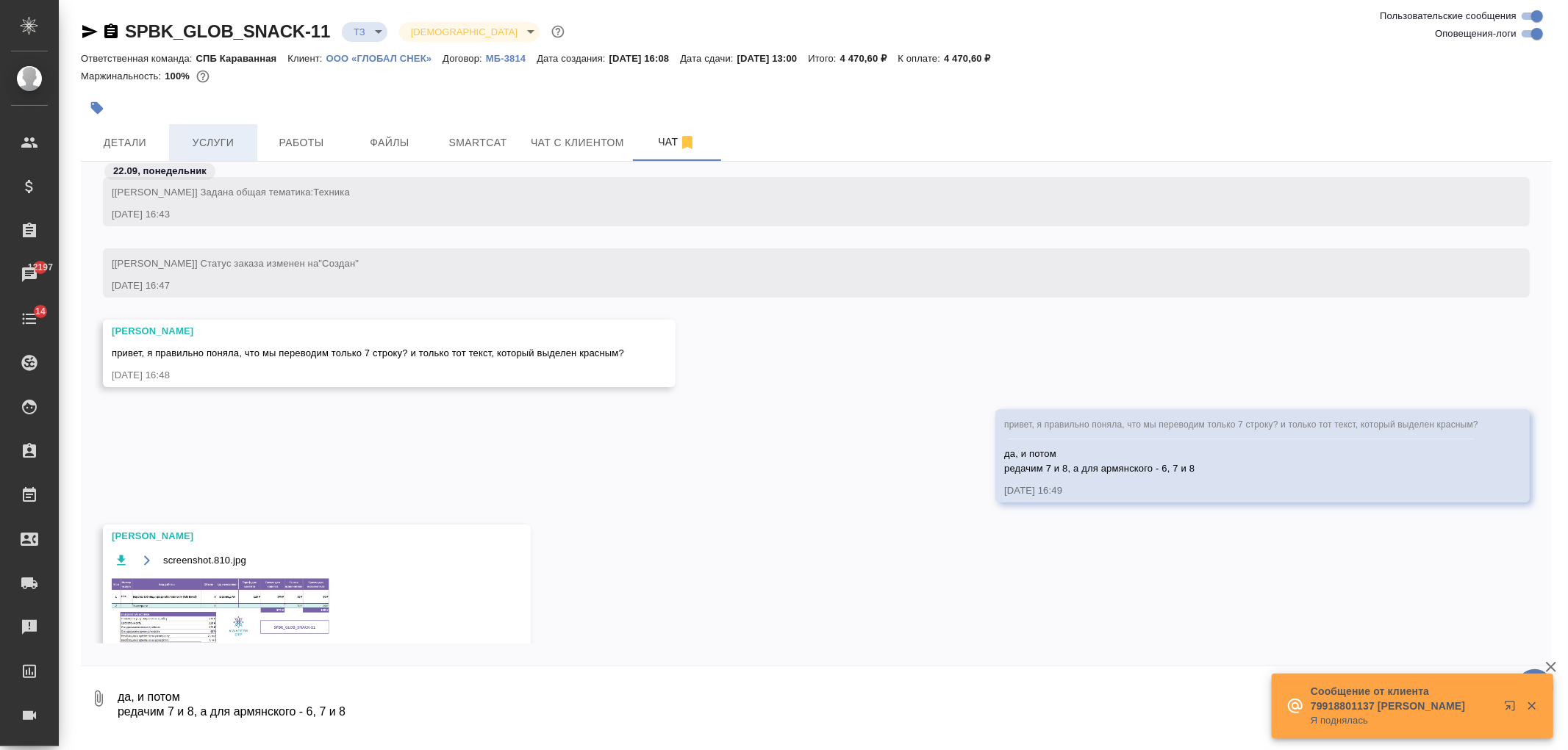
click at [219, 145] on span "Услуги" at bounding box center [212, 143] width 70 height 18
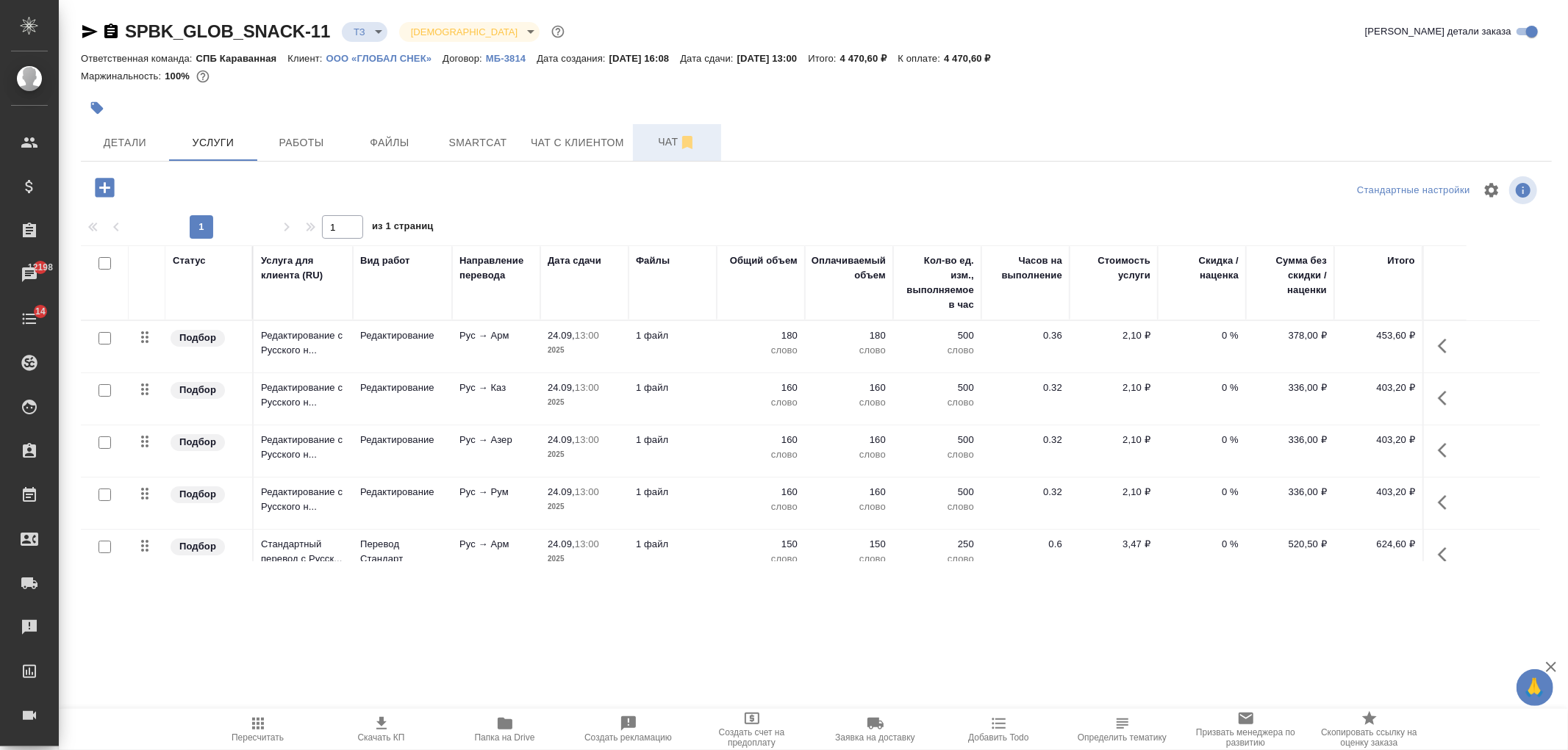
click at [660, 153] on button "Чат" at bounding box center [677, 142] width 88 height 37
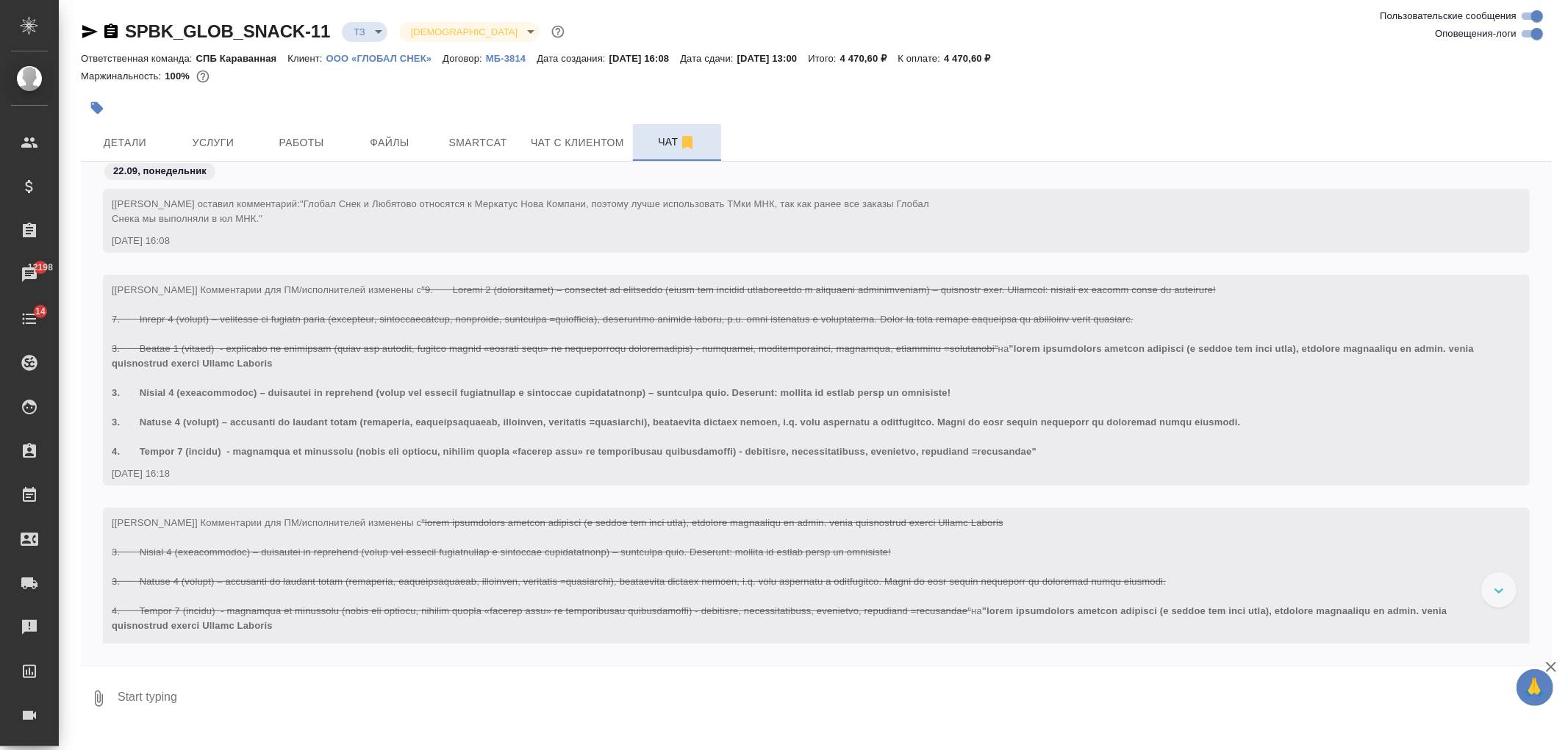
scroll to position [510, 0]
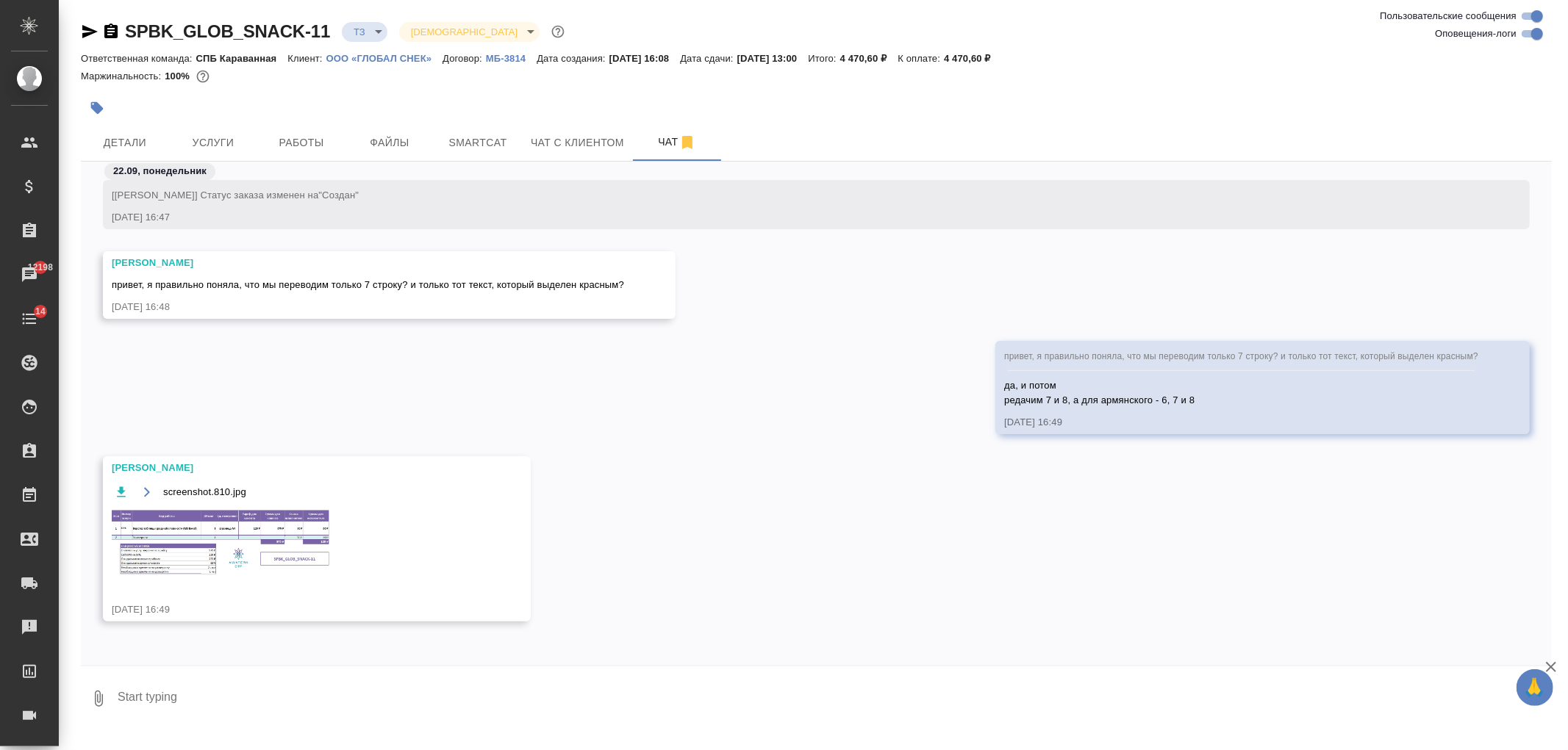
click at [201, 569] on img at bounding box center [222, 542] width 221 height 68
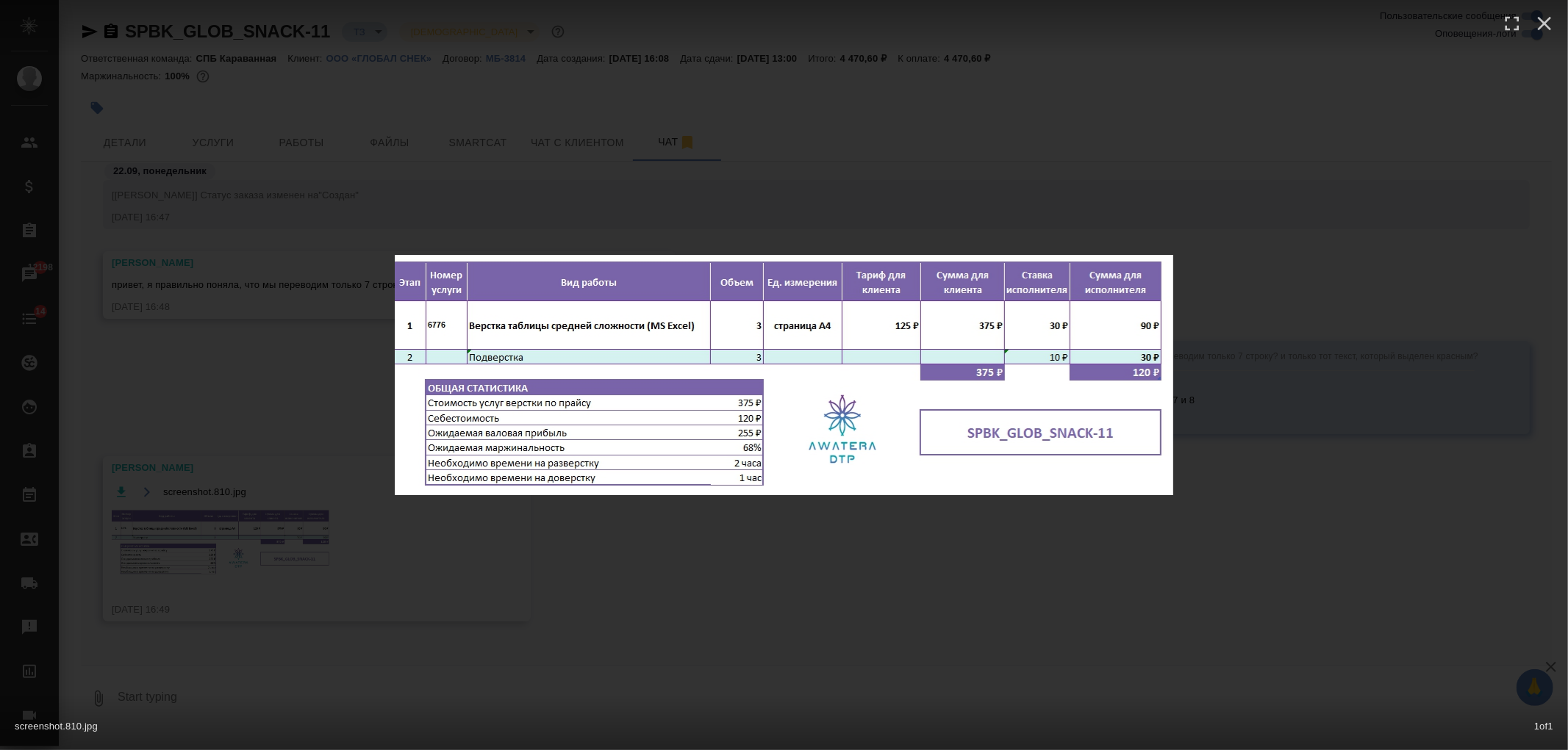
click at [201, 569] on div "screenshot.810.jpg 1 of 1" at bounding box center [784, 375] width 1568 height 750
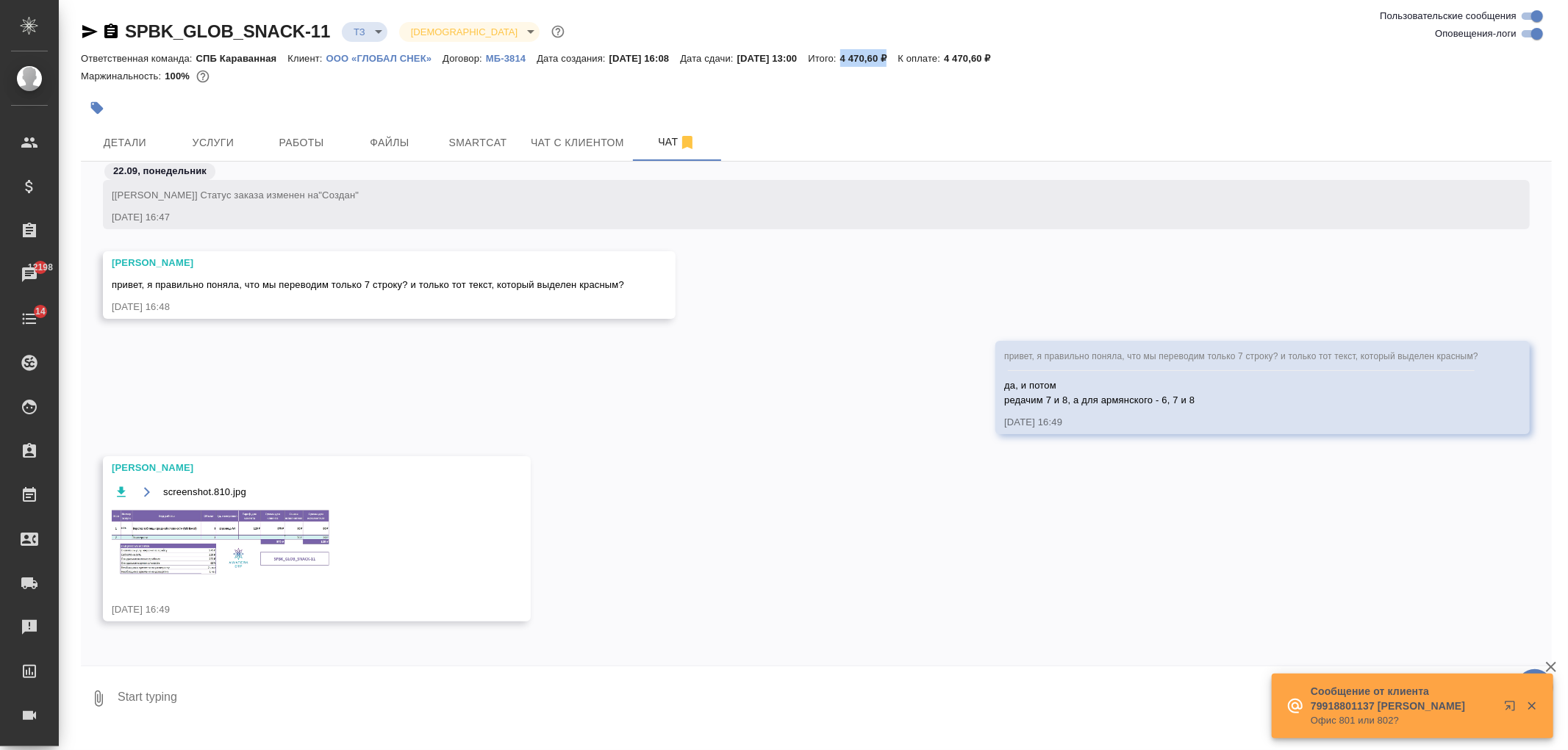
drag, startPoint x: 880, startPoint y: 59, endPoint x: 934, endPoint y: 56, distance: 54.1
click at [898, 56] on p "4 470,60 ₽" at bounding box center [869, 58] width 58 height 11
copy p "4 470,60 ₽"
click at [215, 147] on span "Услуги" at bounding box center [212, 143] width 70 height 18
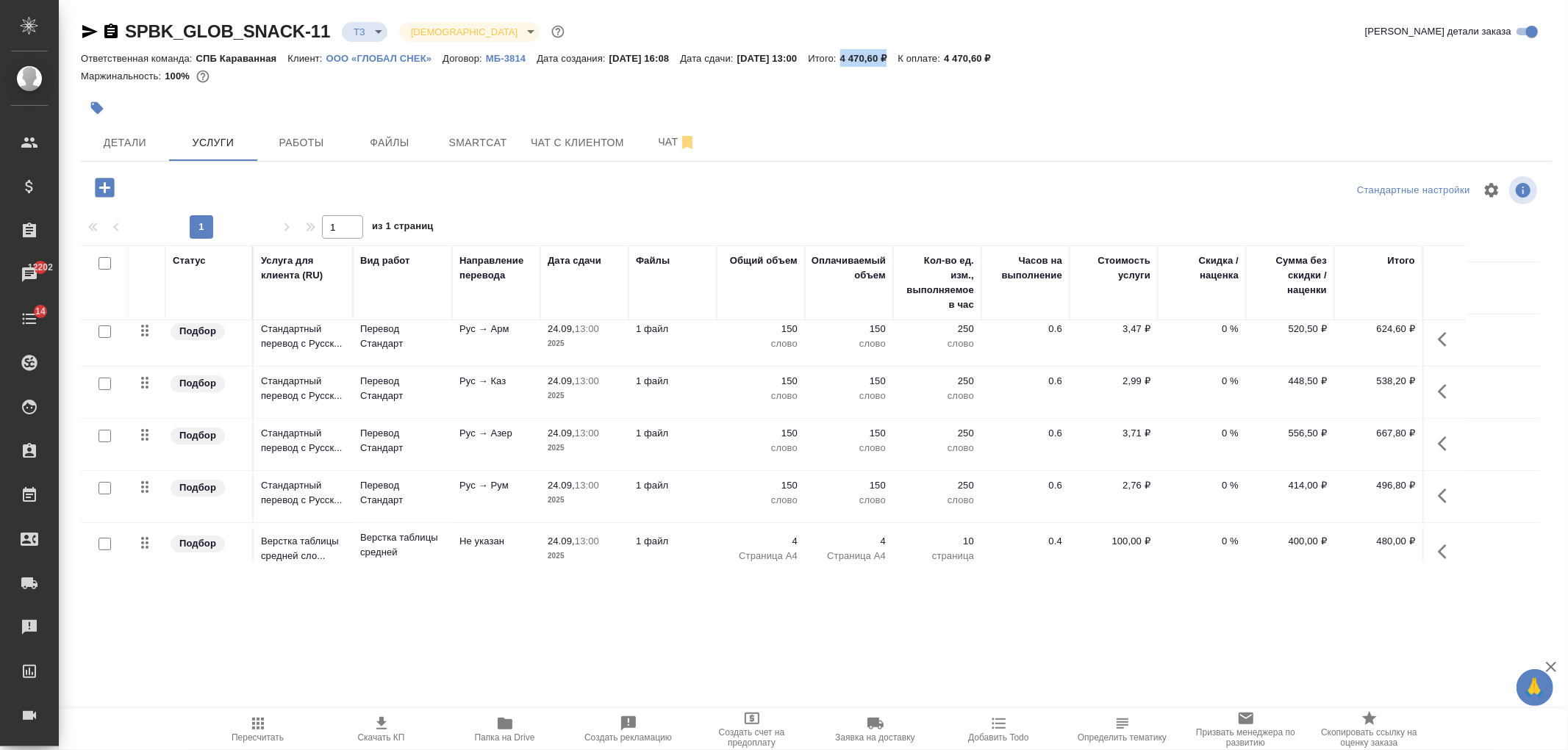
scroll to position [225, 0]
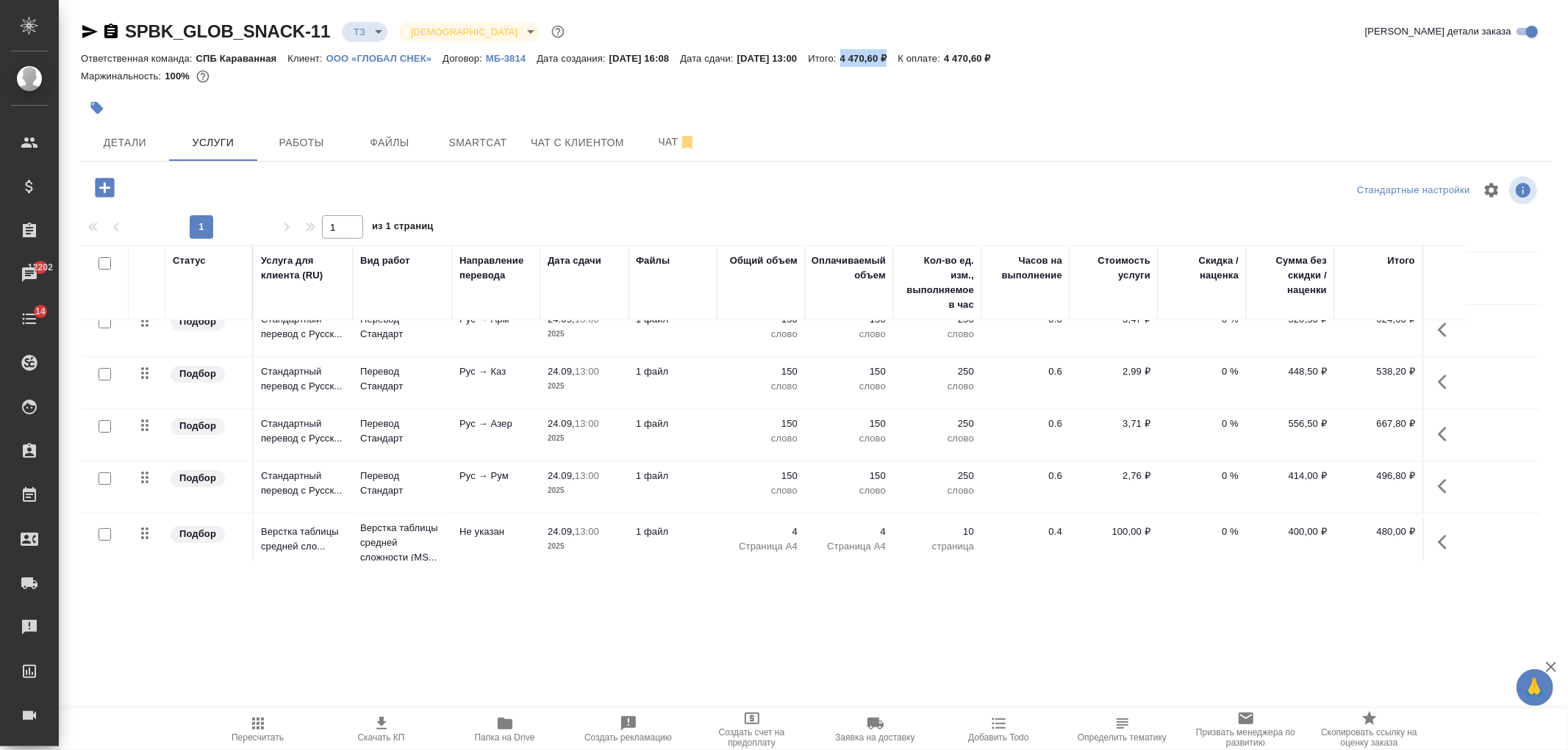
click at [103, 375] on input "checkbox" at bounding box center [104, 374] width 13 height 13
checkbox input "true"
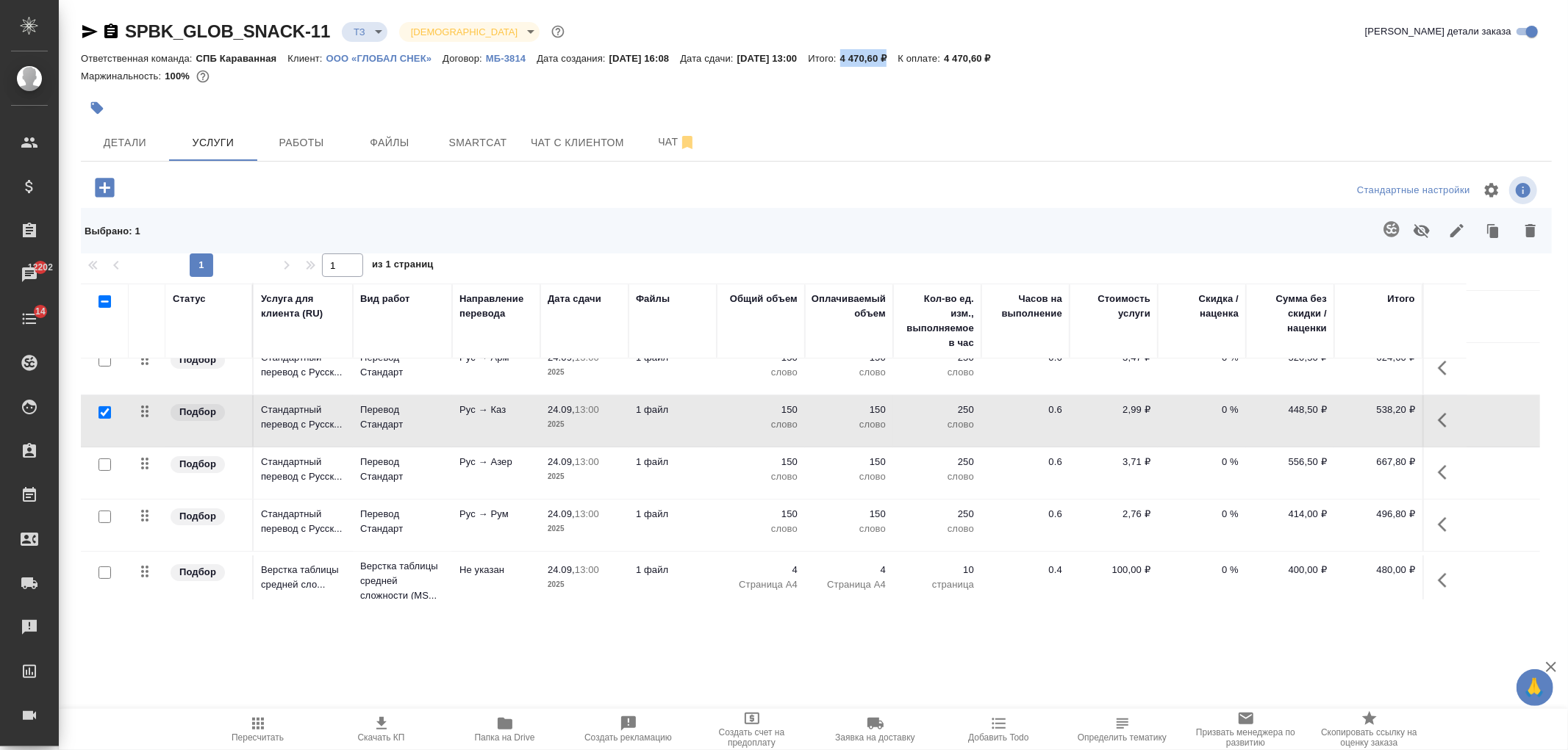
click at [101, 466] on input "checkbox" at bounding box center [104, 465] width 13 height 13
checkbox input "true"
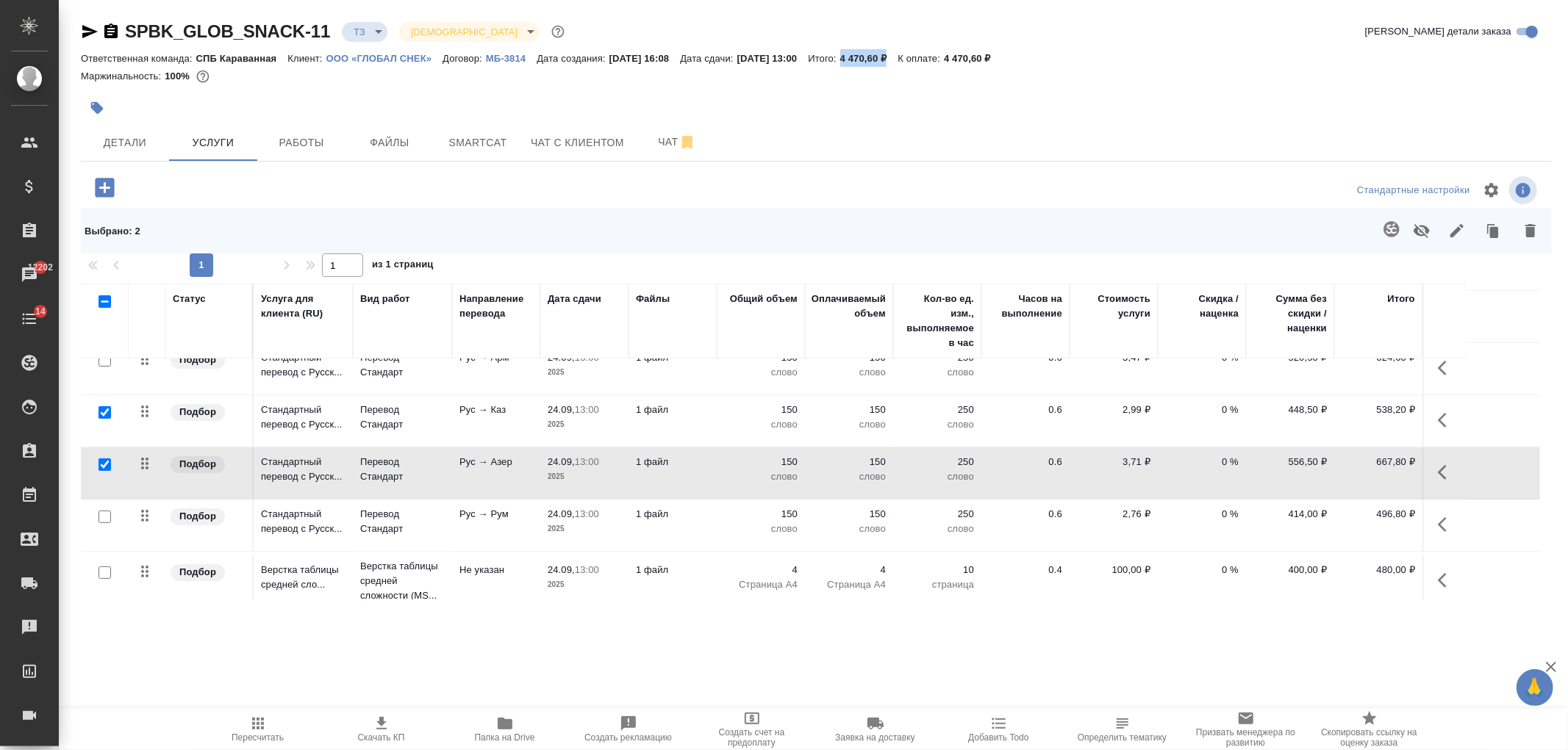
click at [103, 520] on input "checkbox" at bounding box center [104, 517] width 13 height 13
checkbox input "true"
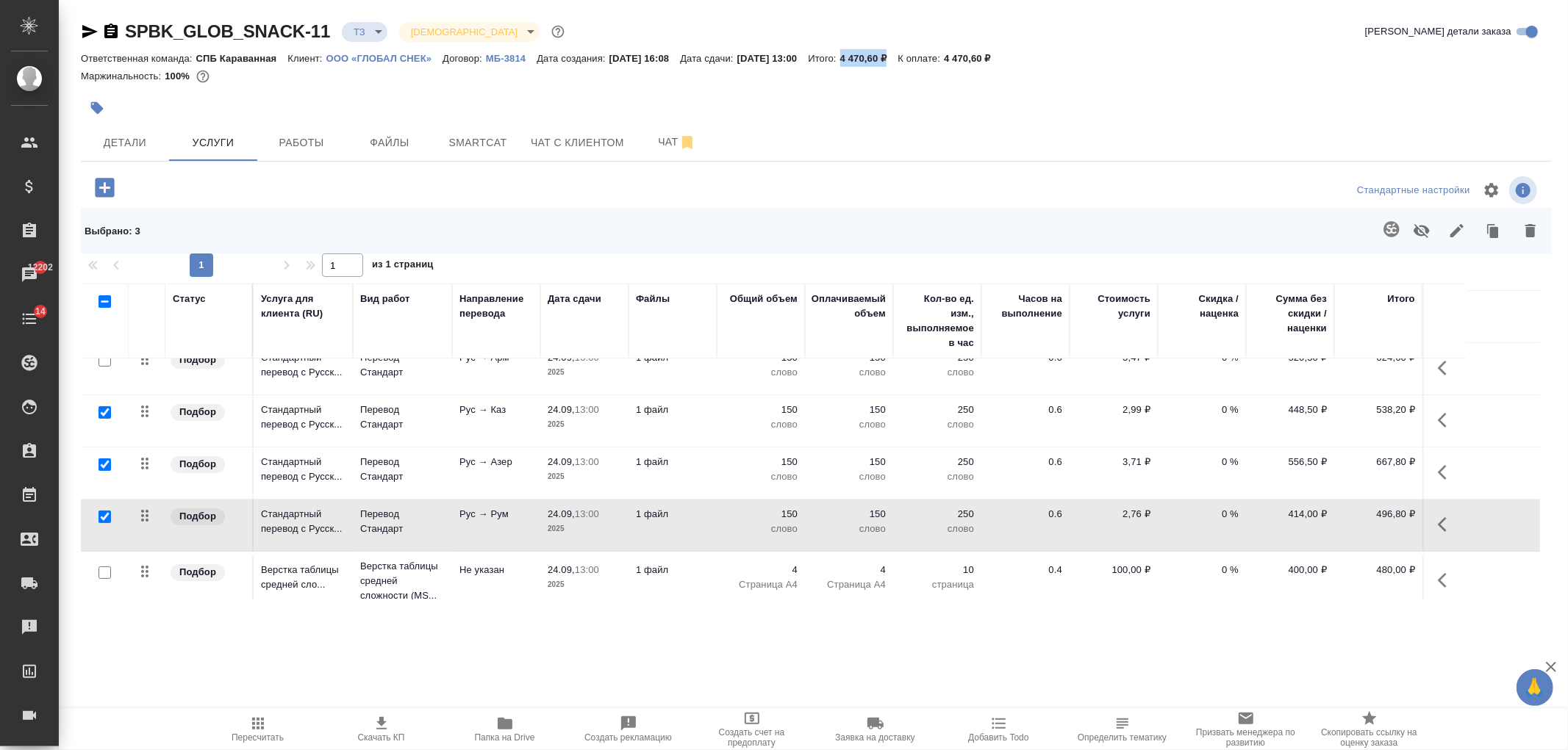
click at [1539, 232] on icon "button" at bounding box center [1530, 230] width 17 height 17
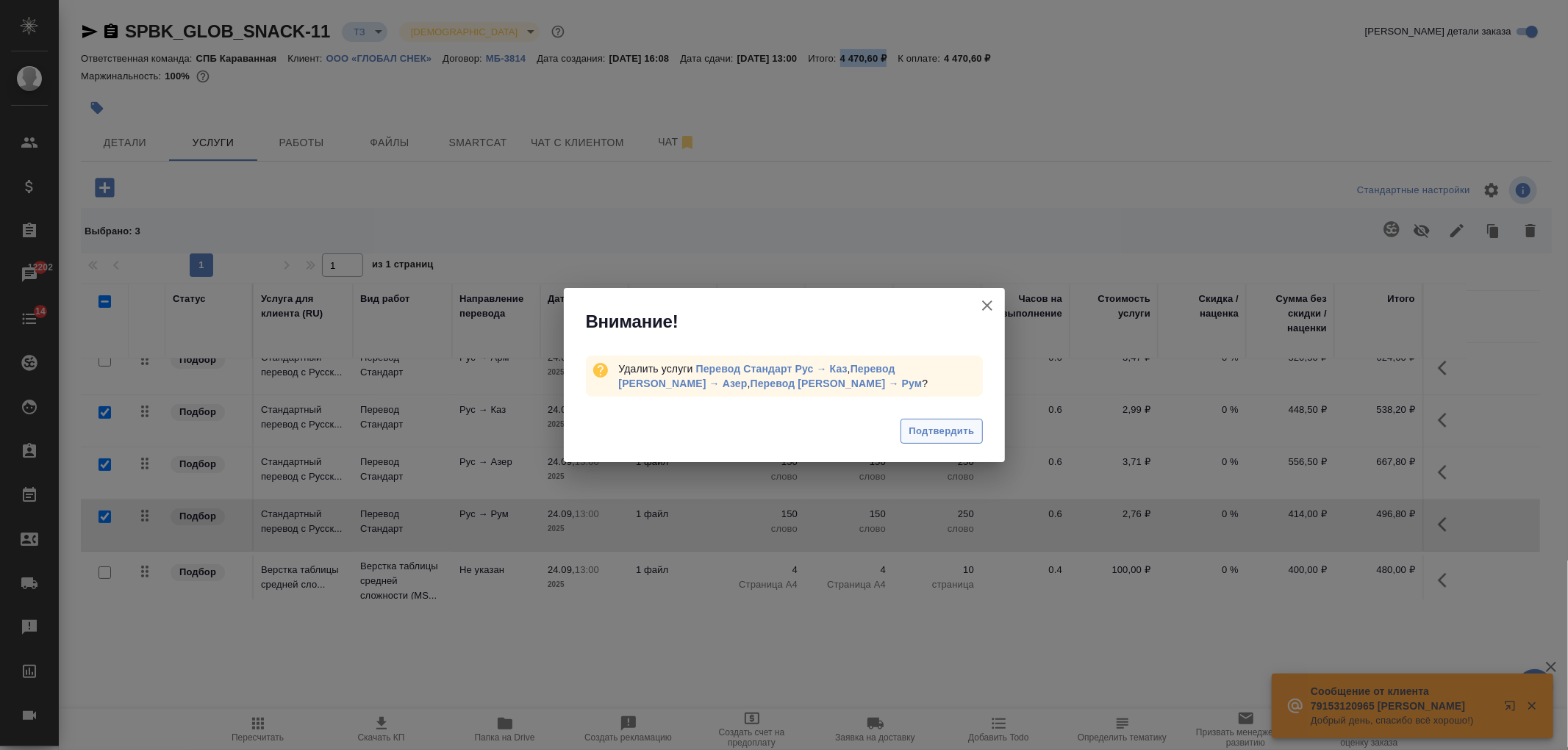
click at [936, 436] on span "Подтвердить" at bounding box center [941, 431] width 66 height 17
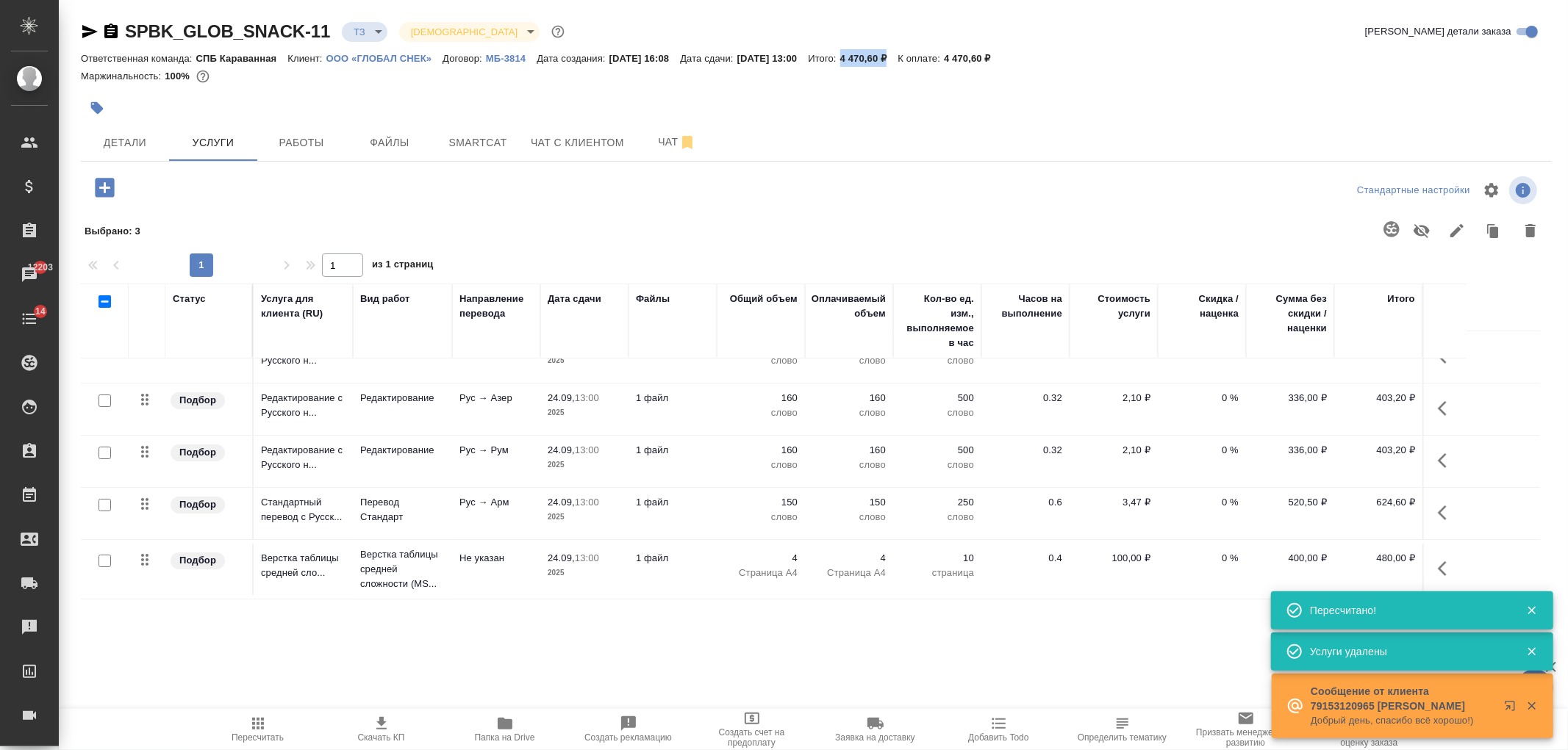
scroll to position [81, 0]
type input "new"
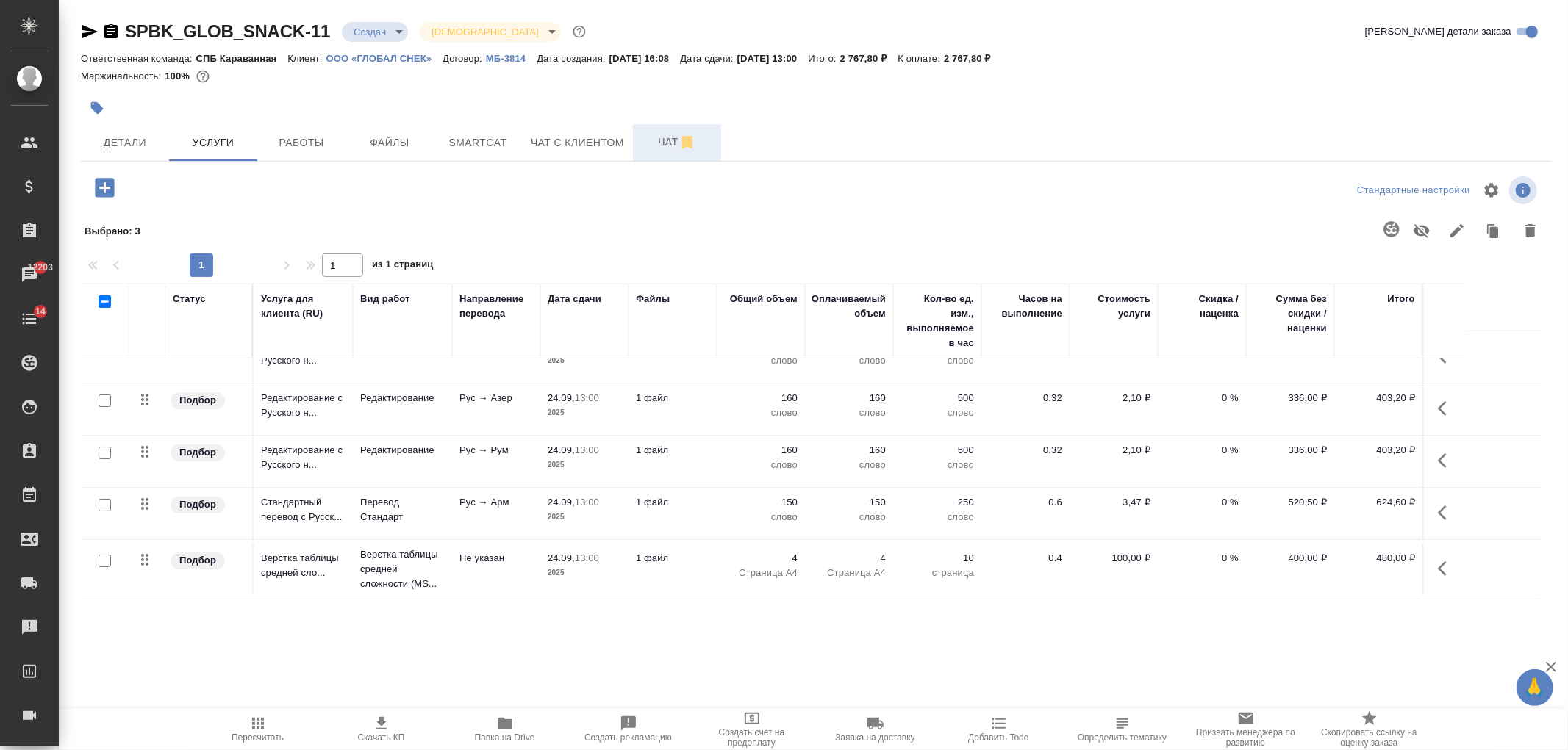
click at [657, 148] on span "Чат" at bounding box center [676, 142] width 70 height 18
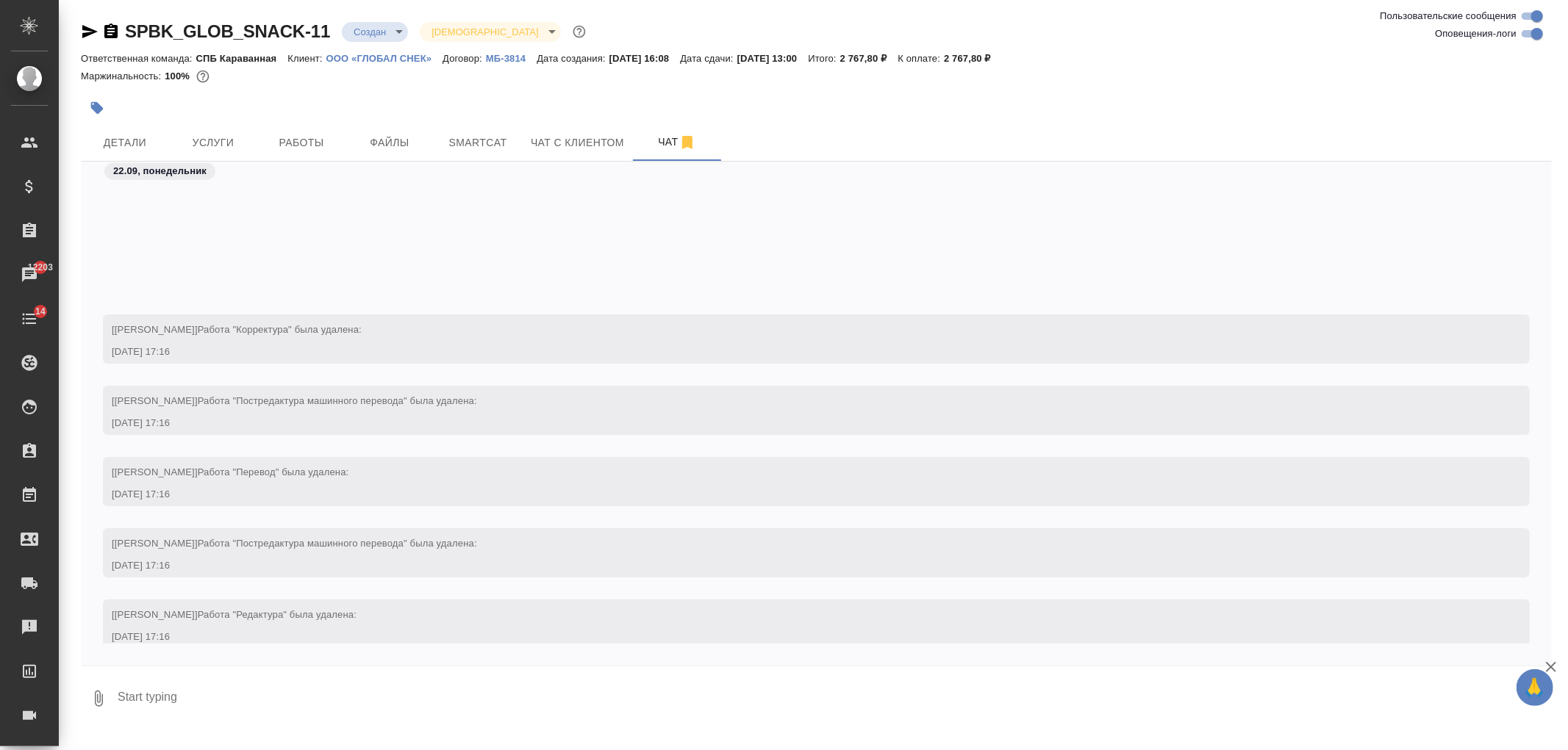
scroll to position [1593, 0]
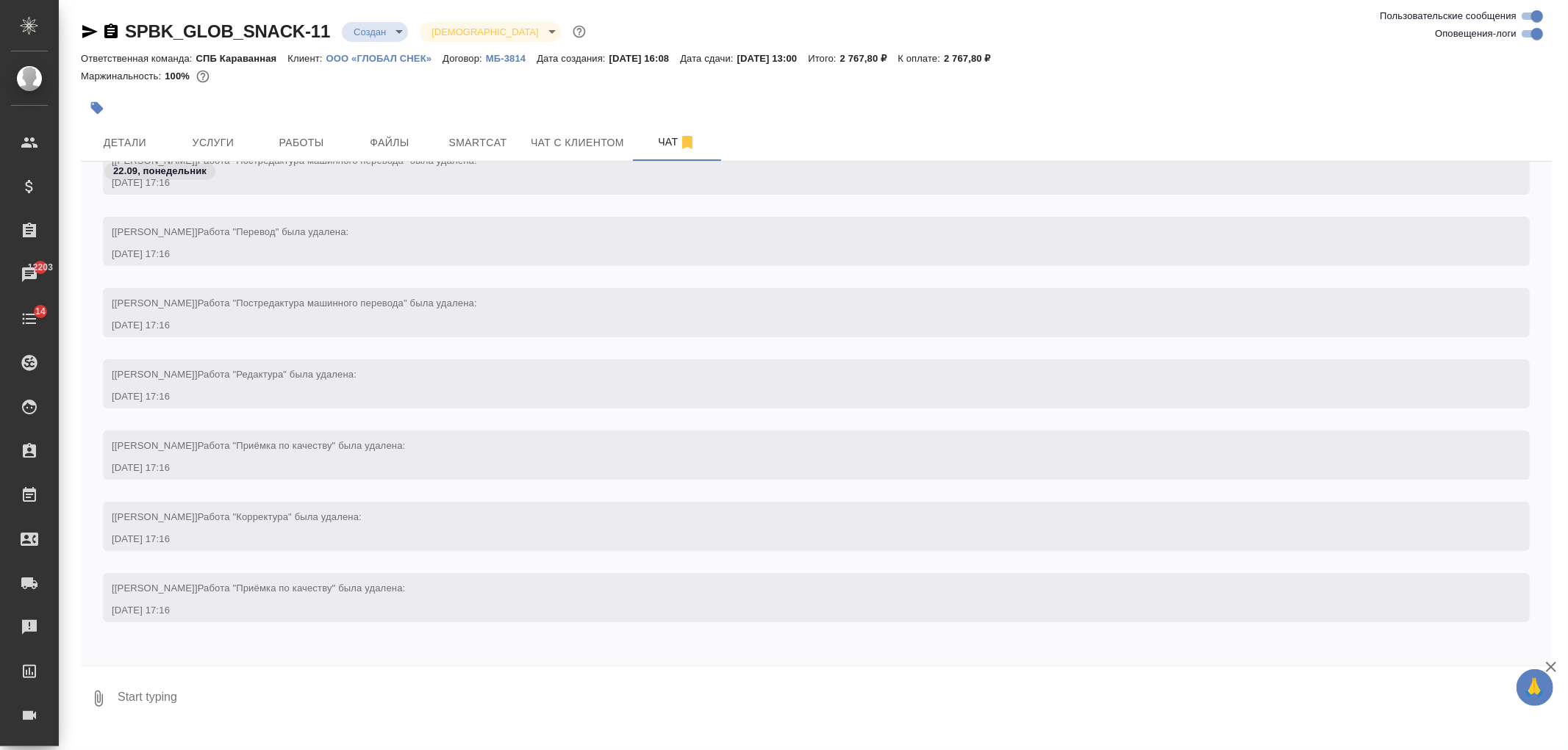
click at [227, 702] on textarea at bounding box center [834, 699] width 1436 height 50
type textarea "тут убрали перевод на все языки, надо этот красный кусочек только на арм, что-н…"
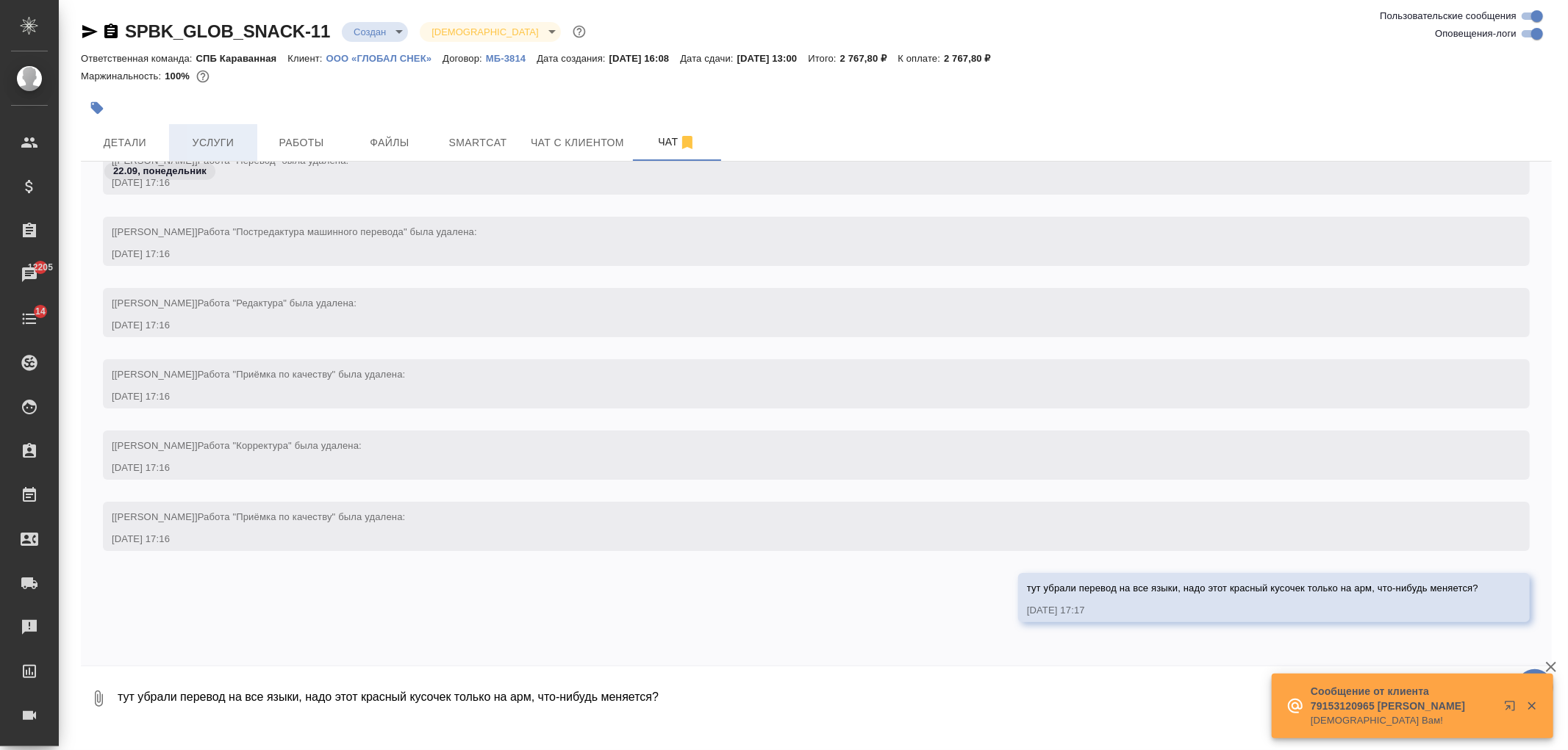
click at [193, 147] on span "Услуги" at bounding box center [212, 143] width 70 height 18
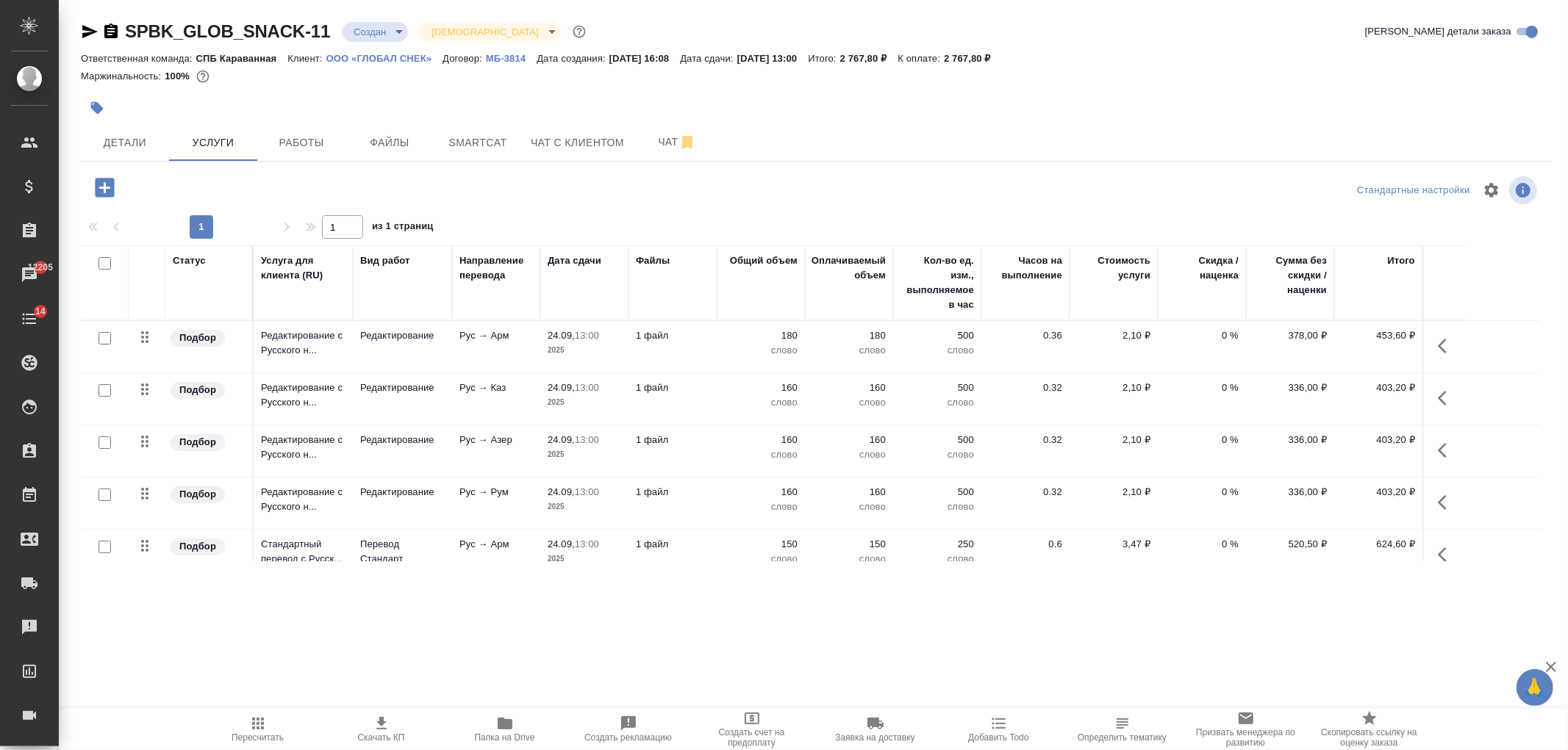
click at [755, 387] on p "160" at bounding box center [760, 387] width 73 height 14
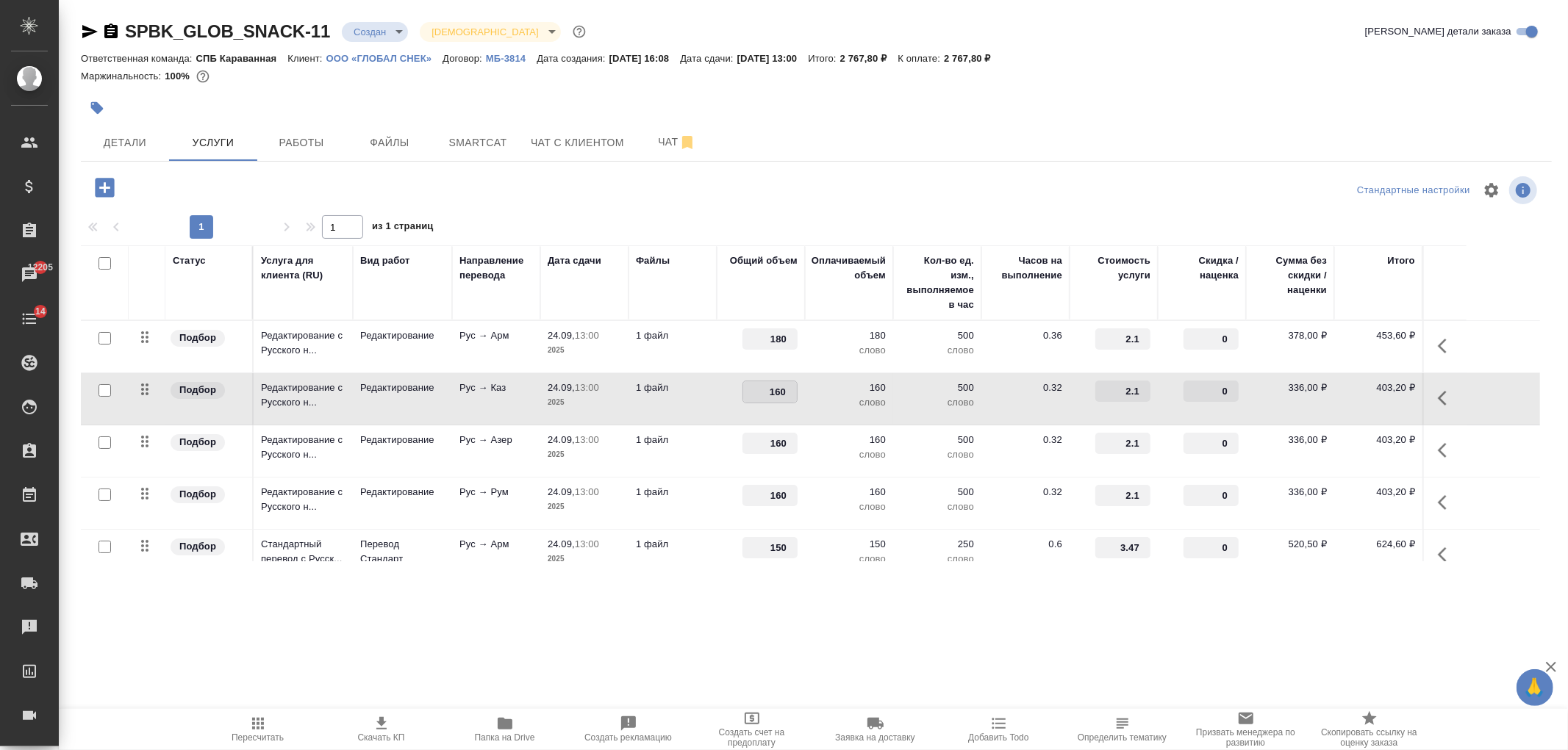
click at [669, 406] on td "1 файл" at bounding box center [673, 399] width 88 height 51
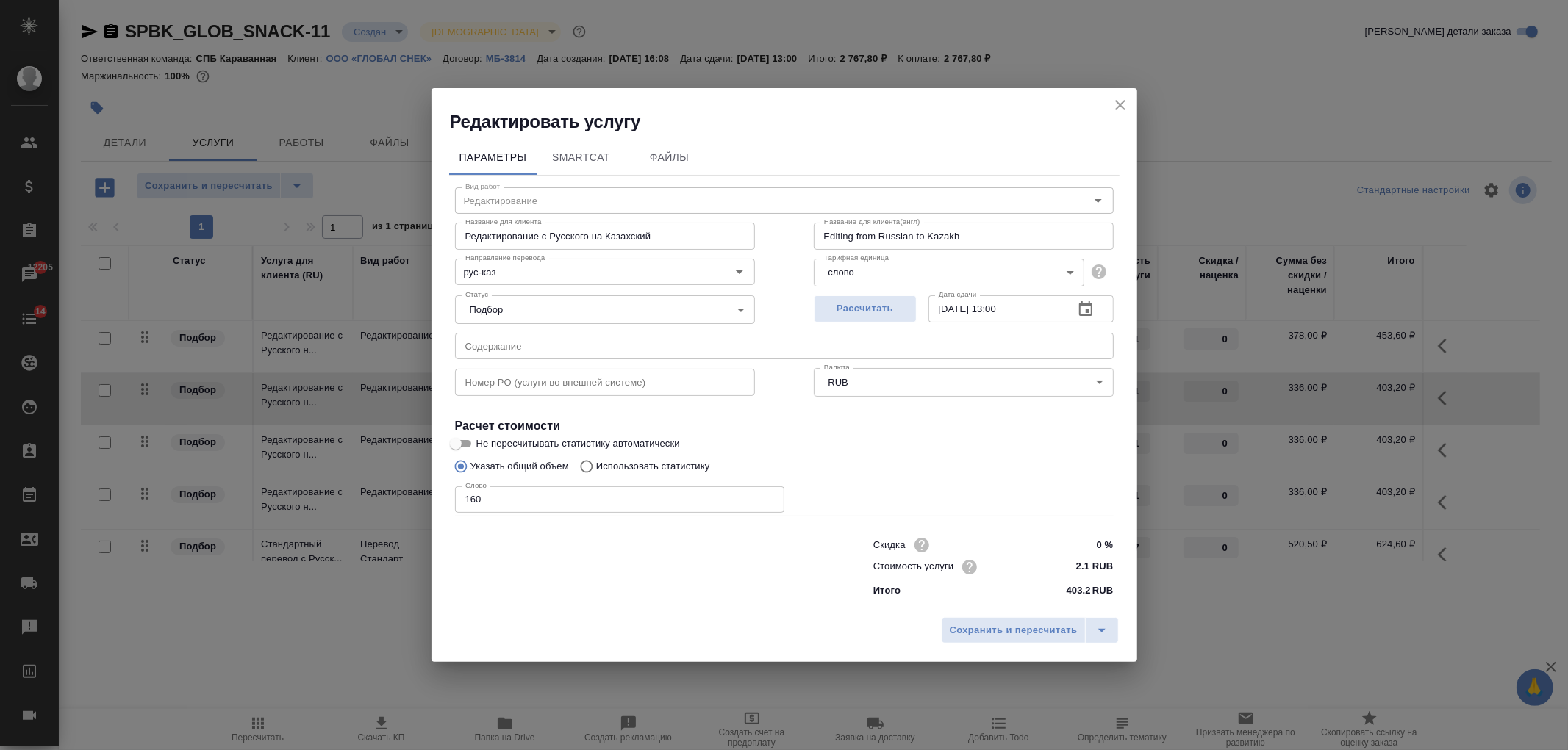
click at [475, 498] on input "160" at bounding box center [620, 499] width 329 height 26
type input "150"
click at [1012, 630] on span "Сохранить и пересчитать" at bounding box center [1013, 631] width 128 height 17
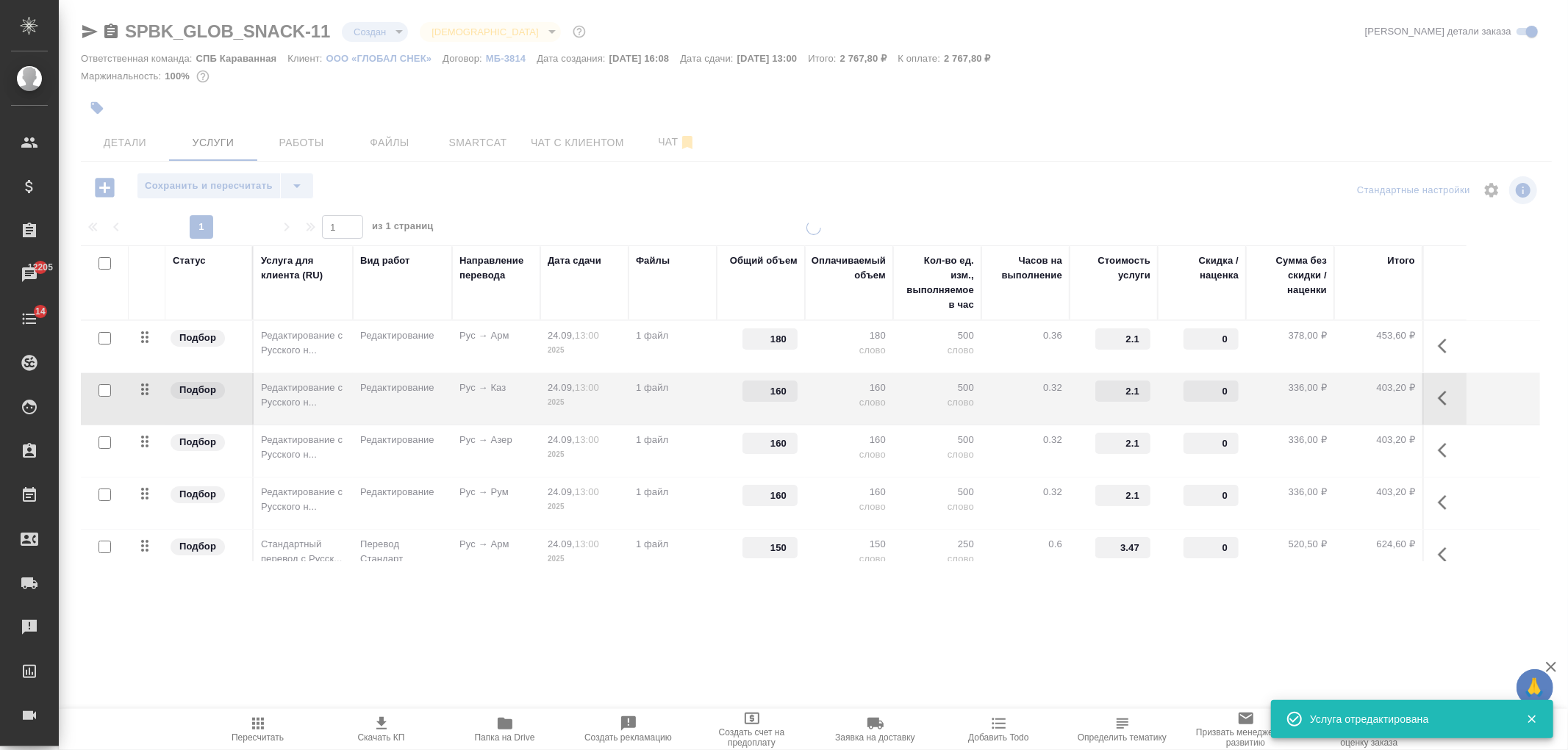
type input "150"
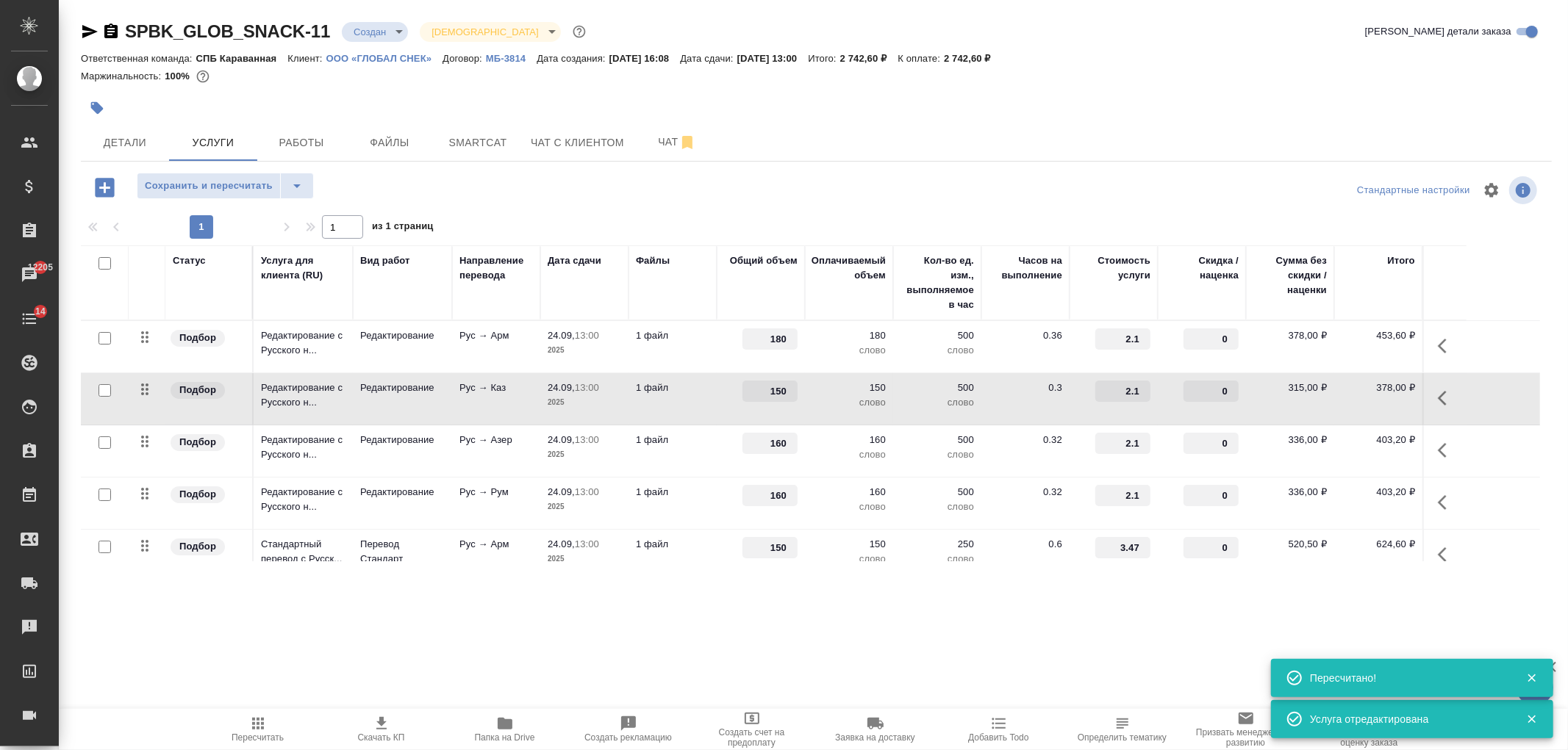
click at [847, 461] on p "слово" at bounding box center [849, 454] width 73 height 14
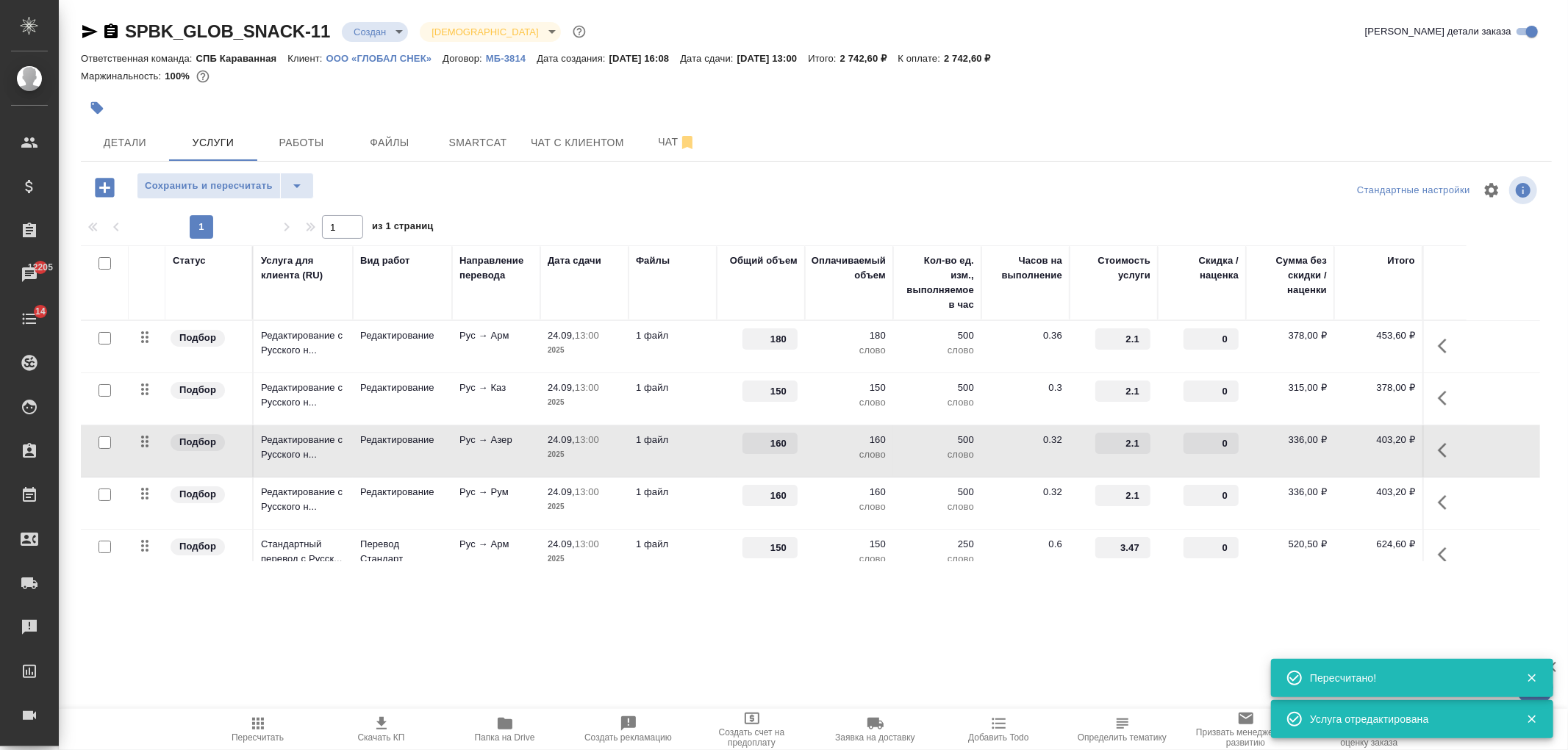
click at [847, 461] on p "слово" at bounding box center [849, 454] width 73 height 14
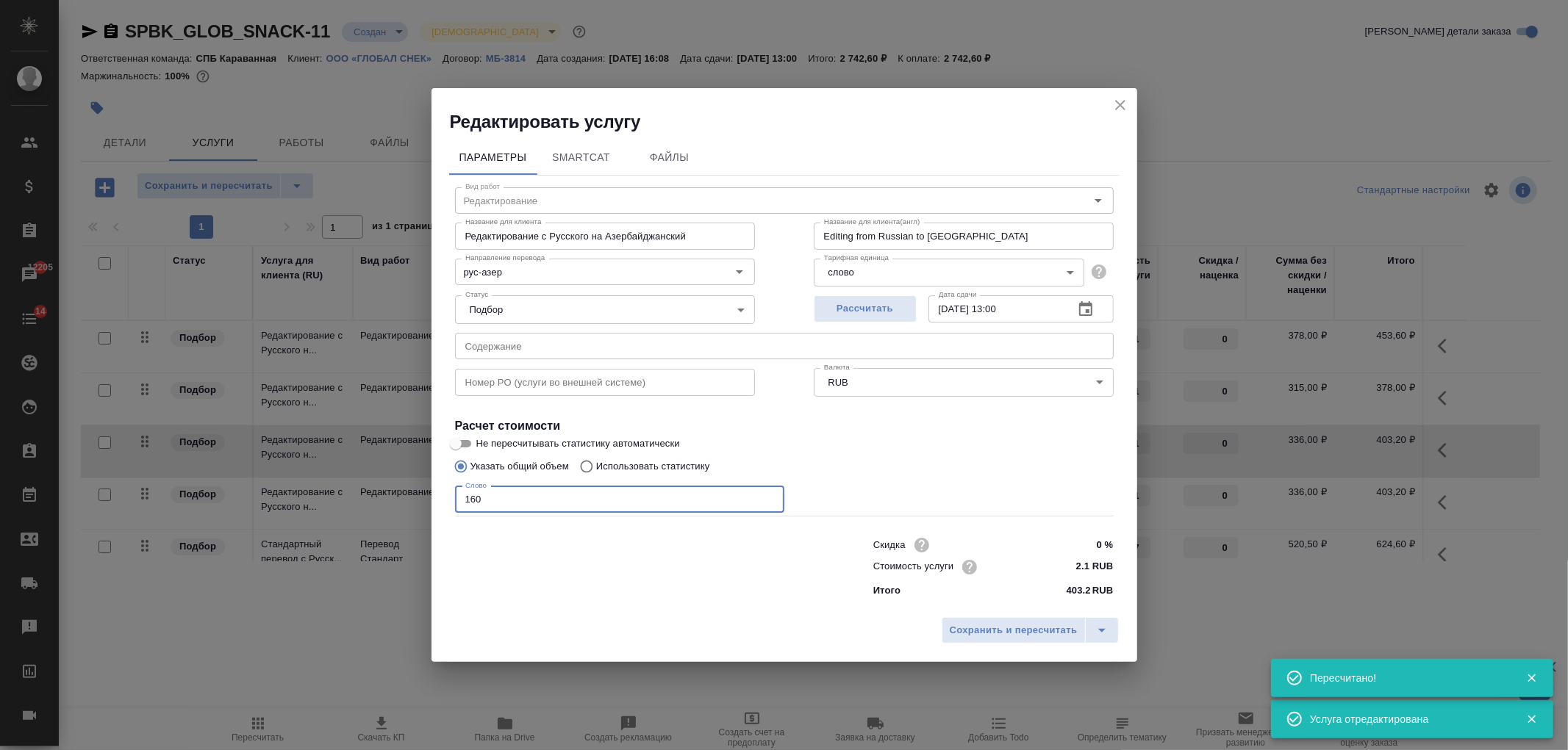
click at [475, 496] on input "160" at bounding box center [620, 499] width 329 height 26
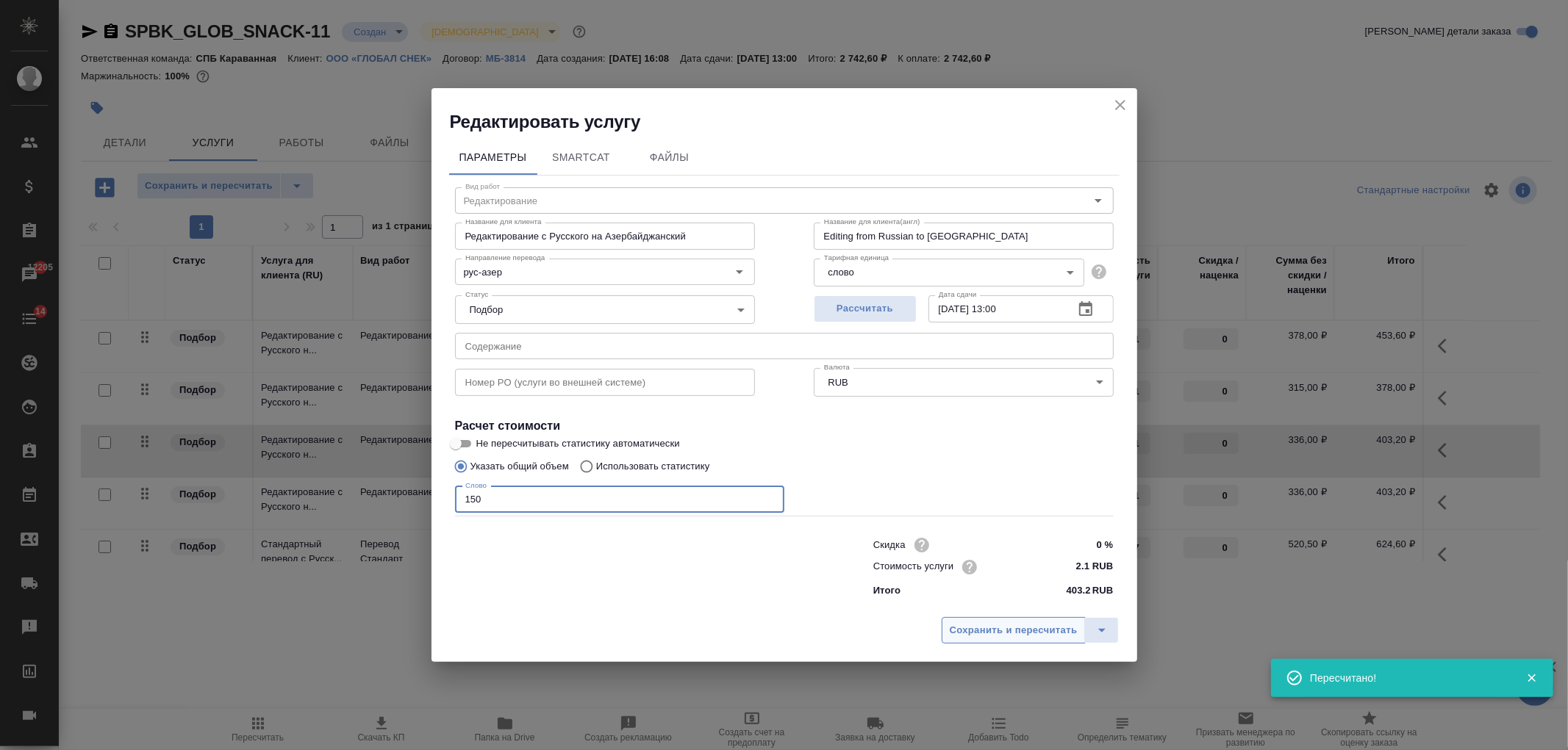
type input "150"
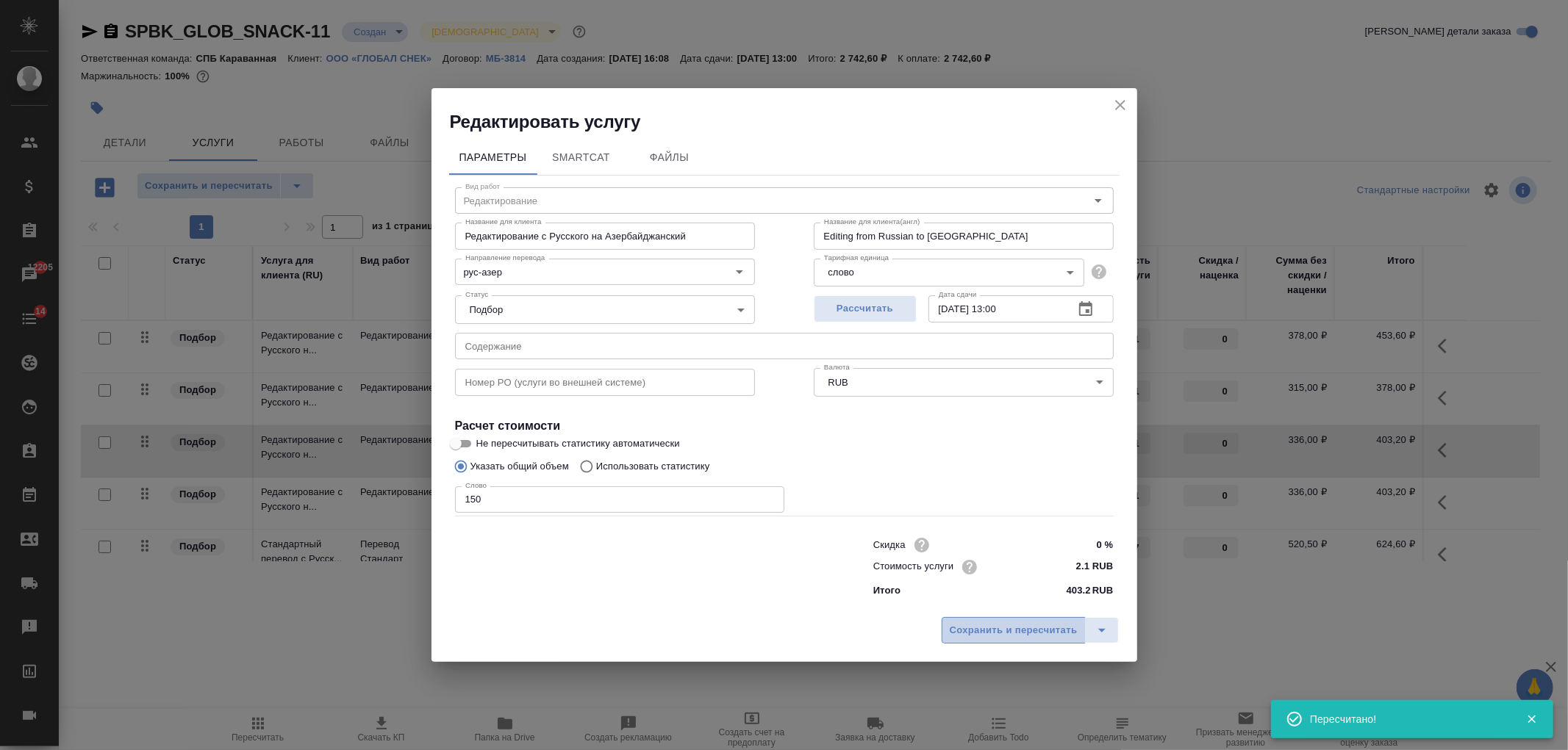
click at [979, 637] on span "Сохранить и пересчитать" at bounding box center [1013, 631] width 128 height 17
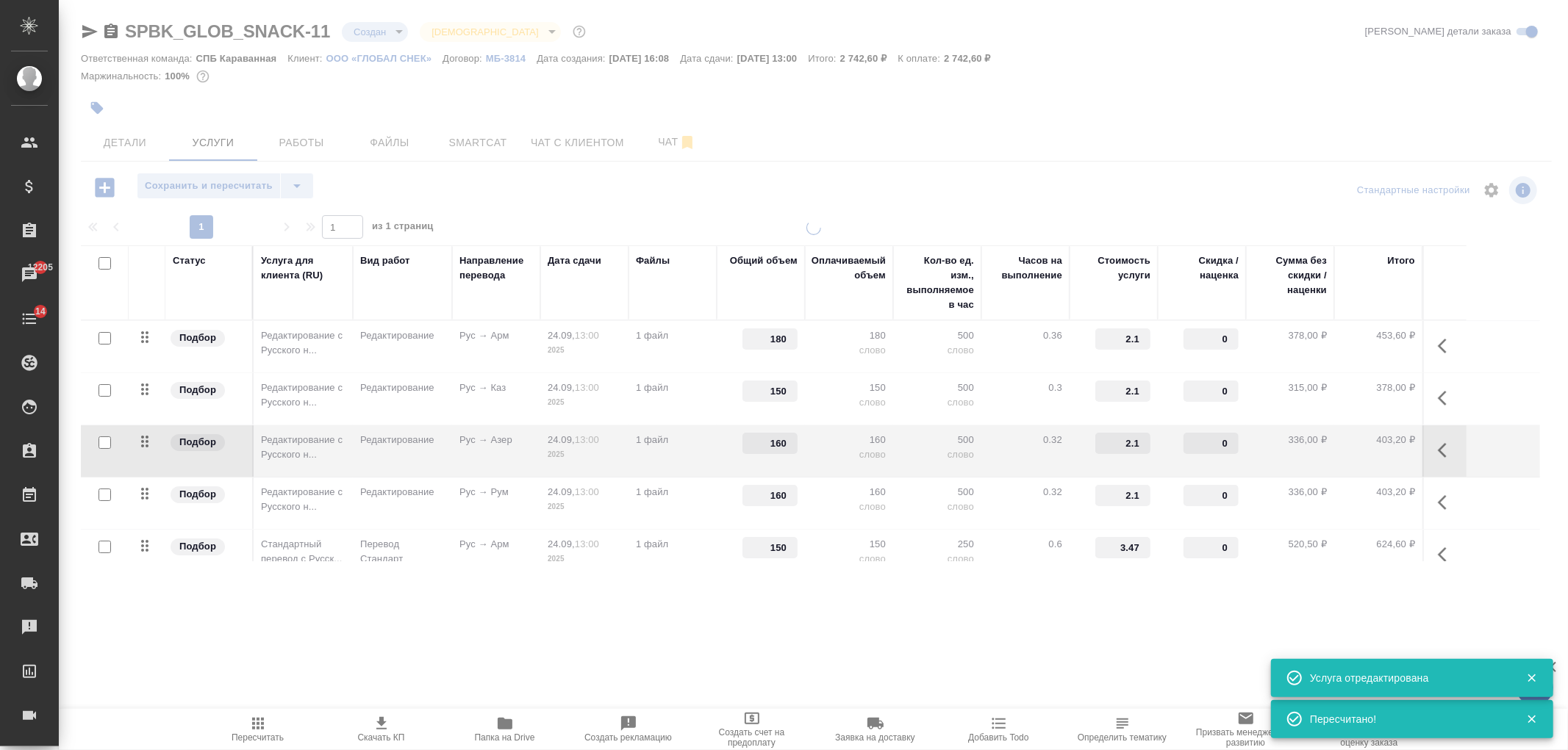
type input "150"
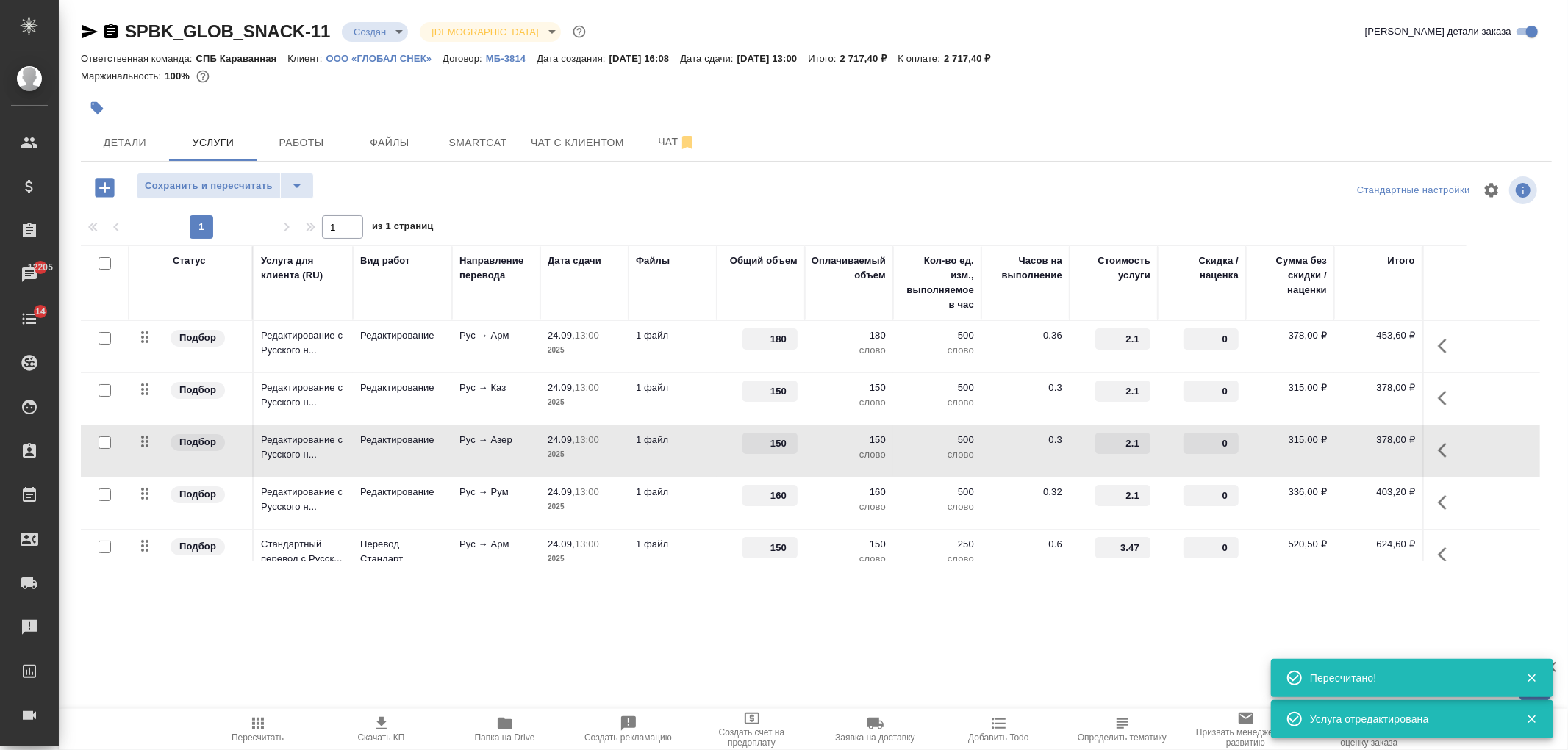
click at [931, 505] on p "слово" at bounding box center [937, 506] width 73 height 14
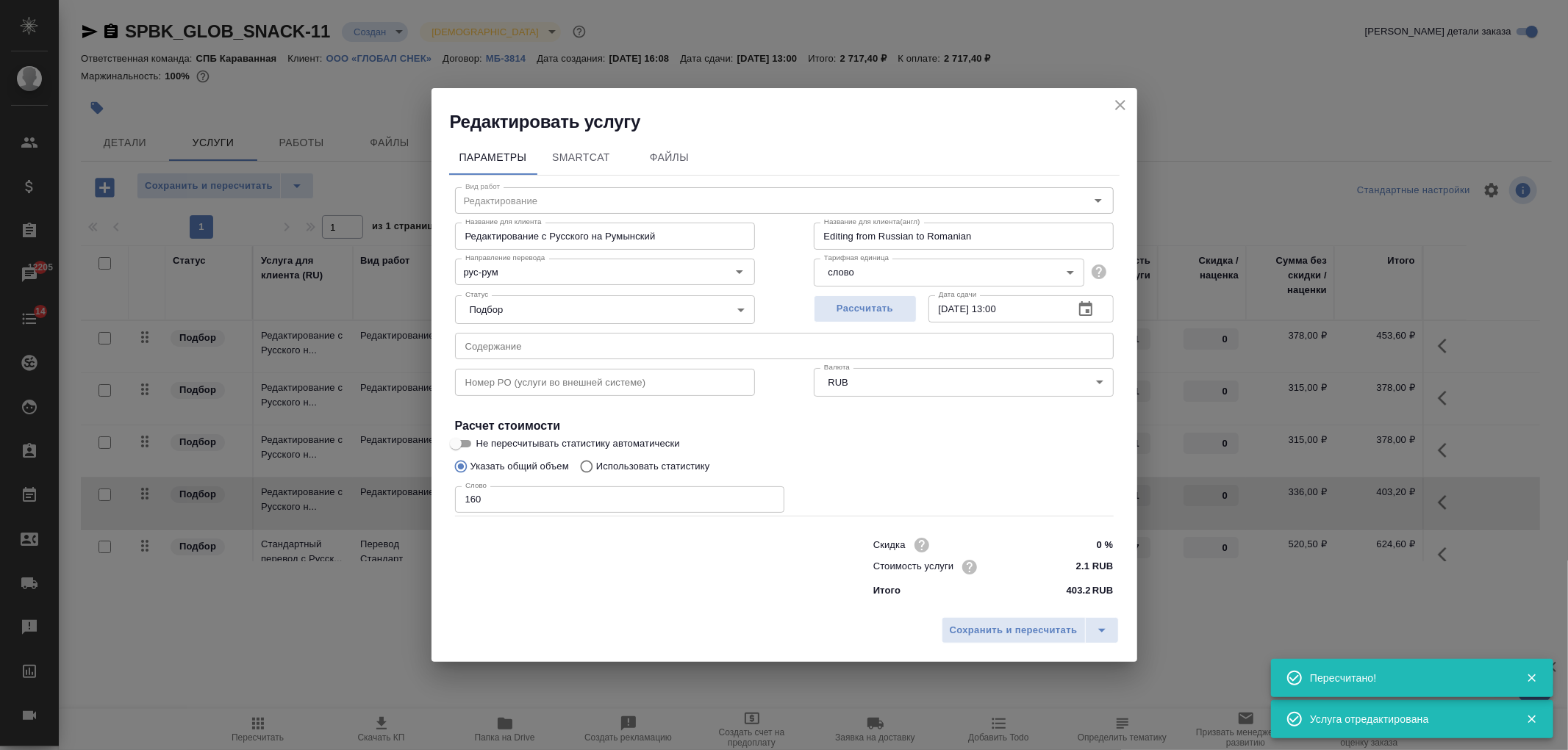
click at [475, 501] on input "160" at bounding box center [620, 499] width 329 height 26
type input "150"
click at [975, 626] on span "Сохранить и пересчитать" at bounding box center [1013, 631] width 128 height 17
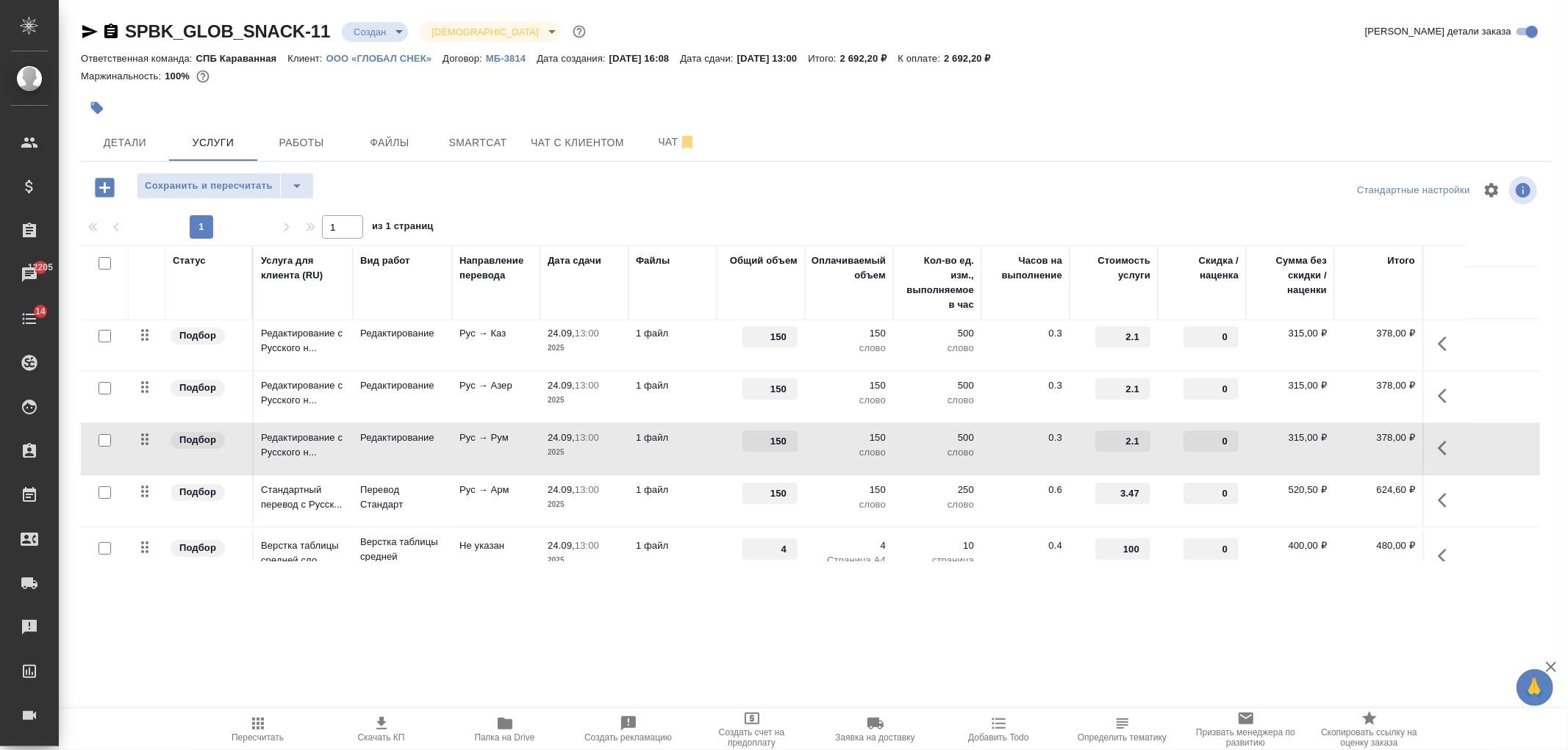
scroll to position [81, 0]
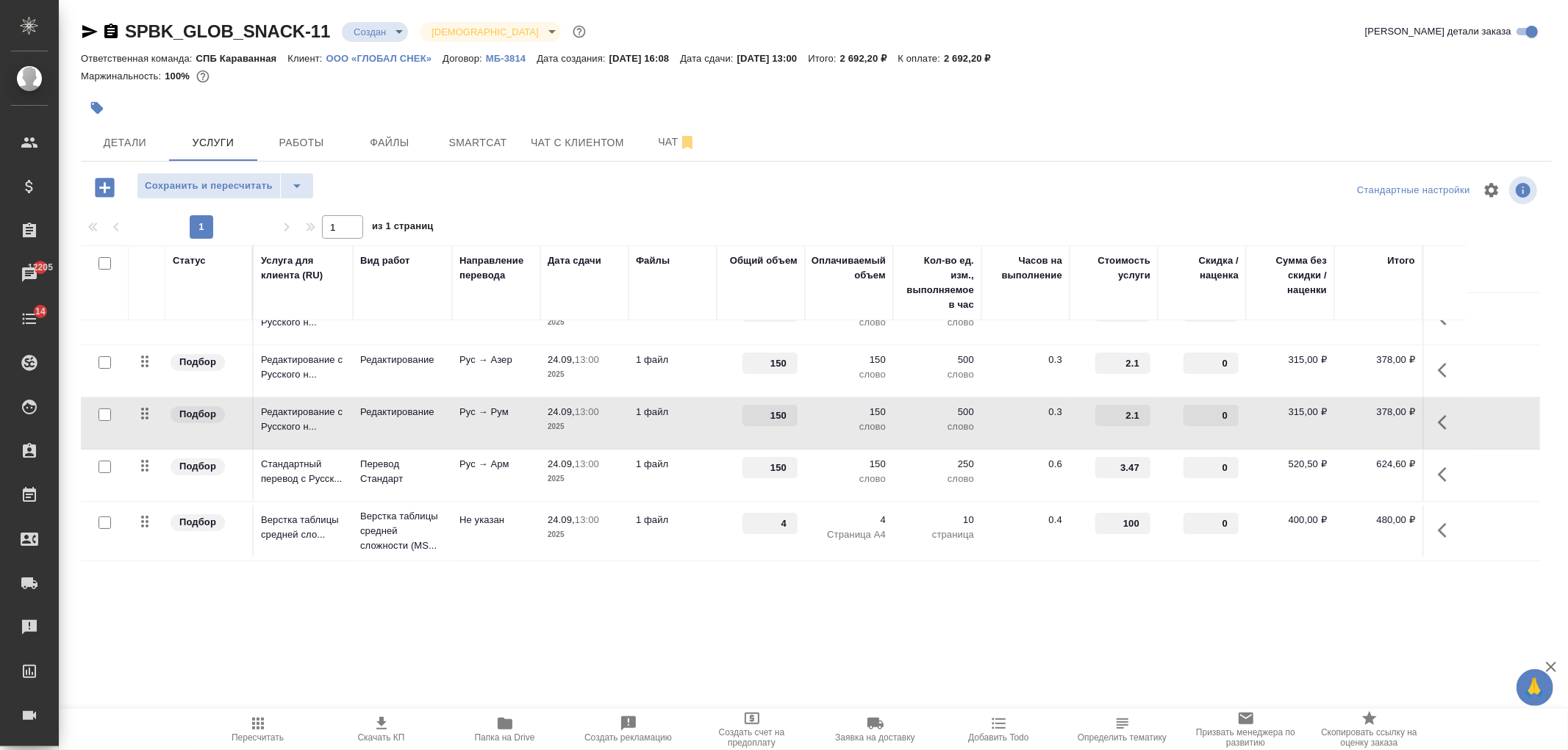
click at [833, 637] on div ".cls-1 fill:#fff; AWATERA Ivanova Arina Клиенты Спецификации Заказы 12205 Чаты …" at bounding box center [784, 375] width 1568 height 750
click at [650, 157] on button "Чат" at bounding box center [677, 142] width 88 height 37
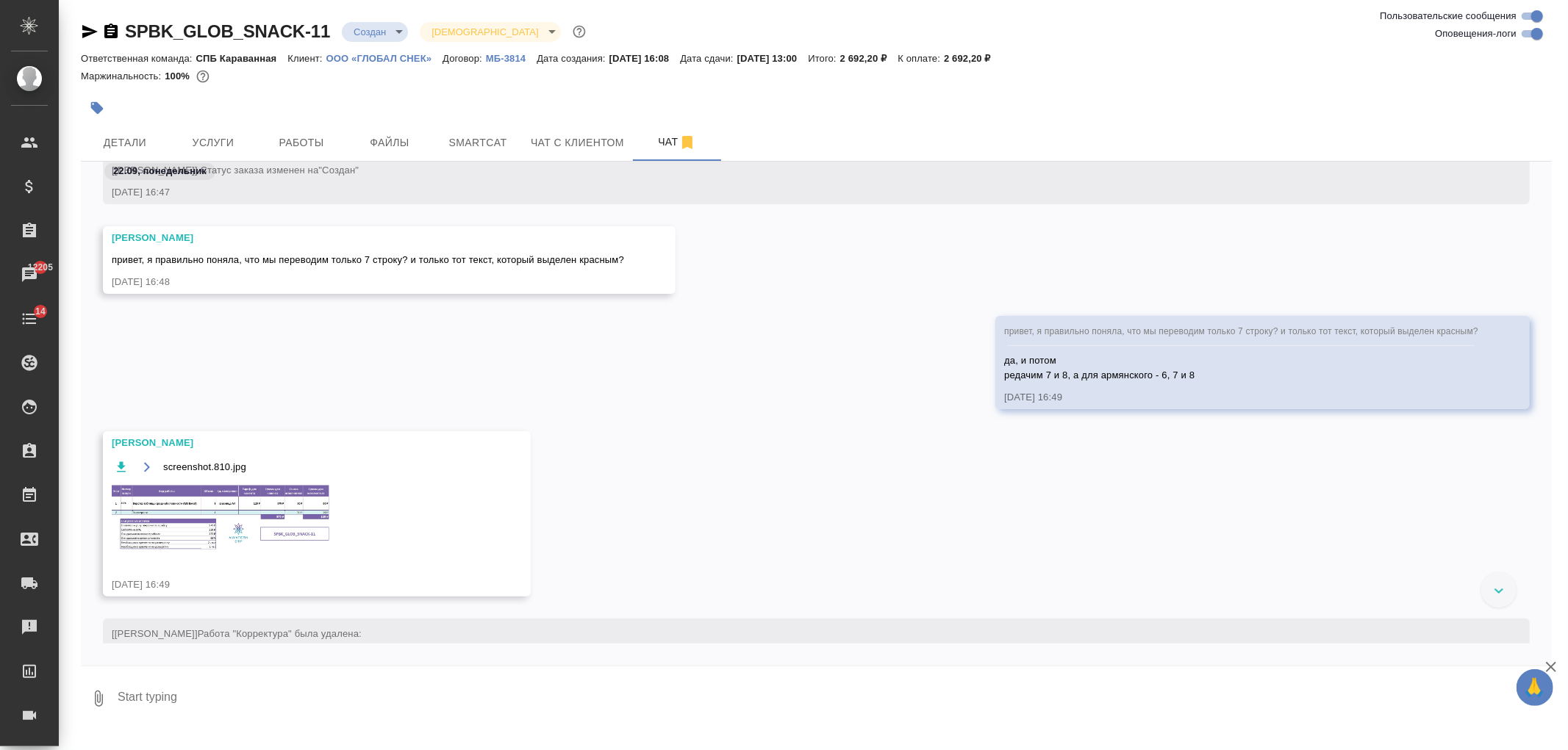
scroll to position [517, 0]
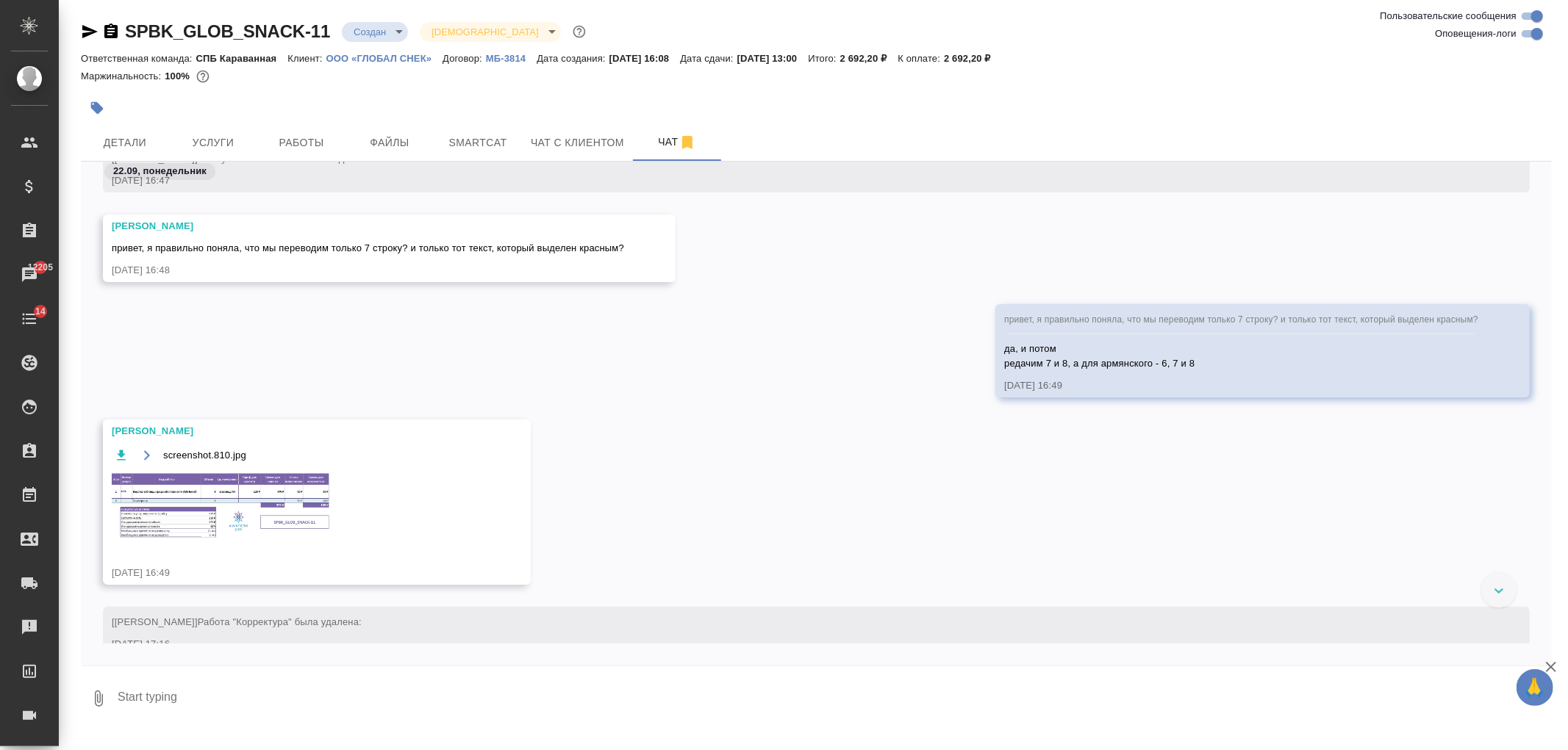
click at [92, 31] on icon "button" at bounding box center [90, 32] width 15 height 14
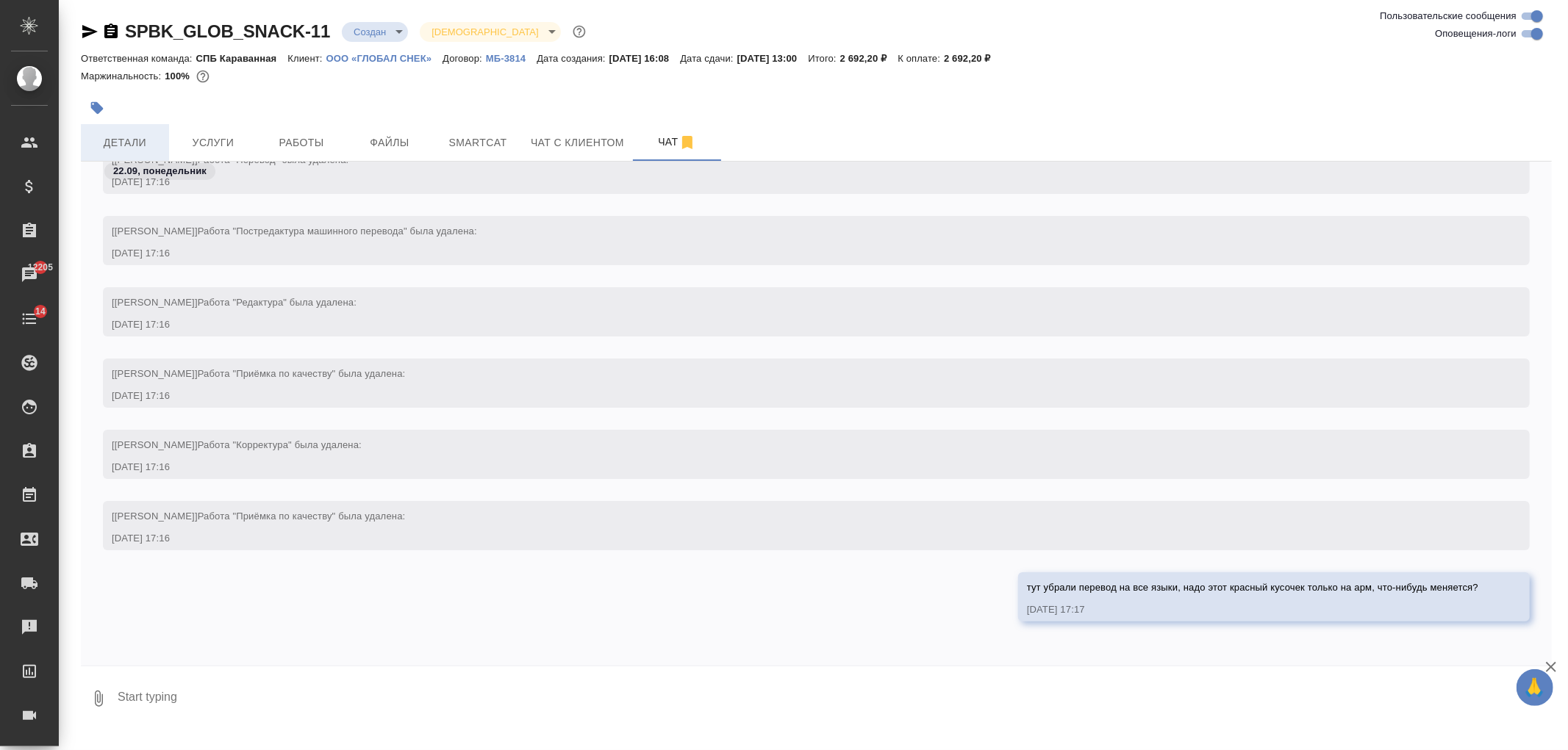
click at [116, 125] on button "Детали" at bounding box center [125, 142] width 88 height 37
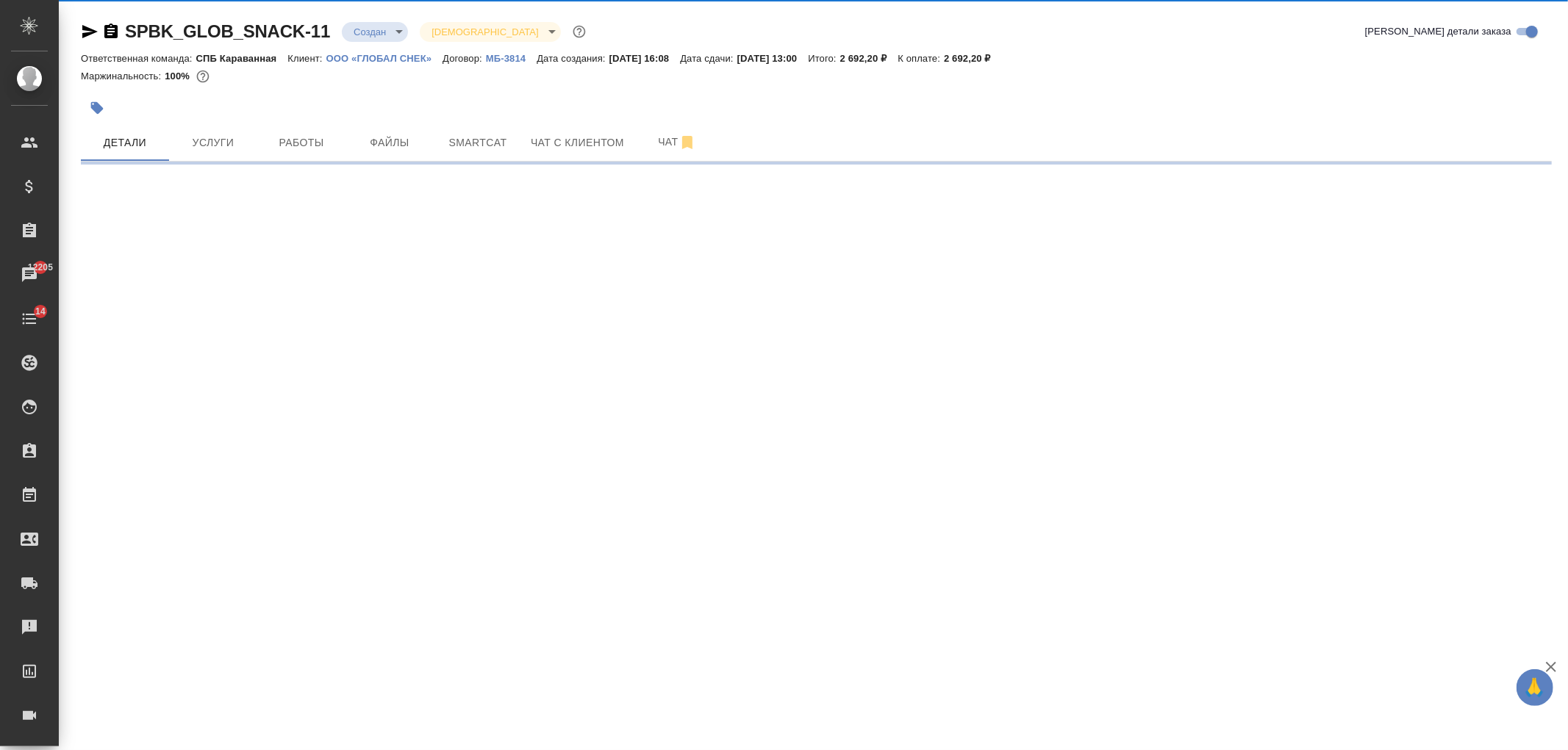
select select "RU"
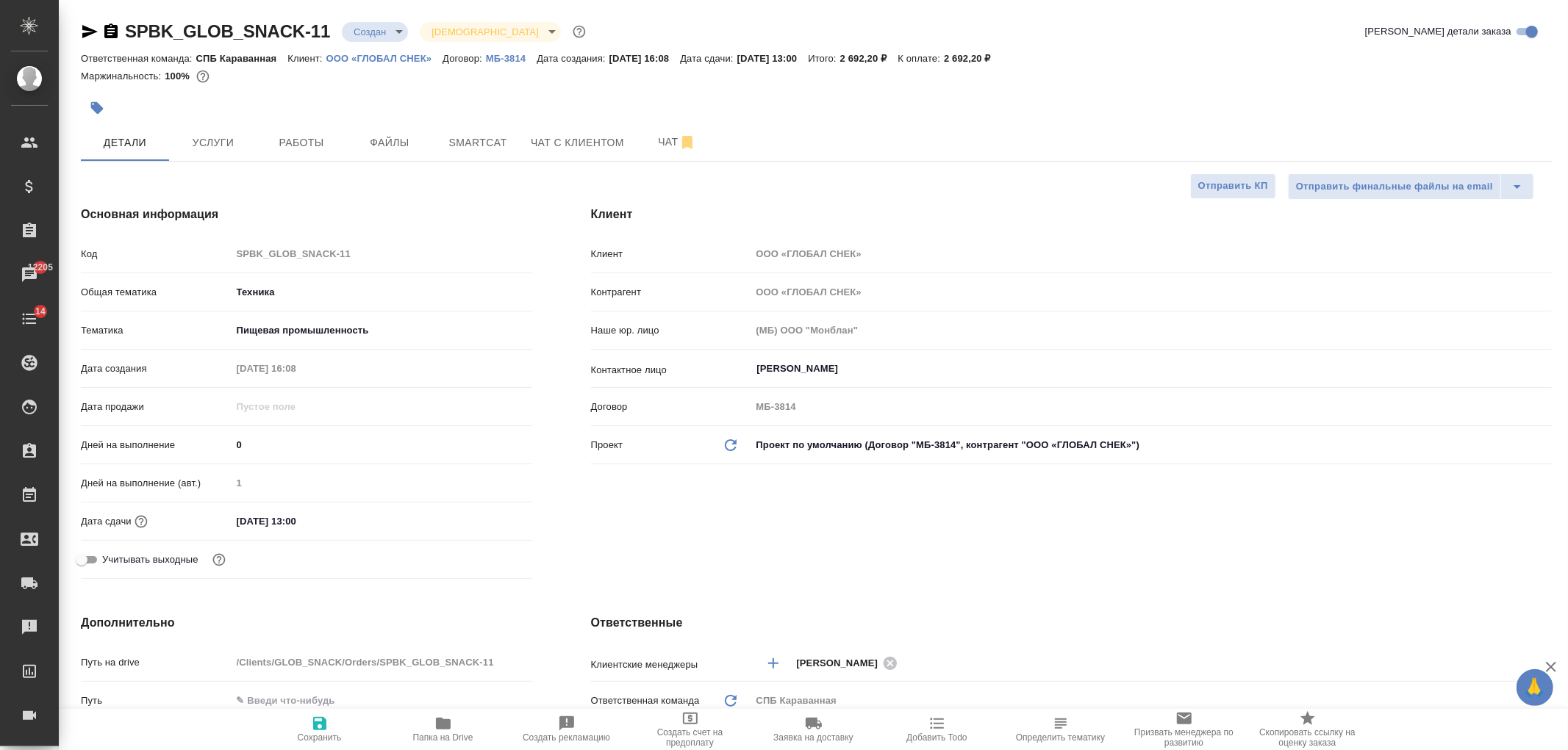
type textarea "x"
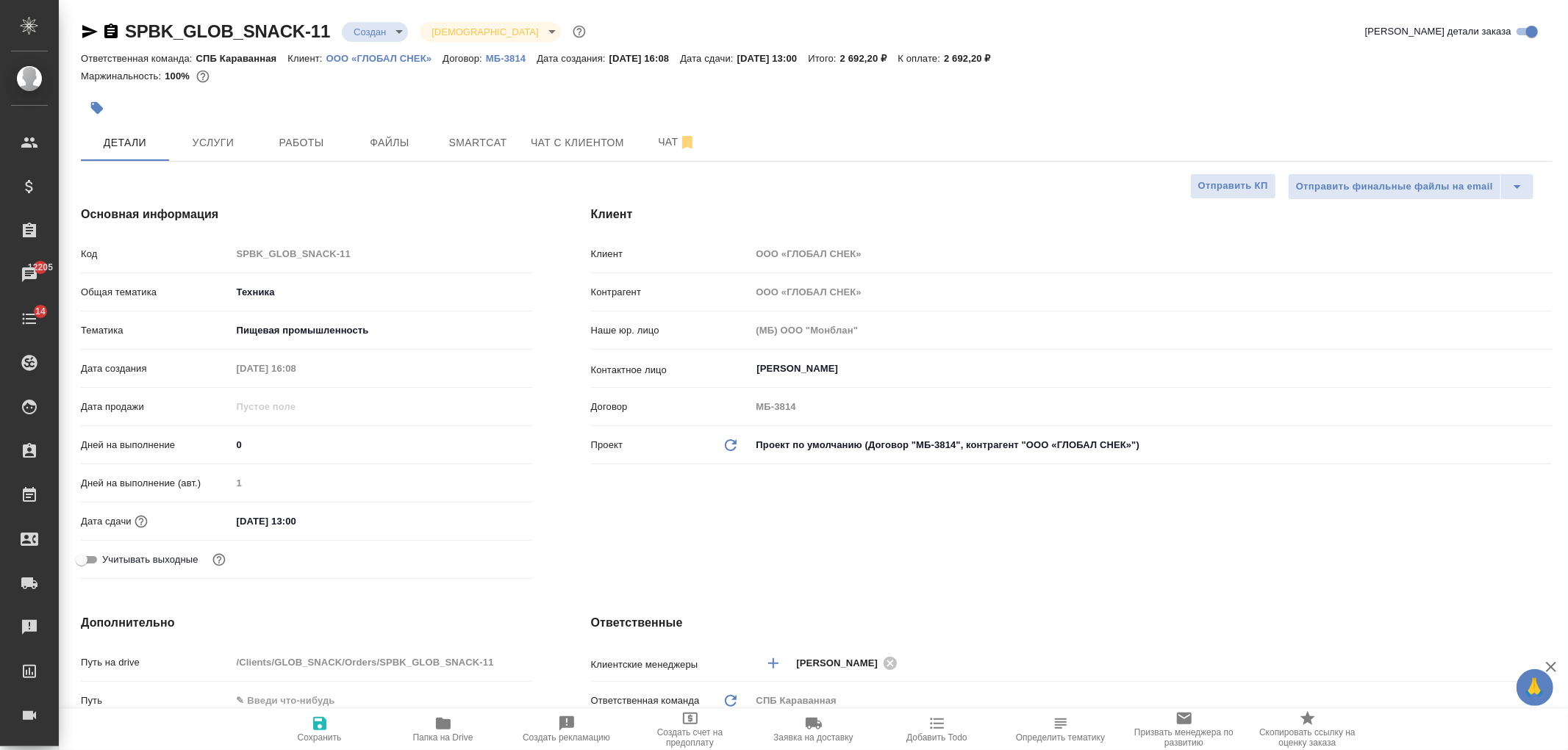
type textarea "x"
click at [650, 147] on span "Чат" at bounding box center [676, 142] width 70 height 18
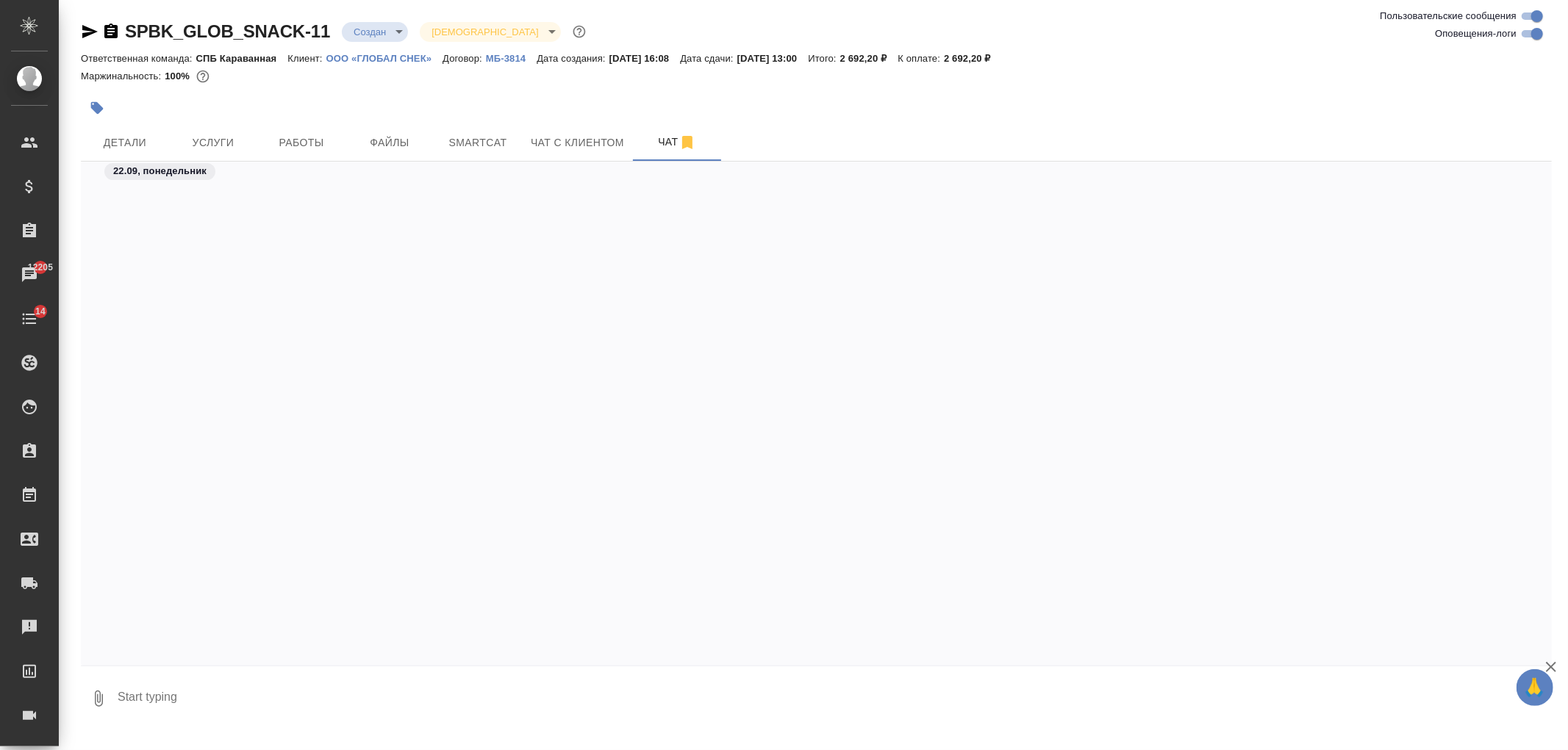
scroll to position [1677, 0]
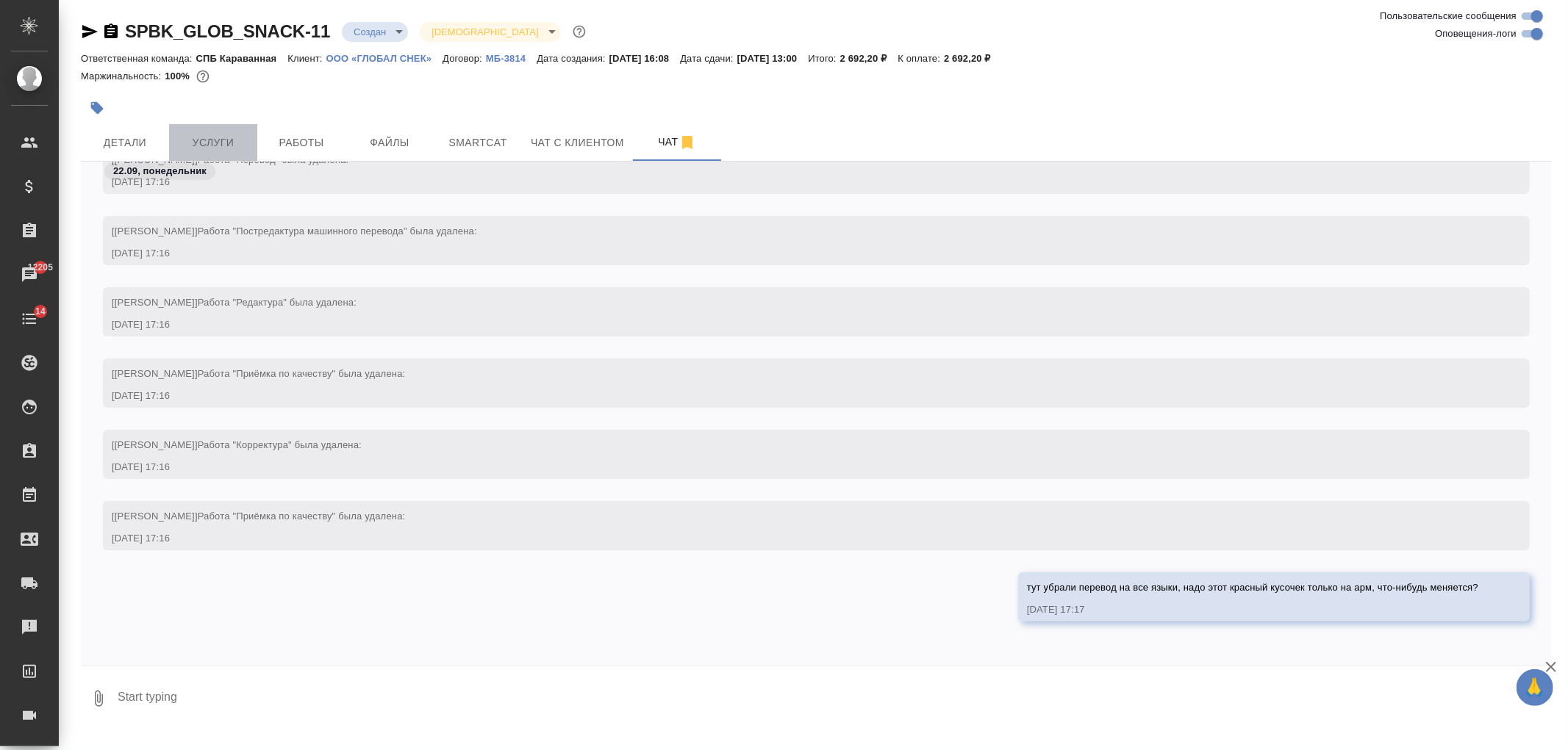
click at [240, 143] on span "Услуги" at bounding box center [212, 143] width 70 height 18
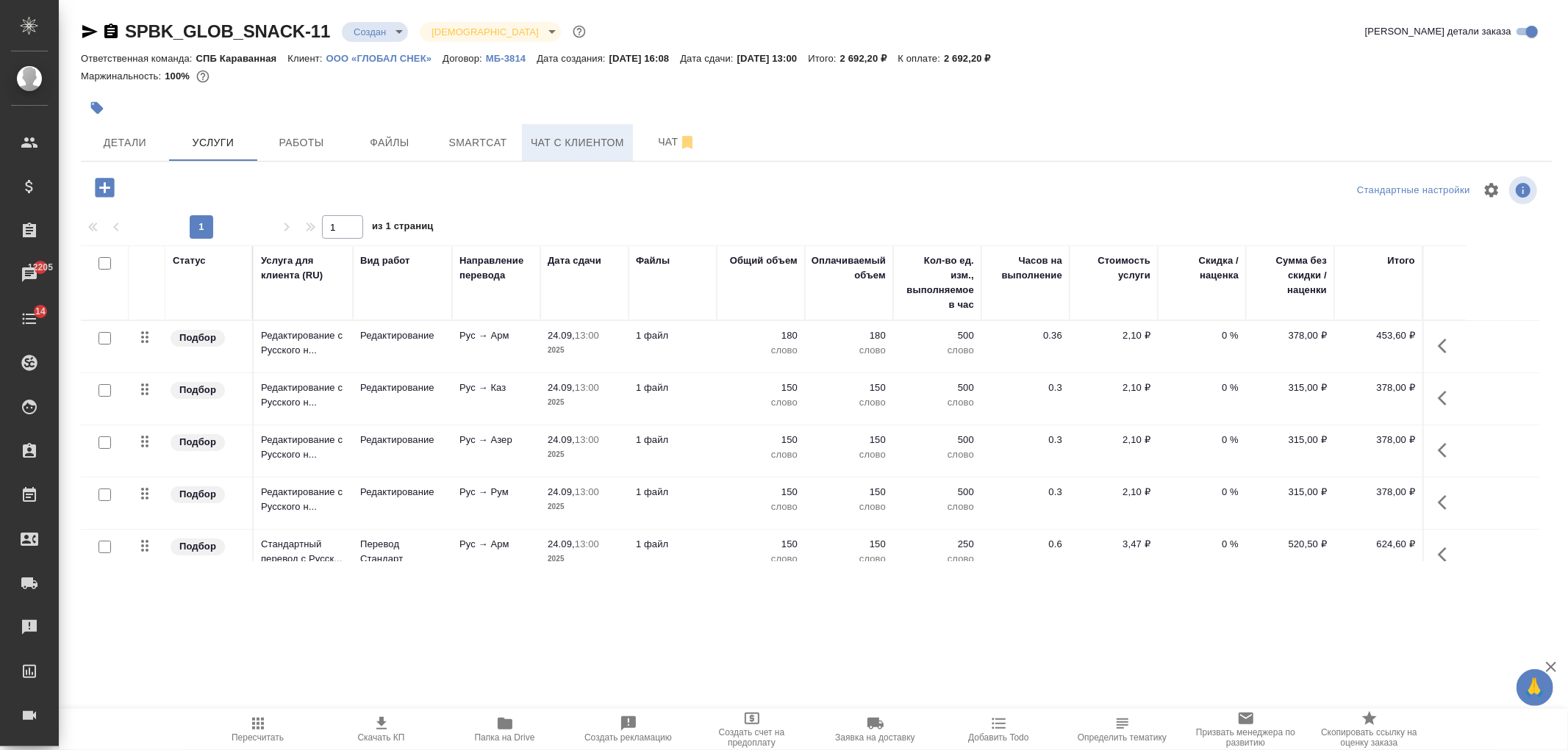
click at [593, 154] on button "Чат с клиентом" at bounding box center [577, 142] width 111 height 37
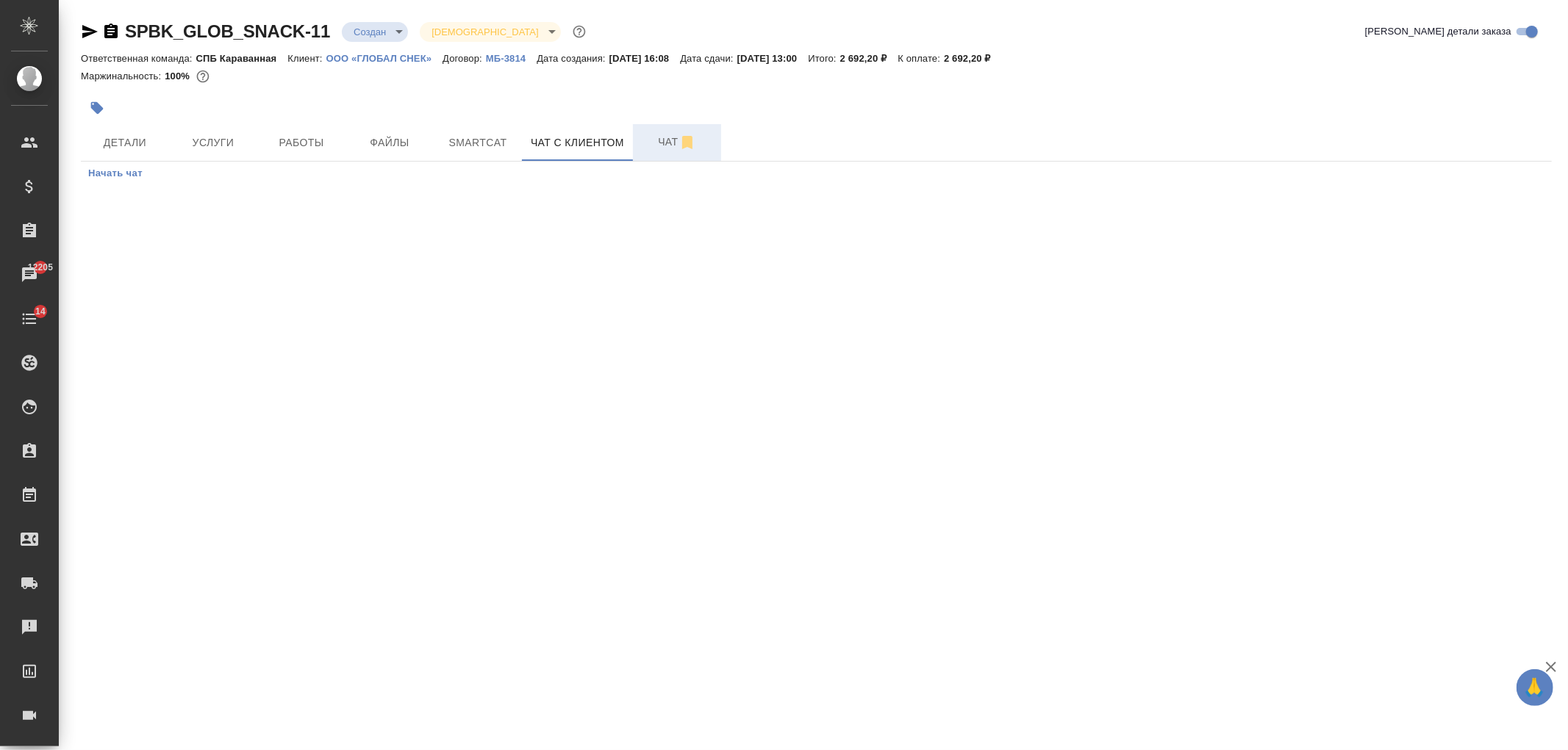
click at [645, 152] on button "Чат" at bounding box center [677, 142] width 88 height 37
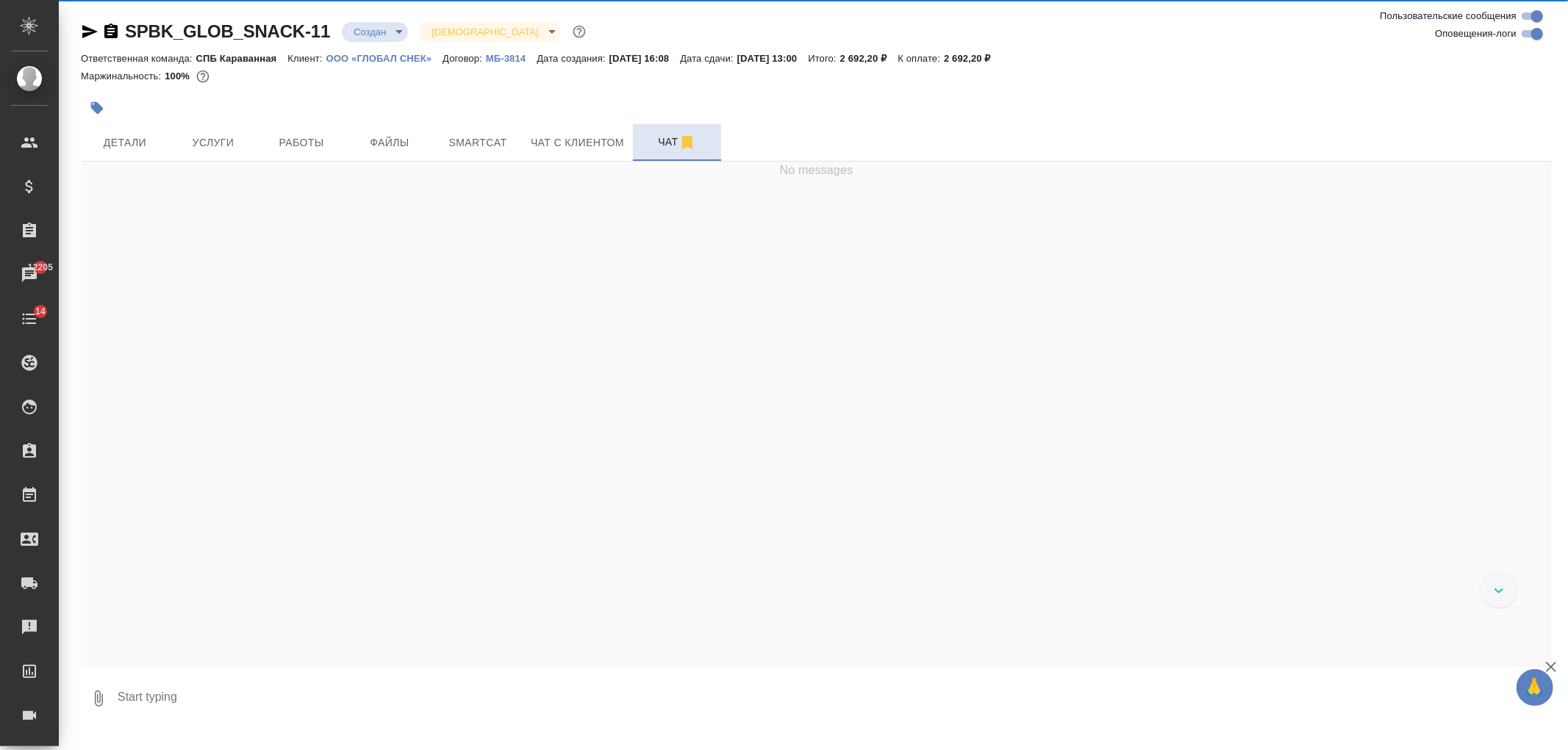
scroll to position [1677, 0]
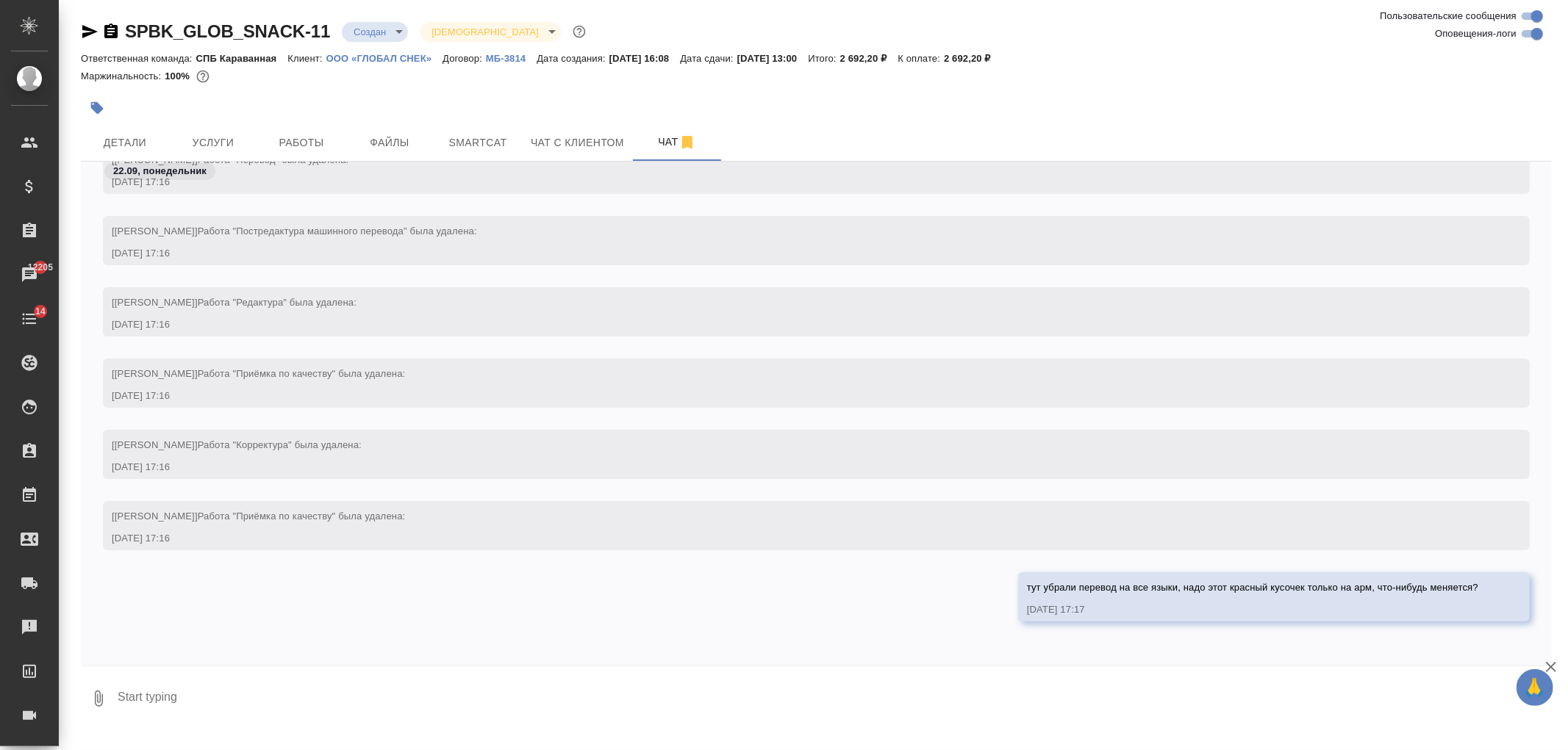
click at [237, 122] on div at bounding box center [571, 108] width 981 height 32
click at [237, 126] on button "Услуги" at bounding box center [213, 142] width 88 height 37
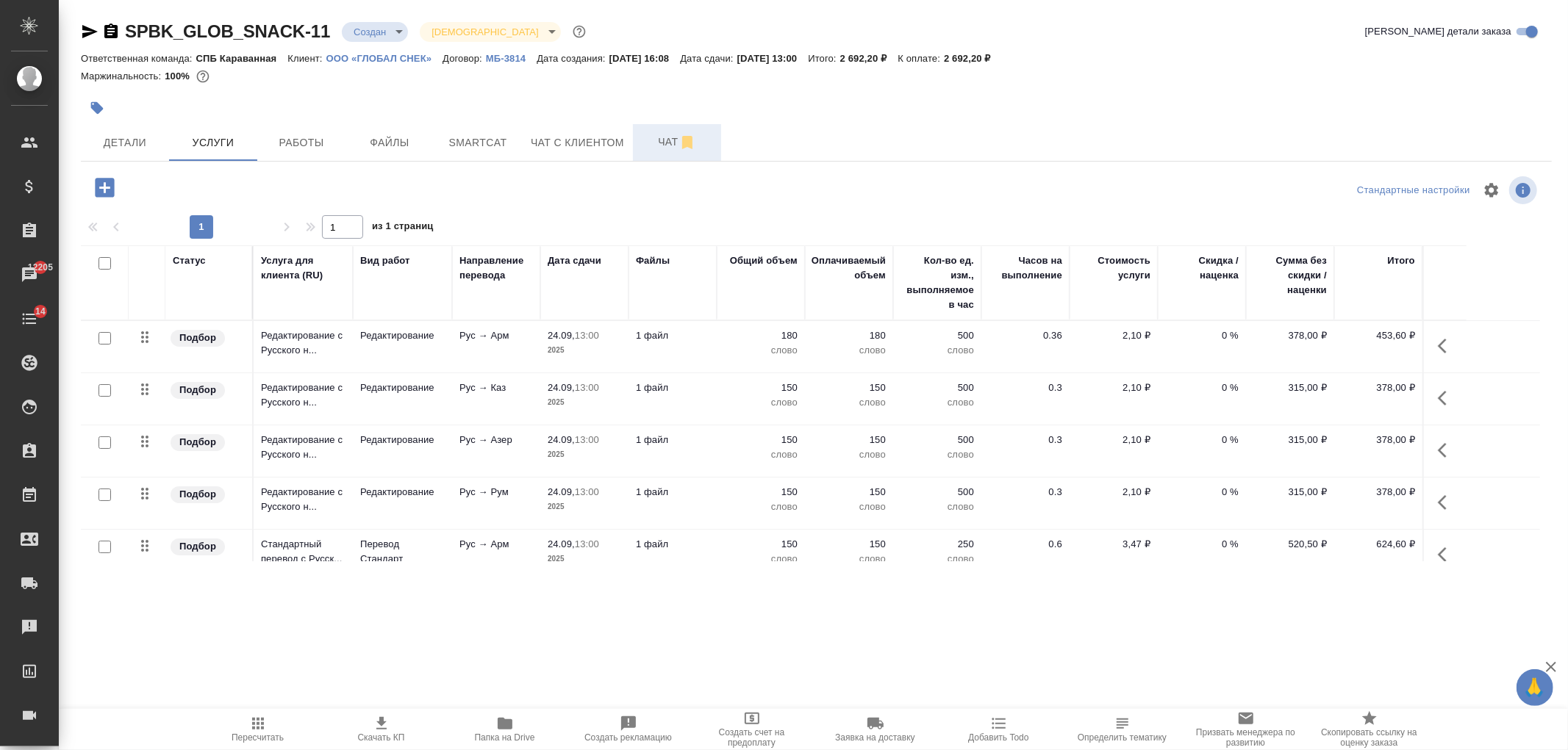
click at [655, 144] on span "Чат" at bounding box center [676, 142] width 70 height 18
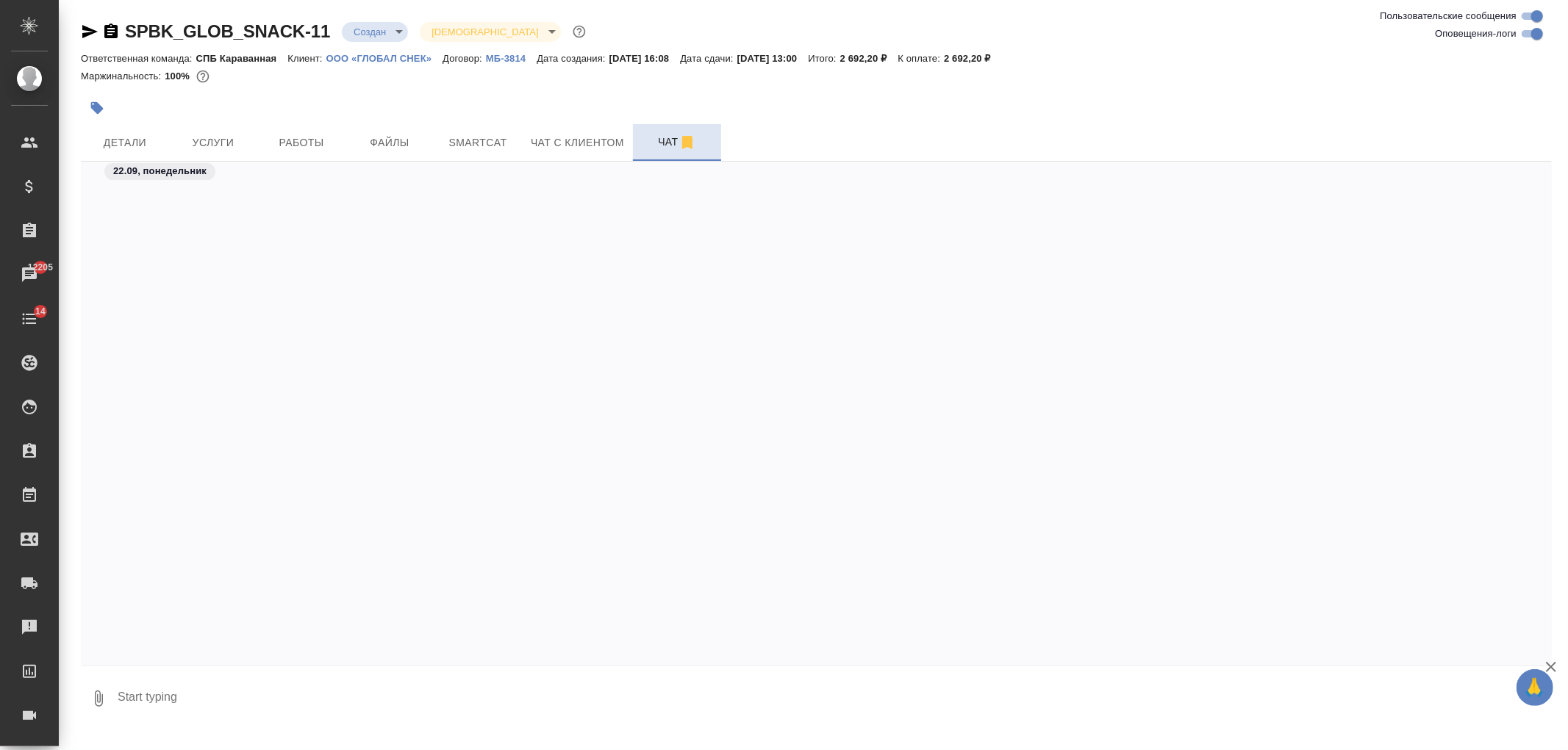
scroll to position [1677, 0]
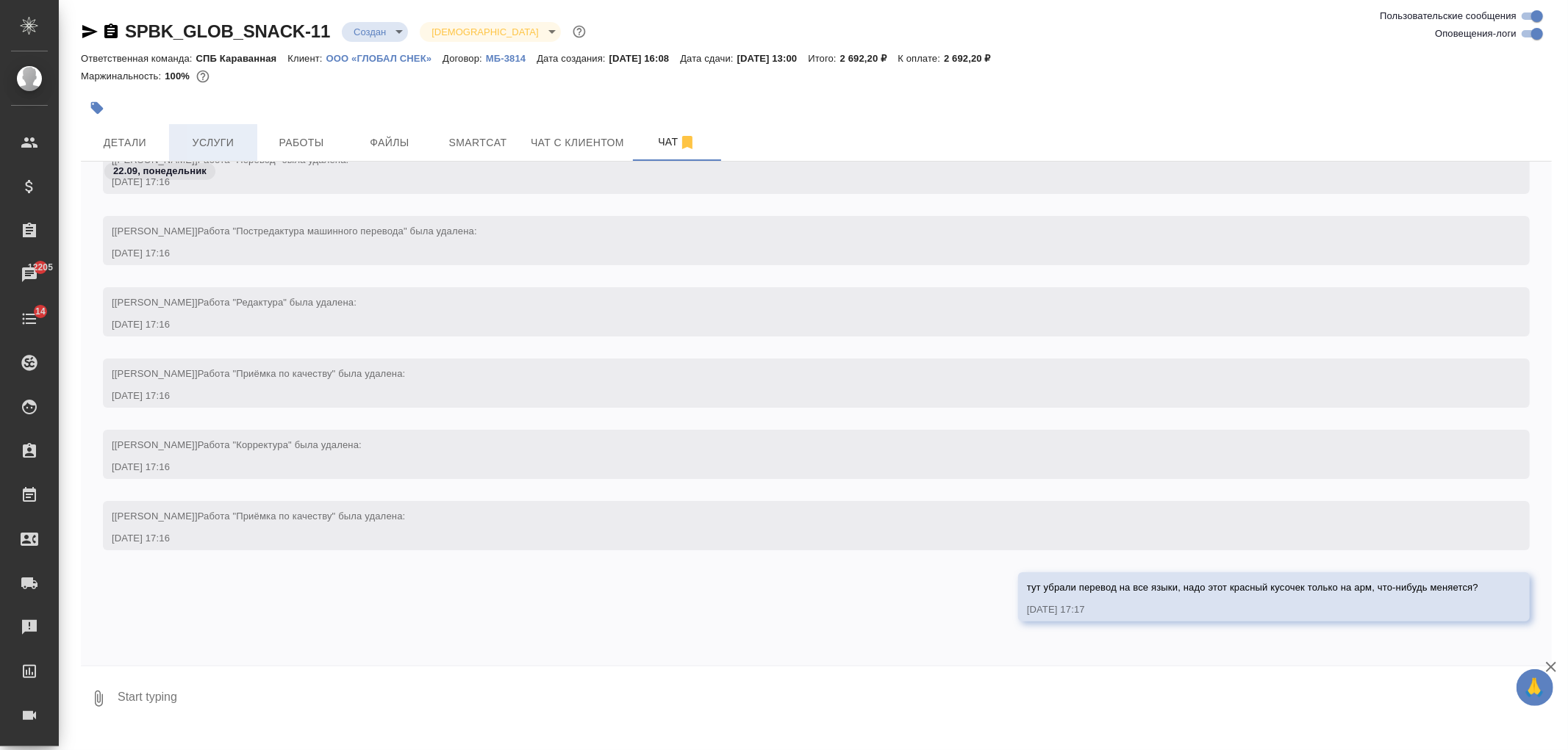
click at [229, 145] on span "Услуги" at bounding box center [212, 143] width 70 height 18
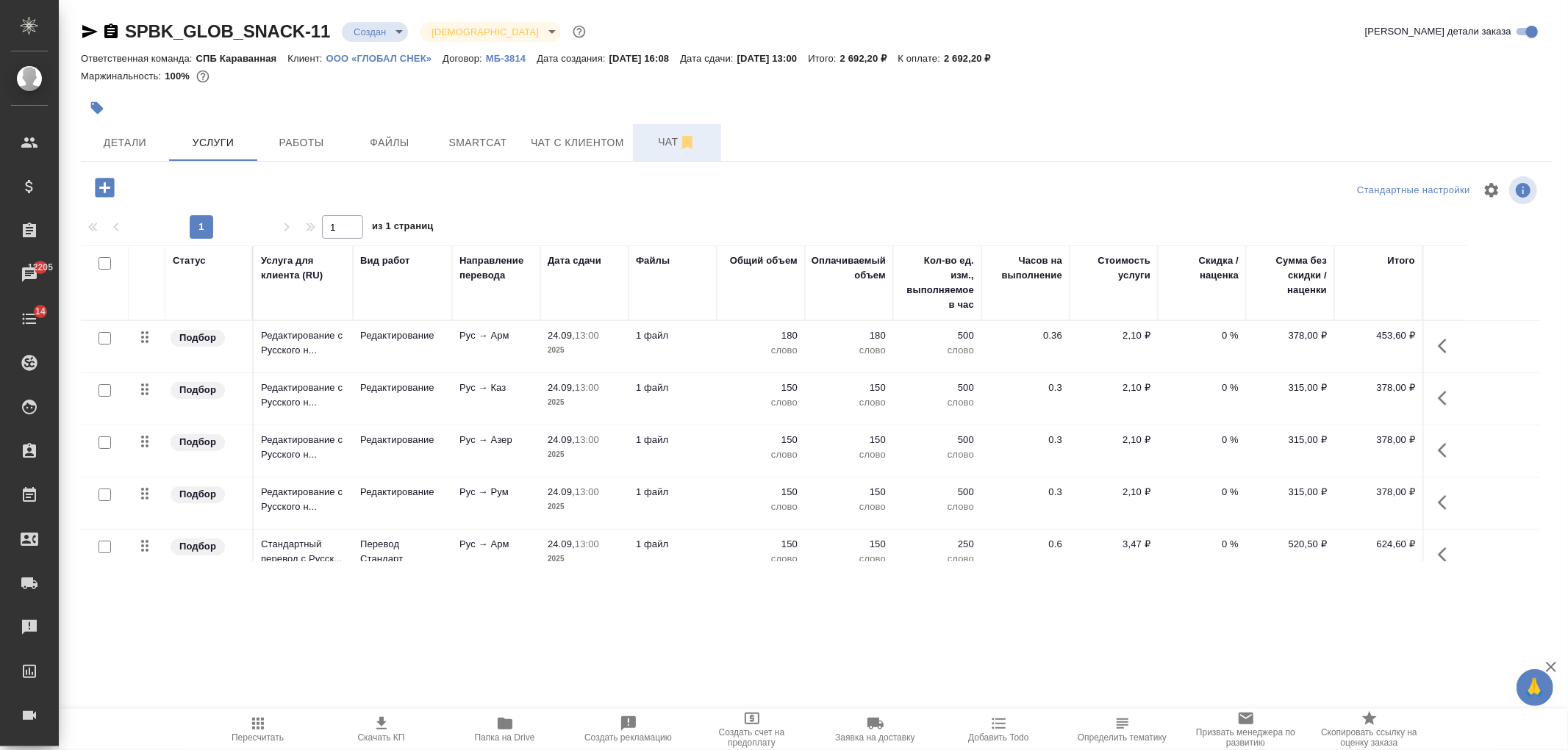
click at [655, 132] on button "Чат" at bounding box center [677, 142] width 88 height 37
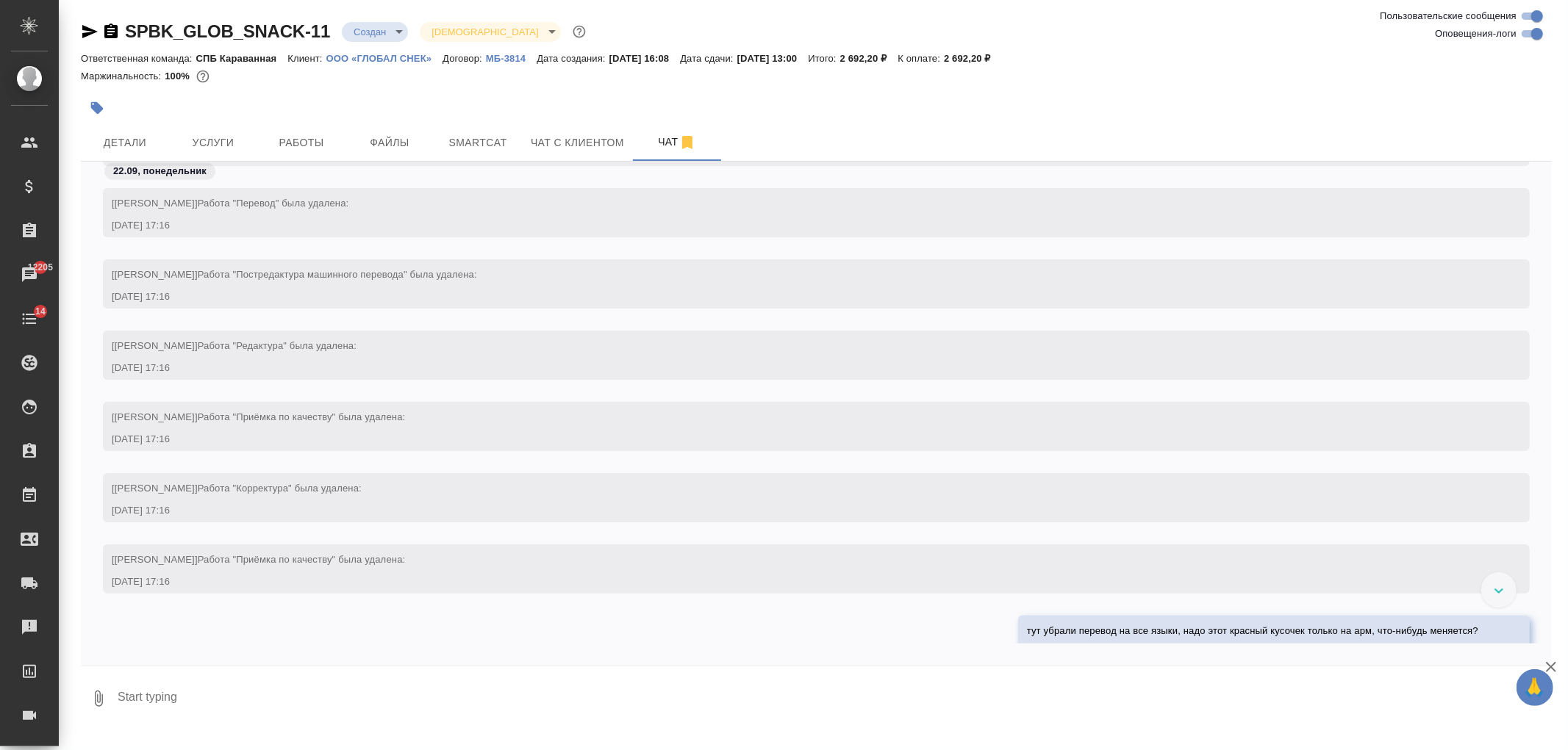
scroll to position [1662, 0]
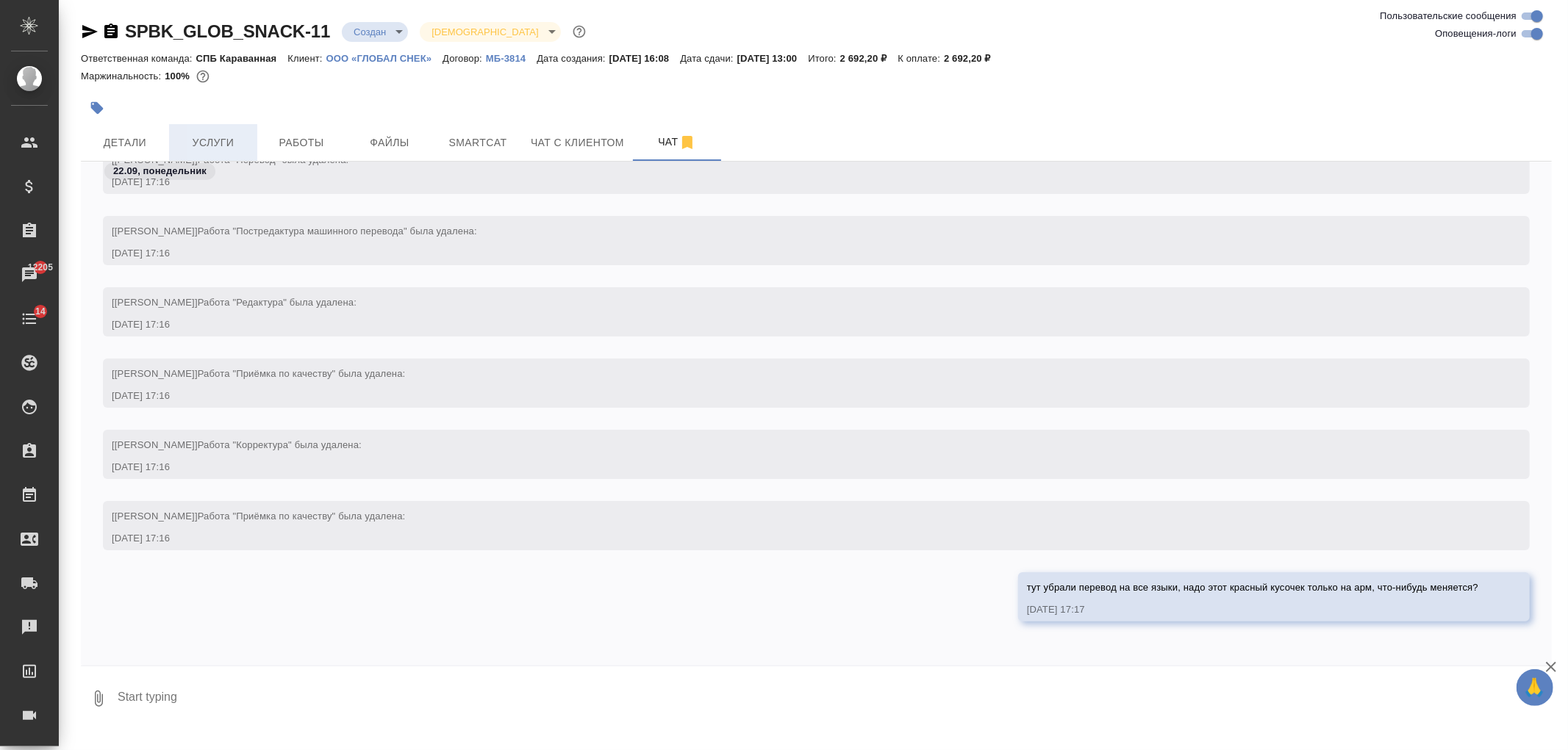
click at [219, 137] on span "Услуги" at bounding box center [212, 143] width 70 height 18
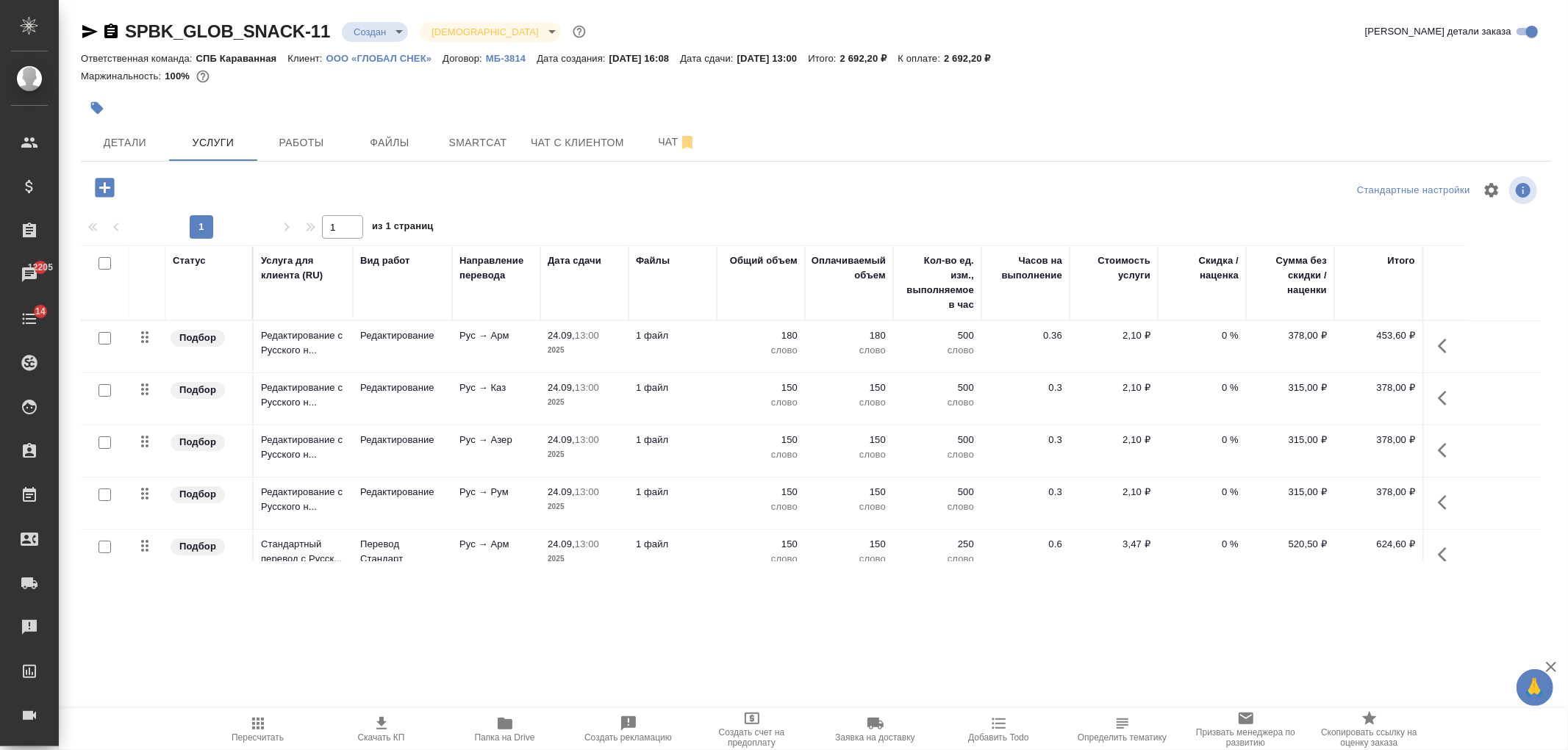
scroll to position [81, 0]
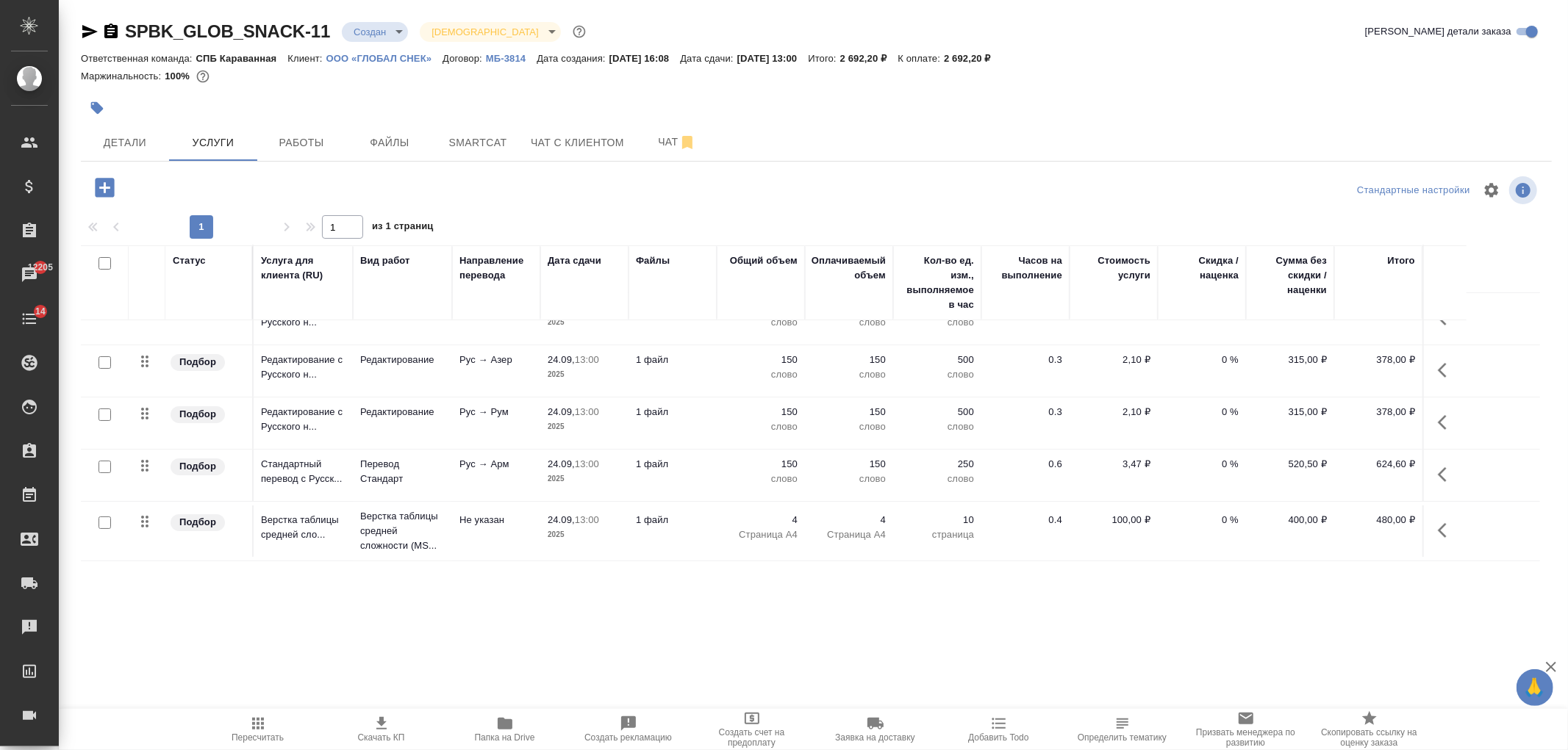
click at [751, 533] on p "Страница А4" at bounding box center [760, 534] width 73 height 14
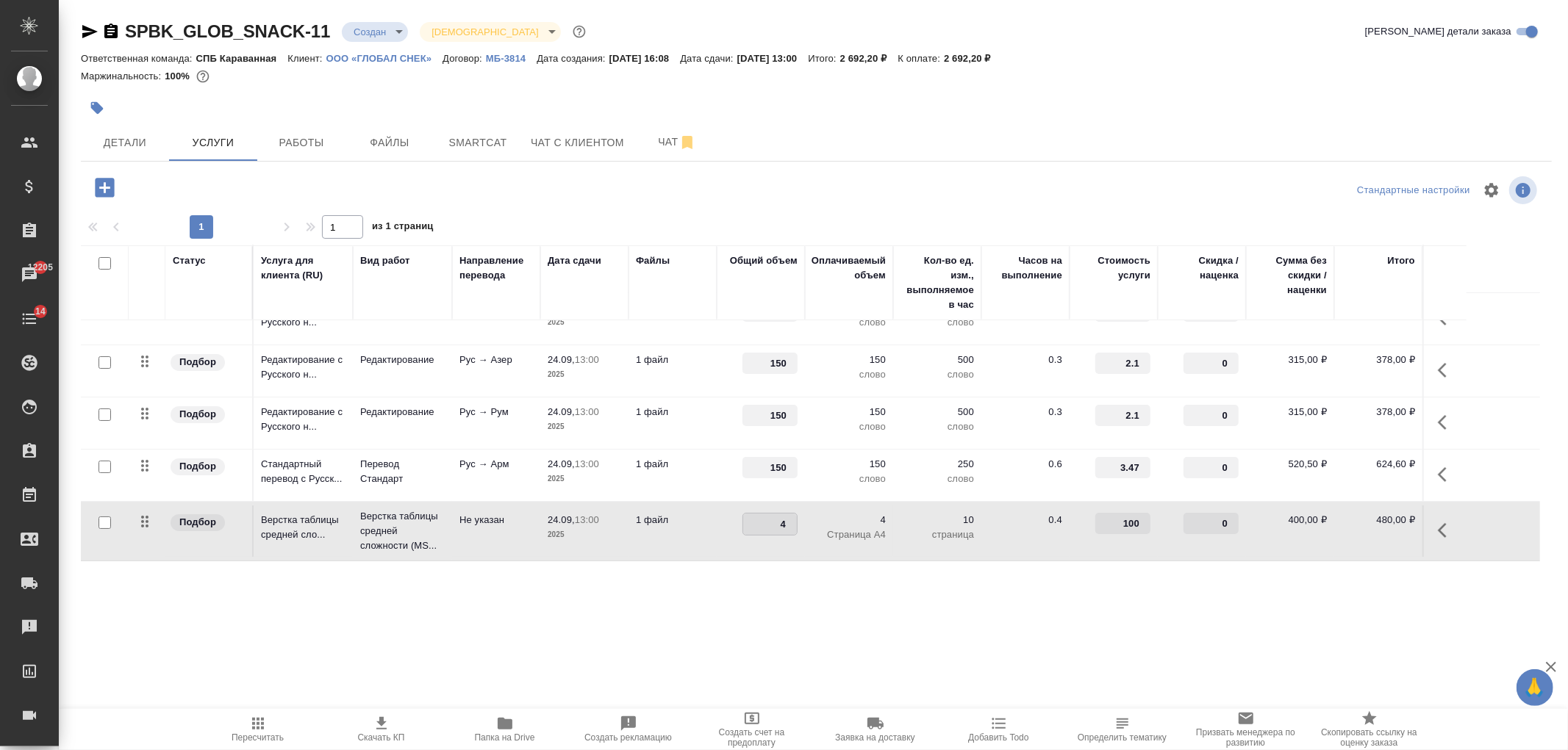
click at [1010, 545] on td "0.4" at bounding box center [1025, 531] width 88 height 51
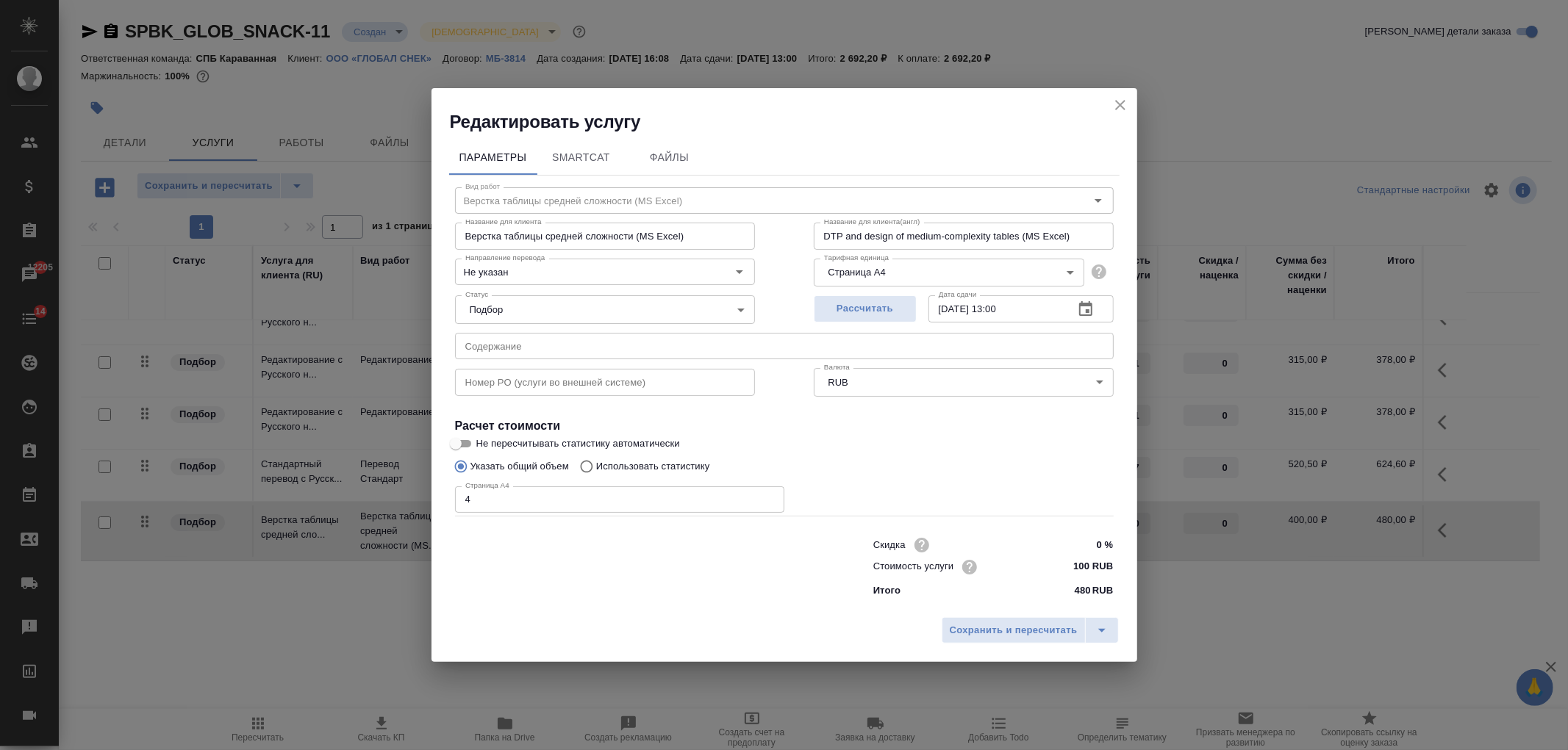
click at [476, 492] on input "4" at bounding box center [620, 499] width 329 height 26
type input "1"
click at [1039, 626] on span "Сохранить и пересчитать" at bounding box center [1013, 631] width 128 height 17
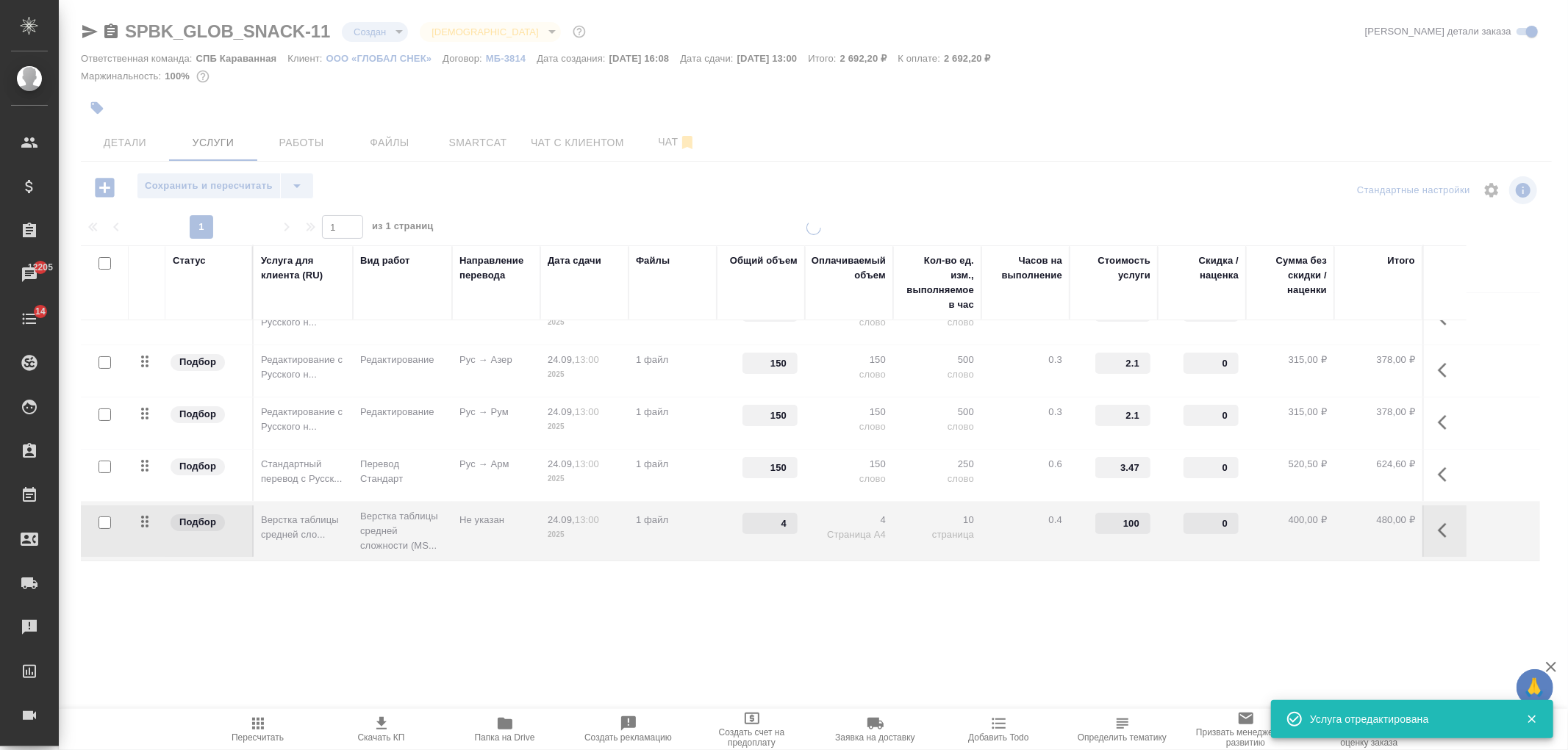
type input "1"
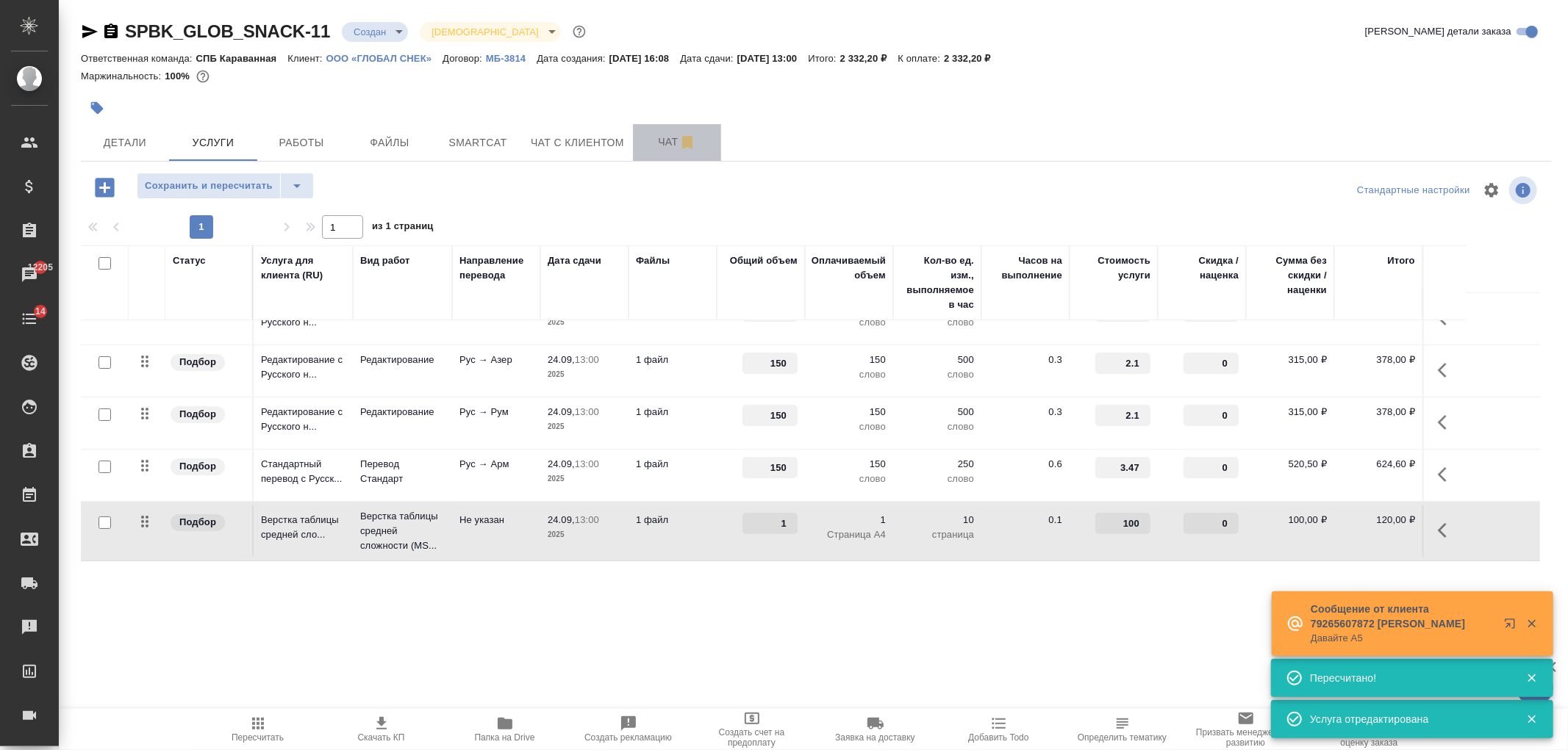
click at [669, 144] on span "Чат" at bounding box center [676, 142] width 70 height 18
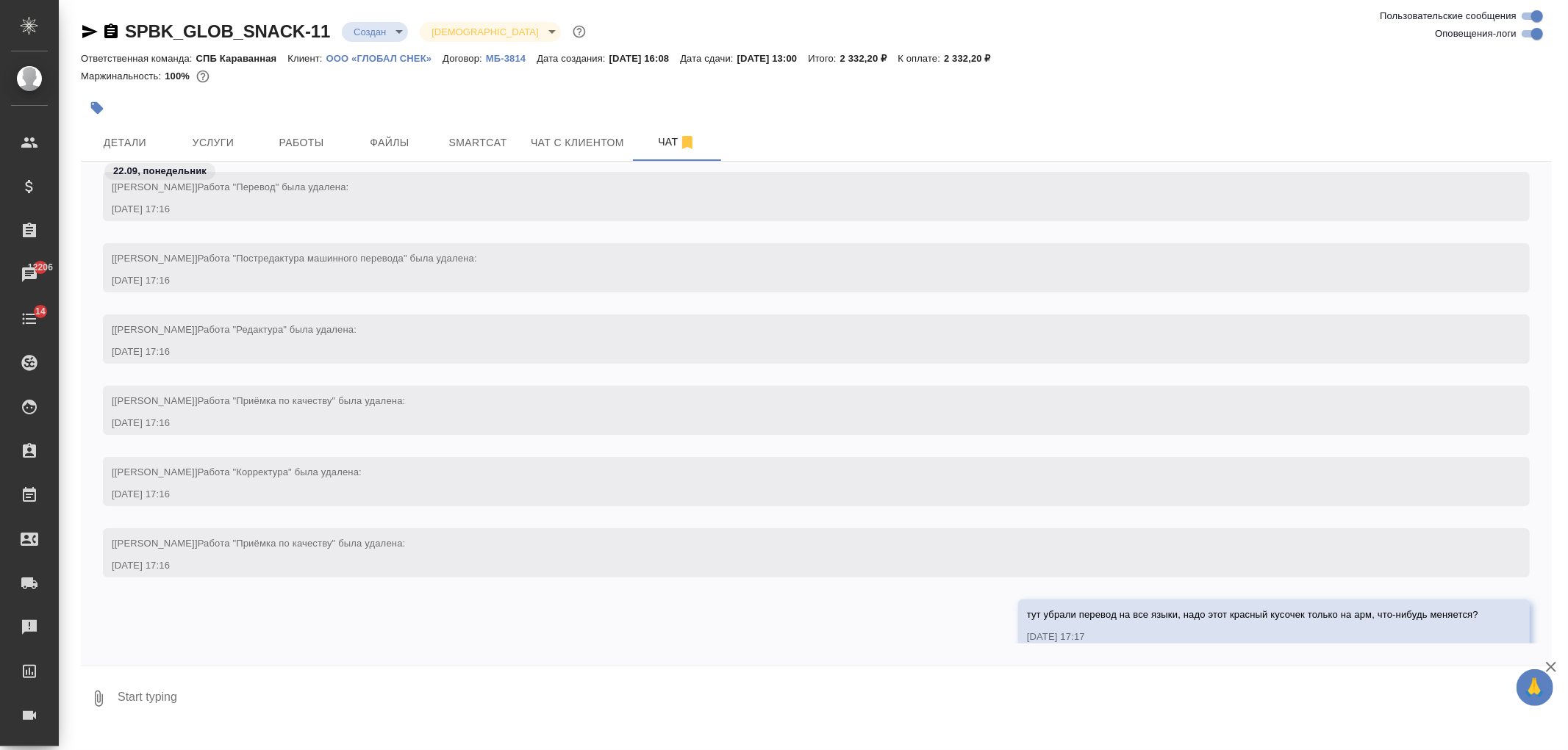
scroll to position [1677, 0]
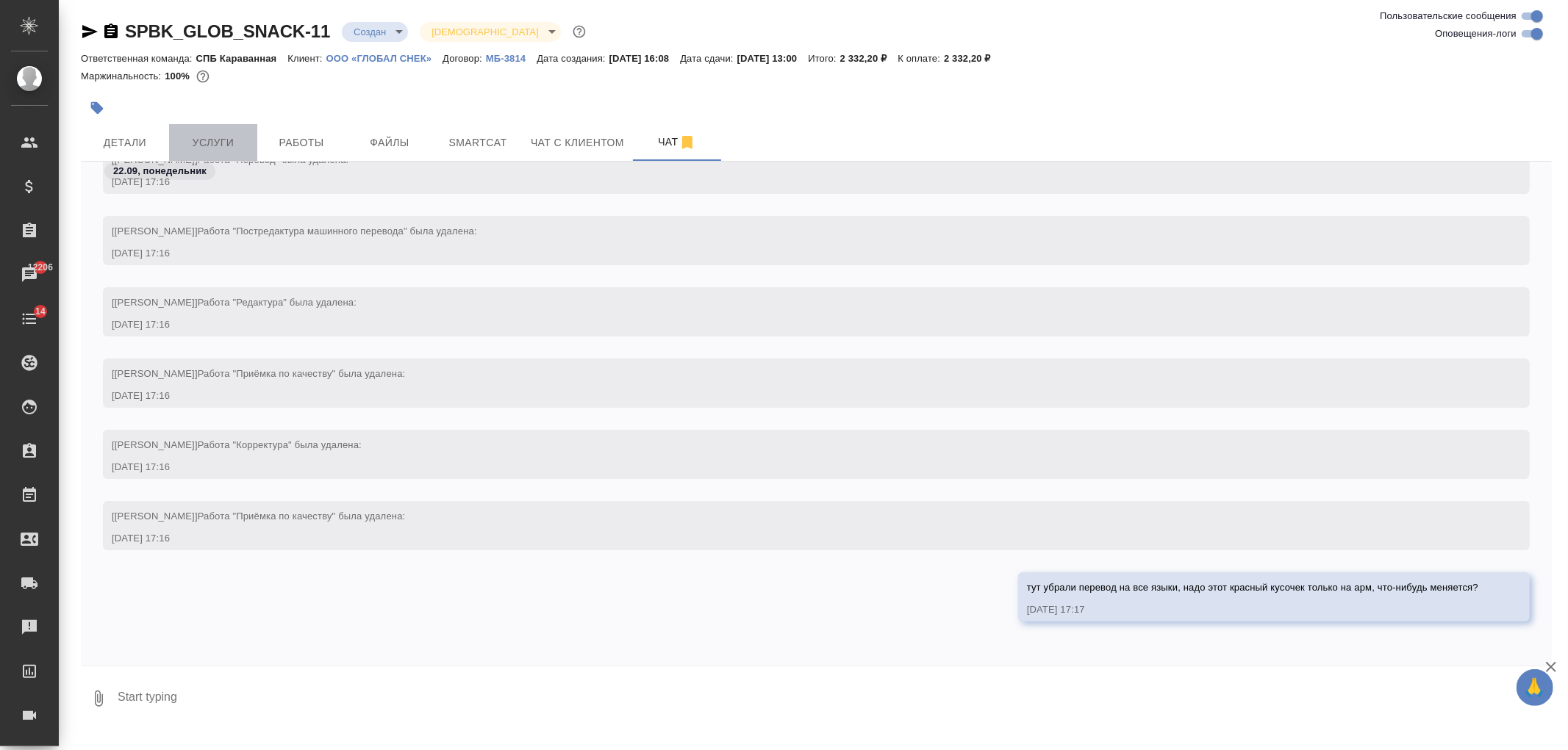
click at [236, 141] on span "Услуги" at bounding box center [212, 143] width 70 height 18
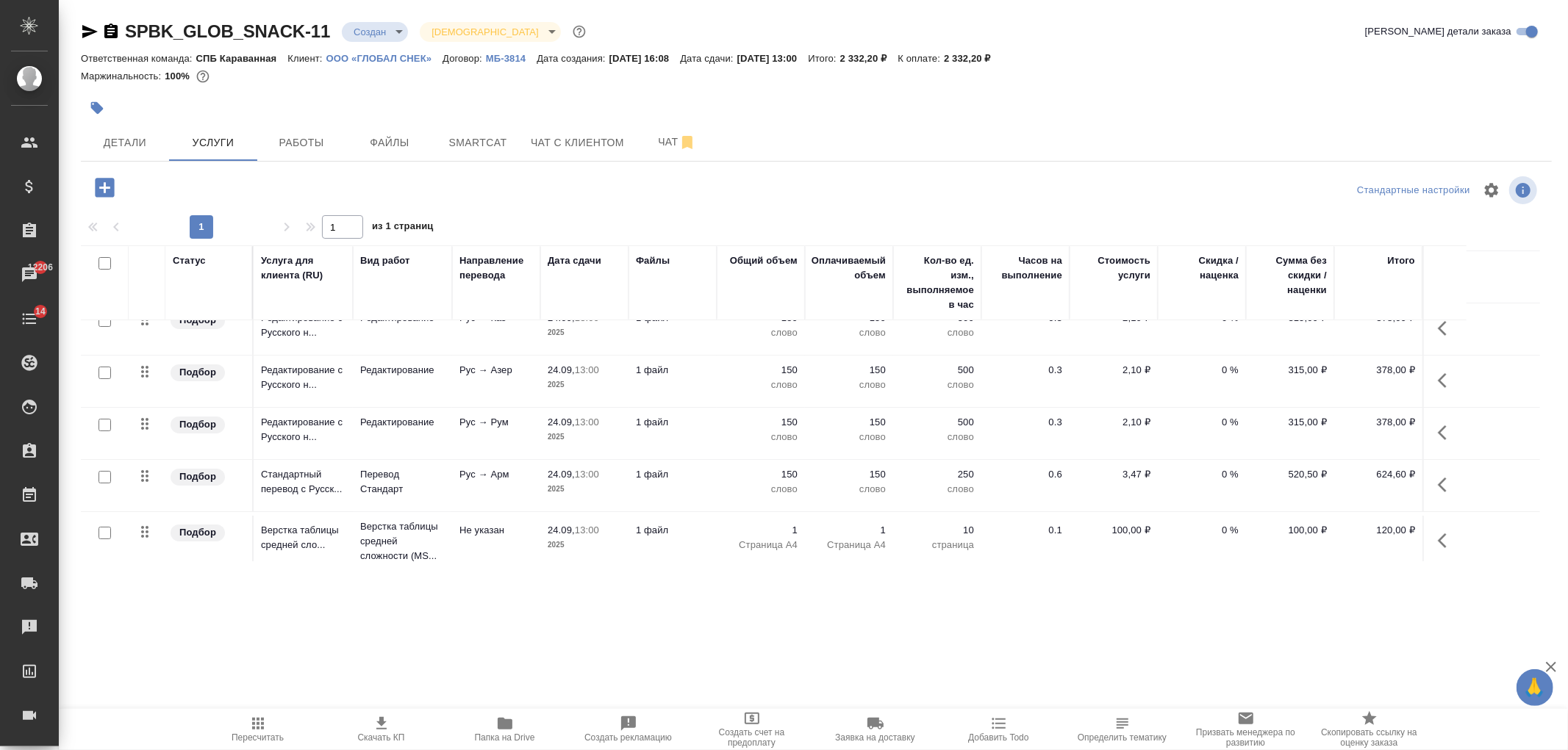
scroll to position [81, 0]
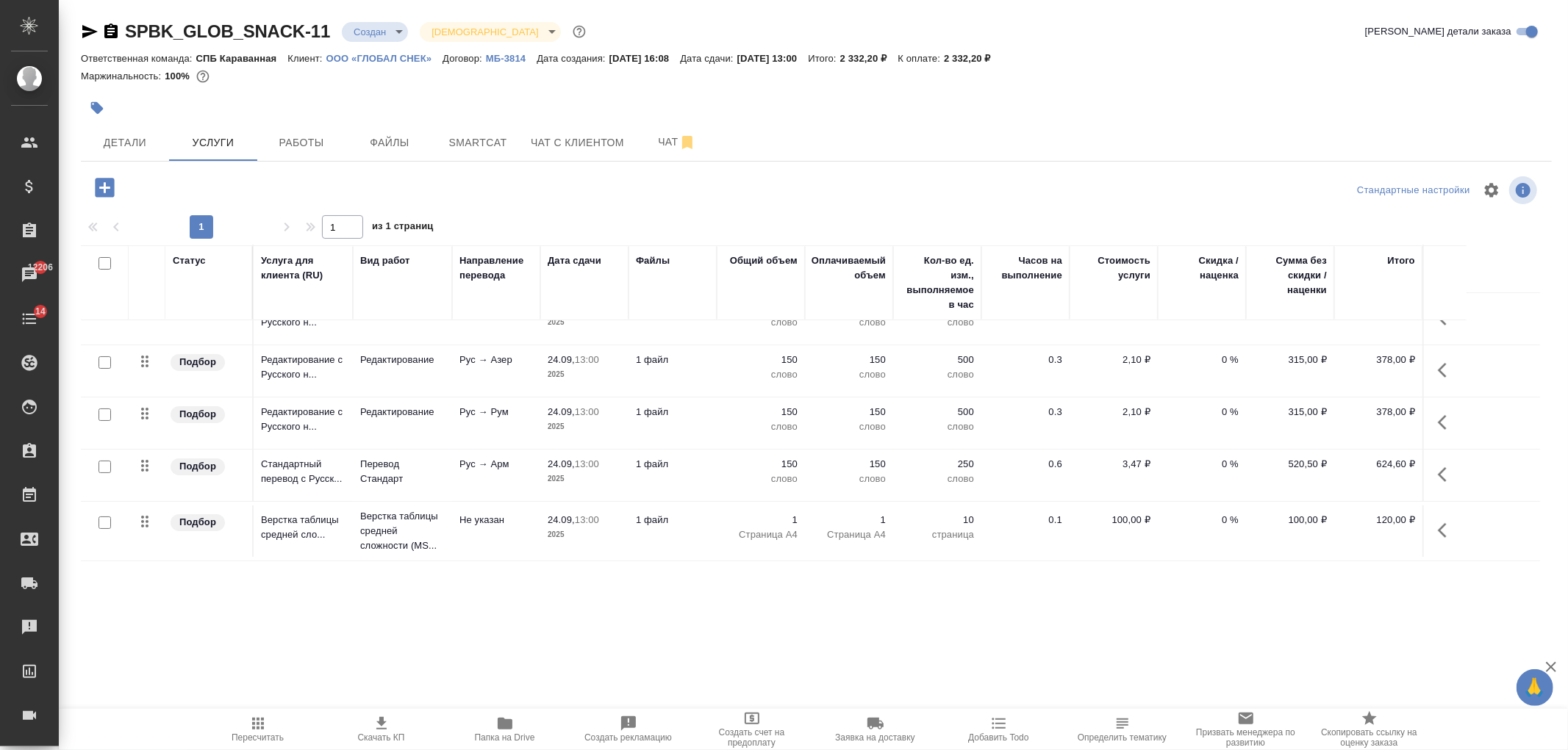
click at [370, 733] on span "Скачать КП" at bounding box center [382, 738] width 47 height 11
click at [128, 151] on button "Детали" at bounding box center [125, 142] width 88 height 37
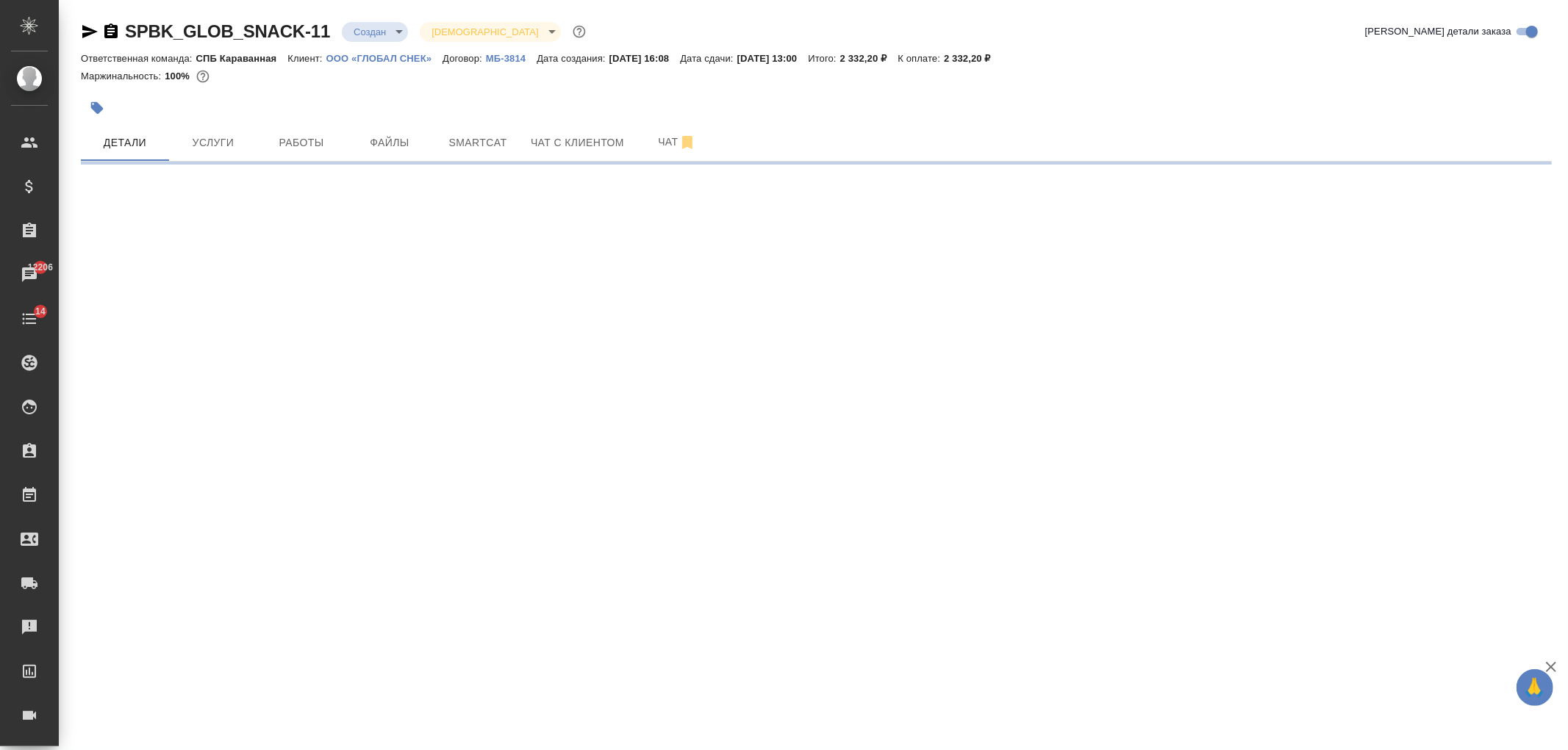
select select "RU"
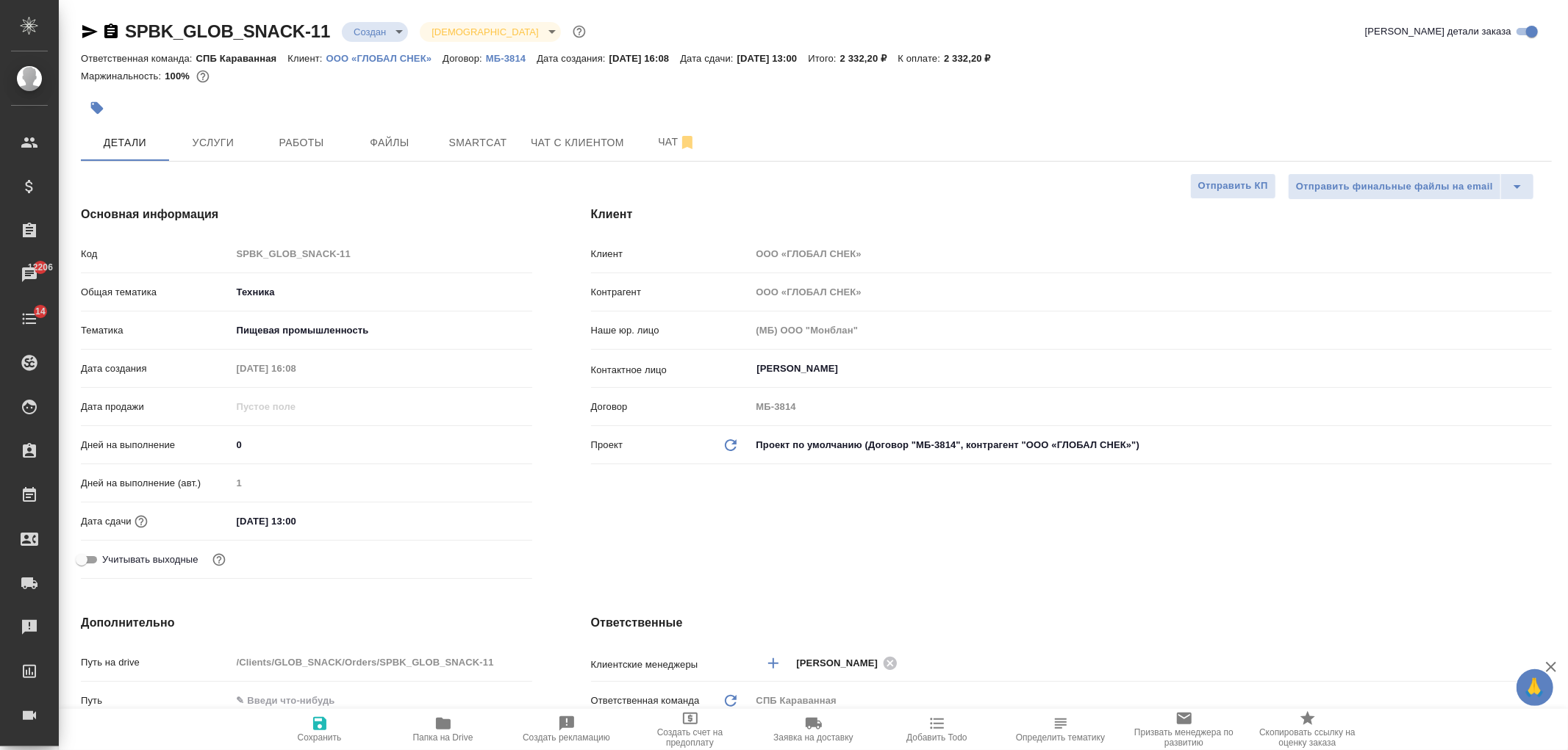
type textarea "x"
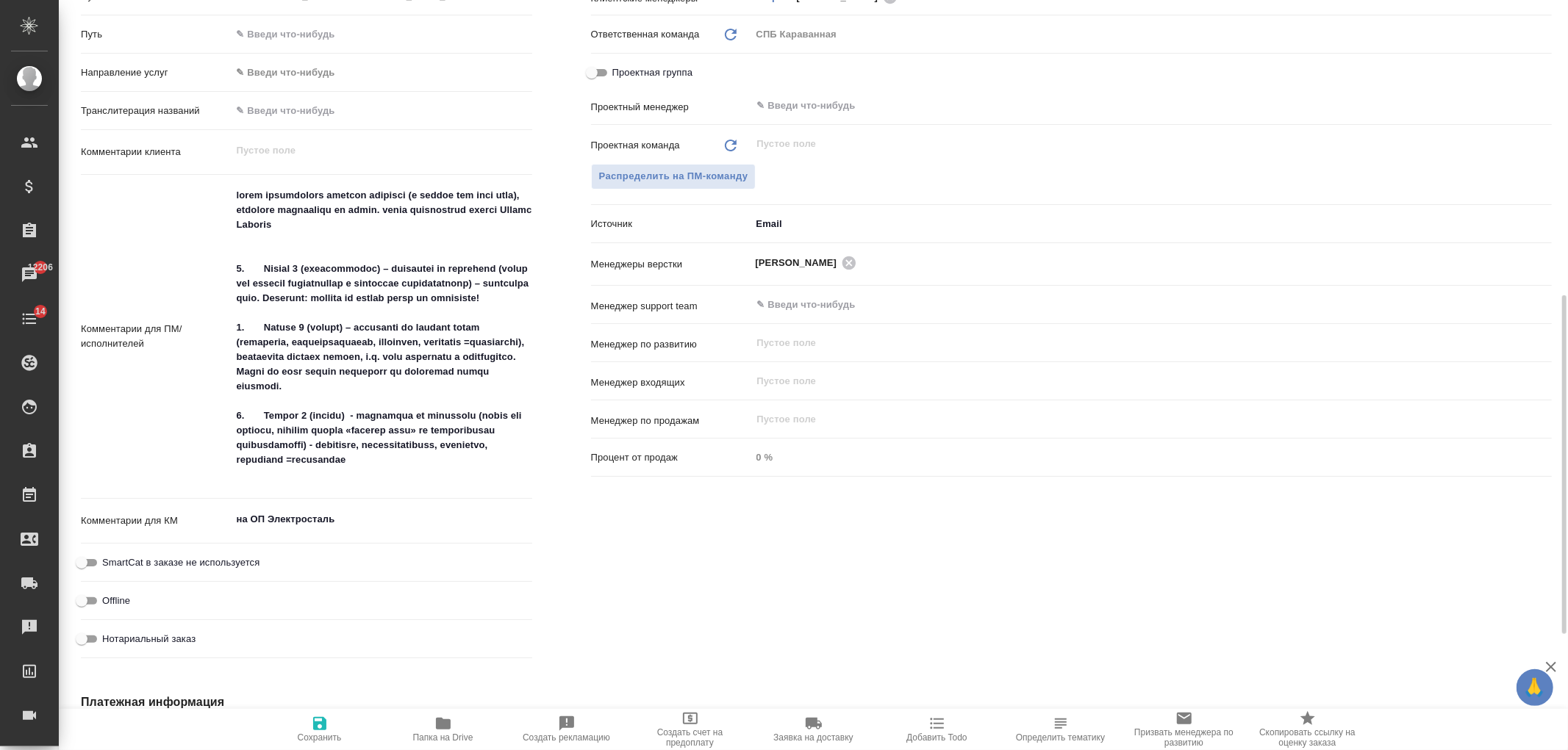
scroll to position [662, 0]
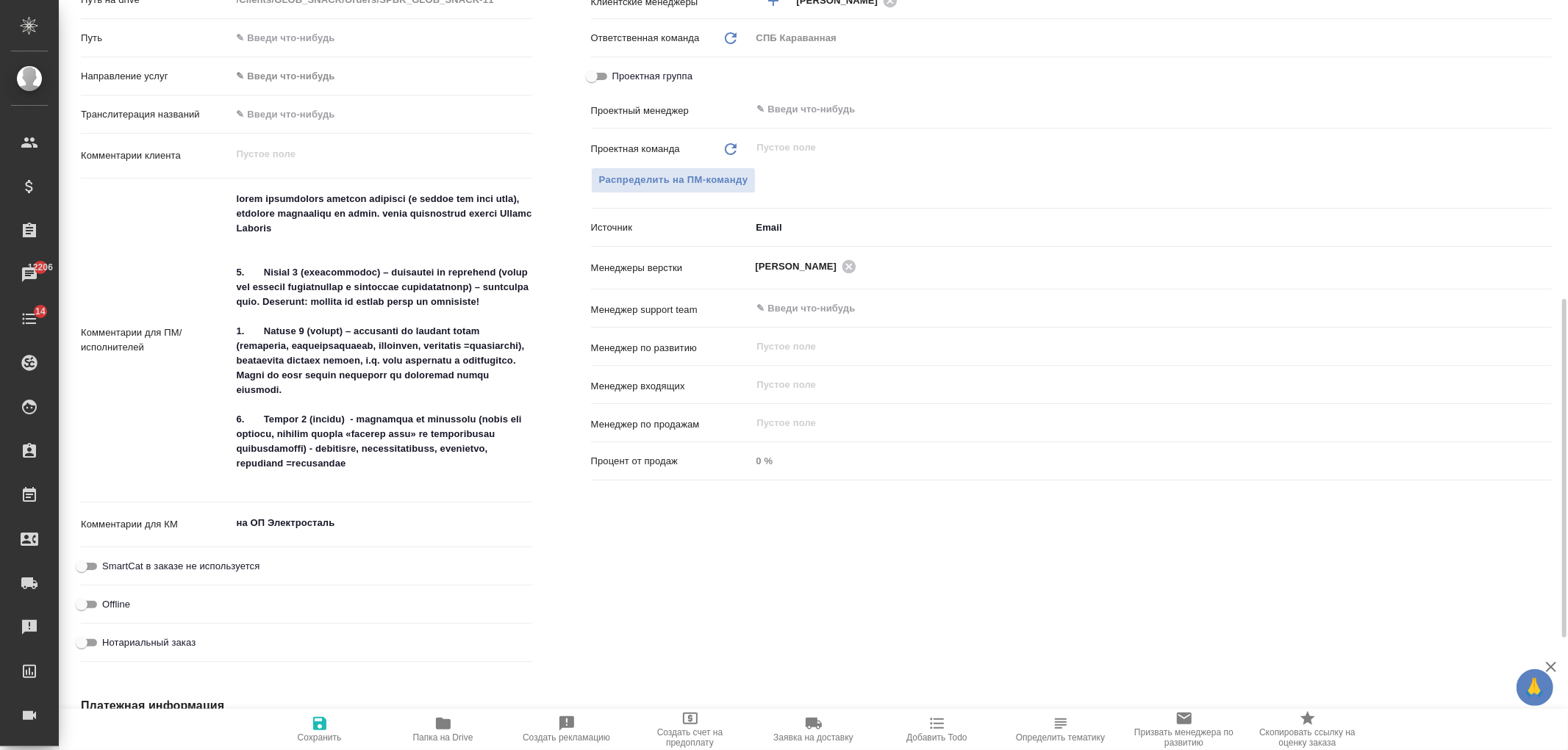
type textarea "x"
click at [388, 390] on textarea at bounding box center [382, 338] width 301 height 304
click at [460, 408] on textarea at bounding box center [382, 339] width 299 height 304
drag, startPoint x: 452, startPoint y: 410, endPoint x: 359, endPoint y: 344, distance: 114.0
click at [359, 344] on textarea at bounding box center [382, 339] width 299 height 304
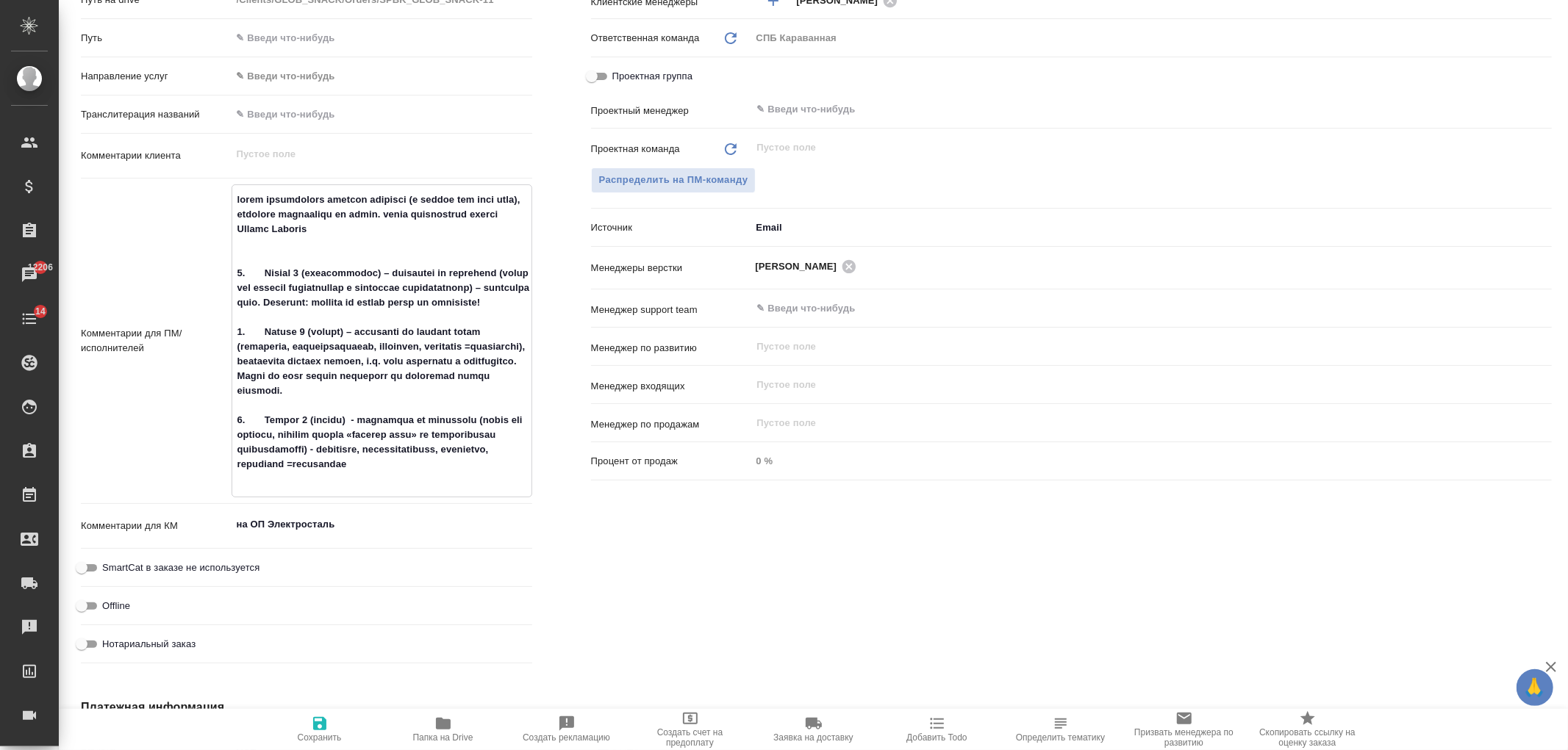
type textarea "прошу внимательно изучить комменты (в экселе они тоже есть), комменты переводит…"
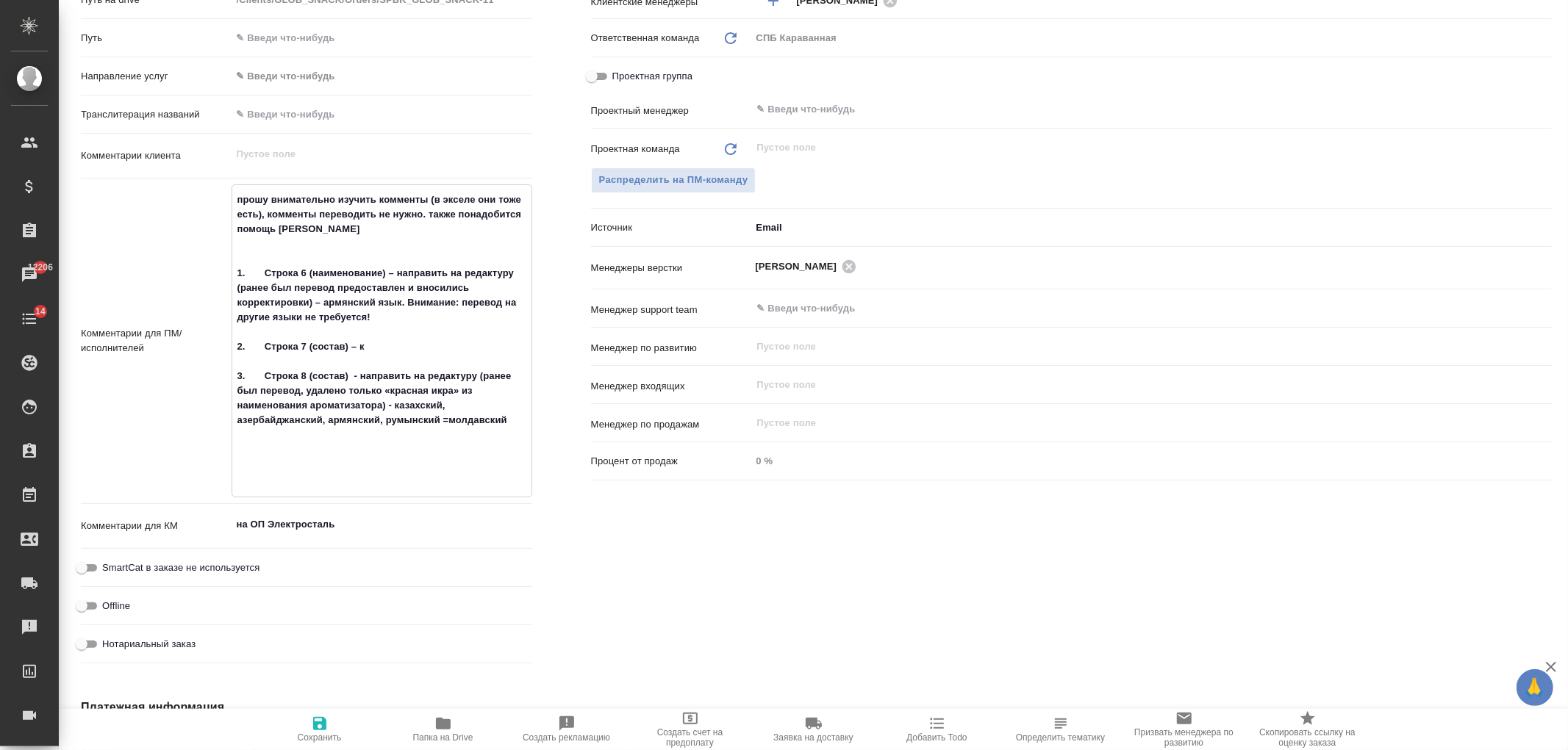
type textarea "x"
type textarea "прошу внимательно изучить комменты (в экселе они тоже есть), комменты переводит…"
type textarea "x"
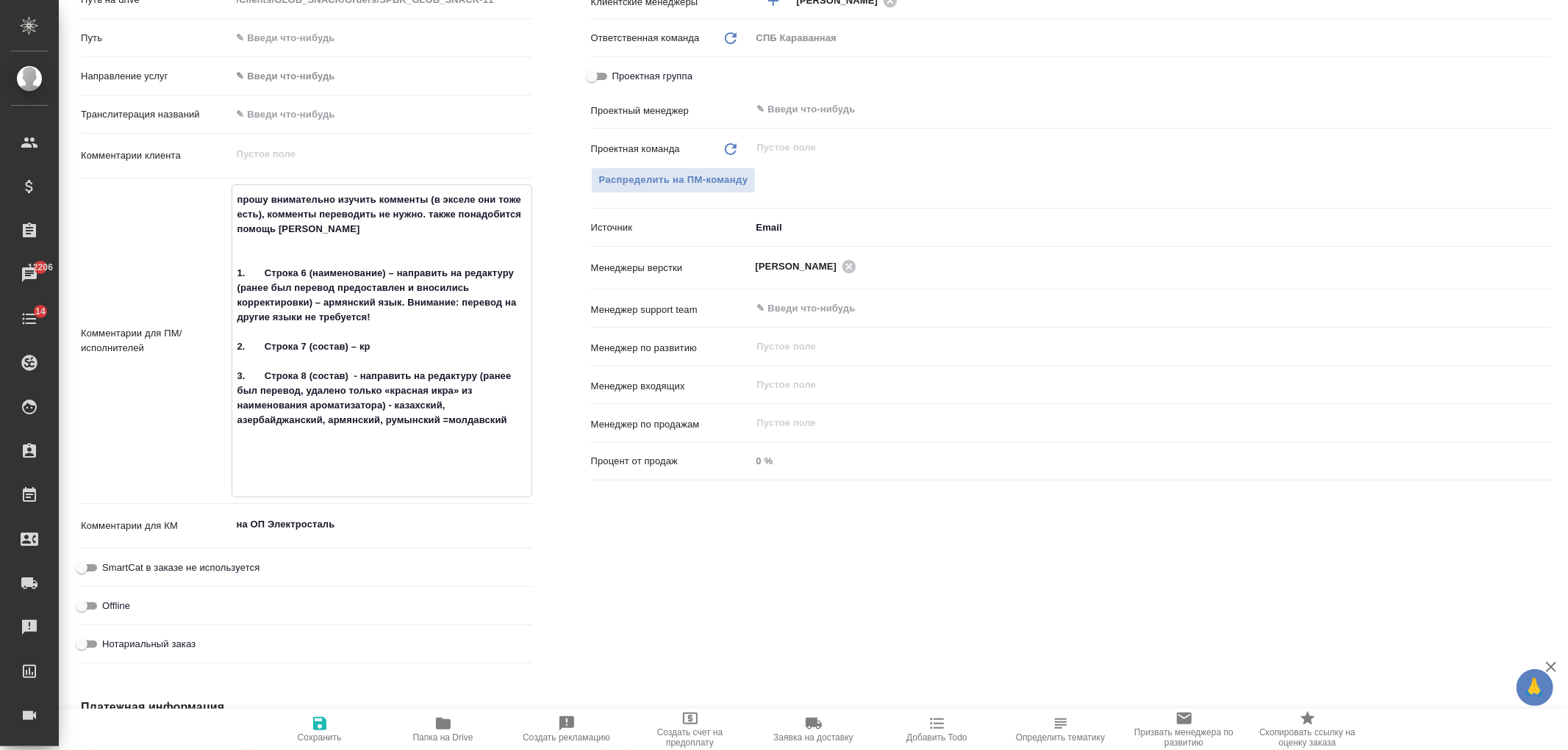
type textarea "x"
type textarea "прошу внимательно изучить комменты (в экселе они тоже есть), комменты переводит…"
type textarea "x"
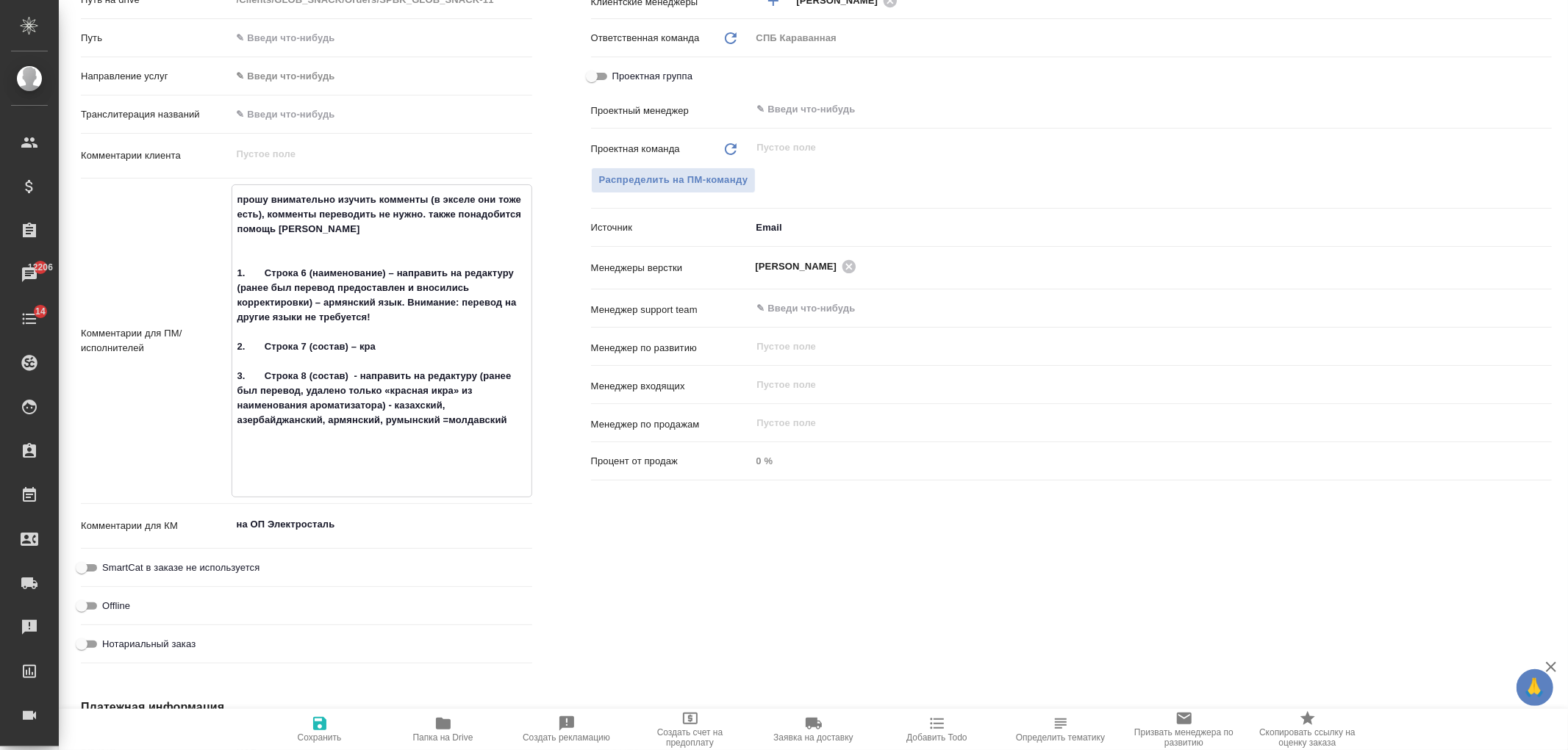
type textarea "x"
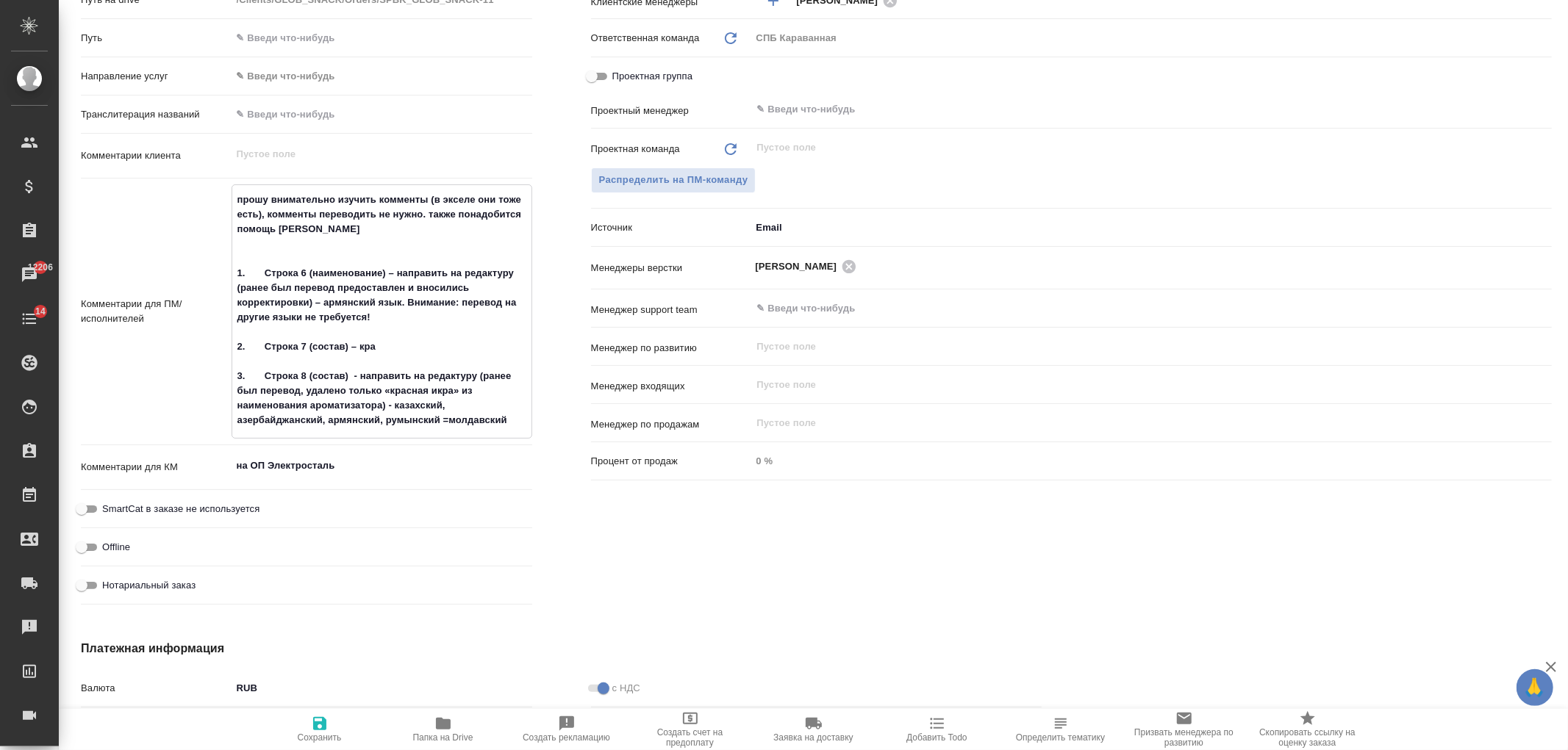
type textarea "прошу внимательно изучить комменты (в экселе они тоже есть), комменты переводит…"
type textarea "x"
type textarea "прошу внимательно изучить комменты (в экселе они тоже есть), комменты переводит…"
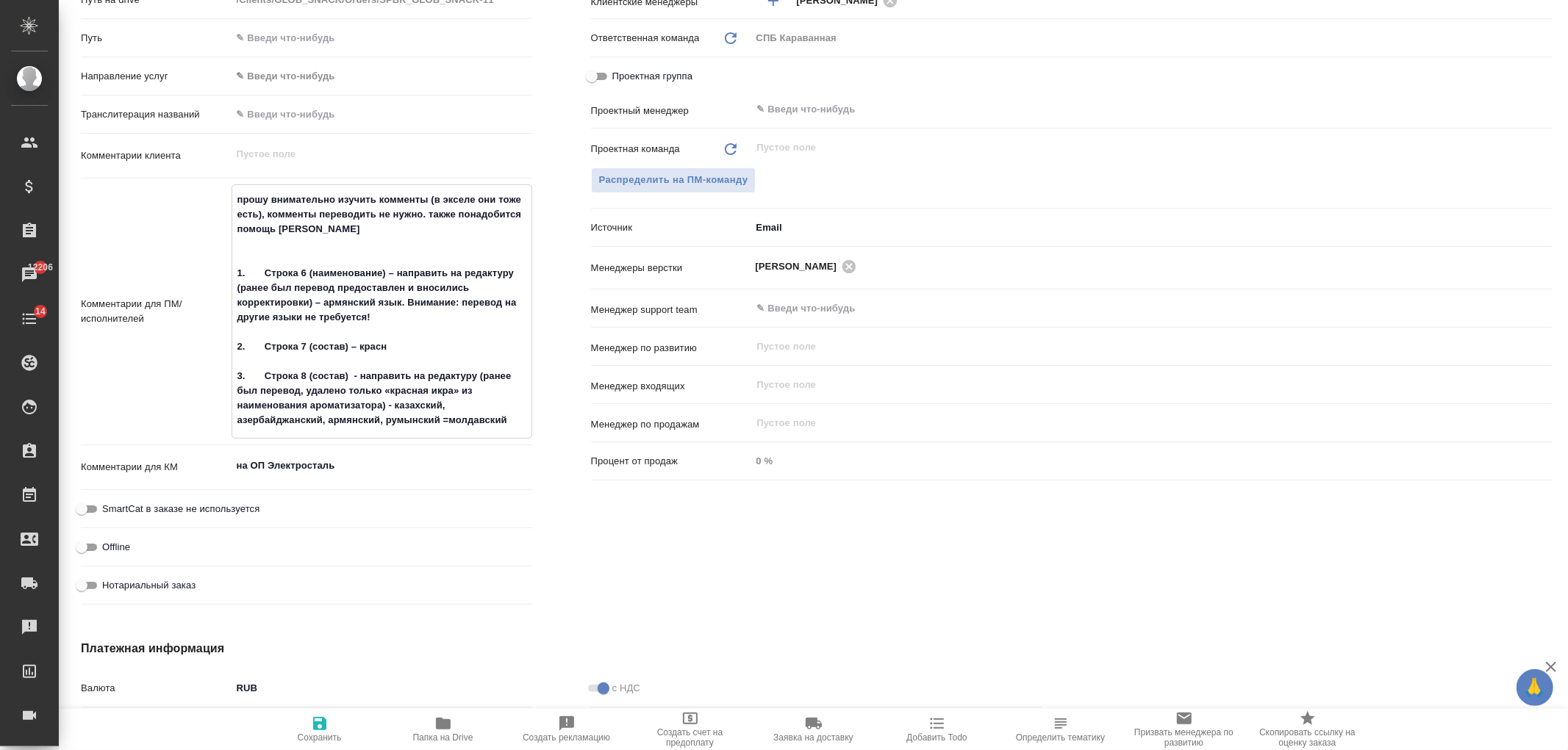
type textarea "x"
type textarea "прошу внимательно изучить комменты (в экселе они тоже есть), комменты переводит…"
type textarea "x"
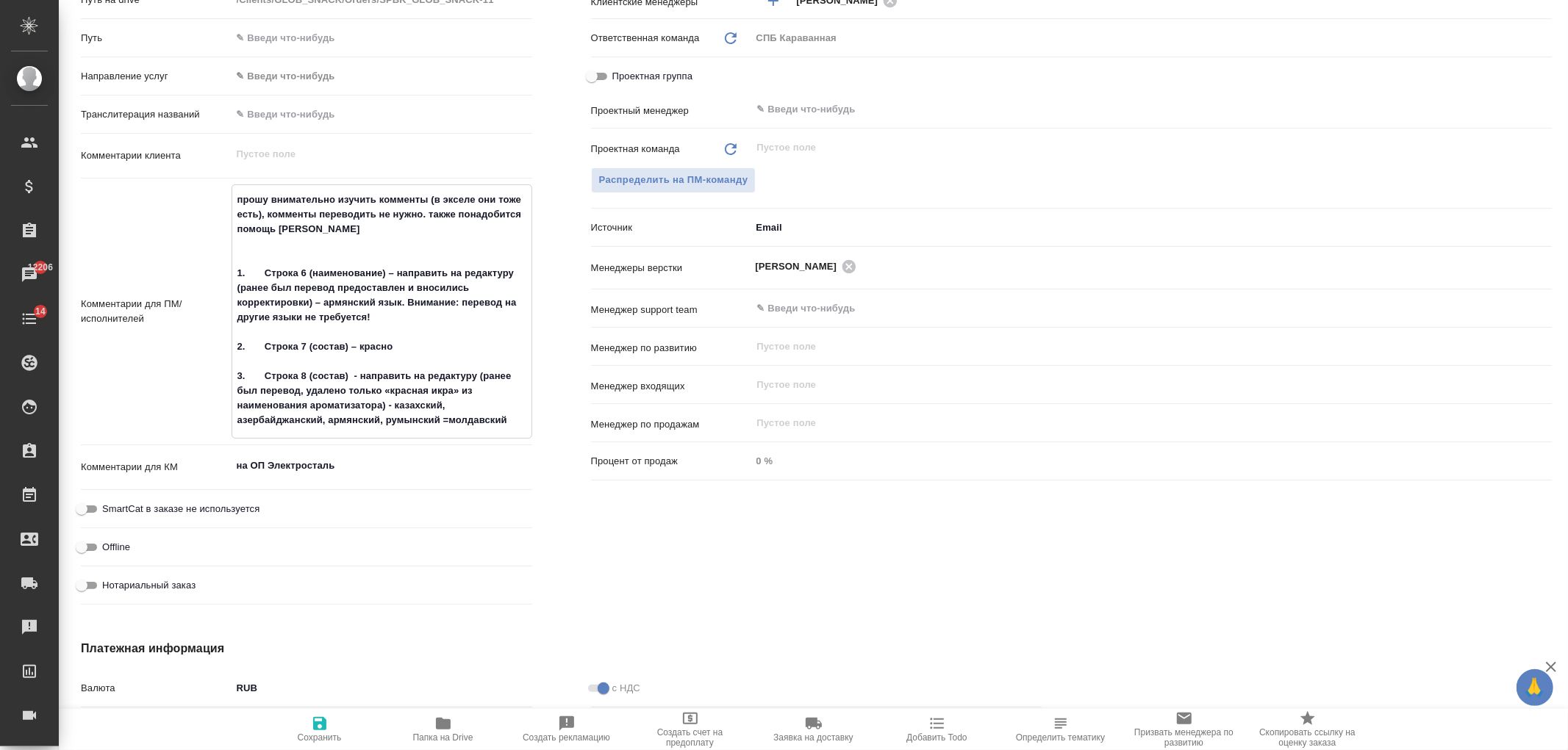
type textarea "x"
type textarea "прошу внимательно изучить комменты (в экселе они тоже есть), комменты переводит…"
type textarea "x"
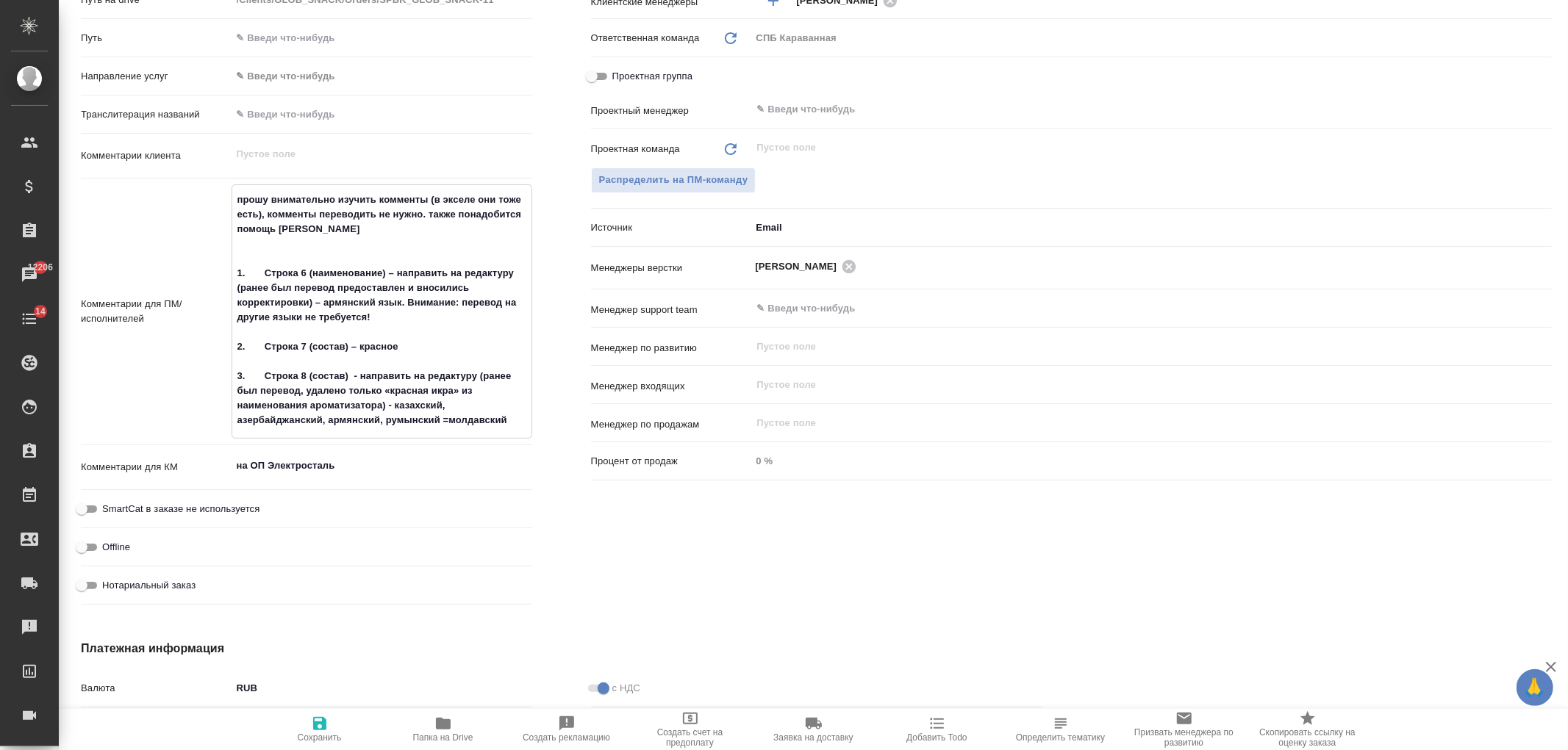
type textarea "x"
type textarea "прошу внимательно изучить комменты (в экселе они тоже есть), комменты переводит…"
type textarea "x"
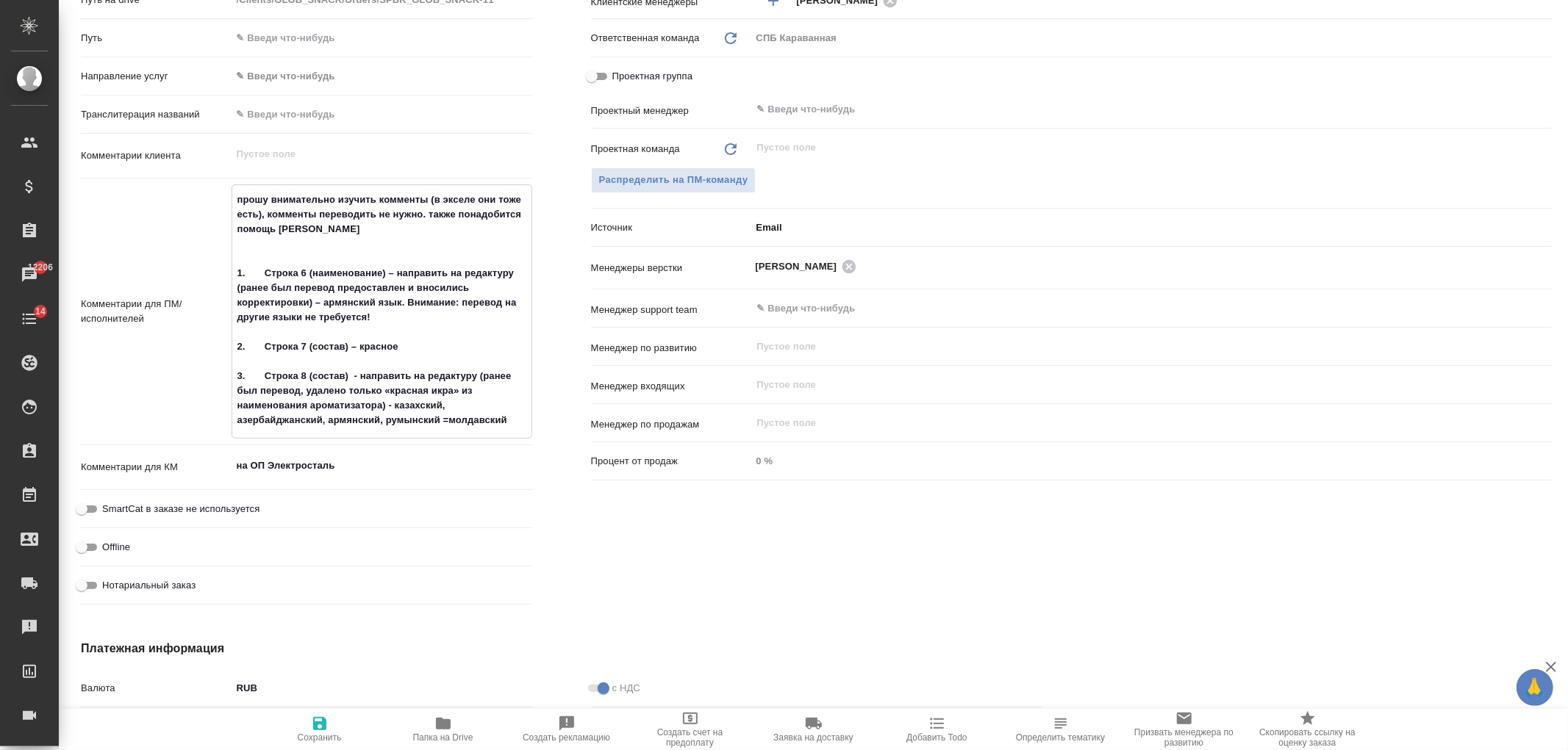
type textarea "x"
type textarea "прошу внимательно изучить комменты (в экселе они тоже есть), комменты переводит…"
type textarea "x"
type textarea "прошу внимательно изучить комменты (в экселе они тоже есть), комменты переводит…"
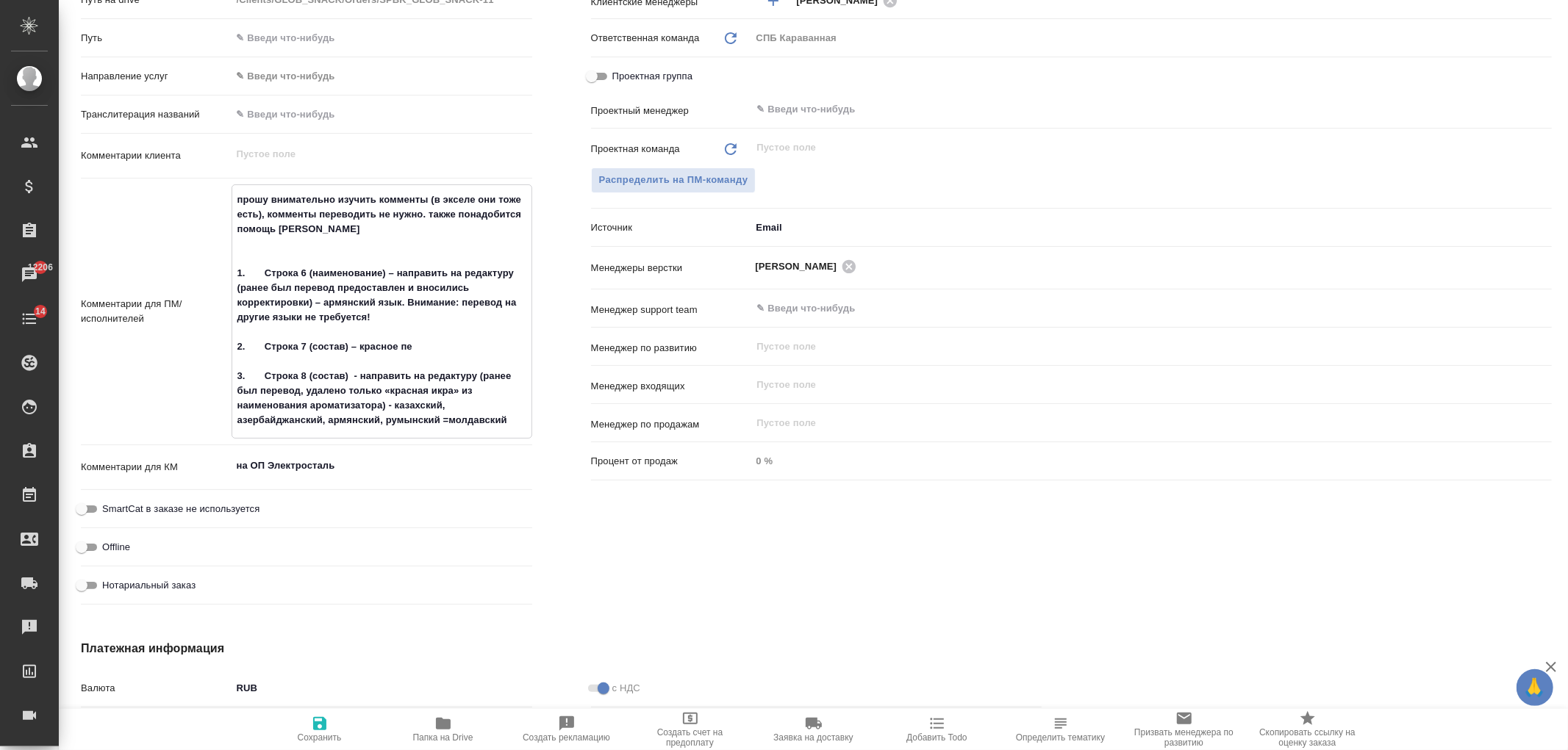
type textarea "x"
type textarea "прошу внимательно изучить комменты (в экселе они тоже есть), комменты переводит…"
type textarea "x"
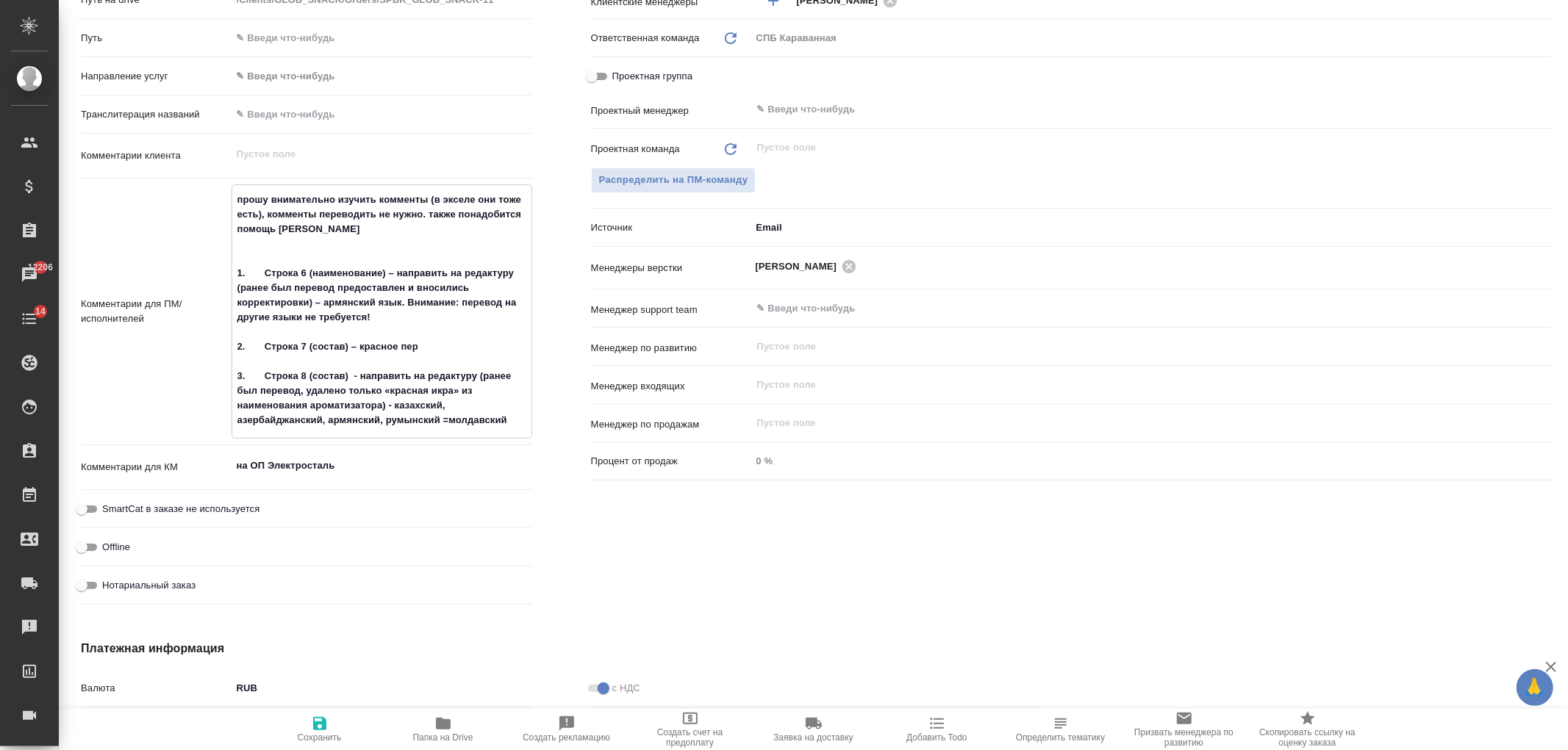
type textarea "x"
type textarea "прошу внимательно изучить комменты (в экселе они тоже есть), комменты переводит…"
type textarea "x"
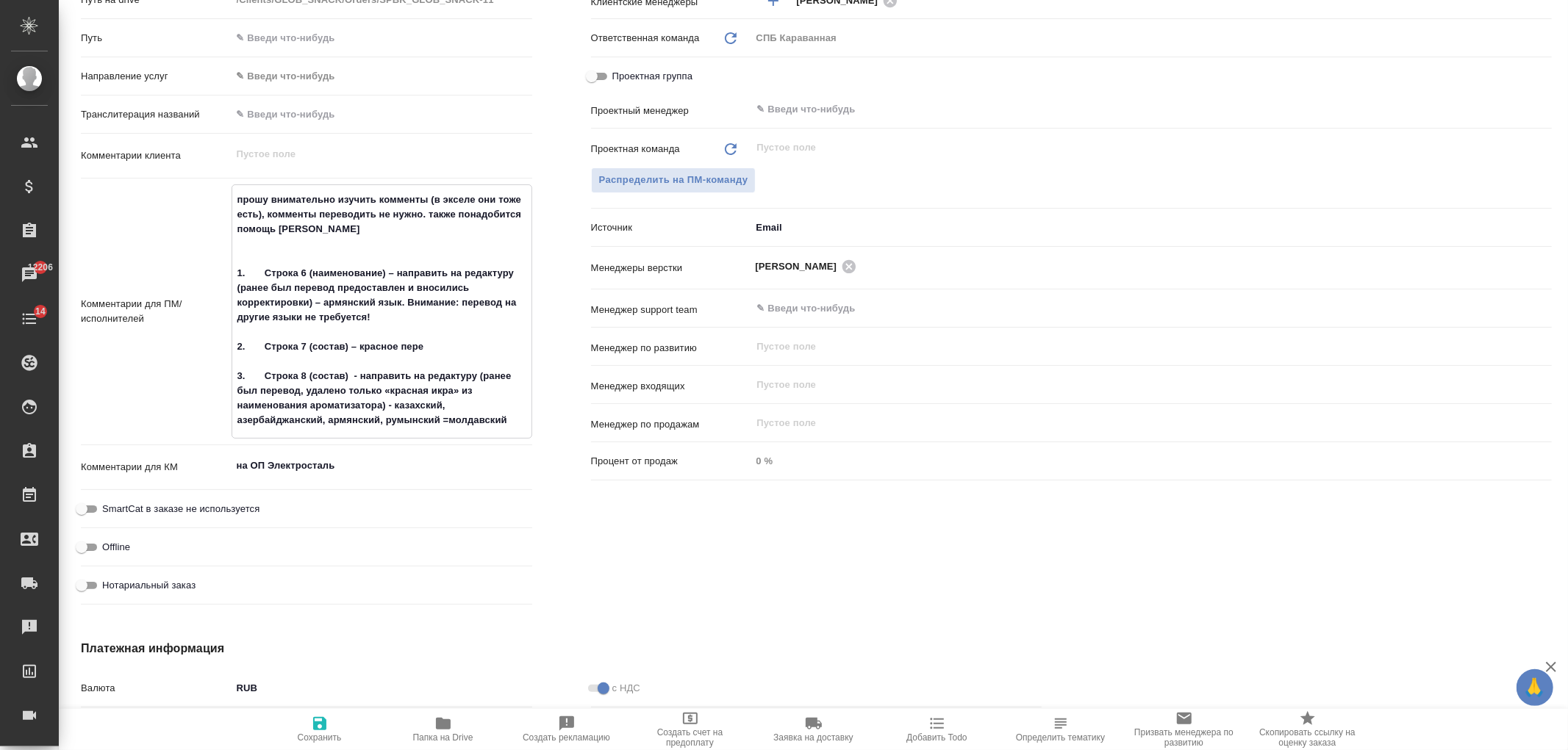
type textarea "x"
type textarea "прошу внимательно изучить комменты (в экселе они тоже есть), комменты переводит…"
type textarea "x"
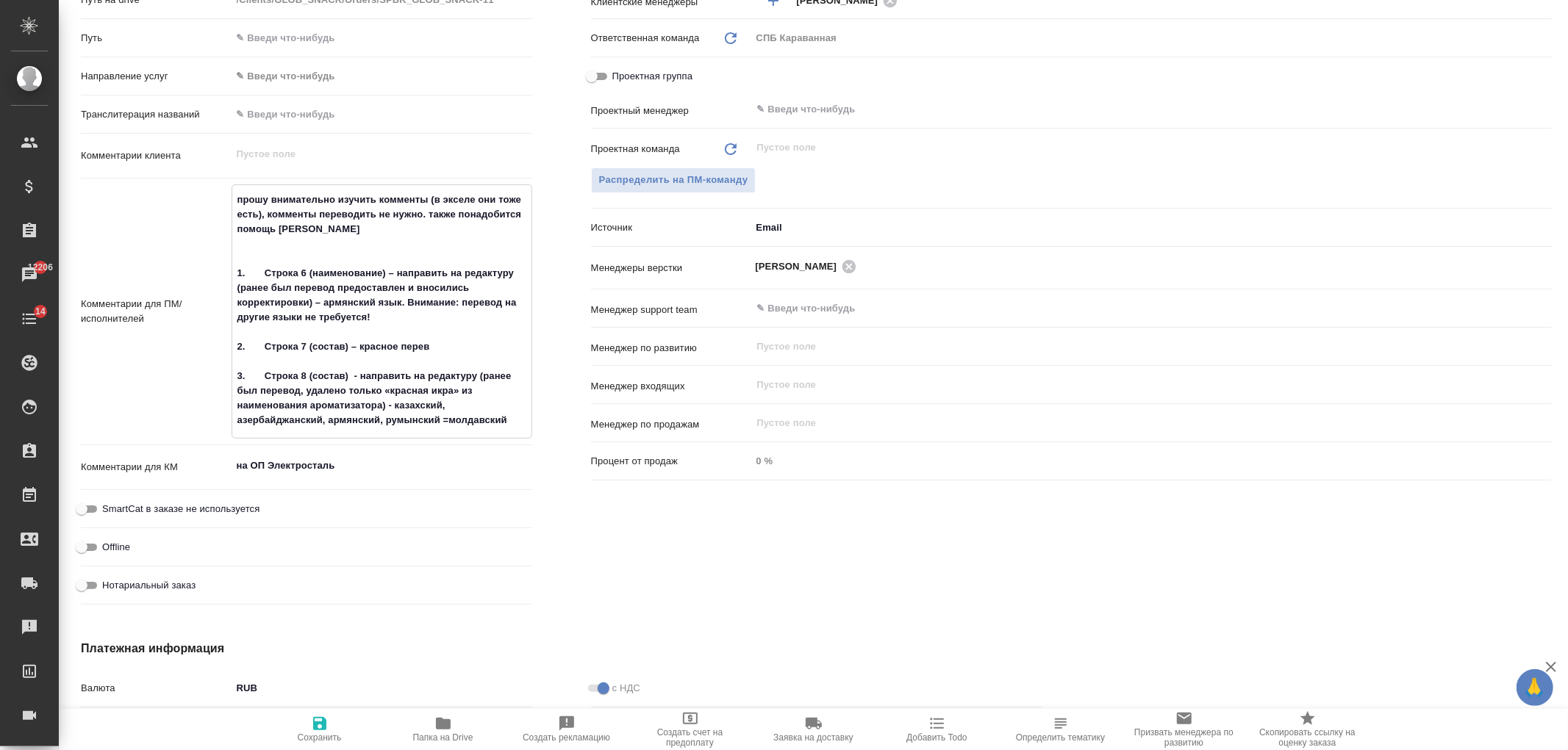
type textarea "прошу внимательно изучить комменты (в экселе они тоже есть), комменты переводит…"
type textarea "x"
type textarea "прошу внимательно изучить комменты (в экселе они тоже есть), комменты переводит…"
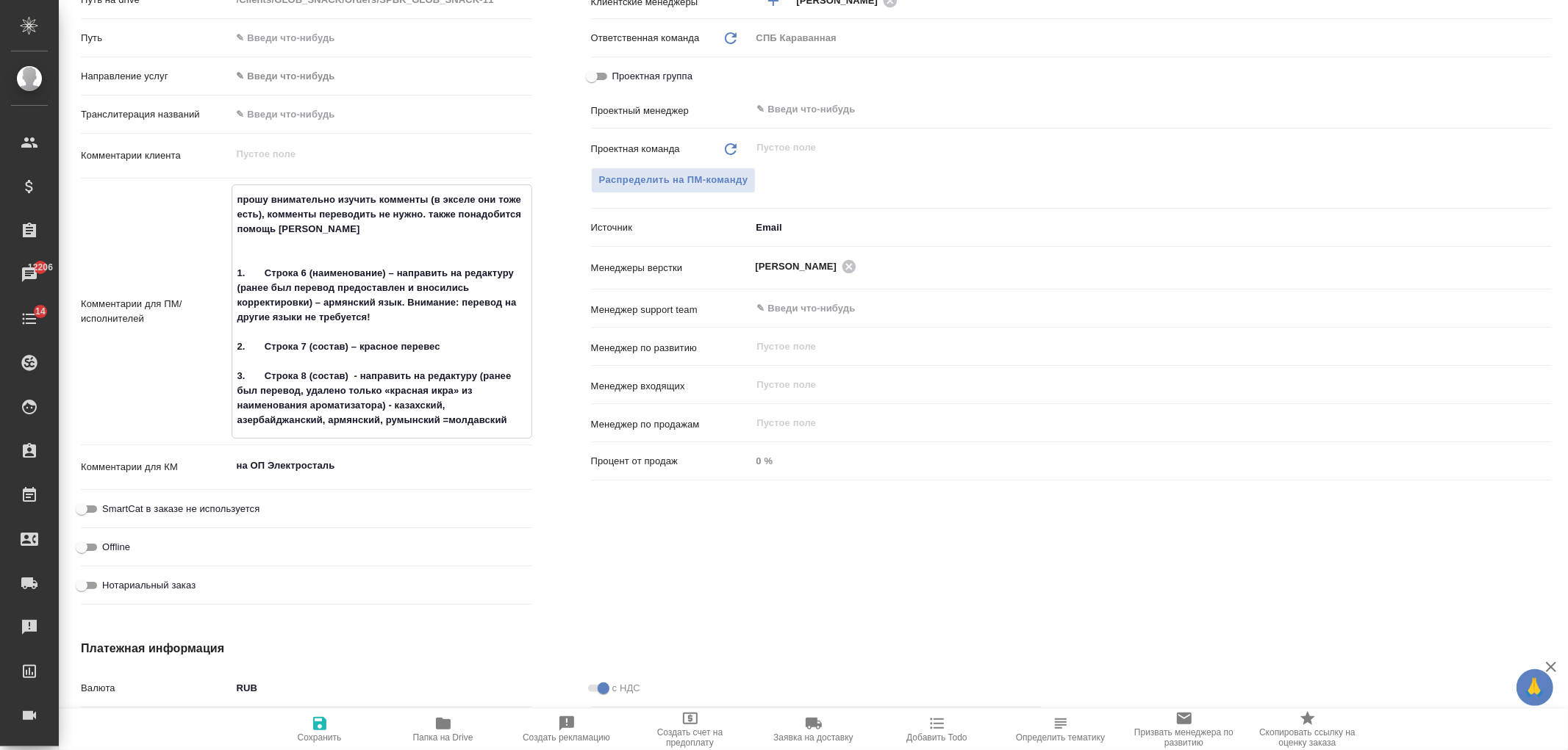
type textarea "x"
type textarea "прошу внимательно изучить комменты (в экселе они тоже есть), комменты переводит…"
type textarea "x"
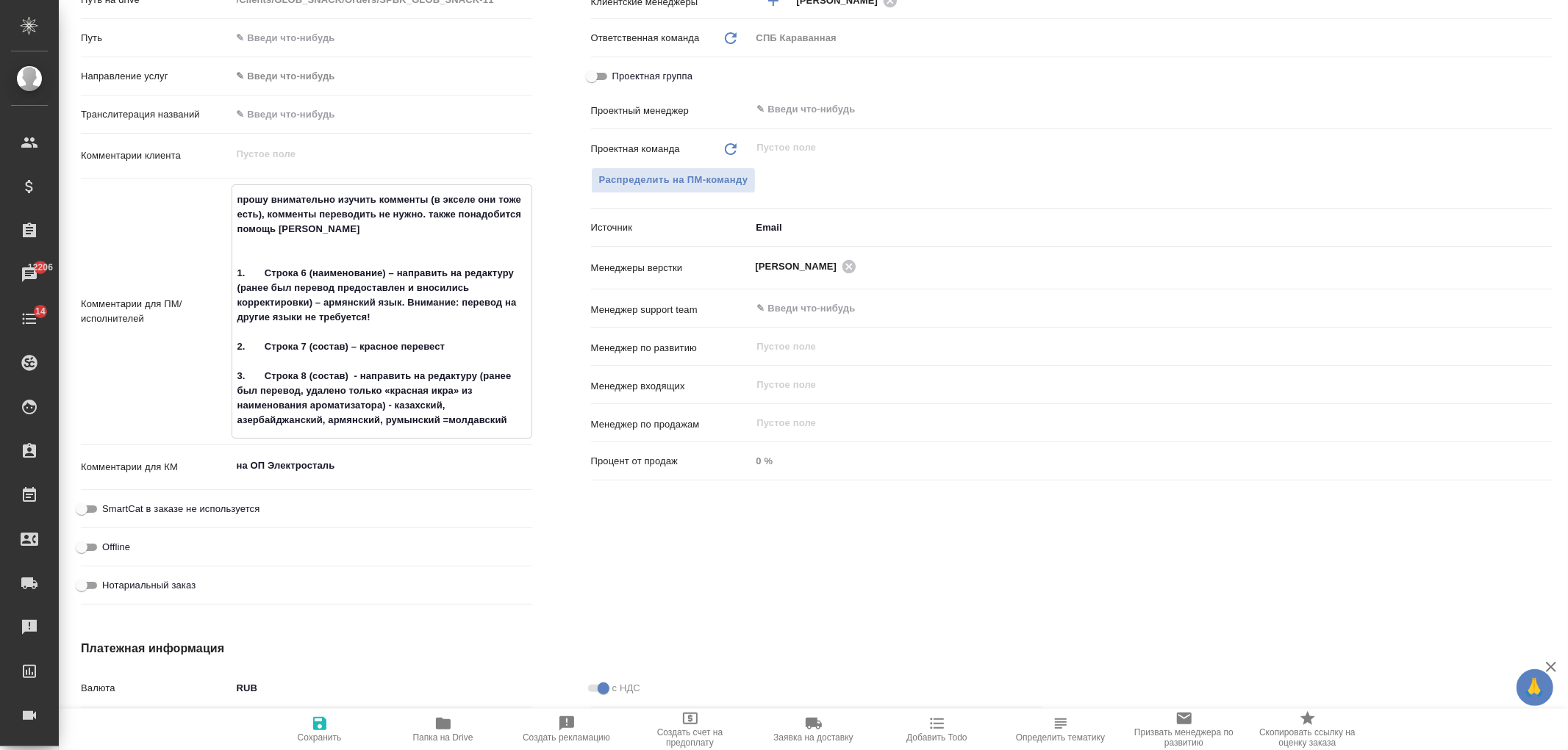
type textarea "x"
type textarea "прошу внимательно изучить комменты (в экселе они тоже есть), комменты переводит…"
type textarea "x"
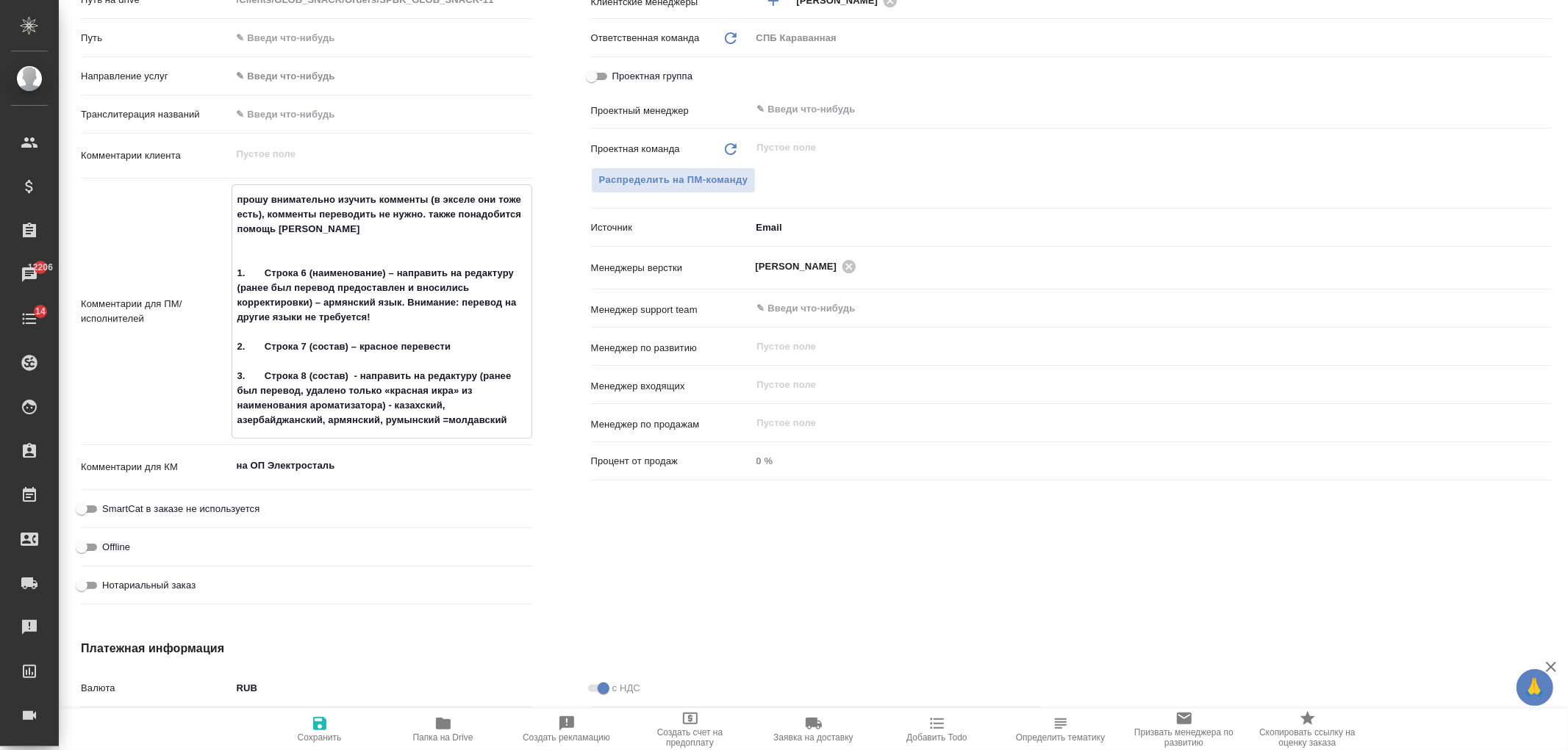
type textarea "x"
type textarea "прошу внимательно изучить комменты (в экселе они тоже есть), комменты переводит…"
type textarea "x"
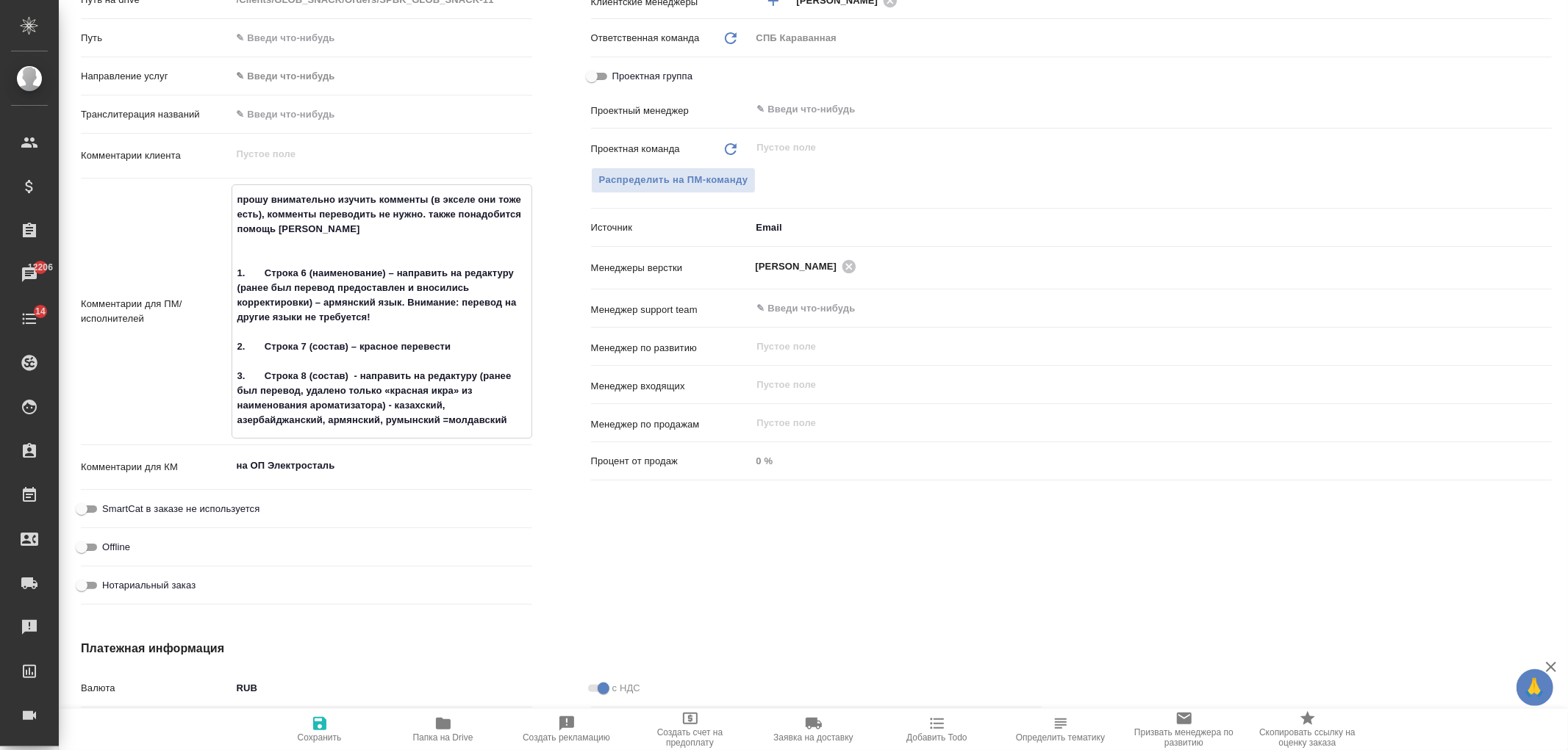
type textarea "прошу внимательно изучить комменты (в экселе они тоже есть), комменты переводит…"
type textarea "x"
type textarea "прошу внимательно изучить комменты (в экселе они тоже есть), комменты переводит…"
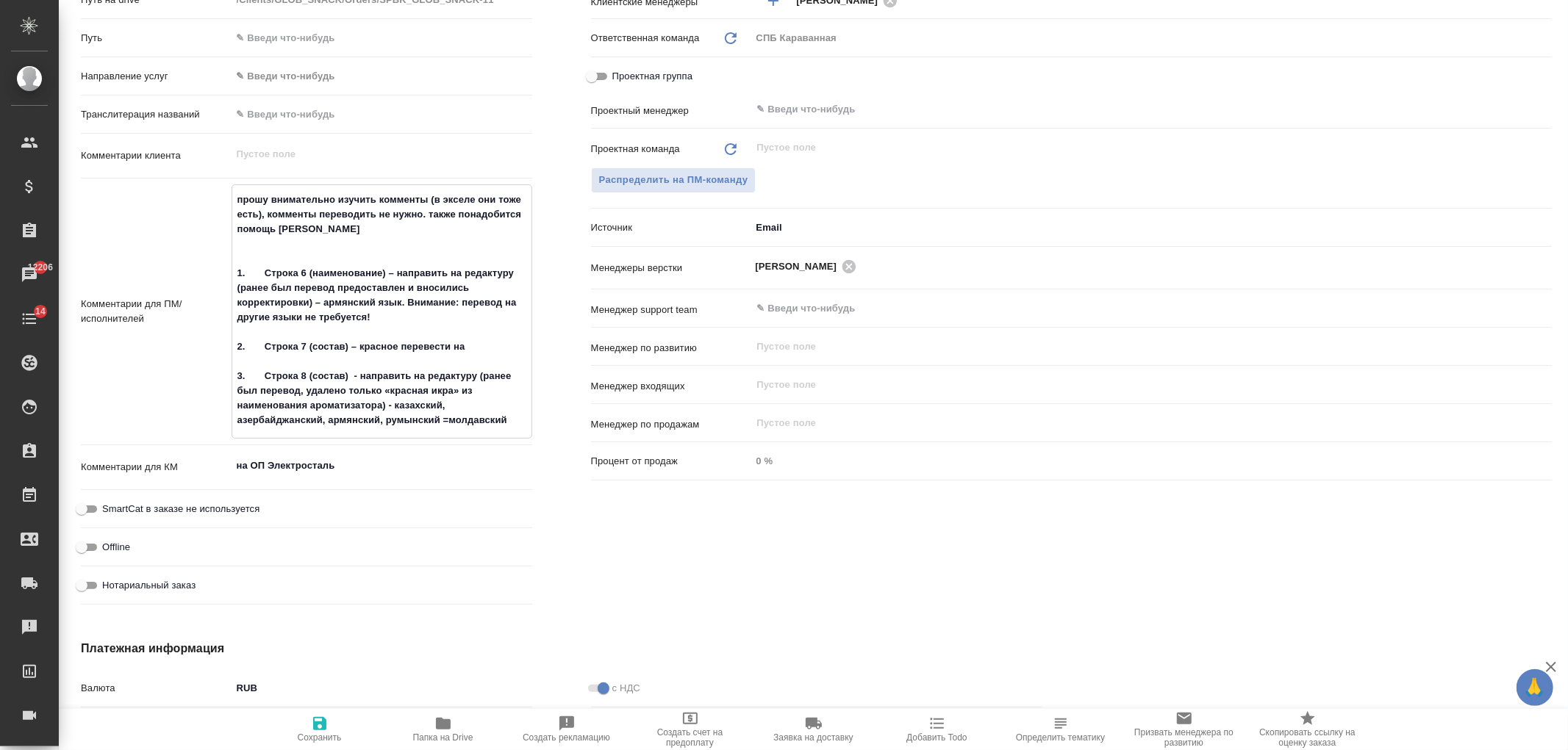
type textarea "x"
type textarea "прошу внимательно изучить комменты (в экселе они тоже есть), комменты переводит…"
type textarea "x"
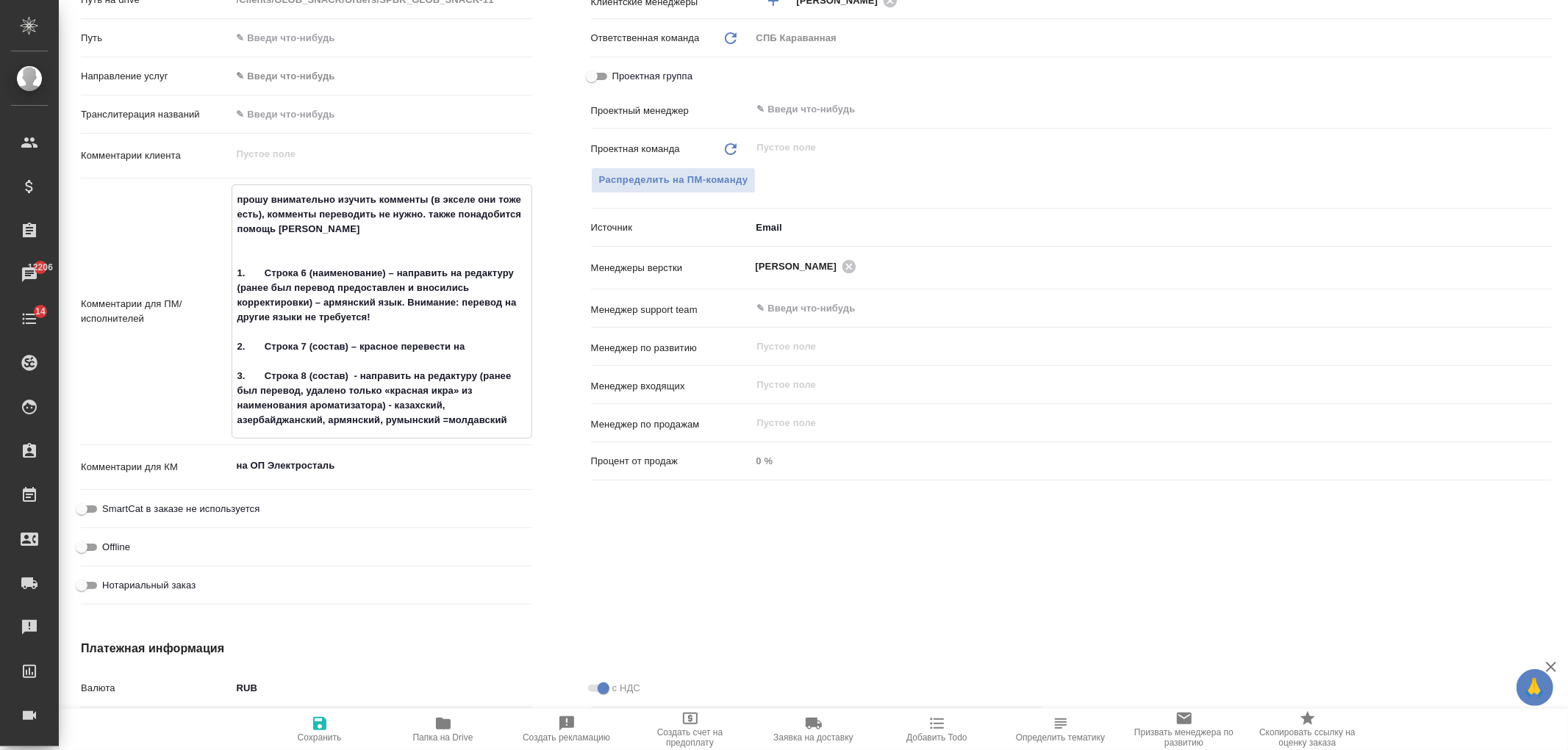
type textarea "x"
type textarea "прошу внимательно изучить комменты (в экселе они тоже есть), комменты переводит…"
type textarea "x"
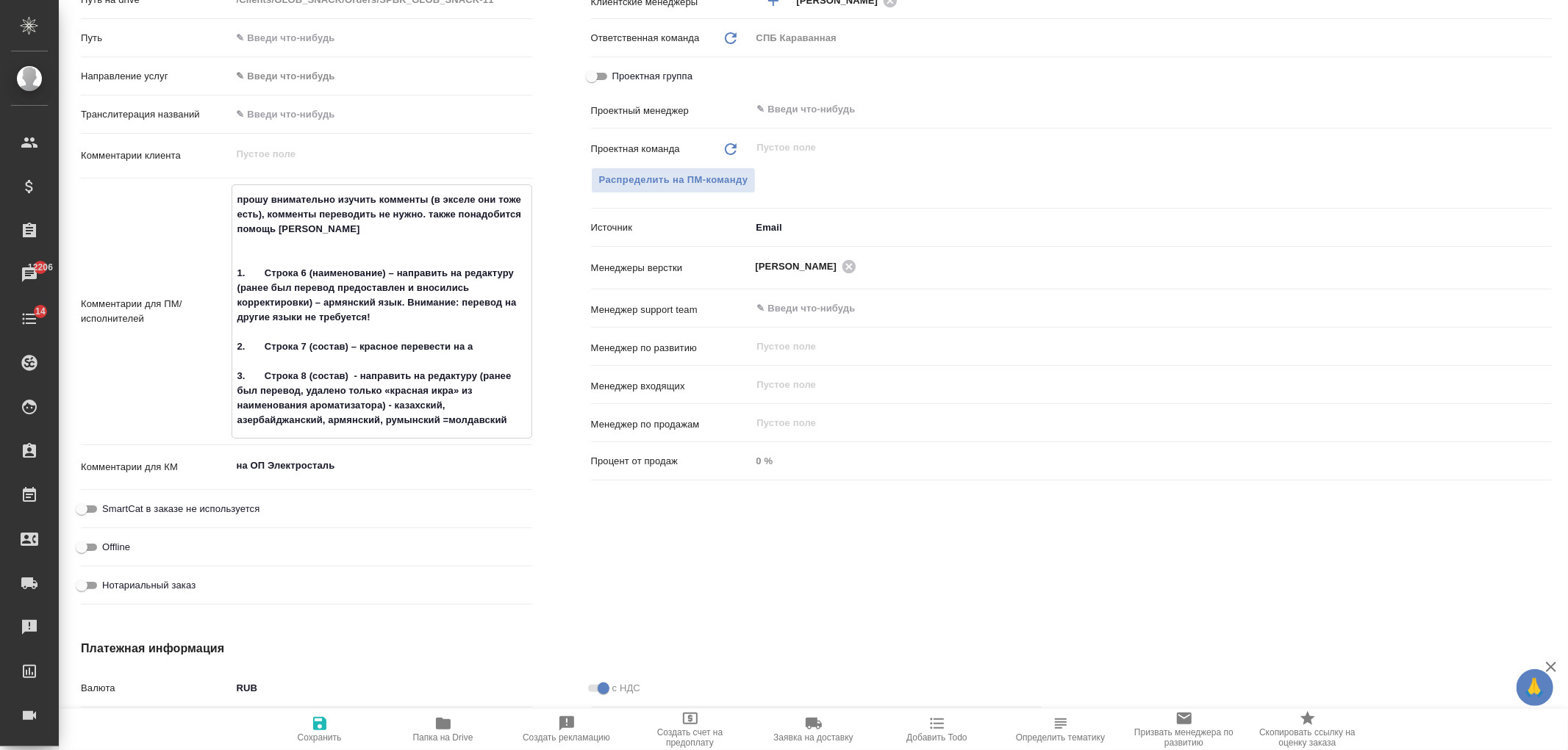
type textarea "x"
type textarea "прошу внимательно изучить комменты (в экселе они тоже есть), комменты переводит…"
type textarea "x"
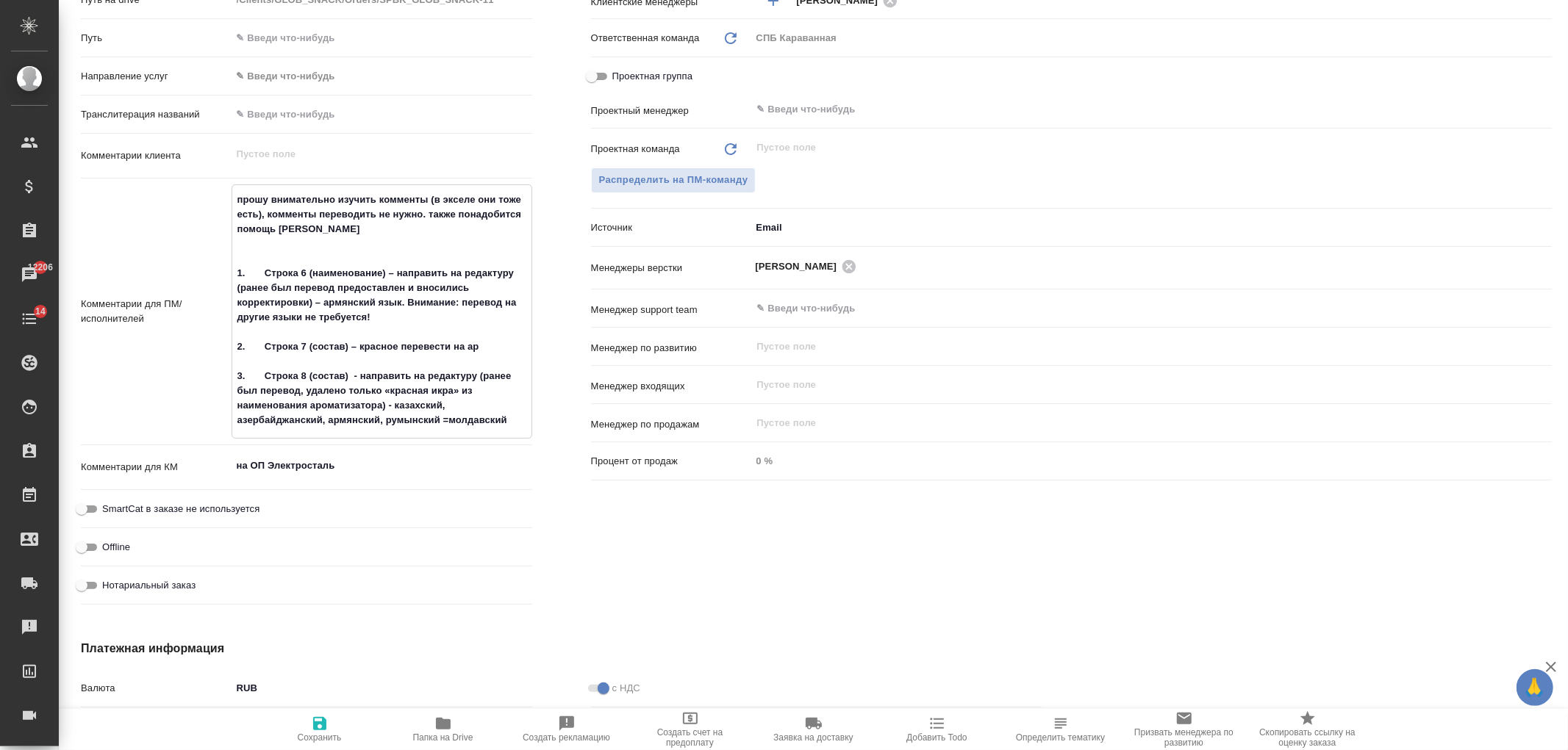
type textarea "прошу внимательно изучить комменты (в экселе они тоже есть), комменты переводит…"
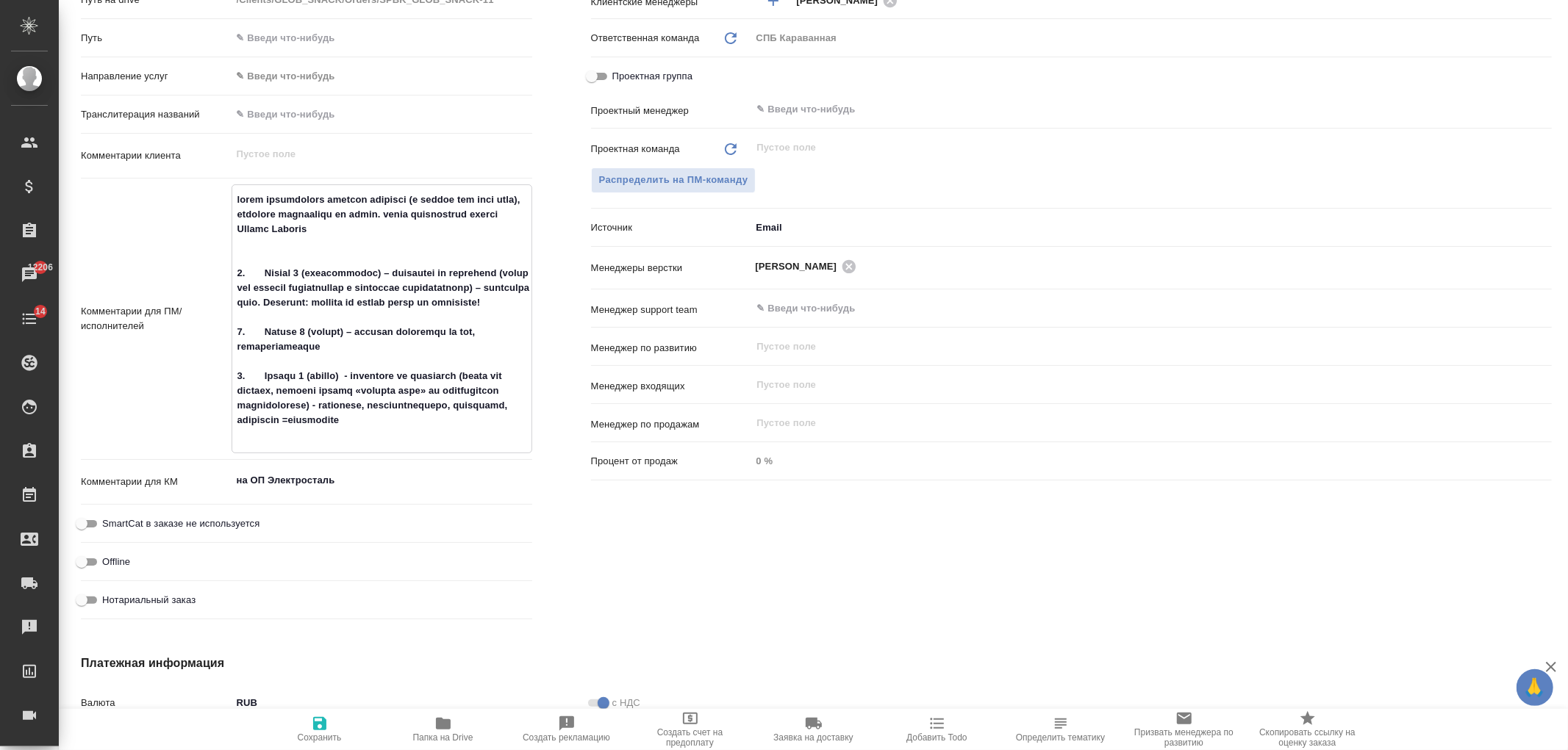
click at [511, 439] on textarea at bounding box center [382, 317] width 299 height 260
click at [322, 364] on textarea at bounding box center [382, 317] width 299 height 260
click at [376, 225] on textarea at bounding box center [382, 317] width 299 height 260
click at [255, 215] on textarea at bounding box center [382, 317] width 299 height 260
drag, startPoint x: 363, startPoint y: 210, endPoint x: 391, endPoint y: 208, distance: 28.1
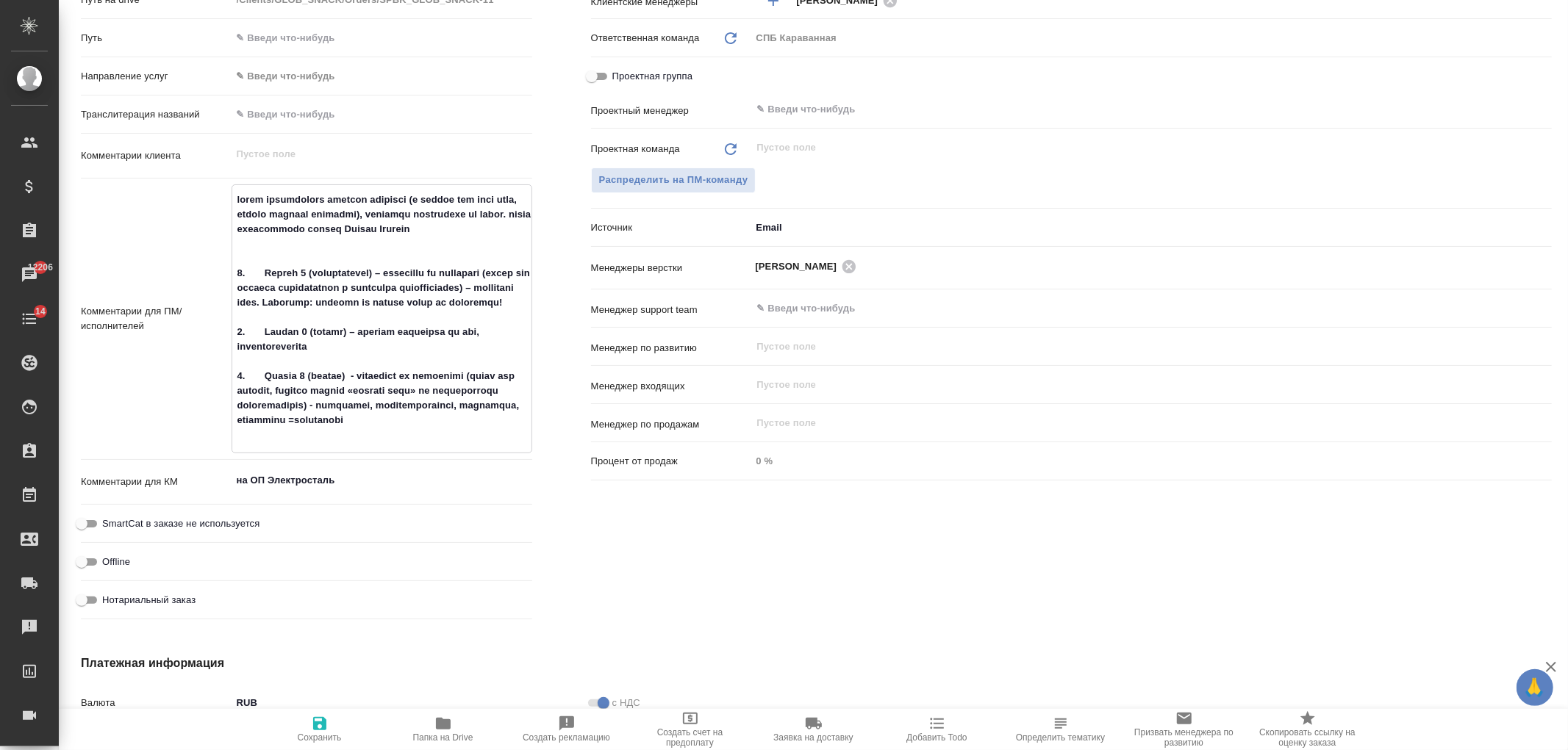
click at [391, 208] on textarea at bounding box center [382, 317] width 299 height 260
click at [431, 238] on textarea at bounding box center [382, 317] width 299 height 260
click at [420, 415] on textarea at bounding box center [382, 317] width 299 height 260
click at [314, 715] on icon "button" at bounding box center [319, 723] width 17 height 17
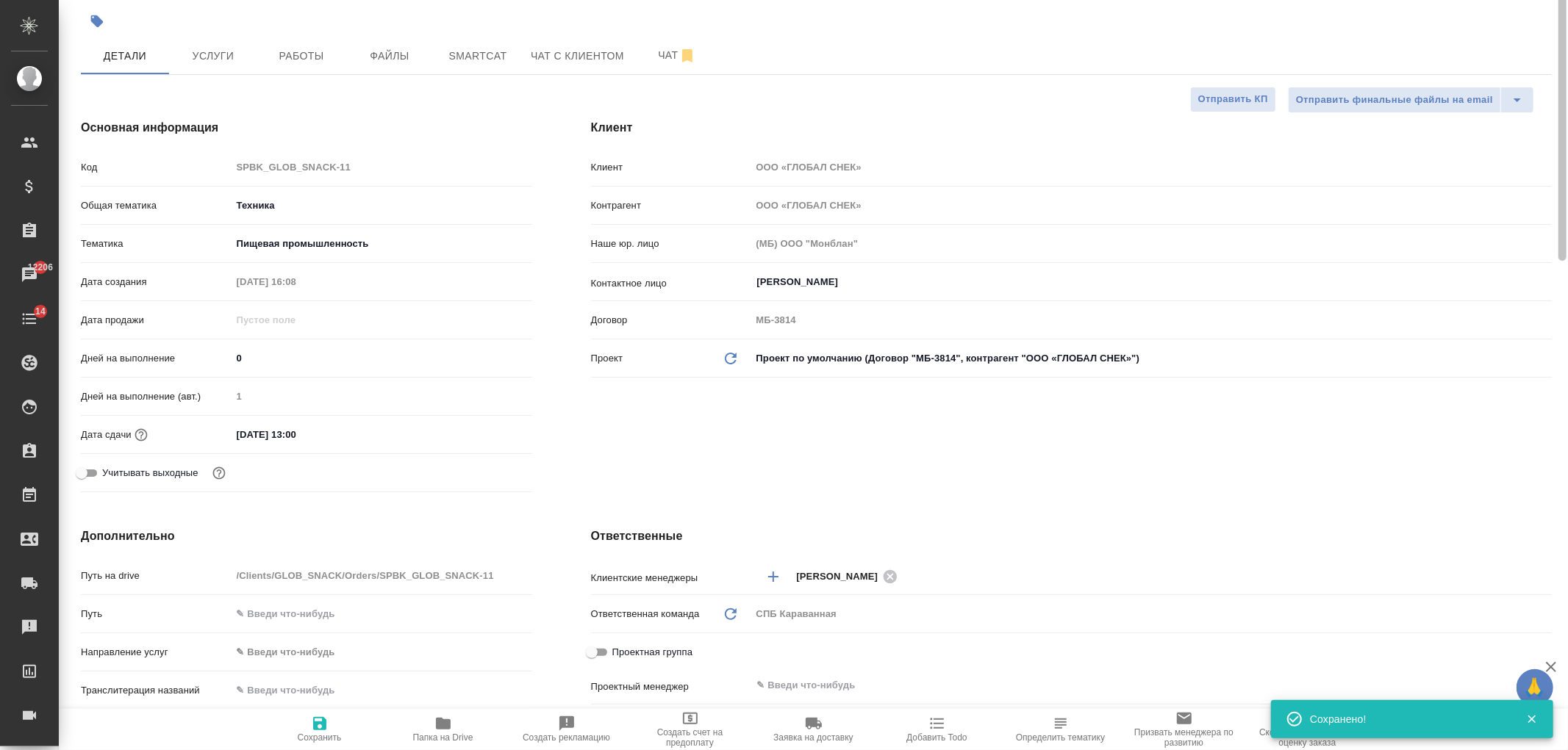
scroll to position [0, 0]
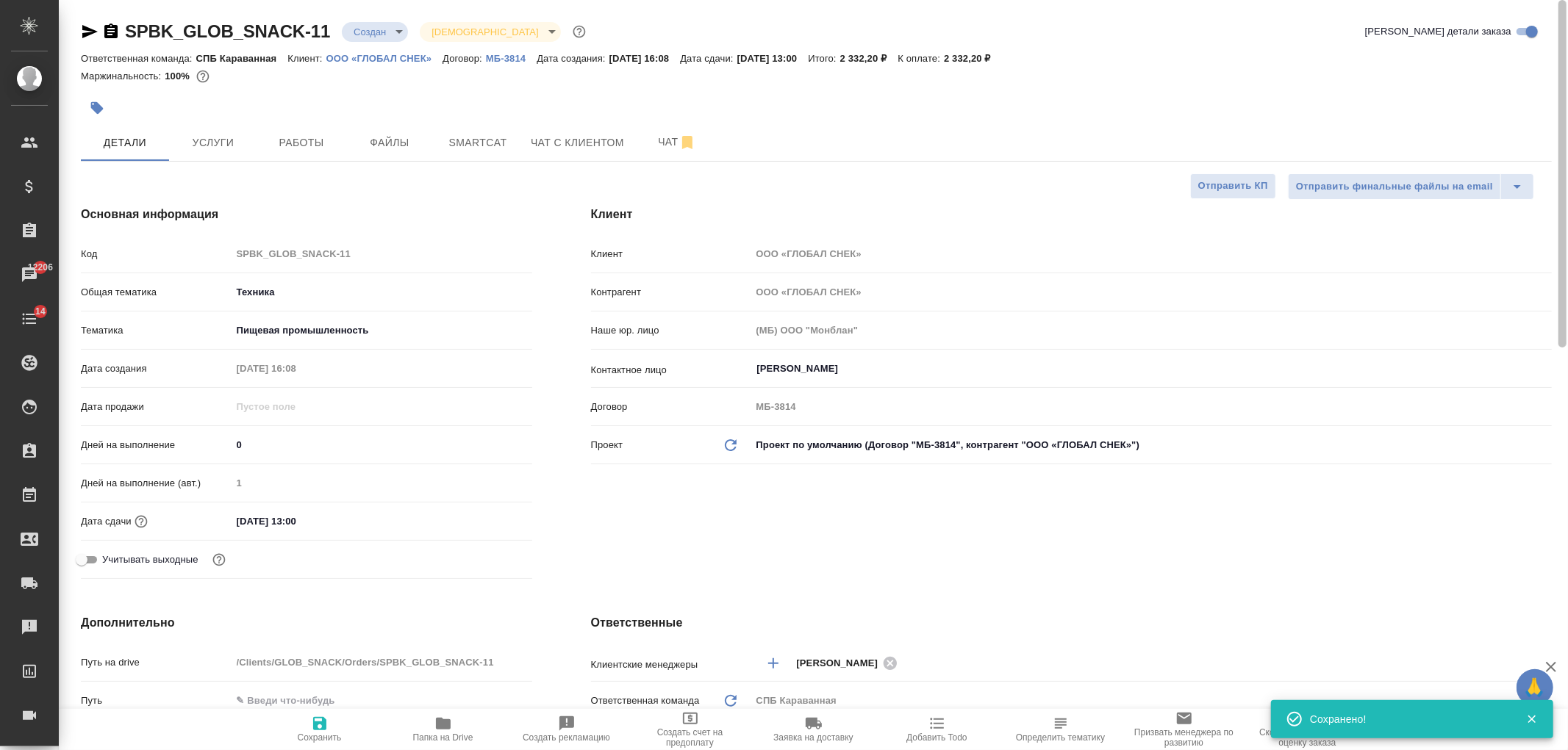
drag, startPoint x: 1549, startPoint y: 545, endPoint x: 1557, endPoint y: 66, distance: 479.1
click at [1563, 69] on div "SPBK_GLOB_SNACK-11 Создан new Святая троица holyTrinity Кратко детали заказа От…" at bounding box center [813, 375] width 1509 height 750
click at [555, 148] on span "Чат с клиентом" at bounding box center [577, 143] width 94 height 18
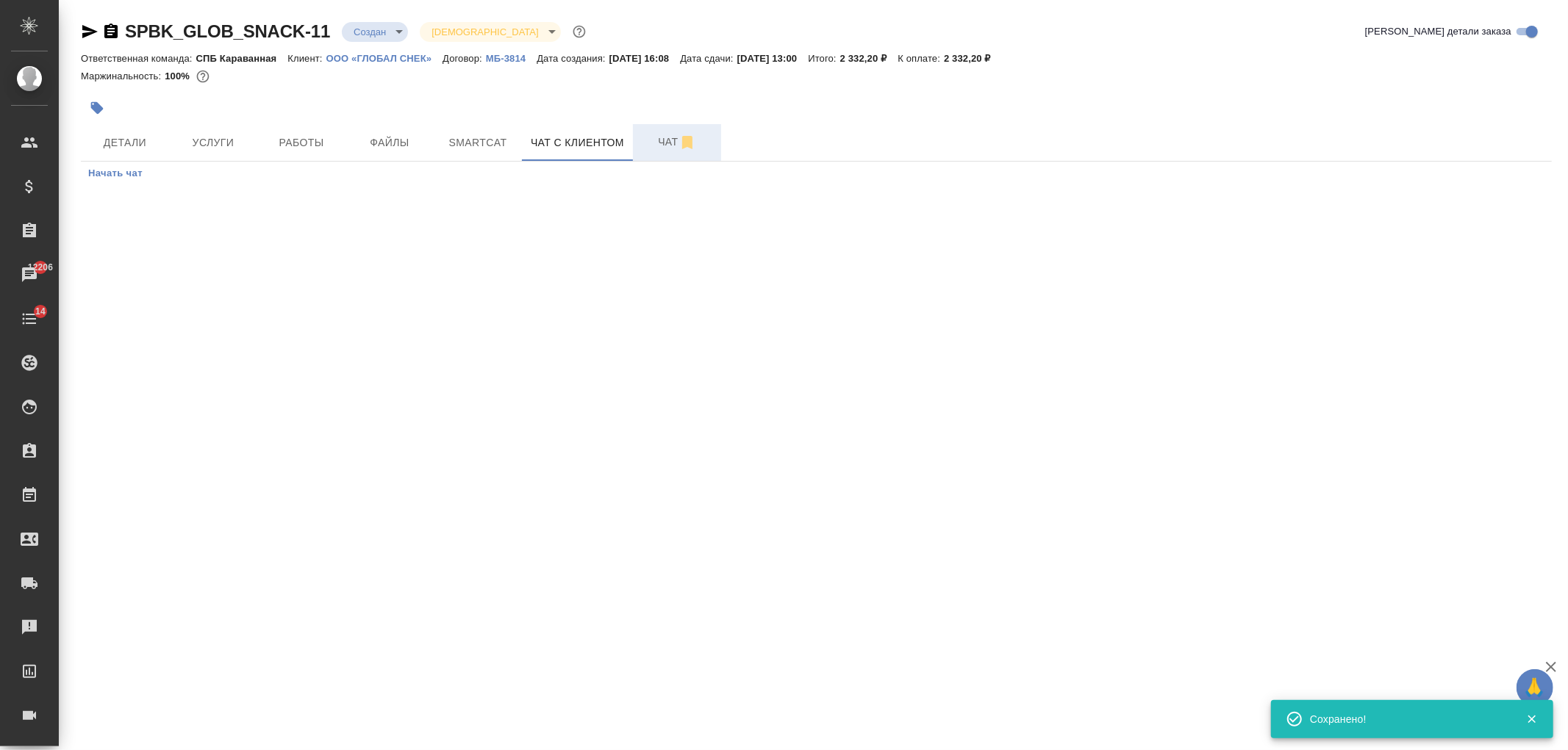
click at [654, 148] on span "Чат" at bounding box center [676, 142] width 70 height 18
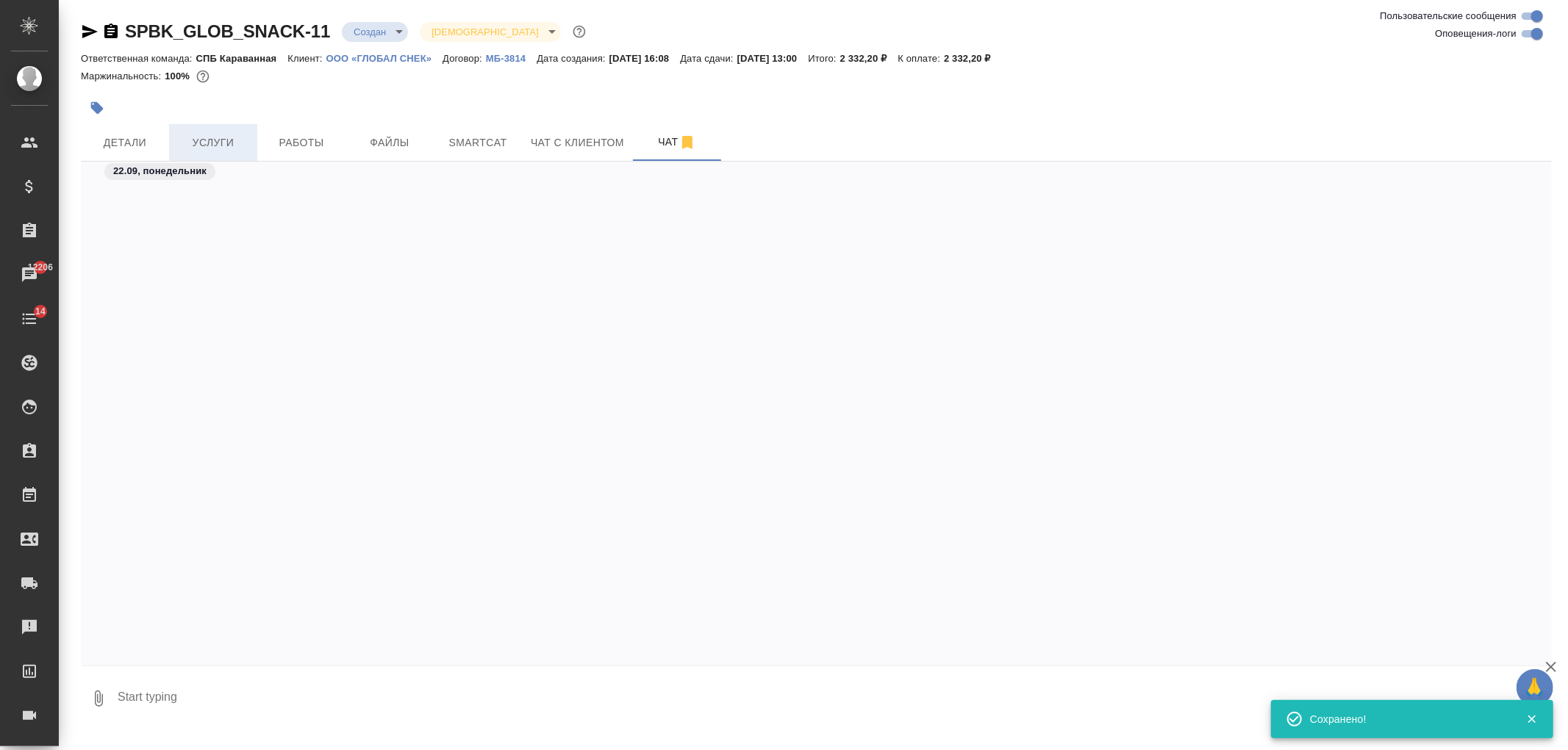
scroll to position [2028, 0]
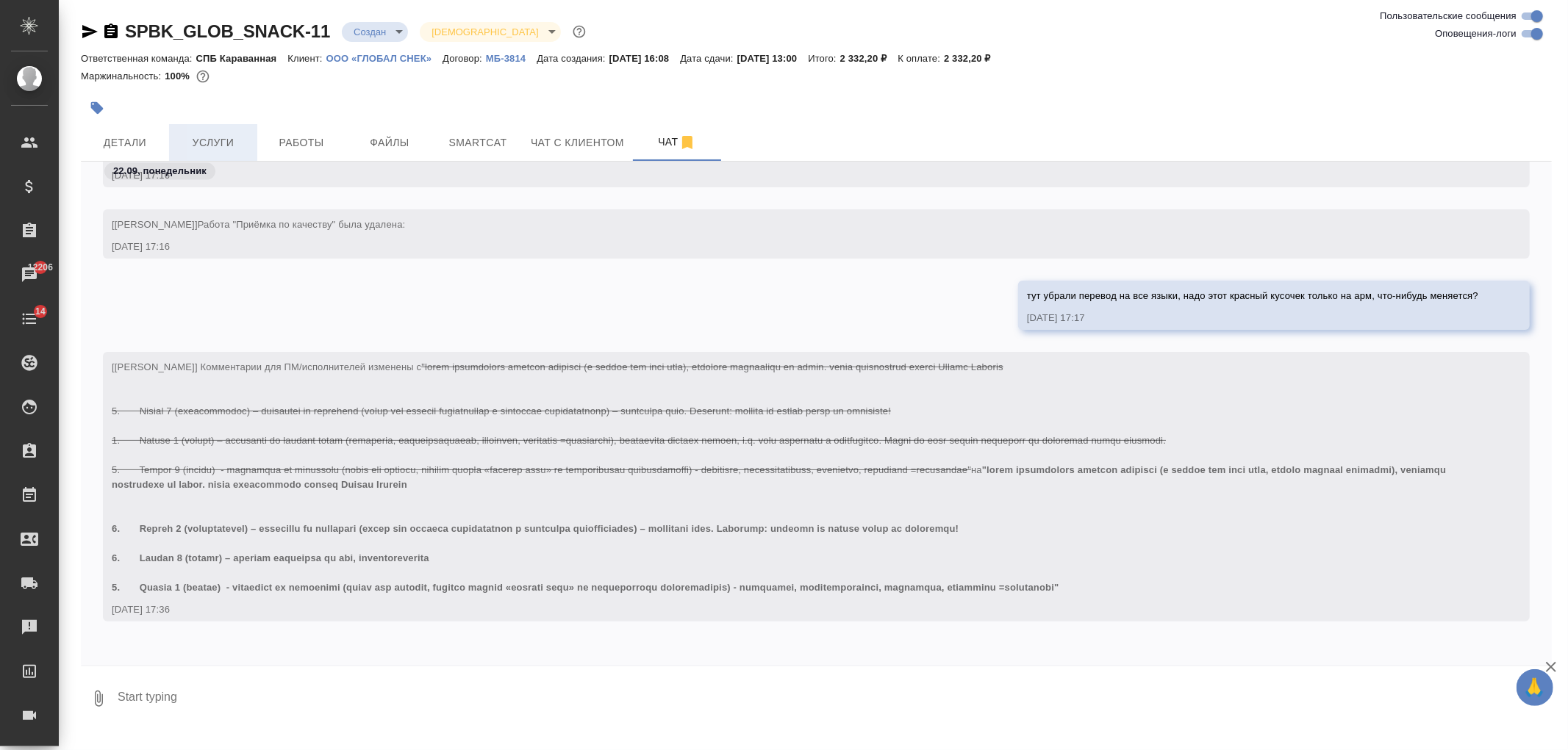
click at [190, 148] on span "Услуги" at bounding box center [212, 143] width 70 height 18
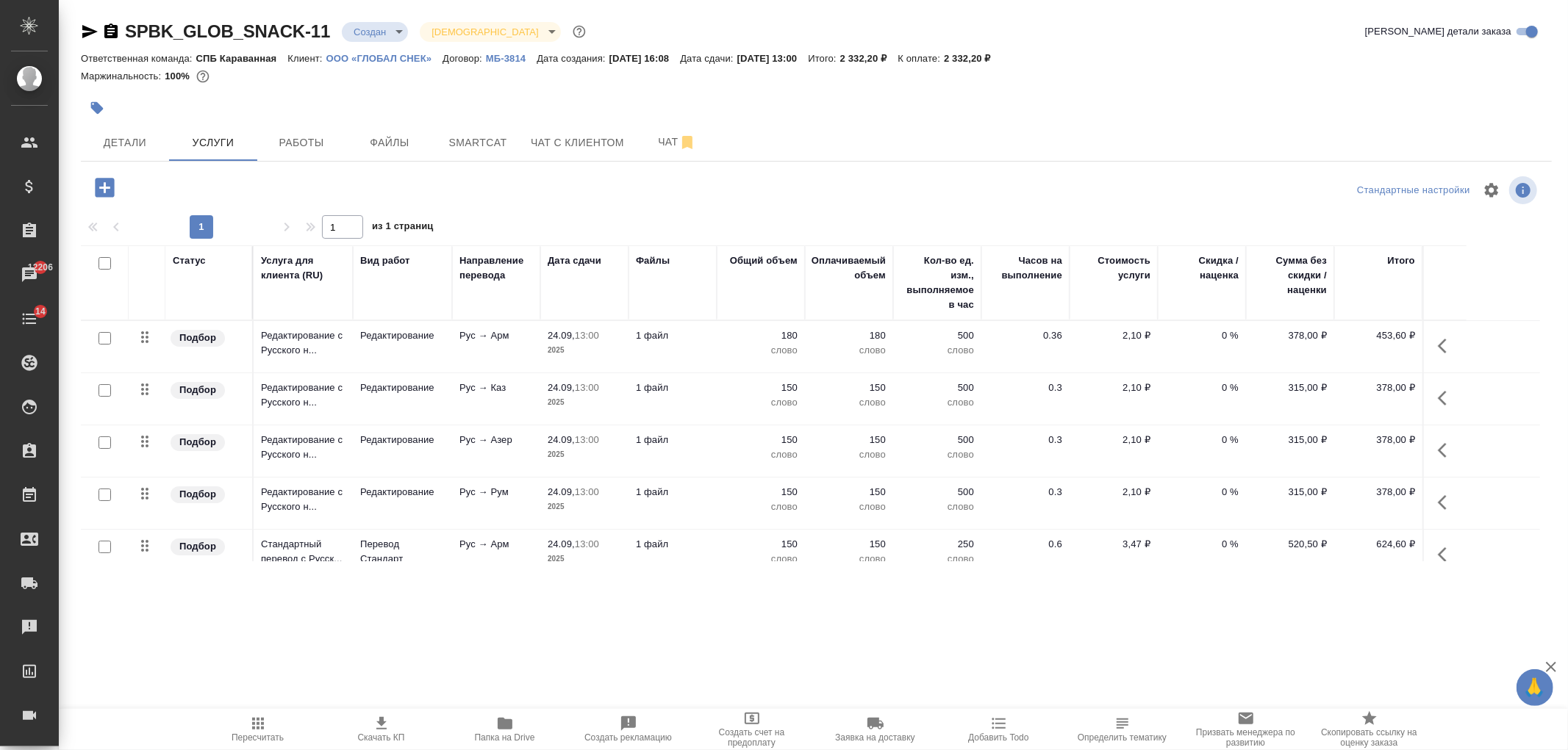
click at [391, 724] on span "Скачать КП" at bounding box center [382, 728] width 106 height 28
click at [101, 154] on button "Детали" at bounding box center [125, 142] width 88 height 37
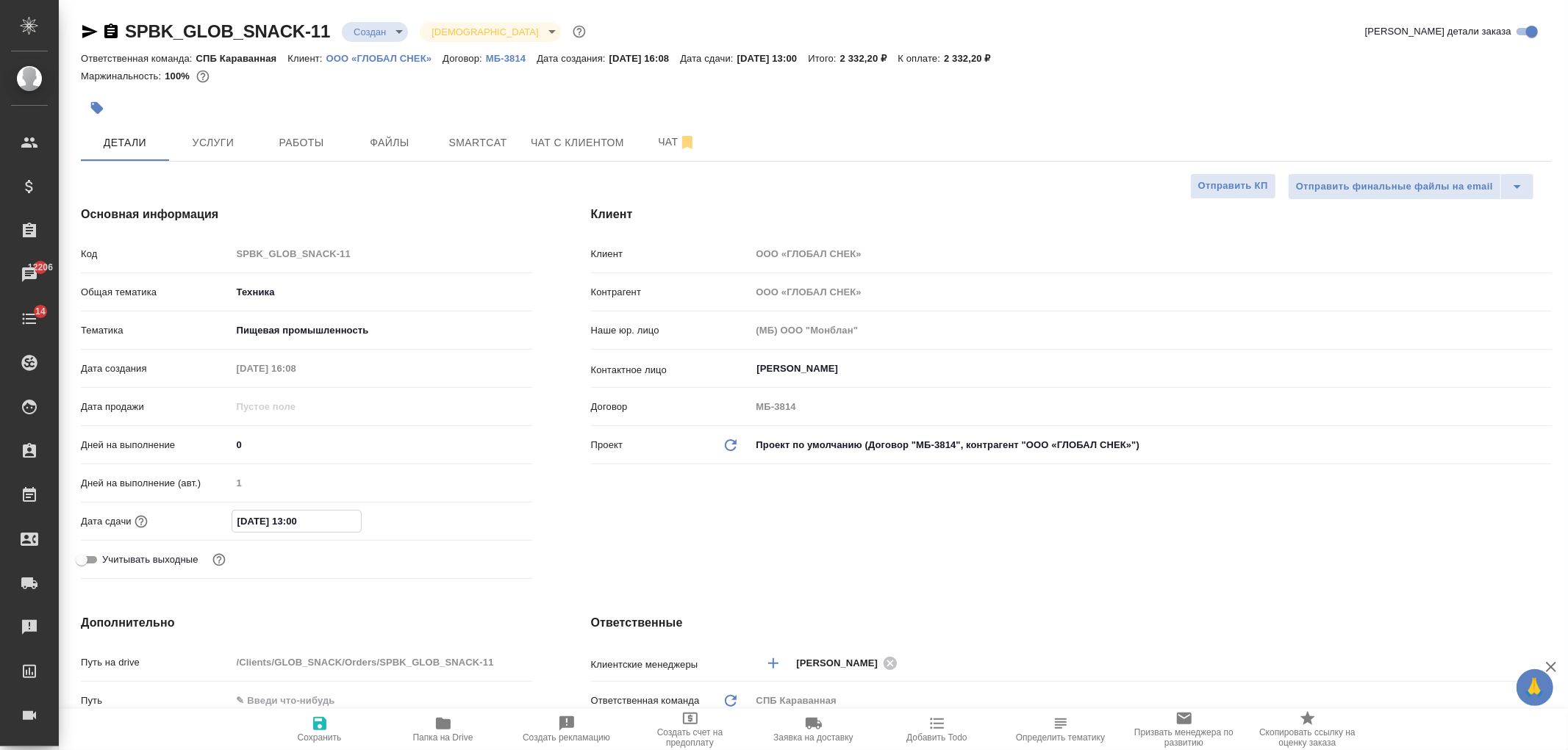
click at [283, 529] on input "24.09.2025 13:00" at bounding box center [296, 521] width 128 height 21
click at [487, 517] on icon "button" at bounding box center [490, 520] width 14 height 14
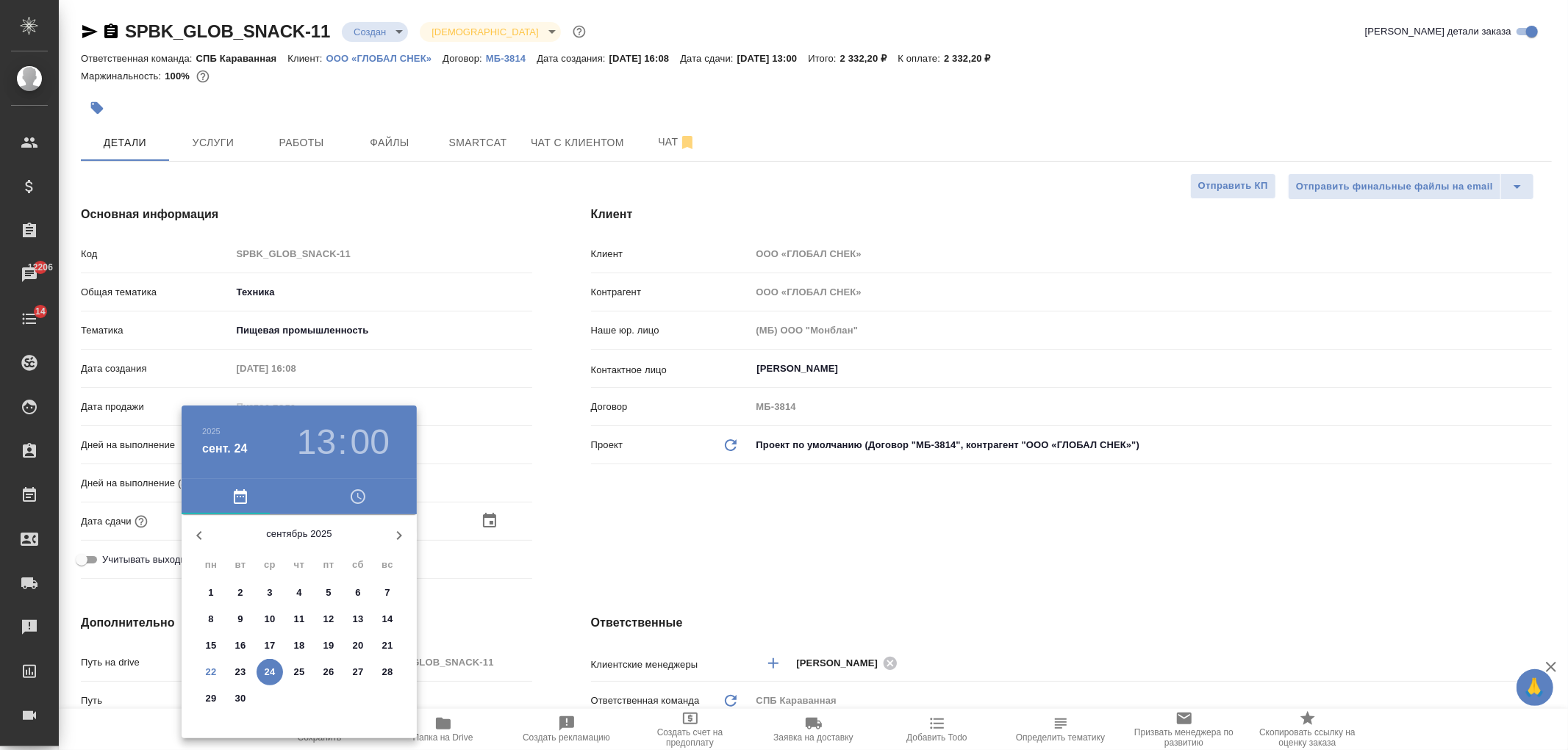
click at [327, 457] on h3 "13" at bounding box center [317, 442] width 39 height 41
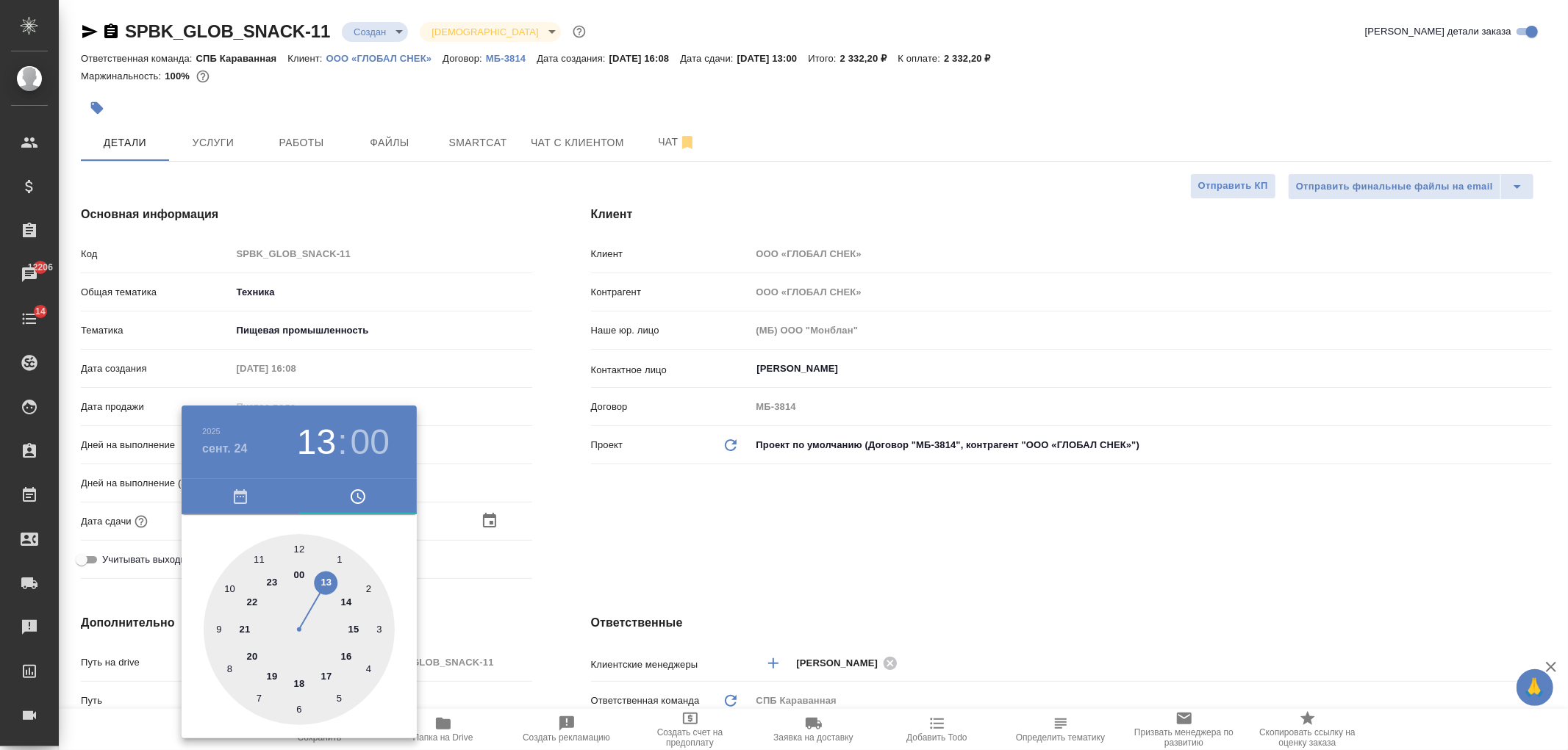
click at [263, 559] on div at bounding box center [298, 629] width 191 height 191
click at [608, 505] on div at bounding box center [784, 375] width 1568 height 750
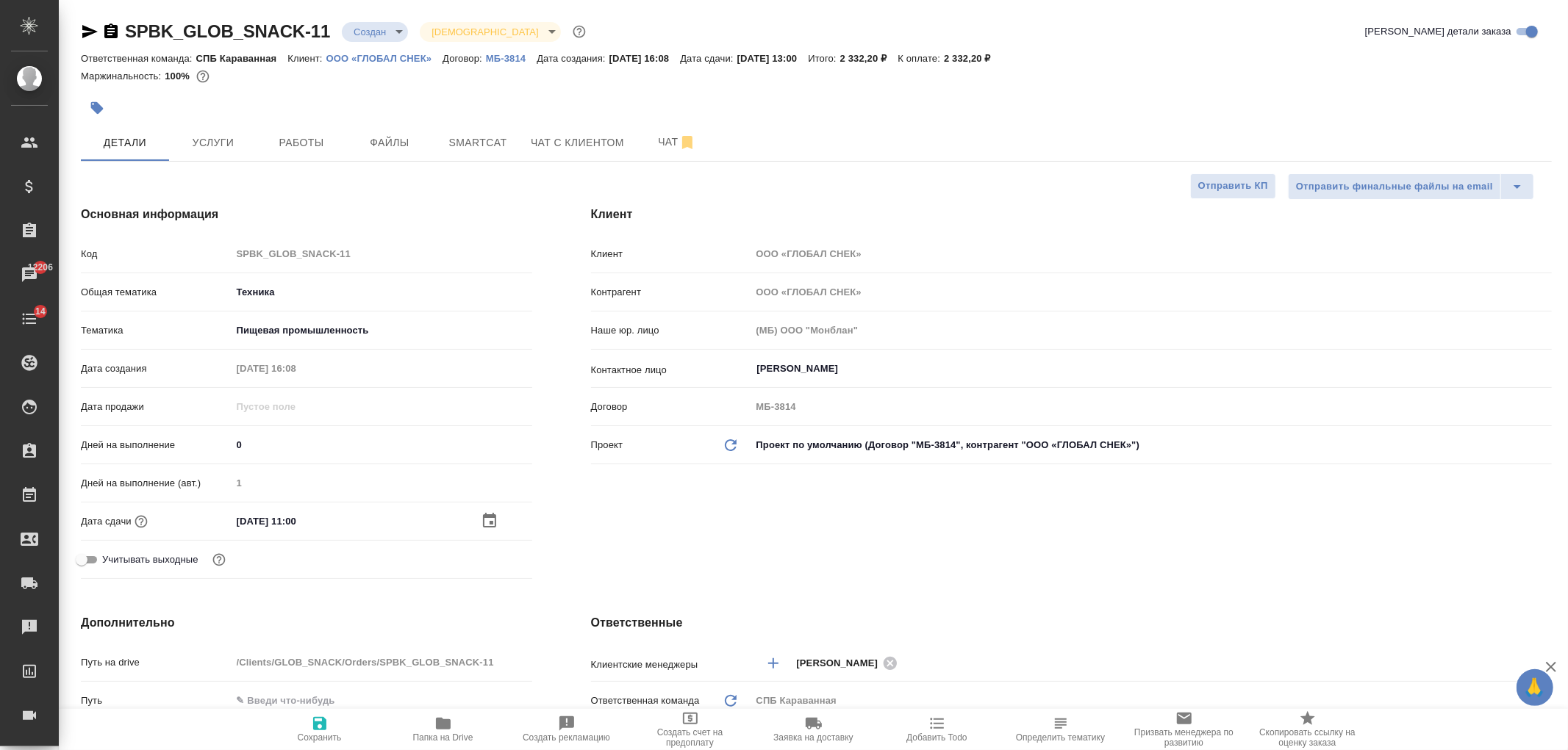
click at [316, 733] on span "Сохранить" at bounding box center [320, 738] width 44 height 11
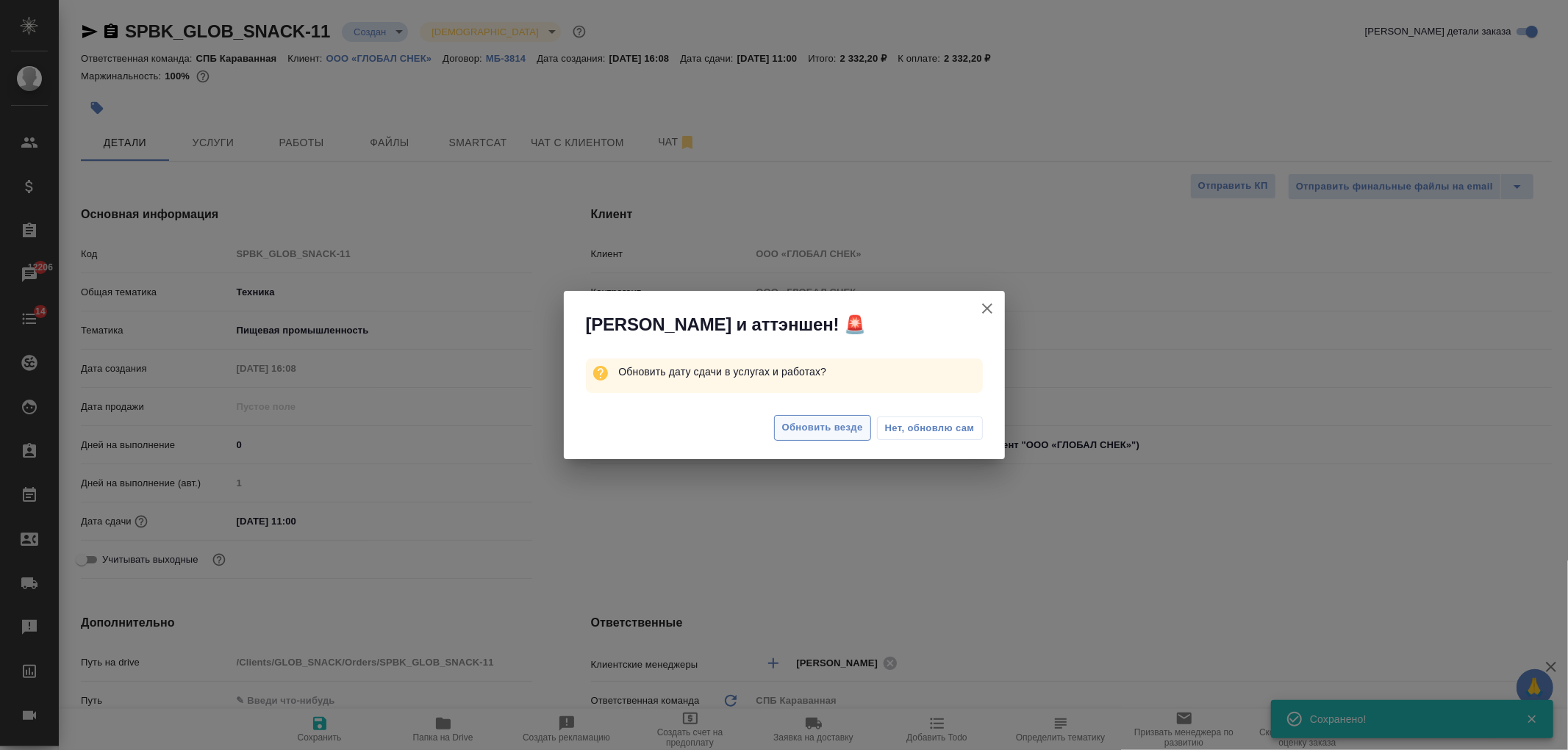
click at [838, 434] on span "Обновить везде" at bounding box center [822, 427] width 81 height 17
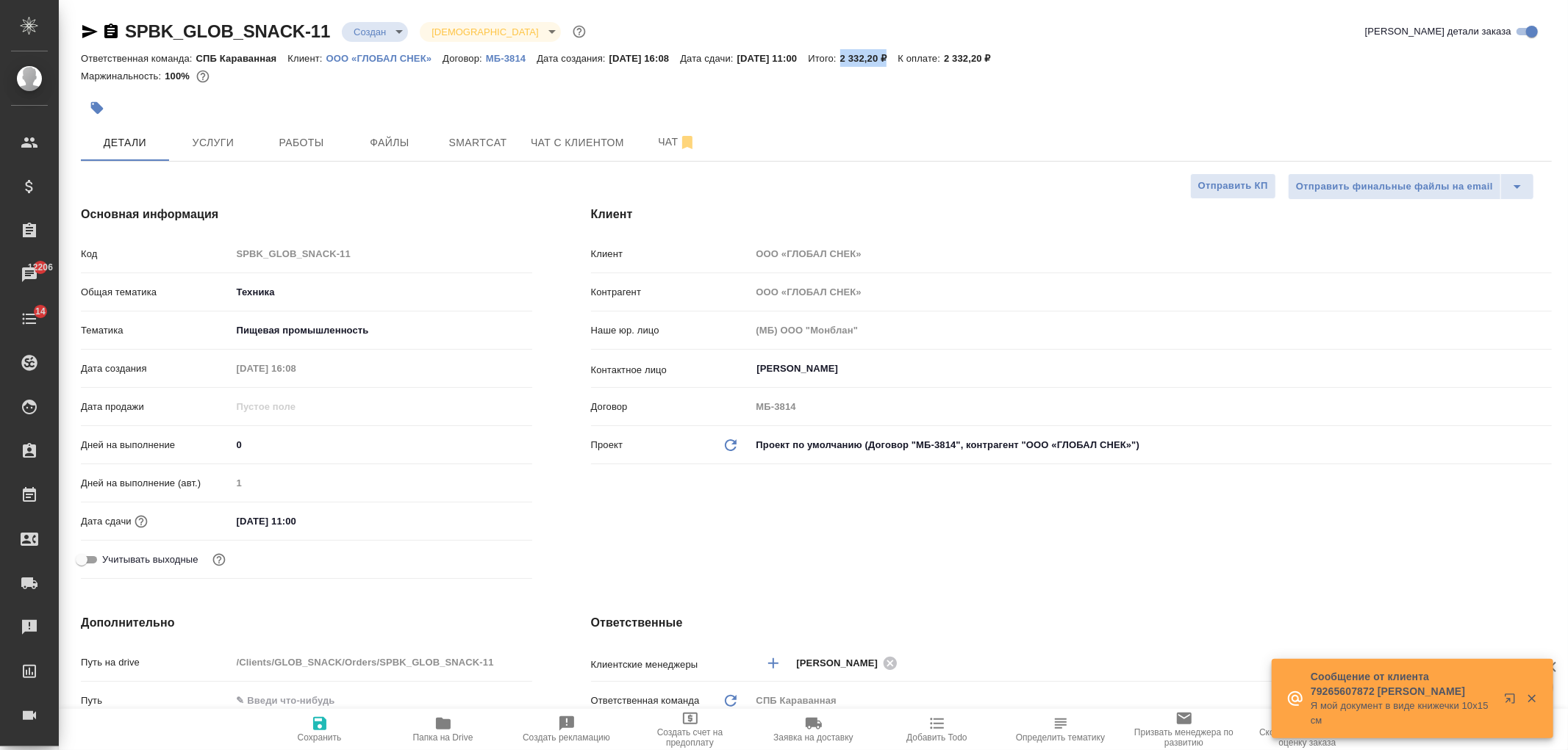
drag, startPoint x: 879, startPoint y: 54, endPoint x: 926, endPoint y: 50, distance: 47.2
click at [926, 50] on div "Ответственная команда: СПБ Караванная Клиент: ООО «ГЛОБАЛ СНЕК» Договор: МБ-381…" at bounding box center [816, 57] width 1471 height 17
copy p "2 332,20 ₽"
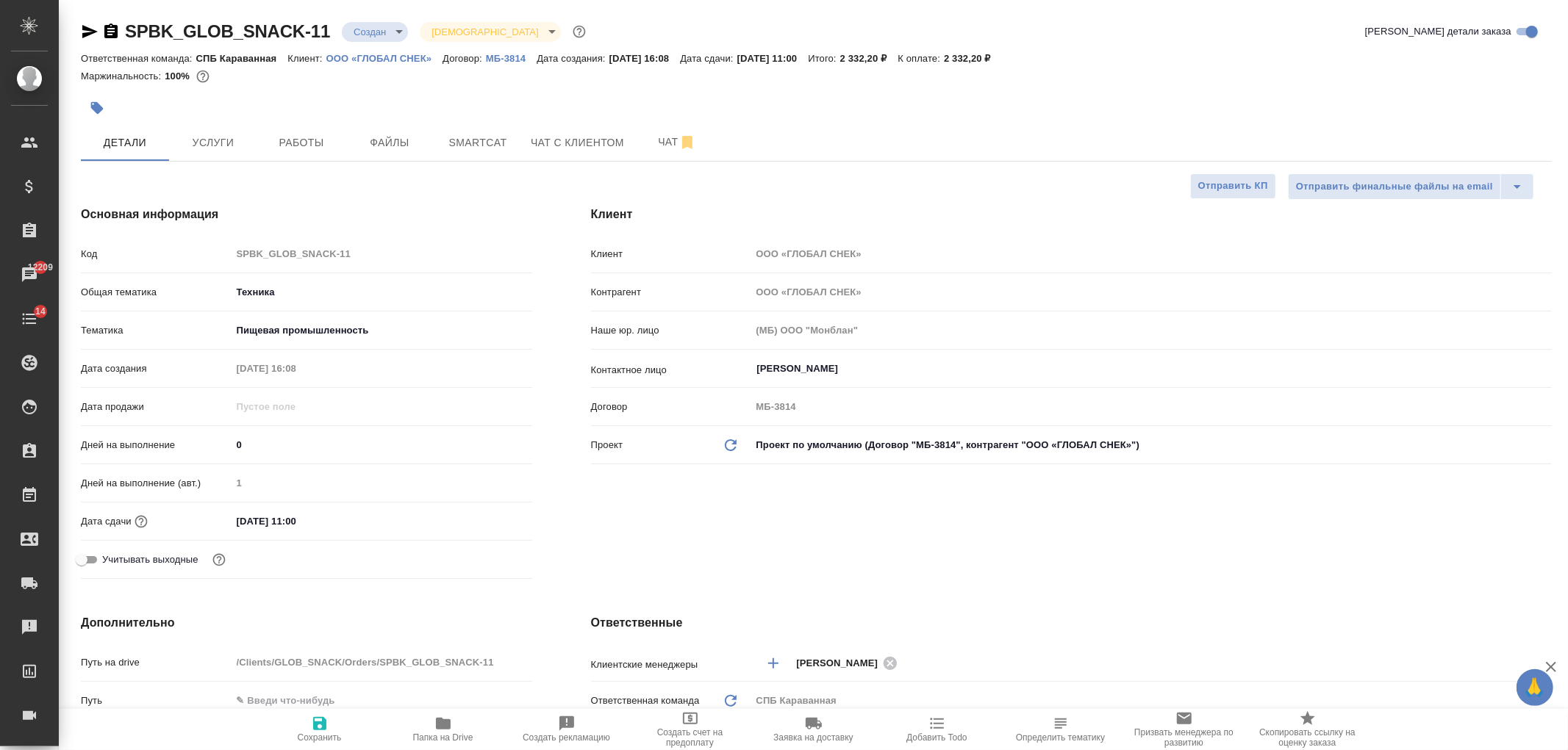
click at [648, 174] on div "Отправить финальные файлы на email Отправить КП" at bounding box center [810, 187] width 1459 height 26
click at [647, 131] on button "Чат" at bounding box center [677, 142] width 88 height 37
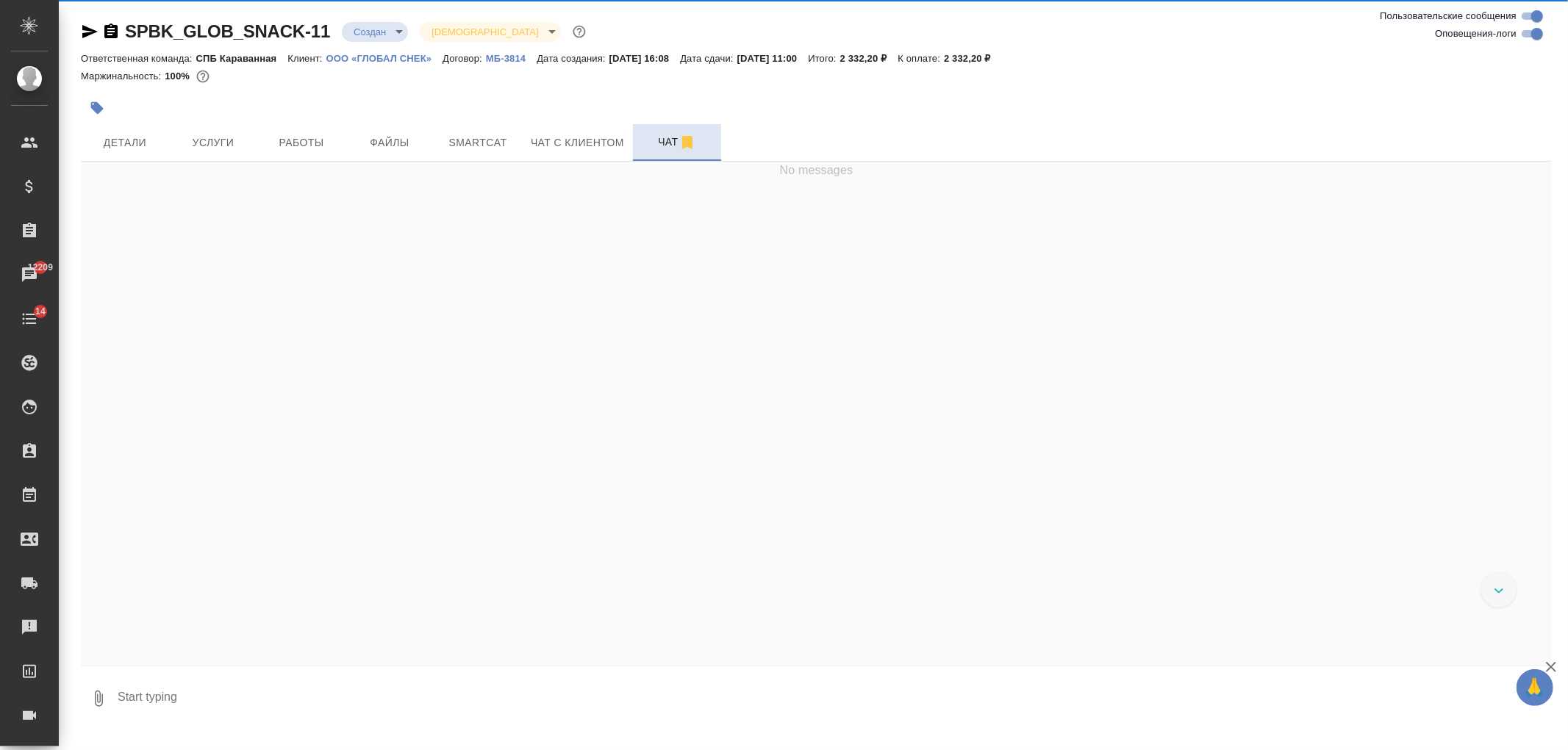
scroll to position [2191, 0]
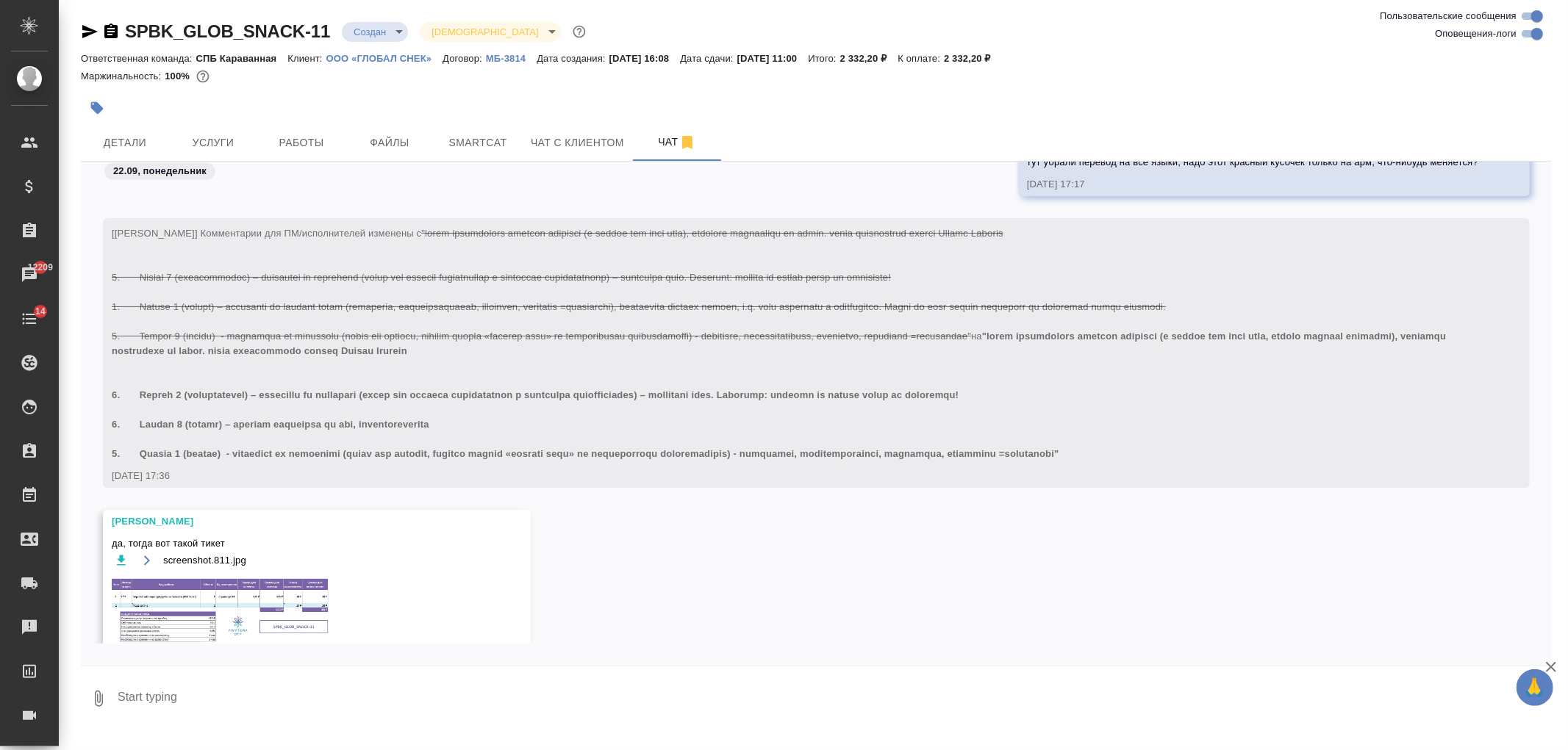
click at [217, 613] on img at bounding box center [222, 611] width 221 height 68
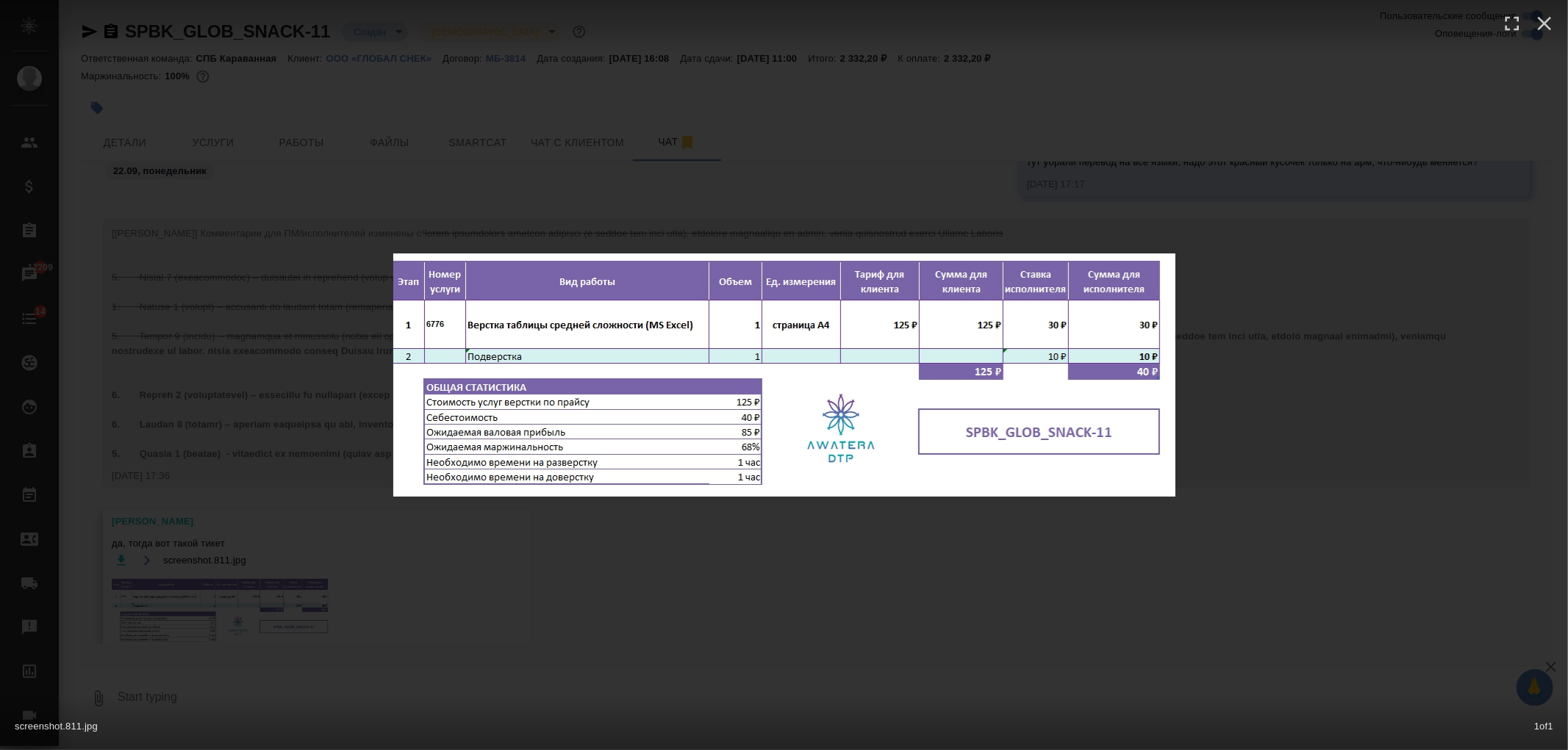
click at [217, 613] on div "screenshot.811.jpg 1 of 1" at bounding box center [784, 375] width 1568 height 750
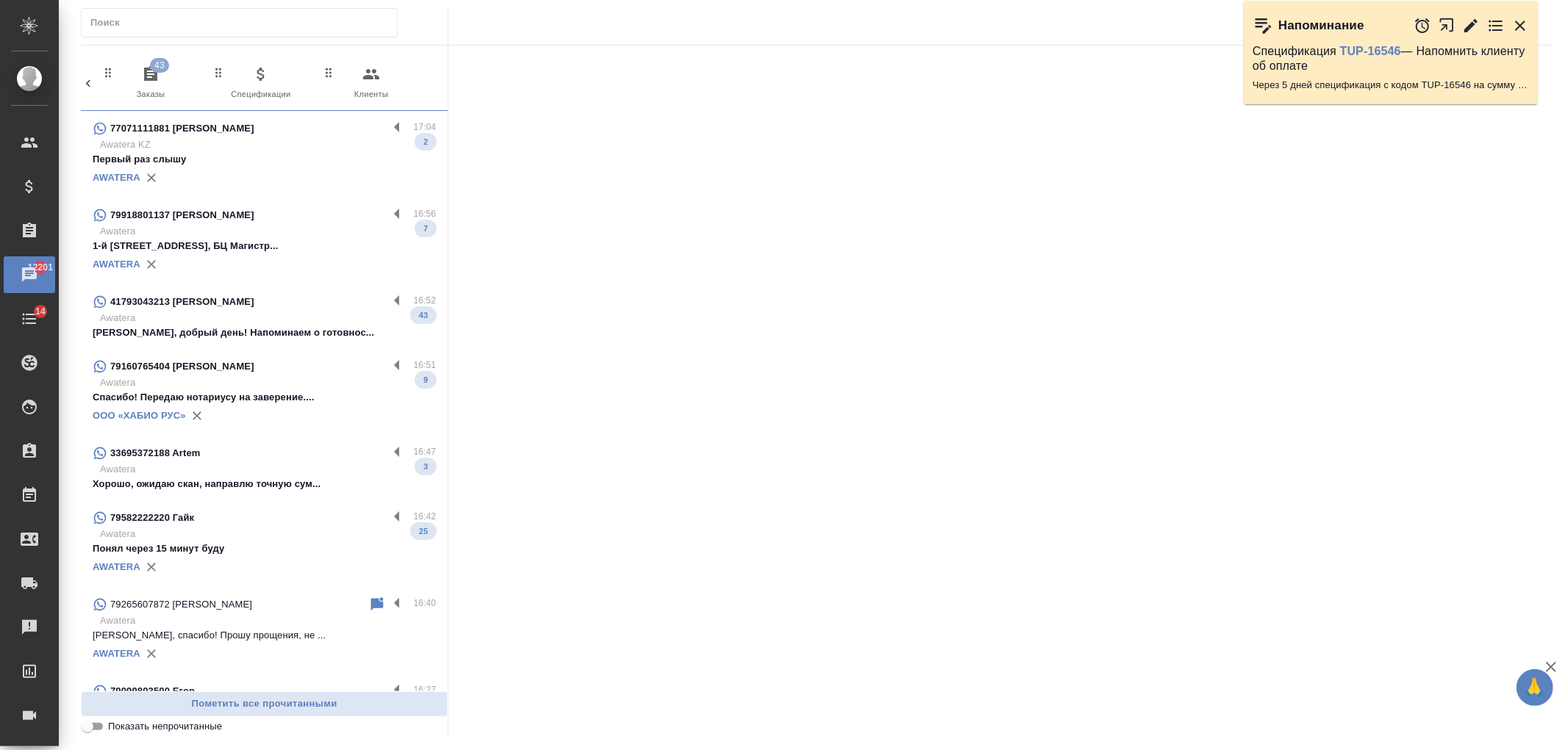
scroll to position [0, 655]
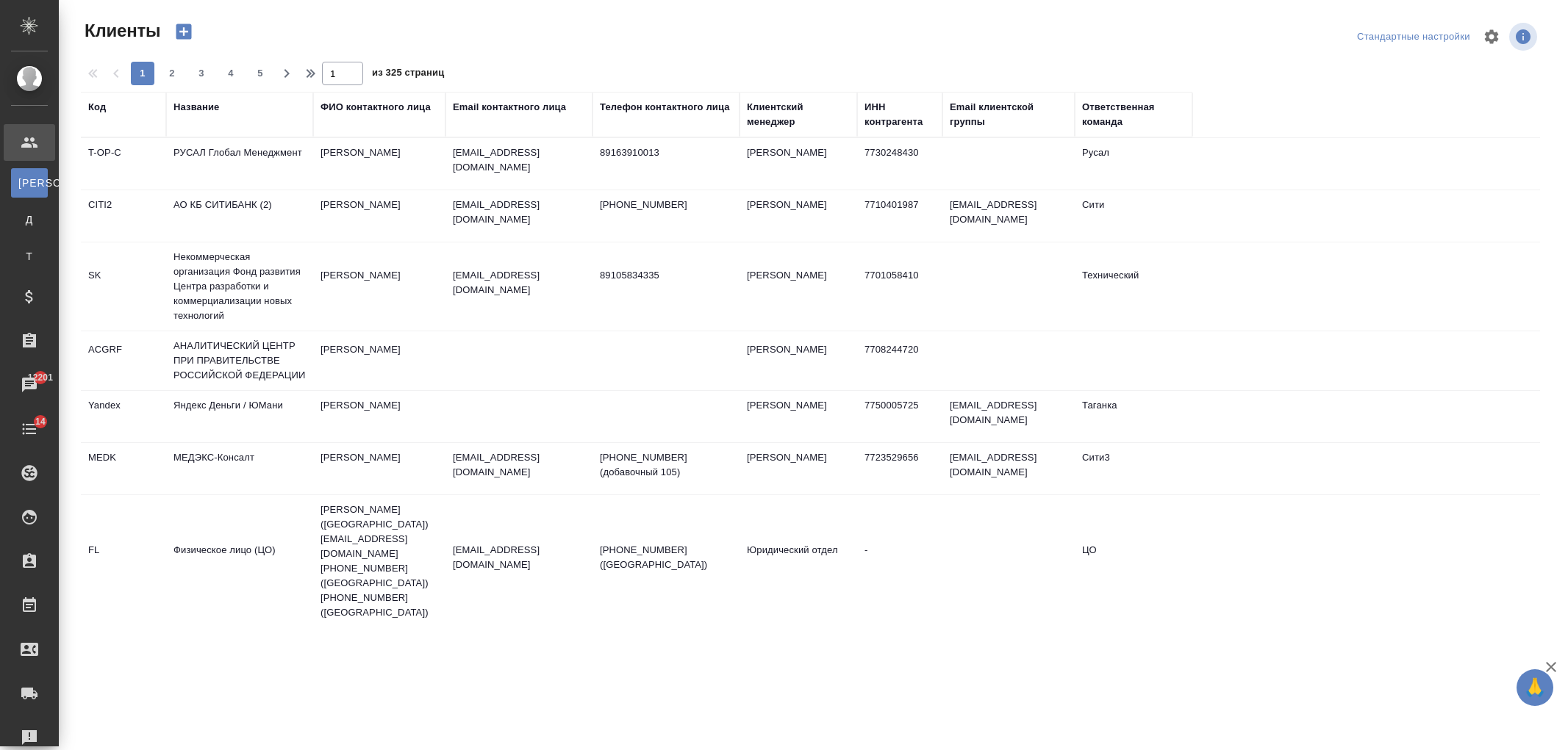
select select "RU"
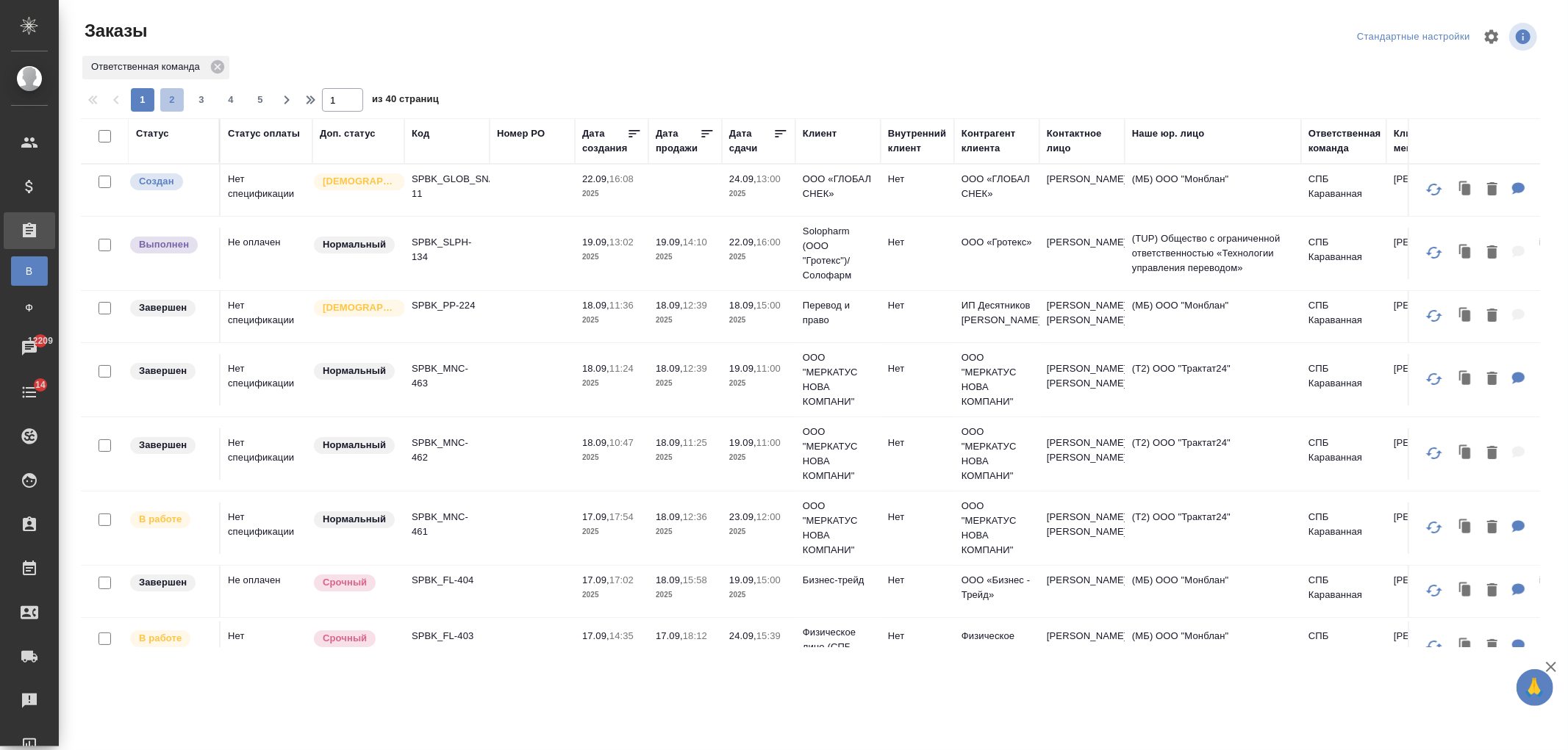
click at [178, 95] on span "2" at bounding box center [172, 100] width 23 height 14
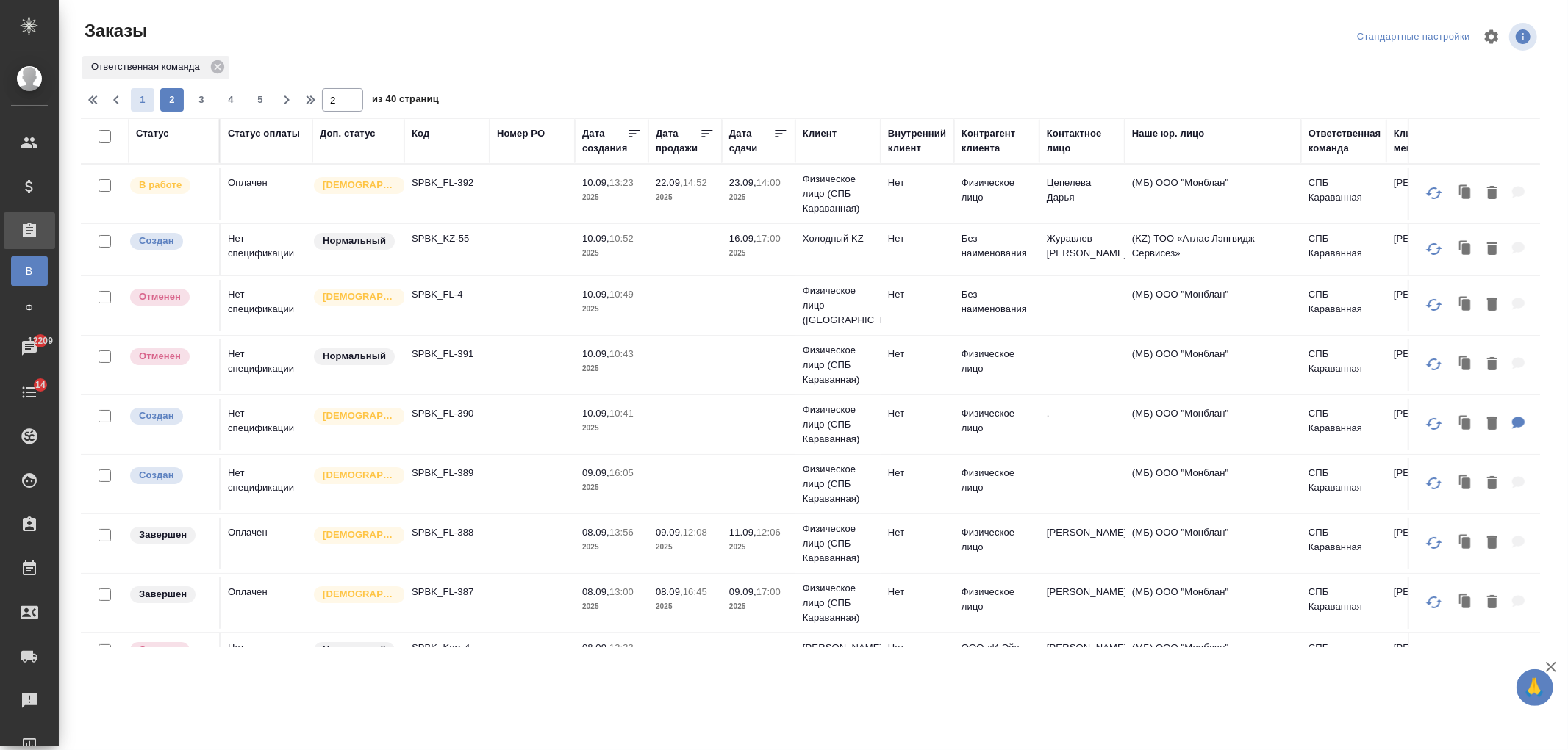
click at [143, 103] on span "1" at bounding box center [142, 100] width 23 height 14
type input "1"
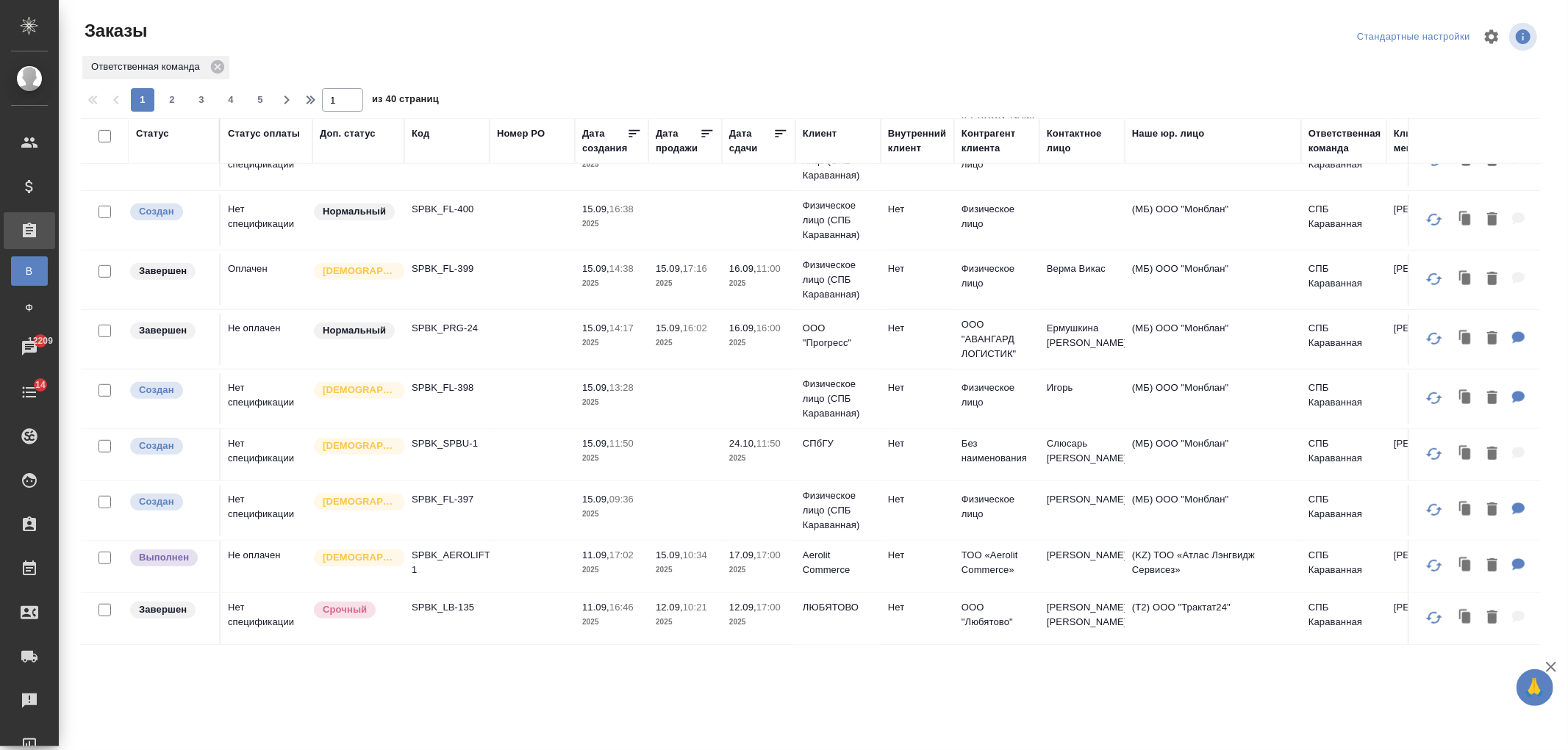
scroll to position [750, 0]
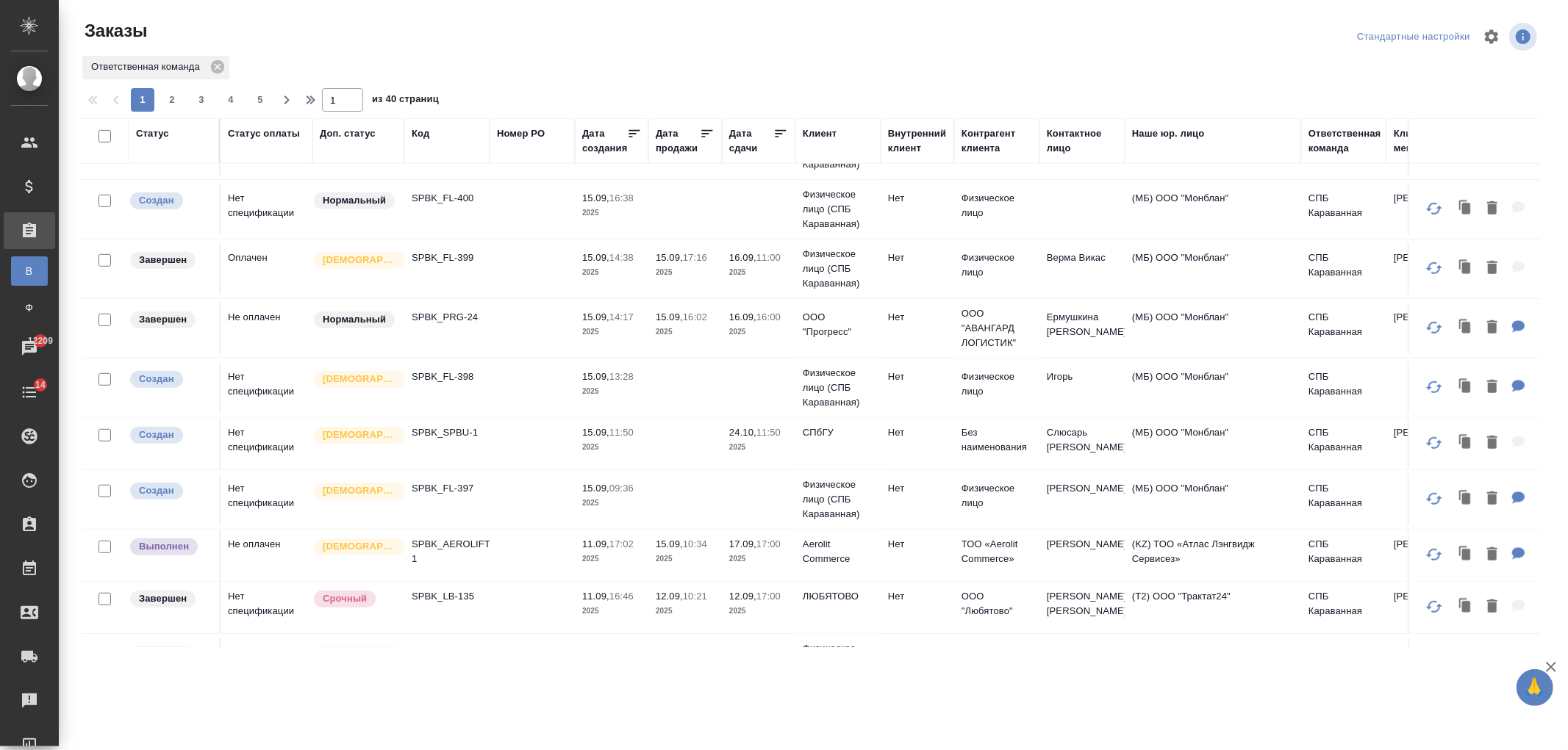
click at [529, 332] on td at bounding box center [532, 329] width 85 height 51
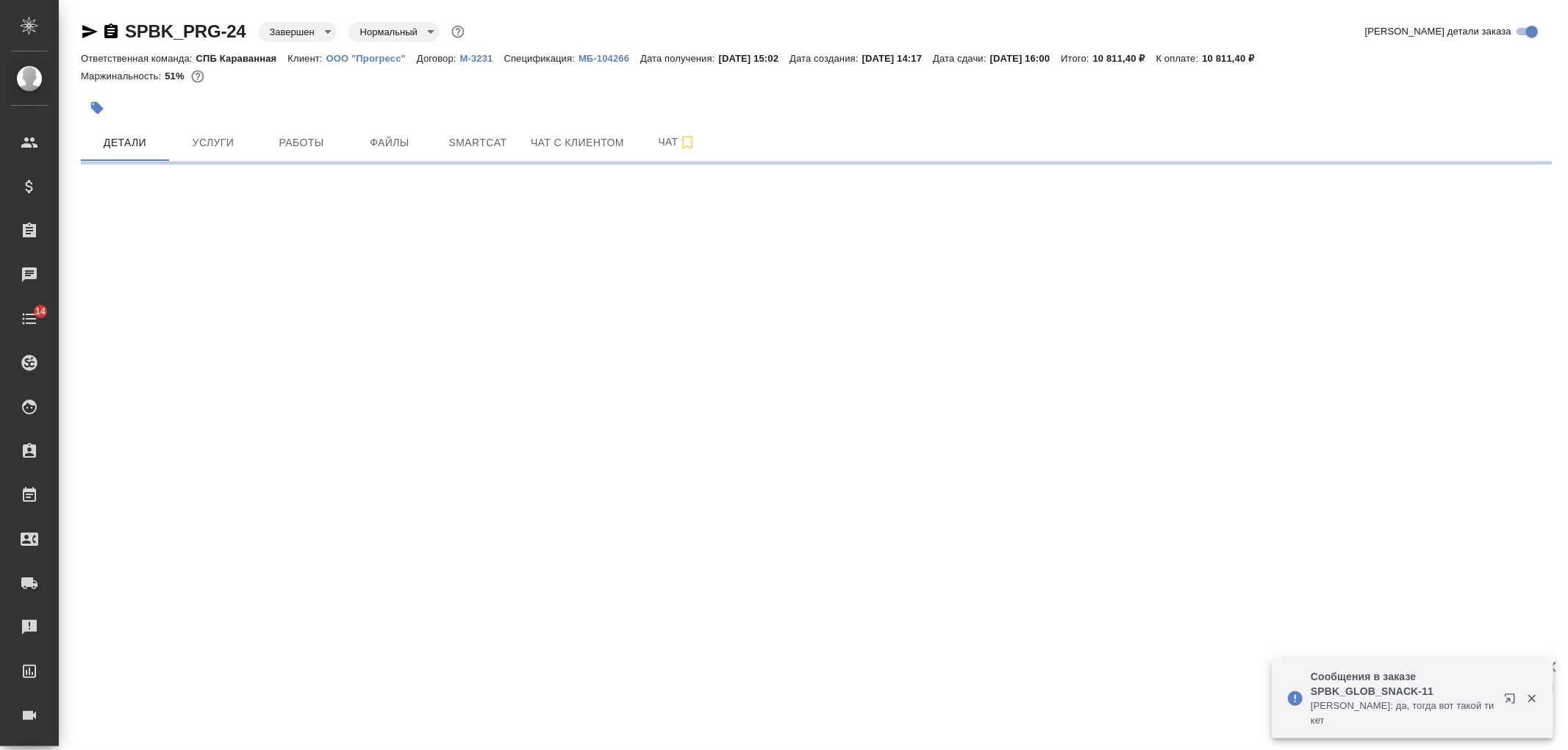
select select "RU"
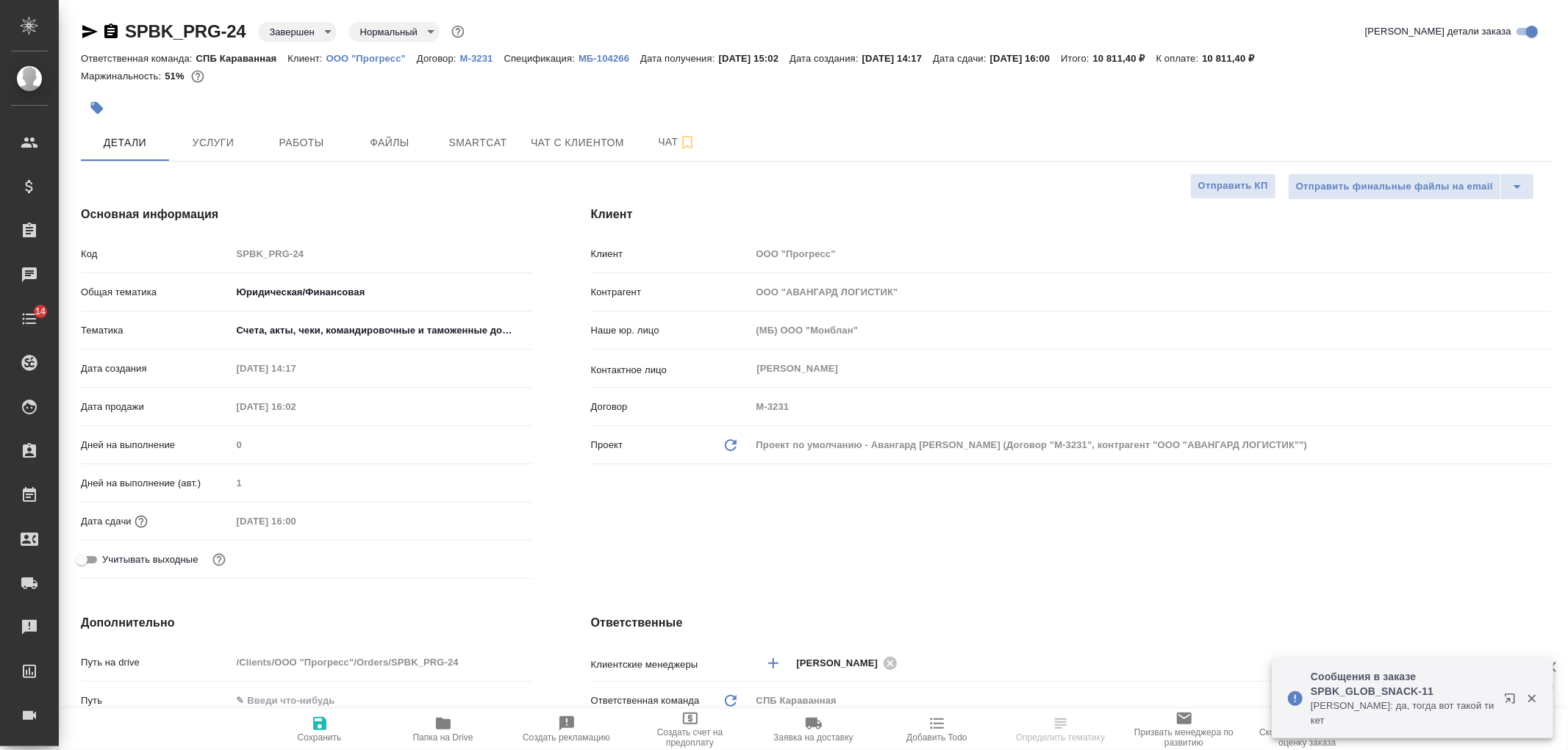
type textarea "x"
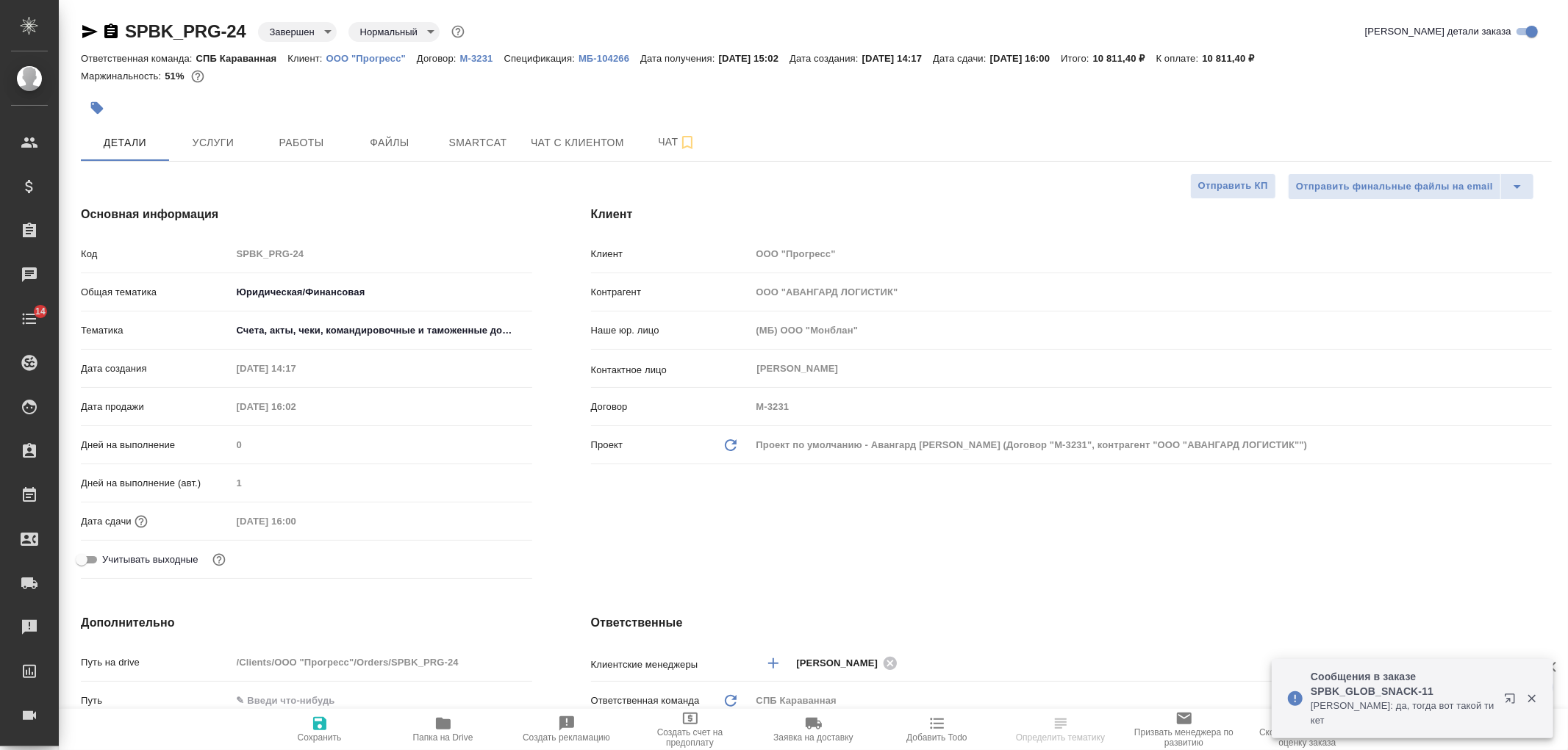
type textarea "x"
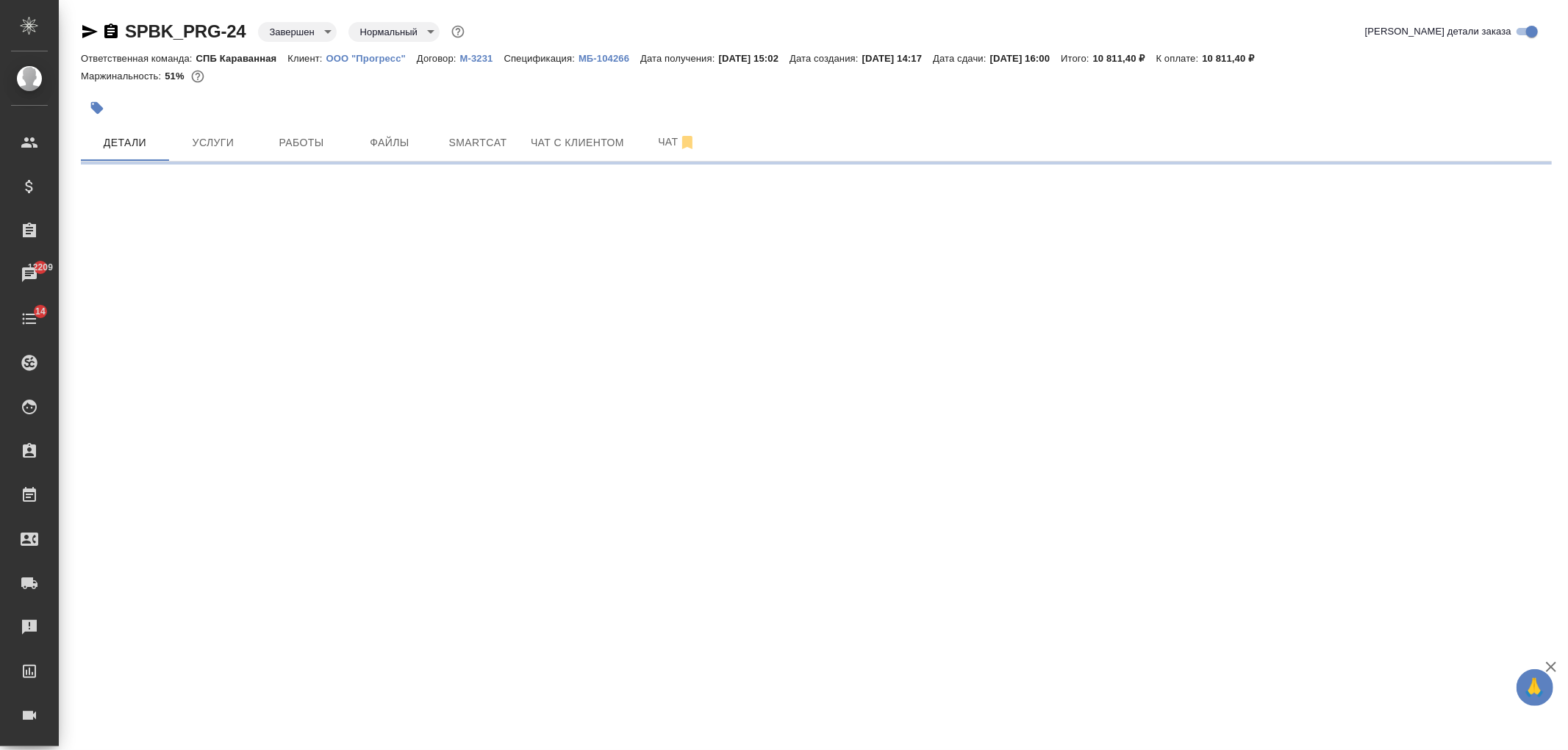
select select "RU"
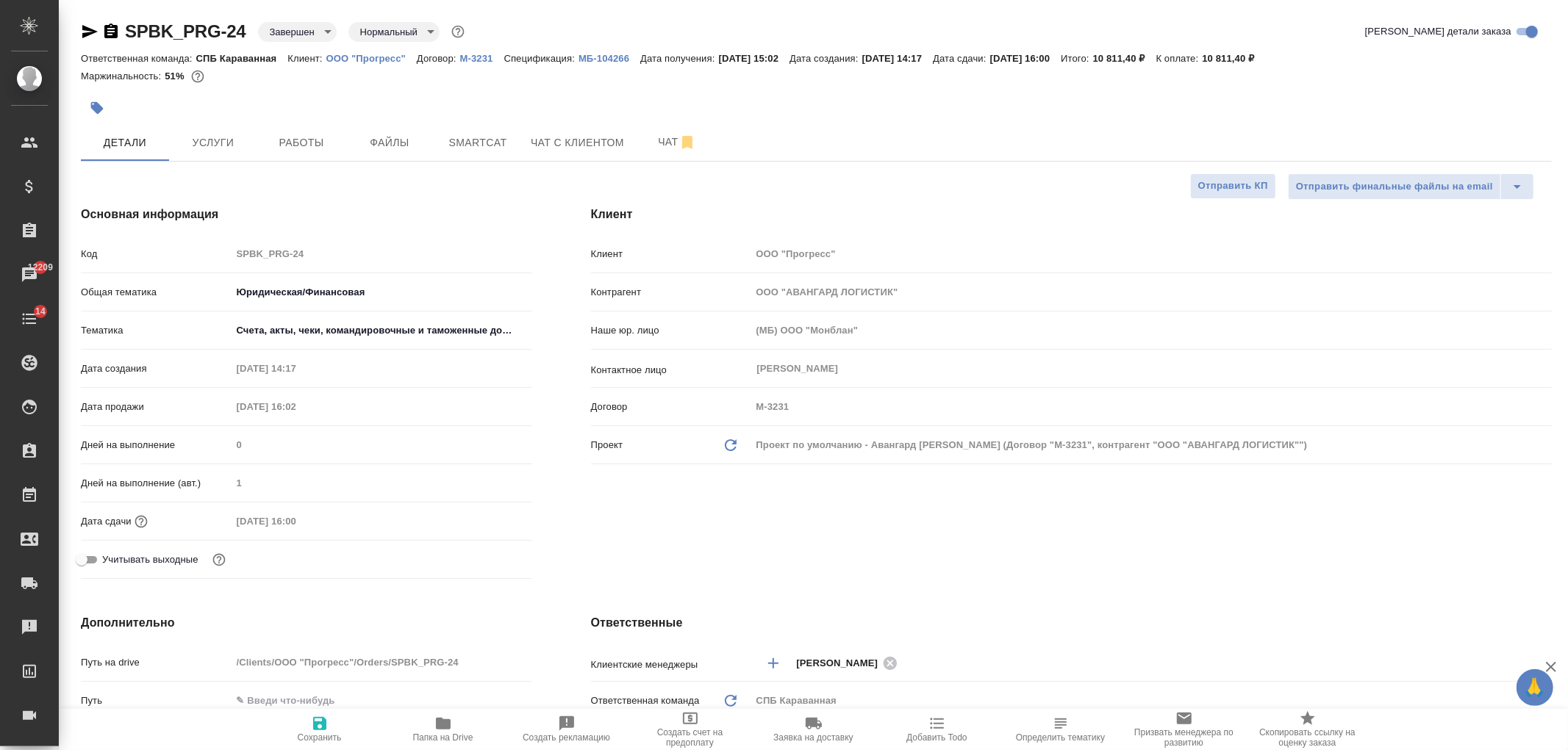
type textarea "x"
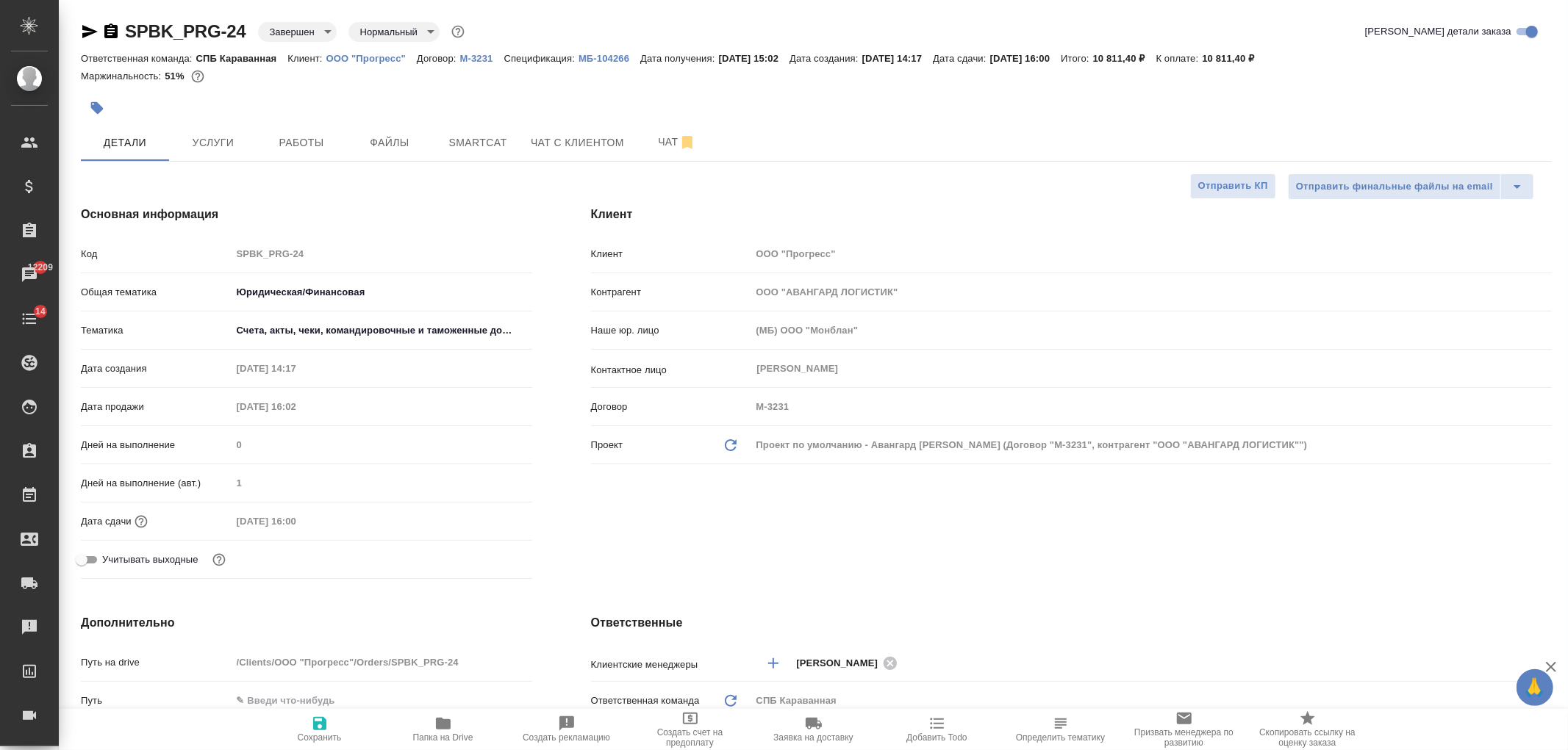
type textarea "x"
click at [338, 53] on p "ООО "Прогресс"" at bounding box center [372, 58] width 91 height 11
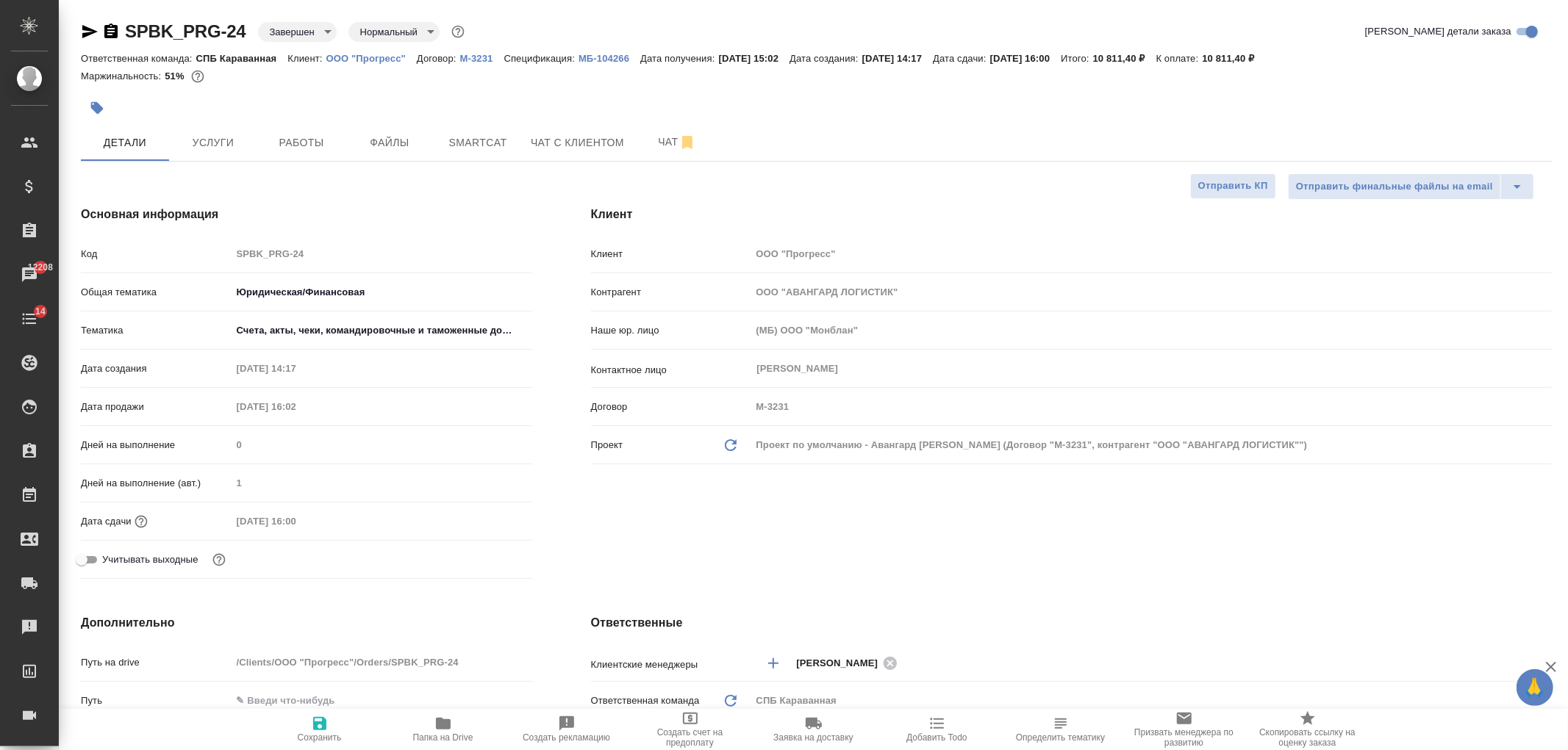
type textarea "x"
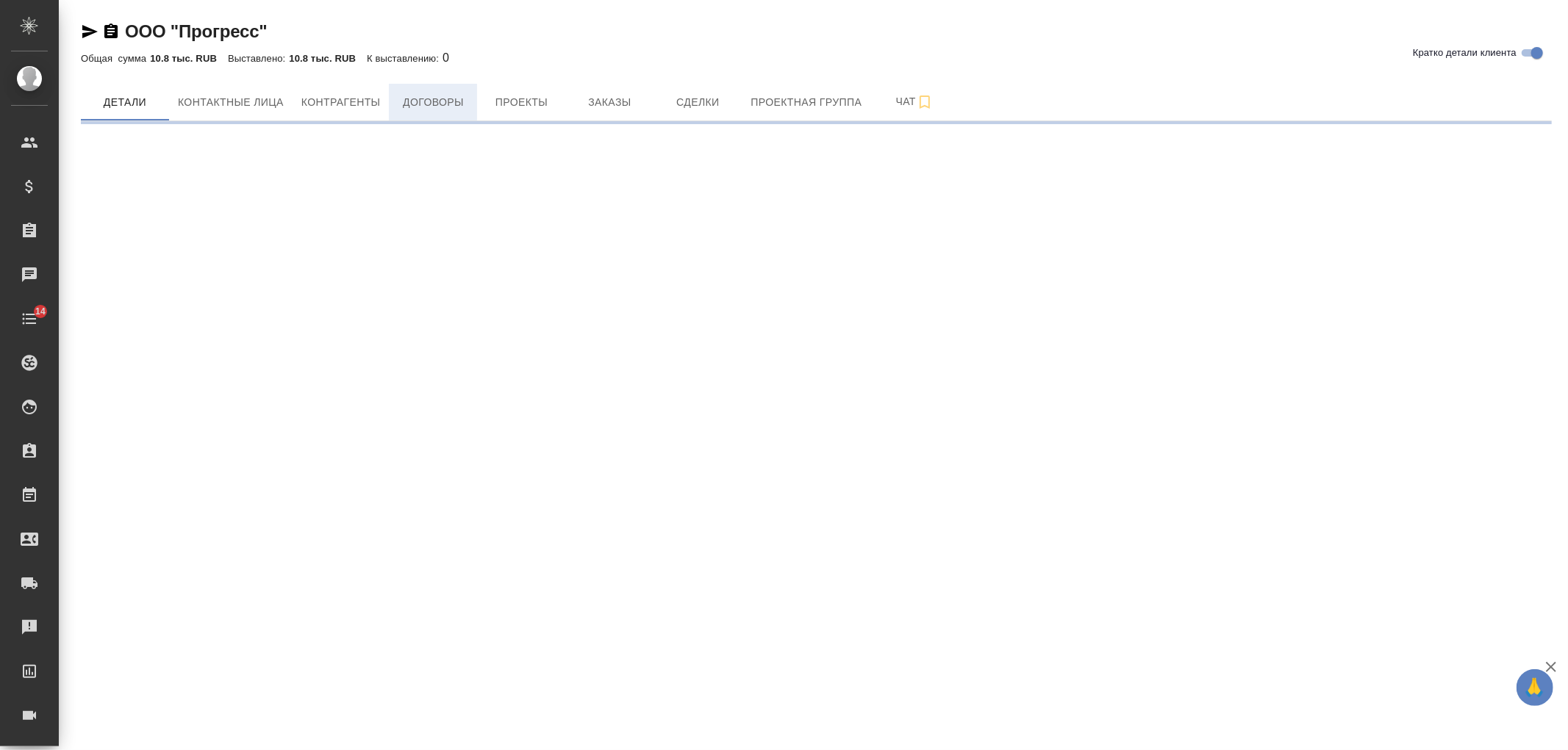
click at [443, 95] on span "Договоры" at bounding box center [432, 103] width 70 height 18
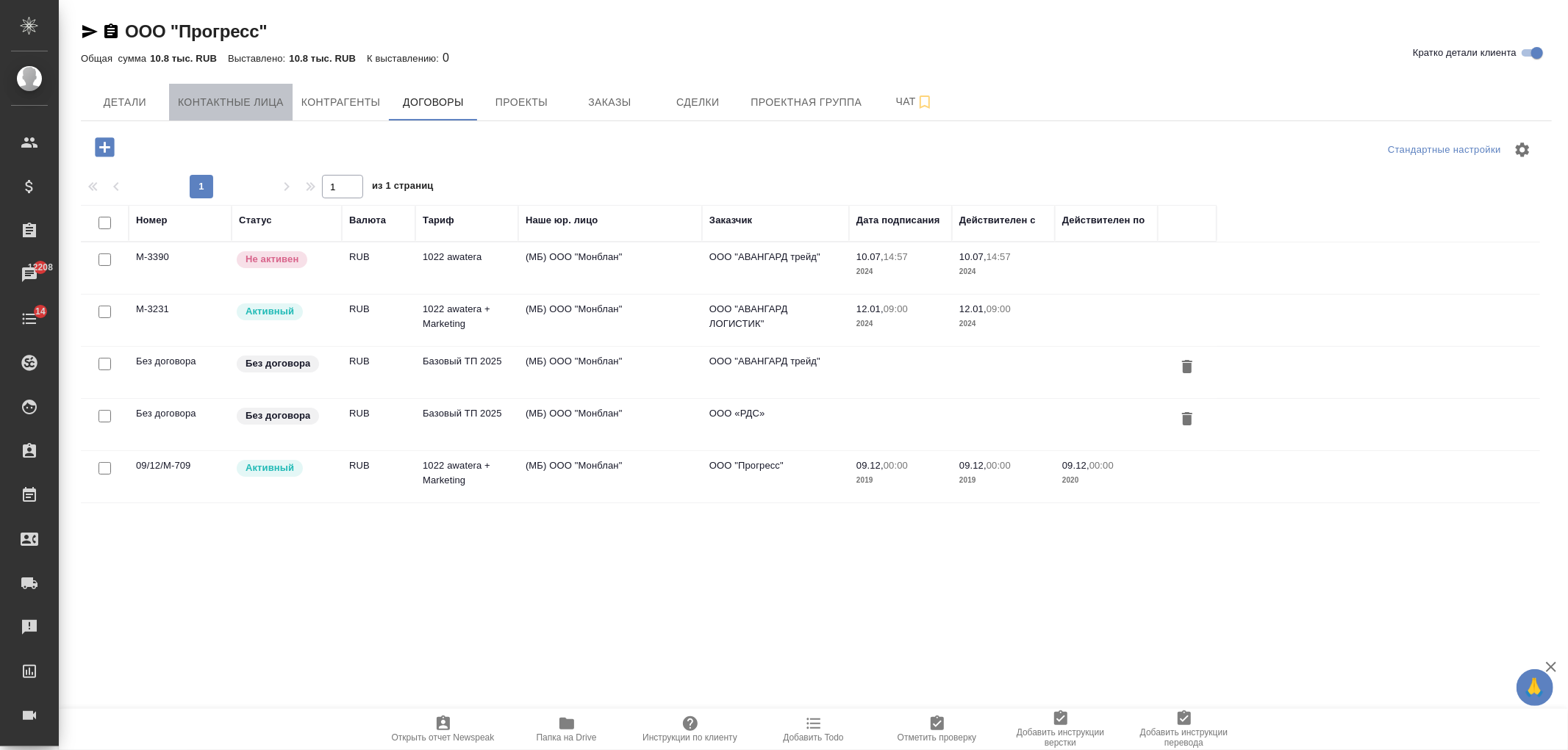
click at [256, 101] on span "Контактные лица" at bounding box center [230, 103] width 106 height 18
select select "RU"
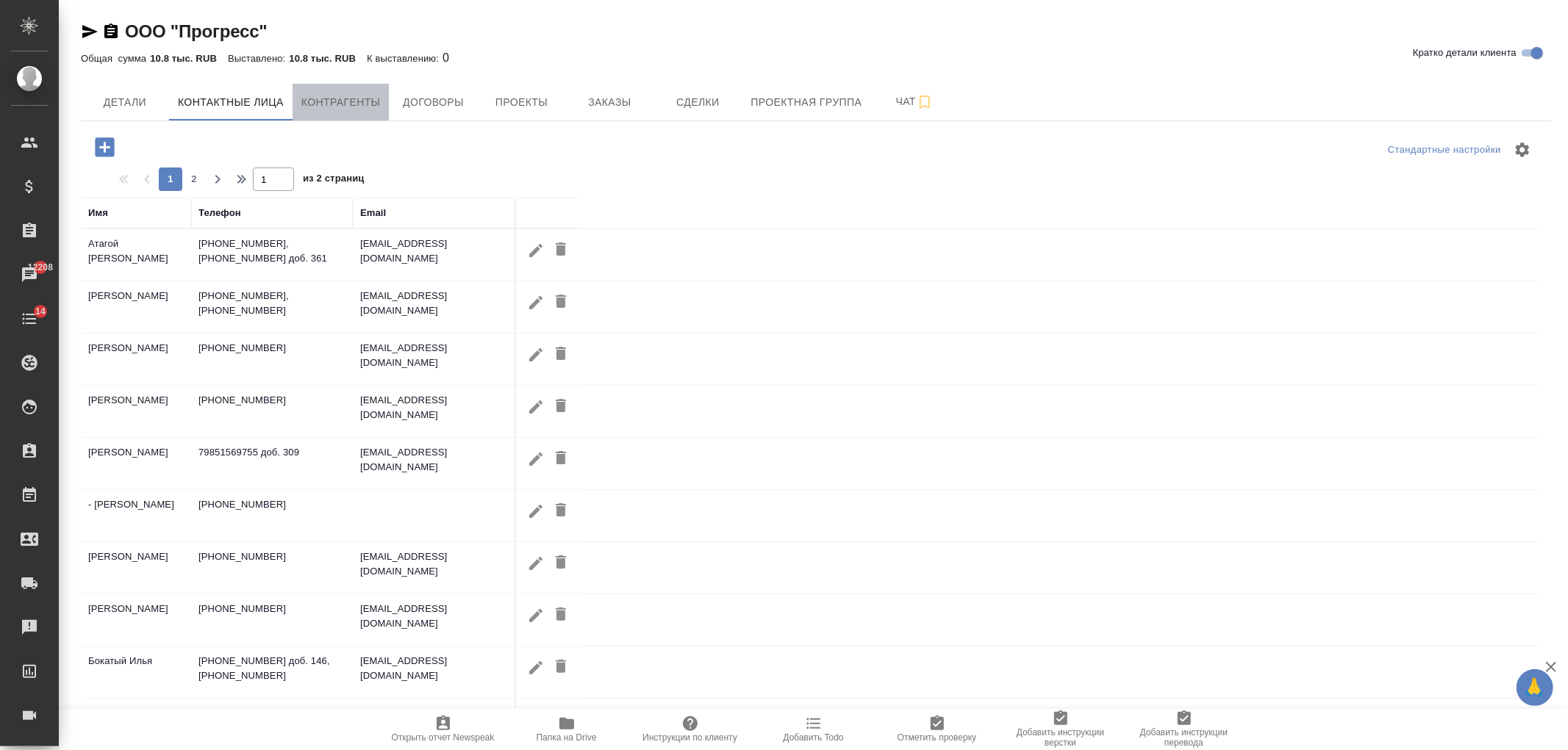
click at [337, 114] on button "Контрагенты" at bounding box center [341, 102] width 97 height 37
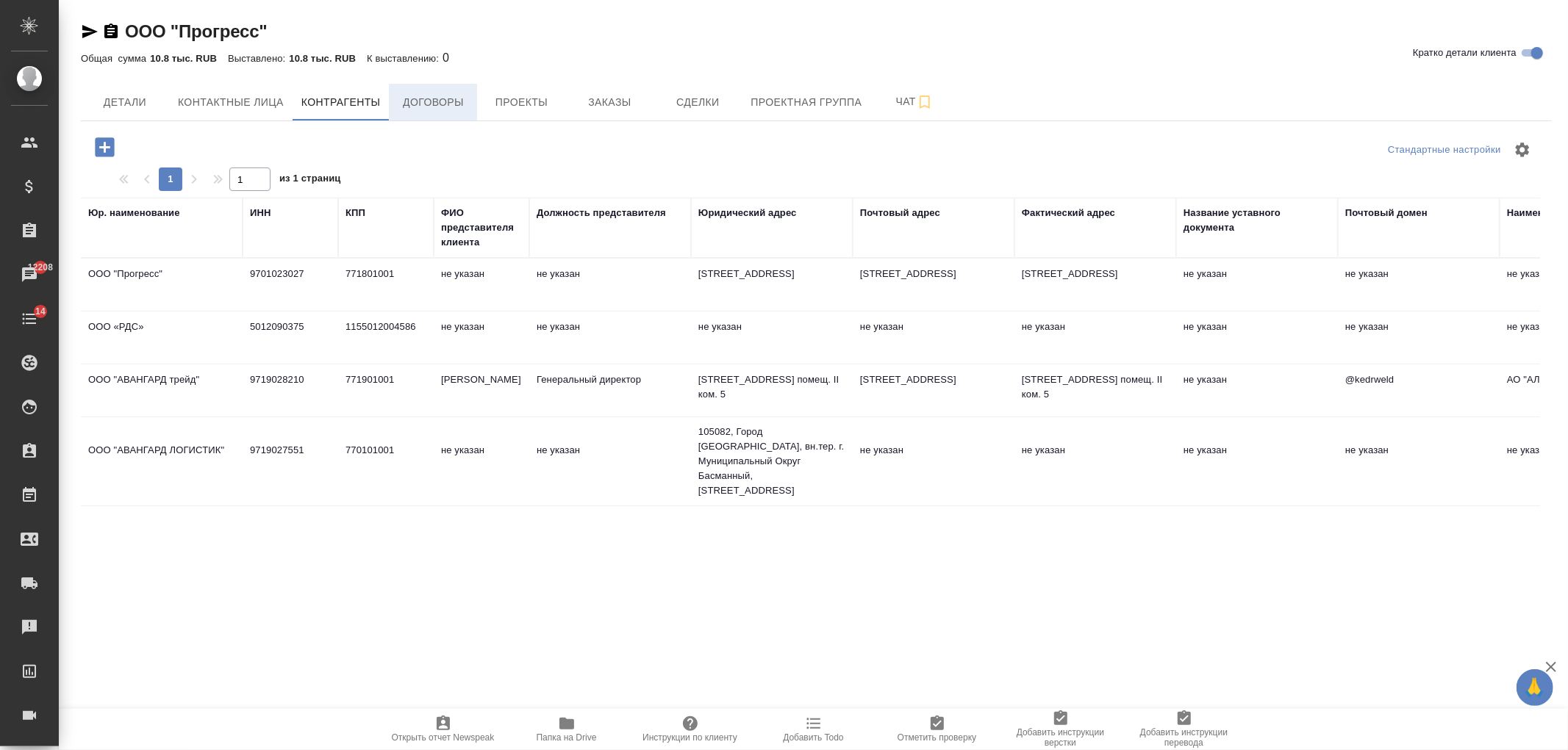
click at [444, 113] on button "Договоры" at bounding box center [433, 102] width 88 height 37
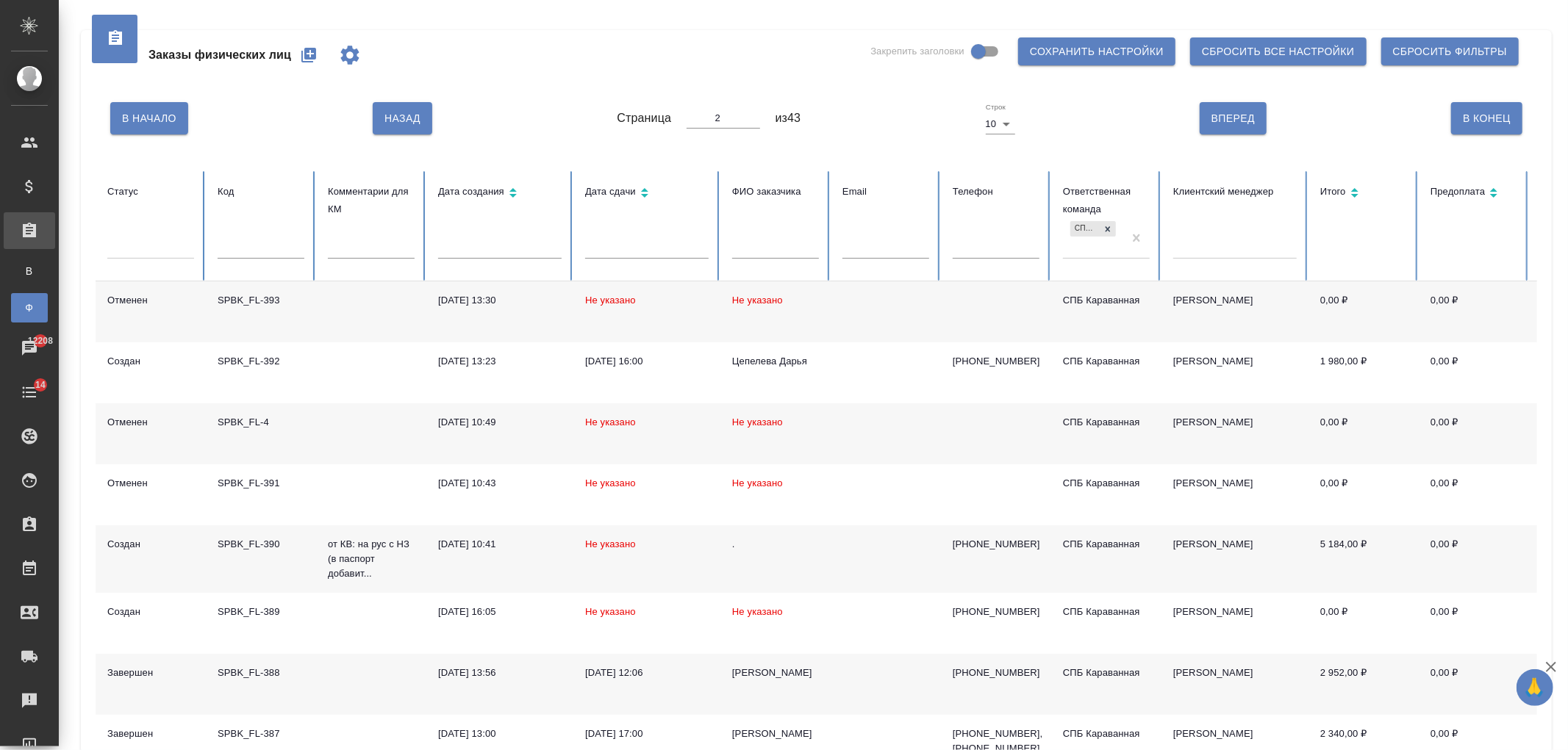
scroll to position [250, 0]
